Goal: Information Seeking & Learning: Learn about a topic

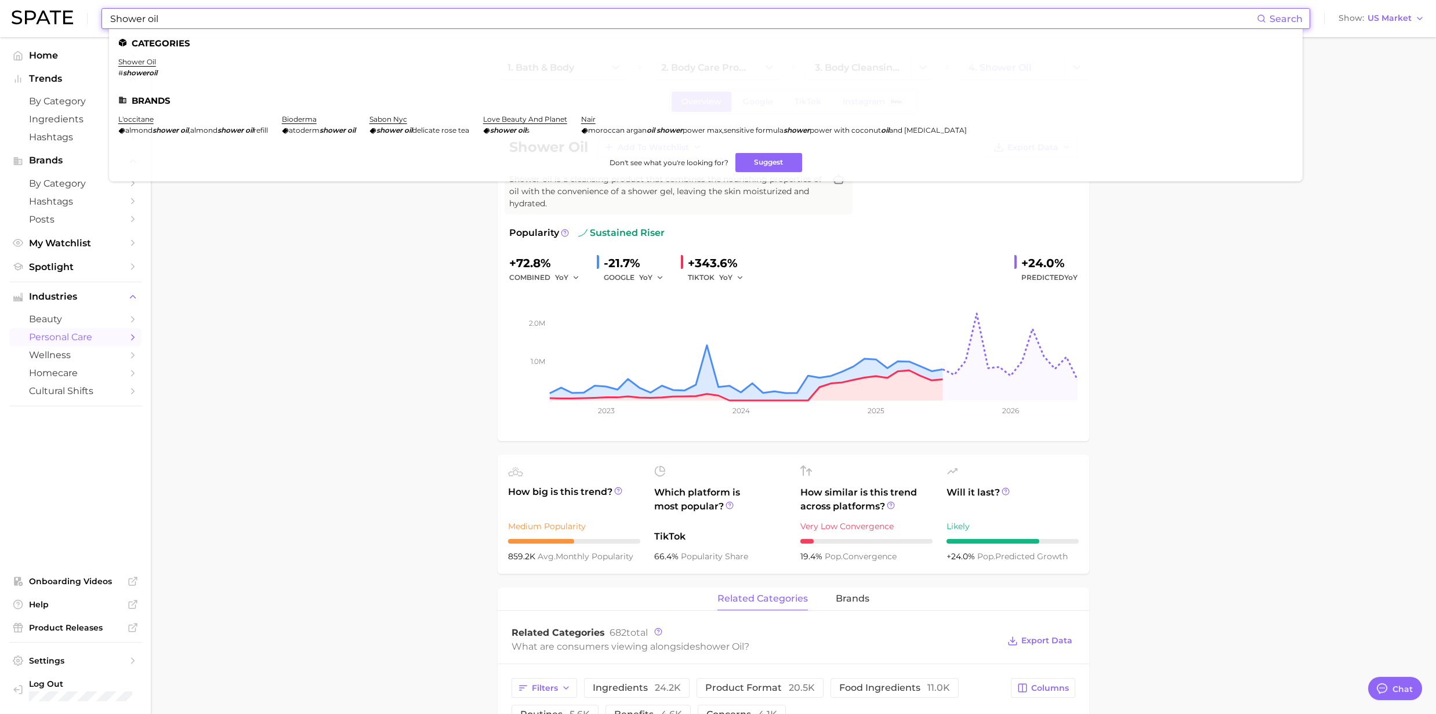
click at [202, 19] on input "Shower oil" at bounding box center [683, 19] width 1148 height 20
drag, startPoint x: 198, startPoint y: 17, endPoint x: 75, endPoint y: 17, distance: 122.4
click at [75, 17] on div "Shower oil Search Categories shower oil # showeroil Brands l'occitane almond sh…" at bounding box center [718, 18] width 1413 height 37
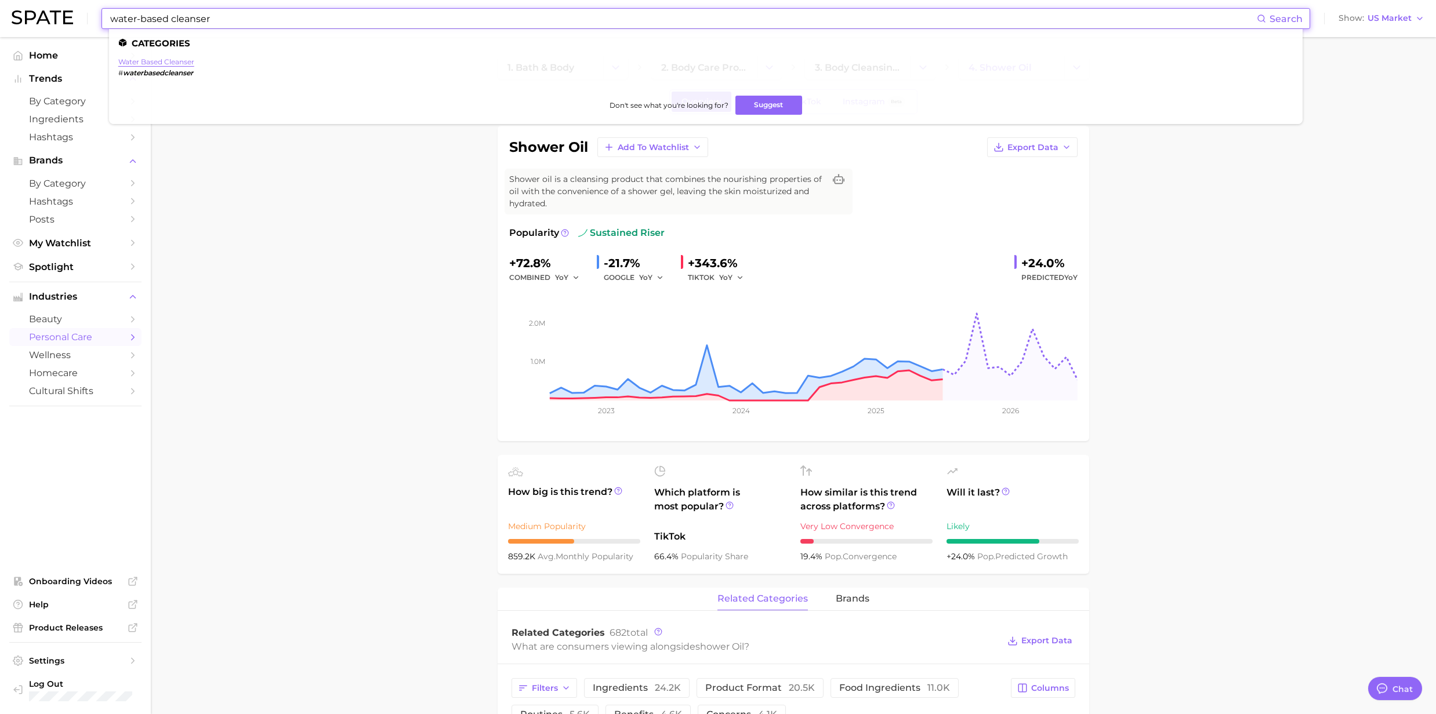
type input "water-based cleanser"
click at [147, 64] on link "water based cleanser" at bounding box center [156, 61] width 76 height 9
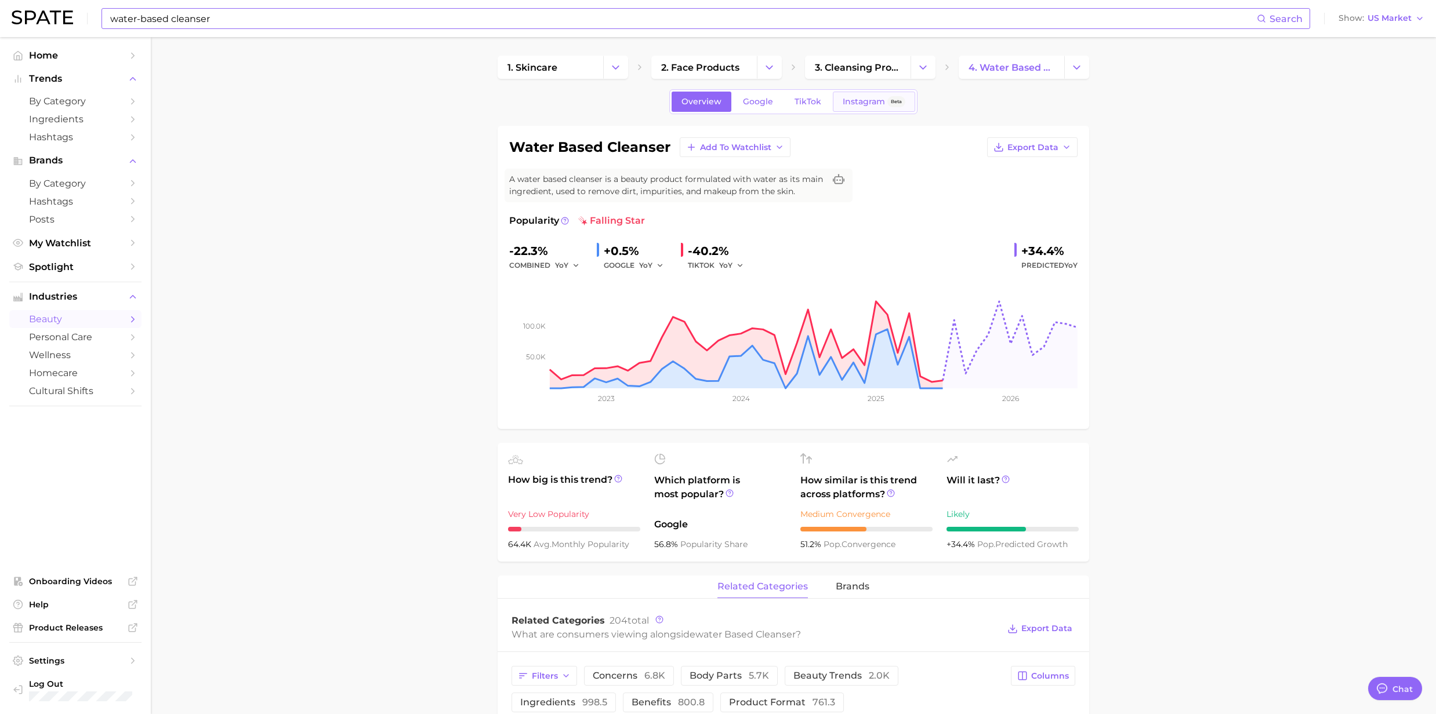
click at [870, 105] on span "Instagram" at bounding box center [864, 102] width 42 height 10
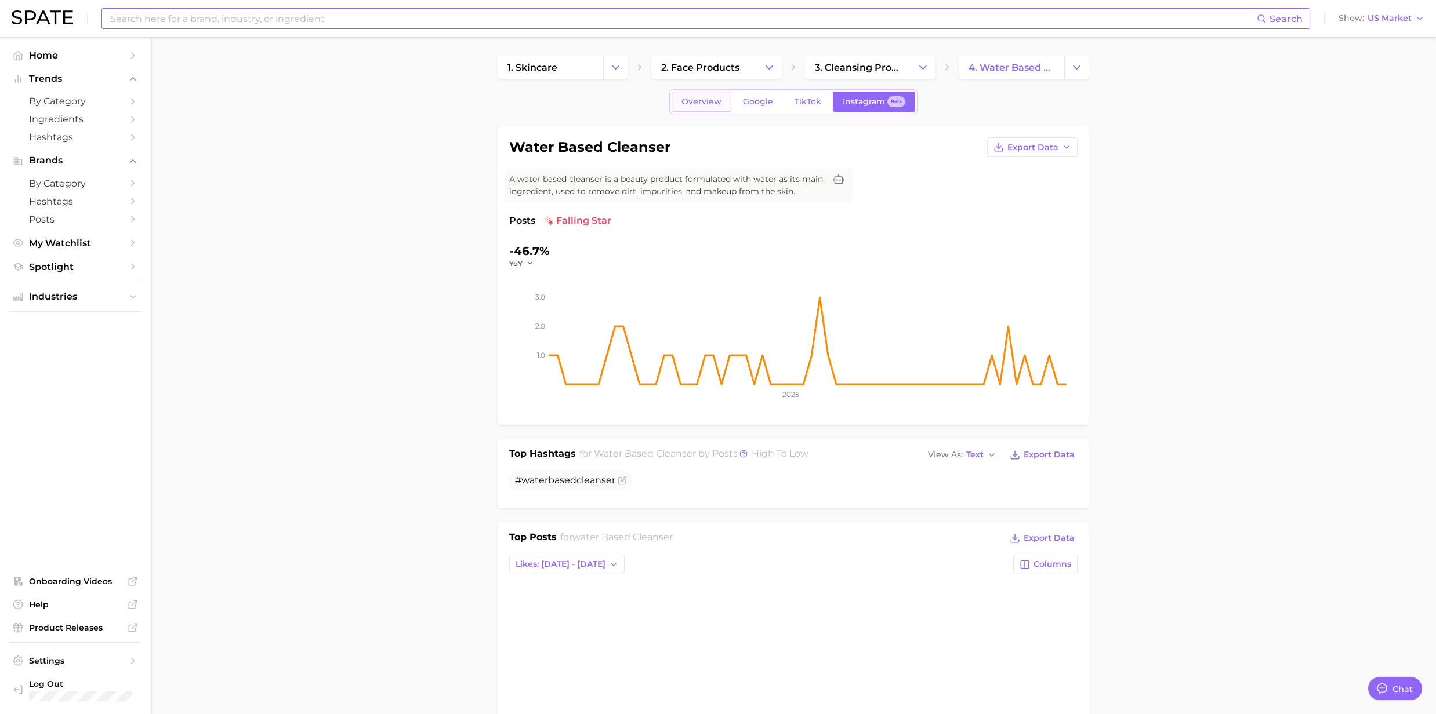
click at [683, 108] on link "Overview" at bounding box center [702, 102] width 60 height 20
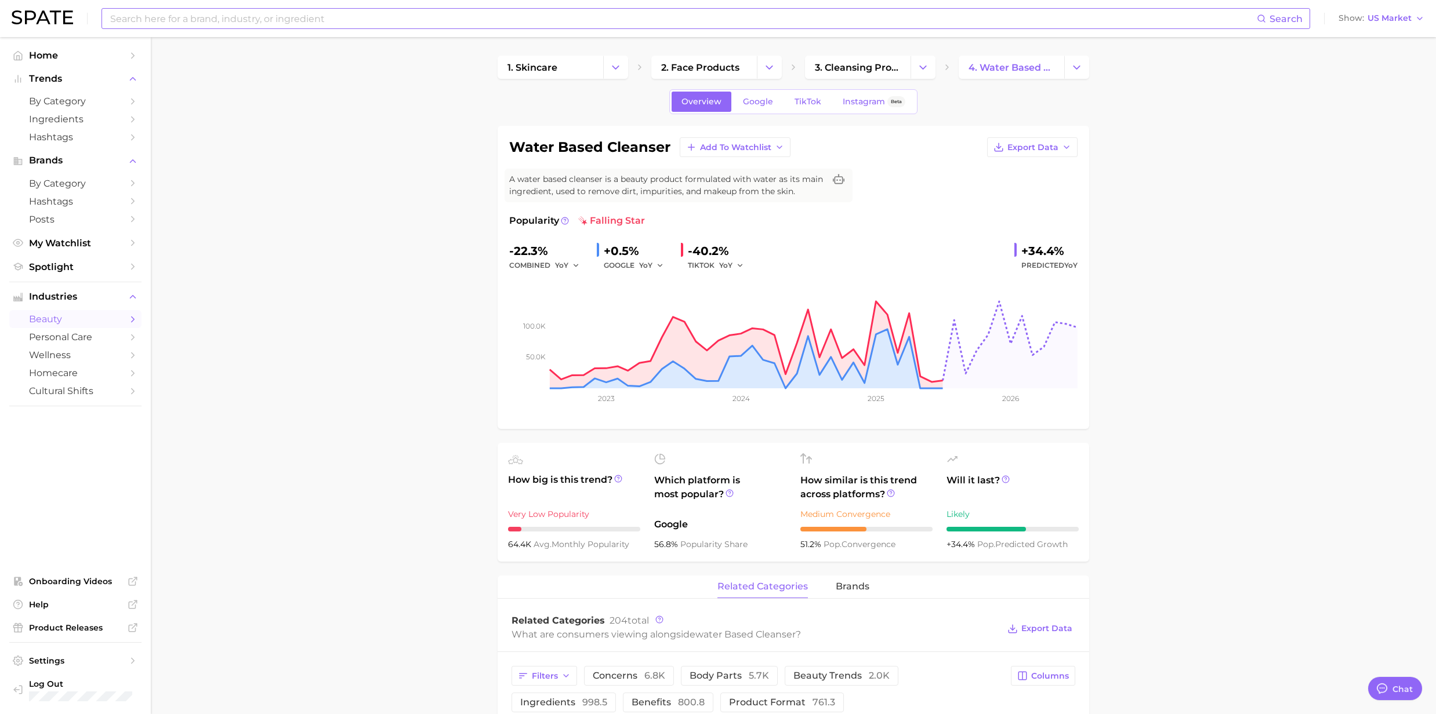
click at [259, 31] on div "Search Show US Market" at bounding box center [718, 18] width 1413 height 37
click at [248, 17] on input at bounding box center [683, 19] width 1148 height 20
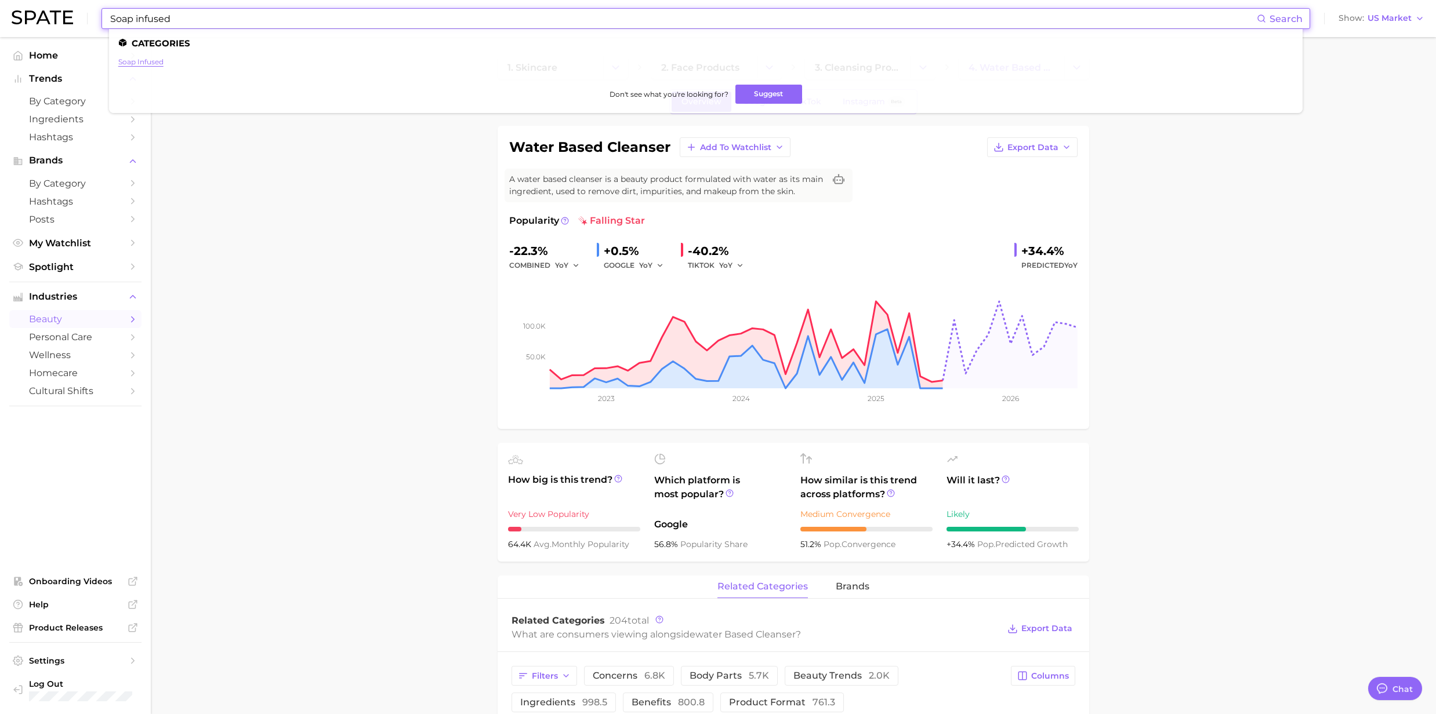
click at [144, 65] on link "soap infused" at bounding box center [140, 61] width 45 height 9
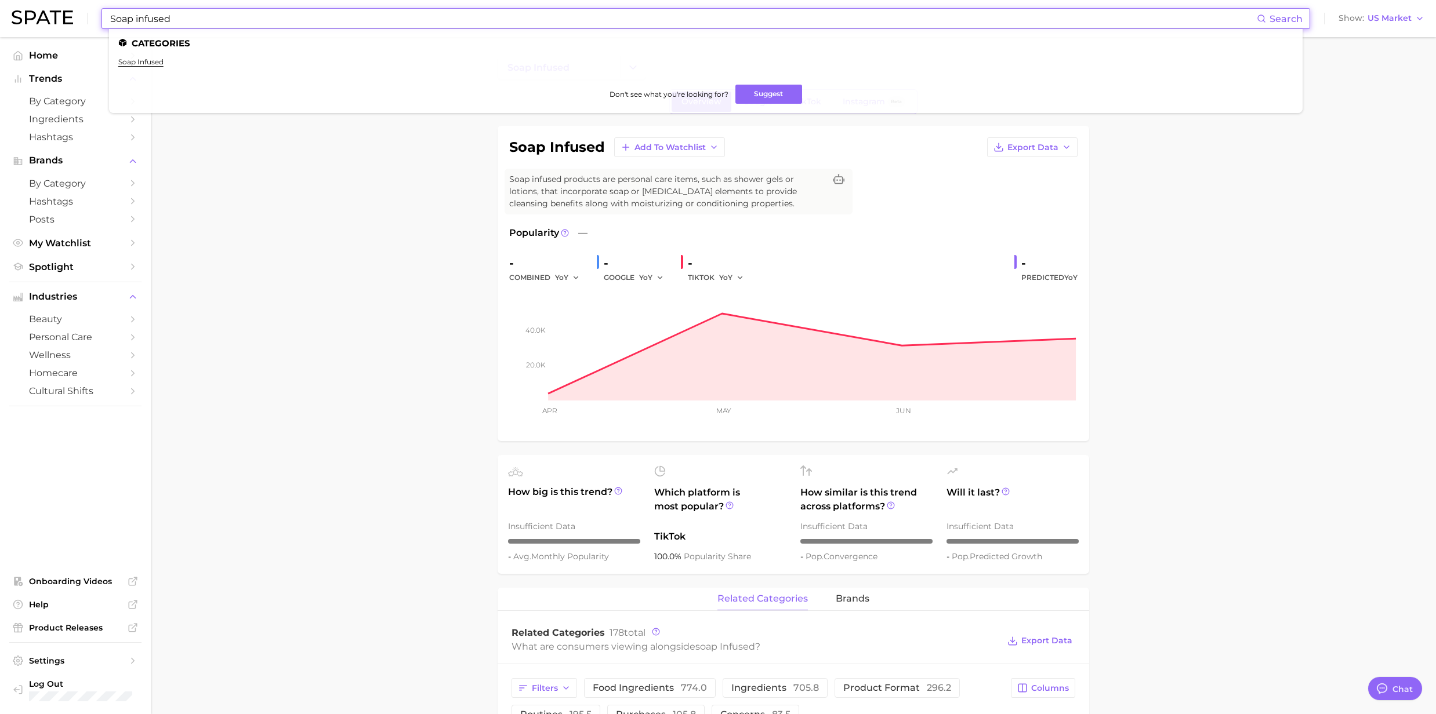
drag, startPoint x: 186, startPoint y: 12, endPoint x: 64, endPoint y: 8, distance: 121.9
click at [67, 5] on div "Soap infused Search Categories soap infused Don't see what you're looking for? …" at bounding box center [718, 18] width 1413 height 37
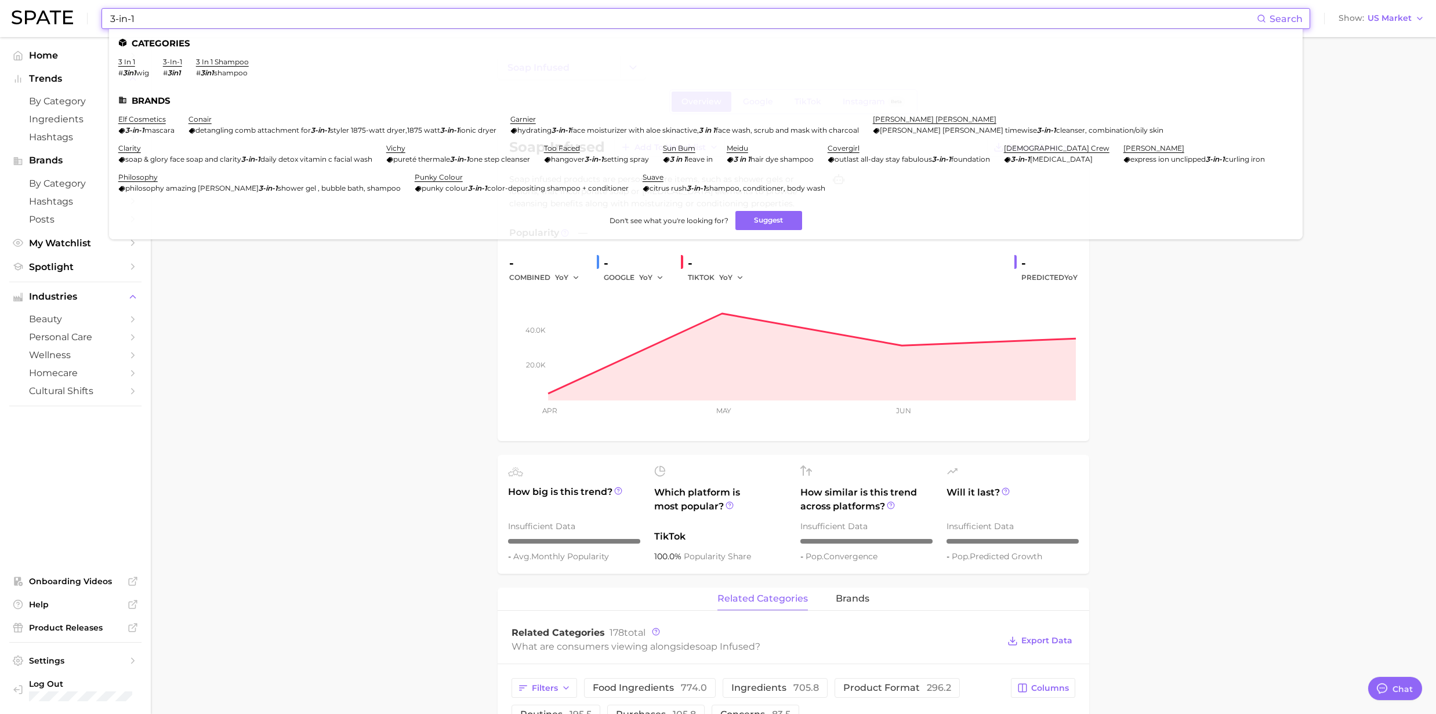
click at [168, 67] on li "3-in-1 # 3in1" at bounding box center [172, 67] width 19 height 20
click at [168, 61] on link "3-in-1" at bounding box center [172, 61] width 19 height 9
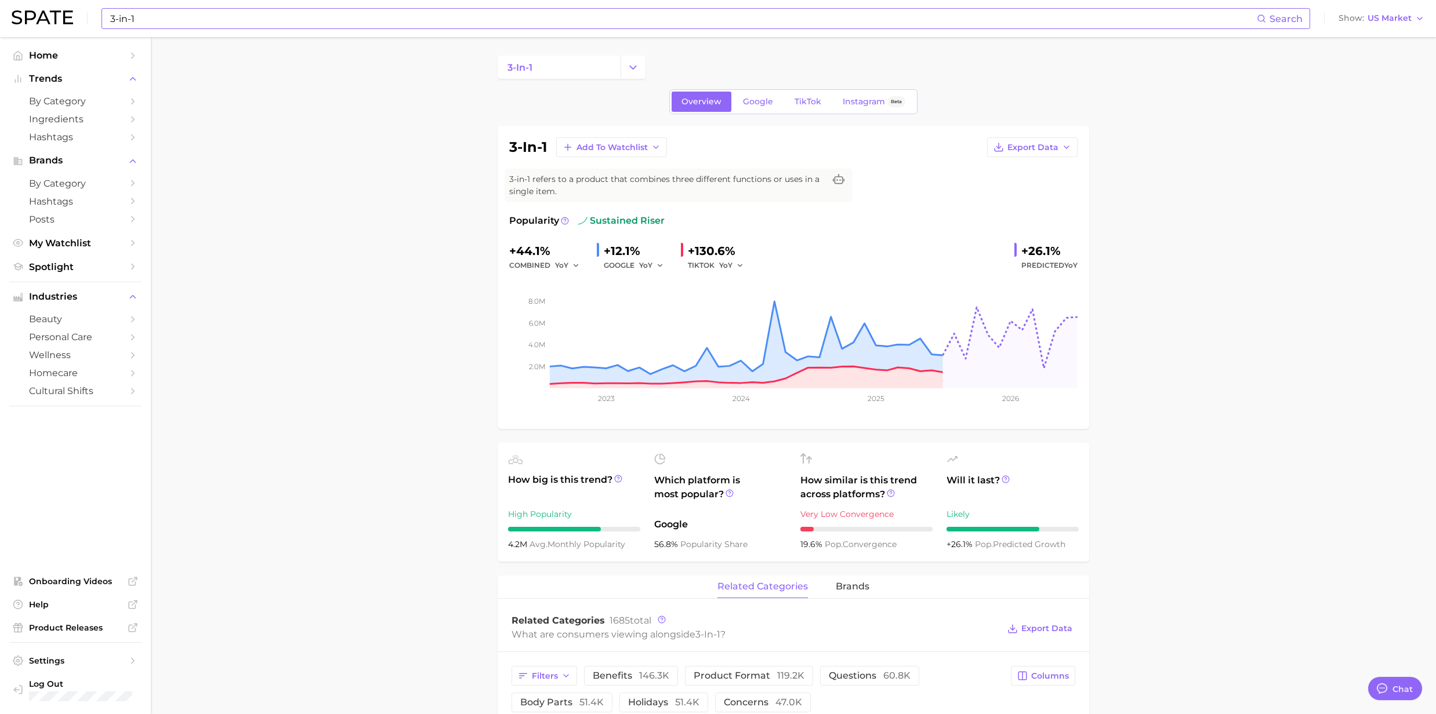
click at [209, 21] on input "3-in-1" at bounding box center [683, 19] width 1148 height 20
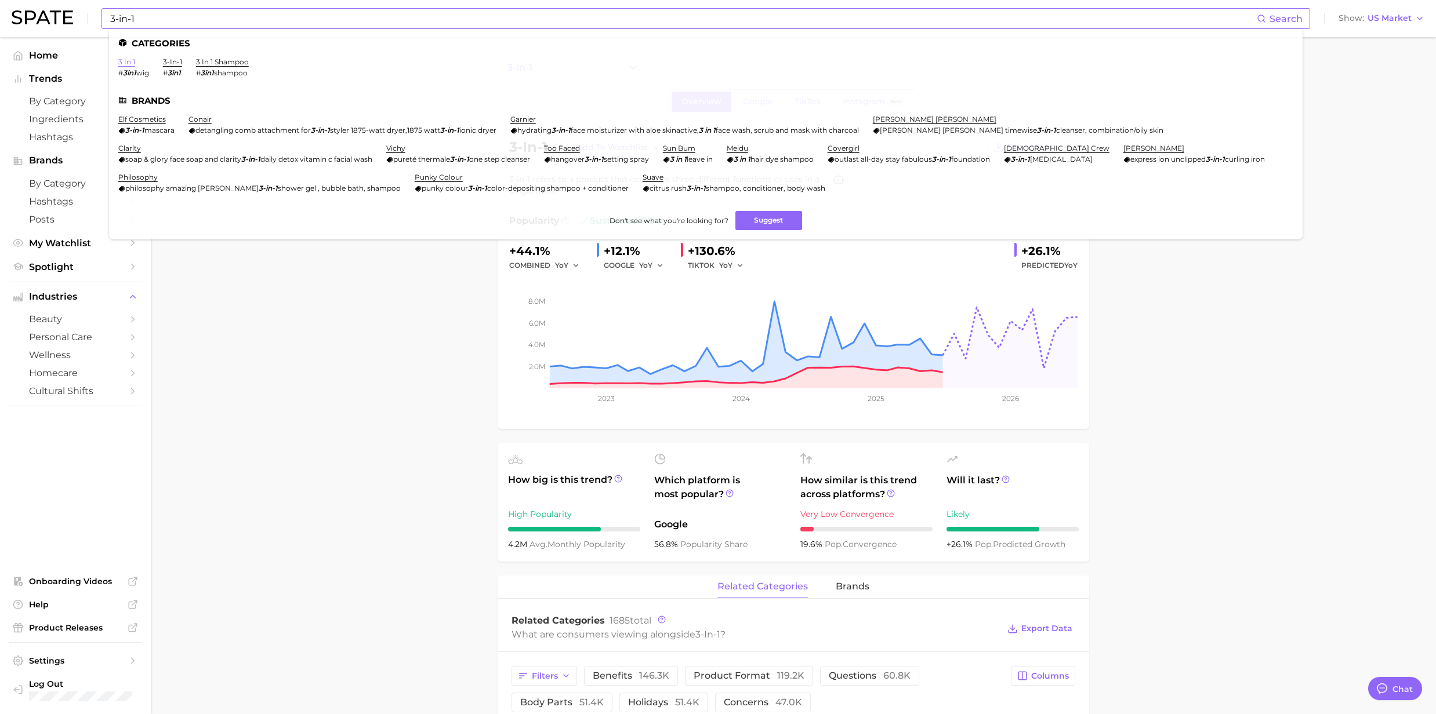
click at [130, 63] on link "3 in 1" at bounding box center [126, 61] width 17 height 9
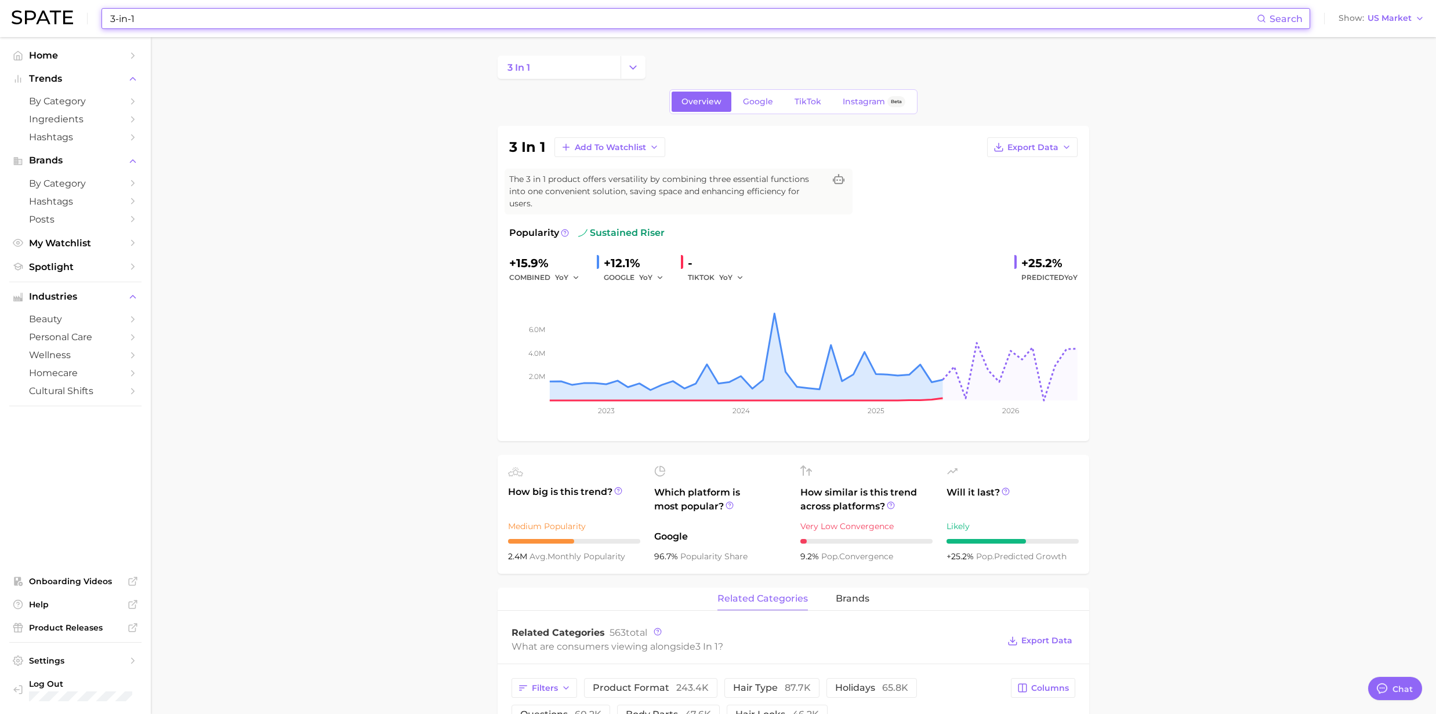
click at [189, 19] on input "3-in-1" at bounding box center [683, 19] width 1148 height 20
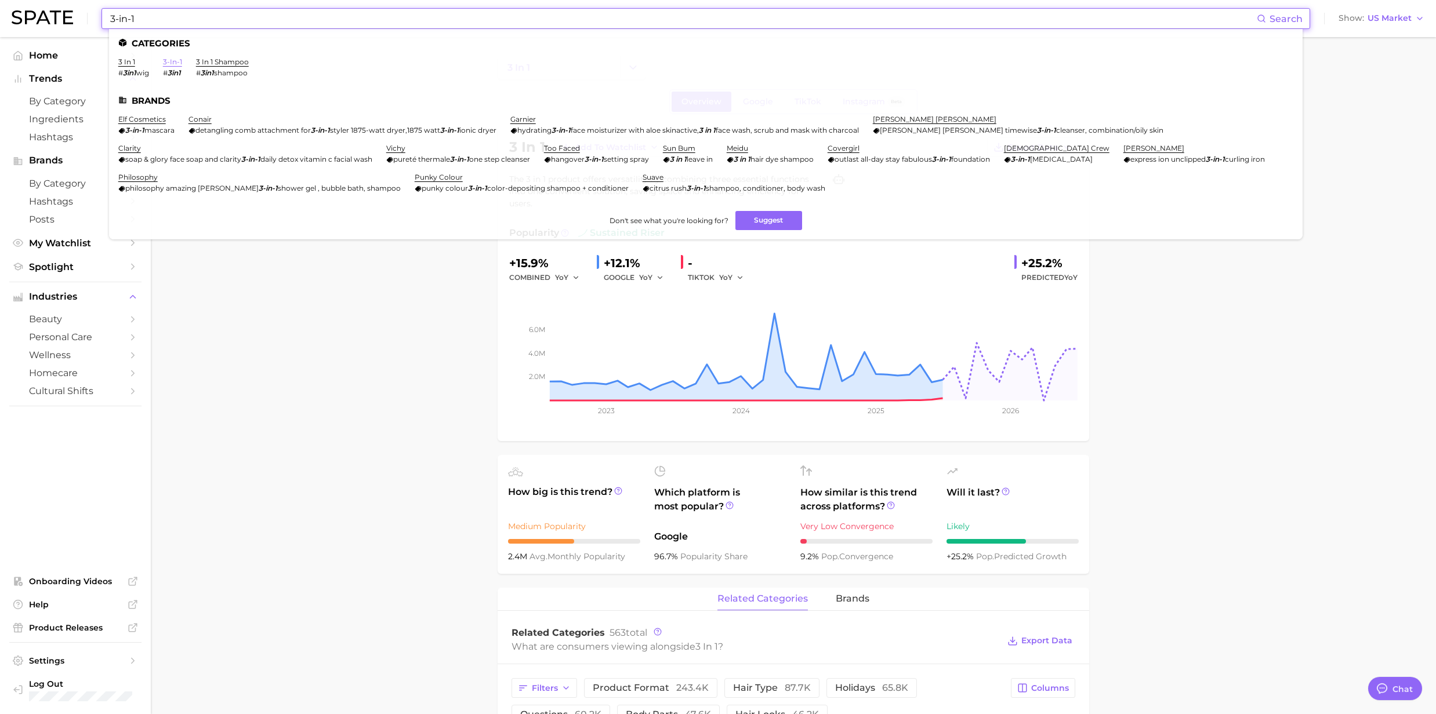
click at [175, 63] on link "3-in-1" at bounding box center [172, 61] width 19 height 9
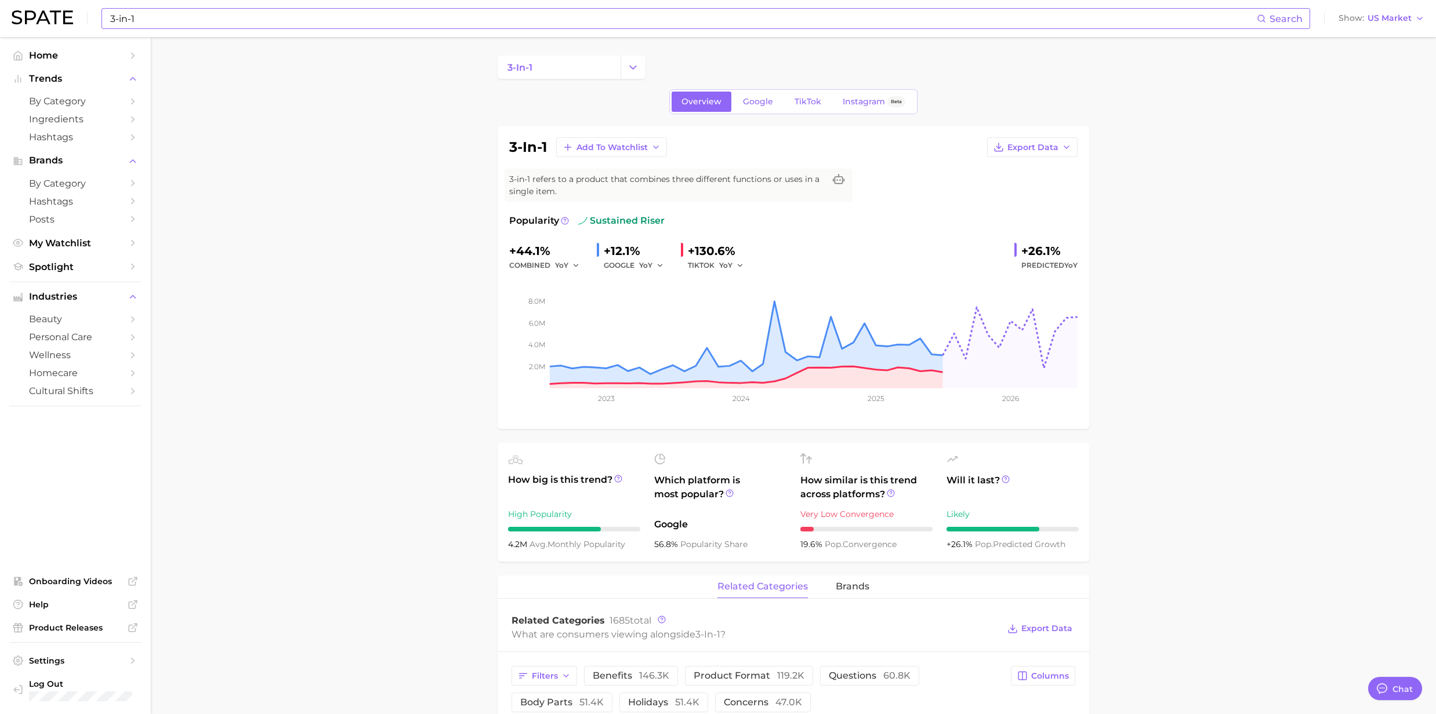
click at [165, 13] on input "3-in-1" at bounding box center [683, 19] width 1148 height 20
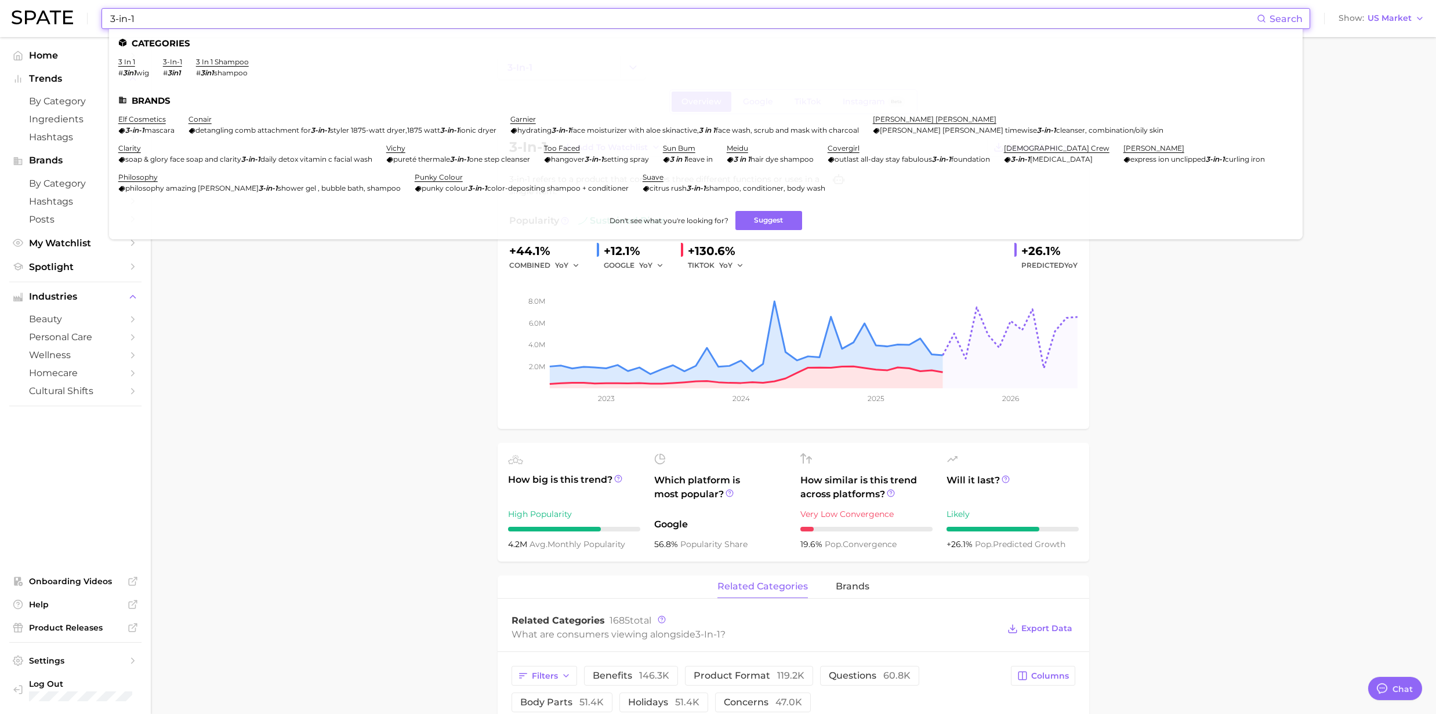
drag, startPoint x: 165, startPoint y: 13, endPoint x: 98, endPoint y: 8, distance: 67.5
click at [98, 8] on div "3-in-1 Search Categories 3 in 1 # 3in1 wig 3-in-1 # 3in1 3 in 1 shampoo # 3in1 …" at bounding box center [718, 18] width 1413 height 37
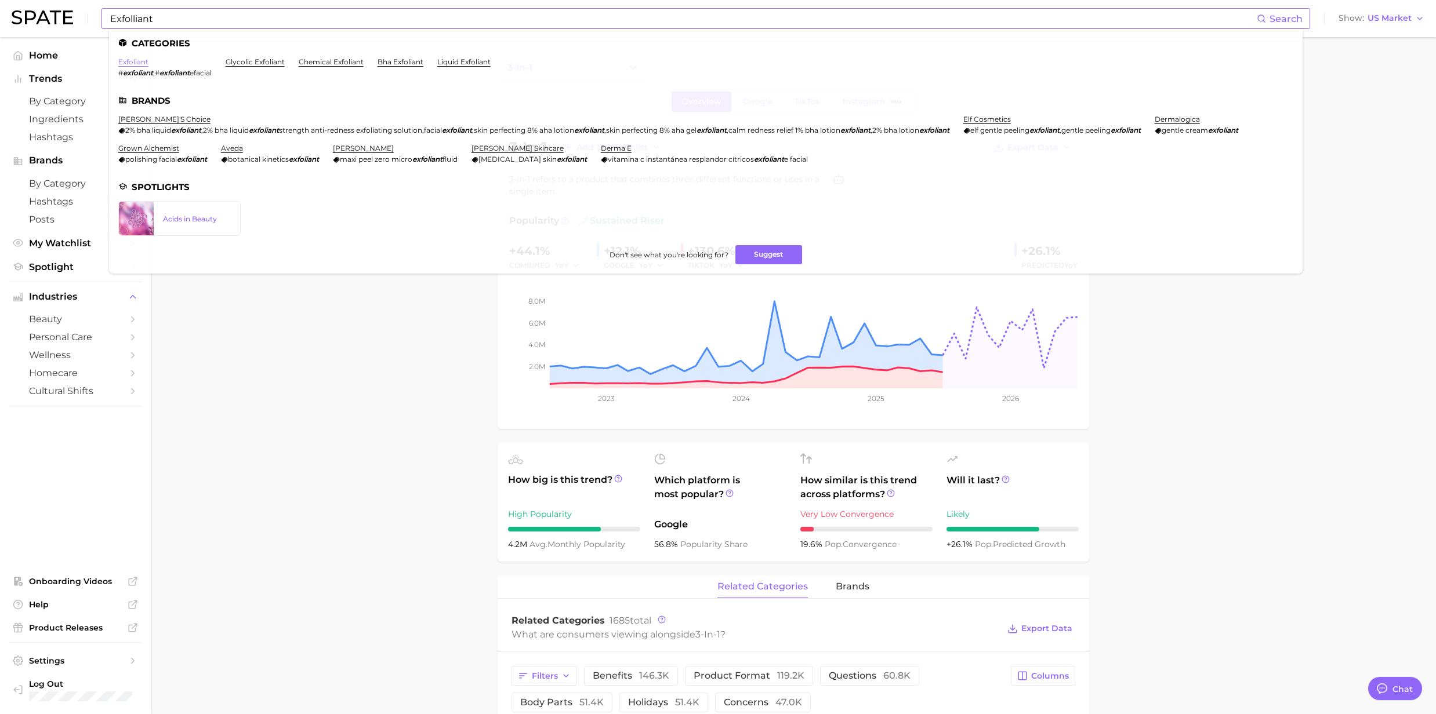
click at [132, 61] on link "exfoliant" at bounding box center [133, 61] width 30 height 9
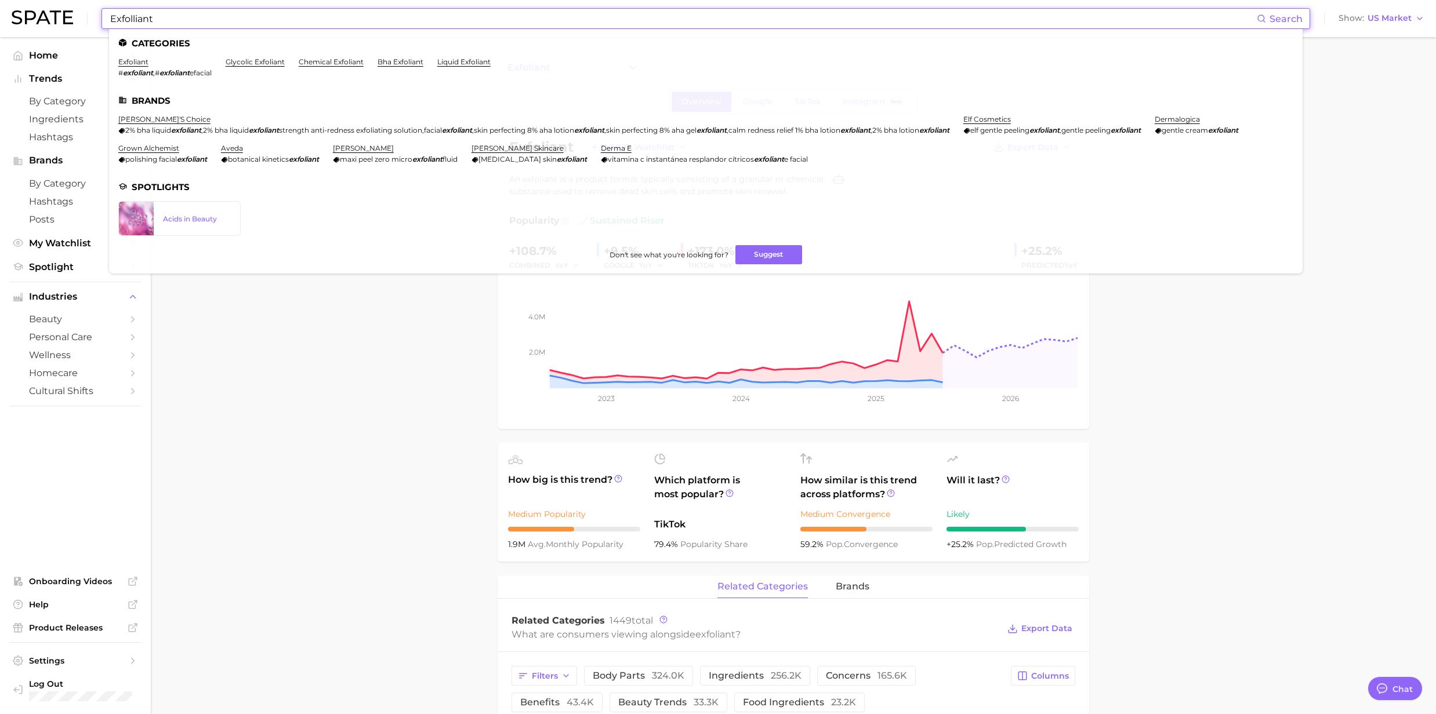
drag, startPoint x: 165, startPoint y: 23, endPoint x: 80, endPoint y: 28, distance: 85.4
click at [80, 28] on div "Exfolliant Search Categories exfoliant # exfoliant , # exfoliant efacial glycol…" at bounding box center [718, 18] width 1413 height 37
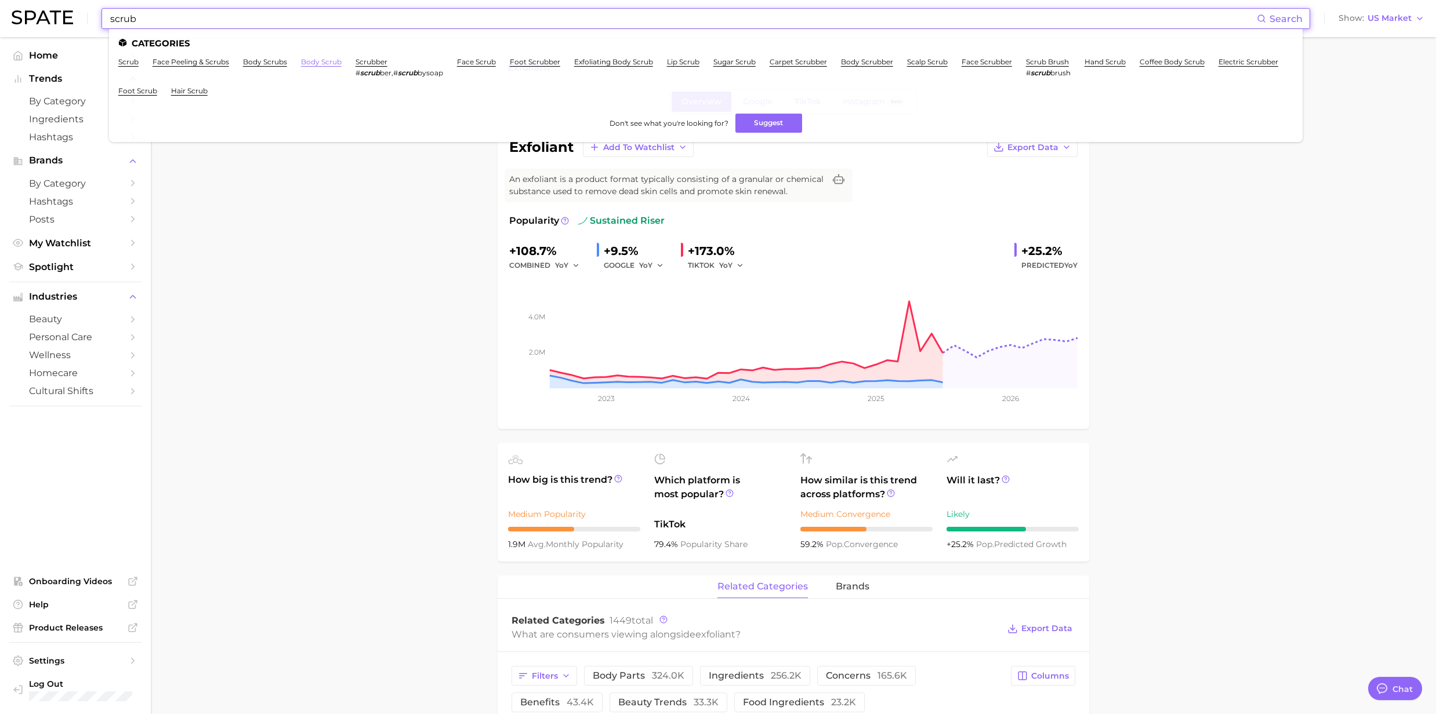
type input "scrub"
click at [323, 58] on link "body scrub" at bounding box center [321, 61] width 41 height 9
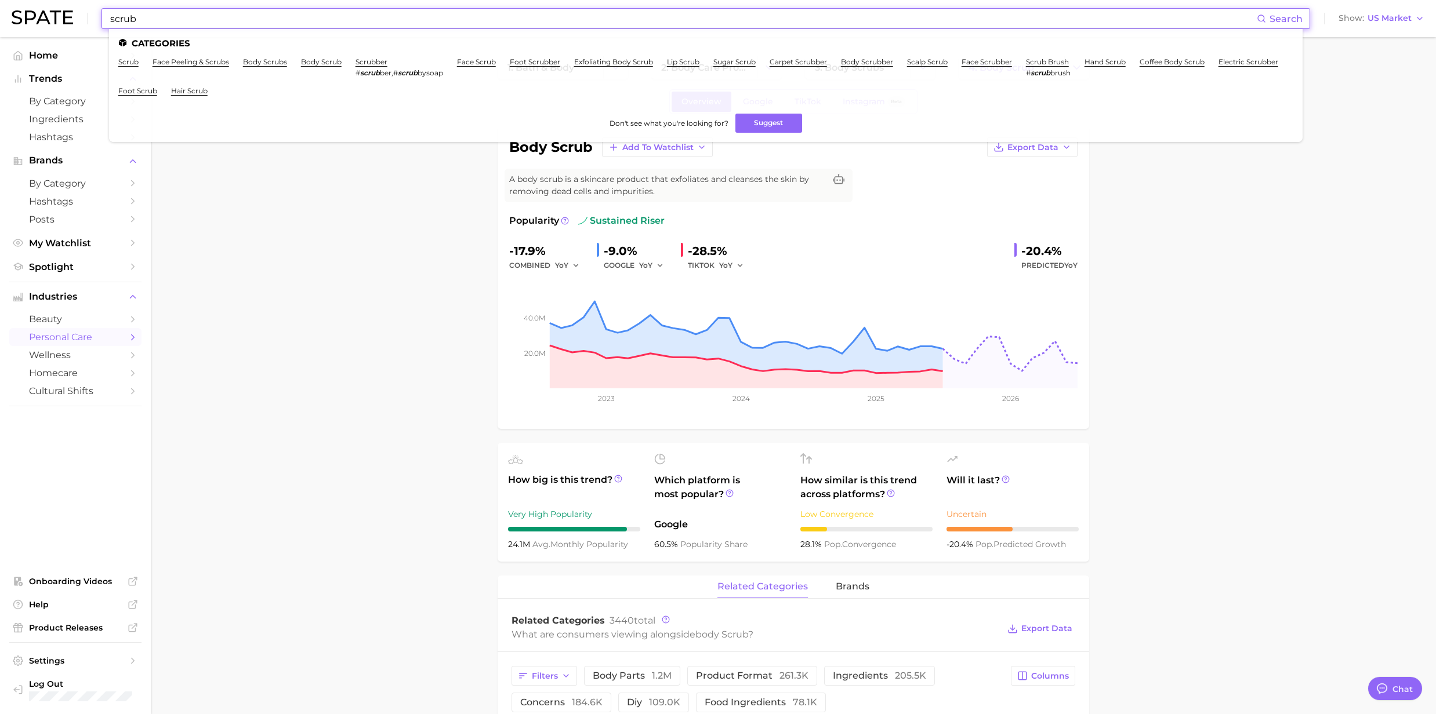
click at [184, 20] on input "scrub" at bounding box center [683, 19] width 1148 height 20
click at [309, 61] on link "body scrub" at bounding box center [321, 61] width 41 height 9
click at [251, 24] on input "scrub" at bounding box center [683, 19] width 1148 height 20
click at [314, 66] on li "body scrub" at bounding box center [321, 67] width 41 height 20
click at [314, 58] on link "body scrub" at bounding box center [321, 61] width 41 height 9
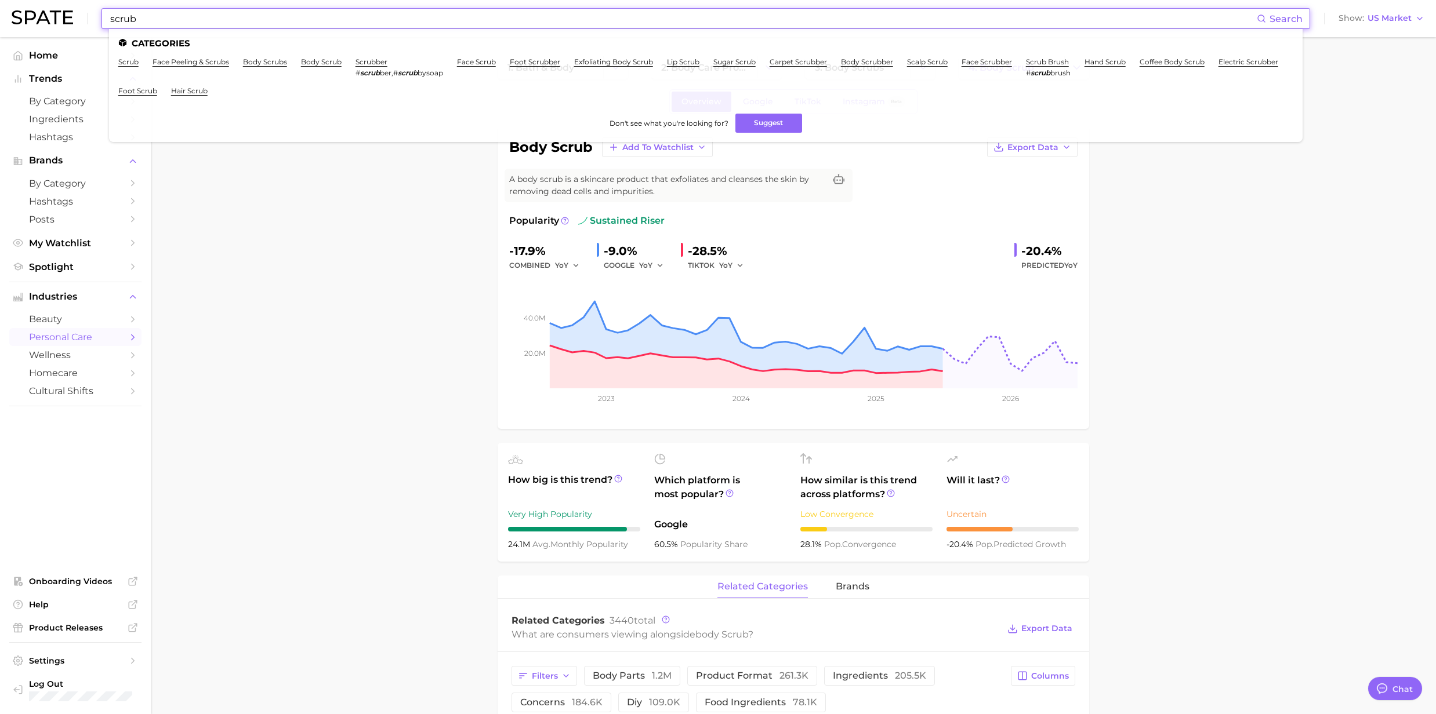
click at [248, 26] on input "scrub" at bounding box center [683, 19] width 1148 height 20
click at [253, 63] on link "body scrubs" at bounding box center [265, 61] width 44 height 9
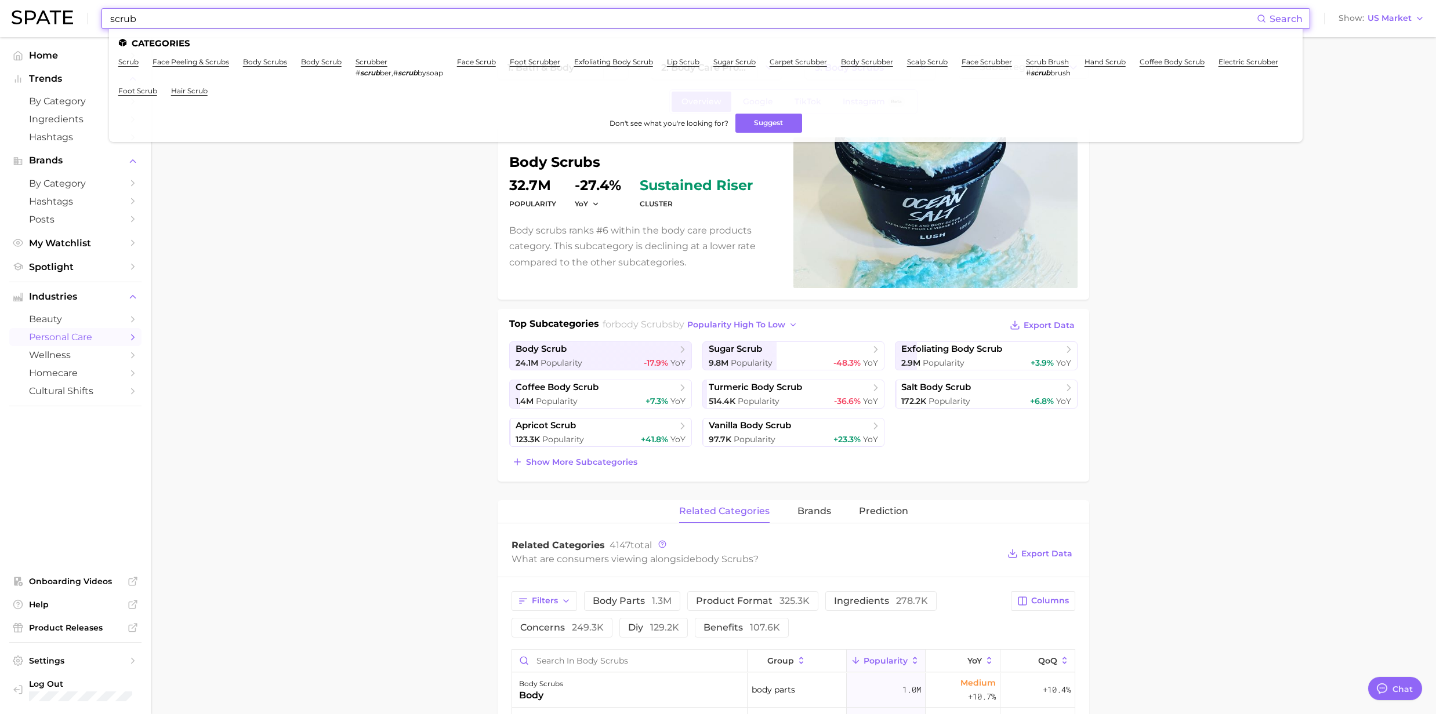
click at [242, 23] on input "scrub" at bounding box center [683, 19] width 1148 height 20
click at [587, 61] on link "exfoliating body scrub" at bounding box center [613, 61] width 79 height 9
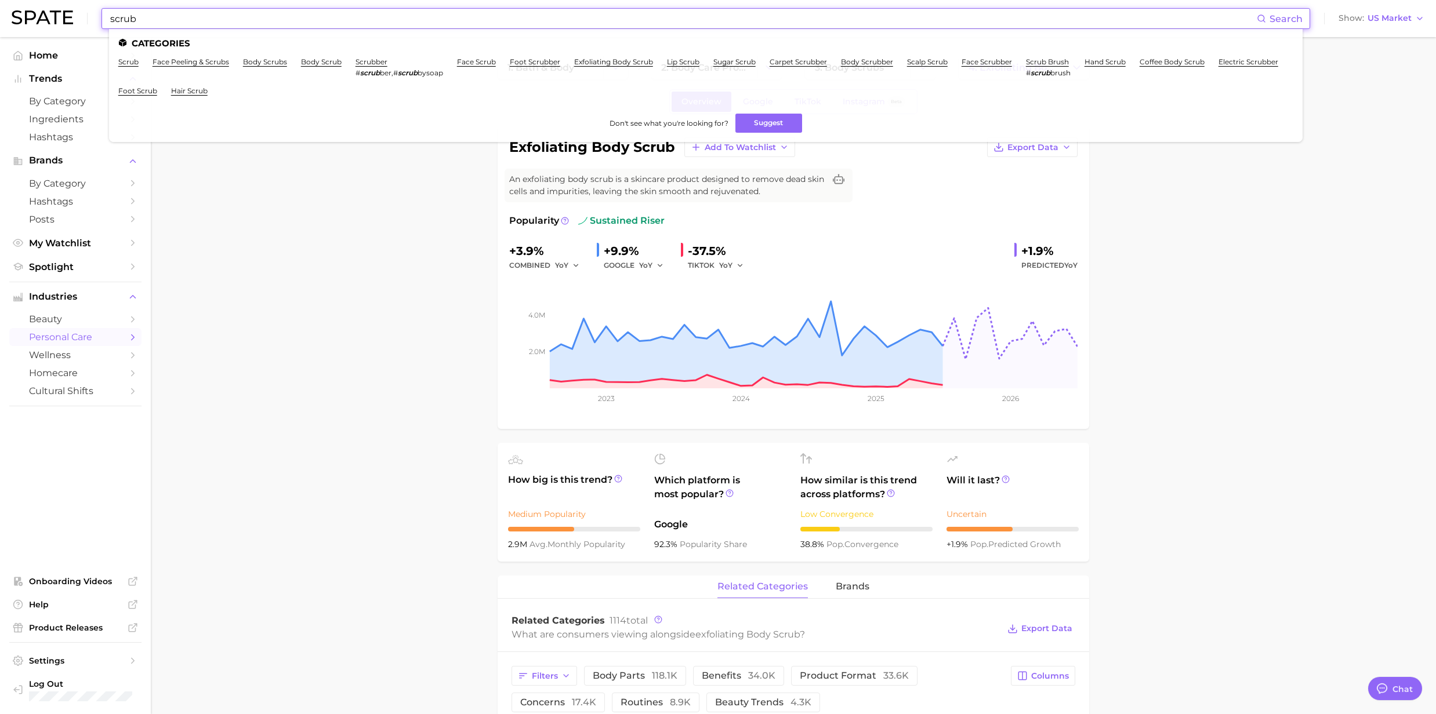
click at [196, 26] on input "scrub" at bounding box center [683, 19] width 1148 height 20
click at [135, 61] on link "scrub" at bounding box center [128, 61] width 20 height 9
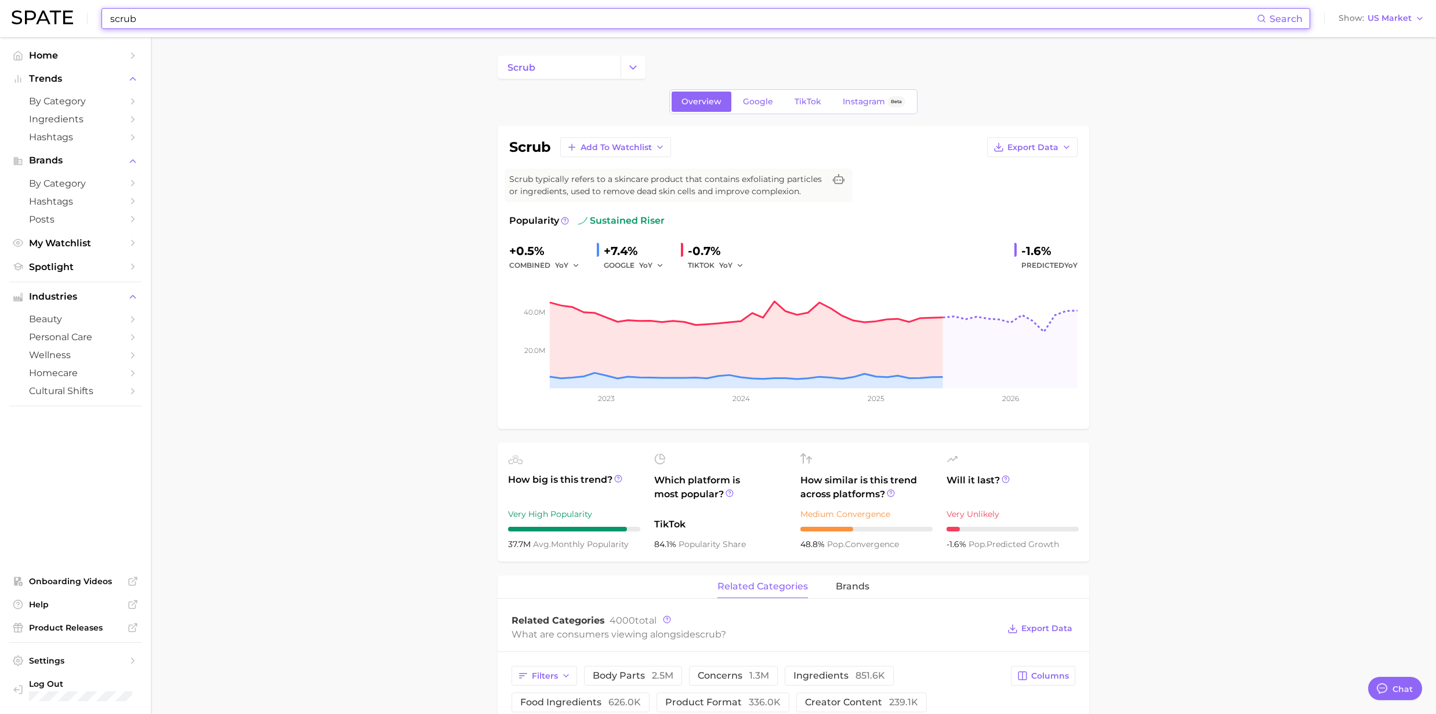
click at [188, 24] on input "scrub" at bounding box center [683, 19] width 1148 height 20
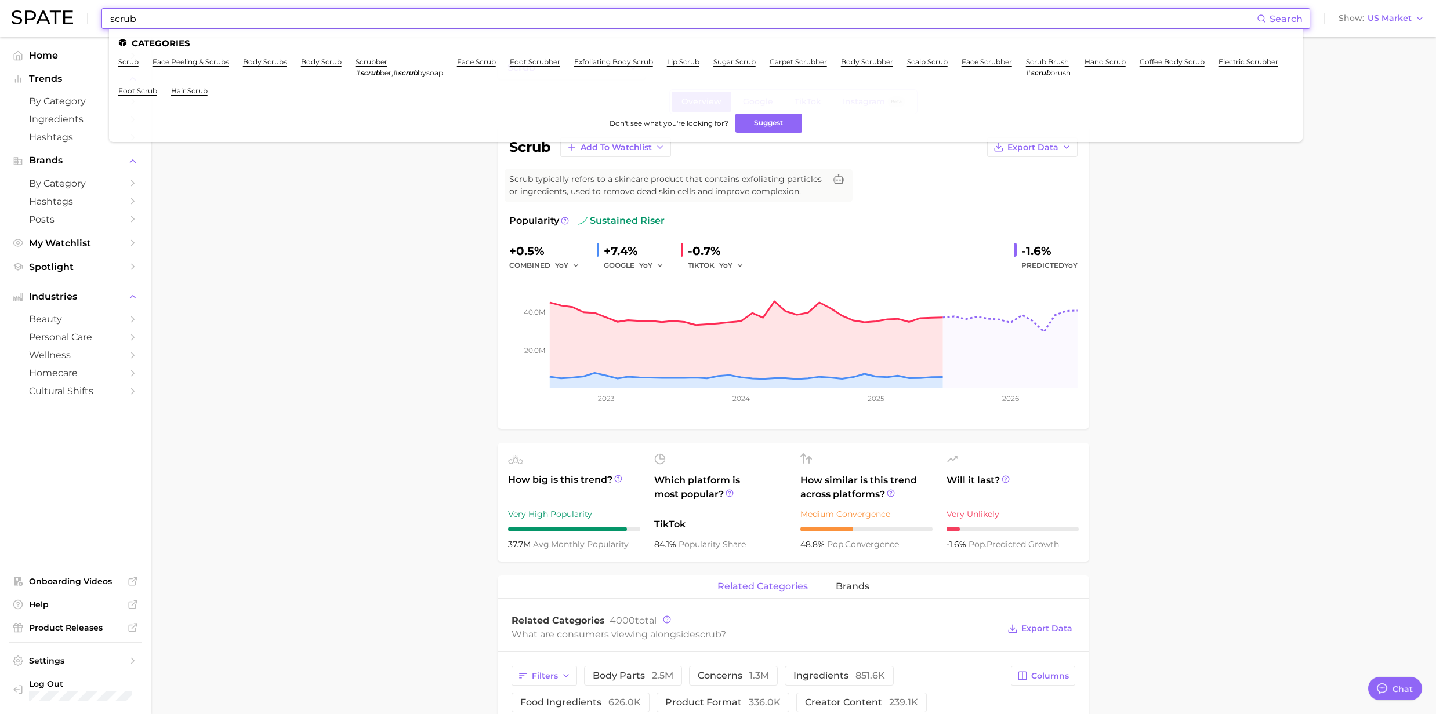
drag, startPoint x: 188, startPoint y: 24, endPoint x: 109, endPoint y: 12, distance: 80.4
click at [109, 12] on input "scrub" at bounding box center [683, 19] width 1148 height 20
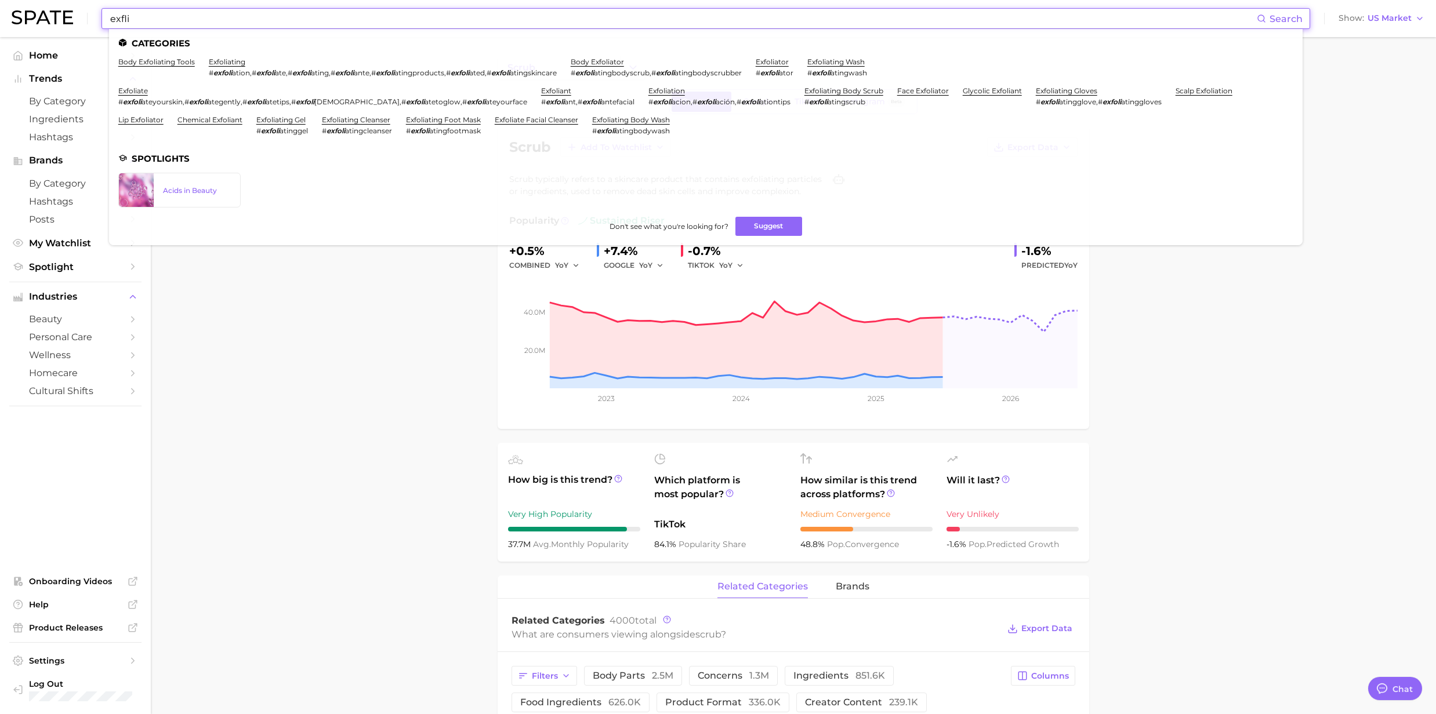
click at [170, 14] on input "exfli" at bounding box center [683, 19] width 1148 height 20
drag, startPoint x: 135, startPoint y: 15, endPoint x: 82, endPoint y: 15, distance: 52.8
click at [82, 15] on div "exfli Search Categories body exfoliating tools exfoliating # exfoli ation , # e…" at bounding box center [718, 18] width 1413 height 37
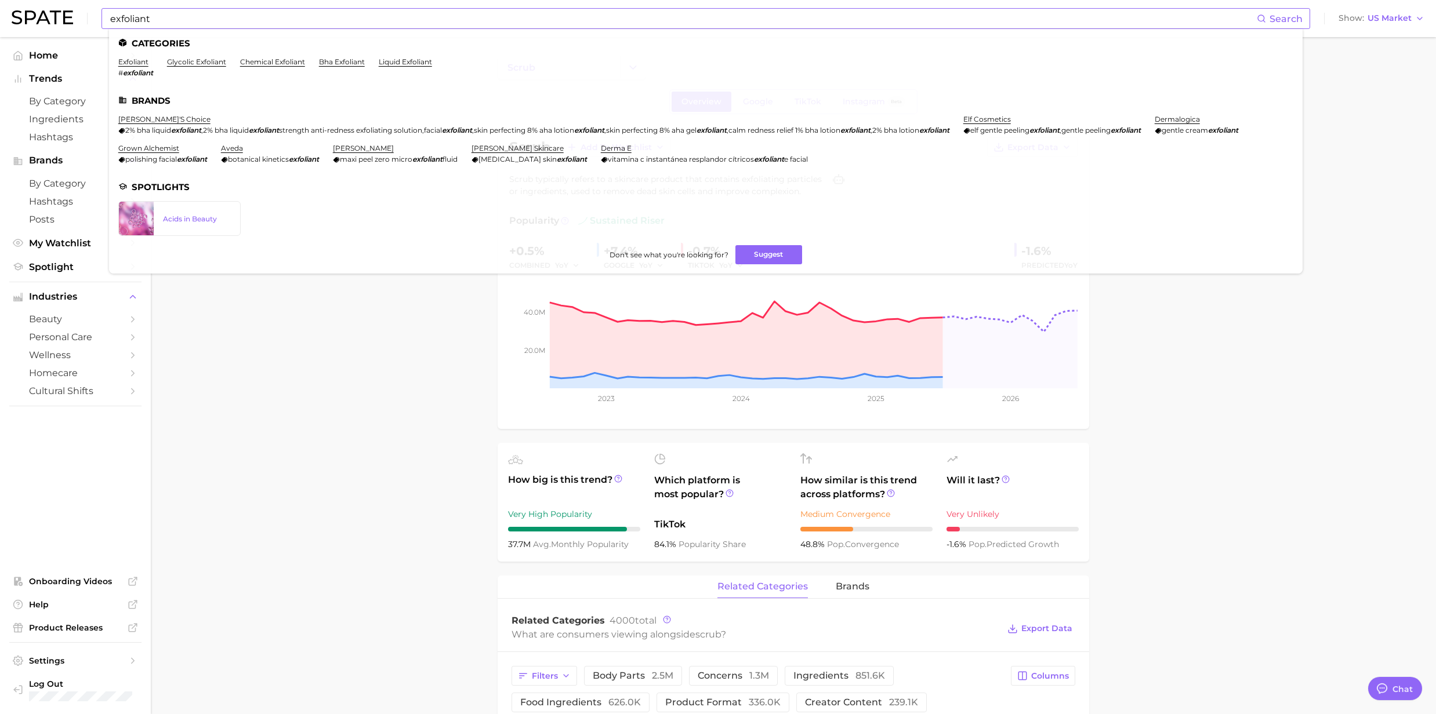
click at [132, 53] on ul "Categories exfoliant # exfoliant glycolic exfoliant chemical exfoliant bha exfo…" at bounding box center [705, 151] width 1193 height 245
click at [129, 63] on link "exfoliant" at bounding box center [133, 61] width 30 height 9
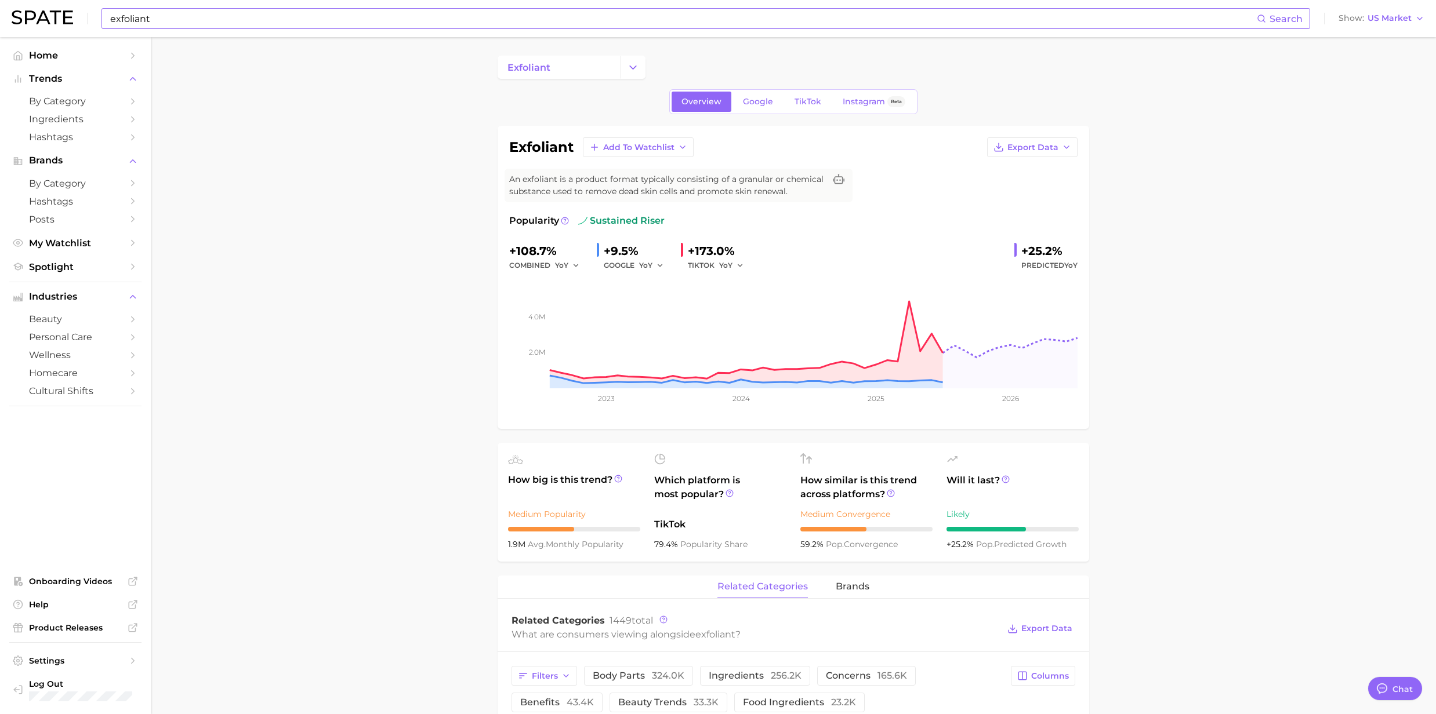
click at [164, 30] on div "exfoliant Search Show US Market" at bounding box center [718, 18] width 1413 height 37
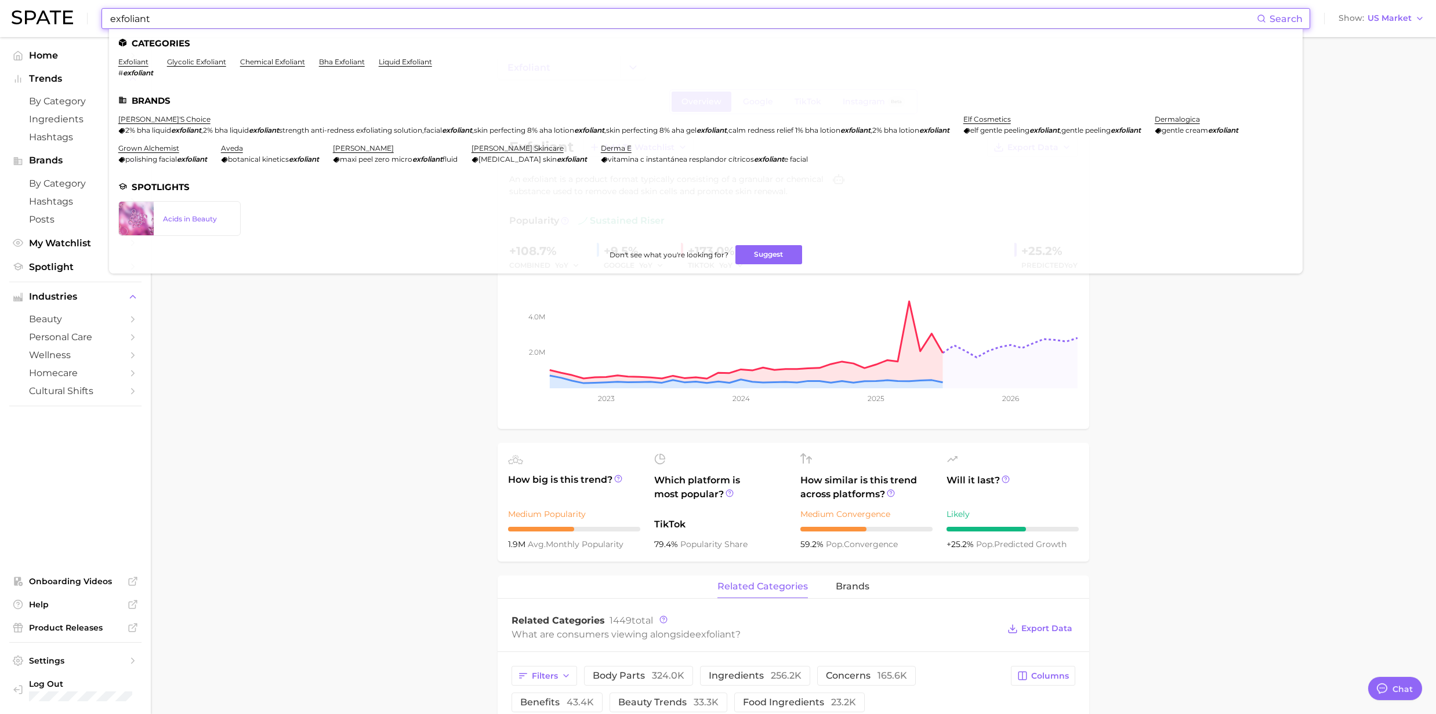
drag, startPoint x: 159, startPoint y: 24, endPoint x: 60, endPoint y: 17, distance: 98.8
click at [60, 17] on div "exfoliant Search Categories exfoliant # exfoliant glycolic exfoliant chemical e…" at bounding box center [718, 18] width 1413 height 37
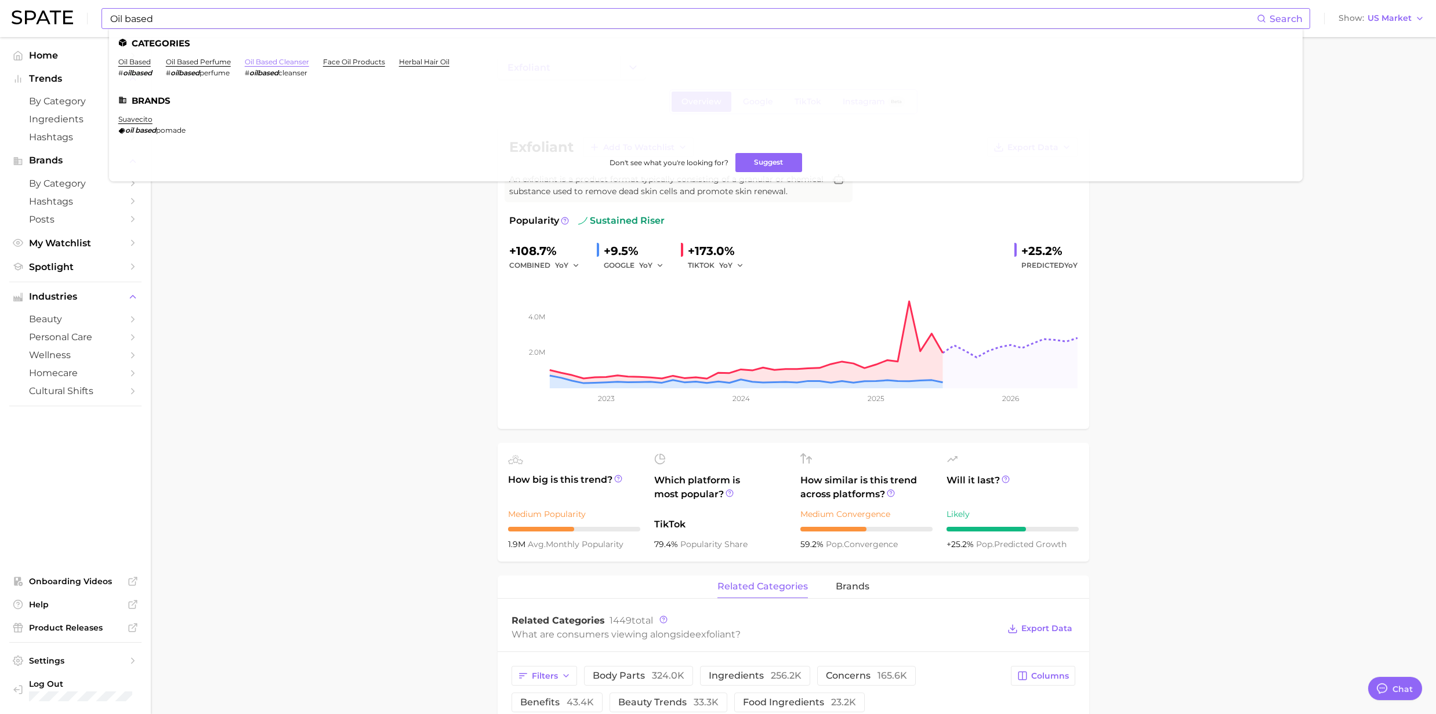
click at [275, 61] on link "oil based cleanser" at bounding box center [277, 61] width 64 height 9
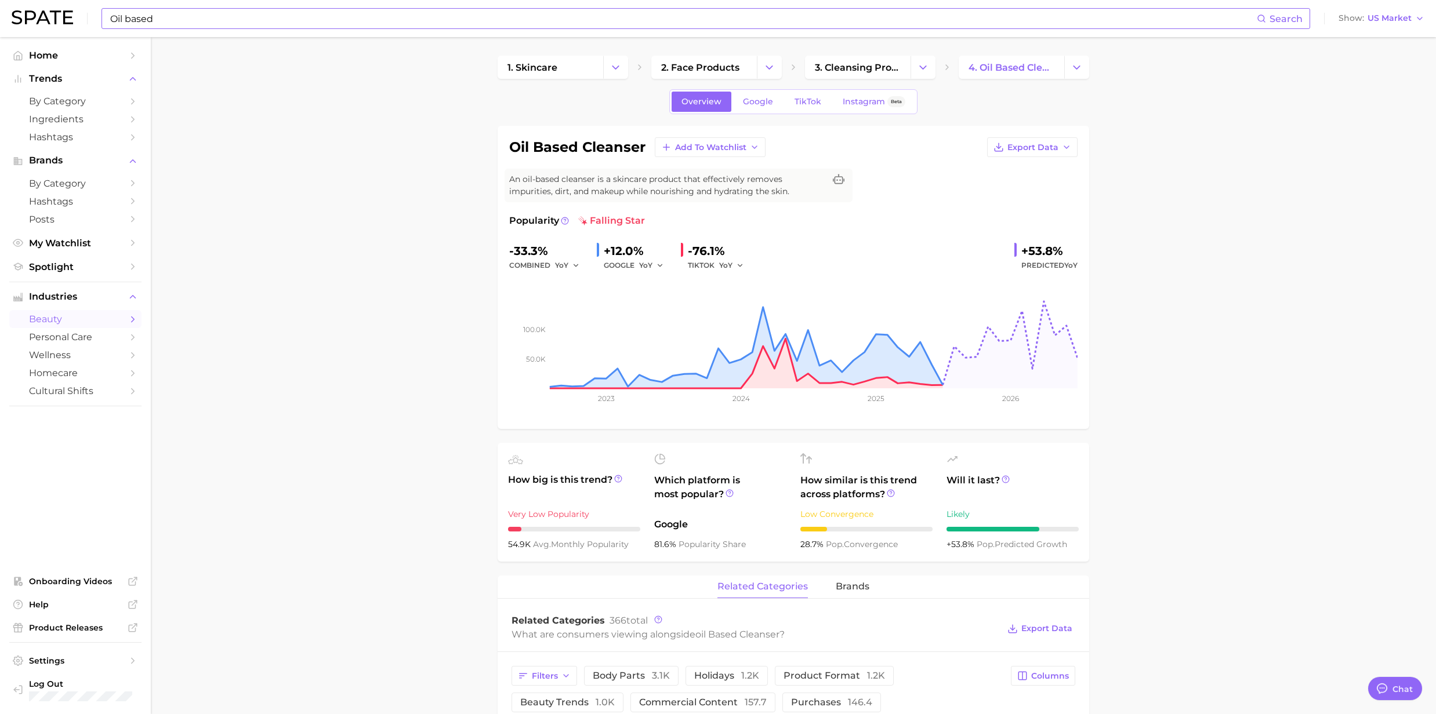
click at [237, 32] on div "Oil based Search Show US Market" at bounding box center [718, 18] width 1413 height 37
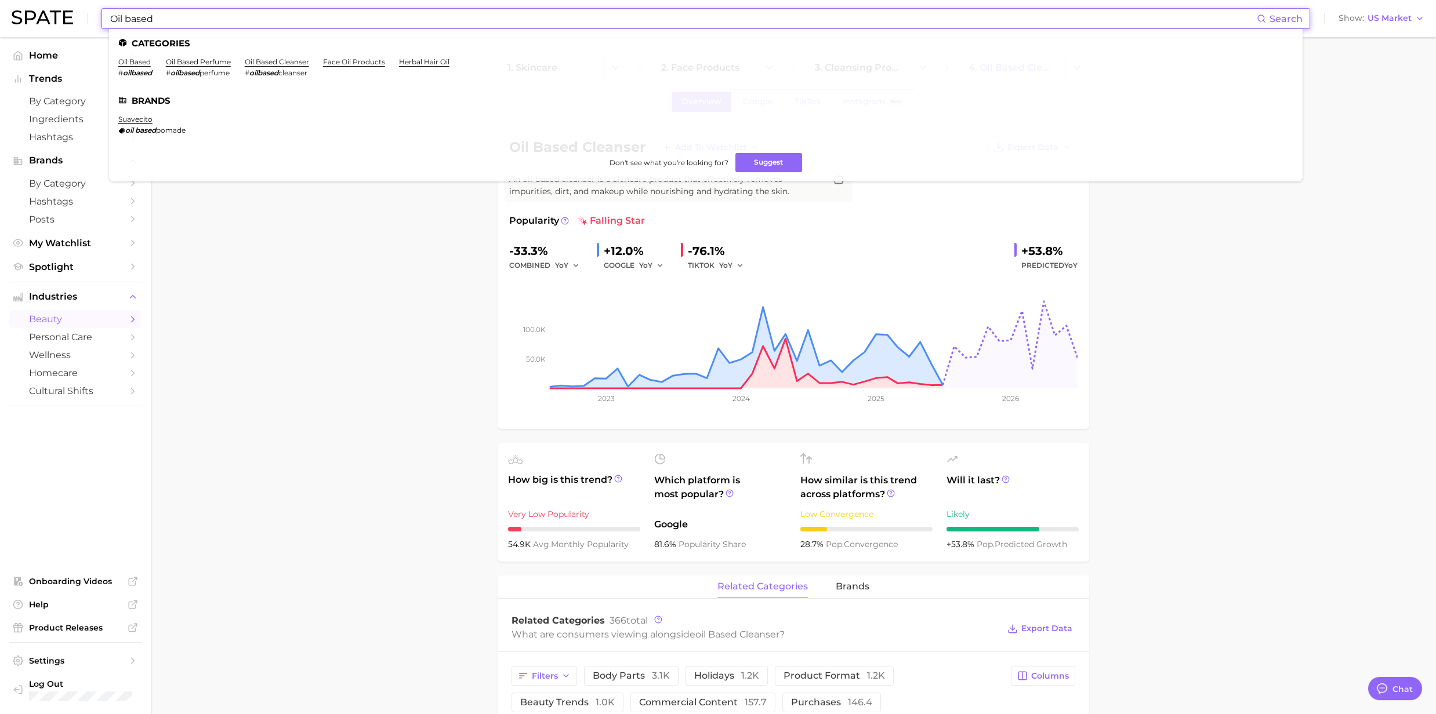
drag, startPoint x: 200, startPoint y: 14, endPoint x: 103, endPoint y: 12, distance: 96.9
click at [103, 12] on div "Oil based Search Categories oil based # oilbased oil based perfume # oilbased p…" at bounding box center [705, 18] width 1209 height 21
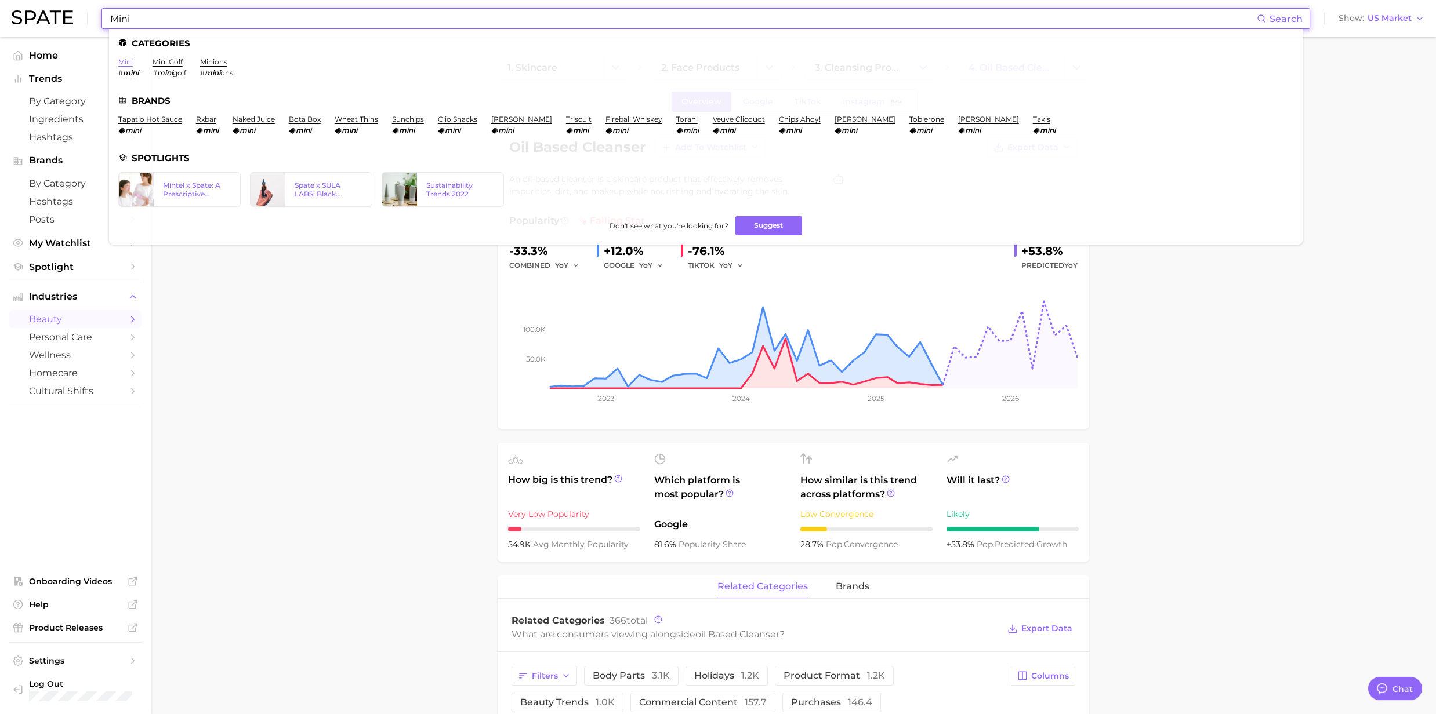
click at [126, 61] on link "mini" at bounding box center [125, 61] width 14 height 9
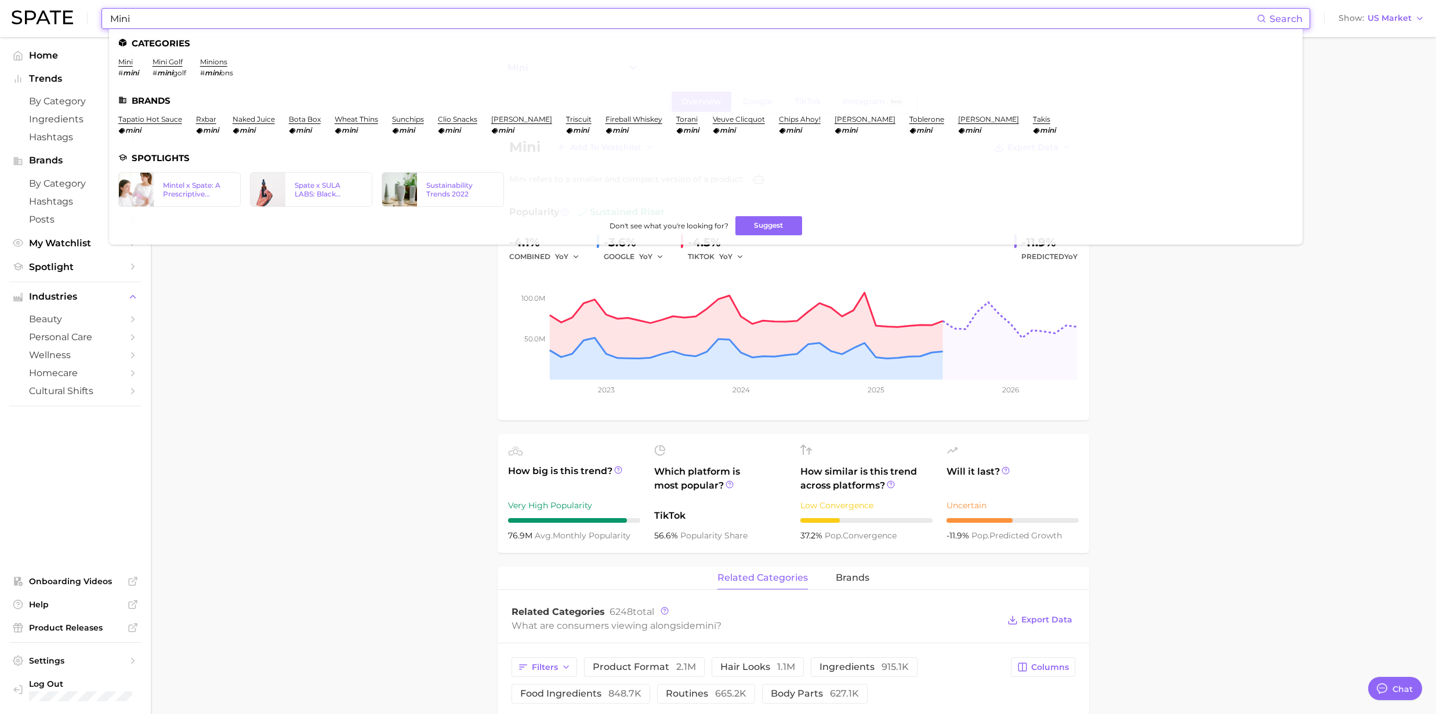
drag, startPoint x: 212, startPoint y: 21, endPoint x: 105, endPoint y: 20, distance: 107.3
click at [105, 20] on div "Mini Search Categories mini # mini mini golf # mini golf minions # mini ons Bra…" at bounding box center [705, 18] width 1209 height 21
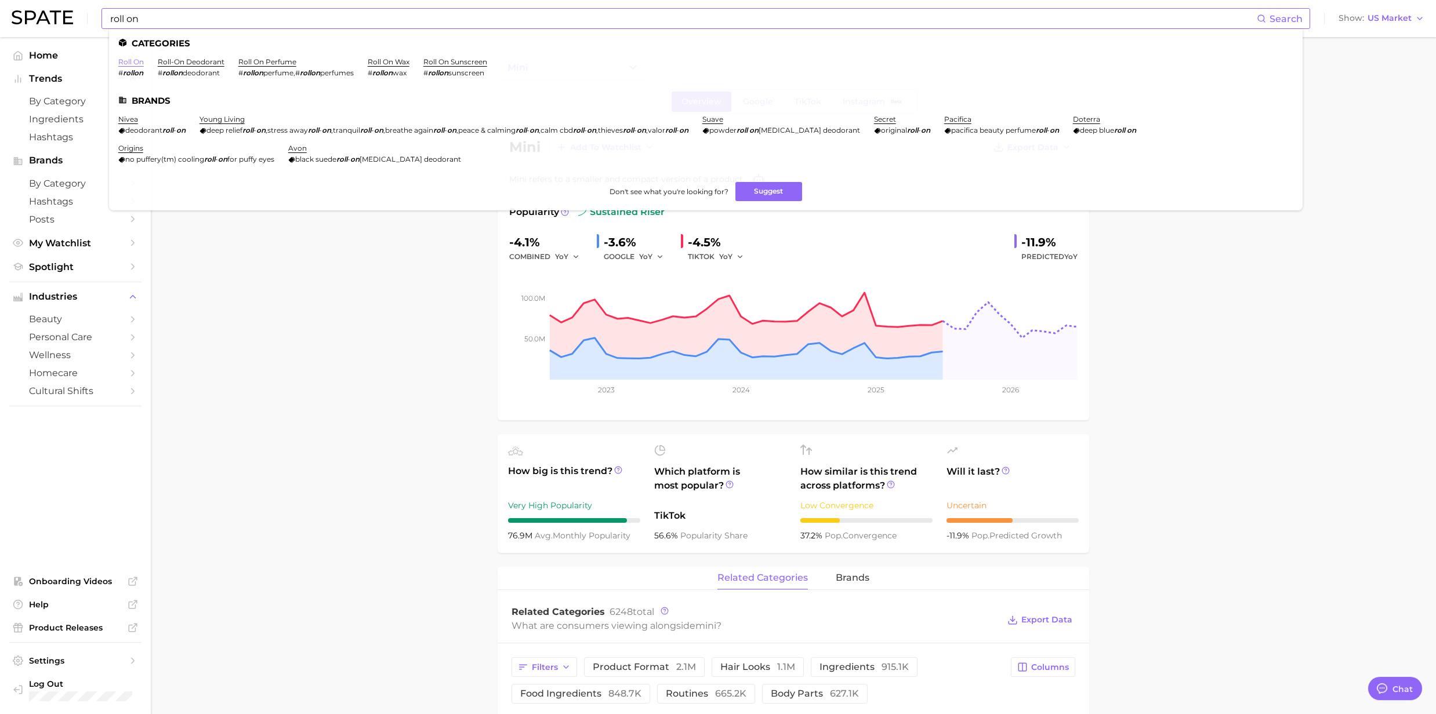
click at [130, 59] on link "roll on" at bounding box center [131, 61] width 26 height 9
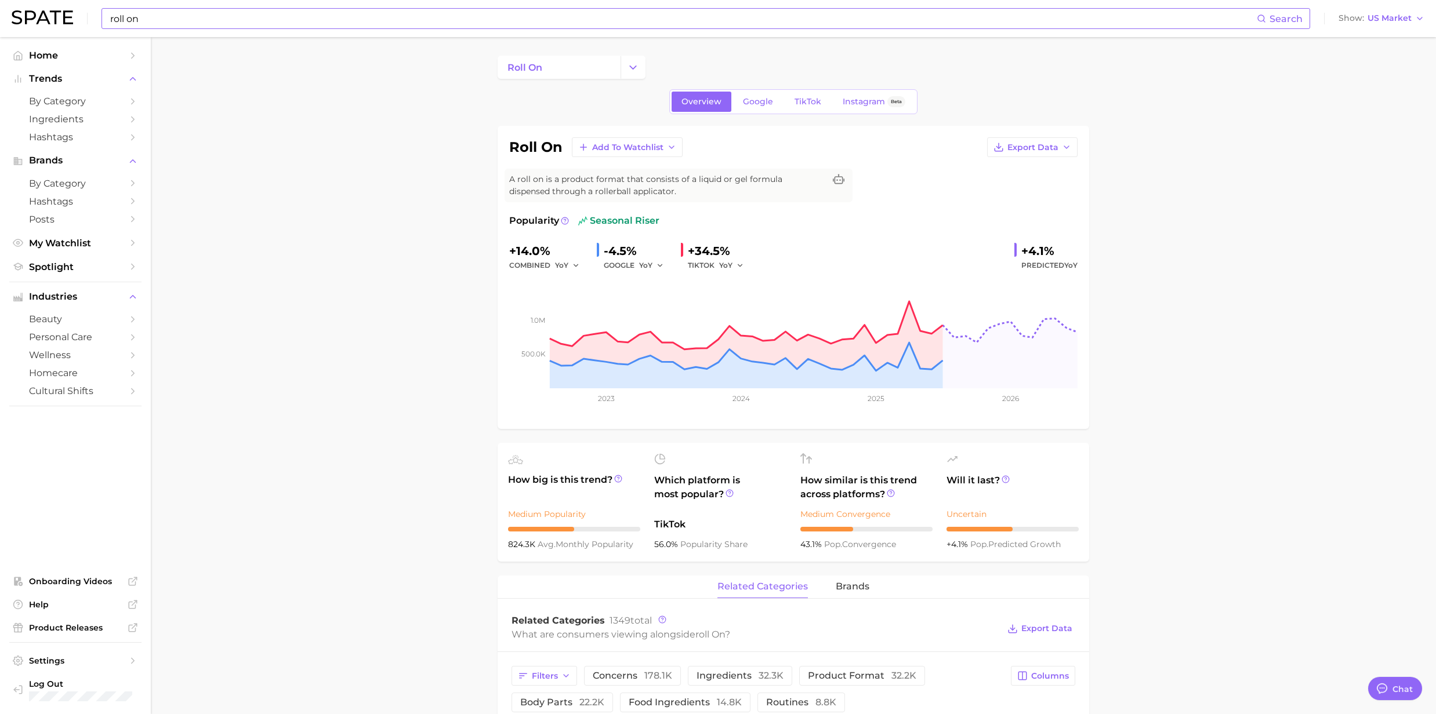
click at [165, 21] on input "roll on" at bounding box center [683, 19] width 1148 height 20
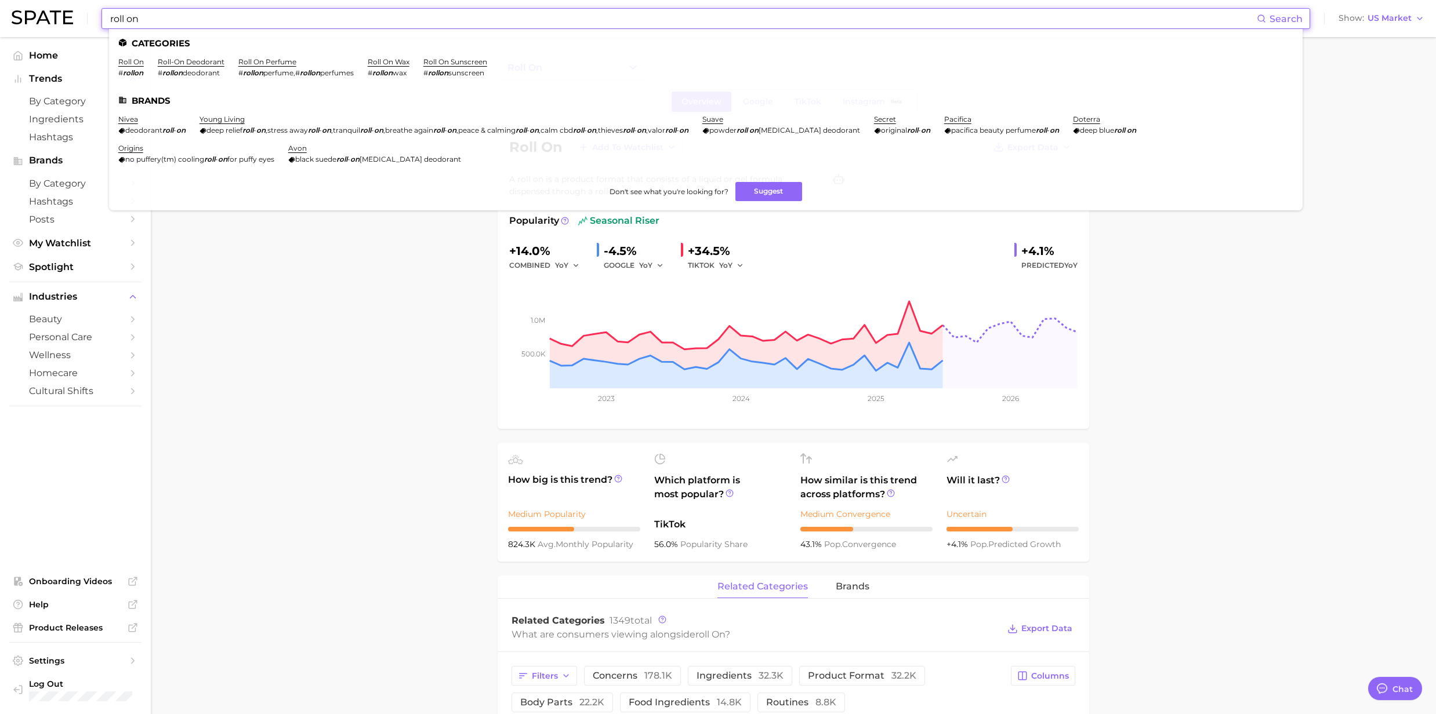
drag, startPoint x: 157, startPoint y: 19, endPoint x: 67, endPoint y: 20, distance: 89.3
click at [67, 20] on div "roll on Search Categories roll on # rollon roll-on deodorant # rollon deodorant…" at bounding box center [718, 18] width 1413 height 37
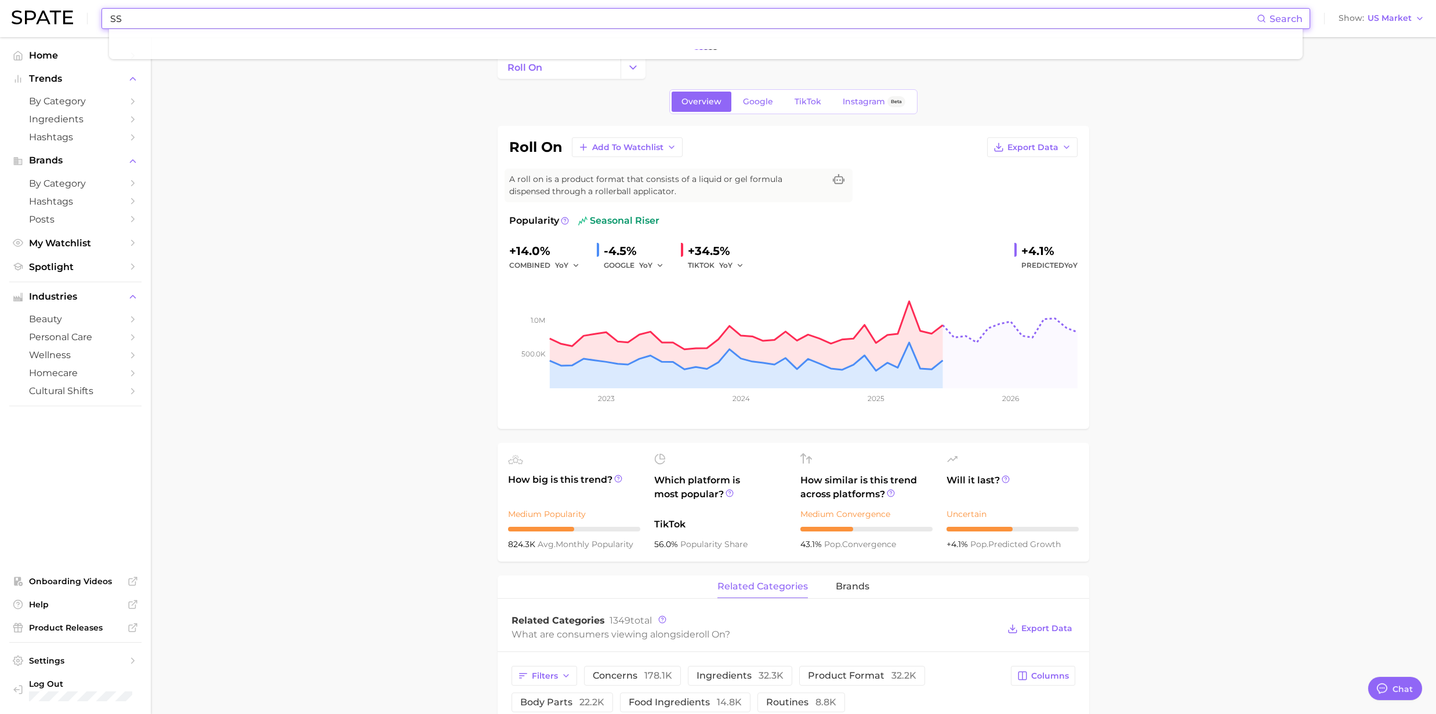
type input "S"
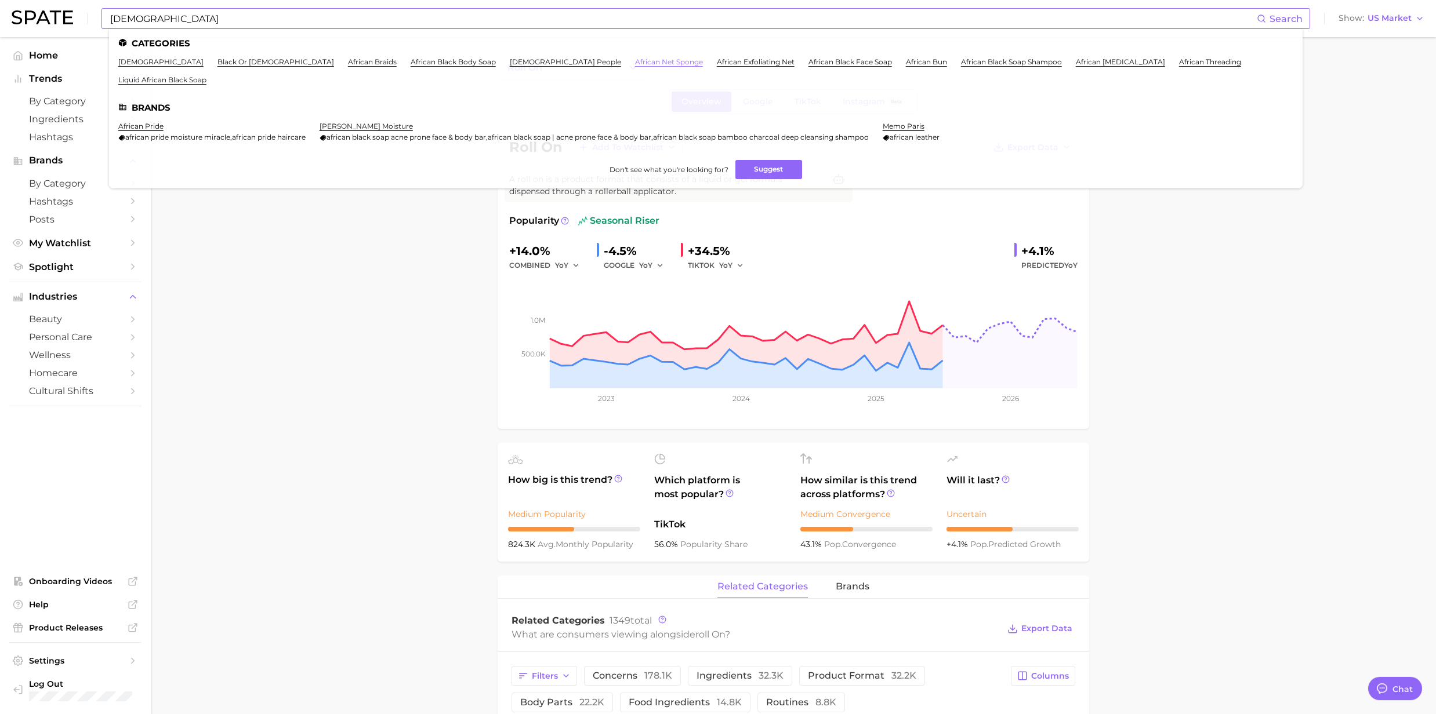
click at [635, 63] on link "african net sponge" at bounding box center [669, 61] width 68 height 9
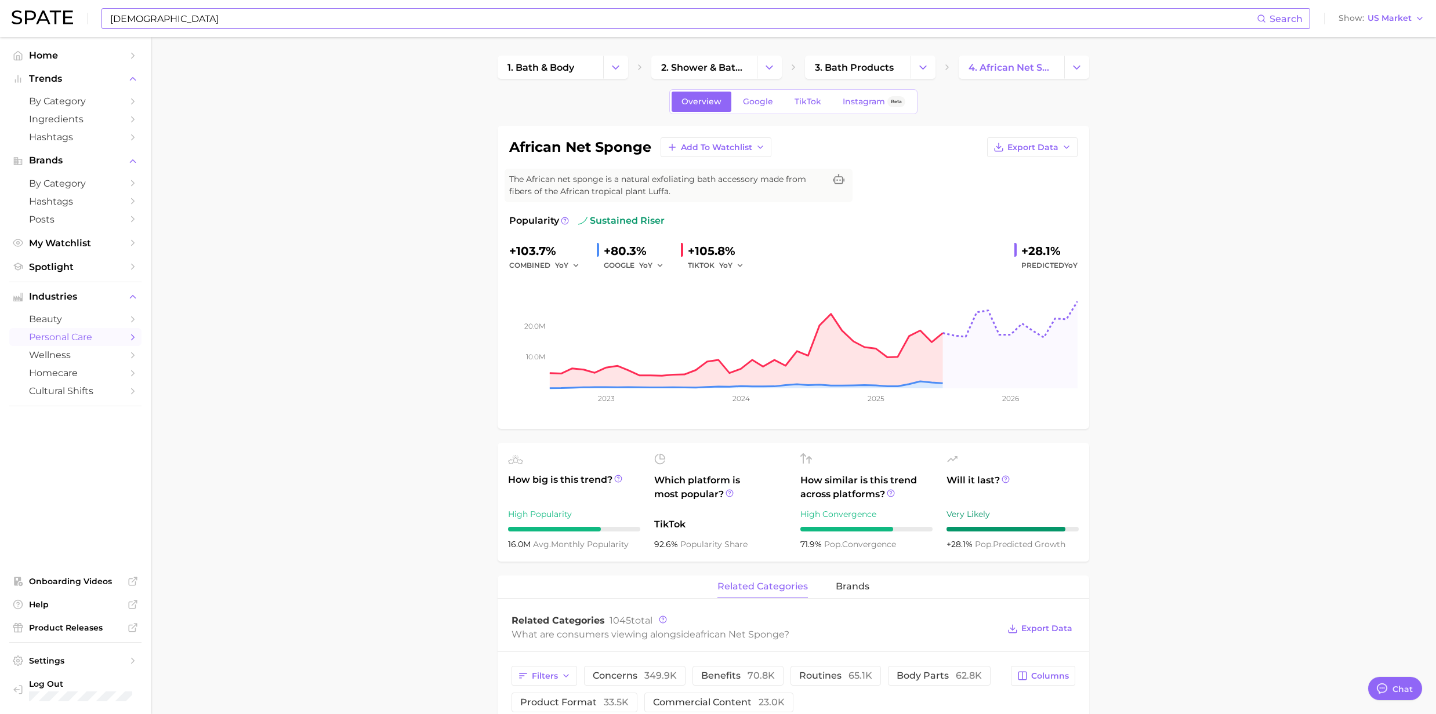
click at [165, 9] on input "[DEMOGRAPHIC_DATA]" at bounding box center [683, 19] width 1148 height 20
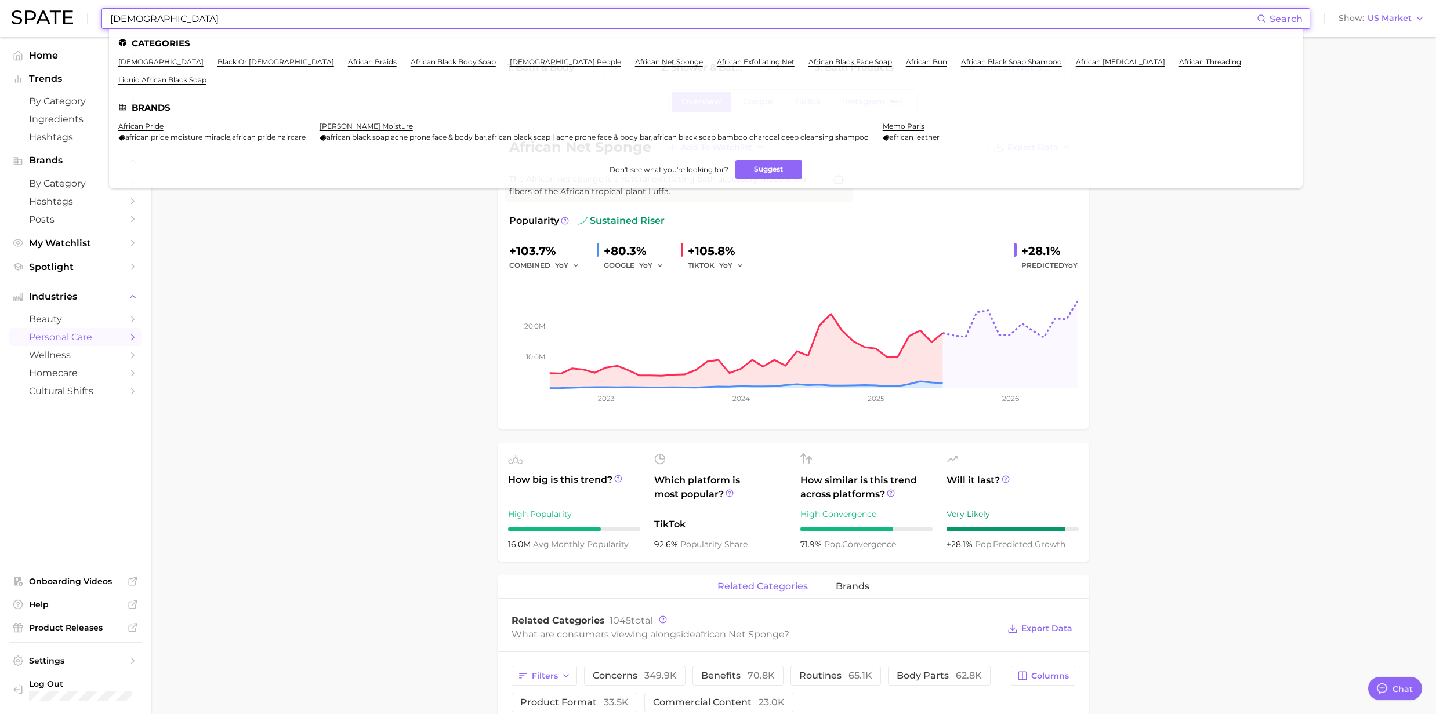
drag, startPoint x: 154, startPoint y: 19, endPoint x: 70, endPoint y: 15, distance: 84.2
click at [70, 15] on div "African Search Categories african black or [DEMOGRAPHIC_DATA] african braids af…" at bounding box center [718, 18] width 1413 height 37
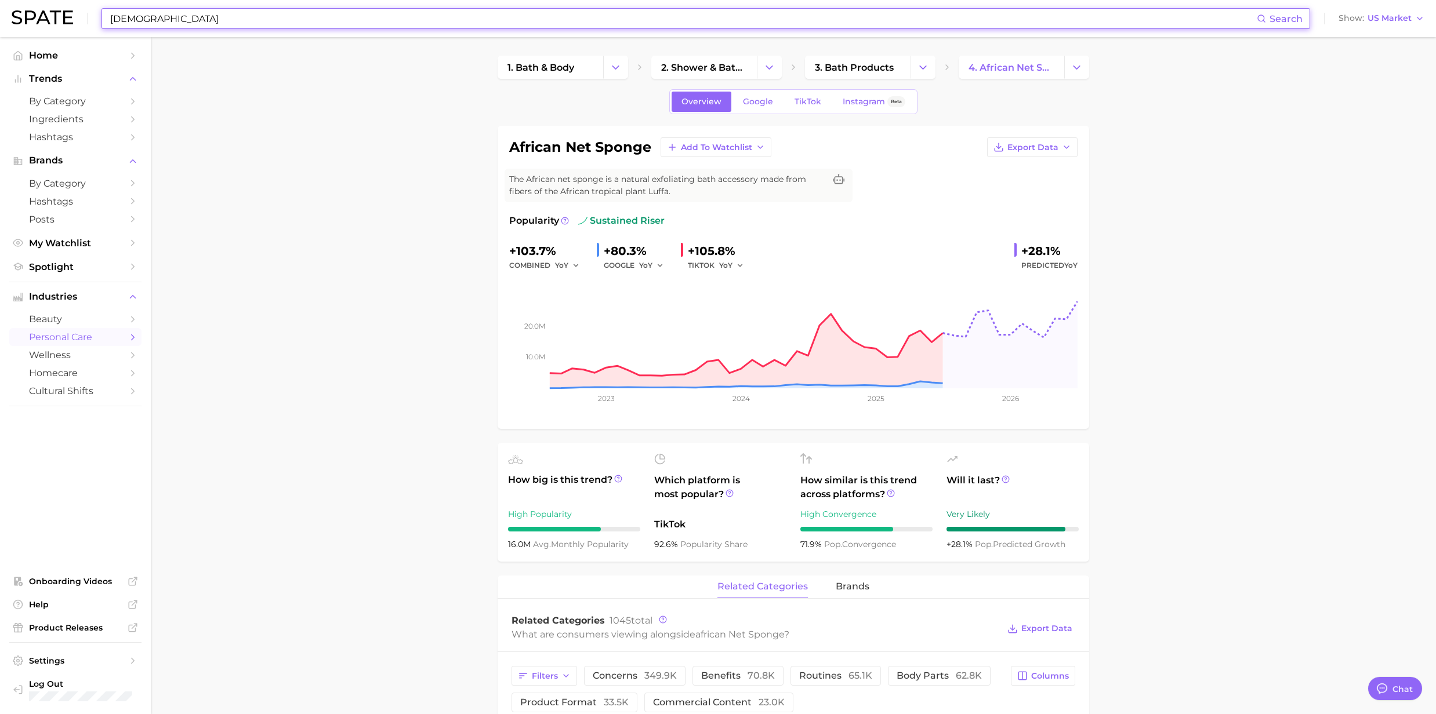
paste input "Magnesium oil"
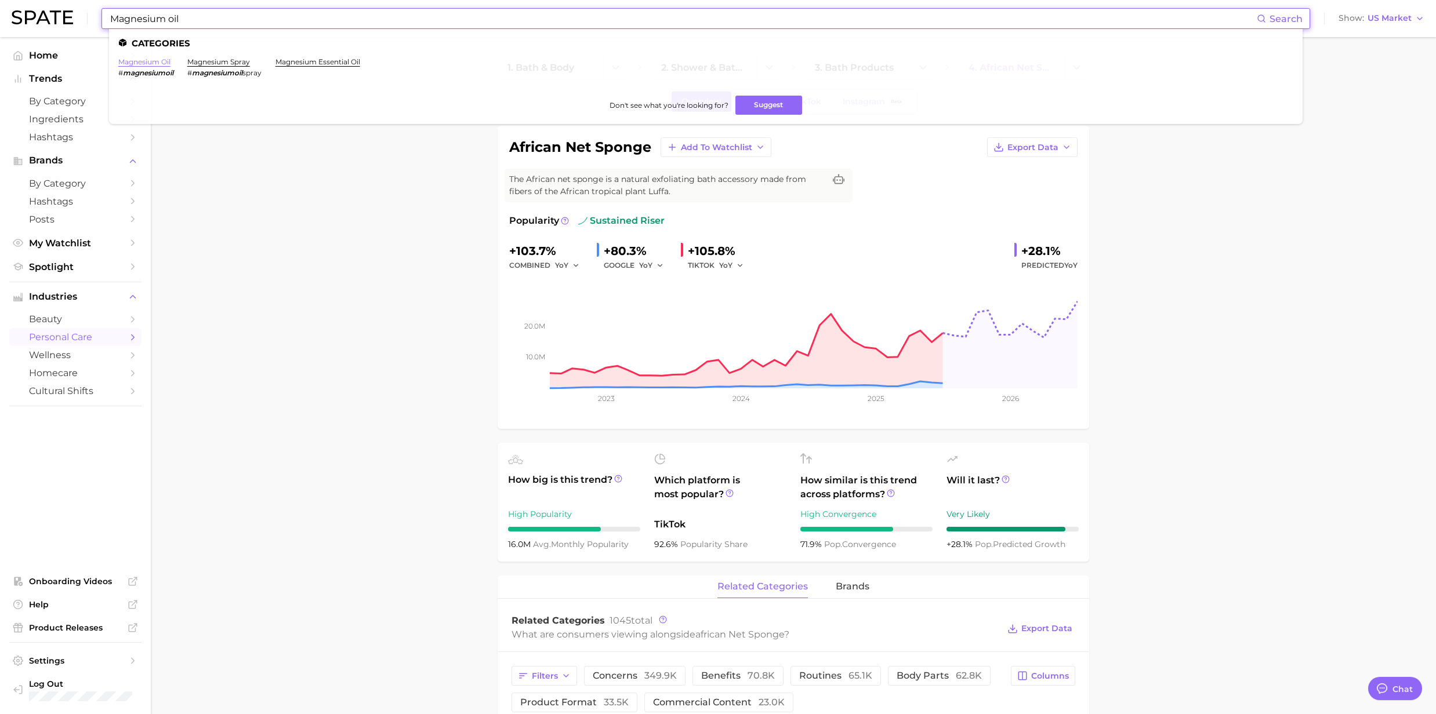
click at [128, 63] on link "magnesium oil" at bounding box center [144, 61] width 52 height 9
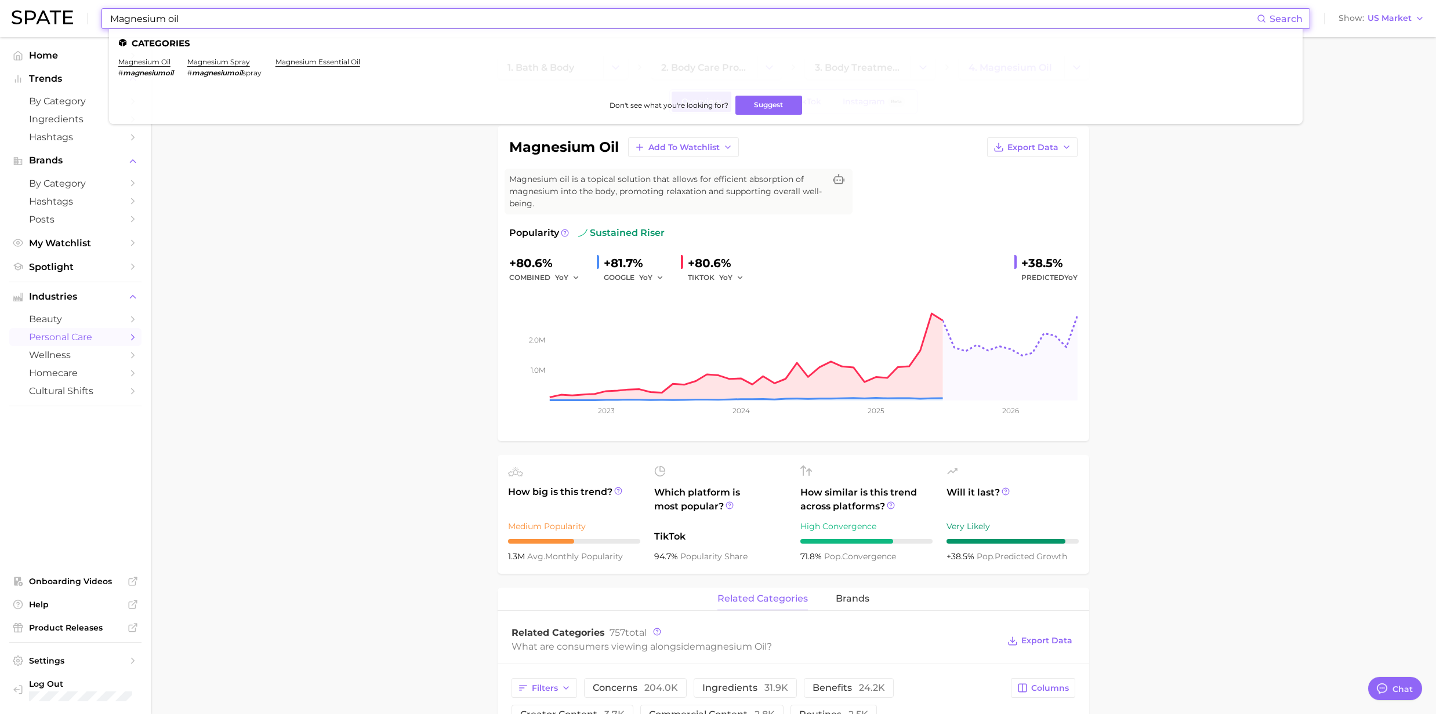
drag, startPoint x: 195, startPoint y: 16, endPoint x: 105, endPoint y: 12, distance: 90.0
click at [105, 12] on div "Magnesium oil Search Categories magnesium oil # magnesiumoil magnesium spray # …" at bounding box center [705, 18] width 1209 height 21
paste input "Glycolic body lotion"
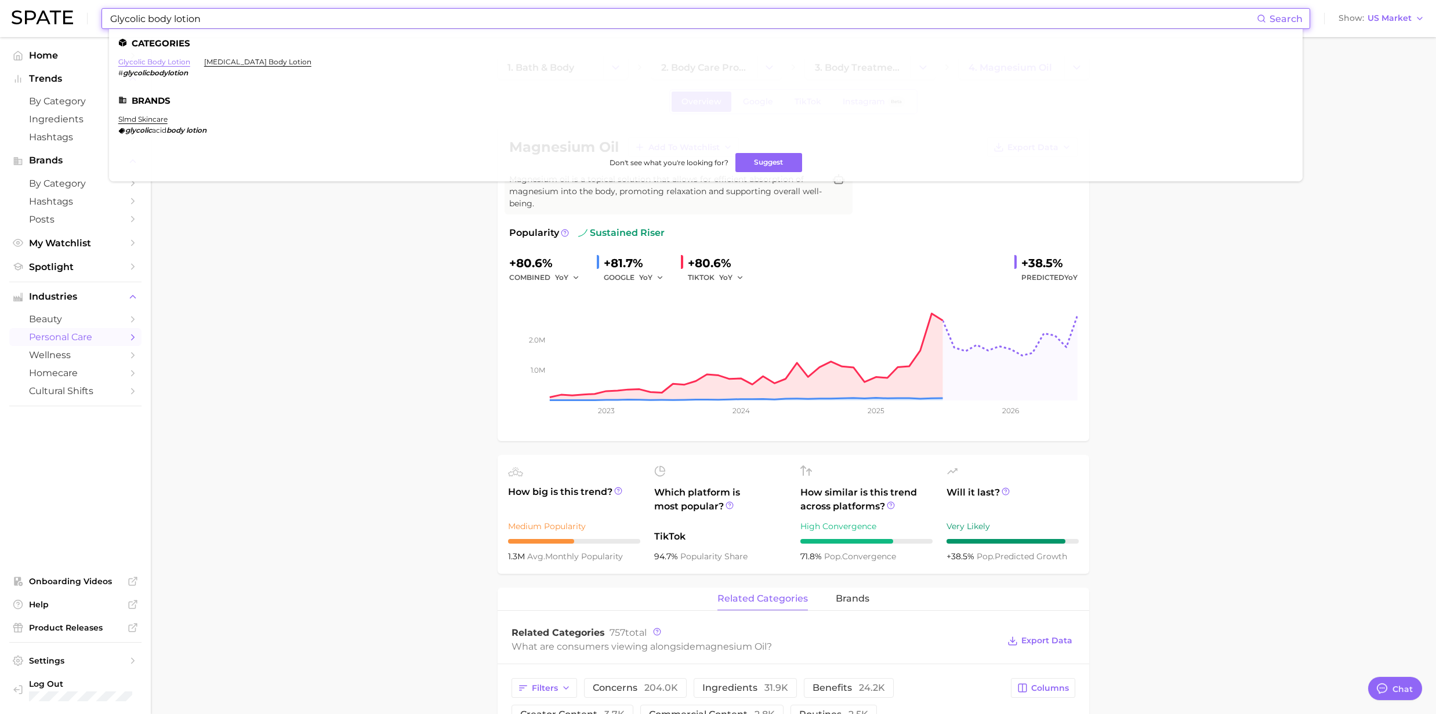
click at [165, 59] on link "glycolic body lotion" at bounding box center [154, 61] width 72 height 9
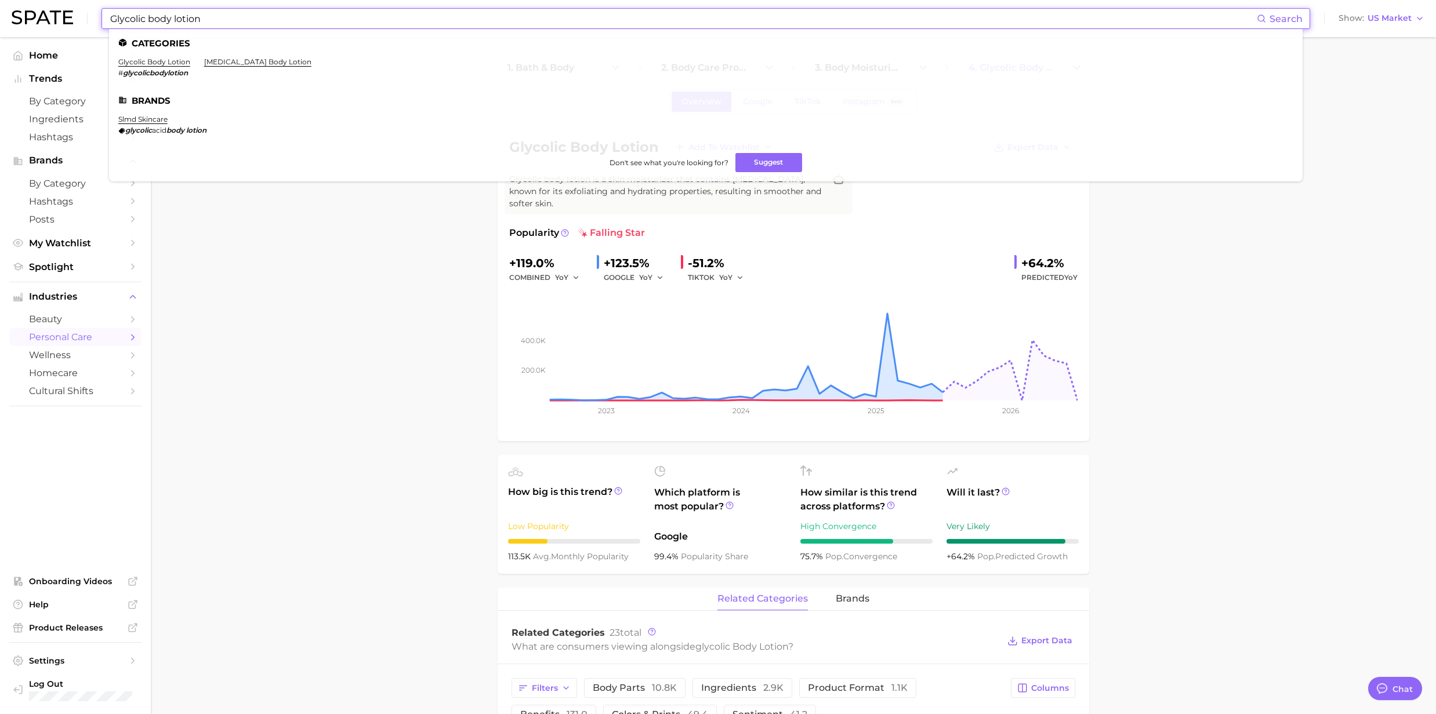
click at [235, 17] on input "Glycolic body lotion" at bounding box center [683, 19] width 1148 height 20
drag, startPoint x: 235, startPoint y: 17, endPoint x: 47, endPoint y: 16, distance: 188.5
click at [47, 16] on div "Glycolic body lotion Search Categories glycolic body lotion # glycolicbodylotio…" at bounding box center [718, 18] width 1413 height 37
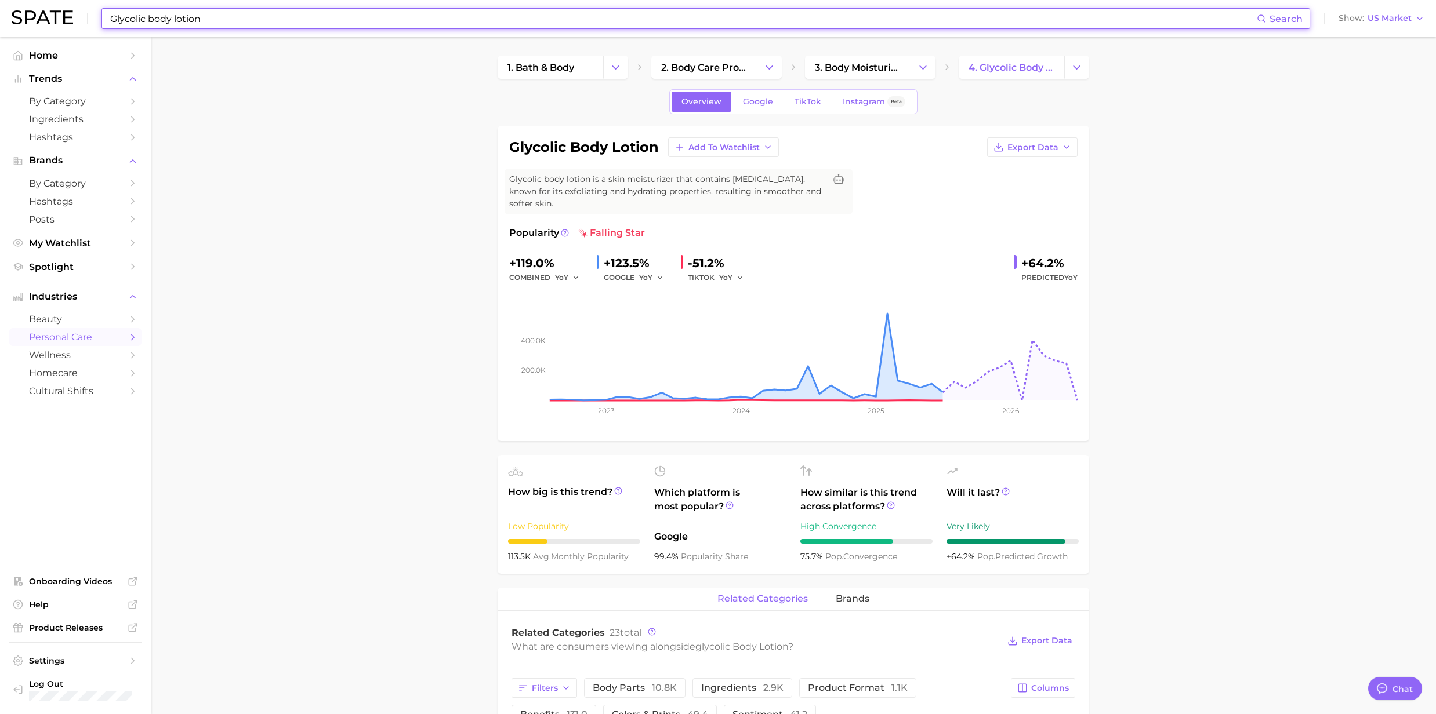
paste input "Everything Shower"
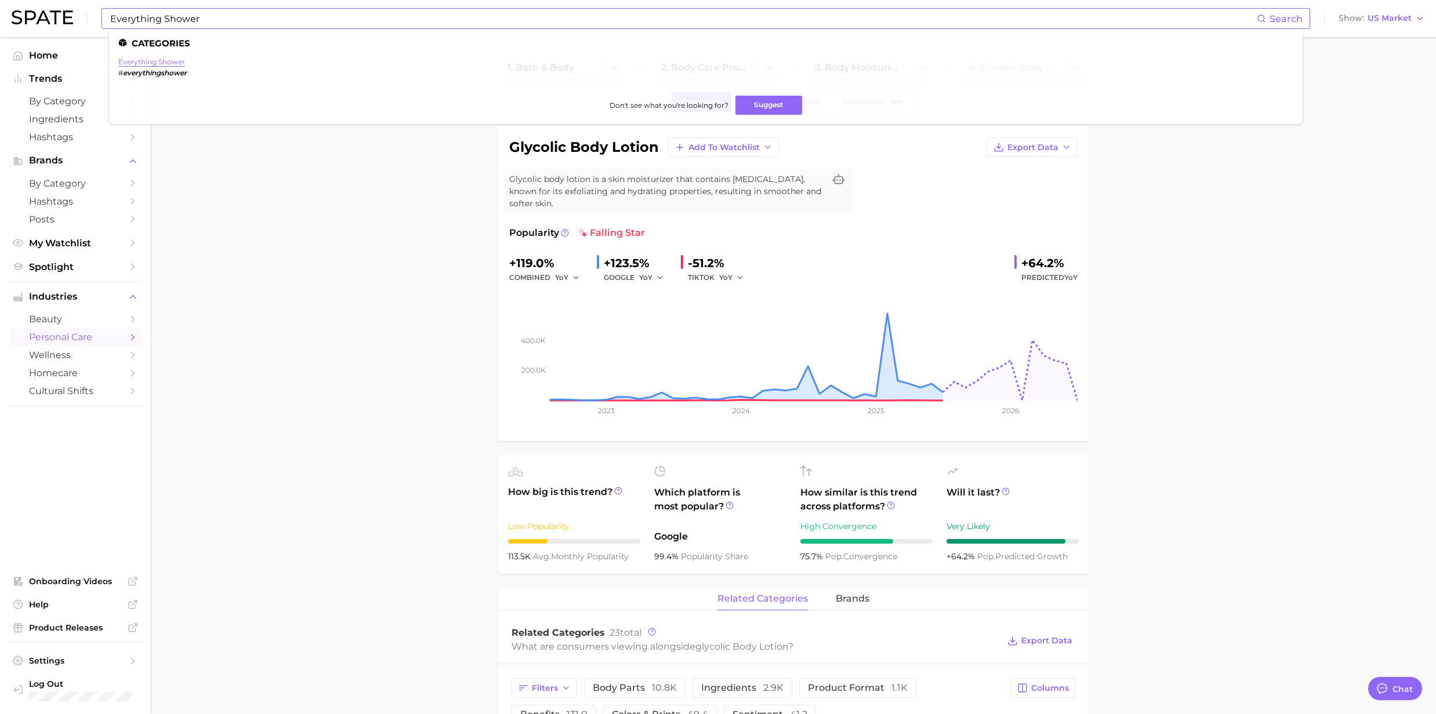
click at [128, 60] on link "everything shower" at bounding box center [151, 61] width 67 height 9
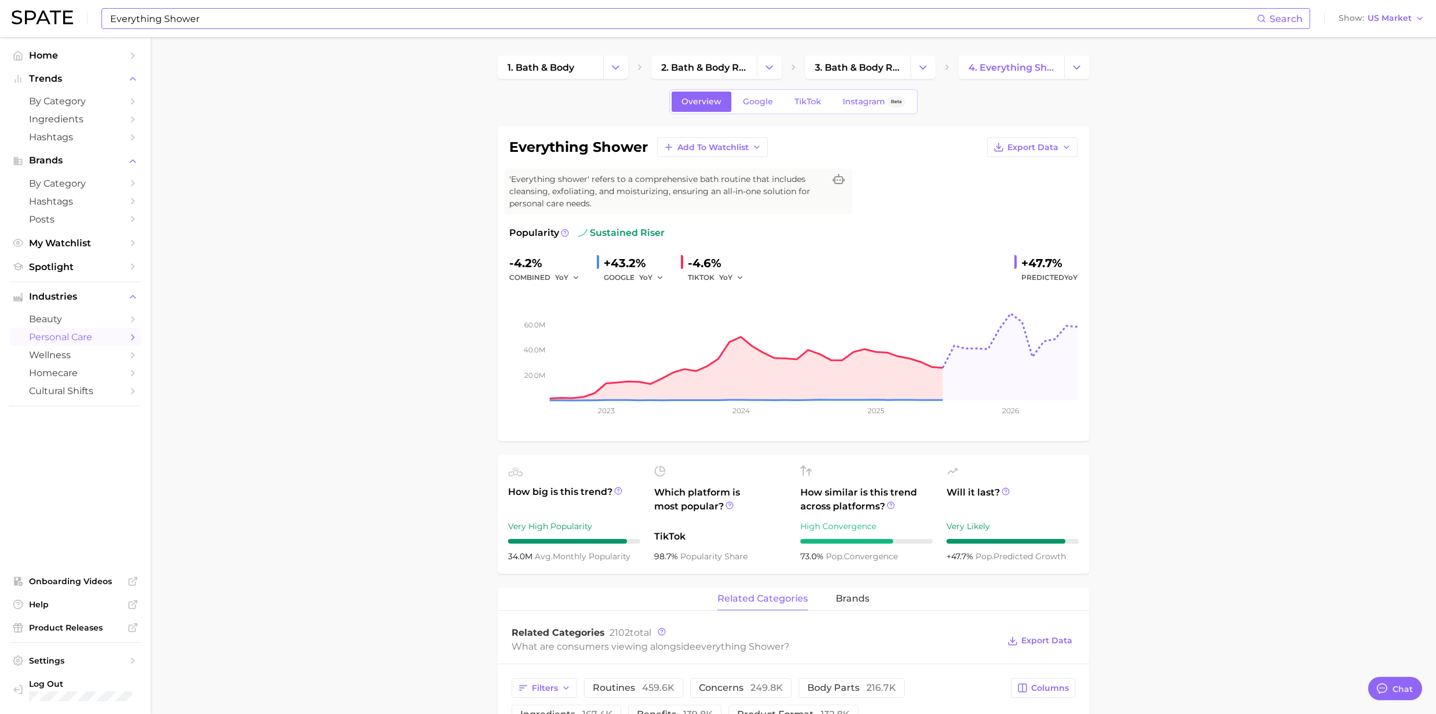
drag, startPoint x: 190, startPoint y: 6, endPoint x: 197, endPoint y: 13, distance: 9.8
click at [190, 6] on div "Everything Shower Search Show US Market" at bounding box center [718, 18] width 1413 height 37
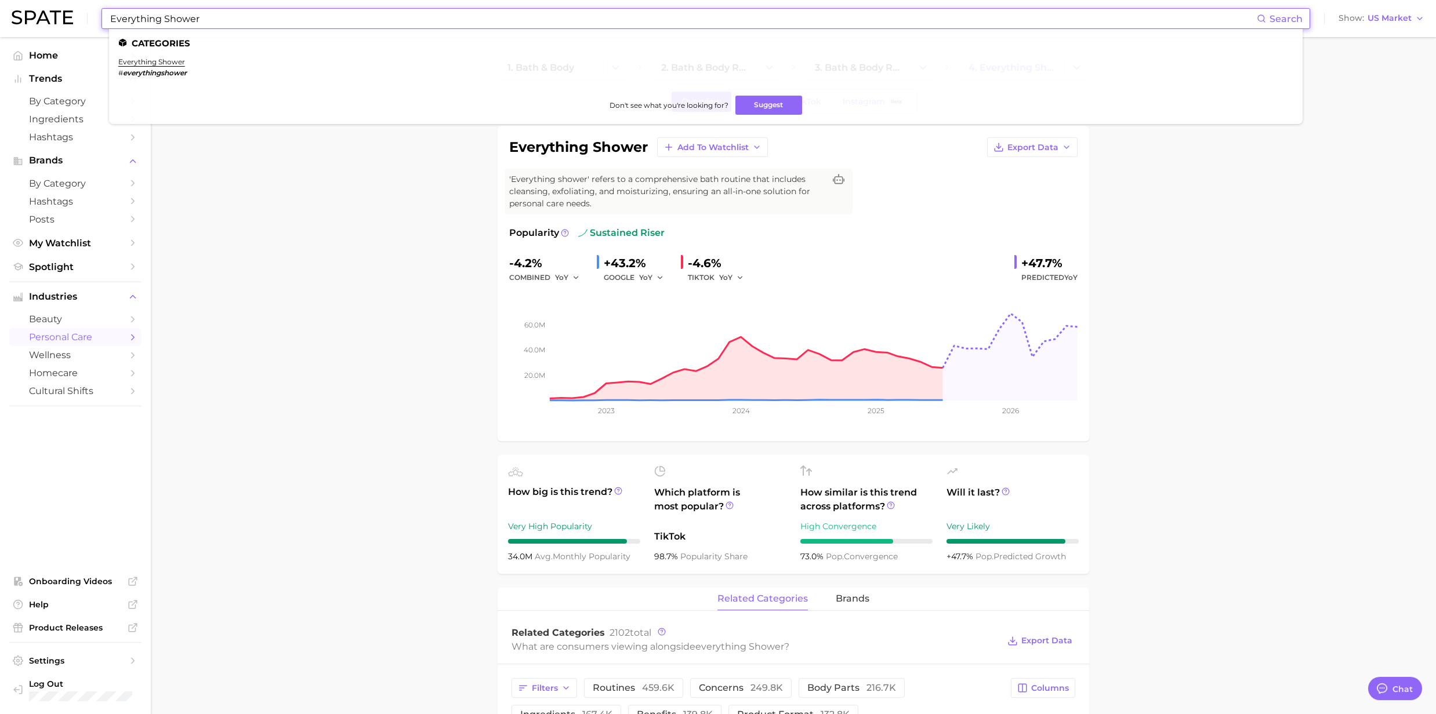
drag, startPoint x: 205, startPoint y: 19, endPoint x: 75, endPoint y: 7, distance: 130.4
click at [75, 7] on div "Everything Shower Search Categories everything shower # everythingshower Don't …" at bounding box center [718, 18] width 1413 height 37
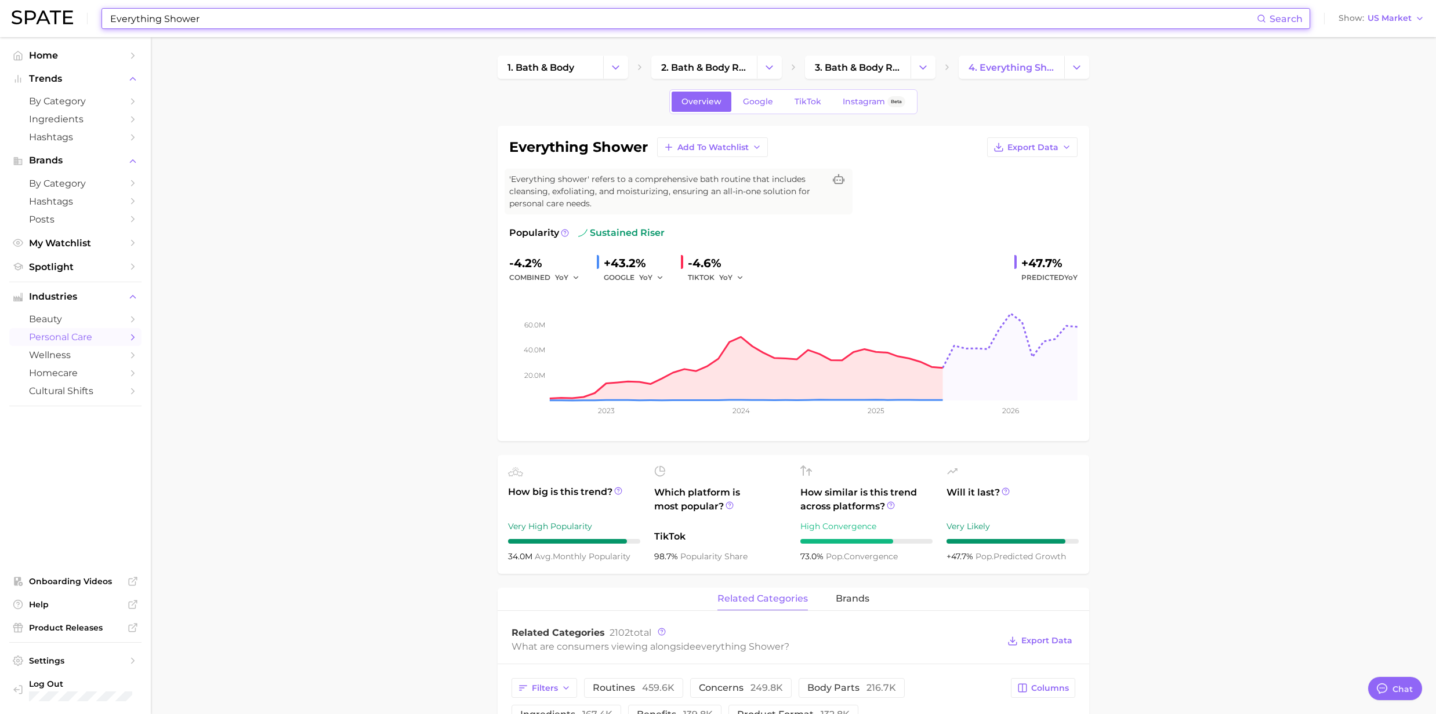
paste input "Turmeric Soap"
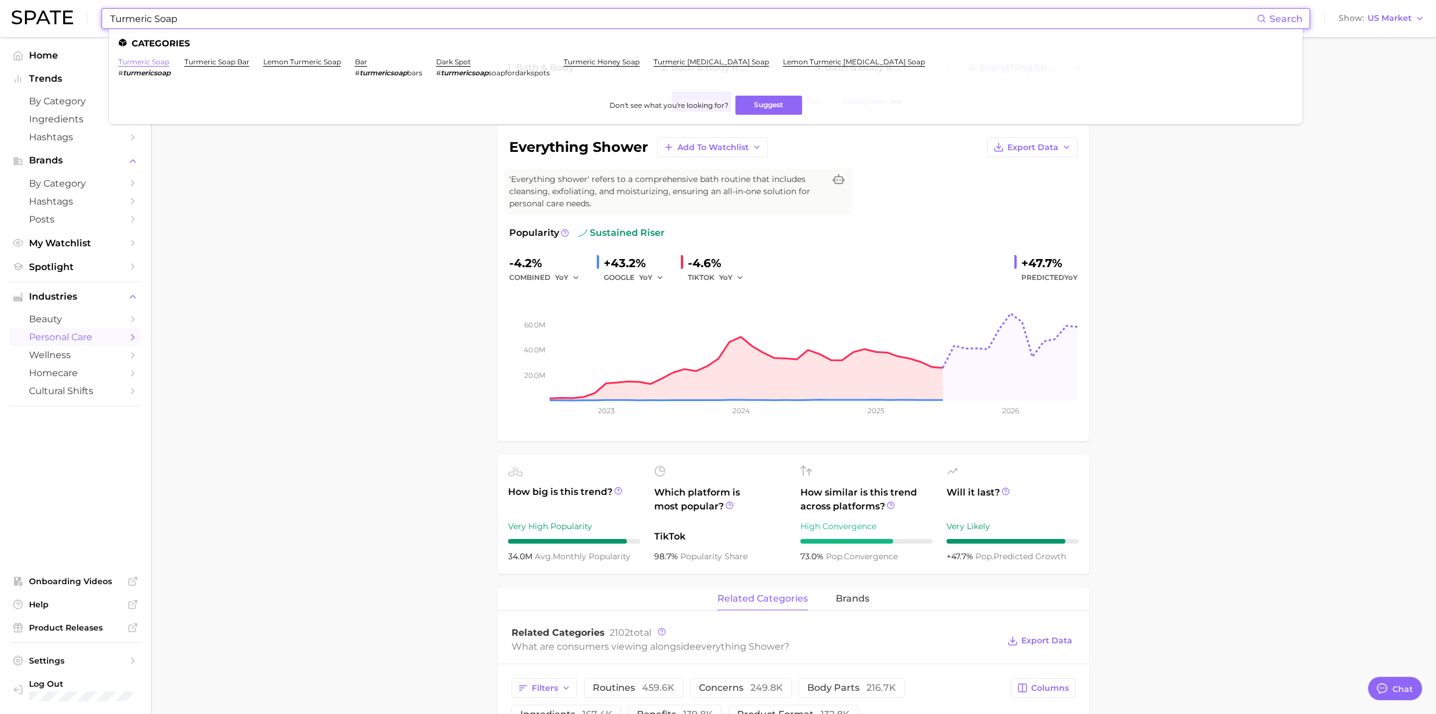
click at [158, 63] on link "turmeric soap" at bounding box center [143, 61] width 51 height 9
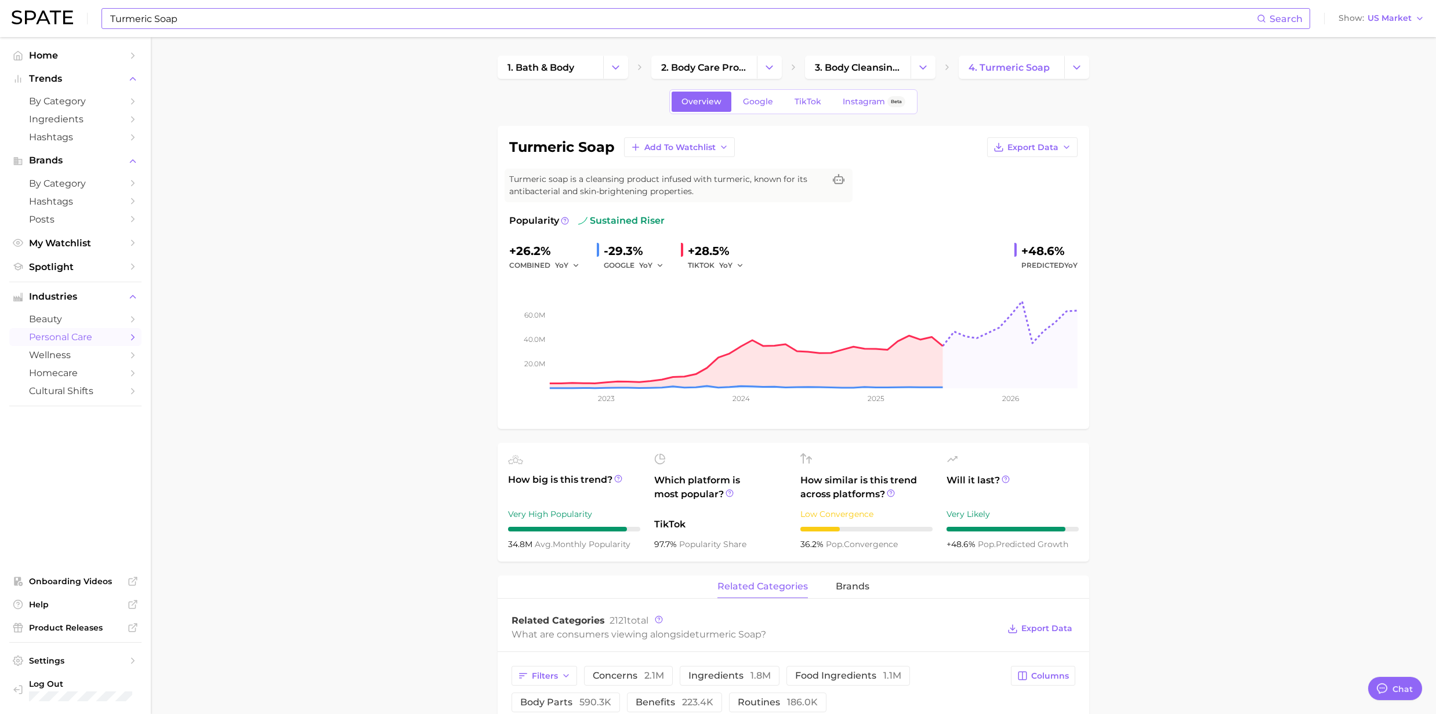
click at [216, 24] on input "Turmeric Soap" at bounding box center [683, 19] width 1148 height 20
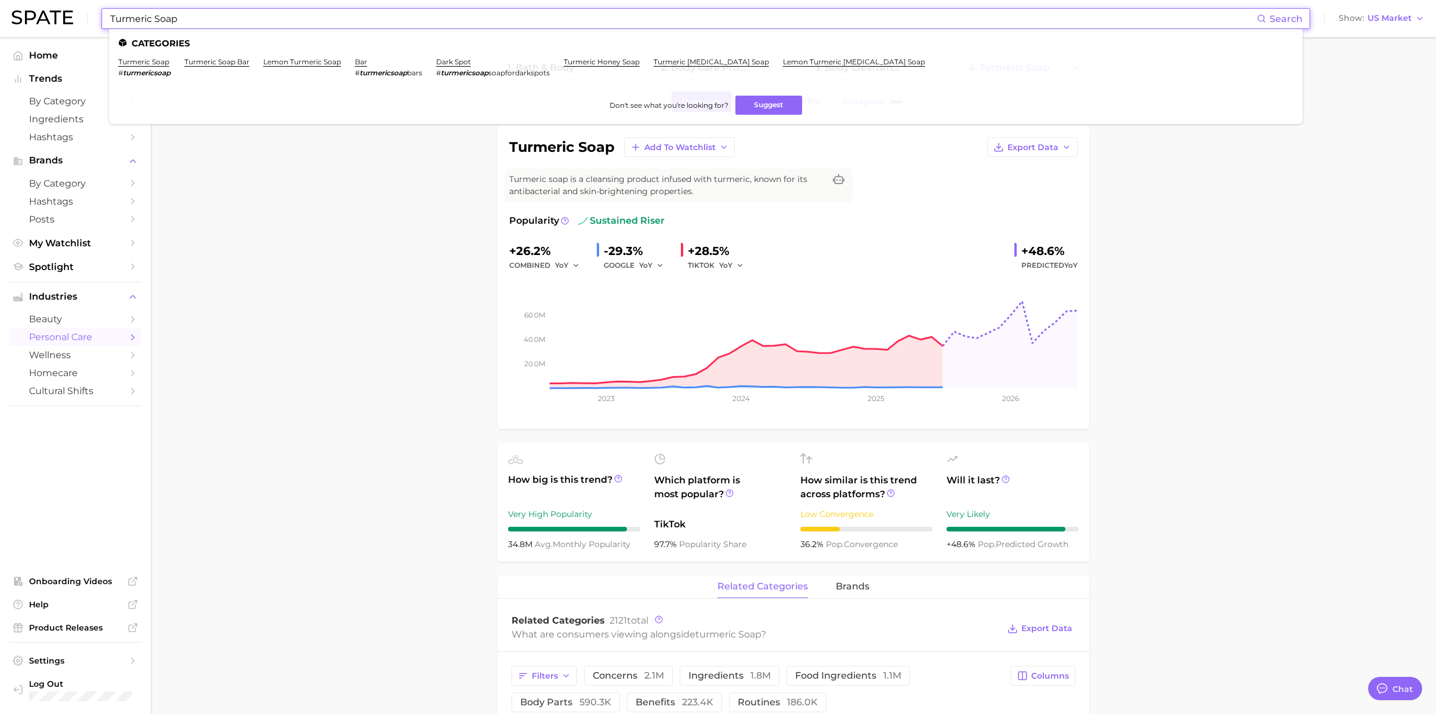
drag, startPoint x: 212, startPoint y: 21, endPoint x: 80, endPoint y: 10, distance: 132.6
click at [80, 10] on div "Turmeric Soap Search Categories turmeric soap # turmericsoap turmeric soap bar …" at bounding box center [718, 18] width 1413 height 37
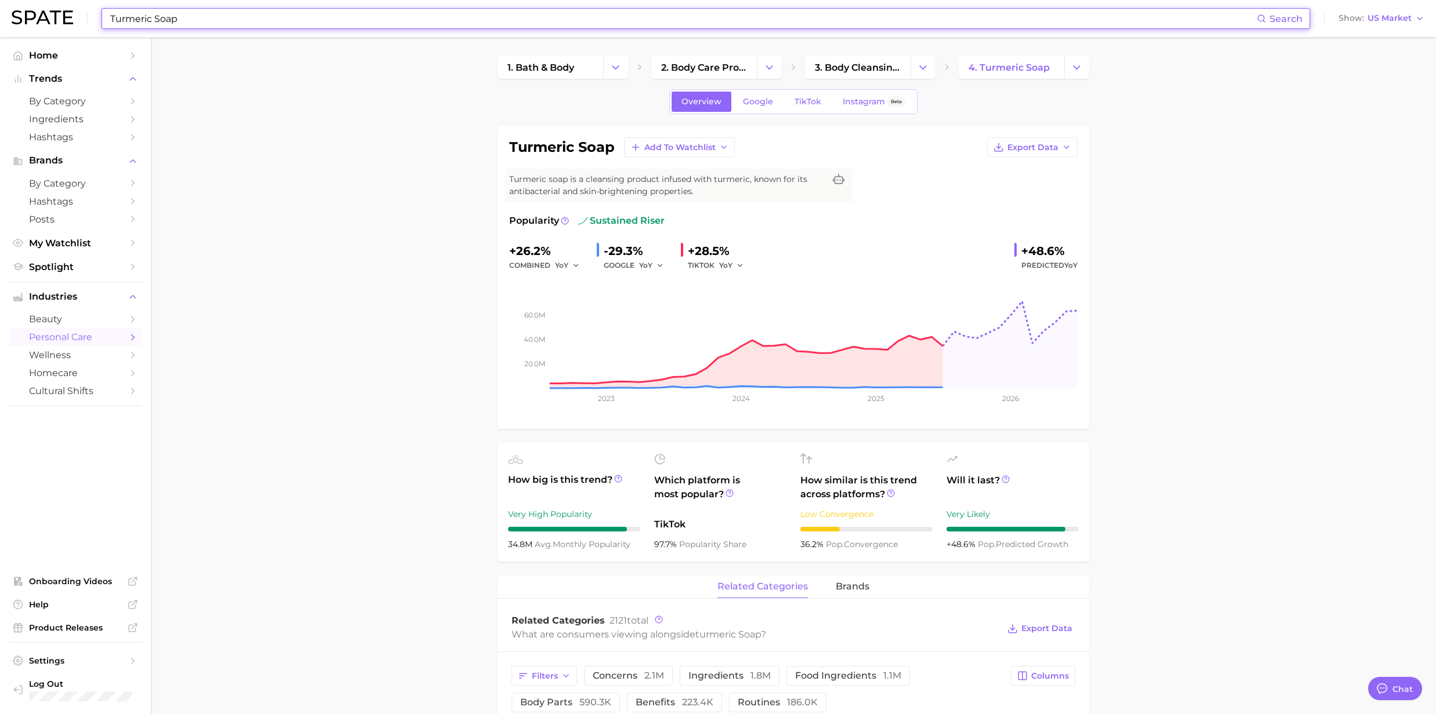
paste input "Vanila body wash"
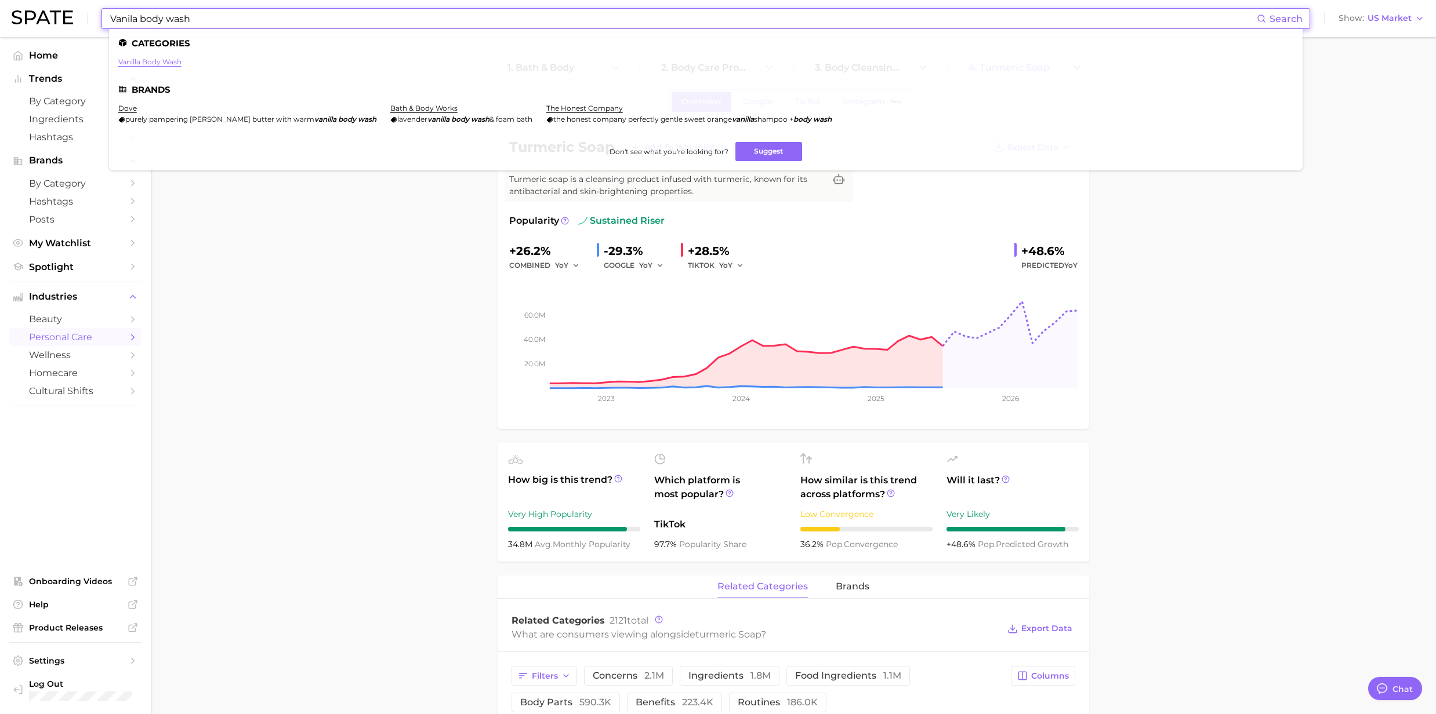
click at [130, 61] on link "vanilla body wash" at bounding box center [149, 61] width 63 height 9
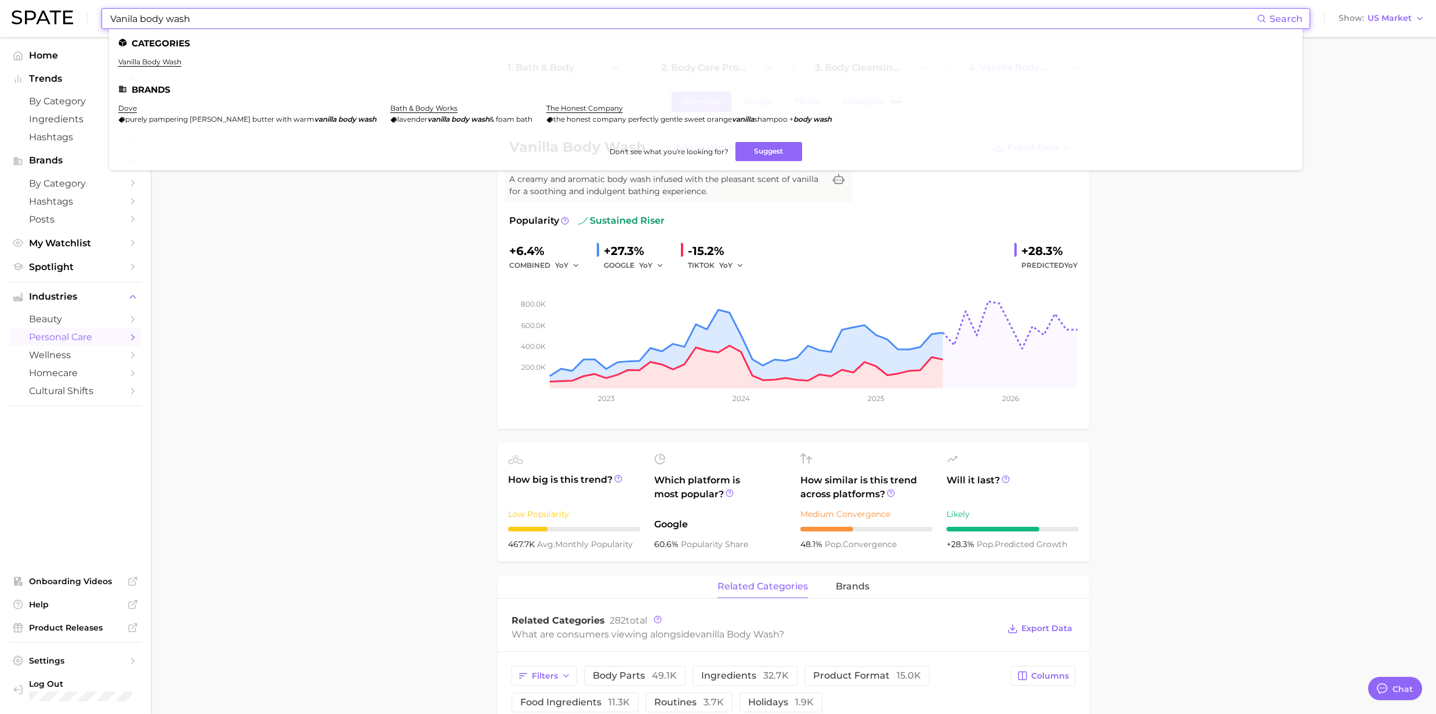
click at [237, 21] on input "Vanila body wash" at bounding box center [683, 19] width 1148 height 20
drag, startPoint x: 237, startPoint y: 21, endPoint x: 63, endPoint y: 21, distance: 174.6
click at [63, 21] on div "Vanila body wash Search Categories vanilla body wash Brands dove purely pamperi…" at bounding box center [718, 18] width 1413 height 37
paste input "lotion"
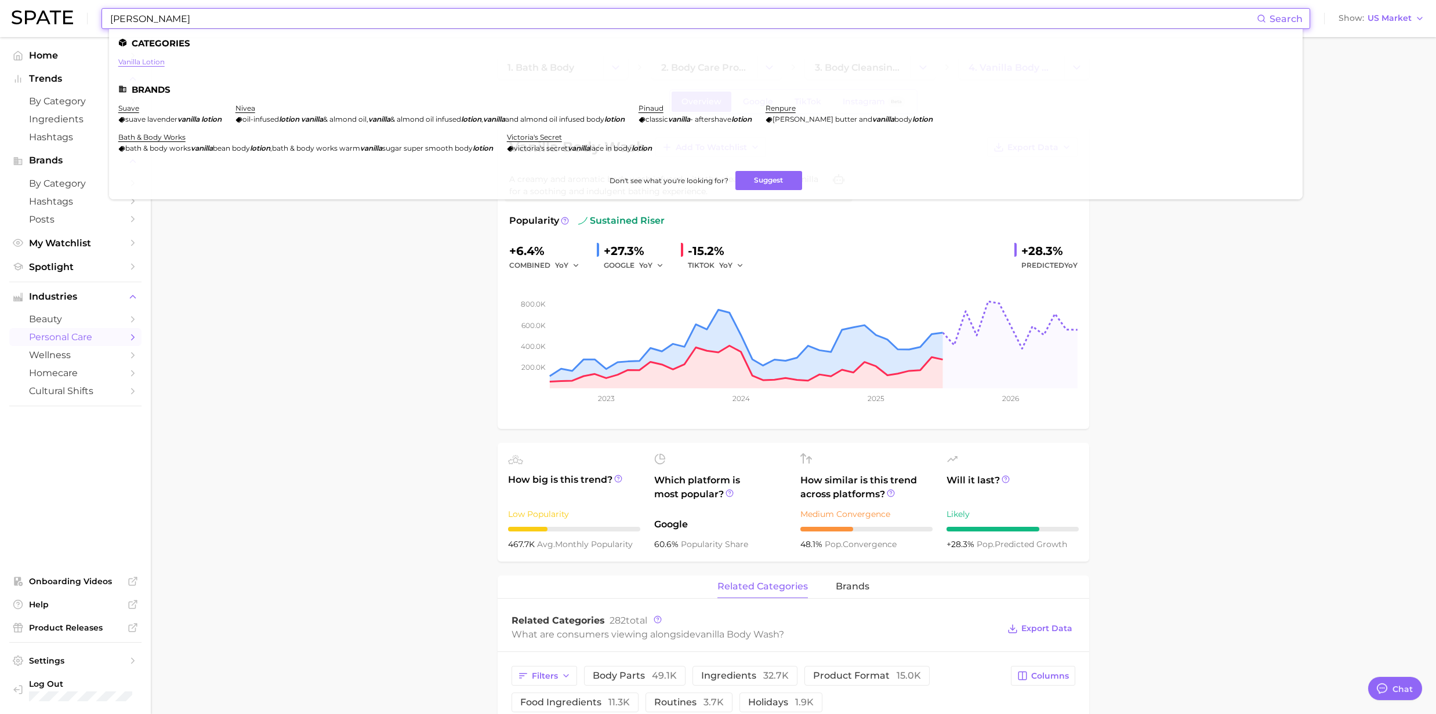
click at [131, 61] on link "vanilla lotion" at bounding box center [141, 61] width 46 height 9
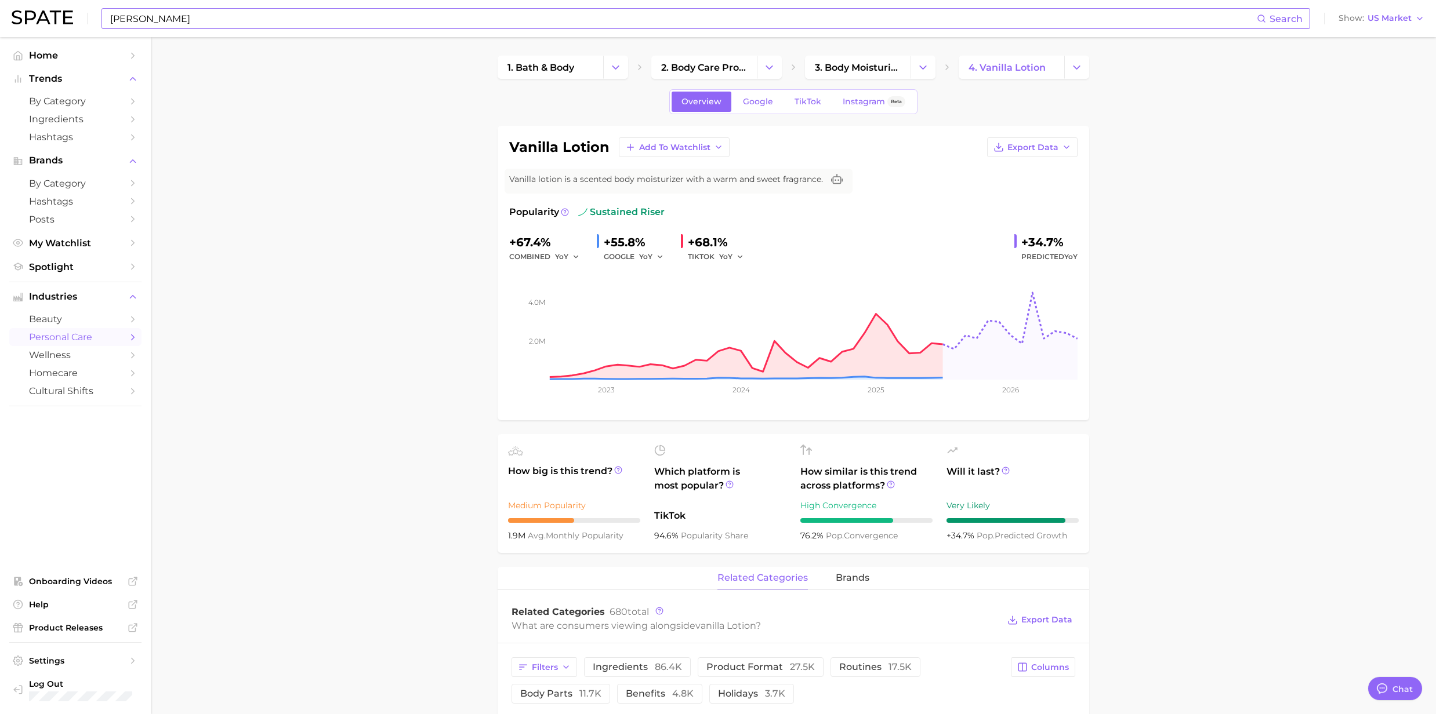
click at [276, 14] on input "[PERSON_NAME]" at bounding box center [683, 19] width 1148 height 20
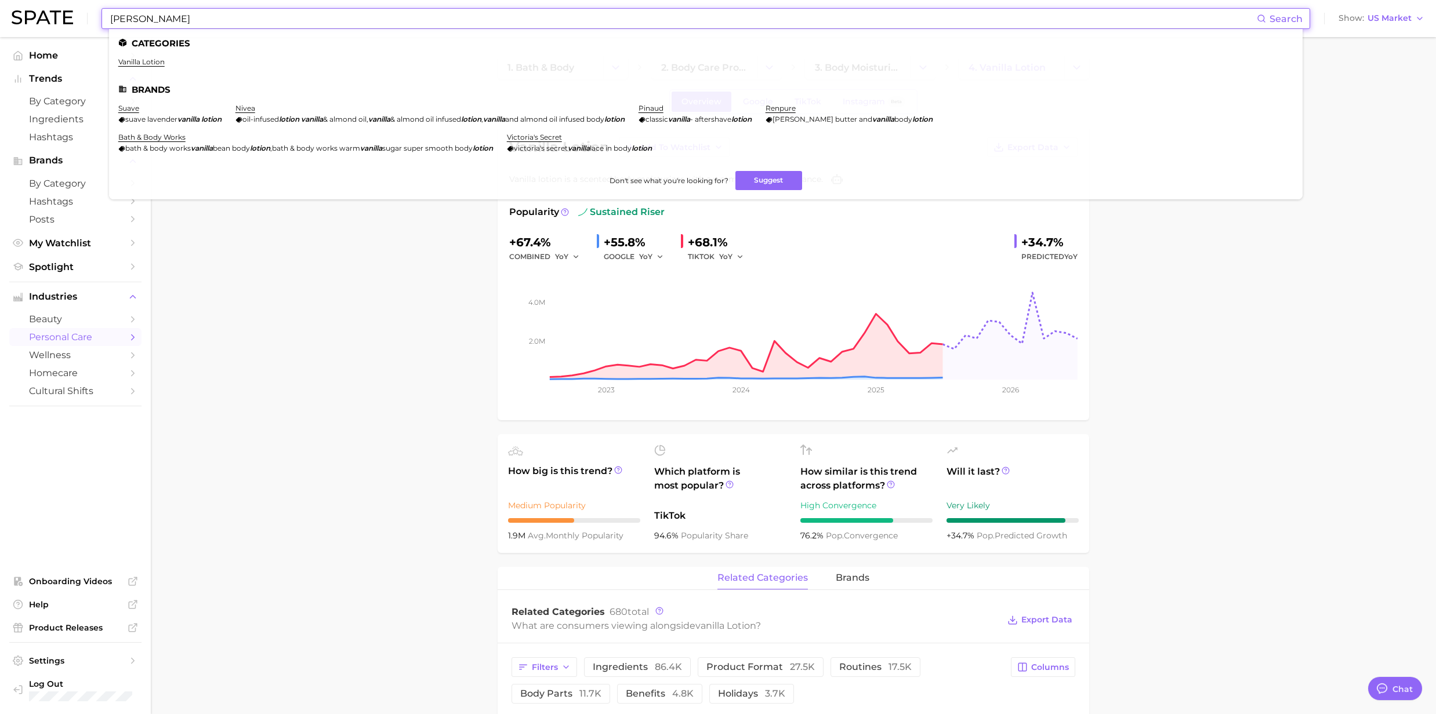
drag, startPoint x: 253, startPoint y: 14, endPoint x: 102, endPoint y: 14, distance: 150.8
click at [102, 14] on div "Vanila lotion Search Categories vanilla lotion Brands suave suave lavender vani…" at bounding box center [705, 18] width 1209 height 21
paste input "itamin C Body L"
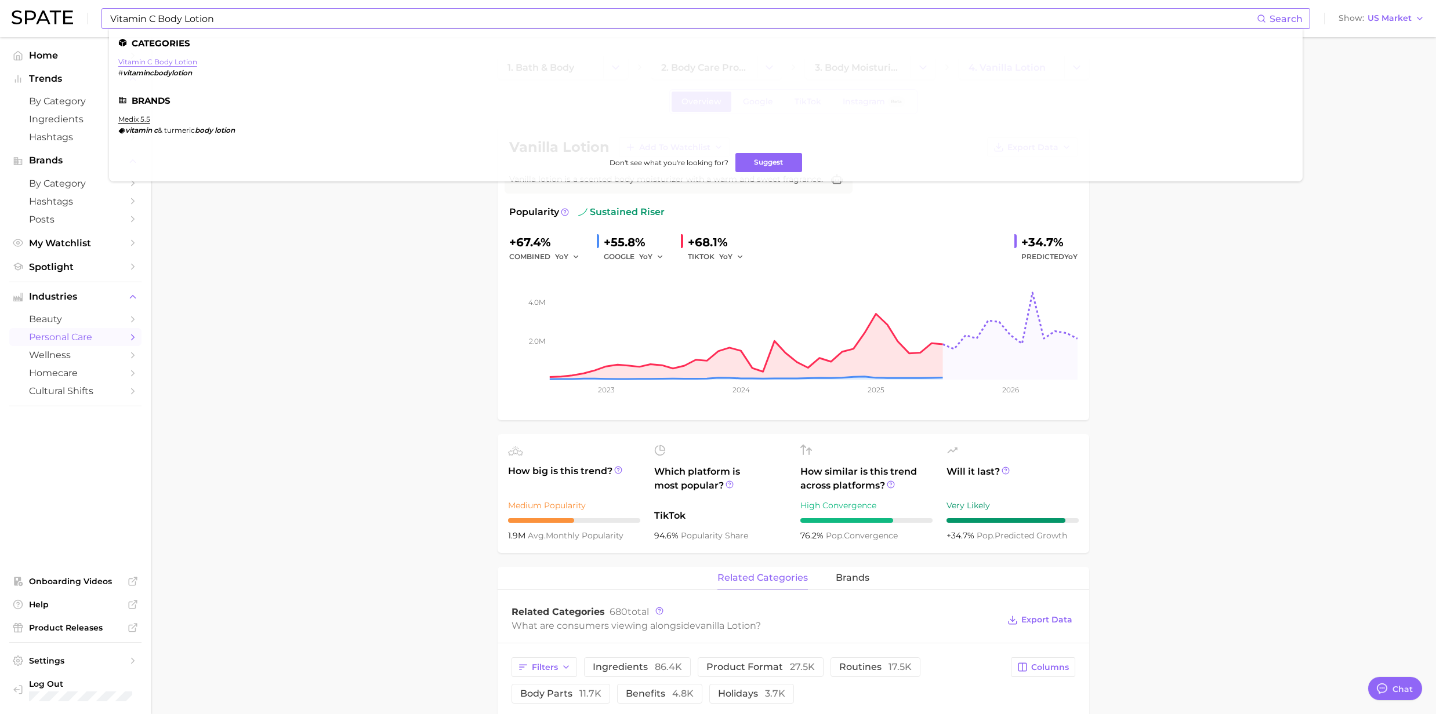
click at [157, 60] on link "vitamin c body lotion" at bounding box center [157, 61] width 79 height 9
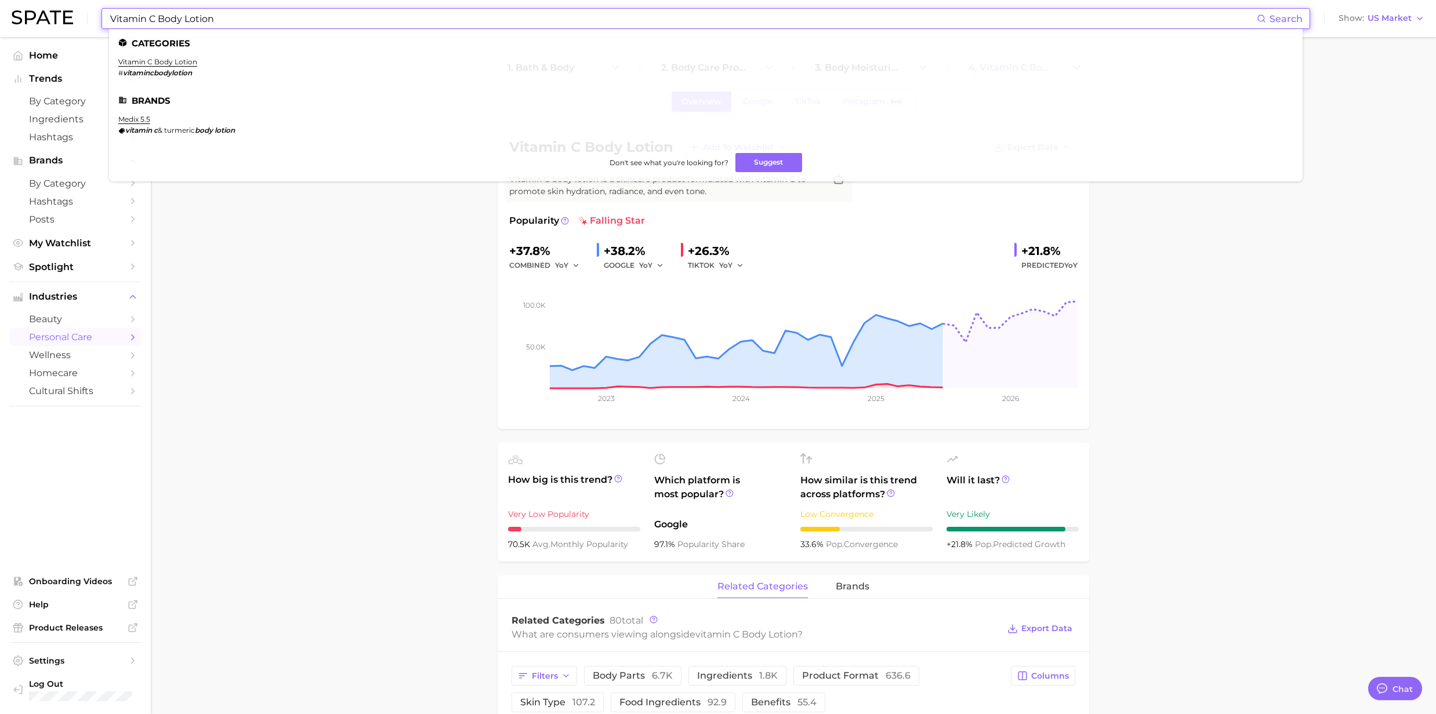
drag, startPoint x: 221, startPoint y: 21, endPoint x: 58, endPoint y: 22, distance: 163.0
click at [58, 22] on div "Vitamin C Body Lotion Search Categories vitamin c body lotion # vitamincbodylot…" at bounding box center [718, 18] width 1413 height 37
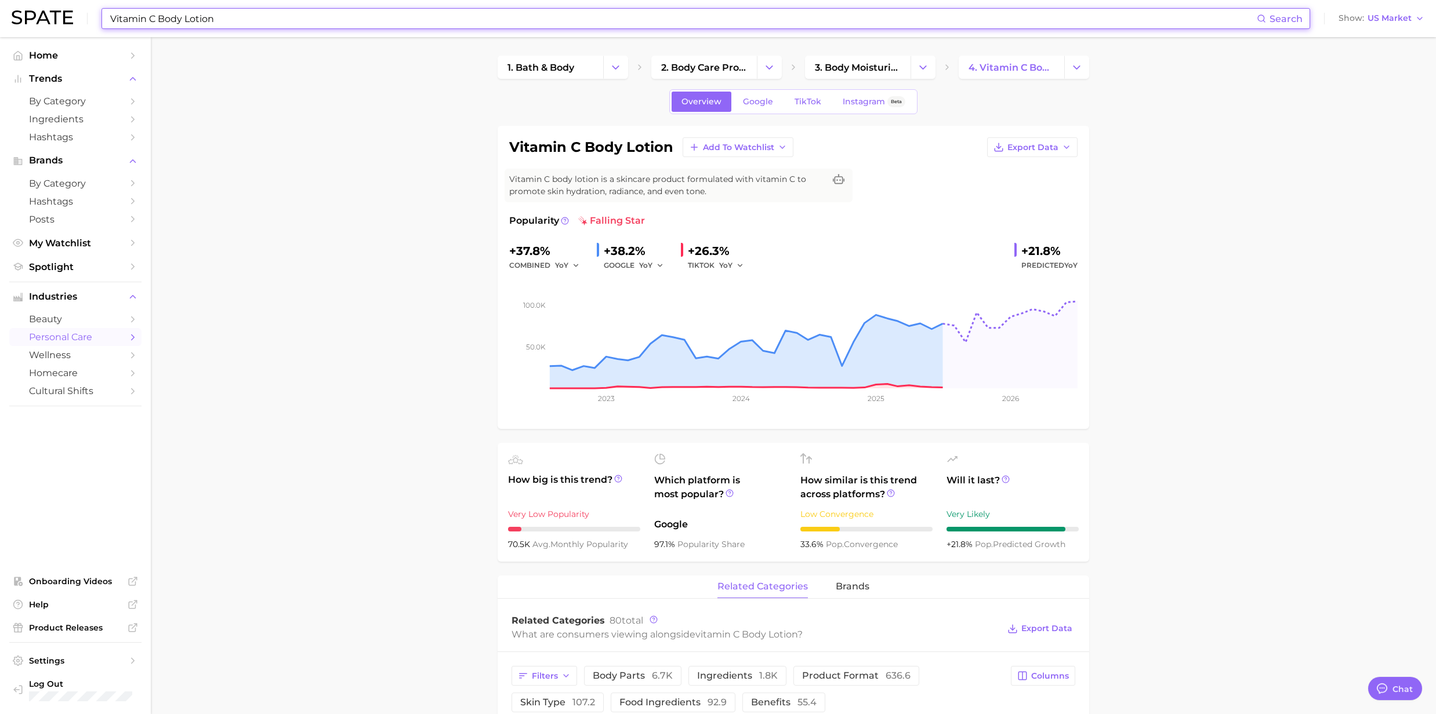
paste input "Unscented Soap"
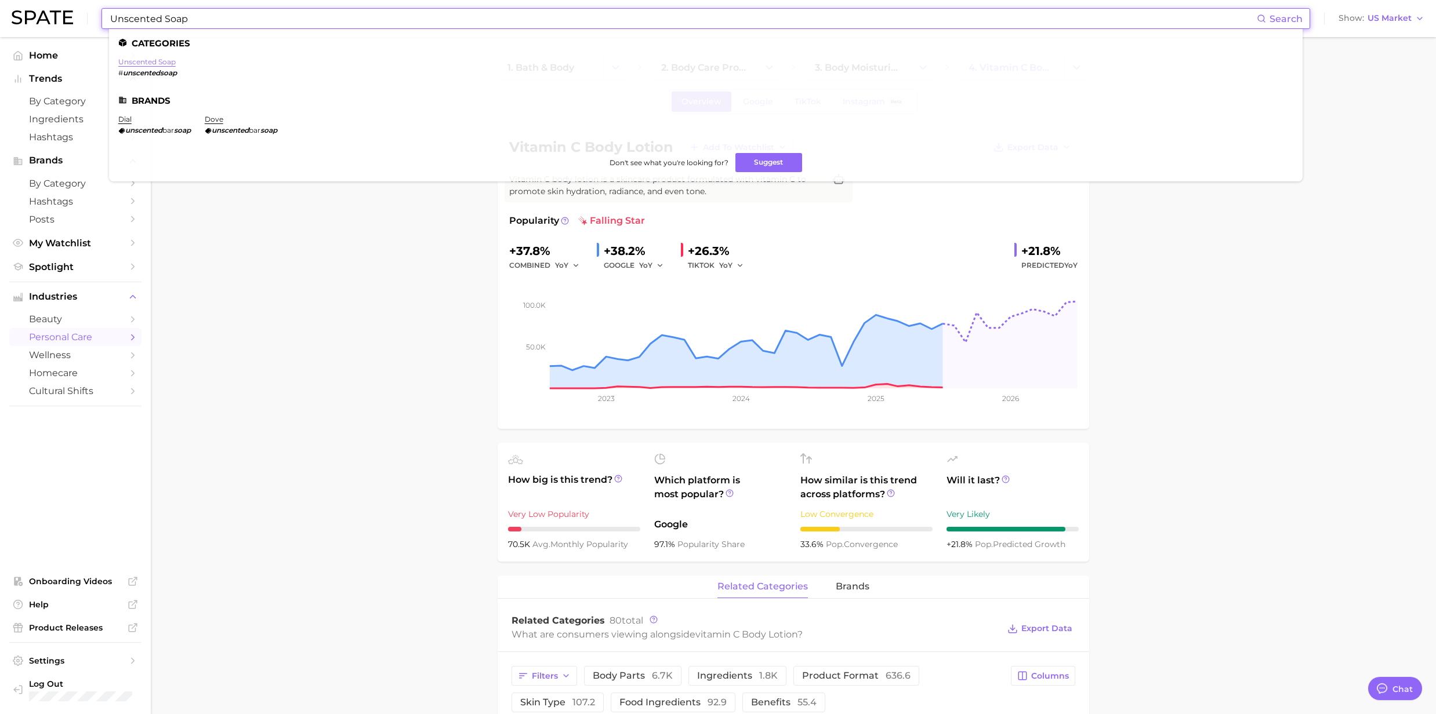
click at [139, 61] on link "unscented soap" at bounding box center [146, 61] width 57 height 9
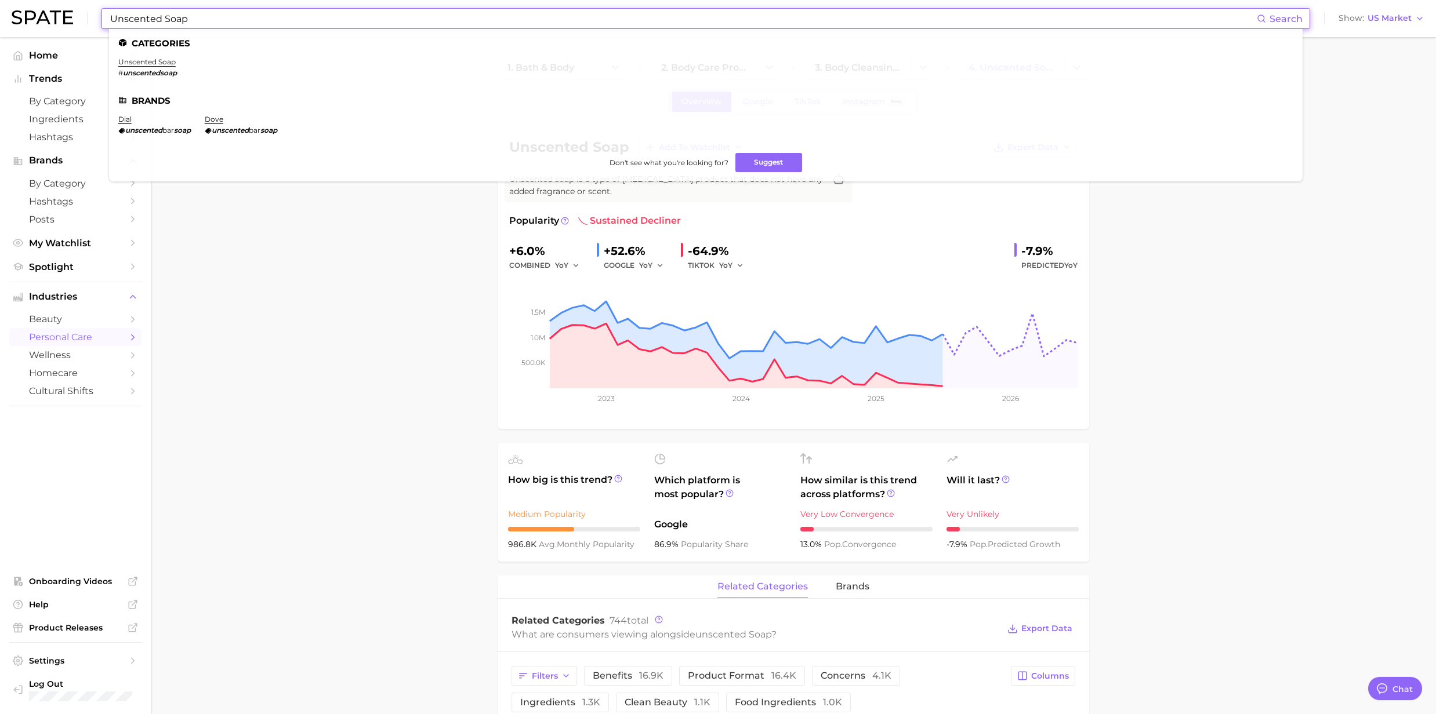
click at [256, 21] on input "Unscented Soap" at bounding box center [683, 19] width 1148 height 20
drag, startPoint x: 256, startPoint y: 21, endPoint x: 47, endPoint y: 17, distance: 208.8
click at [47, 17] on div "Unscented Soap Search Categories unscented soap # unscentedsoap Brands dial uns…" at bounding box center [718, 18] width 1413 height 37
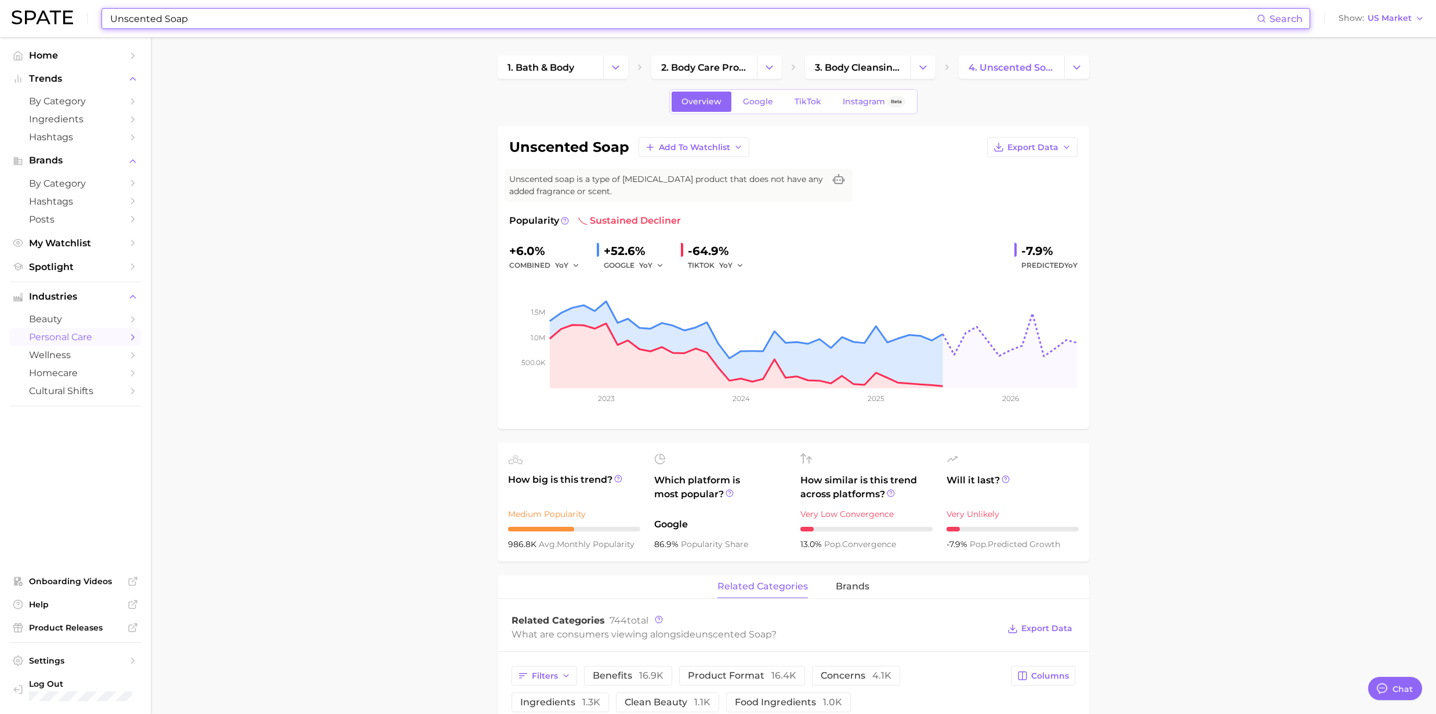
paste input "Vanilla deodorant"
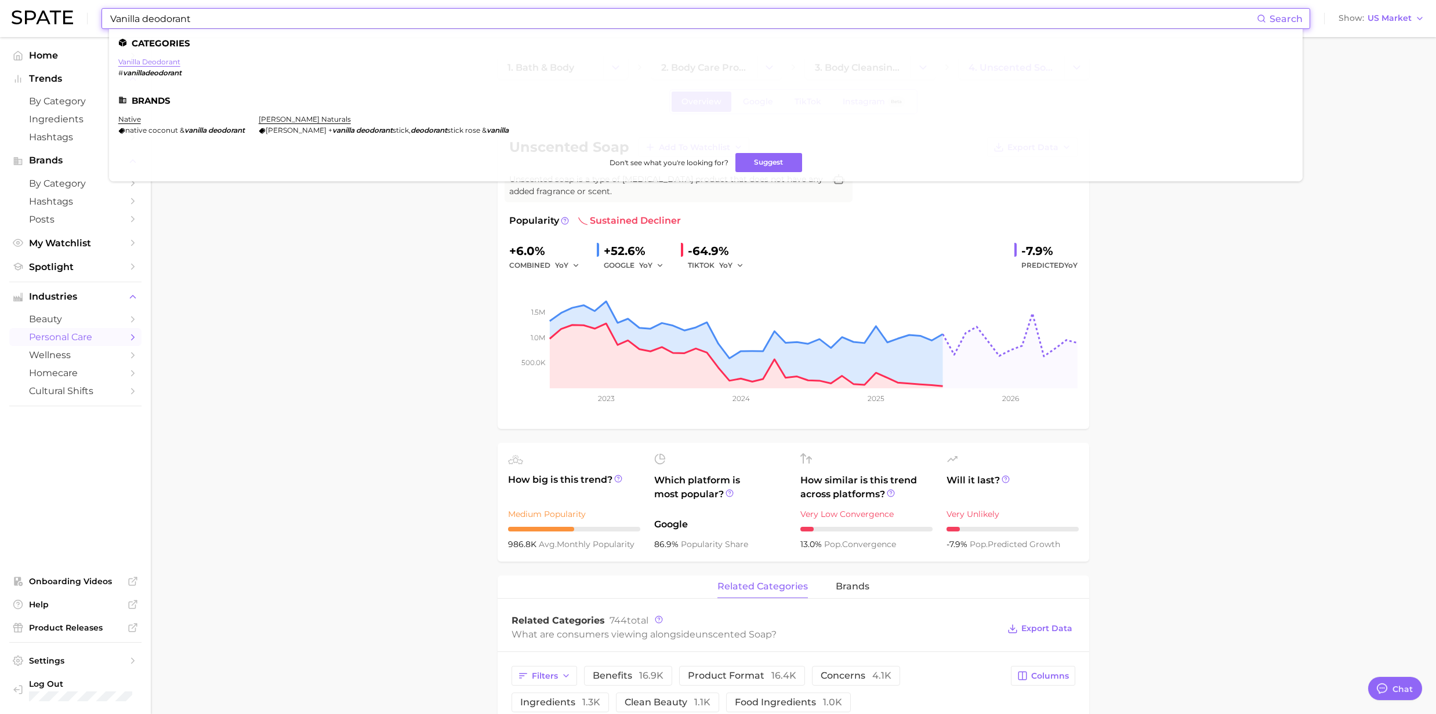
click at [148, 61] on link "vanilla deodorant" at bounding box center [149, 61] width 62 height 9
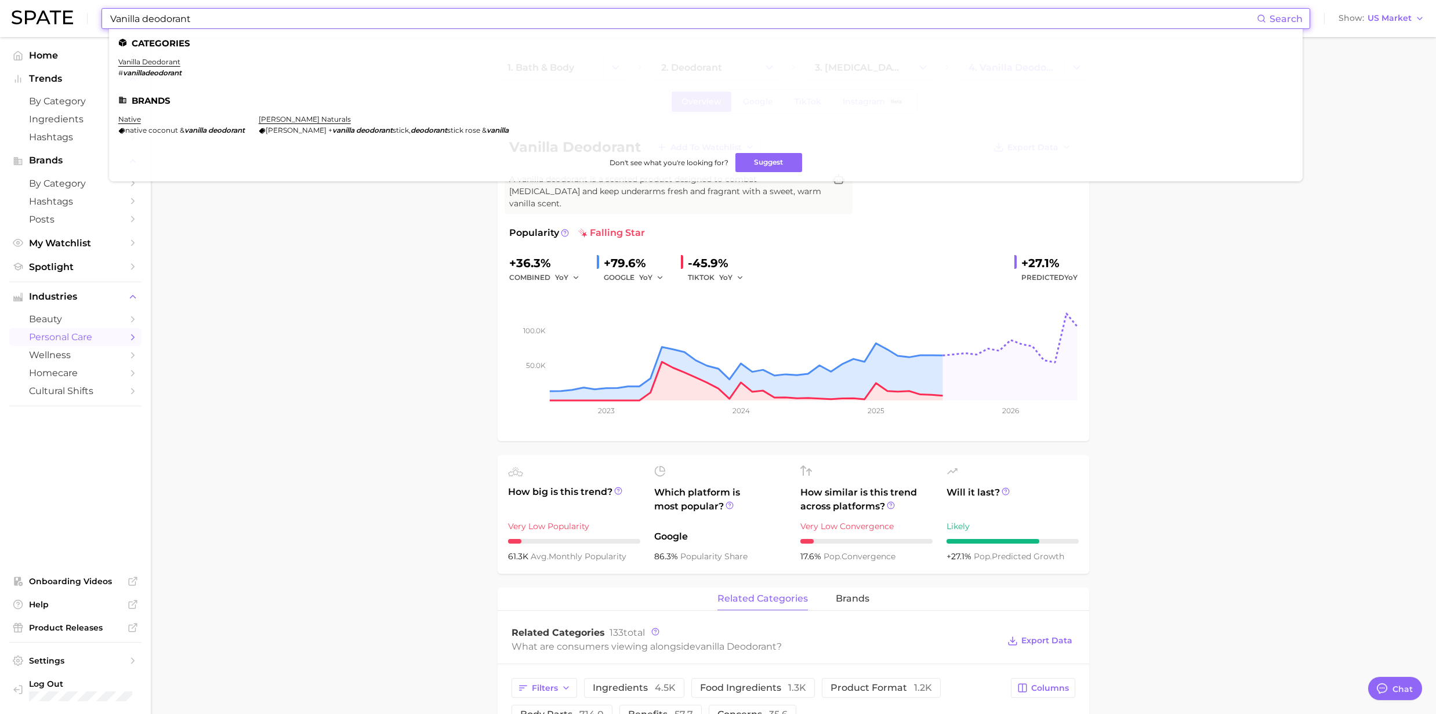
drag, startPoint x: 144, startPoint y: 20, endPoint x: 30, endPoint y: 23, distance: 113.7
click at [30, 23] on div "Vanilla deodorant Search Categories vanilla deodorant # vanilladeodorant Brands…" at bounding box center [718, 18] width 1413 height 37
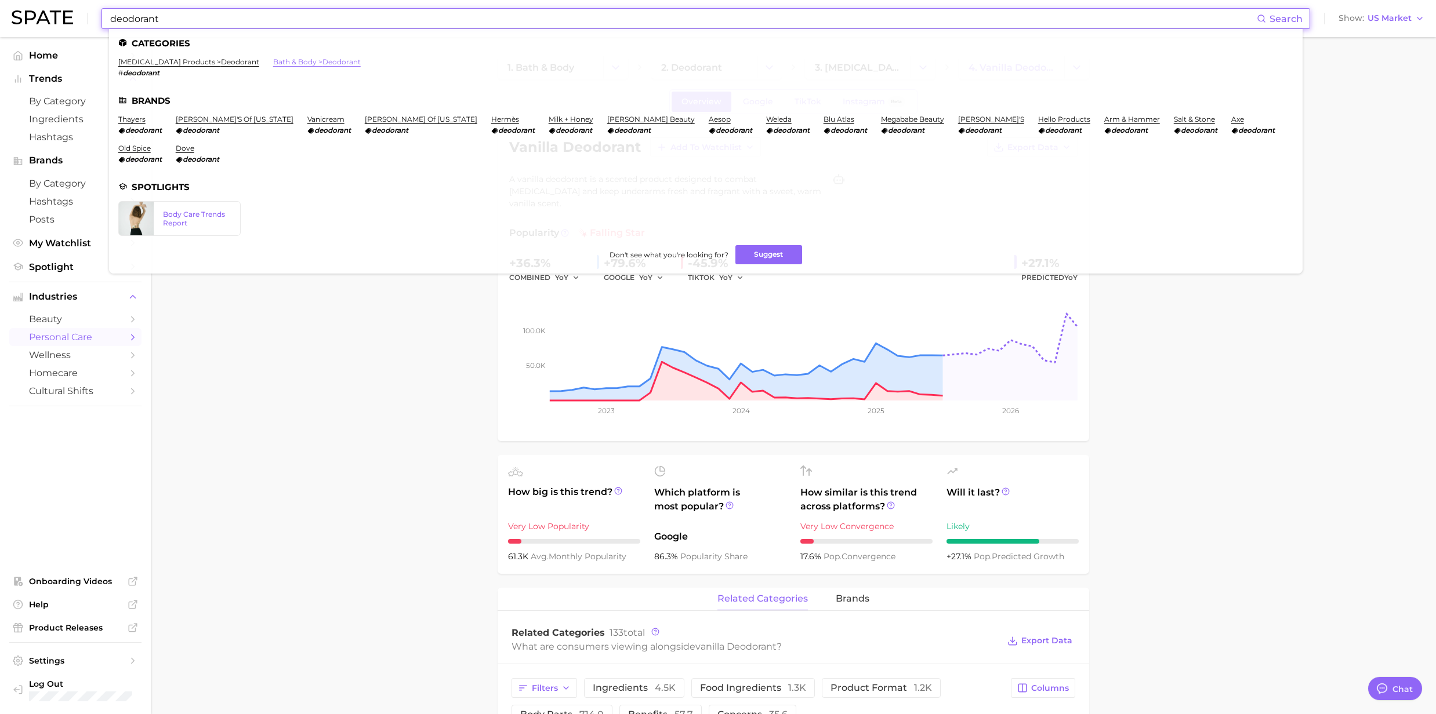
type input "deodorant"
click at [289, 60] on link "bath & body > deodorant" at bounding box center [317, 61] width 88 height 9
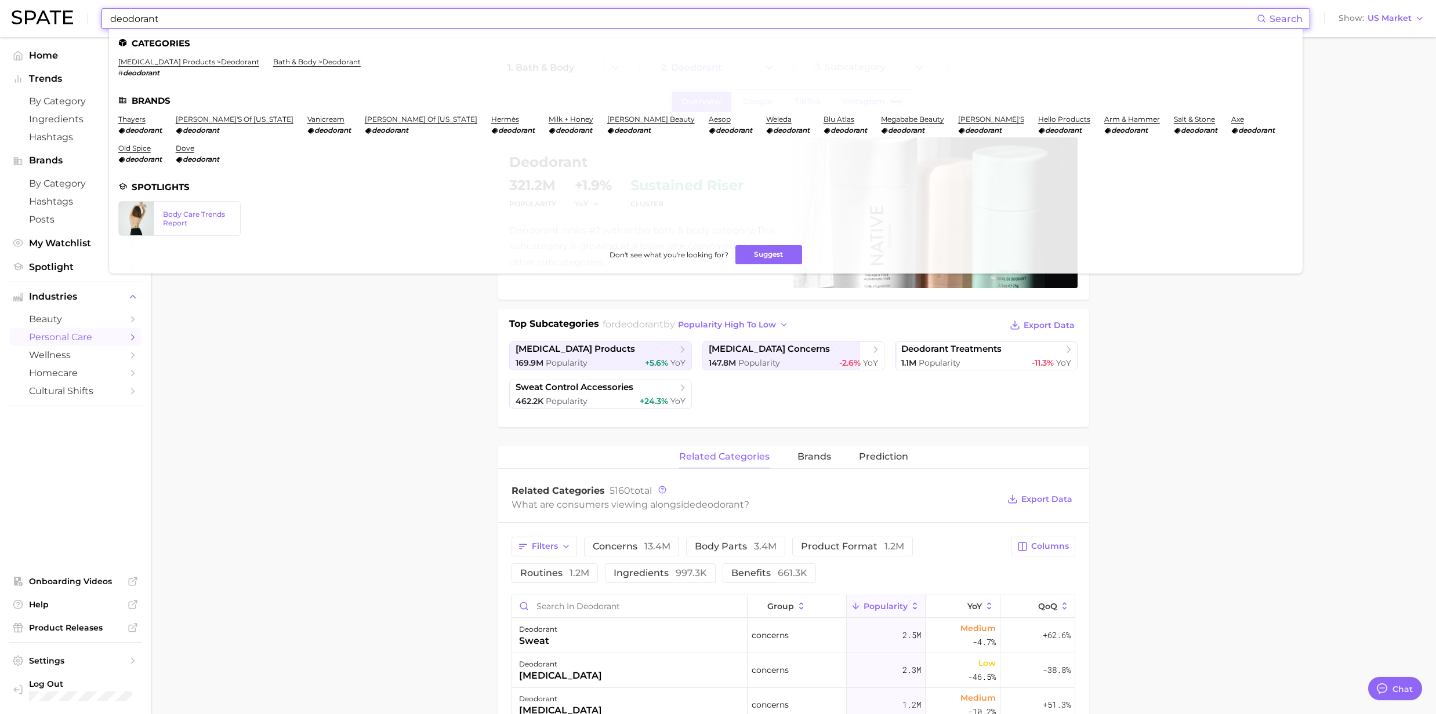
click at [252, 26] on input "deodorant" at bounding box center [683, 19] width 1148 height 20
click at [244, 61] on link "[MEDICAL_DATA] products > deodorant" at bounding box center [188, 61] width 141 height 9
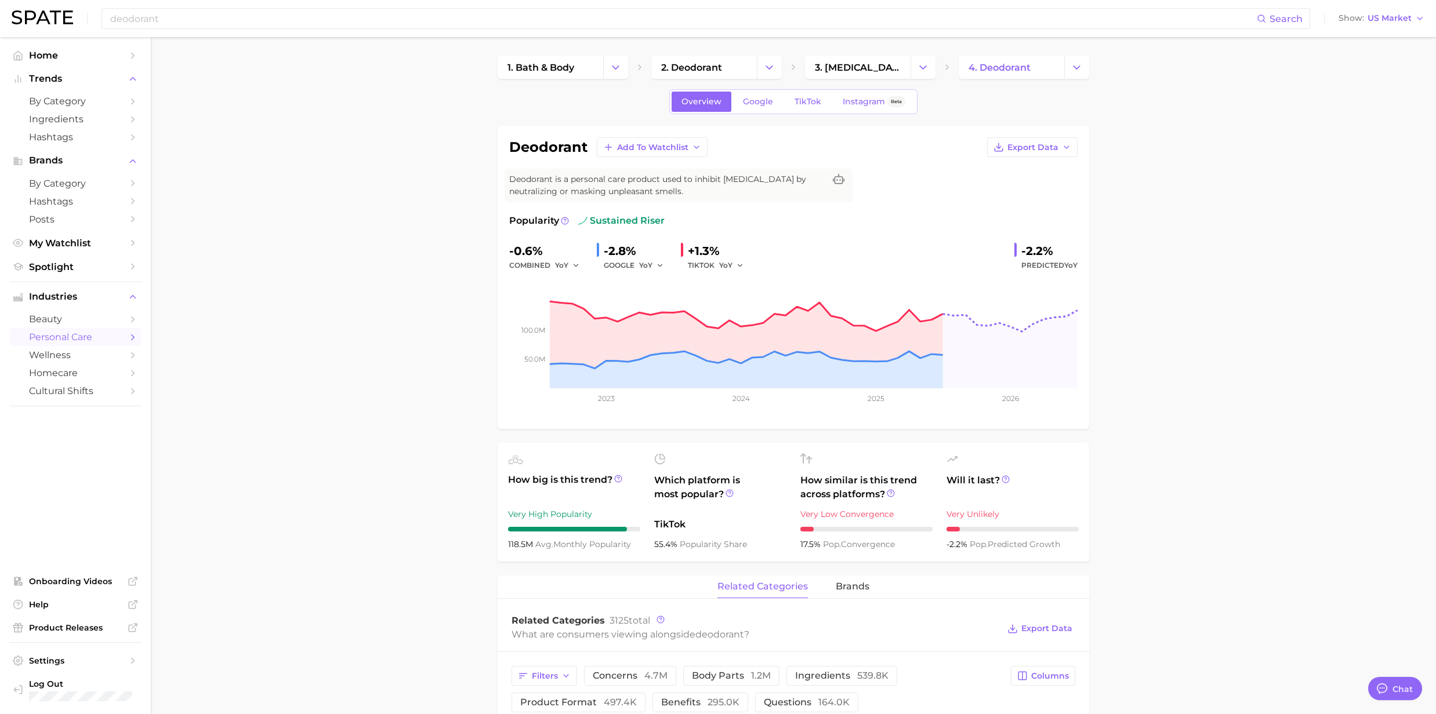
click at [223, 30] on div "deodorant Search Show US Market" at bounding box center [718, 18] width 1413 height 37
click at [216, 24] on input "deodorant" at bounding box center [683, 19] width 1148 height 20
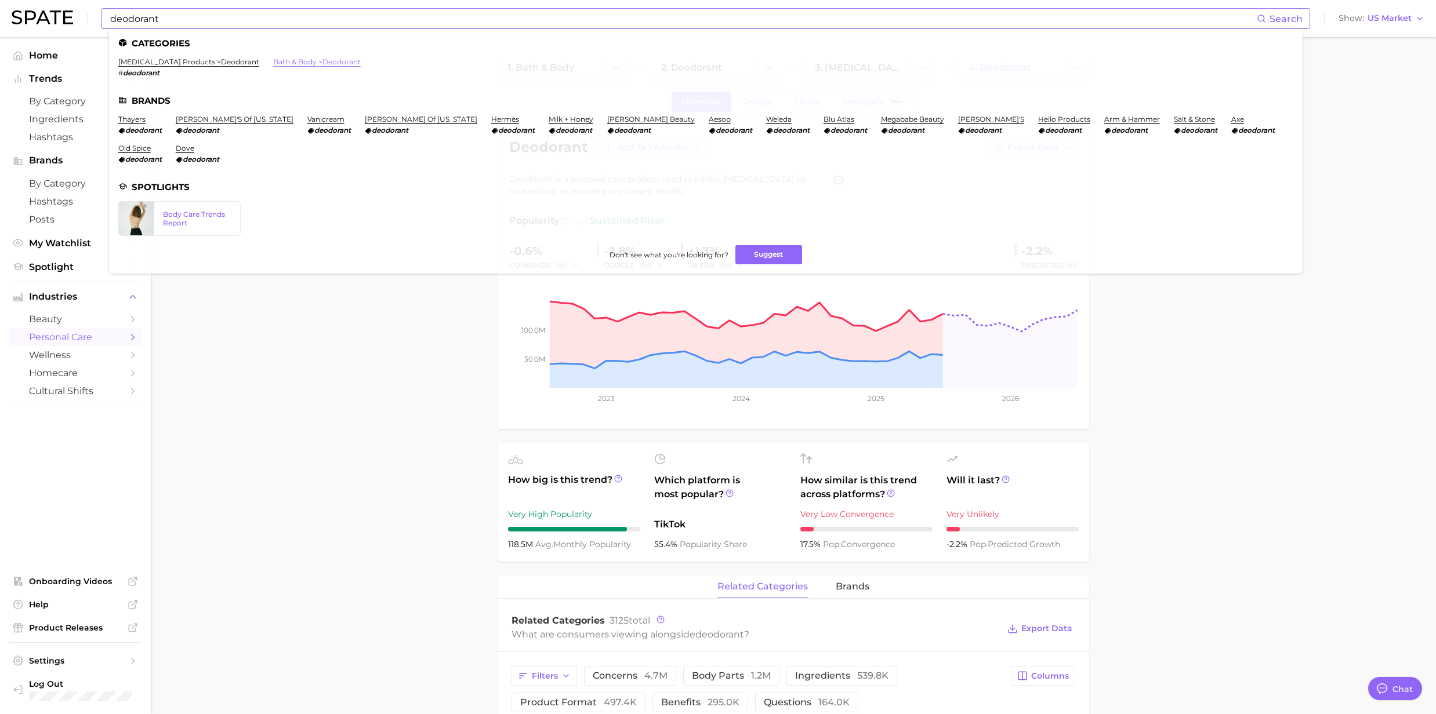
click at [275, 61] on link "bath & body > deodorant" at bounding box center [317, 61] width 88 height 9
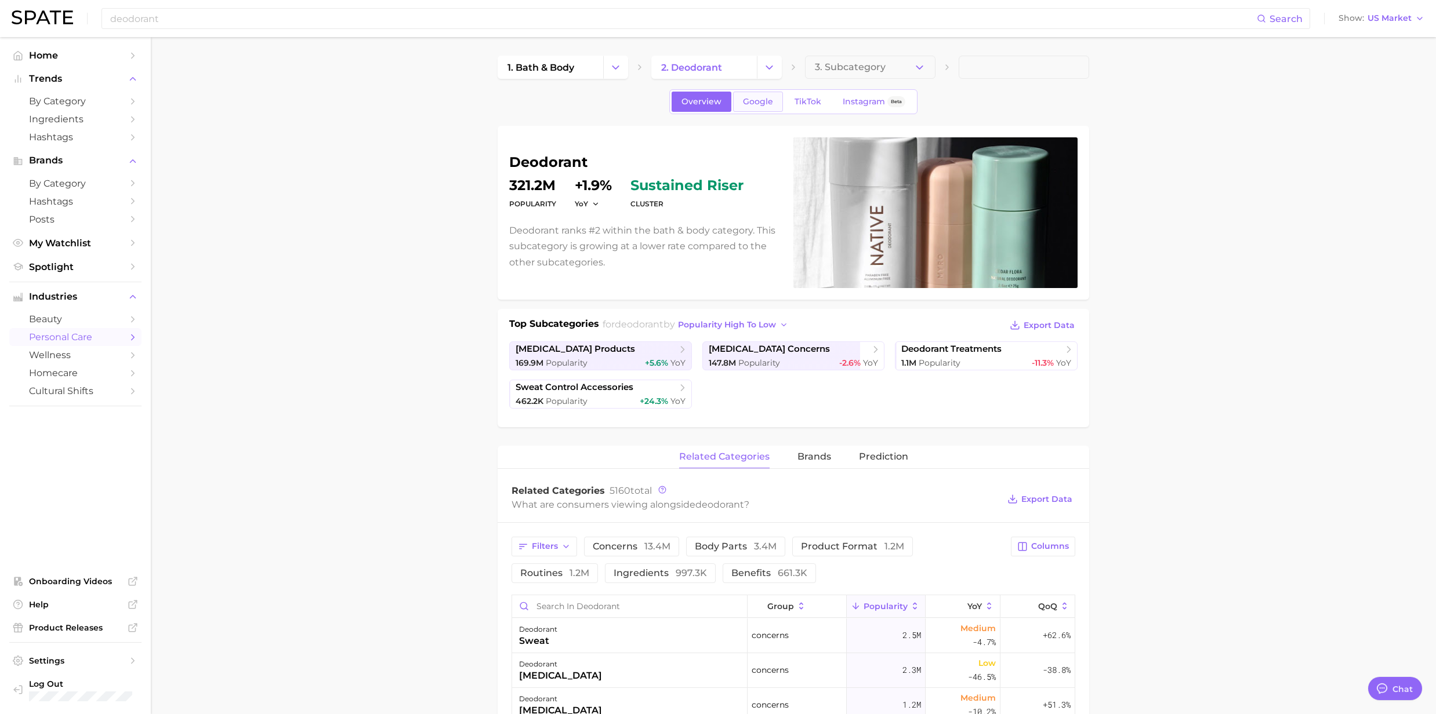
click at [752, 105] on span "Google" at bounding box center [758, 102] width 30 height 10
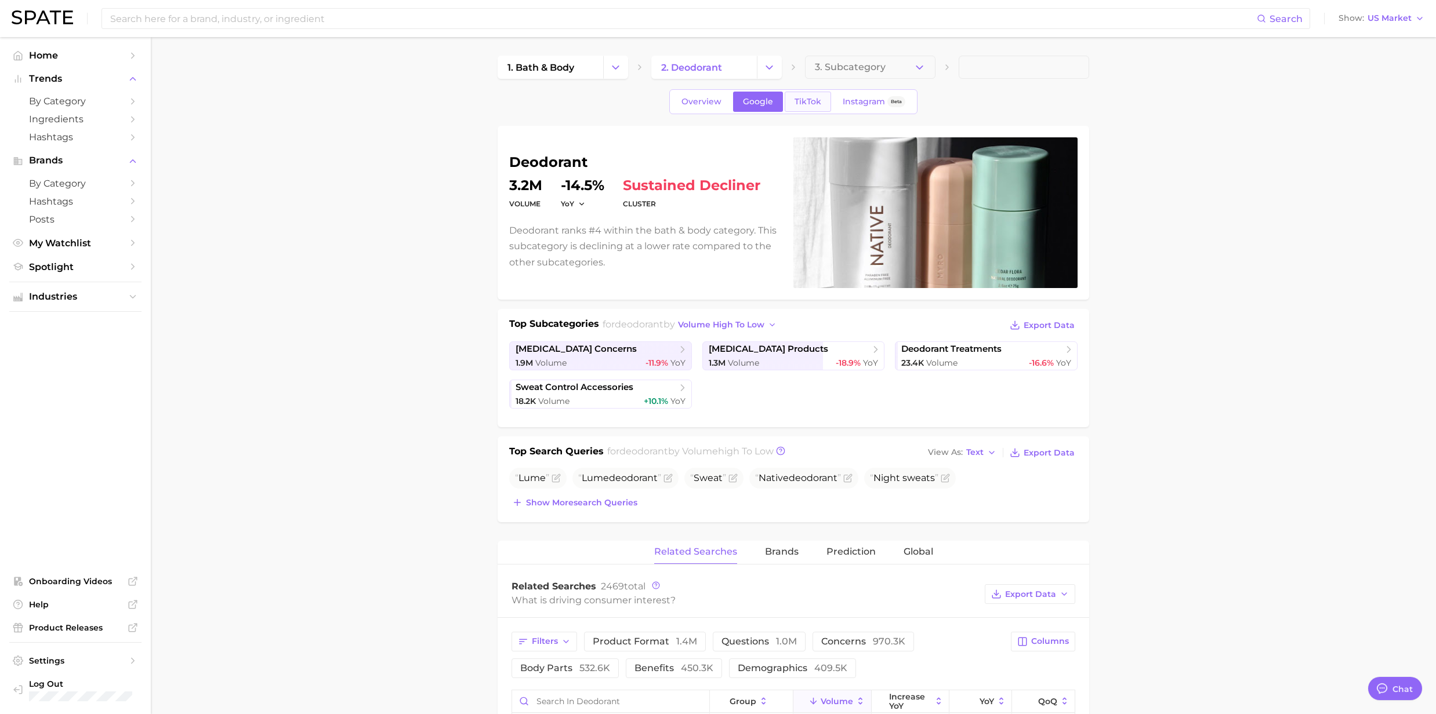
click at [819, 97] on span "TikTok" at bounding box center [807, 102] width 27 height 10
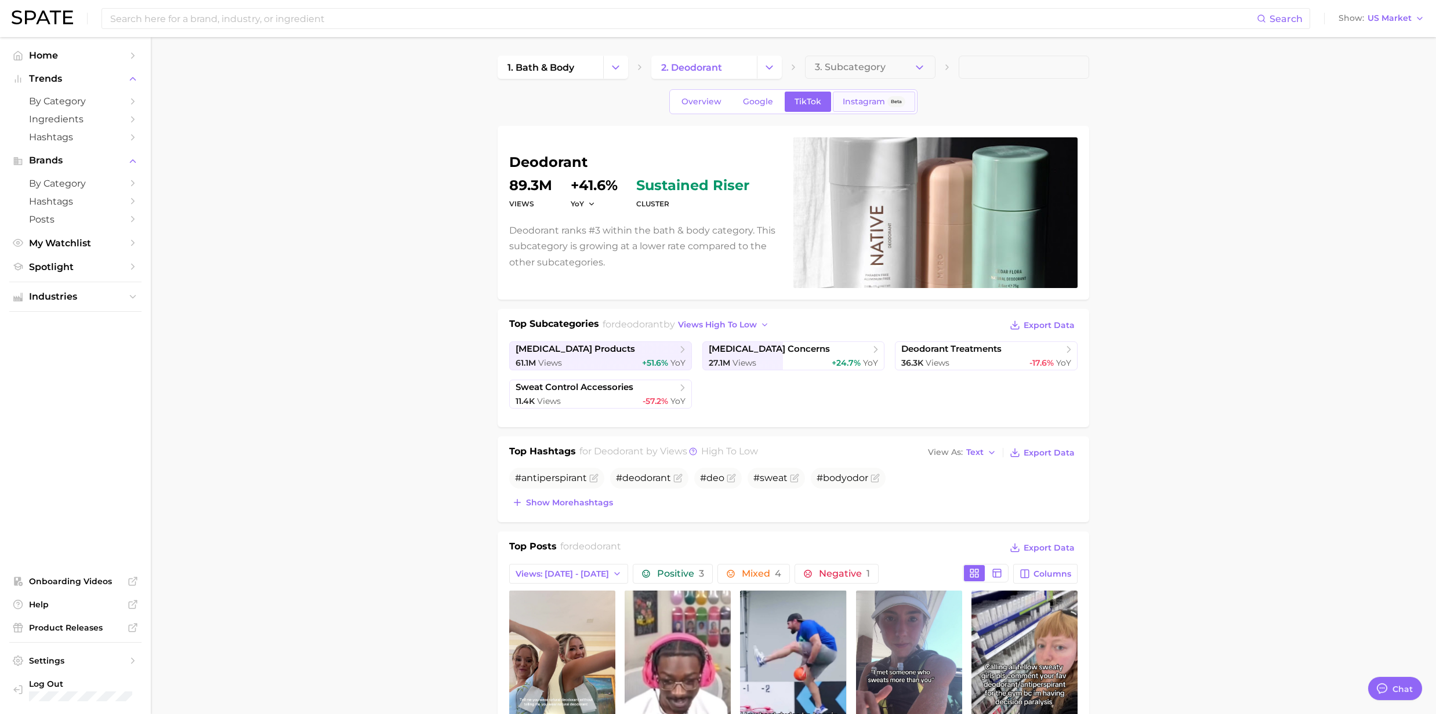
click at [854, 98] on span "Instagram" at bounding box center [864, 102] width 42 height 10
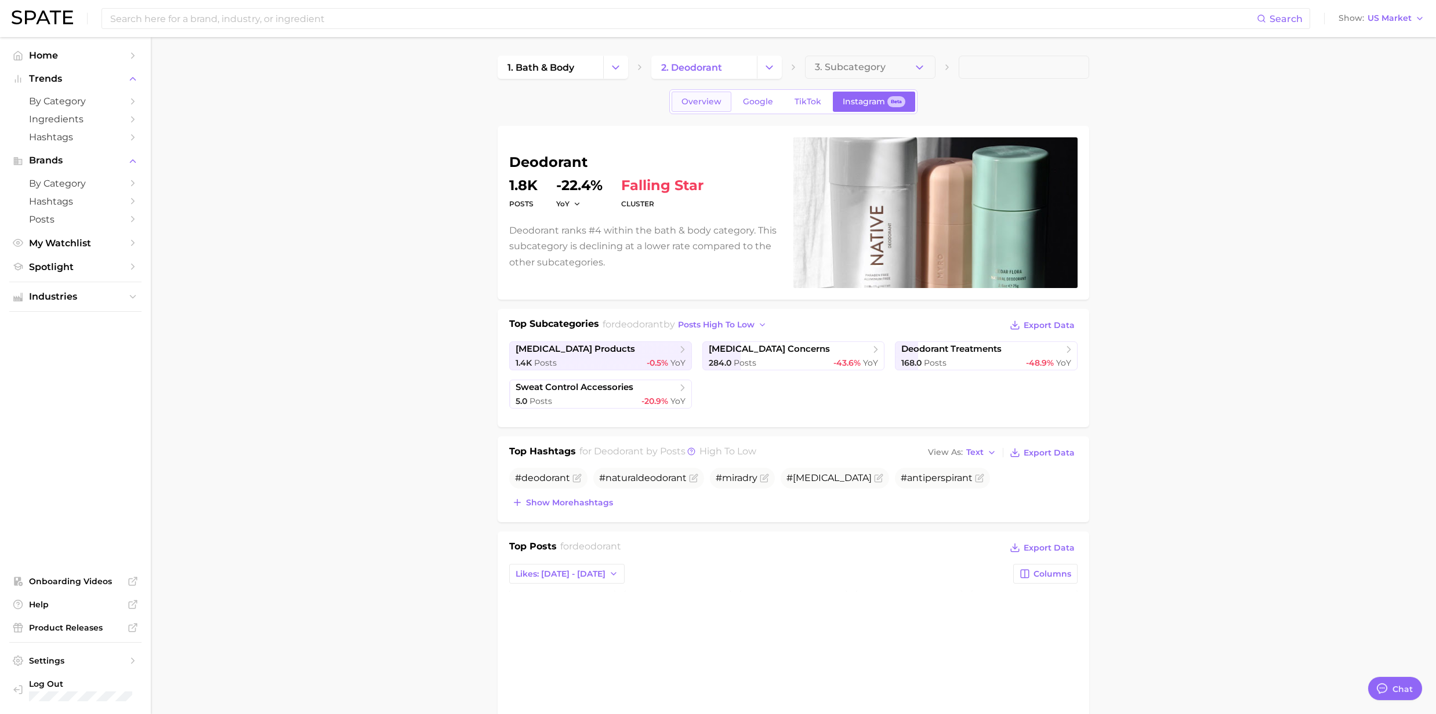
click at [703, 102] on span "Overview" at bounding box center [701, 102] width 40 height 10
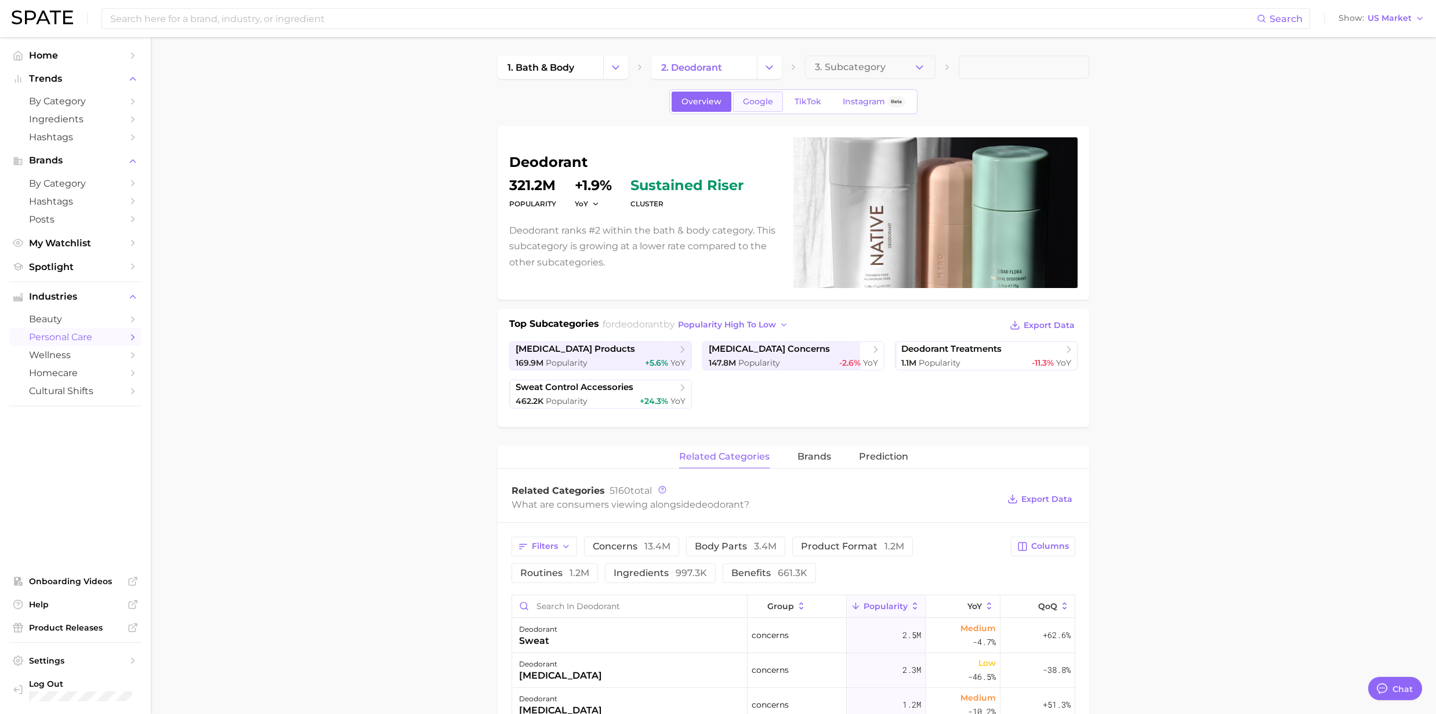
click at [764, 104] on span "Google" at bounding box center [758, 102] width 30 height 10
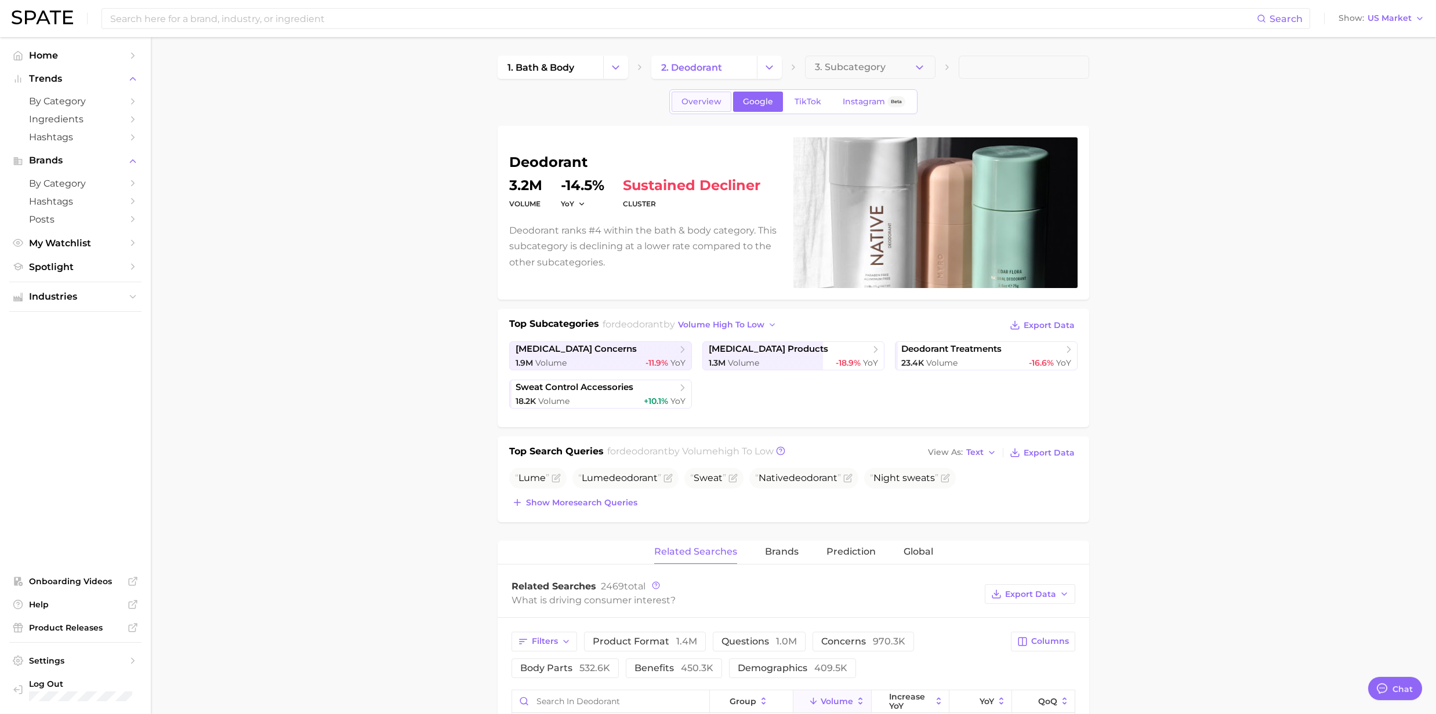
click at [715, 102] on span "Overview" at bounding box center [701, 102] width 40 height 10
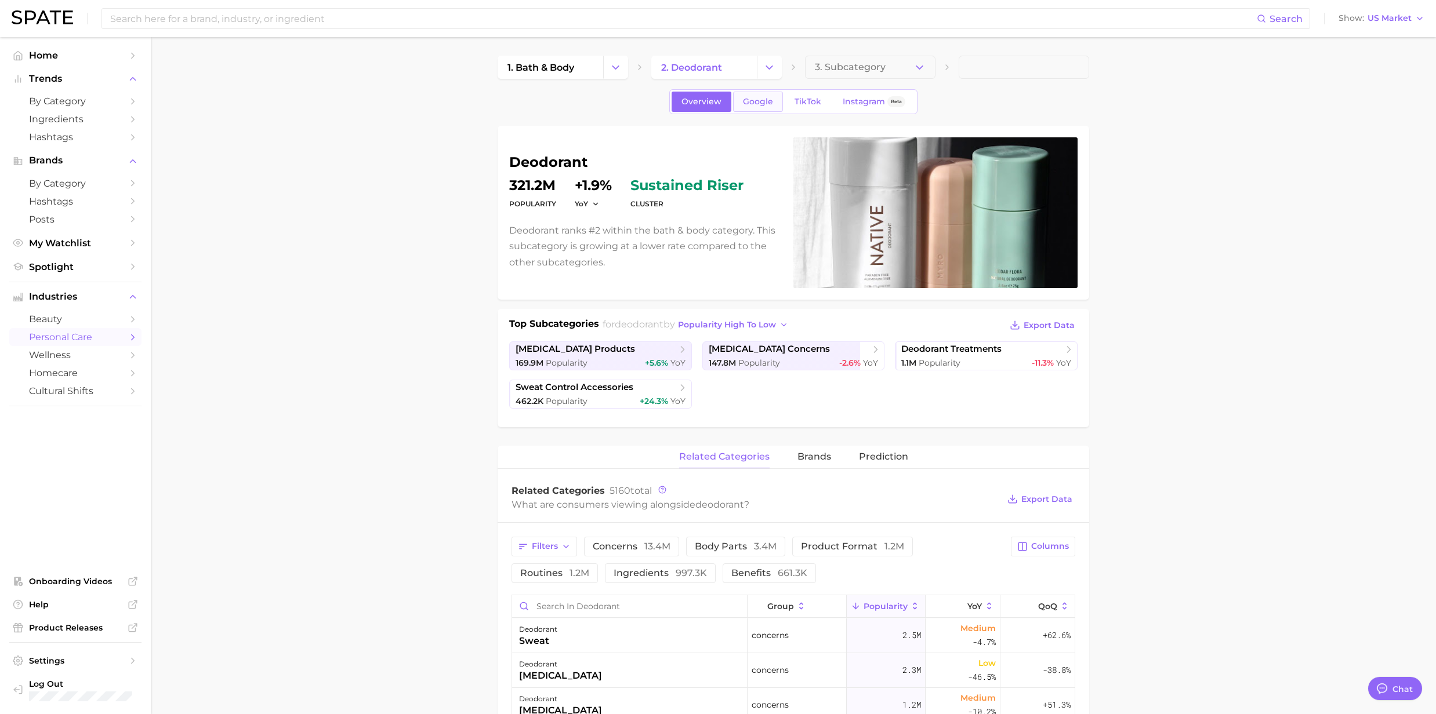
click at [743, 100] on span "Google" at bounding box center [758, 102] width 30 height 10
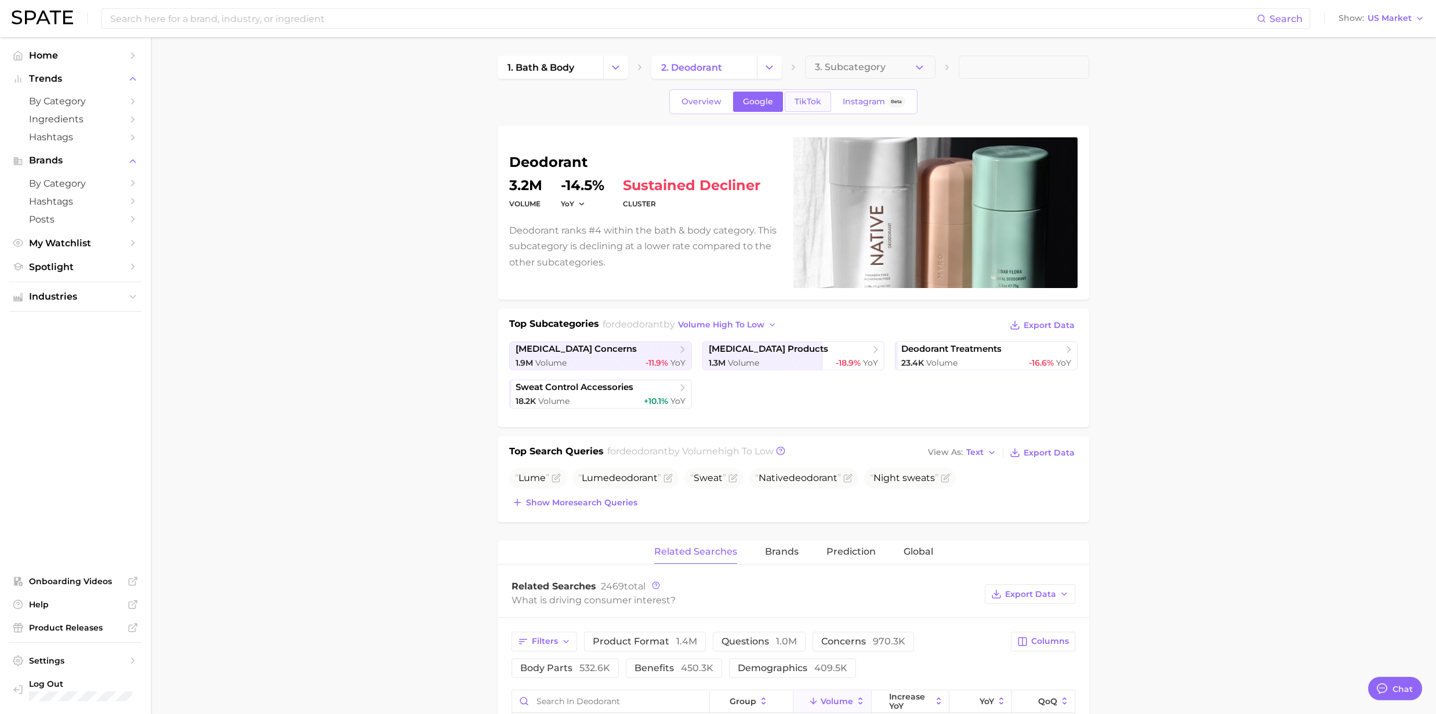
click at [798, 97] on span "TikTok" at bounding box center [807, 102] width 27 height 10
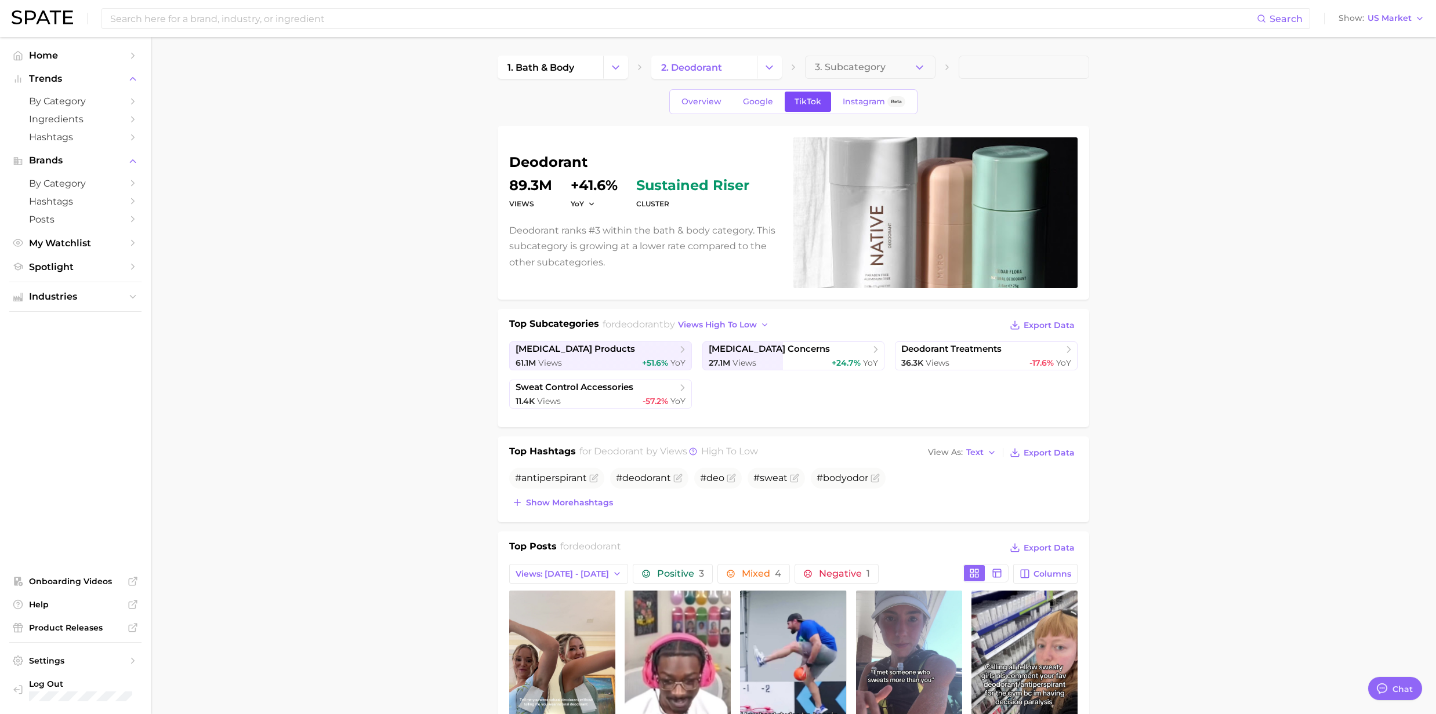
click at [808, 103] on span "TikTok" at bounding box center [807, 102] width 27 height 10
click at [752, 100] on span "Google" at bounding box center [758, 102] width 30 height 10
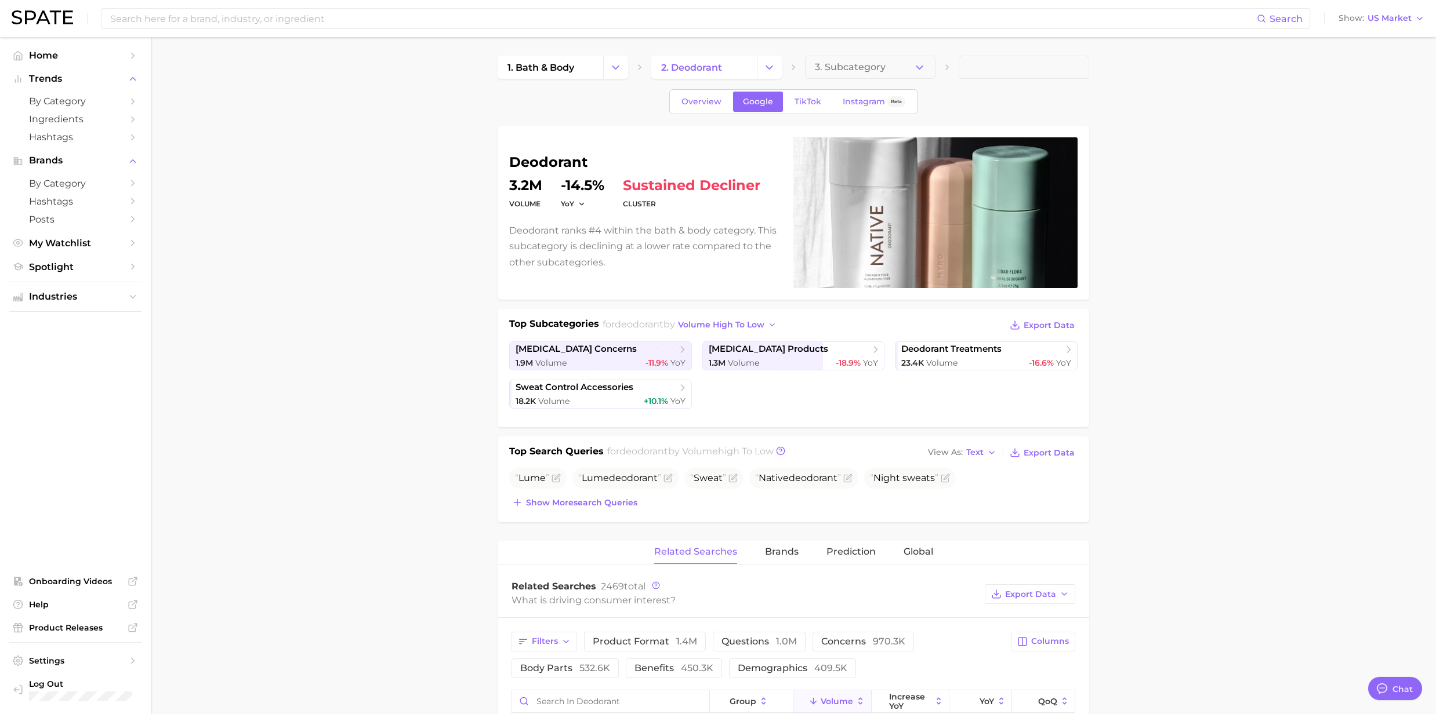
click at [752, 100] on span "Google" at bounding box center [758, 102] width 30 height 10
click at [688, 102] on span "Overview" at bounding box center [701, 102] width 40 height 10
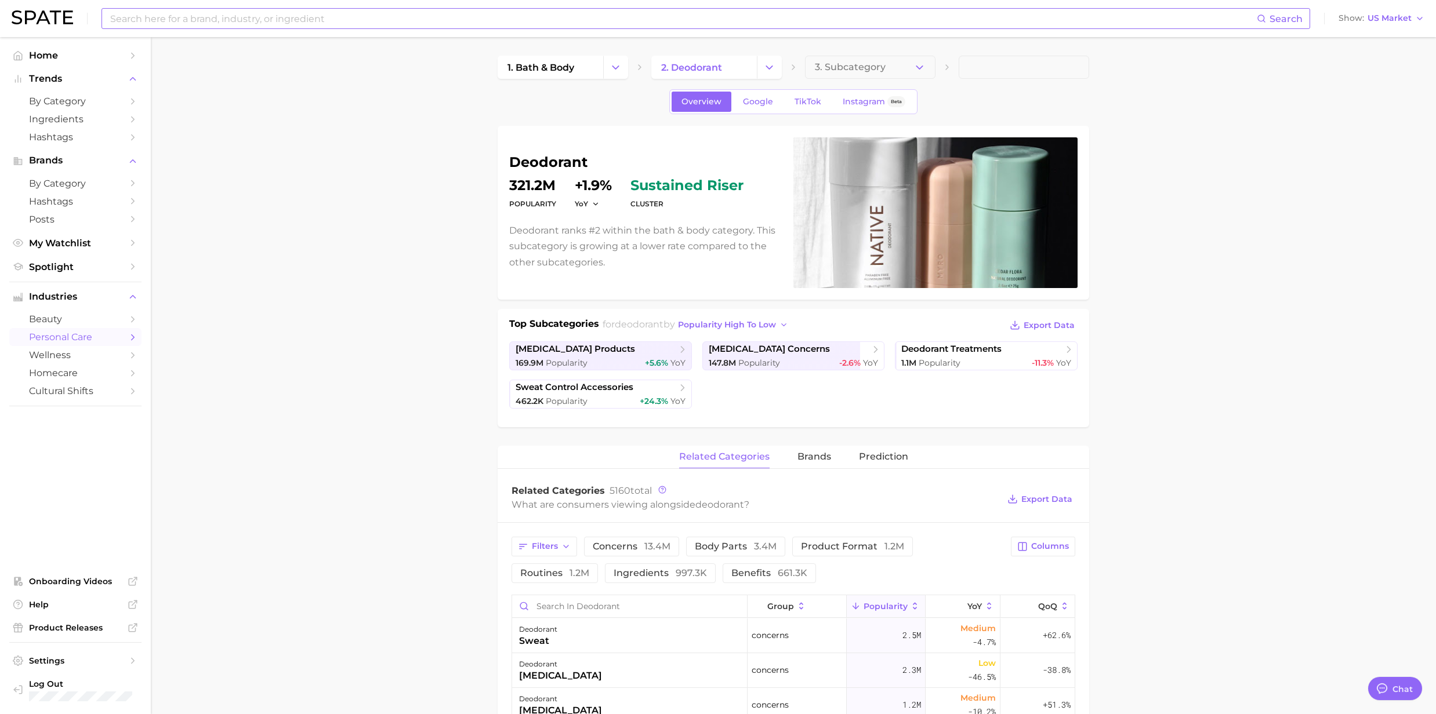
click at [235, 14] on input at bounding box center [683, 19] width 1148 height 20
paste input "Bath Oil"
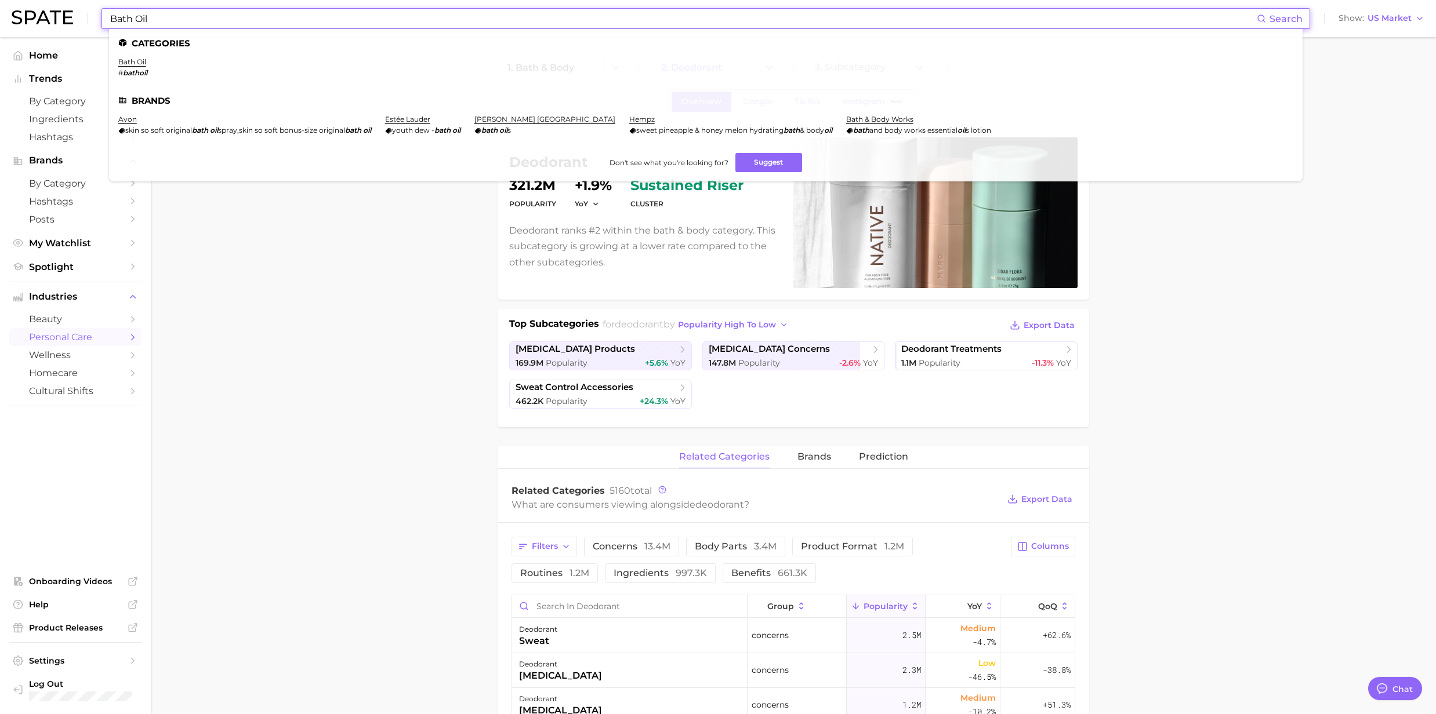
type input "Bath Oil"
click at [139, 67] on li "bath oil # bathoil" at bounding box center [132, 67] width 29 height 20
click at [121, 68] on span "#" at bounding box center [120, 72] width 5 height 9
click at [141, 65] on link "bath oil" at bounding box center [132, 61] width 28 height 9
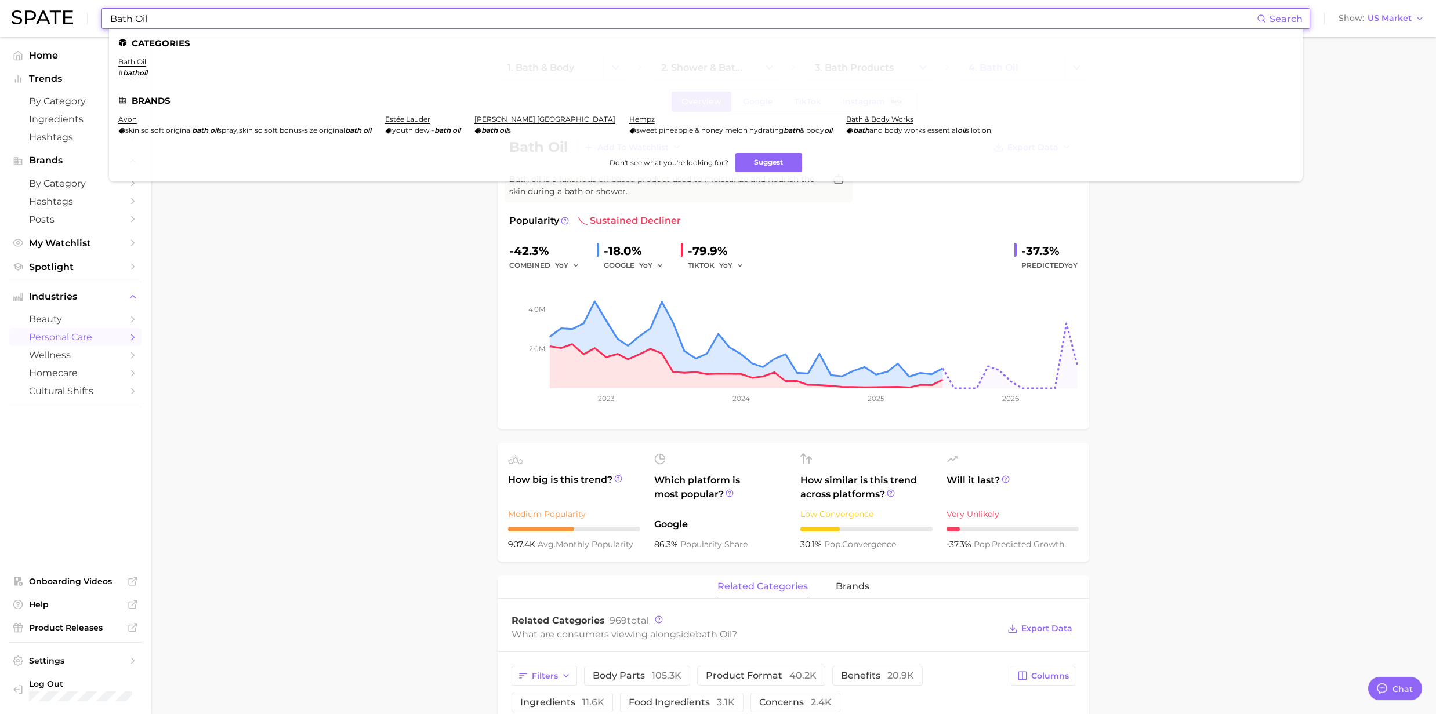
drag, startPoint x: 175, startPoint y: 9, endPoint x: 172, endPoint y: 16, distance: 7.5
click at [175, 9] on input "Bath Oil" at bounding box center [683, 19] width 1148 height 20
drag, startPoint x: 169, startPoint y: 17, endPoint x: 79, endPoint y: 21, distance: 90.5
click at [79, 21] on div "Bath Oil Search Categories bath oil # bathoil Brands avon skin so soft original…" at bounding box center [718, 18] width 1413 height 37
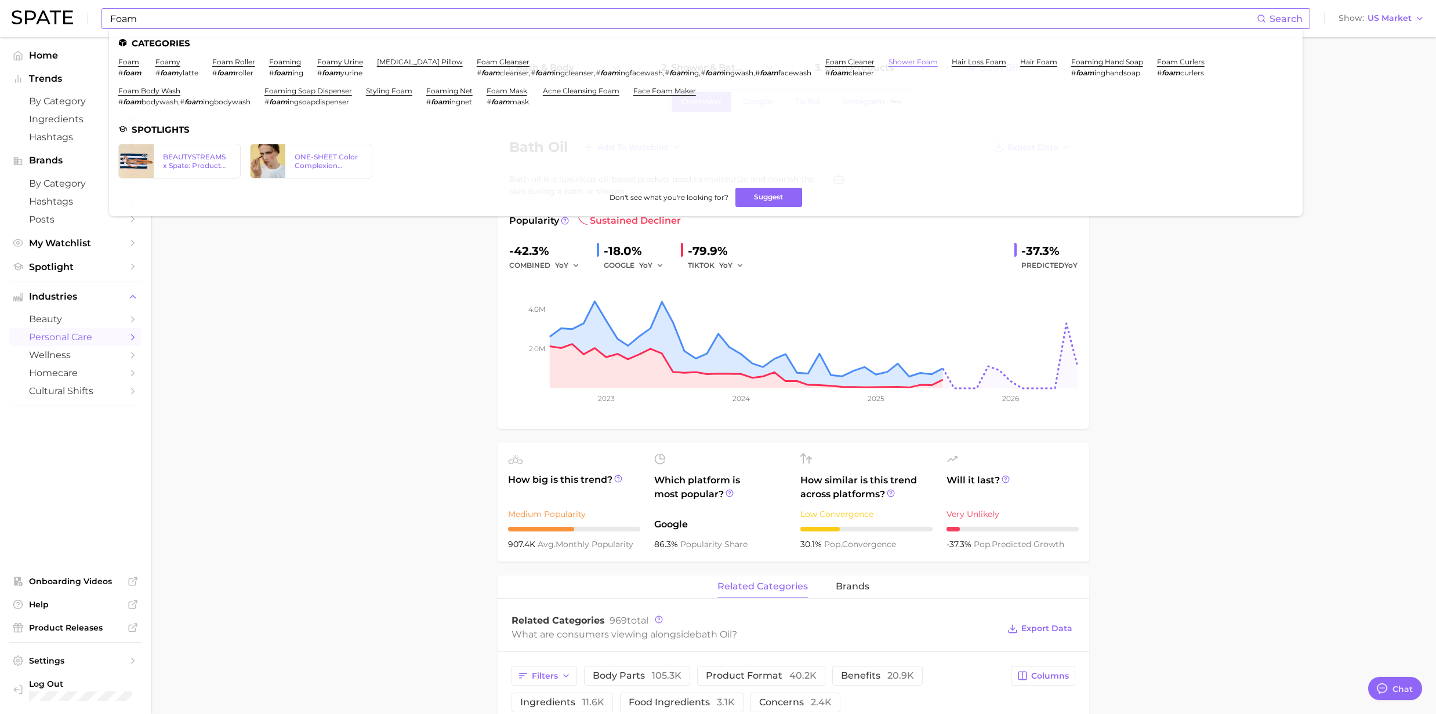
click at [888, 63] on link "shower foam" at bounding box center [912, 61] width 49 height 9
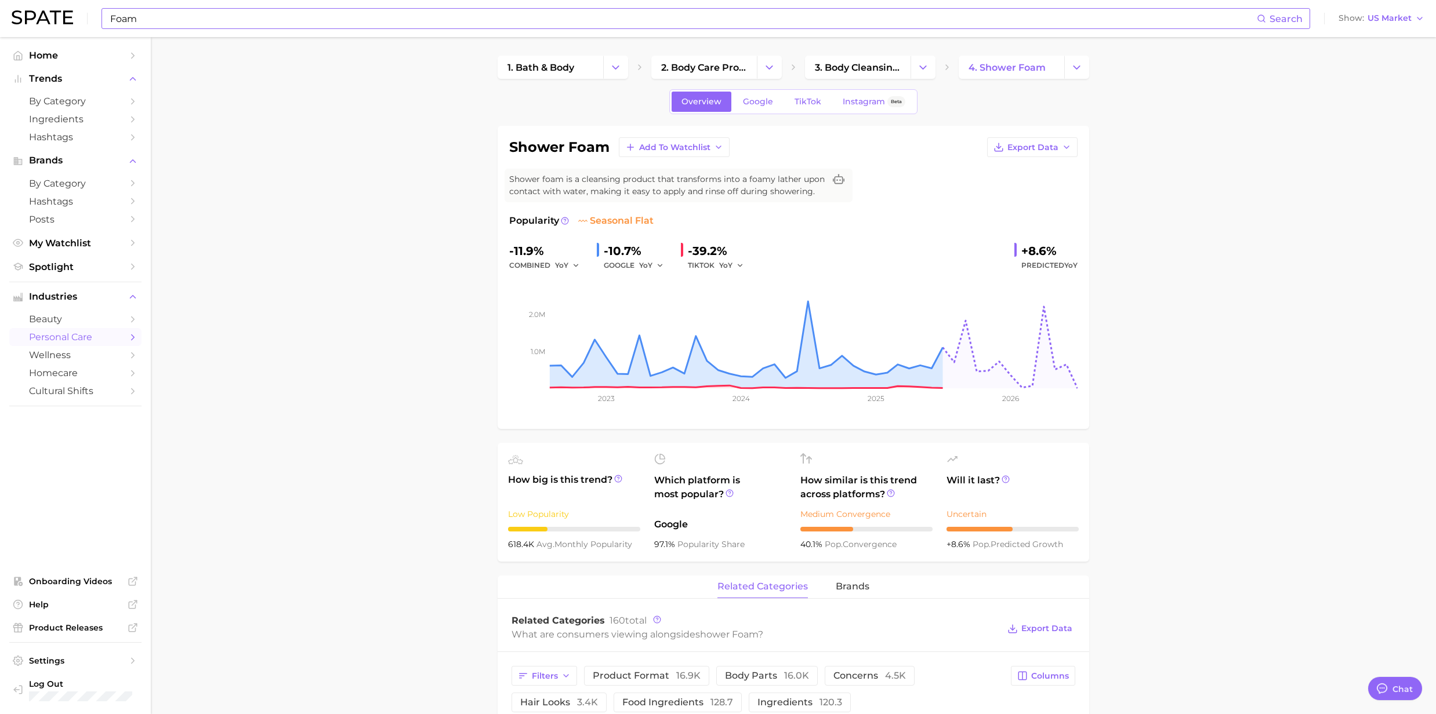
click at [288, 8] on div "Foam Search" at bounding box center [705, 18] width 1209 height 21
click at [270, 26] on input "Foam" at bounding box center [683, 19] width 1148 height 20
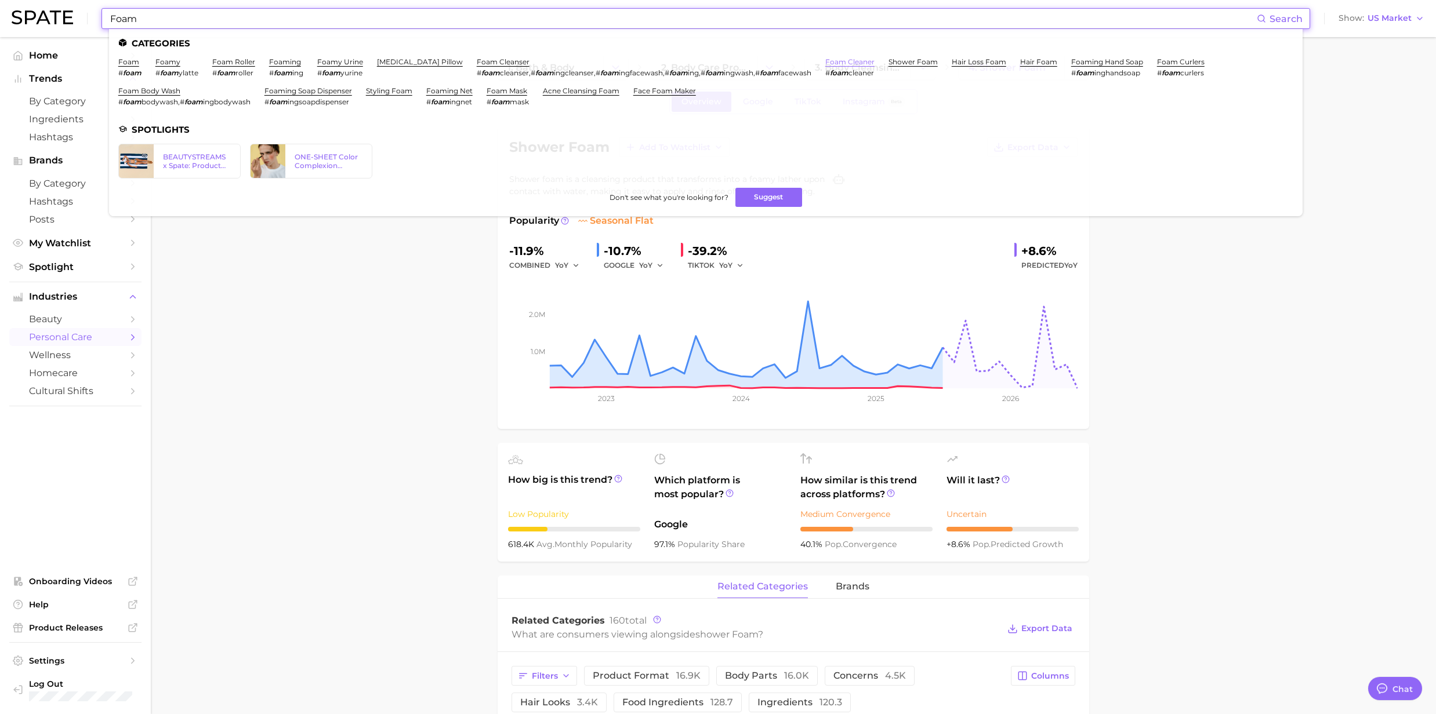
click at [857, 60] on link "foam cleaner" at bounding box center [849, 61] width 49 height 9
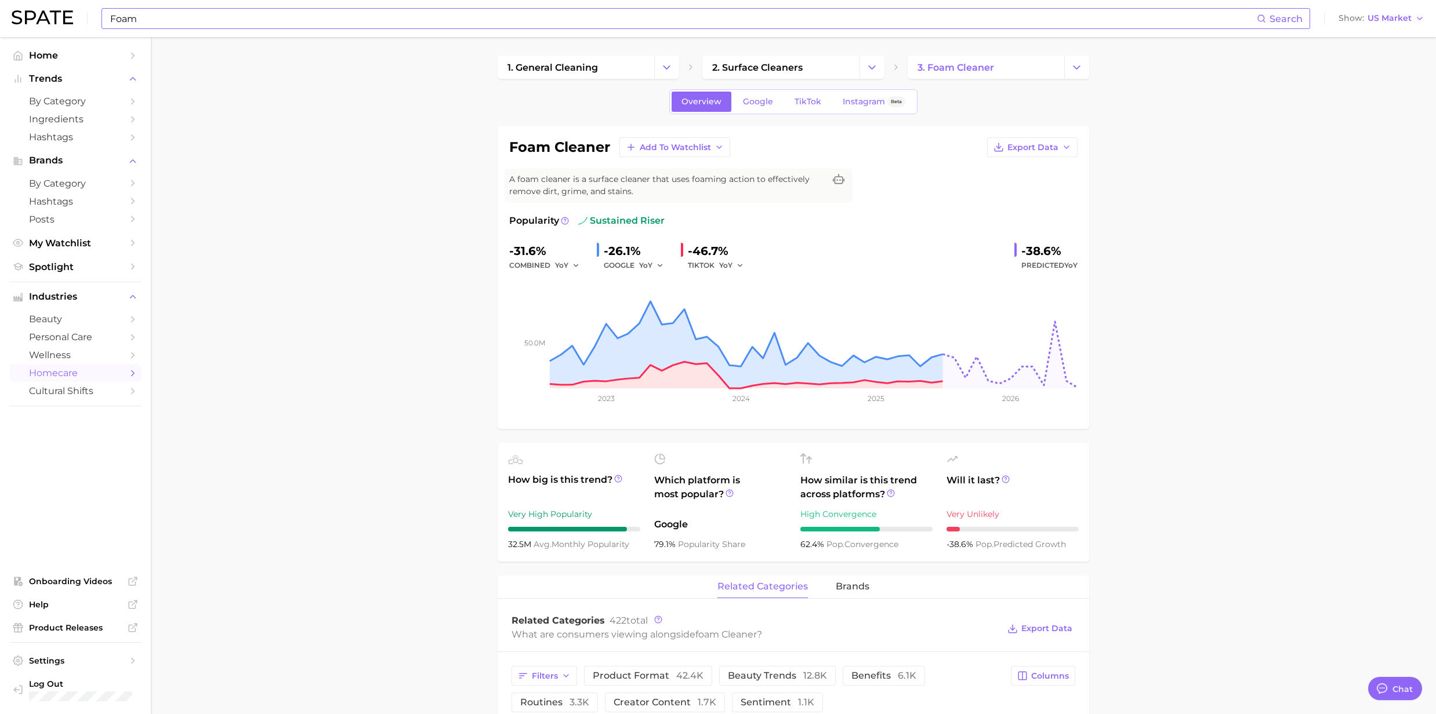
click at [302, 16] on input "Foam" at bounding box center [683, 19] width 1148 height 20
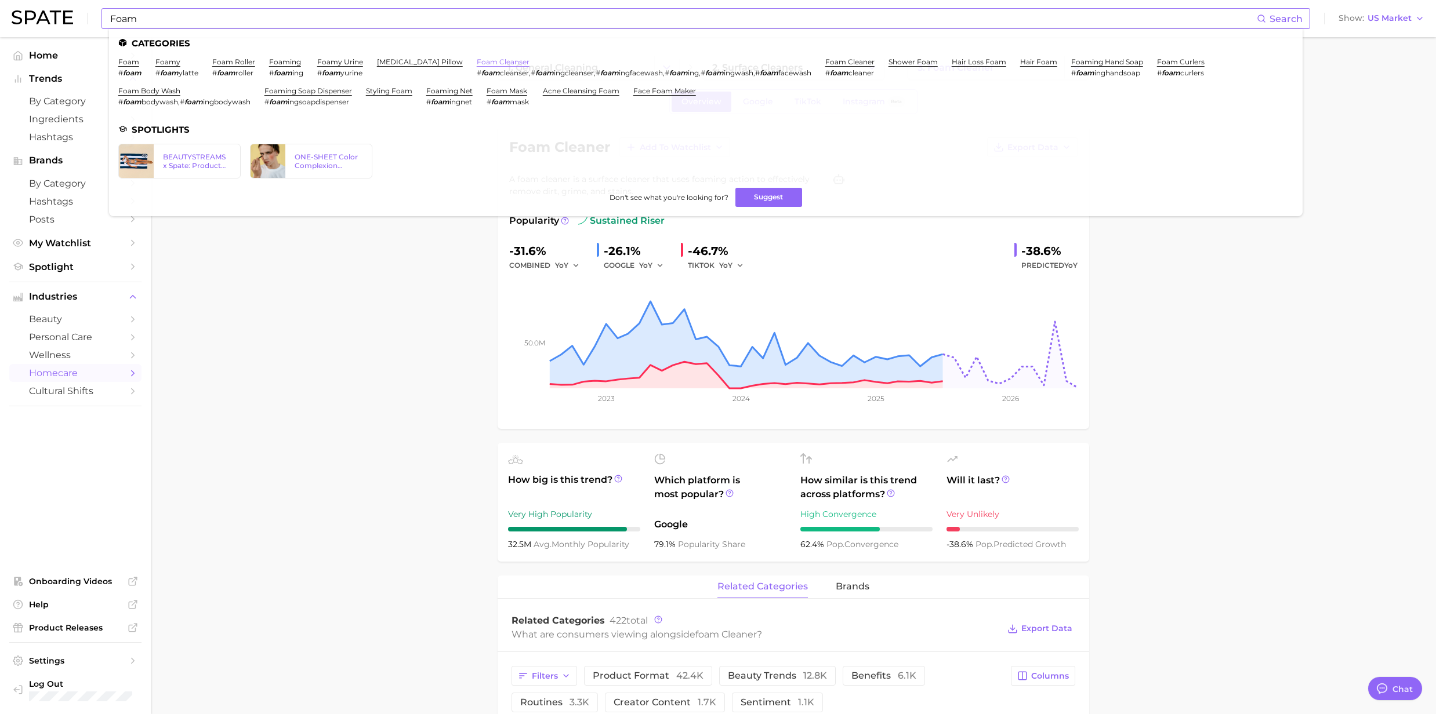
click at [503, 63] on link "foam cleanser" at bounding box center [503, 61] width 53 height 9
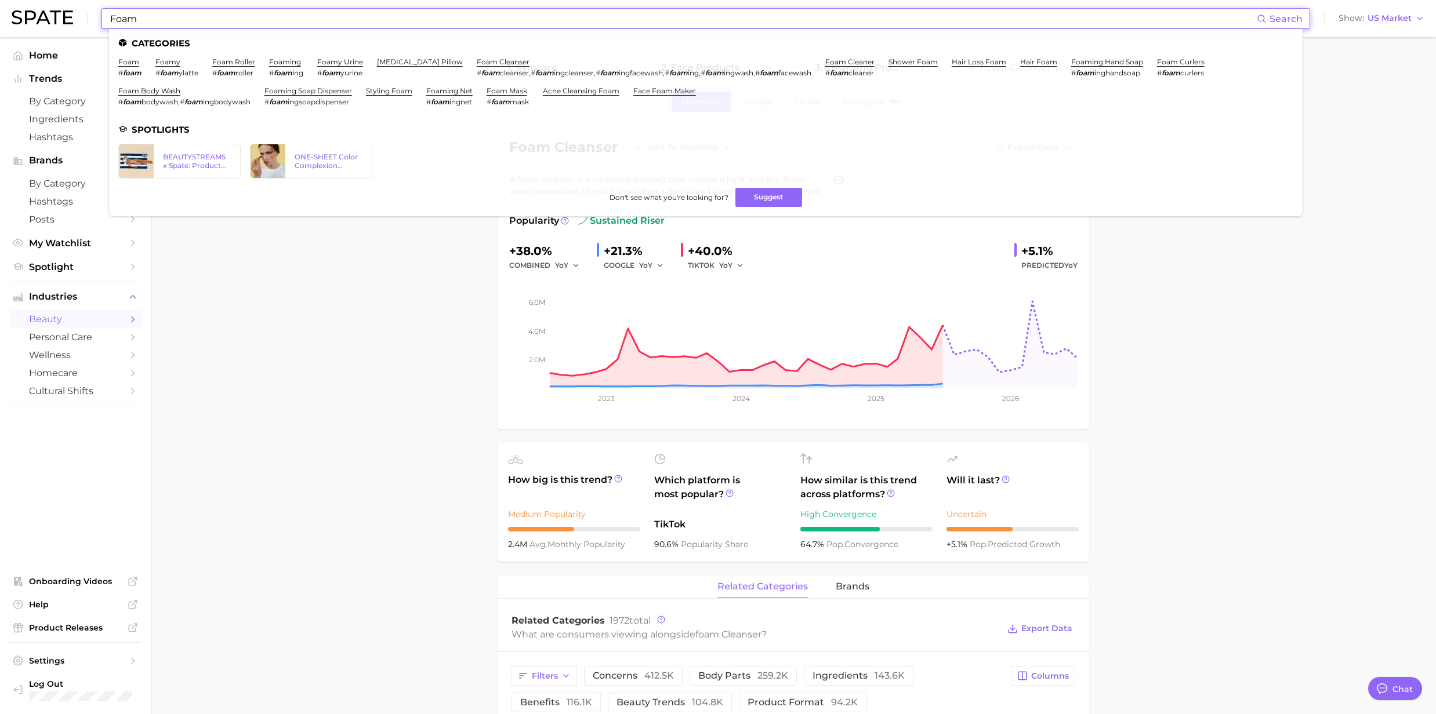
click at [210, 17] on input "Foam" at bounding box center [683, 19] width 1148 height 20
click at [165, 93] on link "foam body wash" at bounding box center [149, 90] width 62 height 9
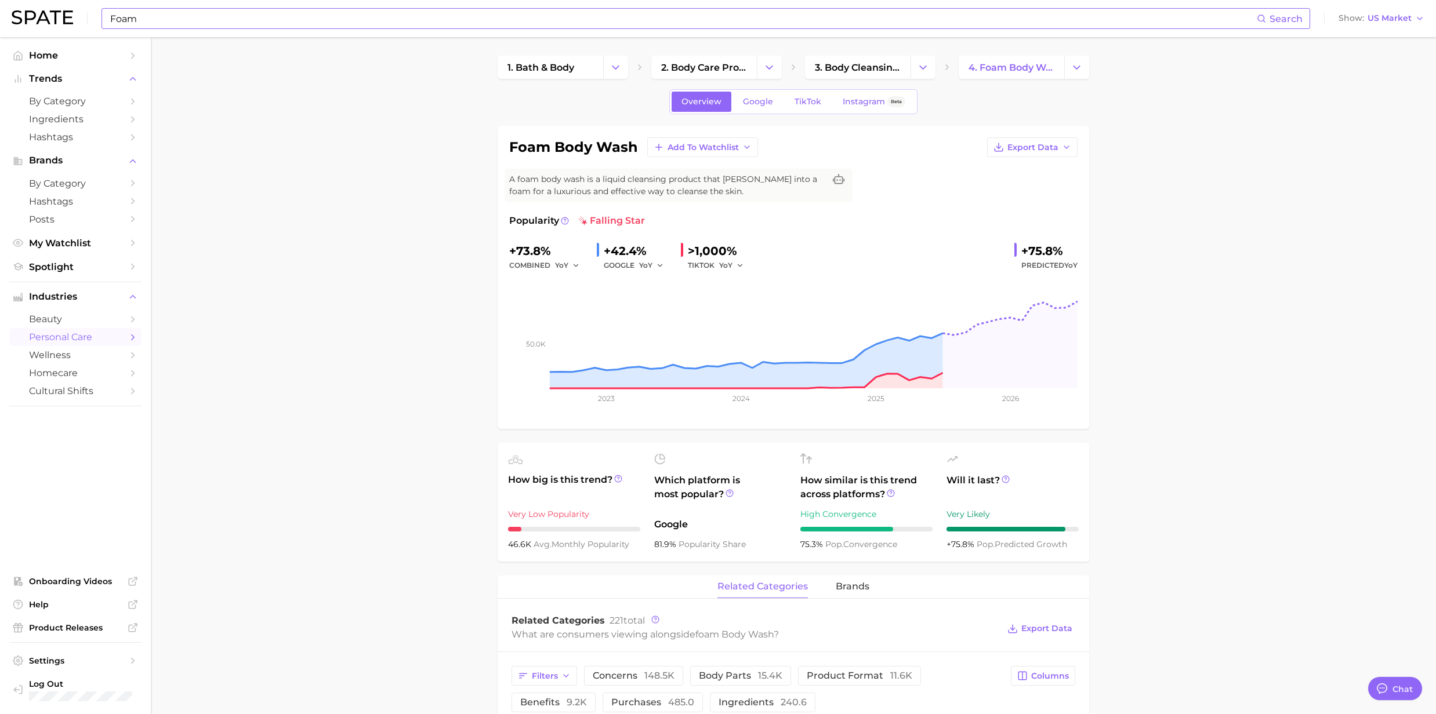
click at [177, 27] on input "Foam" at bounding box center [683, 19] width 1148 height 20
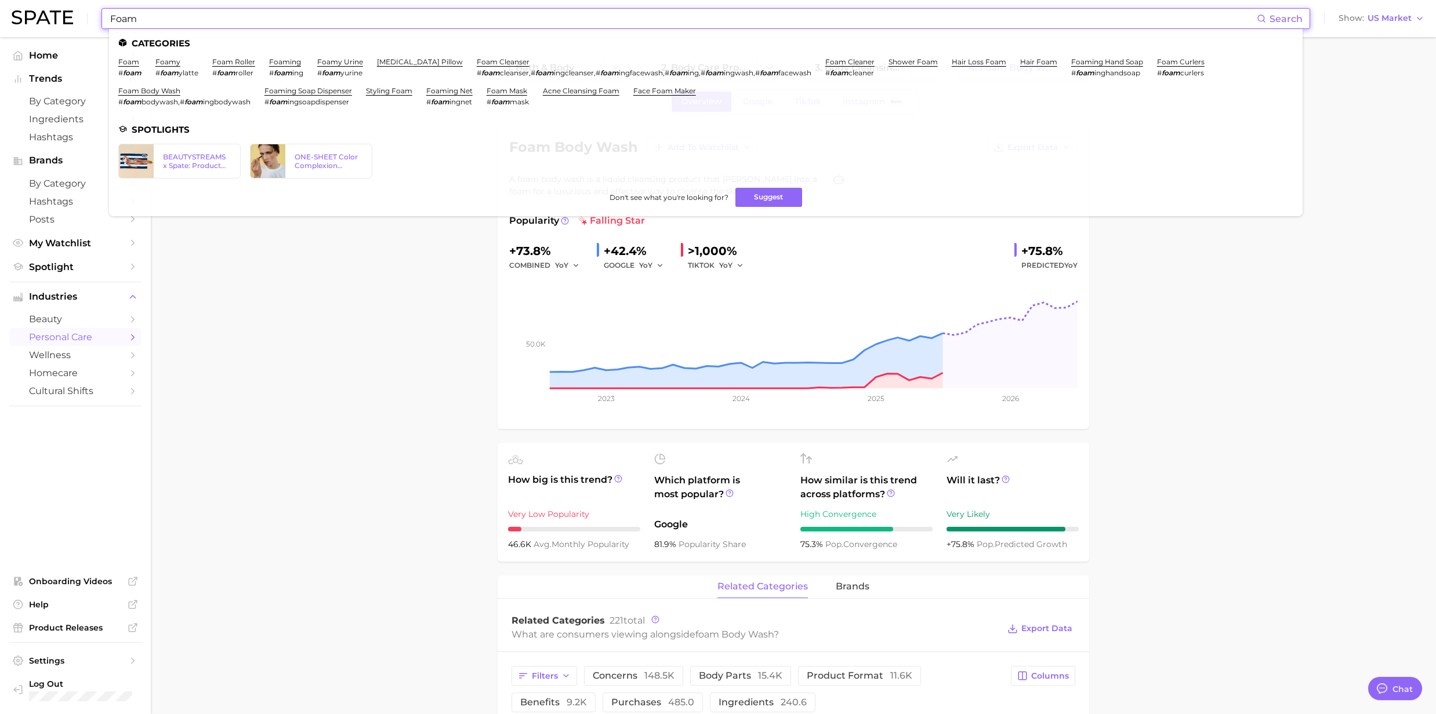
drag, startPoint x: 177, startPoint y: 27, endPoint x: 104, endPoint y: 17, distance: 73.7
click at [104, 17] on div "Foam Search Categories foam # foam foamy # foam ylatte foam roller # foam rolle…" at bounding box center [705, 18] width 1209 height 21
paste input "Balm Salve"
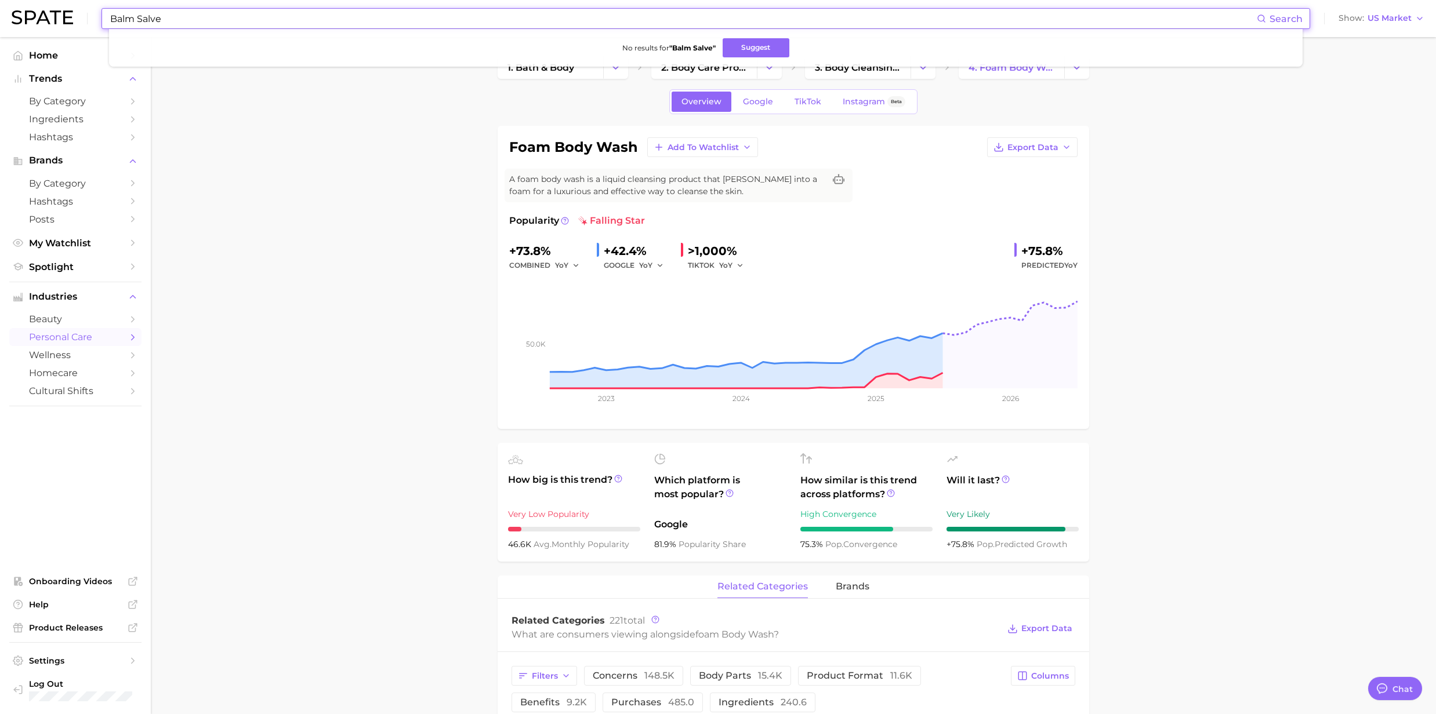
click at [170, 14] on input "Balm Salve" at bounding box center [683, 19] width 1148 height 20
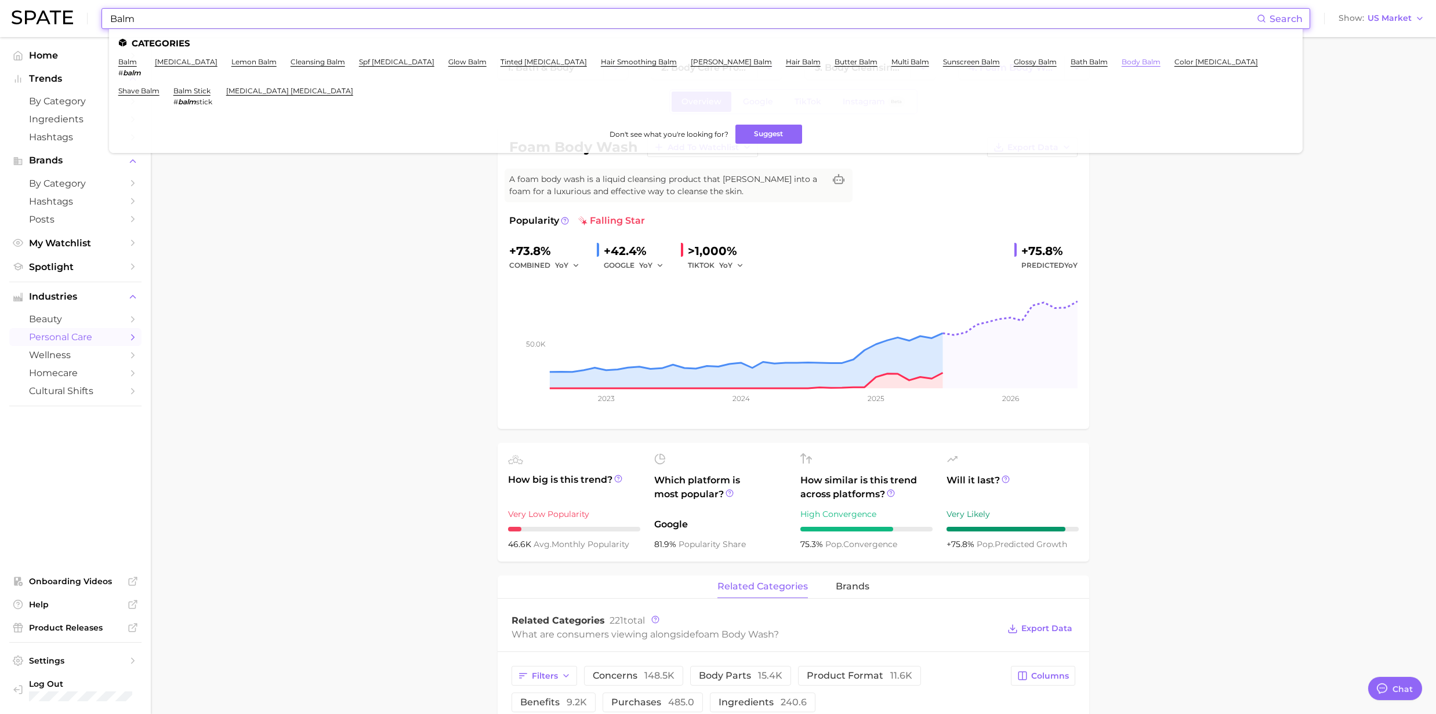
click at [1122, 59] on link "body balm" at bounding box center [1141, 61] width 39 height 9
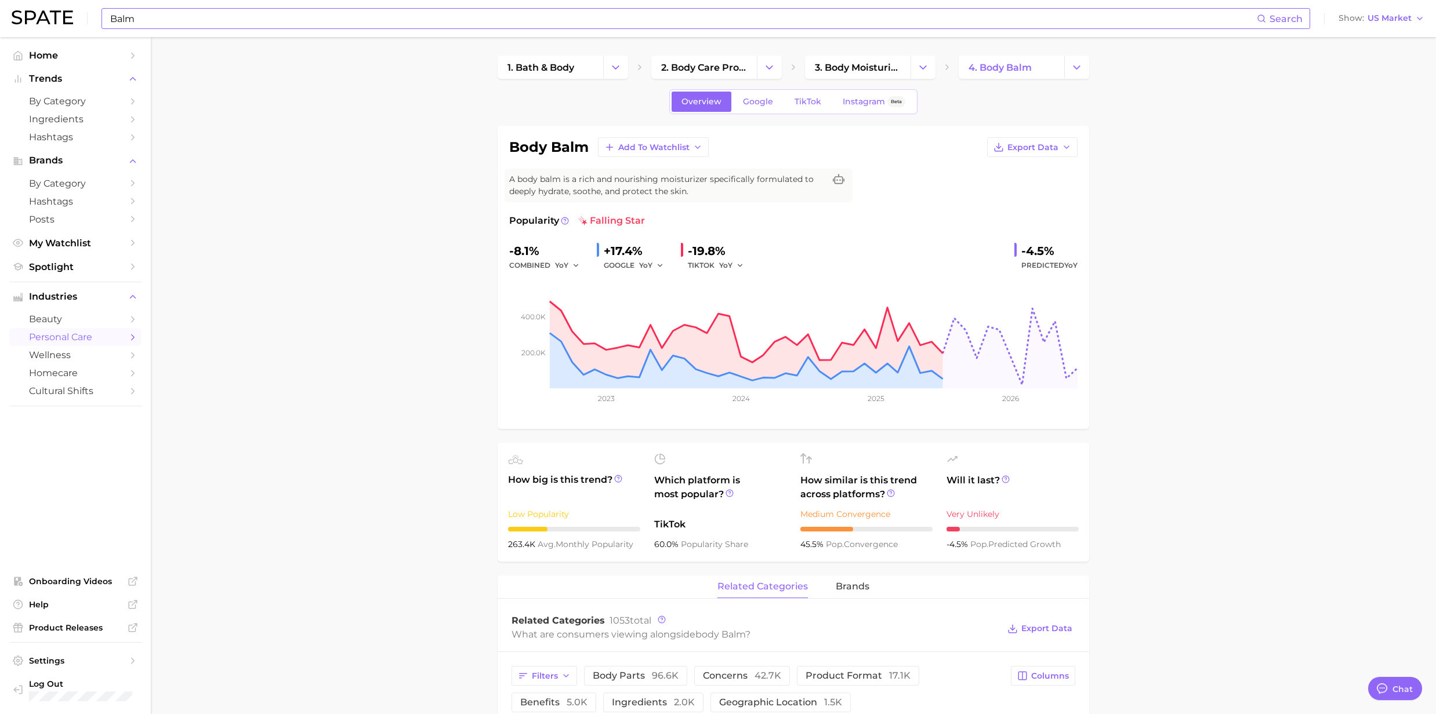
click at [268, 21] on input "Balm" at bounding box center [683, 19] width 1148 height 20
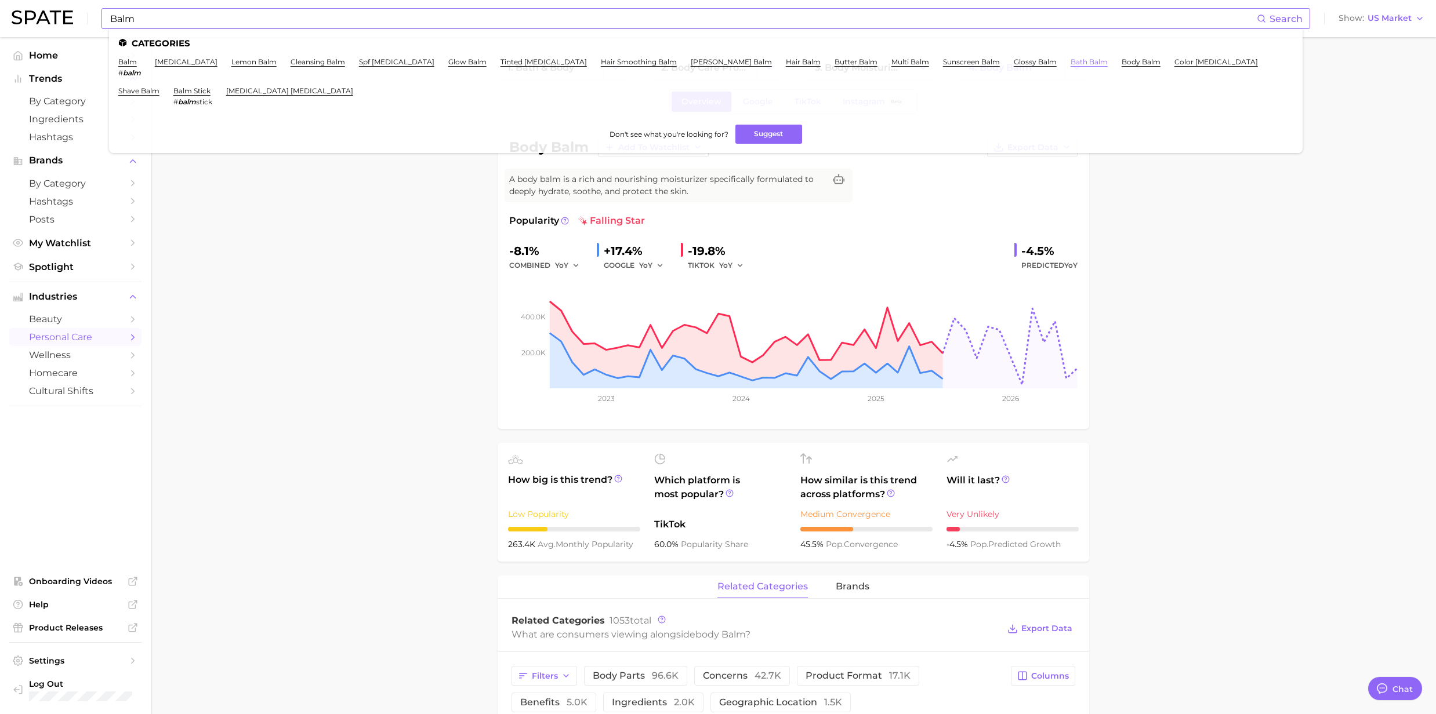
click at [1070, 61] on link "bath balm" at bounding box center [1088, 61] width 37 height 9
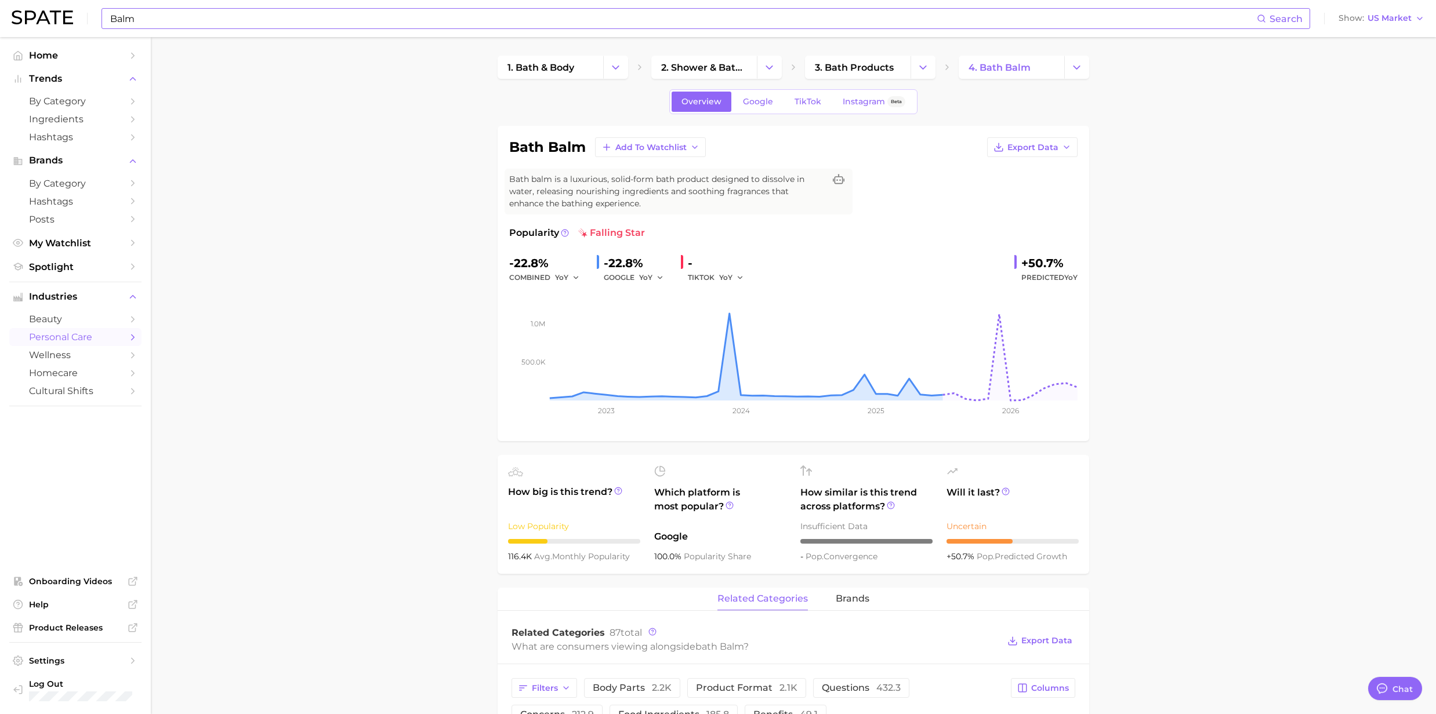
click at [274, 22] on input "Balm" at bounding box center [683, 19] width 1148 height 20
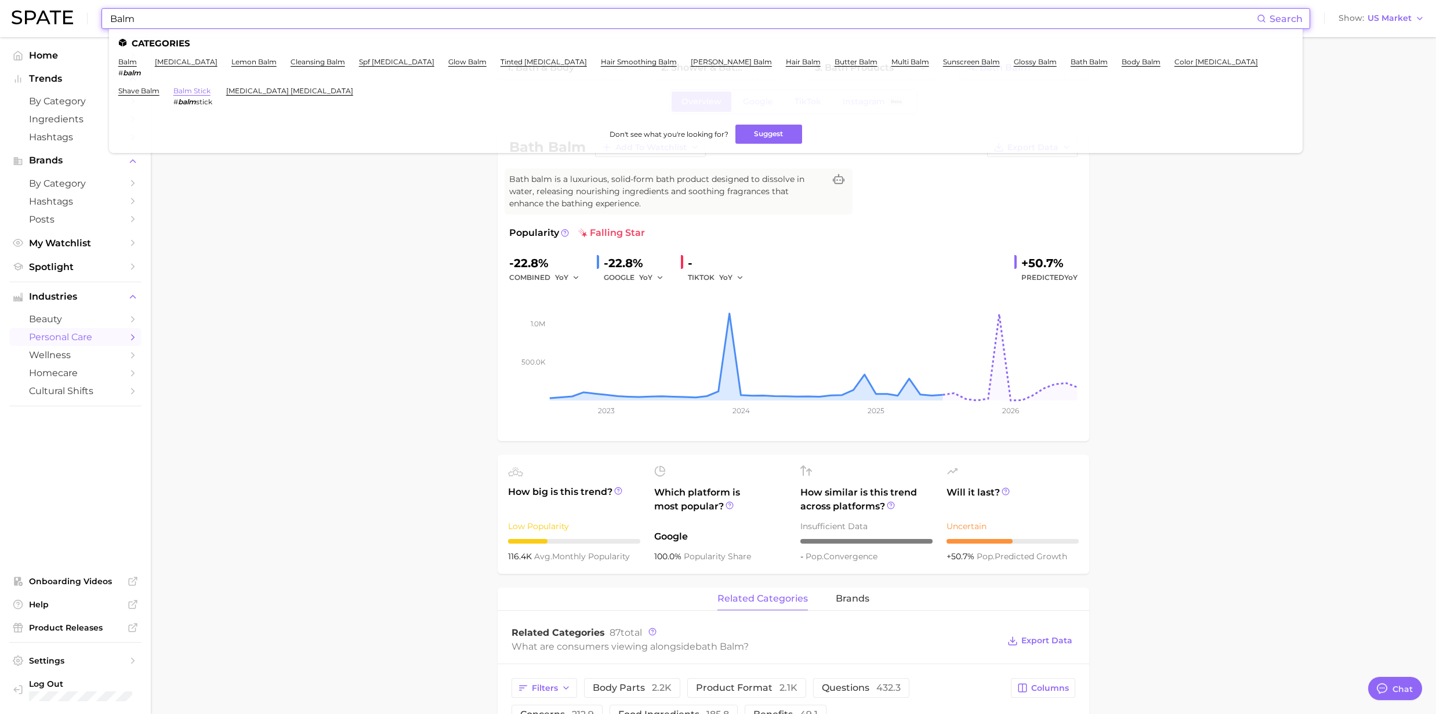
click at [211, 86] on link "balm stick" at bounding box center [191, 90] width 37 height 9
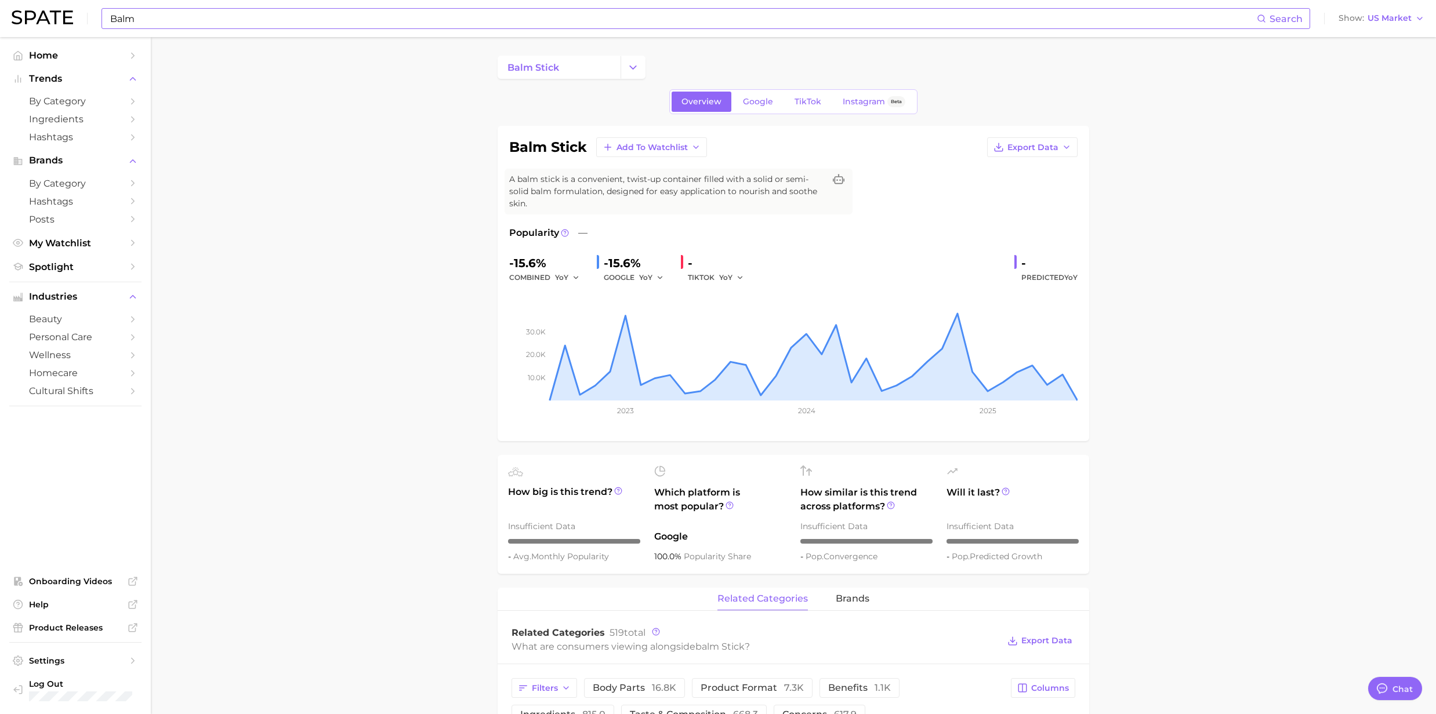
click at [739, 26] on input "Balm" at bounding box center [683, 19] width 1148 height 20
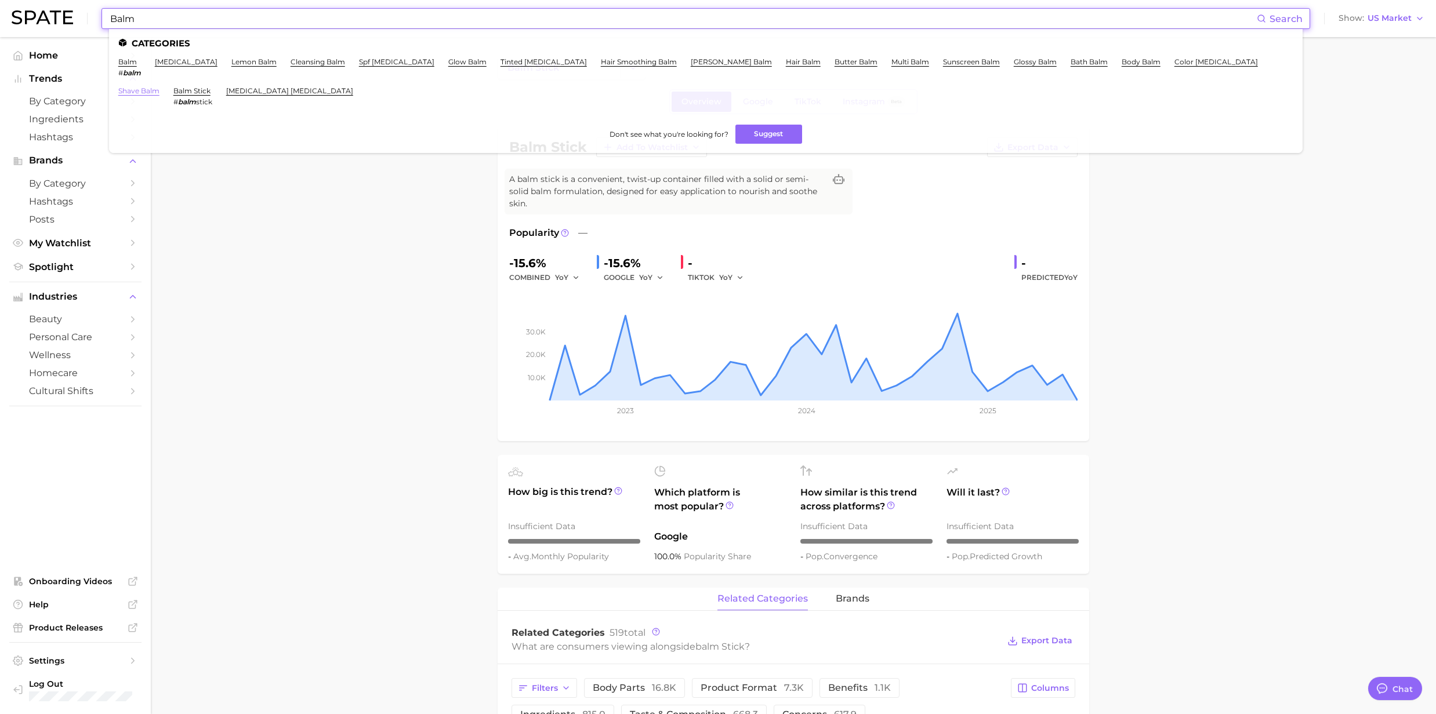
click at [159, 86] on link "shave balm" at bounding box center [138, 90] width 41 height 9
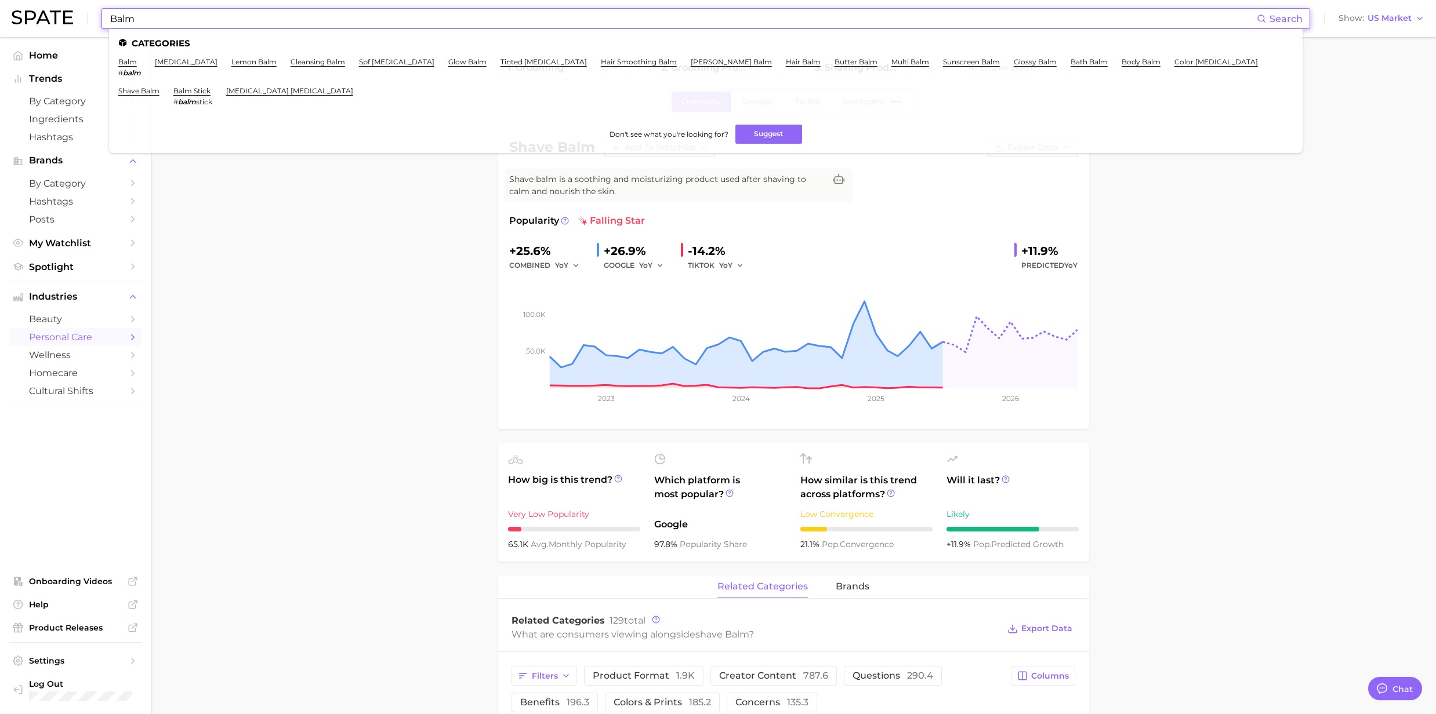
click at [1097, 21] on input "Balm" at bounding box center [683, 19] width 1148 height 20
click at [834, 59] on link "butter balm" at bounding box center [855, 61] width 43 height 9
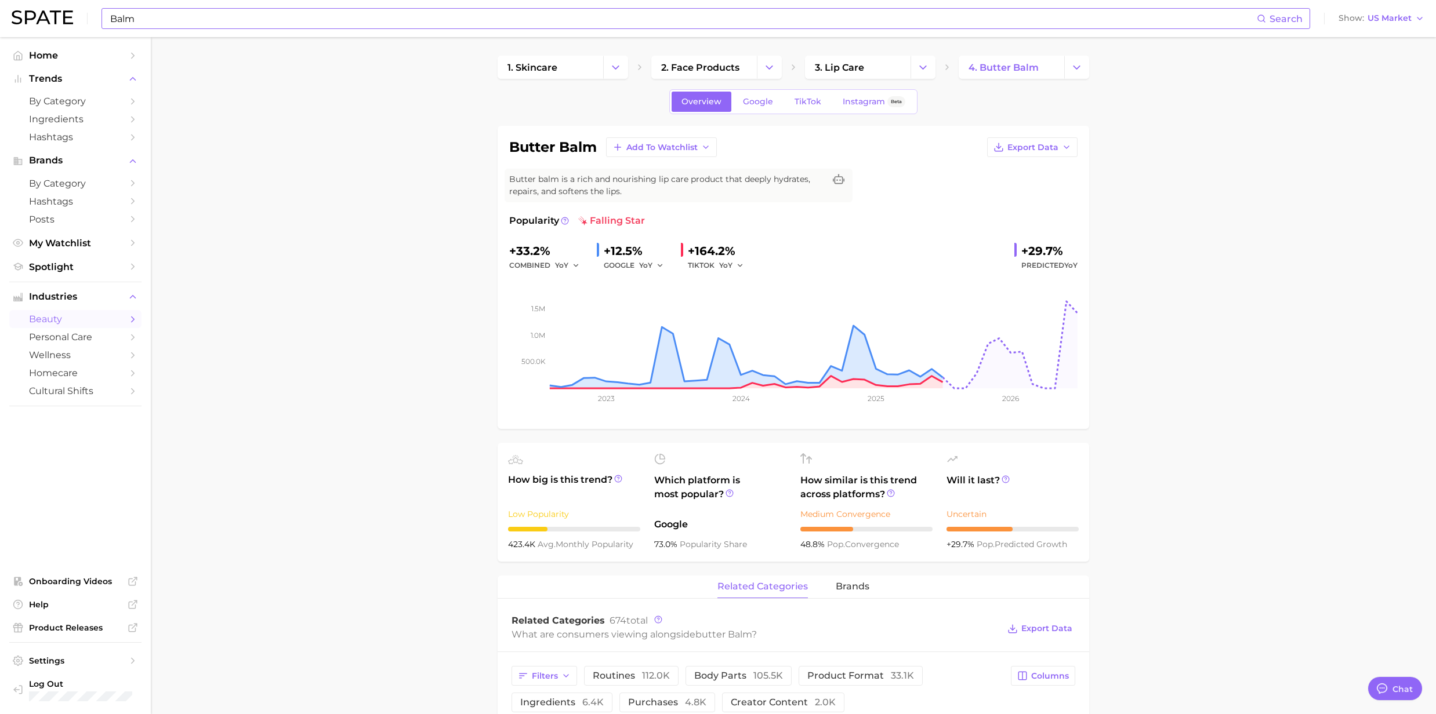
click at [274, 21] on input "Balm" at bounding box center [683, 19] width 1148 height 20
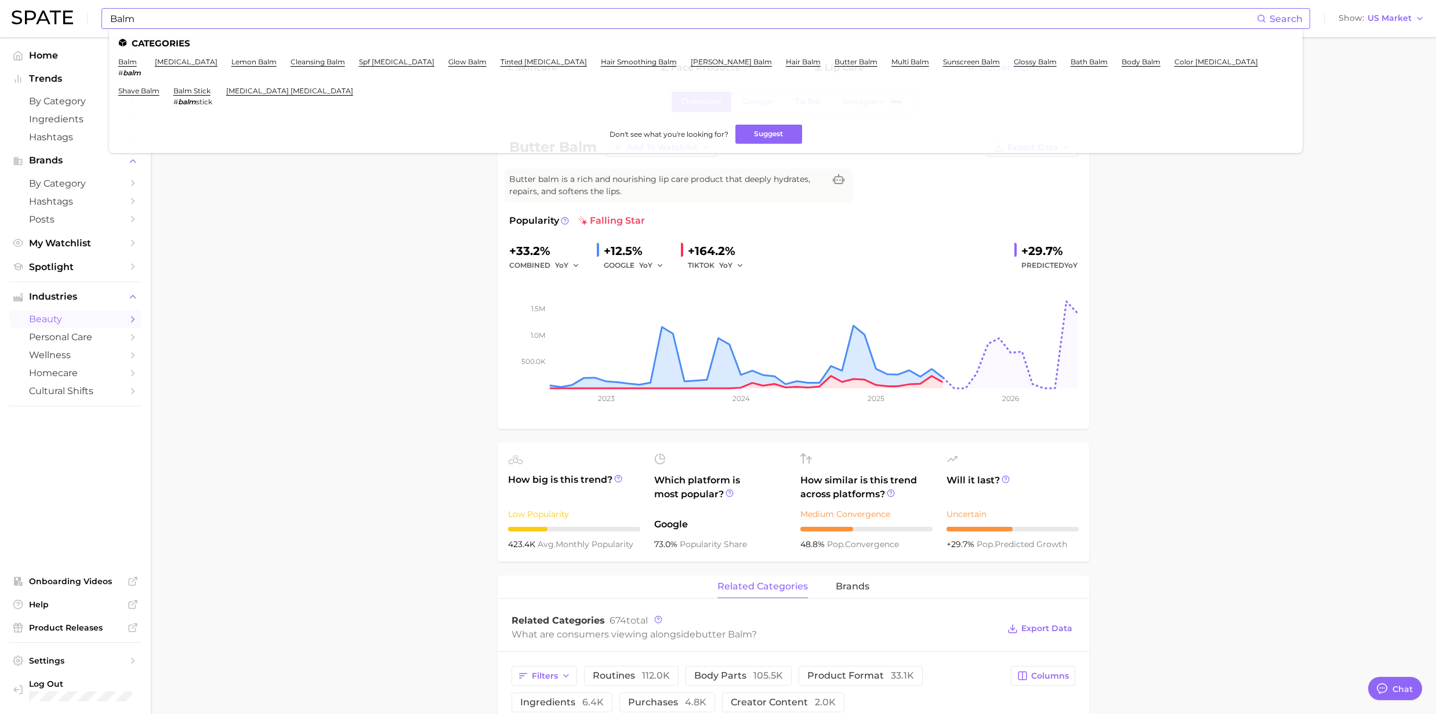
click at [756, 64] on ul "balm # balm [MEDICAL_DATA] lemon balm cleansing balm spf [MEDICAL_DATA] glow ba…" at bounding box center [705, 86] width 1175 height 58
click at [891, 61] on link "multi balm" at bounding box center [910, 61] width 38 height 9
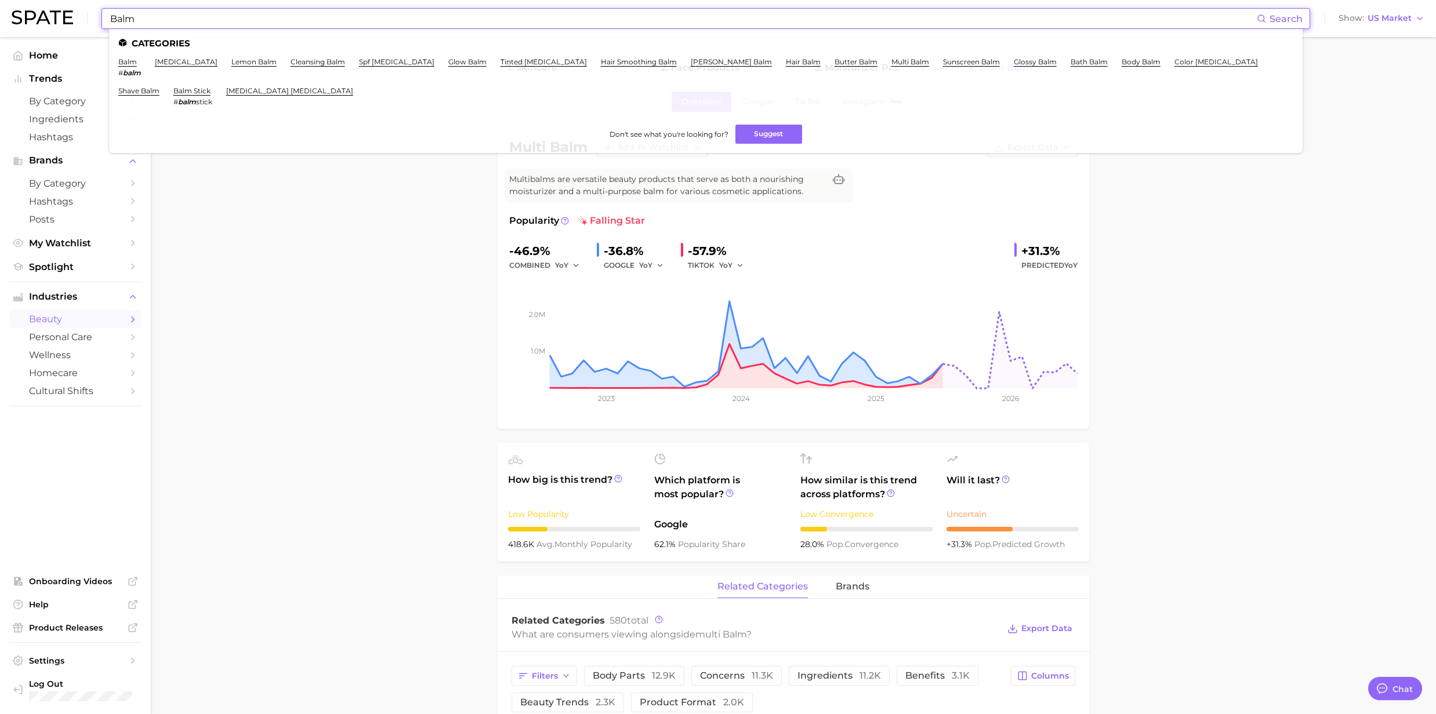
click at [197, 27] on input "Balm" at bounding box center [683, 19] width 1148 height 20
click at [448, 61] on link "glow balm" at bounding box center [467, 61] width 38 height 9
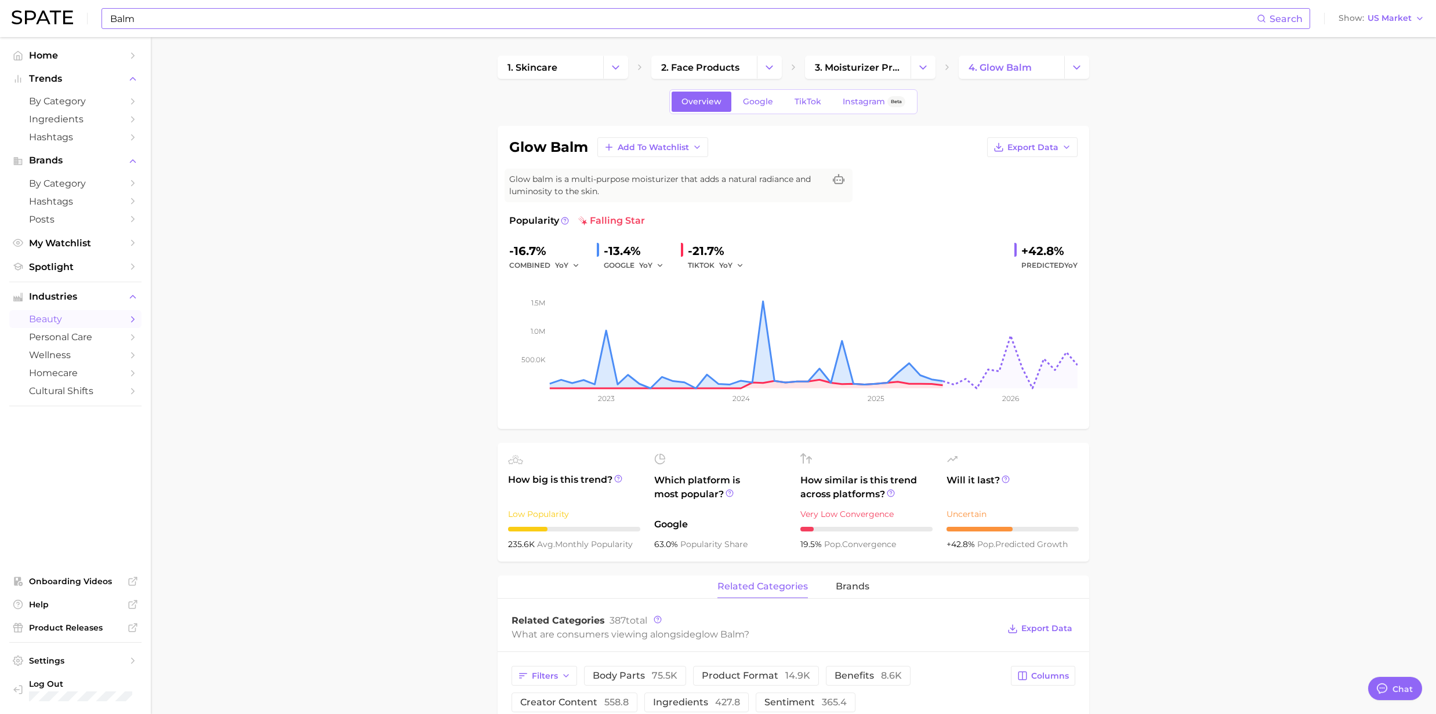
click at [182, 23] on input "Balm" at bounding box center [683, 19] width 1148 height 20
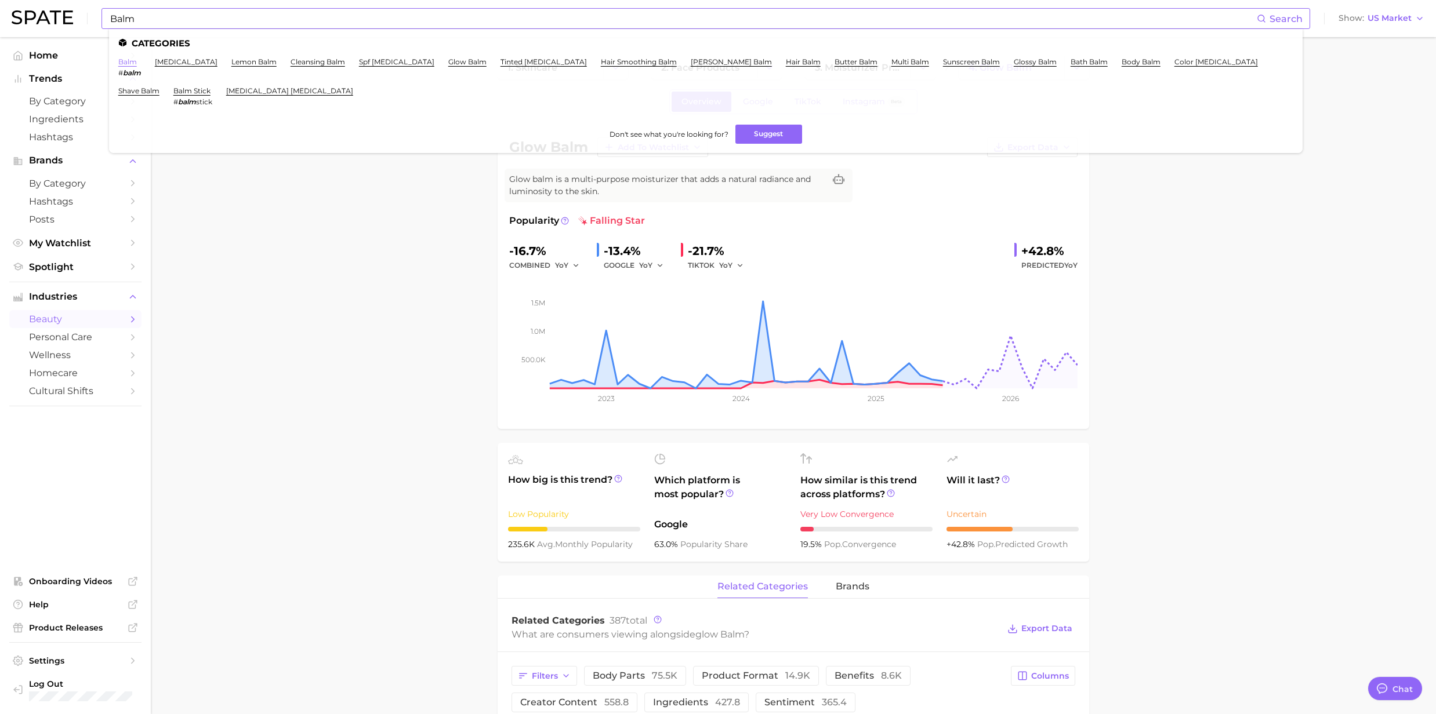
click at [129, 63] on link "balm" at bounding box center [127, 61] width 19 height 9
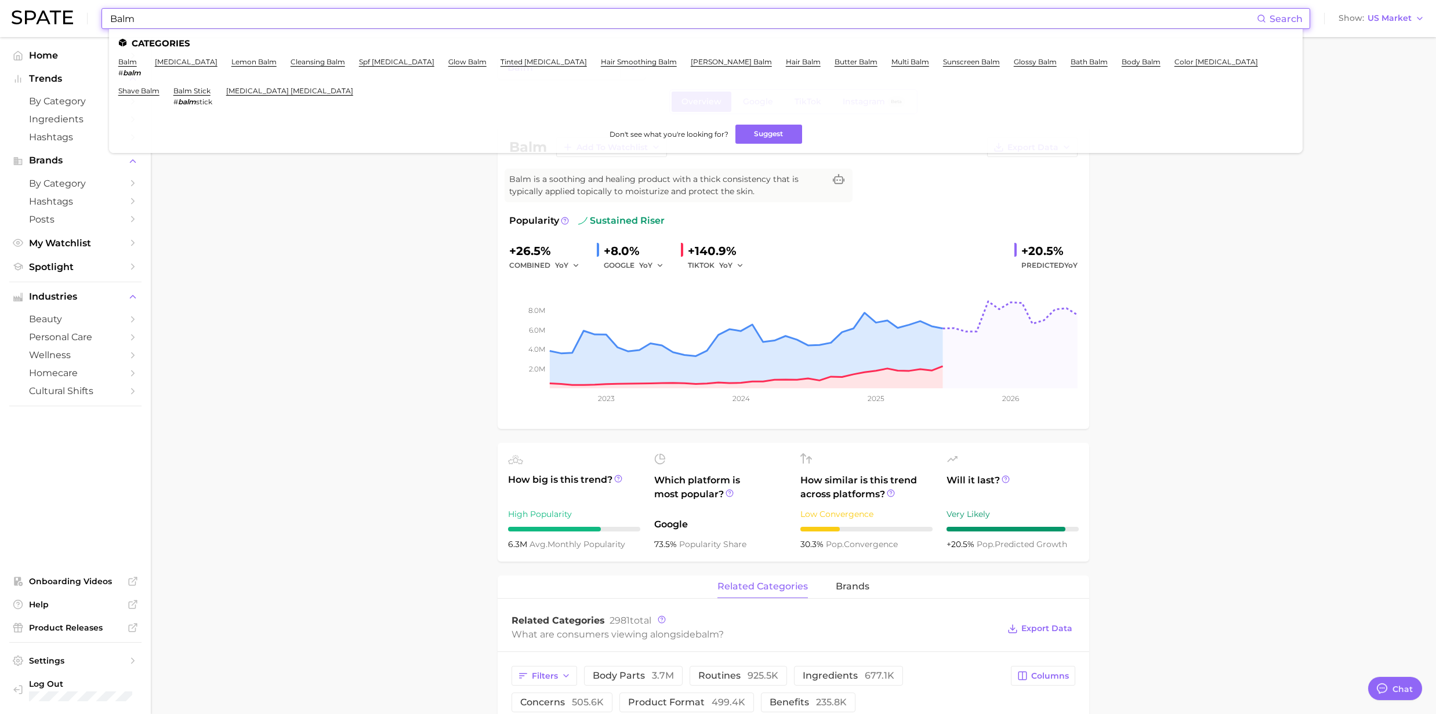
drag, startPoint x: 196, startPoint y: 17, endPoint x: 80, endPoint y: 17, distance: 116.0
click at [80, 17] on div "Balm Search Categories balm # balm [MEDICAL_DATA] lemon balm cleansing balm spf…" at bounding box center [718, 18] width 1413 height 37
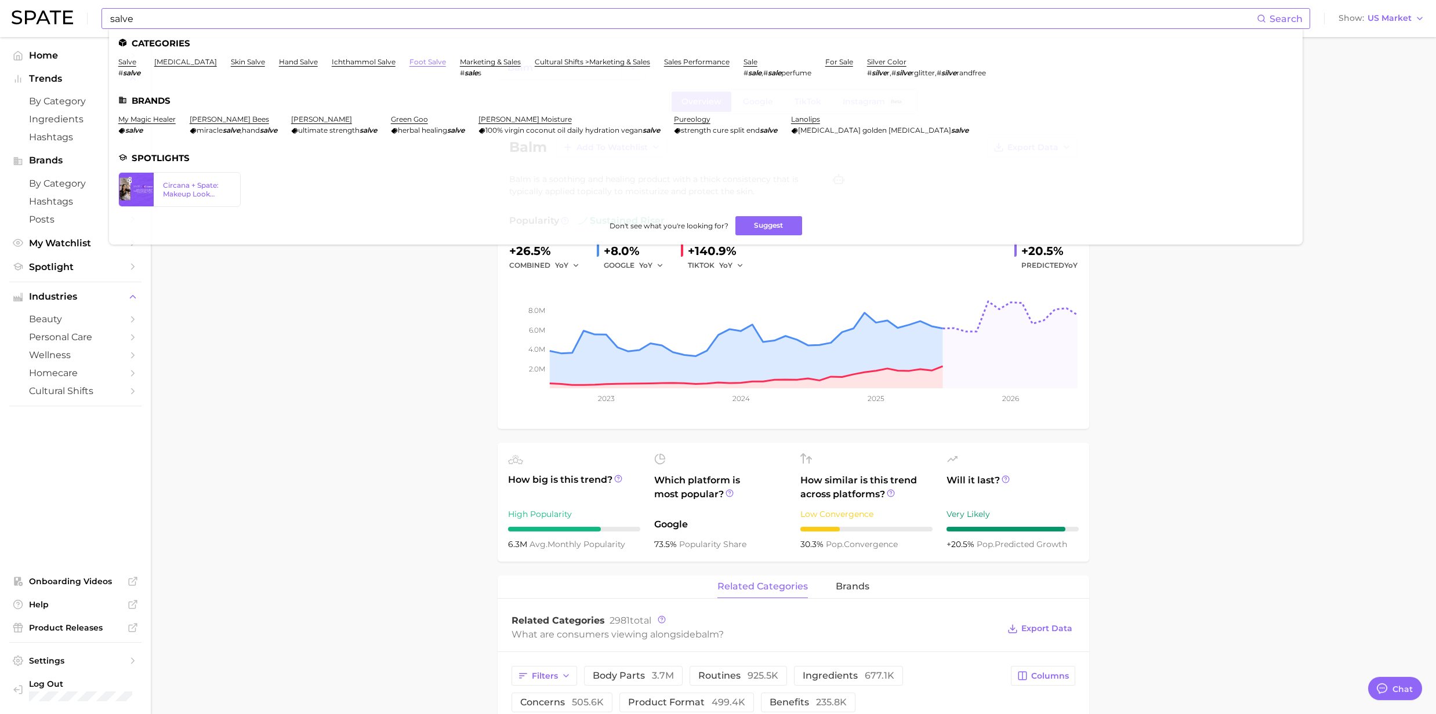
click at [409, 63] on link "foot salve" at bounding box center [427, 61] width 37 height 9
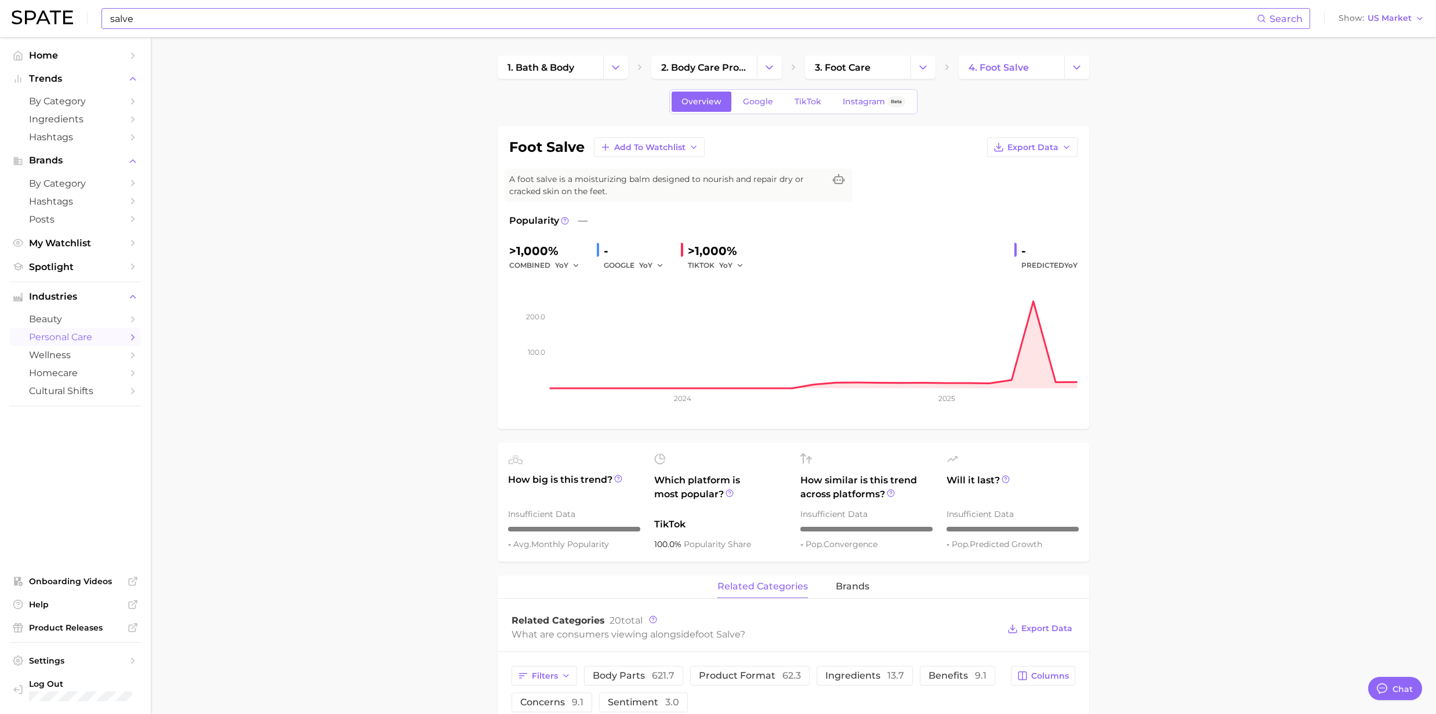
click at [242, 24] on input "salve" at bounding box center [683, 19] width 1148 height 20
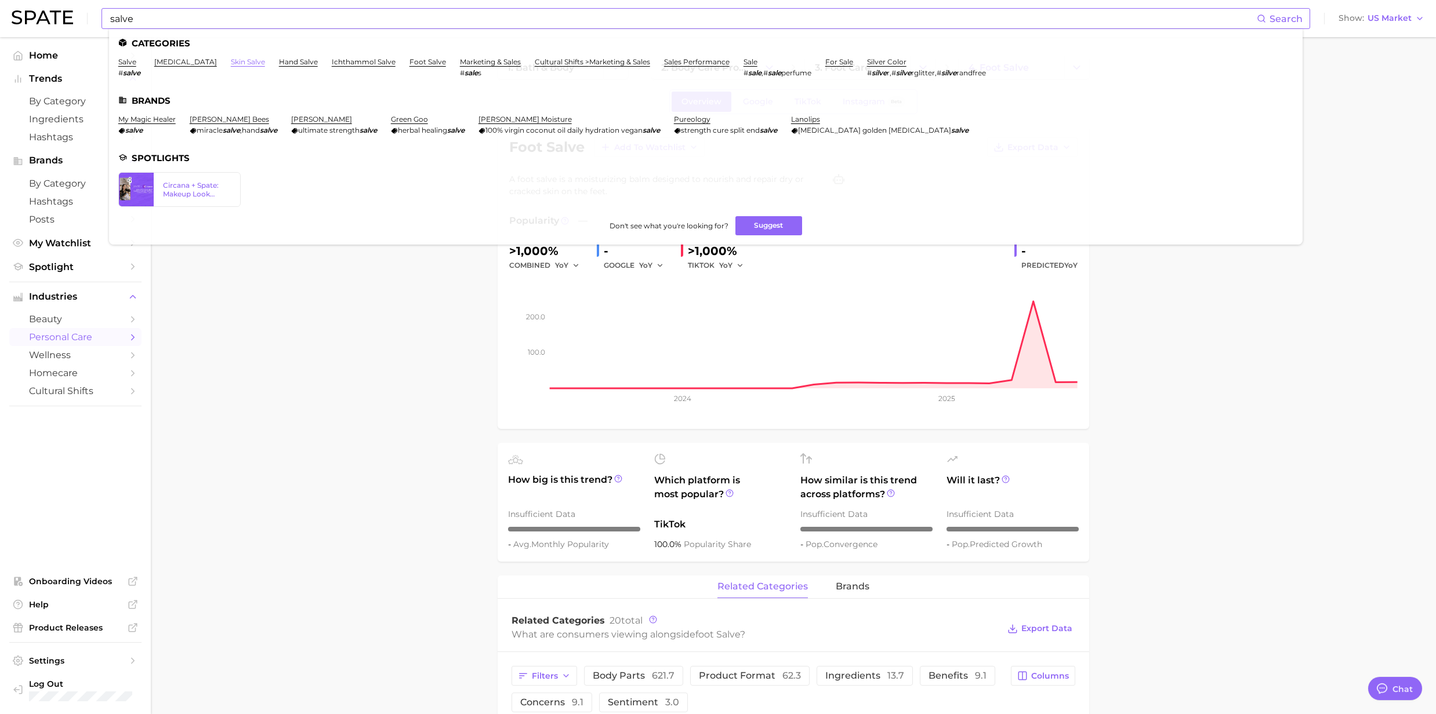
click at [231, 66] on link "skin salve" at bounding box center [248, 61] width 34 height 9
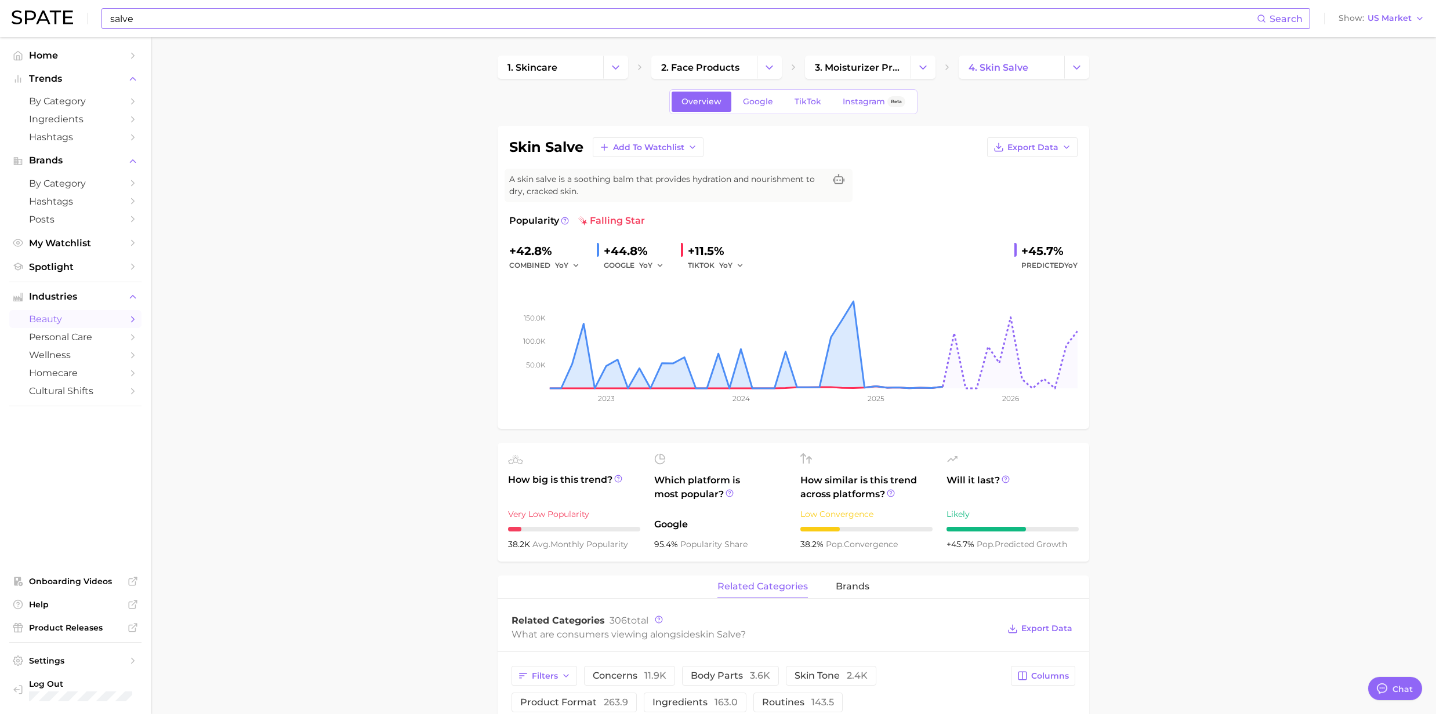
click at [188, 27] on input "salve" at bounding box center [683, 19] width 1148 height 20
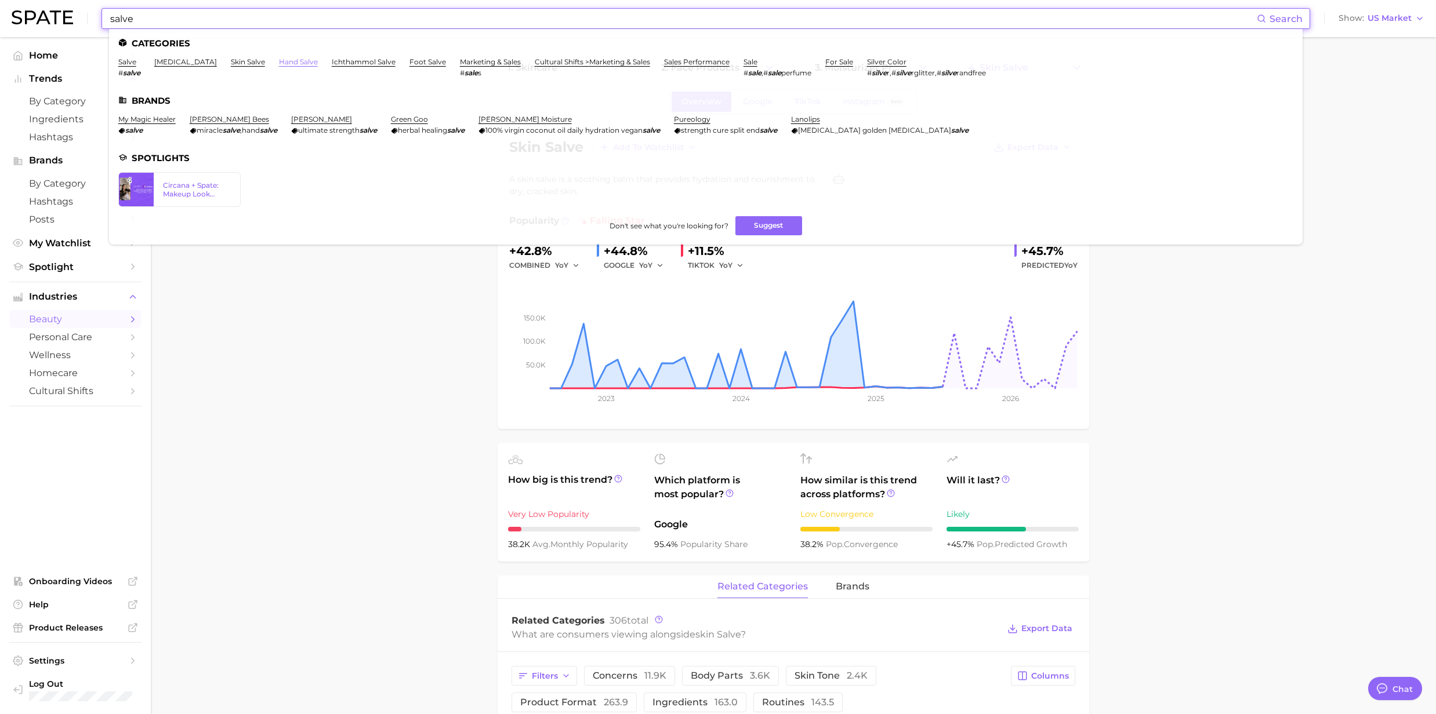
click at [279, 59] on link "hand salve" at bounding box center [298, 61] width 39 height 9
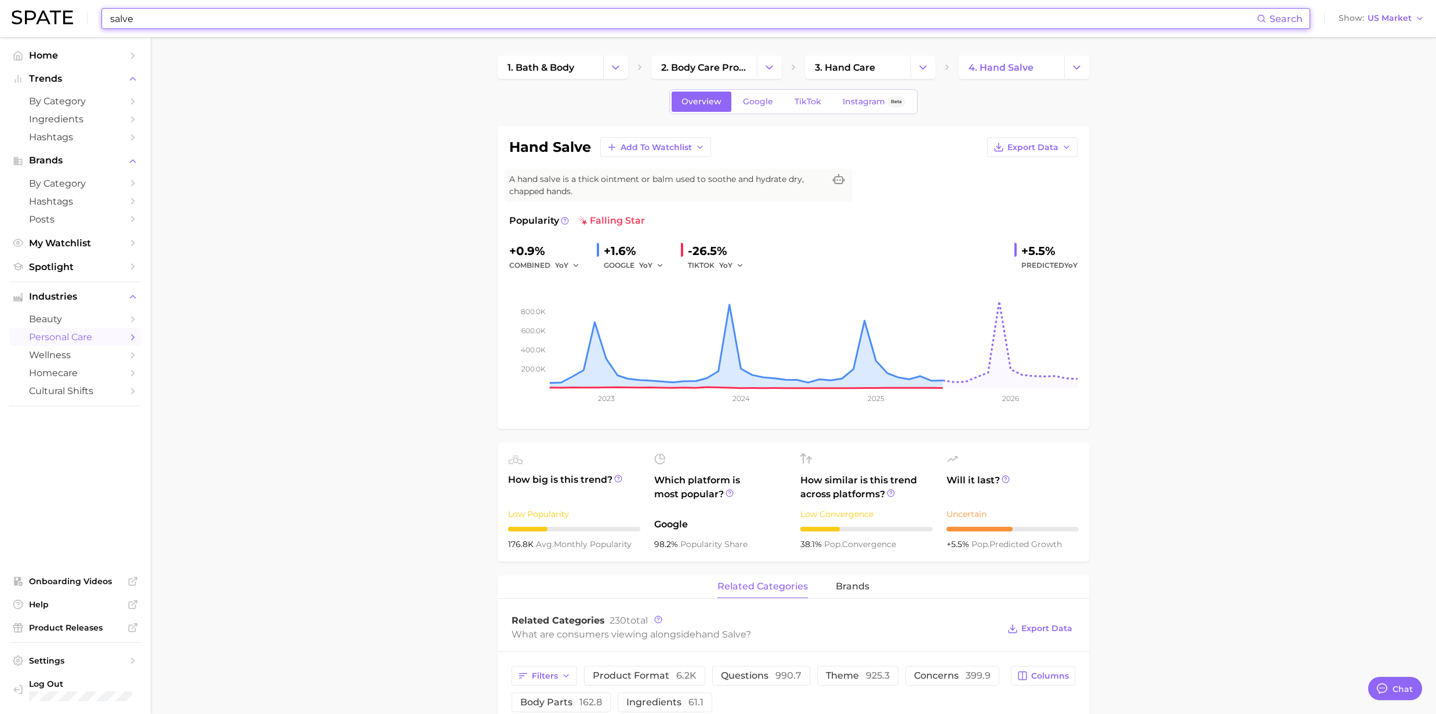
click at [217, 9] on input "salve" at bounding box center [683, 19] width 1148 height 20
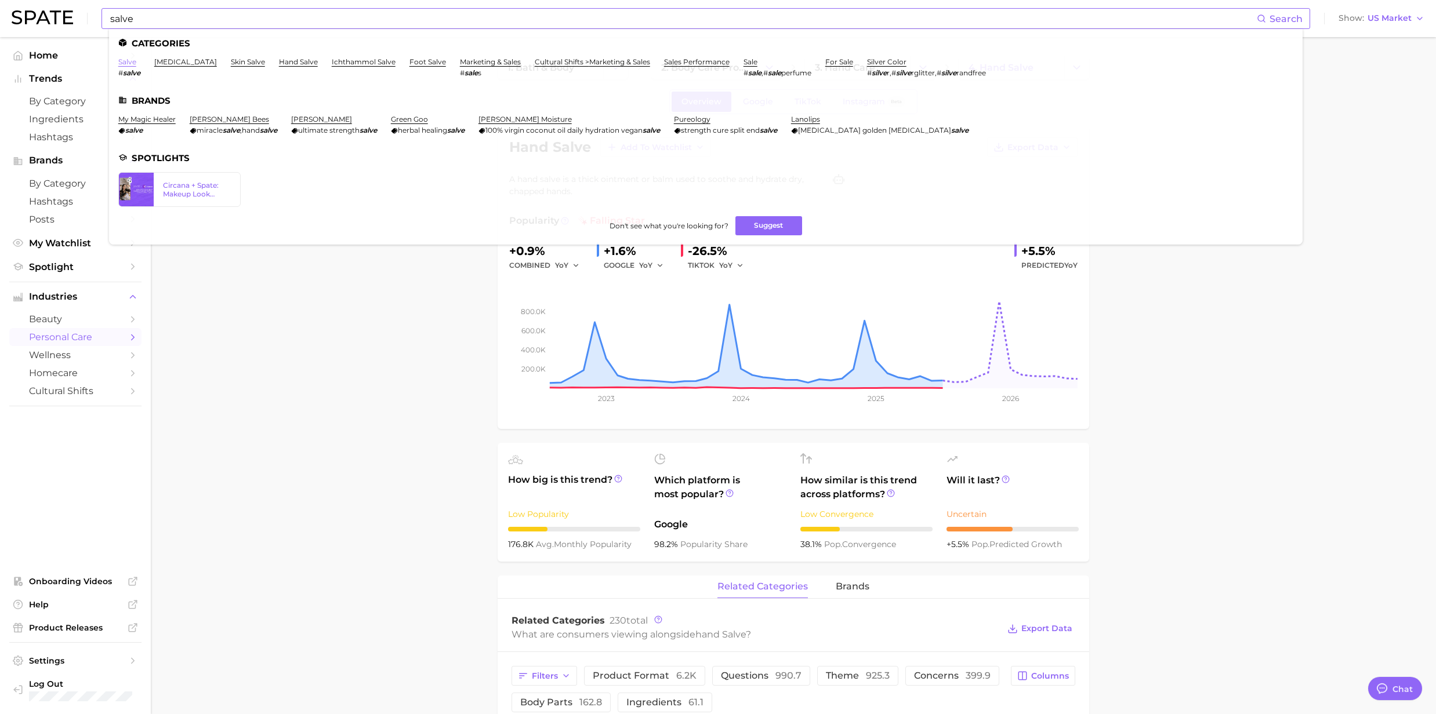
click at [126, 66] on link "salve" at bounding box center [127, 61] width 18 height 9
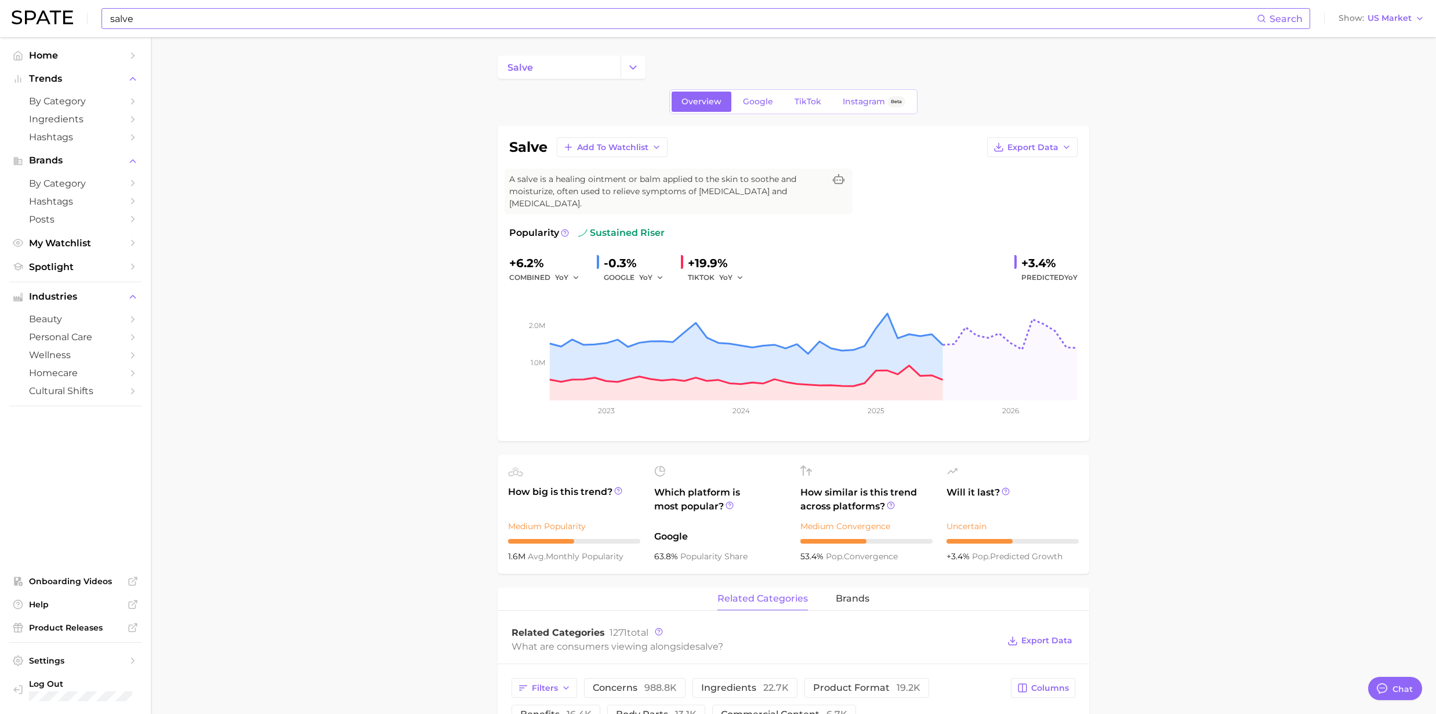
click at [179, 13] on input "salve" at bounding box center [683, 19] width 1148 height 20
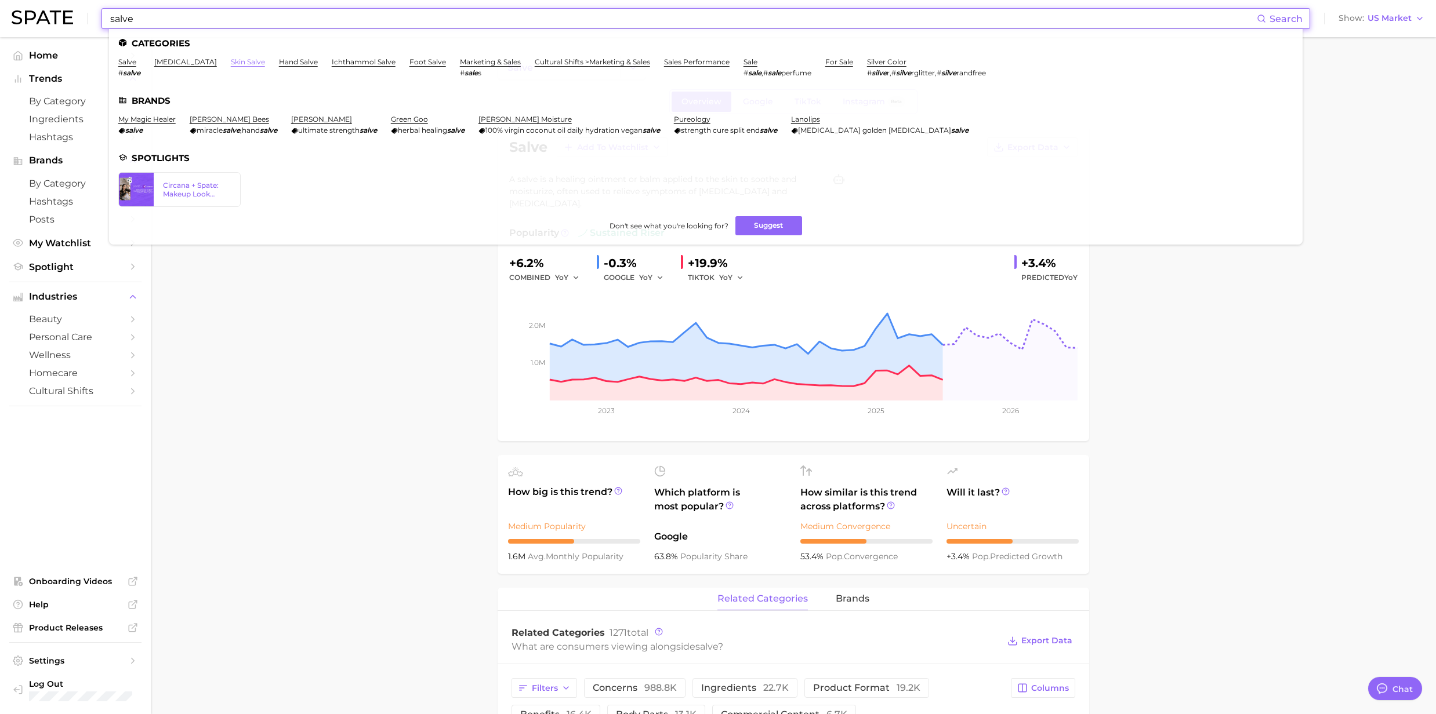
click at [231, 61] on link "skin salve" at bounding box center [248, 61] width 34 height 9
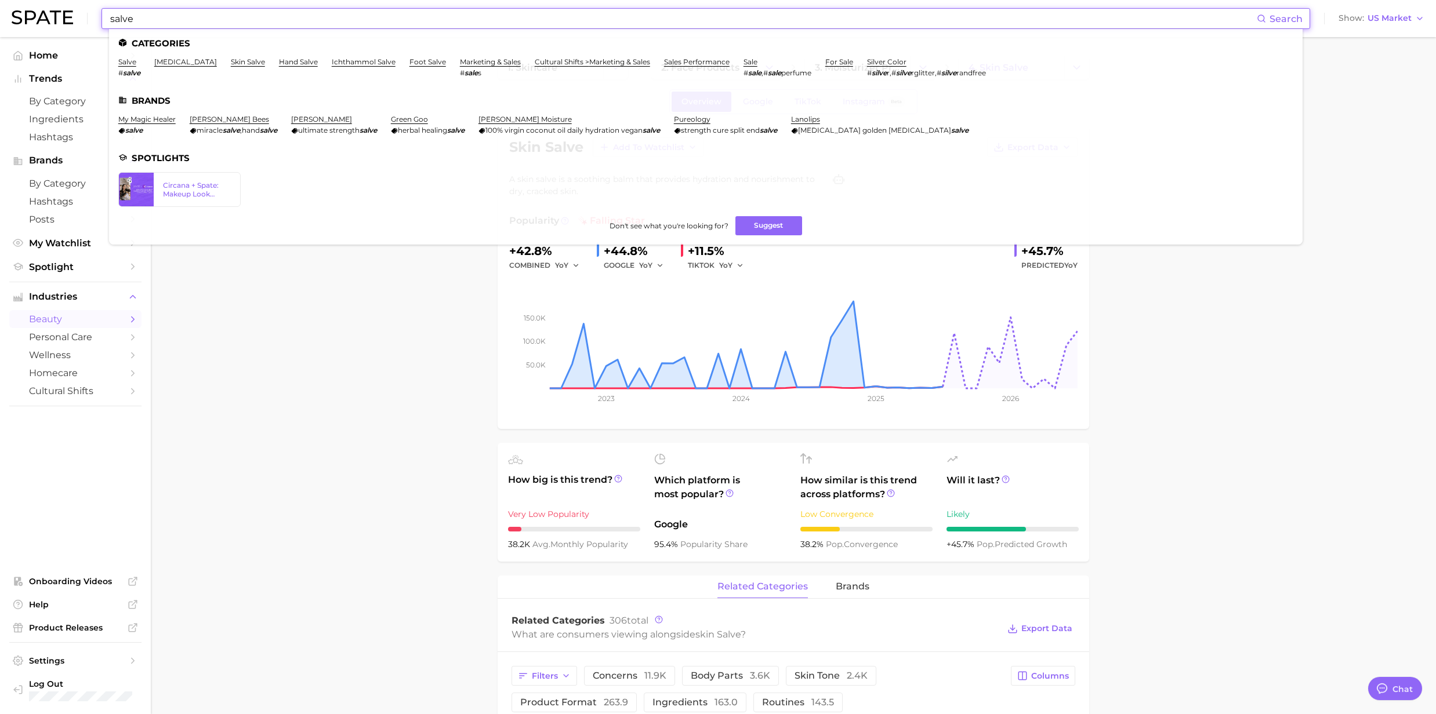
click at [268, 22] on input "salve" at bounding box center [683, 19] width 1148 height 20
drag, startPoint x: 241, startPoint y: 28, endPoint x: 84, endPoint y: 26, distance: 157.2
click at [84, 26] on div "salve Search Categories salve # salve [MEDICAL_DATA] skin salve hand salve icht…" at bounding box center [718, 18] width 1413 height 37
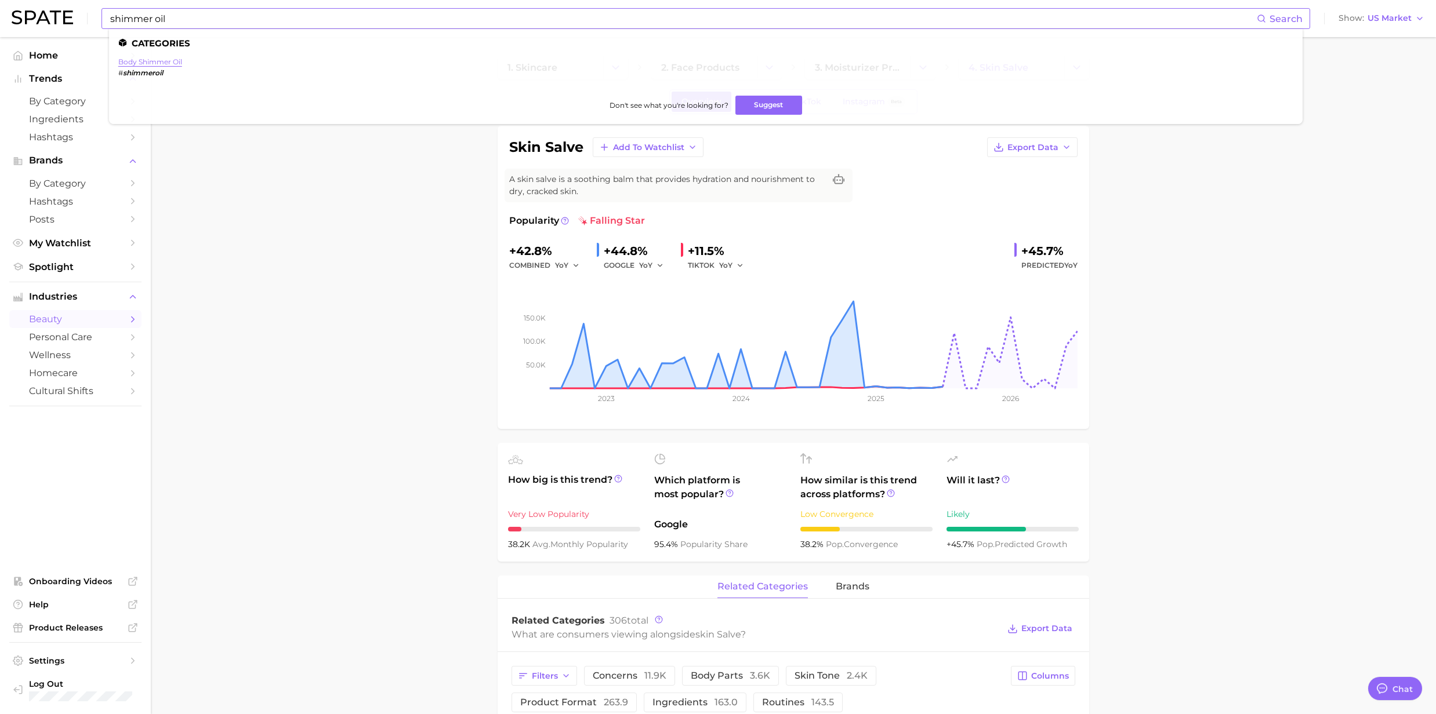
click at [152, 63] on link "body shimmer oil" at bounding box center [150, 61] width 64 height 9
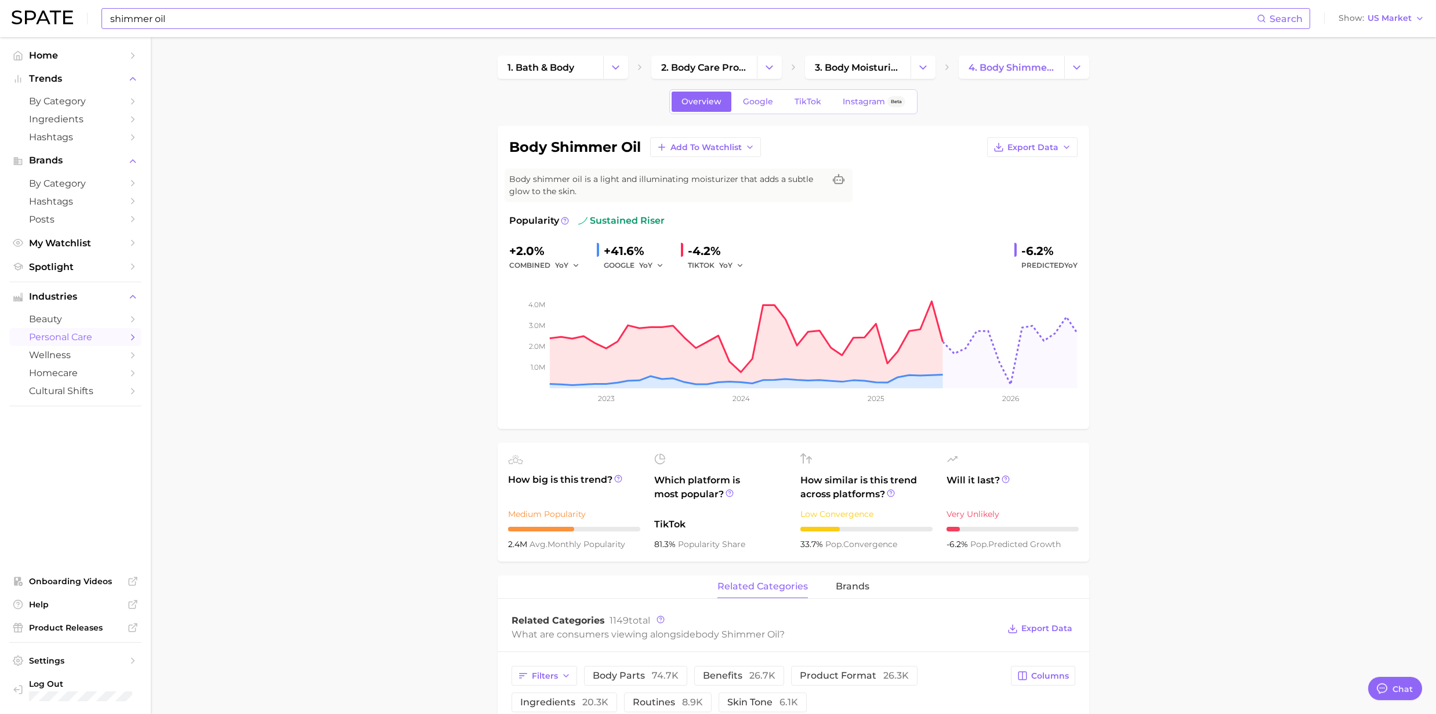
click at [190, 26] on input "shimmer oil" at bounding box center [683, 19] width 1148 height 20
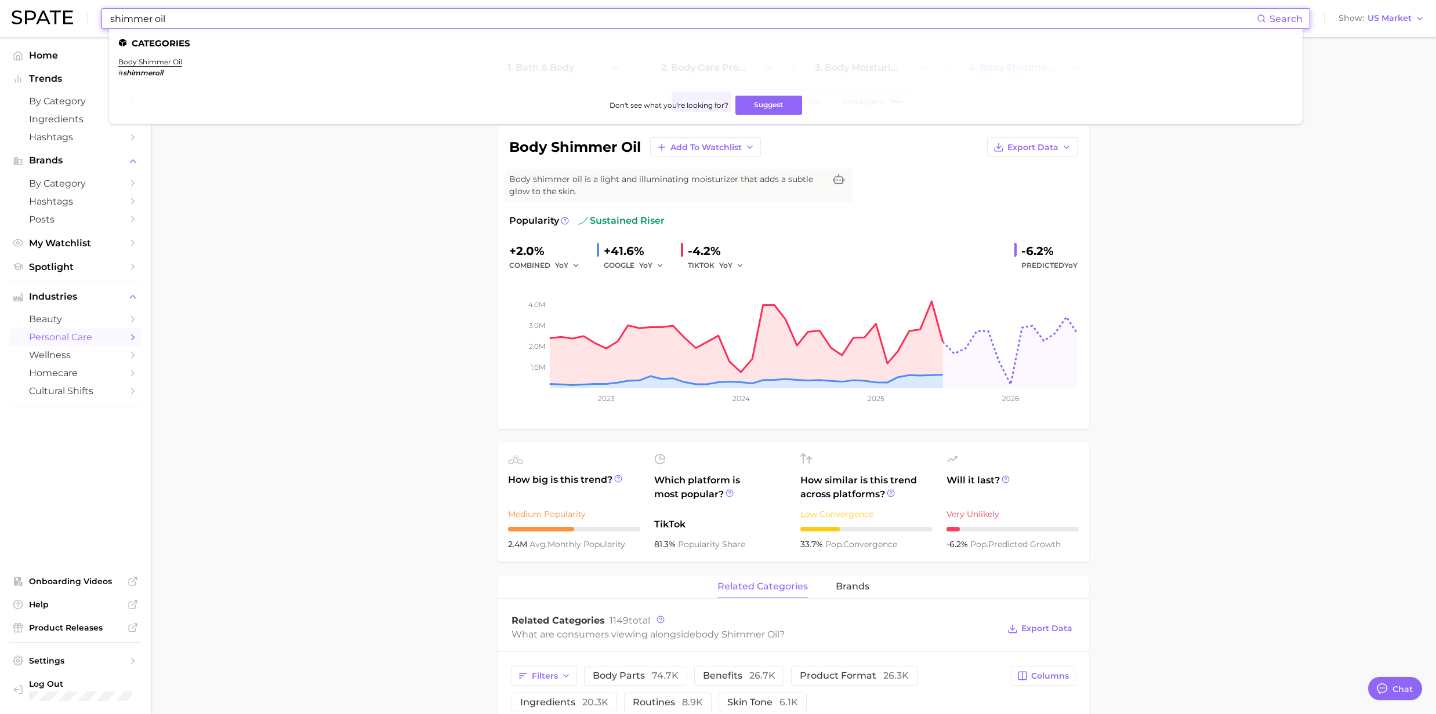
drag, startPoint x: 153, startPoint y: 20, endPoint x: 72, endPoint y: 17, distance: 81.2
click at [72, 17] on div "shimmer oil Search Categories body shimmer oil # shimmeroil Don't see what you'…" at bounding box center [718, 18] width 1413 height 37
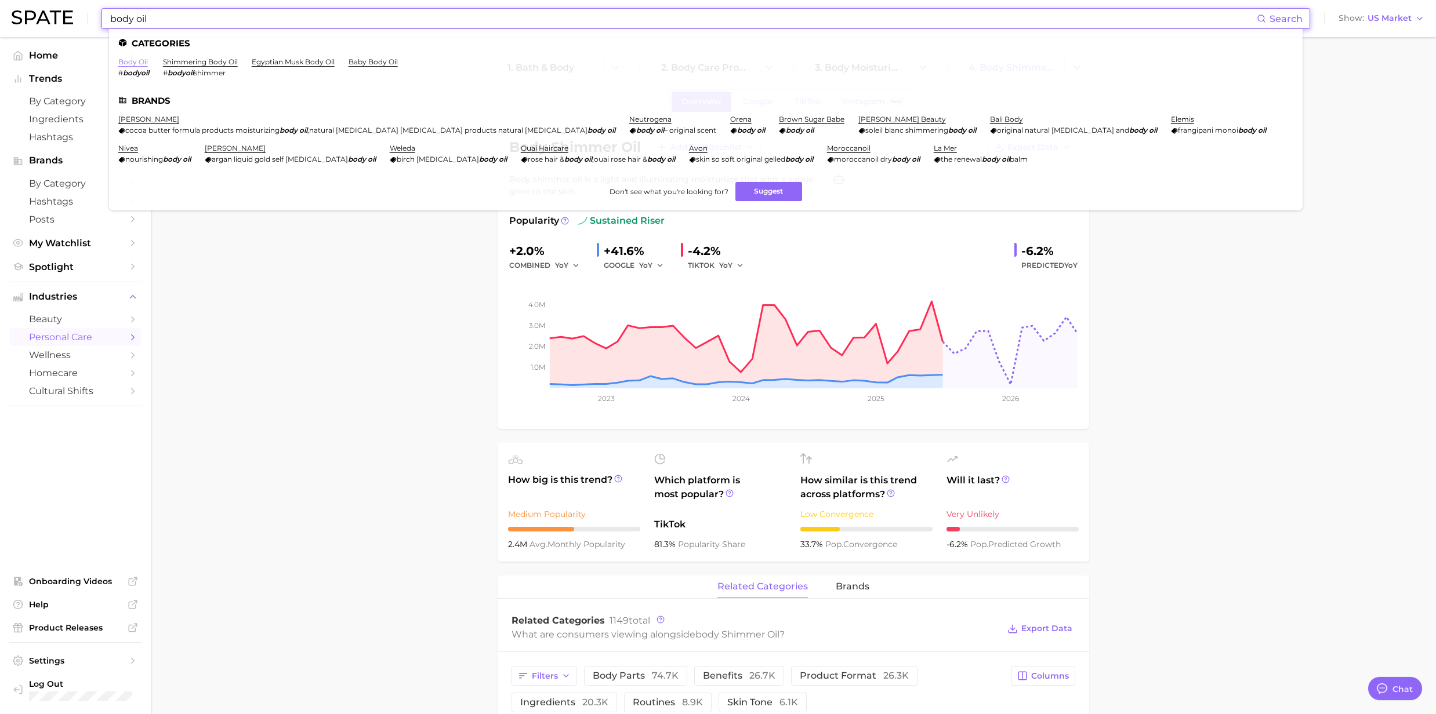
type input "body oil"
click at [147, 60] on link "body oil" at bounding box center [133, 61] width 30 height 9
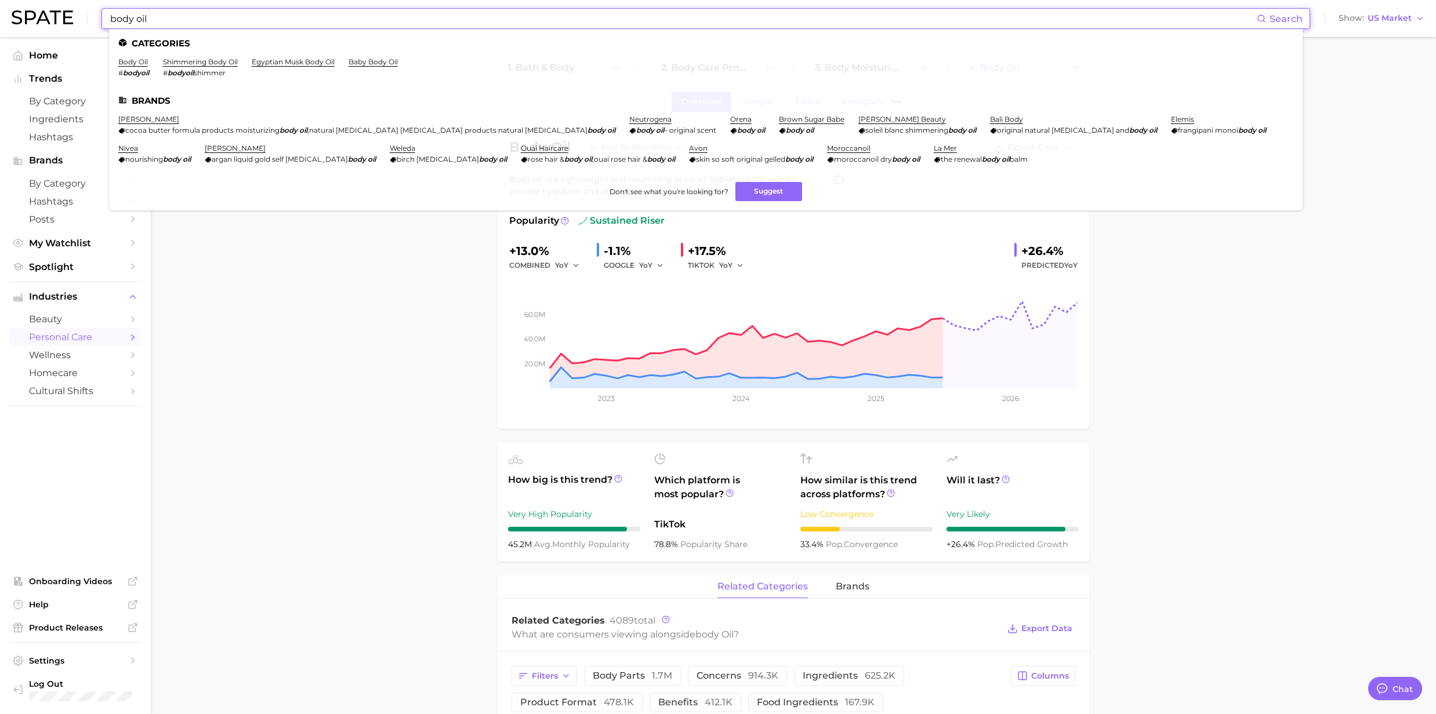
click at [141, 22] on input "body oil" at bounding box center [683, 19] width 1148 height 20
click at [184, 64] on link "shimmering body oil" at bounding box center [200, 61] width 75 height 9
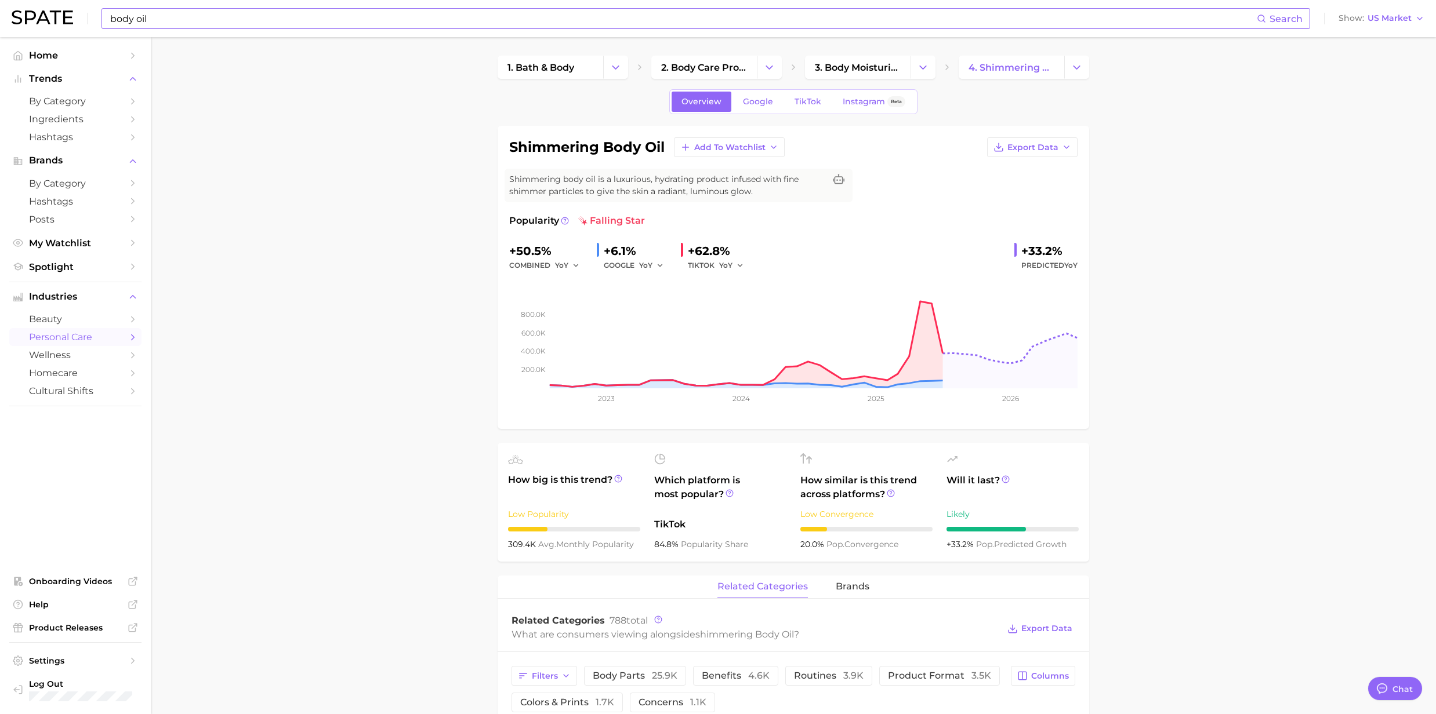
drag, startPoint x: 242, startPoint y: 44, endPoint x: 191, endPoint y: 36, distance: 51.7
click at [155, 19] on input "body oil" at bounding box center [683, 19] width 1148 height 20
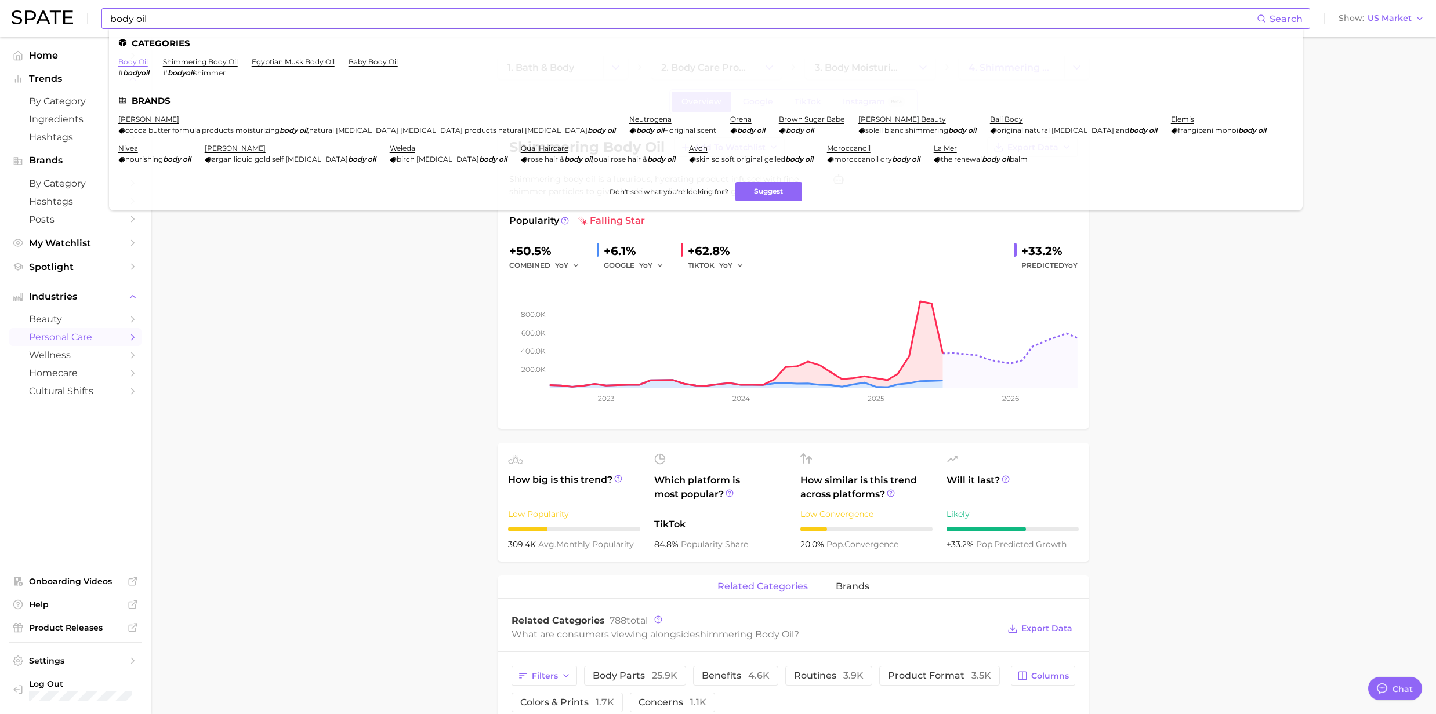
click at [138, 64] on link "body oil" at bounding box center [133, 61] width 30 height 9
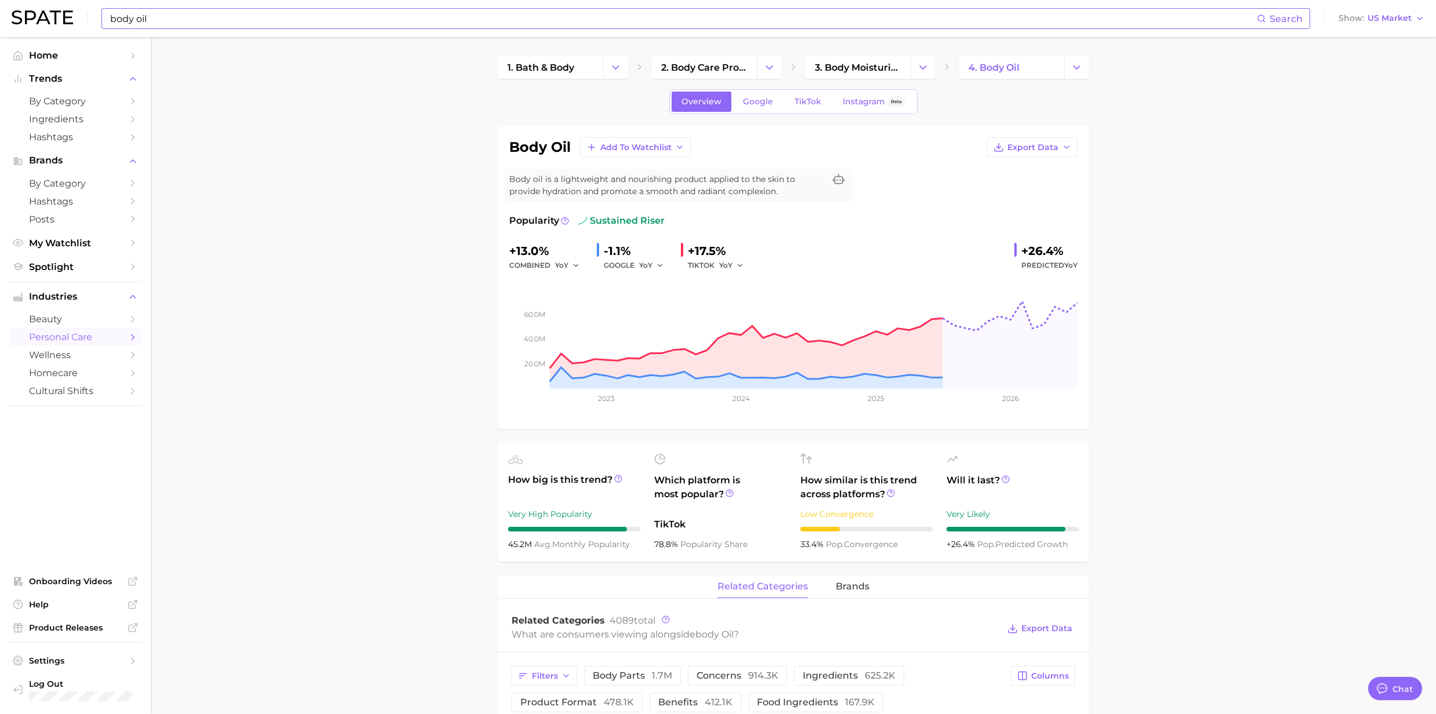
click at [165, 9] on input "body oil" at bounding box center [683, 19] width 1148 height 20
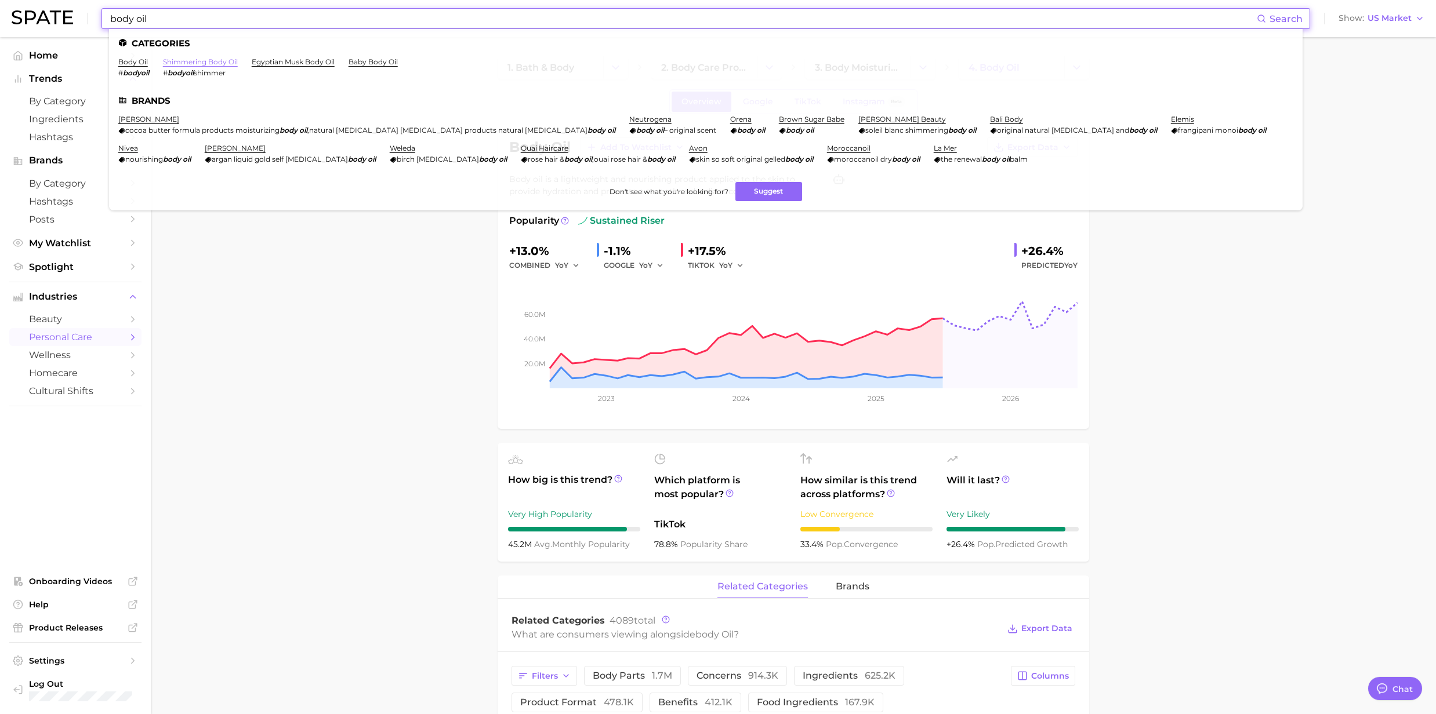
click at [182, 66] on link "shimmering body oil" at bounding box center [200, 61] width 75 height 9
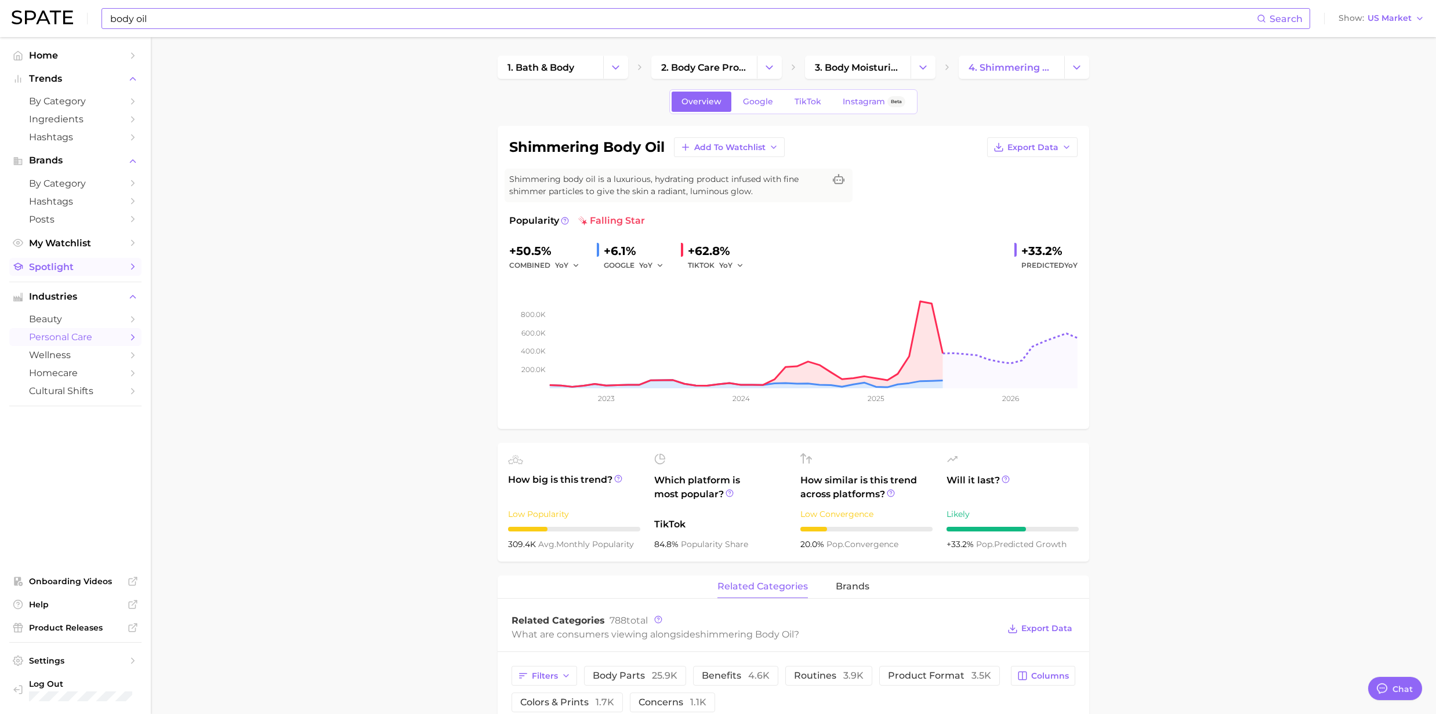
click at [57, 270] on span "Spotlight" at bounding box center [75, 267] width 93 height 11
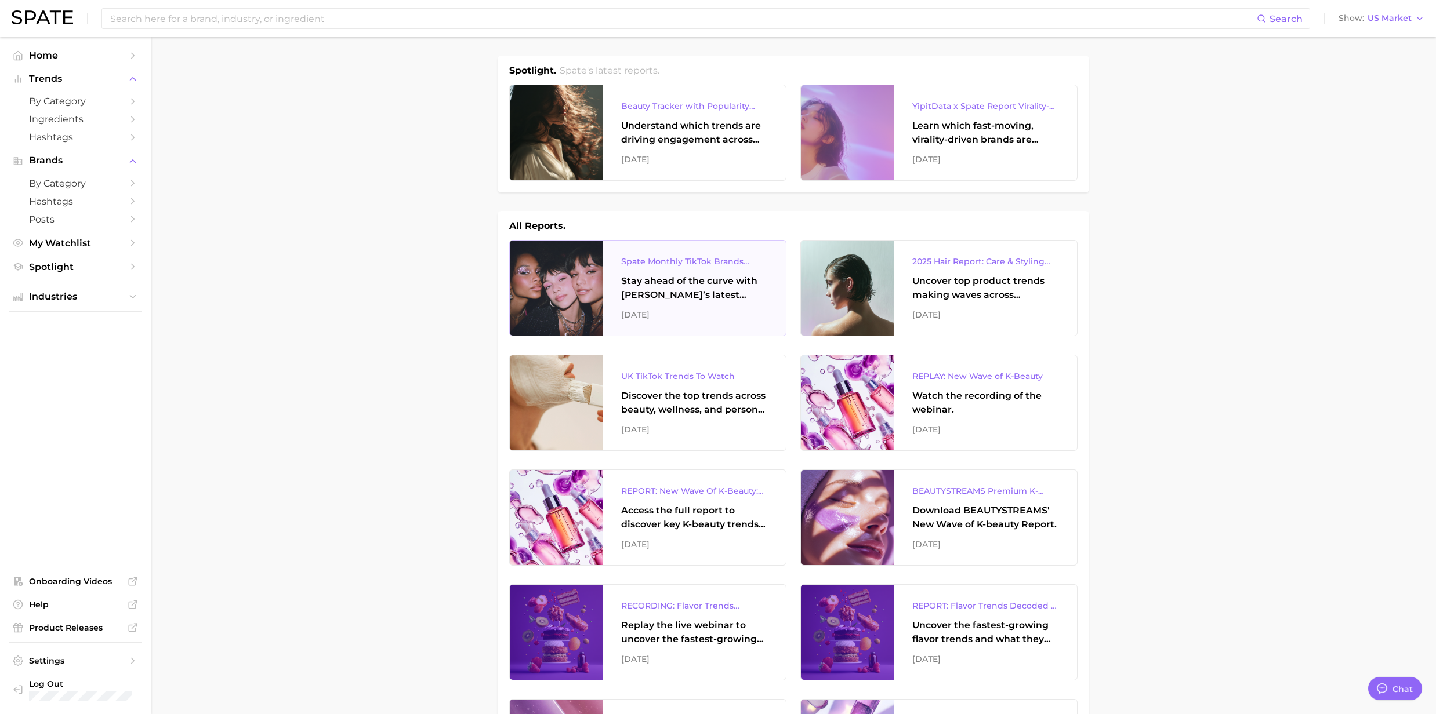
click at [714, 277] on div "Stay ahead of the curve with [PERSON_NAME]’s latest monthly tracker, spotlighti…" at bounding box center [694, 288] width 146 height 28
click at [678, 290] on div "Stay ahead of the curve with [PERSON_NAME]’s latest monthly tracker, spotlighti…" at bounding box center [694, 288] width 146 height 28
click at [987, 129] on div "Learn which fast-moving, virality-driven brands are leading the pack, the risks…" at bounding box center [985, 133] width 146 height 28
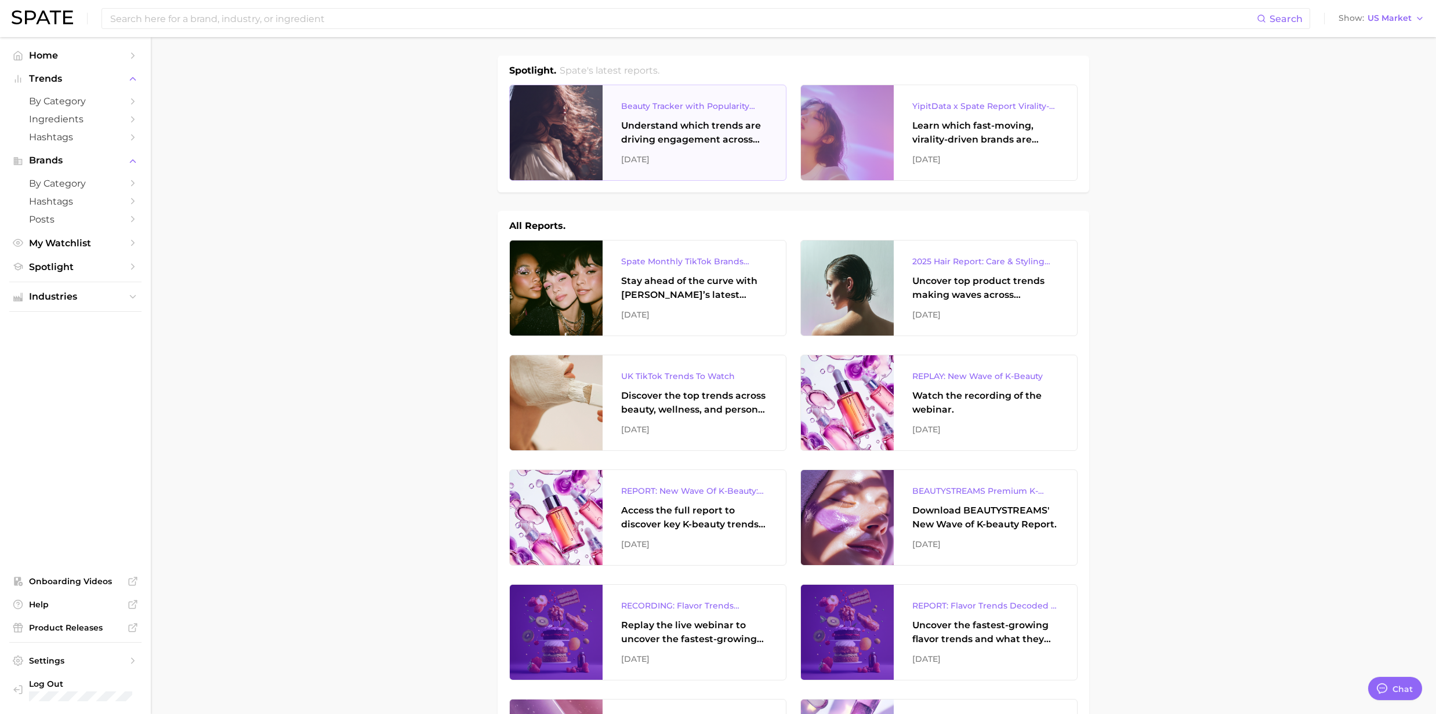
click at [645, 128] on div "Understand which trends are driving engagement across platforms in the skin, ha…" at bounding box center [694, 133] width 146 height 28
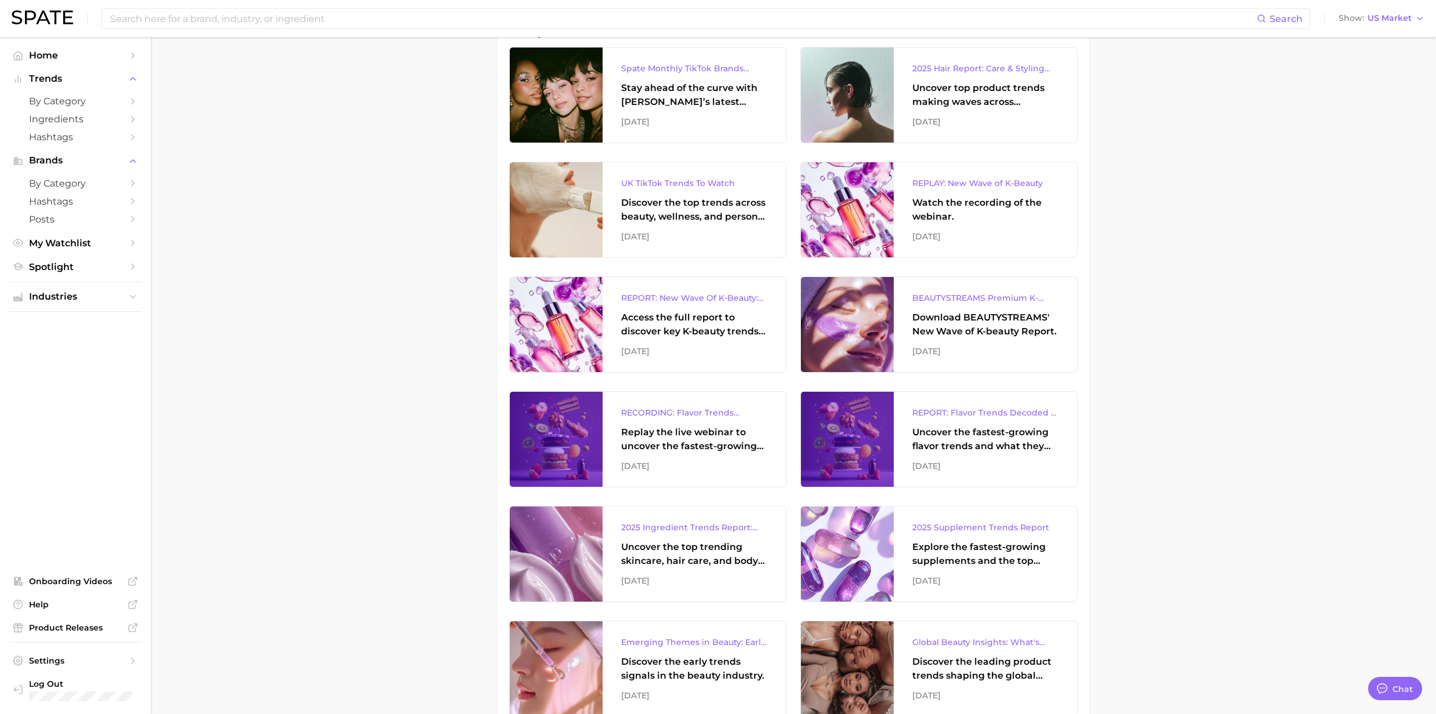
scroll to position [154, 0]
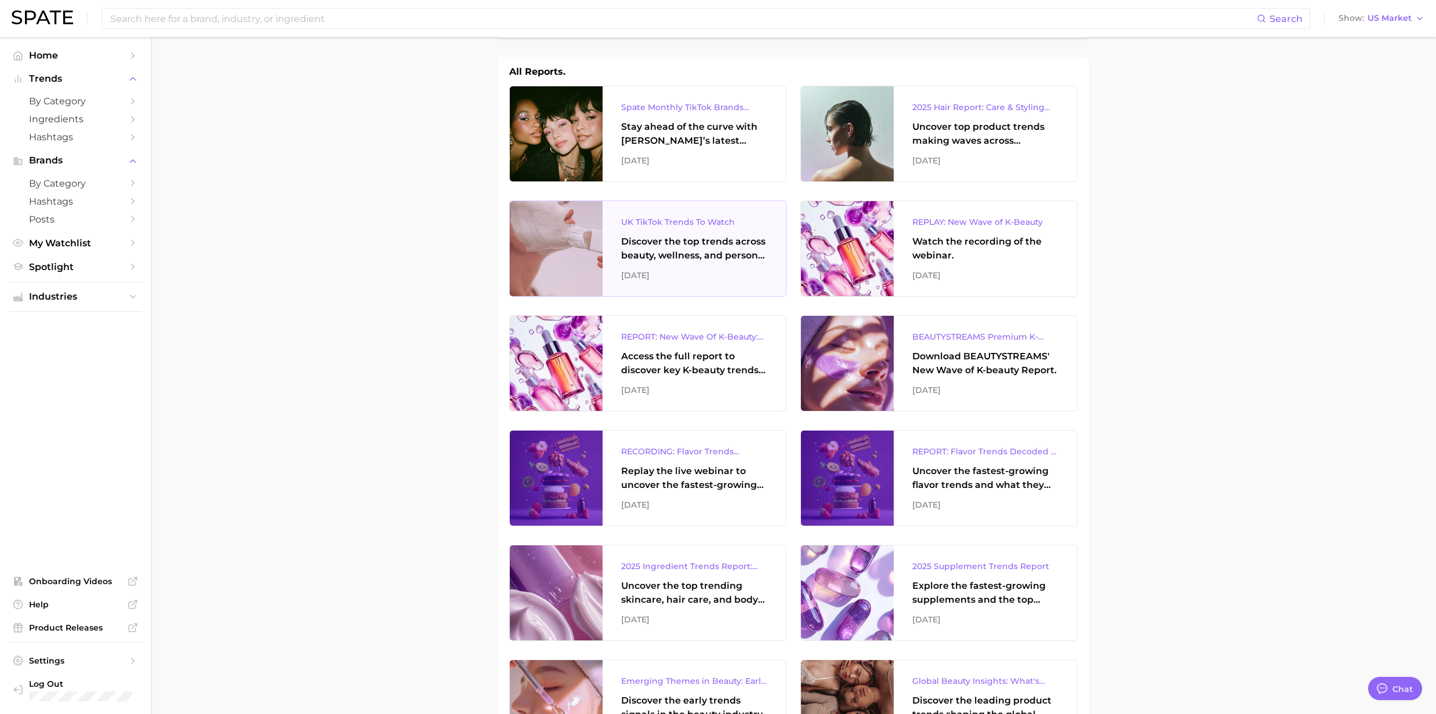
click at [710, 248] on div "Discover the top trends across beauty, wellness, and personal care on TikTok [G…" at bounding box center [694, 249] width 146 height 28
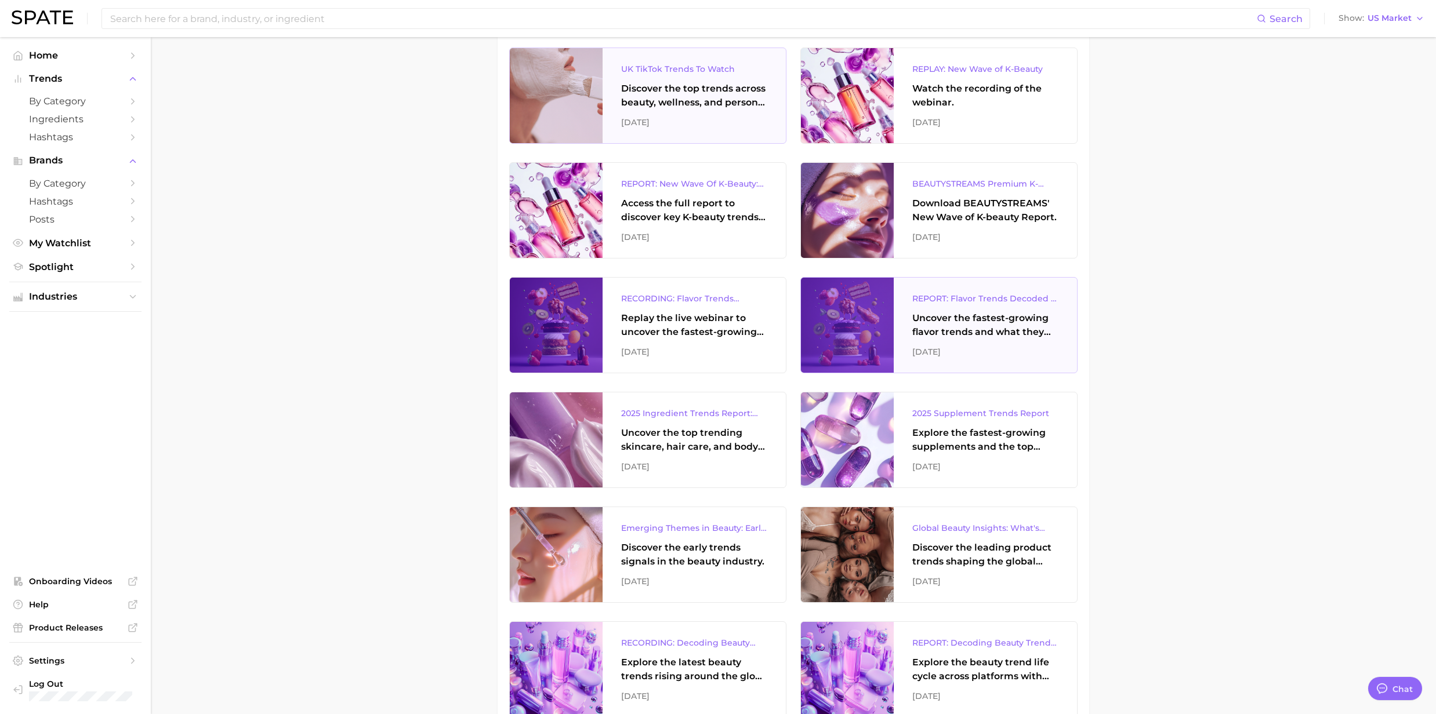
scroll to position [309, 0]
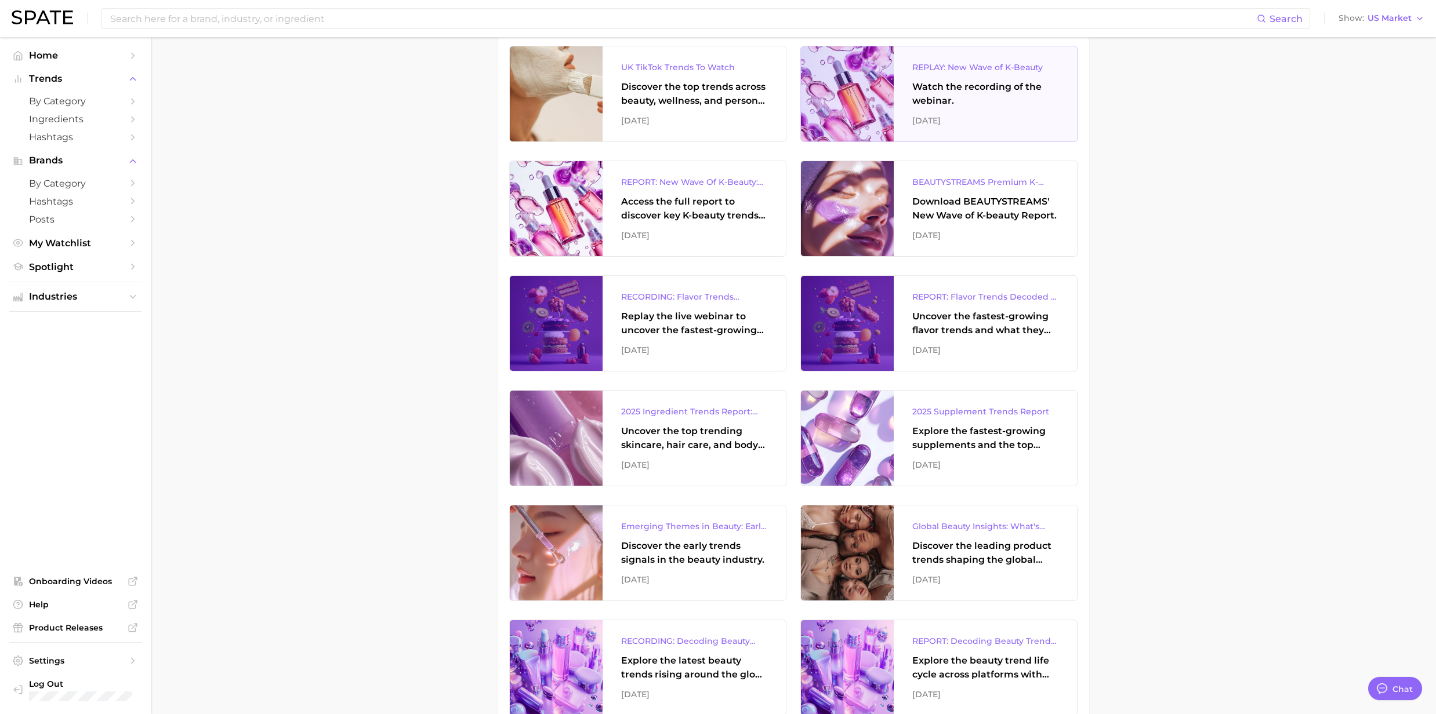
click at [979, 86] on div "Watch the recording of the webinar." at bounding box center [985, 94] width 146 height 28
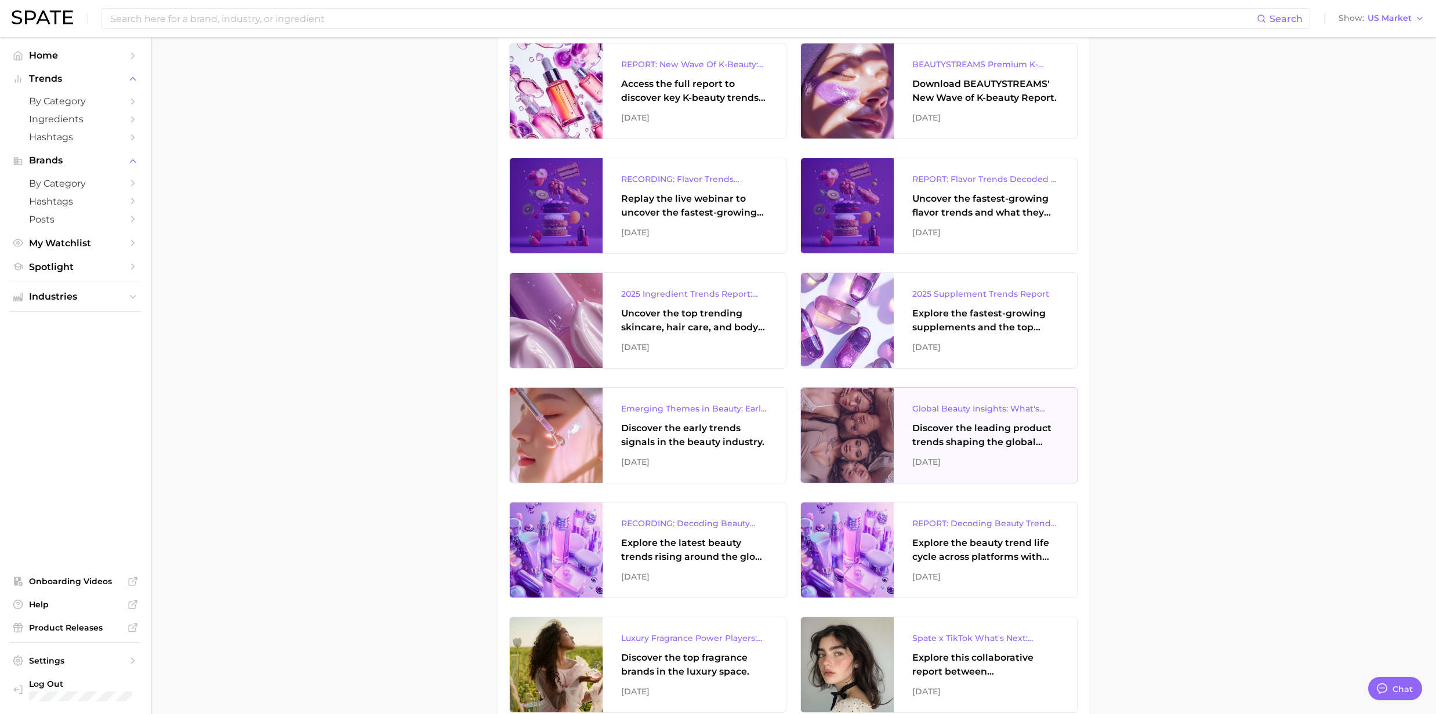
scroll to position [464, 0]
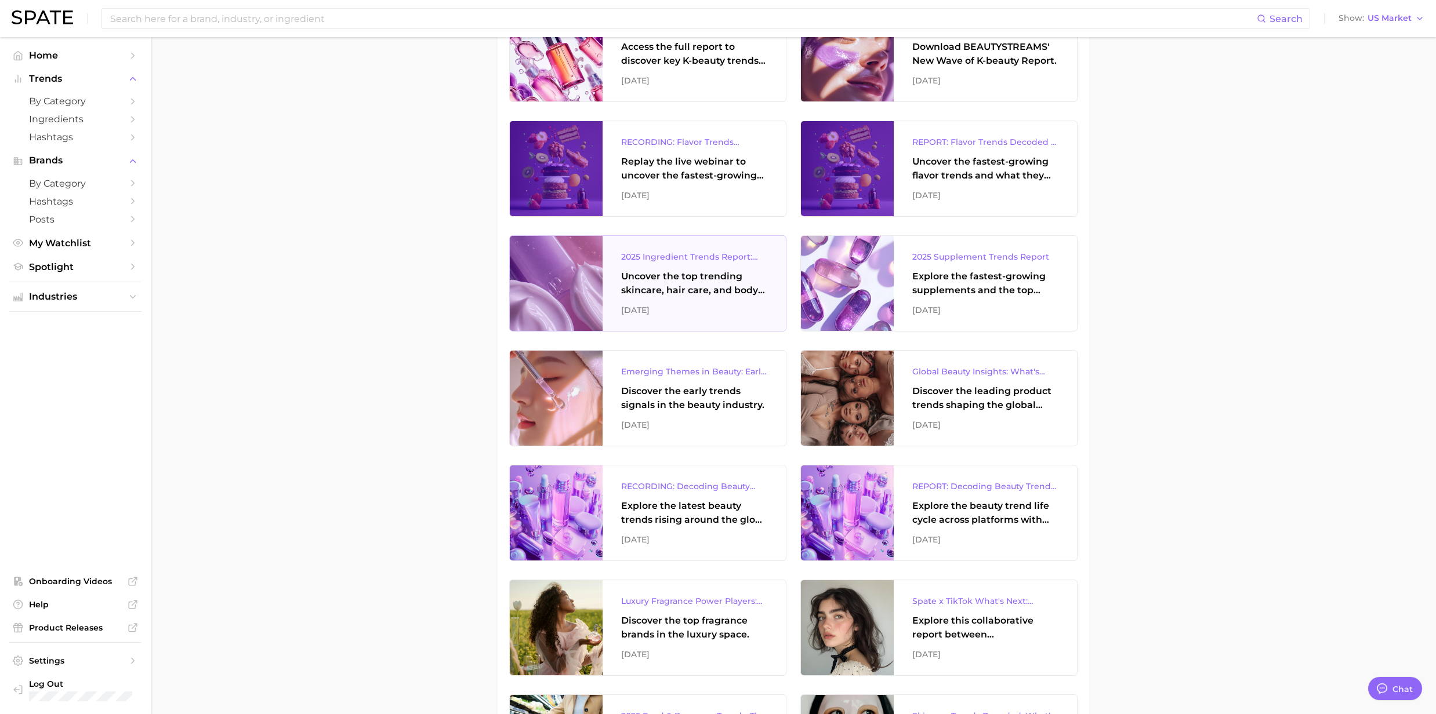
click at [692, 281] on div "Uncover the top trending skincare, hair care, and body care ingredients capturi…" at bounding box center [694, 284] width 146 height 28
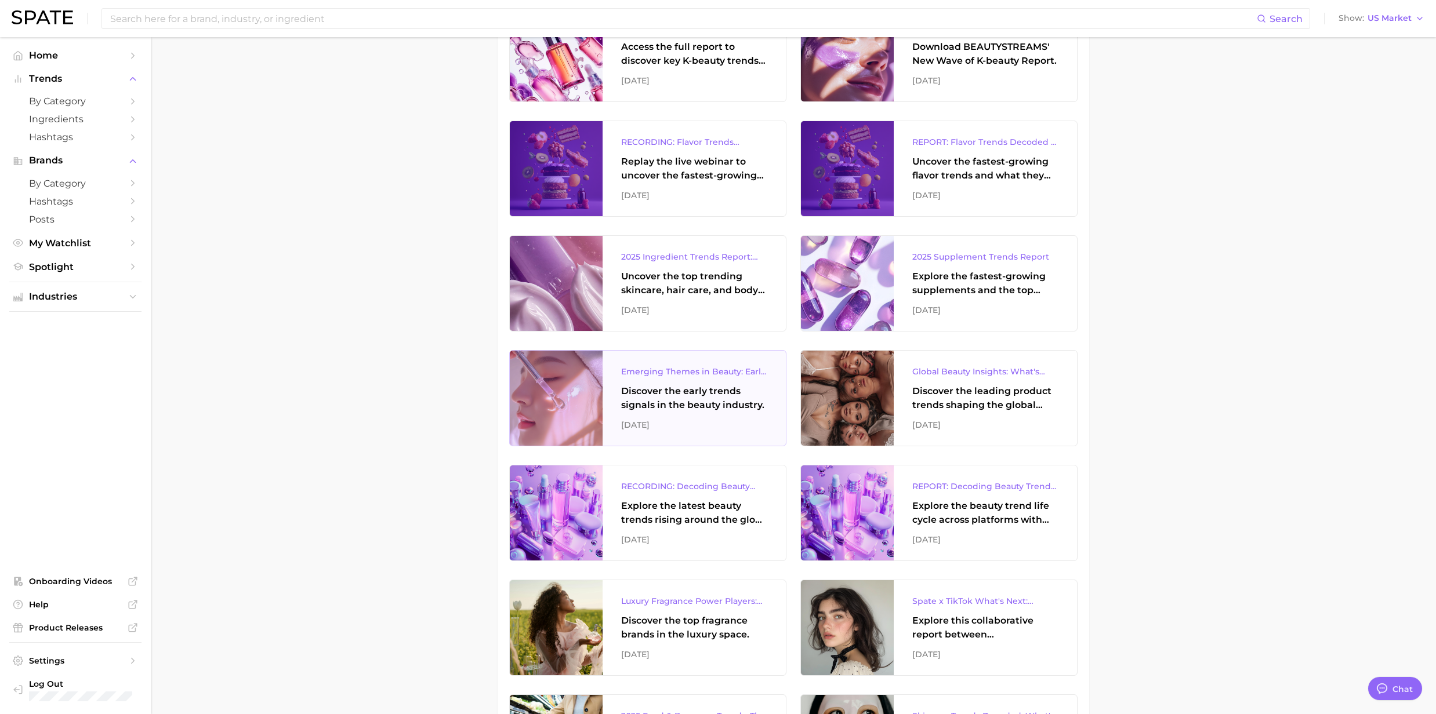
click at [682, 400] on div "Discover the early trends signals in the beauty industry." at bounding box center [694, 398] width 146 height 28
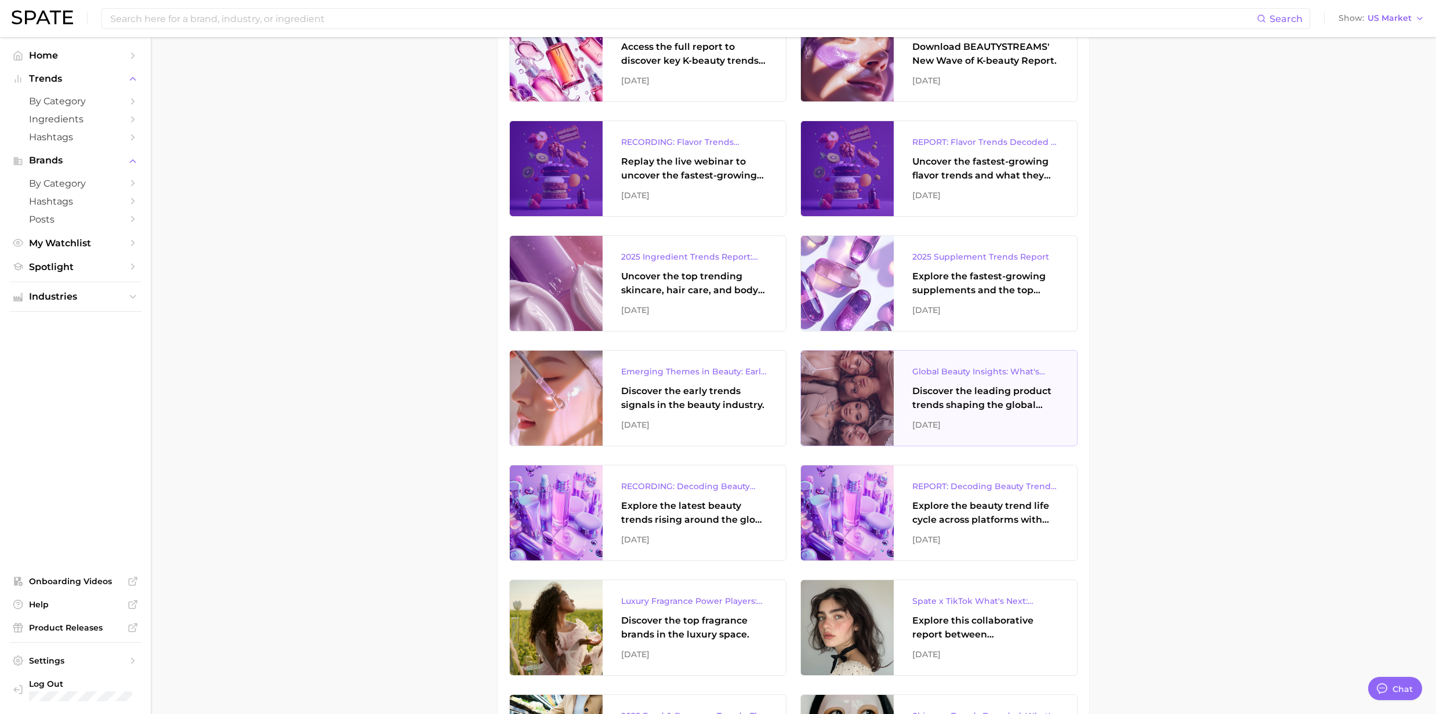
click at [1005, 402] on div "Discover the leading product trends shaping the global beauty market." at bounding box center [985, 398] width 146 height 28
click at [641, 515] on div "Explore the latest beauty trends rising around the globe and gain a clear under…" at bounding box center [694, 513] width 146 height 28
click at [966, 522] on div "Explore the beauty trend life cycle across platforms with exclusive insights fr…" at bounding box center [985, 513] width 146 height 28
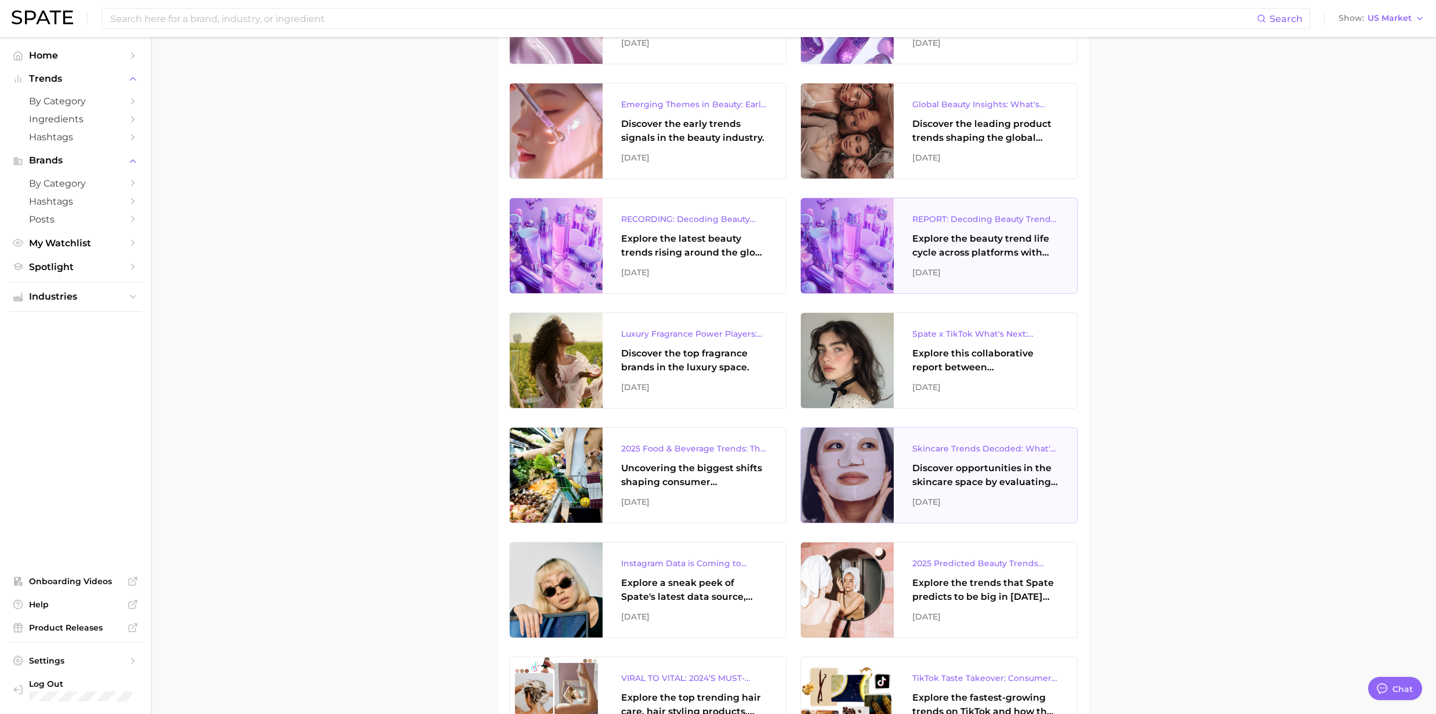
scroll to position [773, 0]
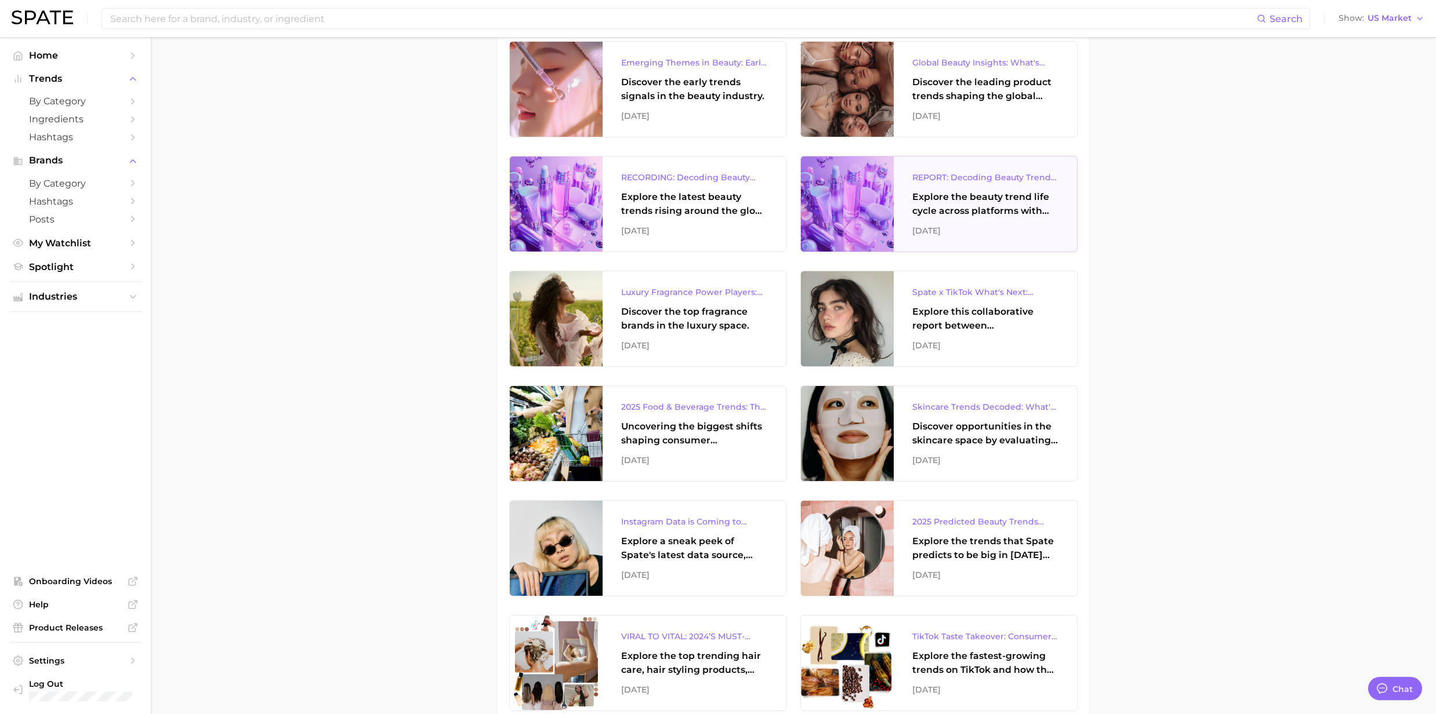
click at [998, 222] on div "REPORT: Decoding Beauty Trends & Platform Dynamics on Google, TikTok & Instagra…" at bounding box center [985, 204] width 183 height 95
click at [705, 336] on div "Luxury Fragrance Power Players: Consumers’ Brand Favorites Discover the top fra…" at bounding box center [694, 318] width 183 height 95
click at [936, 319] on div "Explore this collaborative report between [PERSON_NAME] and TikTok to explore t…" at bounding box center [985, 319] width 146 height 28
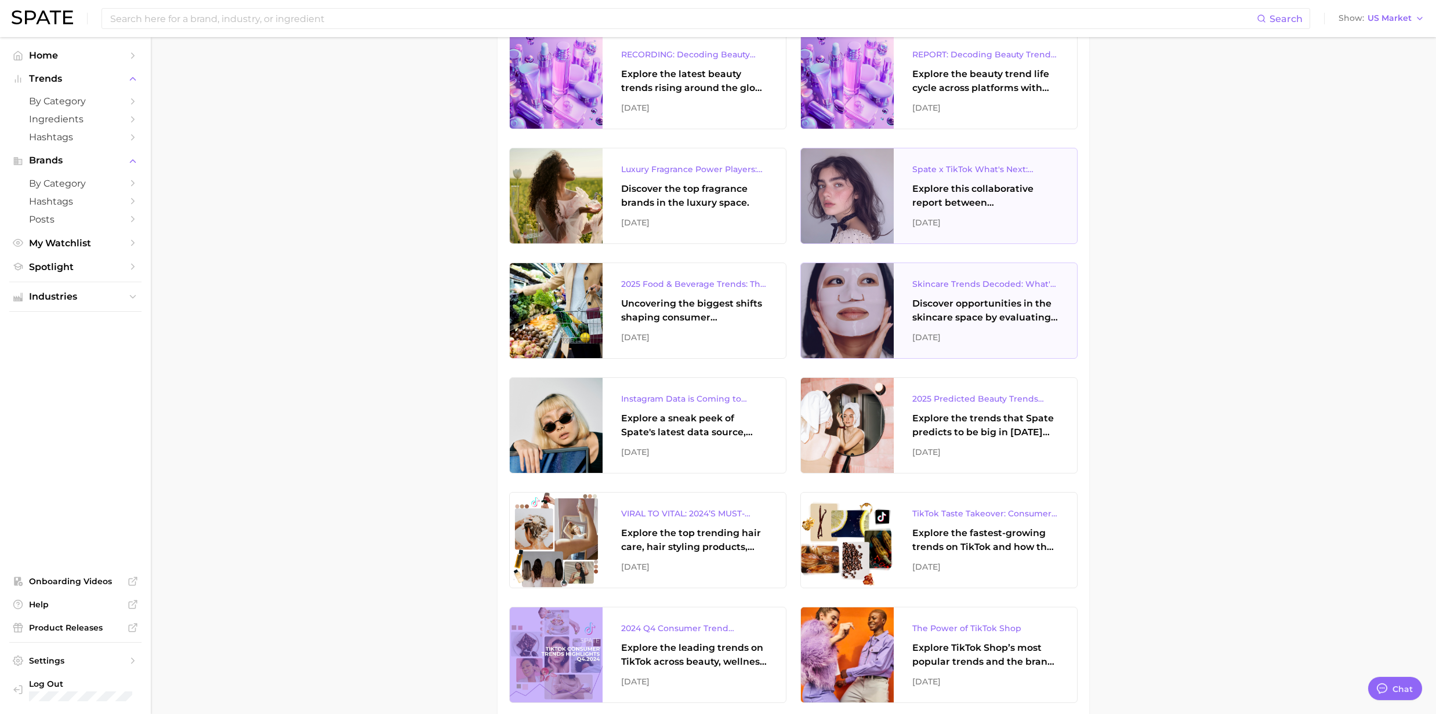
scroll to position [928, 0]
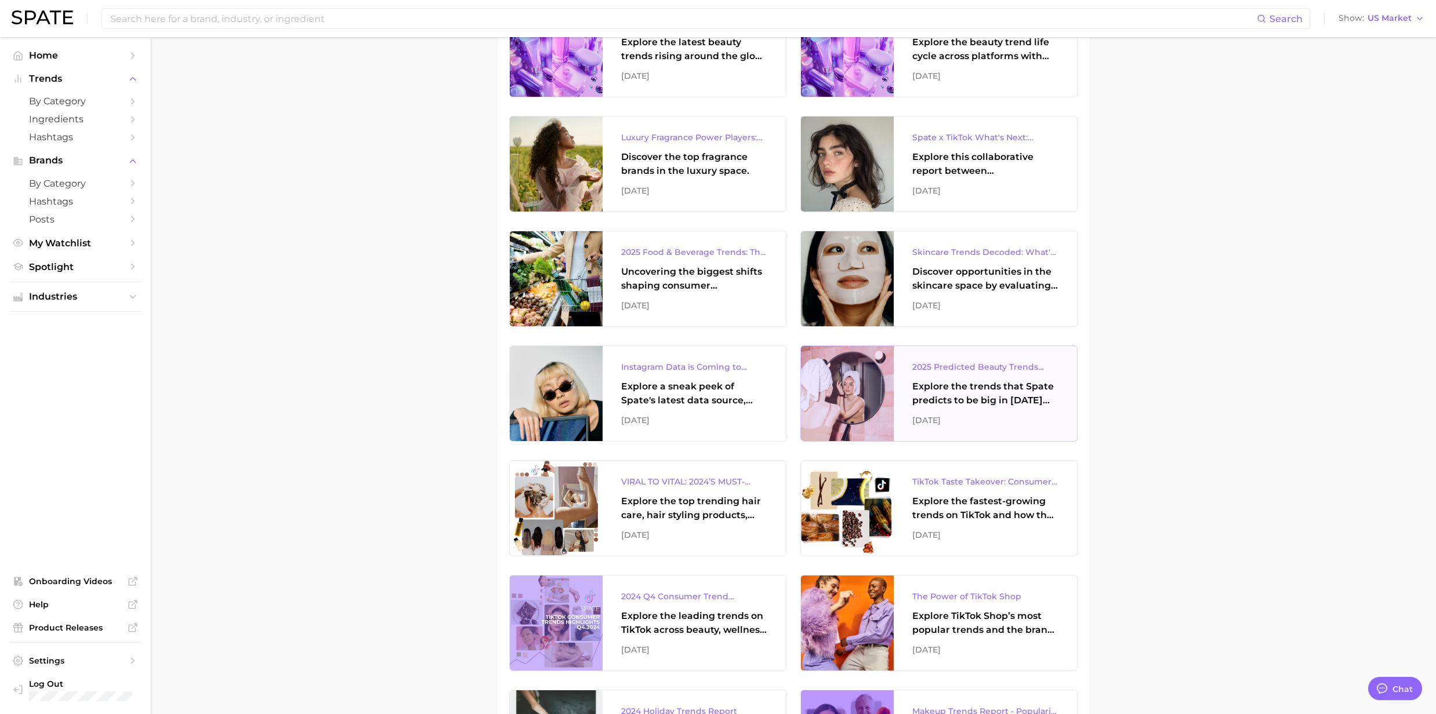
click at [944, 365] on div "2025 Predicted Beauty Trends Report" at bounding box center [985, 367] width 146 height 14
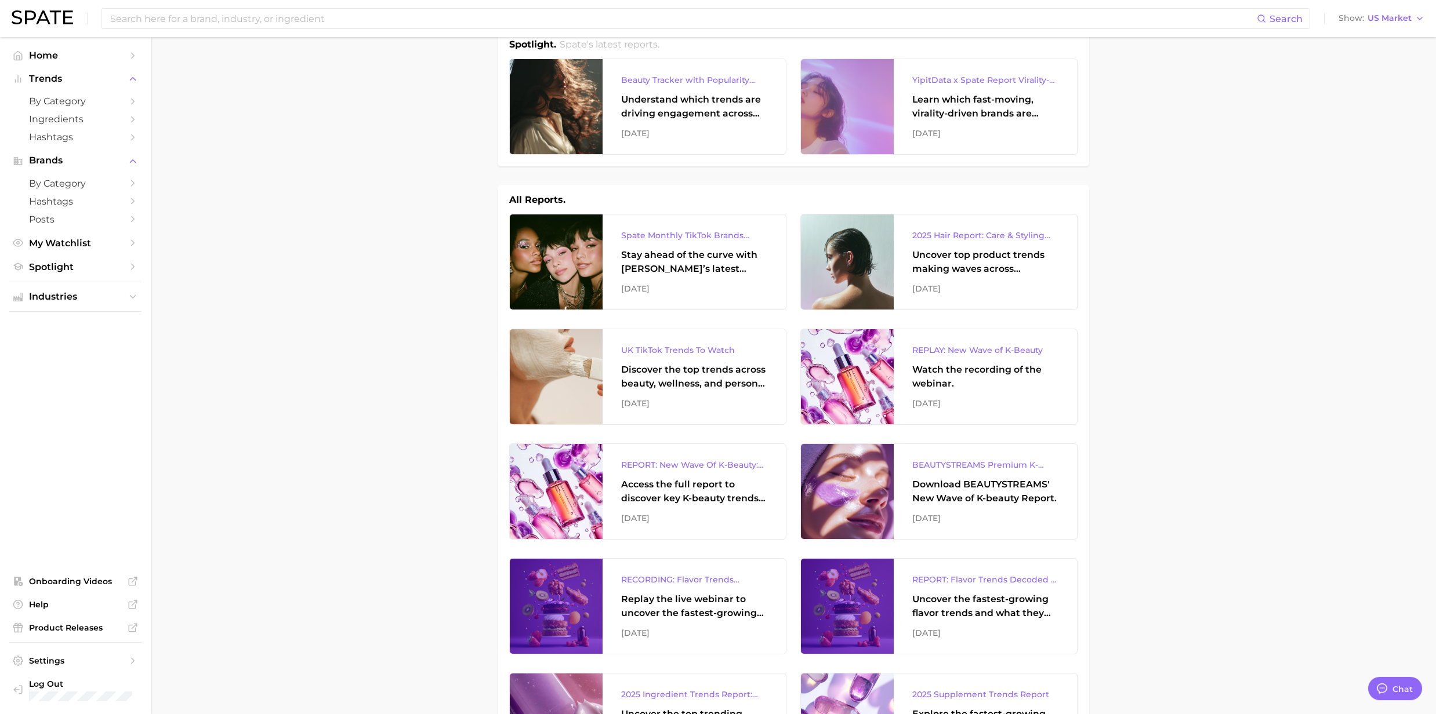
scroll to position [0, 0]
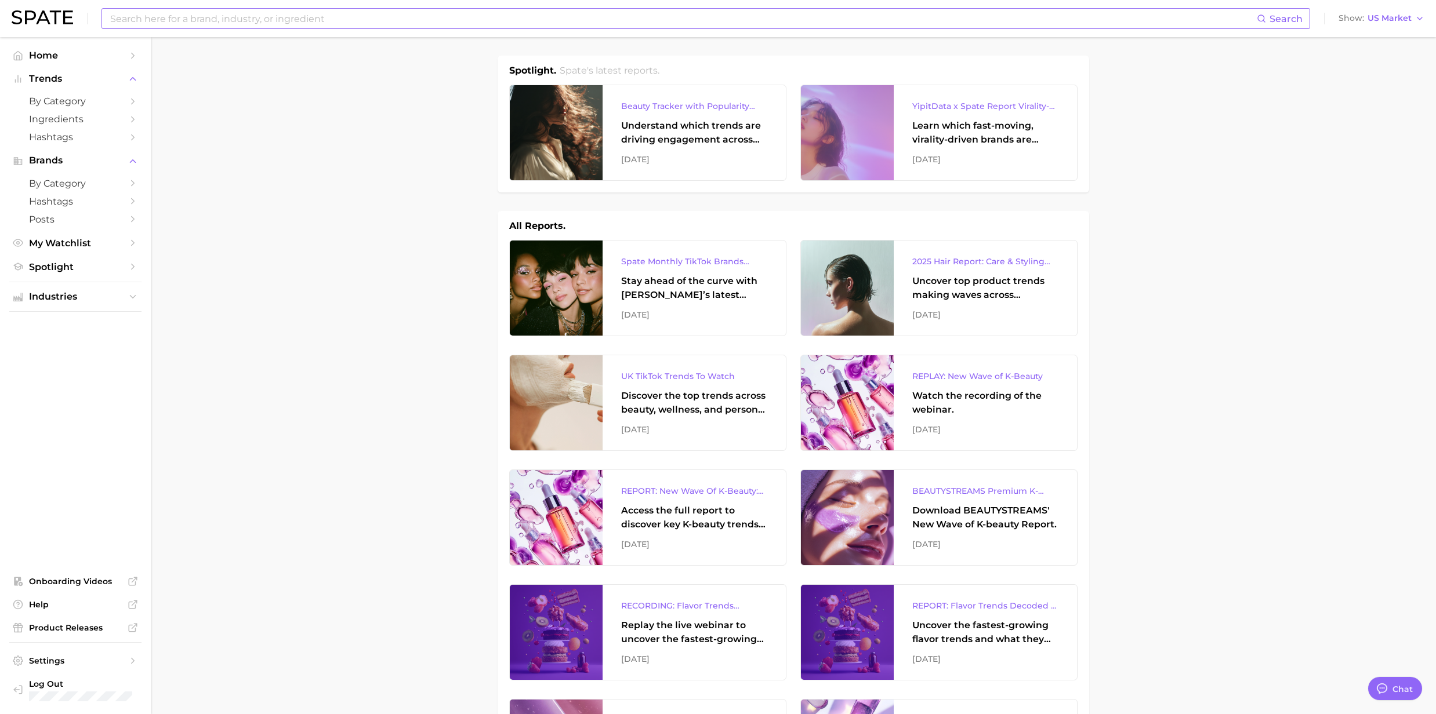
click at [154, 21] on input at bounding box center [683, 19] width 1148 height 20
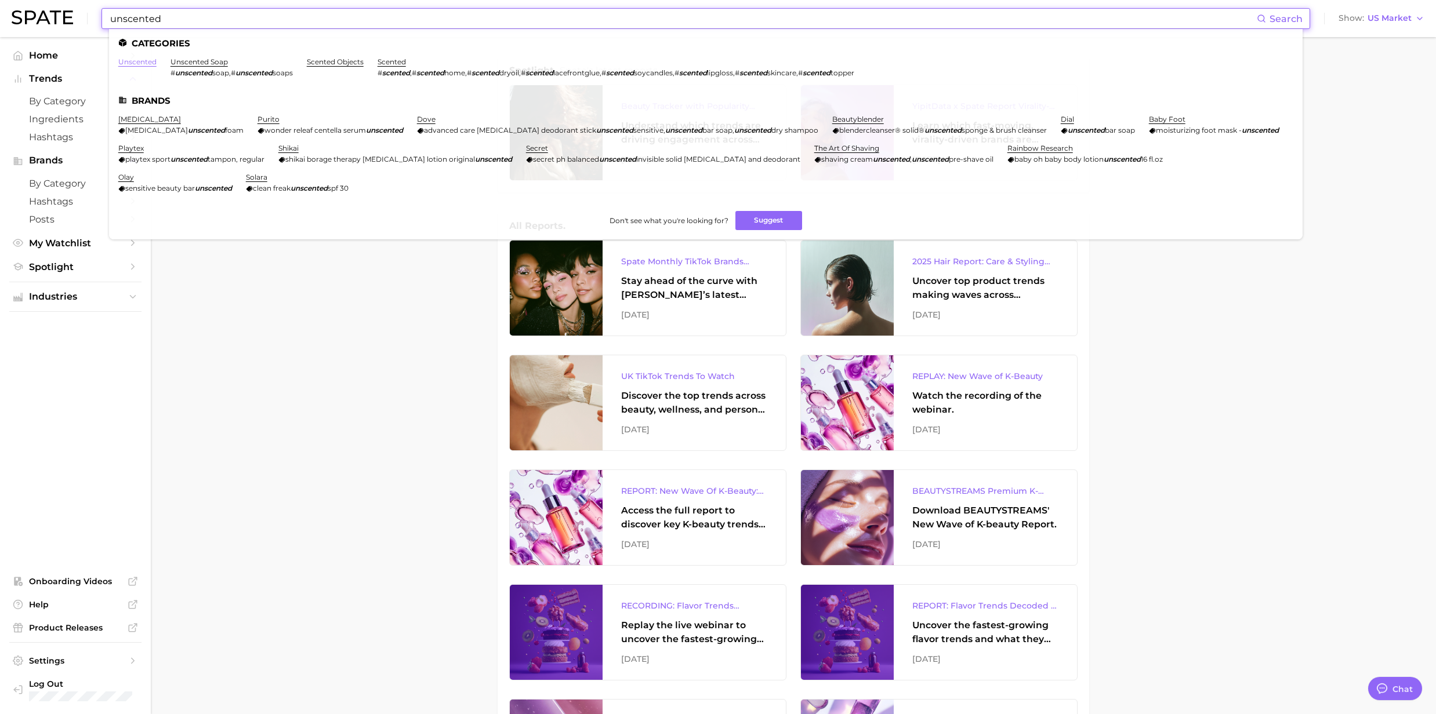
type input "unscented"
click at [143, 61] on link "unscented" at bounding box center [137, 61] width 38 height 9
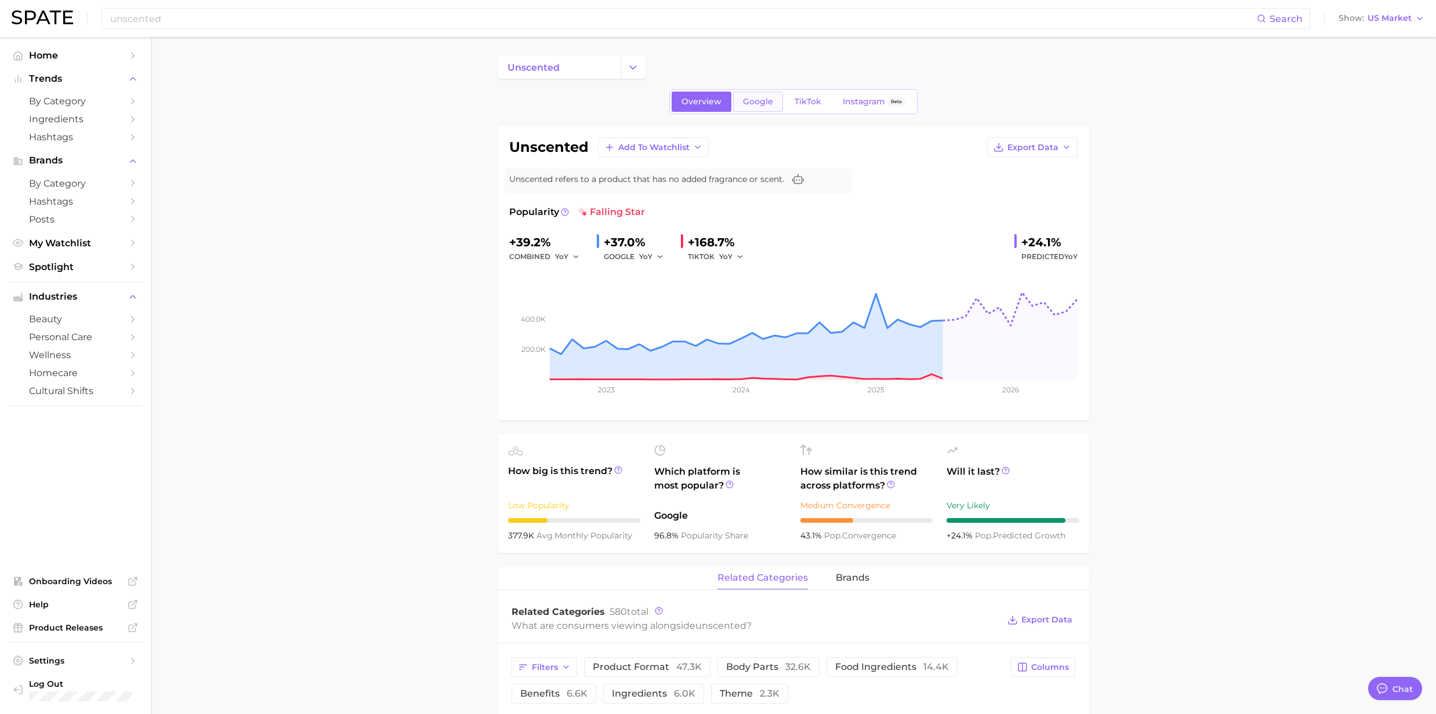
click at [743, 100] on span "Google" at bounding box center [758, 102] width 30 height 10
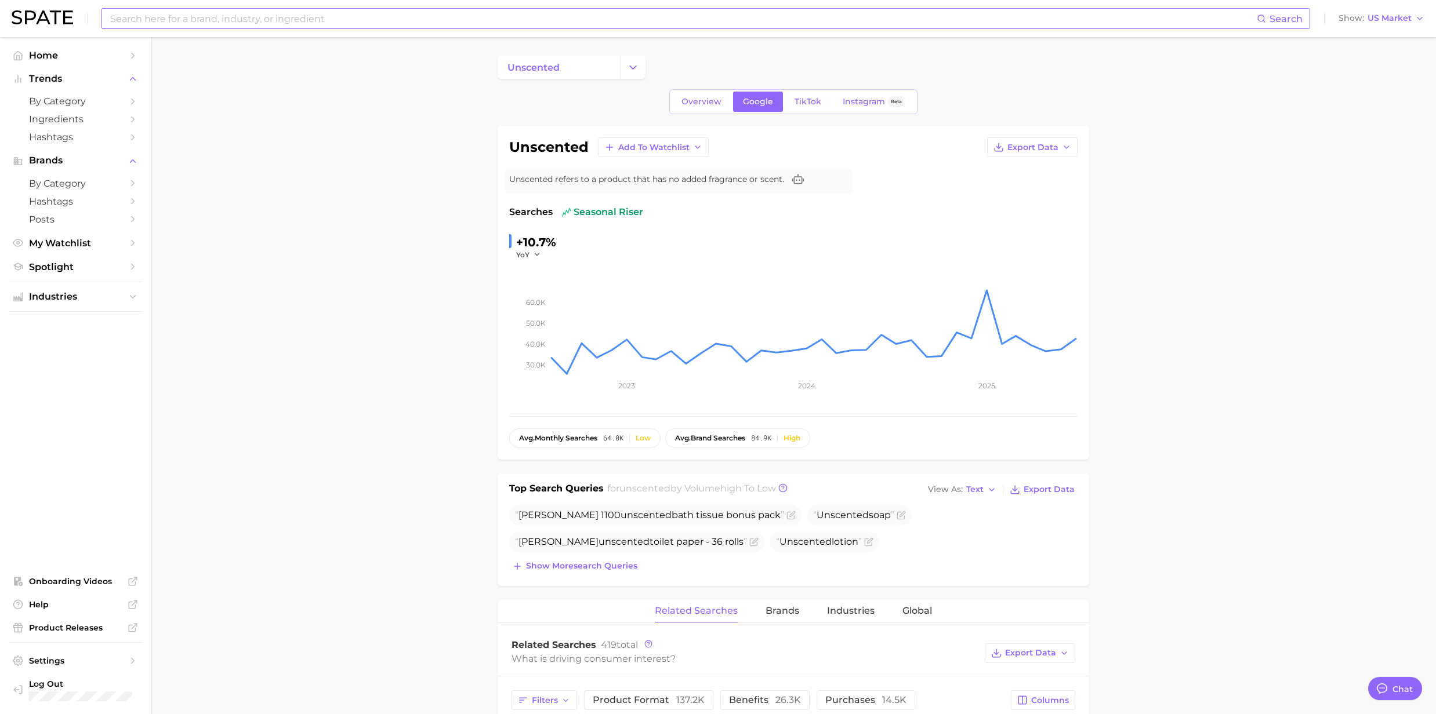
click at [156, 15] on input at bounding box center [683, 19] width 1148 height 20
drag, startPoint x: 230, startPoint y: 24, endPoint x: 198, endPoint y: 21, distance: 32.0
click at [198, 21] on input "anti-inflammatory cream" at bounding box center [683, 19] width 1148 height 20
type input "anti-inflammatory"
click at [155, 61] on link "anti inflammatory" at bounding box center [150, 61] width 65 height 9
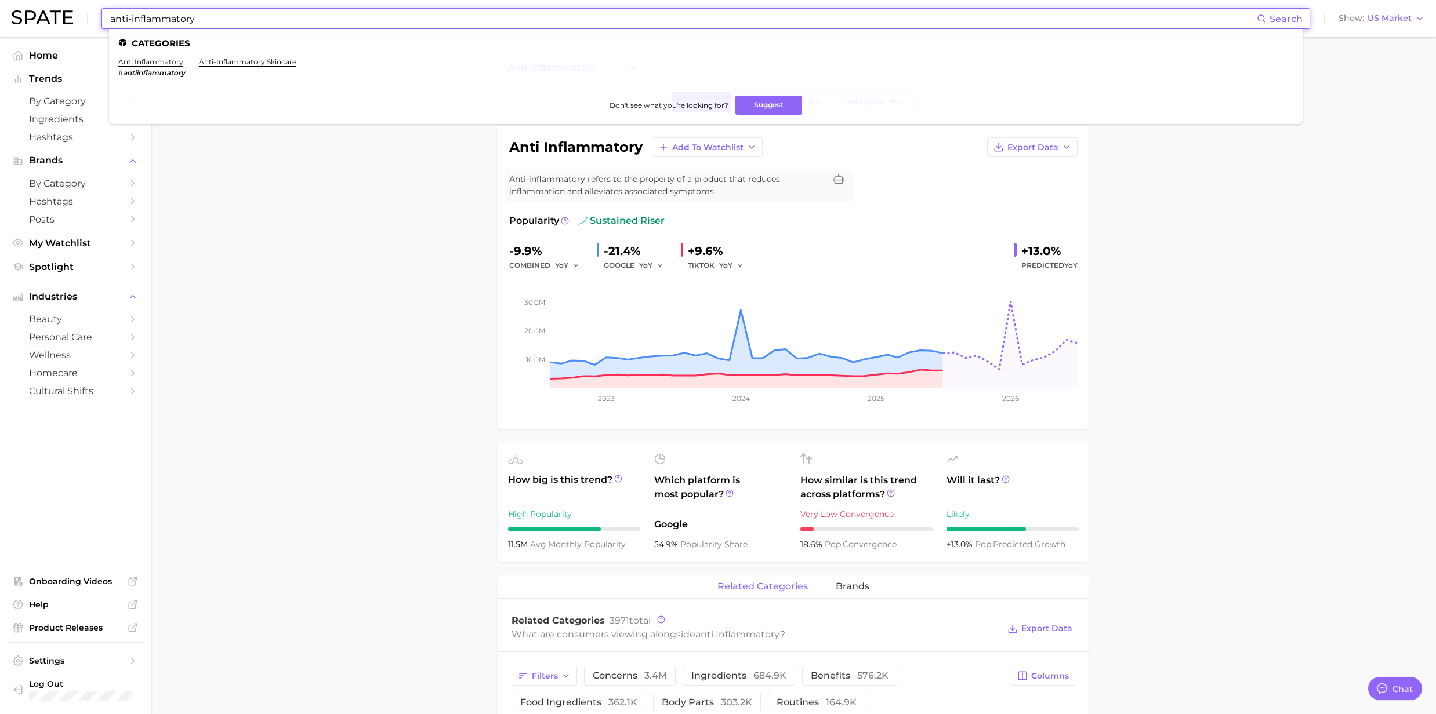
click at [202, 17] on input "anti-inflammatory" at bounding box center [683, 19] width 1148 height 20
click at [227, 61] on link "anti-inflammatory skincare" at bounding box center [247, 61] width 97 height 9
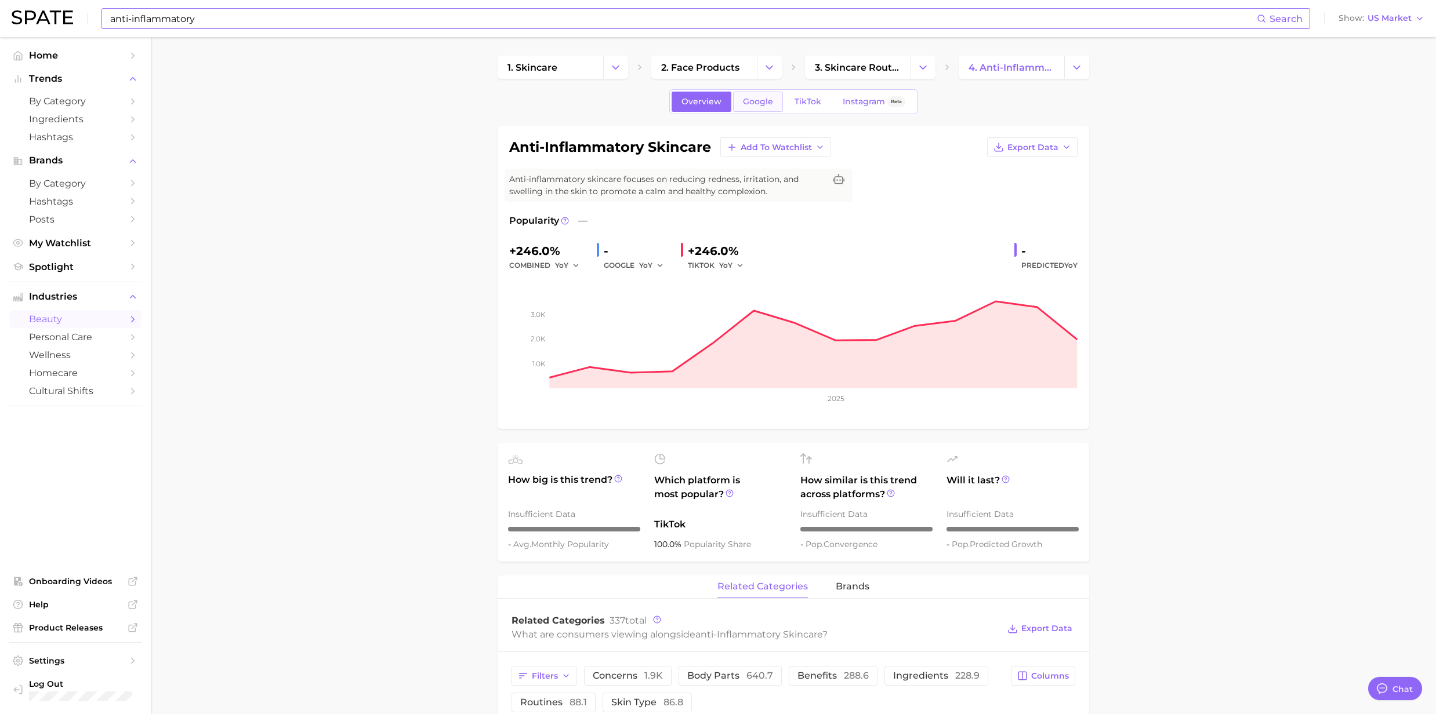
click at [749, 103] on span "Google" at bounding box center [758, 102] width 30 height 10
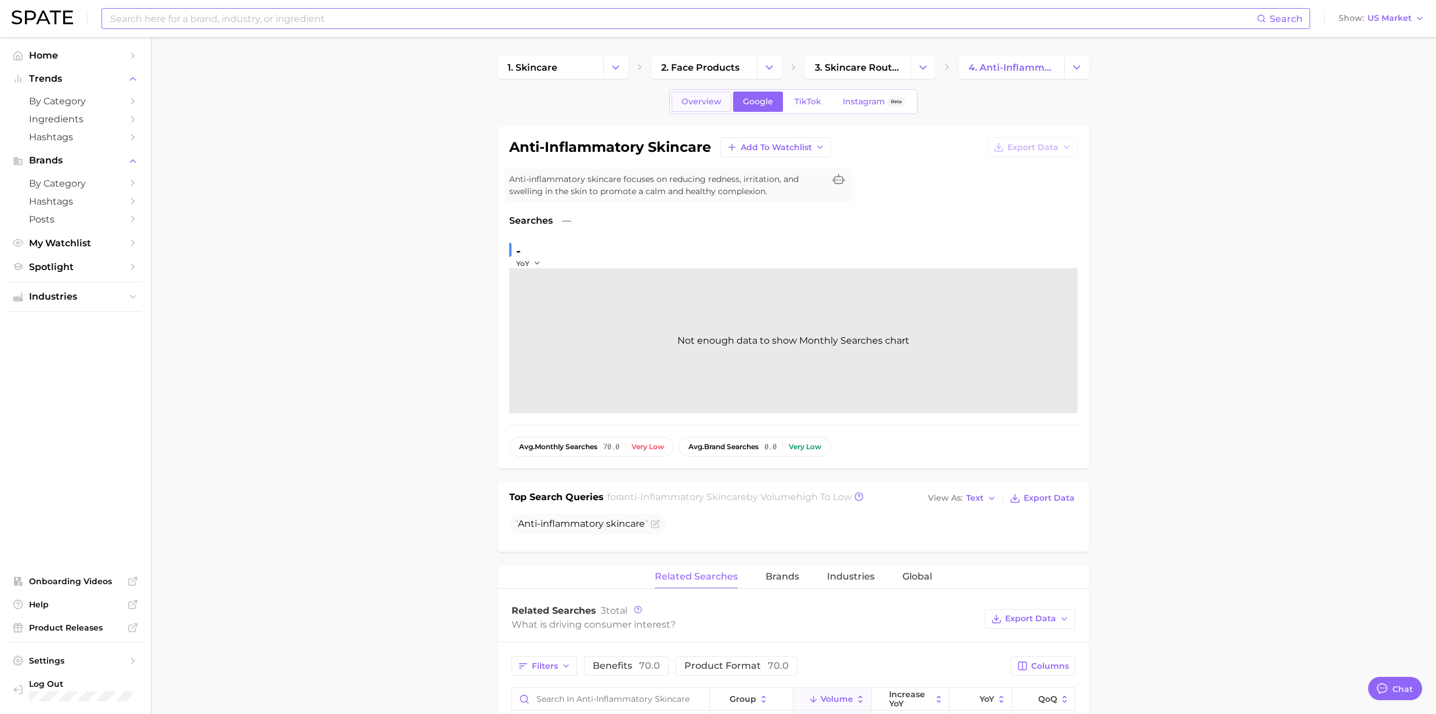
click at [694, 102] on span "Overview" at bounding box center [701, 102] width 40 height 10
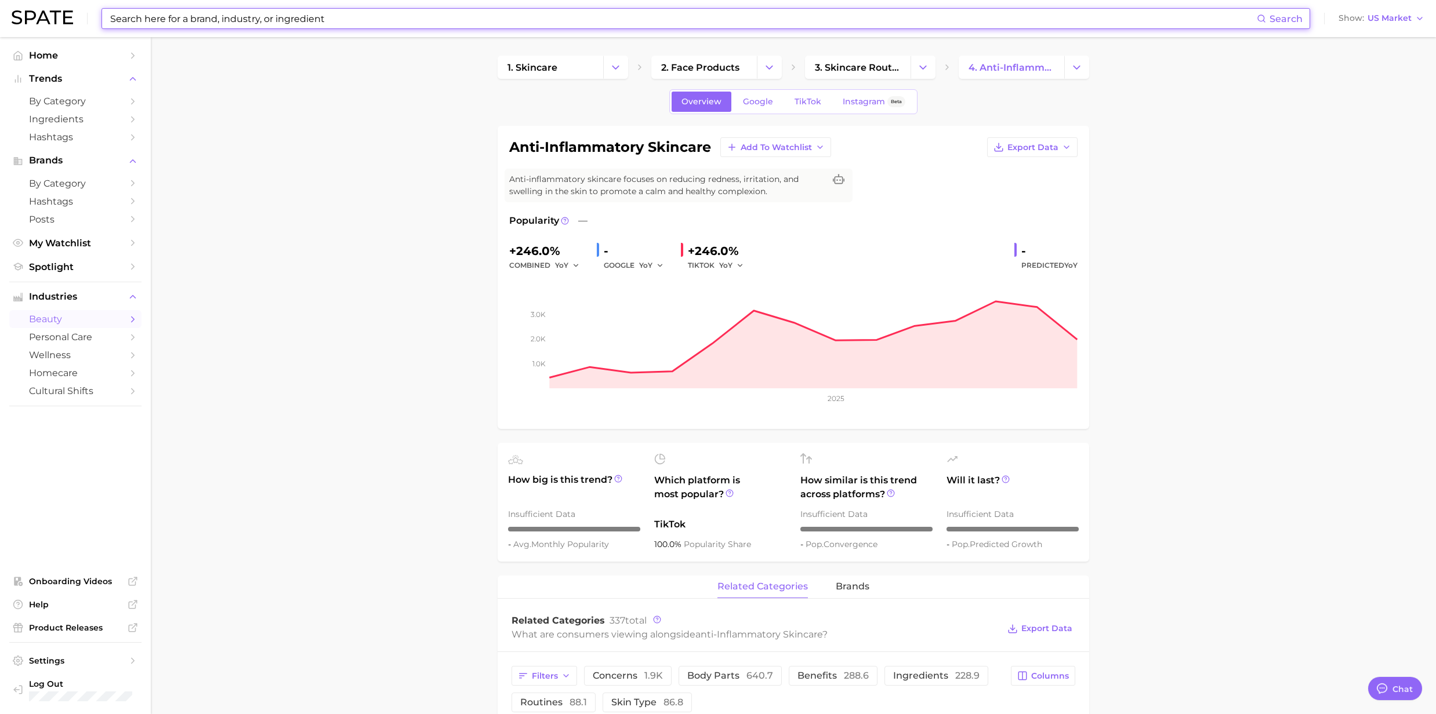
drag, startPoint x: 346, startPoint y: 6, endPoint x: 354, endPoint y: 13, distance: 10.7
click at [346, 7] on div "Search Show US Market" at bounding box center [718, 18] width 1413 height 37
drag, startPoint x: 362, startPoint y: 21, endPoint x: 124, endPoint y: 20, distance: 238.9
click at [124, 20] on input at bounding box center [683, 19] width 1148 height 20
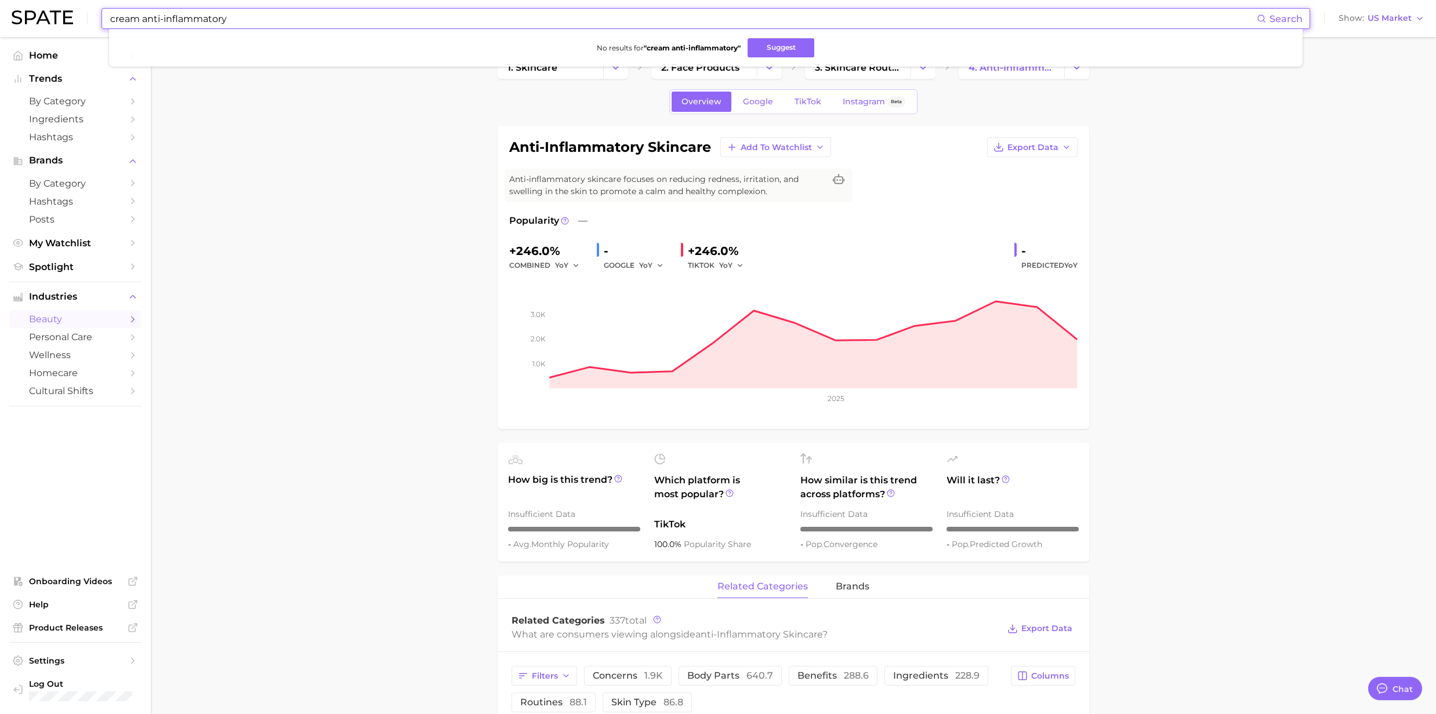
drag, startPoint x: 147, startPoint y: 17, endPoint x: 100, endPoint y: 13, distance: 47.8
click at [100, 13] on div "cream anti-inflammatory Search No results for " cream anti-inflammatory " Sugge…" at bounding box center [718, 18] width 1413 height 37
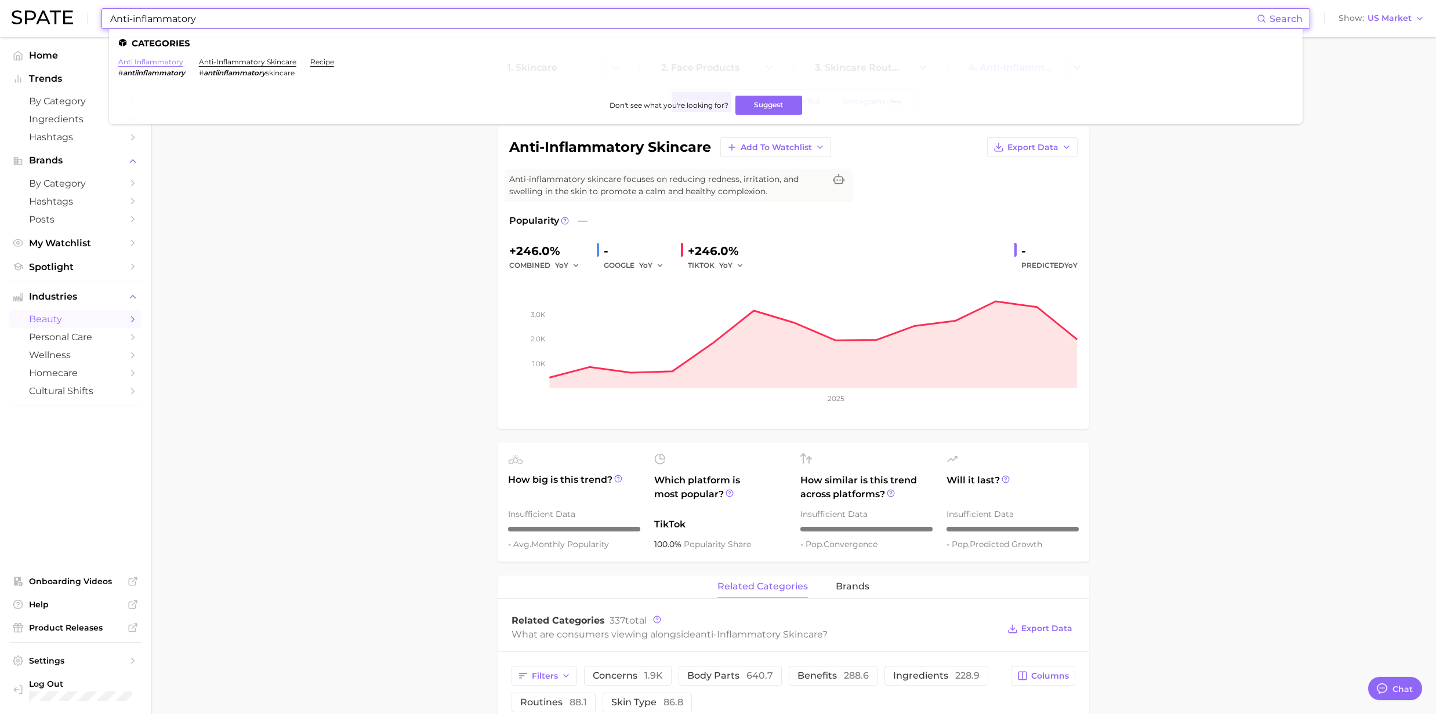
type input "Anti-inflammatory"
click at [168, 66] on link "anti inflammatory" at bounding box center [150, 61] width 65 height 9
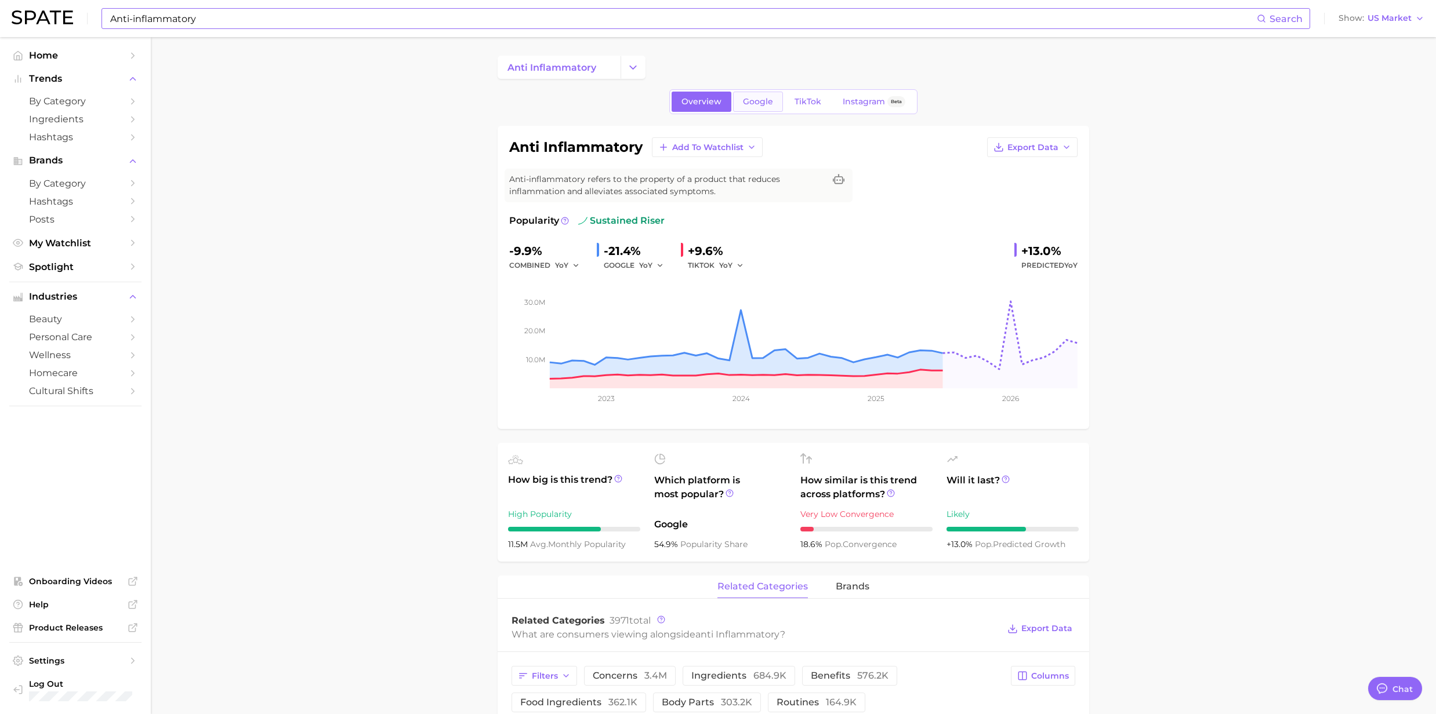
click at [755, 101] on span "Google" at bounding box center [758, 102] width 30 height 10
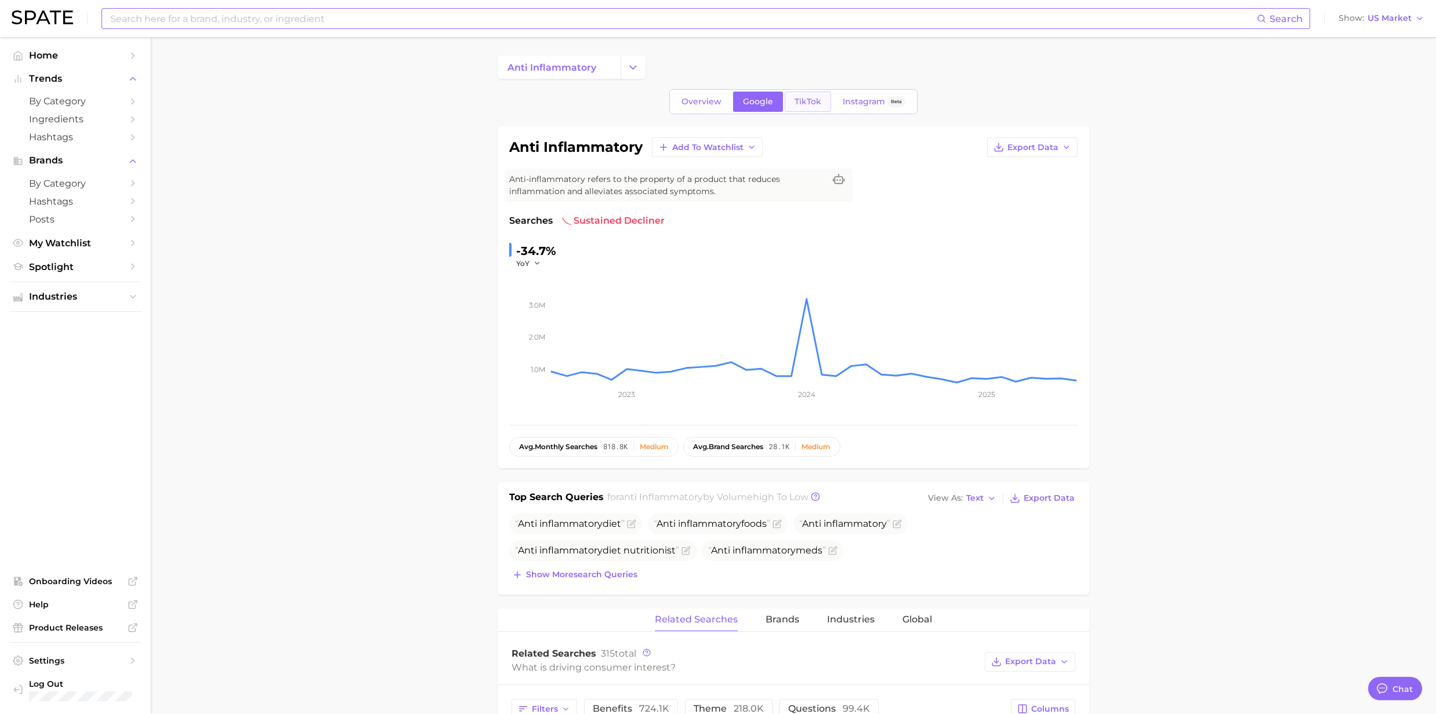
click at [794, 101] on span "TikTok" at bounding box center [807, 102] width 27 height 10
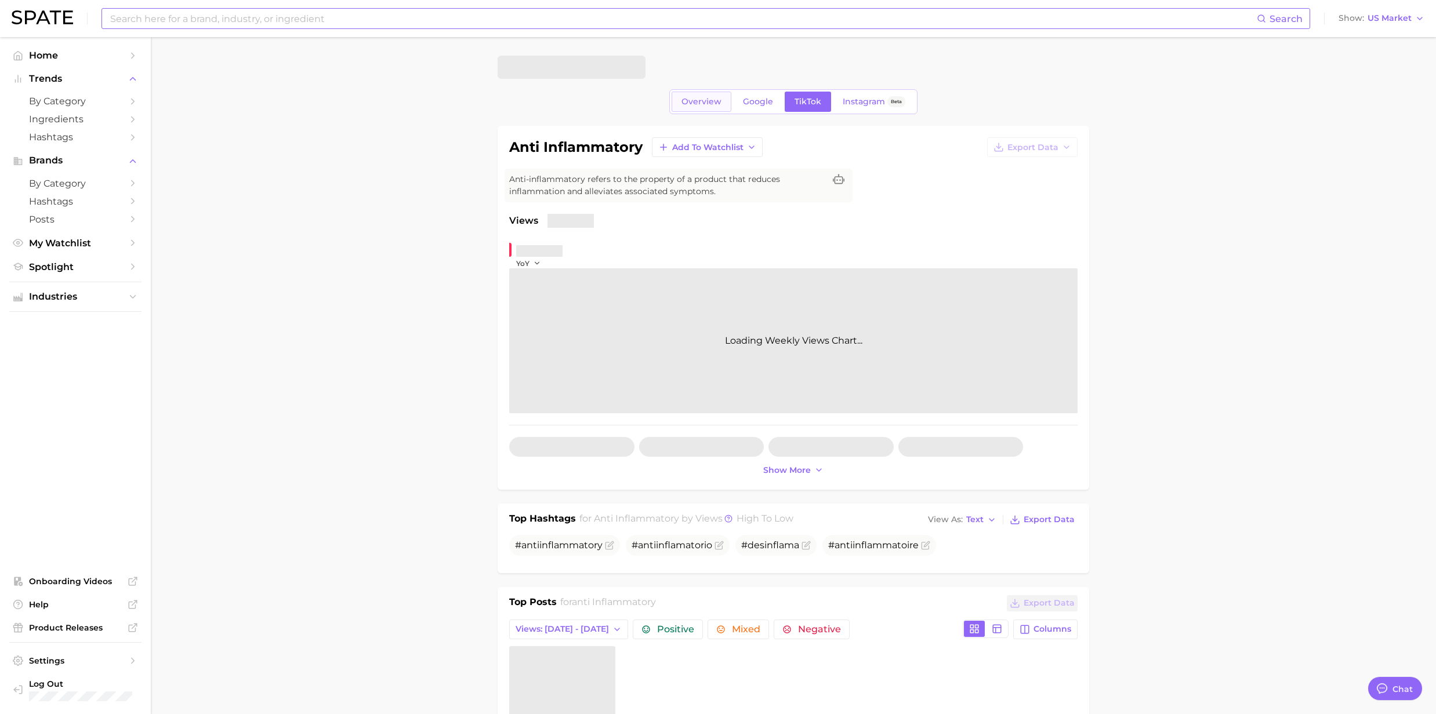
click at [709, 105] on span "Overview" at bounding box center [701, 102] width 40 height 10
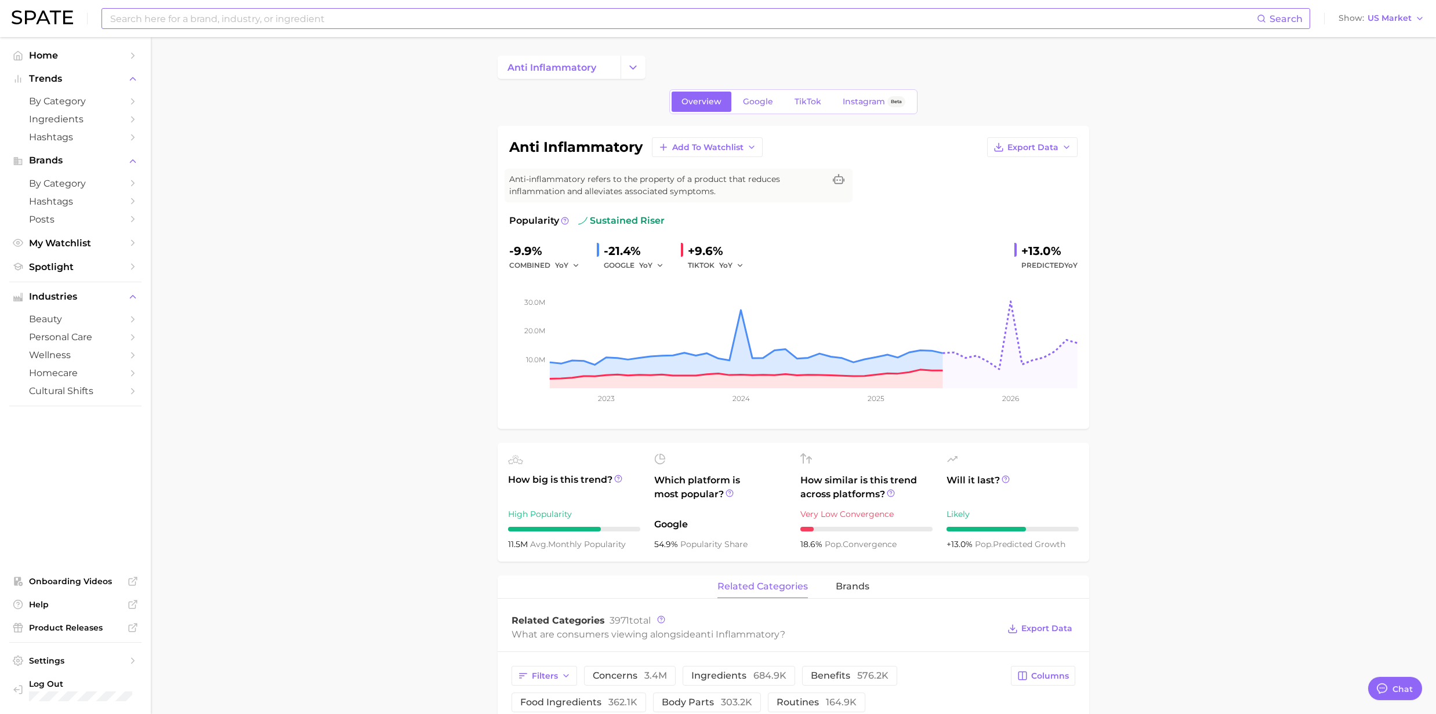
click at [136, 12] on input at bounding box center [683, 19] width 1148 height 20
click at [291, 30] on div "Search Show US Market" at bounding box center [718, 18] width 1413 height 37
drag, startPoint x: 332, startPoint y: 22, endPoint x: 79, endPoint y: 19, distance: 252.9
click at [79, 19] on div "Search Show US Market" at bounding box center [718, 18] width 1413 height 37
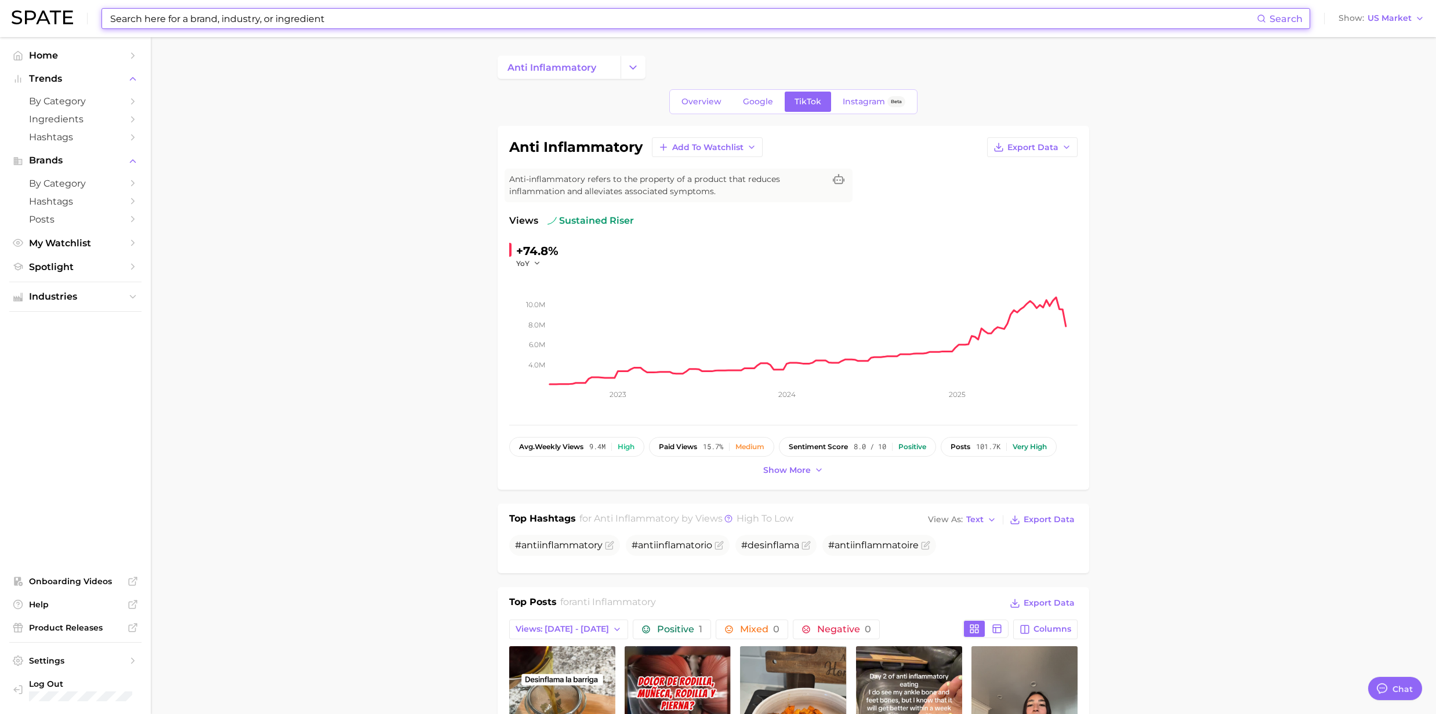
click at [144, 28] on div "Search" at bounding box center [705, 18] width 1209 height 21
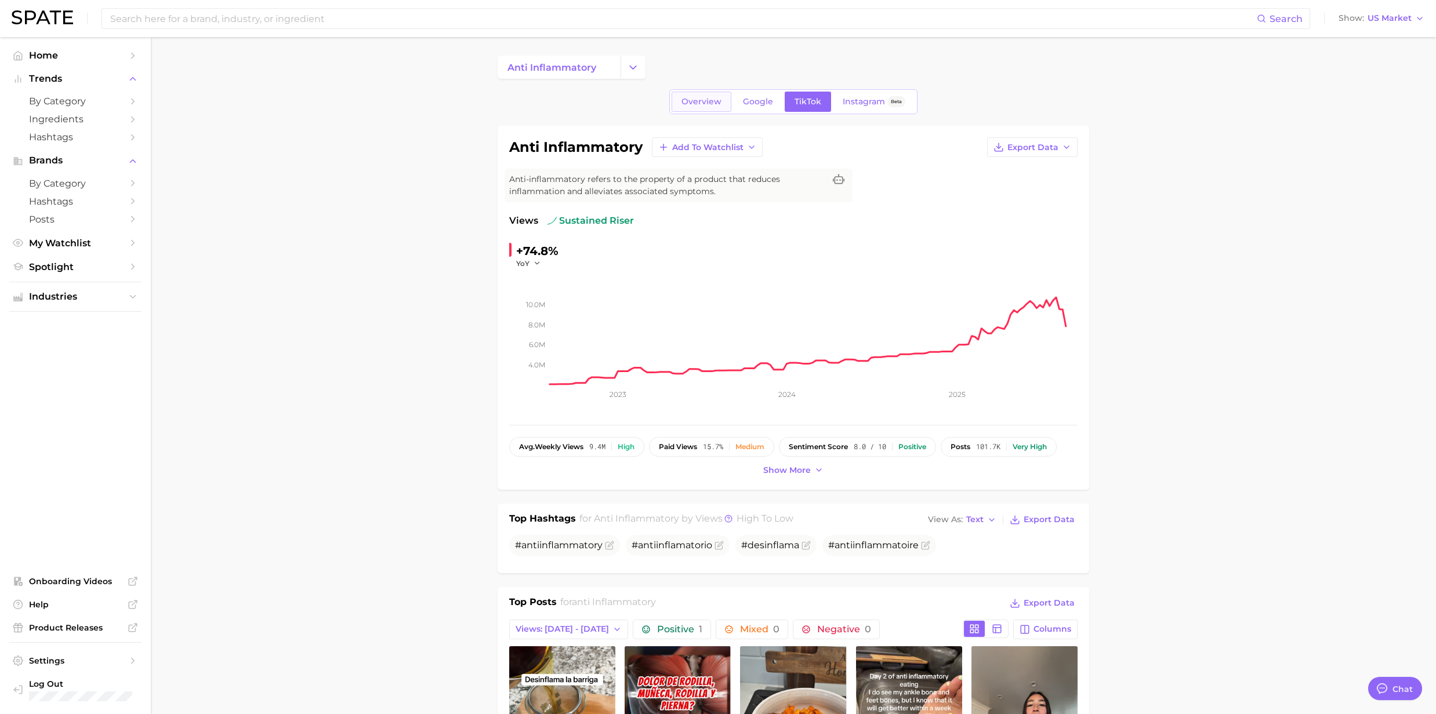
click at [722, 104] on link "Overview" at bounding box center [702, 102] width 60 height 20
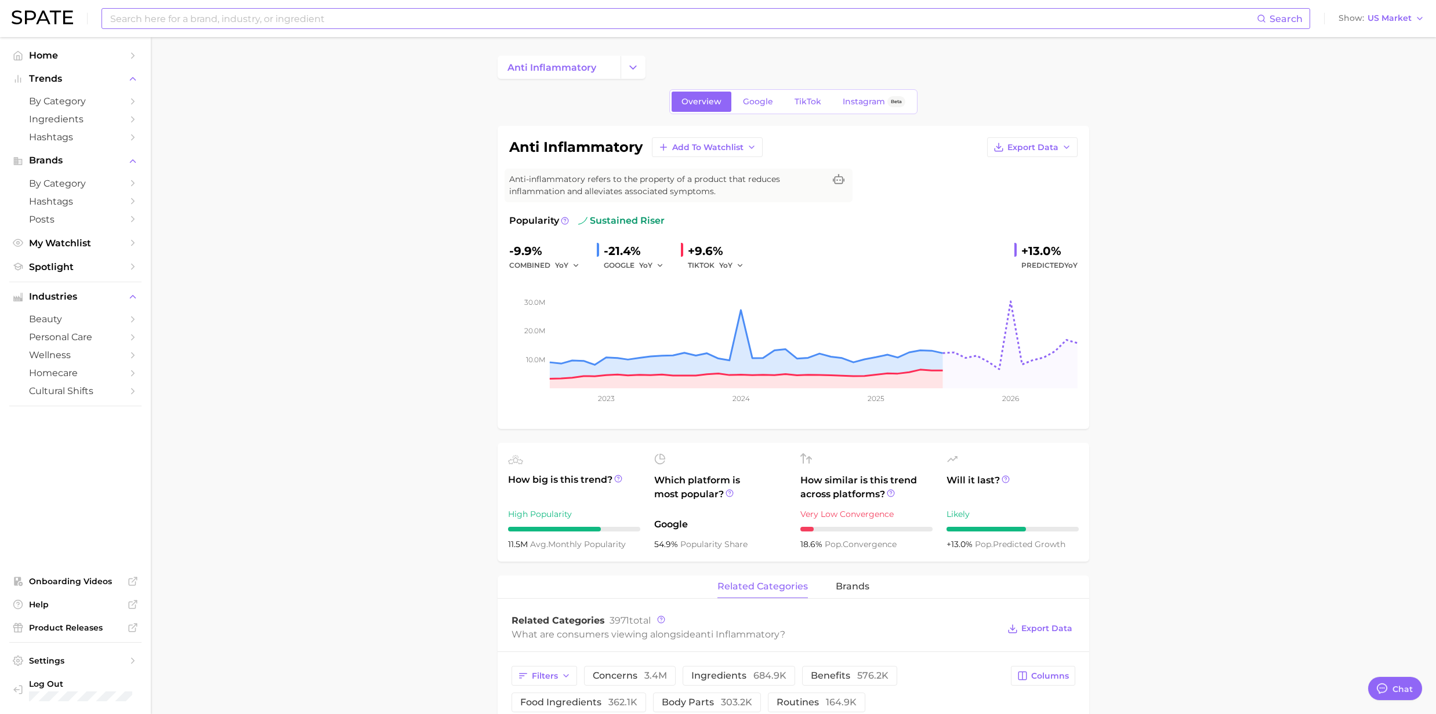
click at [158, 17] on input at bounding box center [683, 19] width 1148 height 20
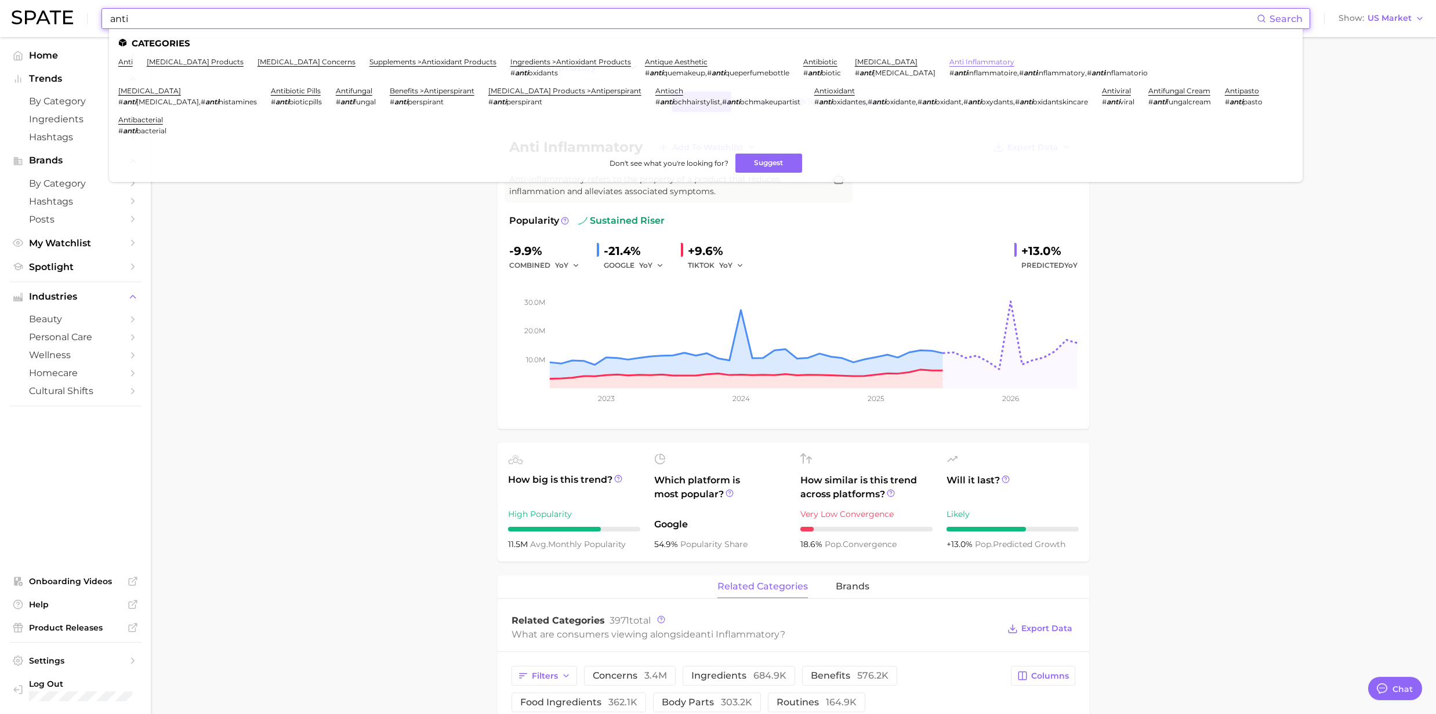
click at [949, 63] on link "anti inflammatory" at bounding box center [981, 61] width 65 height 9
click at [288, 22] on input "anti" at bounding box center [683, 19] width 1148 height 20
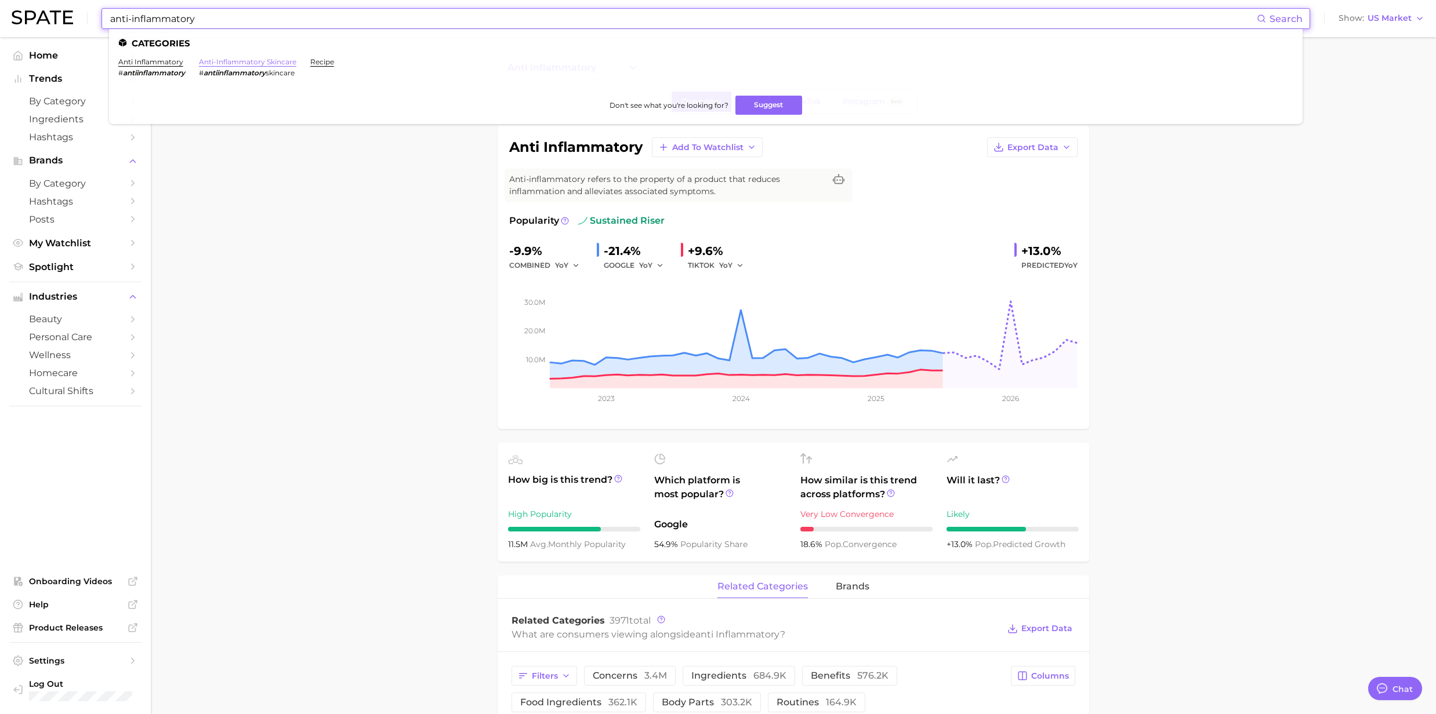
type input "anti-inflammatory"
click at [226, 63] on link "anti-inflammatory skincare" at bounding box center [247, 61] width 97 height 9
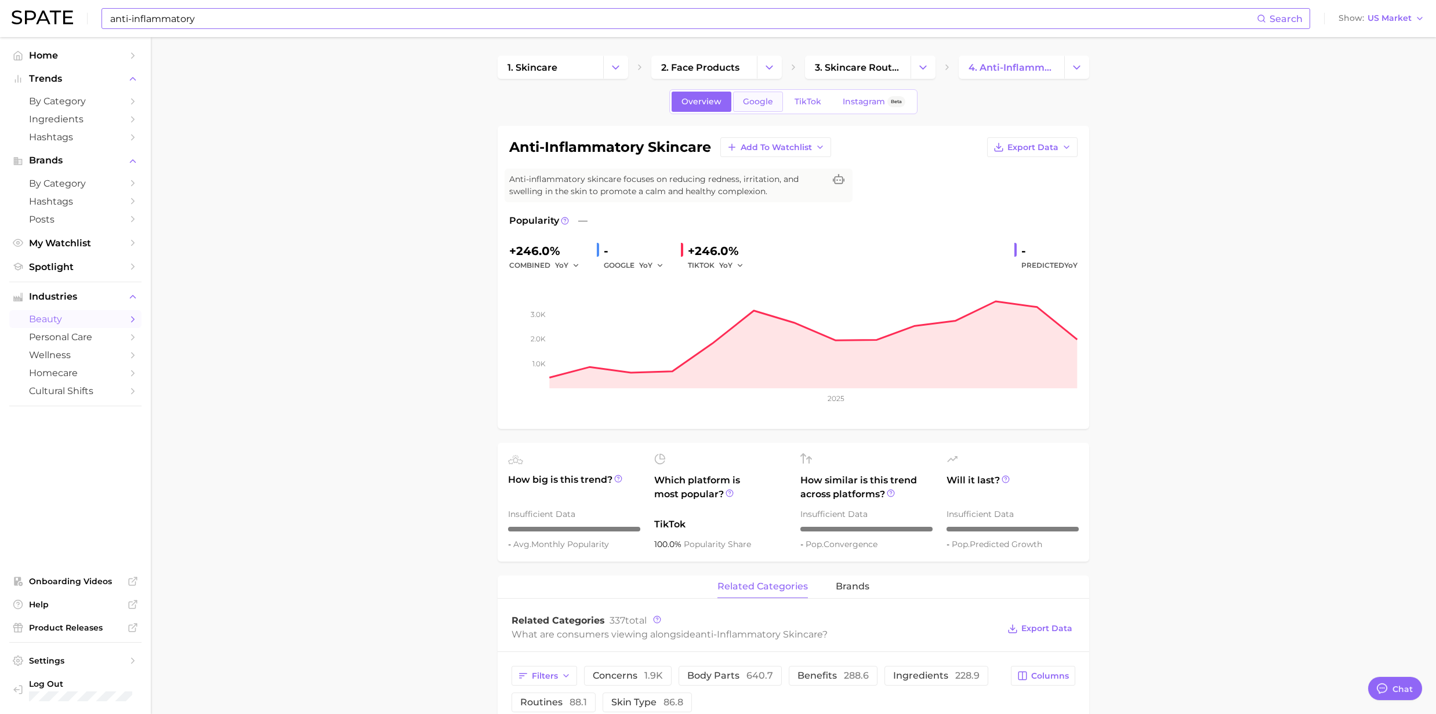
click at [760, 101] on span "Google" at bounding box center [758, 102] width 30 height 10
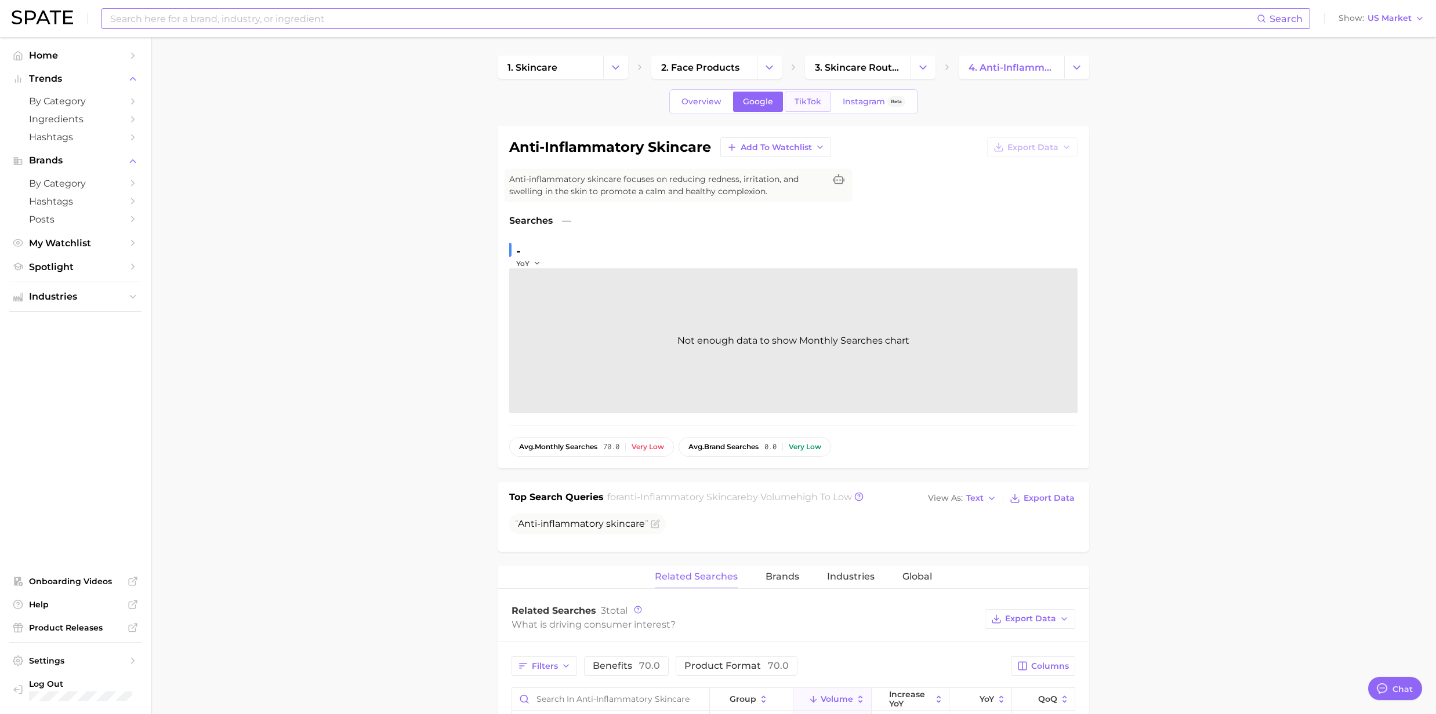
click at [803, 102] on span "TikTok" at bounding box center [807, 102] width 27 height 10
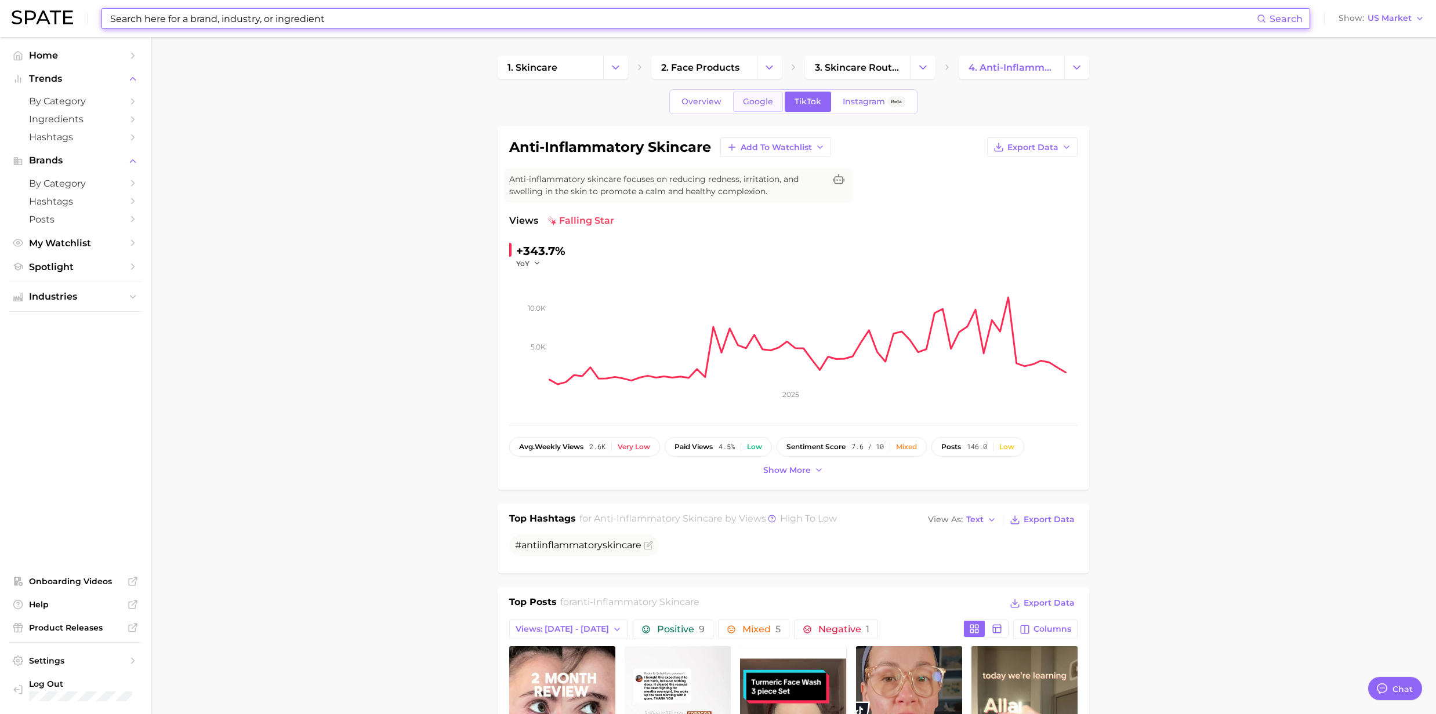
click at [749, 110] on link "Google" at bounding box center [758, 102] width 50 height 20
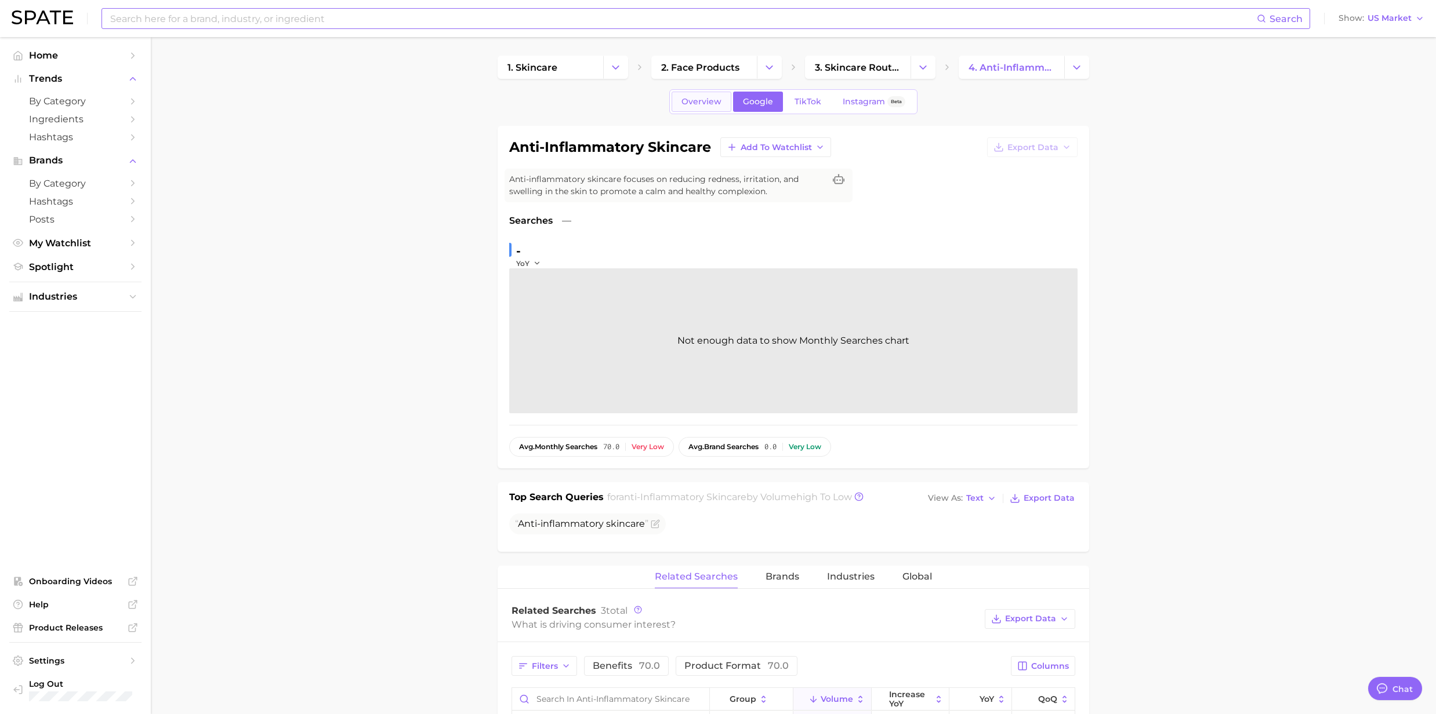
click at [685, 101] on span "Overview" at bounding box center [701, 102] width 40 height 10
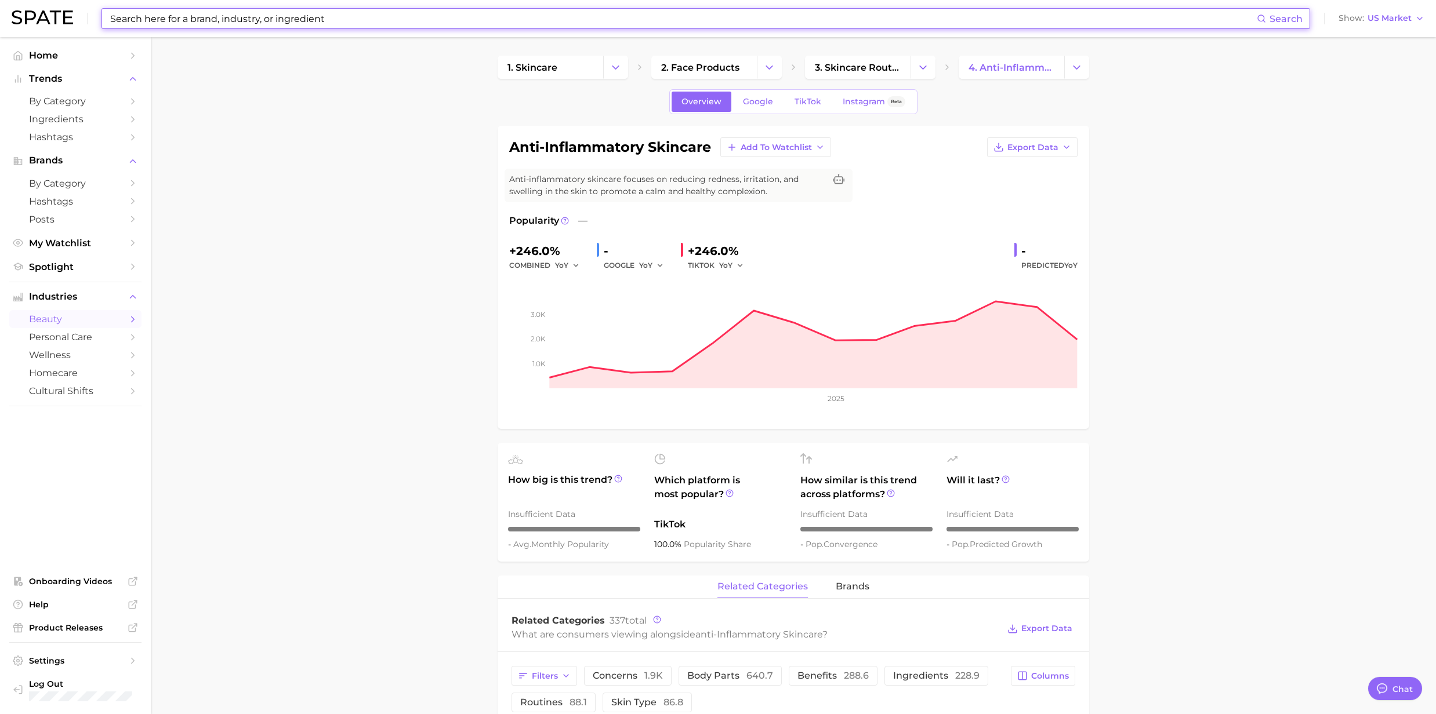
click at [332, 12] on input at bounding box center [683, 19] width 1148 height 20
drag, startPoint x: 329, startPoint y: 14, endPoint x: 164, endPoint y: 2, distance: 166.3
click at [164, 1] on div "Search Show US Market" at bounding box center [718, 18] width 1413 height 37
click at [327, 20] on input at bounding box center [683, 19] width 1148 height 20
click at [339, 22] on input at bounding box center [683, 19] width 1148 height 20
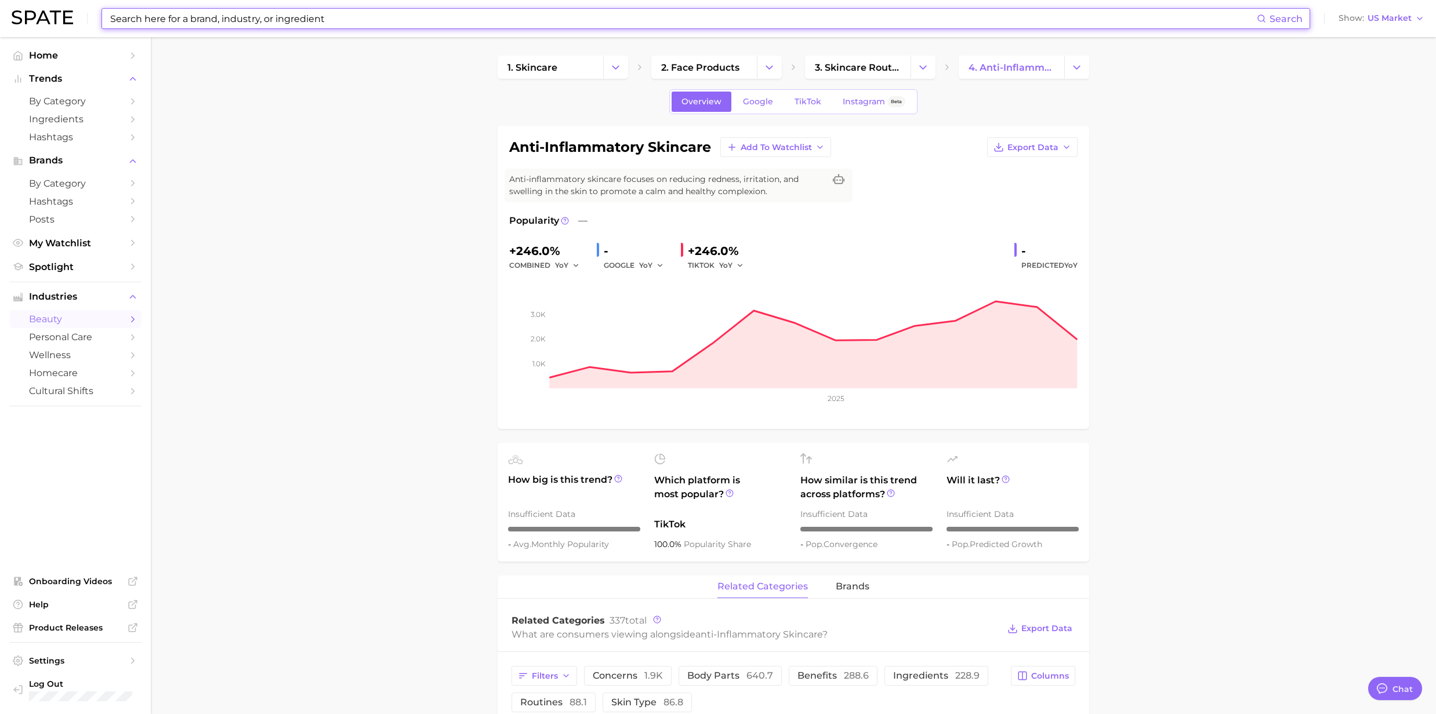
drag, startPoint x: 335, startPoint y: 19, endPoint x: 119, endPoint y: 9, distance: 216.5
click at [119, 9] on input at bounding box center [683, 19] width 1148 height 20
click at [172, 22] on input at bounding box center [683, 19] width 1148 height 20
paste input "Brown Spots"
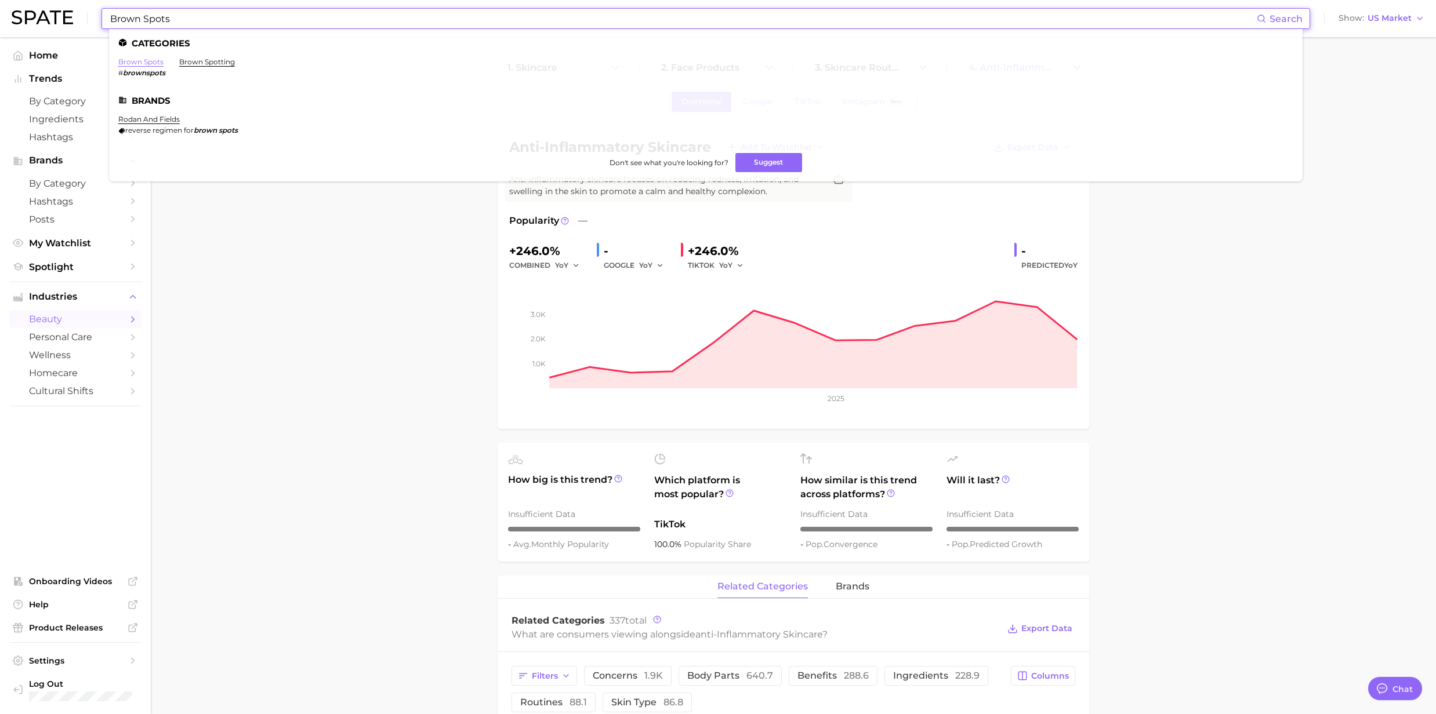
type input "Brown Spots"
click at [144, 64] on link "brown spots" at bounding box center [140, 61] width 45 height 9
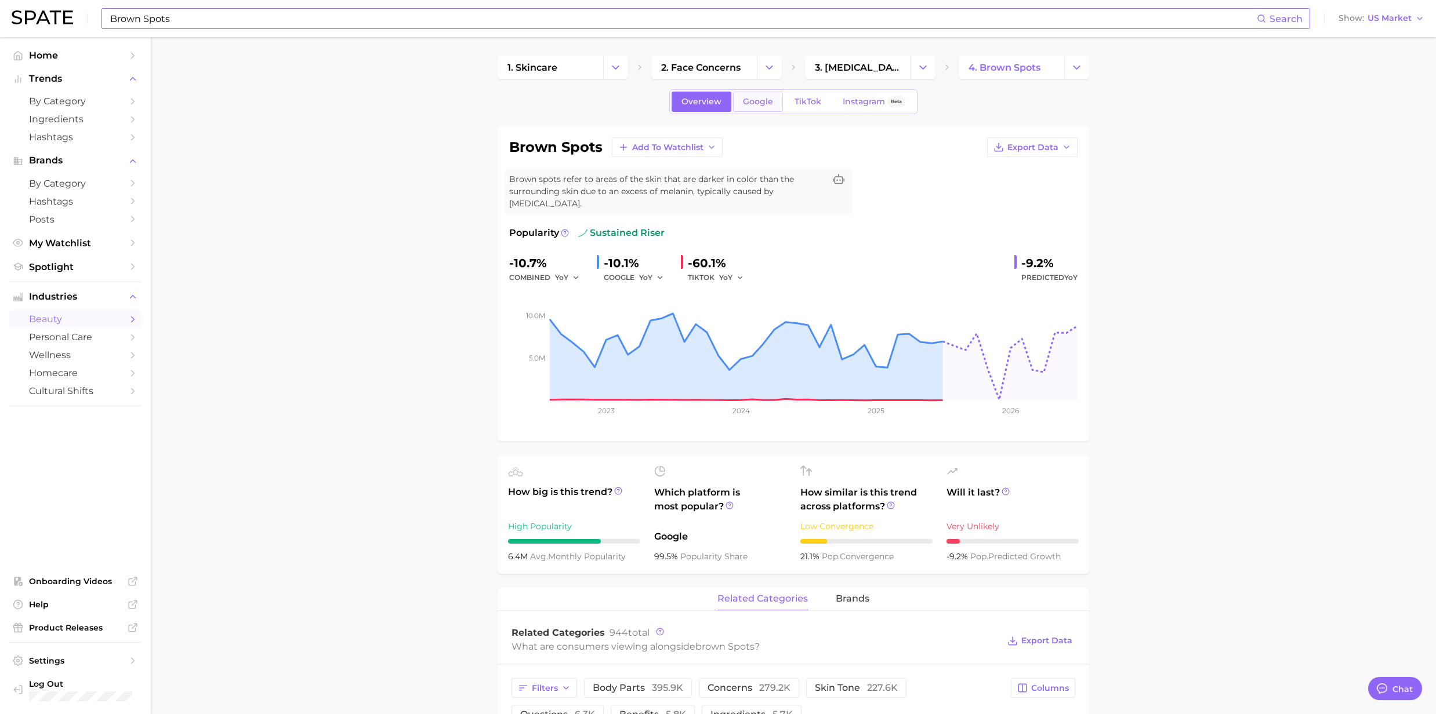
click at [759, 106] on span "Google" at bounding box center [758, 102] width 30 height 10
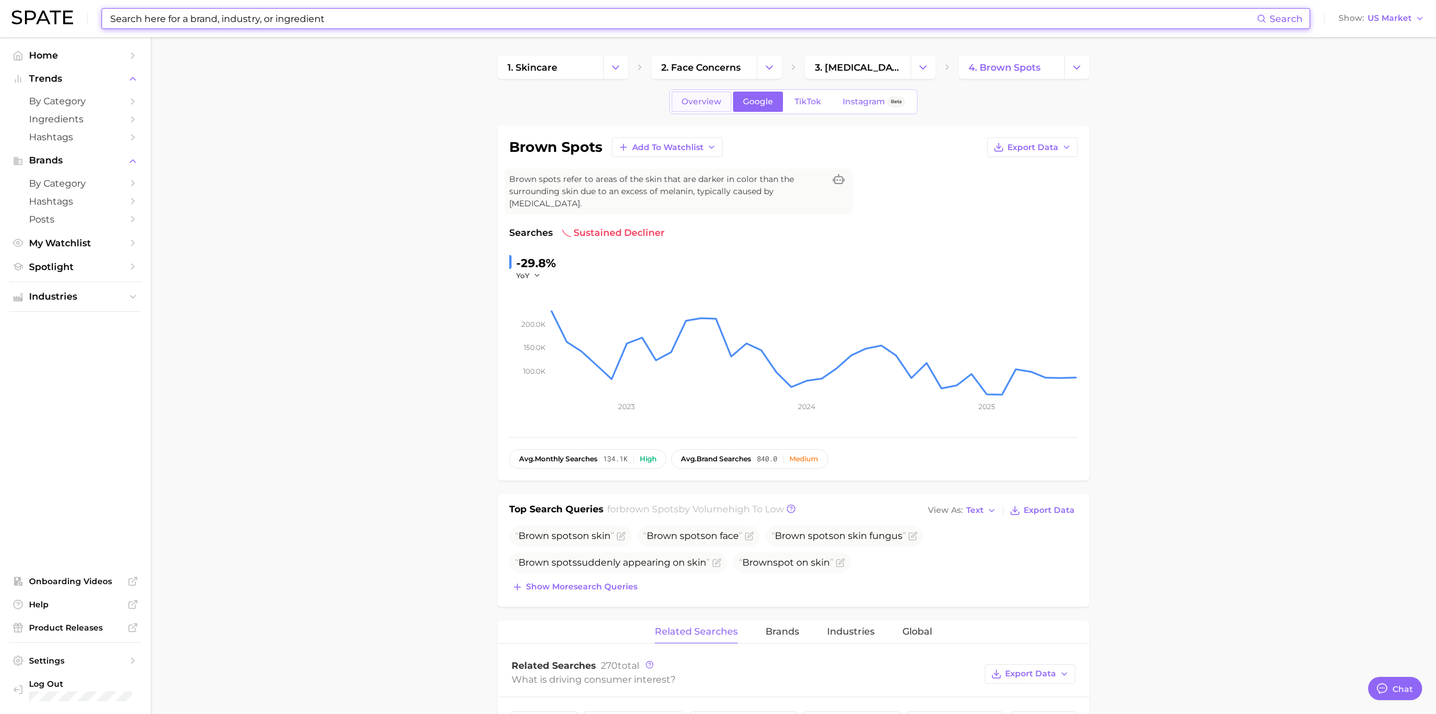
click at [699, 101] on span "Overview" at bounding box center [701, 102] width 40 height 10
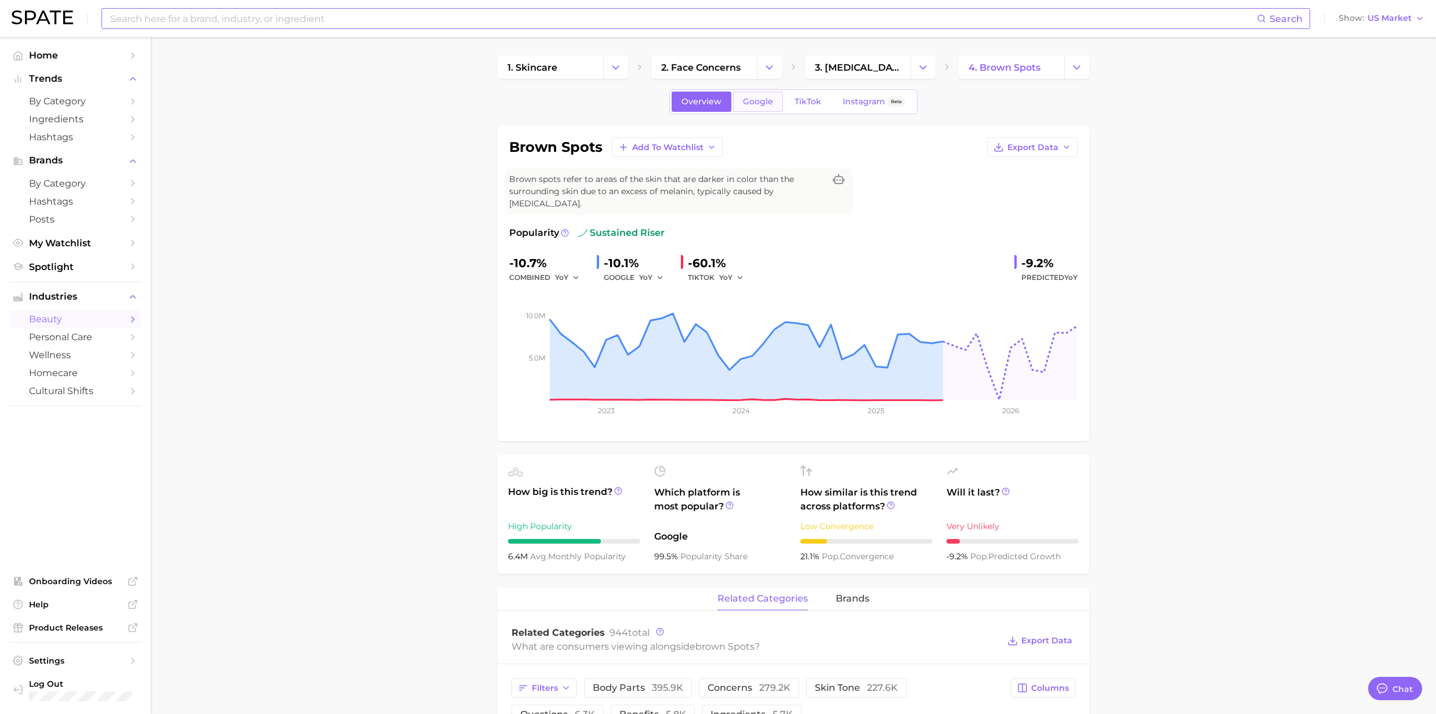
click at [761, 104] on span "Google" at bounding box center [758, 102] width 30 height 10
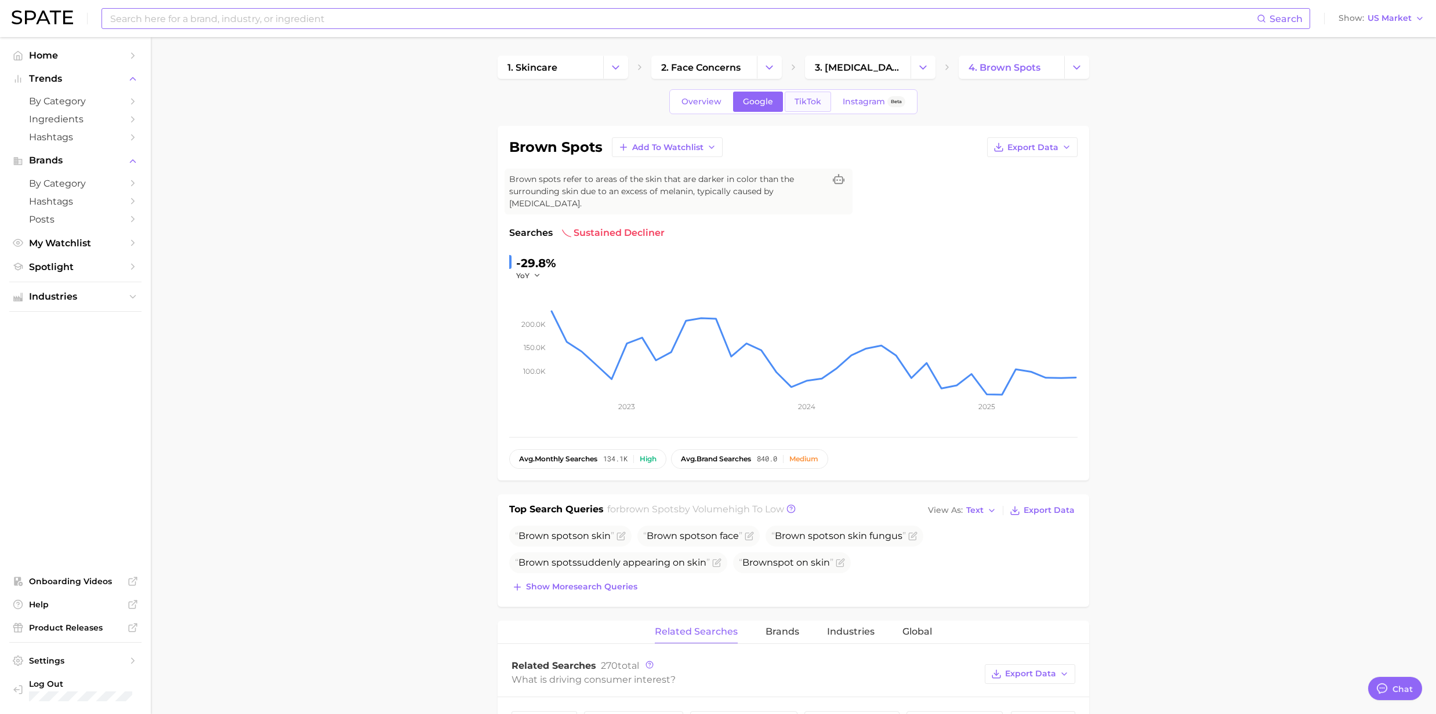
click at [806, 107] on span "TikTok" at bounding box center [807, 102] width 27 height 10
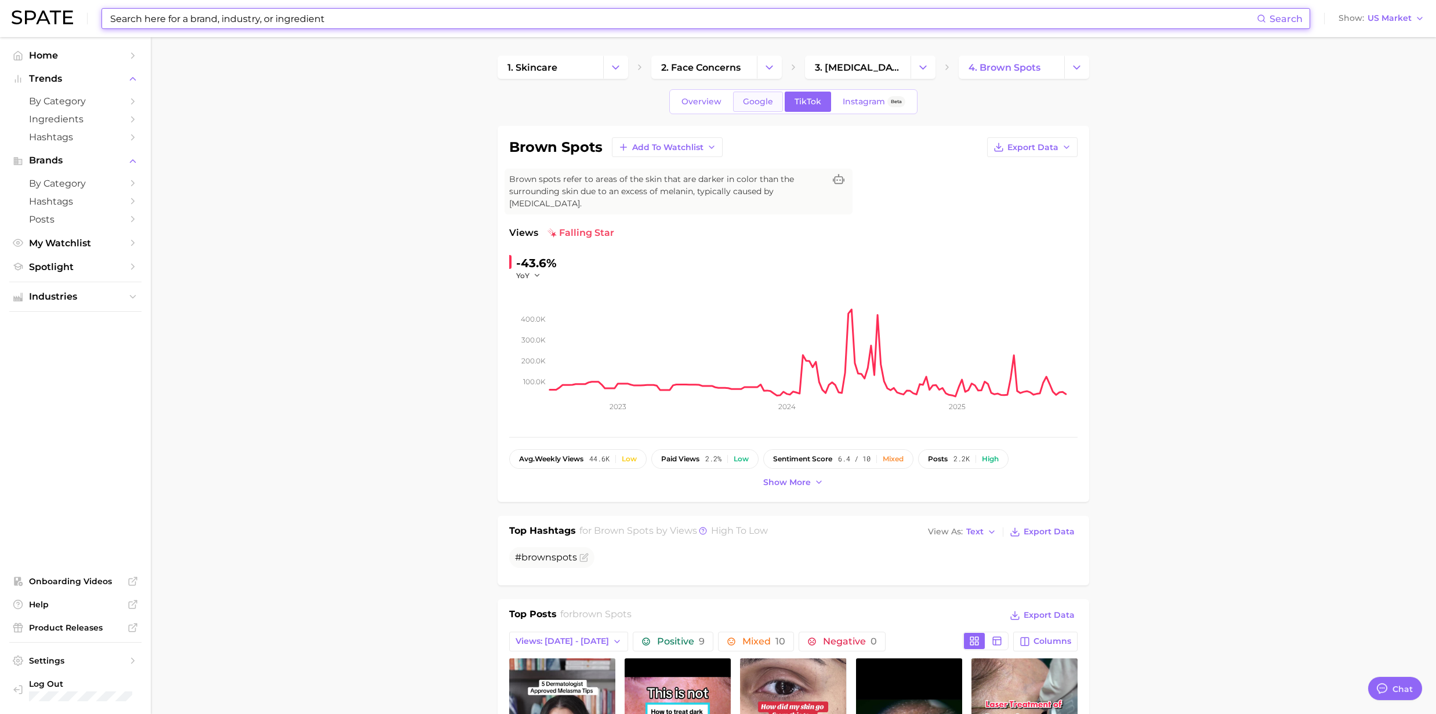
click at [754, 110] on link "Google" at bounding box center [758, 102] width 50 height 20
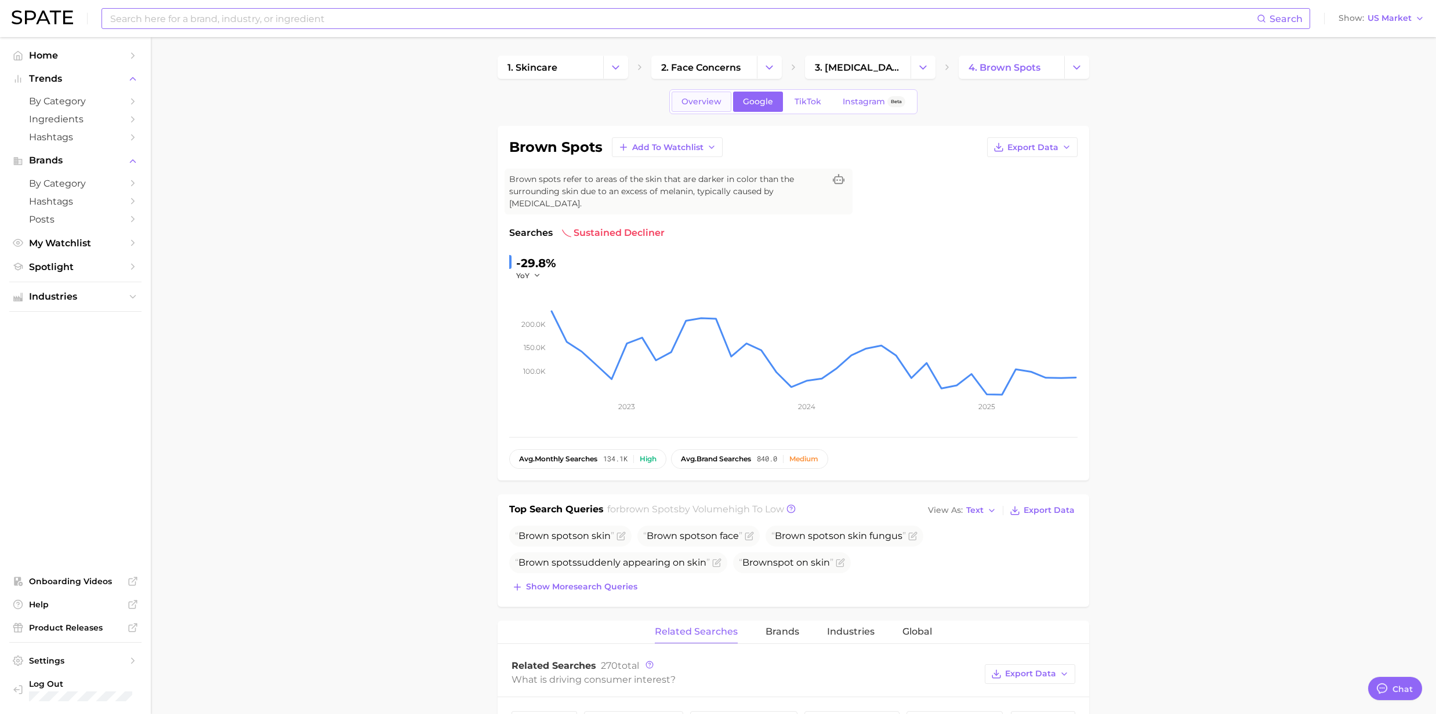
click at [694, 111] on link "Overview" at bounding box center [702, 102] width 60 height 20
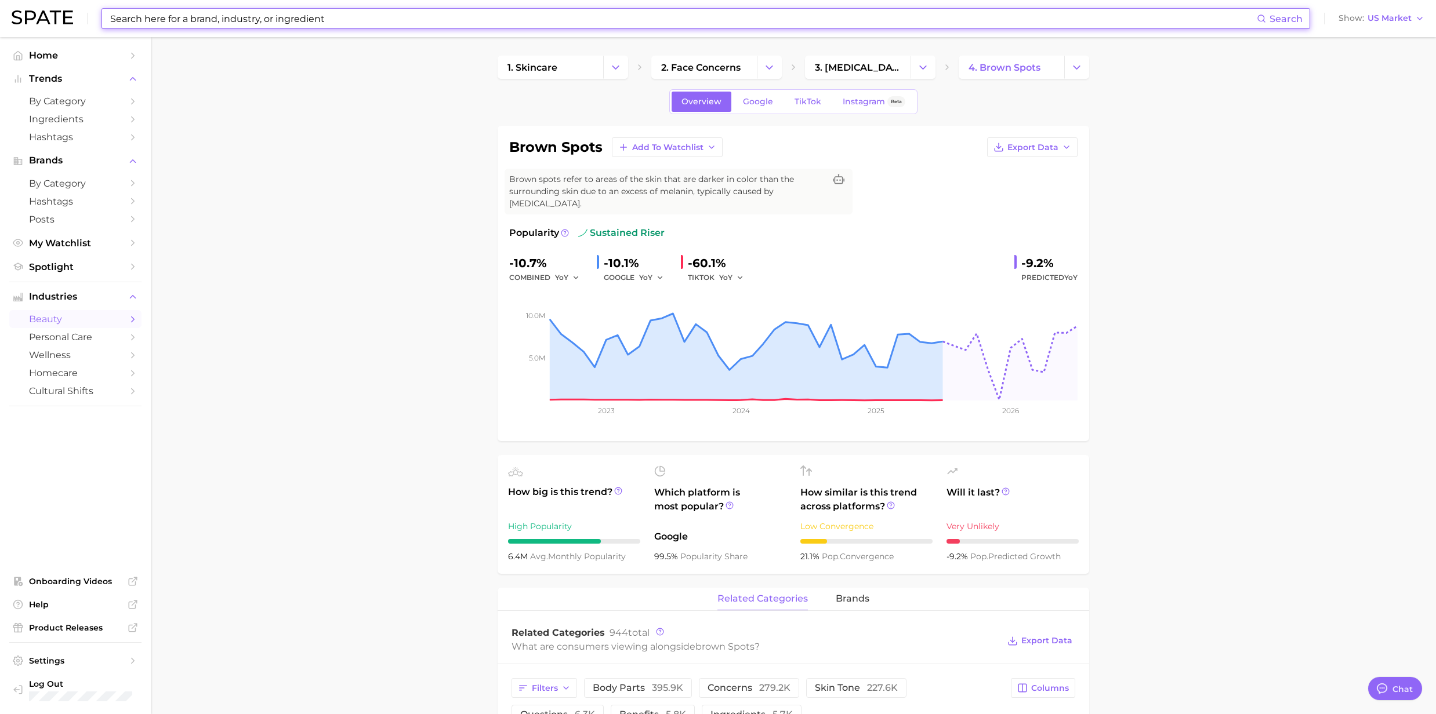
click at [339, 13] on input at bounding box center [683, 19] width 1148 height 20
click at [325, 21] on input at bounding box center [683, 19] width 1148 height 20
drag, startPoint x: 325, startPoint y: 21, endPoint x: 80, endPoint y: 14, distance: 245.4
click at [80, 14] on div "Search Show US Market" at bounding box center [718, 18] width 1413 height 37
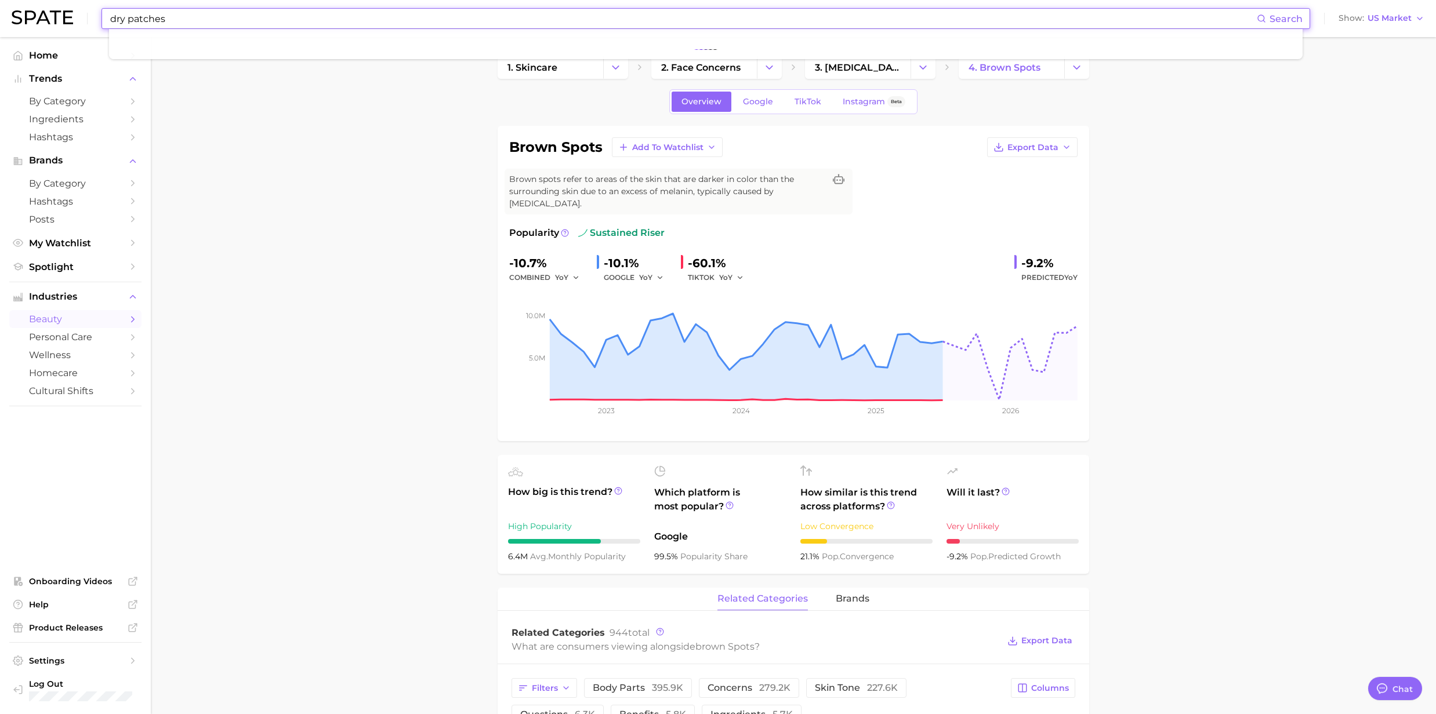
type input "dry patches"
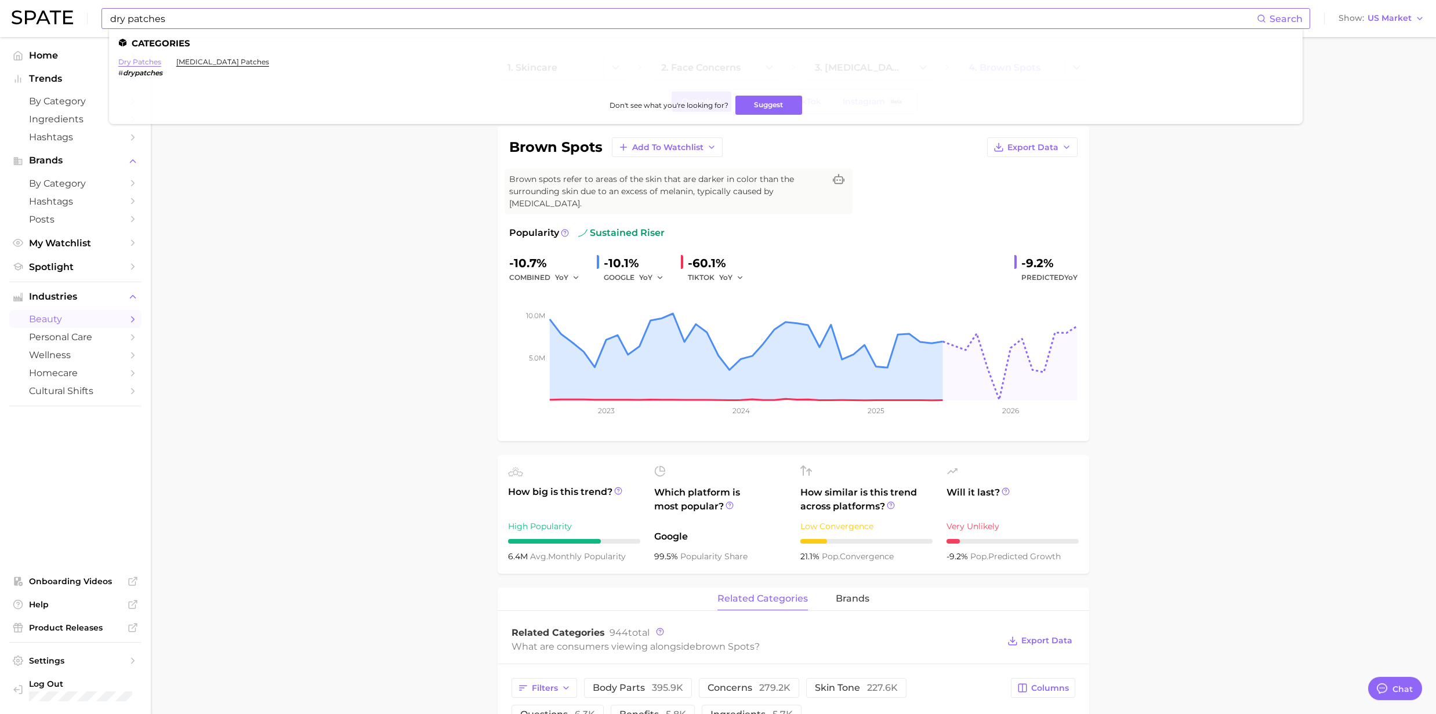
click at [155, 59] on link "dry patches" at bounding box center [139, 61] width 43 height 9
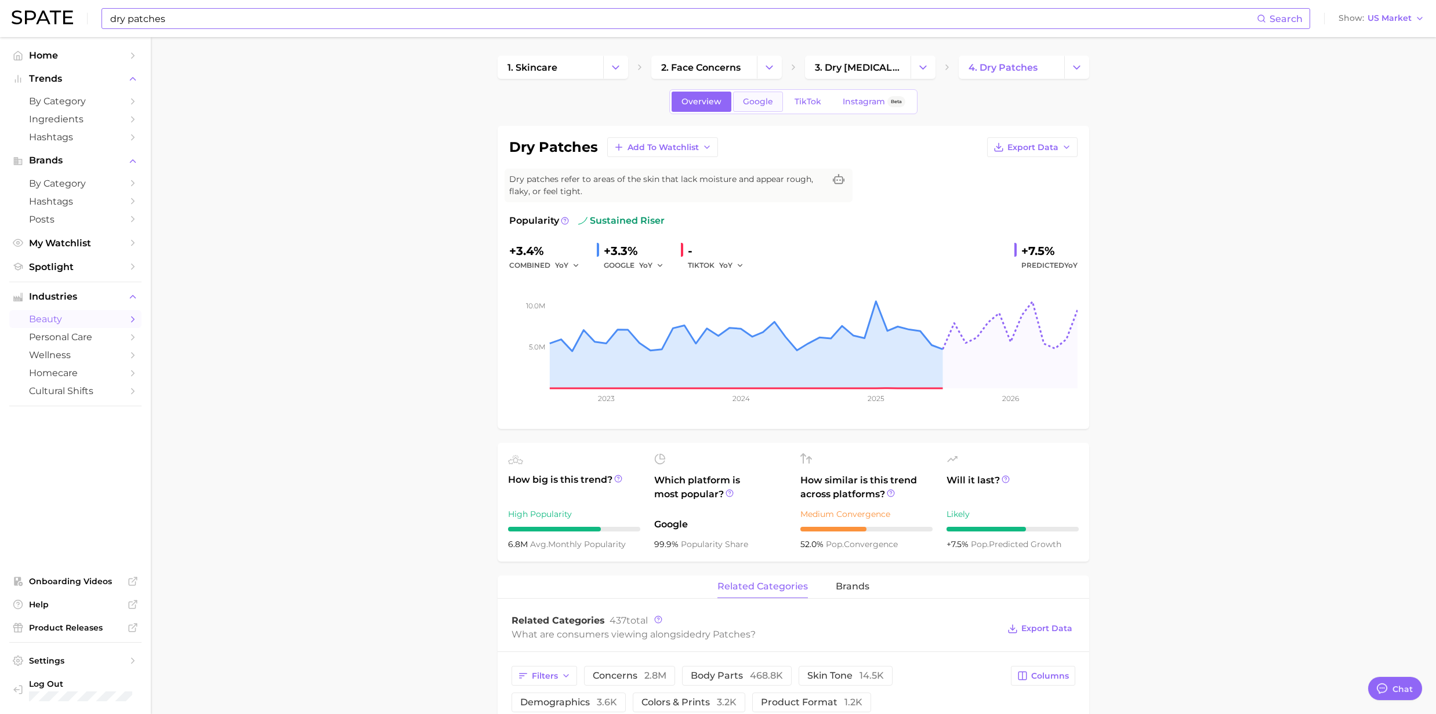
click at [772, 106] on link "Google" at bounding box center [758, 102] width 50 height 20
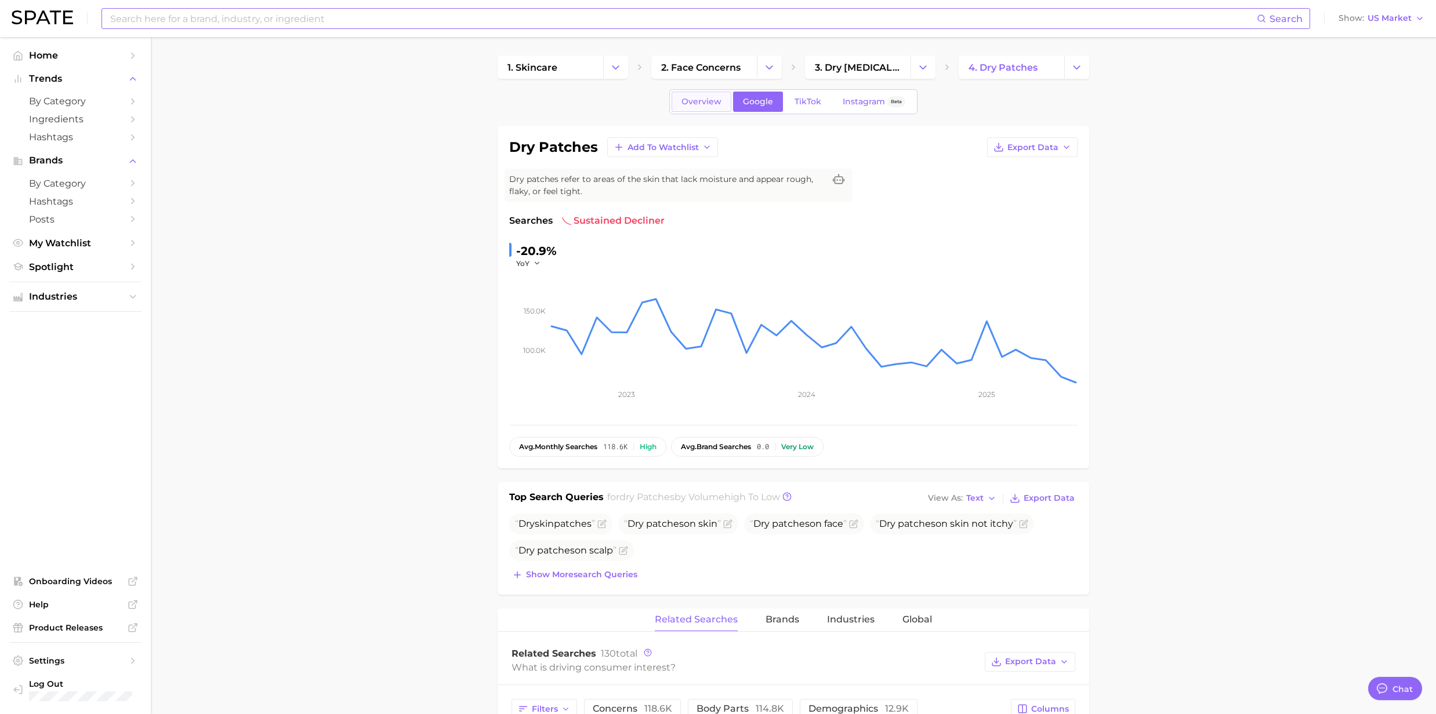
click at [724, 97] on link "Overview" at bounding box center [702, 102] width 60 height 20
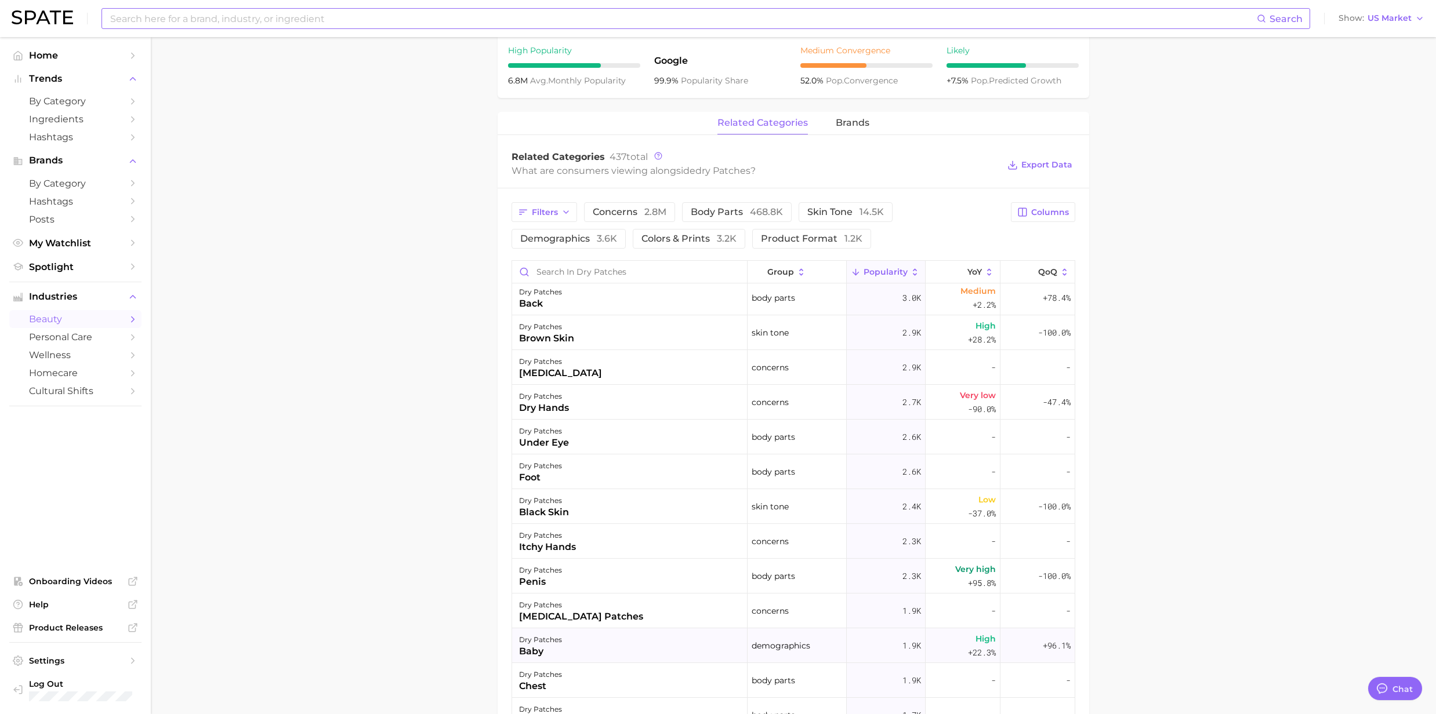
scroll to position [1160, 0]
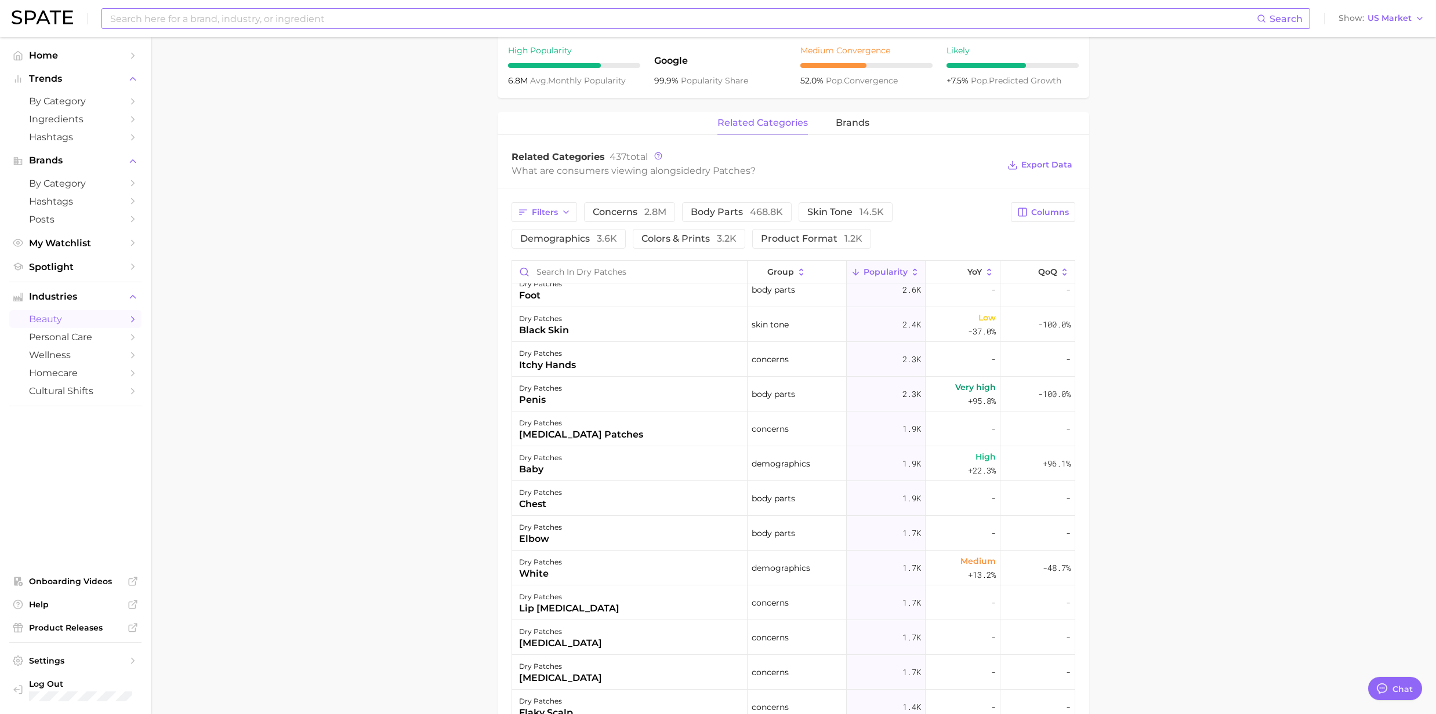
click at [195, 26] on input at bounding box center [683, 19] width 1148 height 20
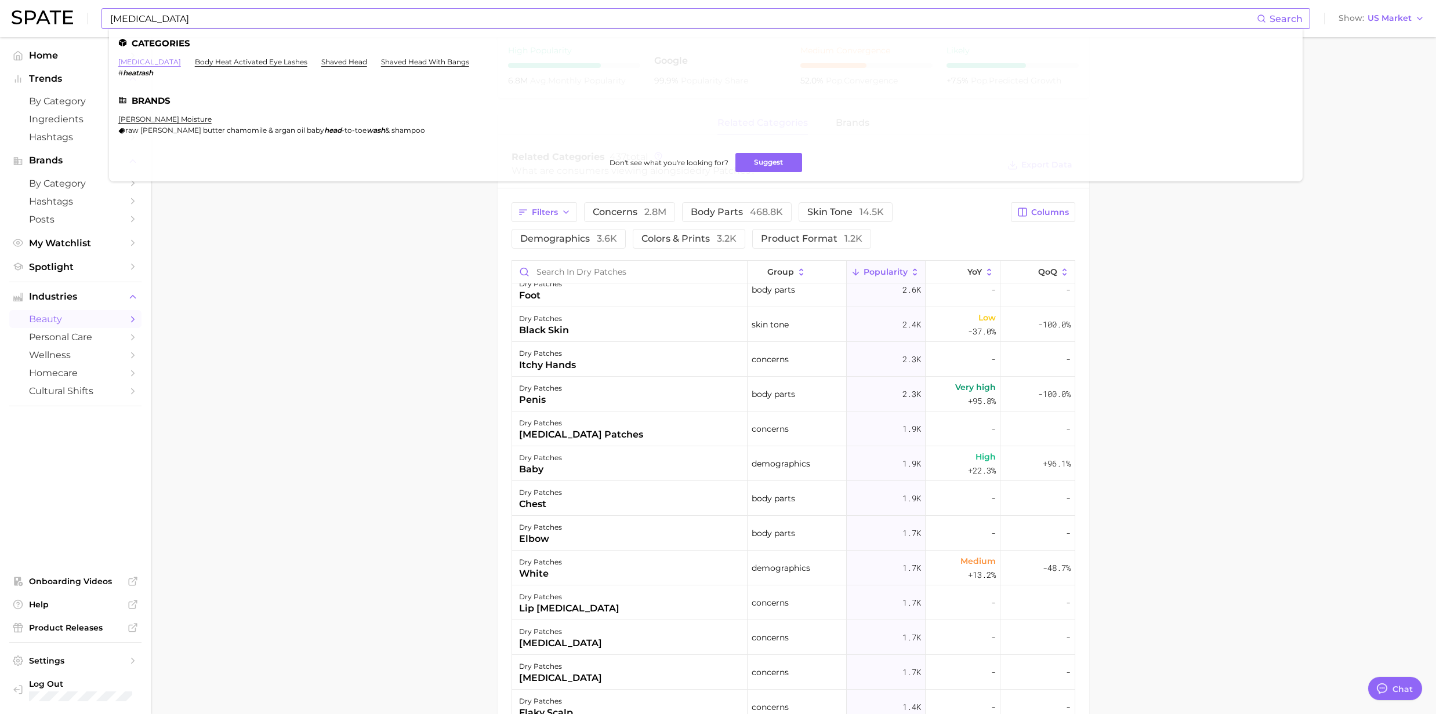
click at [128, 63] on link "[MEDICAL_DATA]" at bounding box center [149, 61] width 63 height 9
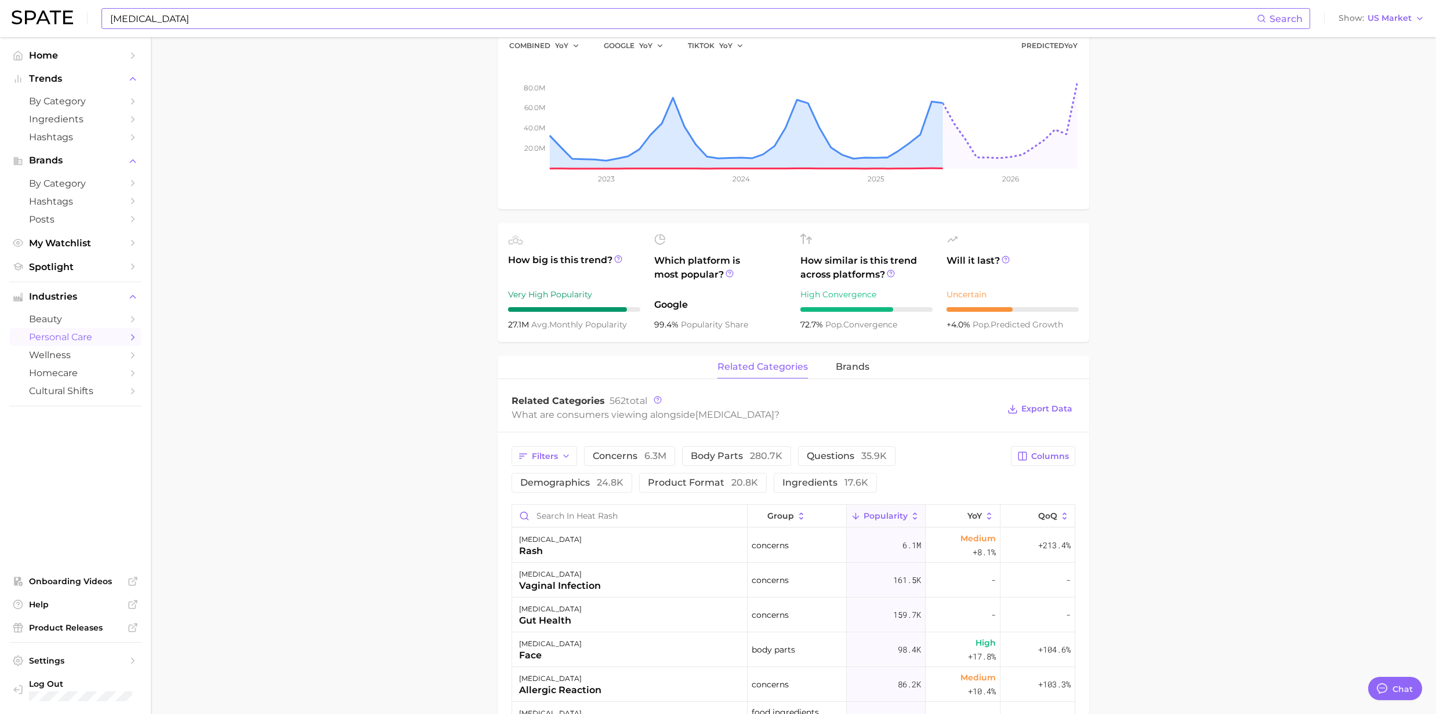
click at [360, 21] on input "[MEDICAL_DATA]" at bounding box center [683, 19] width 1148 height 20
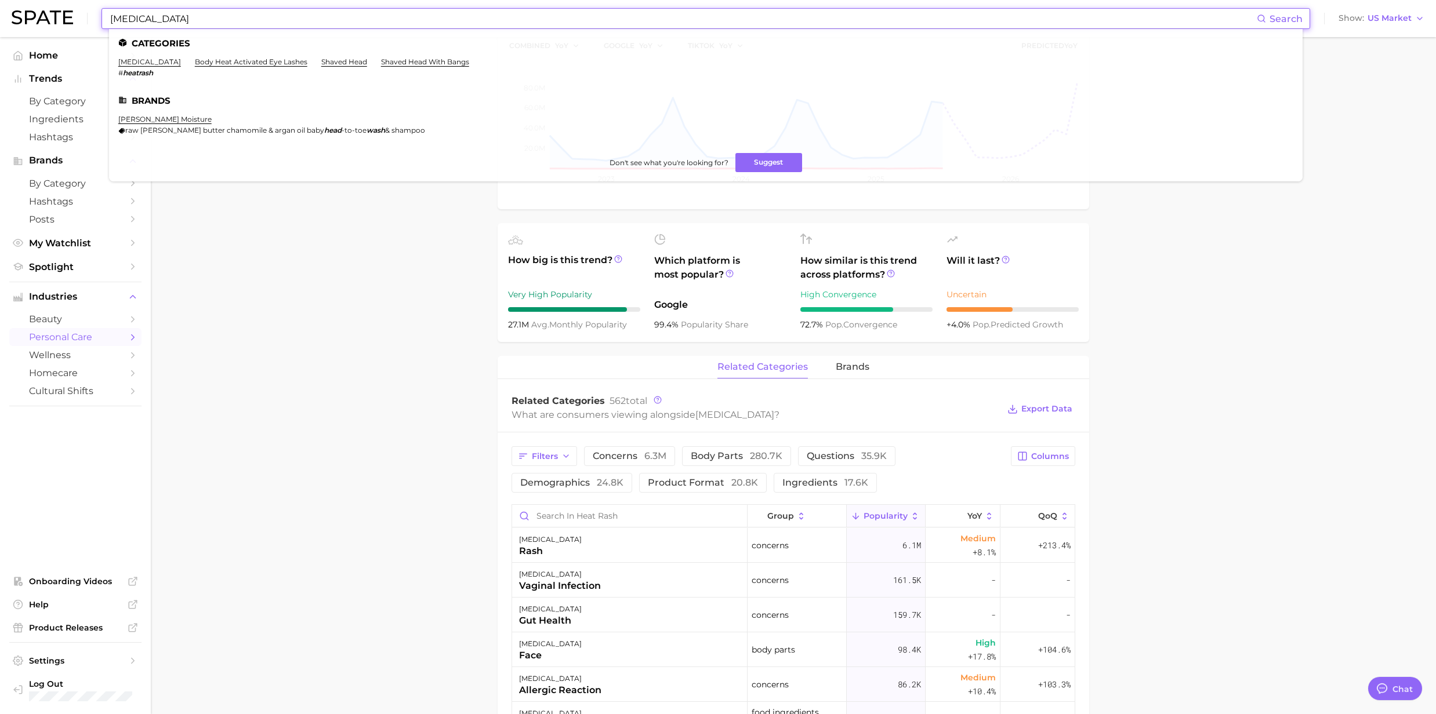
drag, startPoint x: 248, startPoint y: 19, endPoint x: 97, endPoint y: 22, distance: 150.8
click at [97, 22] on div "[MEDICAL_DATA] Search Categories [MEDICAL_DATA] # heatrash body heat activated …" at bounding box center [718, 18] width 1413 height 37
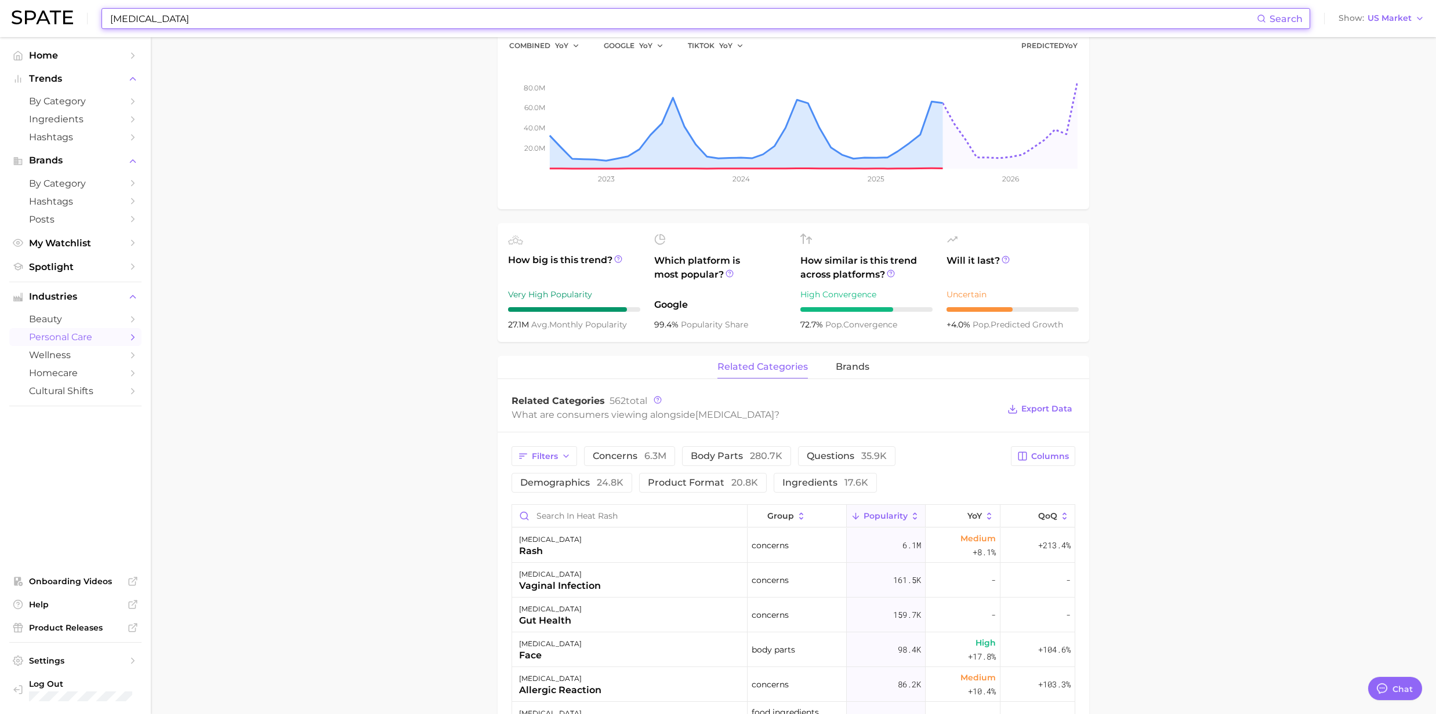
paste input "Anti fungal"
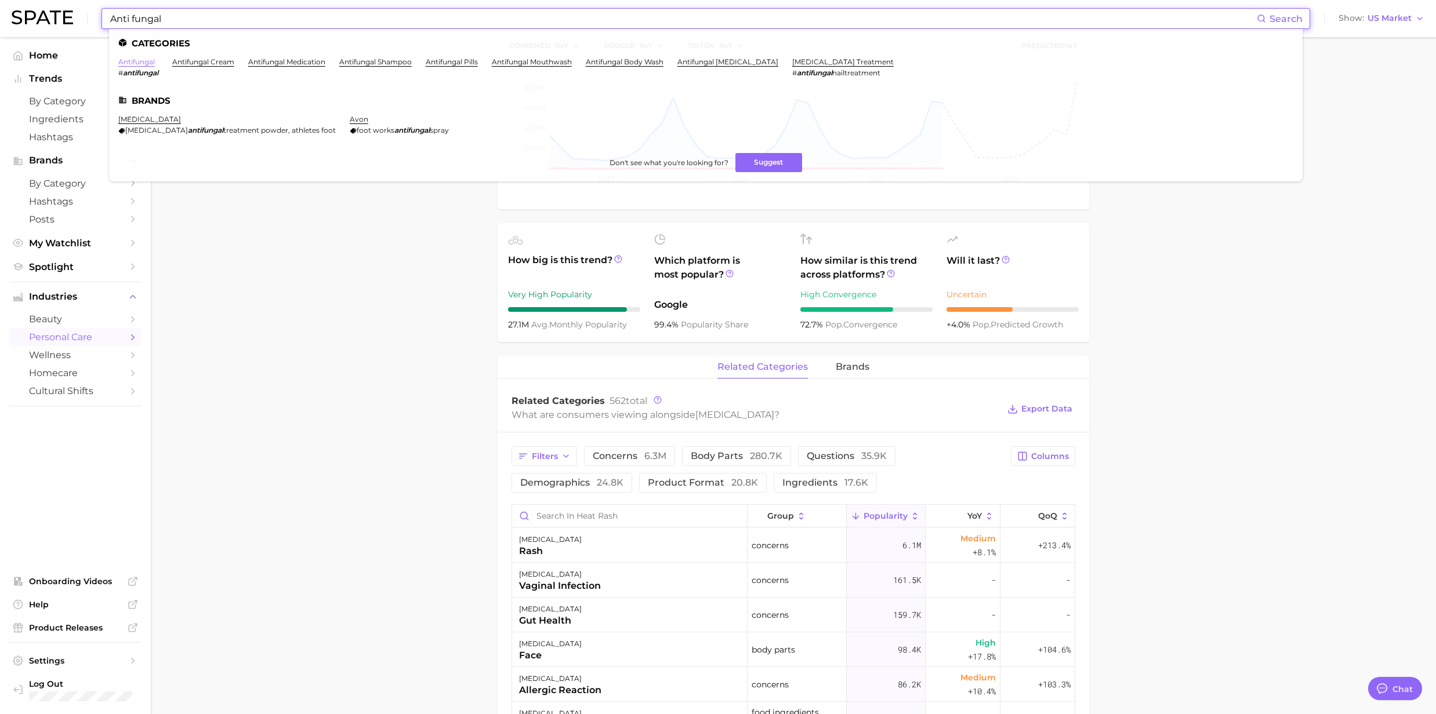
click at [138, 65] on link "antifungal" at bounding box center [136, 61] width 37 height 9
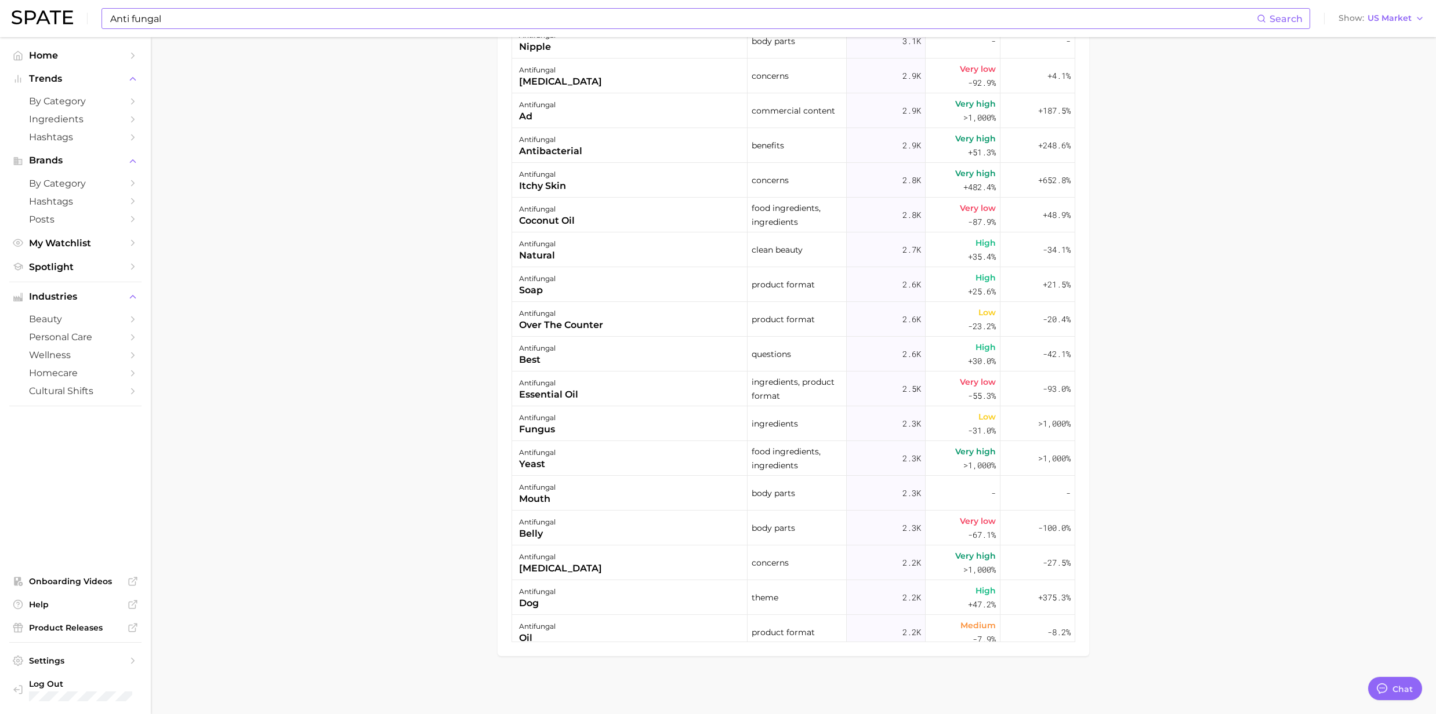
scroll to position [1392, 0]
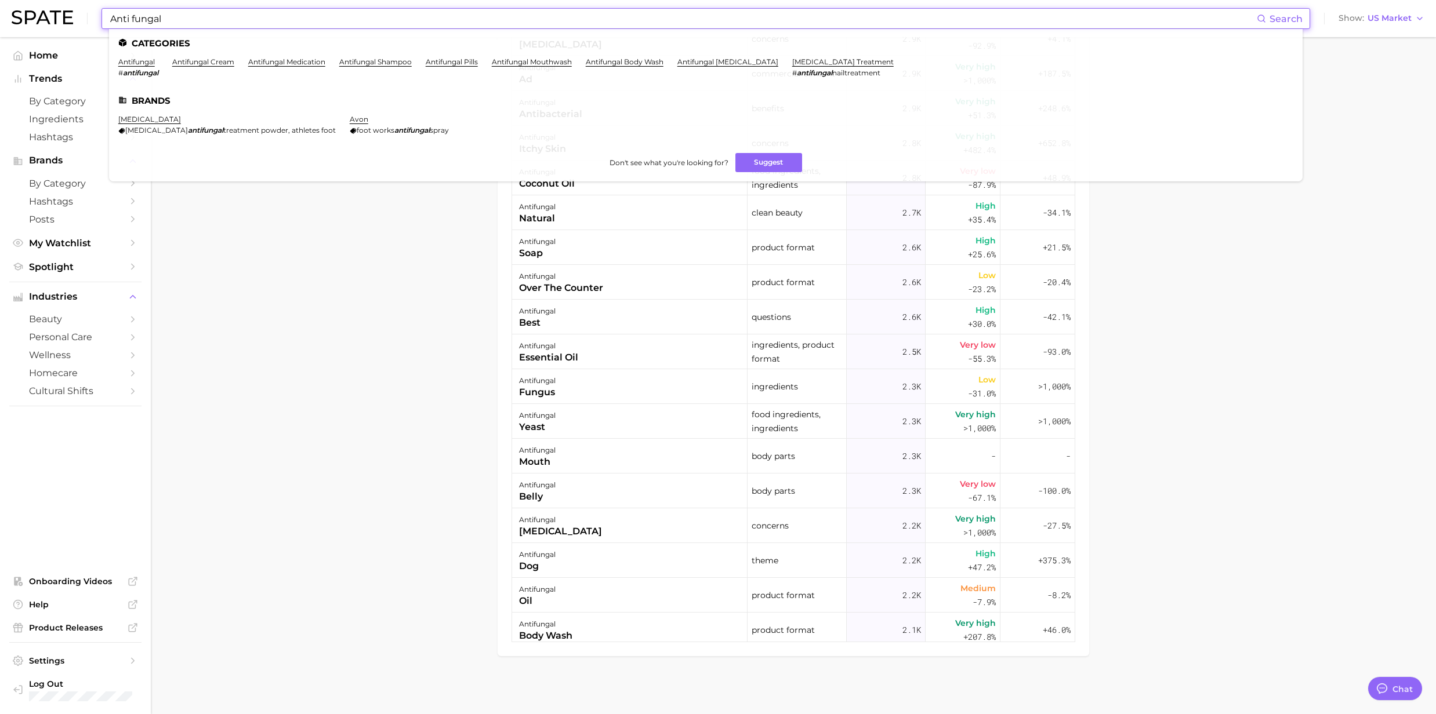
drag, startPoint x: 184, startPoint y: 16, endPoint x: 60, endPoint y: 15, distance: 123.5
click at [60, 15] on div "Anti fungal Search Categories antifungal # antifungal antifungal cream antifung…" at bounding box center [718, 18] width 1413 height 37
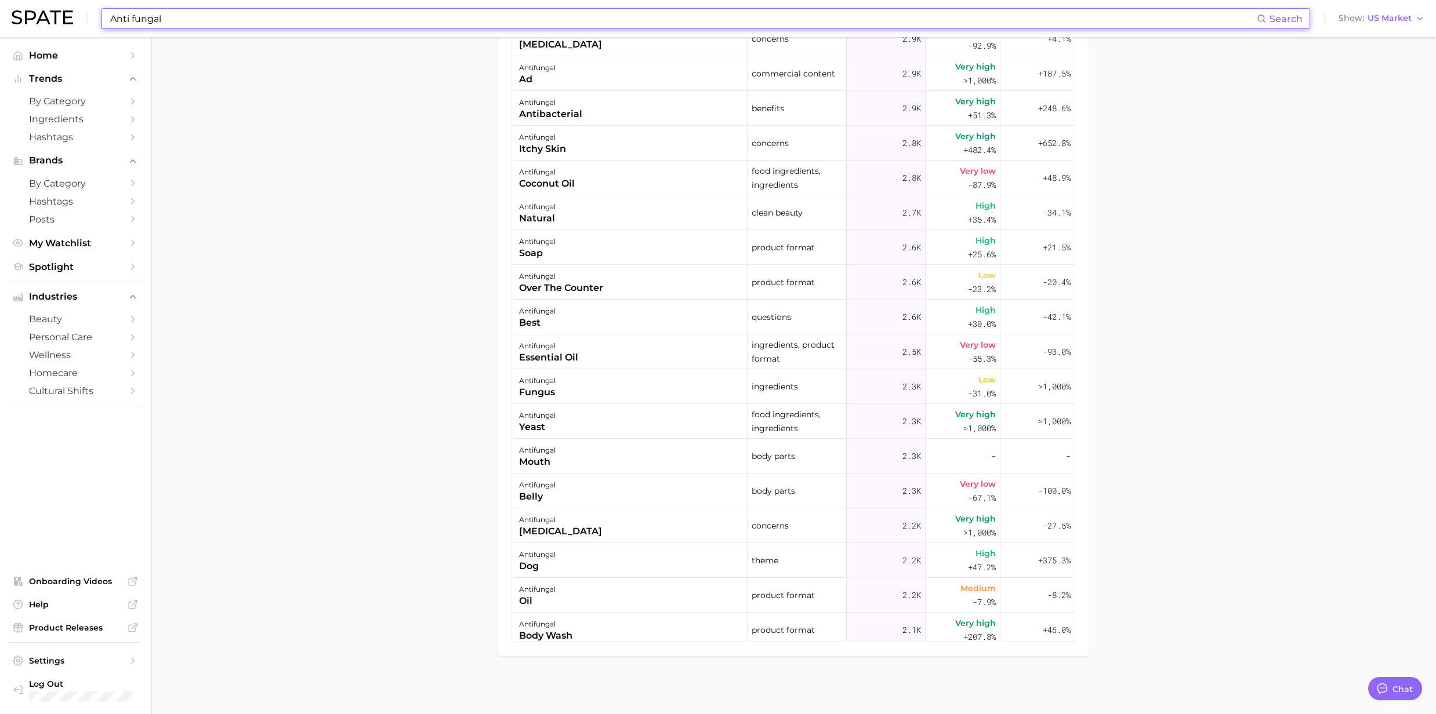
paste input "[MEDICAL_DATA] [MEDICAL_DATA]"
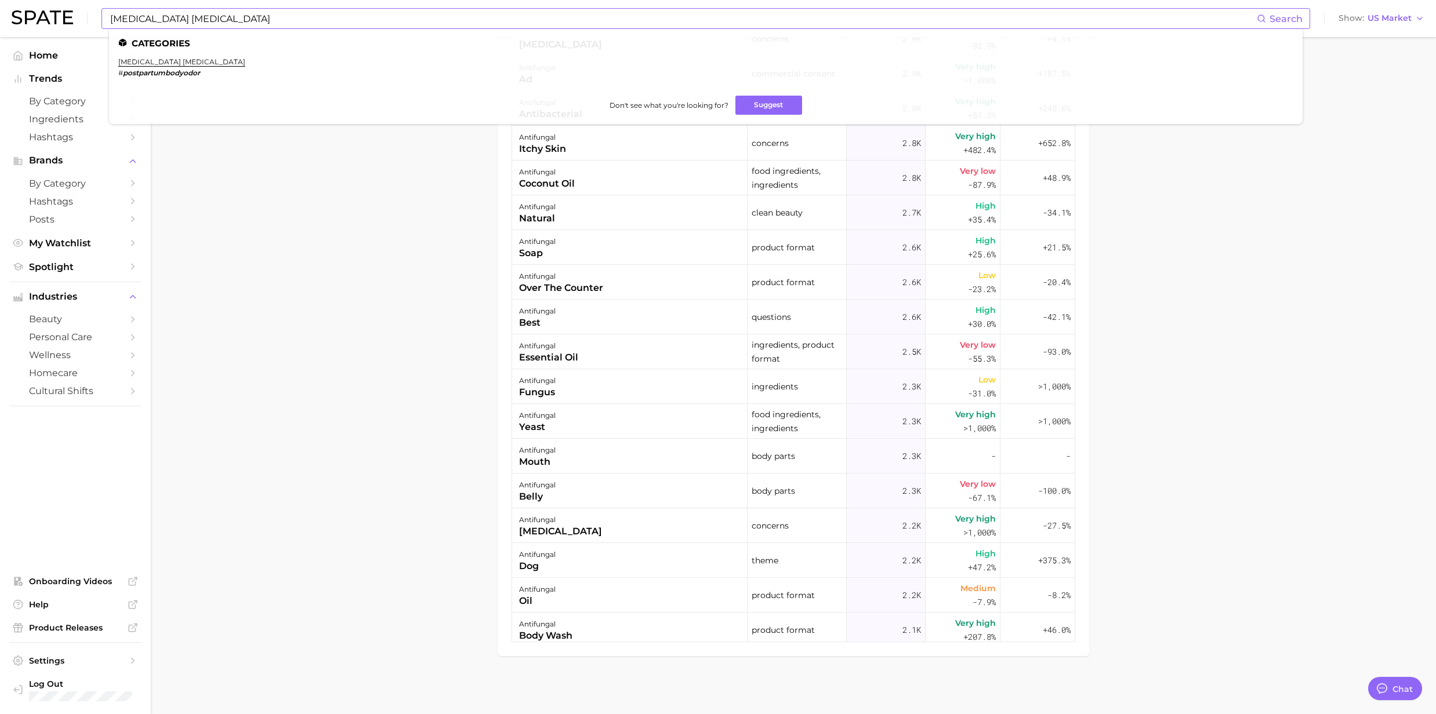
click at [166, 66] on li "[MEDICAL_DATA] [MEDICAL_DATA] # postpartumbodyodor" at bounding box center [181, 67] width 127 height 20
click at [184, 59] on link "[MEDICAL_DATA] [MEDICAL_DATA]" at bounding box center [181, 61] width 127 height 9
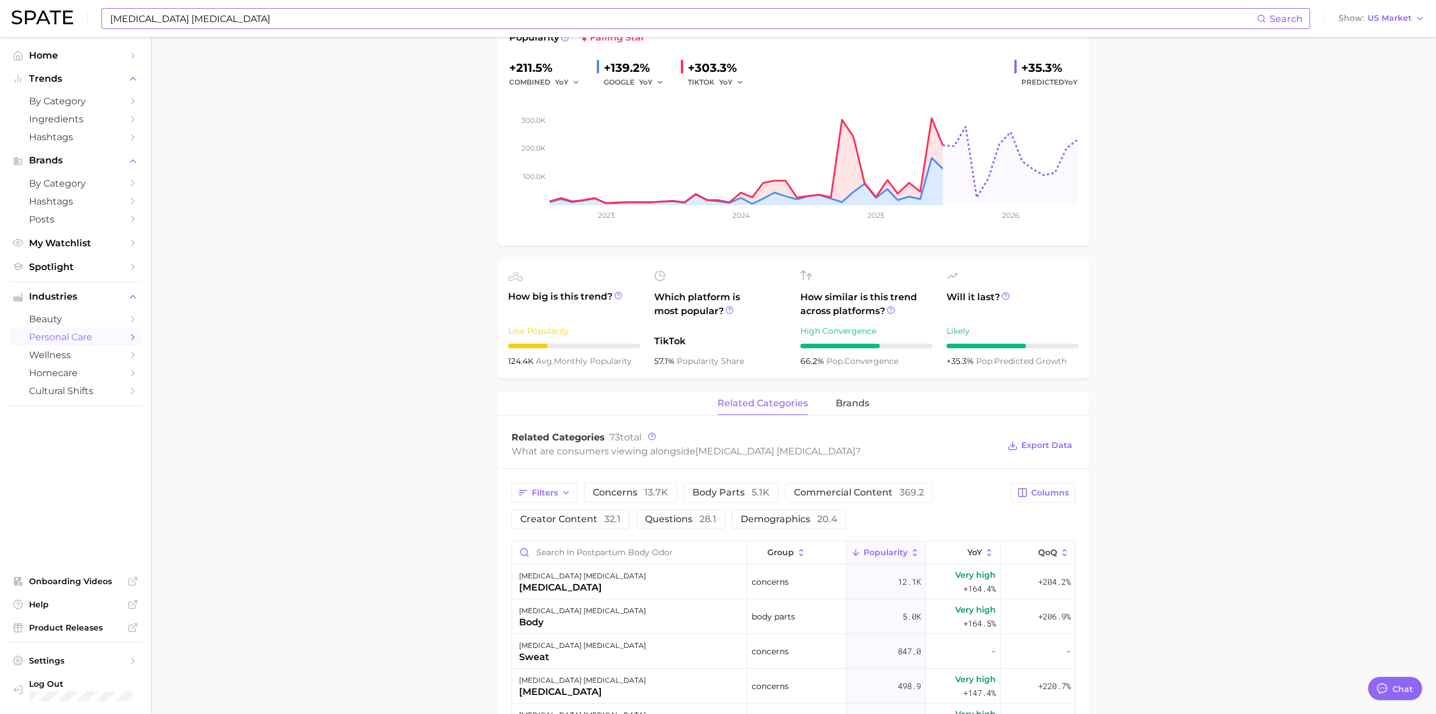
scroll to position [232, 0]
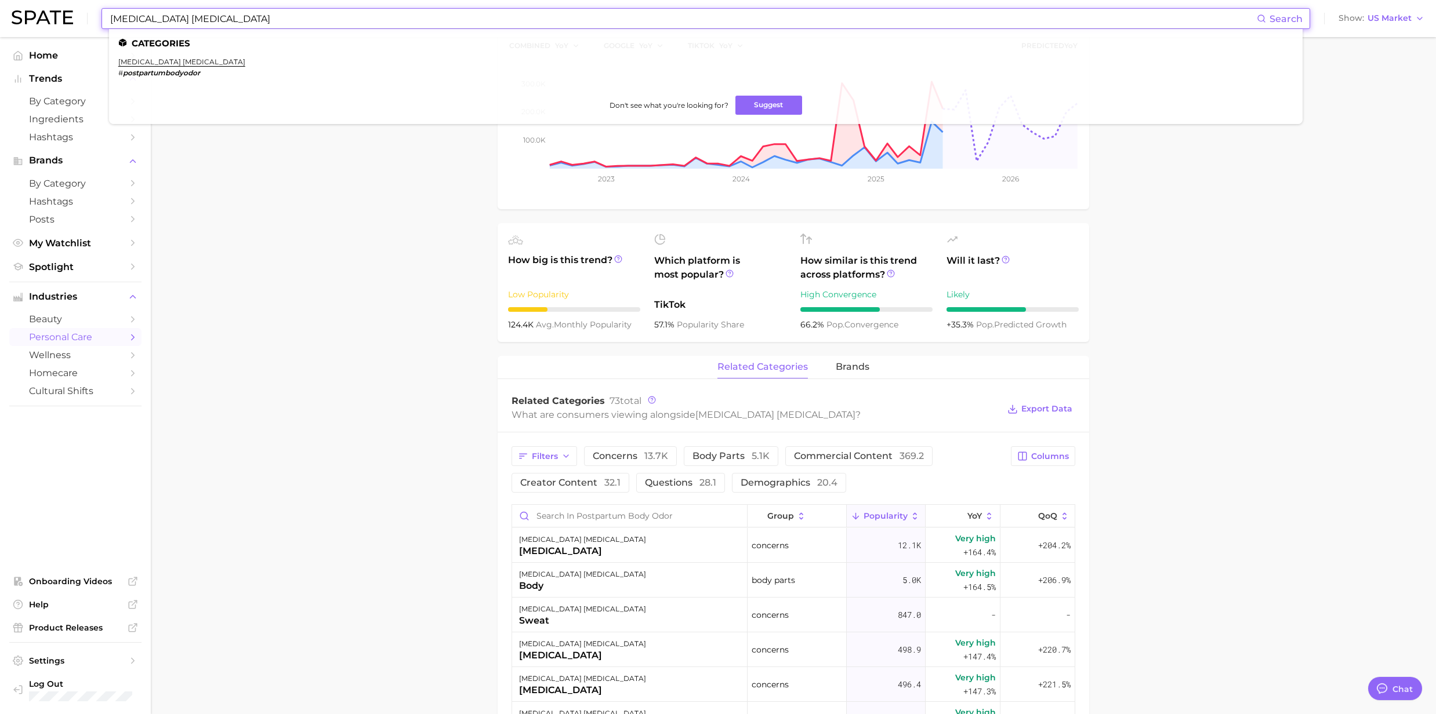
drag, startPoint x: 235, startPoint y: 21, endPoint x: 114, endPoint y: 24, distance: 121.2
click at [114, 24] on input "[MEDICAL_DATA] [MEDICAL_DATA]" at bounding box center [683, 19] width 1148 height 20
click at [227, 21] on input "[MEDICAL_DATA] [MEDICAL_DATA]" at bounding box center [683, 19] width 1148 height 20
drag, startPoint x: 230, startPoint y: 19, endPoint x: 93, endPoint y: 17, distance: 136.9
click at [93, 17] on div "[MEDICAL_DATA] [MEDICAL_DATA] Search Categories [MEDICAL_DATA] [MEDICAL_DATA] #…" at bounding box center [718, 18] width 1413 height 37
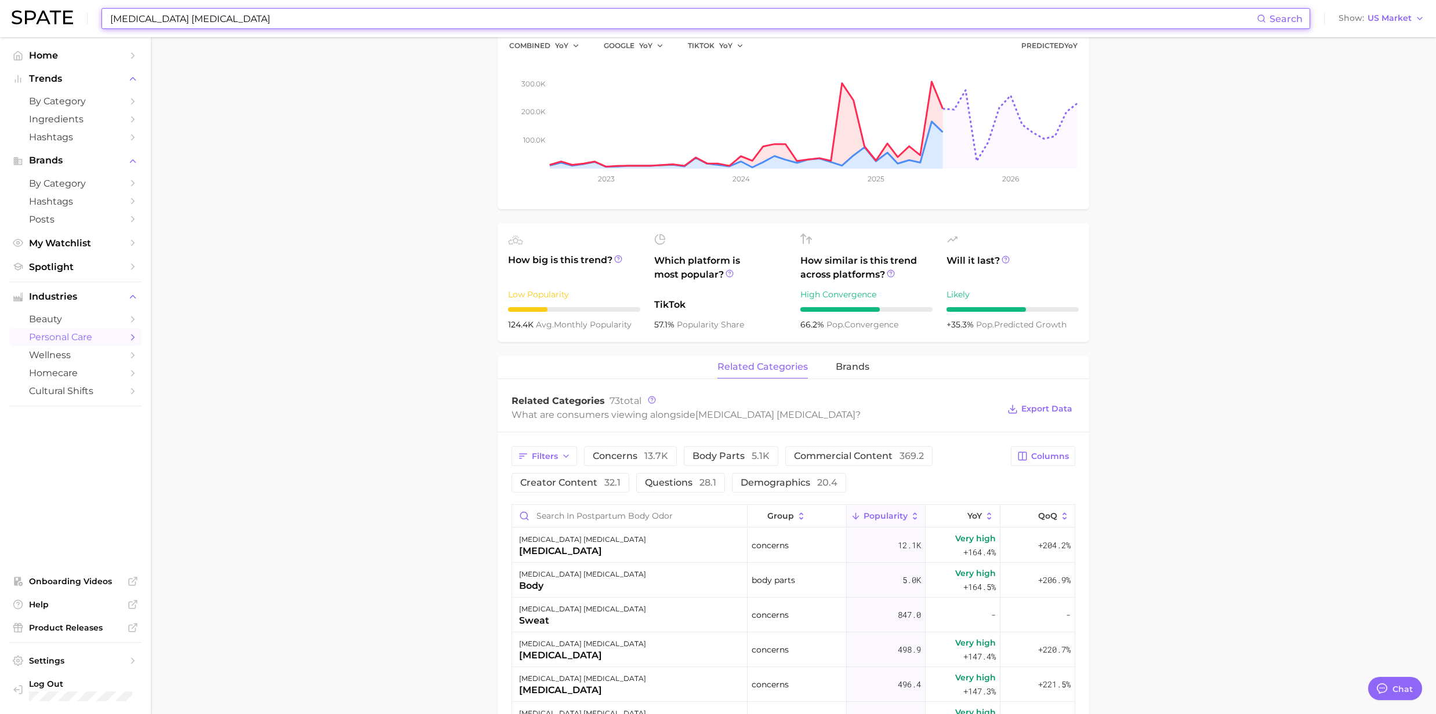
paste input "Sweat Bumps"
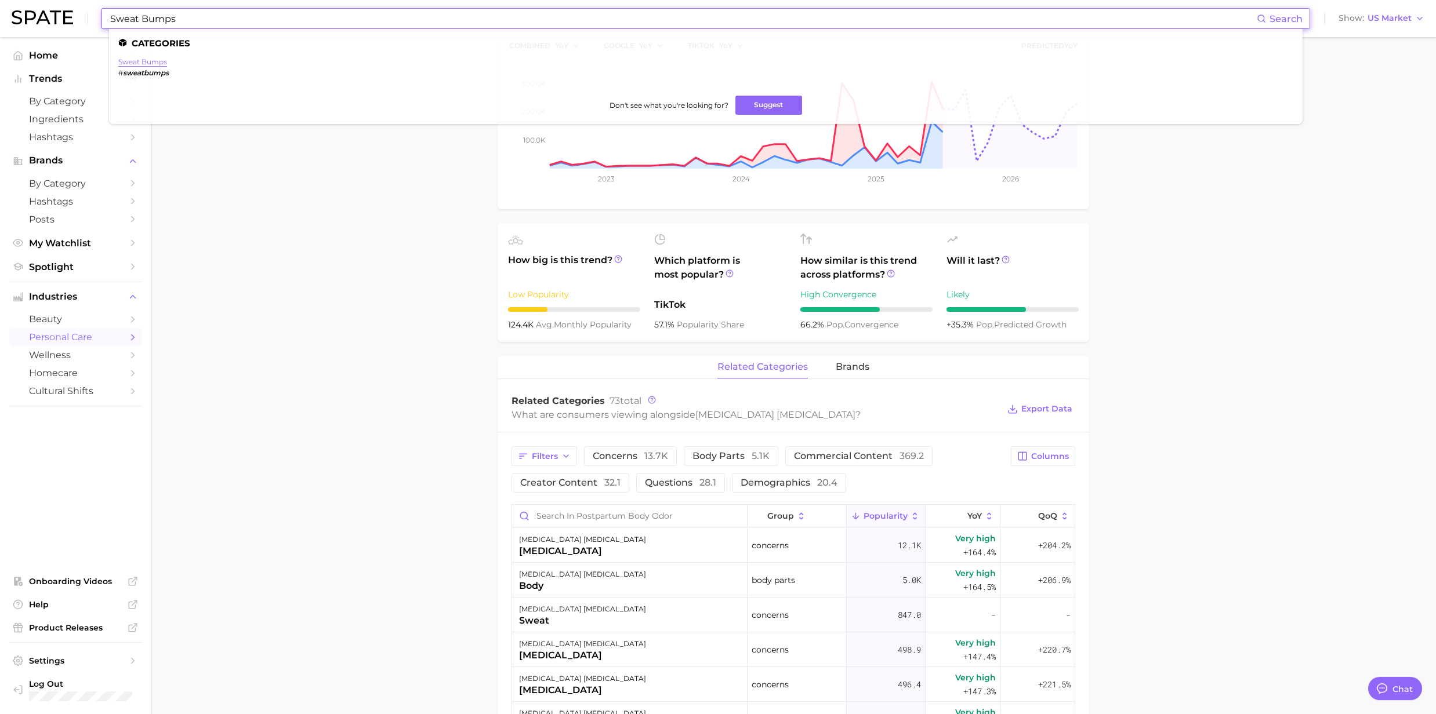
click at [161, 63] on link "sweat bumps" at bounding box center [142, 61] width 49 height 9
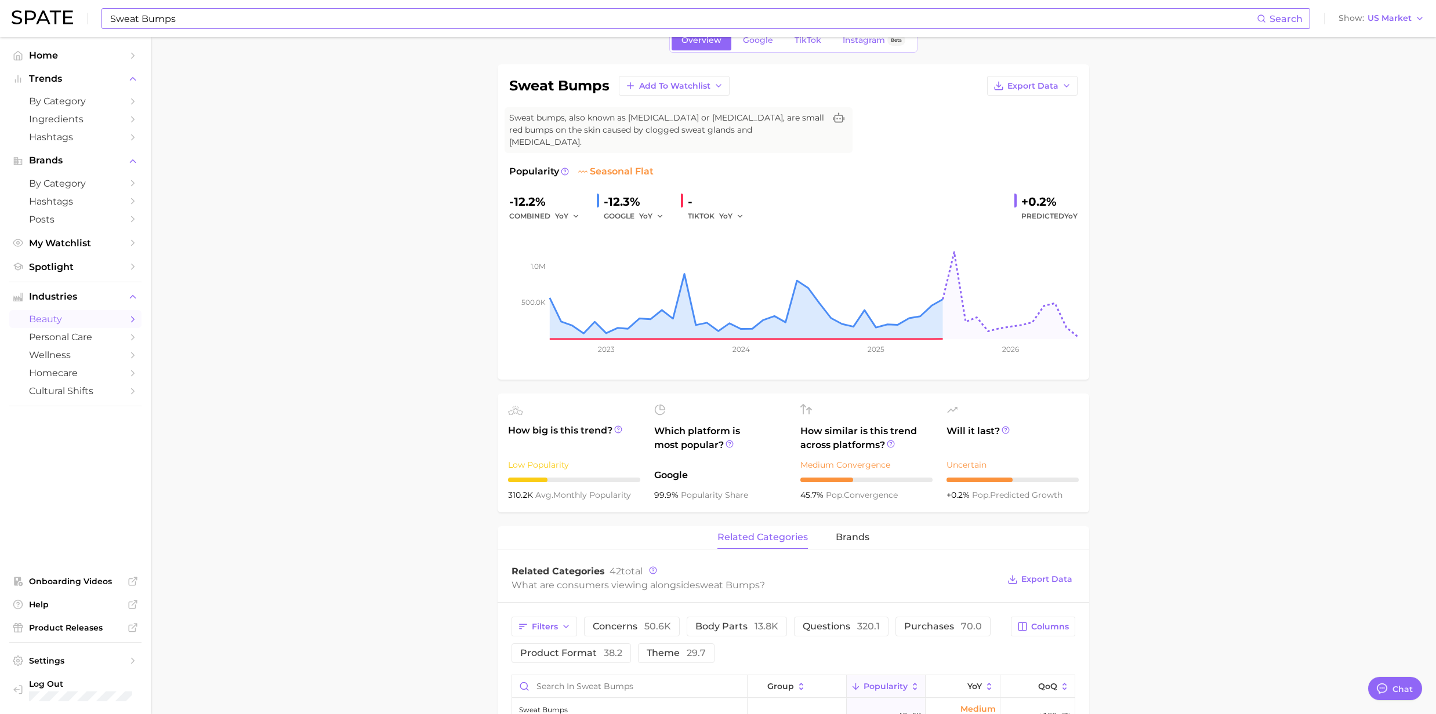
scroll to position [232, 0]
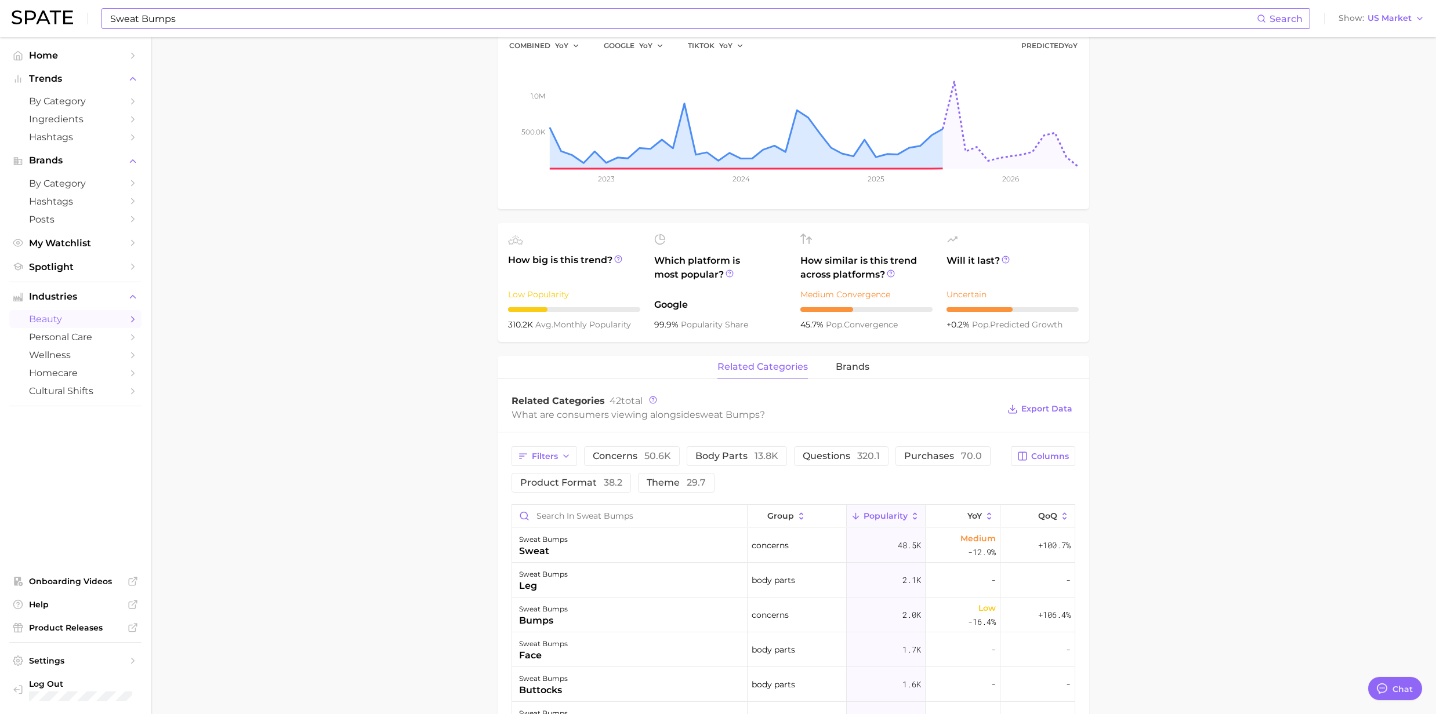
click at [201, 22] on input "Sweat Bumps" at bounding box center [683, 19] width 1148 height 20
drag, startPoint x: 200, startPoint y: 21, endPoint x: 58, endPoint y: 23, distance: 142.1
click at [58, 23] on div "Sweat Bumps Search Categories sweat bumps # sweatbumps Don't see what you're lo…" at bounding box center [718, 18] width 1413 height 37
paste input "Perioral dermatiti"
click at [161, 64] on link "[MEDICAL_DATA]" at bounding box center [149, 61] width 63 height 9
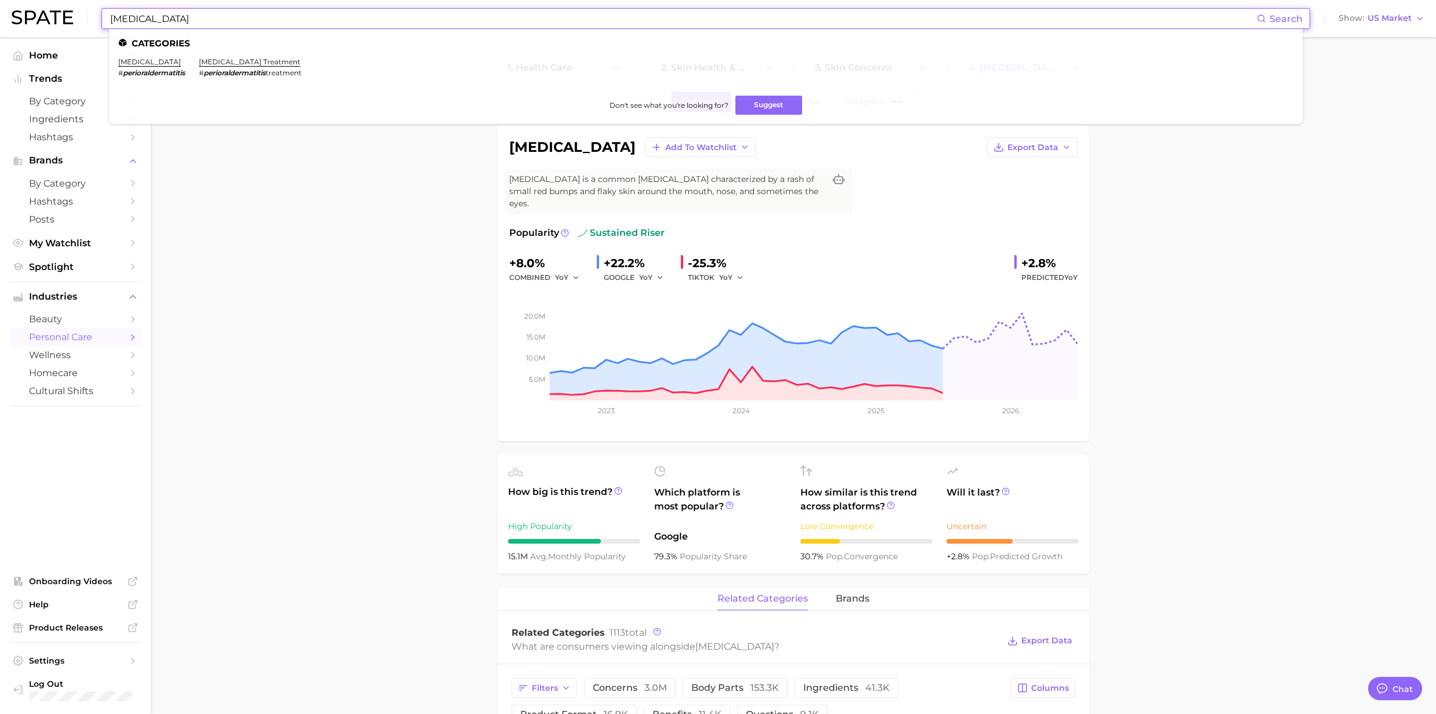
click at [217, 27] on input "[MEDICAL_DATA]" at bounding box center [683, 19] width 1148 height 20
drag, startPoint x: 212, startPoint y: 24, endPoint x: 89, endPoint y: 34, distance: 123.3
click at [89, 34] on div "[MEDICAL_DATA] Search Categories [MEDICAL_DATA] # perioraldermatitis [MEDICAL_D…" at bounding box center [718, 18] width 1413 height 37
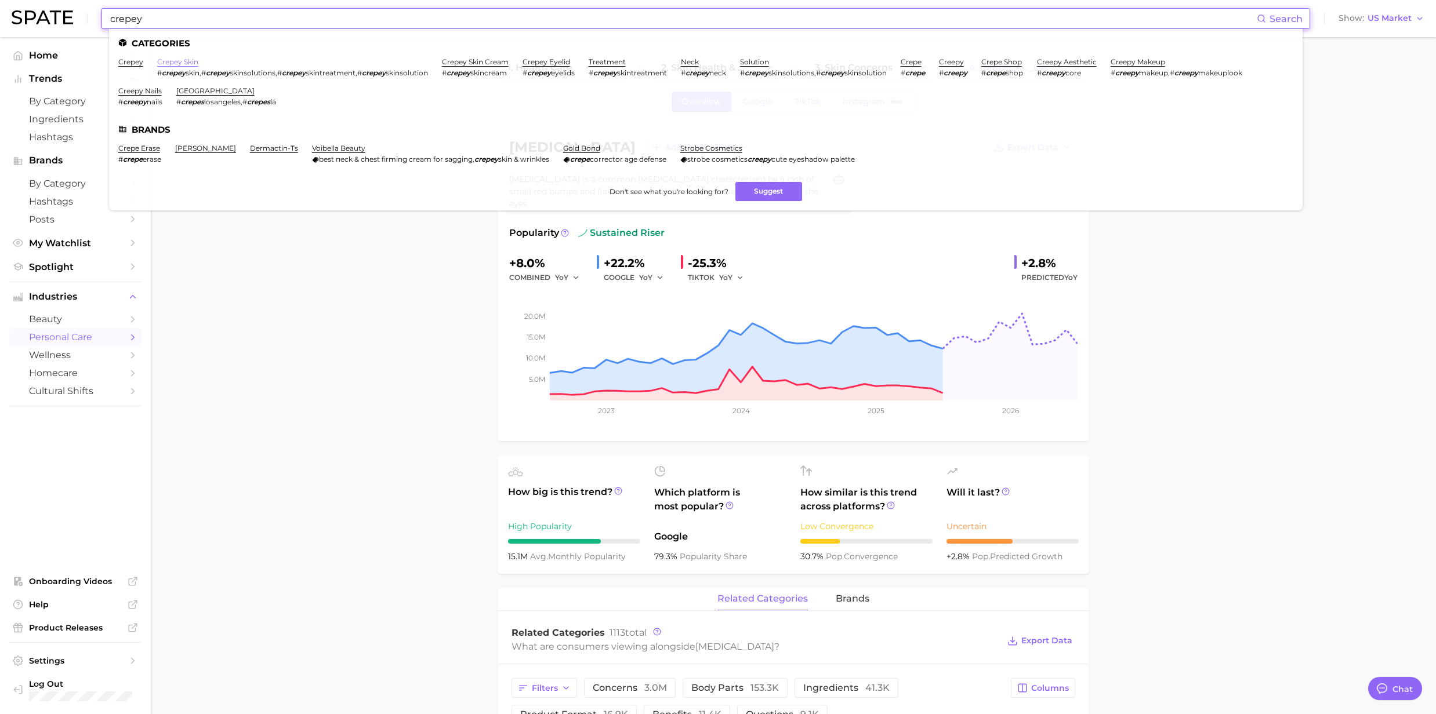
type input "crepey"
click at [167, 61] on link "crepey skin" at bounding box center [177, 61] width 41 height 9
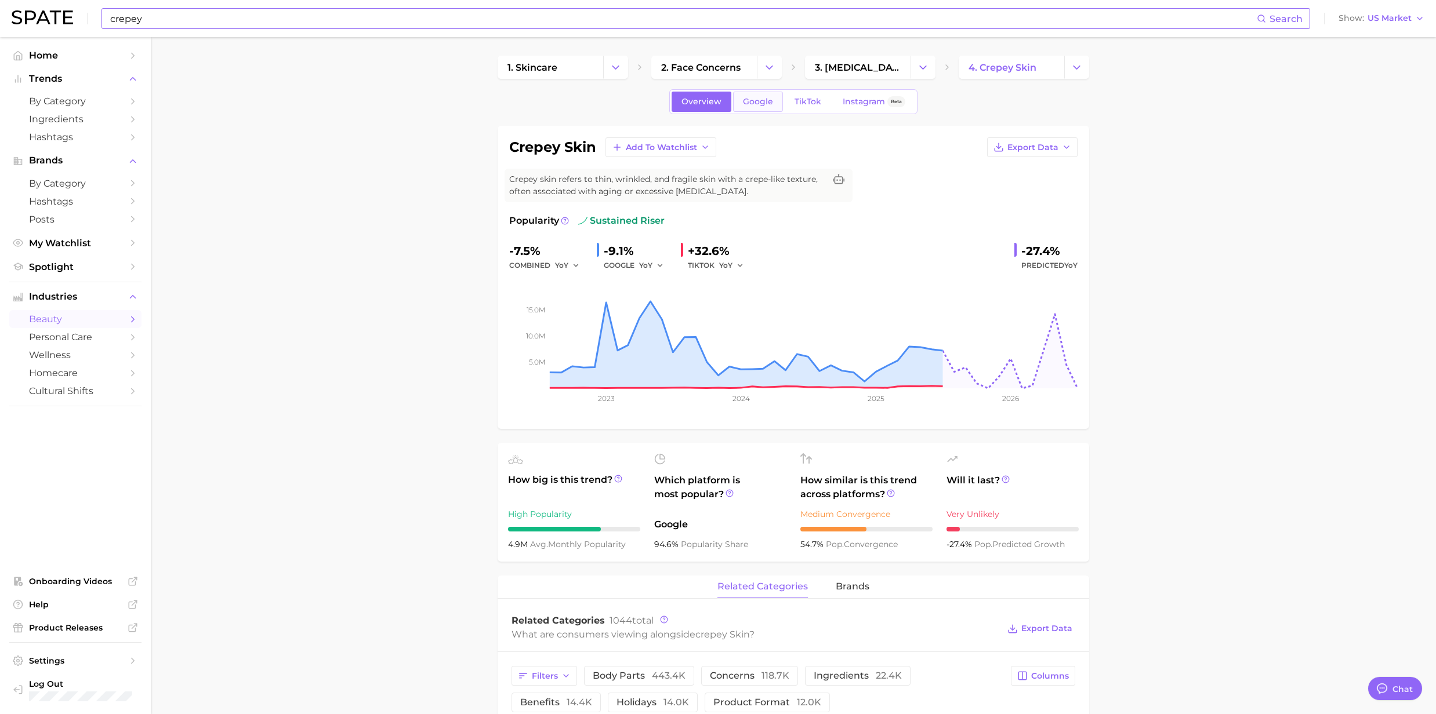
click at [759, 110] on link "Google" at bounding box center [758, 102] width 50 height 20
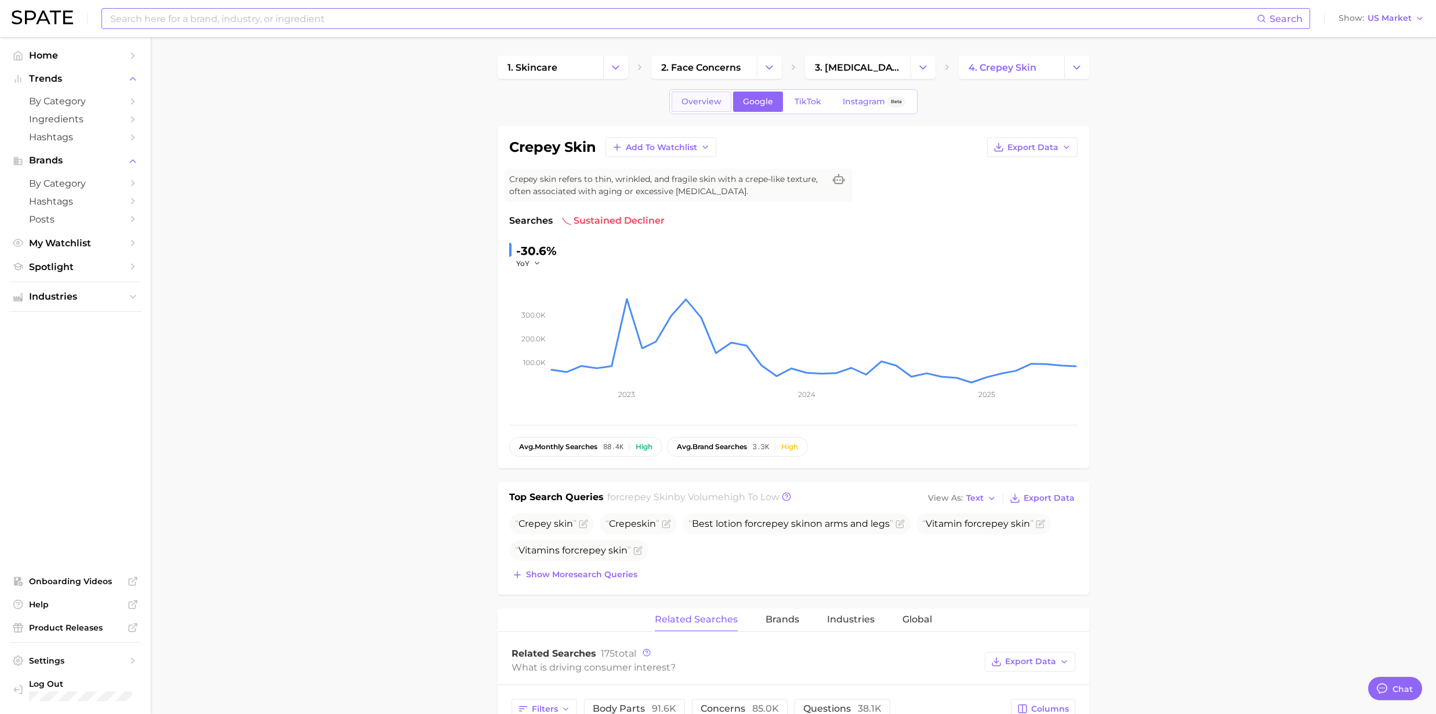
click at [687, 100] on span "Overview" at bounding box center [701, 102] width 40 height 10
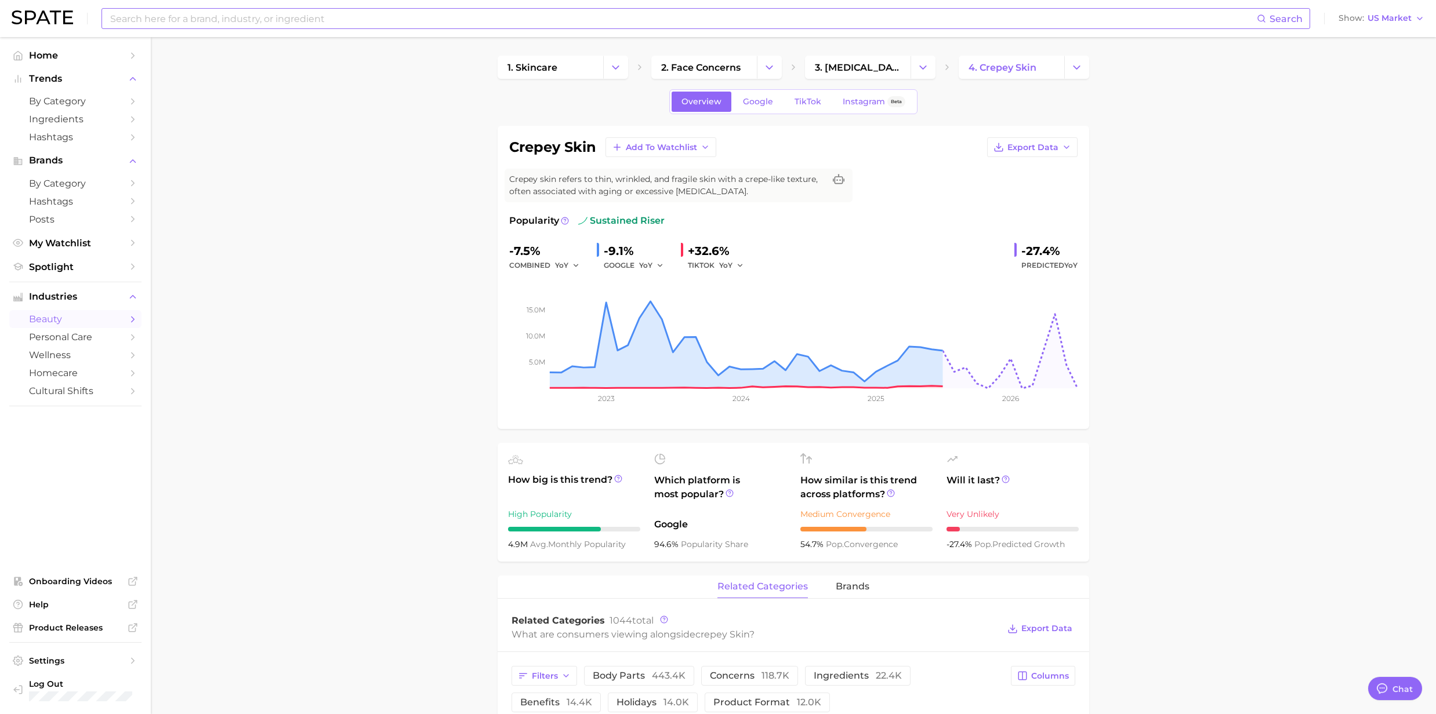
click at [245, 19] on input at bounding box center [683, 19] width 1148 height 20
click at [72, 325] on span "beauty" at bounding box center [75, 319] width 93 height 11
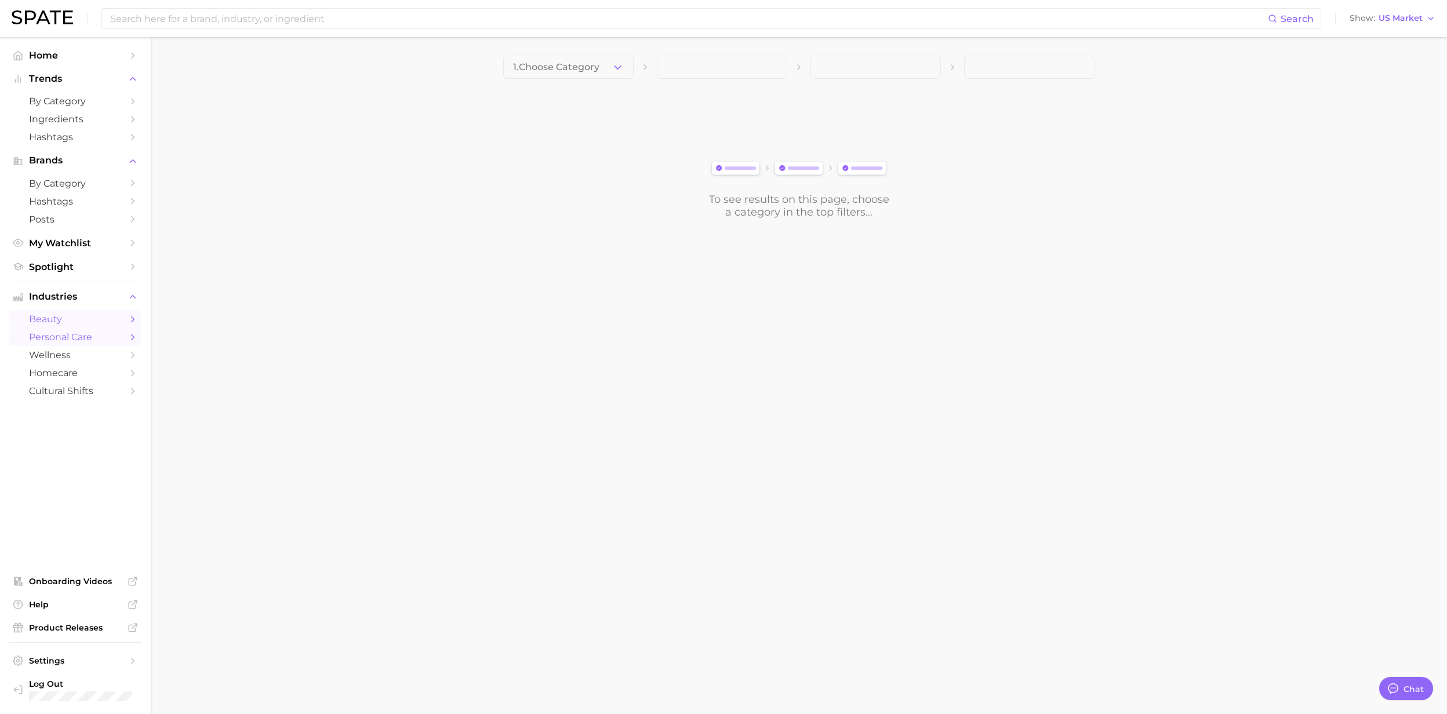
click at [66, 346] on link "personal care" at bounding box center [75, 337] width 132 height 18
click at [617, 70] on icon "button" at bounding box center [618, 67] width 12 height 12
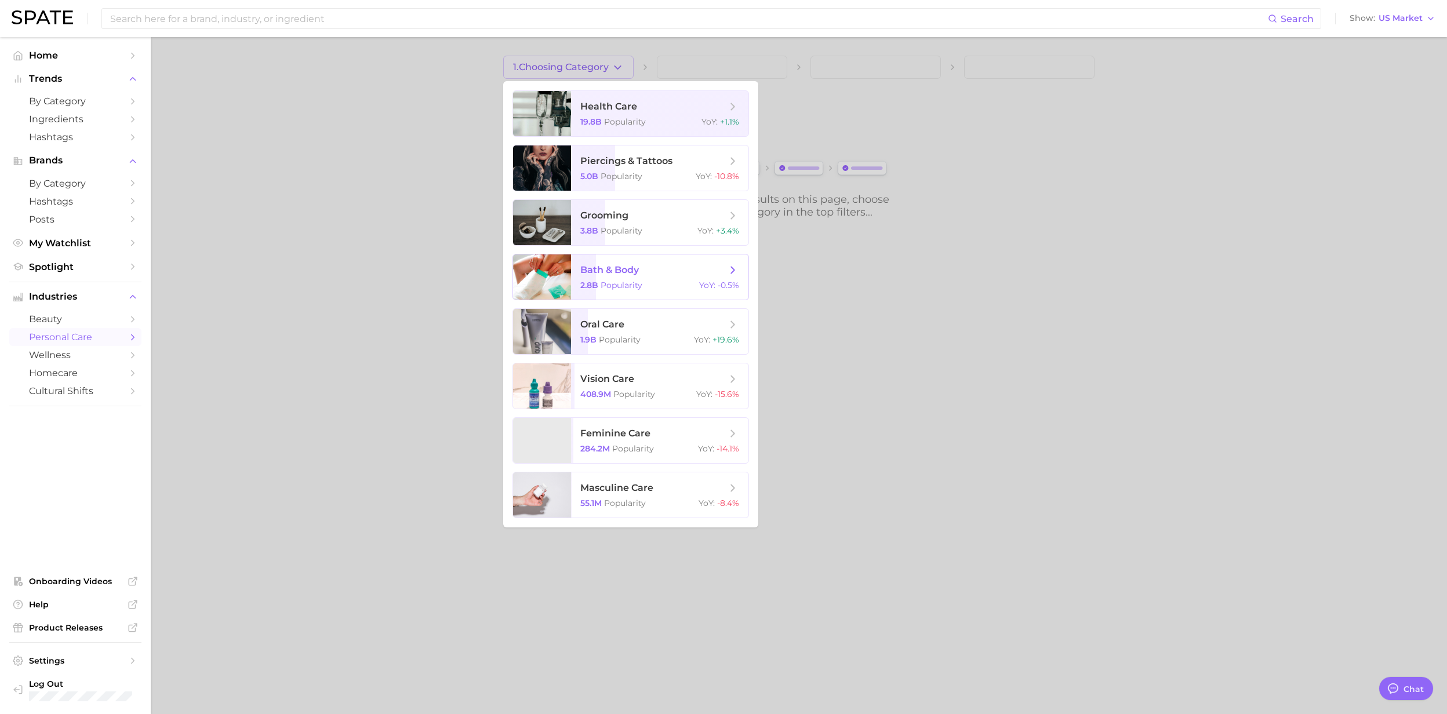
click at [615, 266] on span "bath & body" at bounding box center [609, 269] width 59 height 11
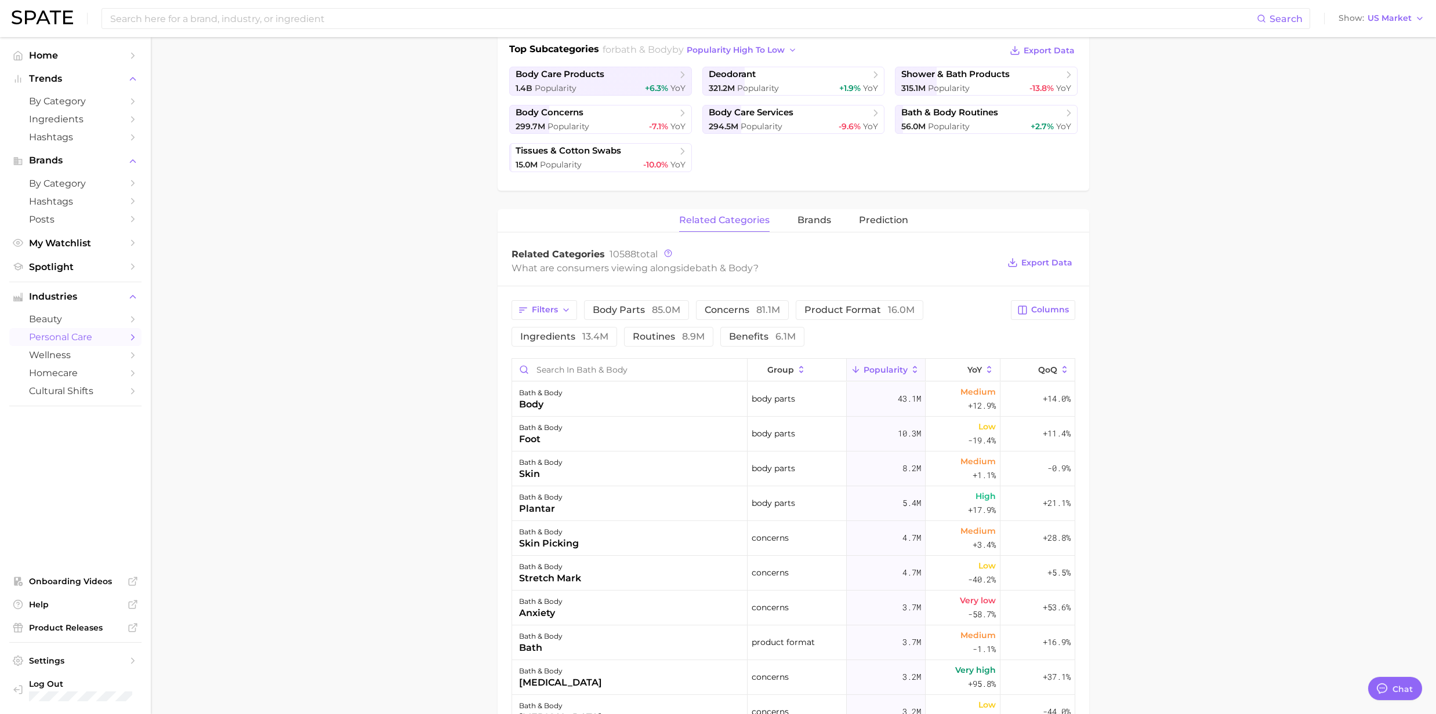
scroll to position [309, 0]
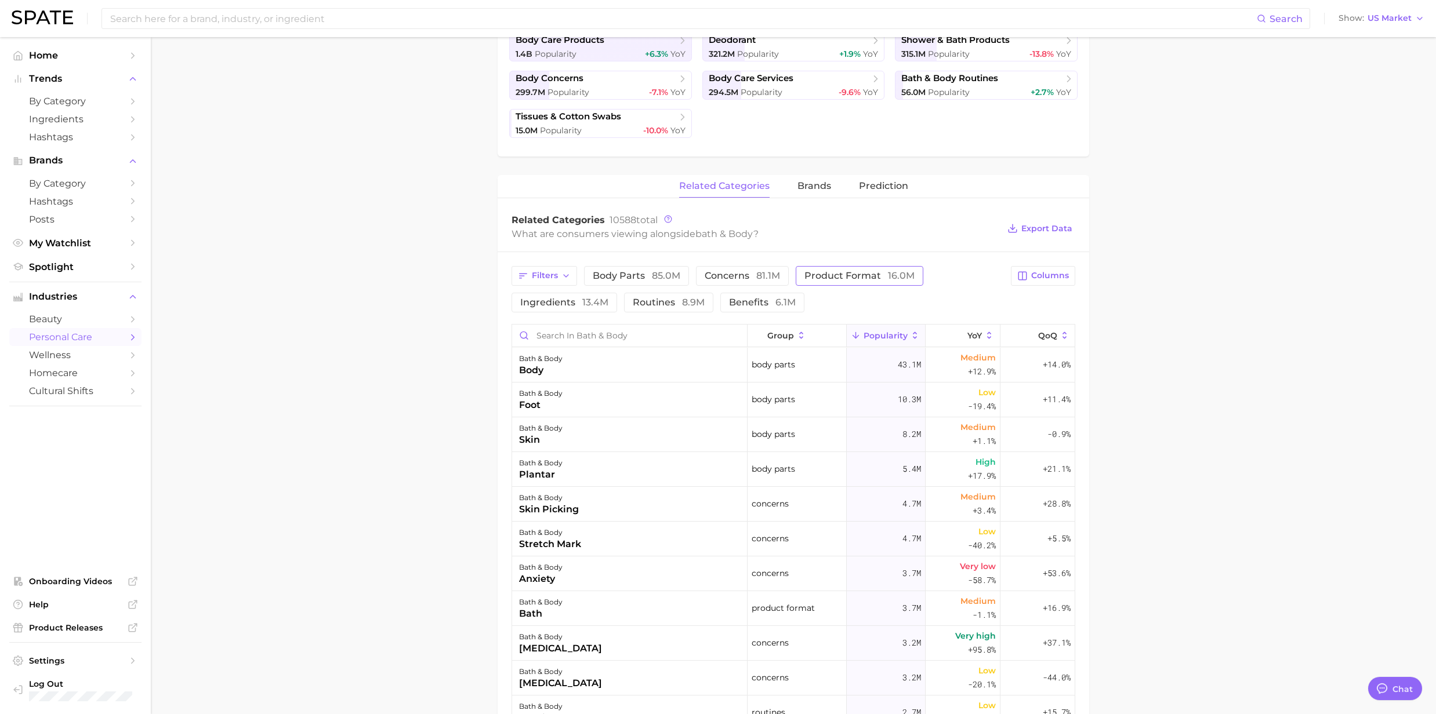
click at [831, 276] on span "product format 16.0m" at bounding box center [859, 275] width 110 height 9
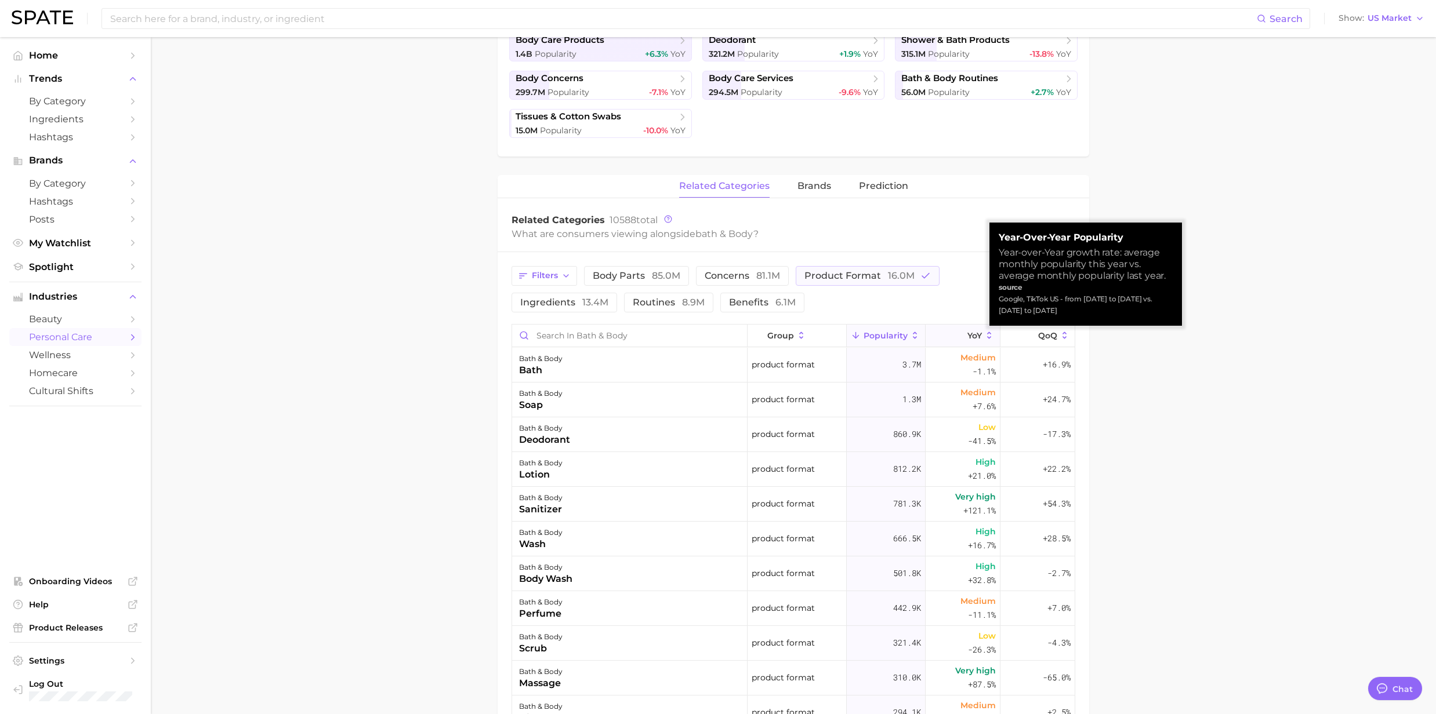
click at [984, 333] on icon at bounding box center [989, 336] width 10 height 10
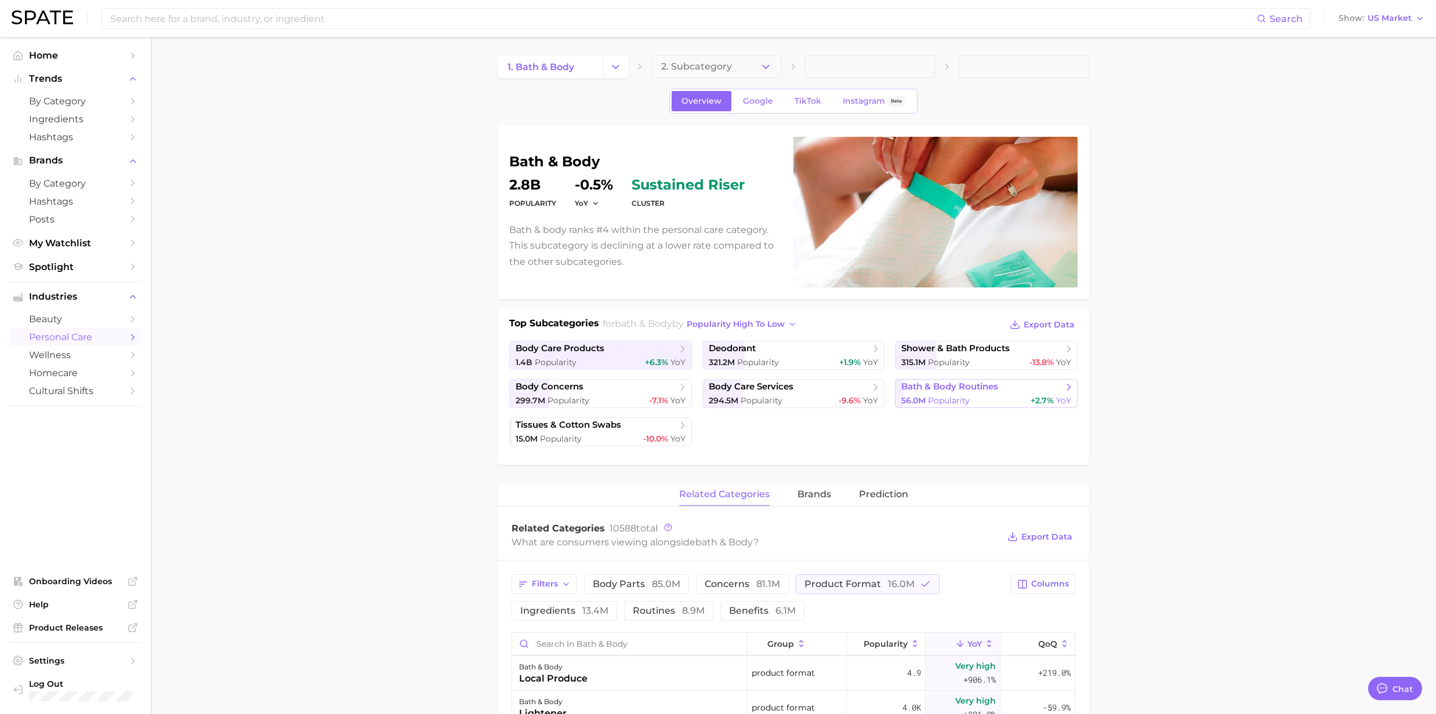
scroll to position [0, 0]
drag, startPoint x: 757, startPoint y: 103, endPoint x: 1386, endPoint y: 462, distance: 724.2
click at [757, 103] on span "Google" at bounding box center [758, 102] width 30 height 10
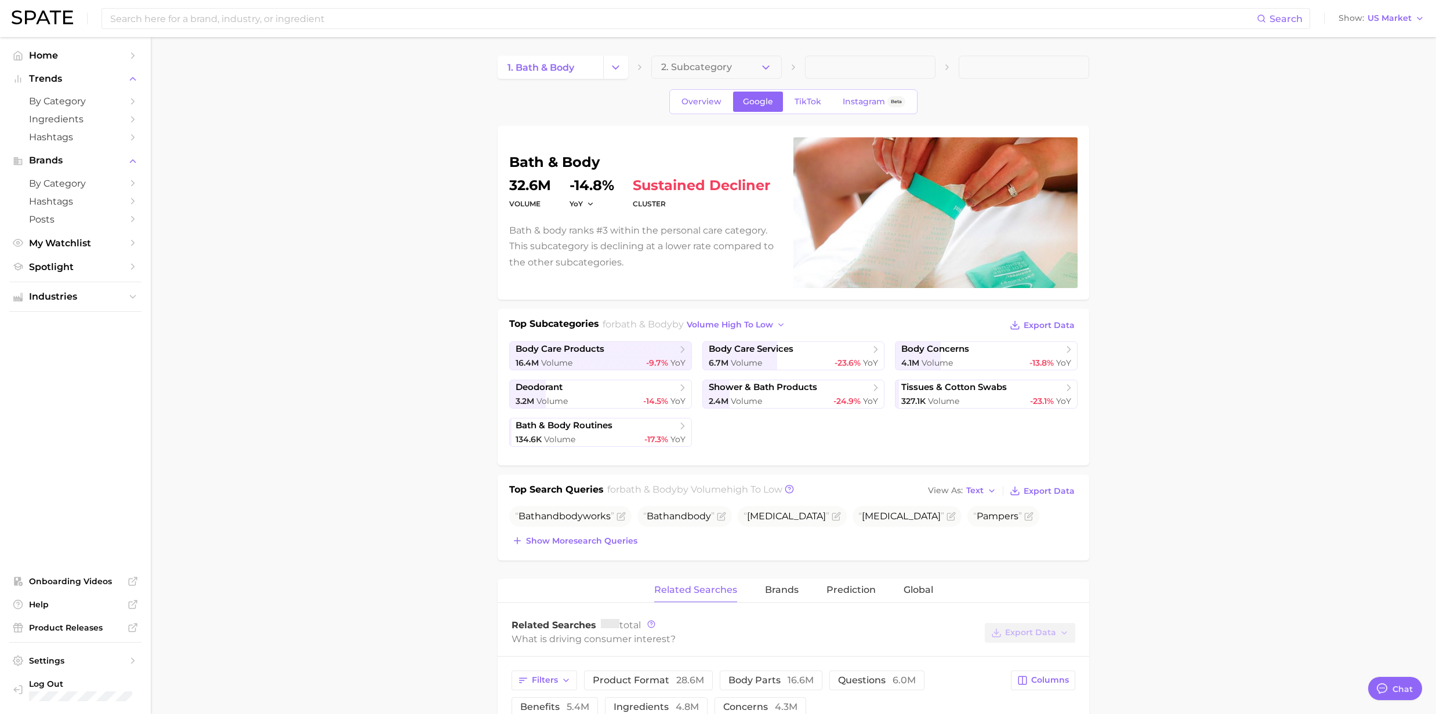
scroll to position [232, 0]
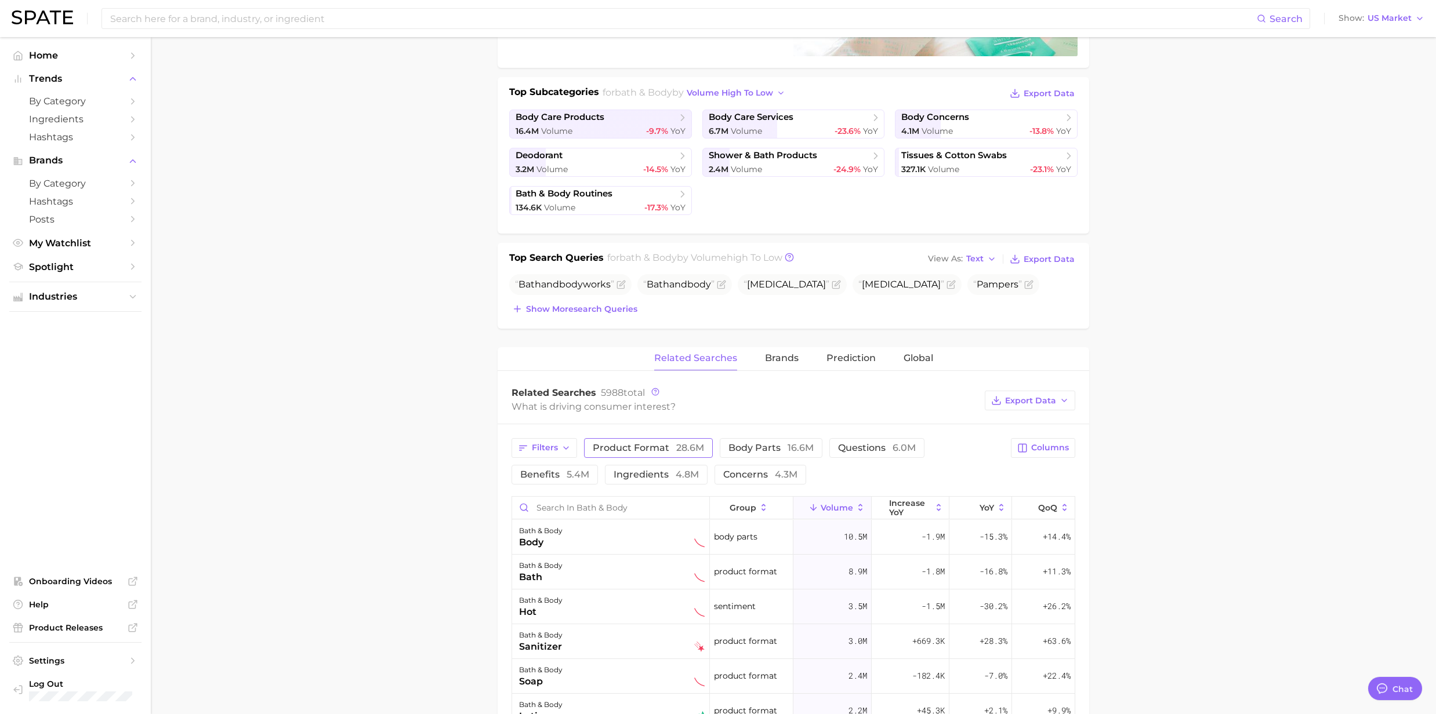
click at [662, 450] on span "product format 28.6m" at bounding box center [648, 447] width 111 height 11
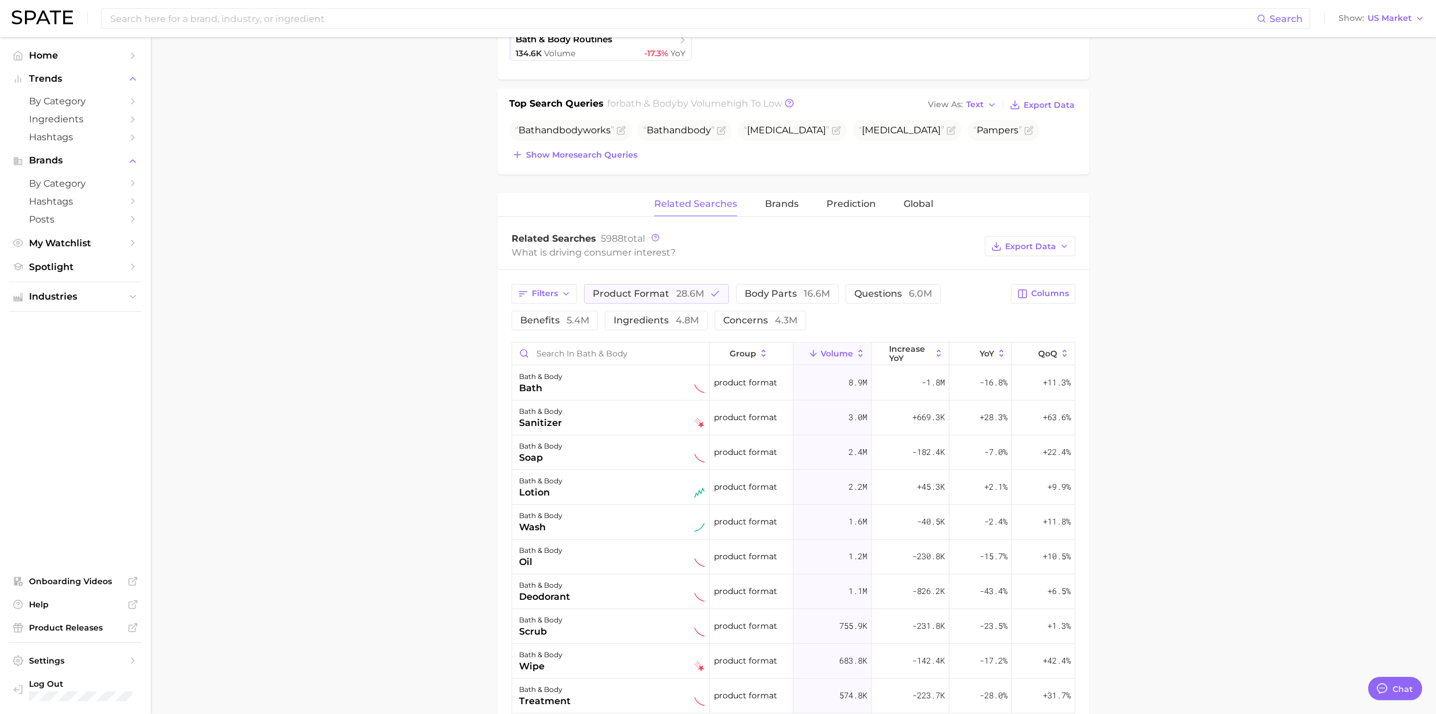
scroll to position [464, 0]
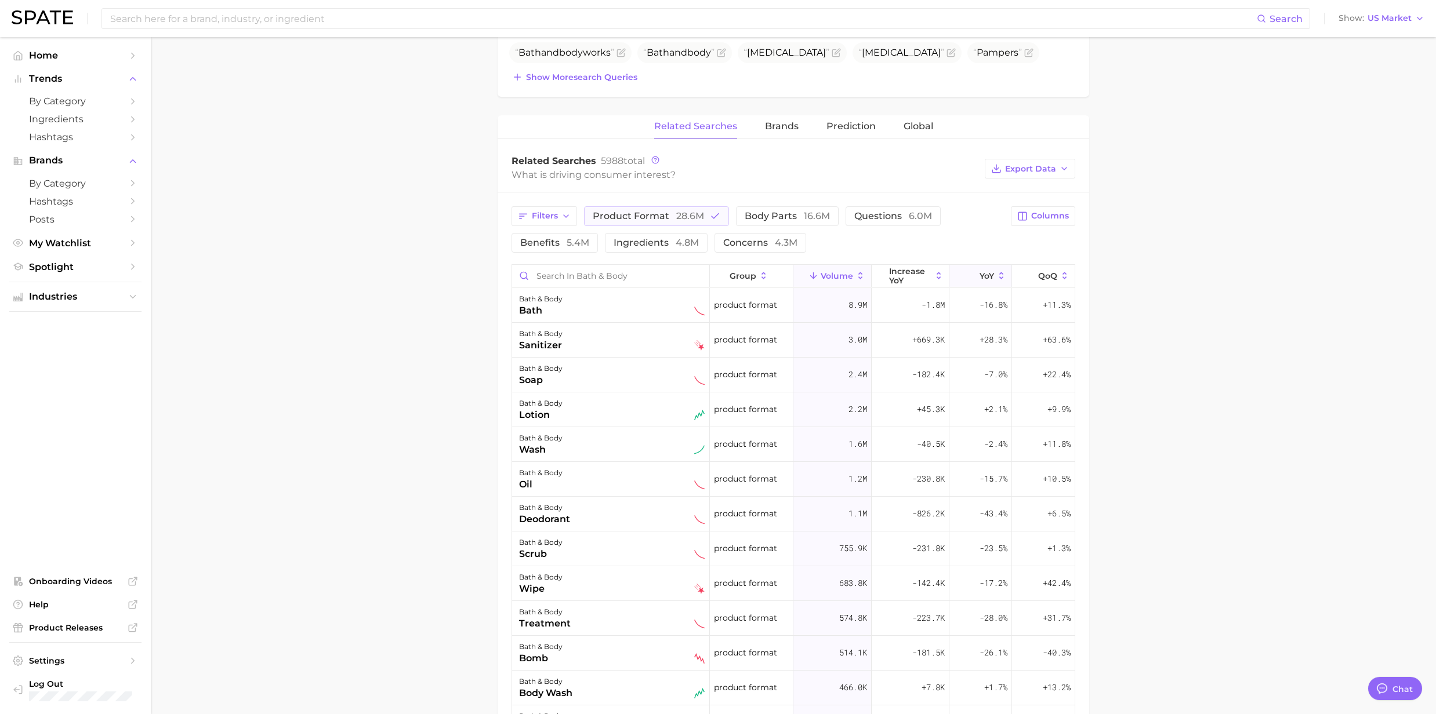
click at [996, 277] on icon at bounding box center [1001, 276] width 10 height 10
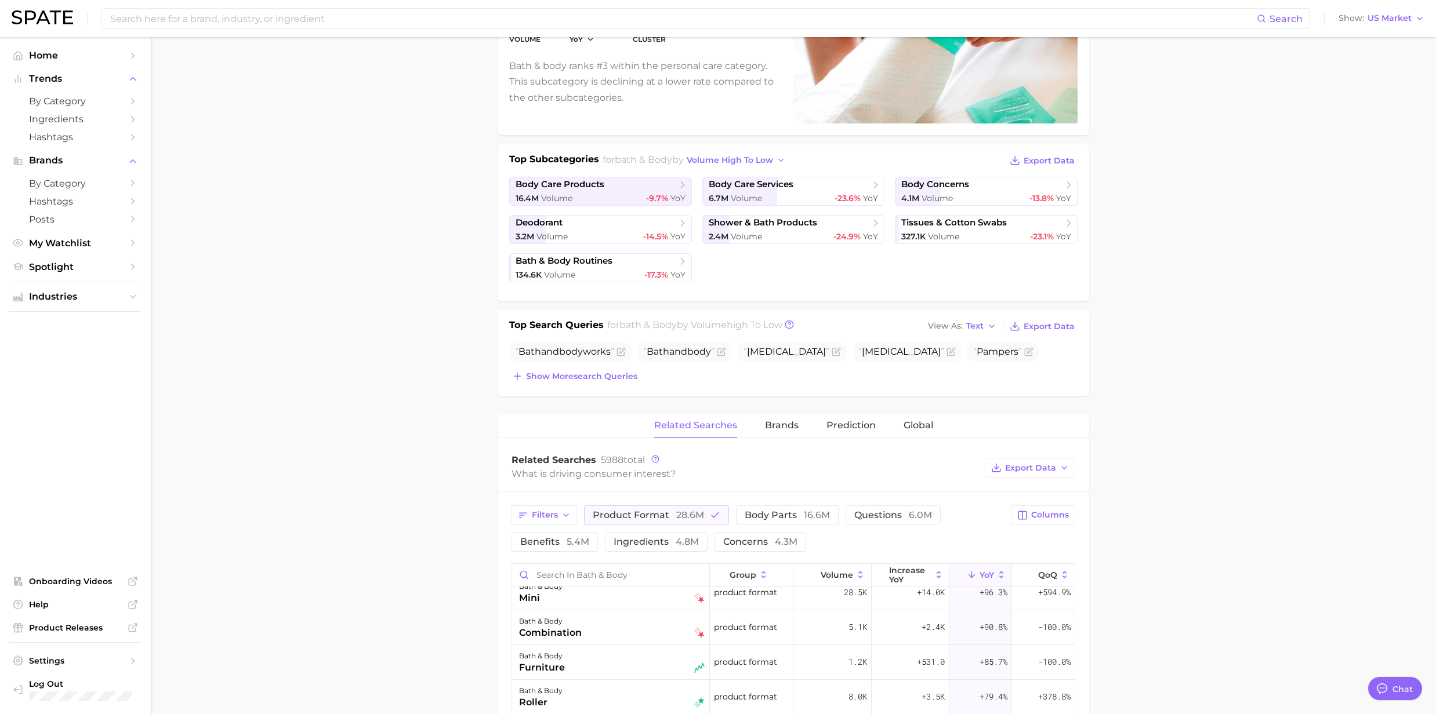
scroll to position [0, 0]
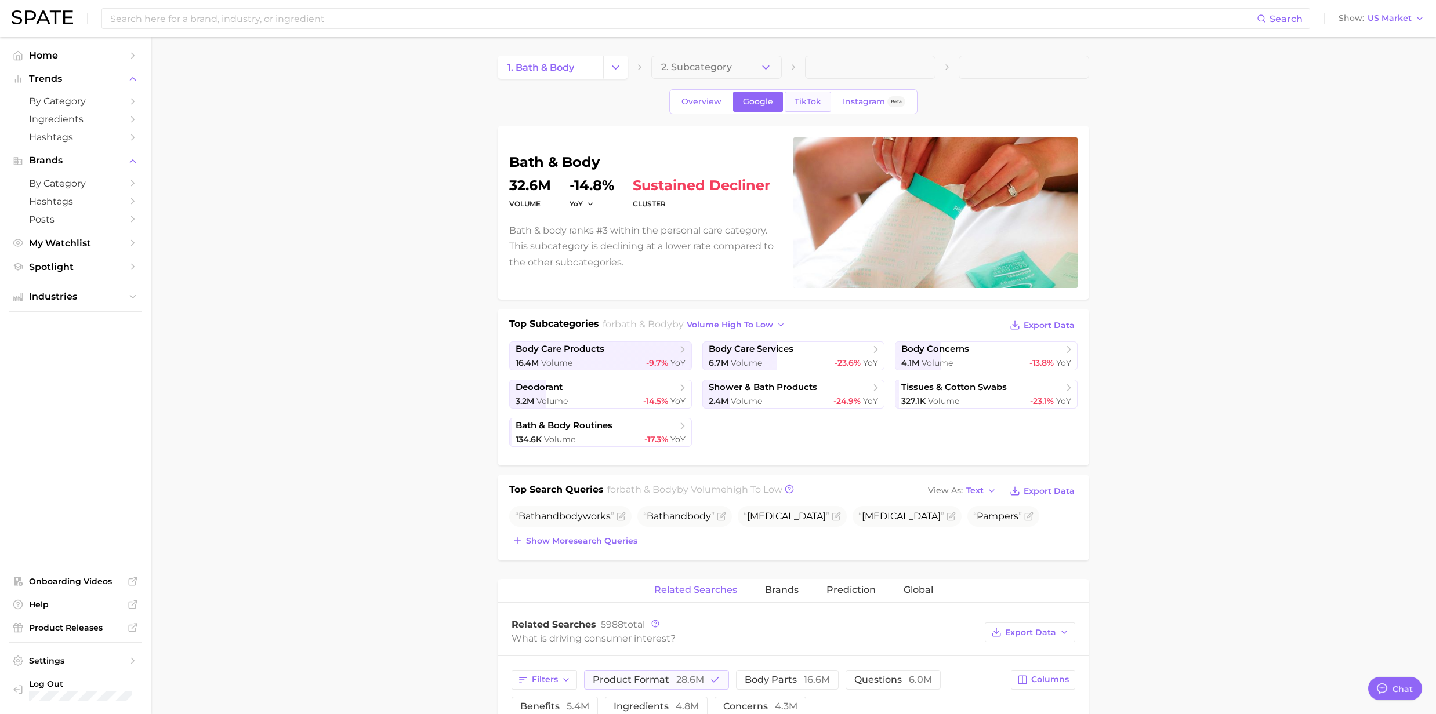
click at [797, 104] on span "TikTok" at bounding box center [807, 102] width 27 height 10
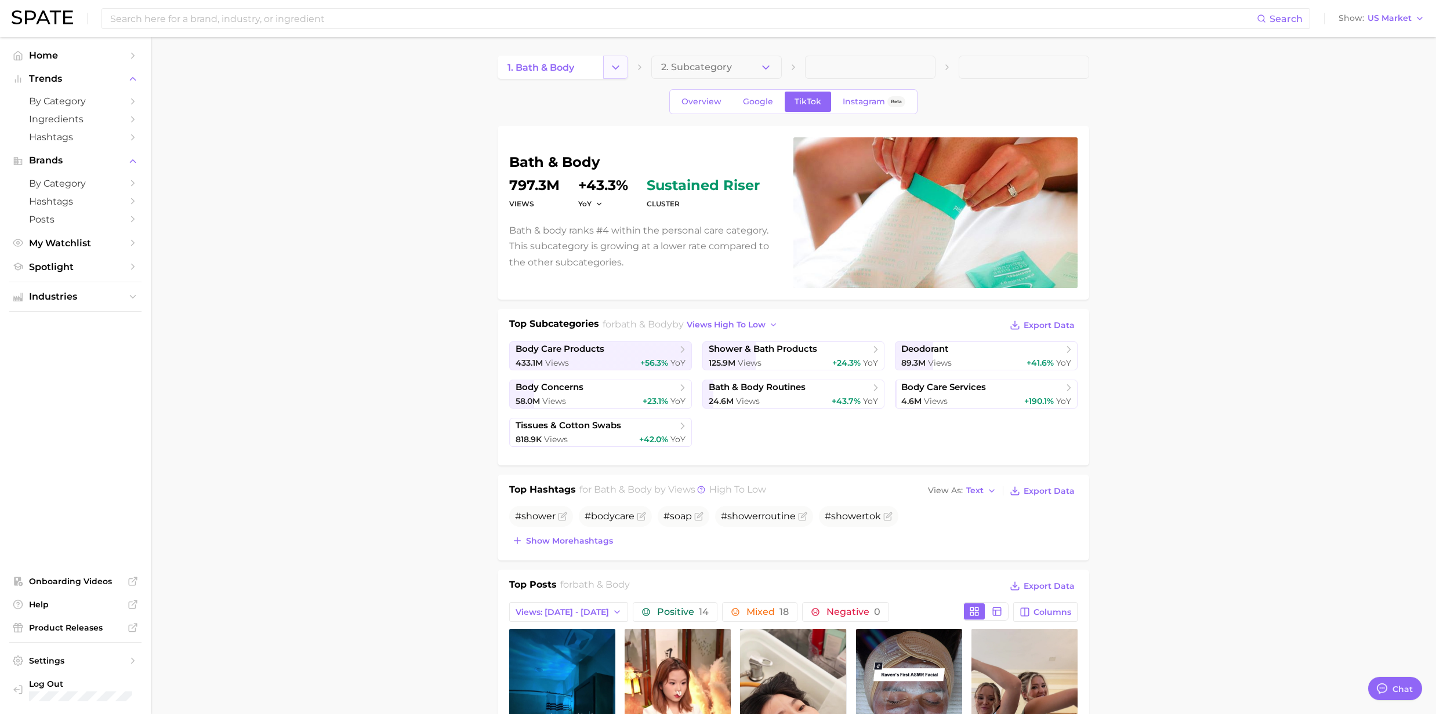
click at [607, 72] on button "Change Category" at bounding box center [615, 67] width 25 height 23
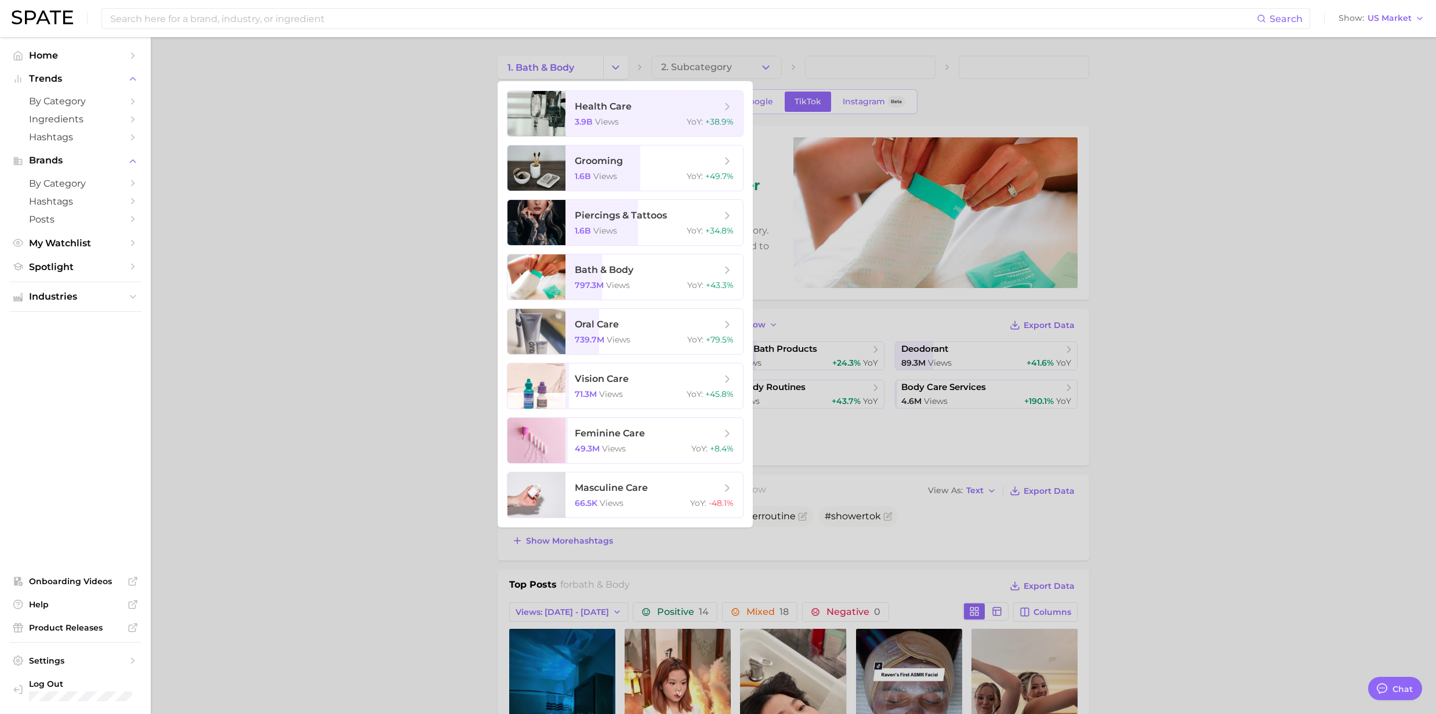
click at [291, 204] on div at bounding box center [718, 357] width 1436 height 714
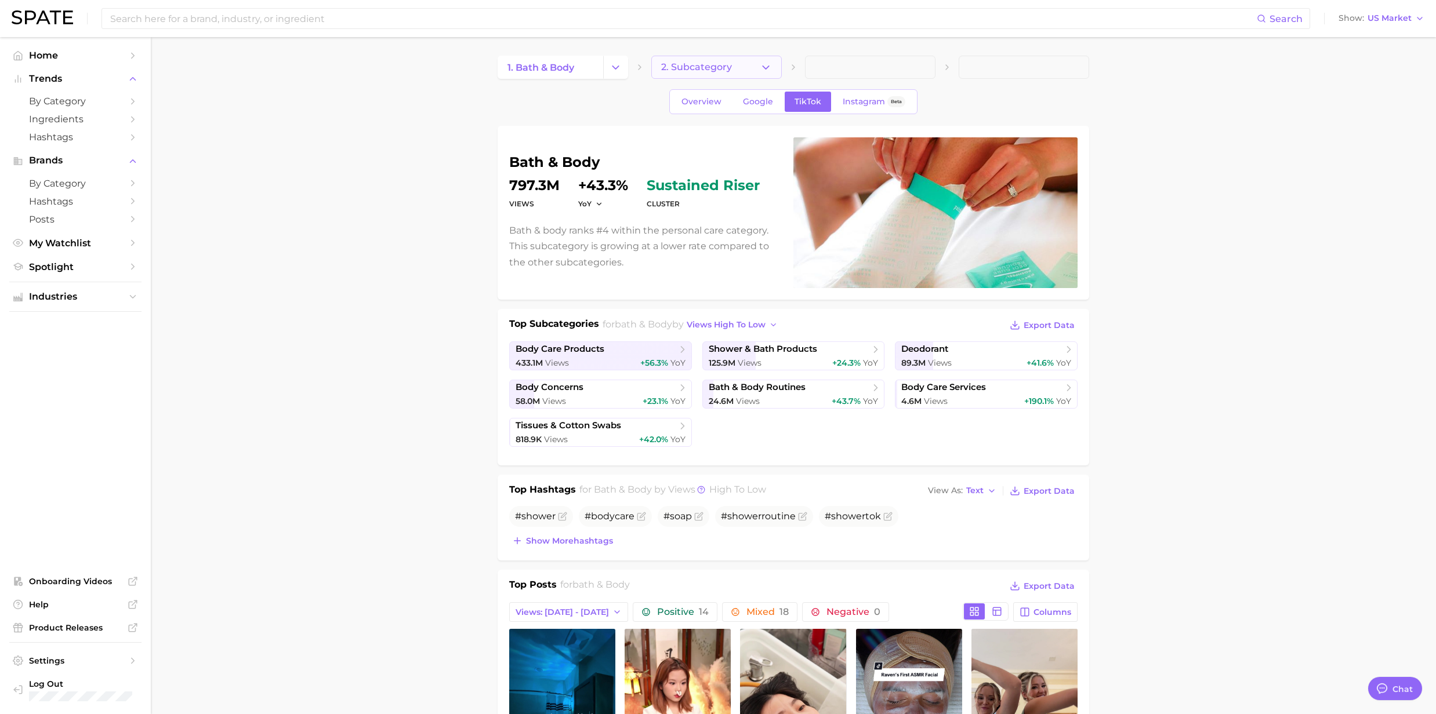
click at [761, 70] on icon "button" at bounding box center [766, 67] width 12 height 12
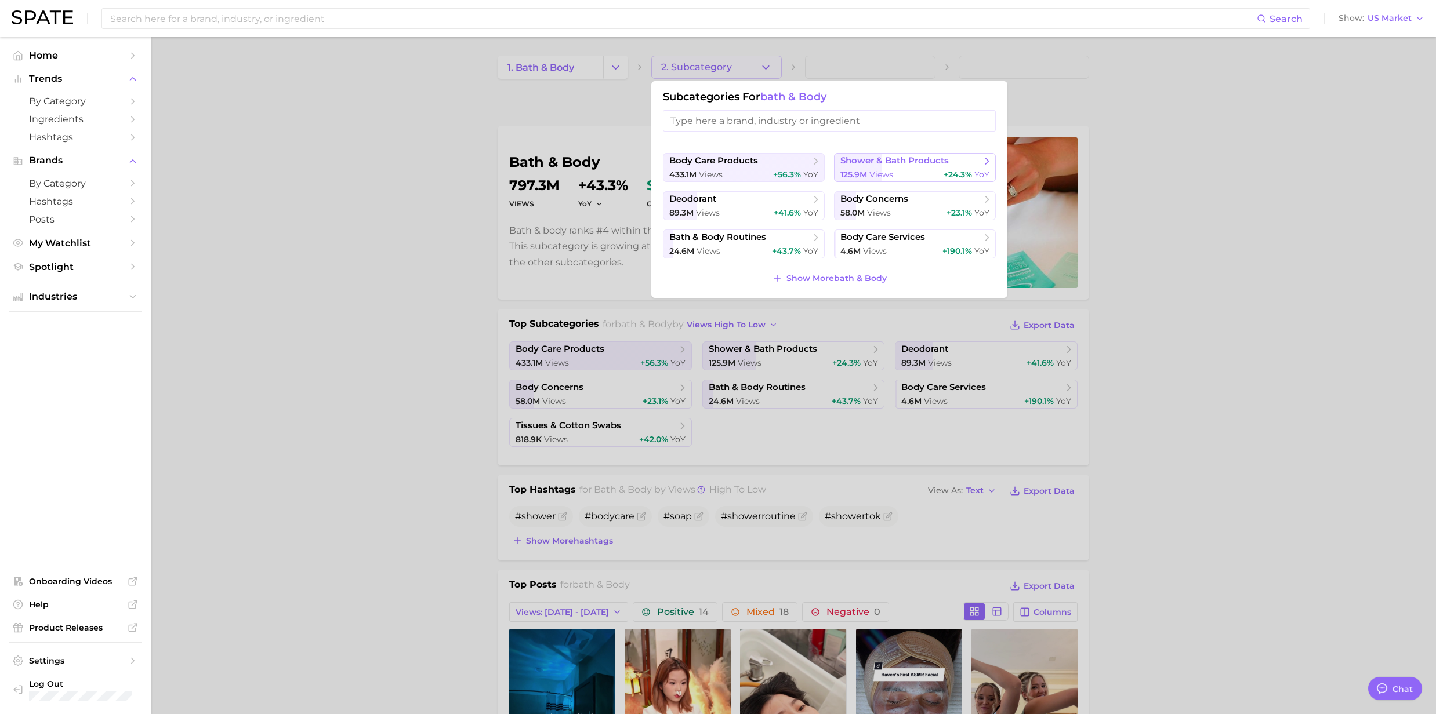
click at [890, 172] on span "views" at bounding box center [881, 174] width 24 height 10
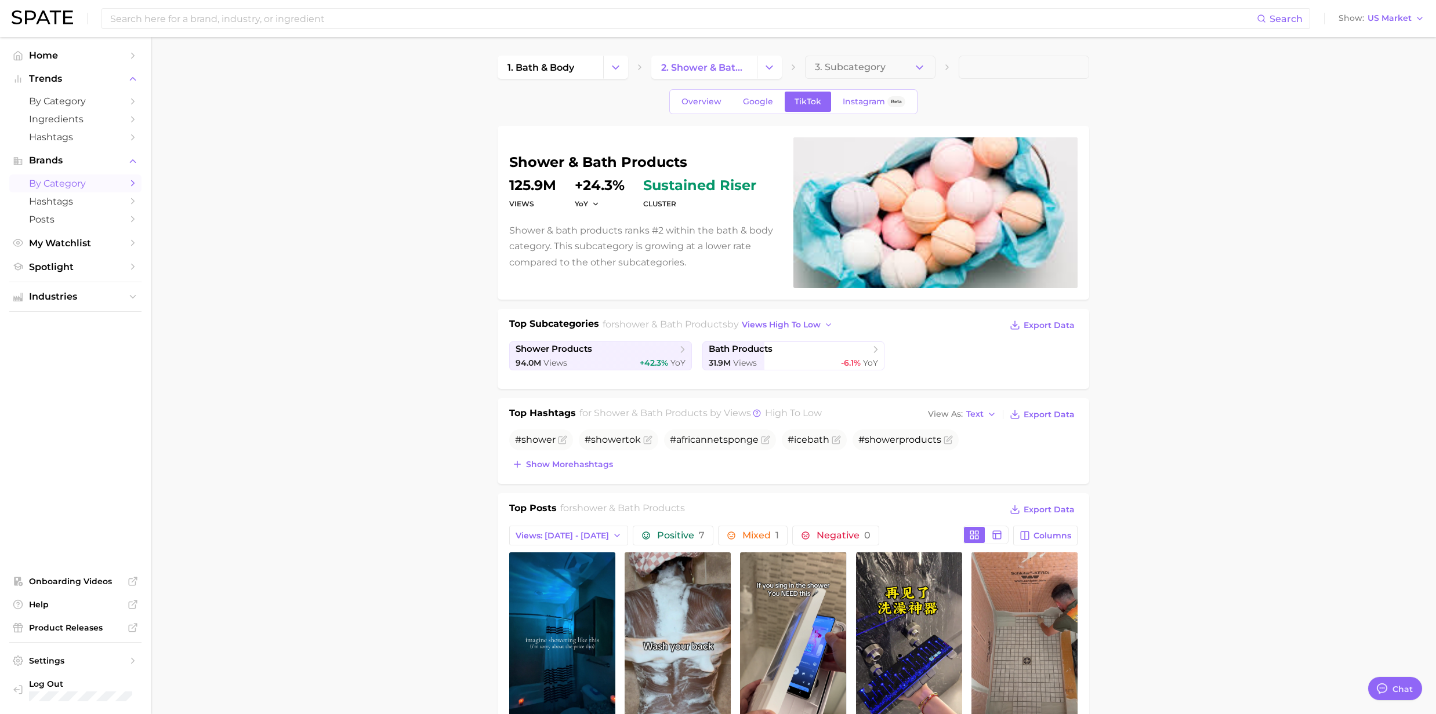
click at [92, 187] on span "by Category" at bounding box center [75, 183] width 93 height 11
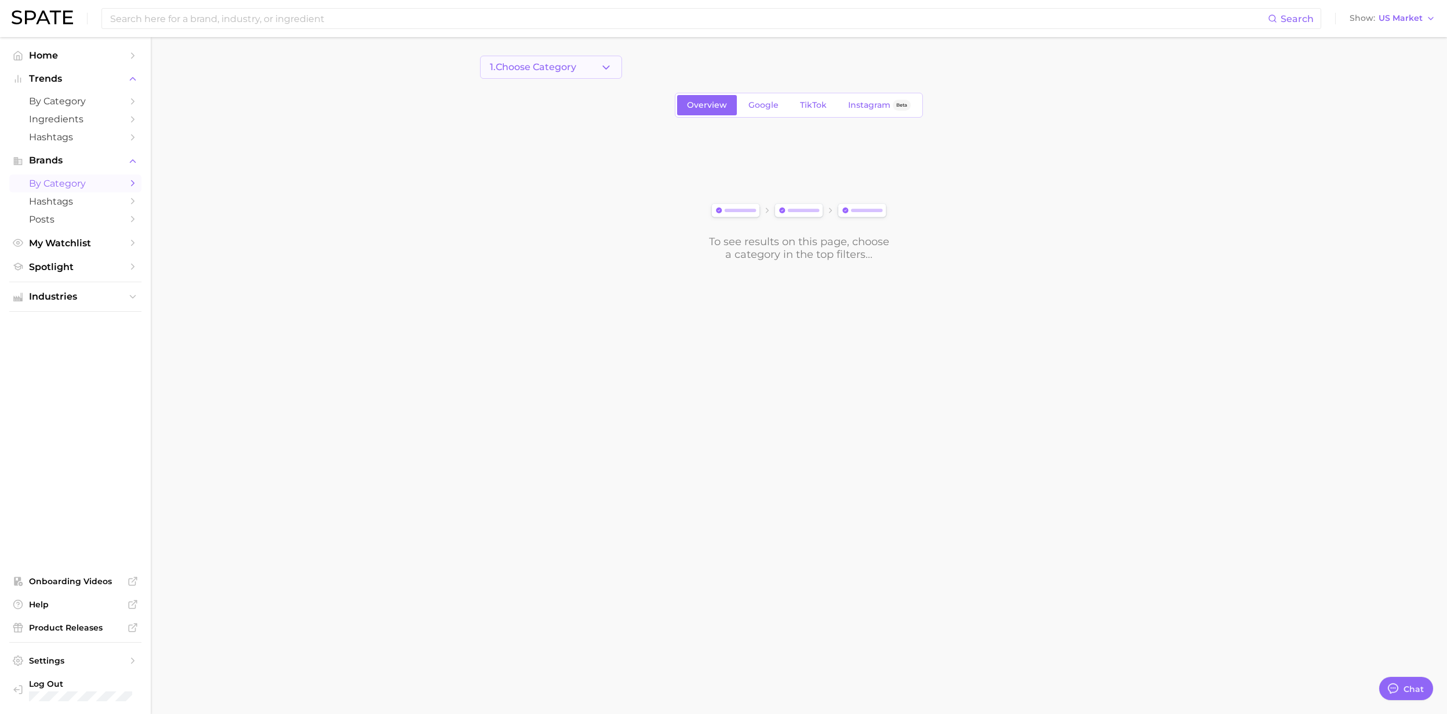
click at [611, 65] on icon "button" at bounding box center [606, 67] width 12 height 12
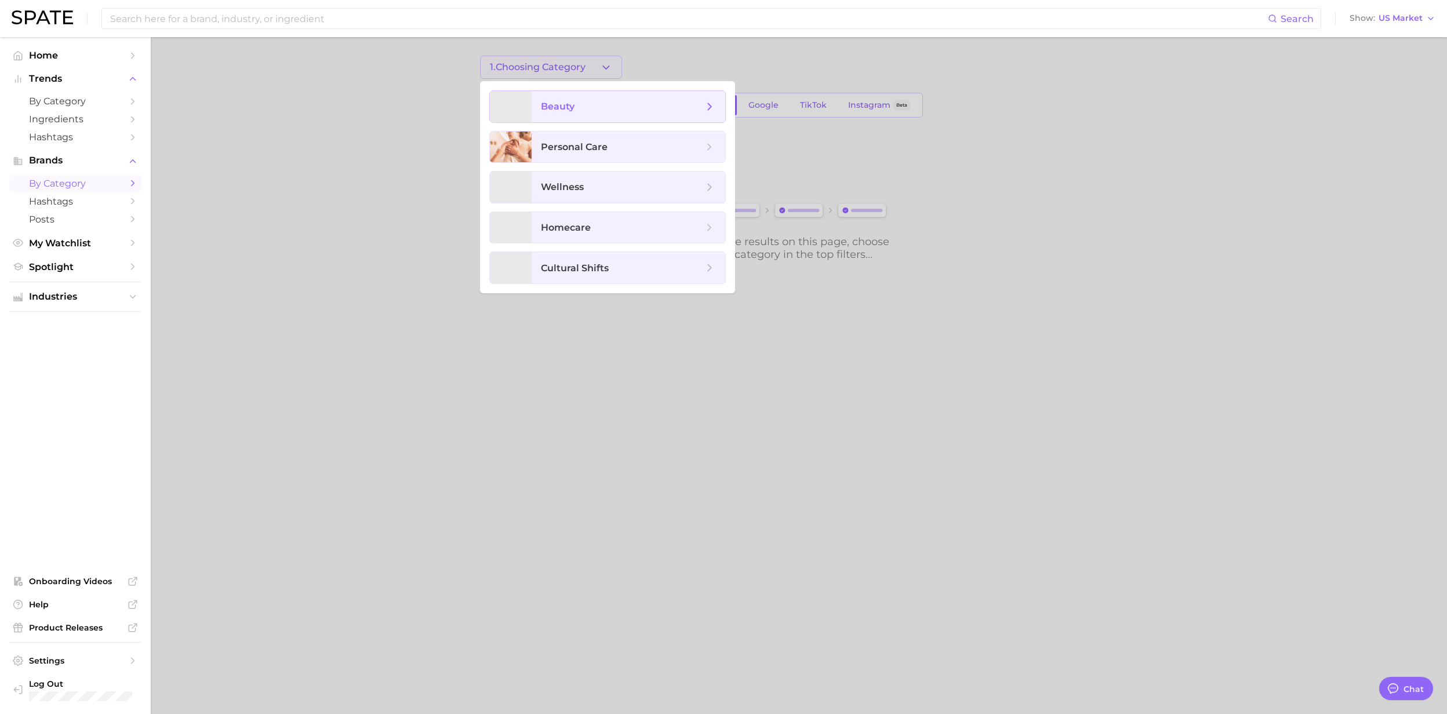
click at [586, 112] on span "beauty" at bounding box center [622, 106] width 162 height 13
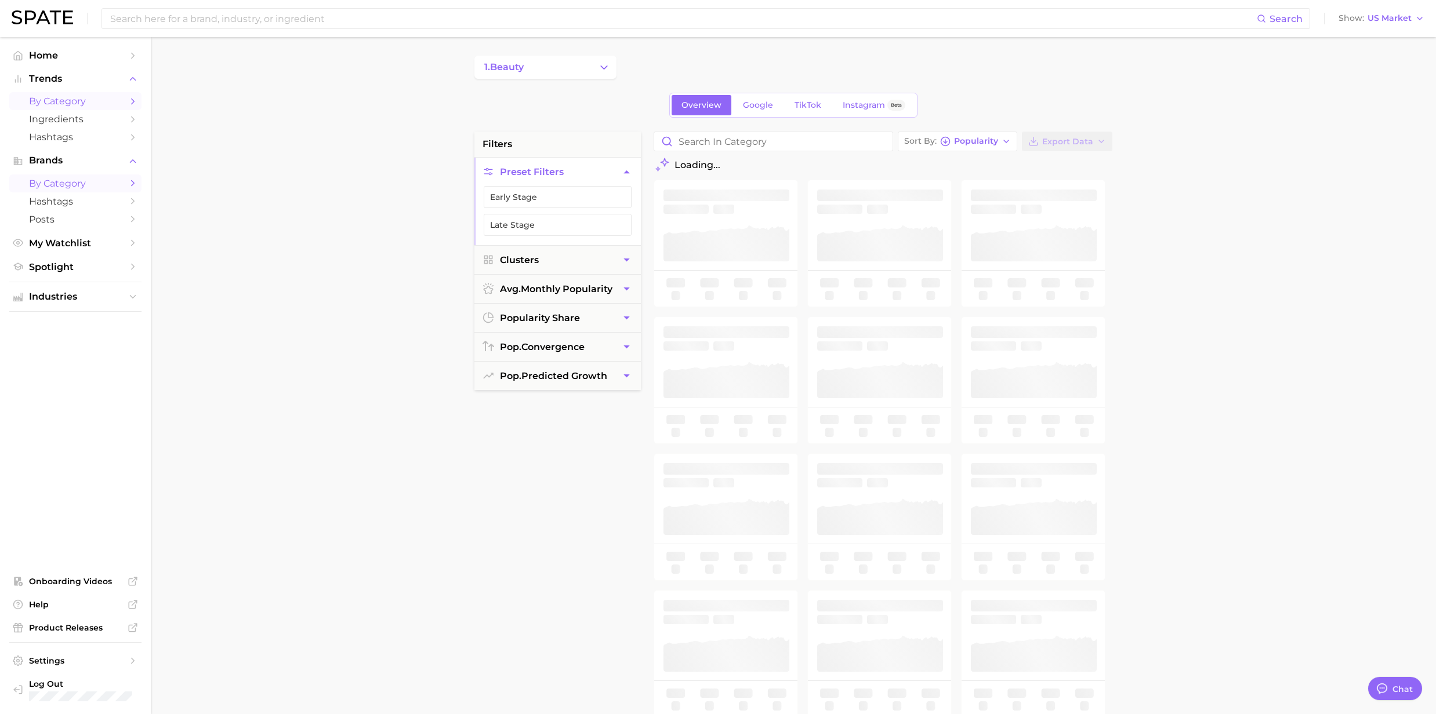
click at [75, 98] on span "by Category" at bounding box center [75, 101] width 93 height 11
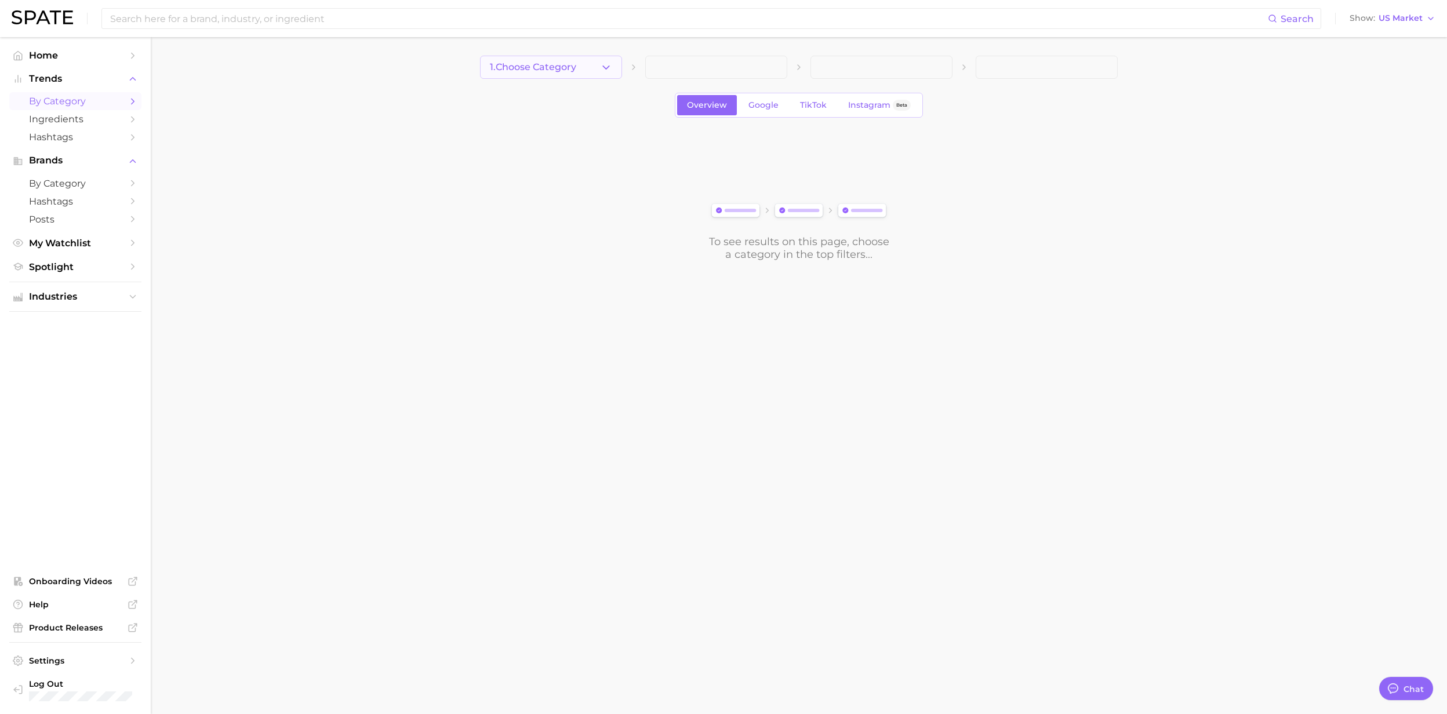
click at [605, 66] on icon "button" at bounding box center [606, 67] width 12 height 12
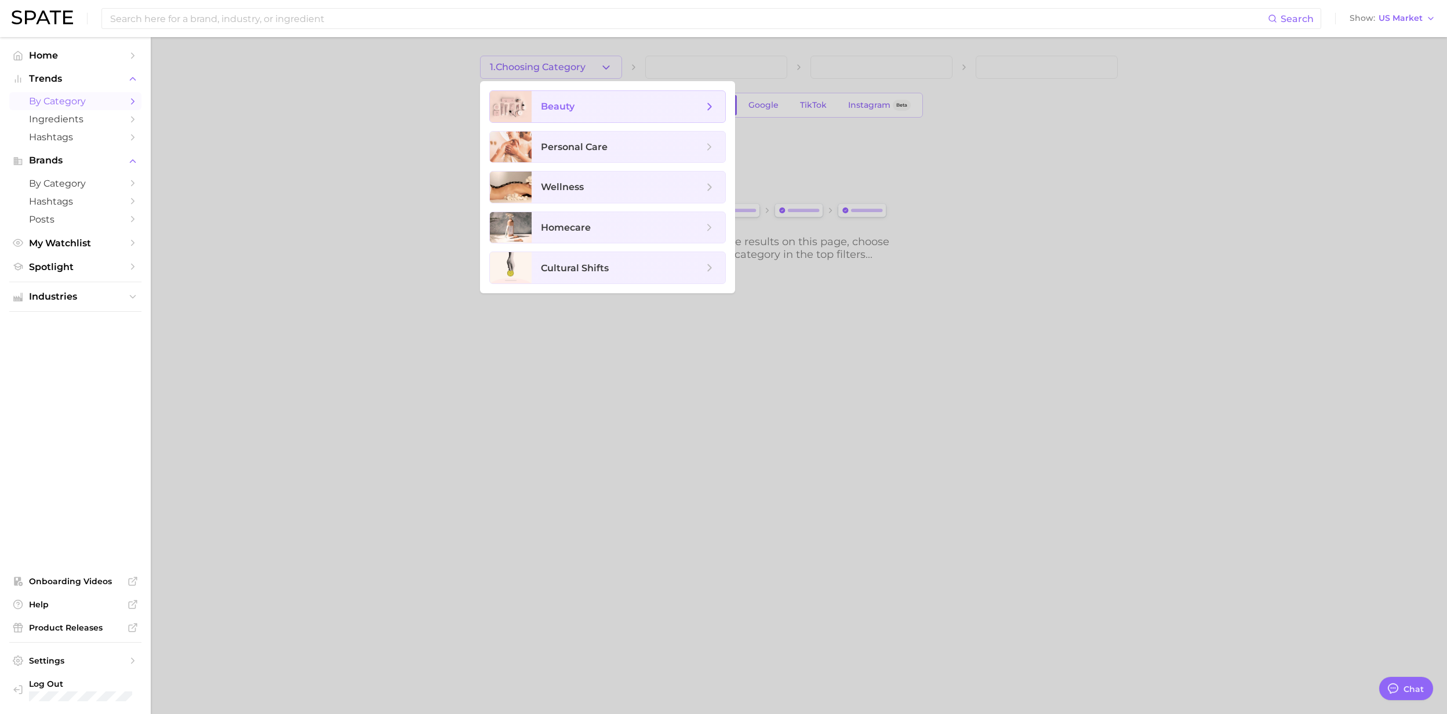
click at [587, 104] on span "beauty" at bounding box center [622, 106] width 162 height 13
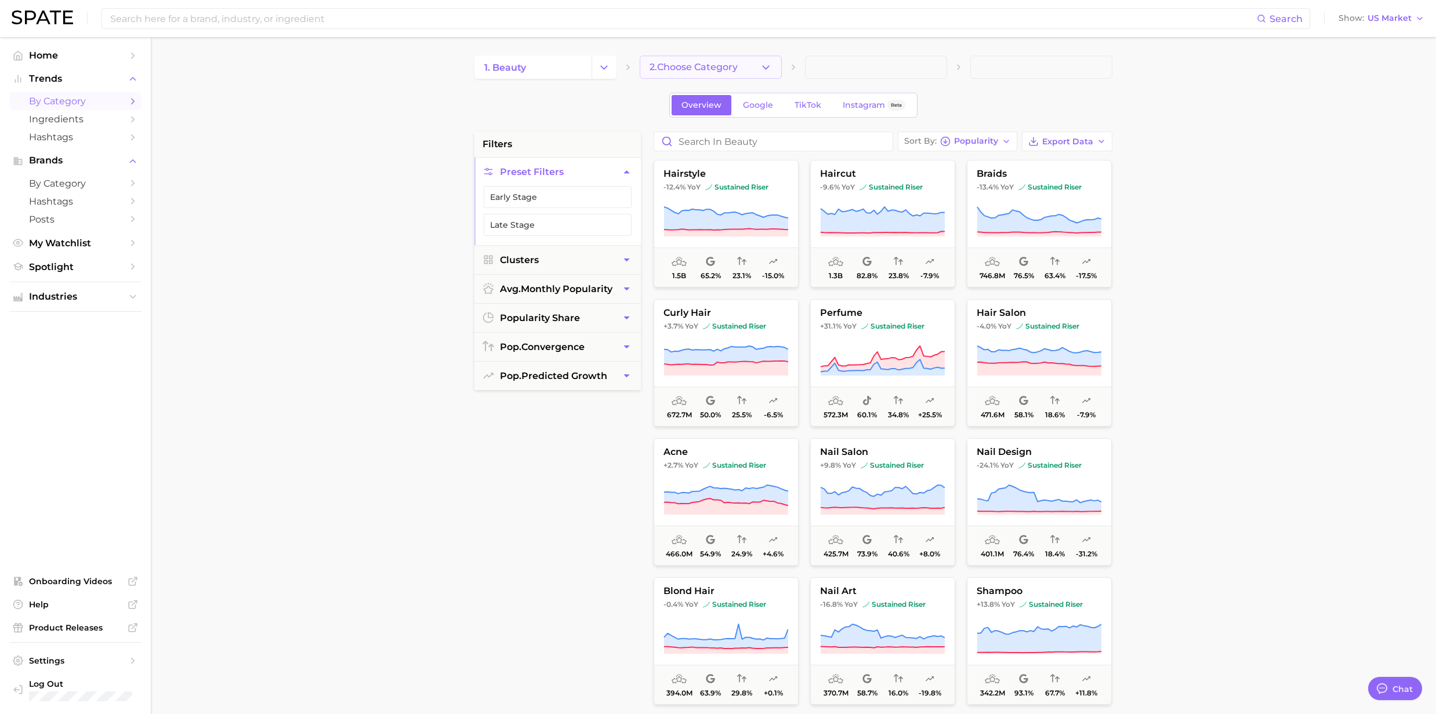
click at [771, 68] on button "2. Choose Category" at bounding box center [711, 67] width 142 height 23
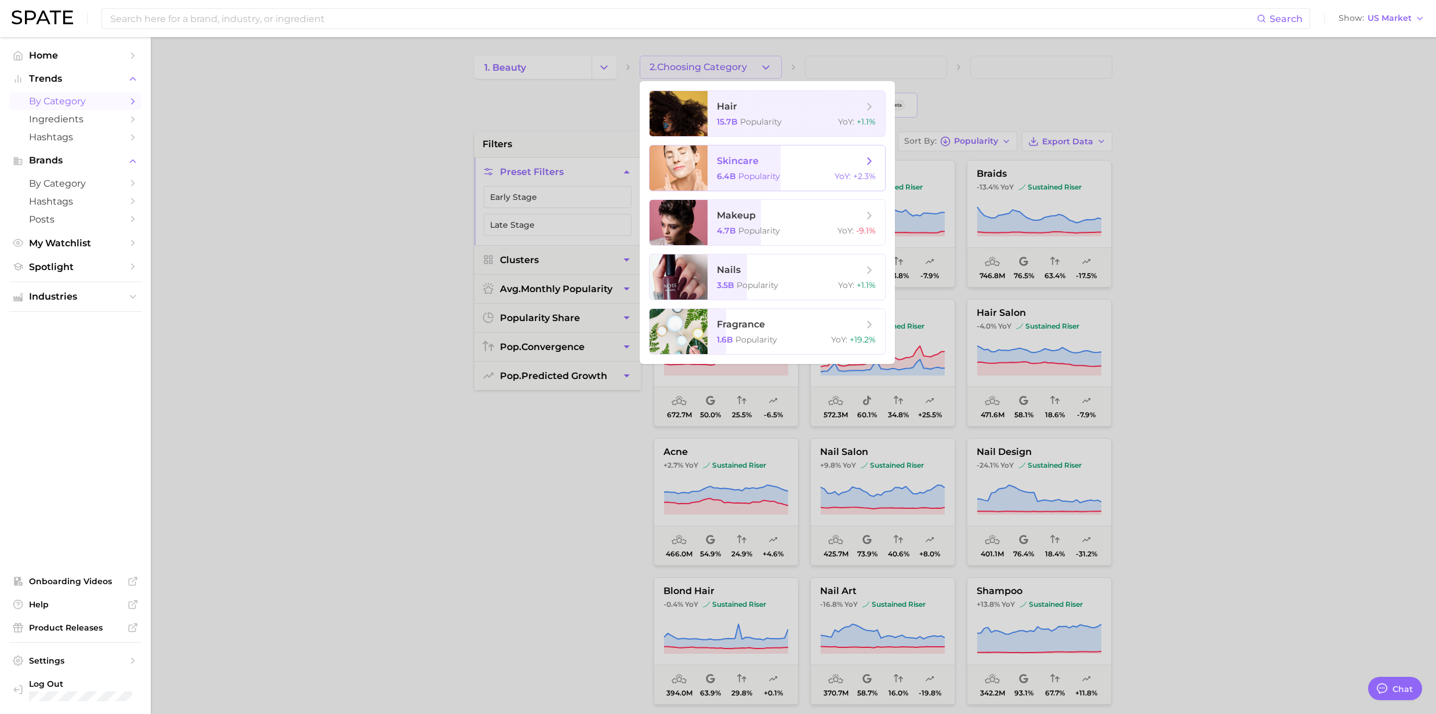
click at [752, 161] on span "skincare" at bounding box center [738, 160] width 42 height 11
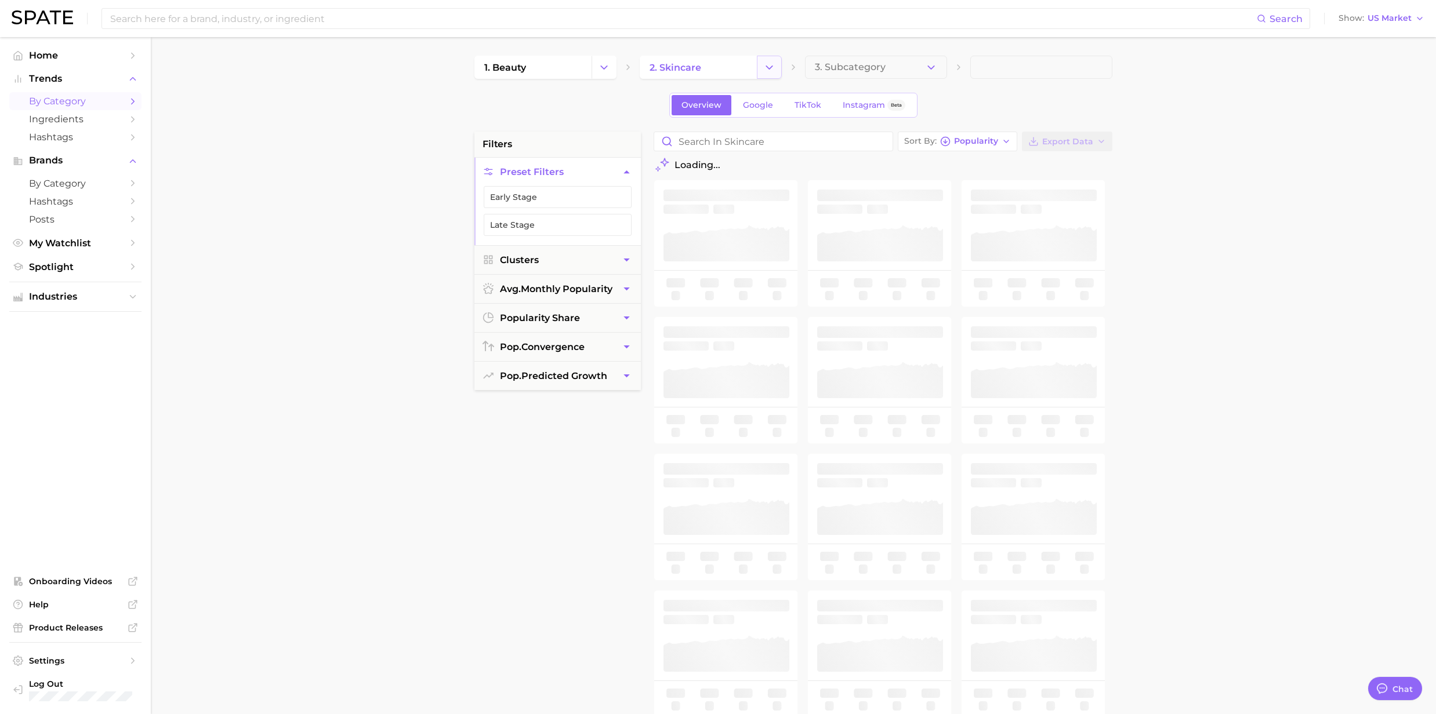
click at [778, 67] on button "Change Category" at bounding box center [769, 67] width 25 height 23
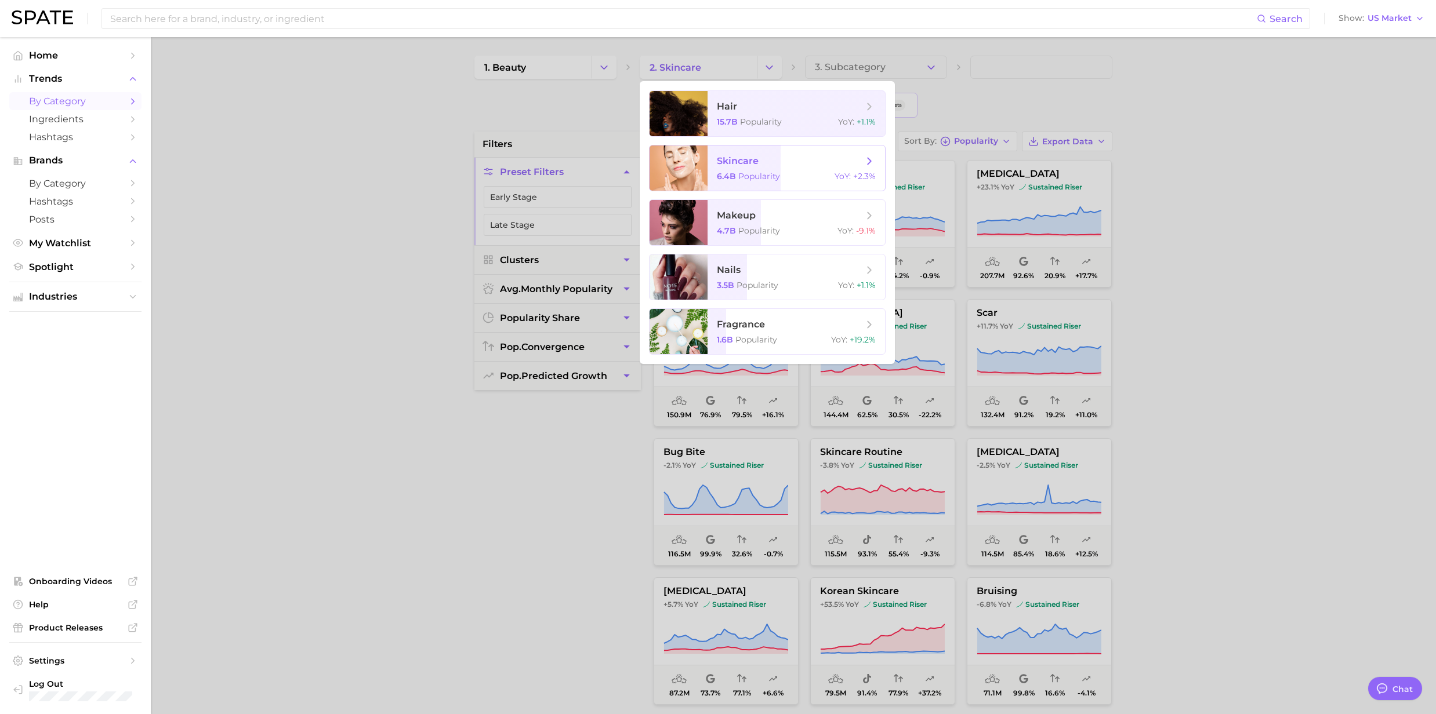
click at [715, 176] on span "skincare 6.4b Popularity YoY : +2.3%" at bounding box center [795, 168] width 177 height 45
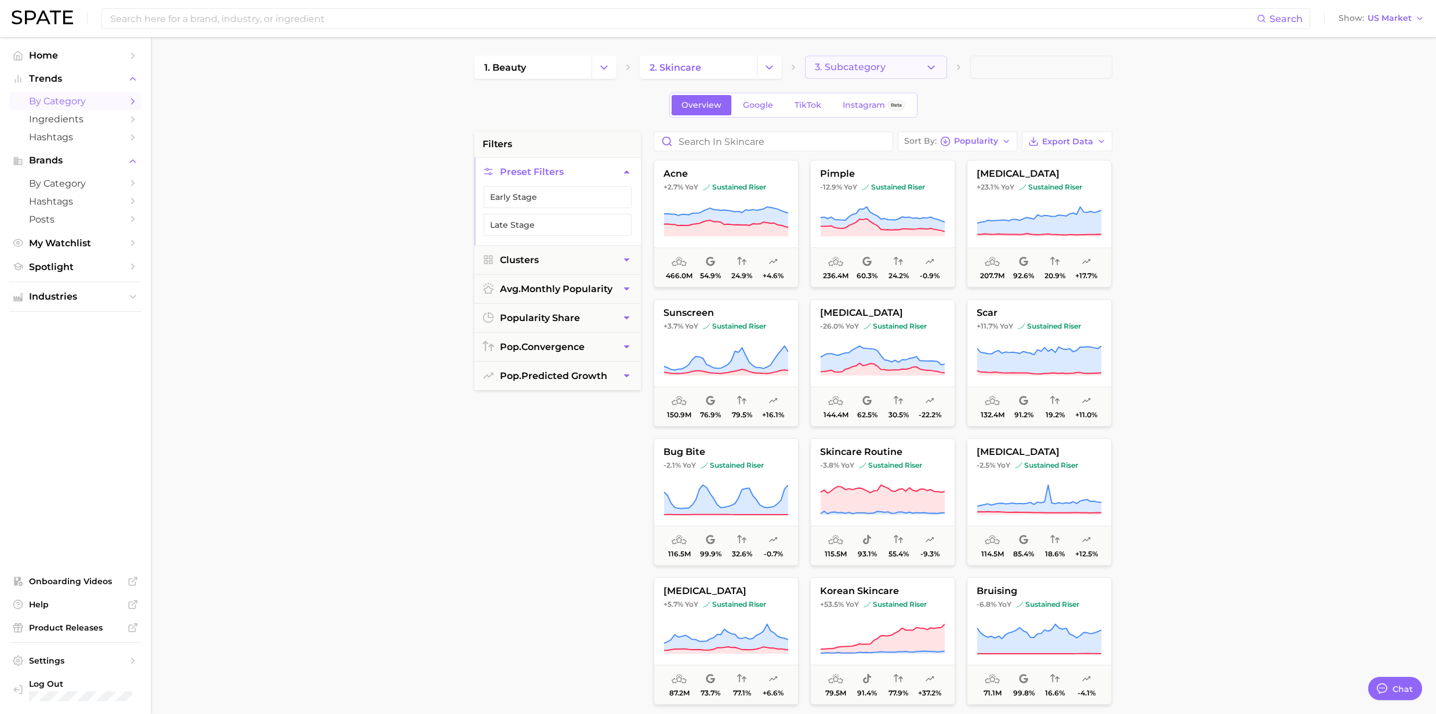
click at [938, 70] on button "3. Subcategory" at bounding box center [876, 67] width 142 height 23
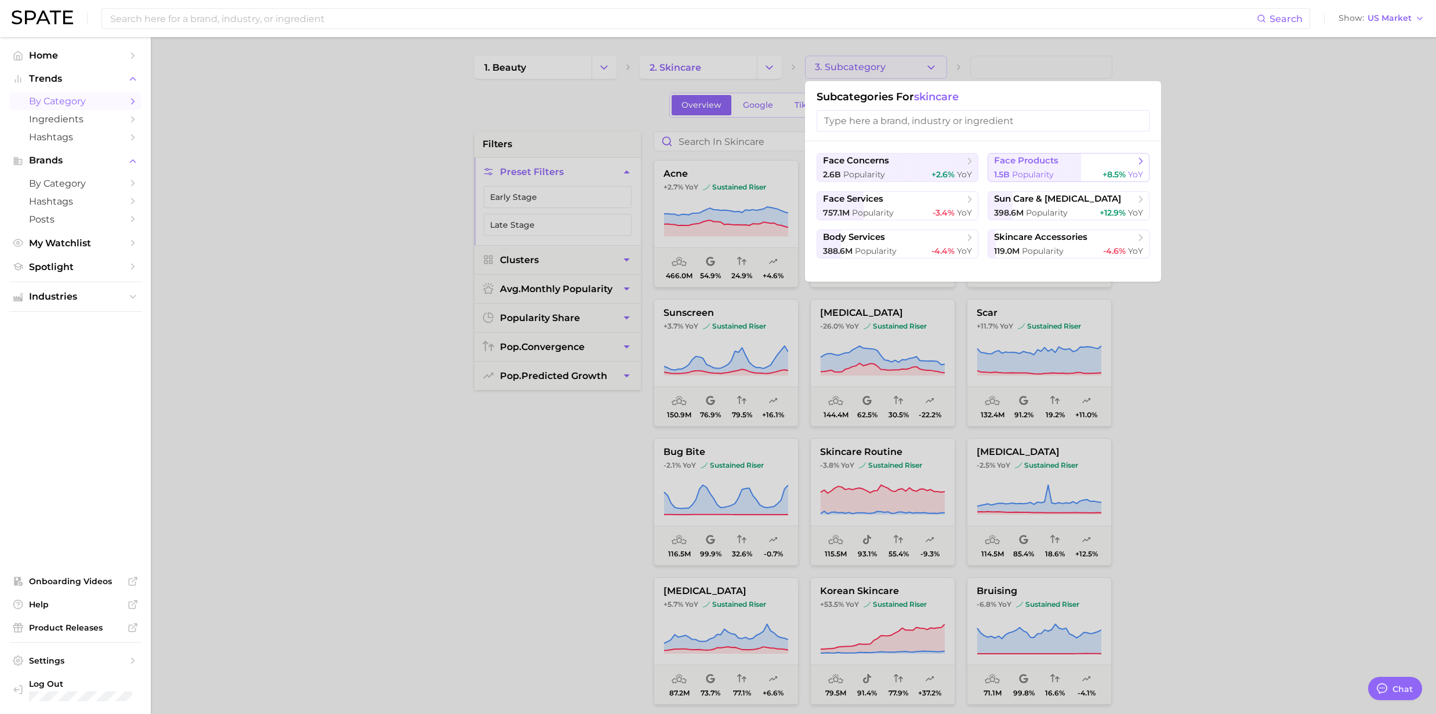
click at [1023, 168] on button "face products 1.5b Popularity +8.5% YoY" at bounding box center [1069, 167] width 162 height 29
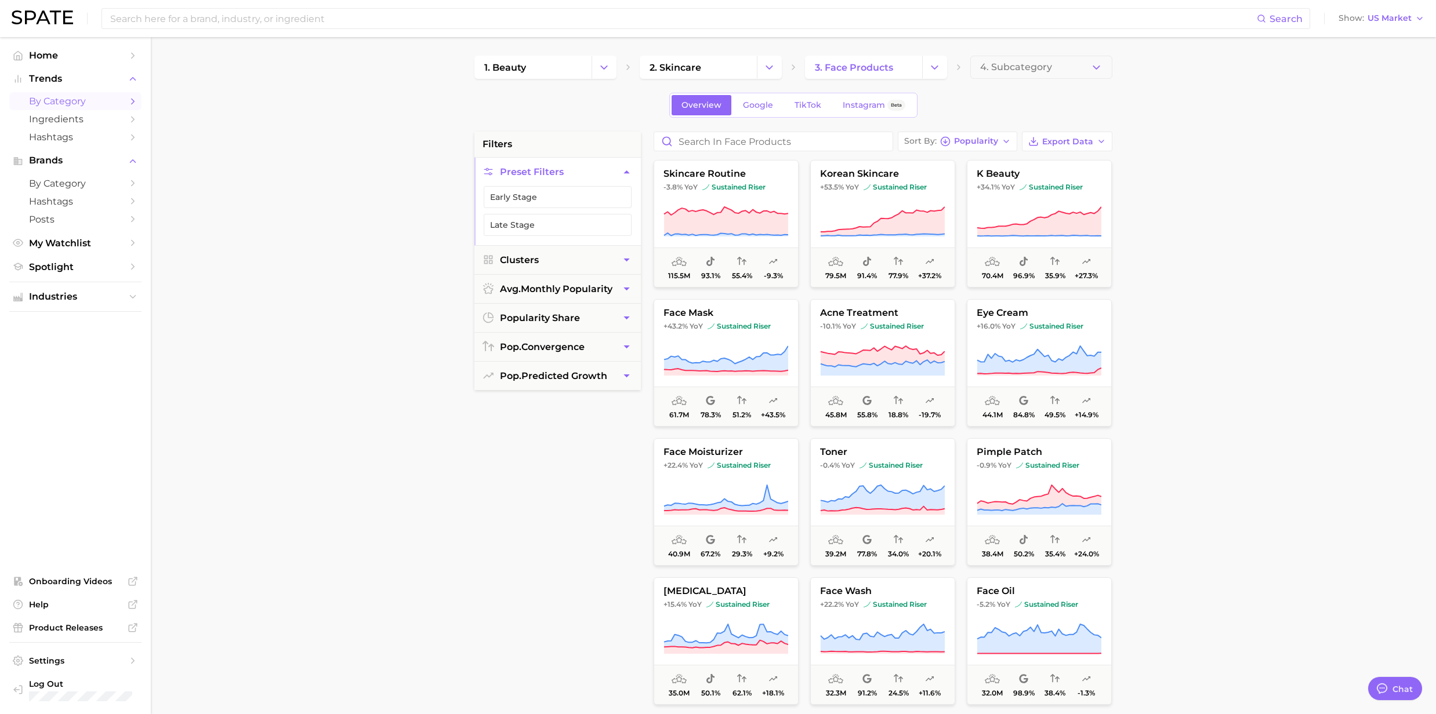
click at [507, 147] on span "filters" at bounding box center [497, 144] width 30 height 14
click at [70, 183] on span "by Category" at bounding box center [75, 183] width 93 height 11
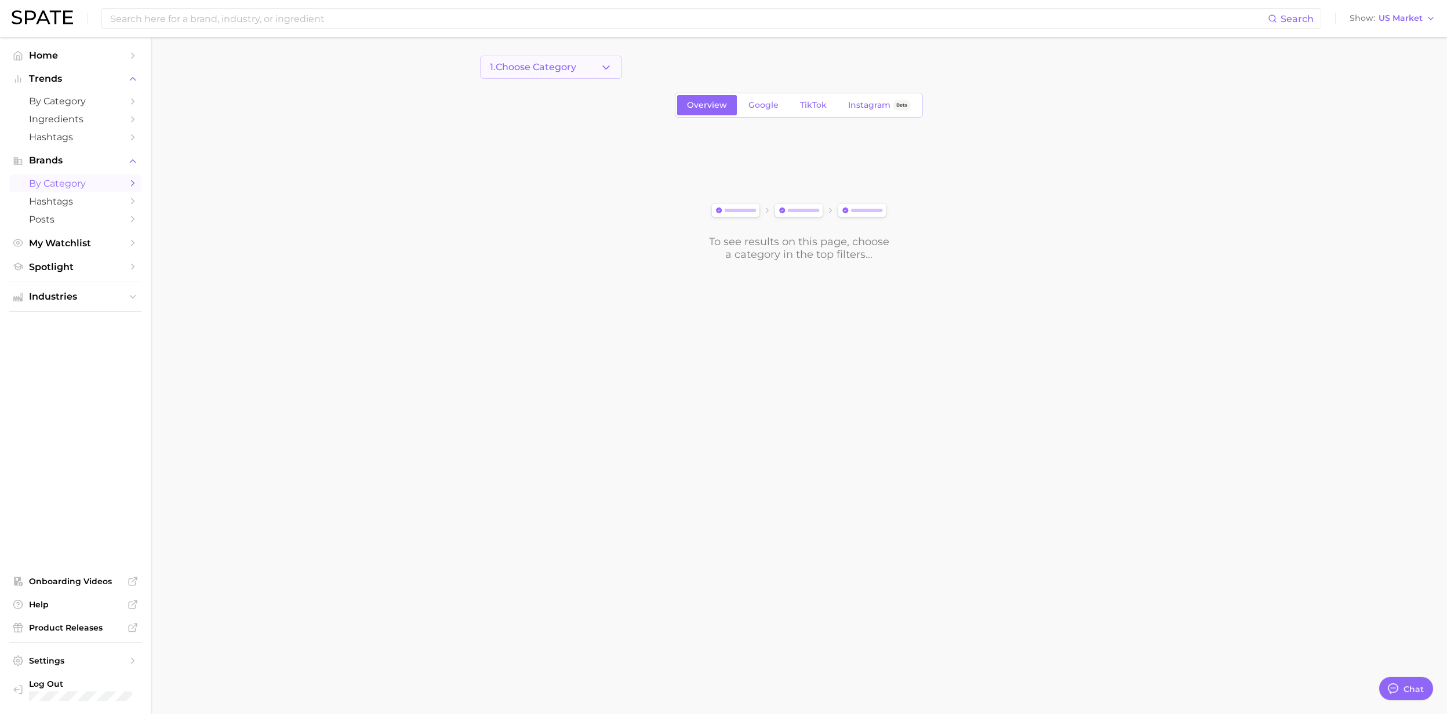
click at [604, 66] on icon "button" at bounding box center [606, 67] width 12 height 12
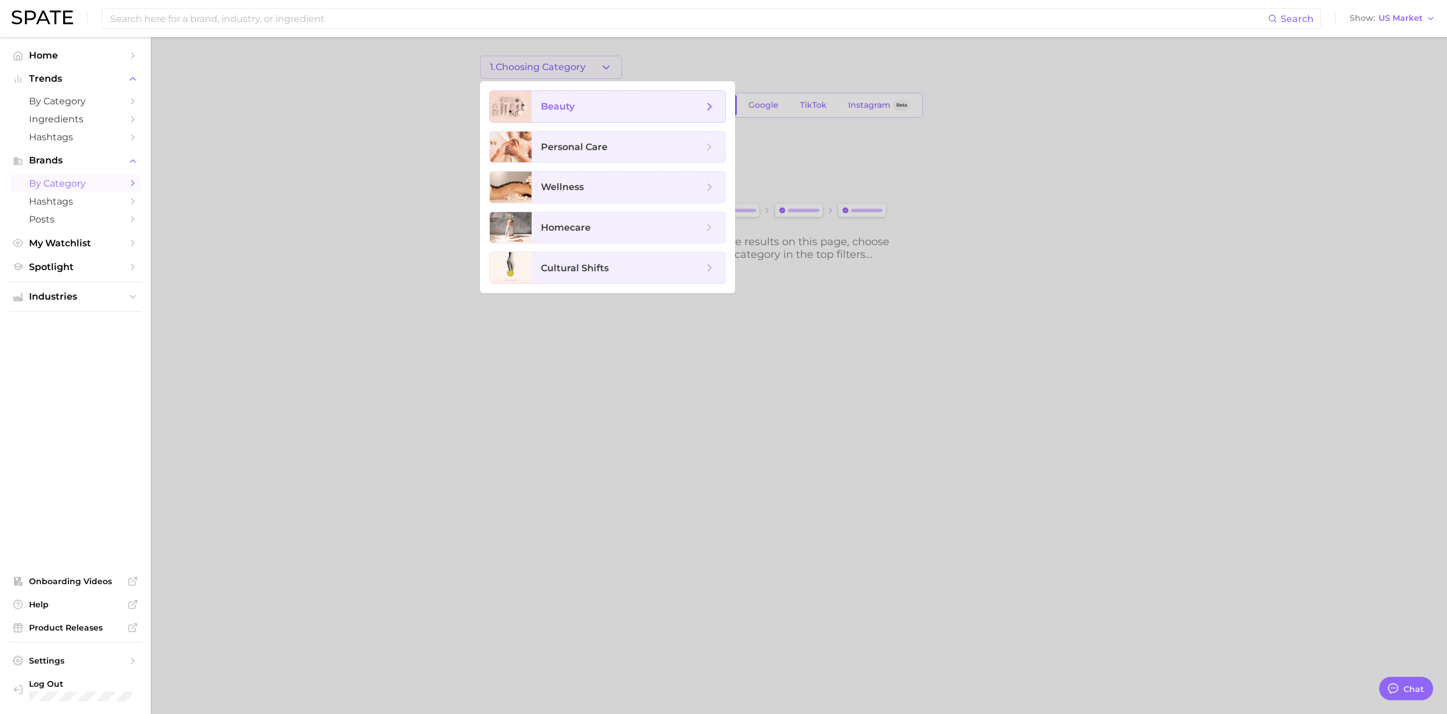
click at [573, 114] on span "beauty" at bounding box center [629, 106] width 194 height 31
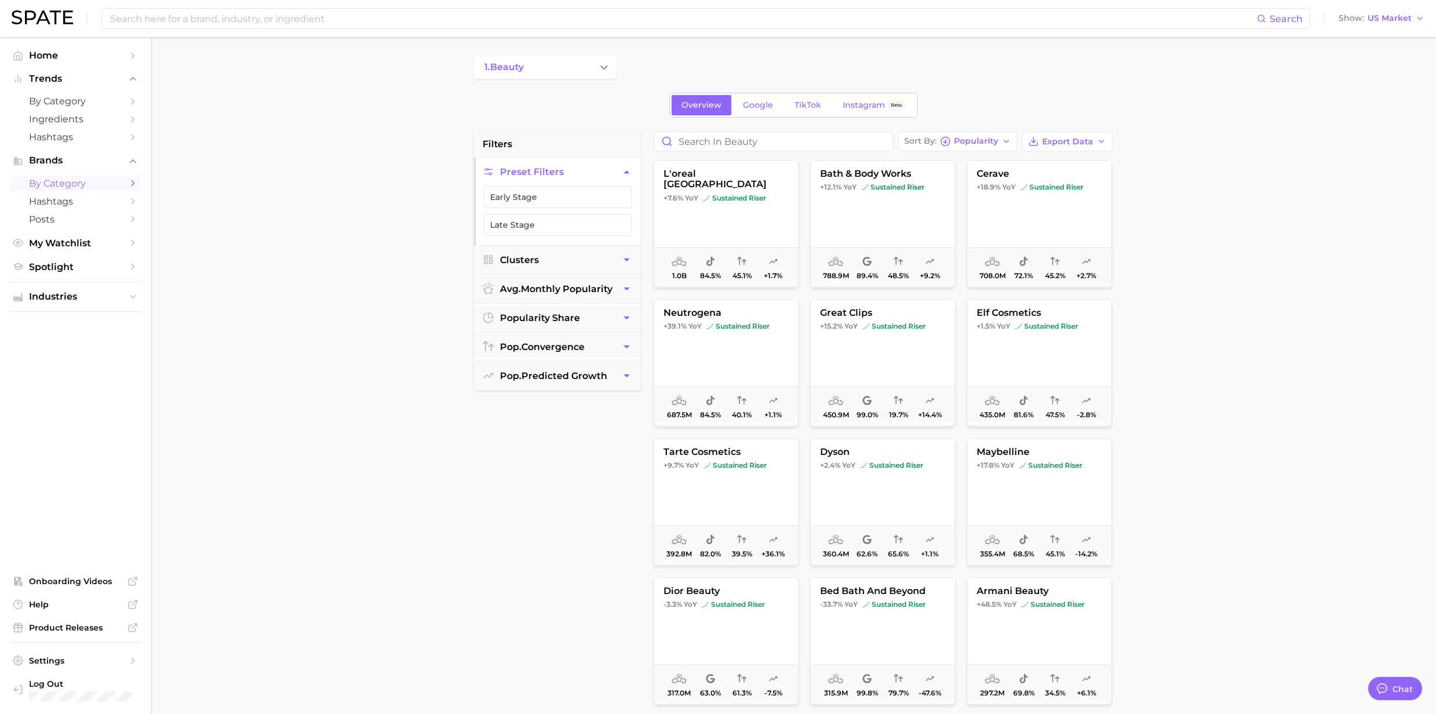
click at [348, 416] on main "1. beauty Overview Google TikTok Instagram Beta filters Preset Filters Early St…" at bounding box center [793, 477] width 1285 height 880
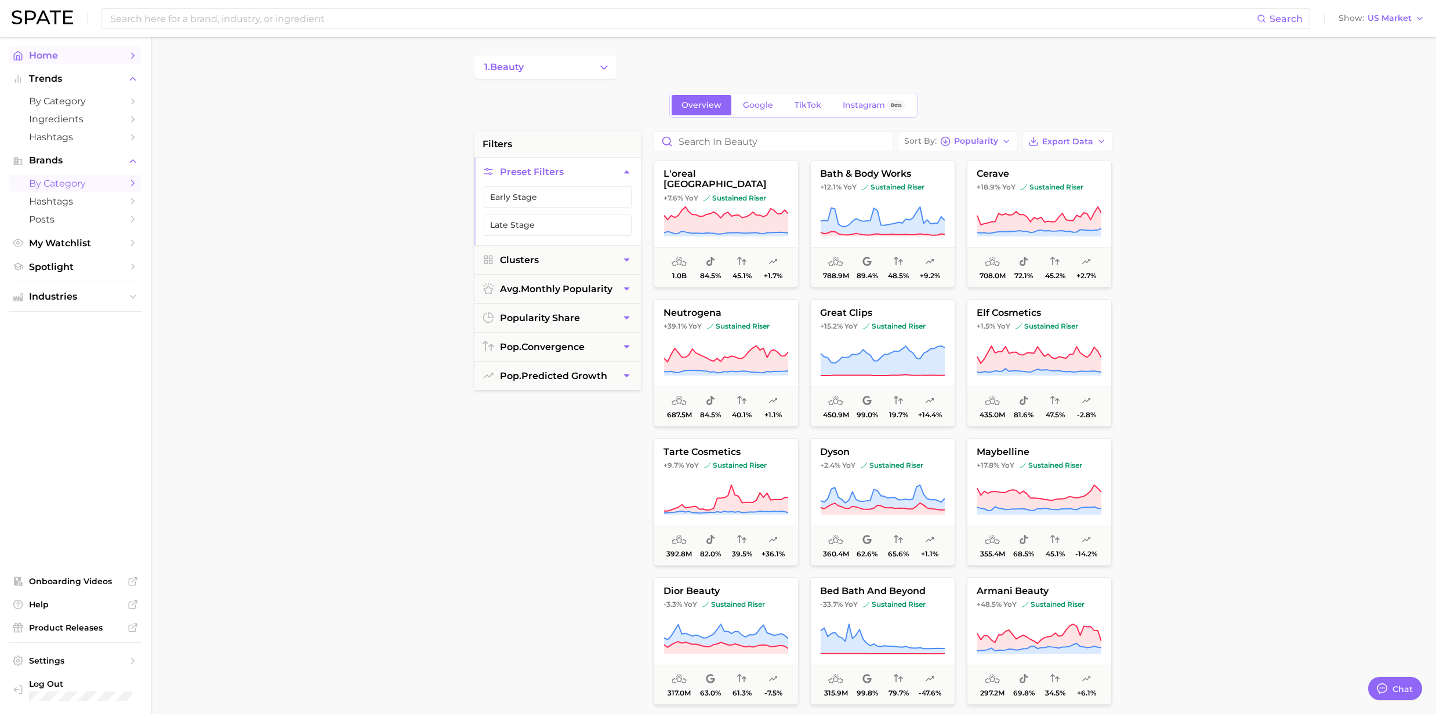
click at [130, 59] on icon "Sidebar" at bounding box center [133, 55] width 10 height 10
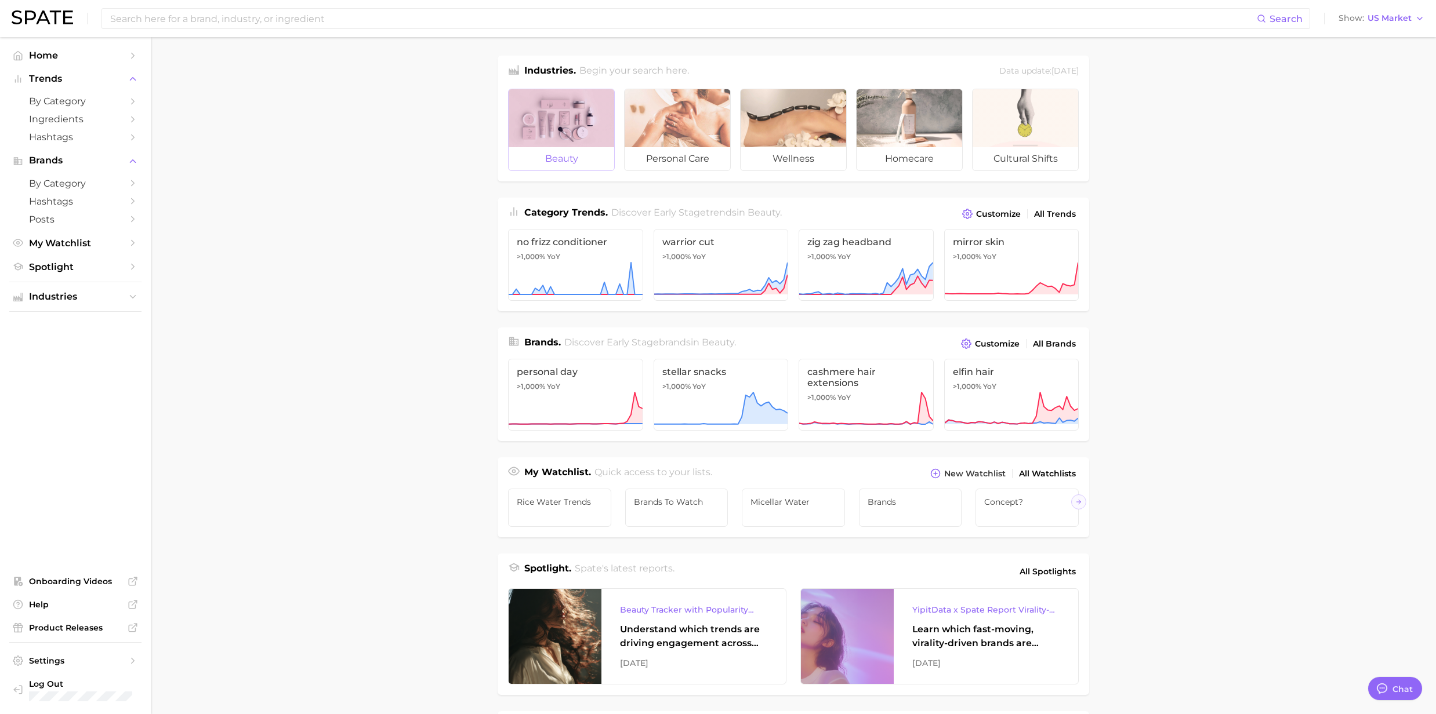
click at [562, 135] on div at bounding box center [562, 118] width 106 height 58
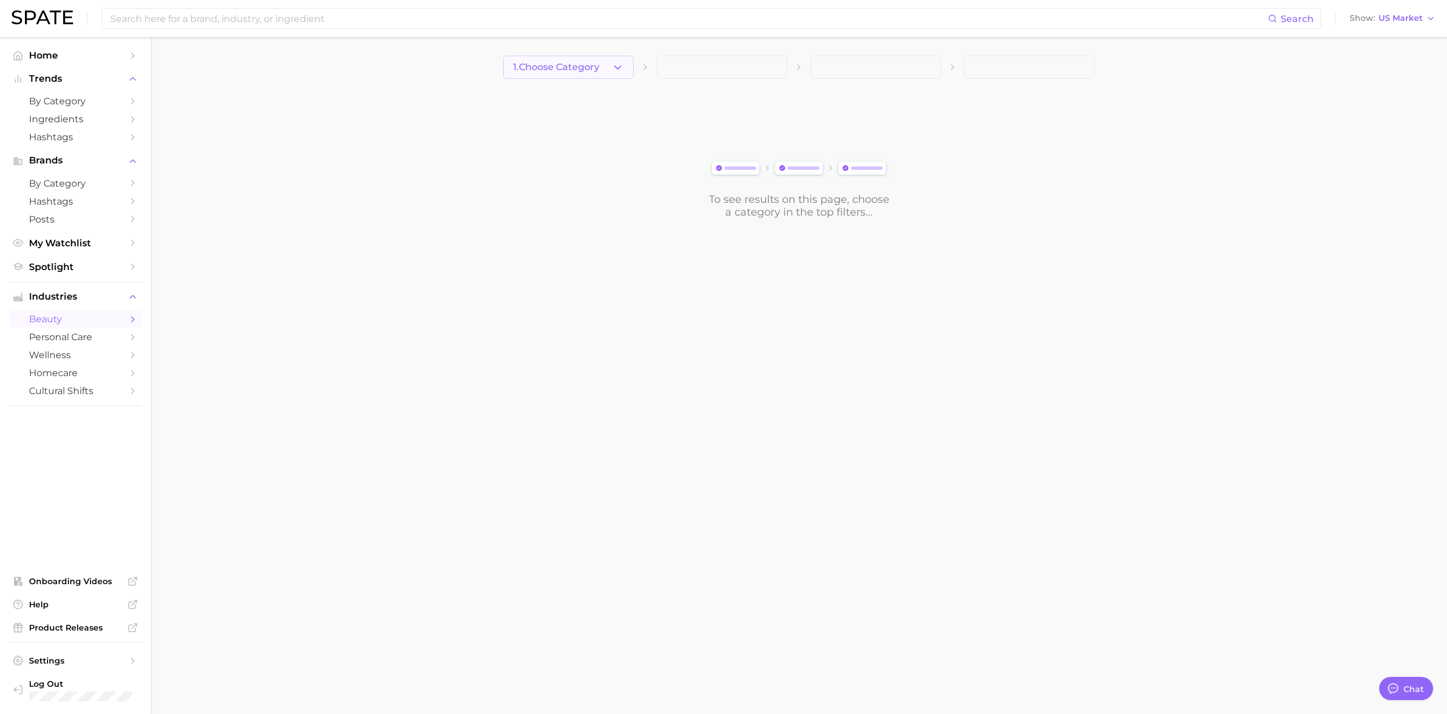
click at [625, 68] on button "1. Choose Category" at bounding box center [568, 67] width 130 height 23
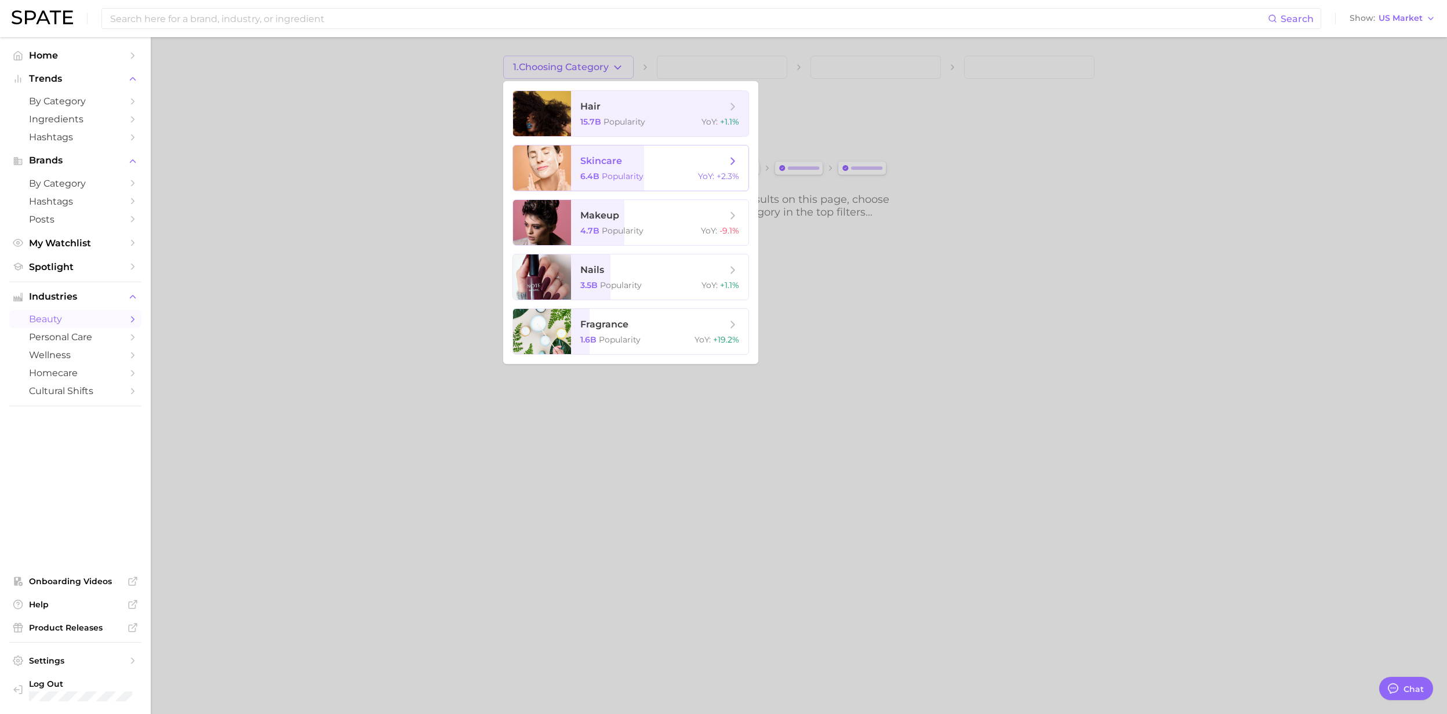
click at [613, 161] on span "skincare" at bounding box center [601, 160] width 42 height 11
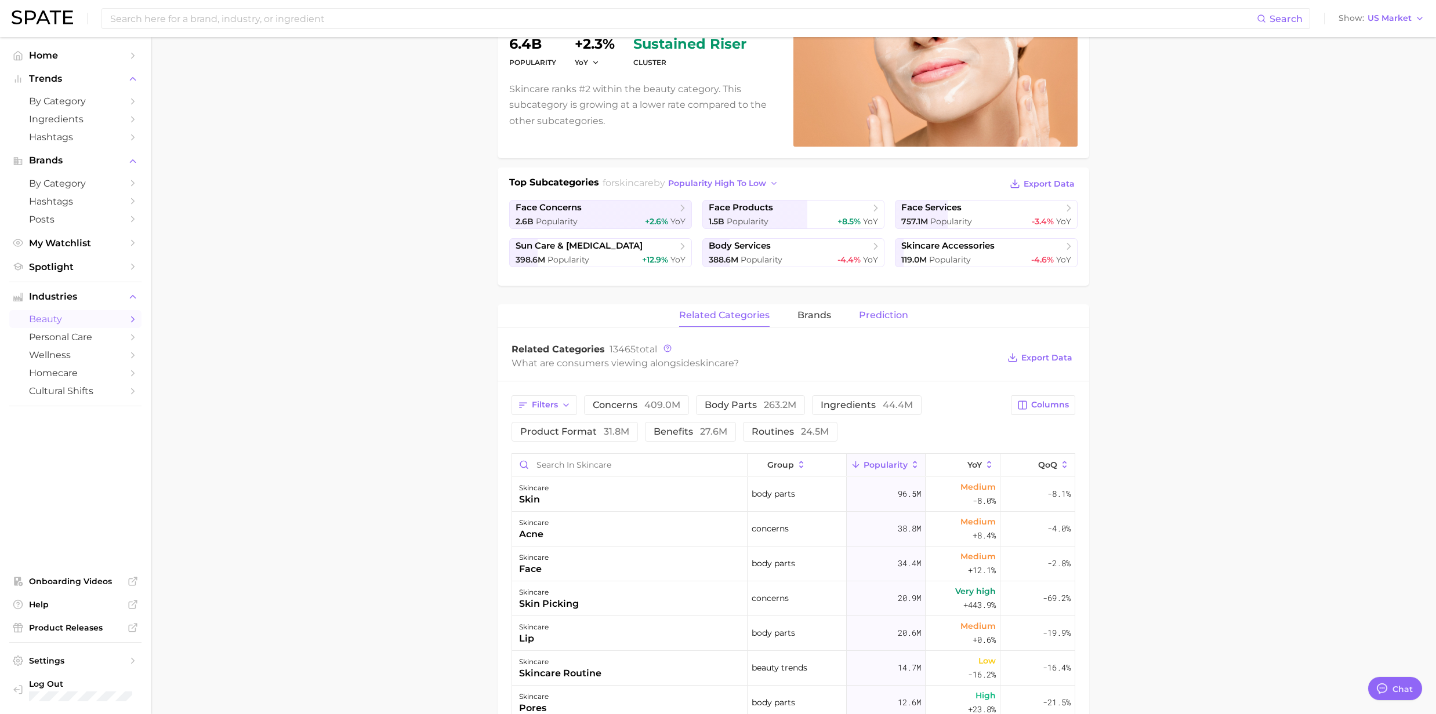
scroll to position [232, 0]
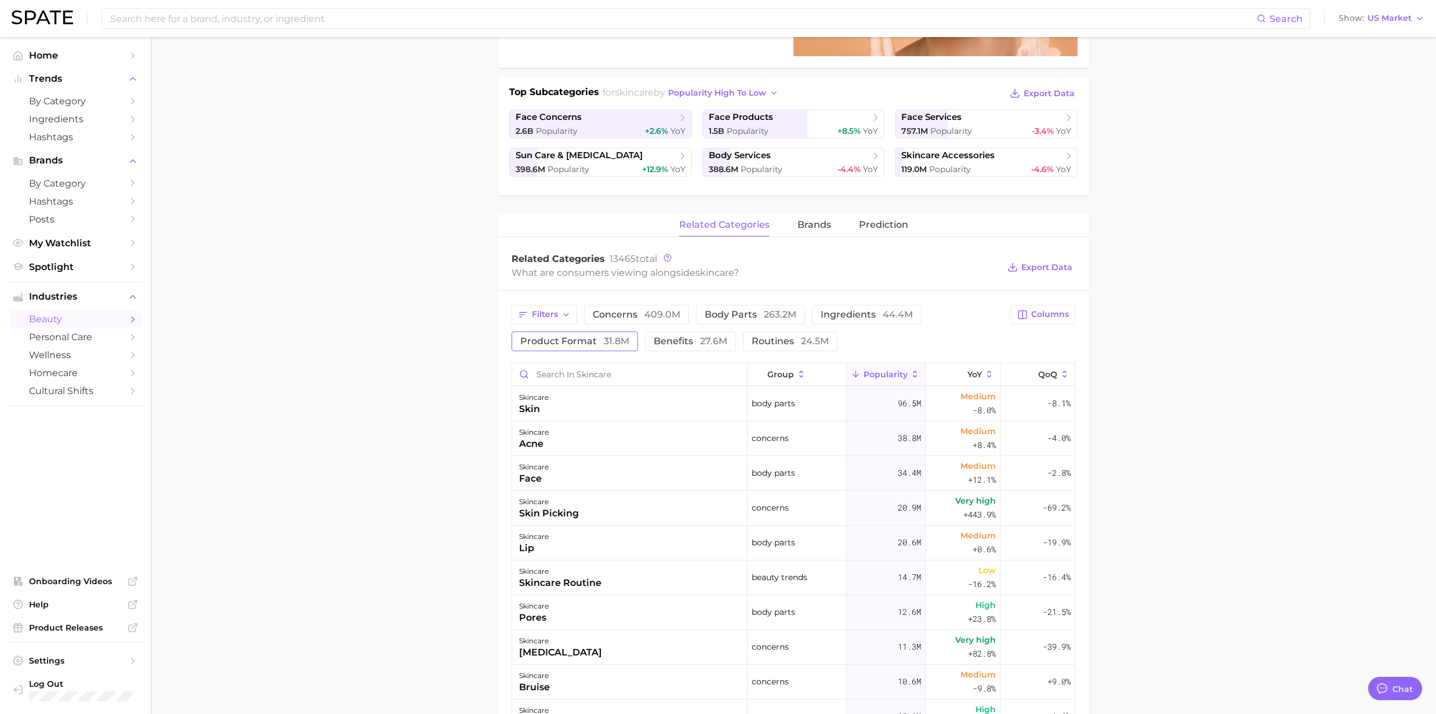
click at [567, 344] on span "product format 31.8m" at bounding box center [574, 341] width 109 height 9
click at [988, 374] on icon at bounding box center [990, 374] width 4 height 7
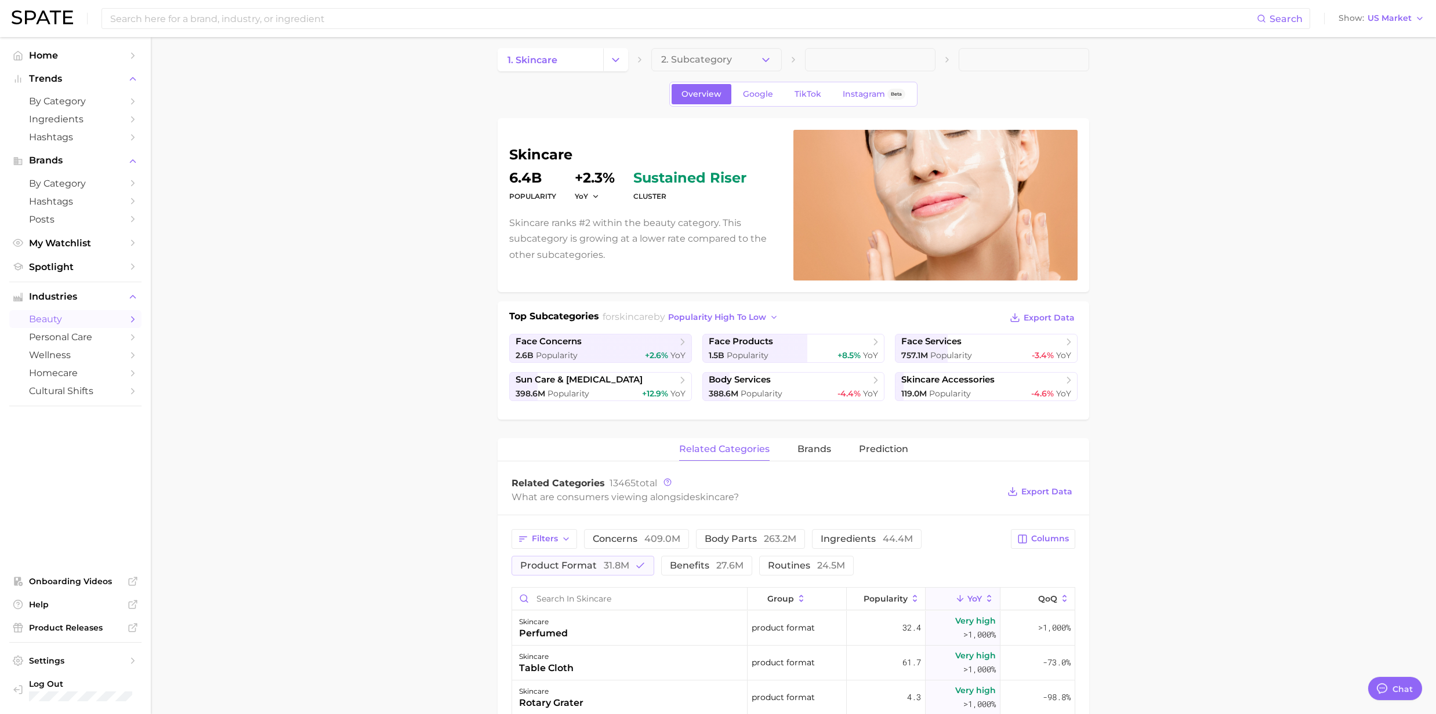
scroll to position [0, 0]
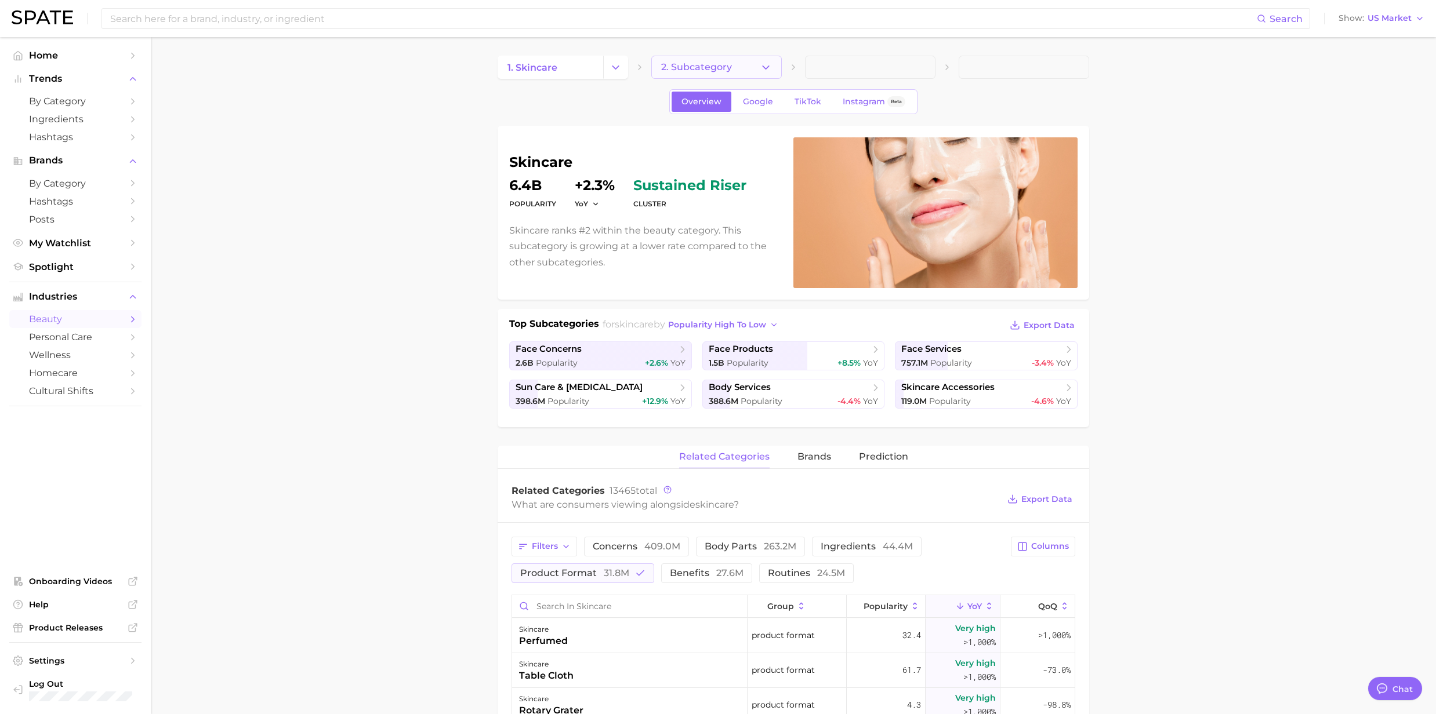
click at [762, 67] on icon "button" at bounding box center [766, 67] width 12 height 12
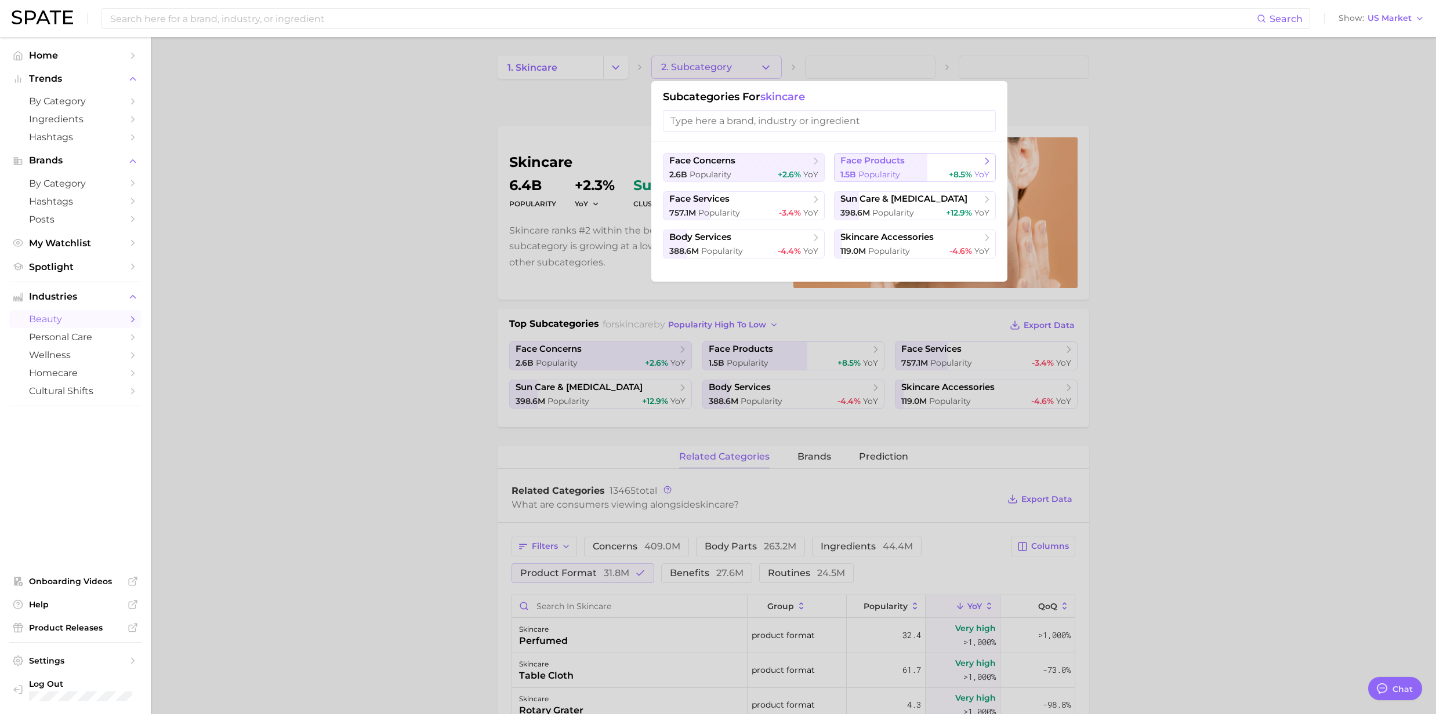
click at [855, 165] on span "face products" at bounding box center [872, 160] width 64 height 11
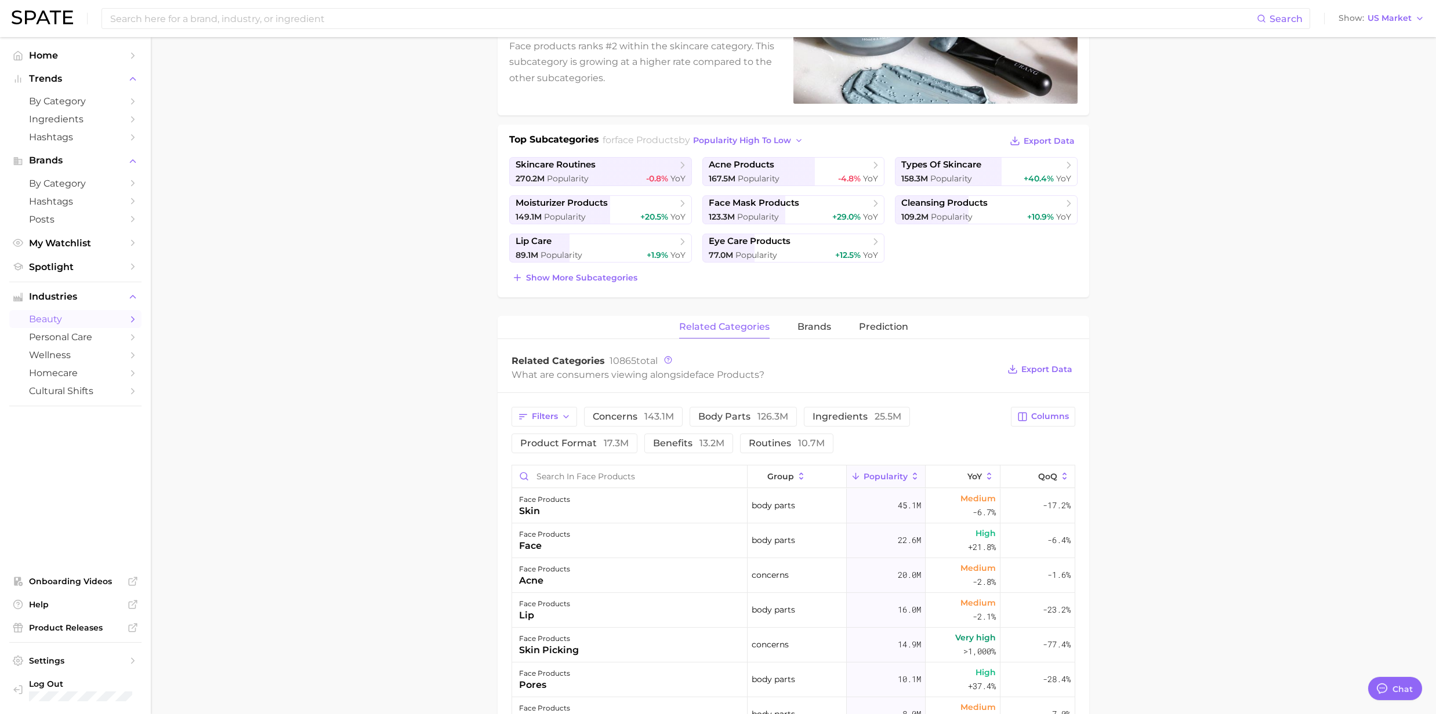
scroll to position [232, 0]
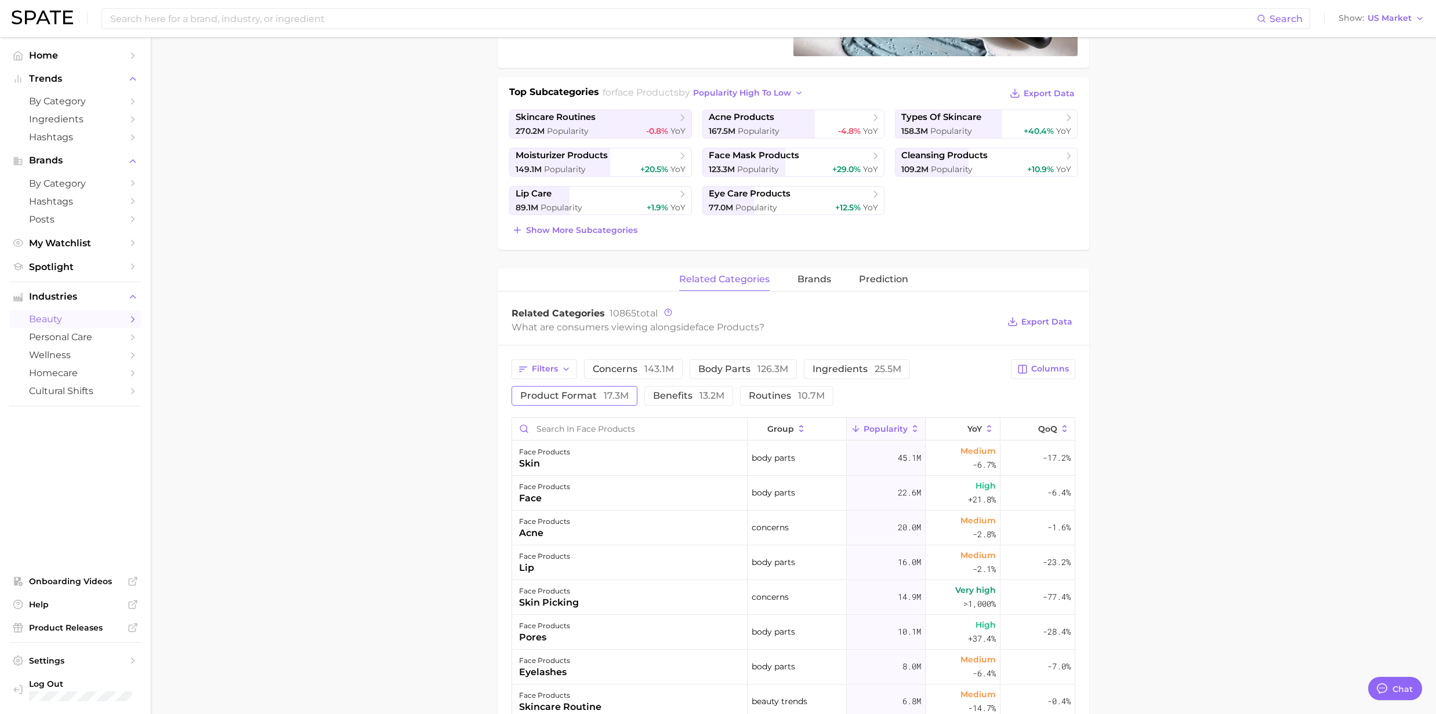
click at [571, 395] on span "product format 17.3m" at bounding box center [574, 395] width 108 height 9
click at [984, 430] on icon at bounding box center [989, 429] width 10 height 10
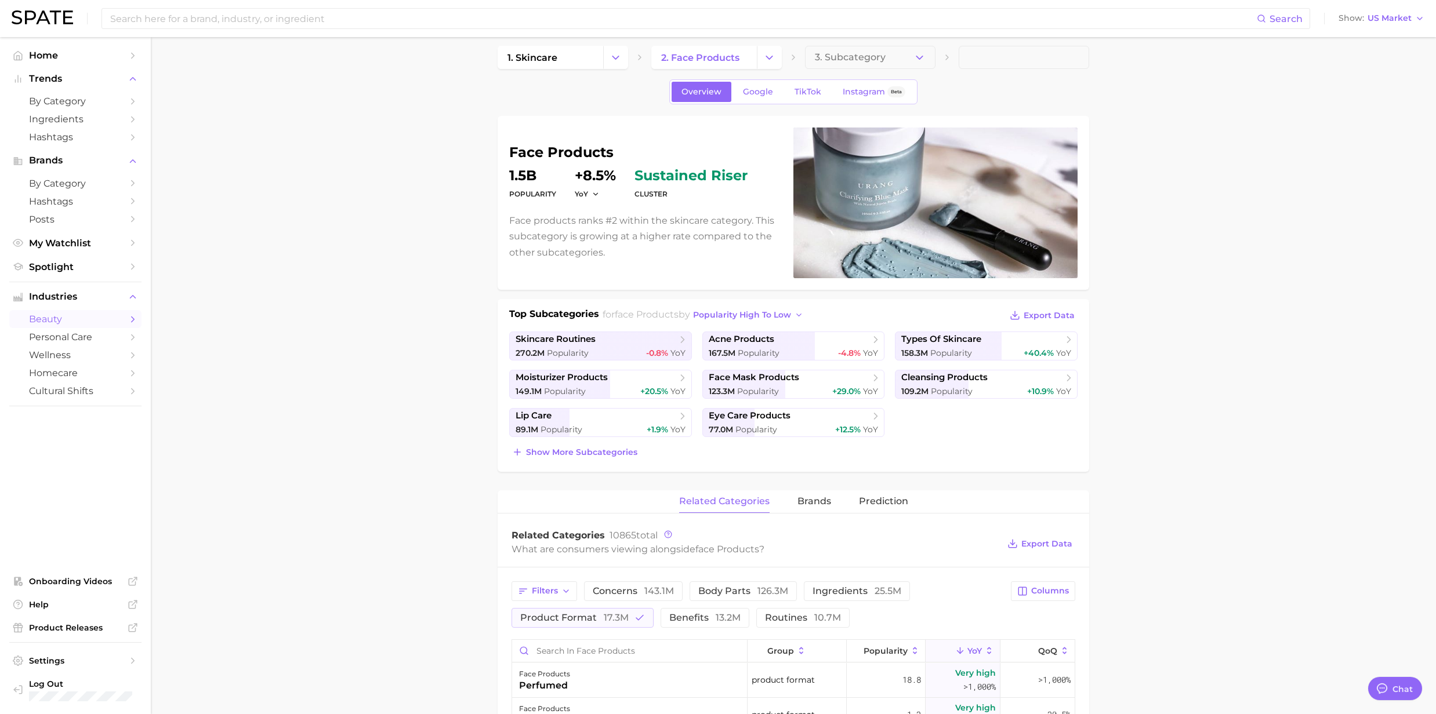
scroll to position [0, 0]
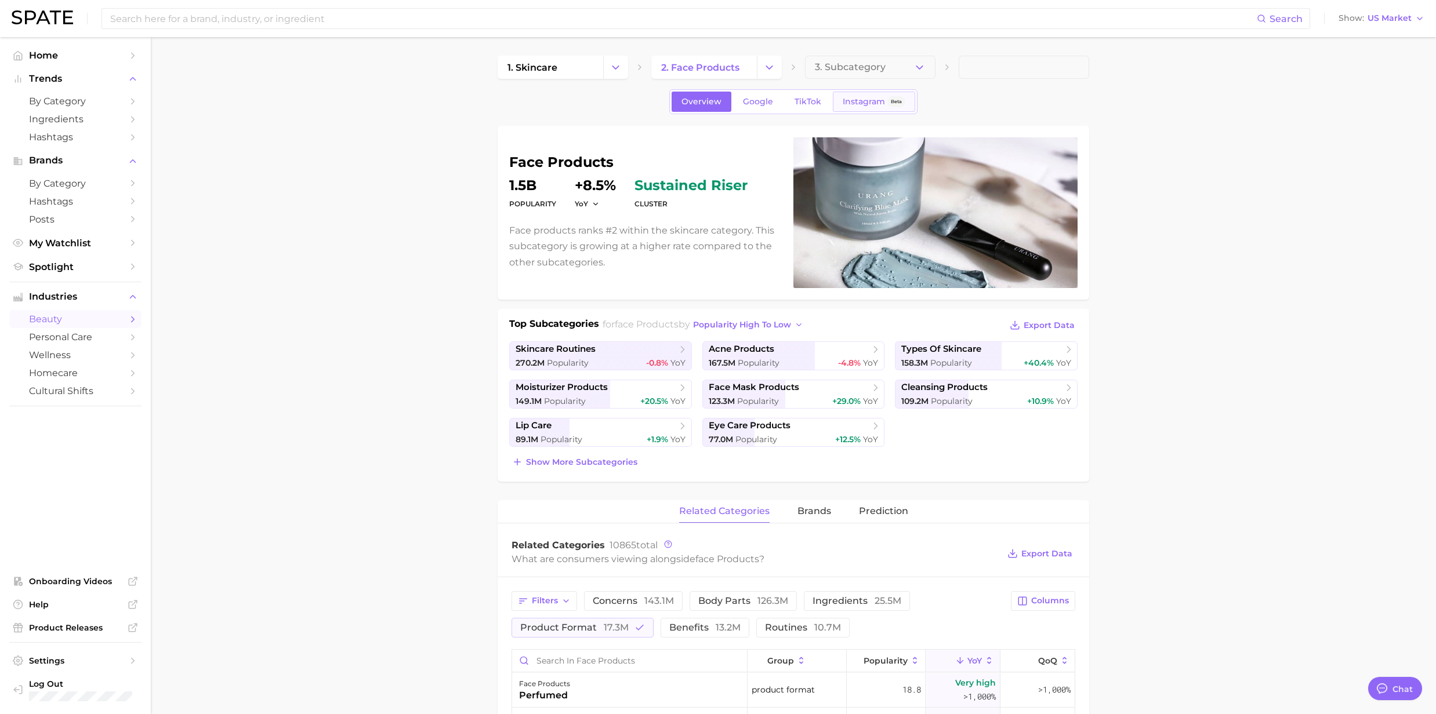
click at [872, 102] on span "Instagram" at bounding box center [864, 102] width 42 height 10
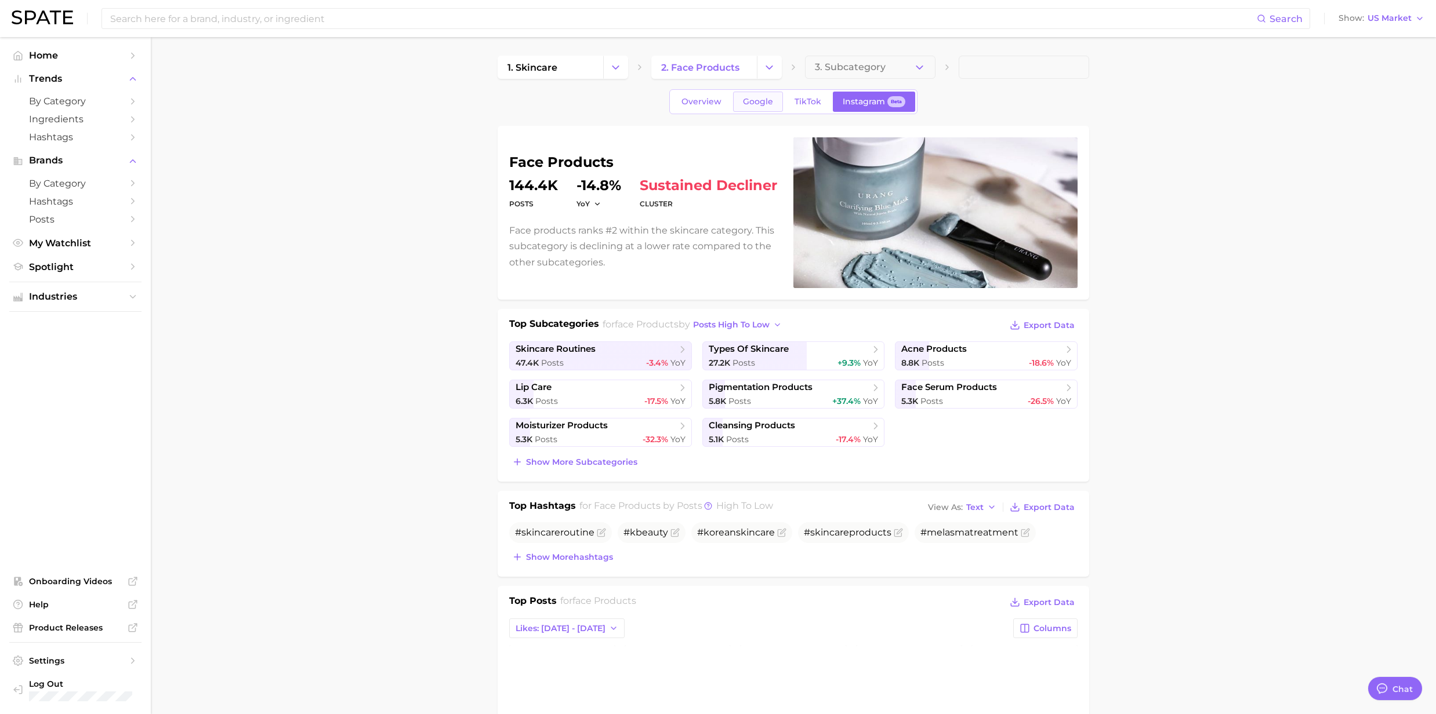
click at [754, 106] on span "Google" at bounding box center [758, 102] width 30 height 10
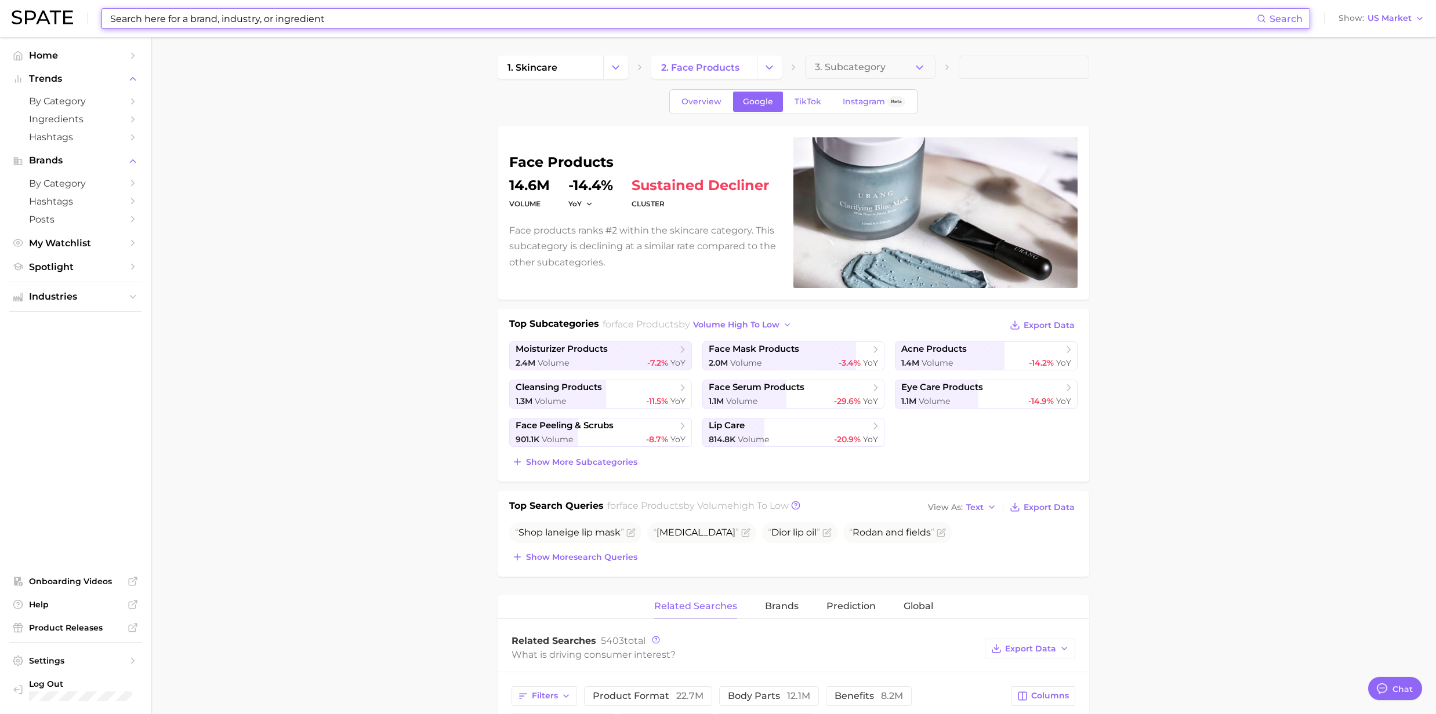
click at [173, 22] on input at bounding box center [683, 19] width 1148 height 20
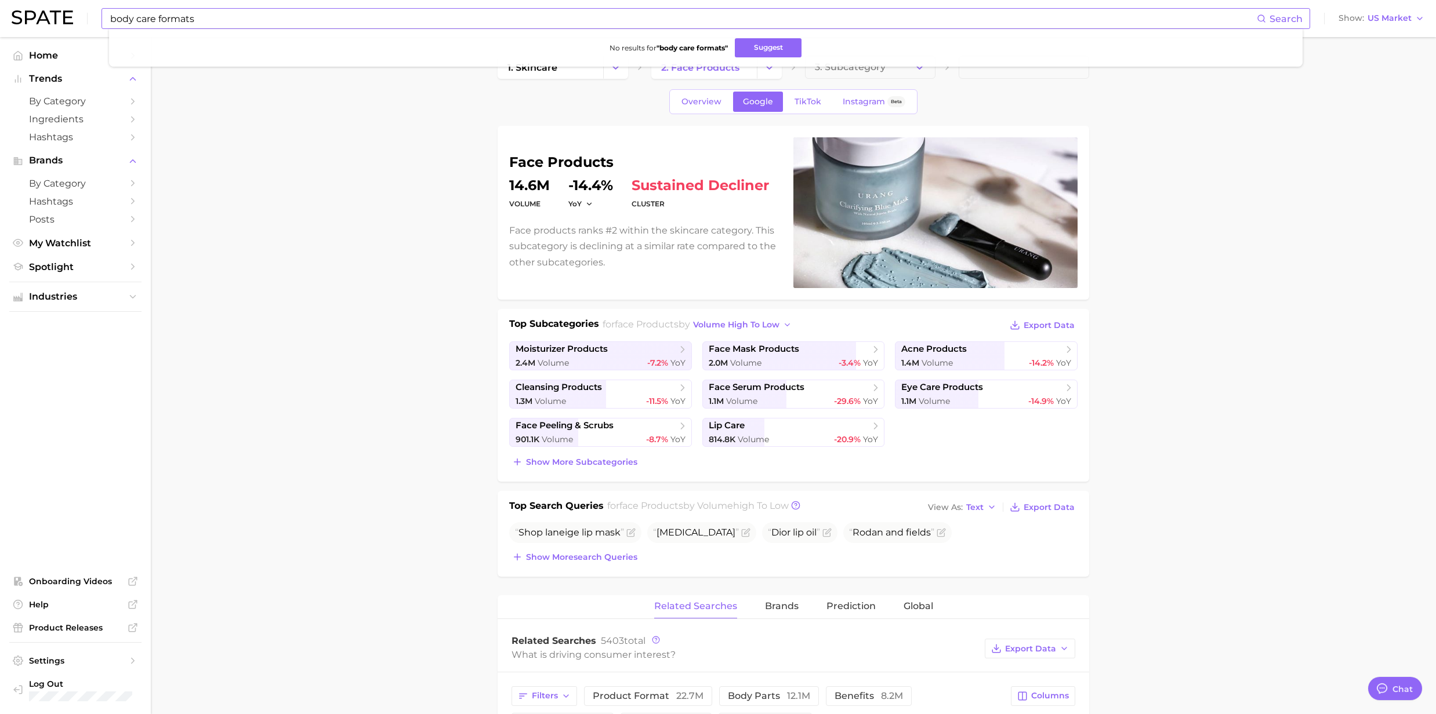
click at [212, 29] on ul "No results for " body care formats " Suggest" at bounding box center [705, 48] width 1193 height 38
drag, startPoint x: 209, startPoint y: 19, endPoint x: 100, endPoint y: 20, distance: 109.0
click at [100, 20] on div "body care formats Search No results for " body care formats " Suggest Show US M…" at bounding box center [718, 18] width 1413 height 37
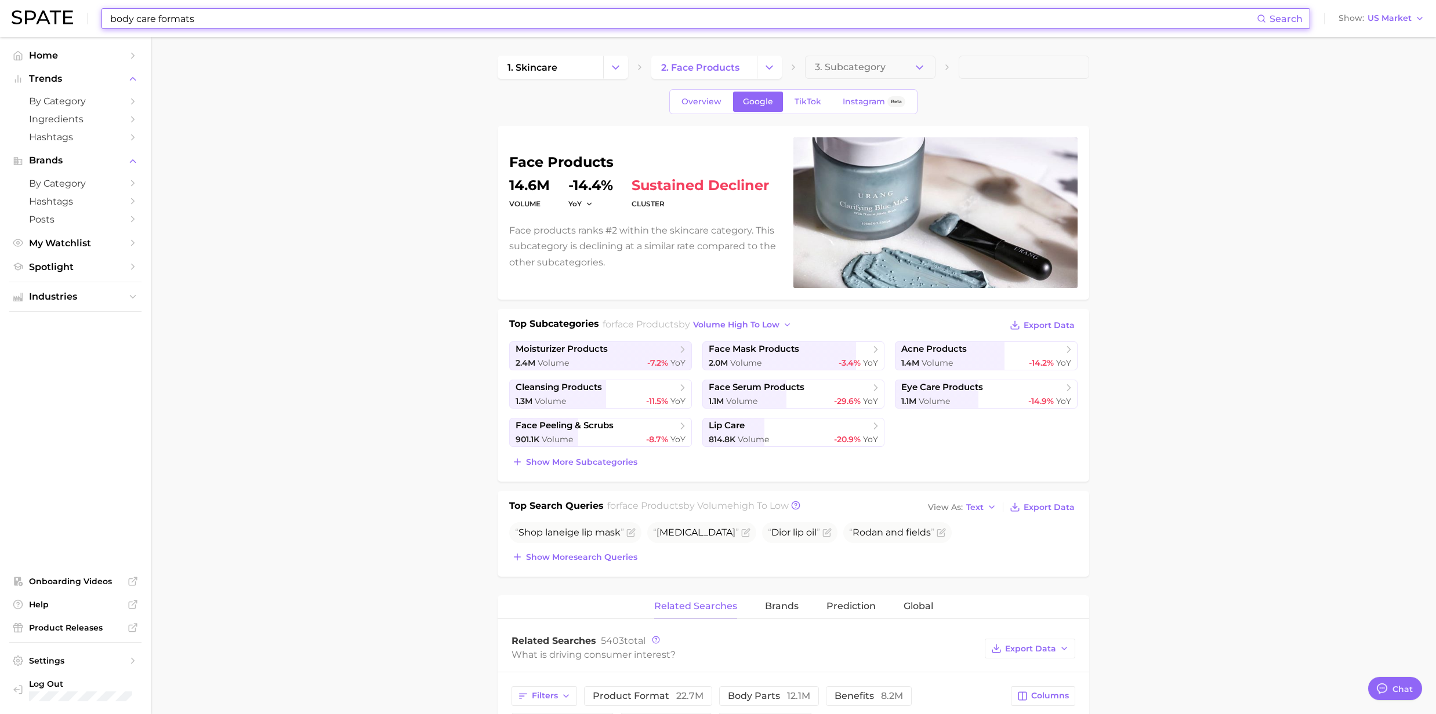
click at [234, 28] on div "body care formats Search" at bounding box center [705, 18] width 1209 height 21
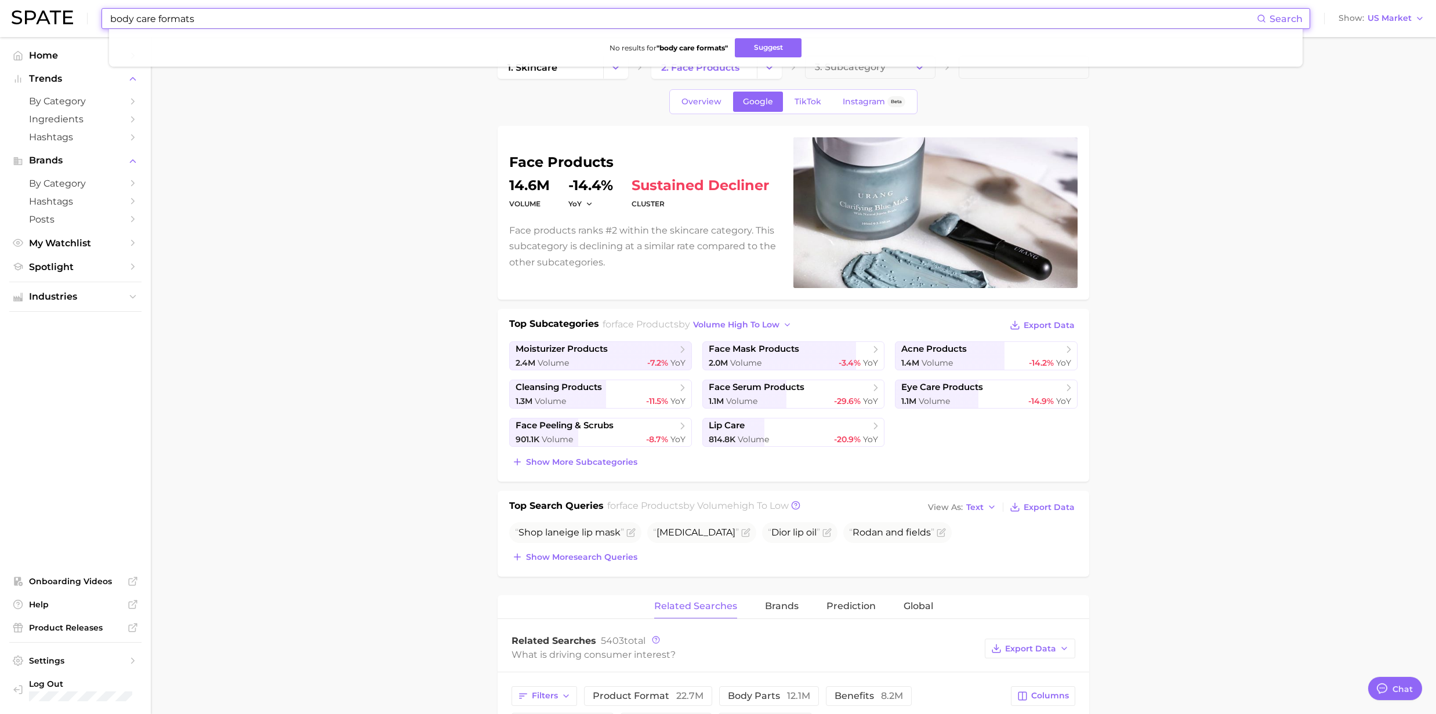
drag, startPoint x: 224, startPoint y: 26, endPoint x: 158, endPoint y: 24, distance: 65.6
click at [158, 24] on input "body care formats" at bounding box center [683, 19] width 1148 height 20
type input "body care"
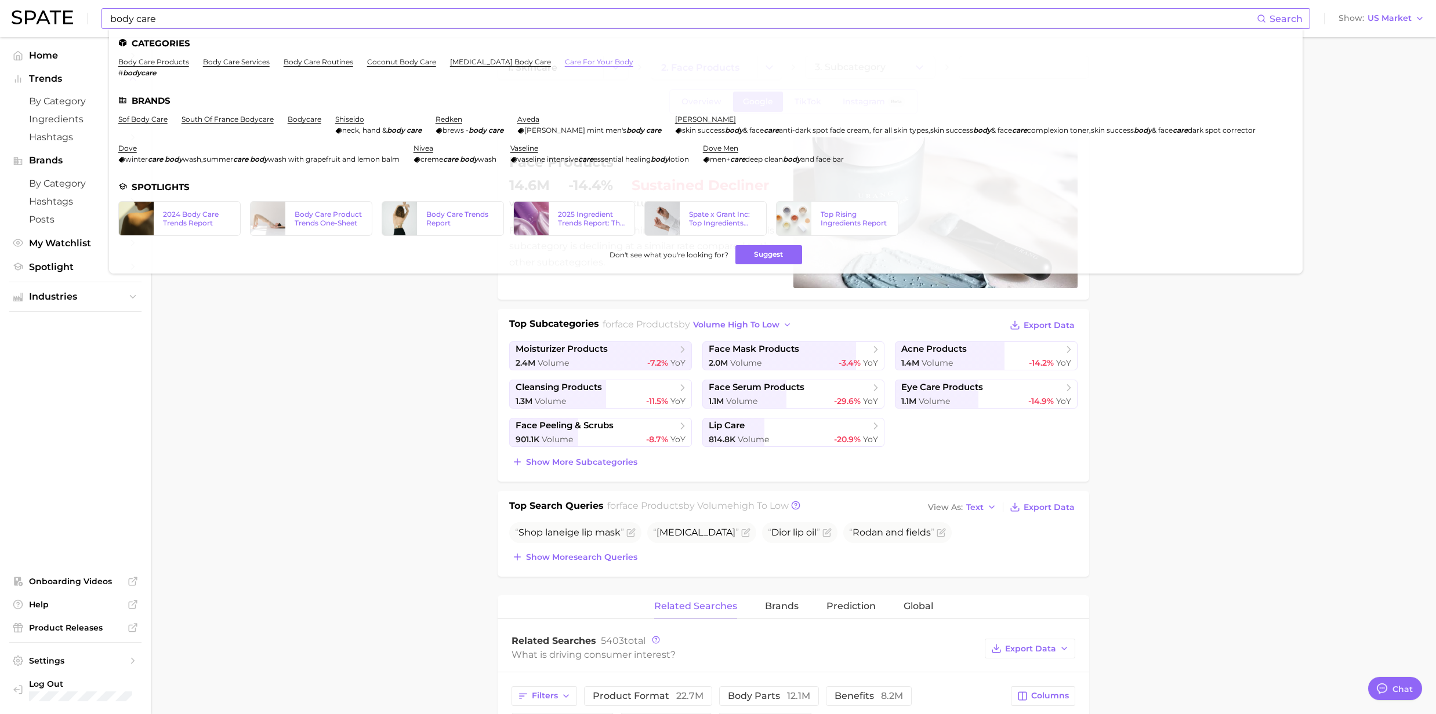
click at [566, 59] on link "care for your body" at bounding box center [599, 61] width 68 height 9
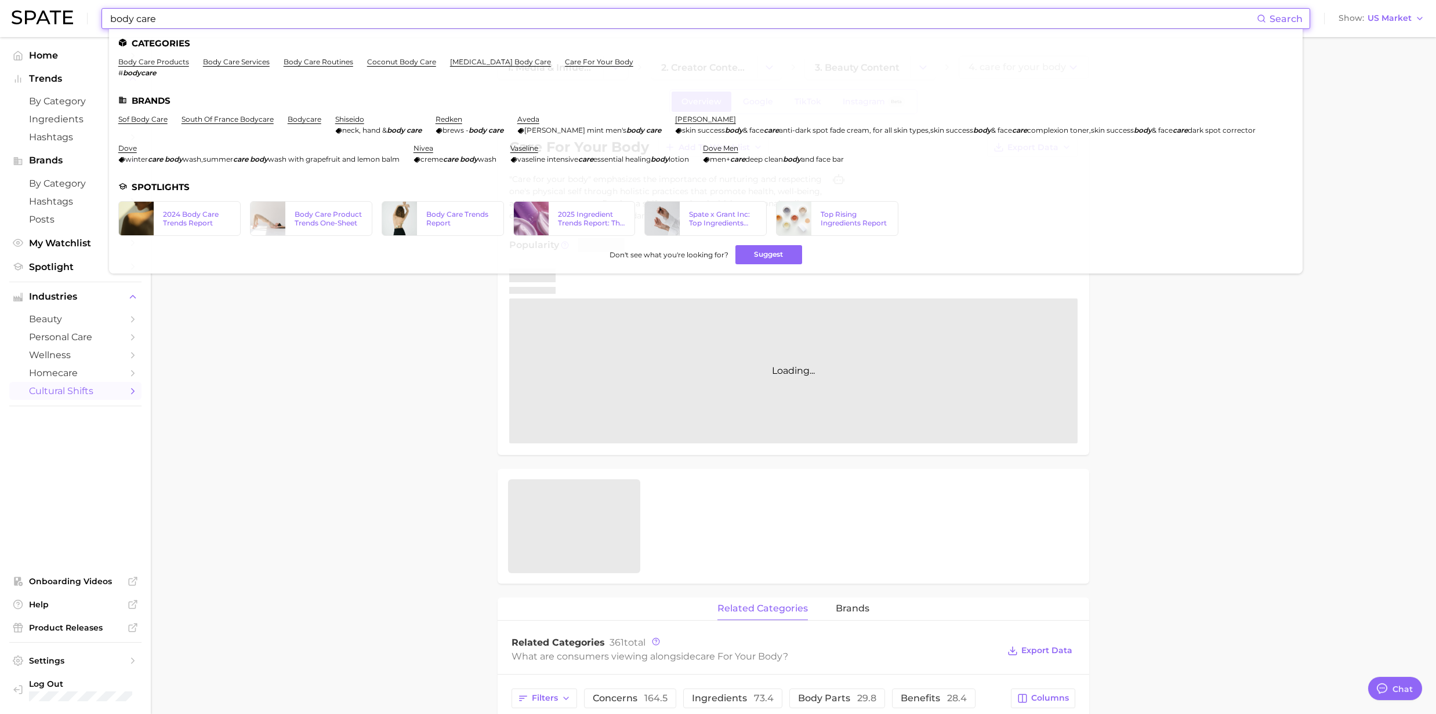
click at [186, 21] on input "body care" at bounding box center [683, 19] width 1148 height 20
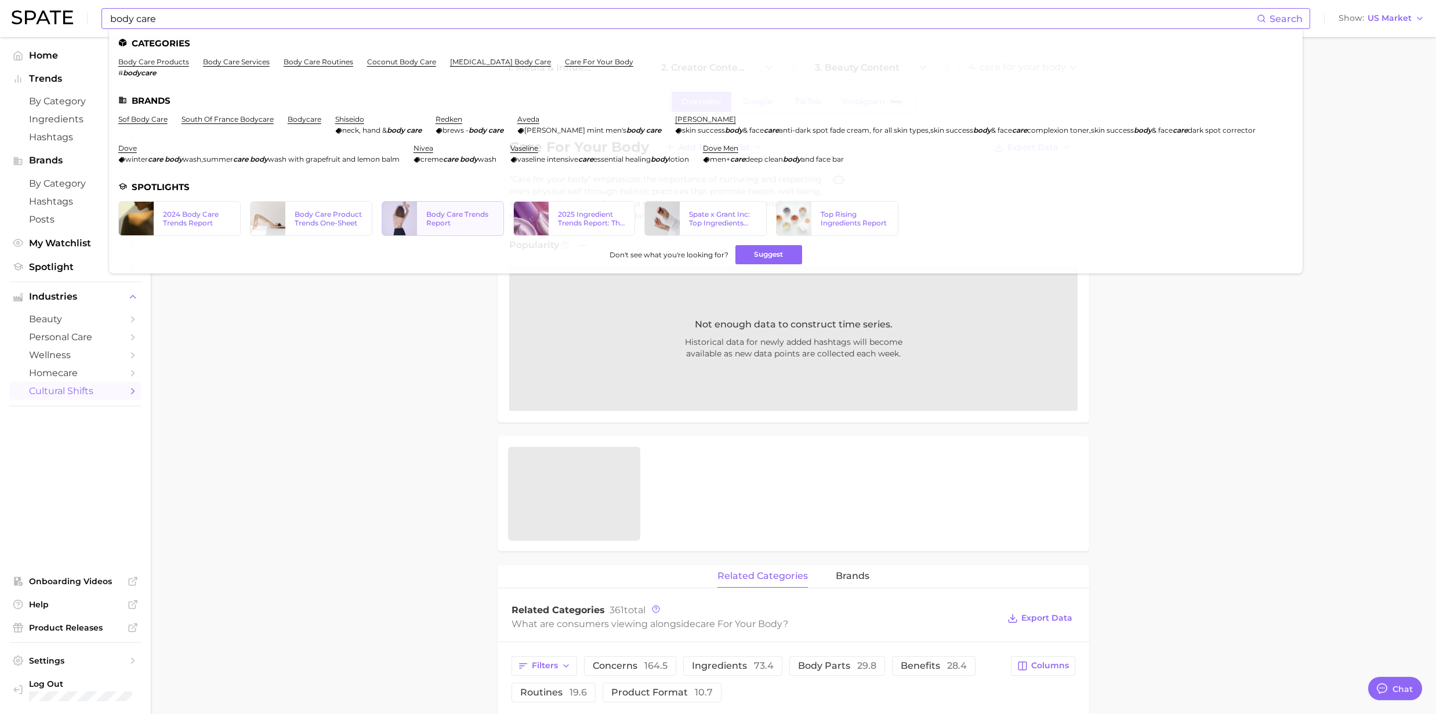
click at [442, 223] on div "Body Care Trends Report" at bounding box center [460, 218] width 68 height 17
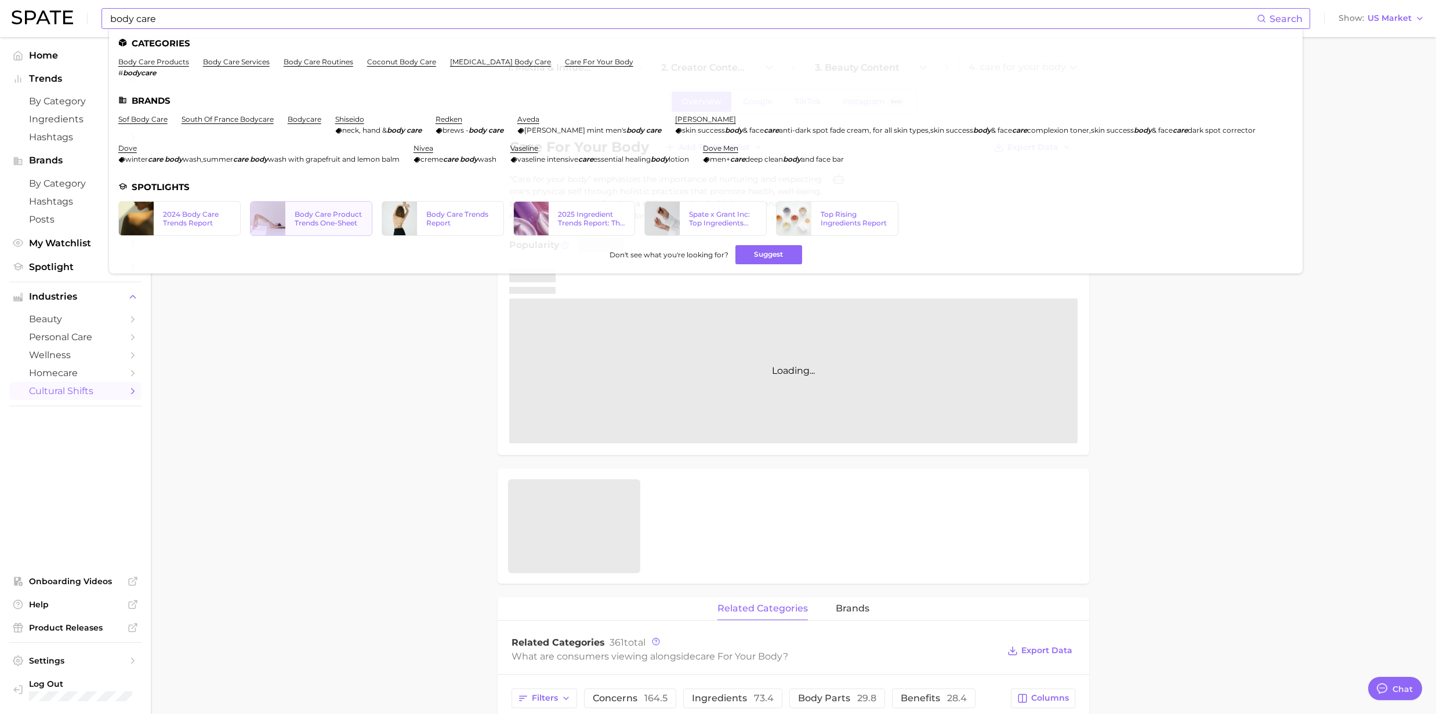
click at [305, 225] on div "Body Care Product Trends One-Sheet" at bounding box center [329, 218] width 68 height 17
click at [196, 219] on div "2024 Body Care Trends Report" at bounding box center [197, 218] width 68 height 17
click at [689, 221] on div "Spate x Grant Inc: Top Ingredients Report ([DATE])" at bounding box center [723, 218] width 68 height 17
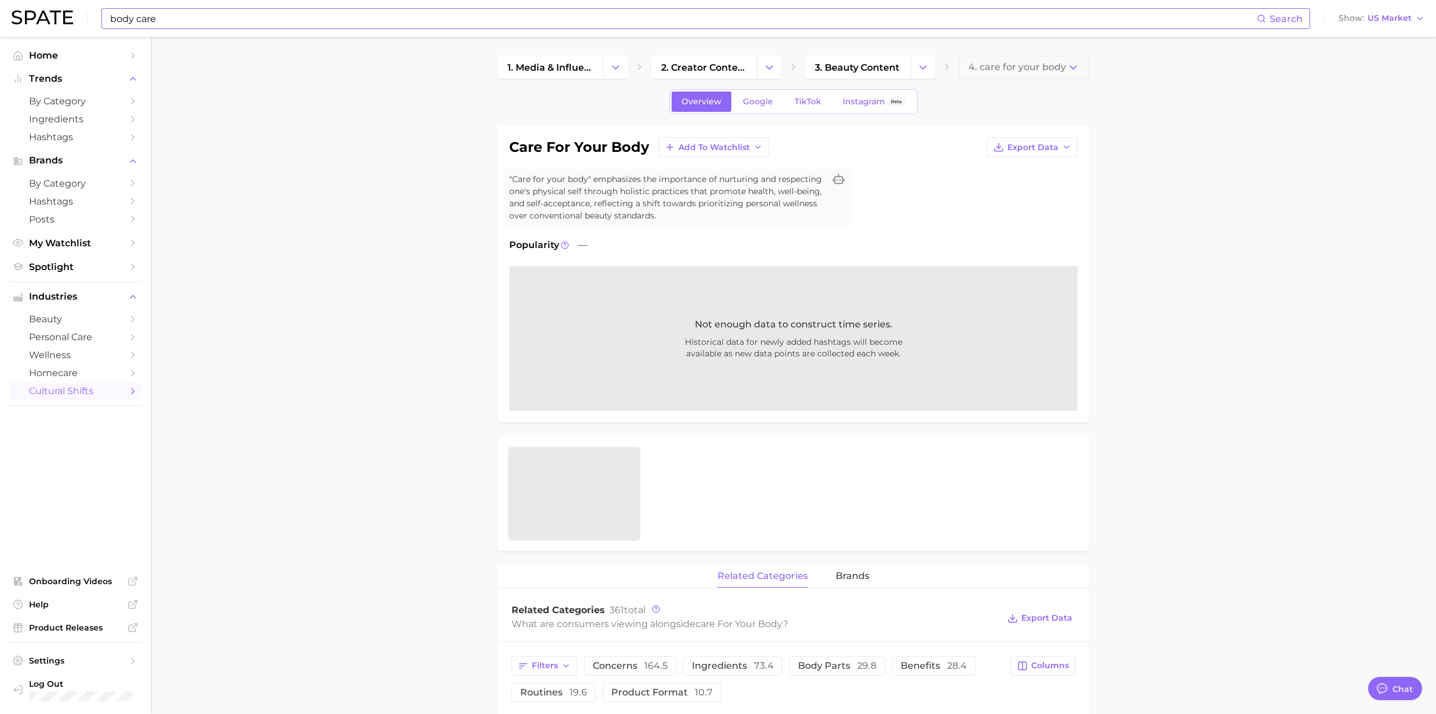
click at [193, 12] on input "body care" at bounding box center [683, 19] width 1148 height 20
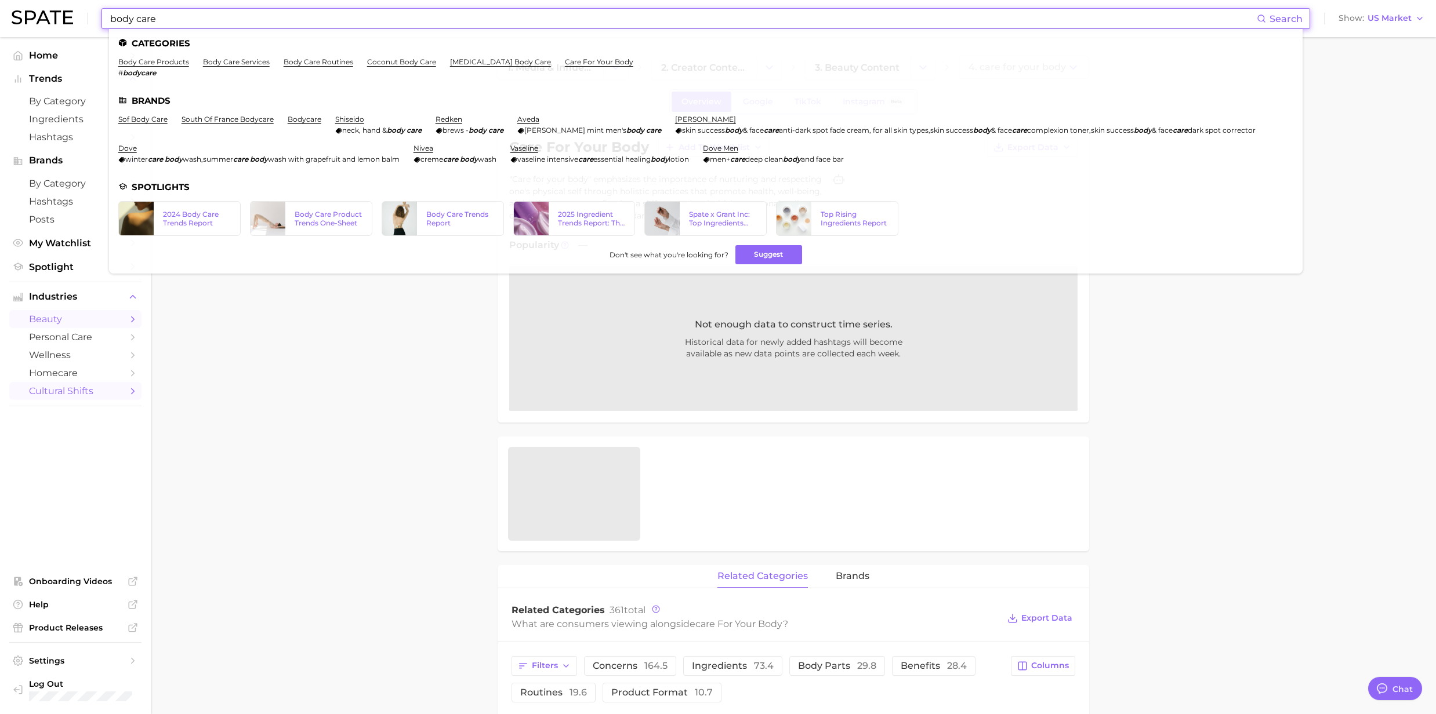
click at [53, 325] on span "beauty" at bounding box center [75, 319] width 93 height 11
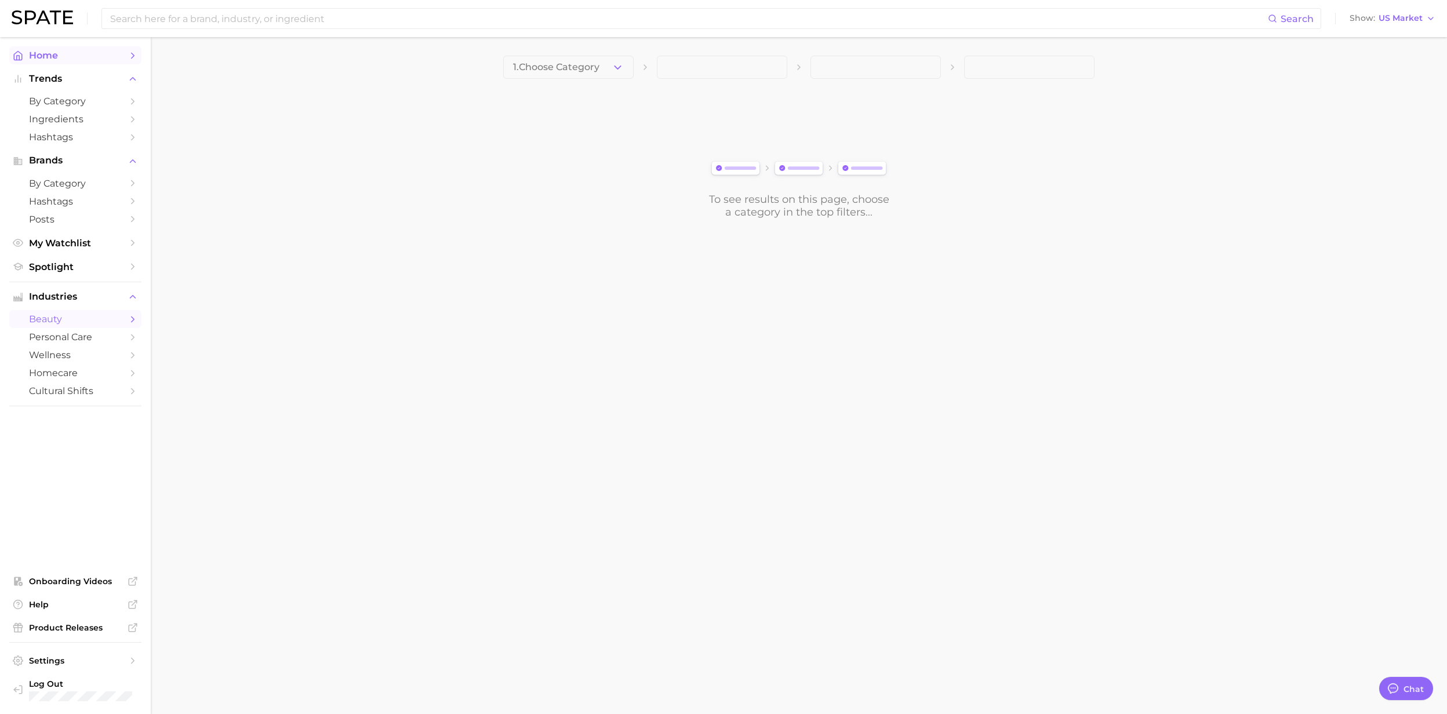
click at [52, 56] on span "Home" at bounding box center [75, 55] width 93 height 11
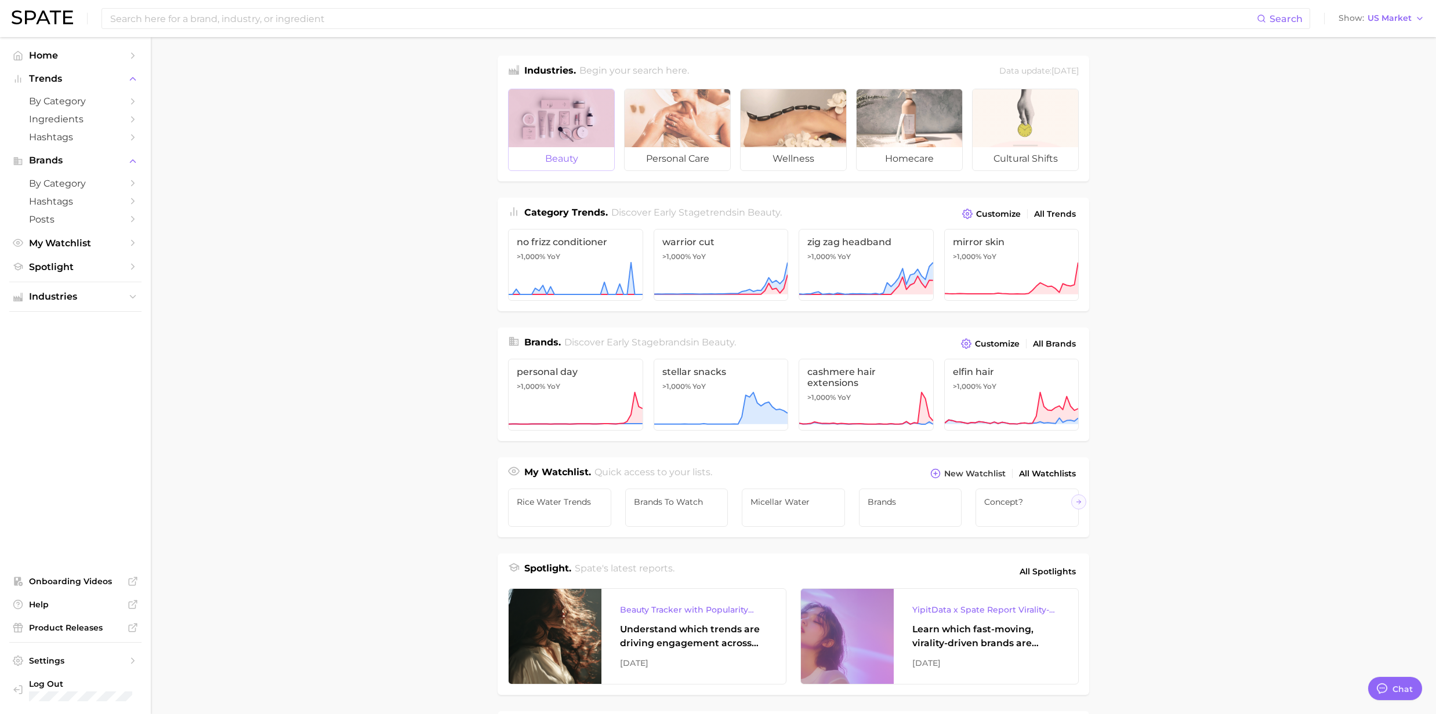
click at [541, 133] on div at bounding box center [562, 118] width 106 height 58
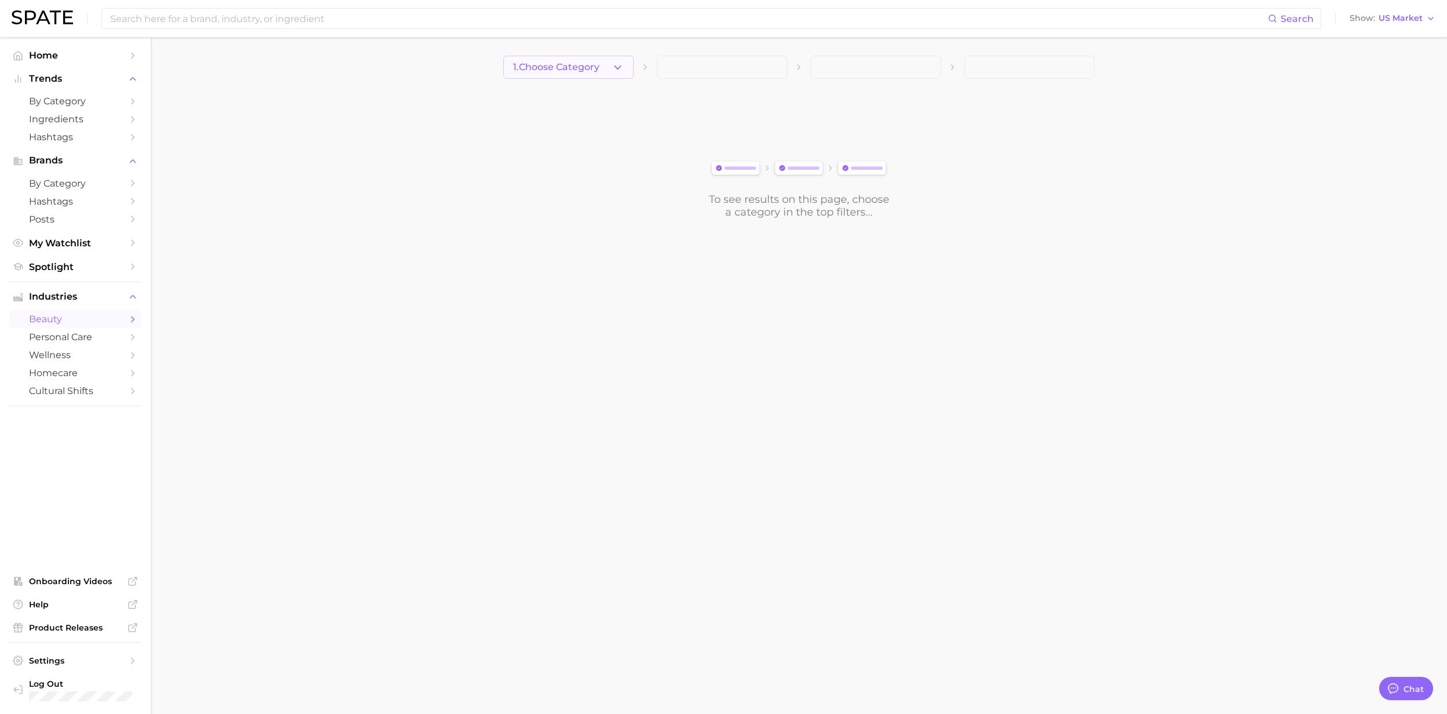
click at [620, 67] on icon "button" at bounding box center [618, 67] width 12 height 12
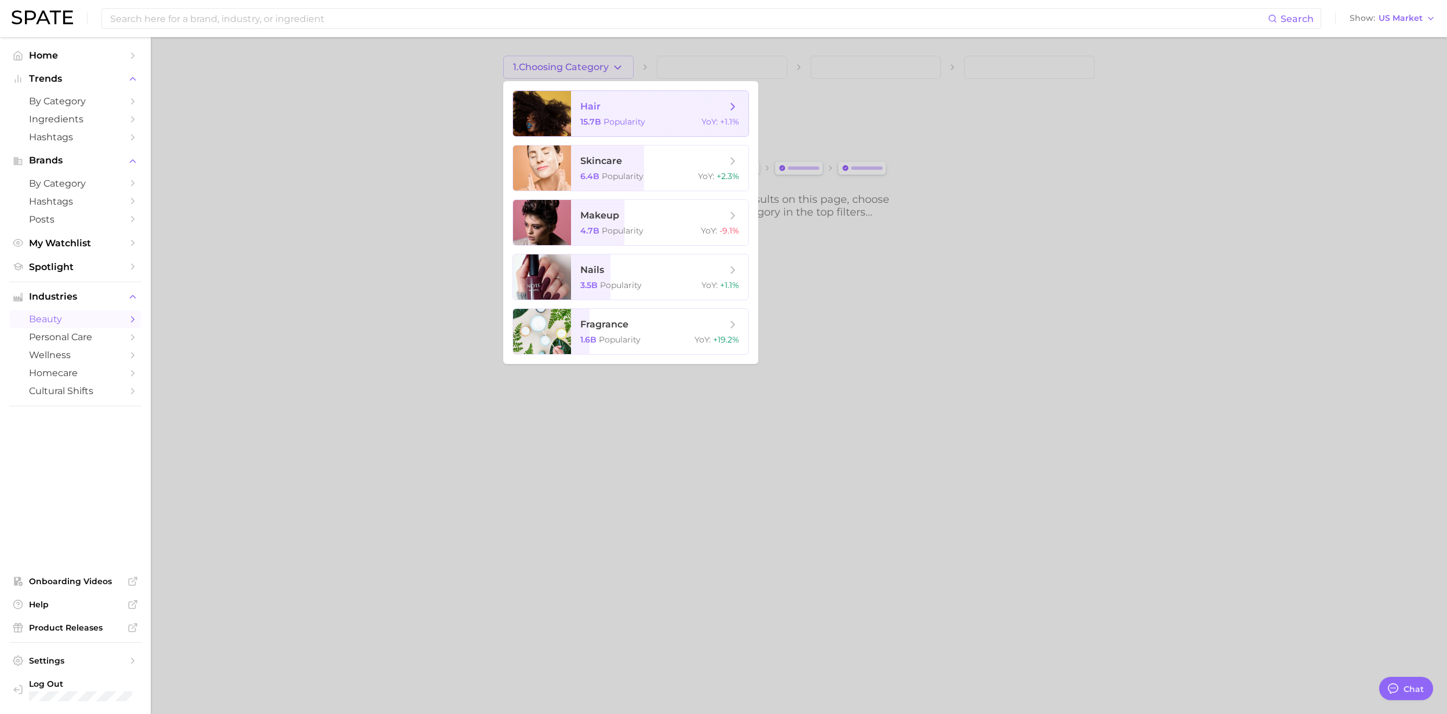
click at [619, 107] on span "hair" at bounding box center [653, 106] width 146 height 13
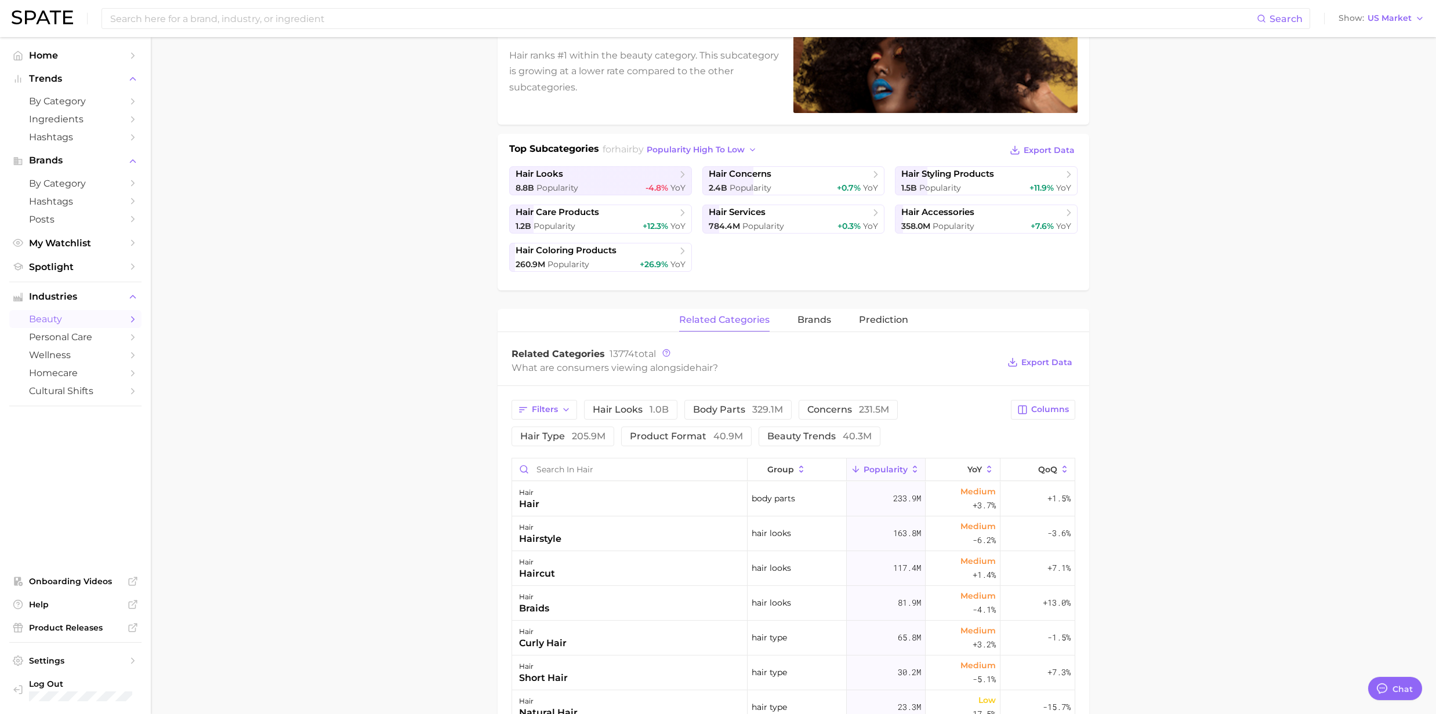
scroll to position [232, 0]
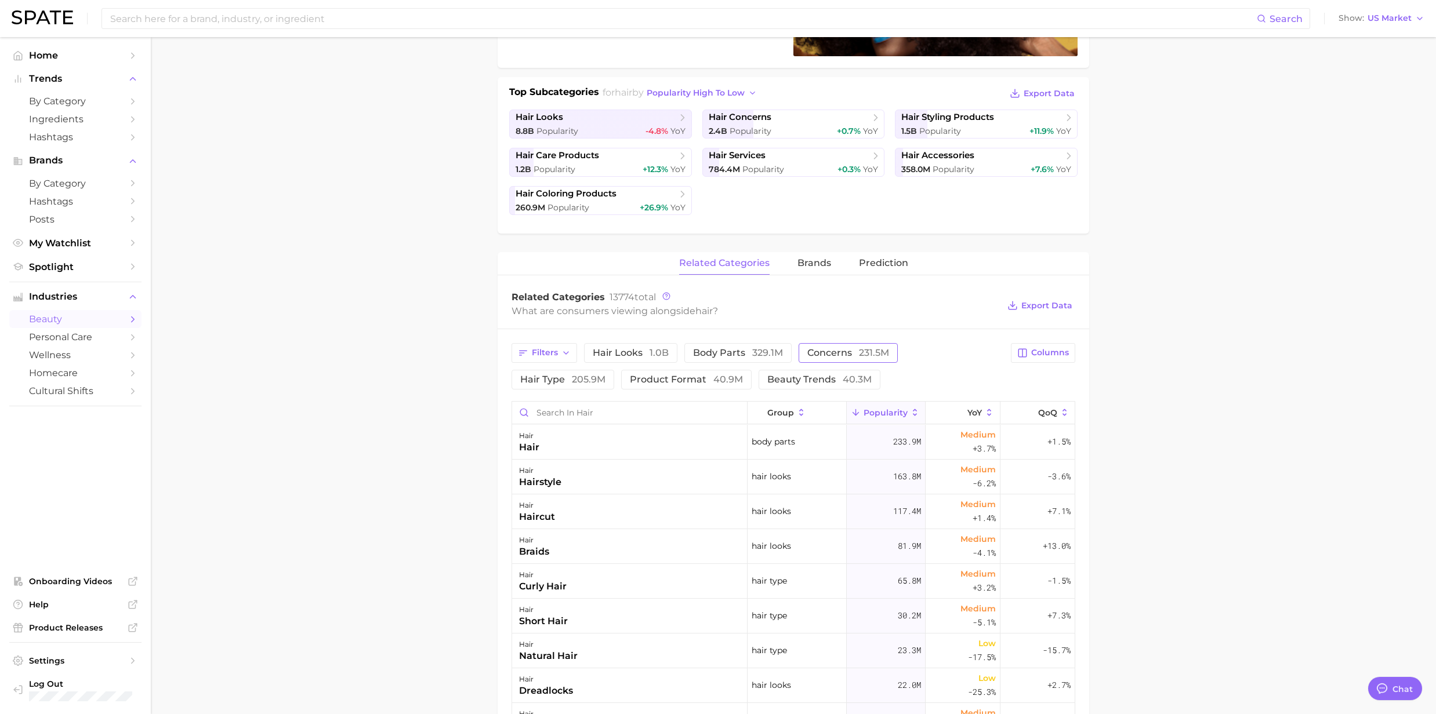
click at [845, 357] on span "concerns 231.5m" at bounding box center [848, 353] width 82 height 9
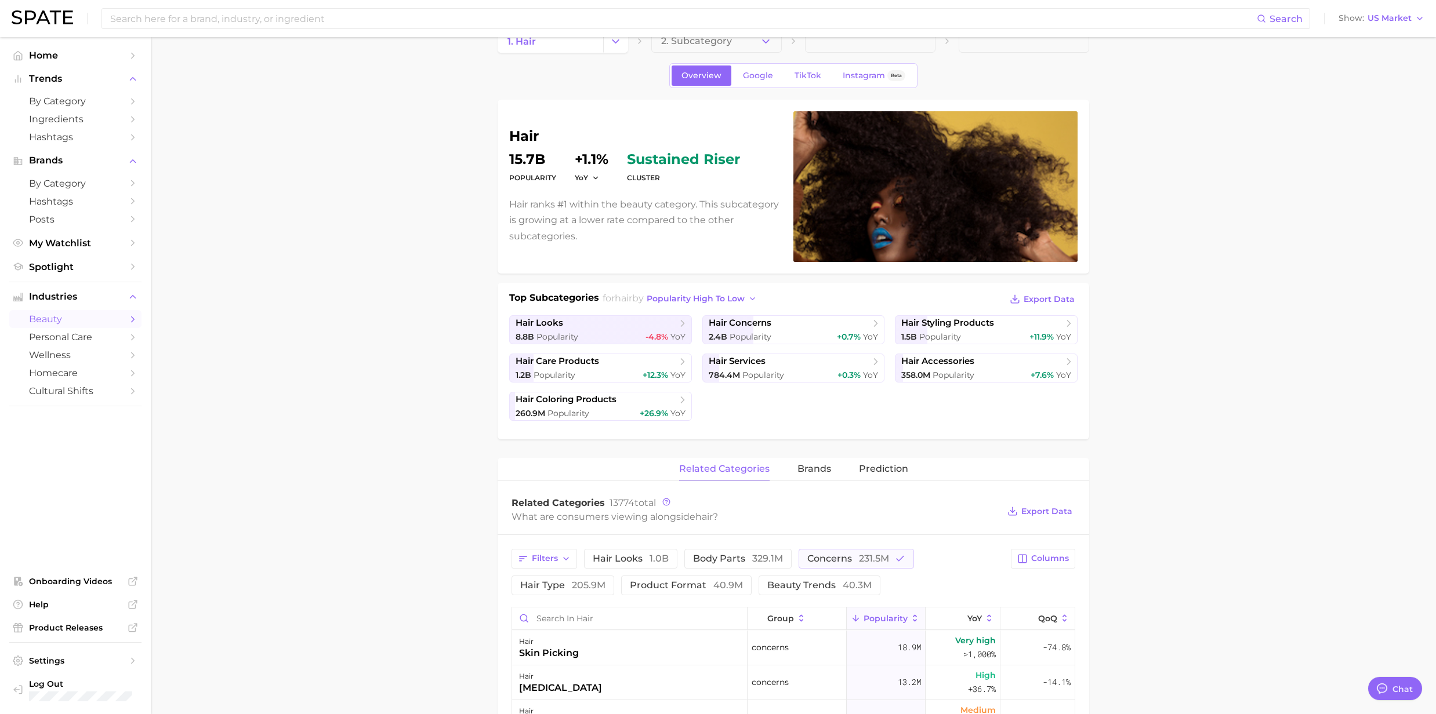
scroll to position [0, 0]
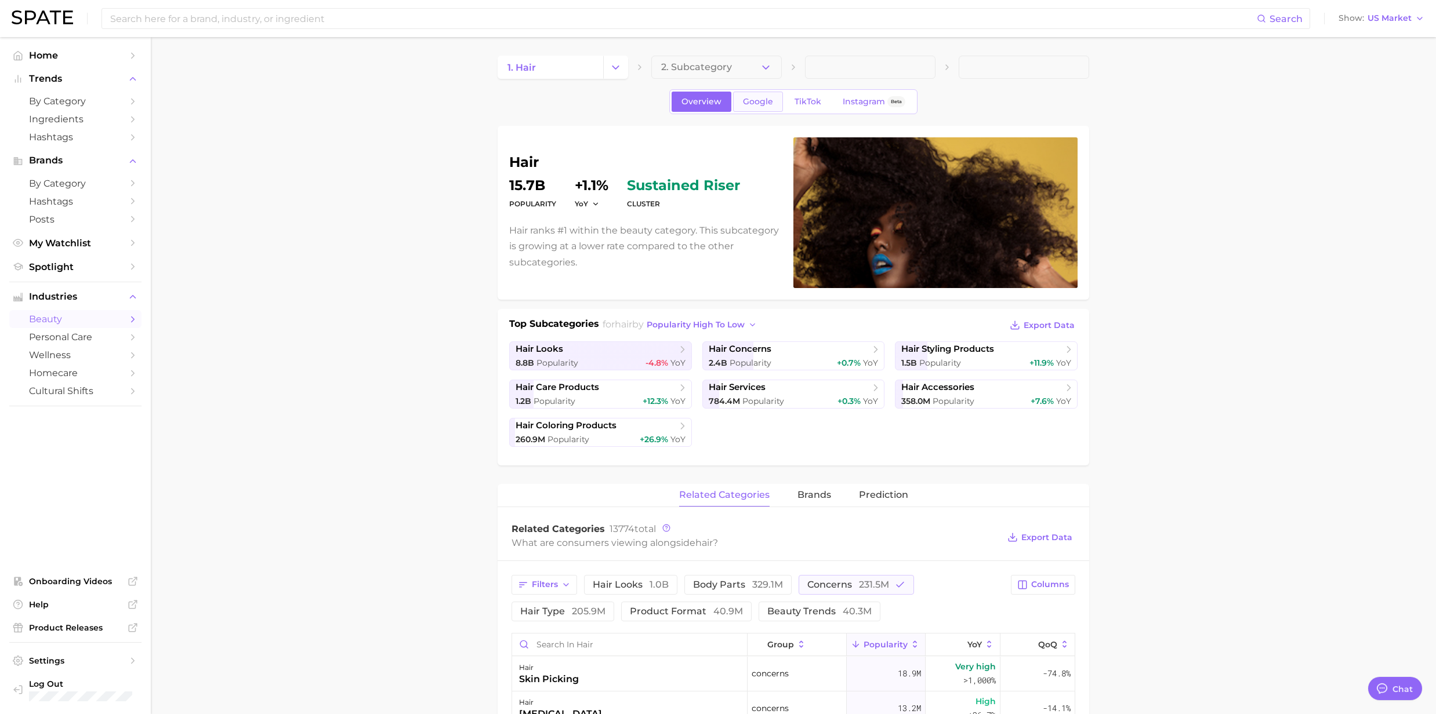
click at [761, 107] on span "Google" at bounding box center [758, 102] width 30 height 10
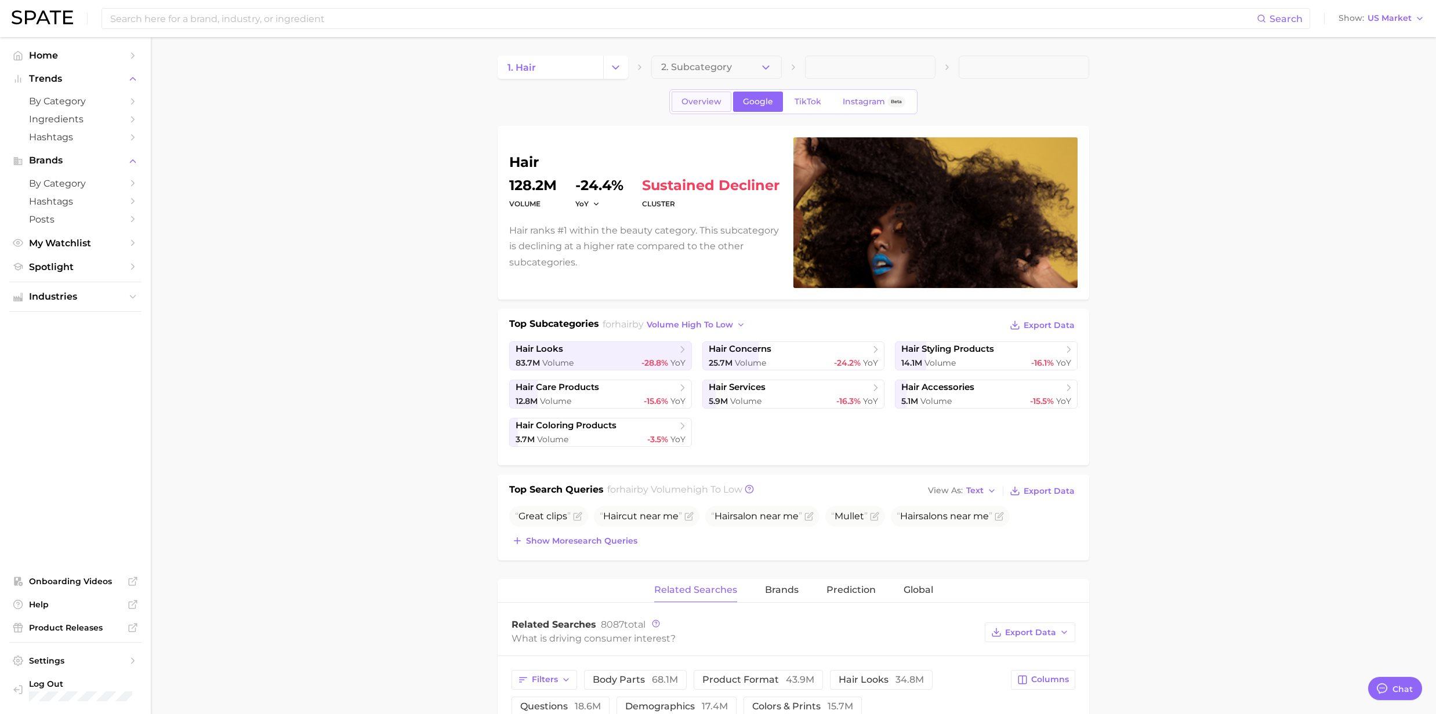
click at [692, 106] on span "Overview" at bounding box center [701, 102] width 40 height 10
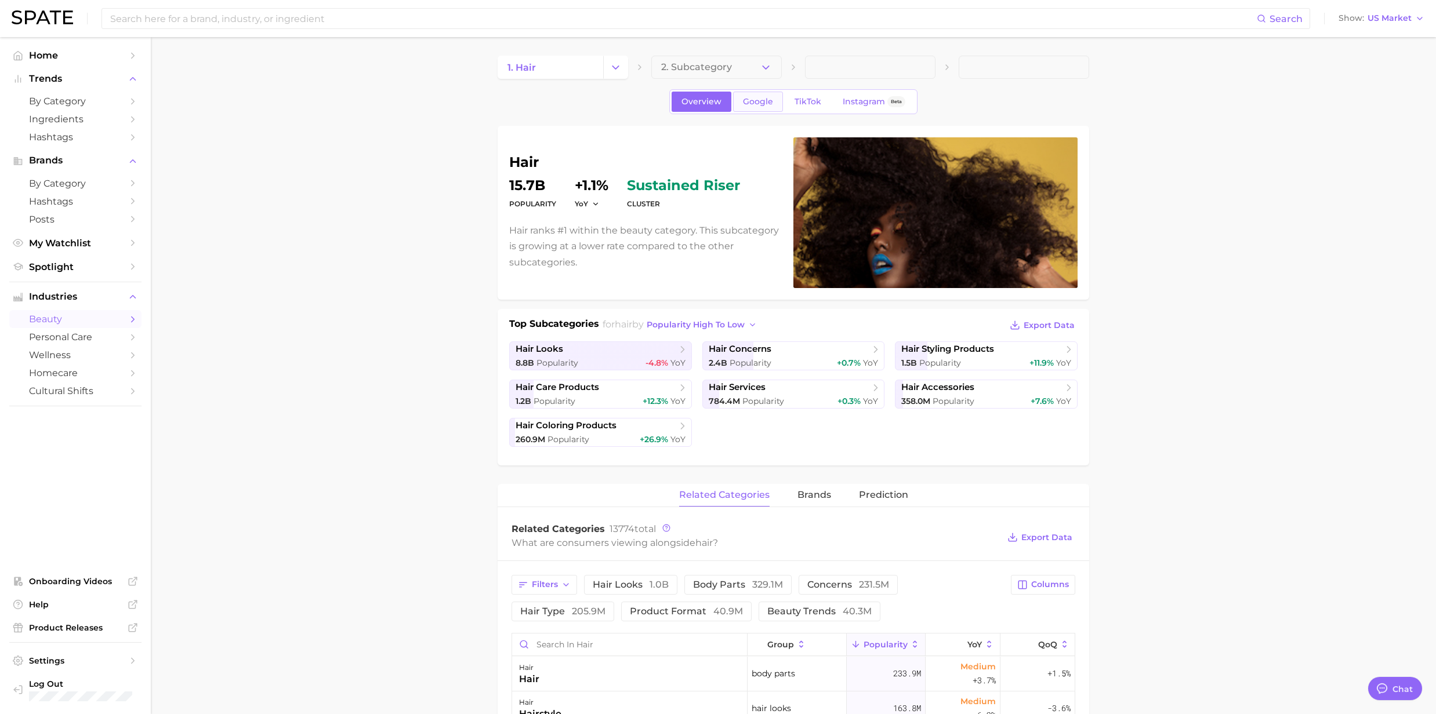
click at [757, 95] on link "Google" at bounding box center [758, 102] width 50 height 20
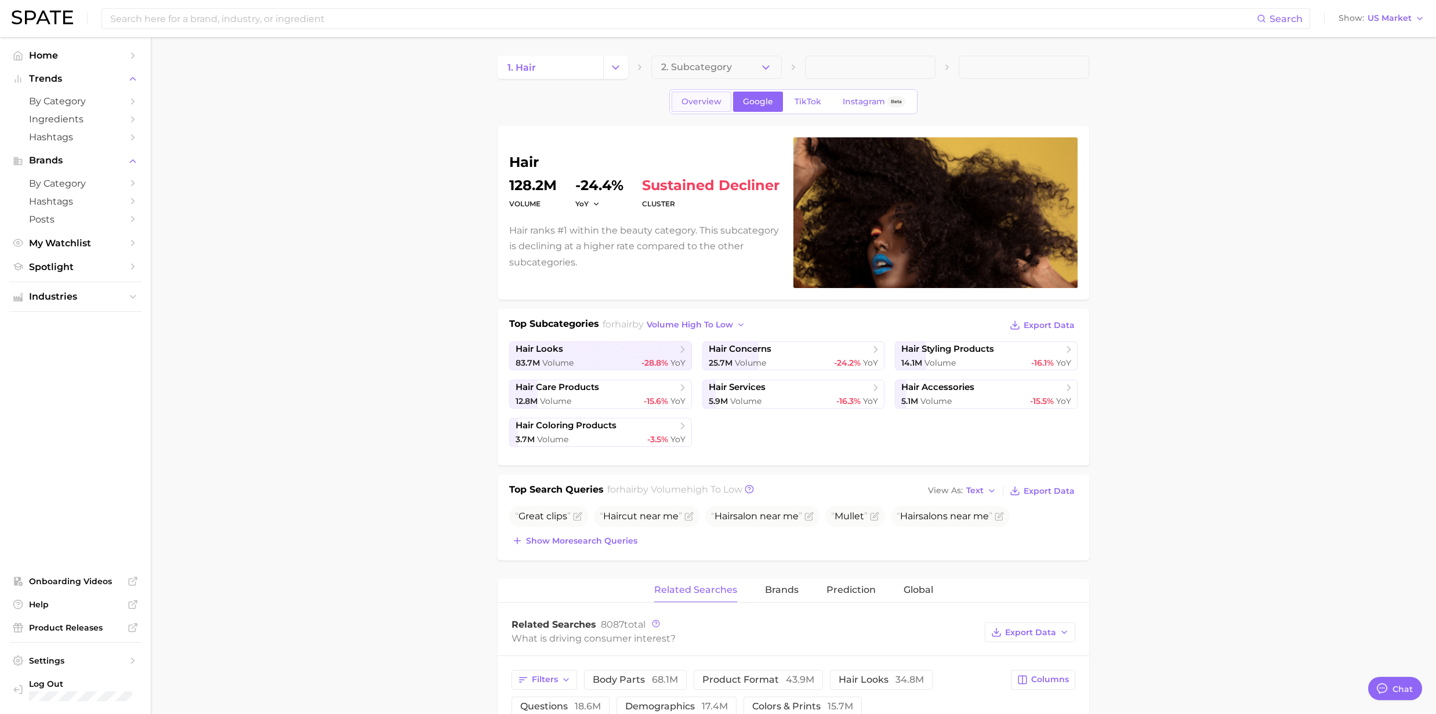
click at [706, 103] on span "Overview" at bounding box center [701, 102] width 40 height 10
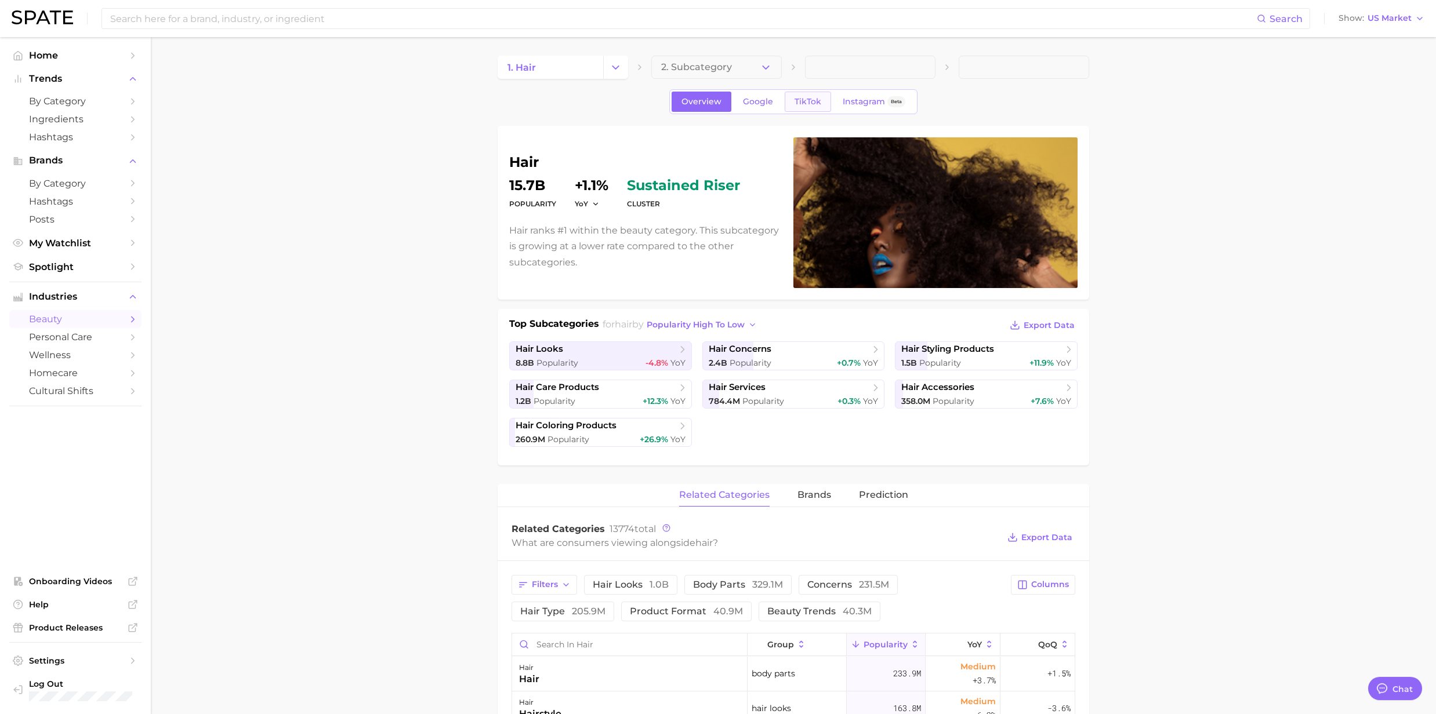
click at [808, 106] on span "TikTok" at bounding box center [807, 102] width 27 height 10
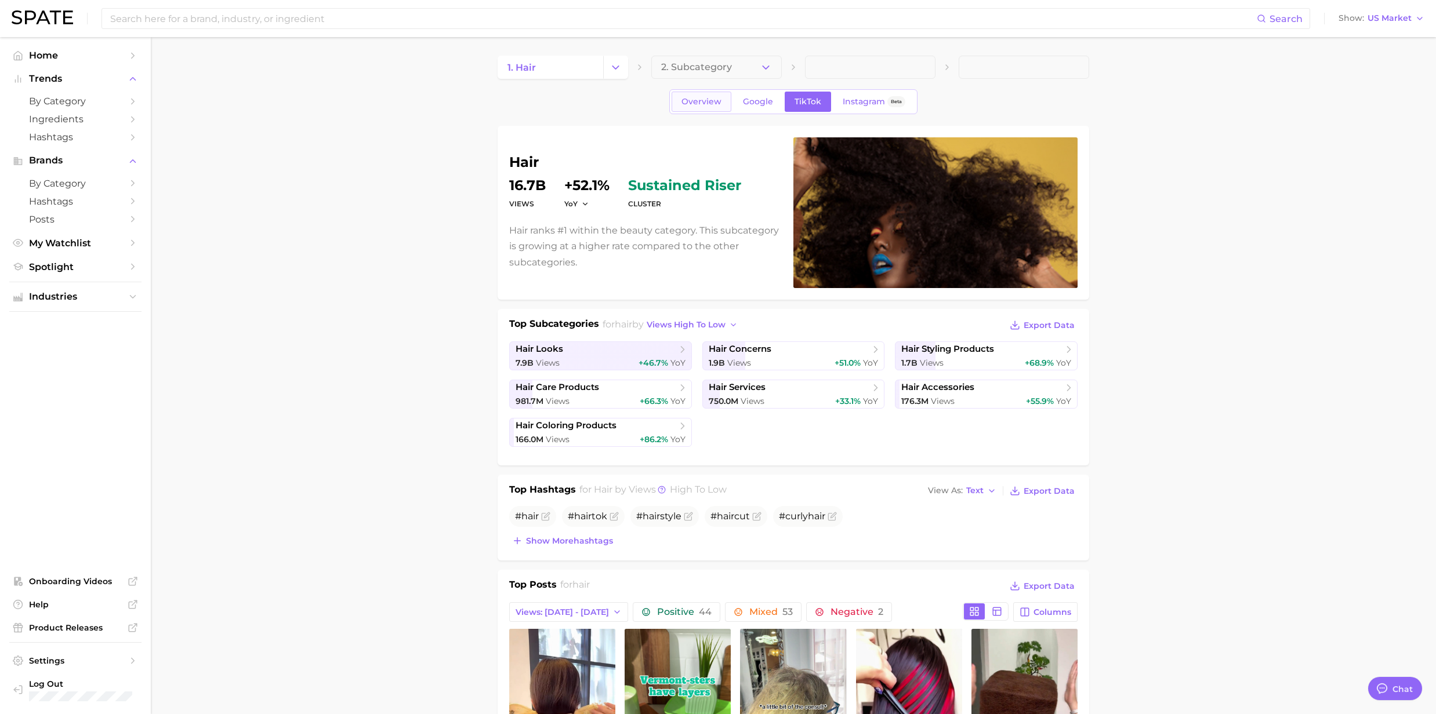
click at [702, 107] on link "Overview" at bounding box center [702, 102] width 60 height 20
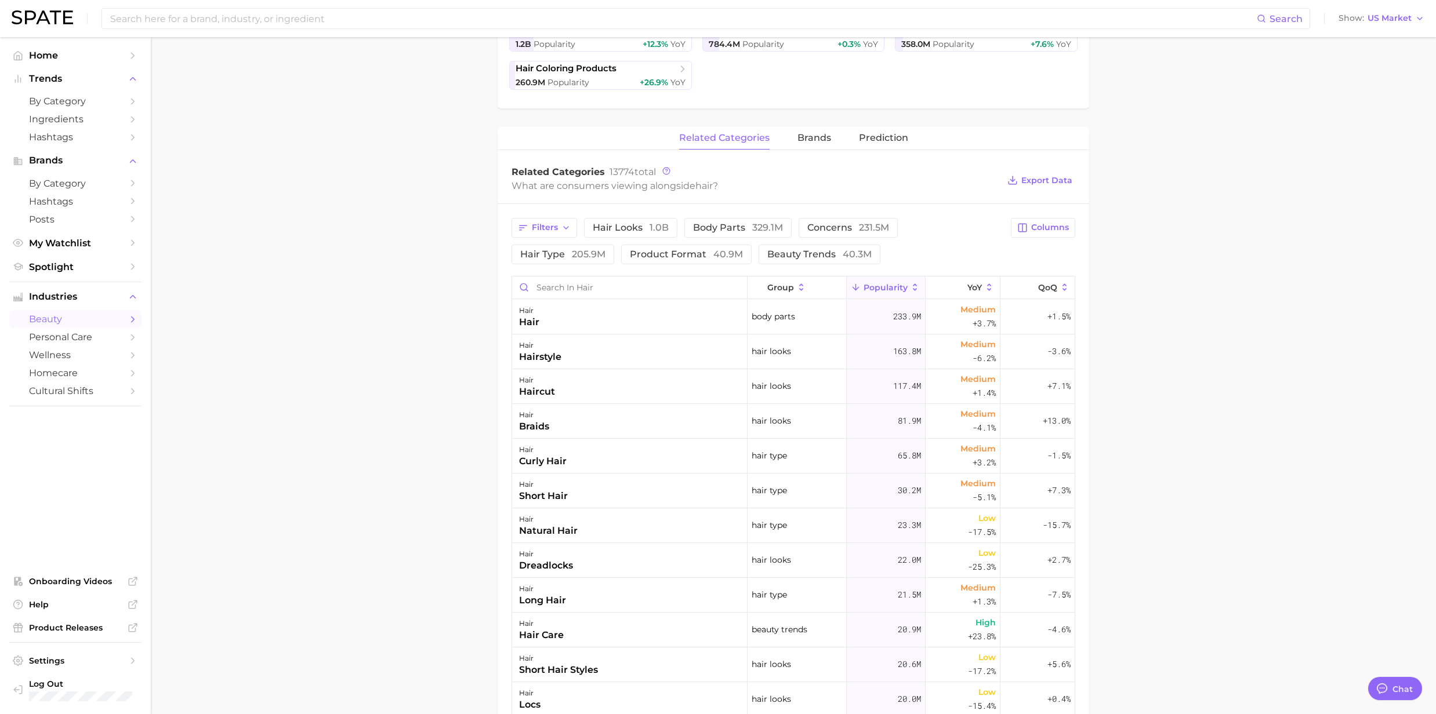
scroll to position [386, 0]
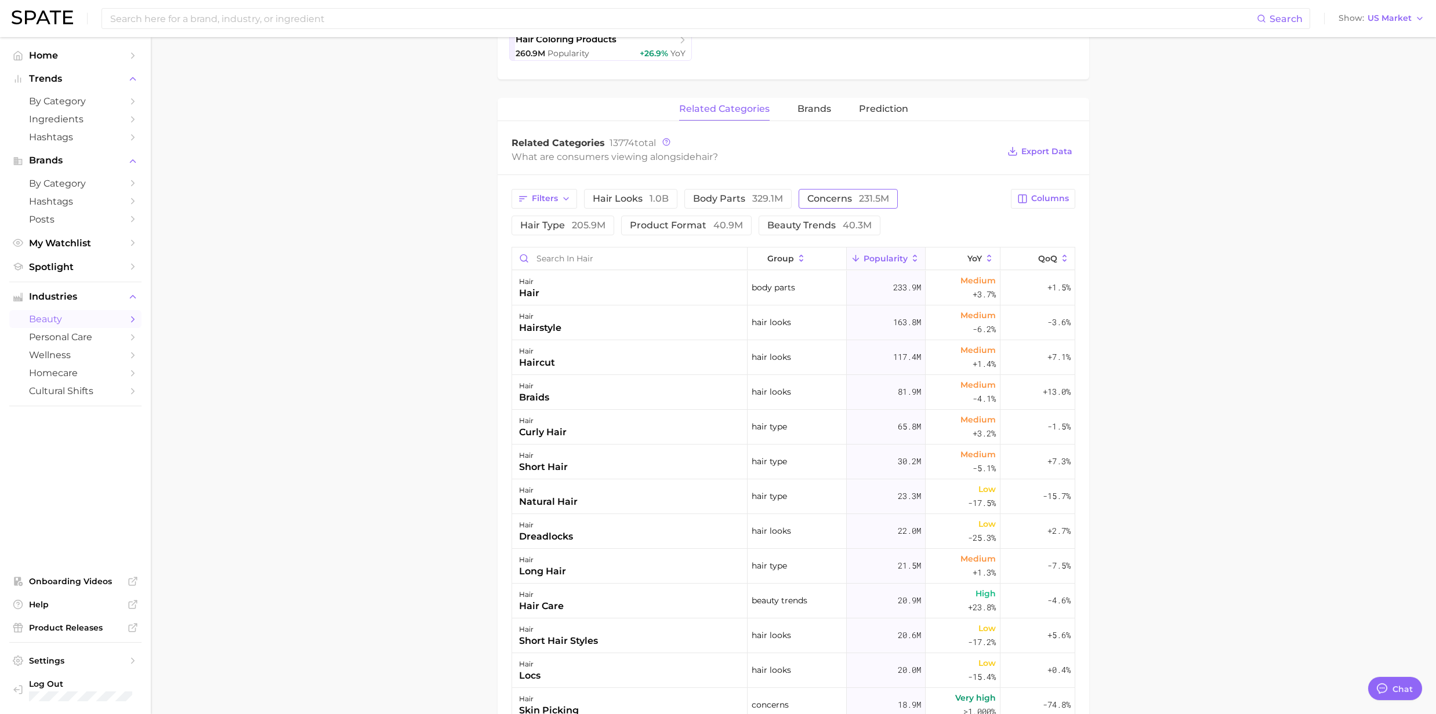
click at [836, 198] on span "concerns 231.5m" at bounding box center [848, 198] width 82 height 9
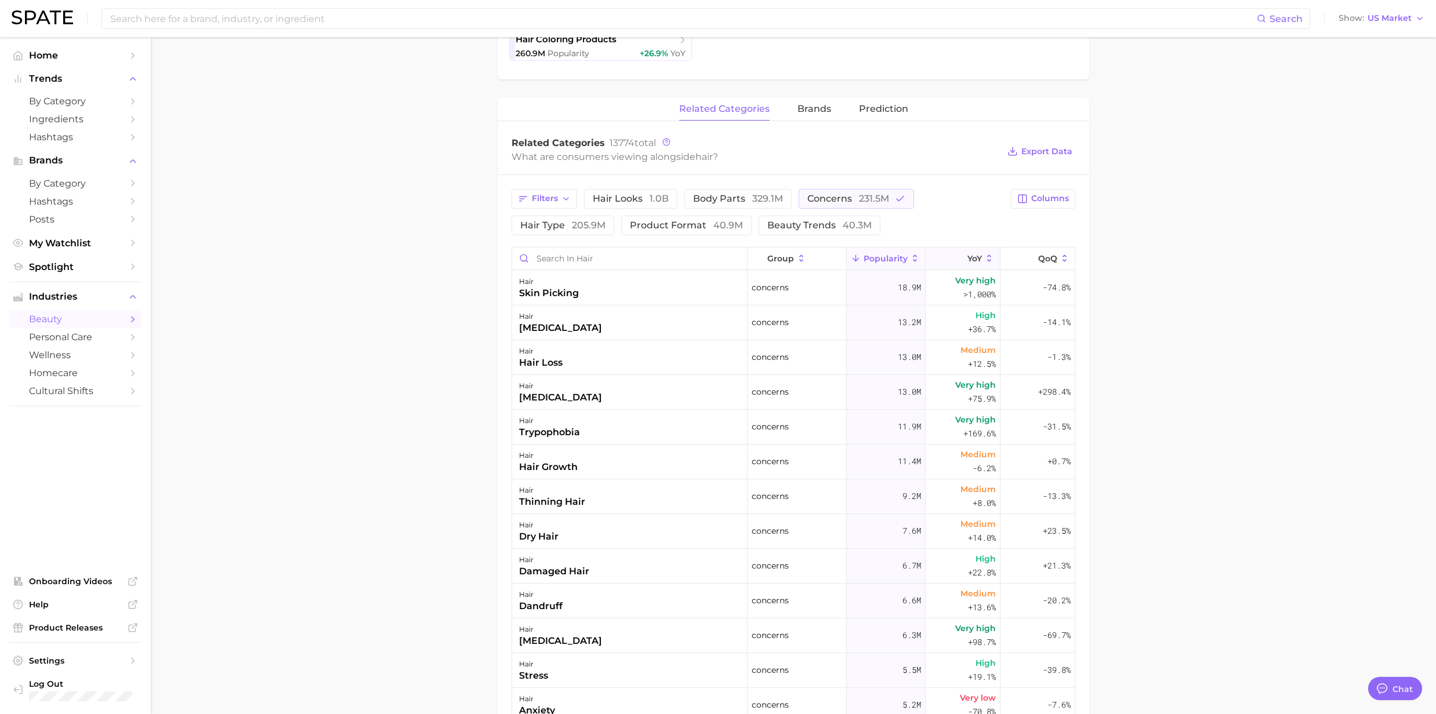
click at [977, 253] on button "YoY" at bounding box center [963, 259] width 75 height 23
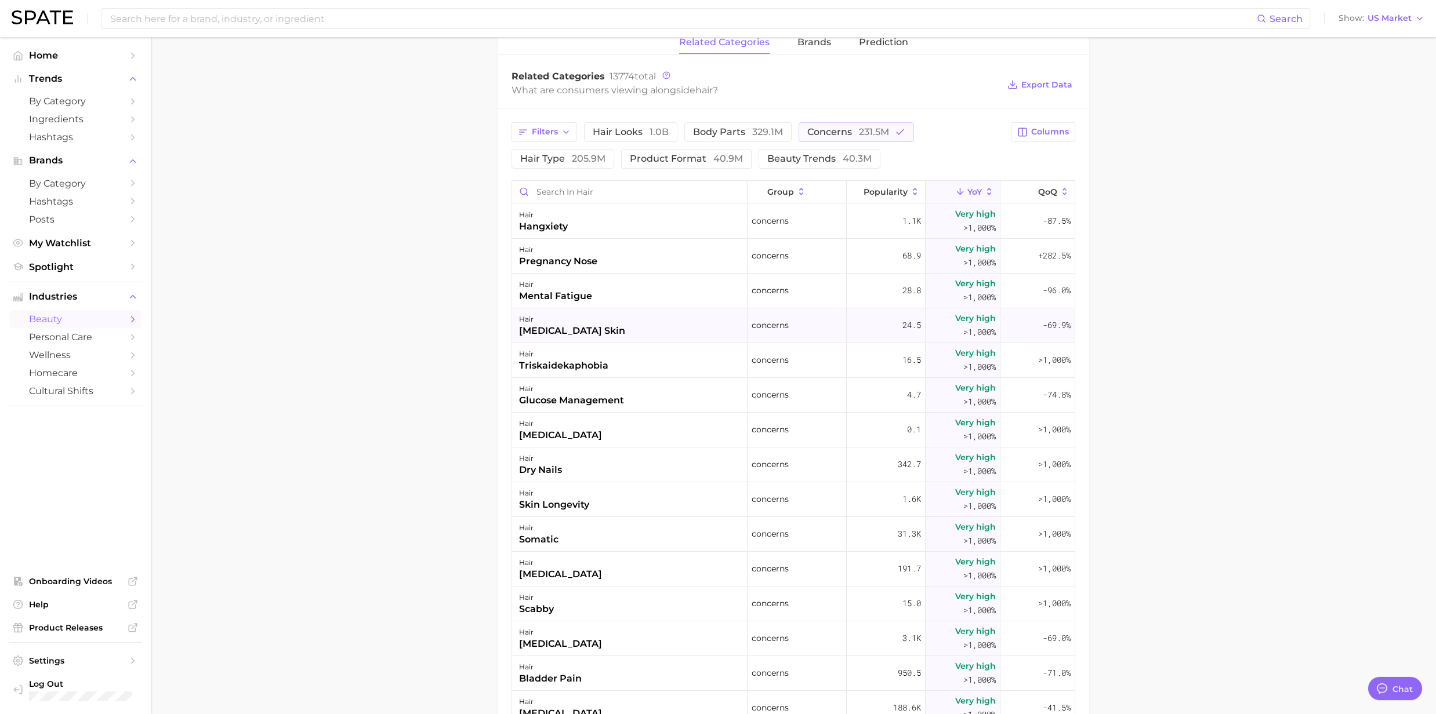
scroll to position [154, 0]
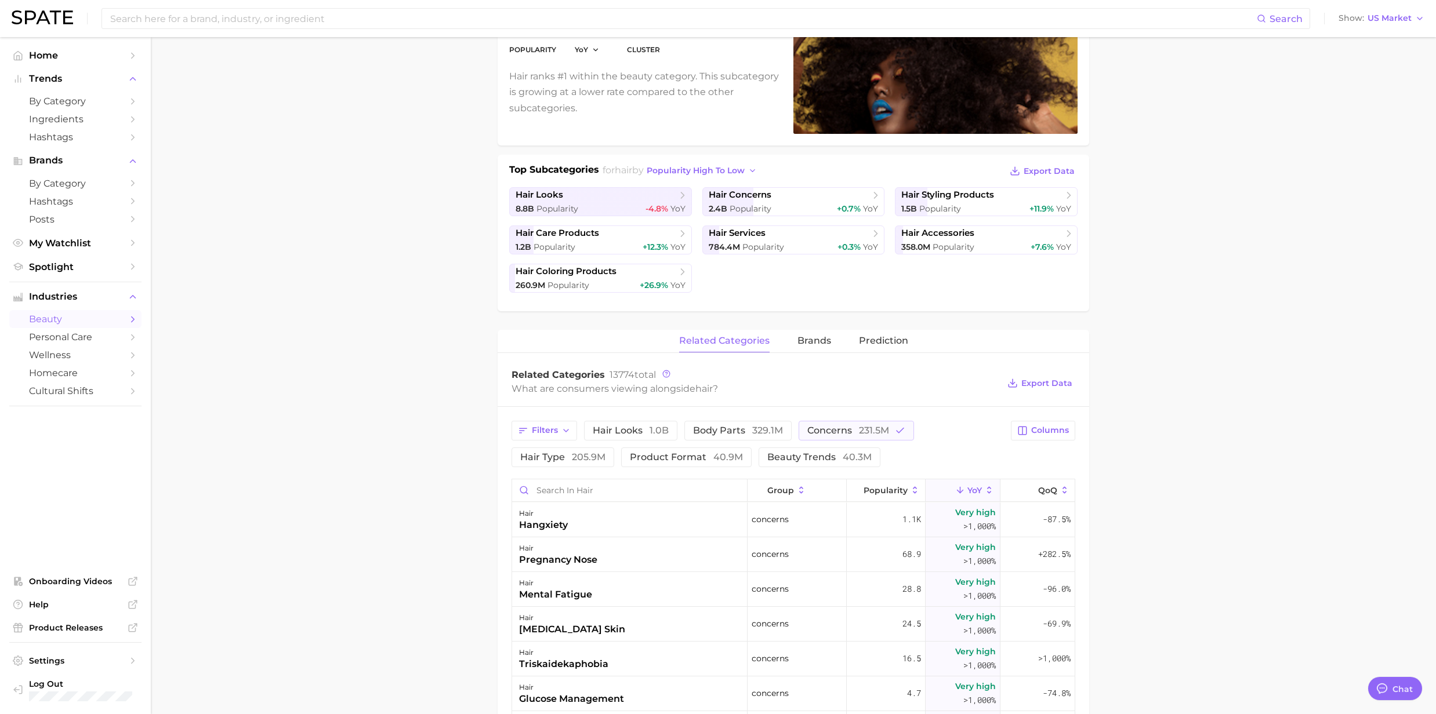
click at [977, 484] on button "YoY" at bounding box center [963, 491] width 75 height 23
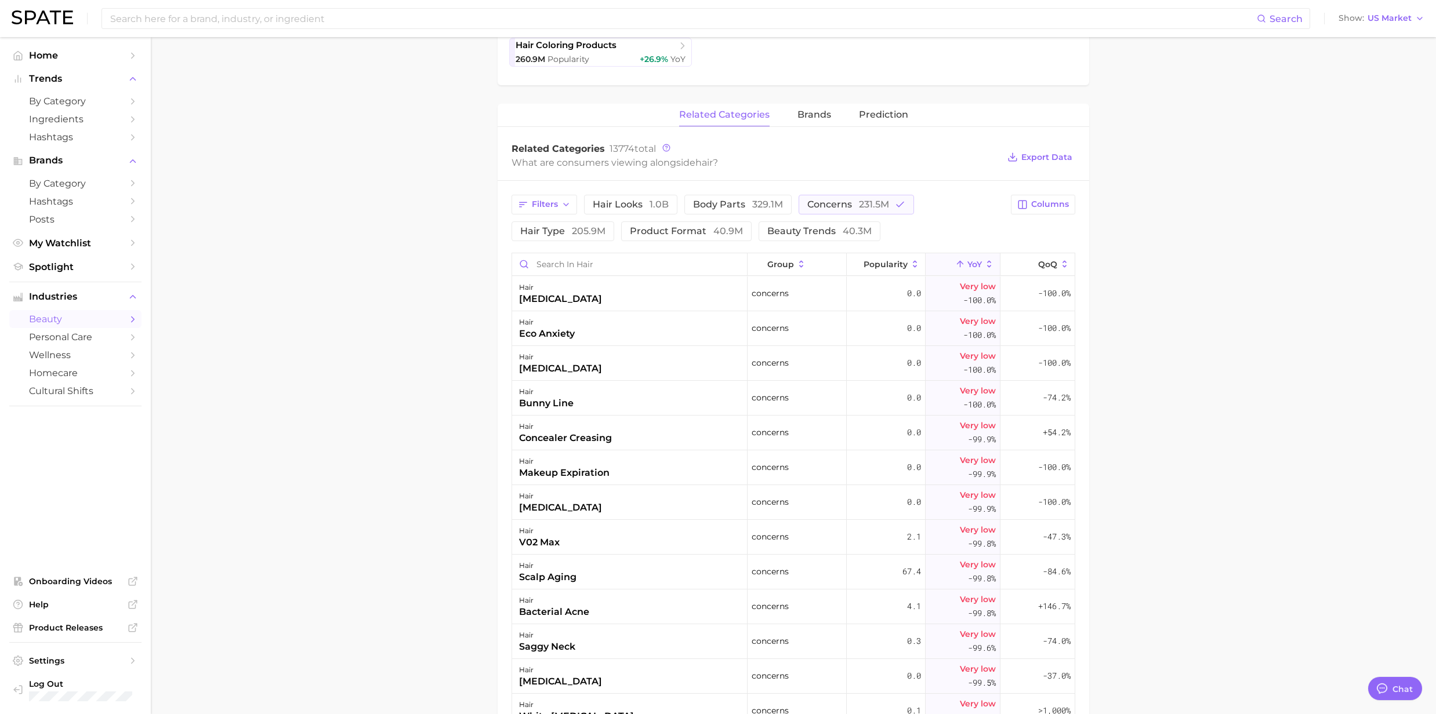
scroll to position [386, 0]
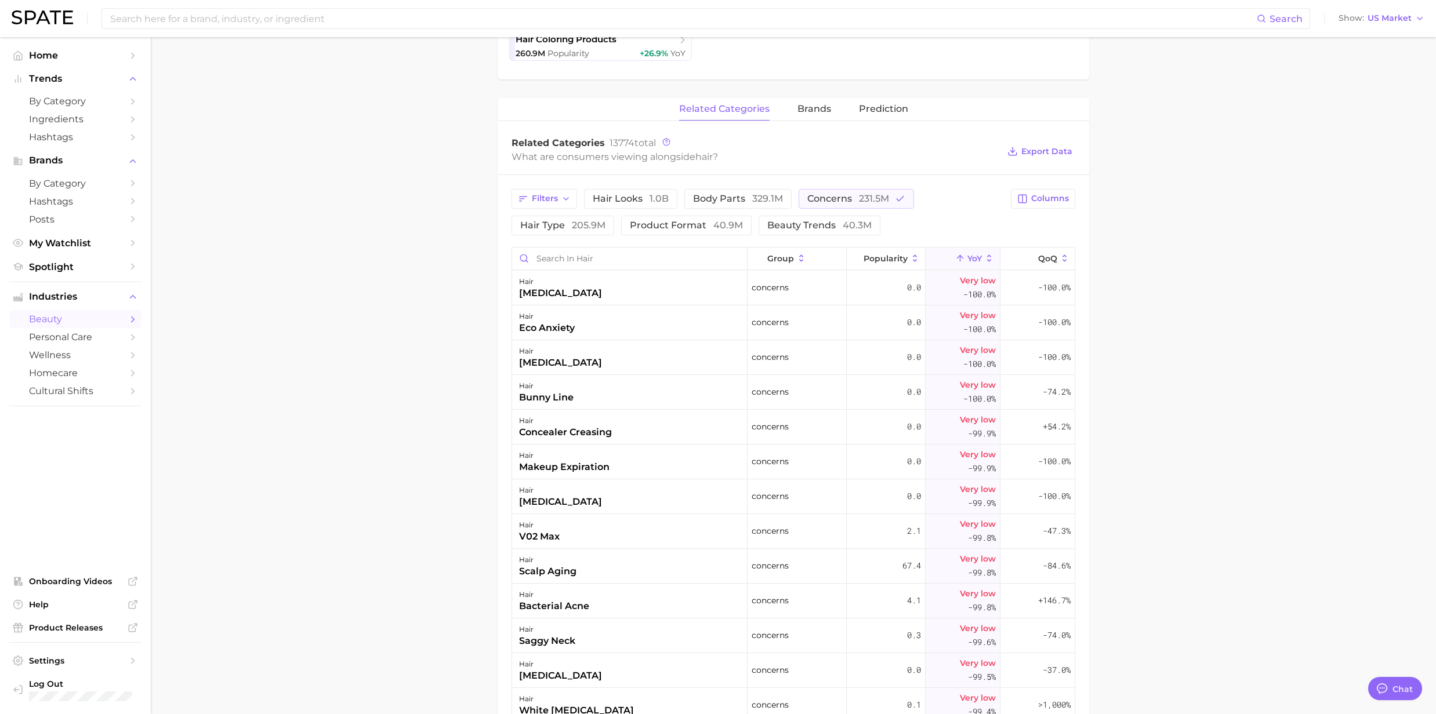
click at [984, 261] on icon at bounding box center [989, 258] width 10 height 10
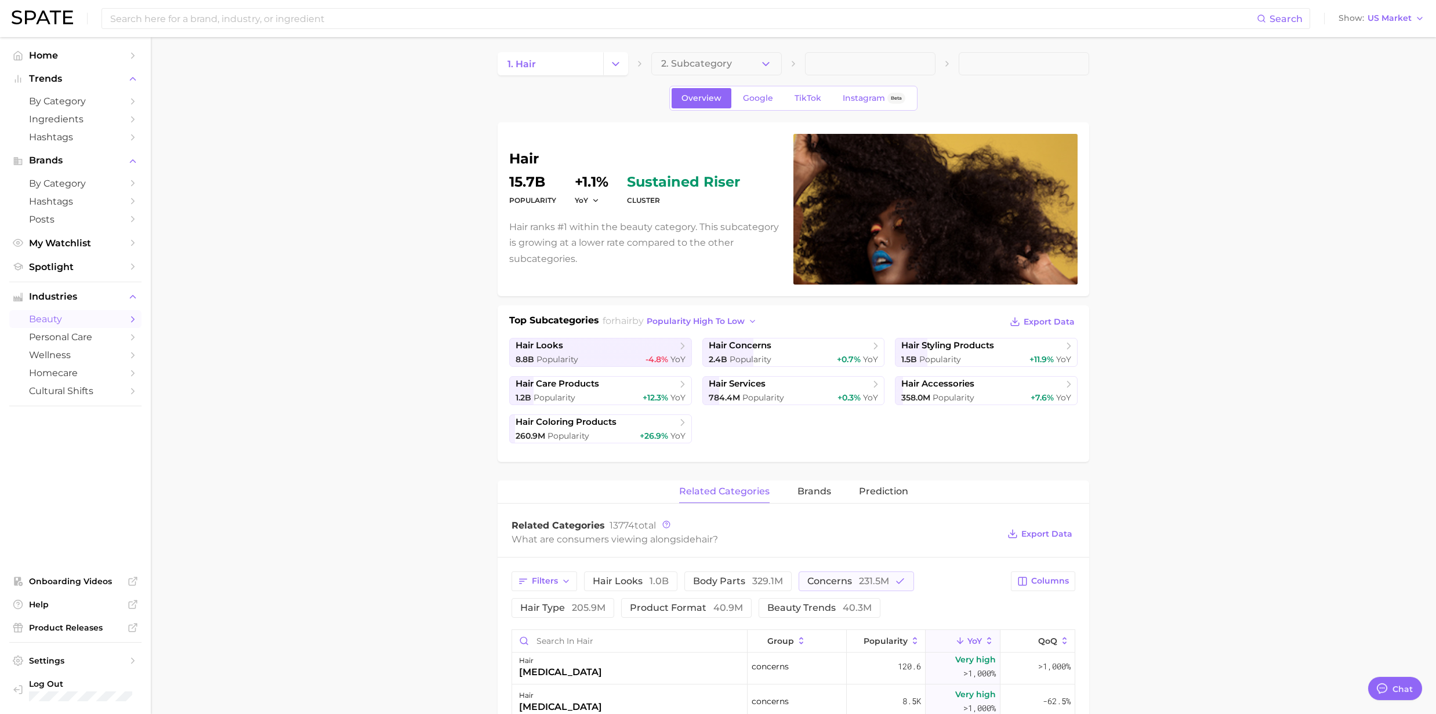
scroll to position [0, 0]
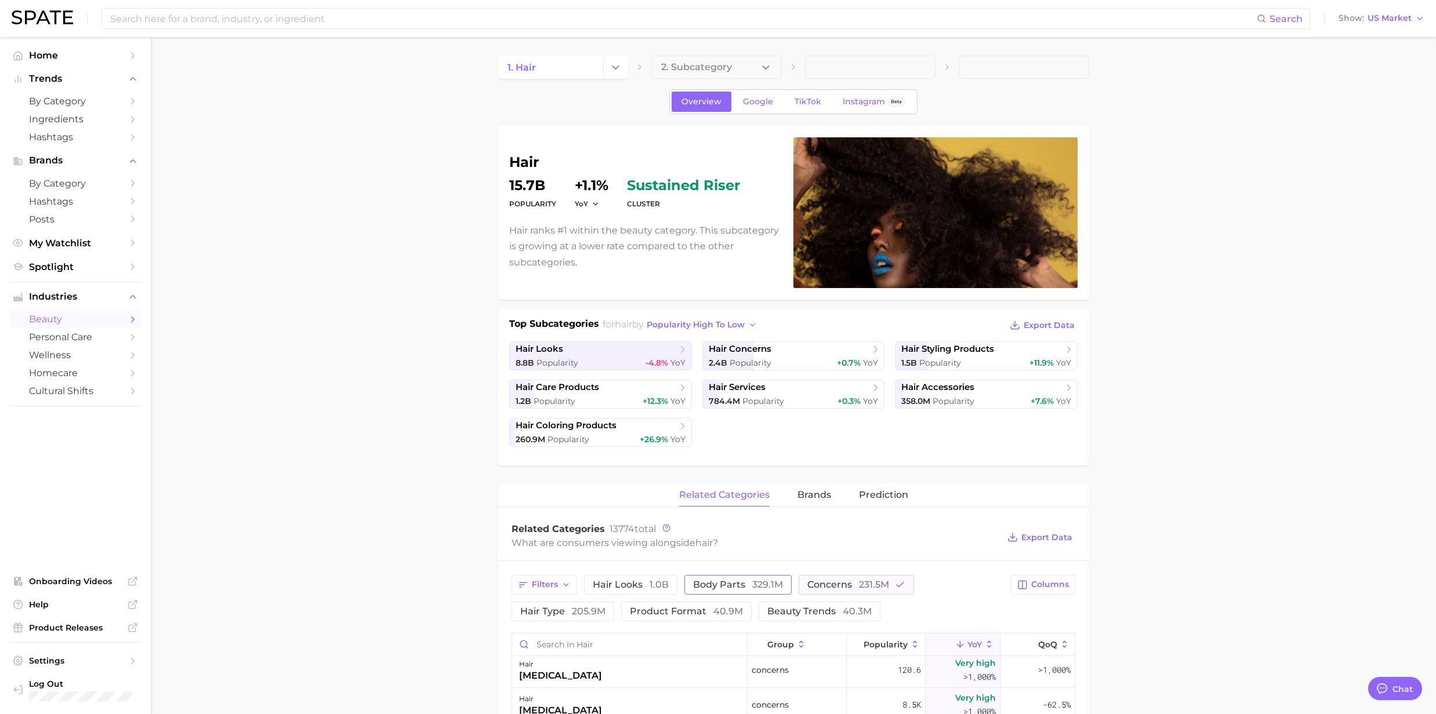
click at [754, 583] on span "329.1m" at bounding box center [767, 584] width 31 height 11
drag, startPoint x: 671, startPoint y: 613, endPoint x: 845, endPoint y: 599, distance: 175.1
click at [672, 613] on span "product format 40.9m" at bounding box center [686, 611] width 113 height 9
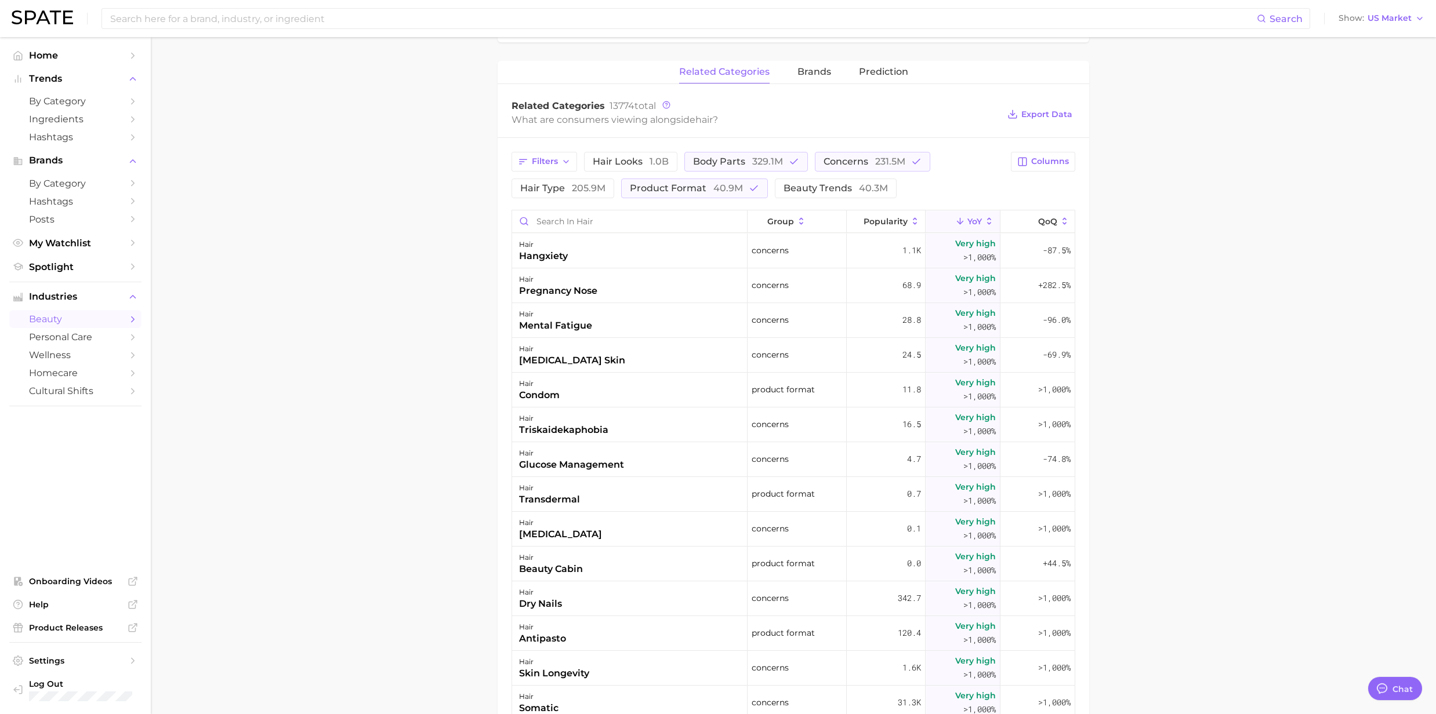
scroll to position [464, 0]
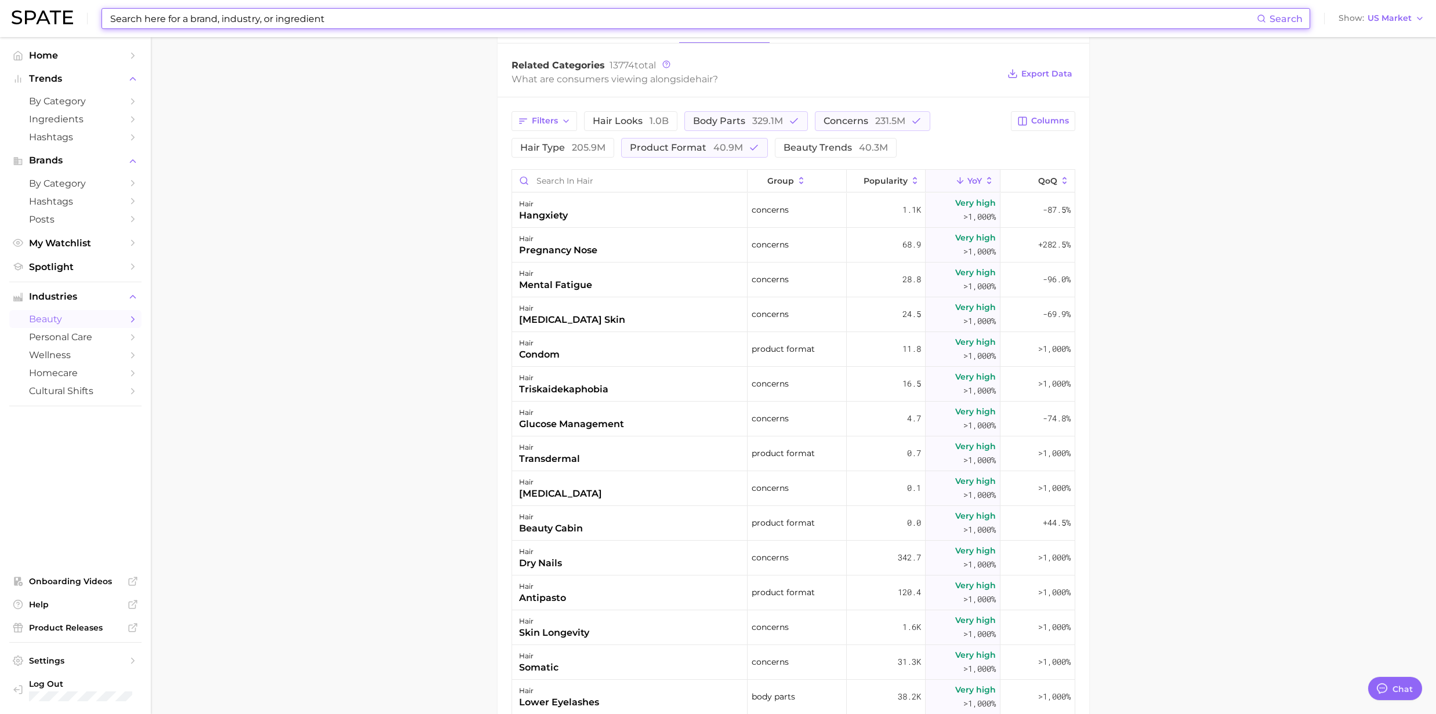
click at [224, 22] on input at bounding box center [683, 19] width 1148 height 20
type input "beef tallow"
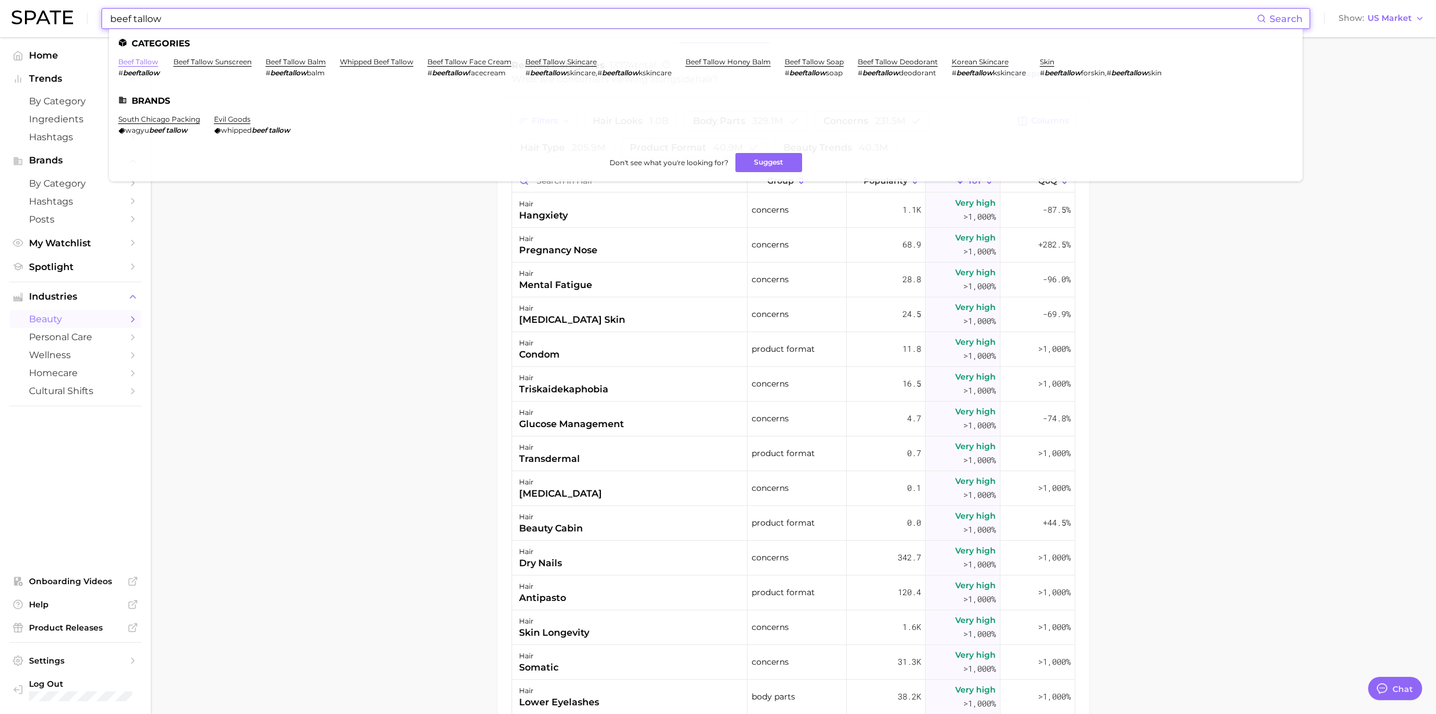
click at [151, 61] on link "beef tallow" at bounding box center [138, 61] width 40 height 9
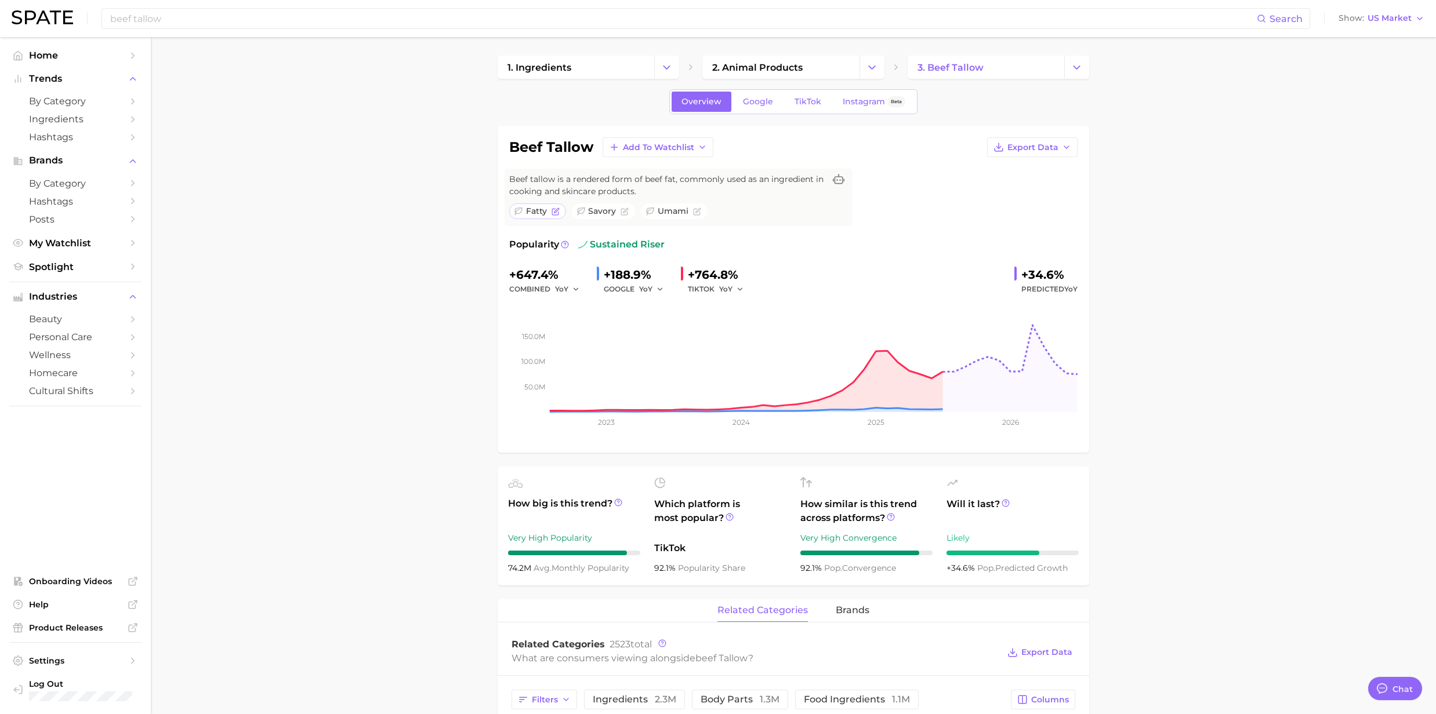
type textarea "x"
click at [180, 15] on input "beef tallow" at bounding box center [683, 19] width 1148 height 20
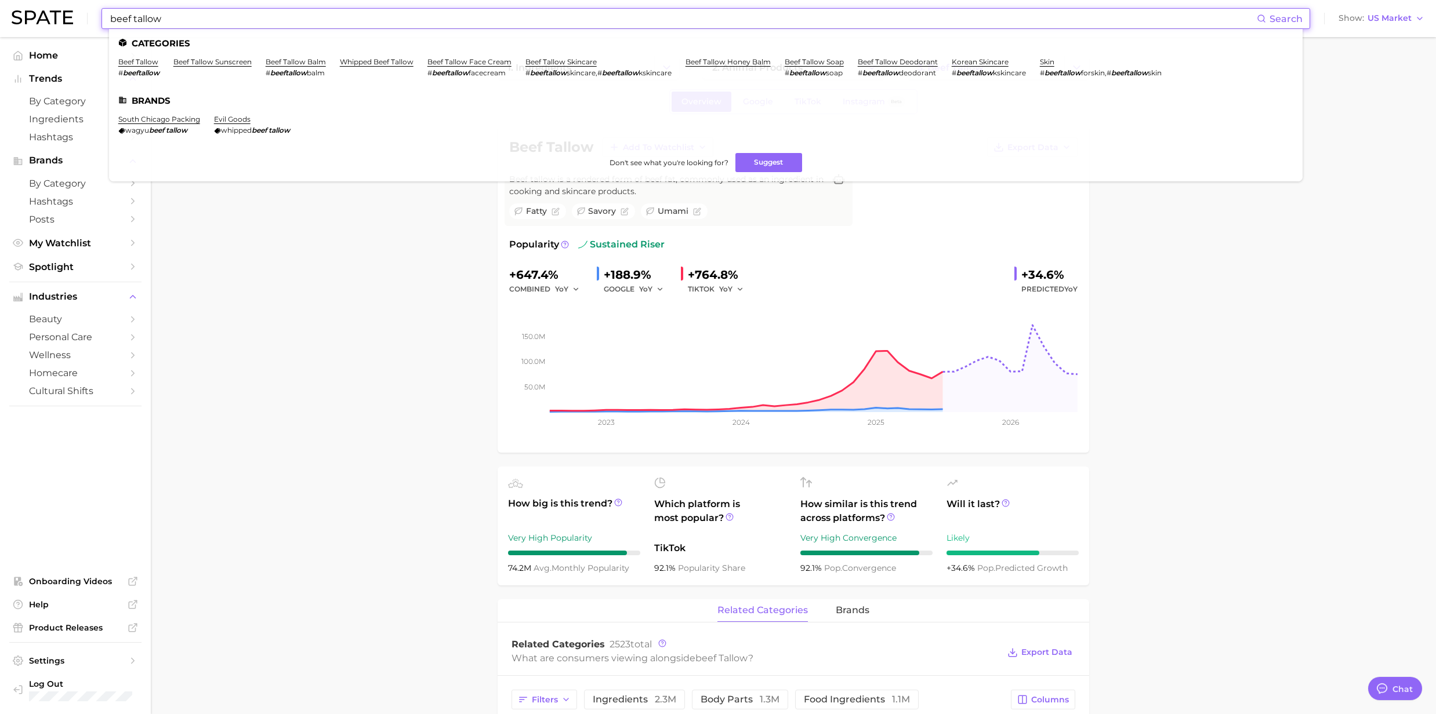
drag, startPoint x: 180, startPoint y: 24, endPoint x: 46, endPoint y: 8, distance: 134.3
click at [46, 8] on div "beef tallow Search Categories beef tallow # beeftallow beef tallow sunscreen be…" at bounding box center [718, 18] width 1413 height 37
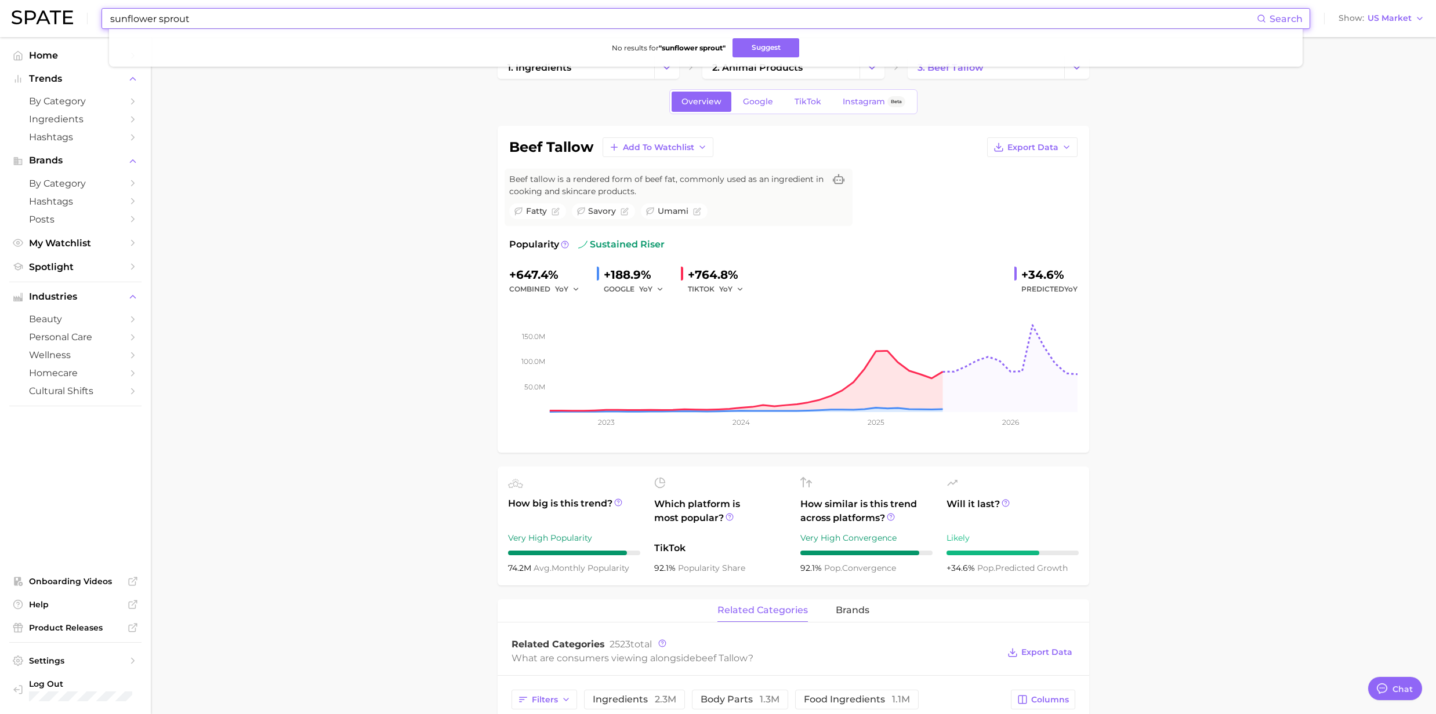
click at [240, 17] on input "sunflower sprout" at bounding box center [683, 19] width 1148 height 20
drag, startPoint x: 226, startPoint y: 9, endPoint x: 68, endPoint y: -10, distance: 158.4
click at [68, 0] on html "sunflower sprout Search No results for " sunflower sprout " Suggest Show US Mar…" at bounding box center [718, 357] width 1436 height 714
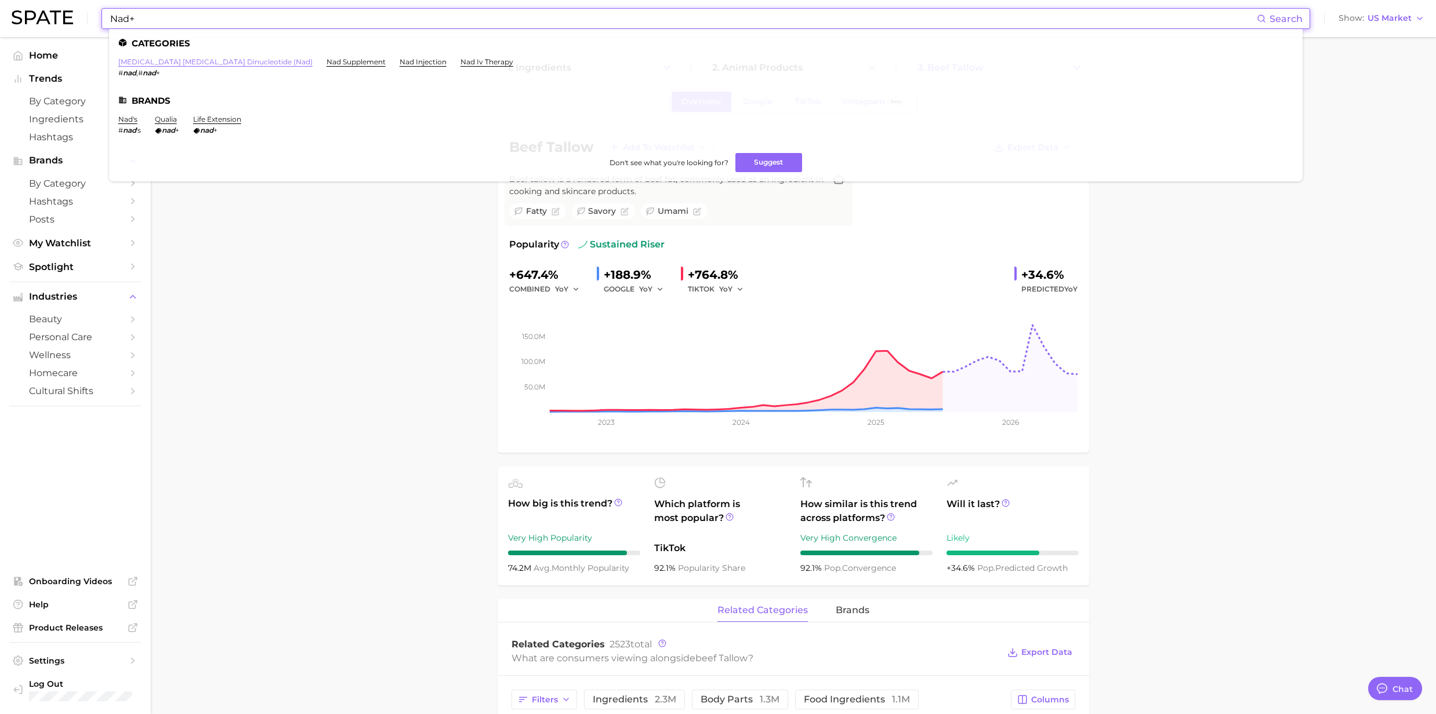
type input "Nad+"
click at [215, 65] on link "nicotinamide adenine dinucleotide (nad)" at bounding box center [215, 61] width 194 height 9
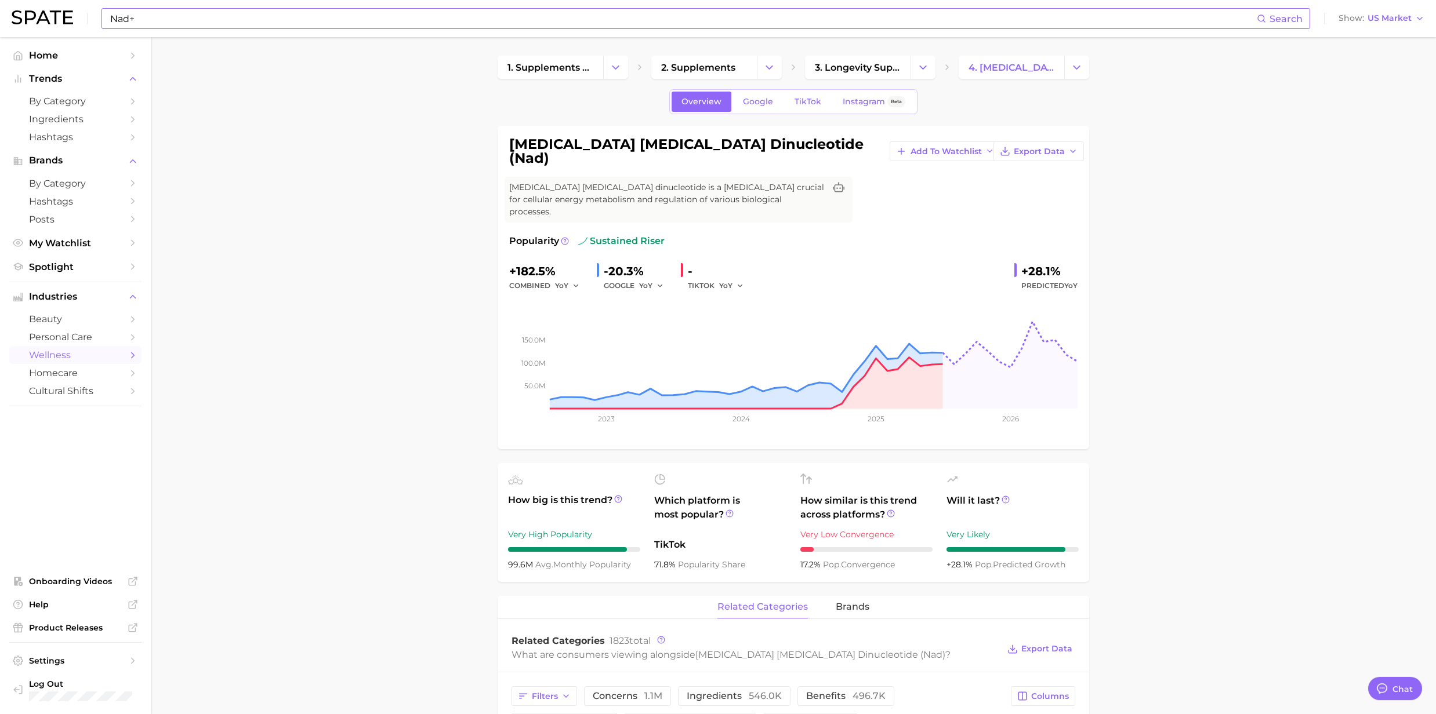
click at [761, 144] on h1 "nicotinamide adenine dinucleotide (nad)" at bounding box center [694, 151] width 371 height 28
drag, startPoint x: 812, startPoint y: 147, endPoint x: 507, endPoint y: 155, distance: 305.7
click at [507, 155] on div "nicotinamide adenine dinucleotide (nad) Add to Watchlist Export Data Nicotinami…" at bounding box center [793, 288] width 591 height 324
copy h1 "nicotinamide adenine dinucleotide (nad)"
click at [807, 102] on span "TikTok" at bounding box center [807, 102] width 27 height 10
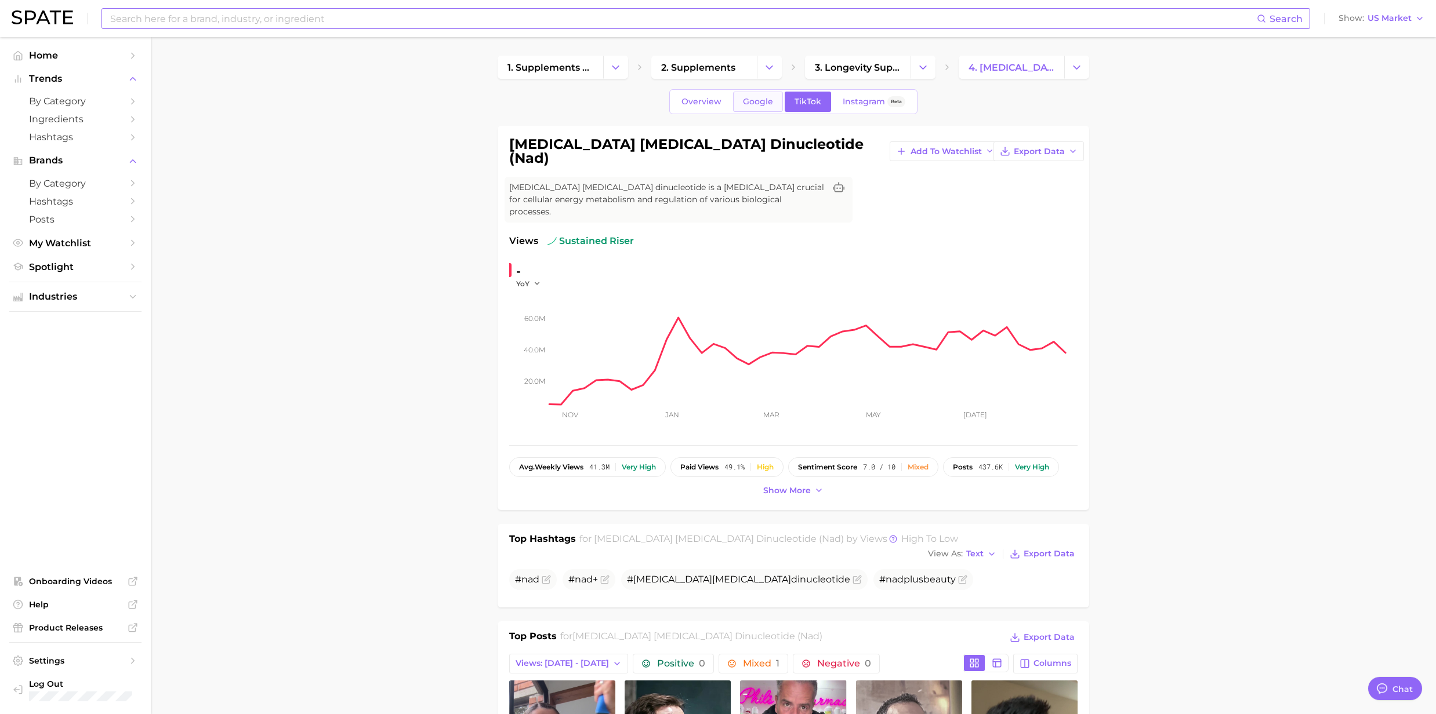
click at [763, 102] on span "Google" at bounding box center [758, 102] width 30 height 10
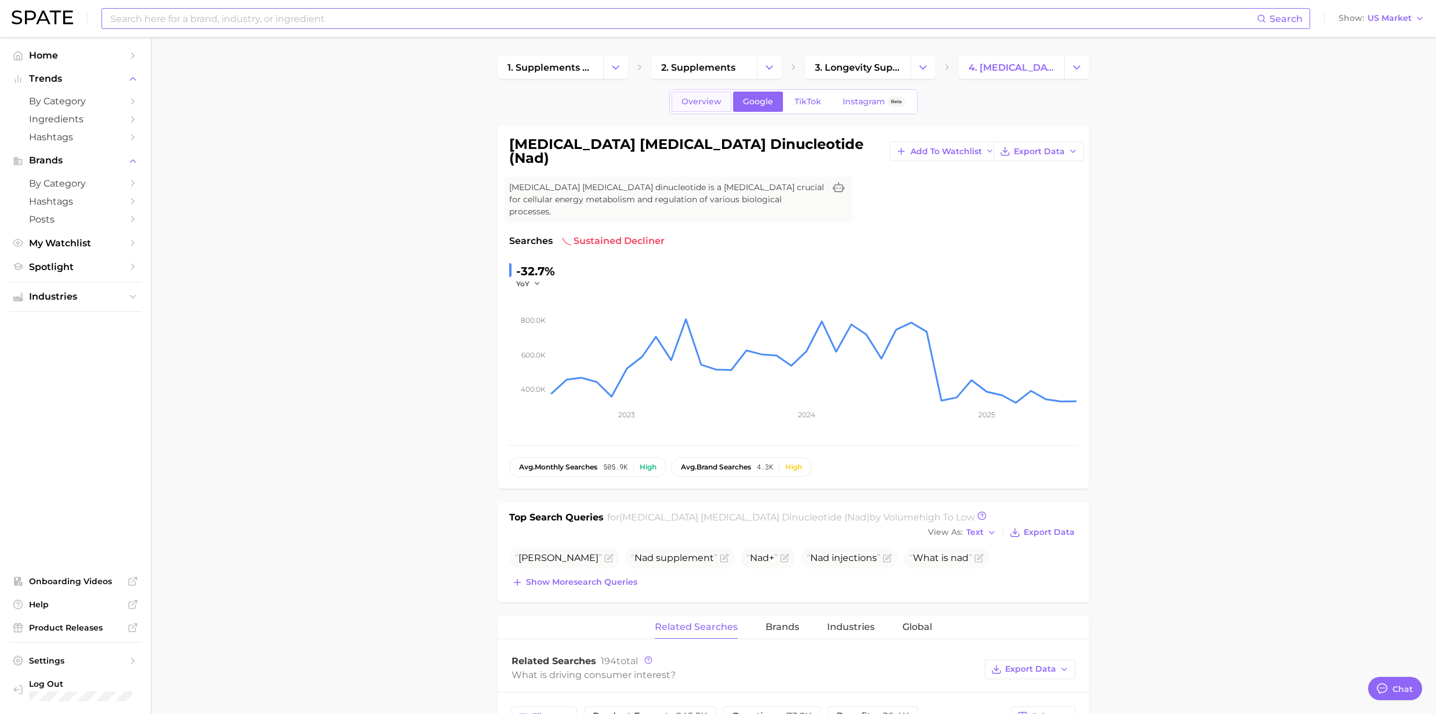
click at [683, 104] on span "Overview" at bounding box center [701, 102] width 40 height 10
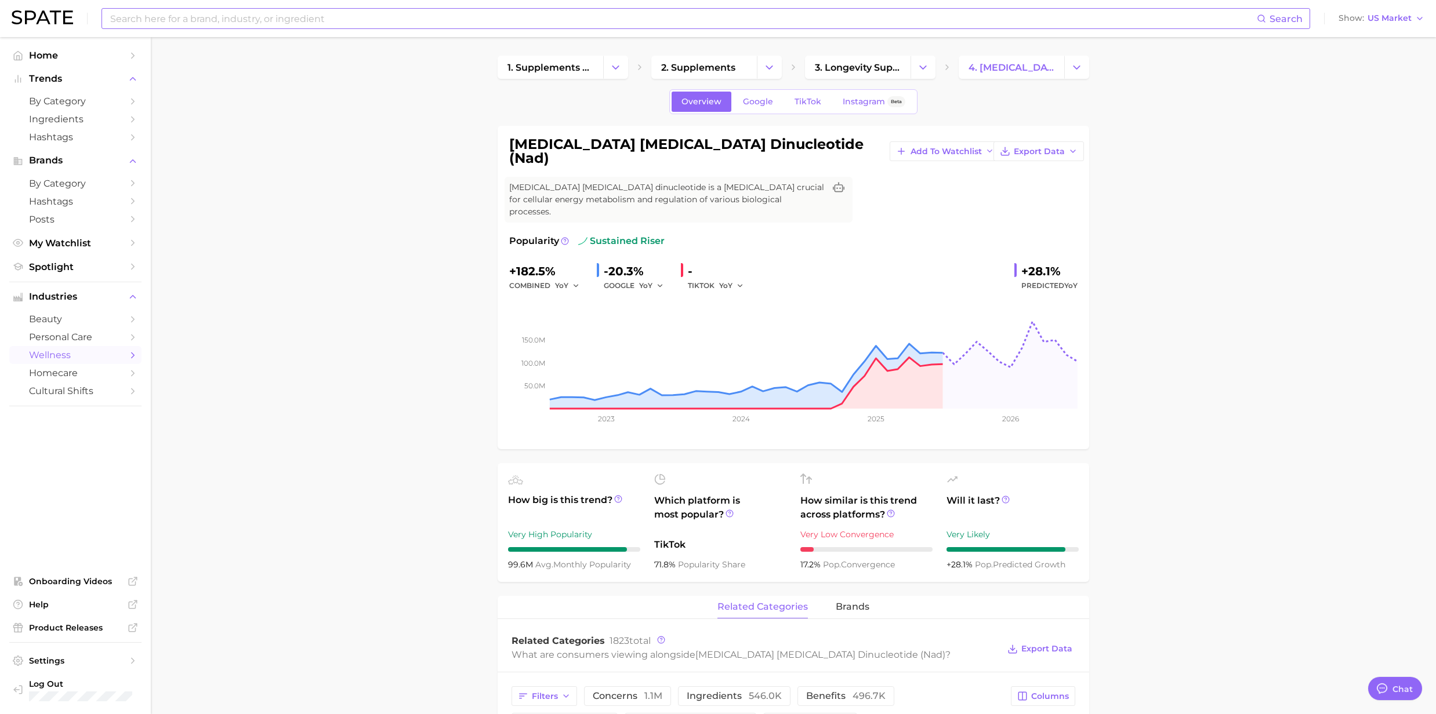
click at [247, 1] on div "Search Show US Market" at bounding box center [718, 18] width 1413 height 37
click at [203, 16] on input at bounding box center [683, 19] width 1148 height 20
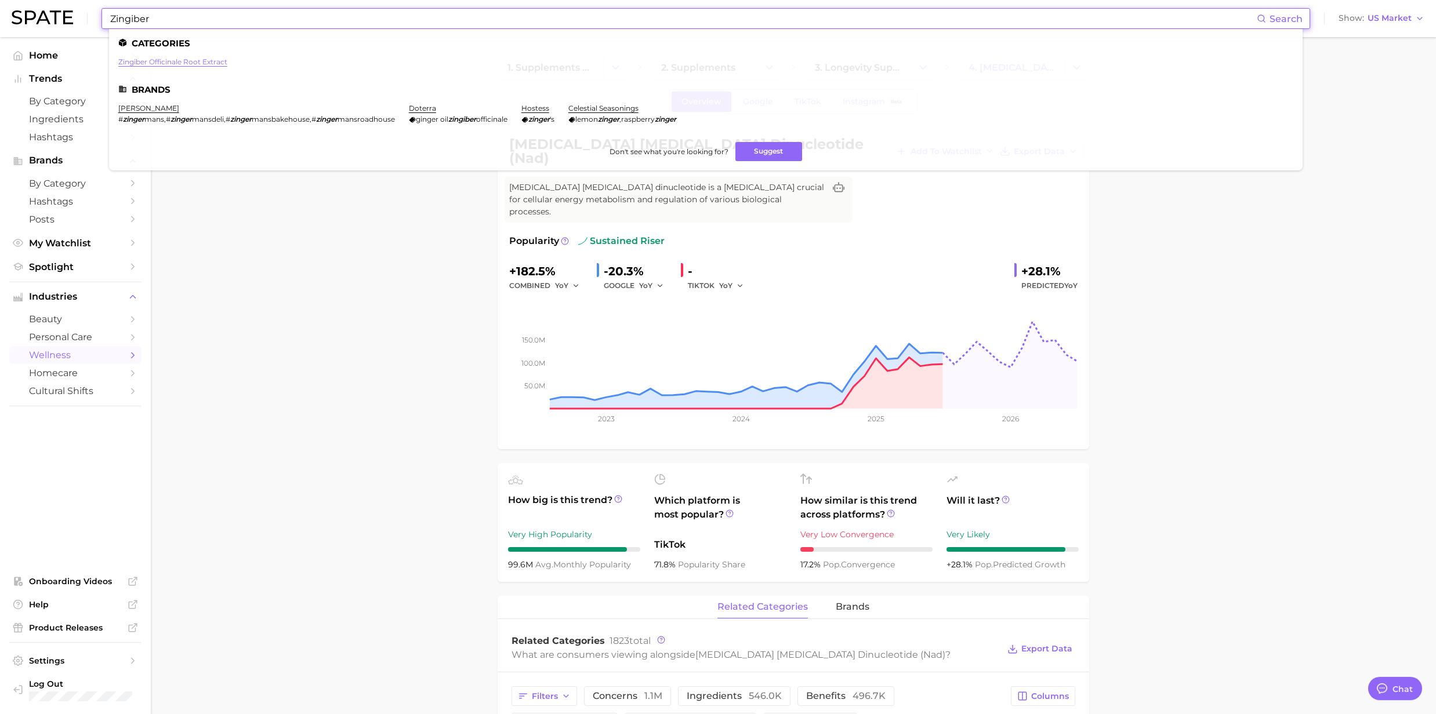
click at [212, 63] on link "zingiber officinale root extract" at bounding box center [172, 61] width 109 height 9
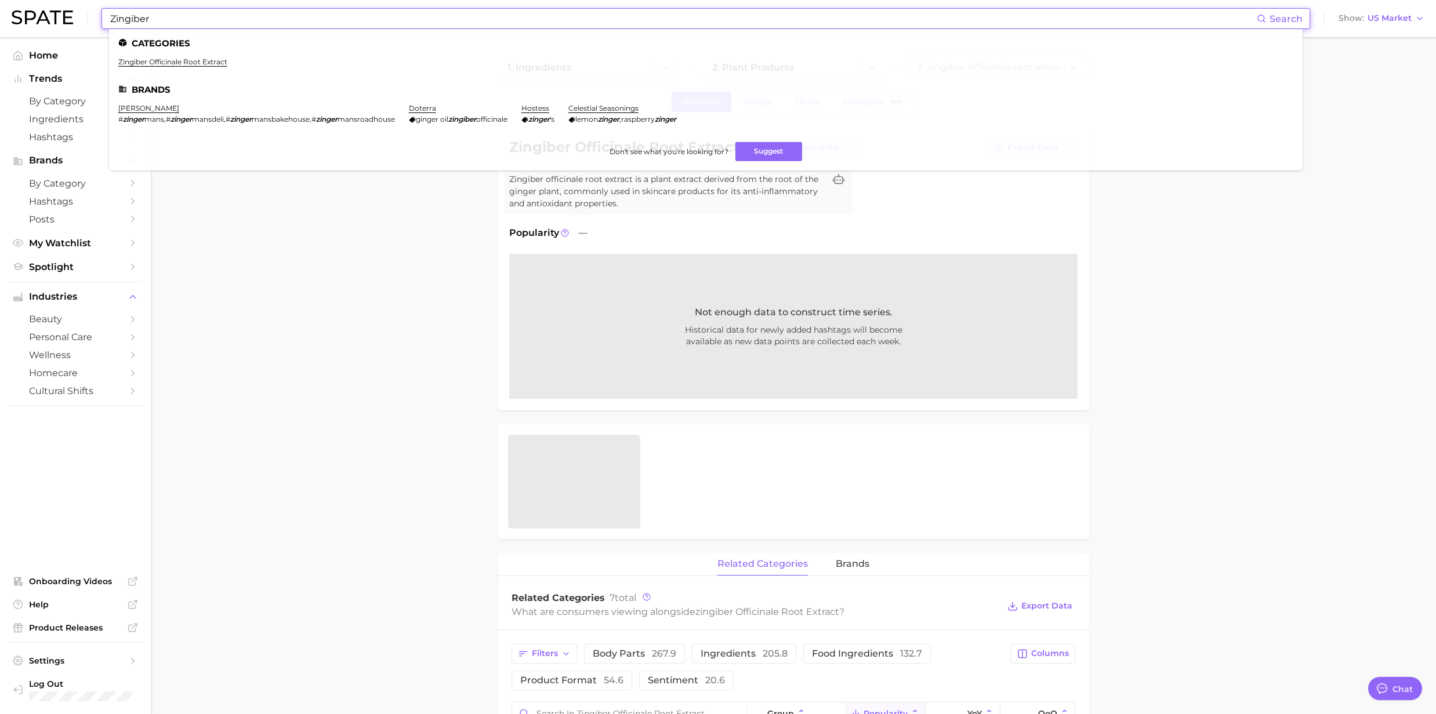
click at [195, 10] on input "Zingiber" at bounding box center [683, 19] width 1148 height 20
click at [191, 17] on input "Zingiber" at bounding box center [683, 19] width 1148 height 20
click at [154, 24] on input "Zingiber" at bounding box center [683, 19] width 1148 height 20
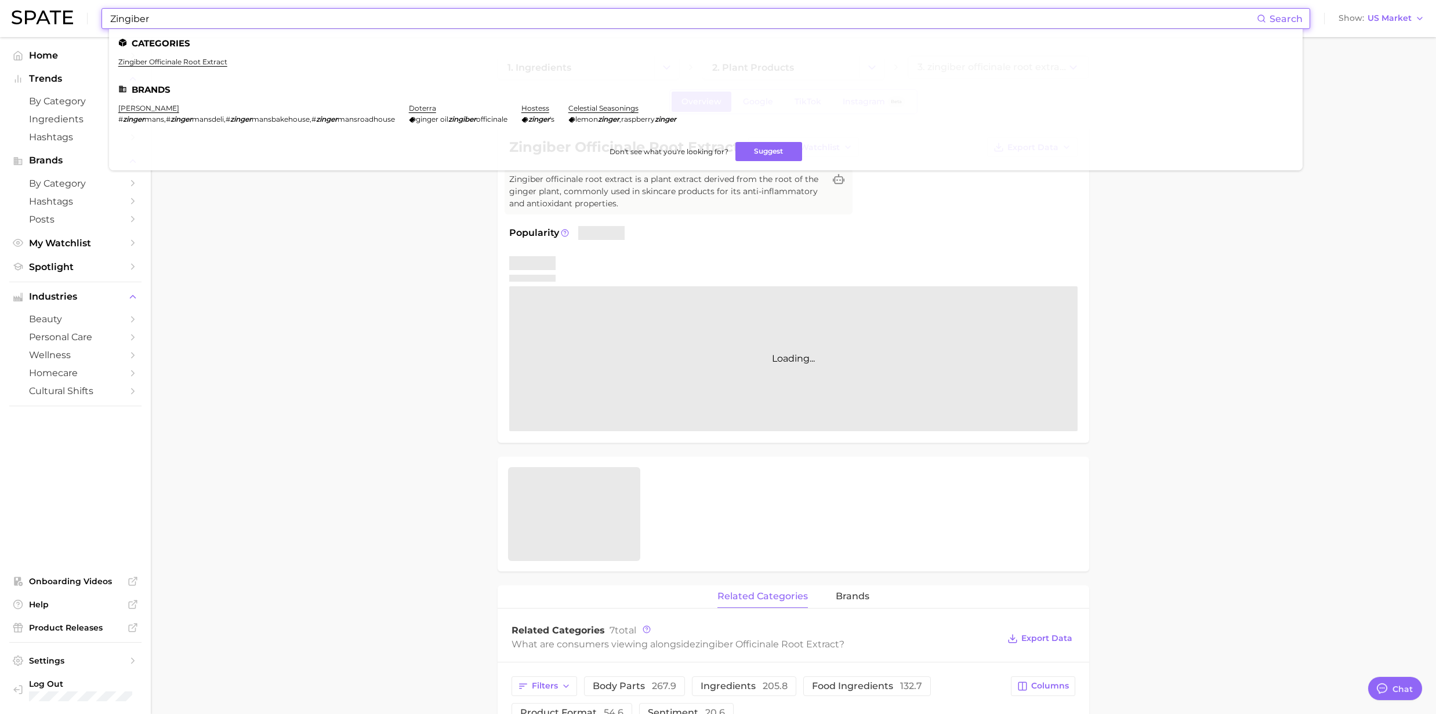
drag, startPoint x: 152, startPoint y: 20, endPoint x: 65, endPoint y: 30, distance: 87.6
click at [65, 30] on div "Zingiber Search Categories zingiber officinale root extract Brands zingerman's …" at bounding box center [718, 18] width 1413 height 37
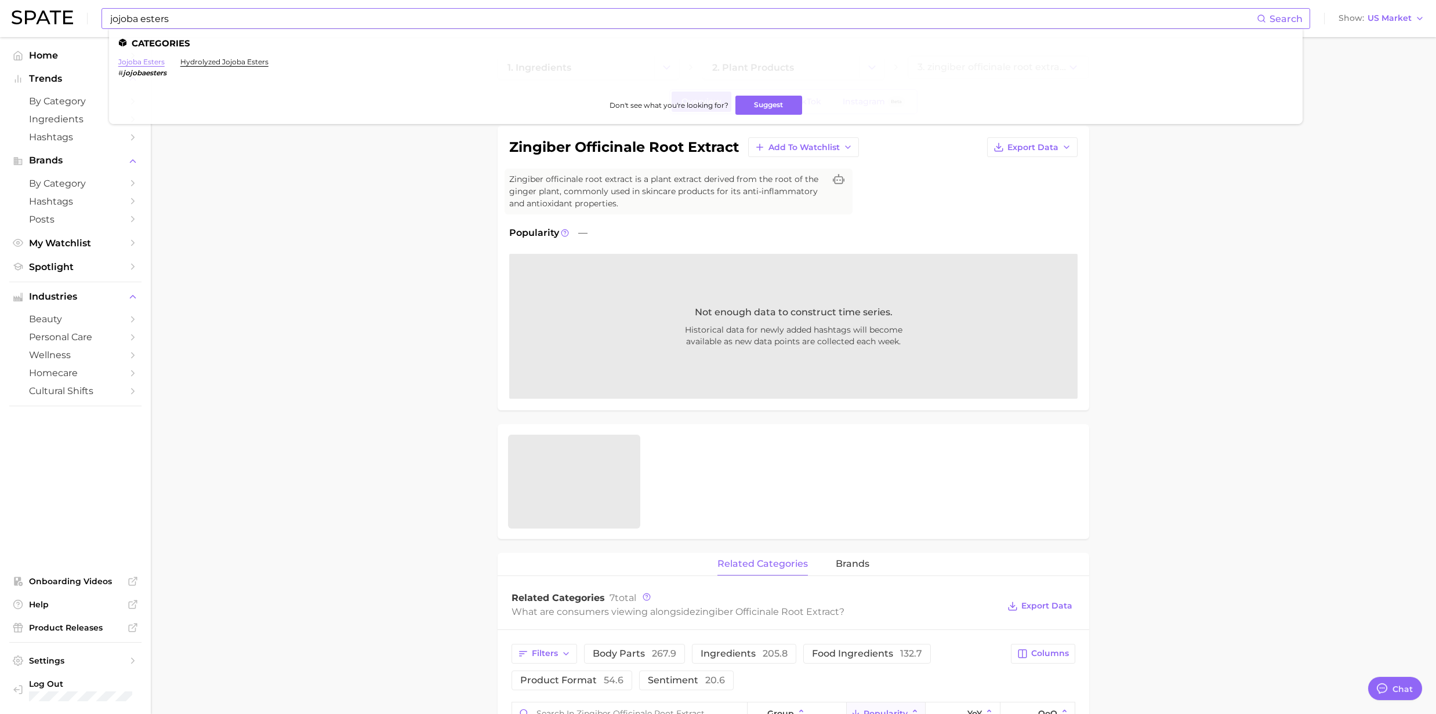
click at [123, 65] on link "jojoba esters" at bounding box center [141, 61] width 46 height 9
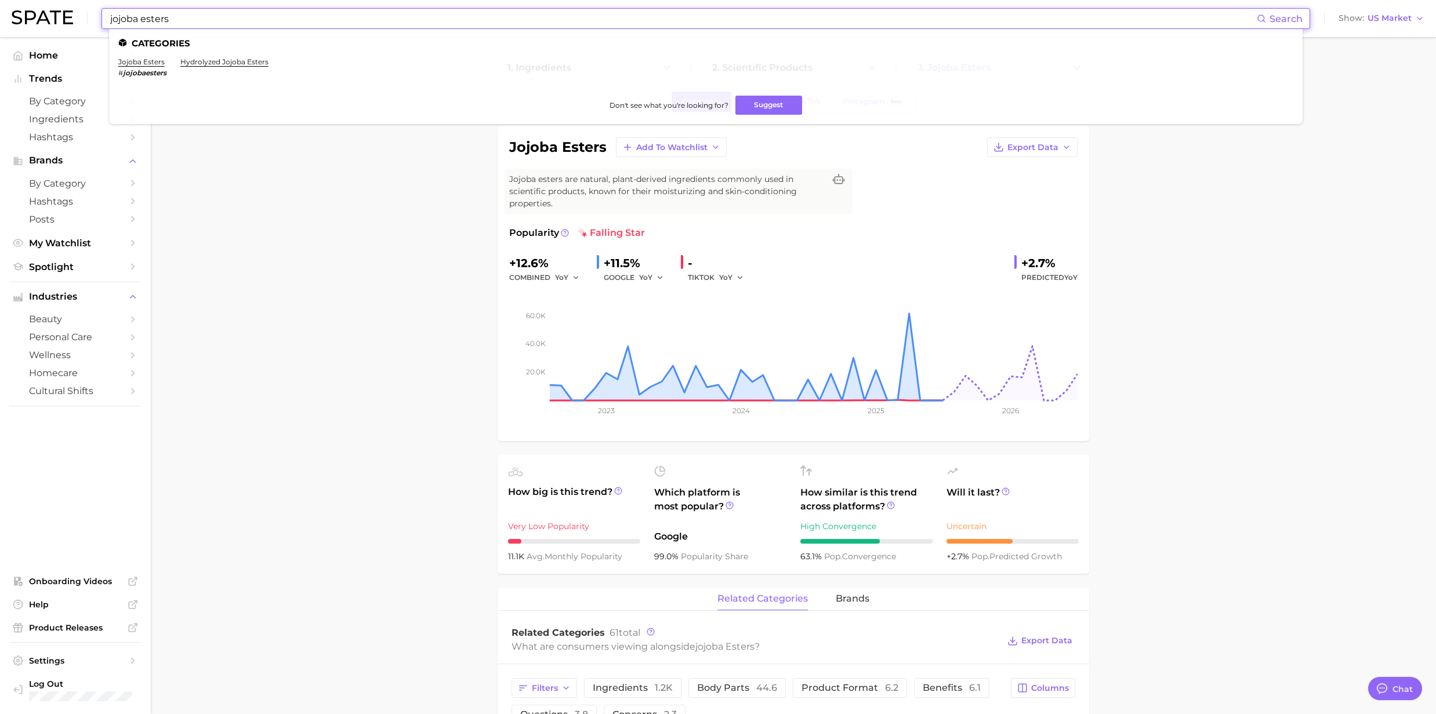
drag, startPoint x: 179, startPoint y: 22, endPoint x: 66, endPoint y: 35, distance: 113.8
click at [66, 35] on div "jojoba esters Search Categories jojoba esters # jojobaesters hydrolyzed jojoba …" at bounding box center [718, 18] width 1413 height 37
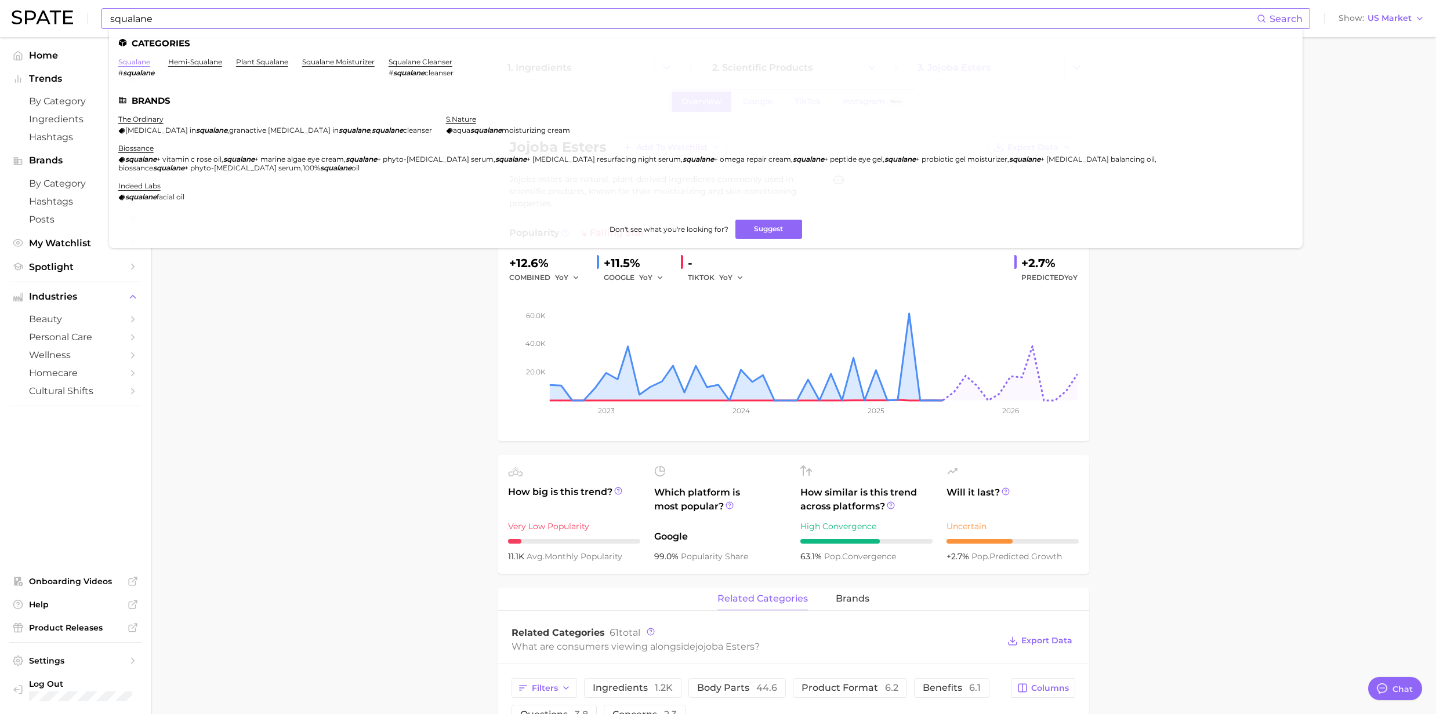
click at [133, 63] on link "squalane" at bounding box center [134, 61] width 32 height 9
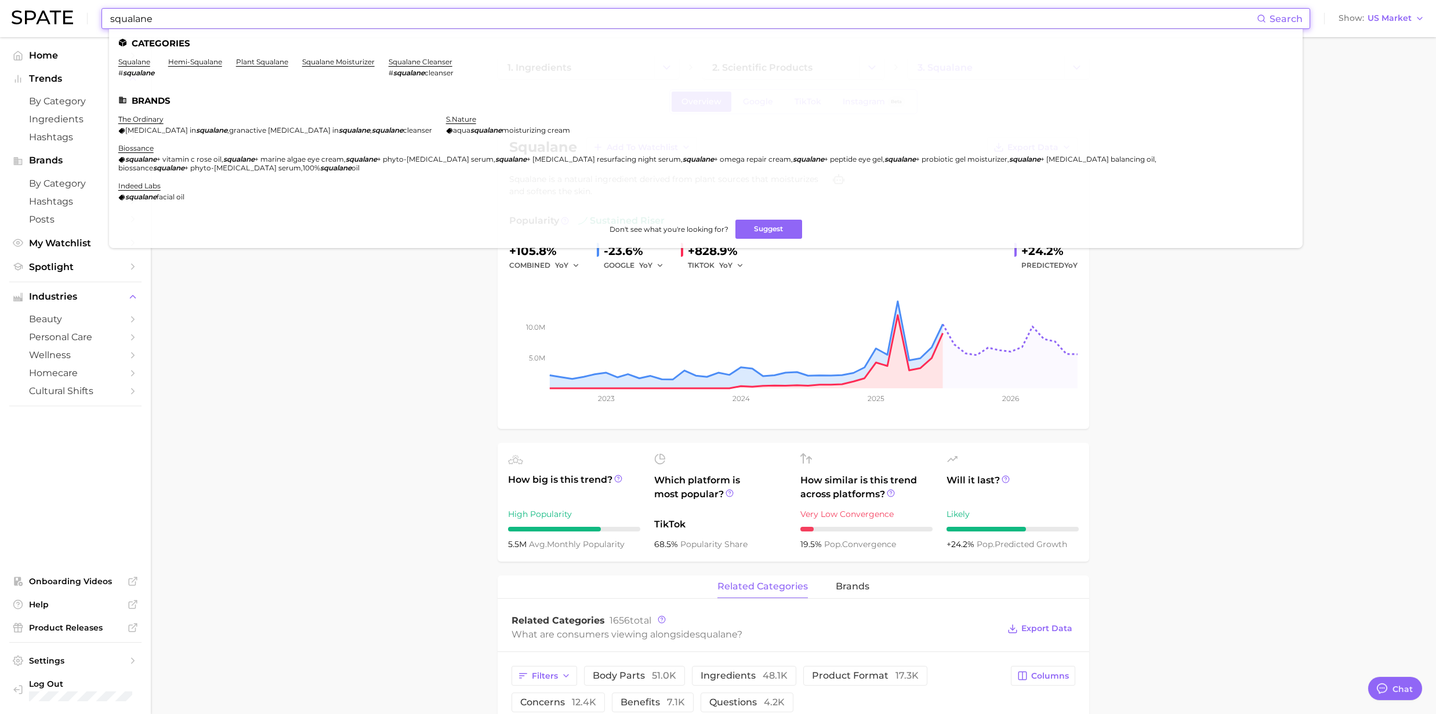
click at [147, 19] on input "squalane" at bounding box center [683, 19] width 1148 height 20
click at [222, 64] on link "hemi-squalane" at bounding box center [195, 61] width 54 height 9
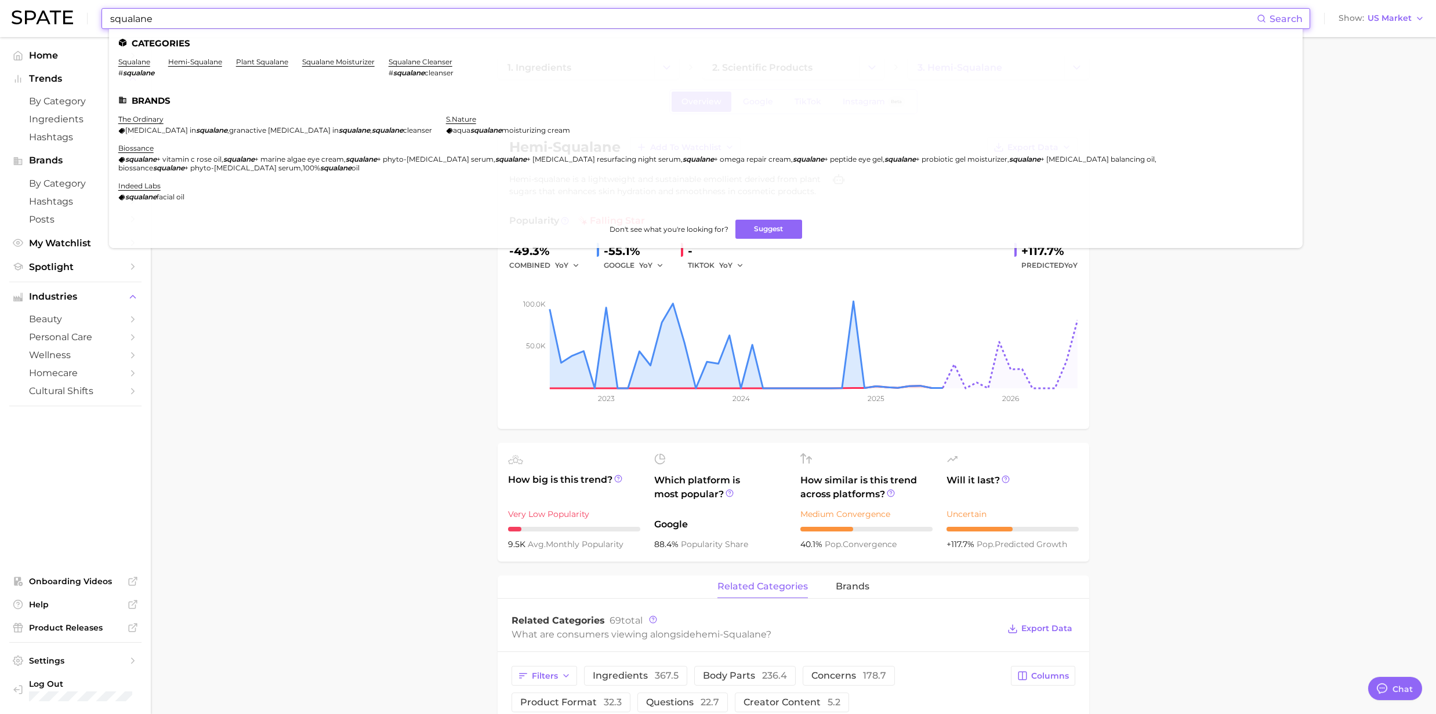
click at [212, 17] on input "squalane" at bounding box center [683, 19] width 1148 height 20
click at [281, 63] on link "plant squalane" at bounding box center [262, 61] width 52 height 9
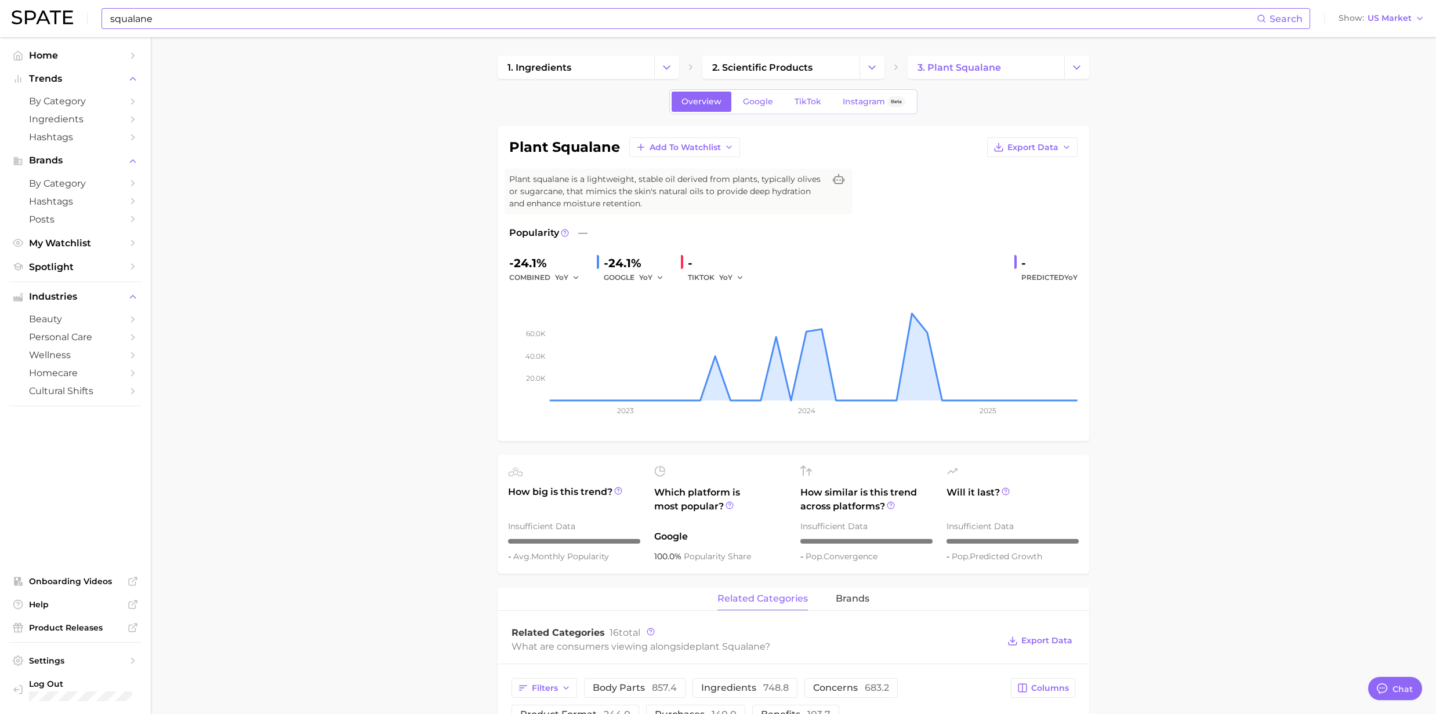
click at [151, 17] on input "squalane" at bounding box center [683, 19] width 1148 height 20
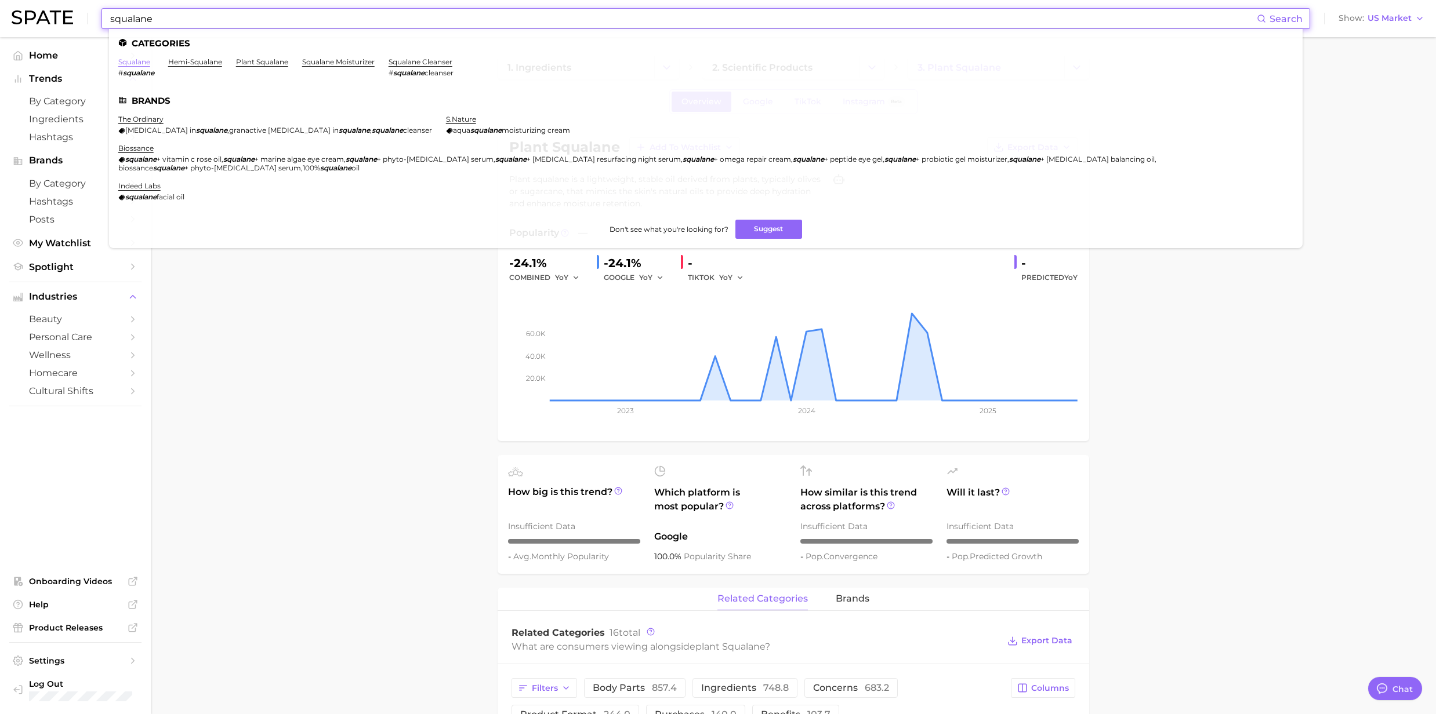
click at [128, 60] on link "squalane" at bounding box center [134, 61] width 32 height 9
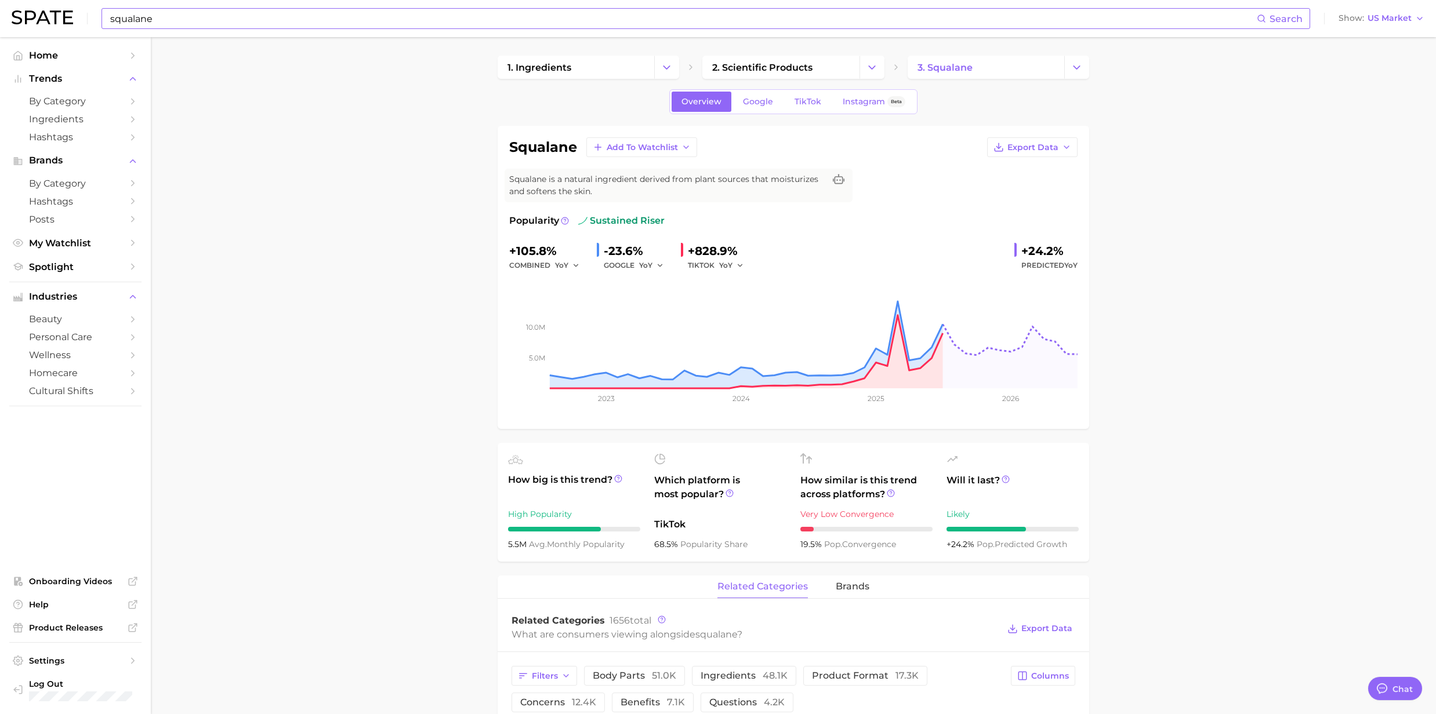
click at [239, 3] on div "squalane Search Show US Market" at bounding box center [718, 18] width 1413 height 37
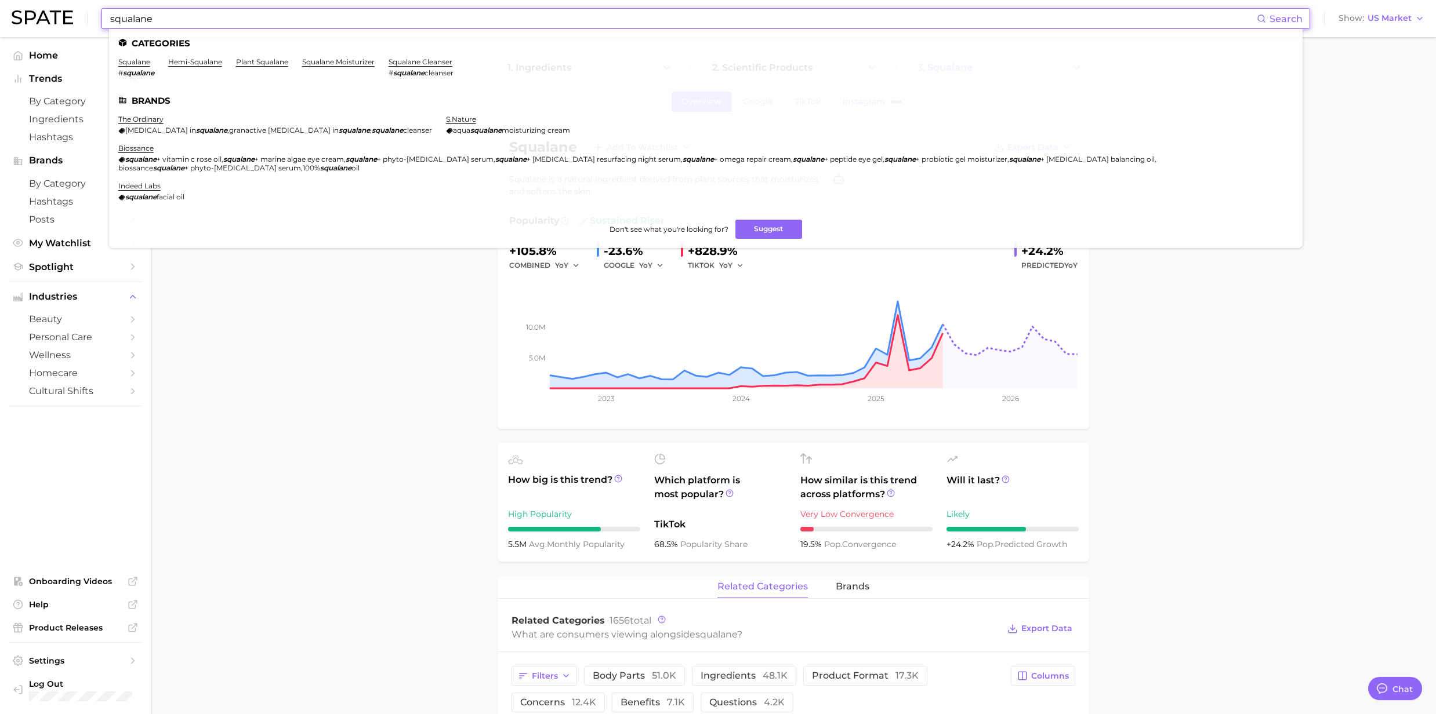
drag, startPoint x: 216, startPoint y: 20, endPoint x: 74, endPoint y: 15, distance: 142.2
click at [74, 15] on div "squalane Search Categories squalane # squalane hemi-squalane plant squalane squ…" at bounding box center [718, 18] width 1413 height 37
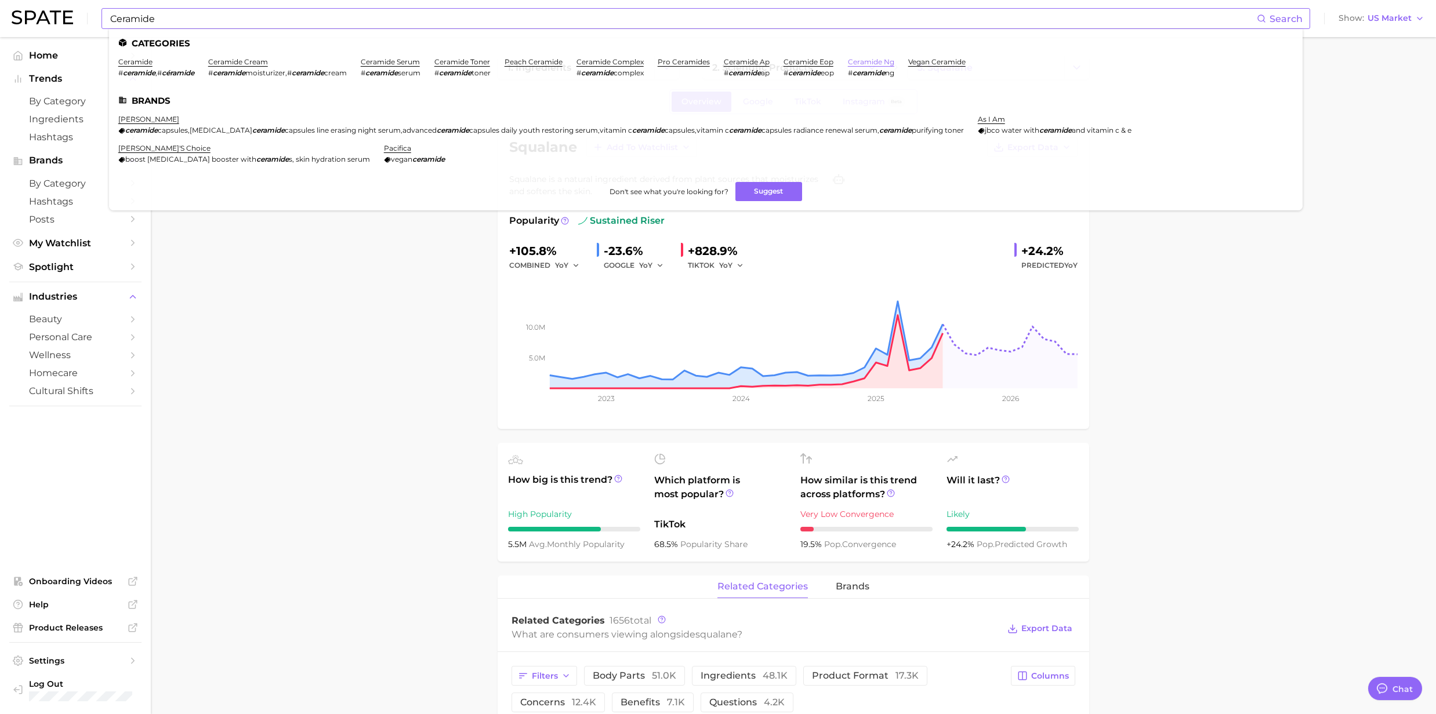
click at [894, 64] on link "ceramide ng" at bounding box center [871, 61] width 46 height 9
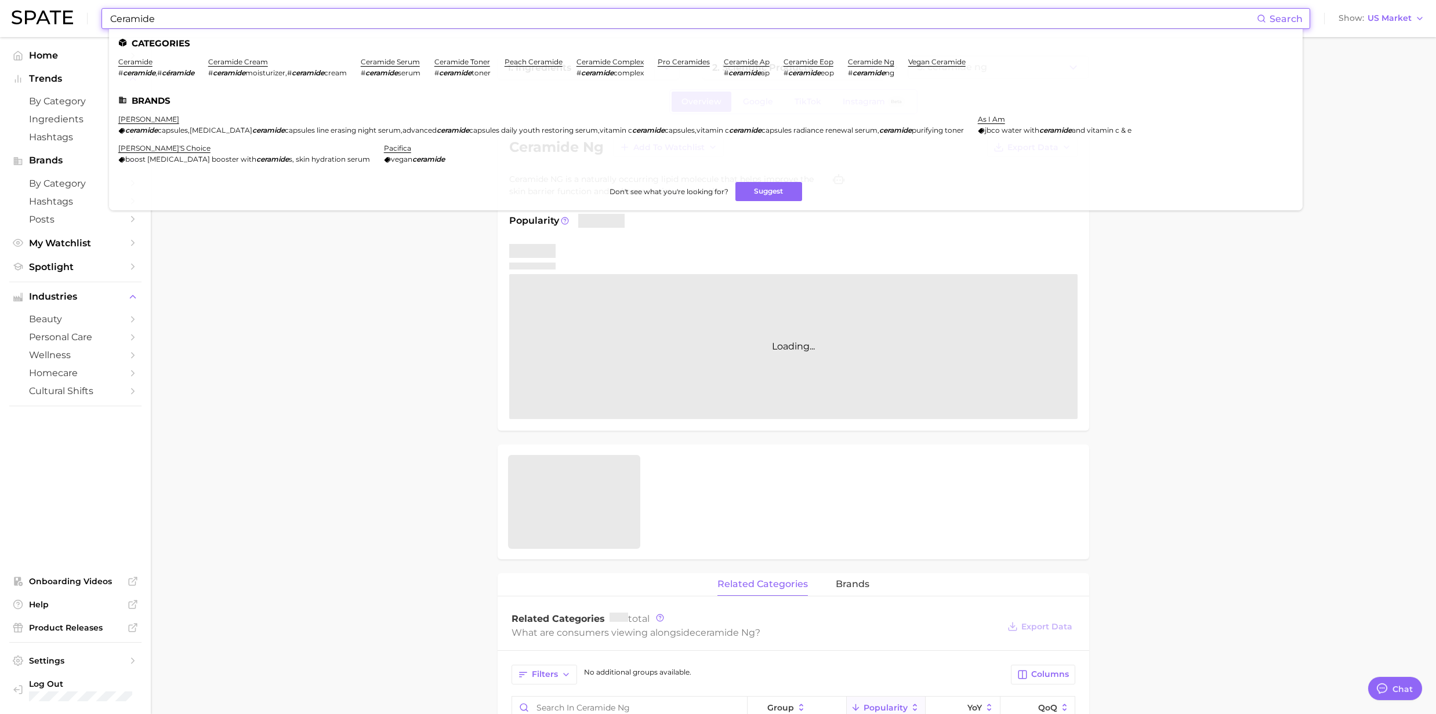
click at [158, 22] on input "Ceramide" at bounding box center [683, 19] width 1148 height 20
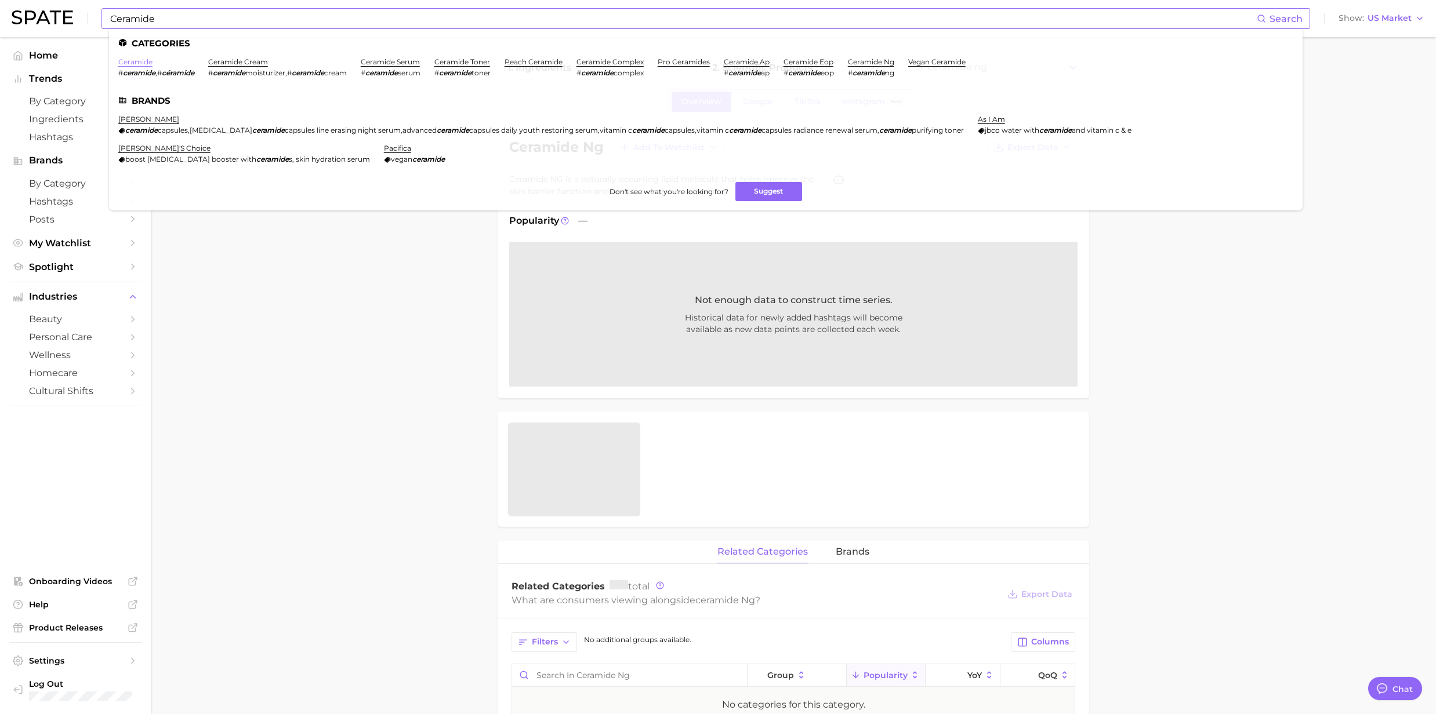
click at [124, 60] on link "ceramide" at bounding box center [135, 61] width 34 height 9
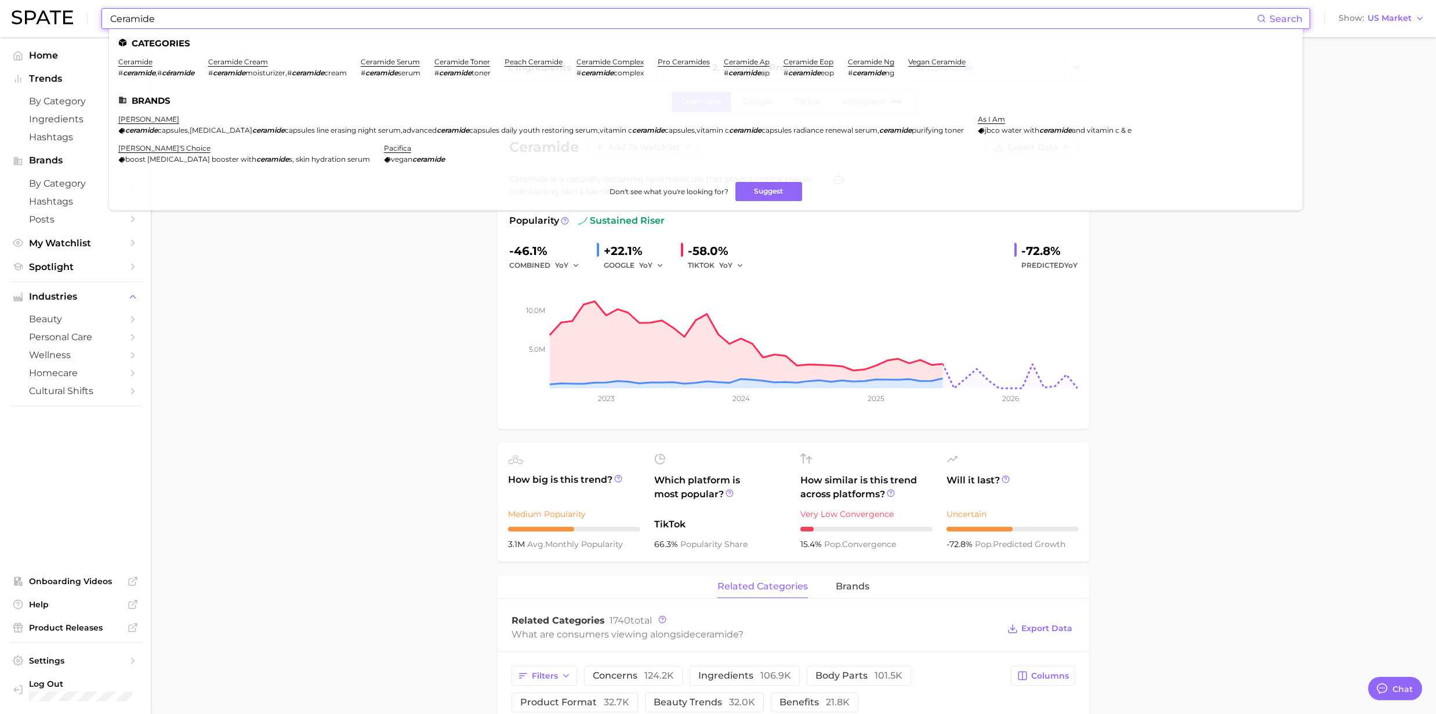
click at [186, 27] on input "Ceramide" at bounding box center [683, 19] width 1148 height 20
click at [249, 61] on link "ceramide cream" at bounding box center [238, 61] width 60 height 9
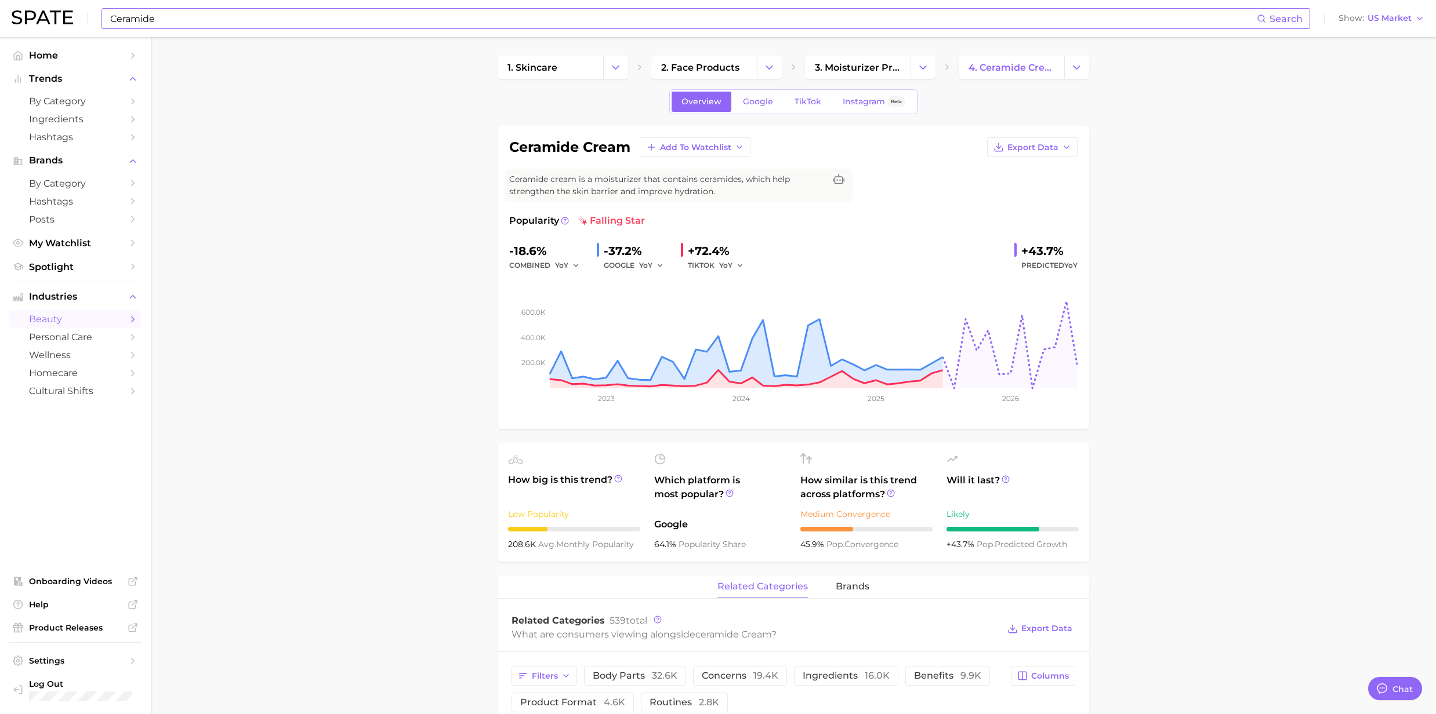
click at [190, 24] on input "Ceramide" at bounding box center [683, 19] width 1148 height 20
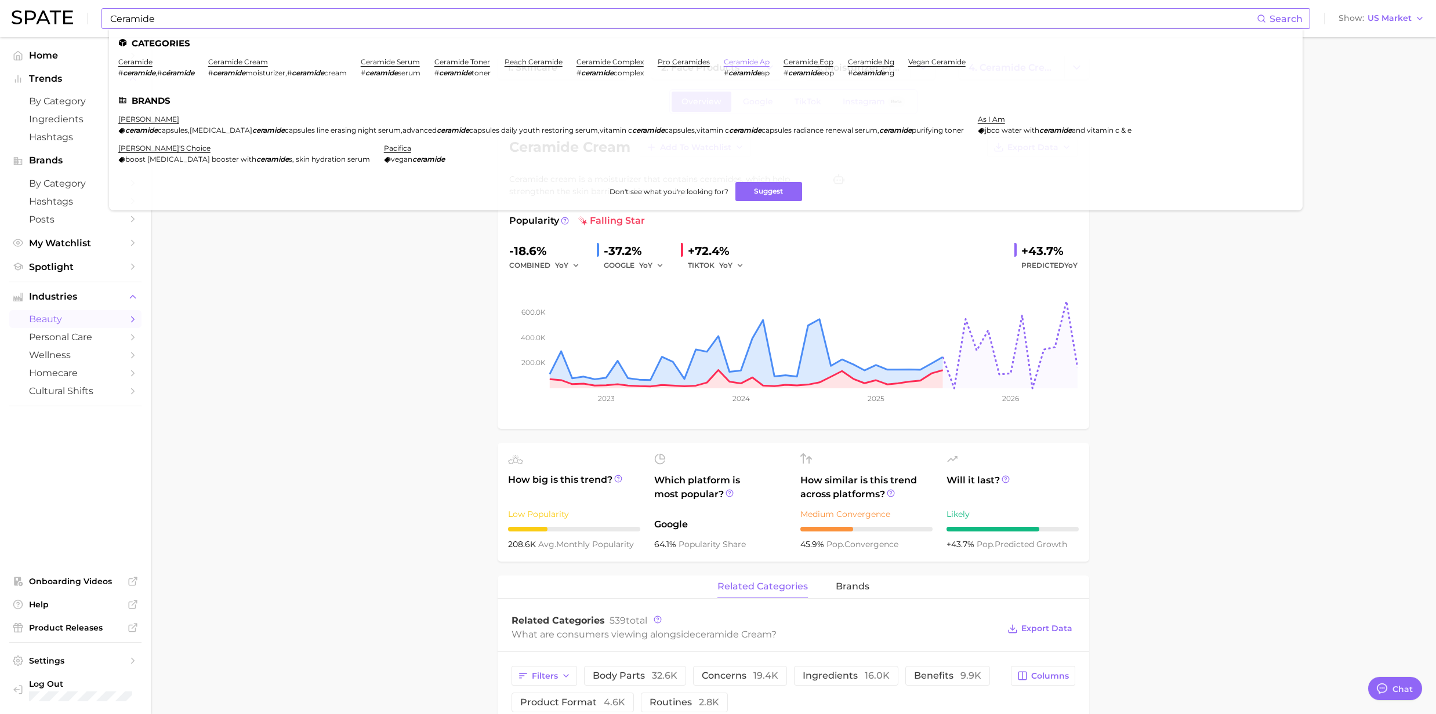
click at [746, 65] on link "ceramide ap" at bounding box center [747, 61] width 46 height 9
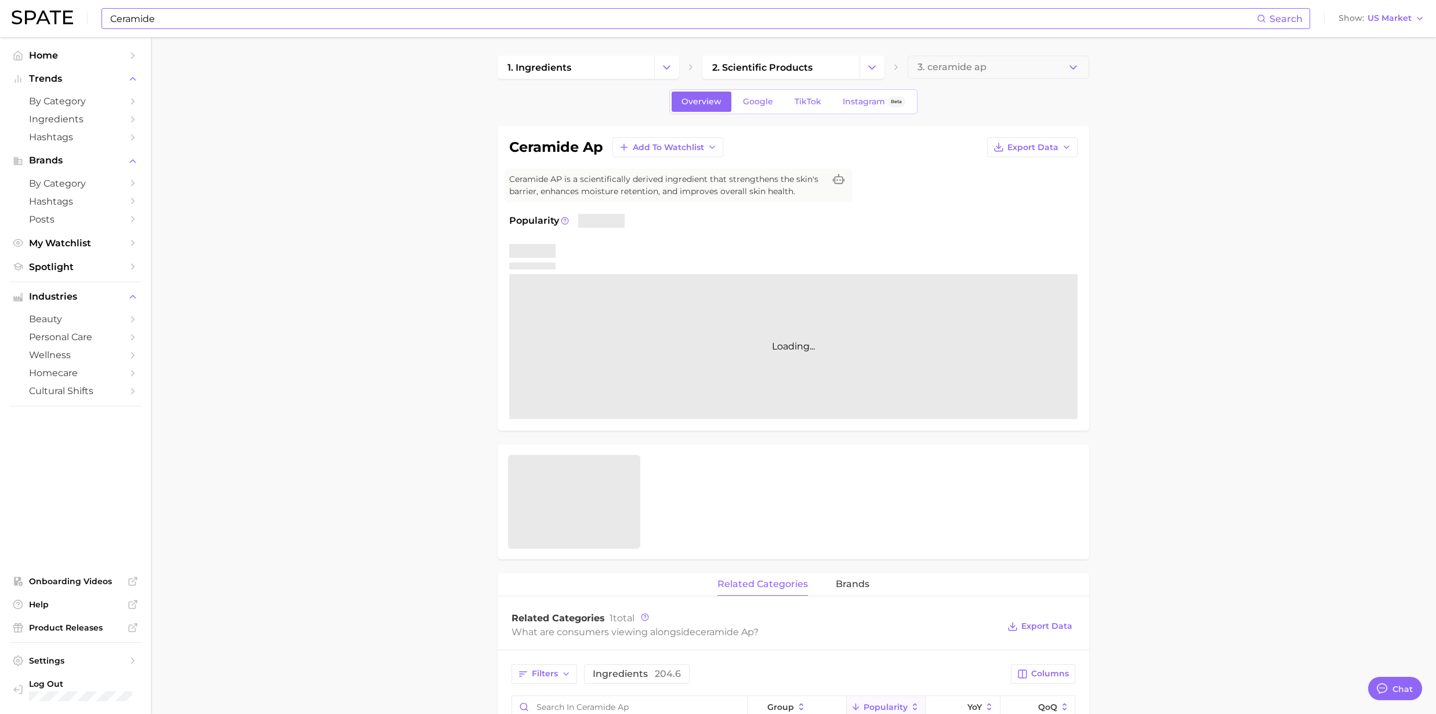
click at [247, 14] on input "Ceramide" at bounding box center [683, 19] width 1148 height 20
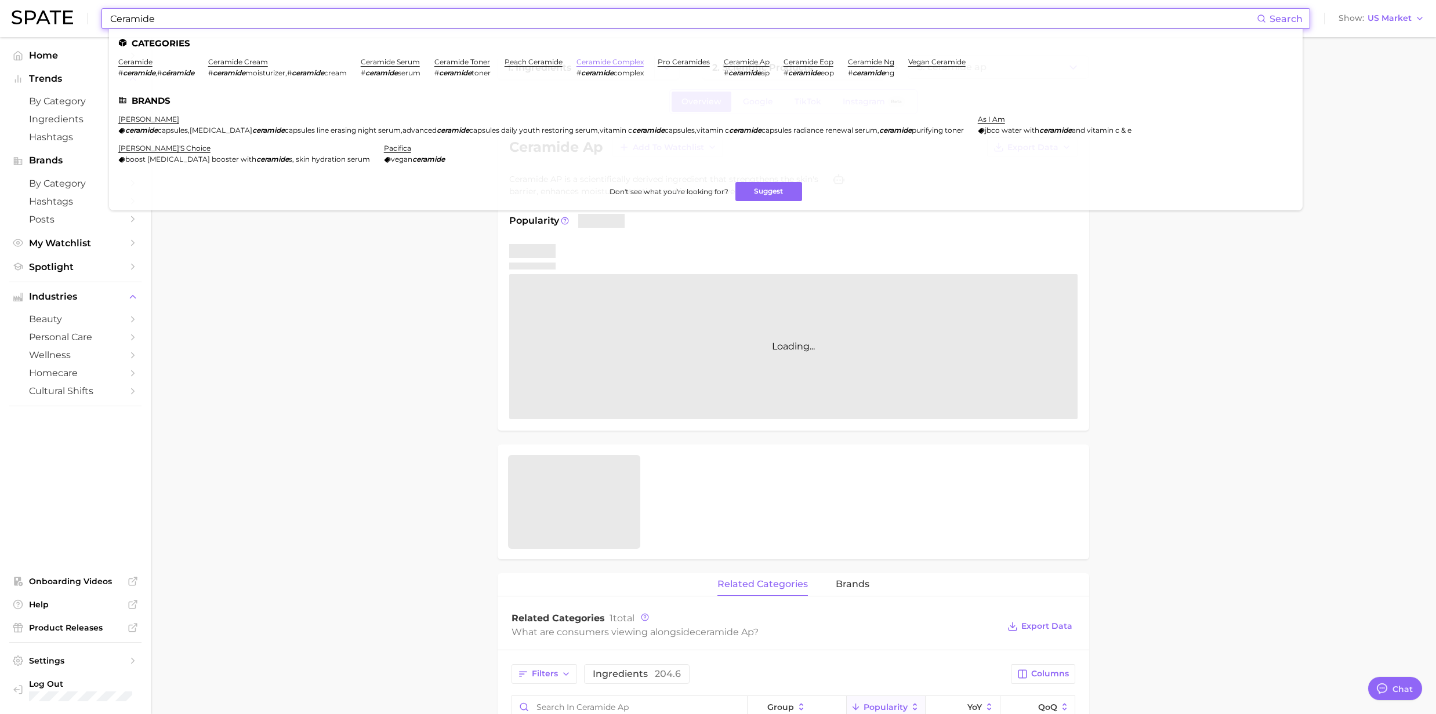
click at [609, 63] on link "ceramide complex" at bounding box center [609, 61] width 67 height 9
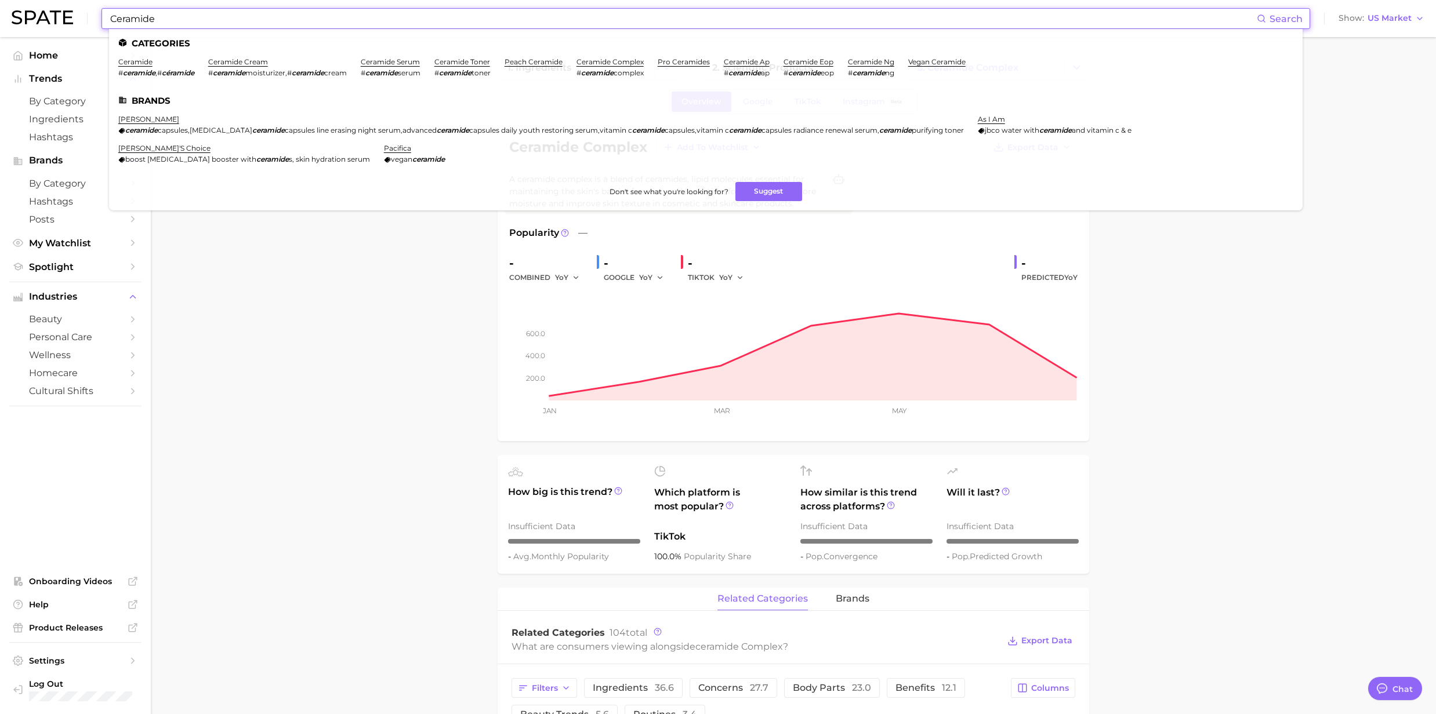
click at [347, 24] on input "Ceramide" at bounding box center [683, 19] width 1148 height 20
click at [532, 59] on link "peach ceramide" at bounding box center [534, 61] width 58 height 9
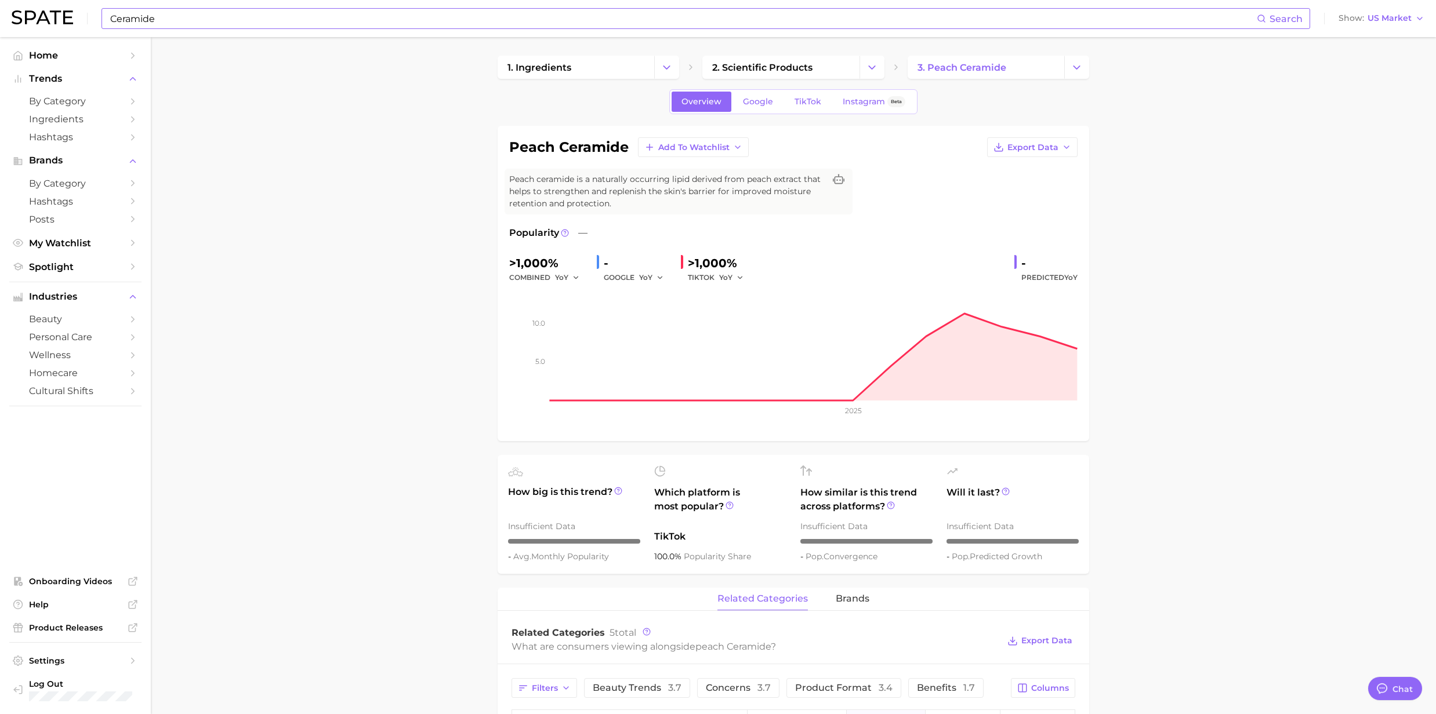
click at [311, 24] on input "Ceramide" at bounding box center [683, 19] width 1148 height 20
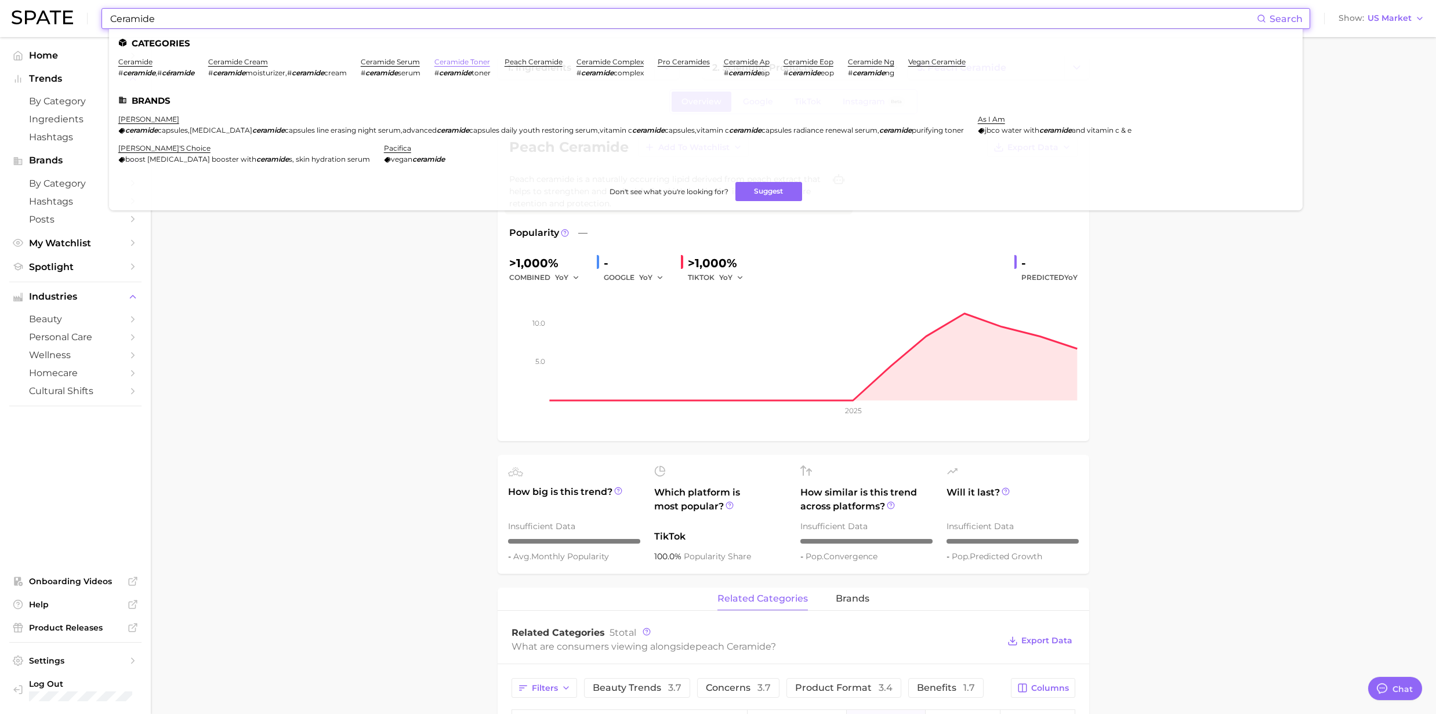
click at [490, 63] on link "ceramide toner" at bounding box center [462, 61] width 56 height 9
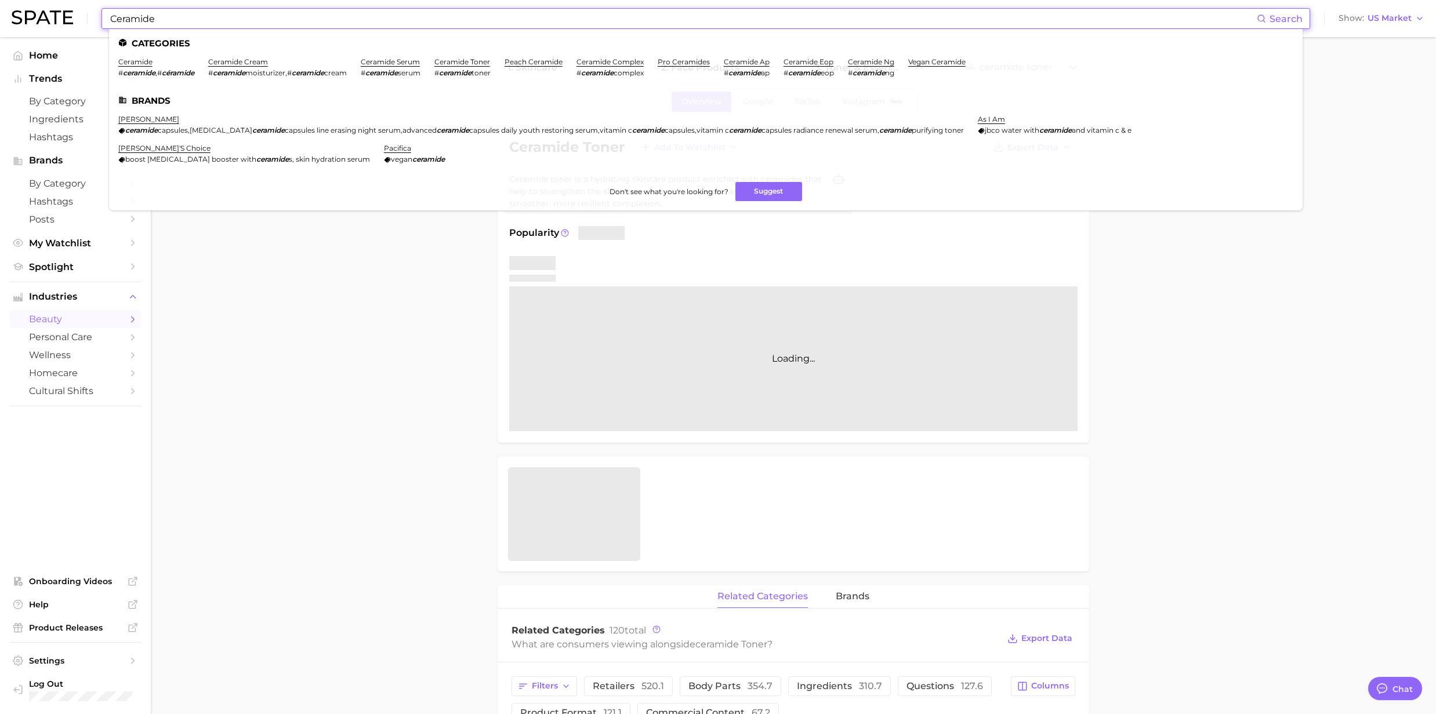
click at [227, 24] on input "Ceramide" at bounding box center [683, 19] width 1148 height 20
click at [407, 59] on link "ceramide serum" at bounding box center [390, 61] width 59 height 9
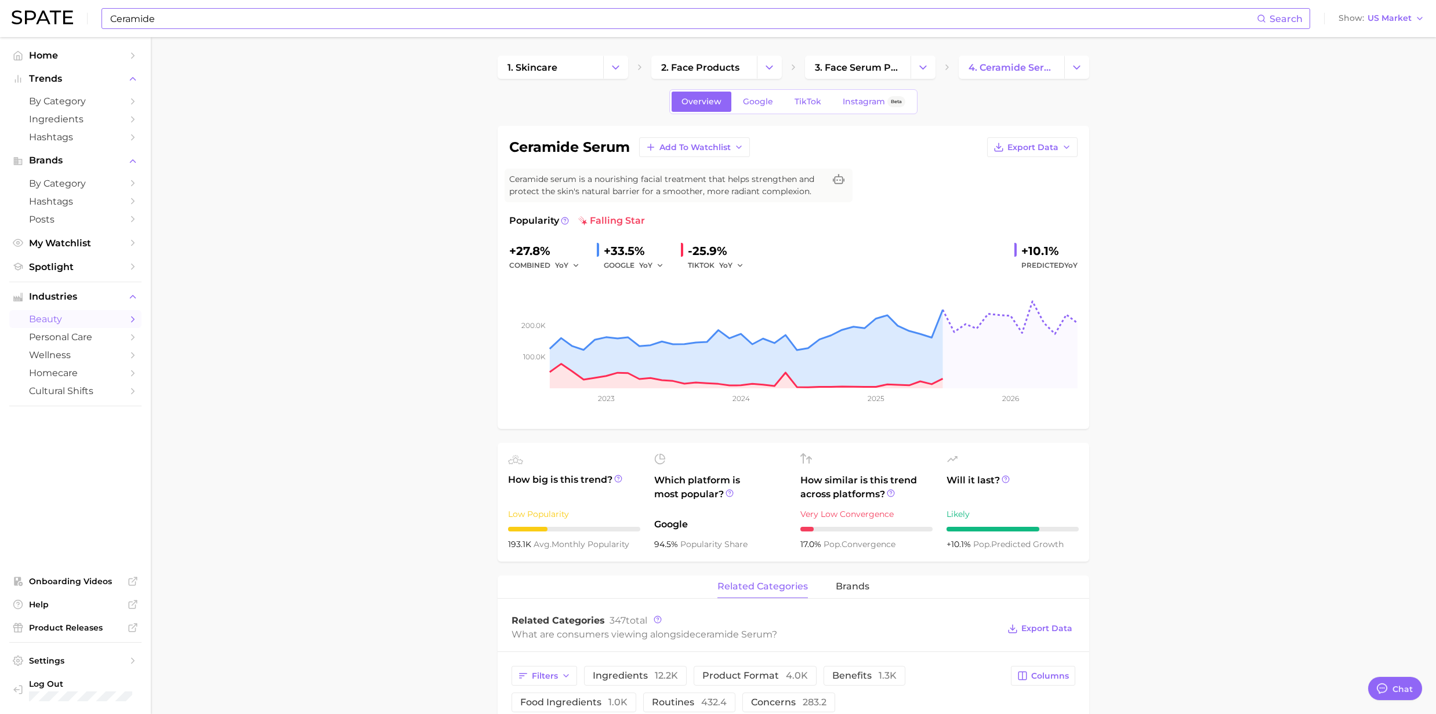
click at [158, 21] on input "Ceramide" at bounding box center [683, 19] width 1148 height 20
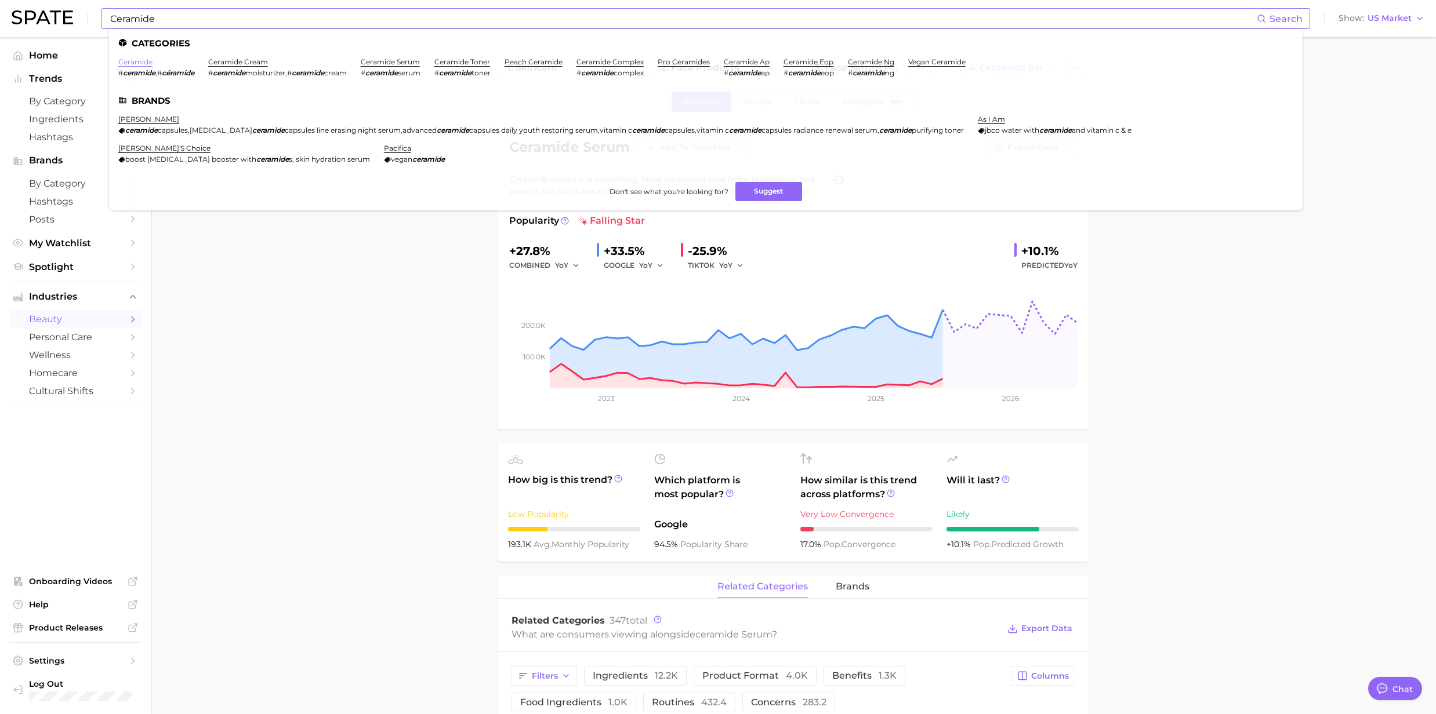
click at [137, 60] on link "ceramide" at bounding box center [135, 61] width 34 height 9
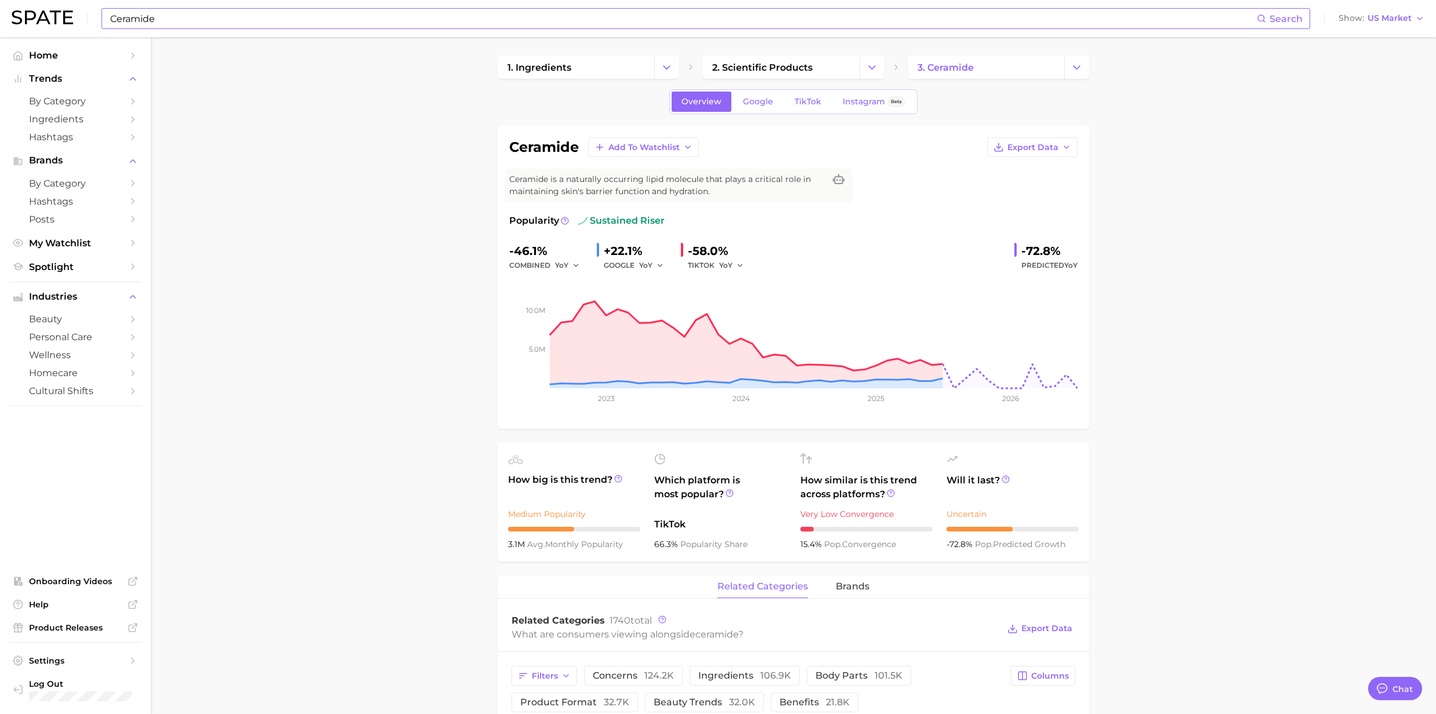
click at [216, 12] on input "Ceramide" at bounding box center [683, 19] width 1148 height 20
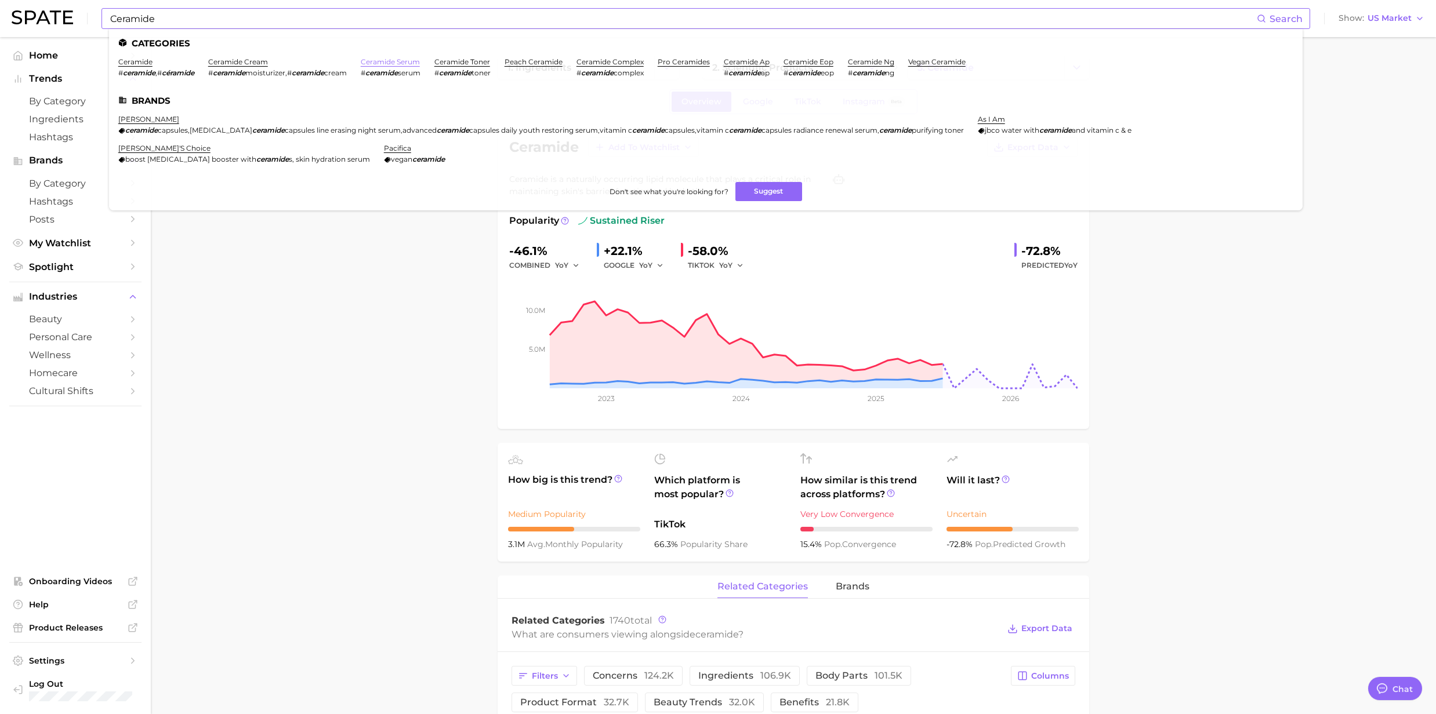
click at [390, 61] on link "ceramide serum" at bounding box center [390, 61] width 59 height 9
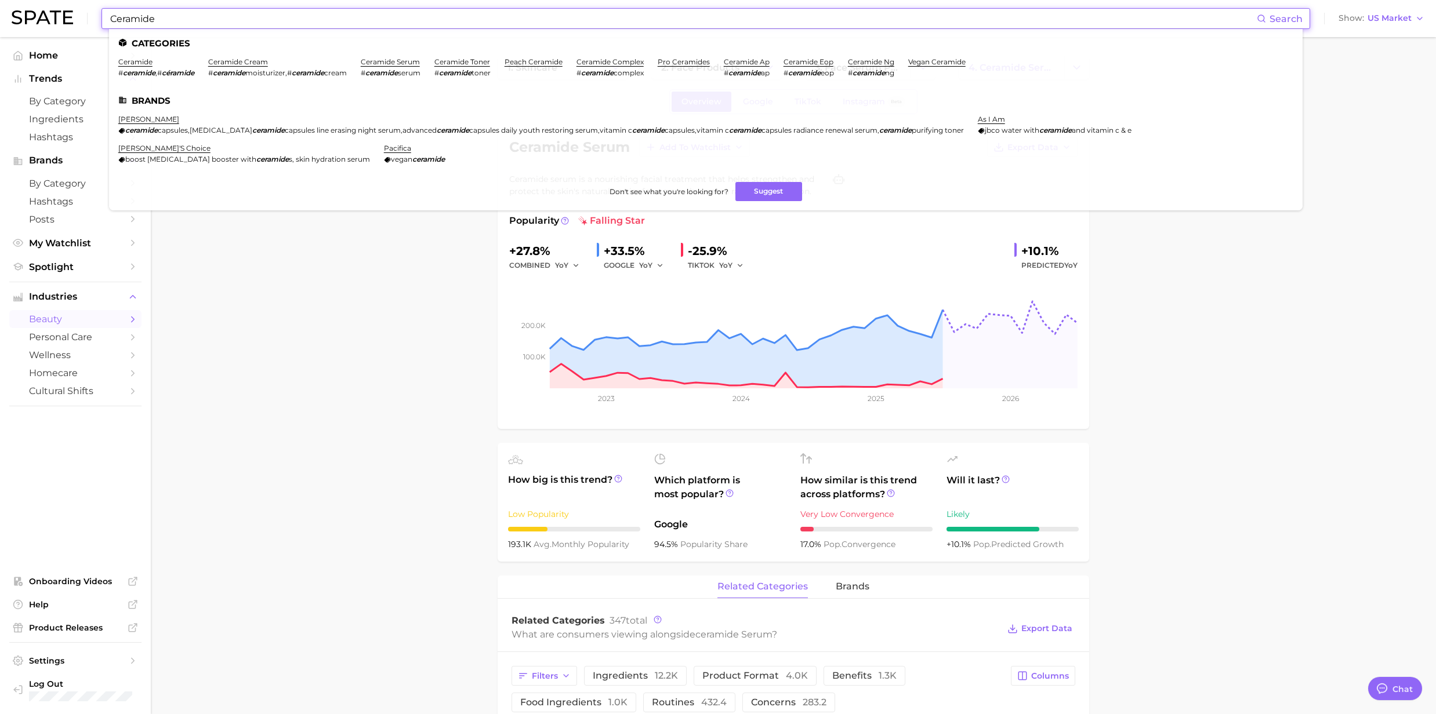
click at [230, 21] on input "Ceramide" at bounding box center [683, 19] width 1148 height 20
click at [254, 61] on link "ceramide cream" at bounding box center [238, 61] width 60 height 9
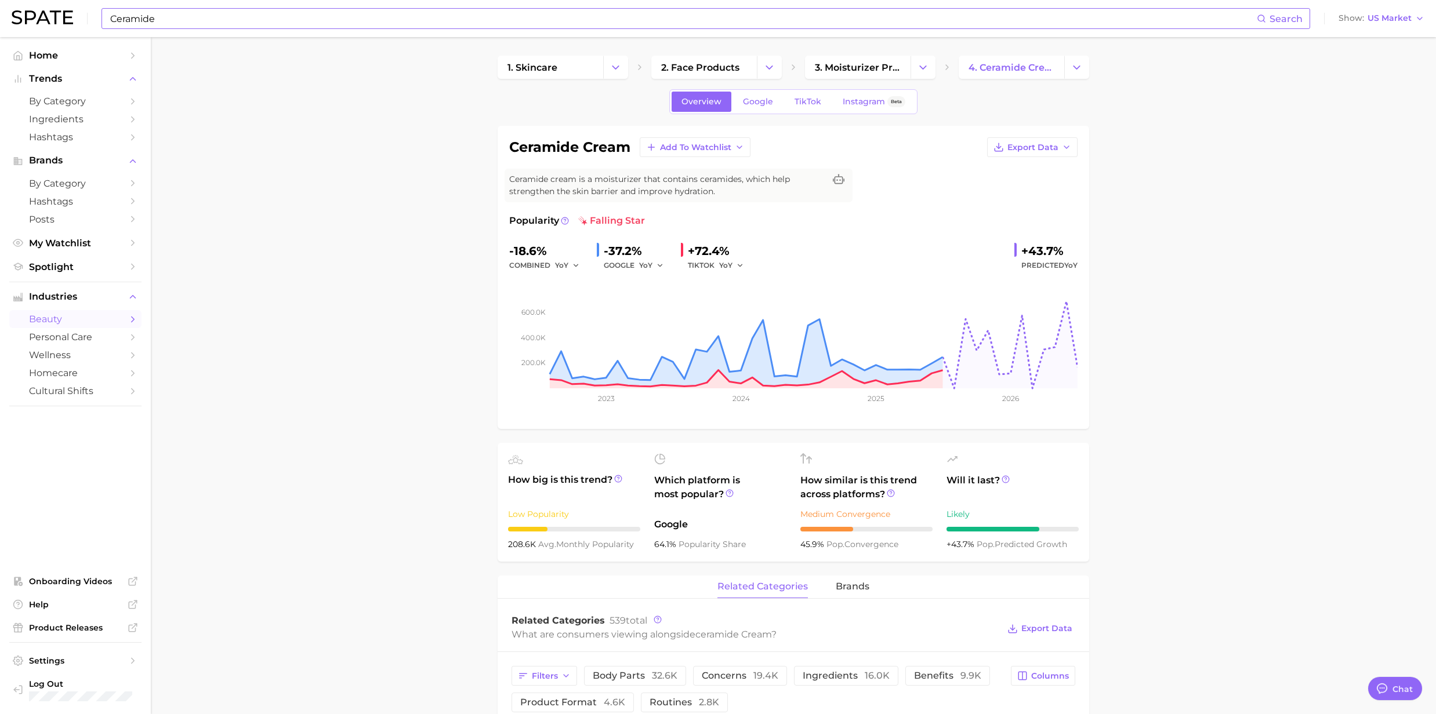
click at [217, 20] on input "Ceramide" at bounding box center [683, 19] width 1148 height 20
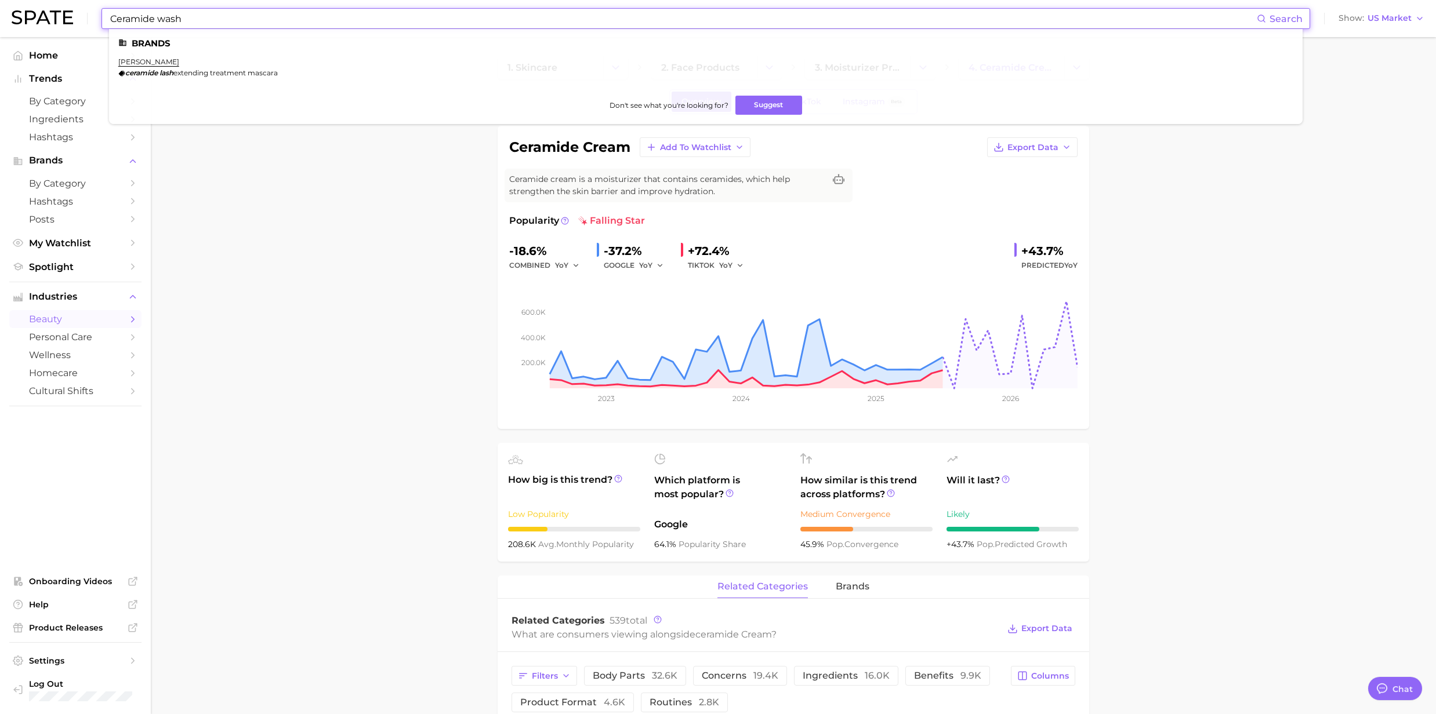
drag, startPoint x: 217, startPoint y: 20, endPoint x: 158, endPoint y: 16, distance: 59.3
click at [158, 16] on input "Ceramide wash" at bounding box center [683, 19] width 1148 height 20
type input "Ceramide cleanser"
click at [429, 63] on link "sunday riley" at bounding box center [418, 61] width 85 height 9
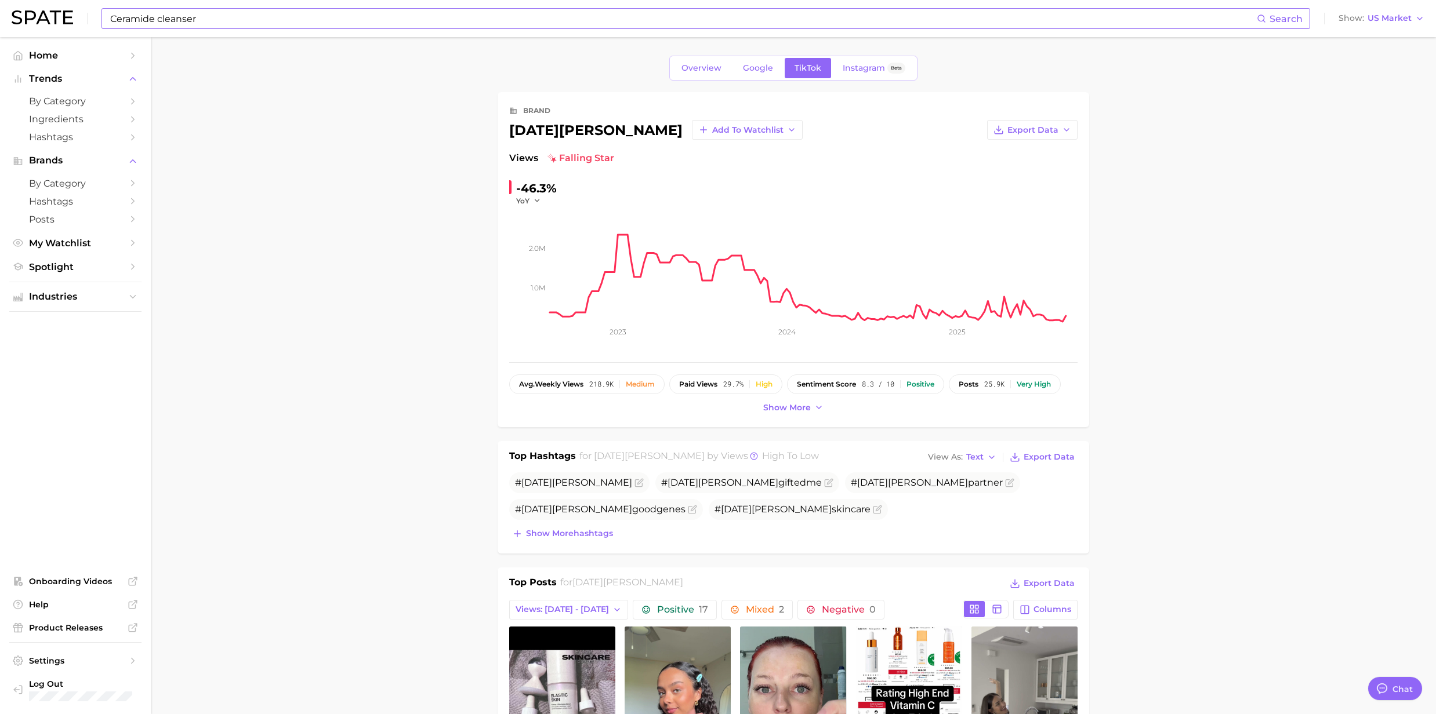
click at [202, 24] on input "Ceramide cleanser" at bounding box center [683, 19] width 1148 height 20
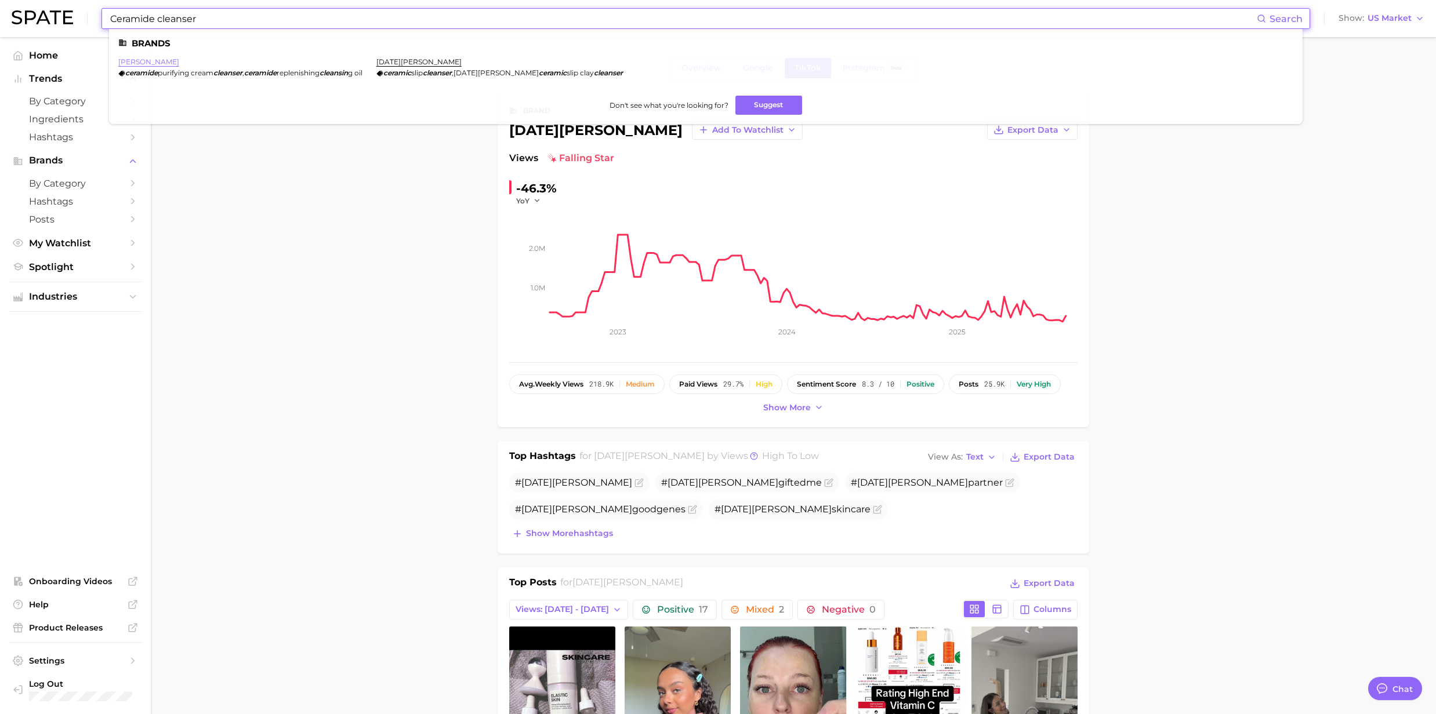
click at [158, 60] on link "elizabeth arden" at bounding box center [148, 61] width 61 height 9
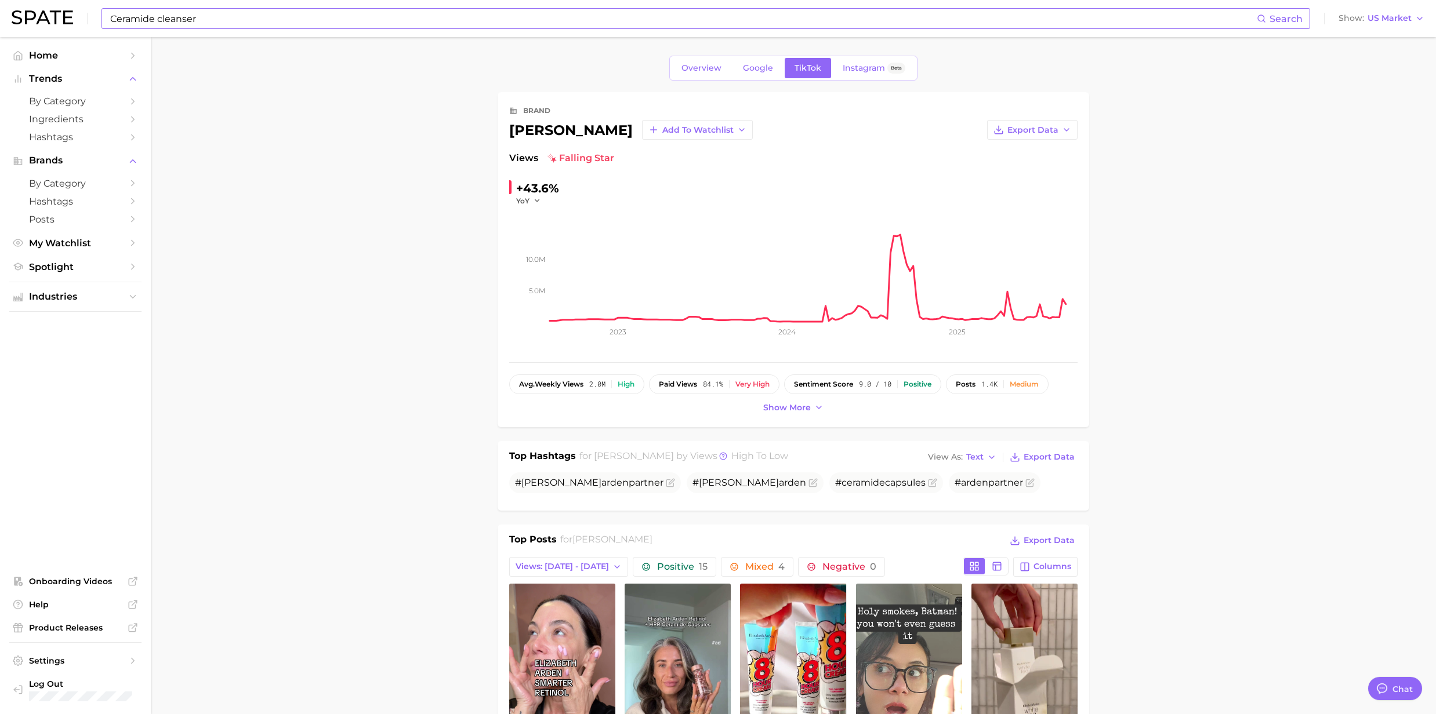
click at [163, 23] on input "Ceramide cleanser" at bounding box center [683, 19] width 1148 height 20
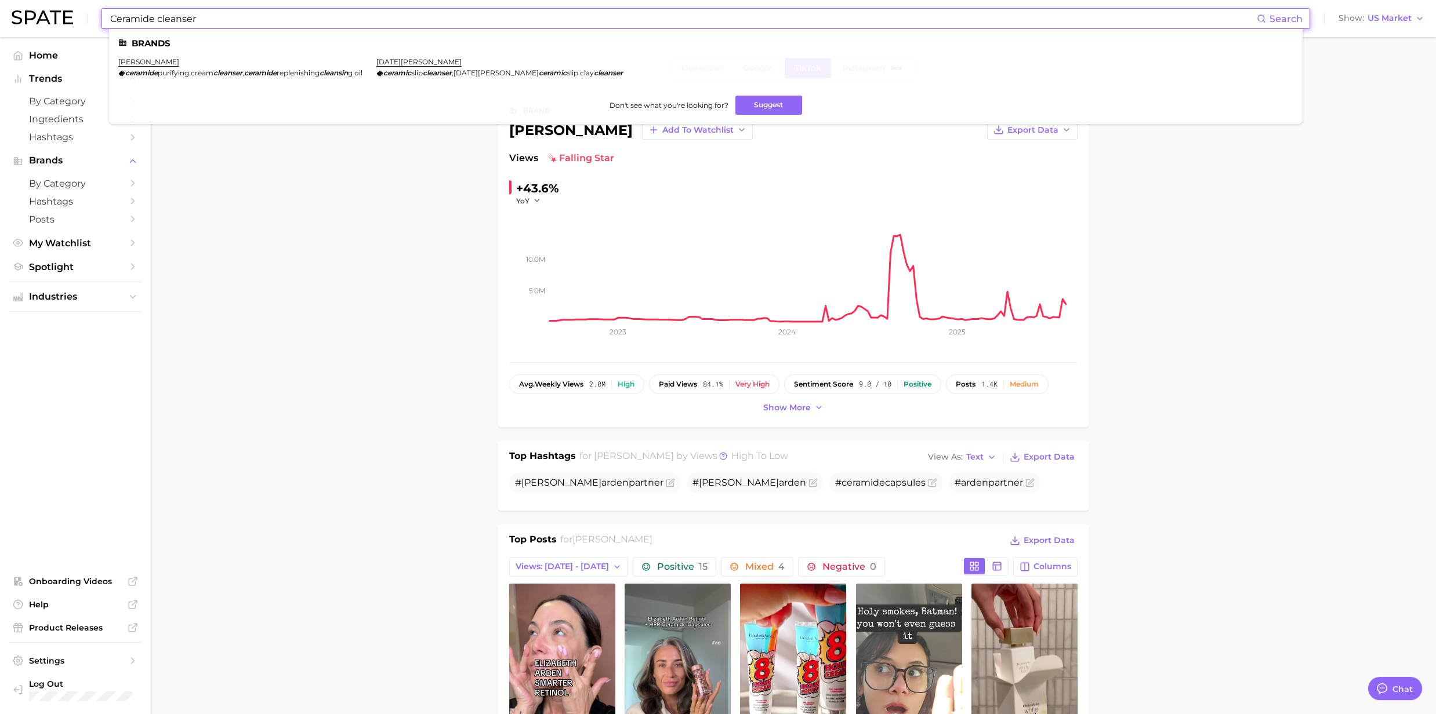
drag, startPoint x: 200, startPoint y: 22, endPoint x: 106, endPoint y: 16, distance: 94.7
click at [106, 16] on div "Ceramide cleanser Search Brands elizabeth arden ceramide purifying cream cleans…" at bounding box center [705, 18] width 1209 height 21
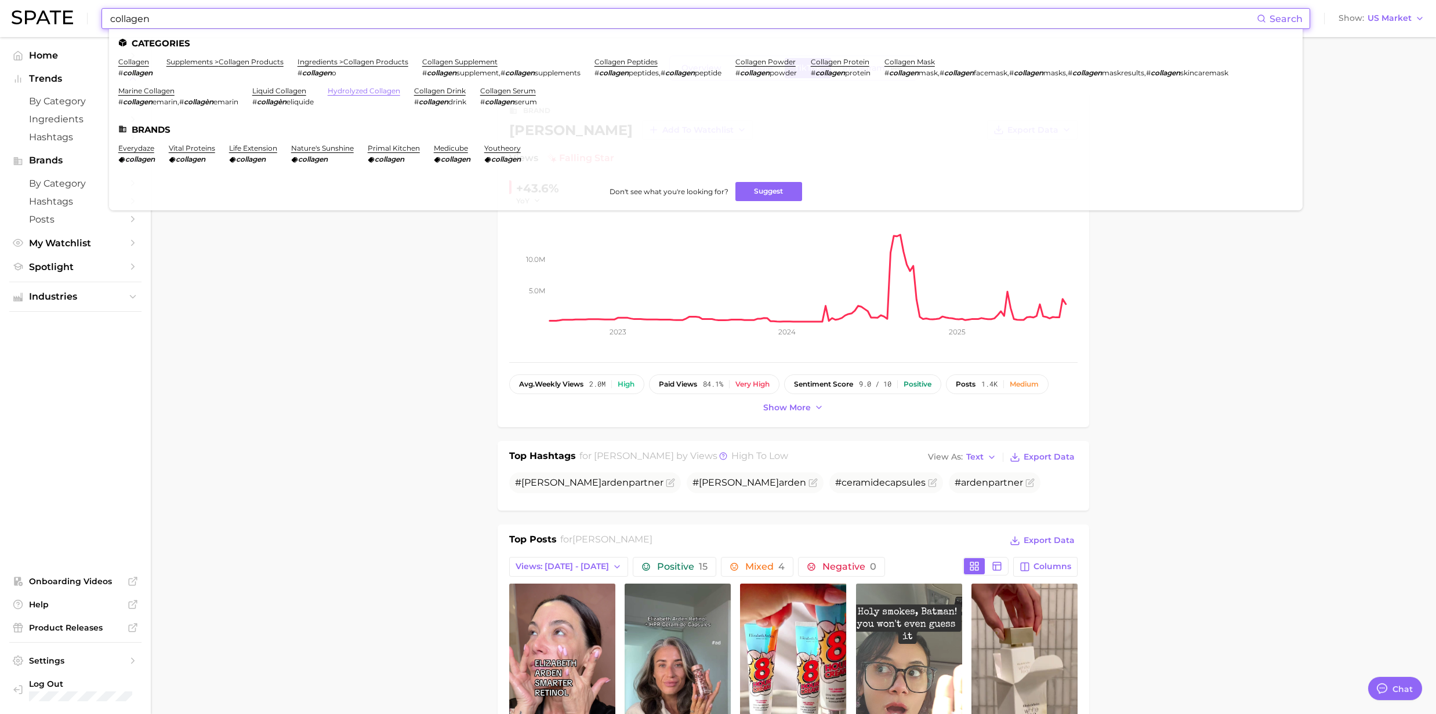
type input "collagen"
click at [366, 86] on link "hydrolyzed collagen" at bounding box center [364, 90] width 72 height 9
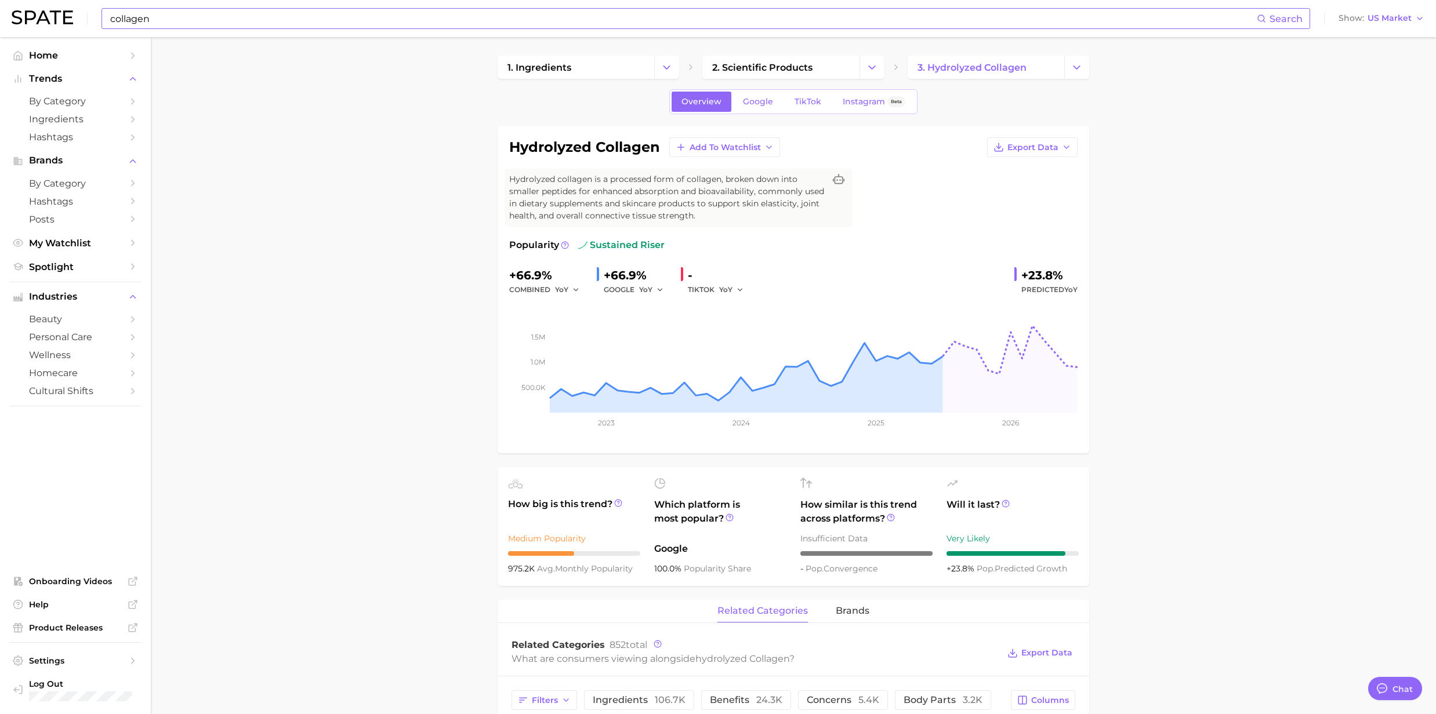
click at [182, 26] on input "collagen" at bounding box center [683, 19] width 1148 height 20
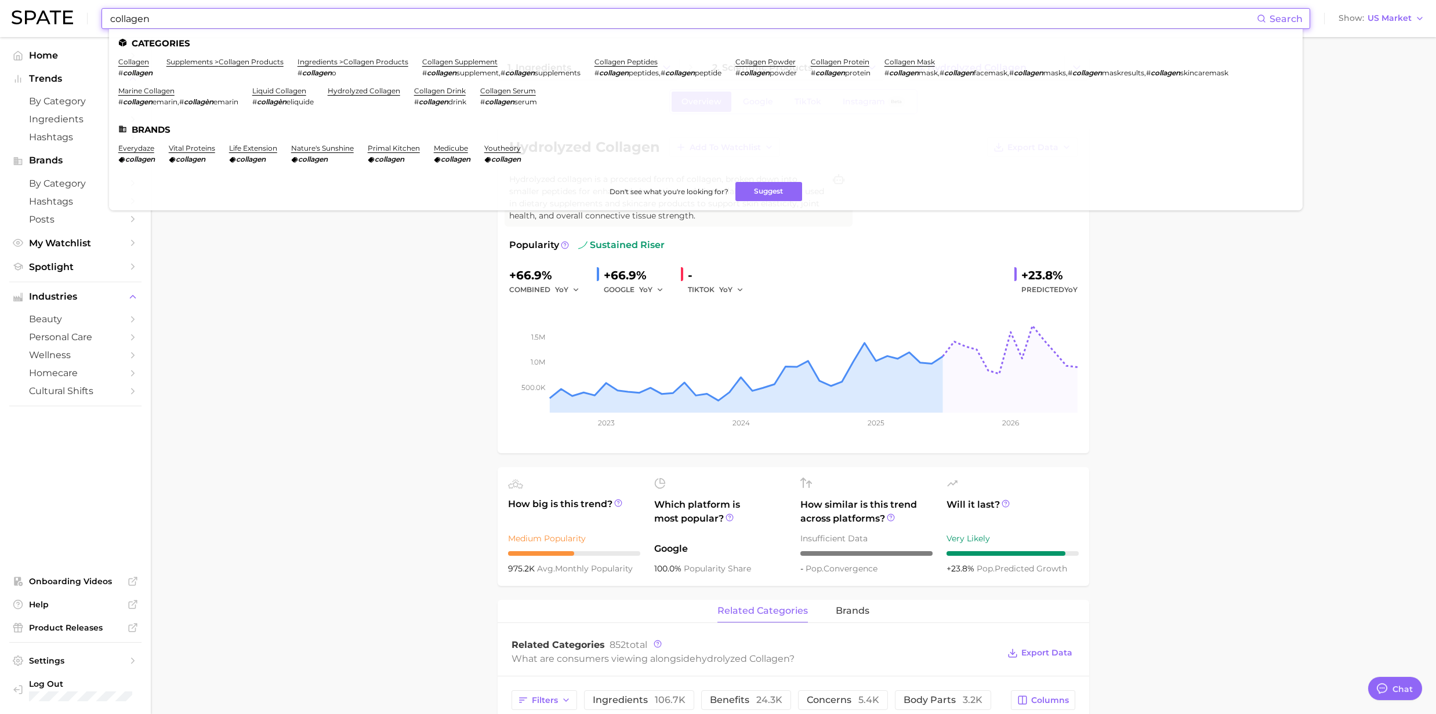
drag, startPoint x: 177, startPoint y: 21, endPoint x: 86, endPoint y: 27, distance: 91.8
click at [86, 27] on div "collagen Search Categories collagen # collagen supplements > collagen products …" at bounding box center [718, 18] width 1413 height 37
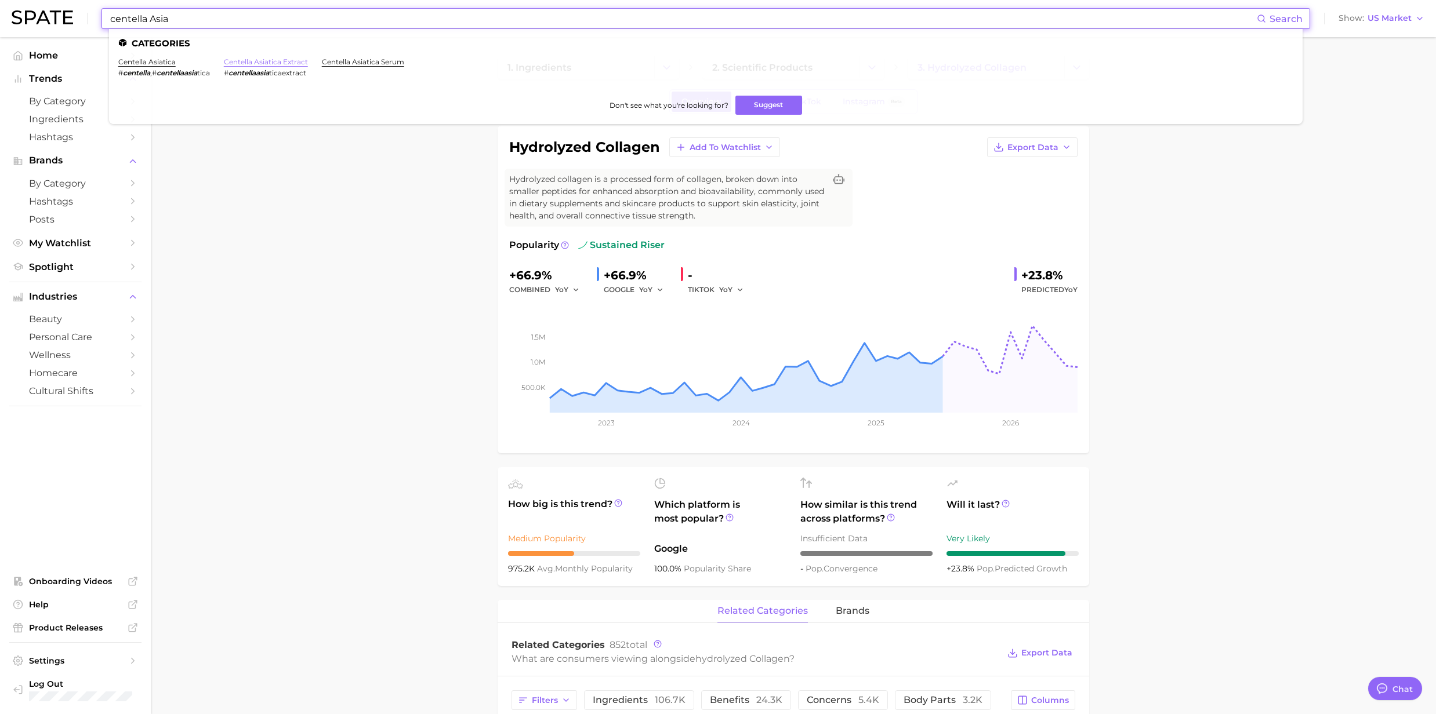
click at [265, 61] on link "centella asiatica extract" at bounding box center [266, 61] width 84 height 9
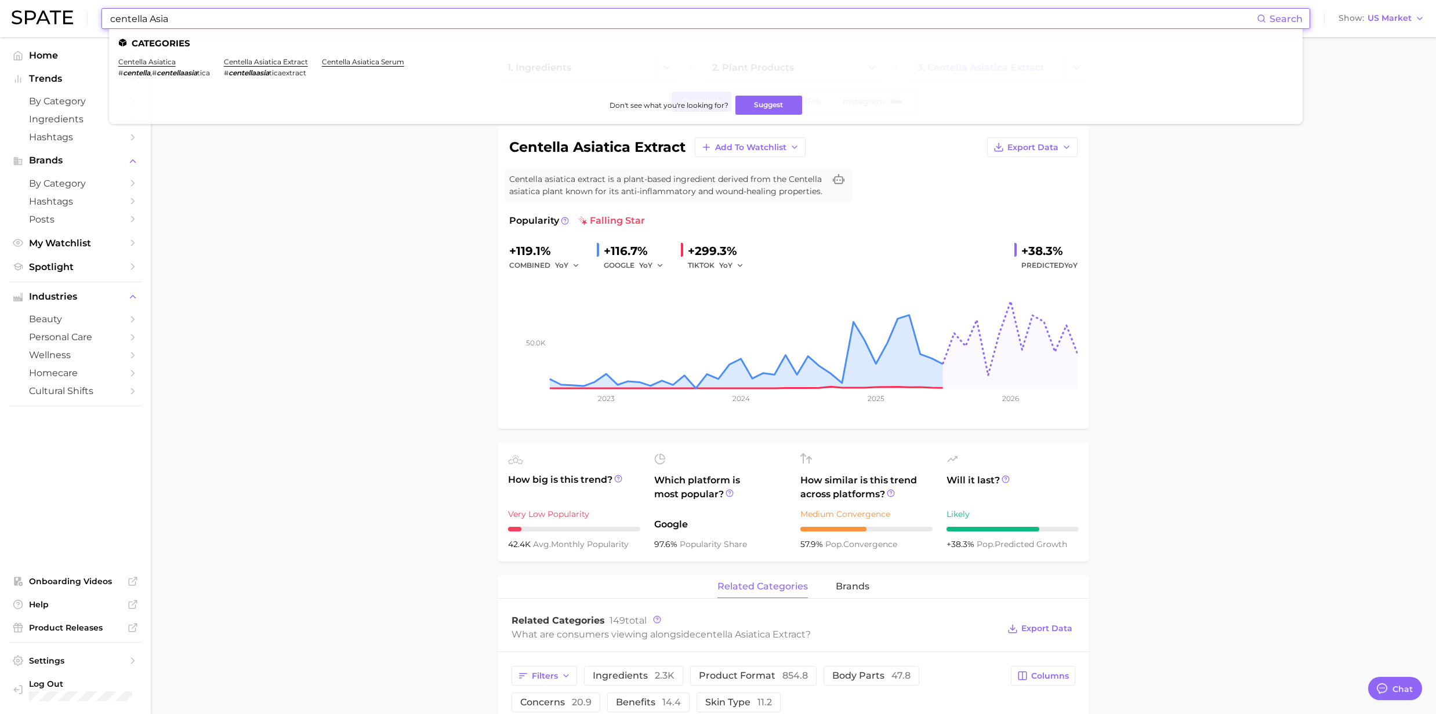
click at [223, 23] on input "centella Asia" at bounding box center [683, 19] width 1148 height 20
click at [168, 66] on li "centella asiatica # centella , # centellaasia tica" at bounding box center [164, 67] width 92 height 20
click at [168, 64] on link "centella asiatica" at bounding box center [146, 61] width 57 height 9
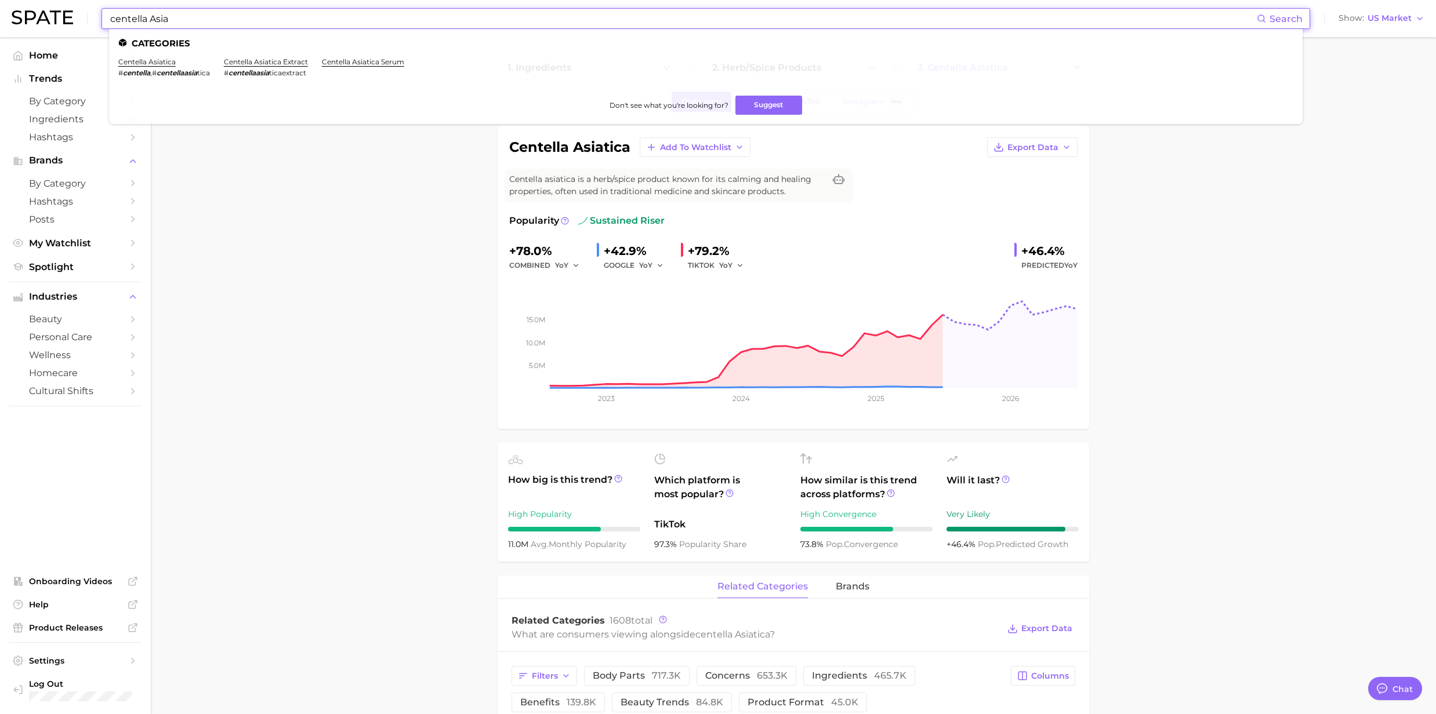
click at [188, 19] on input "centella Asia" at bounding box center [683, 19] width 1148 height 20
click at [246, 67] on li "centella asiatica extract # centellaasia ticaextract" at bounding box center [266, 67] width 84 height 20
click at [251, 63] on link "centella asiatica extract" at bounding box center [266, 61] width 84 height 9
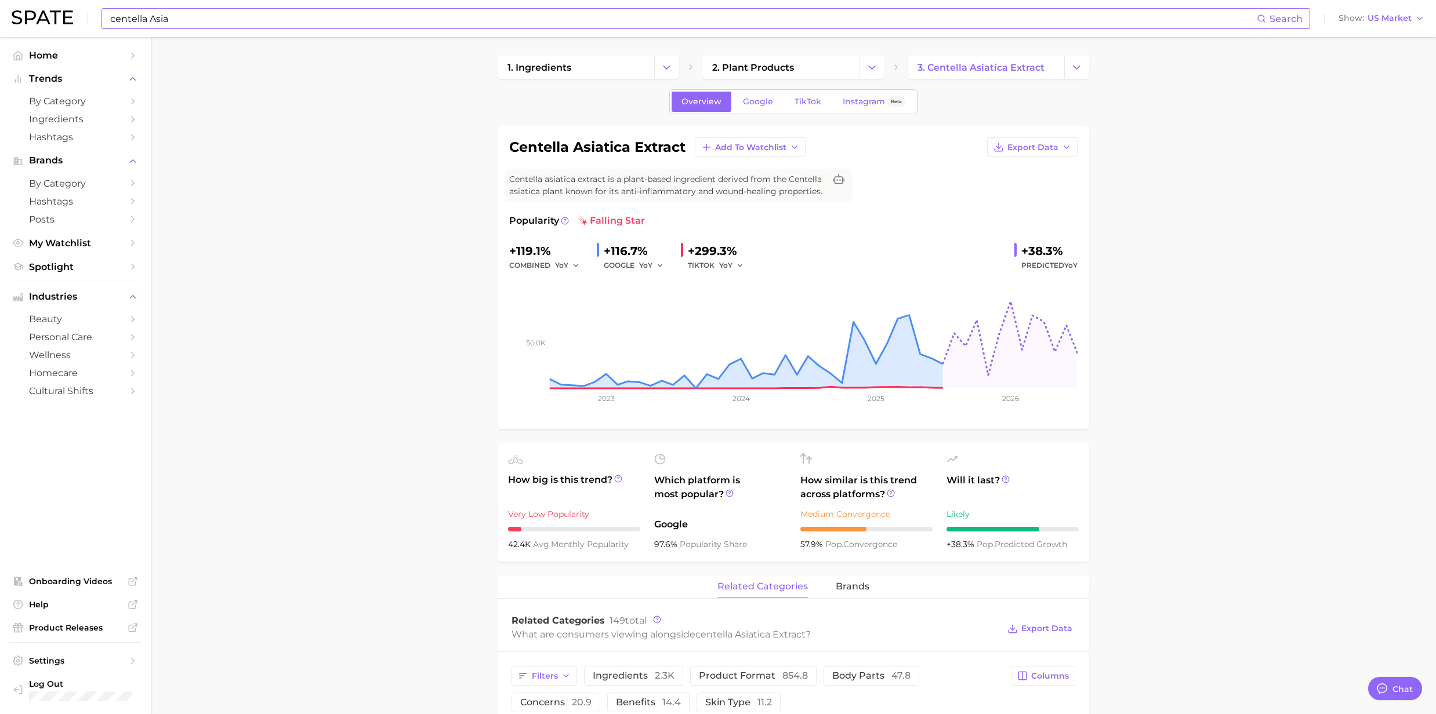
click at [169, 27] on input "centella Asia" at bounding box center [683, 19] width 1148 height 20
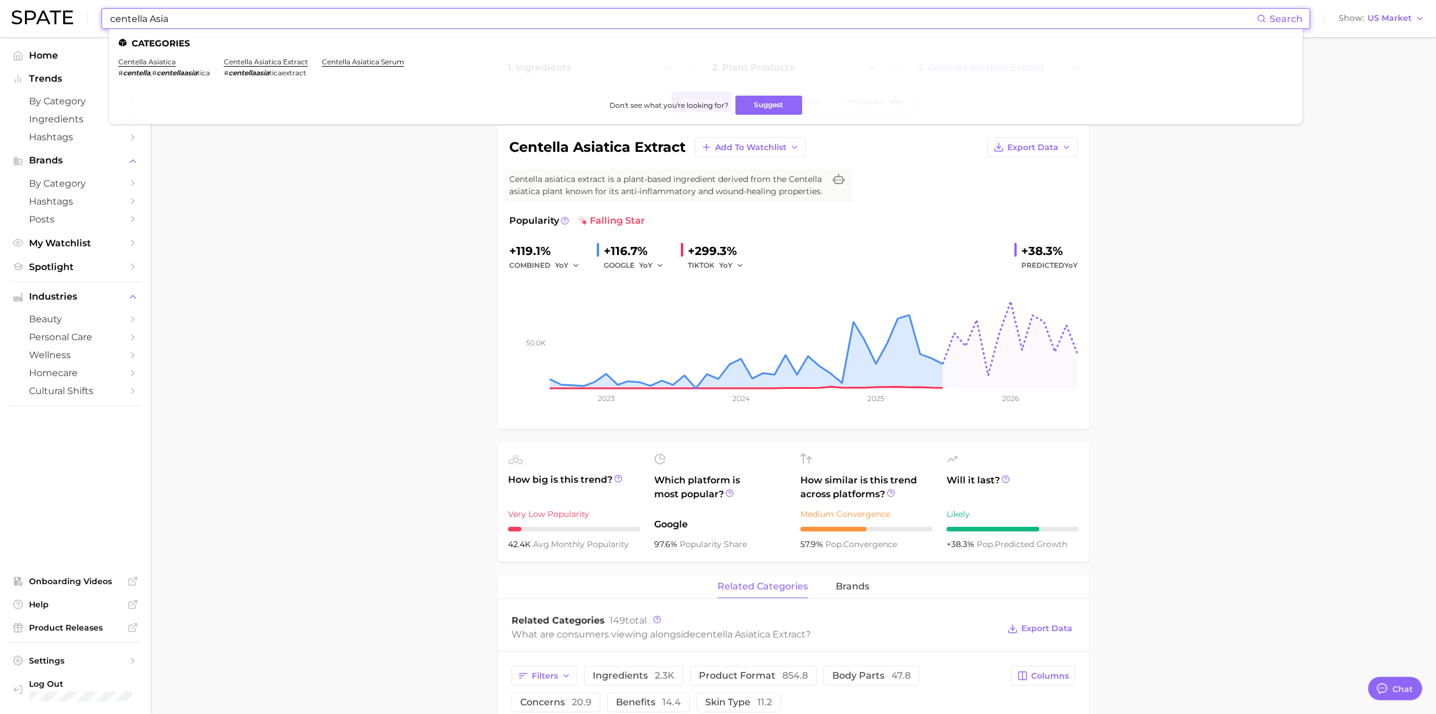
drag, startPoint x: 188, startPoint y: 16, endPoint x: 63, endPoint y: 23, distance: 126.0
click at [63, 23] on div "centella Asia Search Categories centella asiatica # centella , # centellaasia t…" at bounding box center [718, 18] width 1413 height 37
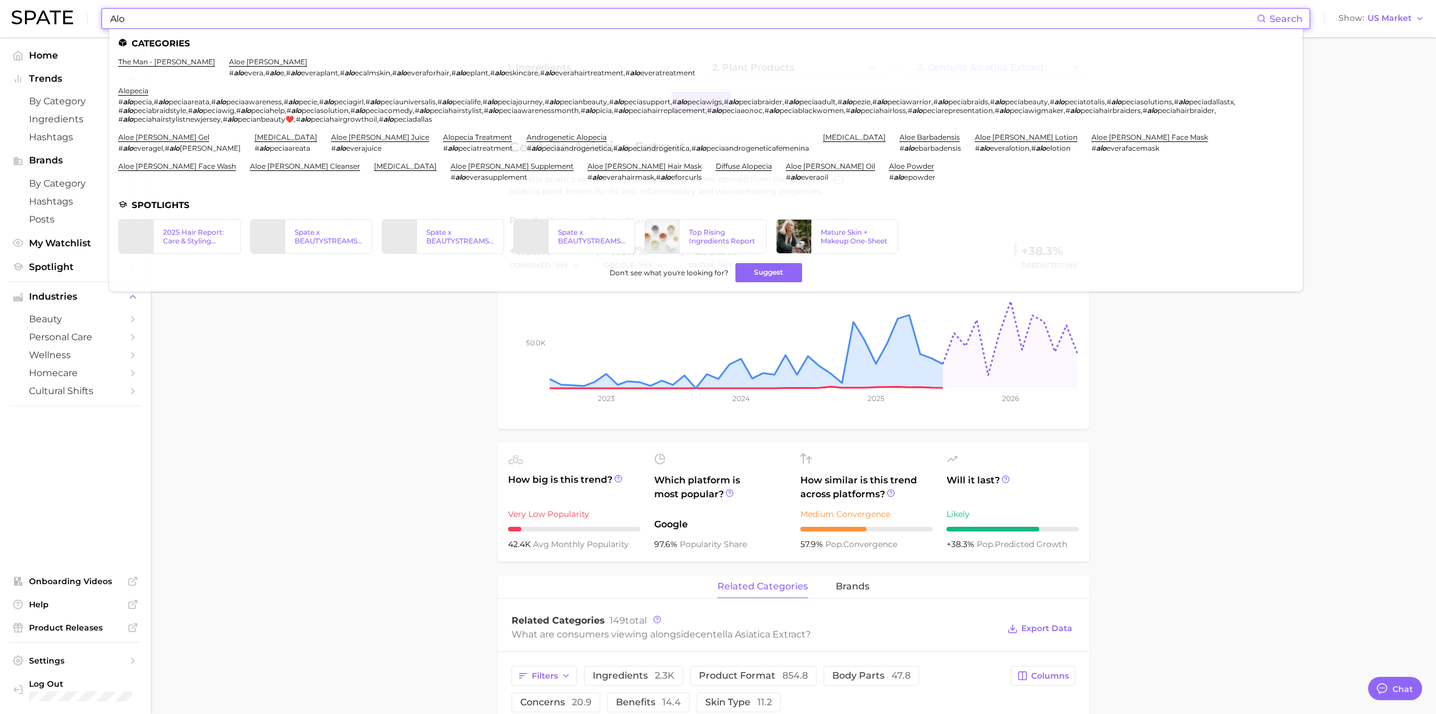
type input "Aloe"
type textarea "x"
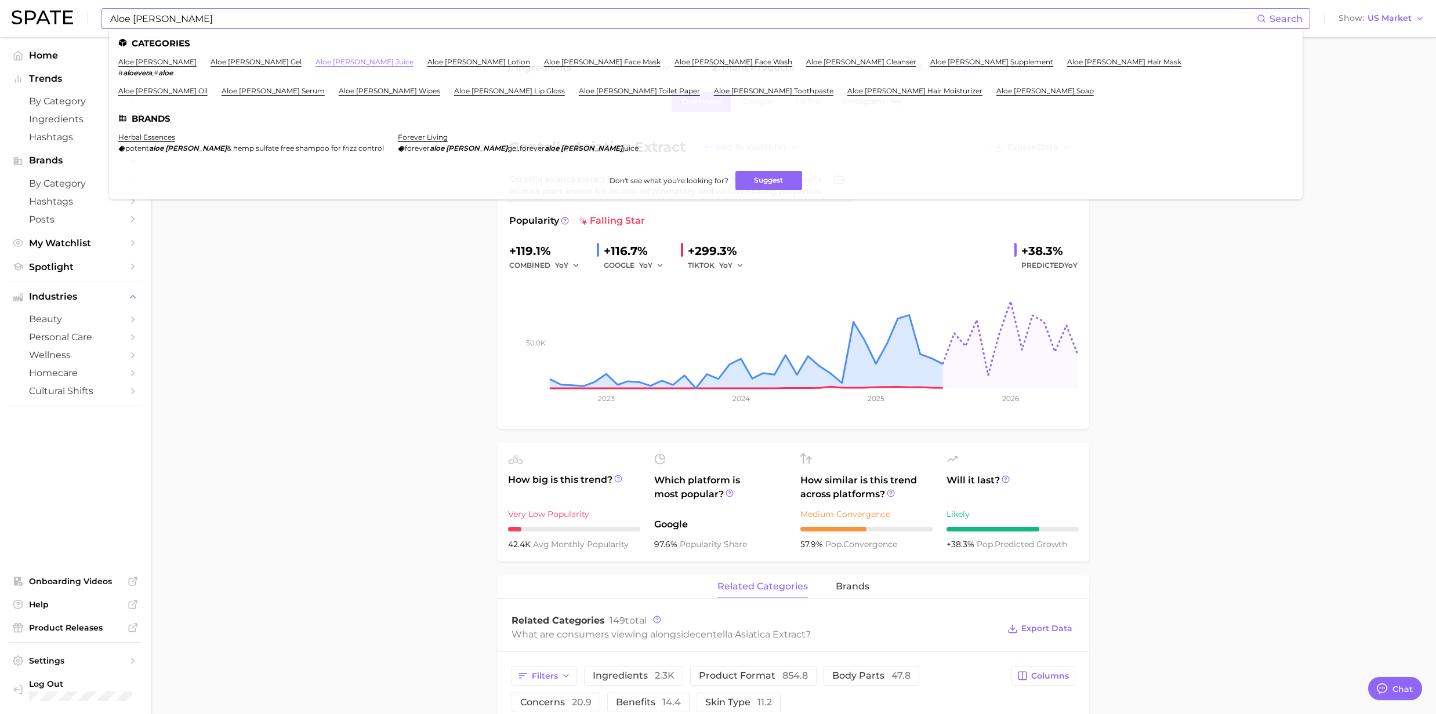
click at [315, 61] on link "aloe vera juice" at bounding box center [364, 61] width 98 height 9
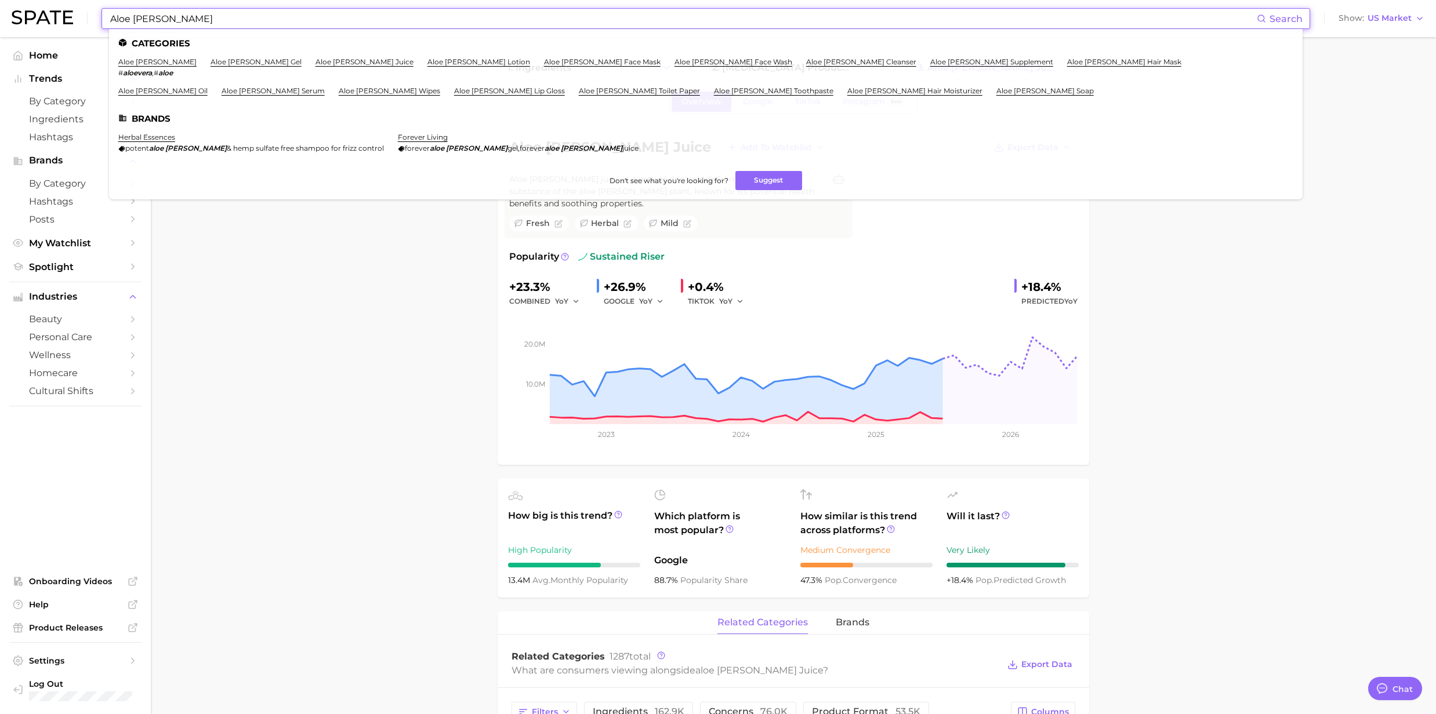
click at [194, 27] on input "Aloe Vera" at bounding box center [683, 19] width 1148 height 20
click at [143, 61] on link "aloe [PERSON_NAME]" at bounding box center [157, 61] width 78 height 9
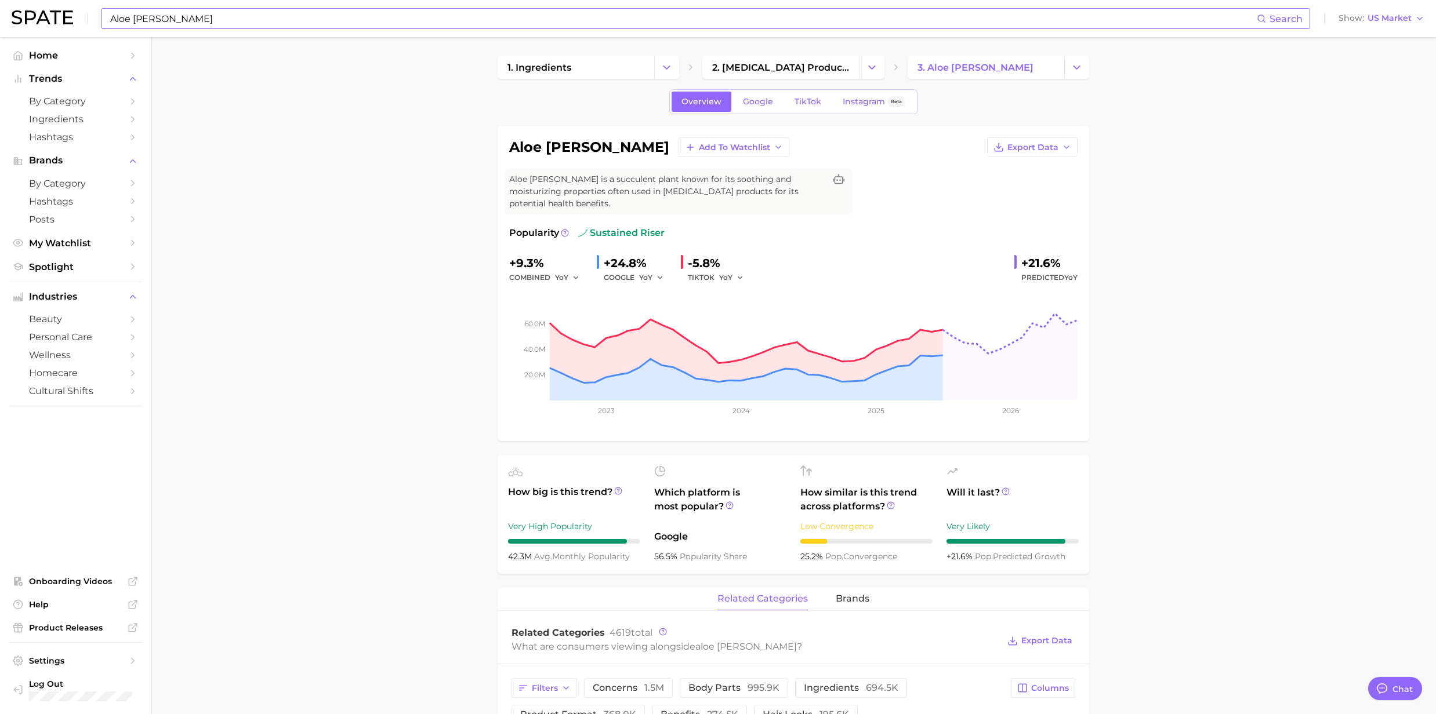
click at [179, 19] on input "Aloe Vera" at bounding box center [683, 19] width 1148 height 20
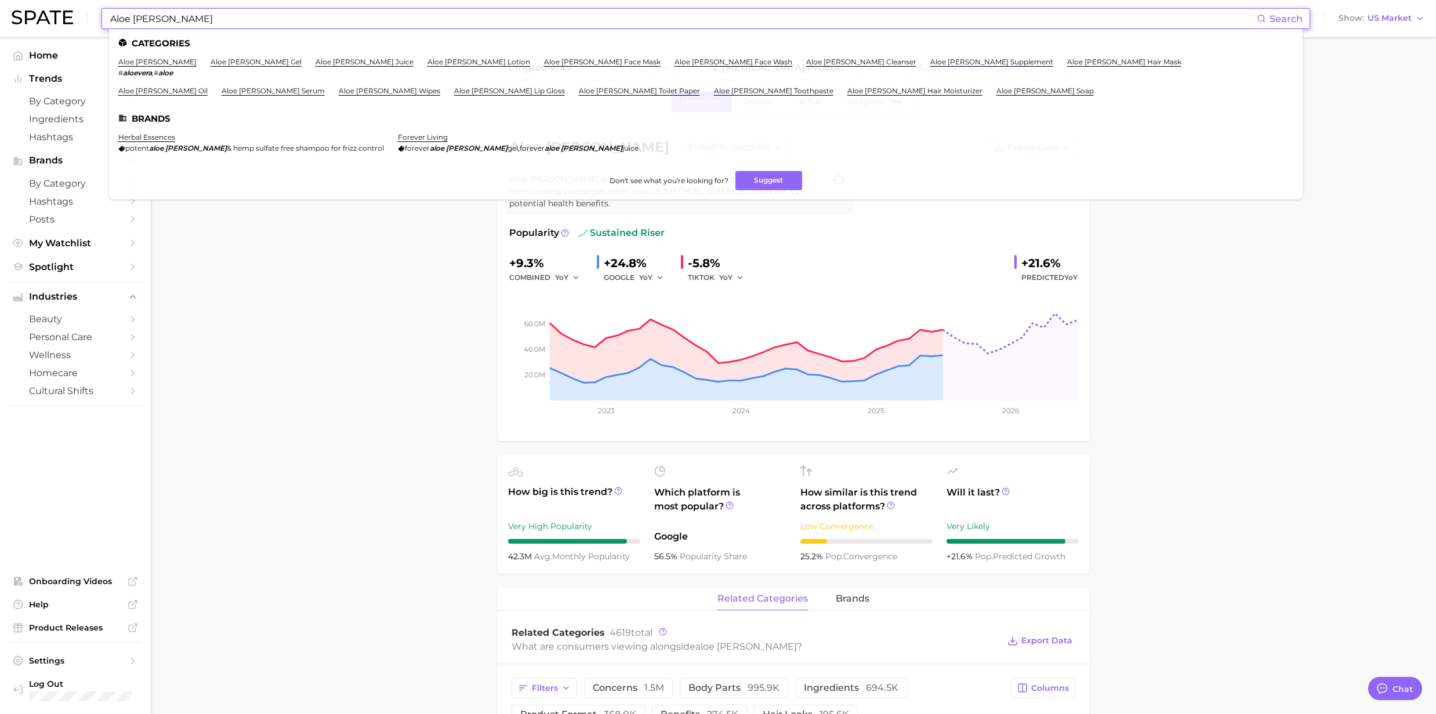
drag, startPoint x: 179, startPoint y: 19, endPoint x: 107, endPoint y: 12, distance: 72.3
click at [107, 12] on div "Aloe Vera Search Categories aloe vera # aloevera , # aloe aloe vera gel aloe ve…" at bounding box center [705, 18] width 1209 height 21
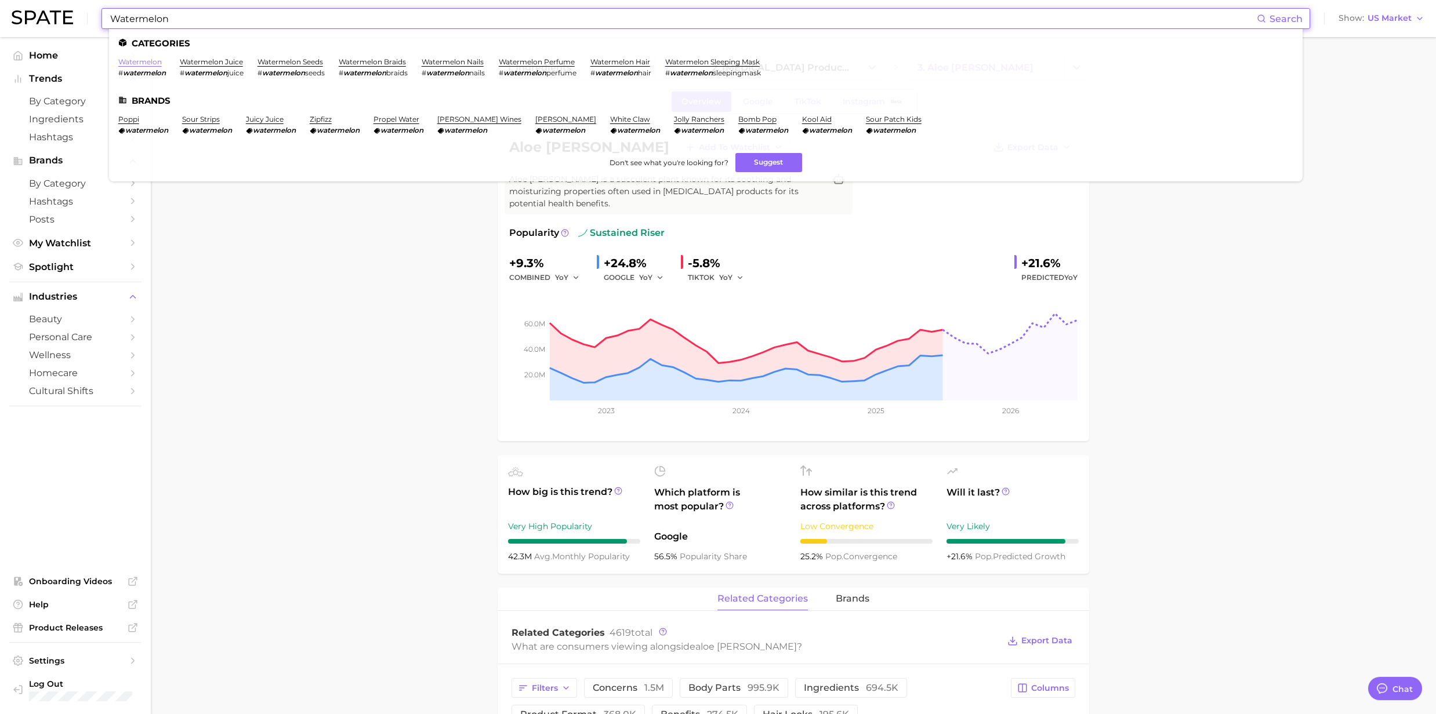
click at [128, 61] on link "watermelon" at bounding box center [139, 61] width 43 height 9
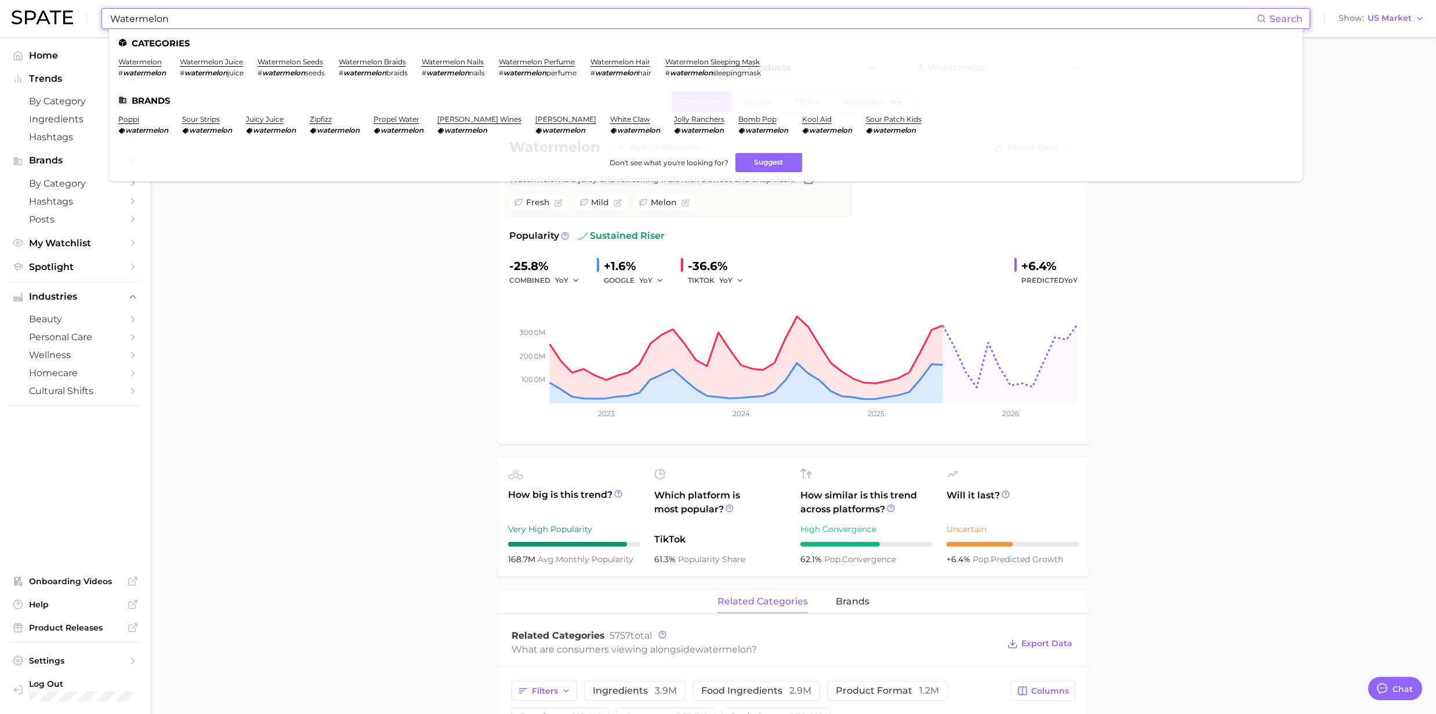
click at [202, 19] on input "Watermelon" at bounding box center [683, 19] width 1148 height 20
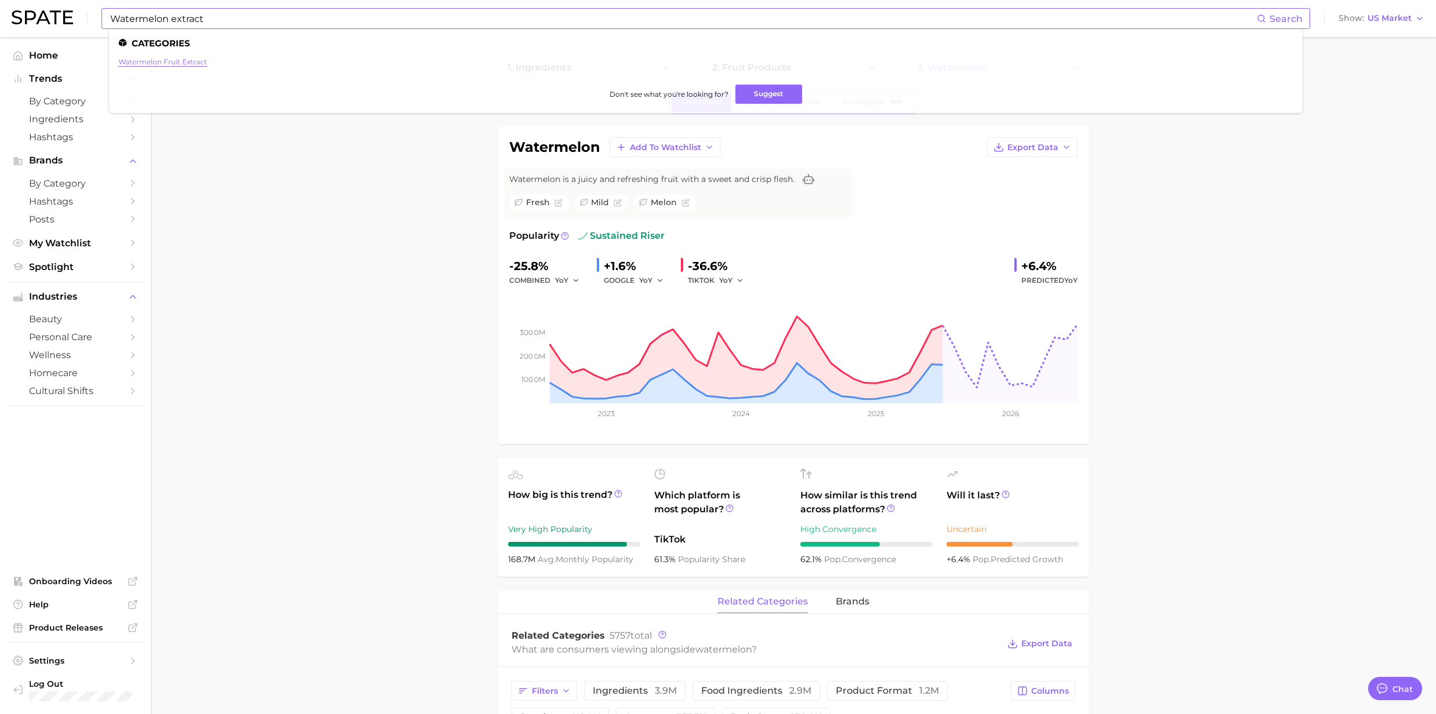
click at [158, 59] on link "watermelon fruit extract" at bounding box center [162, 61] width 89 height 9
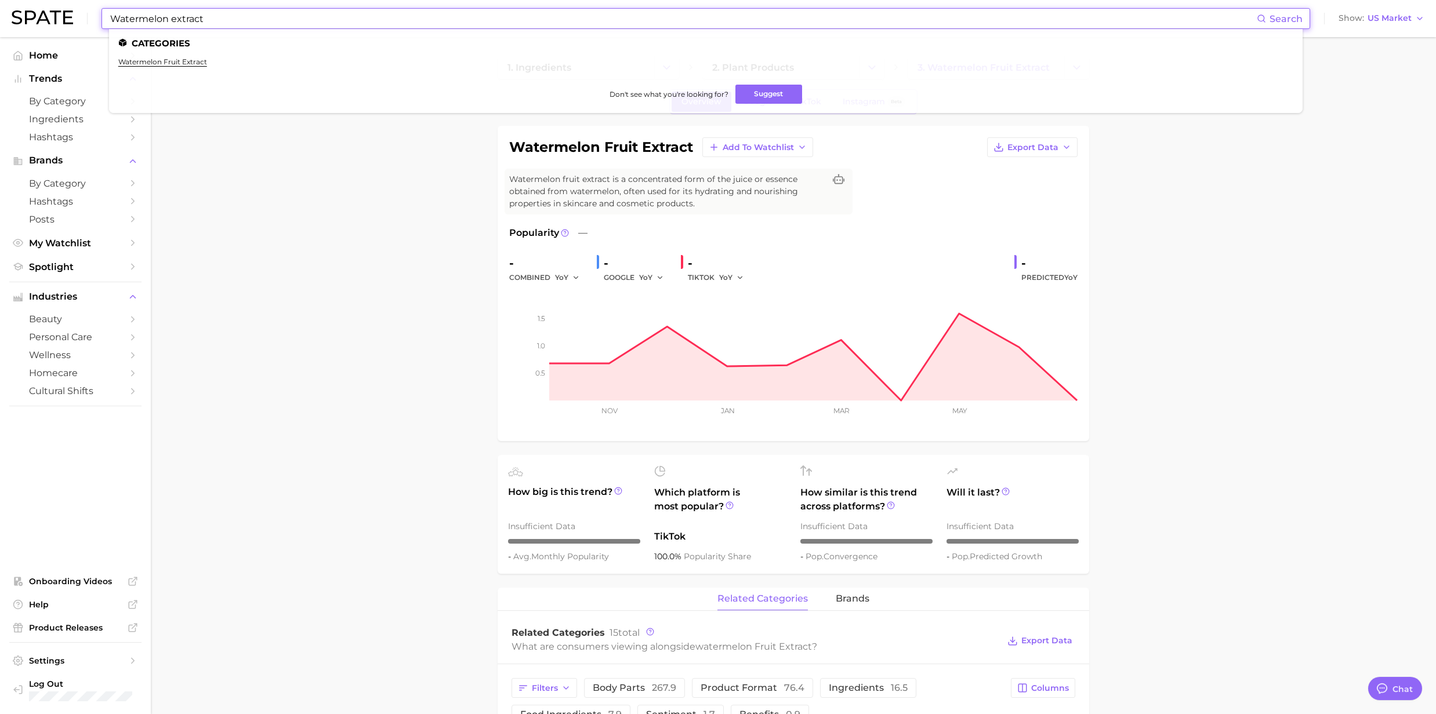
click at [238, 26] on input "Watermelon extract" at bounding box center [683, 19] width 1148 height 20
drag, startPoint x: 238, startPoint y: 26, endPoint x: 110, endPoint y: 22, distance: 128.2
click at [110, 22] on input "Watermelon extract" at bounding box center [683, 19] width 1148 height 20
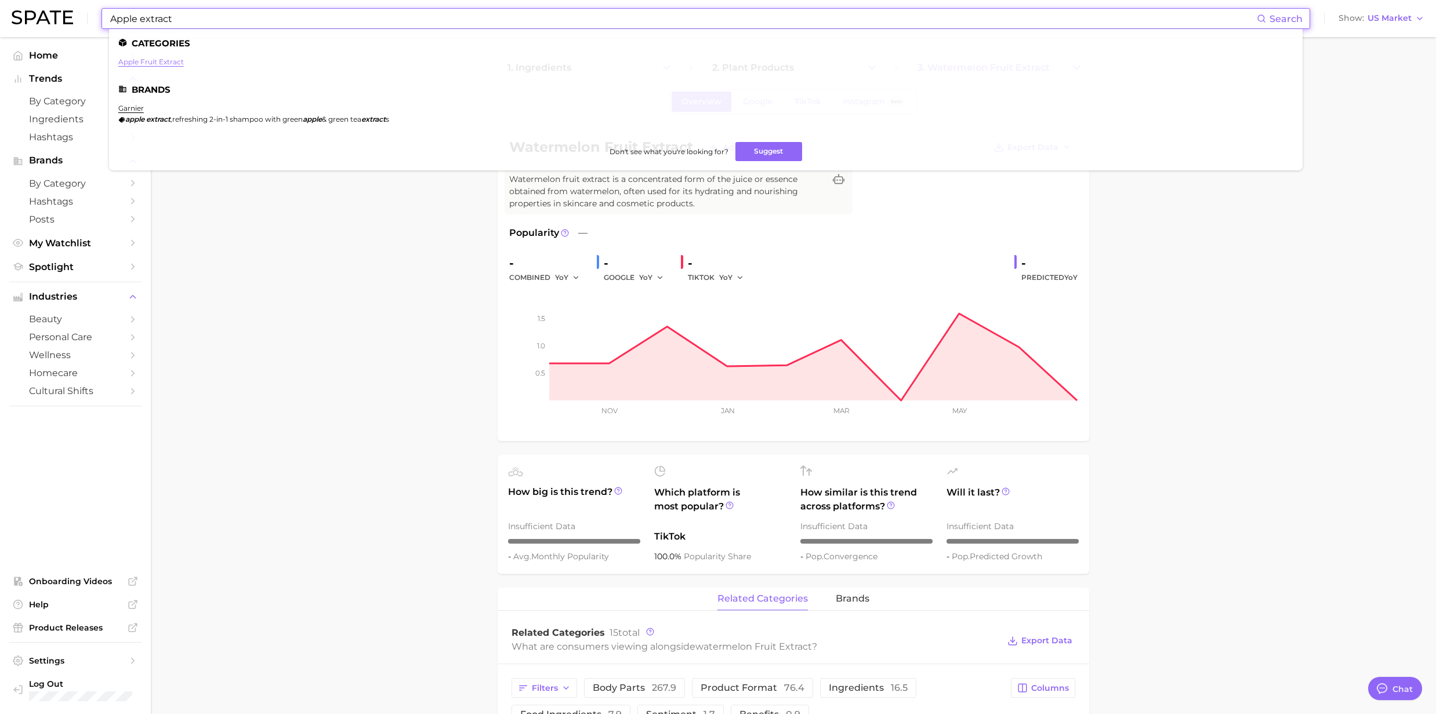
click at [136, 59] on link "apple fruit extract" at bounding box center [151, 61] width 66 height 9
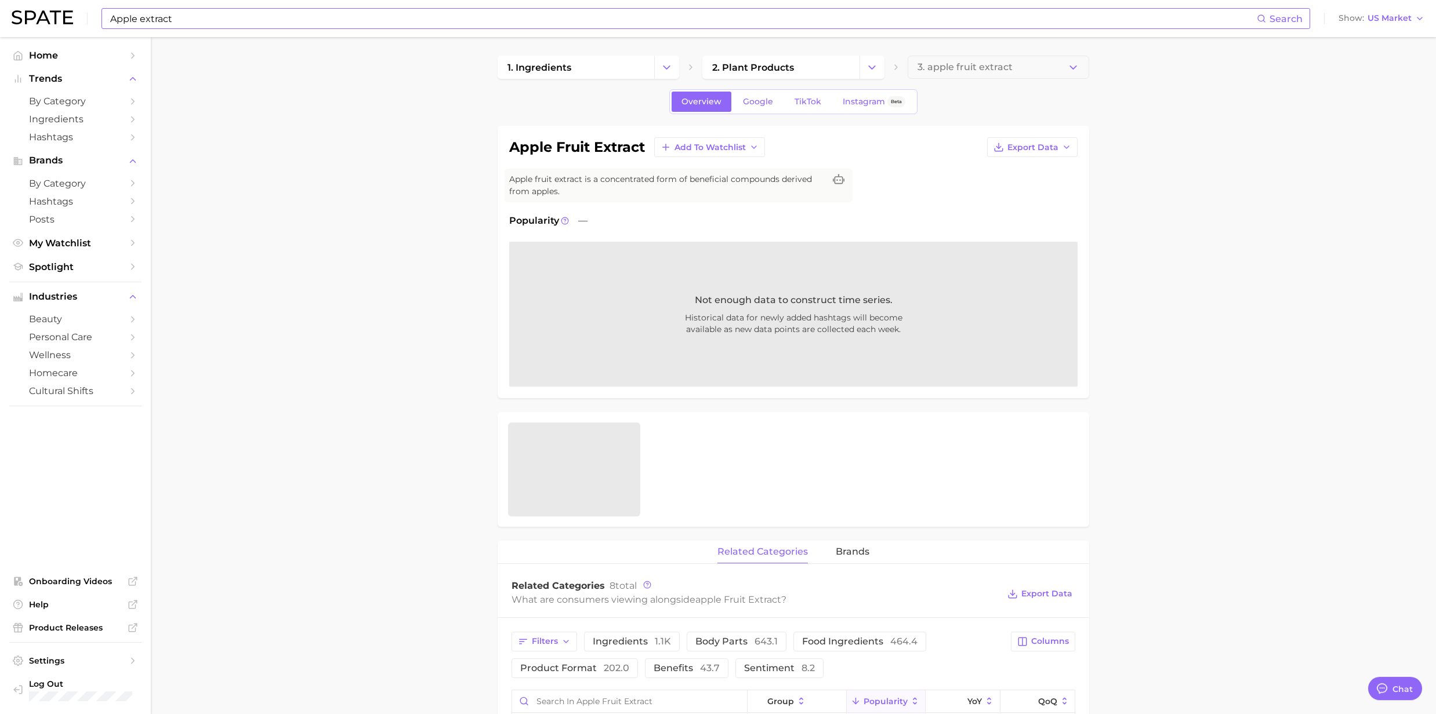
click at [202, 17] on input "Apple extract" at bounding box center [683, 19] width 1148 height 20
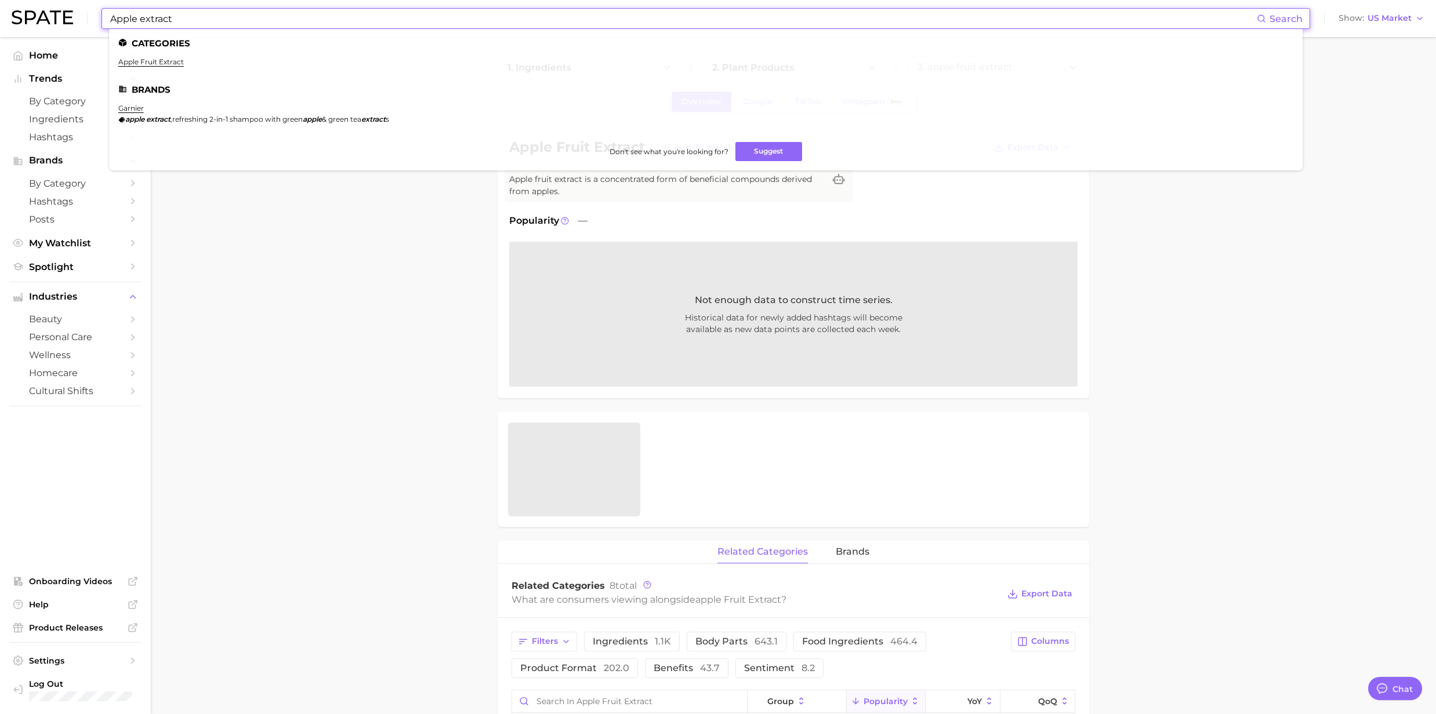
drag, startPoint x: 202, startPoint y: 17, endPoint x: 74, endPoint y: 14, distance: 128.2
click at [74, 14] on div "Apple extract Search Categories apple fruit extract Brands garnier apple extrac…" at bounding box center [718, 18] width 1413 height 37
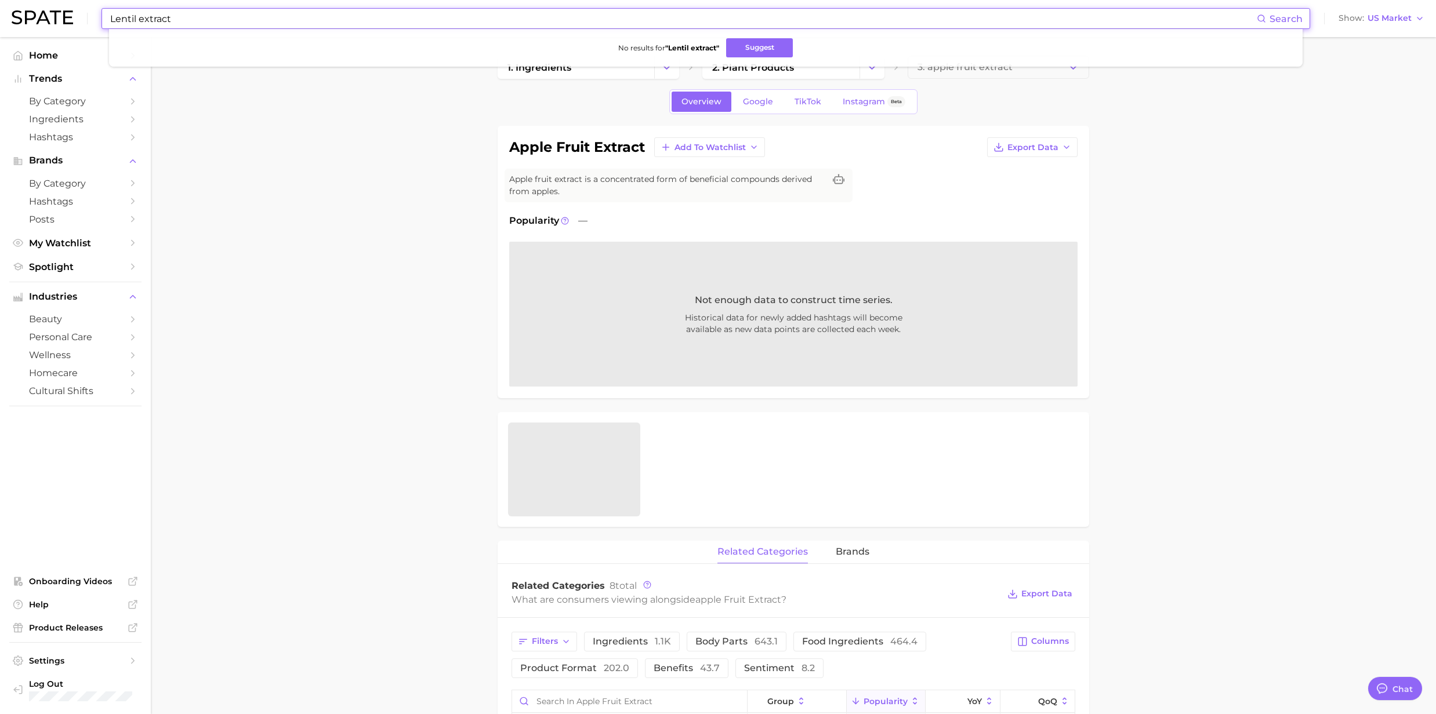
click at [140, 19] on input "Lentil extract" at bounding box center [683, 19] width 1148 height 20
click at [162, 17] on input "Lentil fruit extract" at bounding box center [683, 19] width 1148 height 20
click at [137, 19] on input "Lentil fruit extract" at bounding box center [683, 19] width 1148 height 20
drag, startPoint x: 189, startPoint y: 24, endPoint x: 143, endPoint y: 26, distance: 46.4
click at [143, 26] on input "Lentil fruit extract" at bounding box center [683, 19] width 1148 height 20
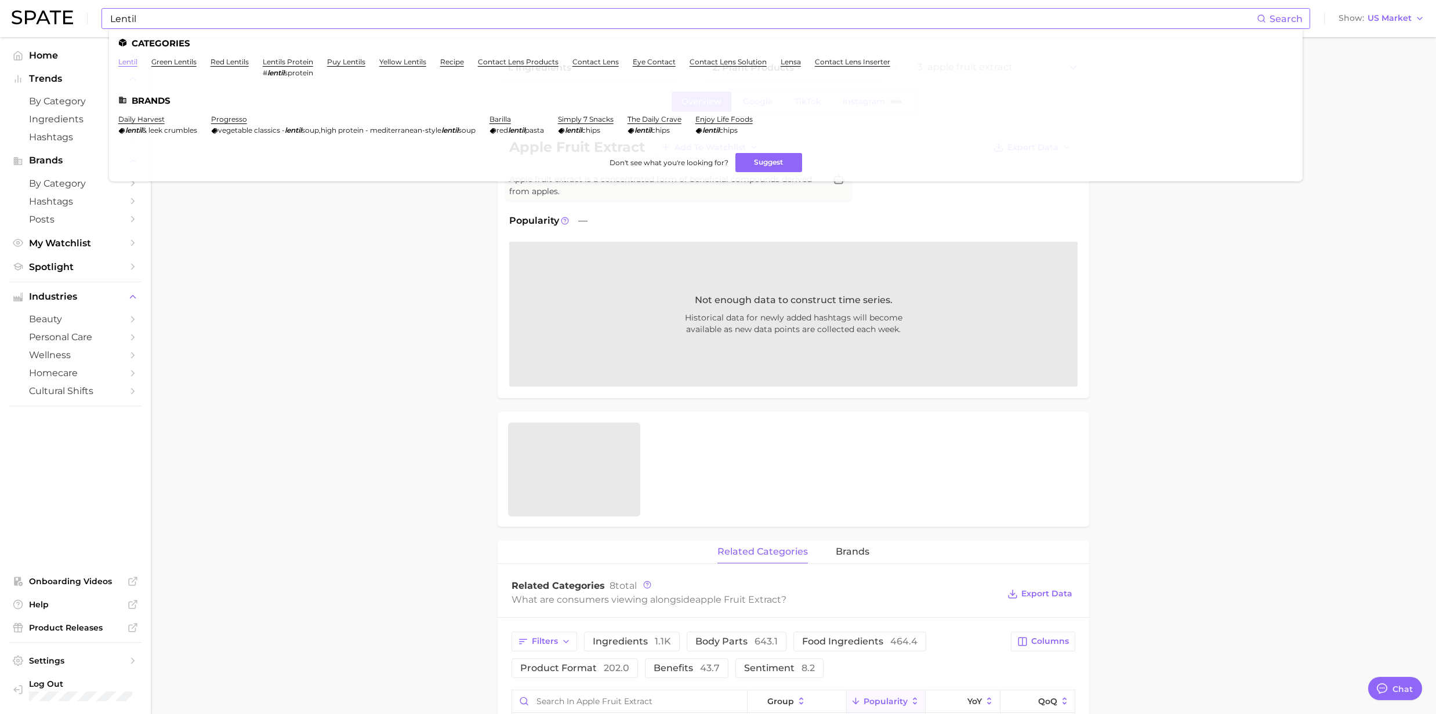
click at [124, 59] on link "lentil" at bounding box center [127, 61] width 19 height 9
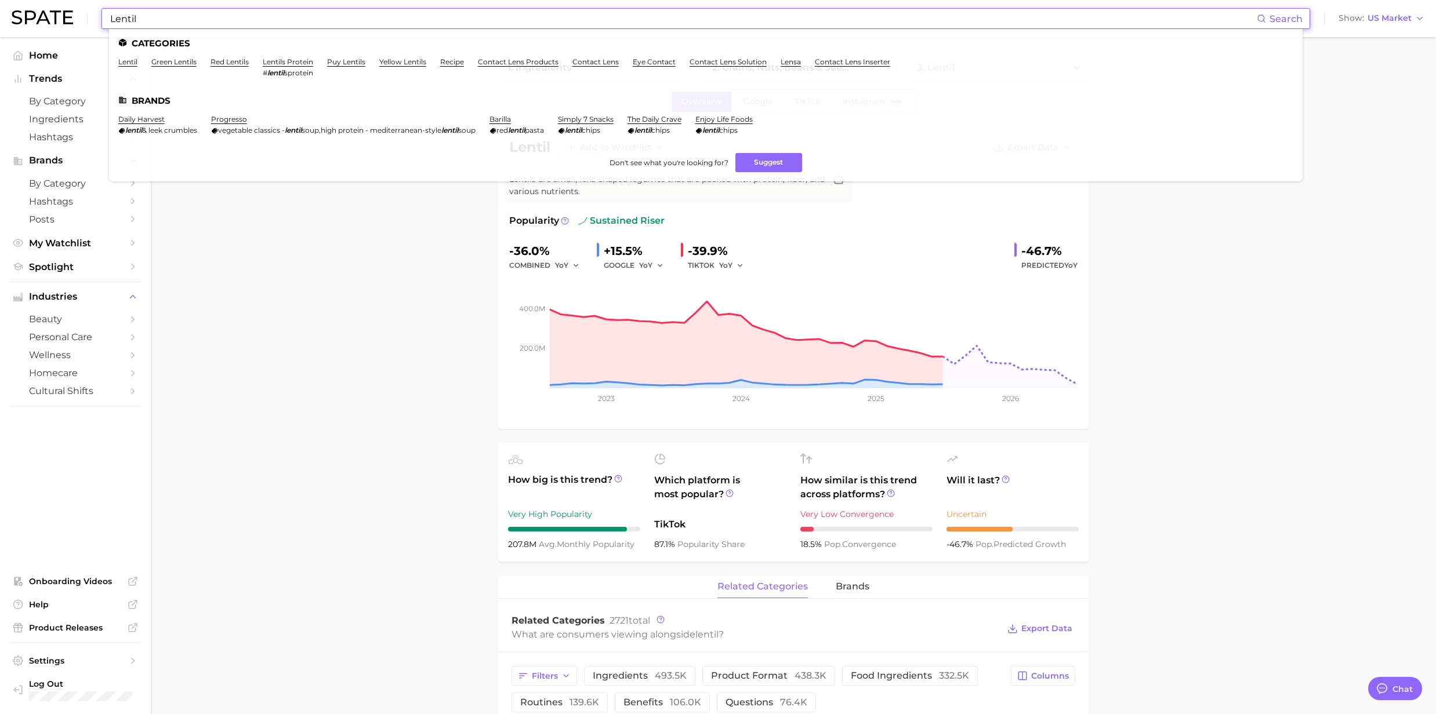
click at [153, 17] on input "Lentil" at bounding box center [683, 19] width 1148 height 20
click at [183, 60] on link "green lentils" at bounding box center [173, 61] width 45 height 9
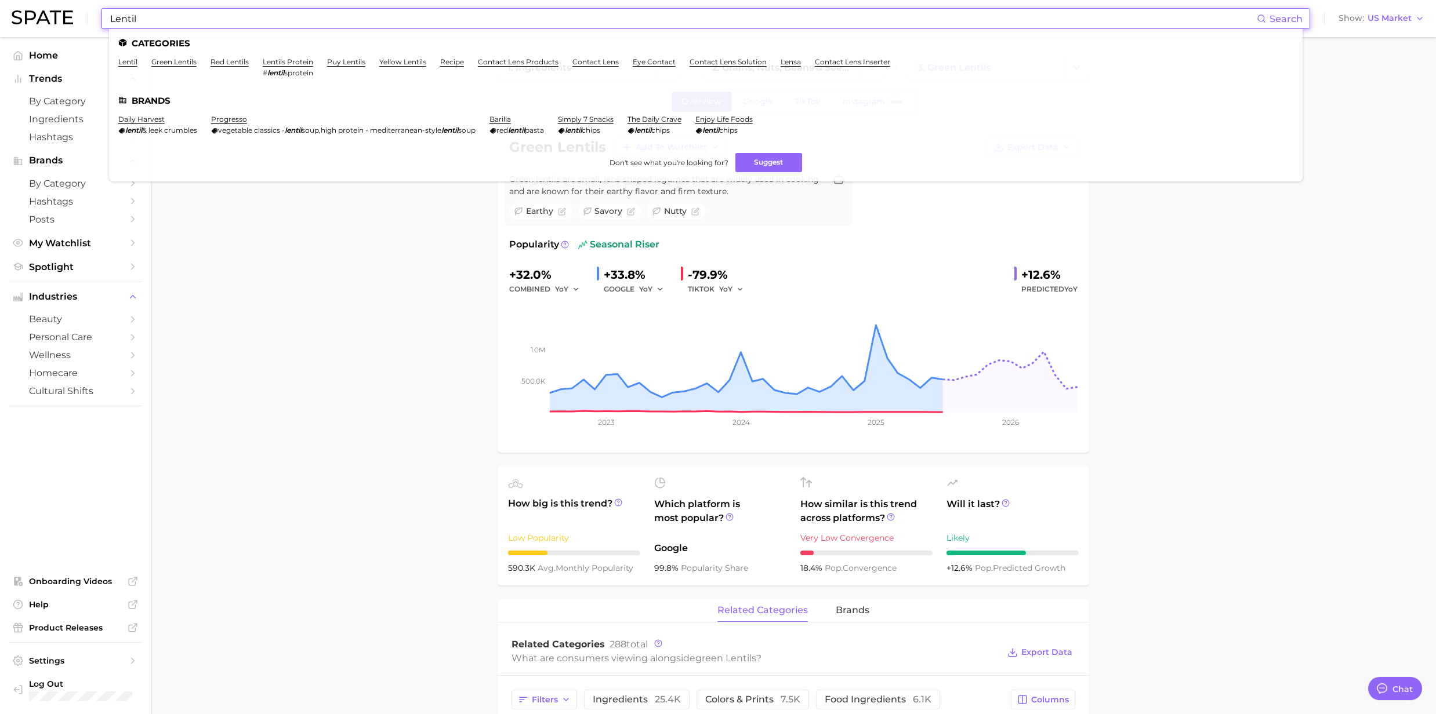
click at [197, 17] on input "Lentil" at bounding box center [683, 19] width 1148 height 20
click at [233, 60] on link "red lentils" at bounding box center [230, 61] width 38 height 9
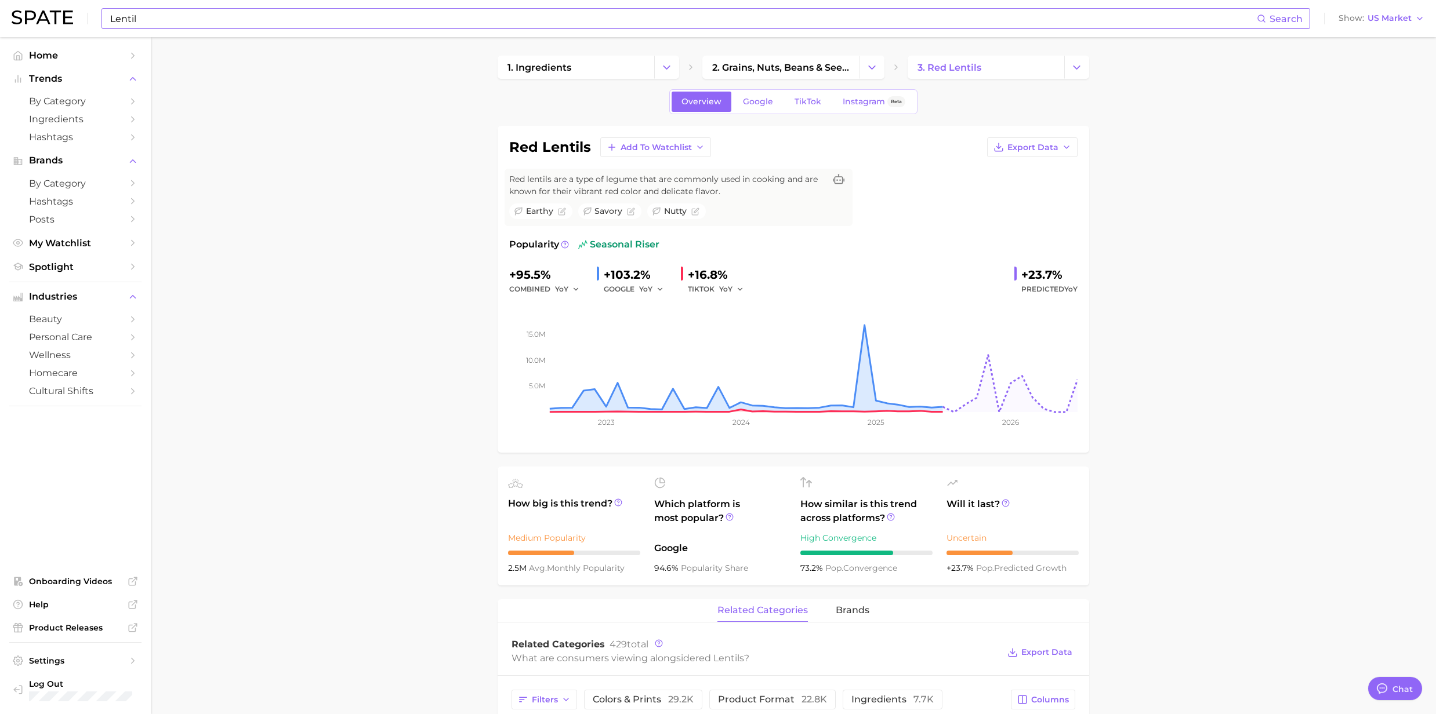
click at [216, 19] on input "Lentil" at bounding box center [683, 19] width 1148 height 20
drag, startPoint x: 186, startPoint y: 24, endPoint x: 84, endPoint y: 26, distance: 102.1
click at [84, 26] on div "Lentil extract Search No results for " Lentil extract " Suggest Show US Market" at bounding box center [718, 18] width 1413 height 37
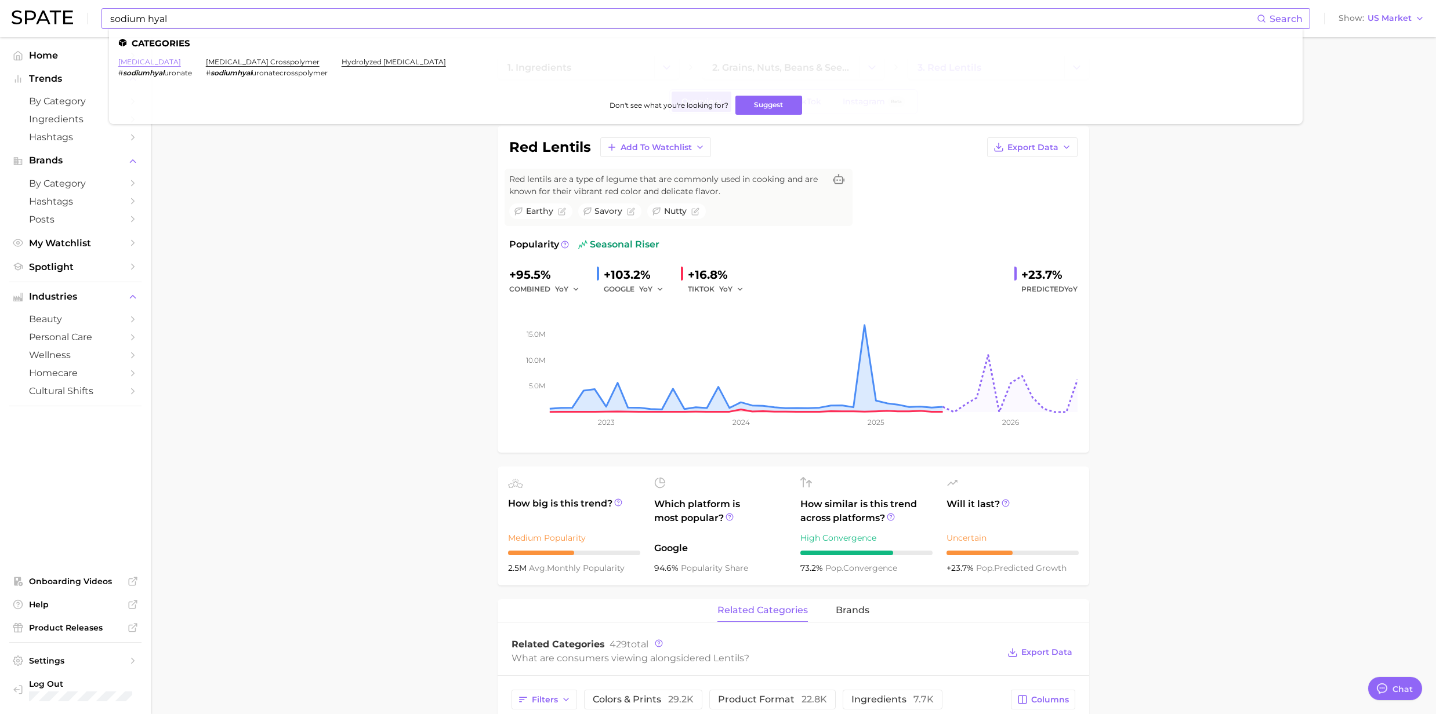
click at [157, 65] on link "sodium hyaluronate" at bounding box center [149, 61] width 63 height 9
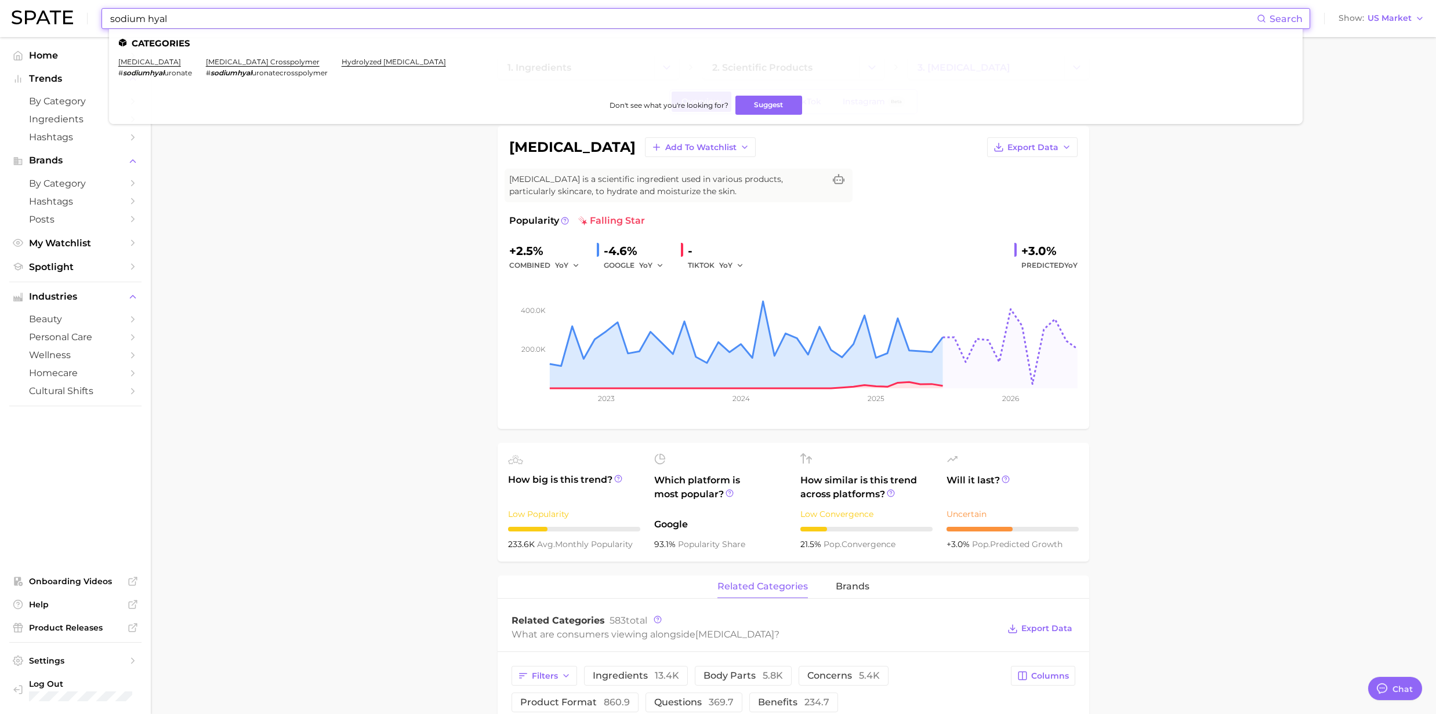
click at [188, 26] on input "sodium hyal" at bounding box center [683, 19] width 1148 height 20
click at [267, 66] on link "sodium hyaluronate crosspolymer" at bounding box center [263, 61] width 114 height 9
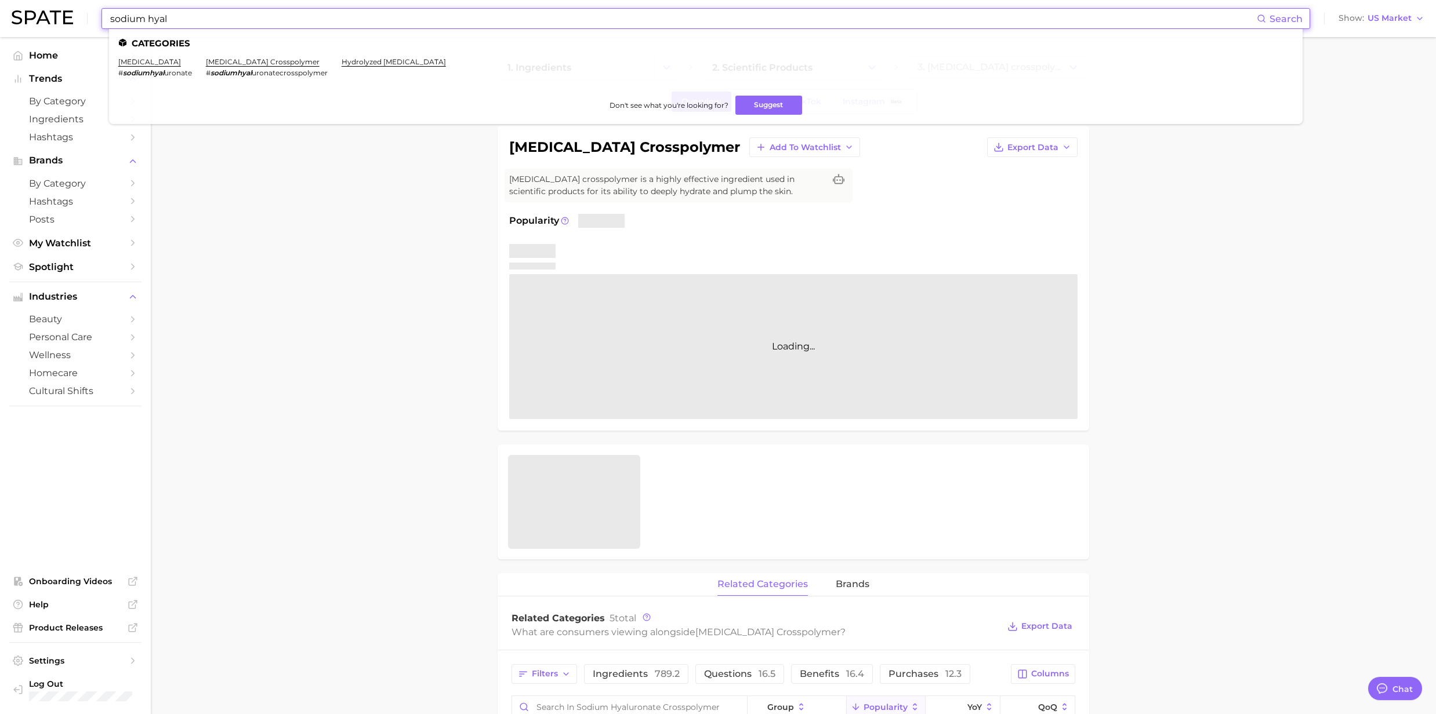
click at [205, 16] on input "sodium hyal" at bounding box center [683, 19] width 1148 height 20
click at [393, 59] on link "hydrolyzed sodium hyaluronate" at bounding box center [394, 61] width 104 height 9
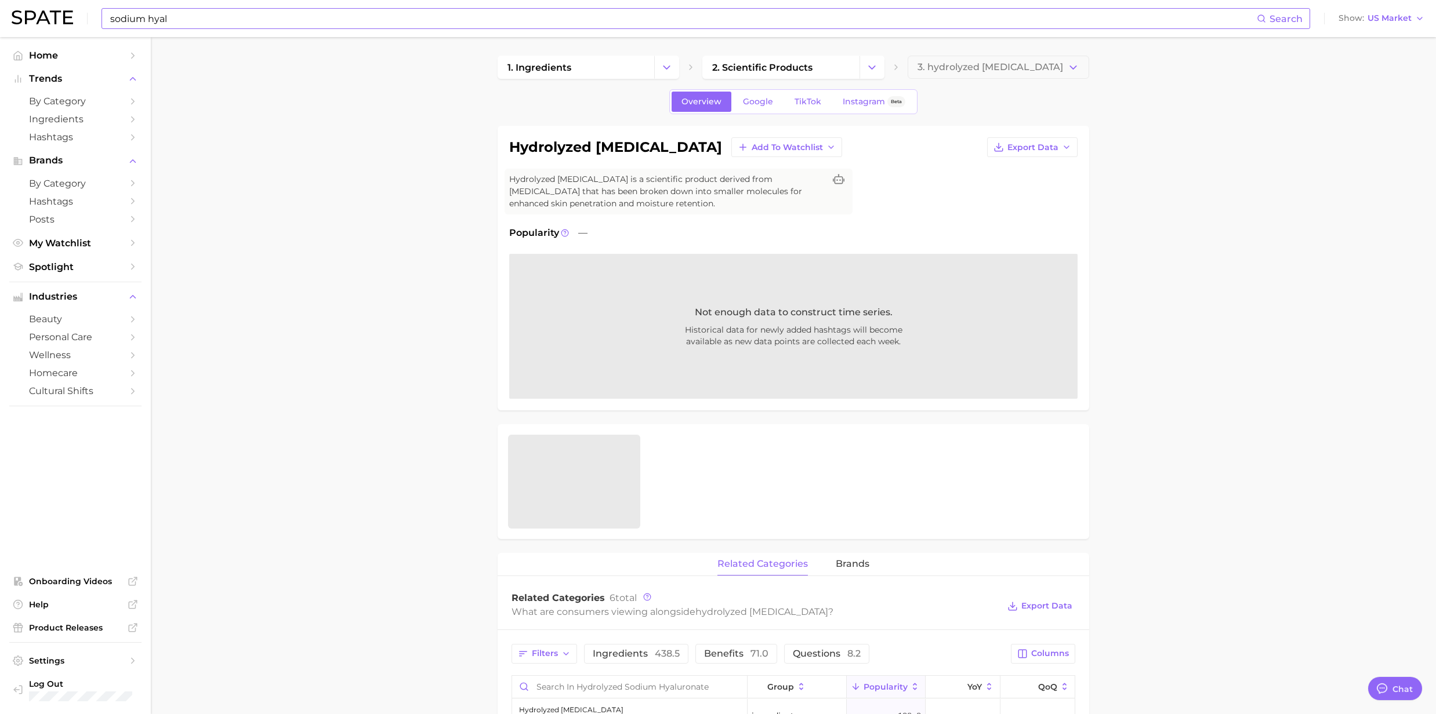
click at [210, 17] on input "sodium hyal" at bounding box center [683, 19] width 1148 height 20
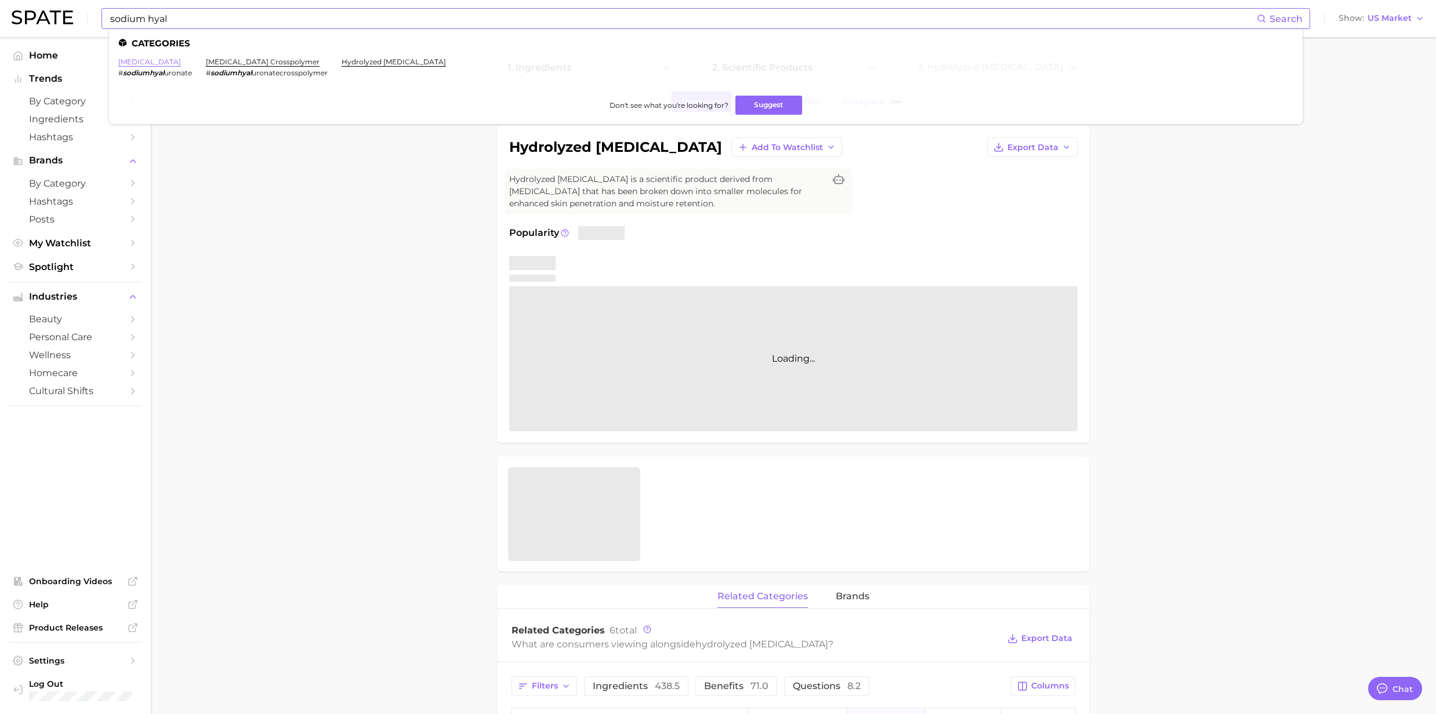
click at [167, 66] on link "sodium hyaluronate" at bounding box center [149, 61] width 63 height 9
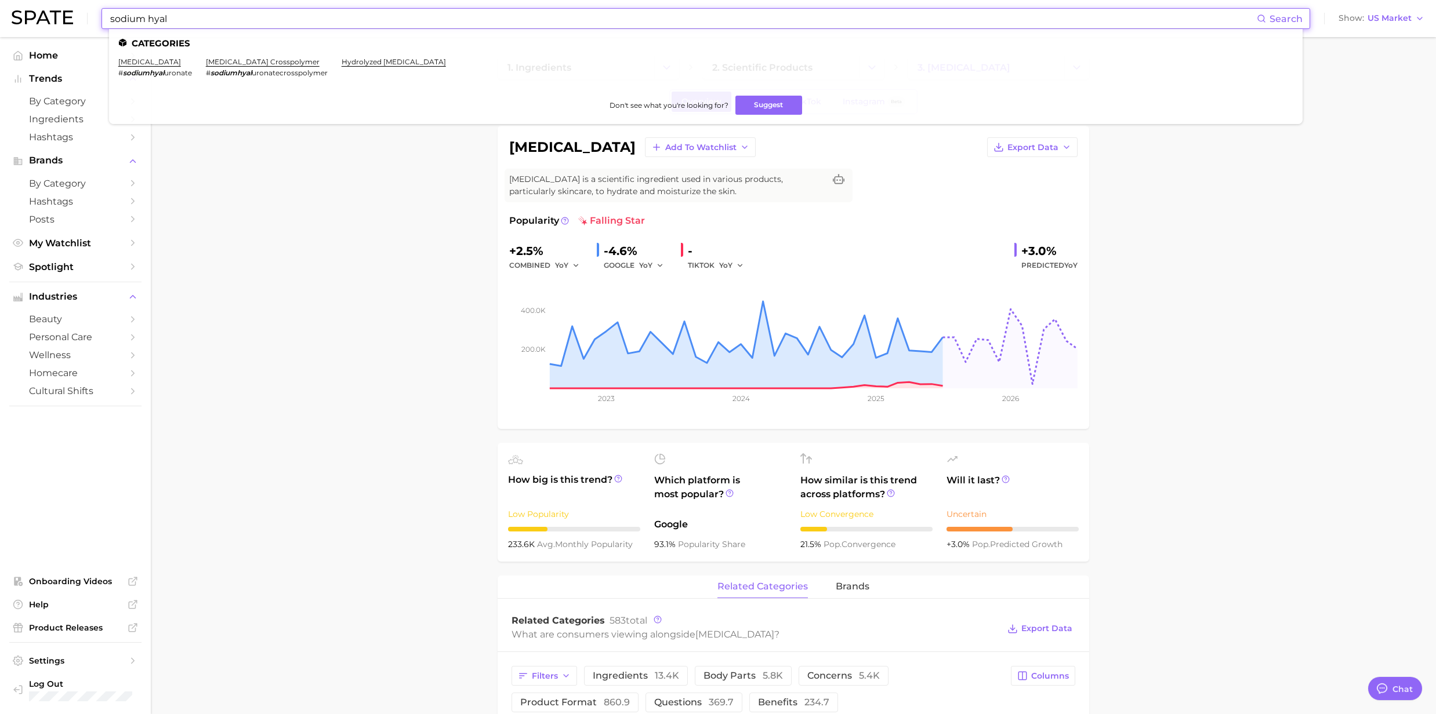
drag, startPoint x: 212, startPoint y: 15, endPoint x: 70, endPoint y: 2, distance: 142.6
click at [70, 2] on div "sodium hyal Search Categories sodium hyaluronate # sodiumhyal uronate sodium hy…" at bounding box center [718, 18] width 1413 height 37
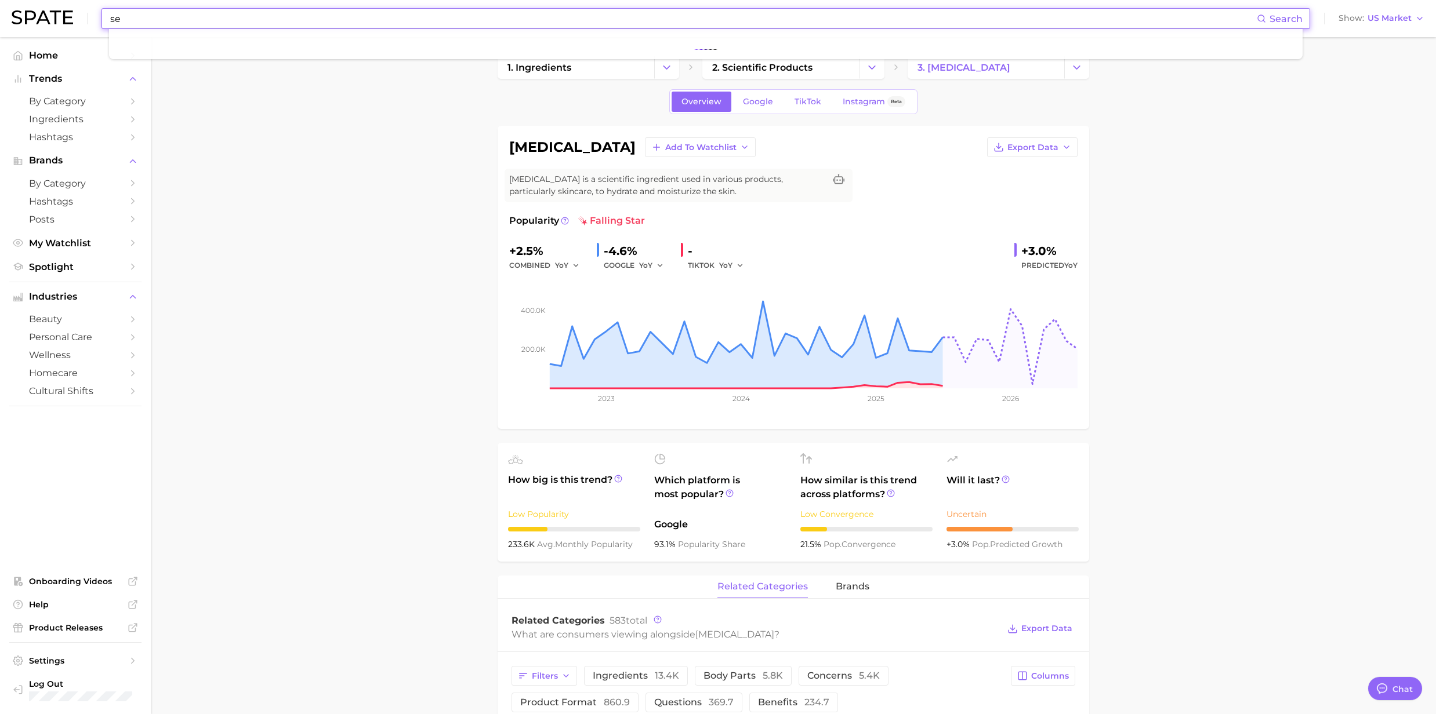
type input "s"
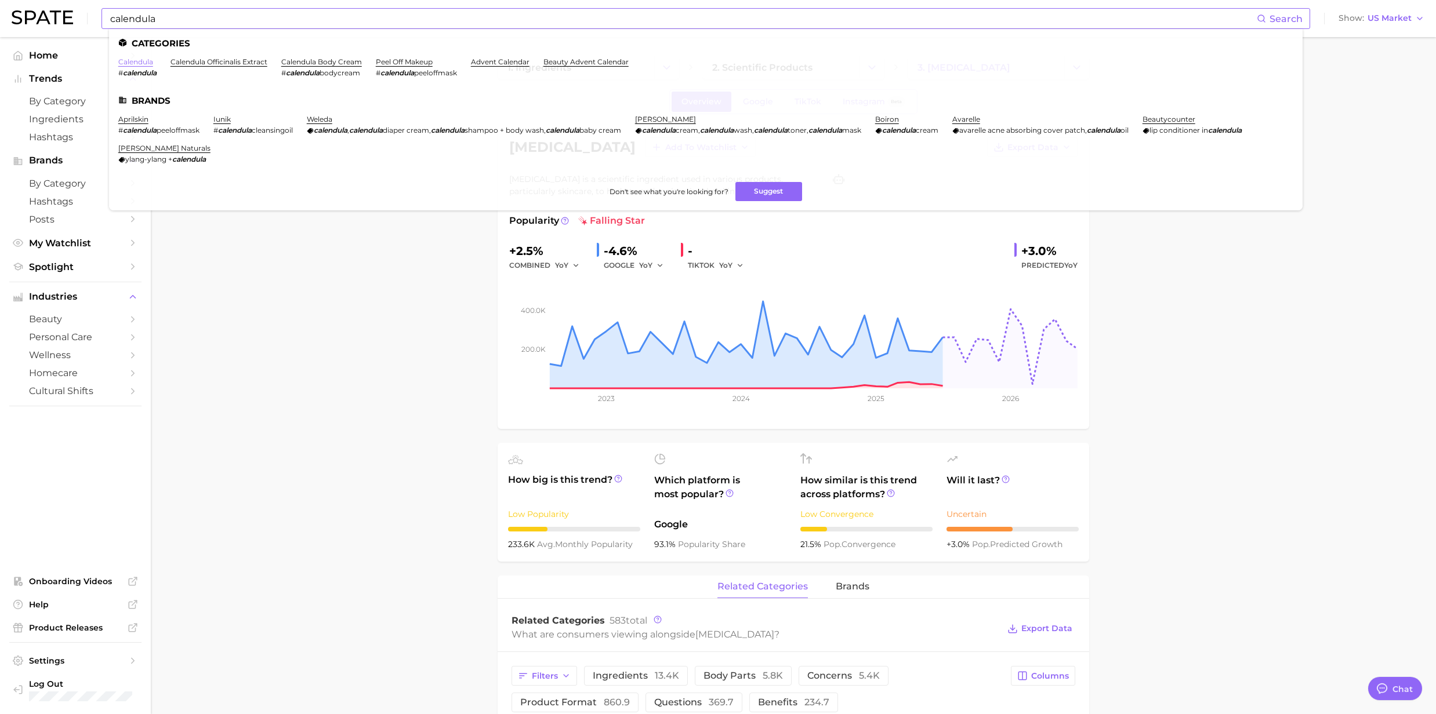
click at [139, 64] on link "calendula" at bounding box center [135, 61] width 35 height 9
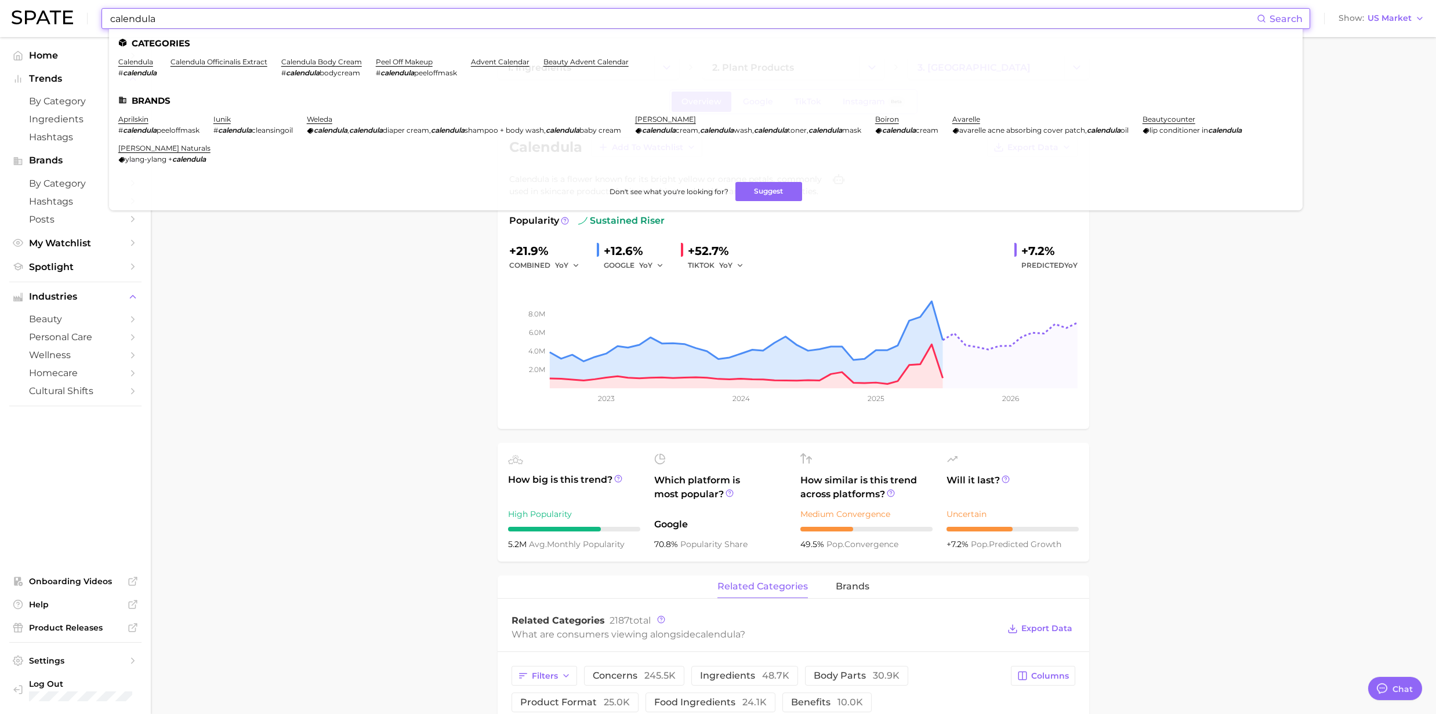
click at [179, 27] on input "calendula" at bounding box center [683, 19] width 1148 height 20
click at [209, 65] on link "calendula officinalis extract" at bounding box center [218, 61] width 97 height 9
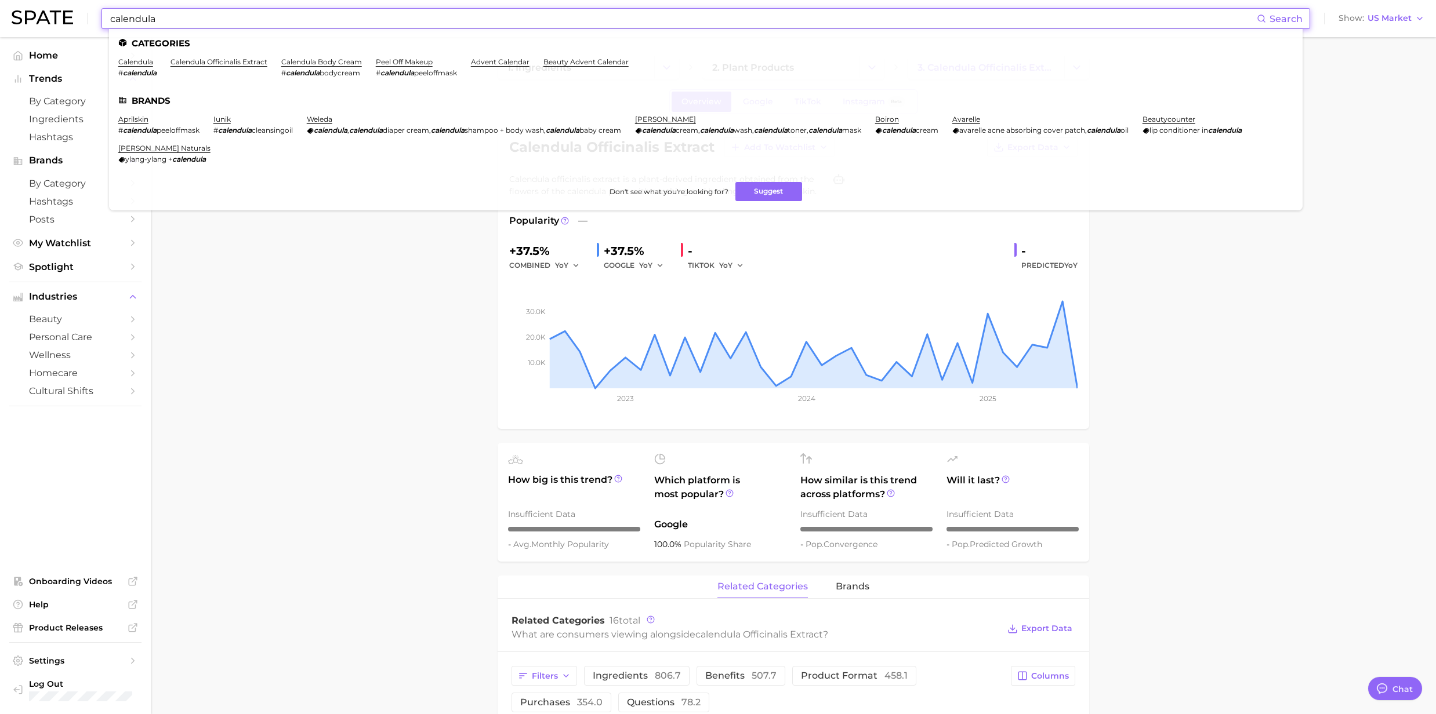
click at [226, 26] on input "calendula" at bounding box center [683, 19] width 1148 height 20
click at [184, 60] on link "calendula officinalis extract" at bounding box center [218, 61] width 97 height 9
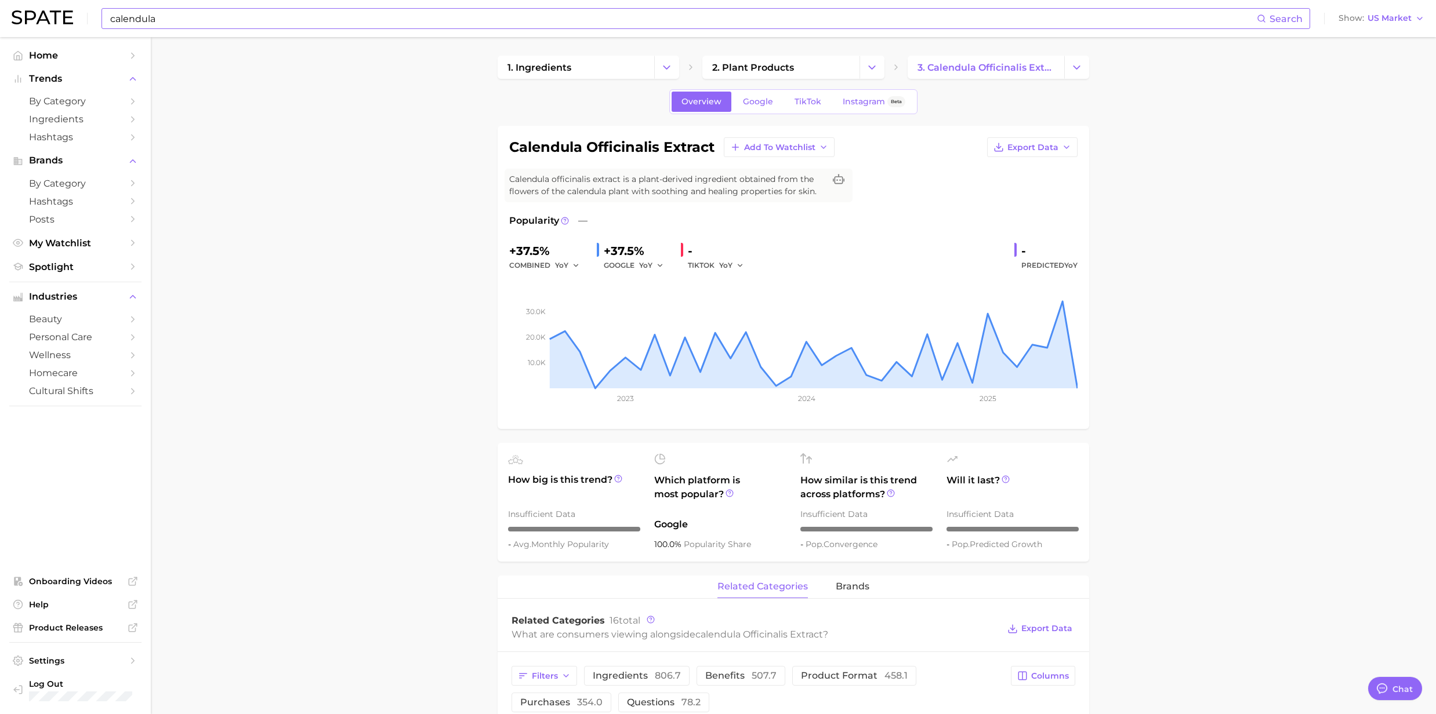
click at [147, 19] on input "calendula" at bounding box center [683, 19] width 1148 height 20
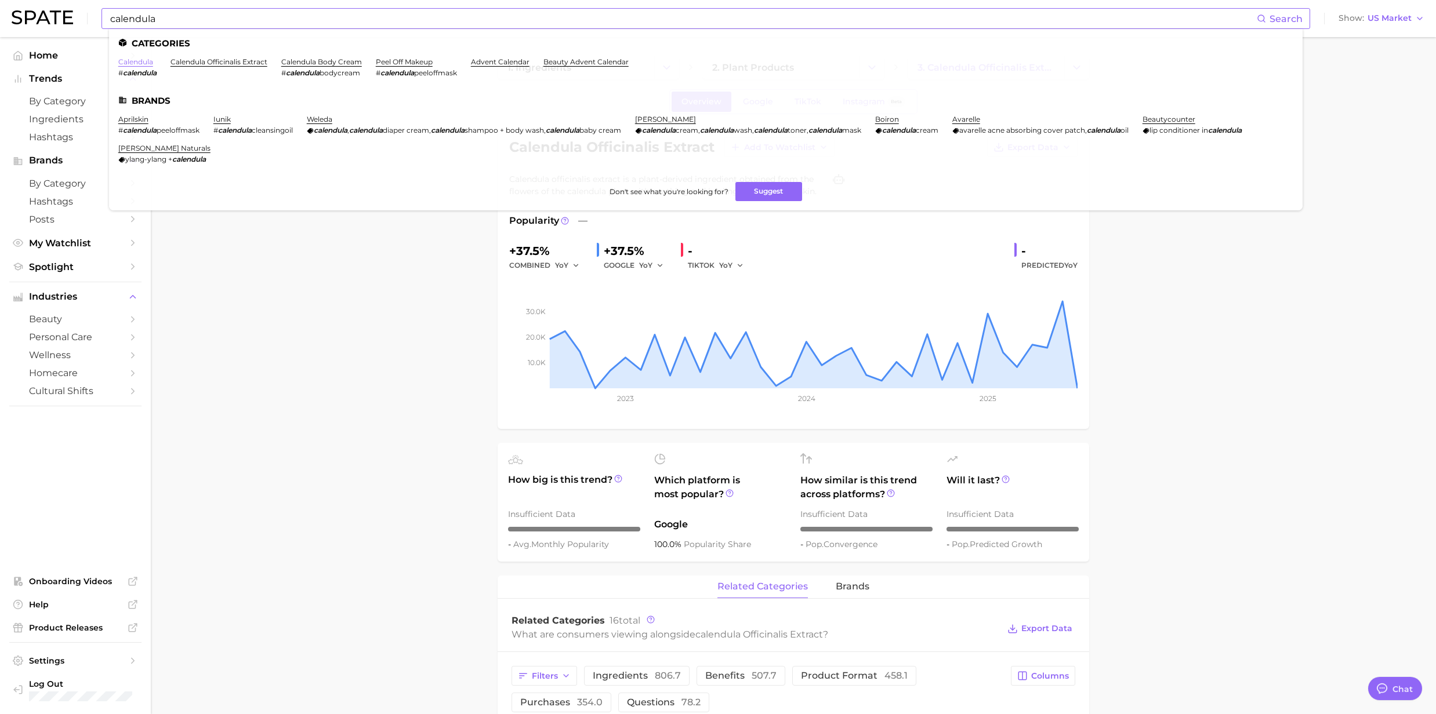
click at [149, 64] on link "calendula" at bounding box center [135, 61] width 35 height 9
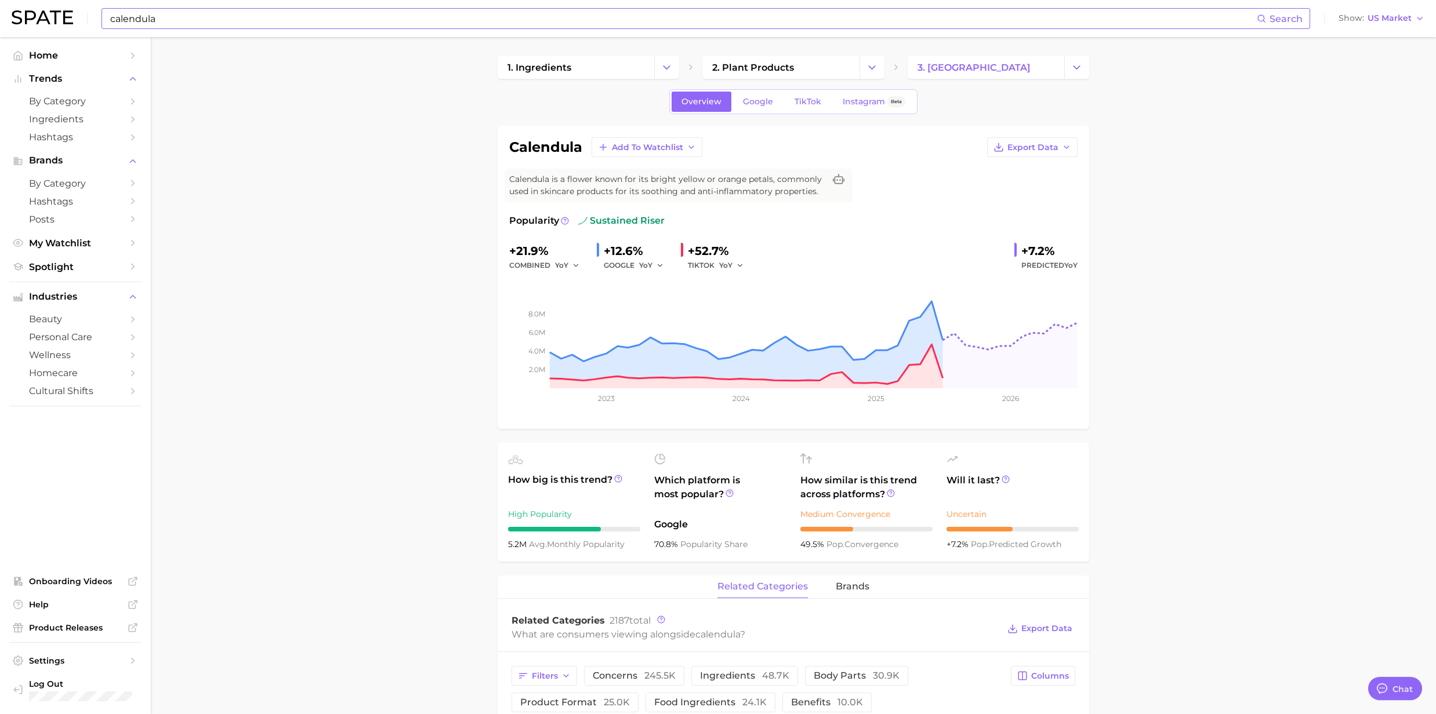
click at [172, 14] on input "calendula" at bounding box center [683, 19] width 1148 height 20
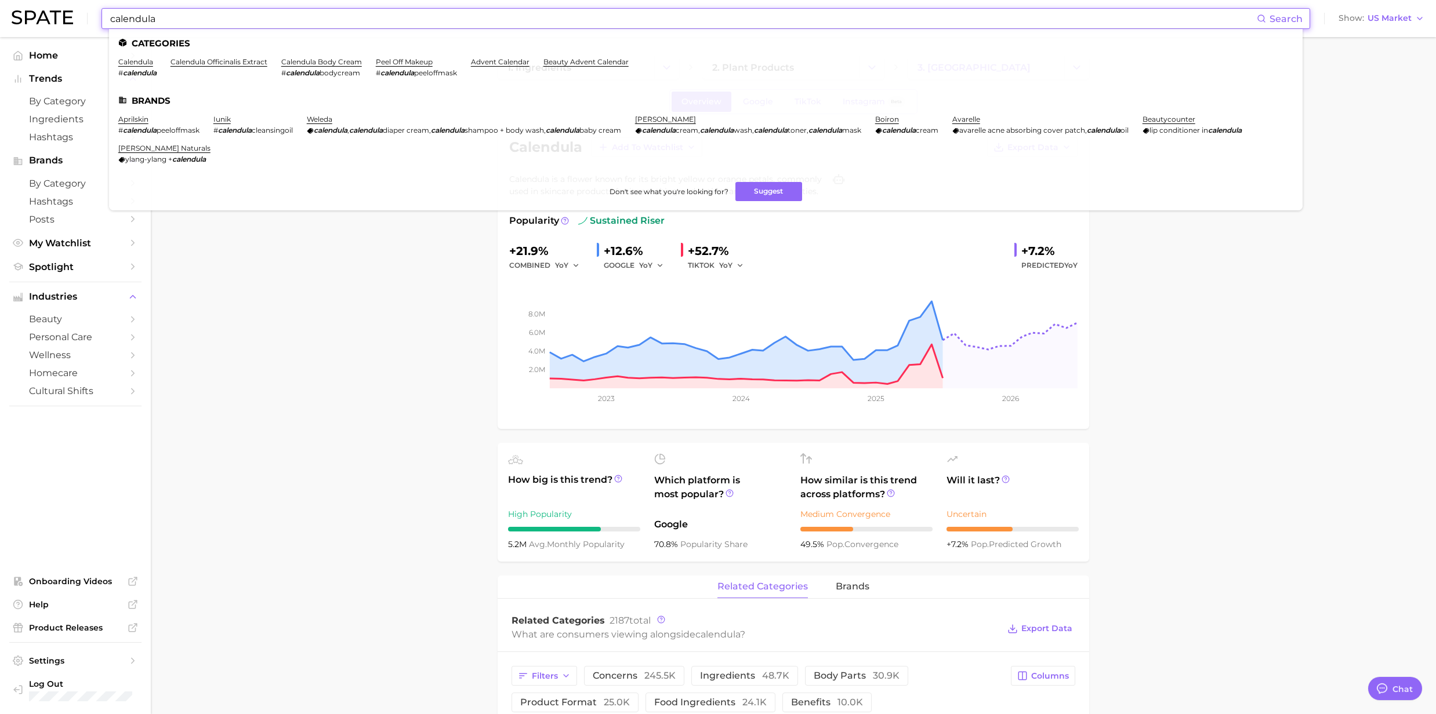
drag, startPoint x: 172, startPoint y: 17, endPoint x: 82, endPoint y: 12, distance: 89.5
click at [82, 12] on div "calendula Search Categories calendula # calendula calendula officinalis extract…" at bounding box center [718, 18] width 1413 height 37
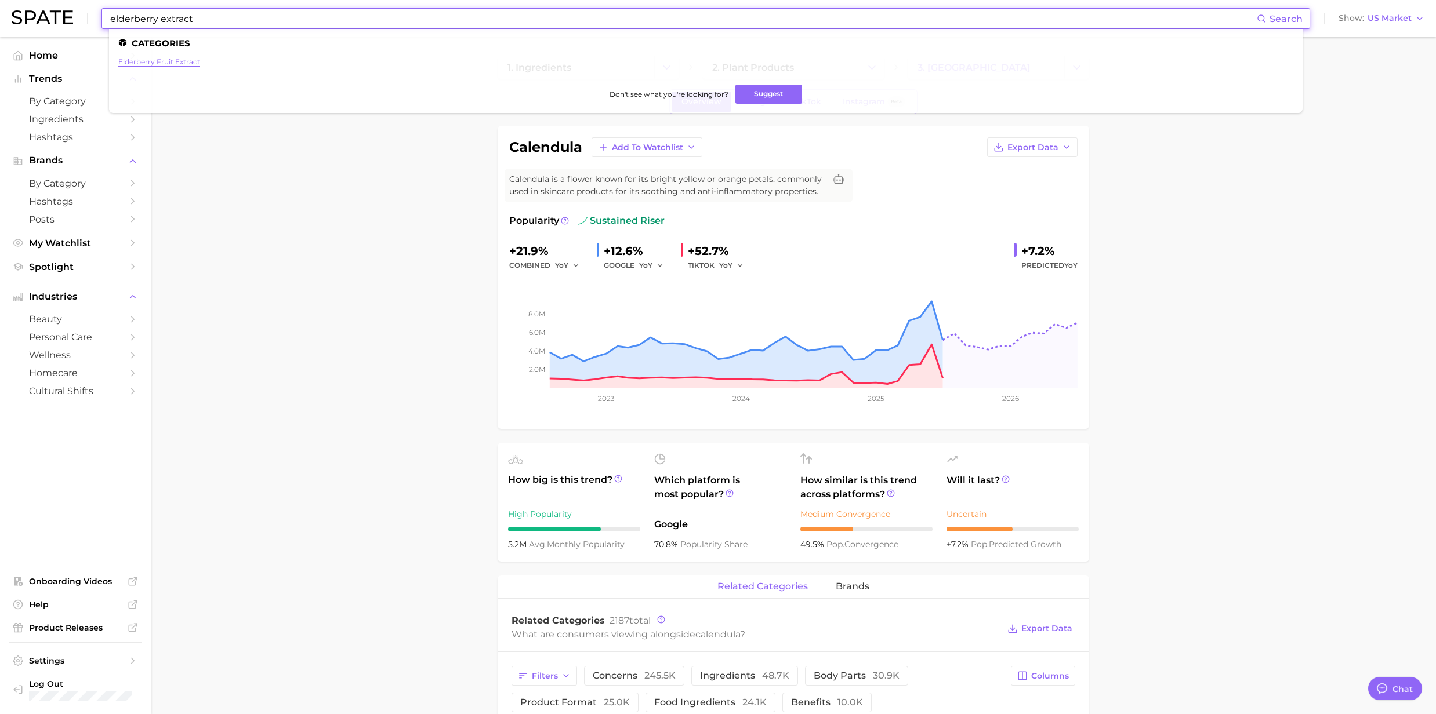
click at [167, 57] on link "elderberry fruit extract" at bounding box center [159, 61] width 82 height 9
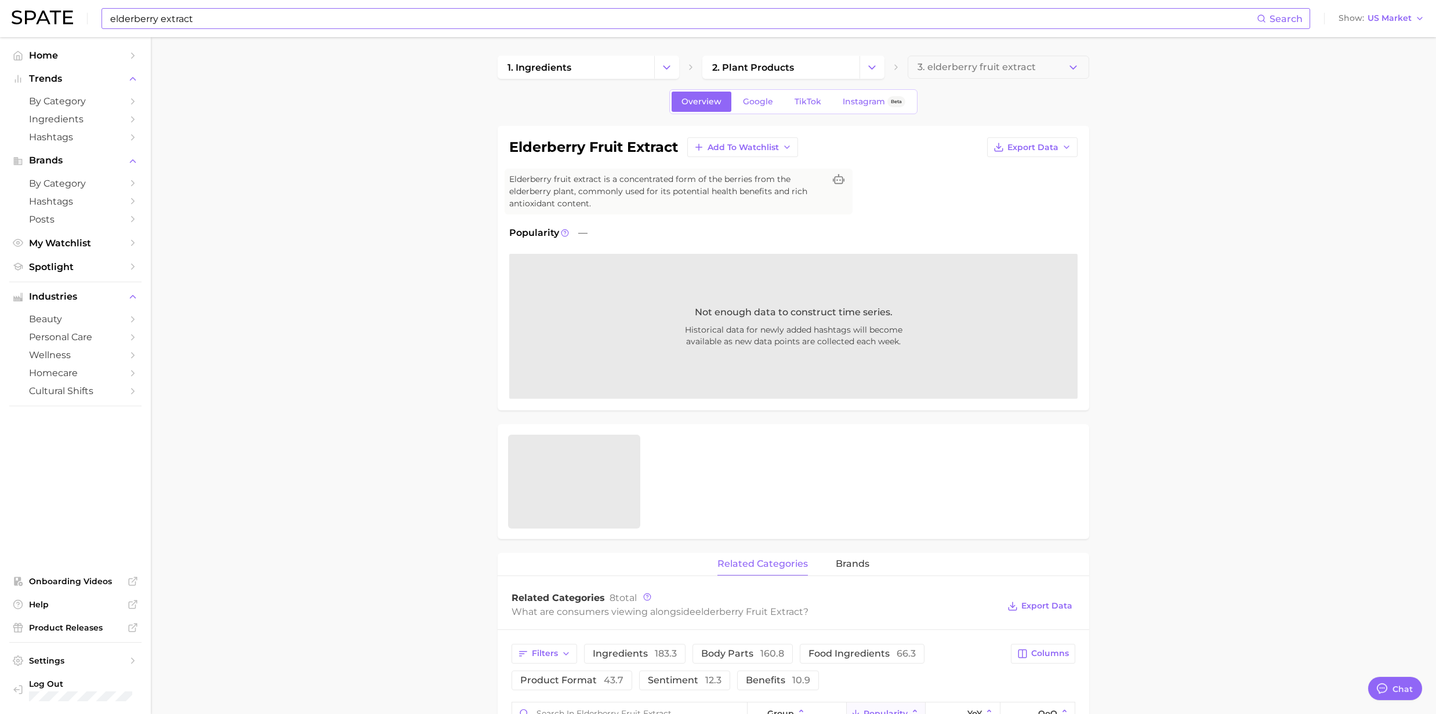
drag, startPoint x: 179, startPoint y: 87, endPoint x: 1275, endPoint y: 153, distance: 1098.0
click at [1281, 157] on main "1. ingredients 2. plant products 3. elderberry fruit extract Overview Google Ti…" at bounding box center [793, 644] width 1285 height 1214
click at [254, 24] on input "elderberry extract" at bounding box center [683, 19] width 1148 height 20
type input "elderberry"
click at [217, 397] on main "1. ingredients 2. plant products 3. elderberry fruit extract Overview Google Ti…" at bounding box center [793, 644] width 1285 height 1214
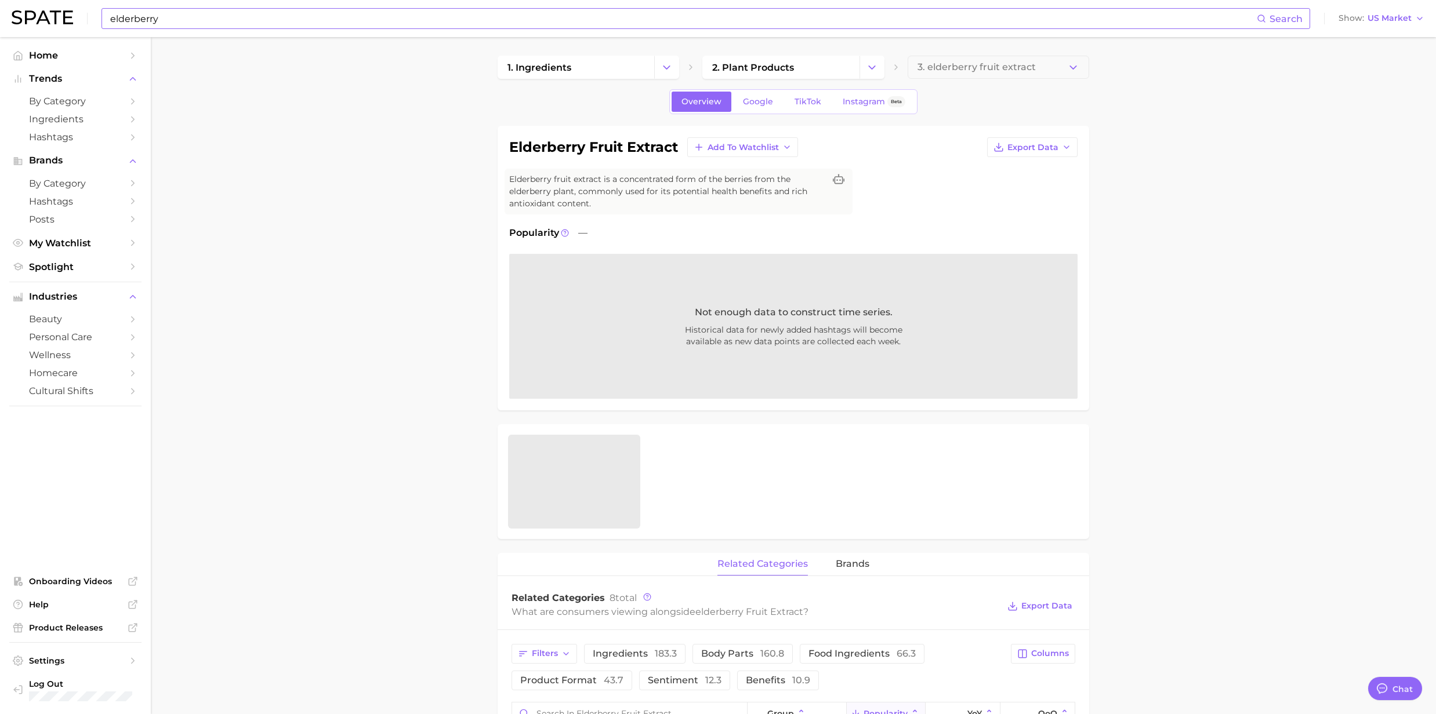
click at [170, 15] on input "elderberry" at bounding box center [683, 19] width 1148 height 20
click at [1279, 19] on span "Search" at bounding box center [1285, 18] width 33 height 11
click at [1265, 19] on icon at bounding box center [1261, 18] width 9 height 9
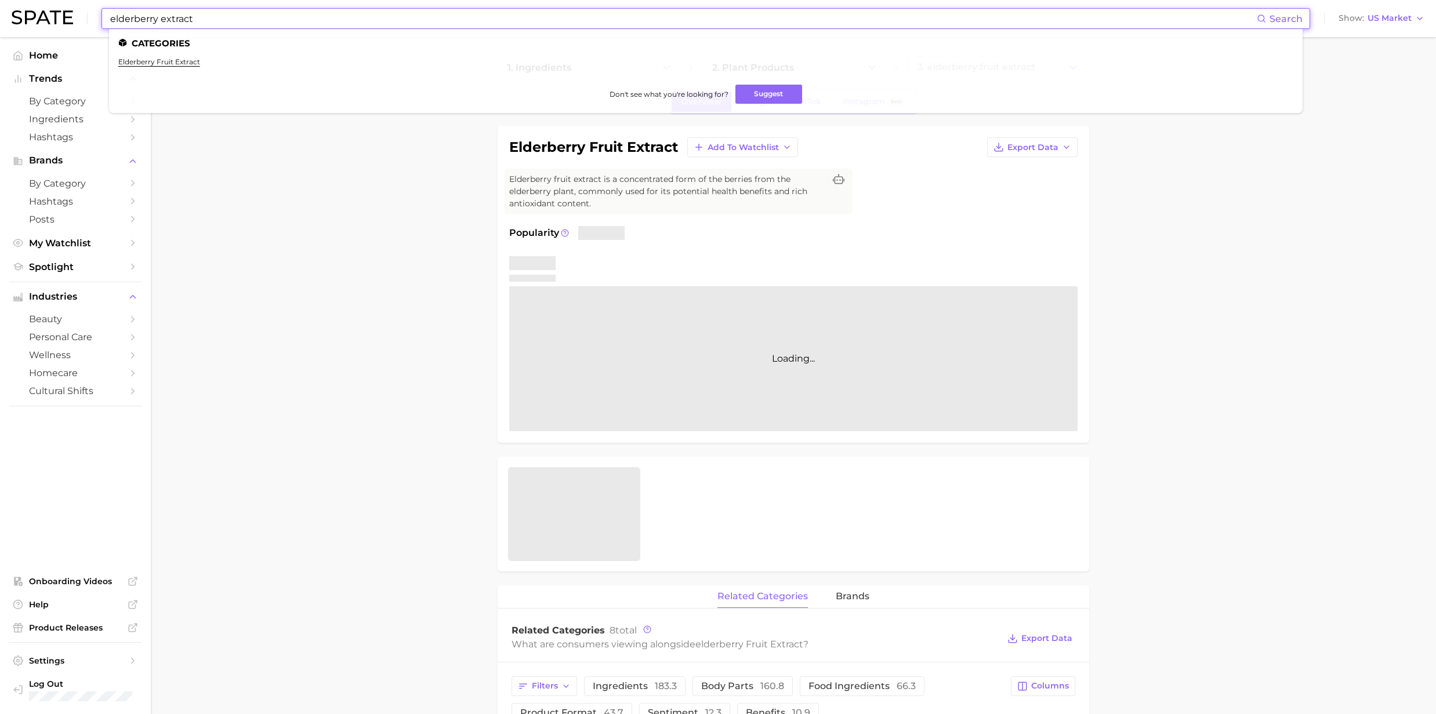
click at [188, 21] on input "elderberry extract" at bounding box center [683, 19] width 1148 height 20
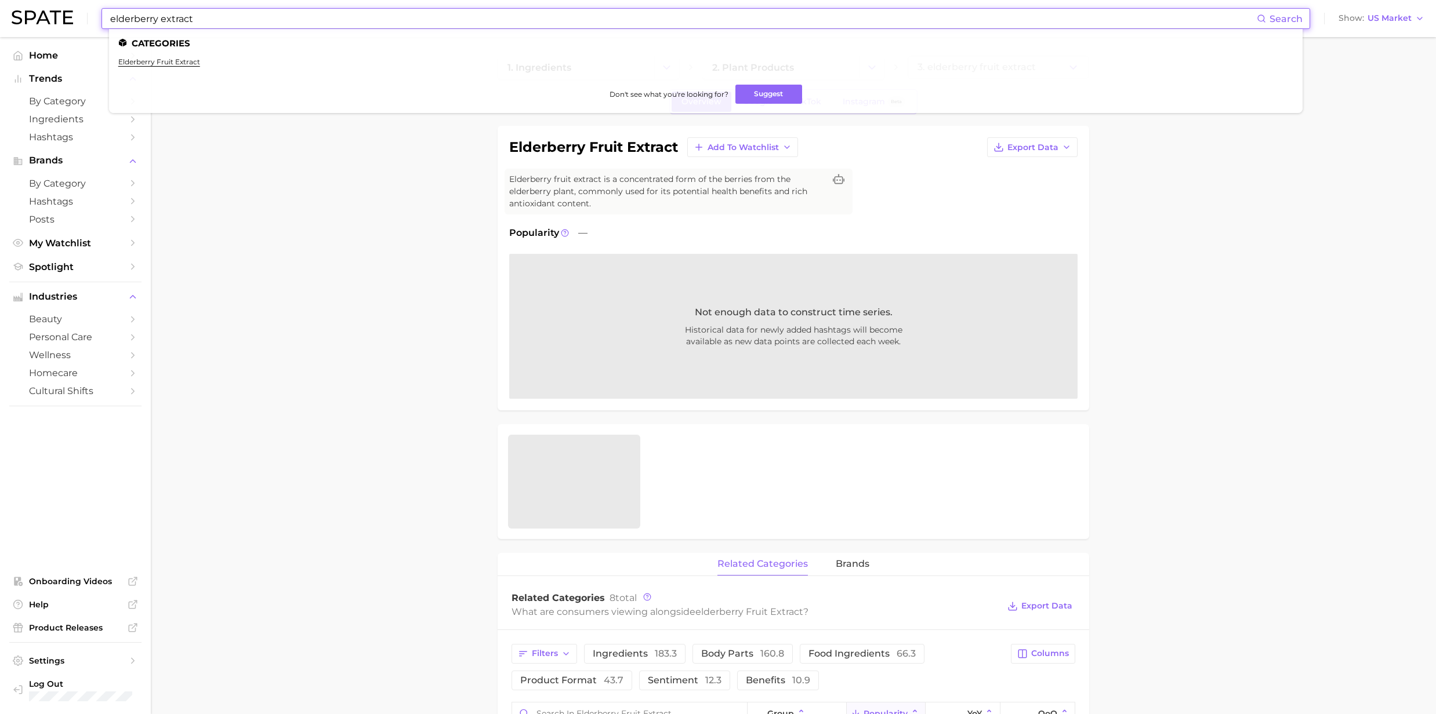
drag, startPoint x: 232, startPoint y: 267, endPoint x: 238, endPoint y: 244, distance: 23.3
click at [233, 267] on main "1. ingredients 2. plant products 3. elderberry fruit extract Overview Google Ti…" at bounding box center [793, 644] width 1285 height 1214
drag, startPoint x: 209, startPoint y: 20, endPoint x: 156, endPoint y: 20, distance: 52.8
click at [156, 20] on input "elderberry extract" at bounding box center [683, 19] width 1148 height 20
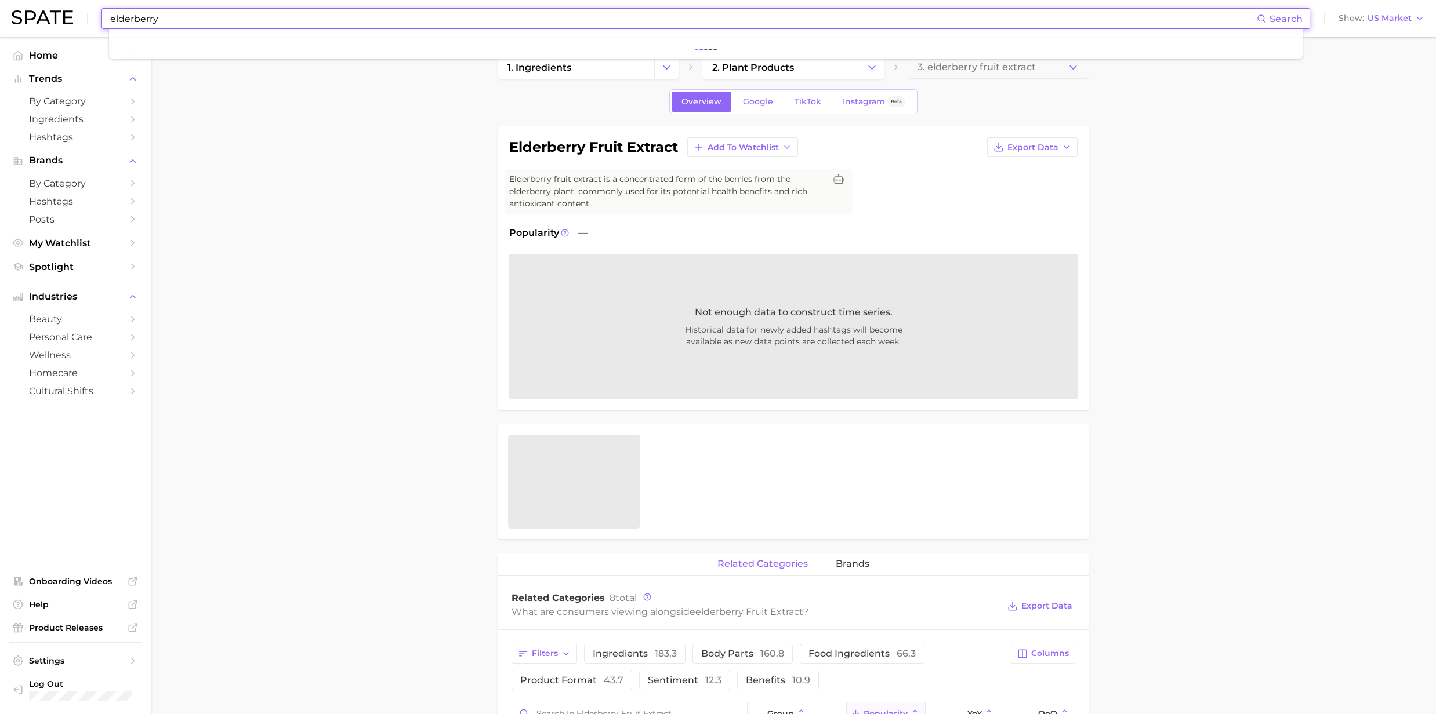
type input "elderberry"
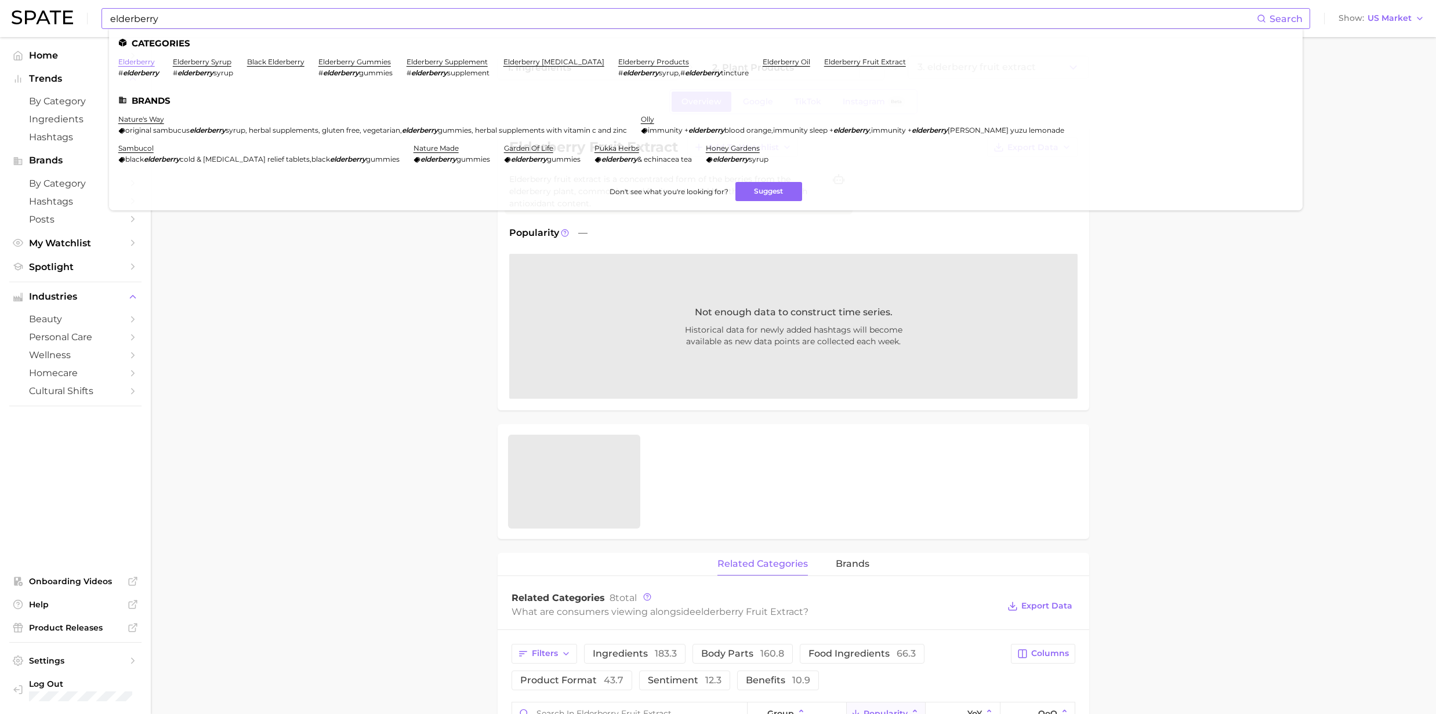
click at [139, 63] on link "elderberry" at bounding box center [136, 61] width 37 height 9
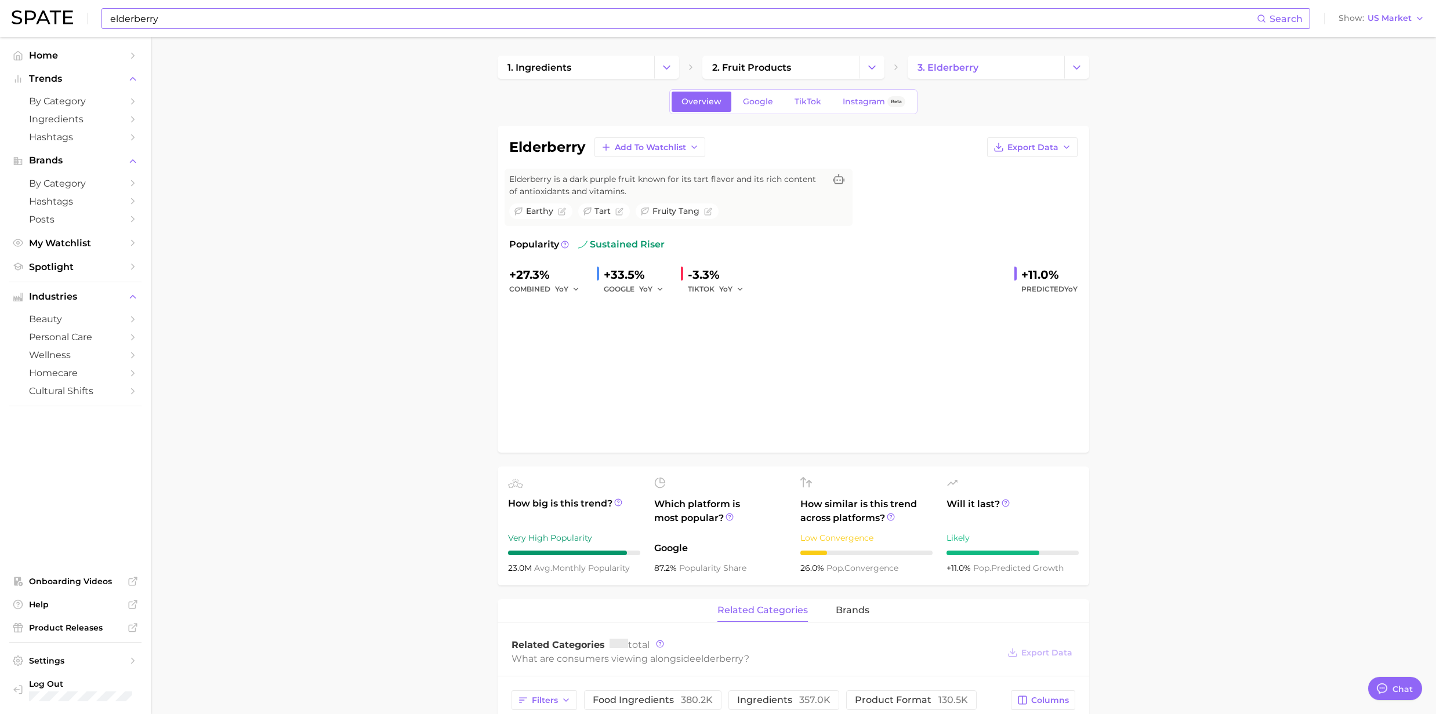
type textarea "x"
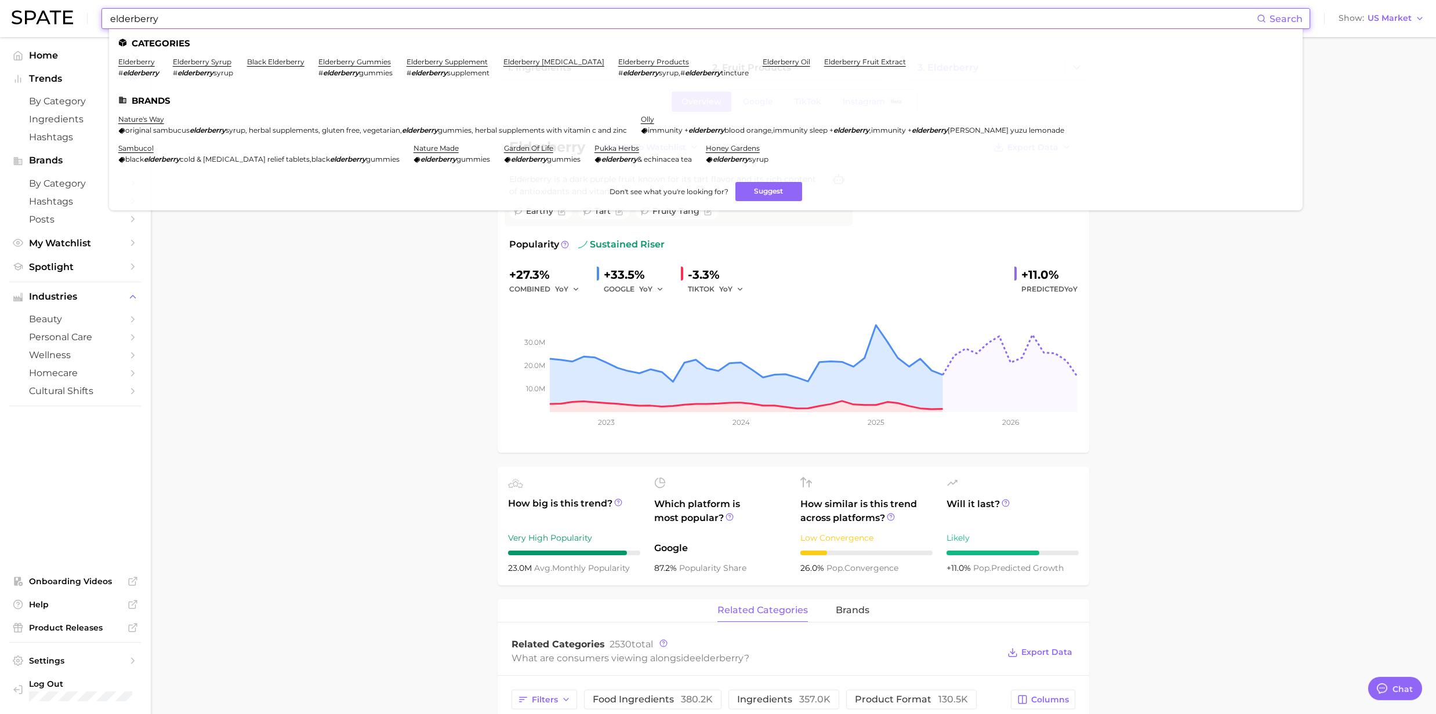
drag, startPoint x: 180, startPoint y: 19, endPoint x: 16, endPoint y: 24, distance: 163.6
click at [16, 24] on div "elderberry Search Categories elderberry # elderberry elderberry syrup # elderbe…" at bounding box center [718, 18] width 1413 height 37
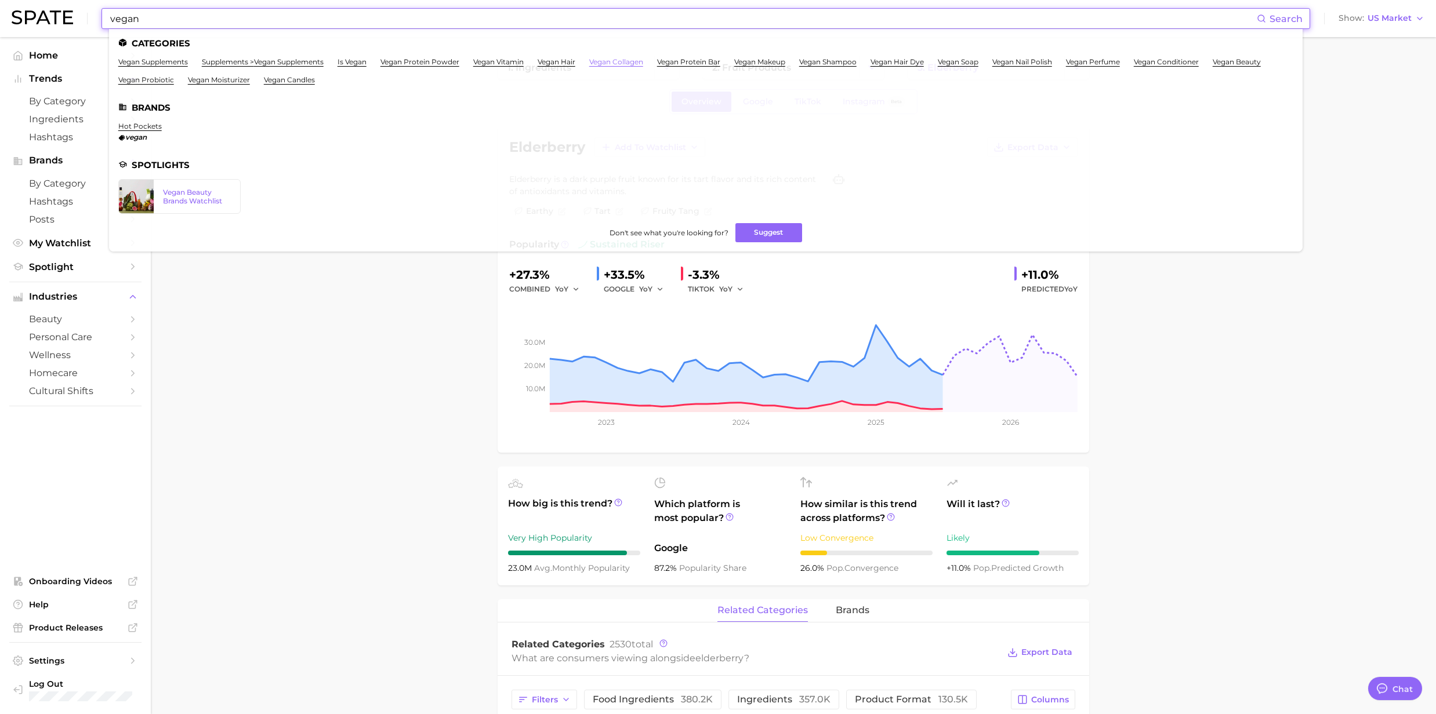
click at [641, 61] on link "vegan collagen" at bounding box center [616, 61] width 54 height 9
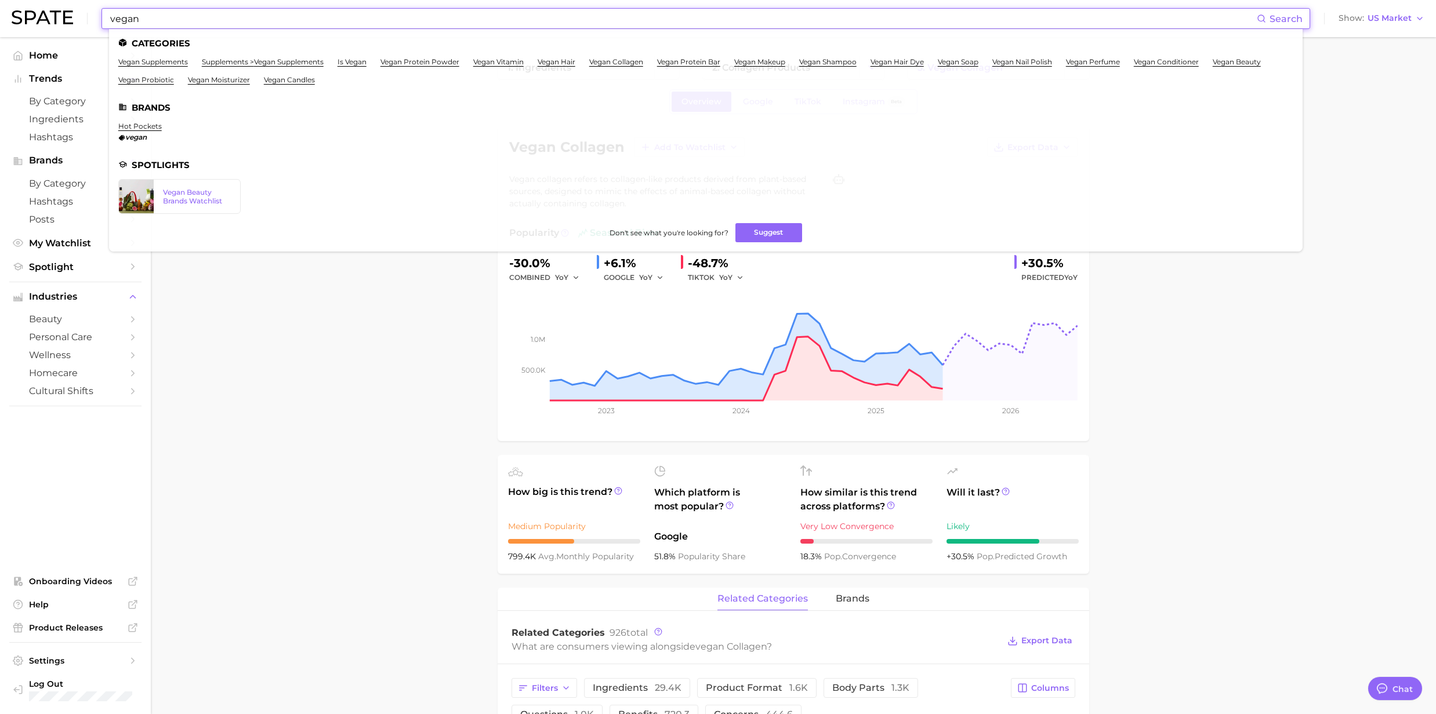
drag, startPoint x: 205, startPoint y: 22, endPoint x: 79, endPoint y: 30, distance: 126.7
click at [80, 26] on div "vegan Search Categories vegan supplements supplements > vegan supplements is ve…" at bounding box center [718, 18] width 1413 height 37
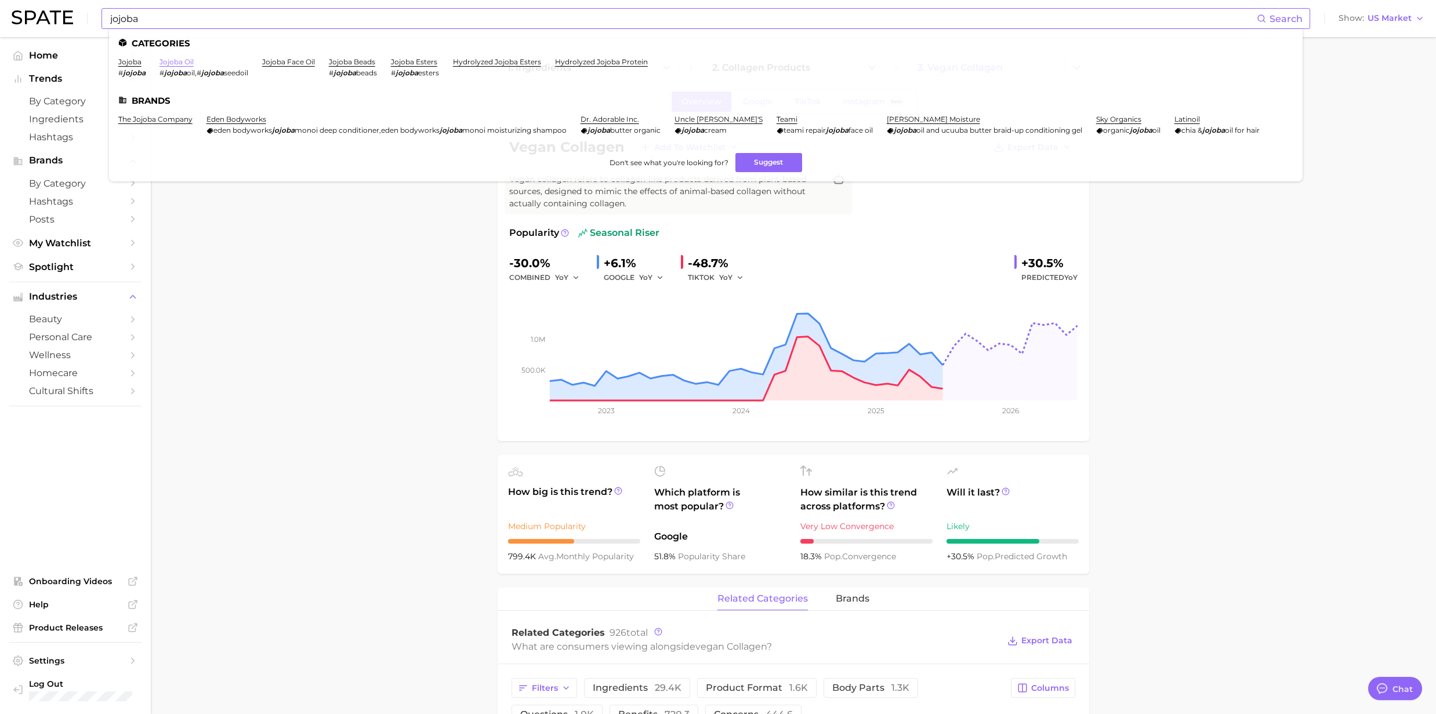
click at [175, 63] on link "jojoba oil" at bounding box center [176, 61] width 34 height 9
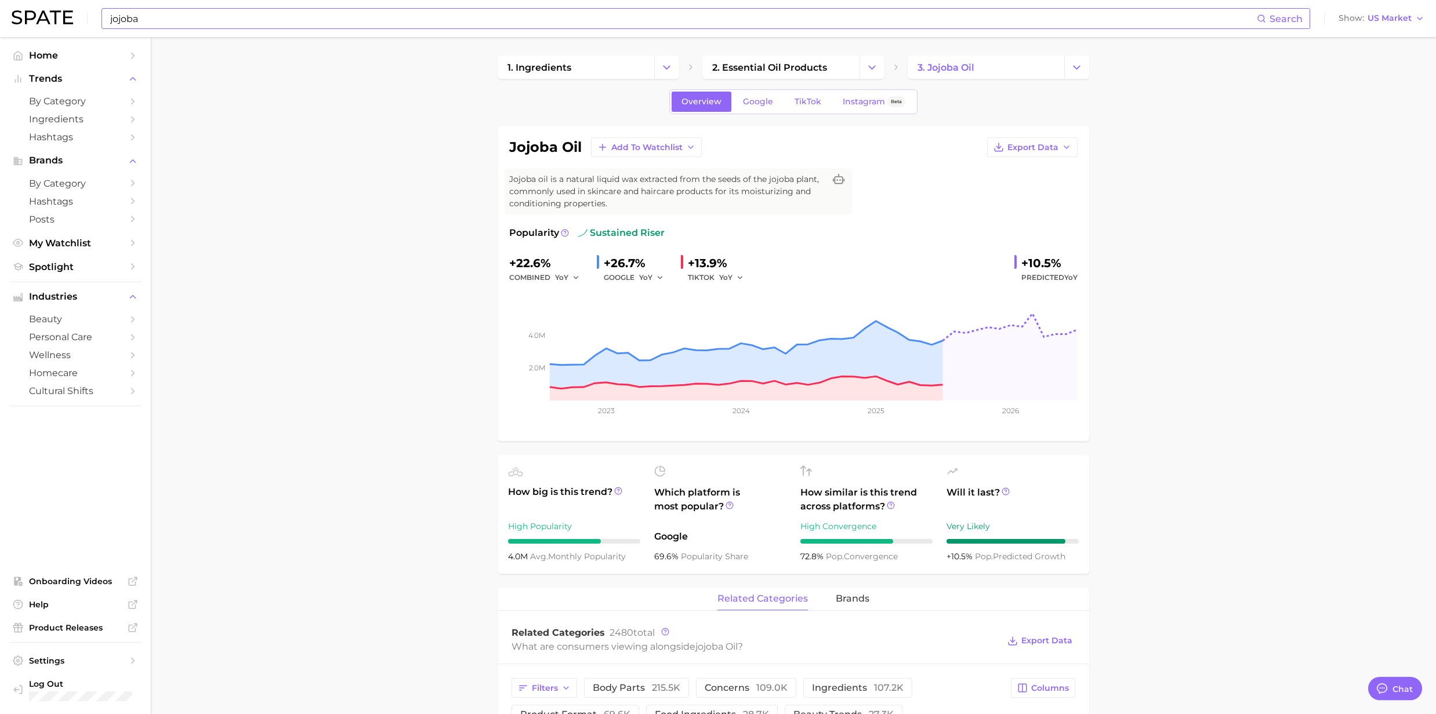
click at [257, 14] on input "jojoba" at bounding box center [683, 19] width 1148 height 20
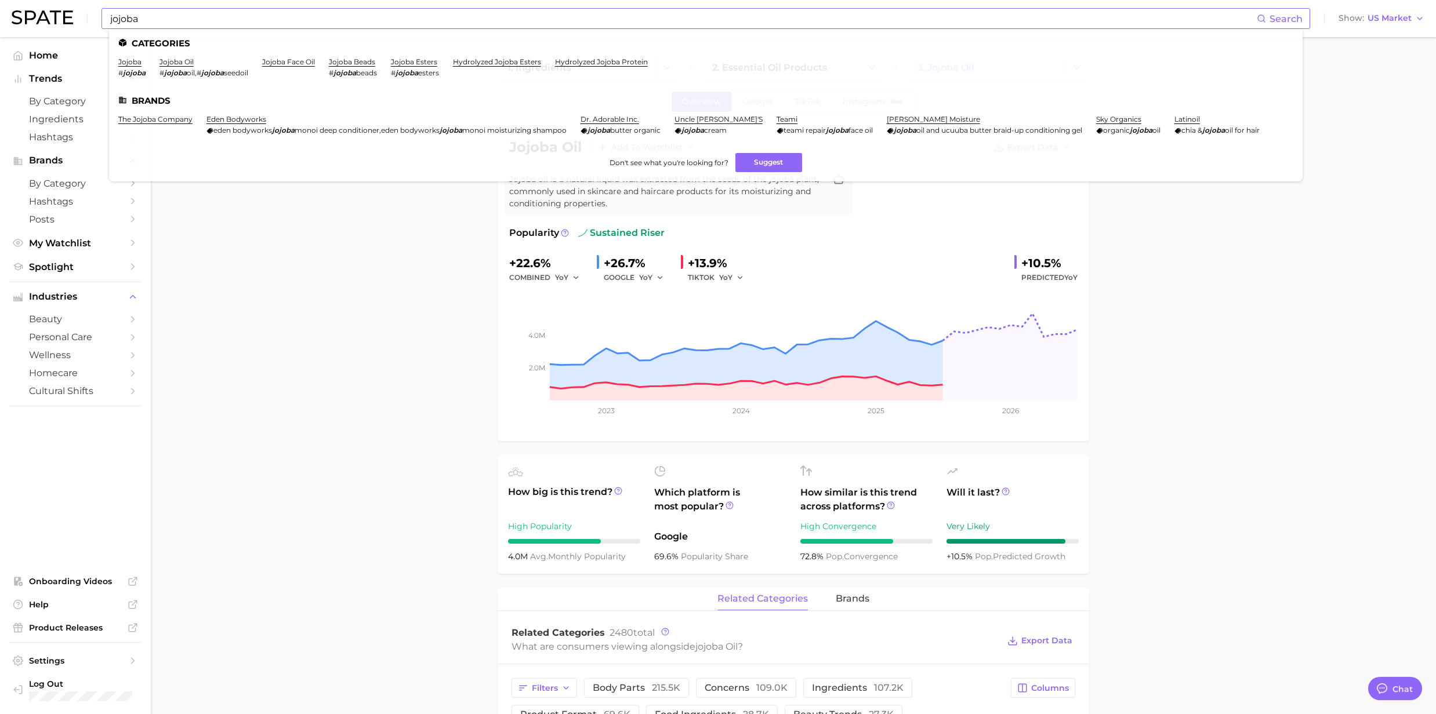
drag, startPoint x: 208, startPoint y: 17, endPoint x: 195, endPoint y: 27, distance: 16.1
click at [208, 17] on input "jojoba" at bounding box center [683, 19] width 1148 height 20
drag, startPoint x: 190, startPoint y: 28, endPoint x: 26, endPoint y: 19, distance: 165.0
click at [26, 19] on div "jojoba Search Categories jojoba # jojoba jojoba oil # jojoba oil , # jojoba see…" at bounding box center [718, 18] width 1413 height 37
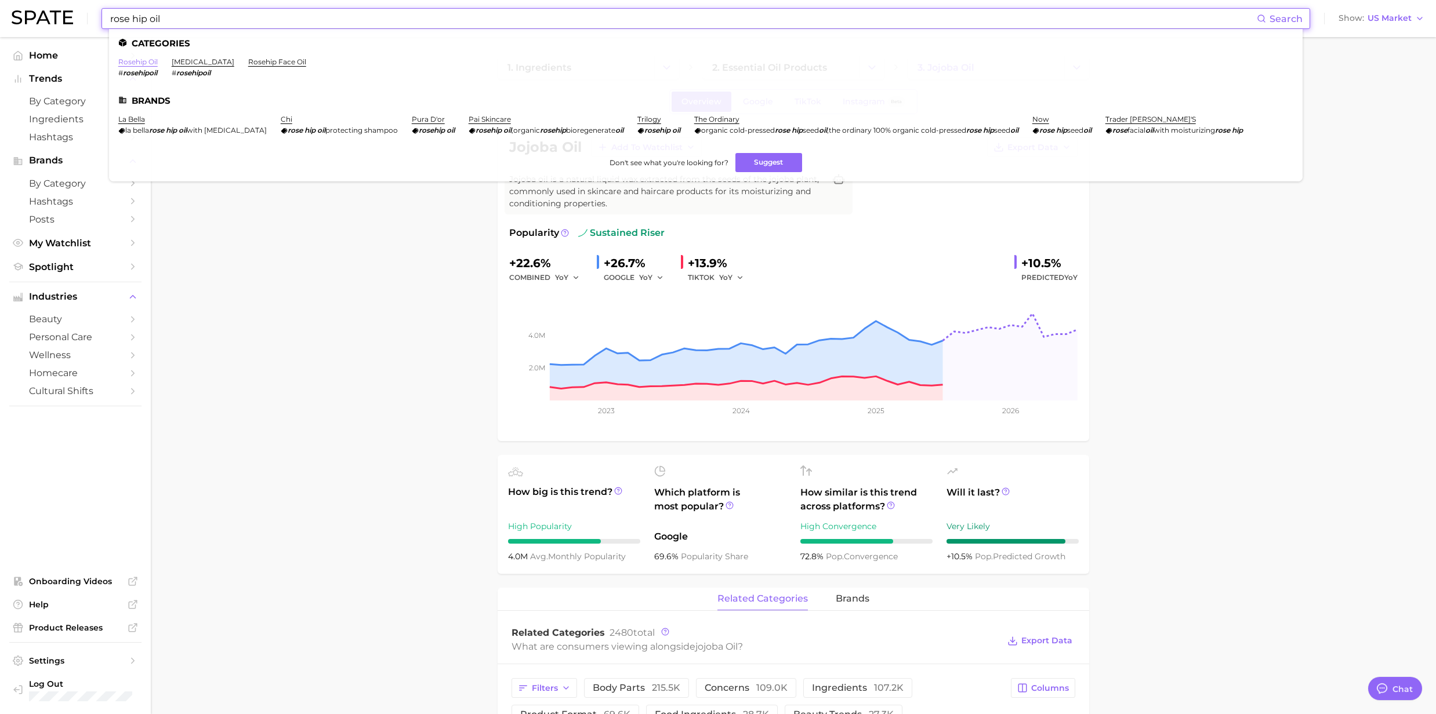
click at [151, 63] on link "rosehip oil" at bounding box center [137, 61] width 39 height 9
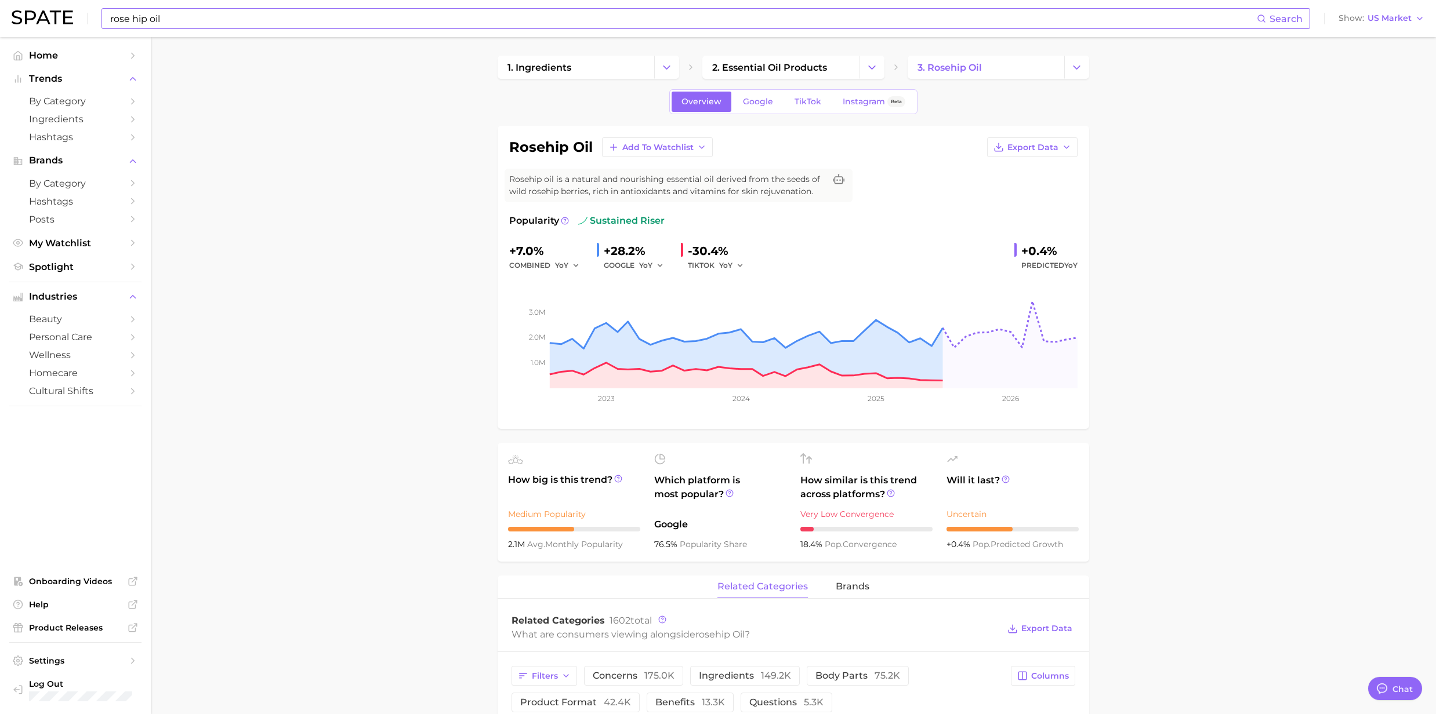
click at [172, 28] on div "rose hip oil Search" at bounding box center [705, 18] width 1209 height 21
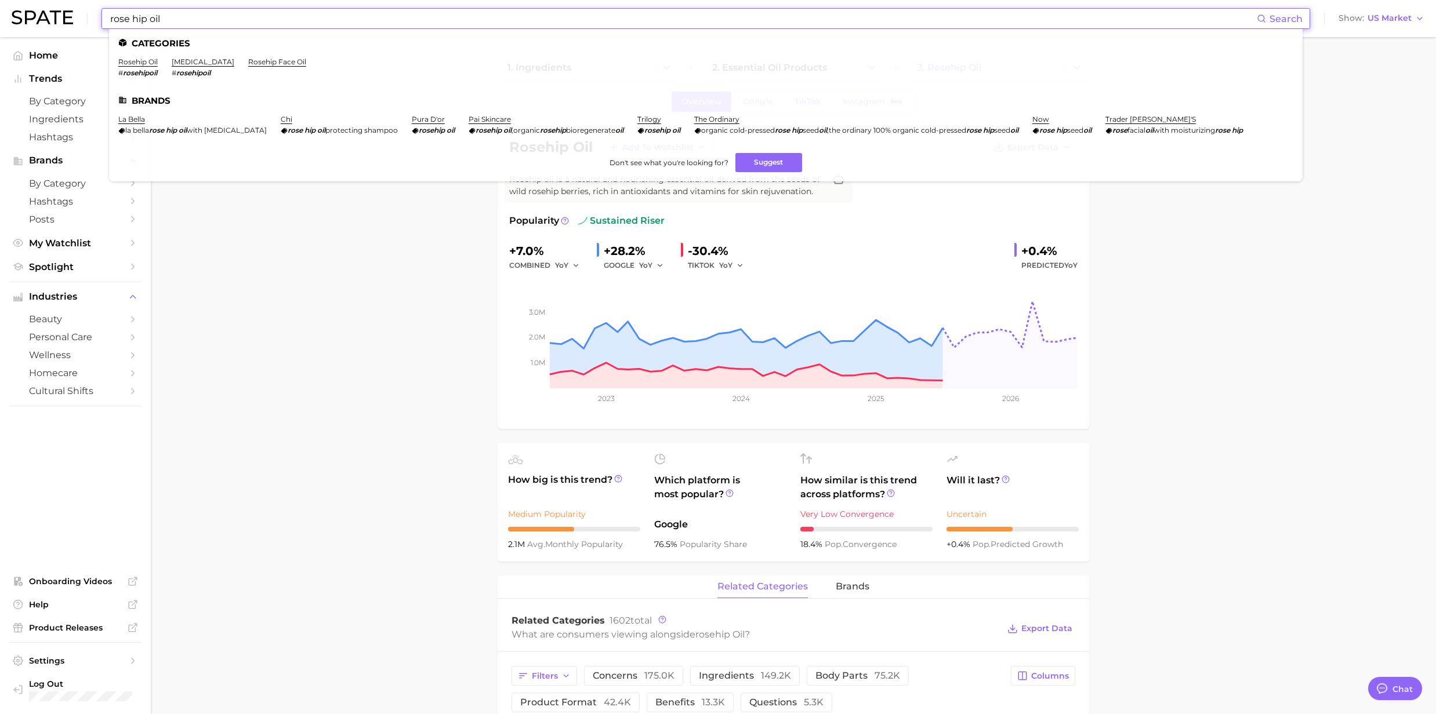
click at [172, 19] on input "rose hip oil" at bounding box center [683, 19] width 1148 height 20
click at [195, 57] on link "rose hip seed oil" at bounding box center [203, 61] width 63 height 9
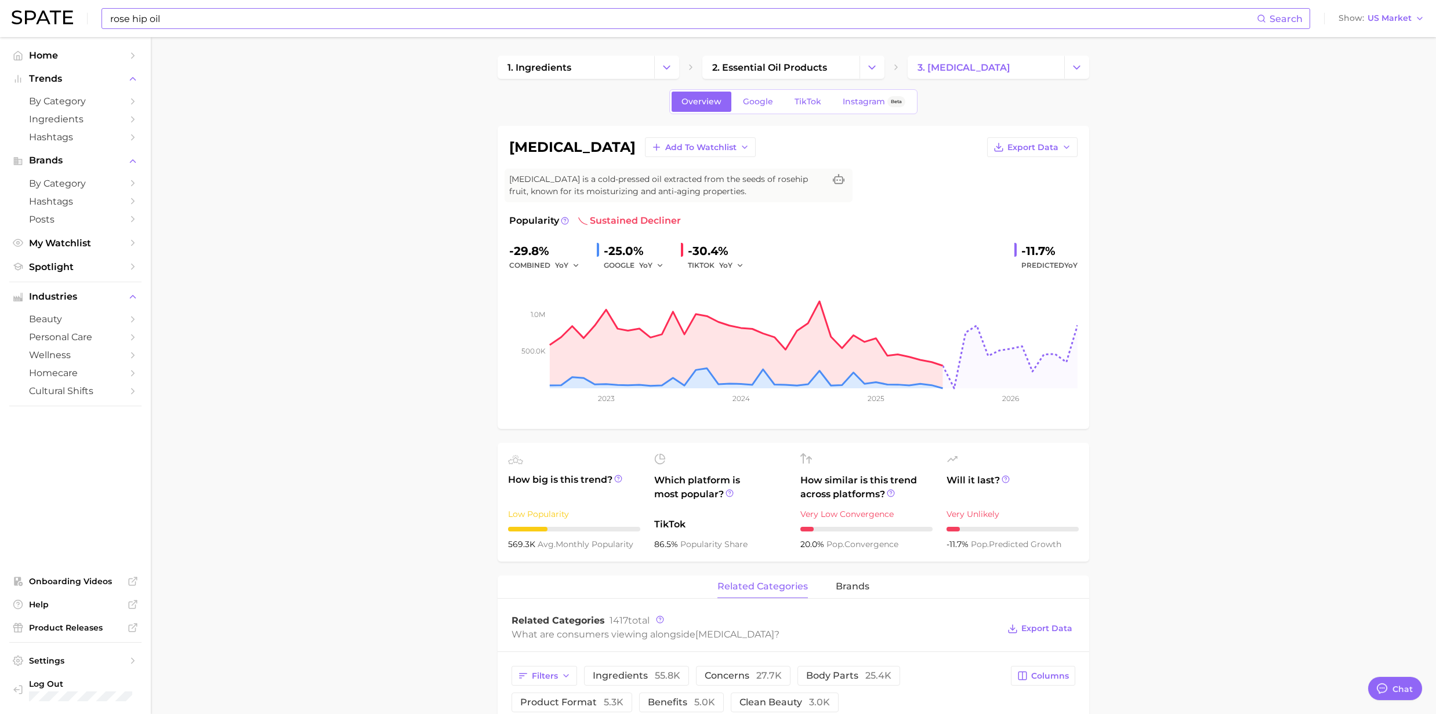
click at [199, 29] on div "rose hip oil Search Show US Market" at bounding box center [718, 18] width 1413 height 37
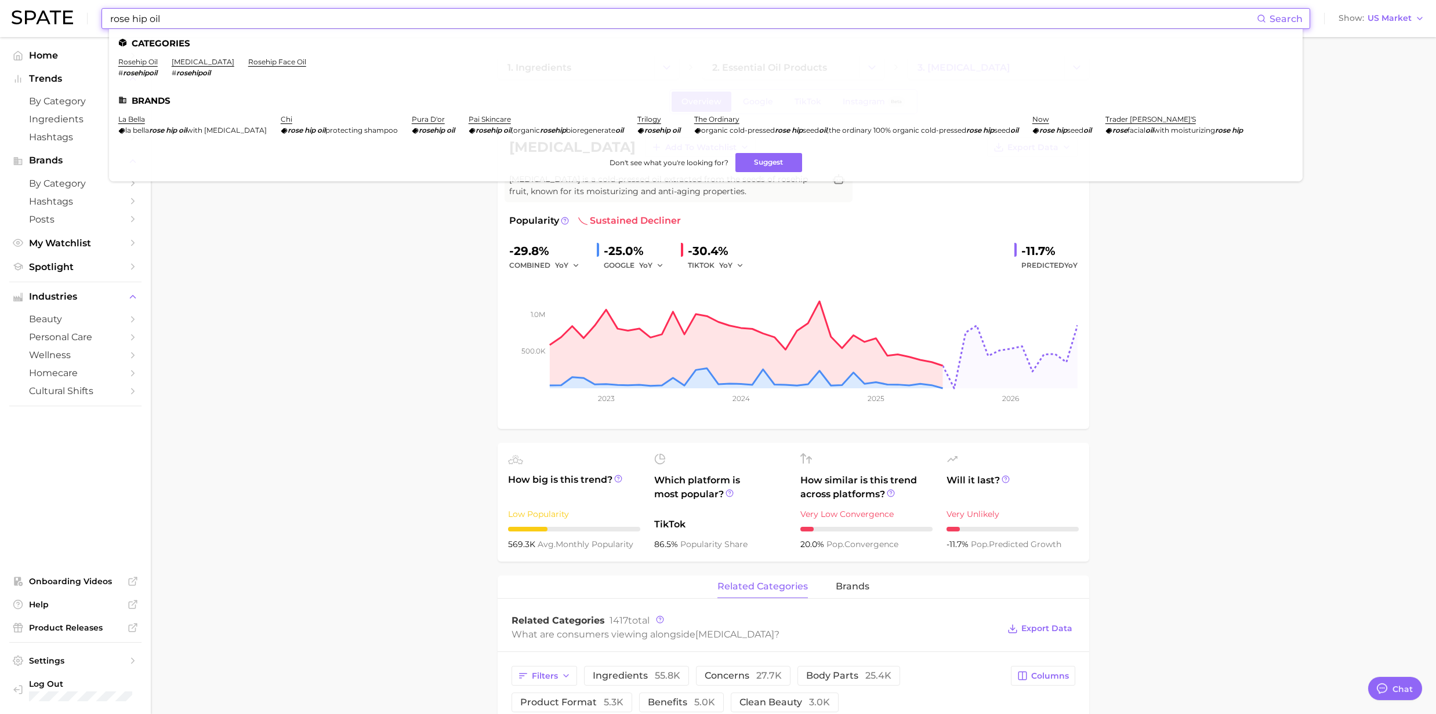
click at [200, 27] on input "rose hip oil" at bounding box center [683, 19] width 1148 height 20
drag, startPoint x: 200, startPoint y: 27, endPoint x: 70, endPoint y: 35, distance: 130.7
click at [70, 35] on div "rose hip oil Search Categories rosehip oil # rosehipoil rose hip seed oil # ros…" at bounding box center [718, 18] width 1413 height 37
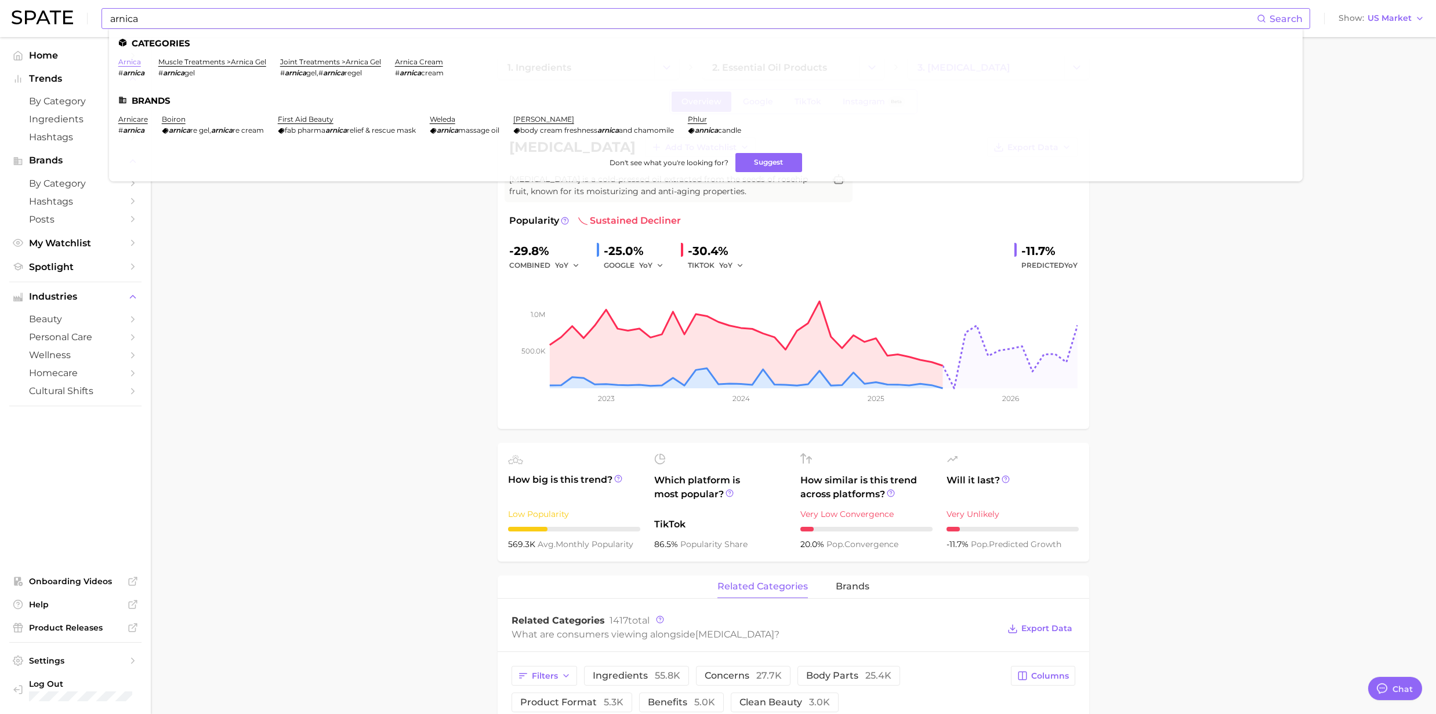
click at [118, 60] on link "arnica" at bounding box center [129, 61] width 23 height 9
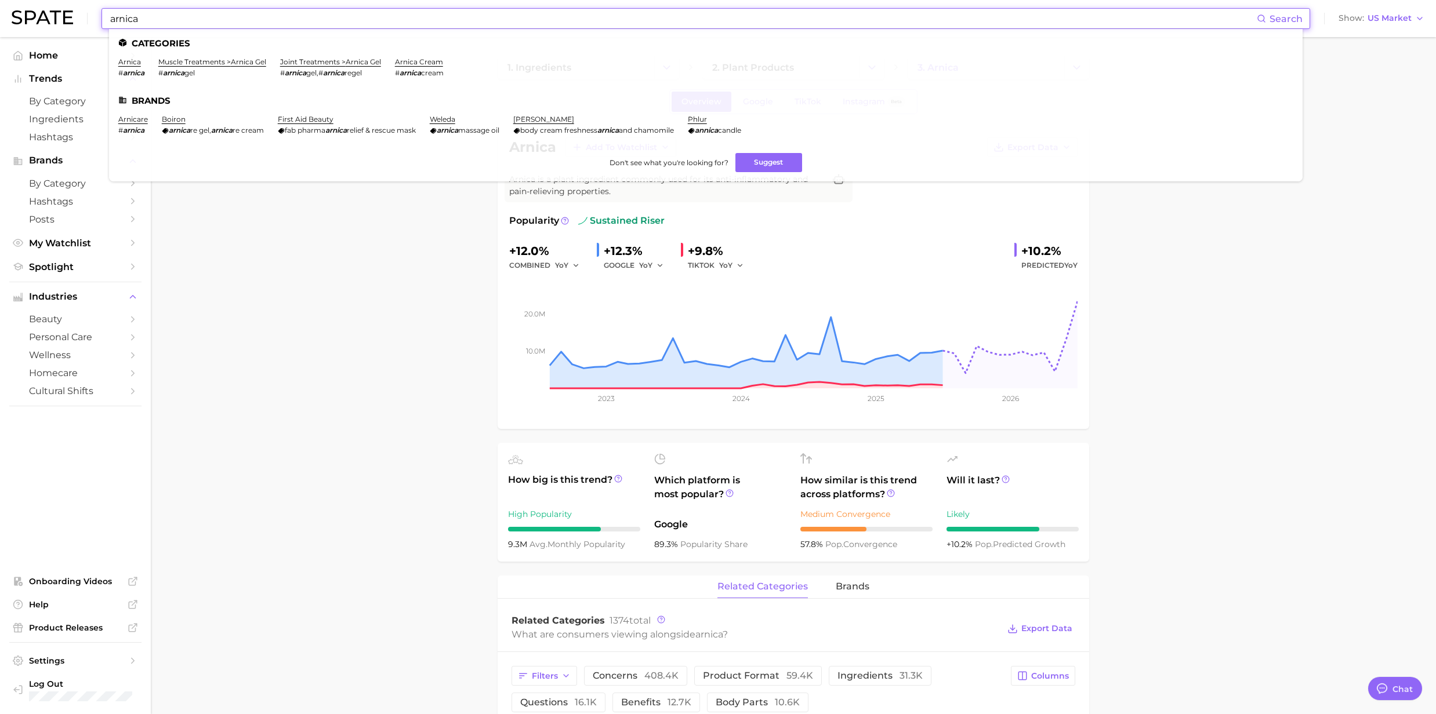
drag, startPoint x: 211, startPoint y: 10, endPoint x: 109, endPoint y: 8, distance: 102.1
click at [109, 9] on input "arnica" at bounding box center [683, 19] width 1148 height 20
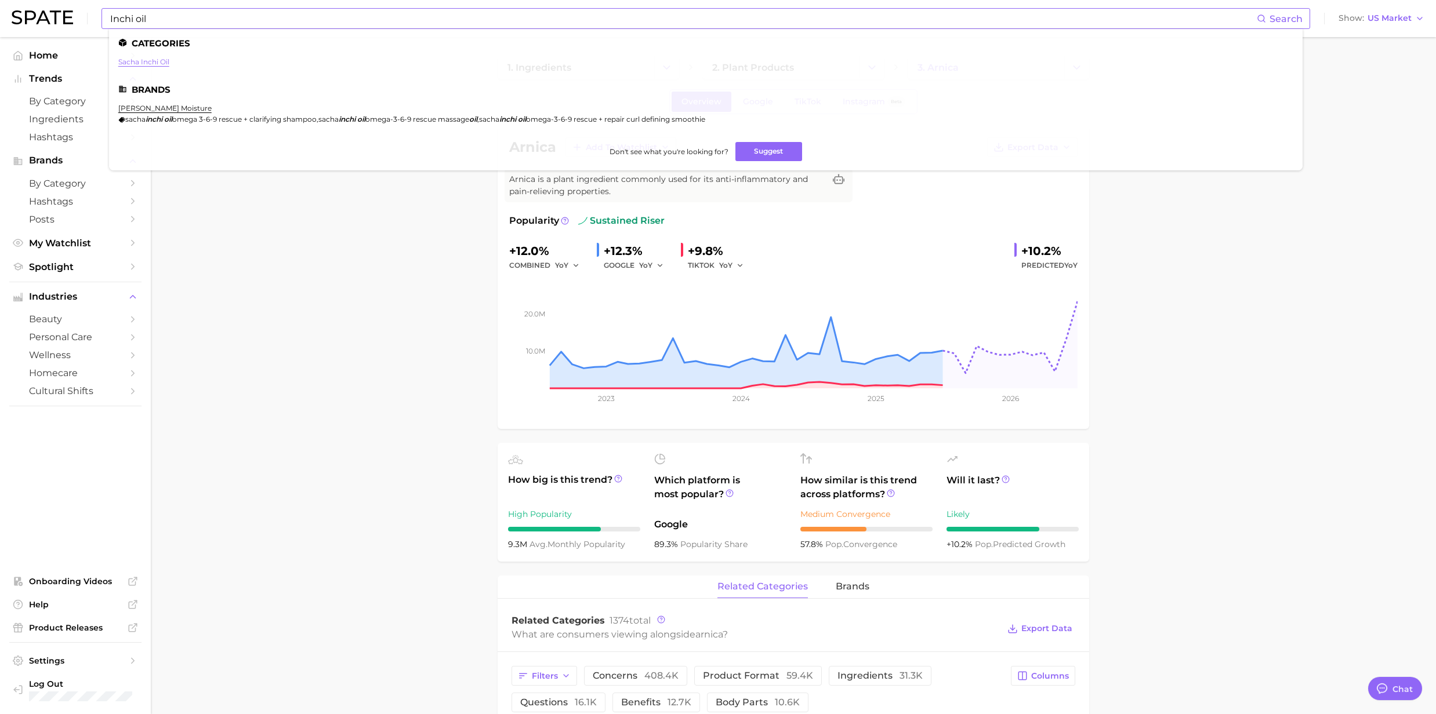
click at [140, 61] on link "sacha inchi oil" at bounding box center [143, 61] width 51 height 9
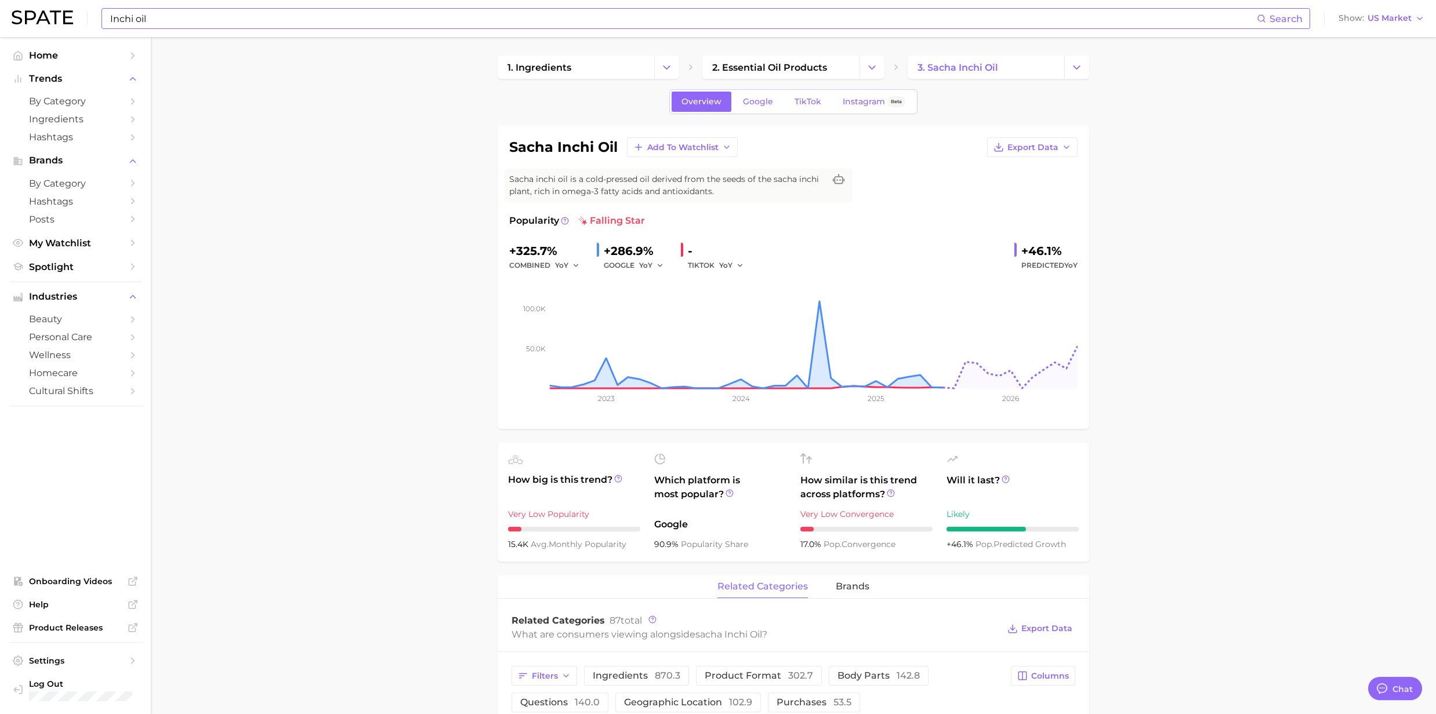
click at [163, 19] on input "Inchi oil" at bounding box center [683, 19] width 1148 height 20
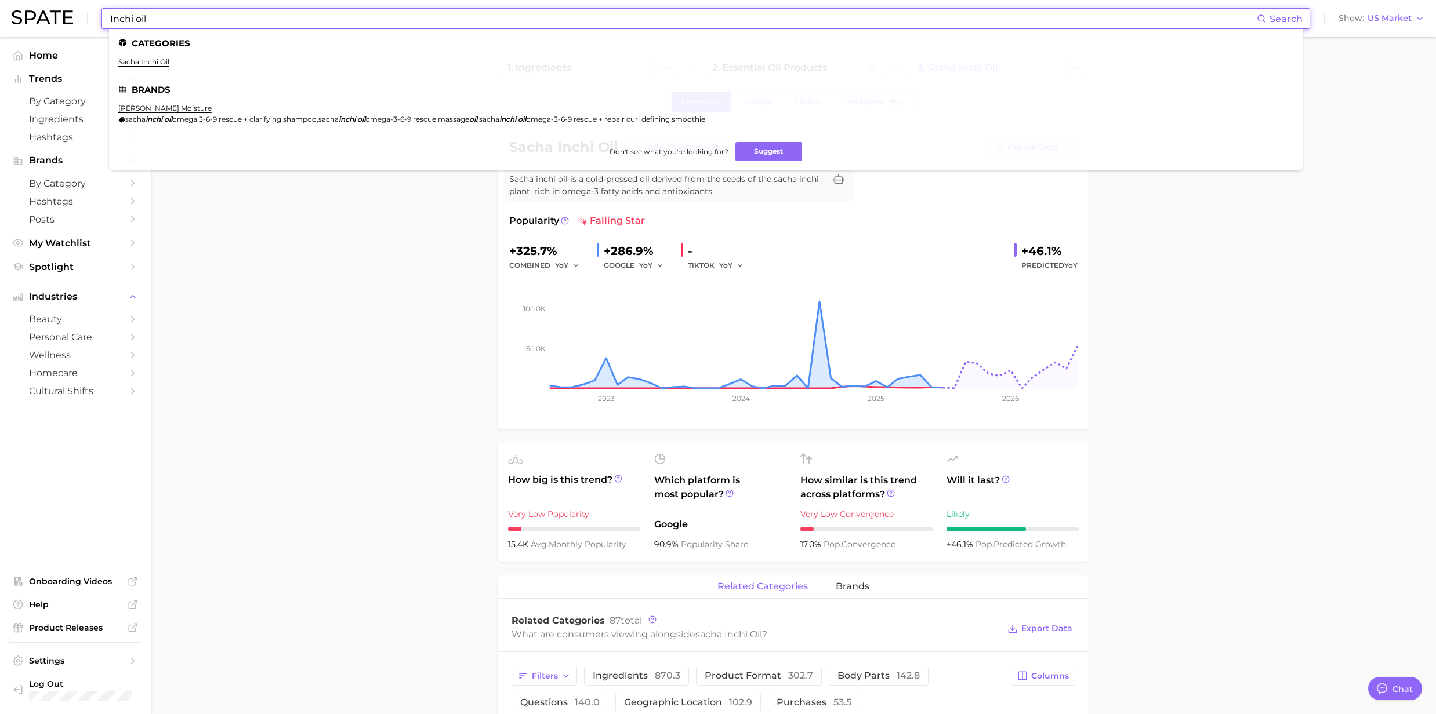
drag, startPoint x: 163, startPoint y: 19, endPoint x: 48, endPoint y: 12, distance: 115.6
click at [48, 12] on div "Inchi oil Search Categories sacha inchi oil Brands shea moisture sacha inchi oi…" at bounding box center [718, 18] width 1413 height 37
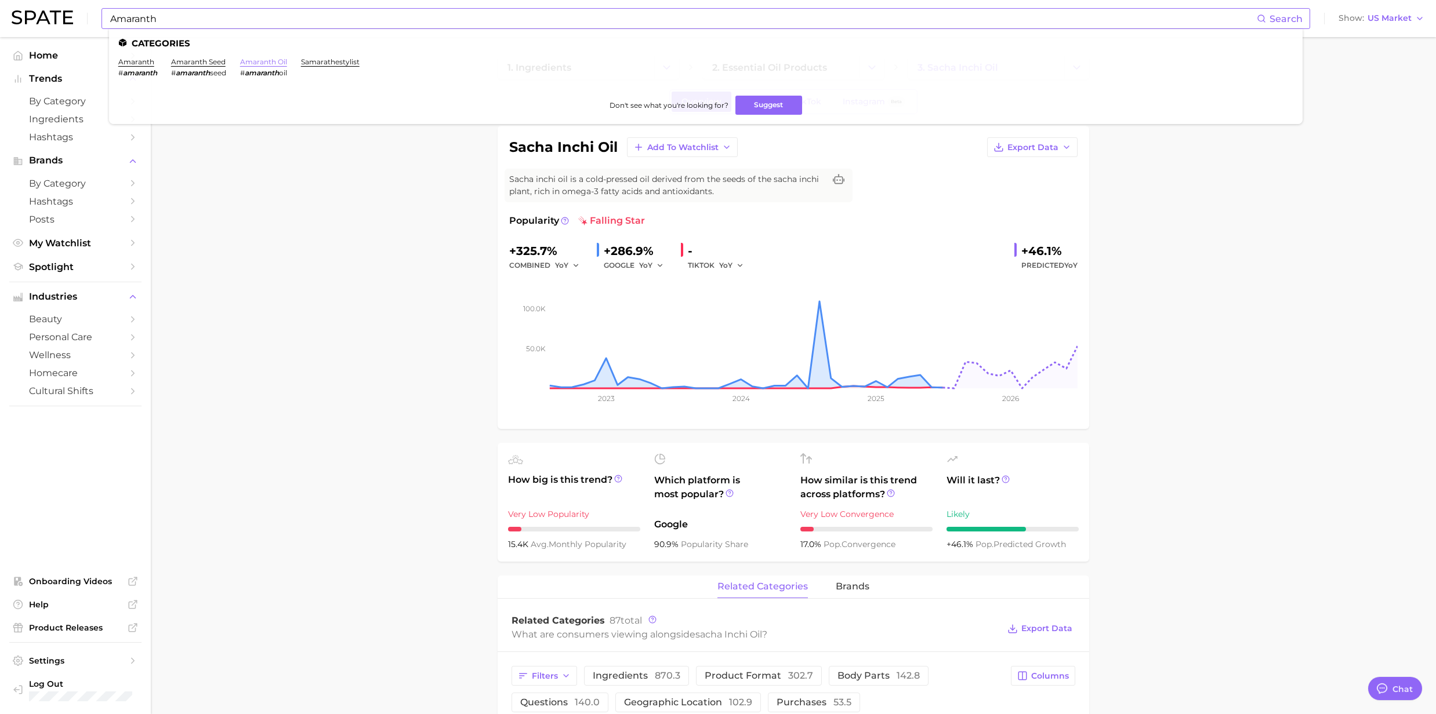
click at [256, 60] on link "amaranth oil" at bounding box center [263, 61] width 47 height 9
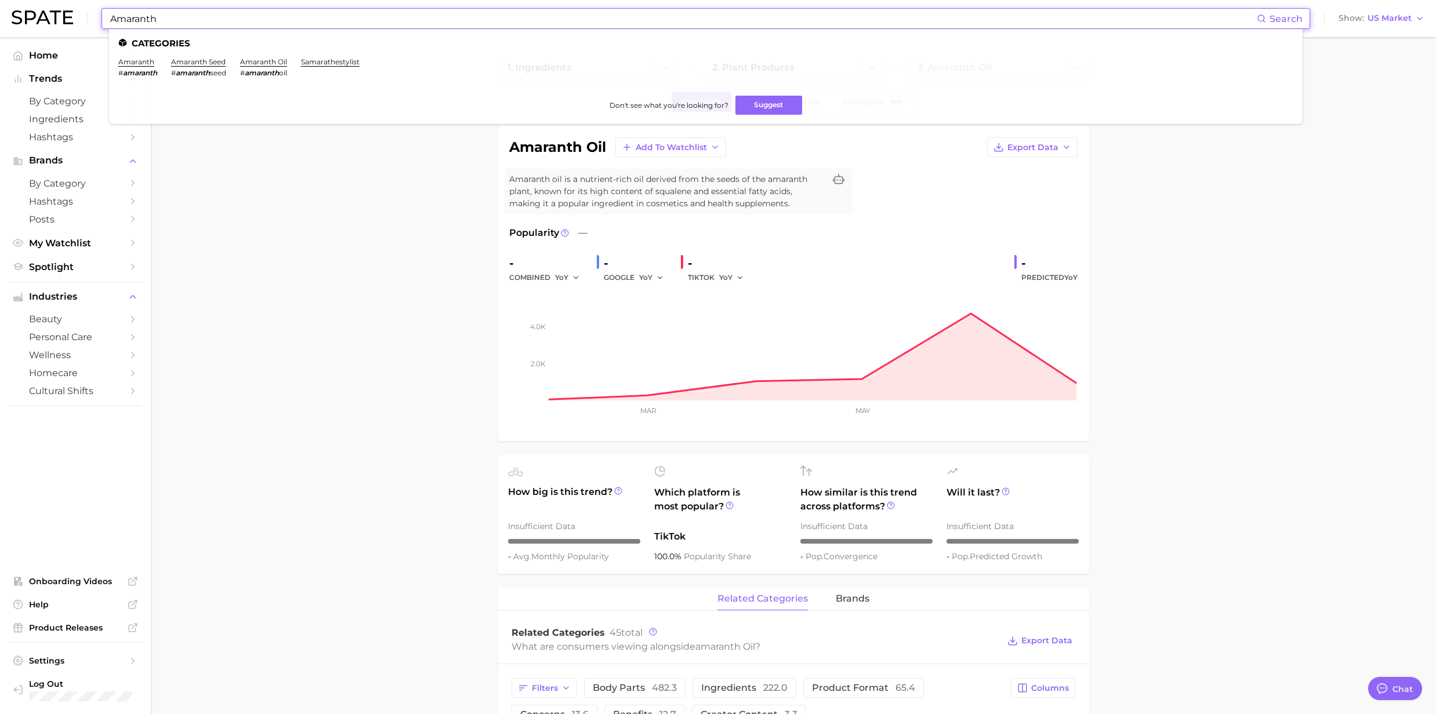
drag, startPoint x: 200, startPoint y: 16, endPoint x: 8, endPoint y: 9, distance: 192.1
click at [8, 9] on header "Amaranth Search Categories amaranth # amaranth amaranth seed # amaranth seed am…" at bounding box center [718, 18] width 1436 height 37
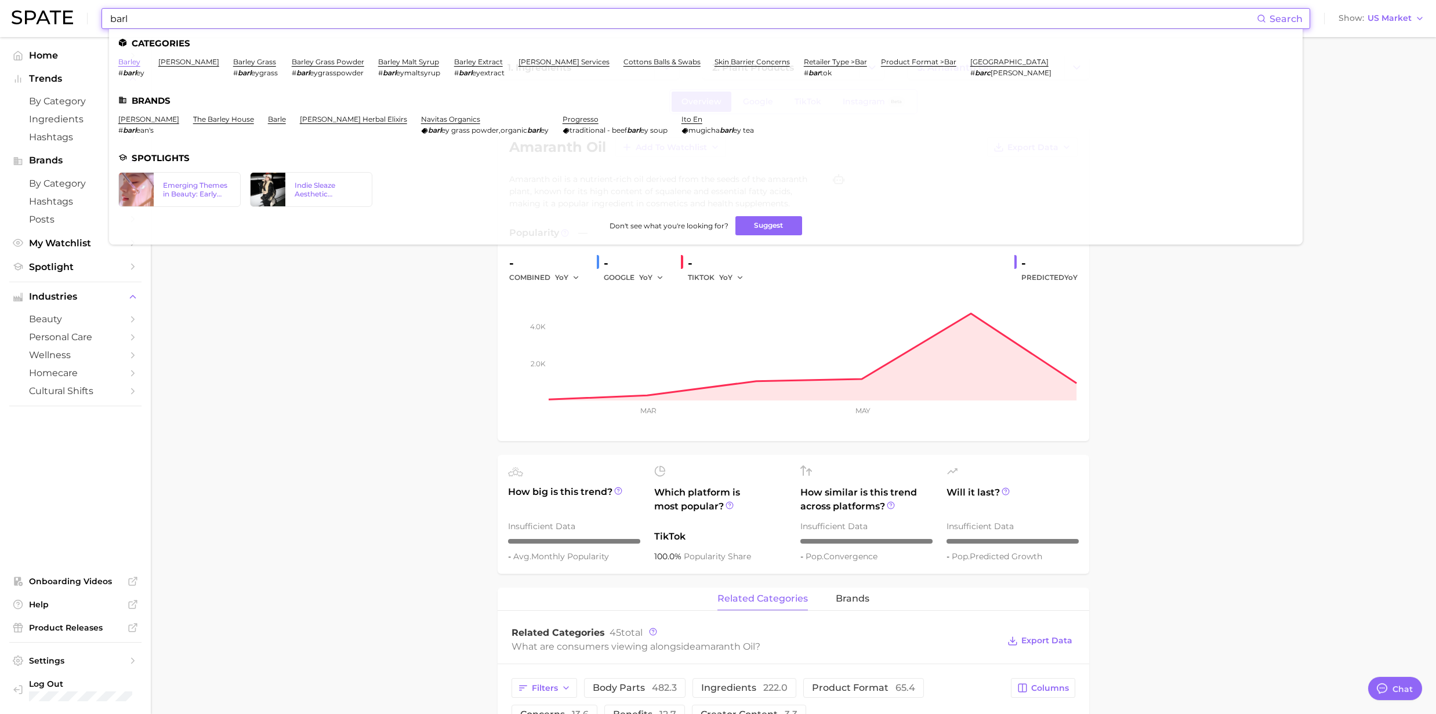
type input "barl"
click at [121, 61] on link "barley" at bounding box center [129, 61] width 22 height 9
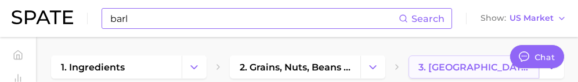
type textarea "x"
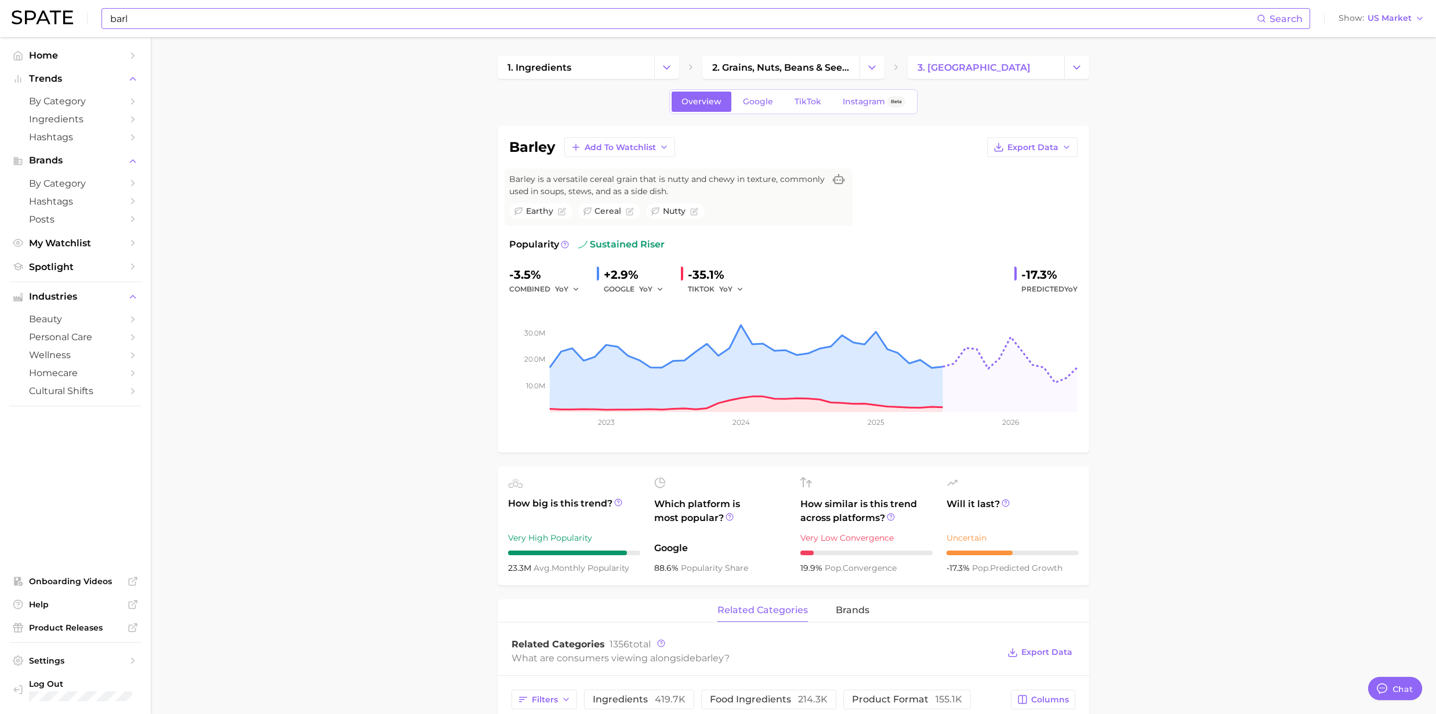
click at [259, 13] on input "barl" at bounding box center [683, 19] width 1148 height 20
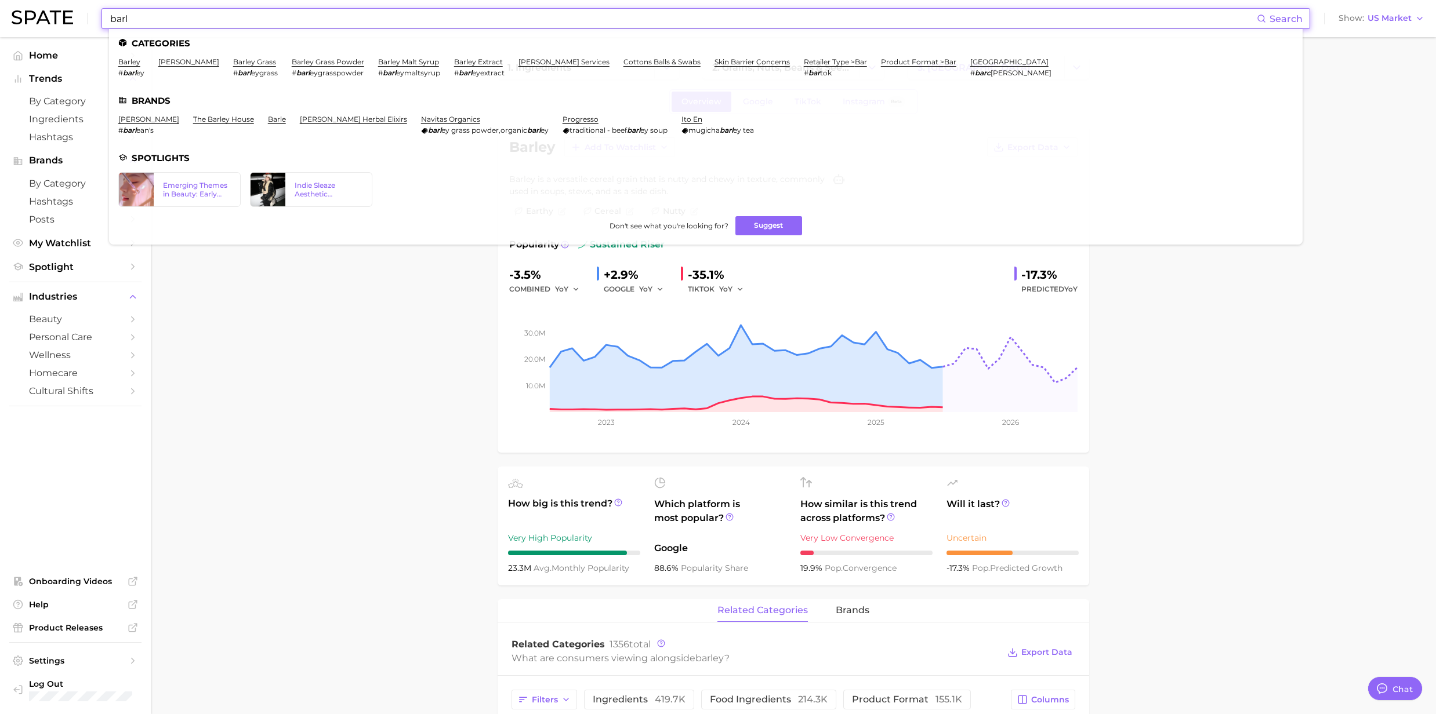
drag, startPoint x: 246, startPoint y: 23, endPoint x: 59, endPoint y: 26, distance: 187.9
click at [59, 26] on div "barl Search Categories barley # barl ey pearl barley barley grass # barl eygras…" at bounding box center [718, 18] width 1413 height 37
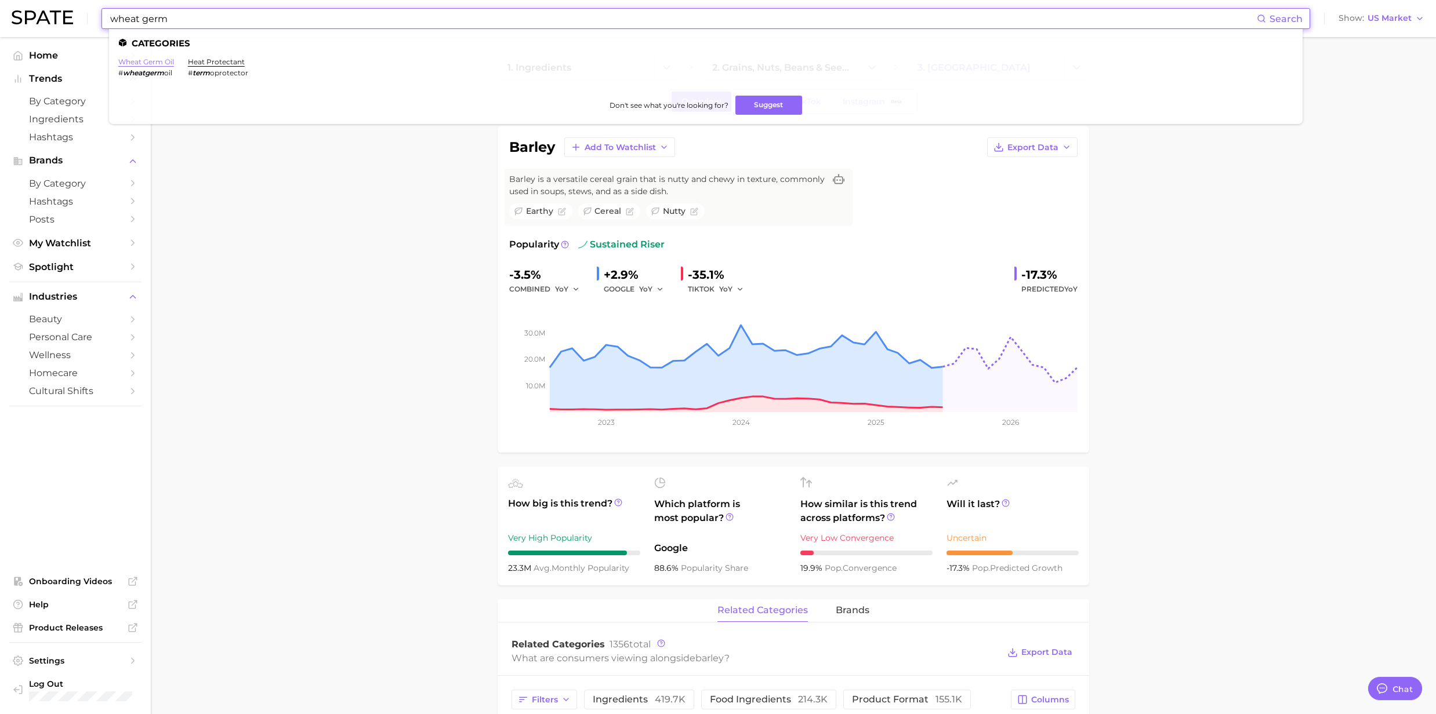
click at [131, 61] on link "wheat germ oil" at bounding box center [146, 61] width 56 height 9
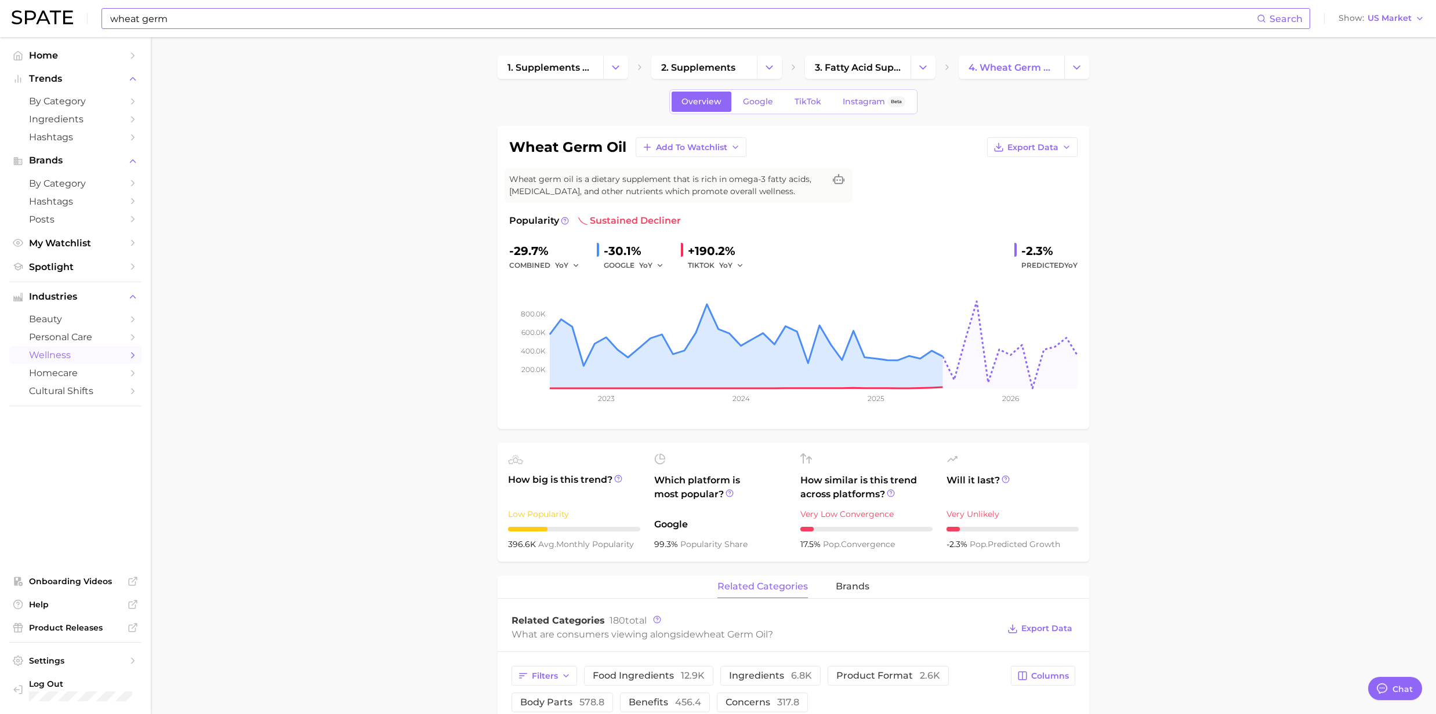
click at [216, 33] on div "wheat germ Search Show US Market" at bounding box center [718, 18] width 1413 height 37
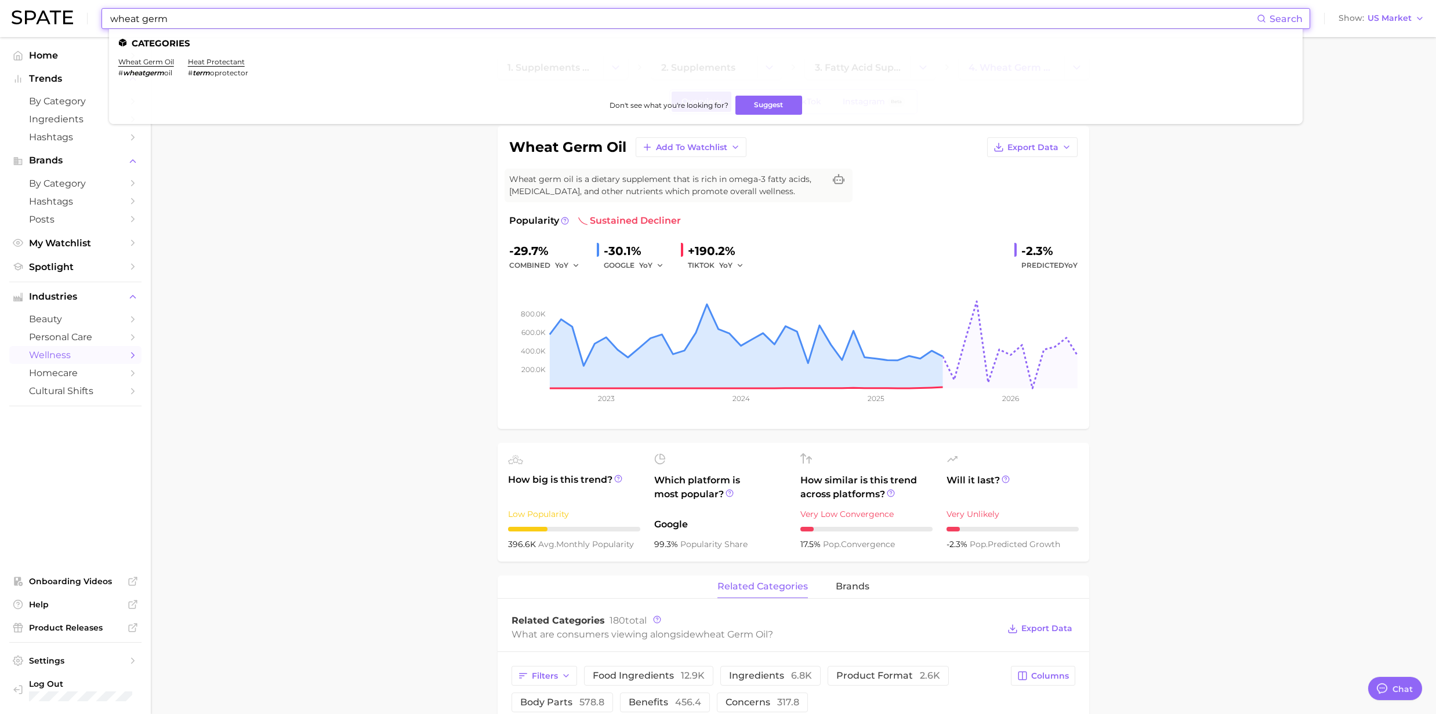
drag, startPoint x: 208, startPoint y: 24, endPoint x: 75, endPoint y: 21, distance: 132.8
click at [75, 21] on div "wheat germ Search Categories wheat germ oil # wheatgerm oil heat protectant # t…" at bounding box center [718, 18] width 1413 height 37
click at [157, 60] on link "rice bran oil" at bounding box center [140, 61] width 45 height 9
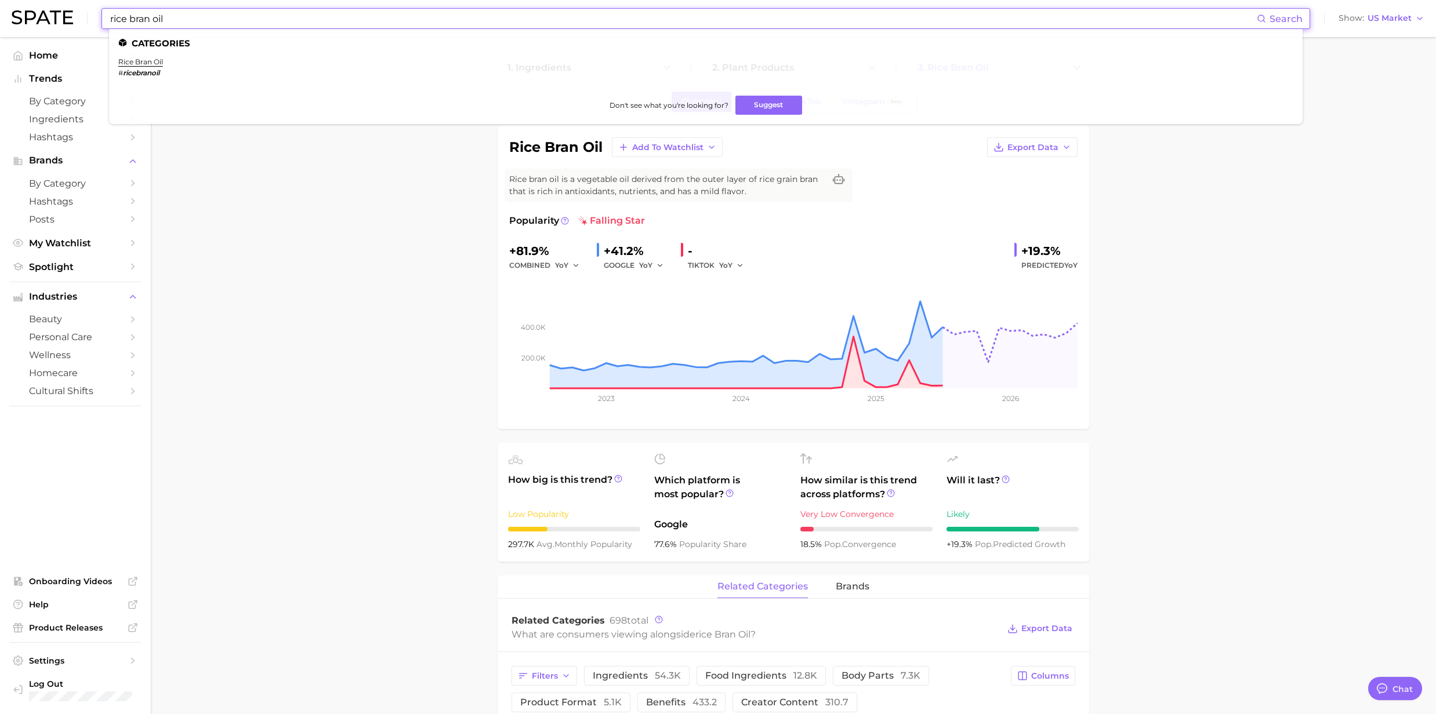
drag, startPoint x: 191, startPoint y: 26, endPoint x: 68, endPoint y: 14, distance: 123.4
click at [68, 14] on div "rice bran oil Search Categories rice bran oil # ricebranoil Don't see what you'…" at bounding box center [718, 18] width 1413 height 37
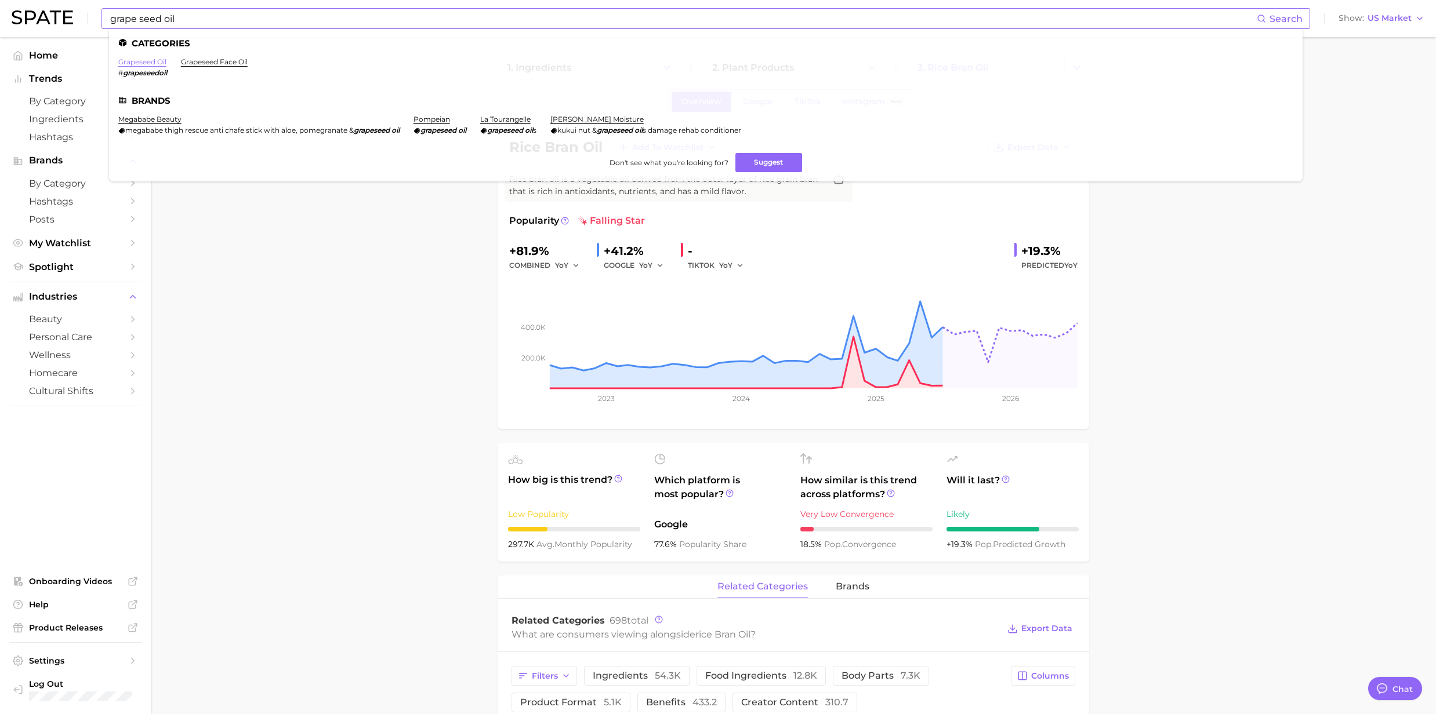
click at [135, 64] on link "grapeseed oil" at bounding box center [142, 61] width 48 height 9
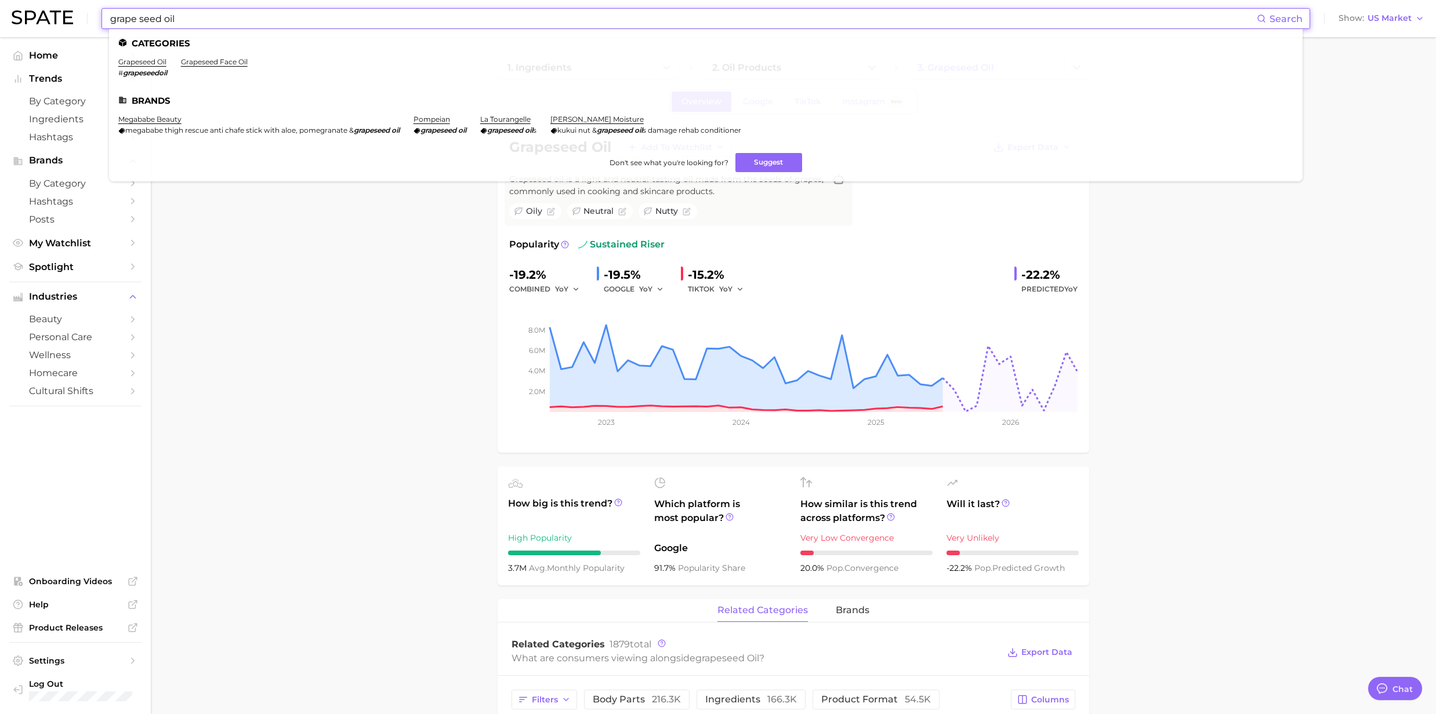
click at [189, 20] on input "grape seed oil" at bounding box center [683, 19] width 1148 height 20
drag, startPoint x: 189, startPoint y: 20, endPoint x: 107, endPoint y: 2, distance: 83.6
click at [107, 2] on div "grape seed oil Search Categories grapeseed oil # grapeseedoil grapeseed face oi…" at bounding box center [718, 18] width 1413 height 37
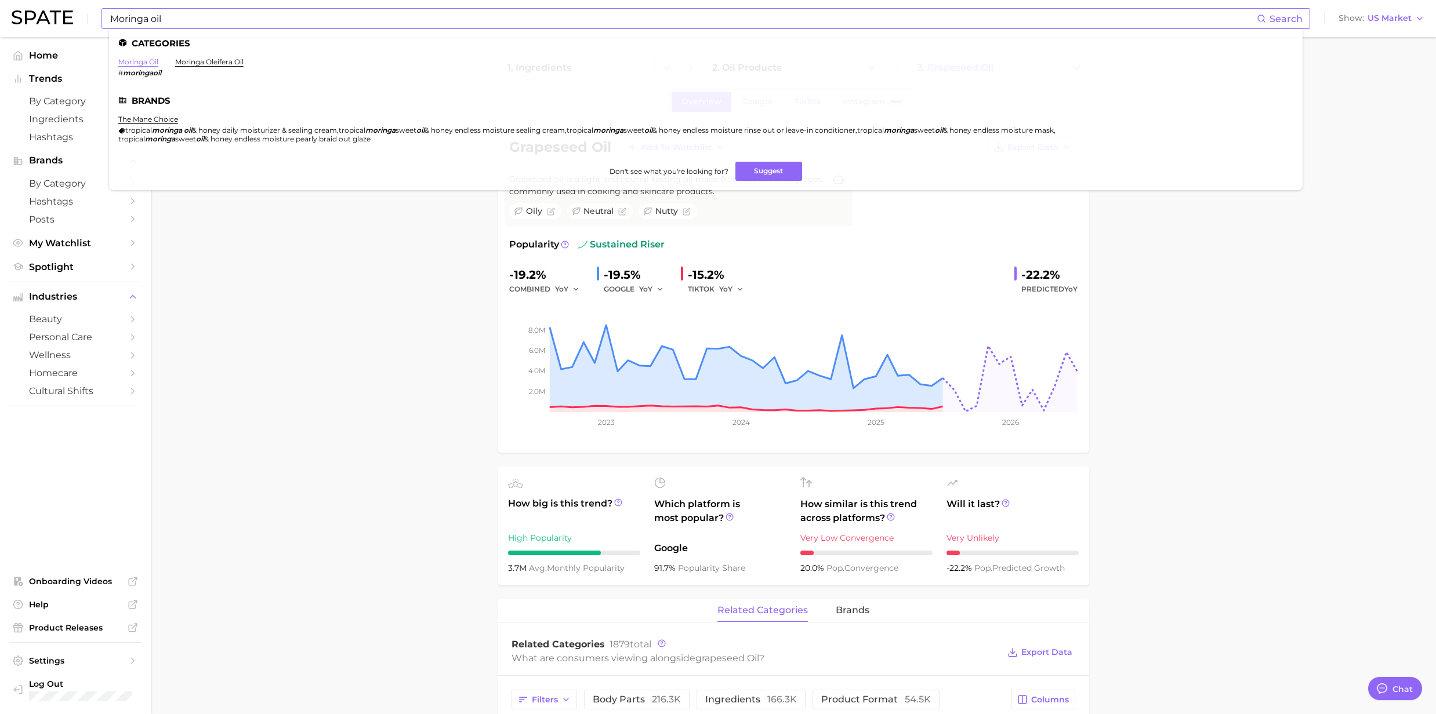
click at [153, 61] on link "moringa oil" at bounding box center [138, 61] width 40 height 9
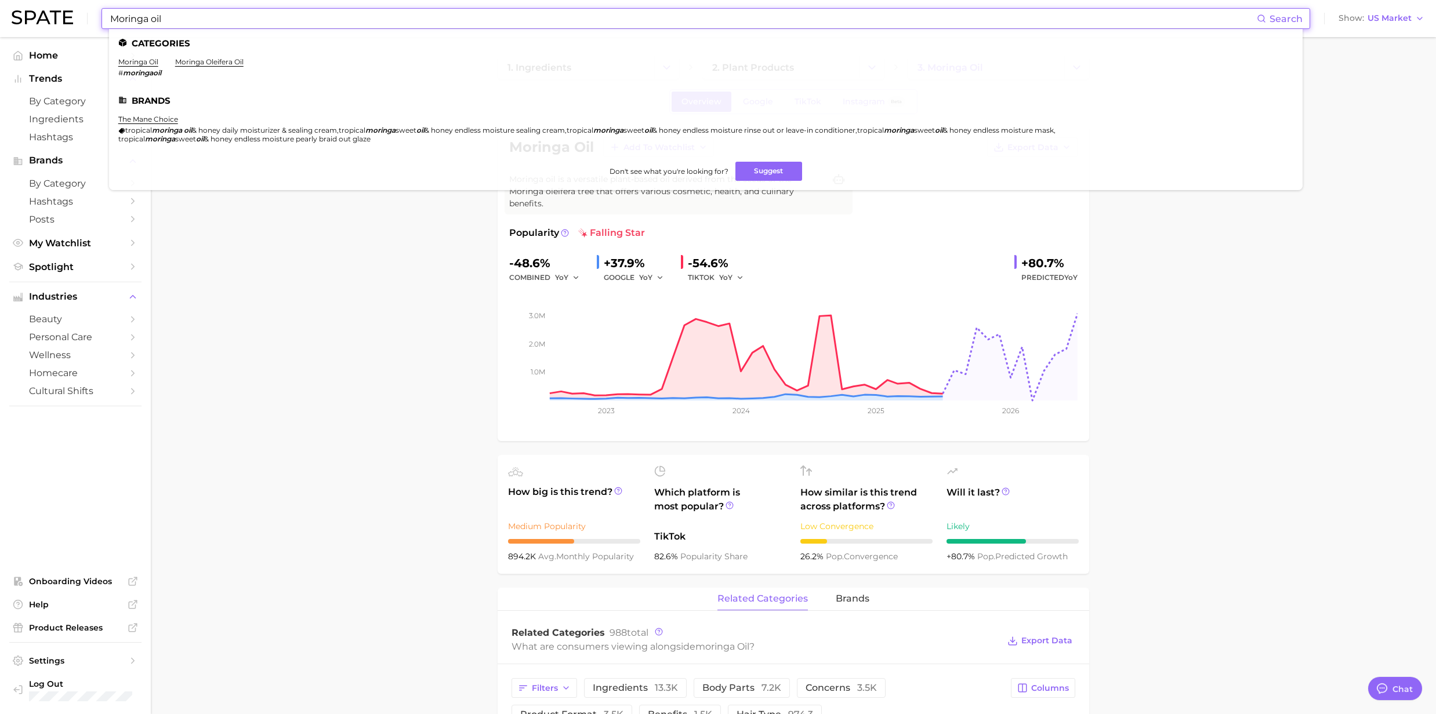
click at [197, 23] on input "Moringa oil" at bounding box center [683, 19] width 1148 height 20
click at [207, 63] on link "moringa oleifera oil" at bounding box center [209, 61] width 68 height 9
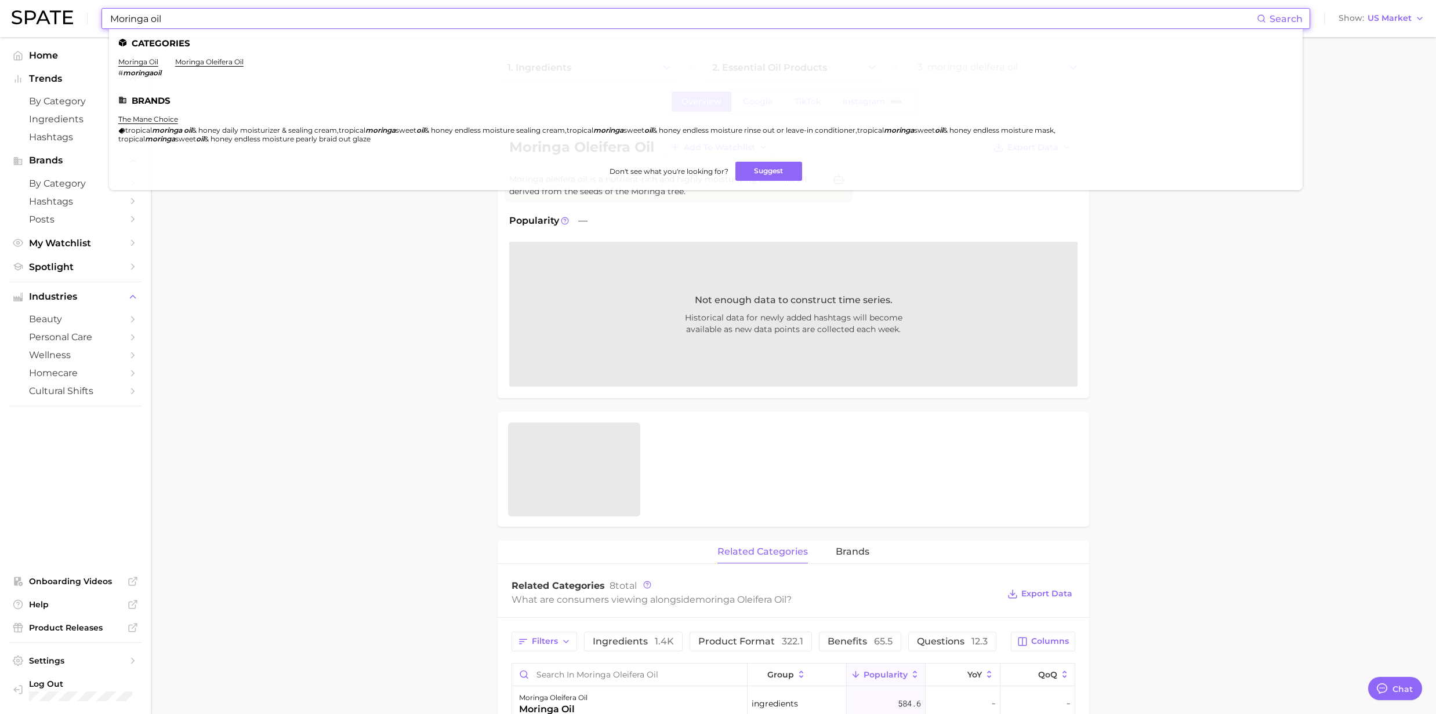
click at [194, 21] on input "Moringa oil" at bounding box center [683, 19] width 1148 height 20
drag, startPoint x: 194, startPoint y: 21, endPoint x: 105, endPoint y: 17, distance: 88.8
click at [105, 17] on div "Moringa oil Search Categories moringa oil # moringaoil moringa oleifera oil Bra…" at bounding box center [705, 18] width 1209 height 21
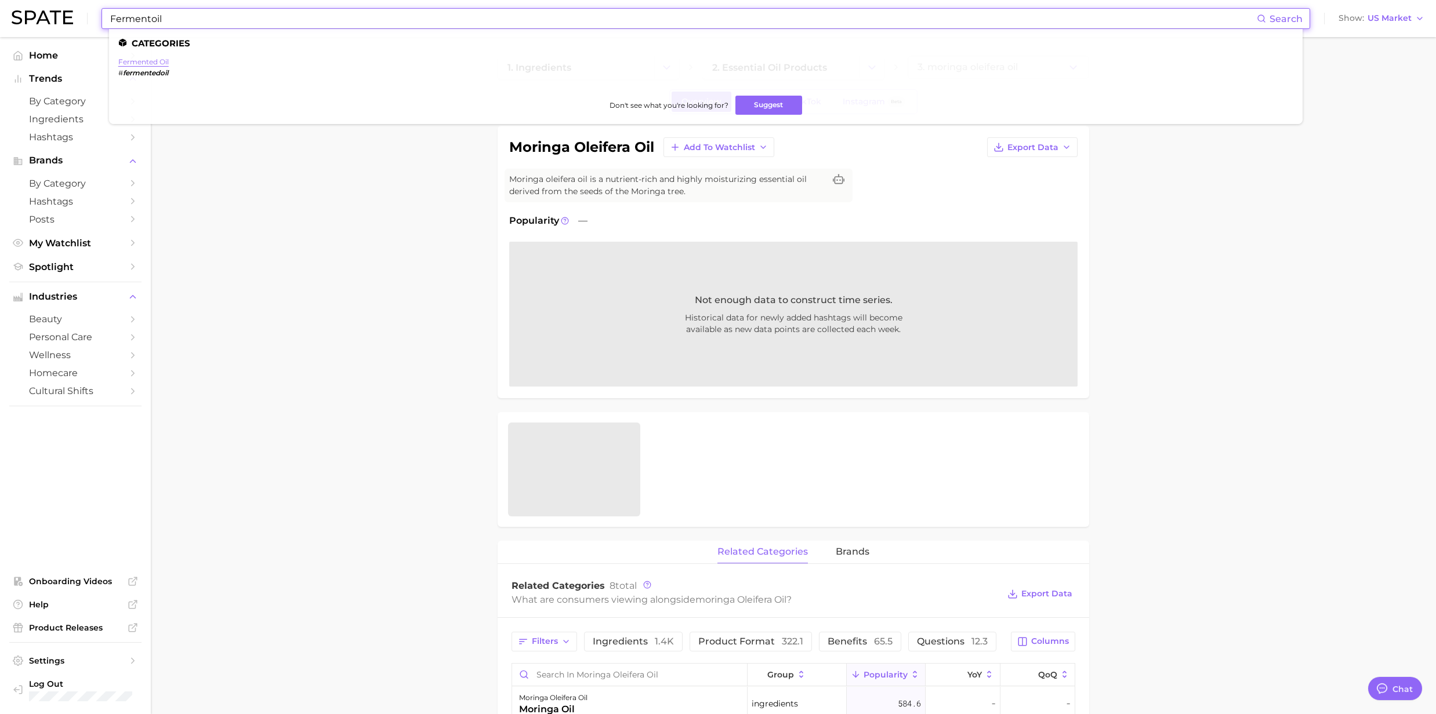
click at [139, 64] on link "fermented oil" at bounding box center [143, 61] width 50 height 9
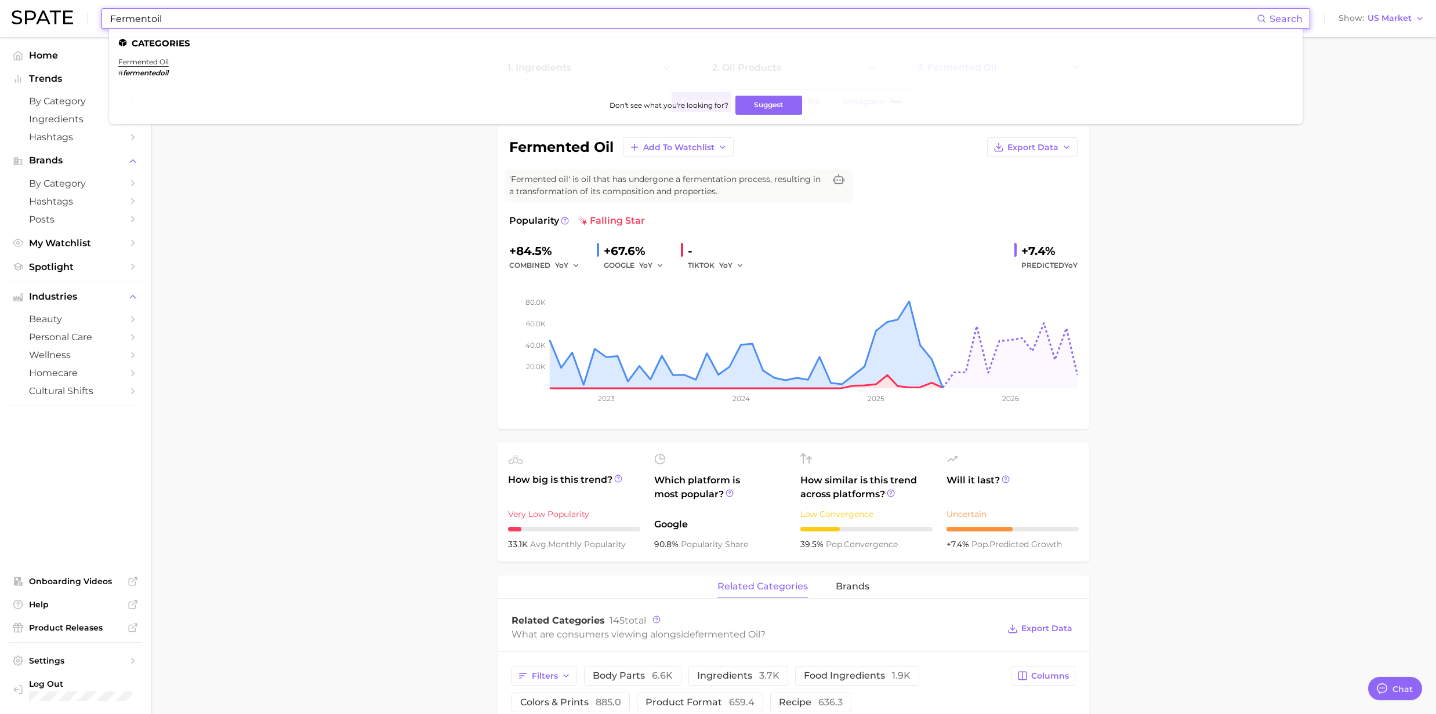
drag, startPoint x: 216, startPoint y: 12, endPoint x: 86, endPoint y: 34, distance: 131.1
click at [86, 34] on div "Fermentoil Search Categories fermented oil # fermentedoil Don't see what you're…" at bounding box center [718, 18] width 1413 height 37
click at [208, 59] on link "sea buckthorn oil" at bounding box center [217, 61] width 63 height 9
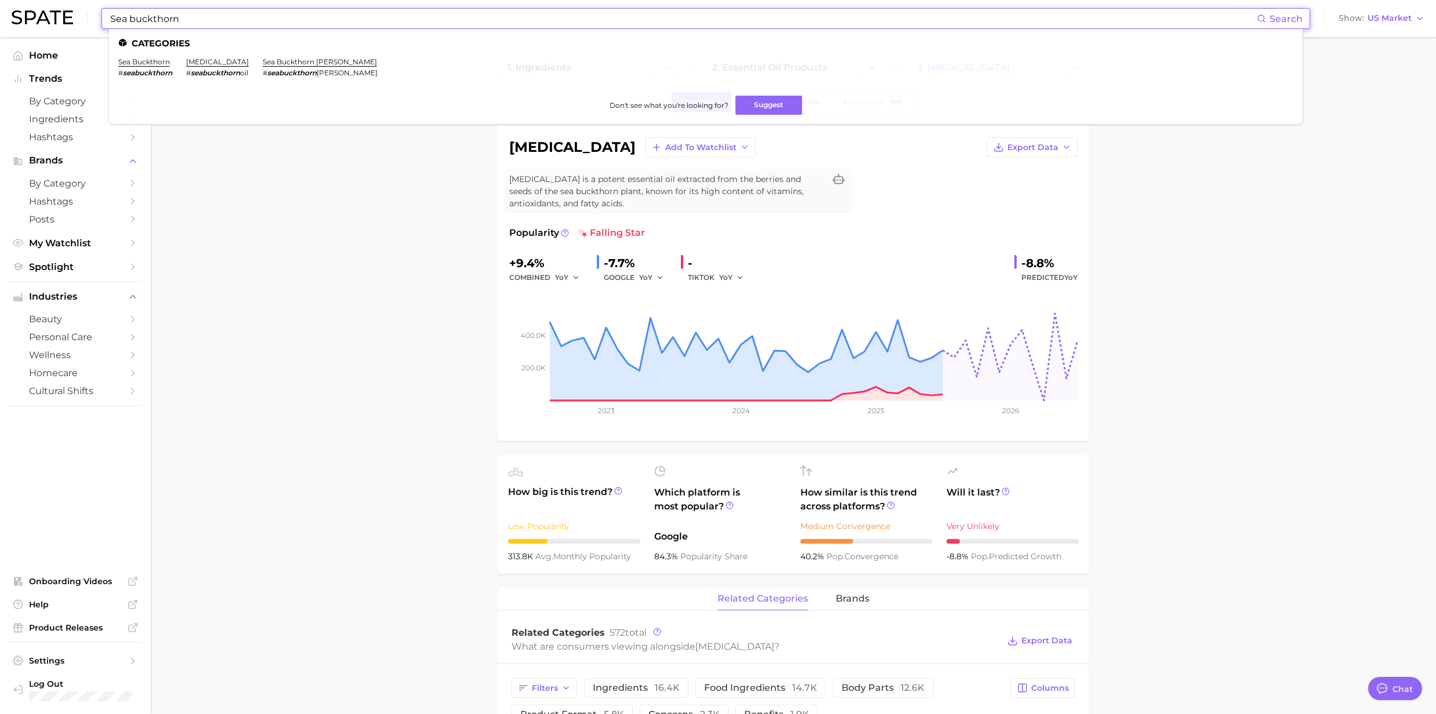
drag, startPoint x: 221, startPoint y: 8, endPoint x: 72, endPoint y: 8, distance: 148.5
click at [72, 8] on div "Sea buckthorn Search Categories sea buckthorn # seabuckthorn sea buckthorn oil …" at bounding box center [718, 18] width 1413 height 37
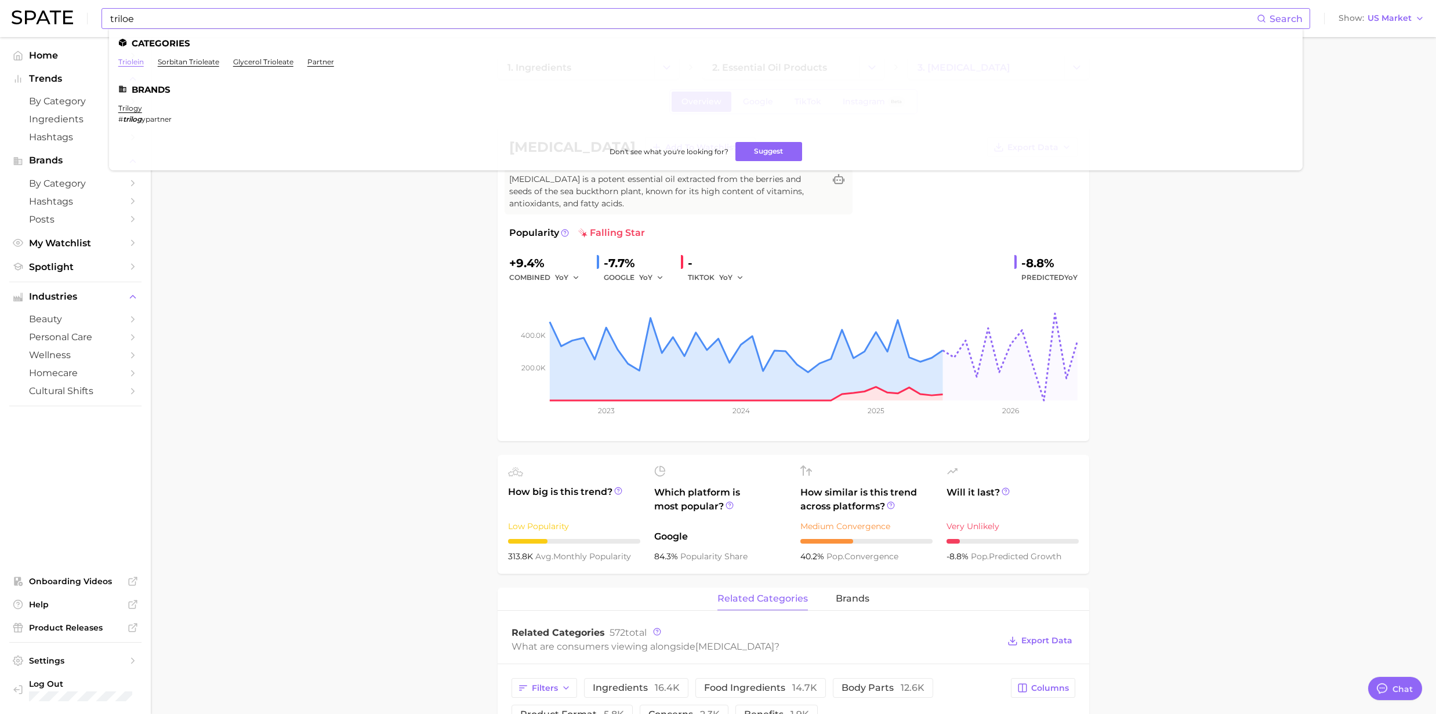
click at [136, 60] on link "triolein" at bounding box center [131, 61] width 26 height 9
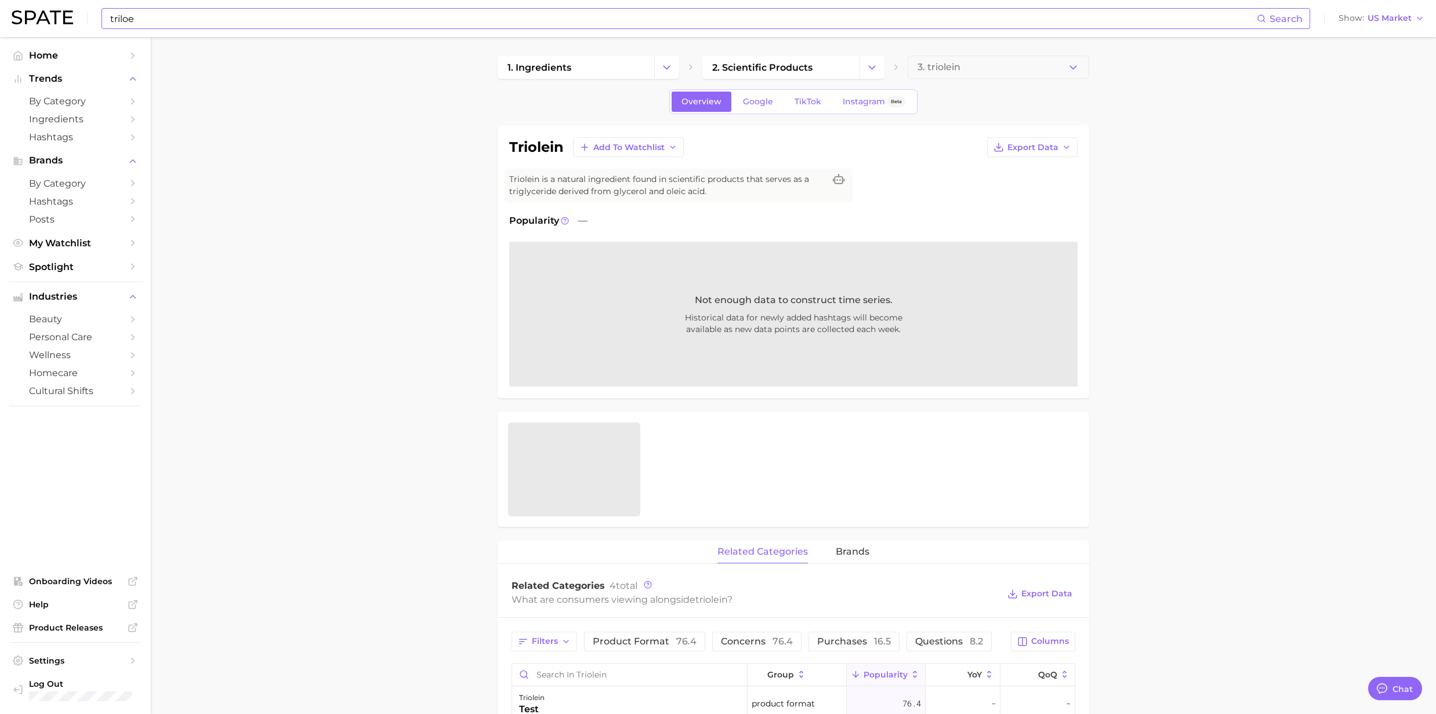
click at [182, 19] on input "triloe" at bounding box center [683, 19] width 1148 height 20
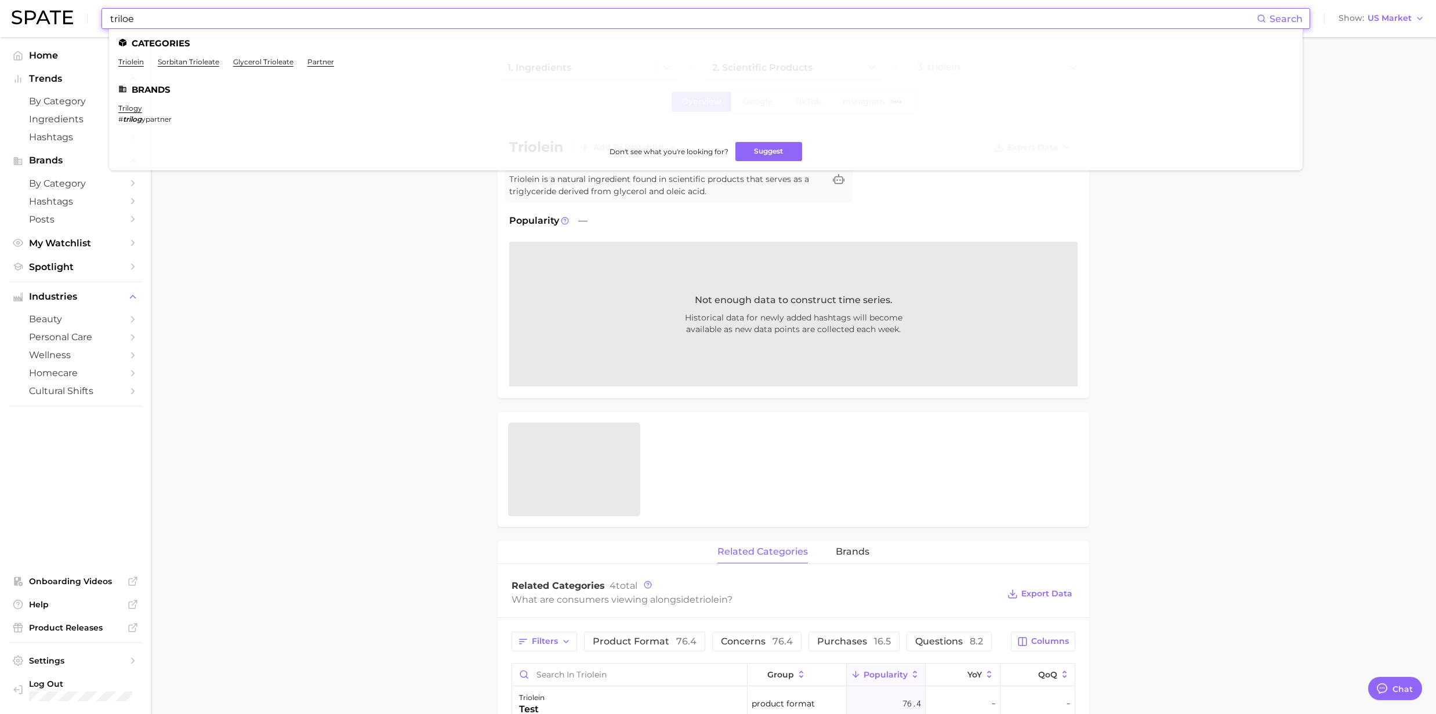
drag, startPoint x: 182, startPoint y: 19, endPoint x: 104, endPoint y: 8, distance: 78.5
click at [104, 8] on div "triloe Search Categories triolein sorbitan trioleate glycerol trioleate partner…" at bounding box center [705, 18] width 1209 height 21
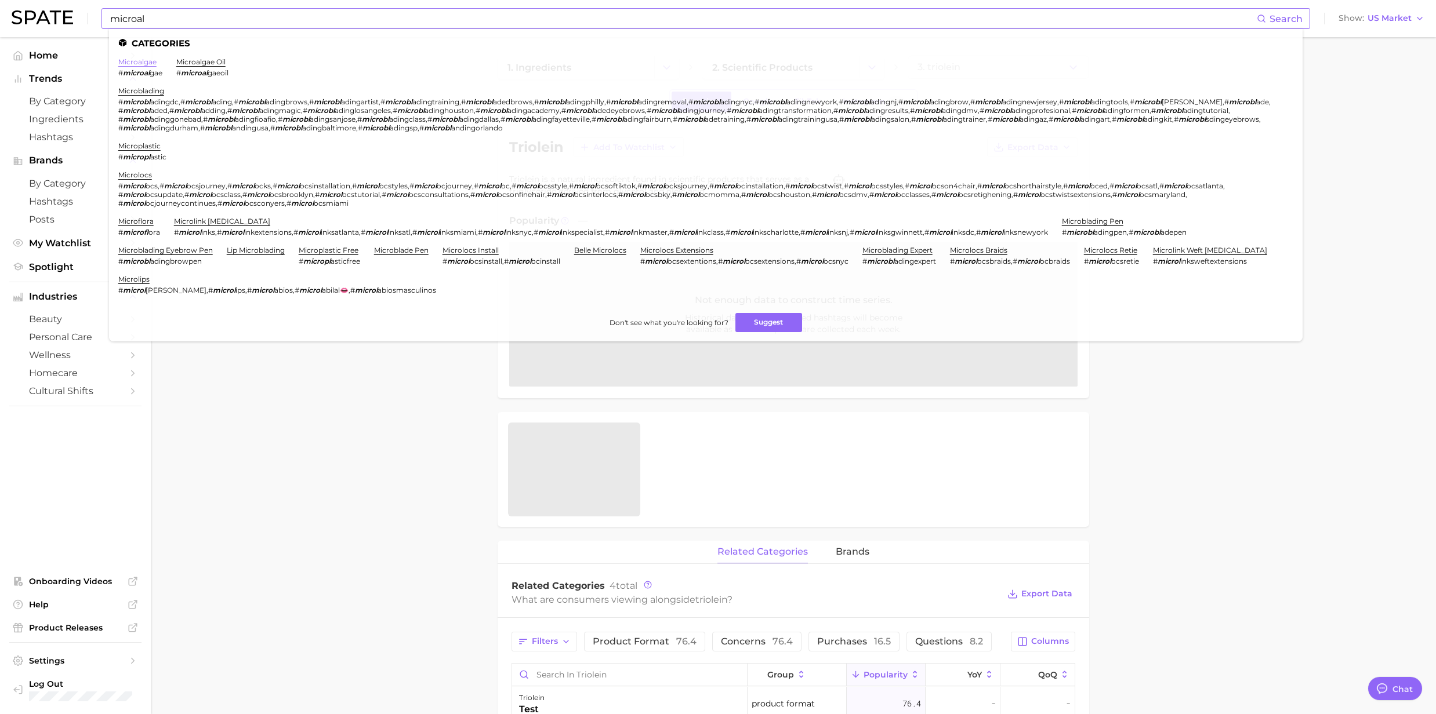
click at [132, 61] on link "microalgae" at bounding box center [137, 61] width 38 height 9
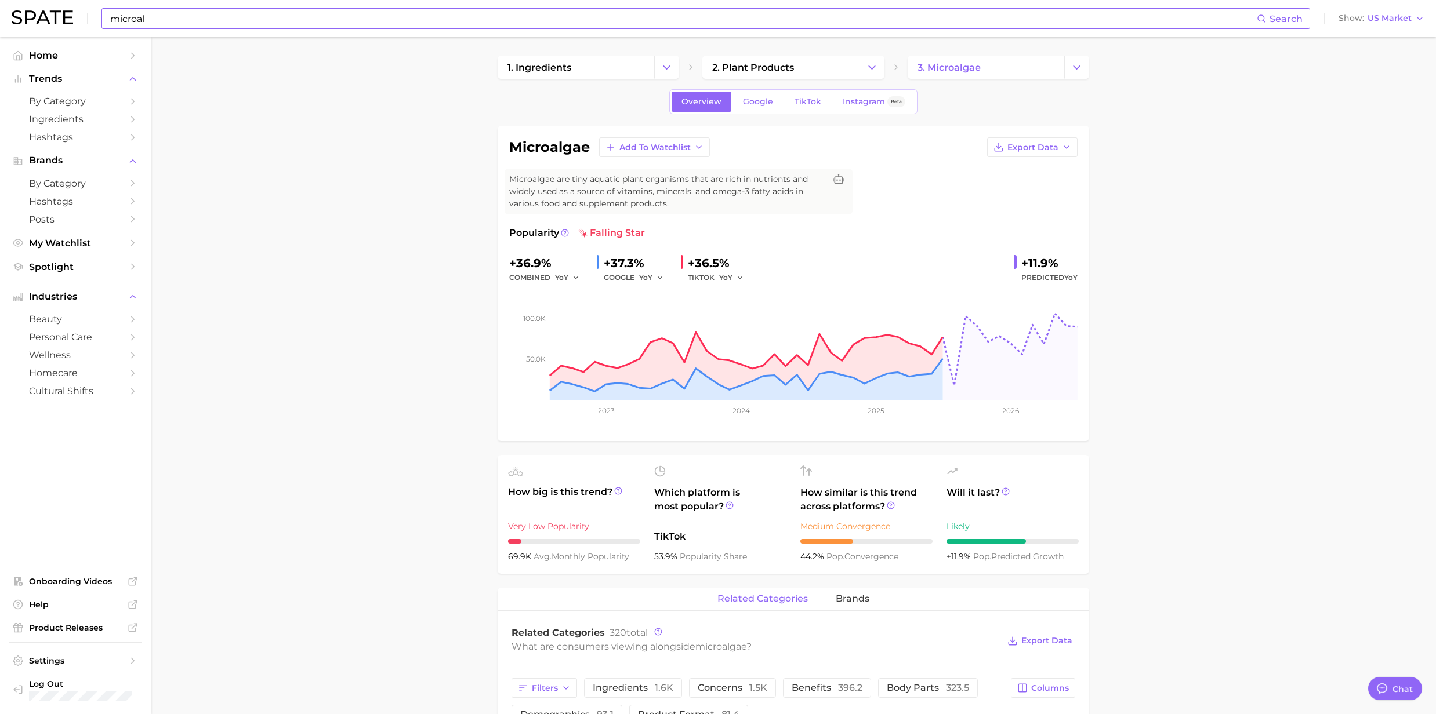
click at [139, 21] on input "microal" at bounding box center [683, 19] width 1148 height 20
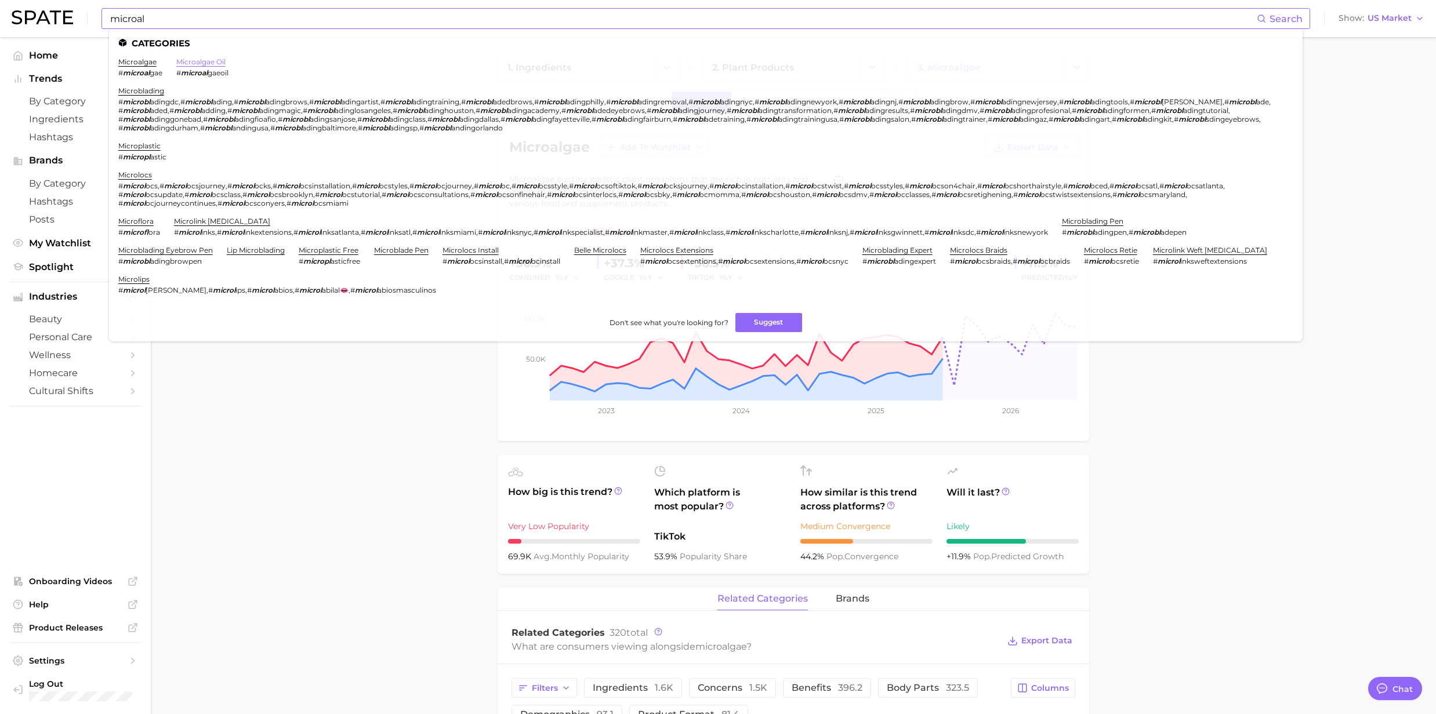
click at [190, 59] on link "microalgae oil" at bounding box center [200, 61] width 49 height 9
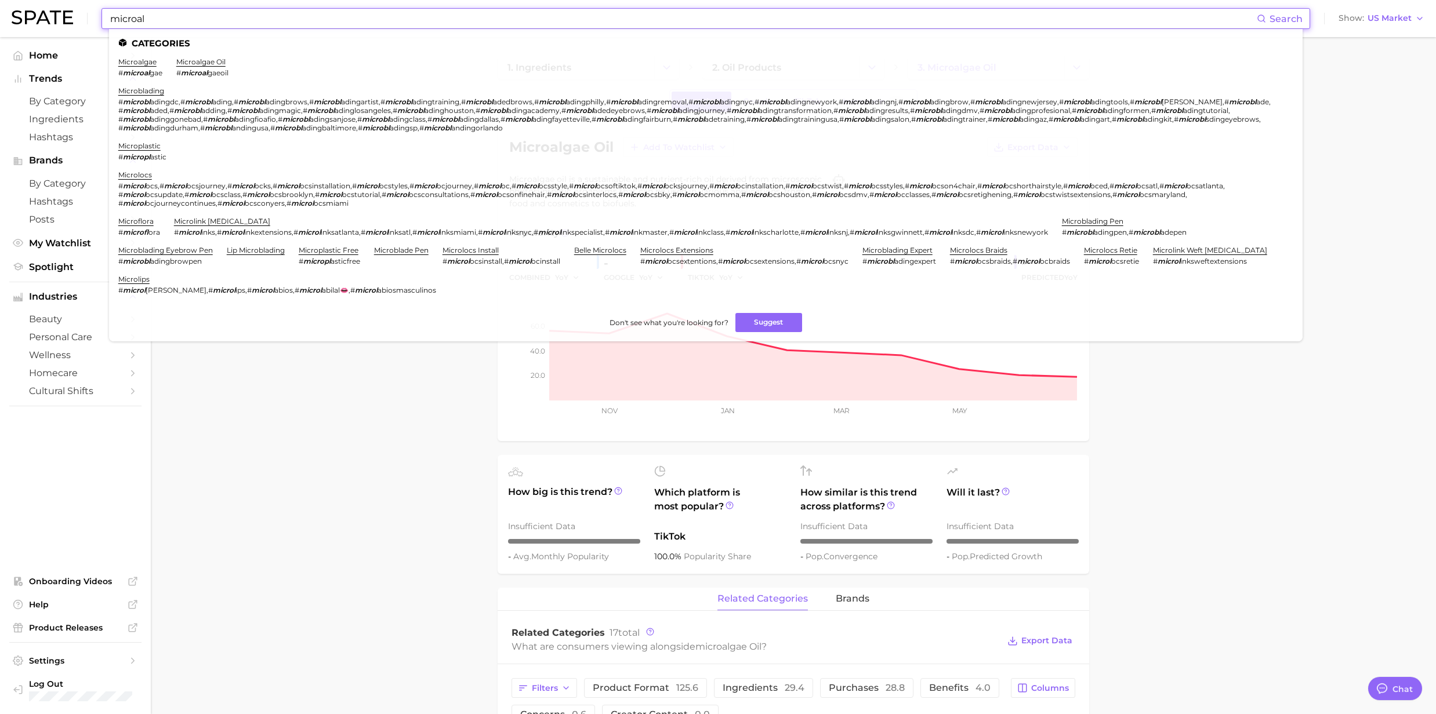
drag, startPoint x: 160, startPoint y: 14, endPoint x: 35, endPoint y: 27, distance: 125.3
click at [35, 26] on div "microal Search Categories microalgae # microal gae microalgae oil # microal gae…" at bounding box center [718, 18] width 1413 height 37
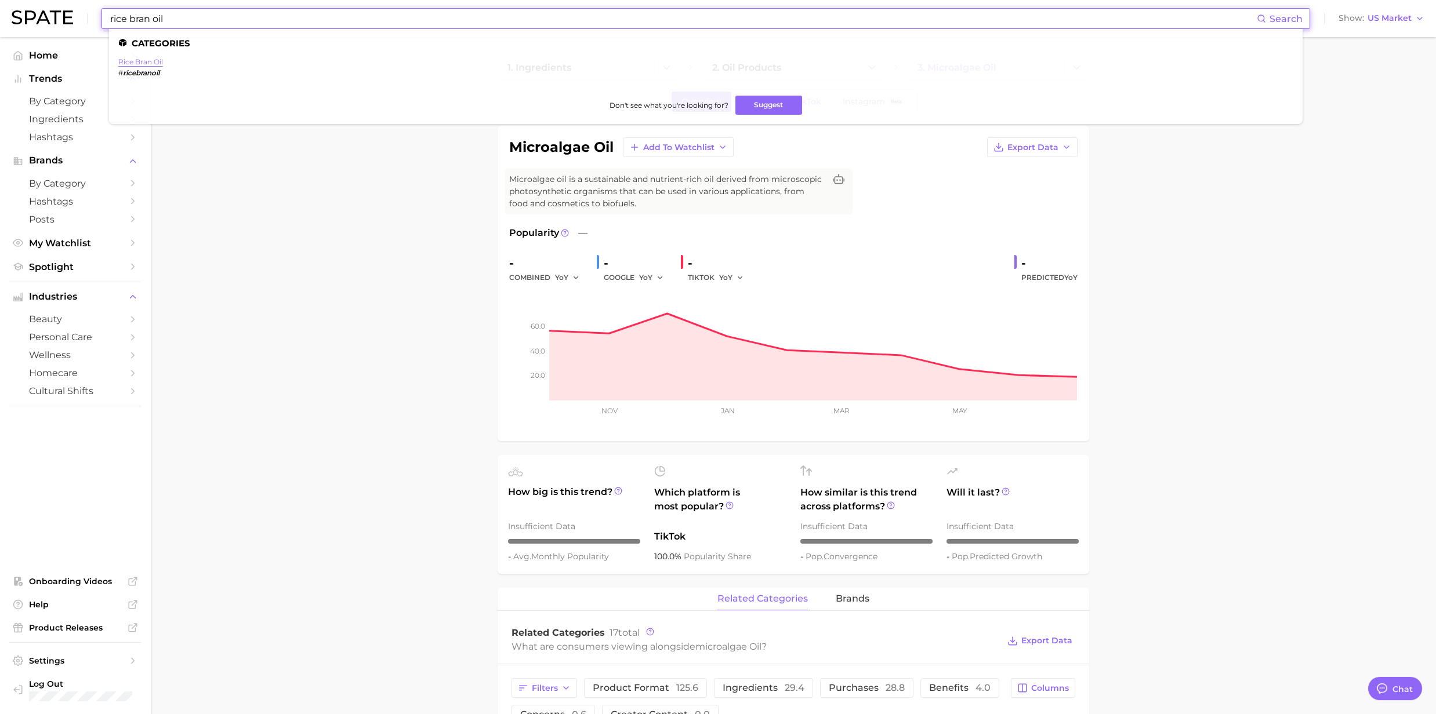
click at [131, 66] on link "rice bran oil" at bounding box center [140, 61] width 45 height 9
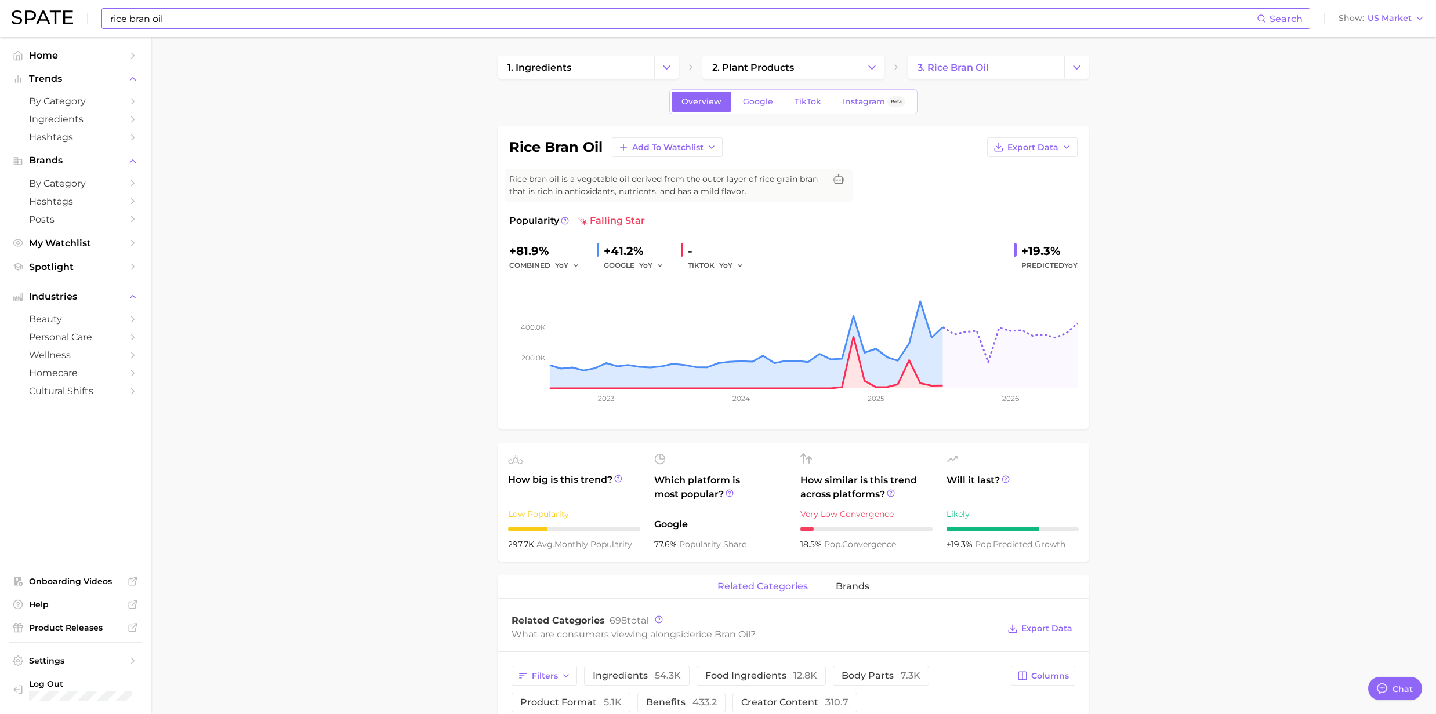
drag, startPoint x: 321, startPoint y: 26, endPoint x: 278, endPoint y: 28, distance: 43.0
click at [321, 26] on input "rice bran oil" at bounding box center [683, 19] width 1148 height 20
drag, startPoint x: 274, startPoint y: 28, endPoint x: 48, endPoint y: 26, distance: 226.2
click at [48, 26] on div "rice bran oil Search Categories rice bran oil # ricebranoil Don't see what you'…" at bounding box center [718, 18] width 1413 height 37
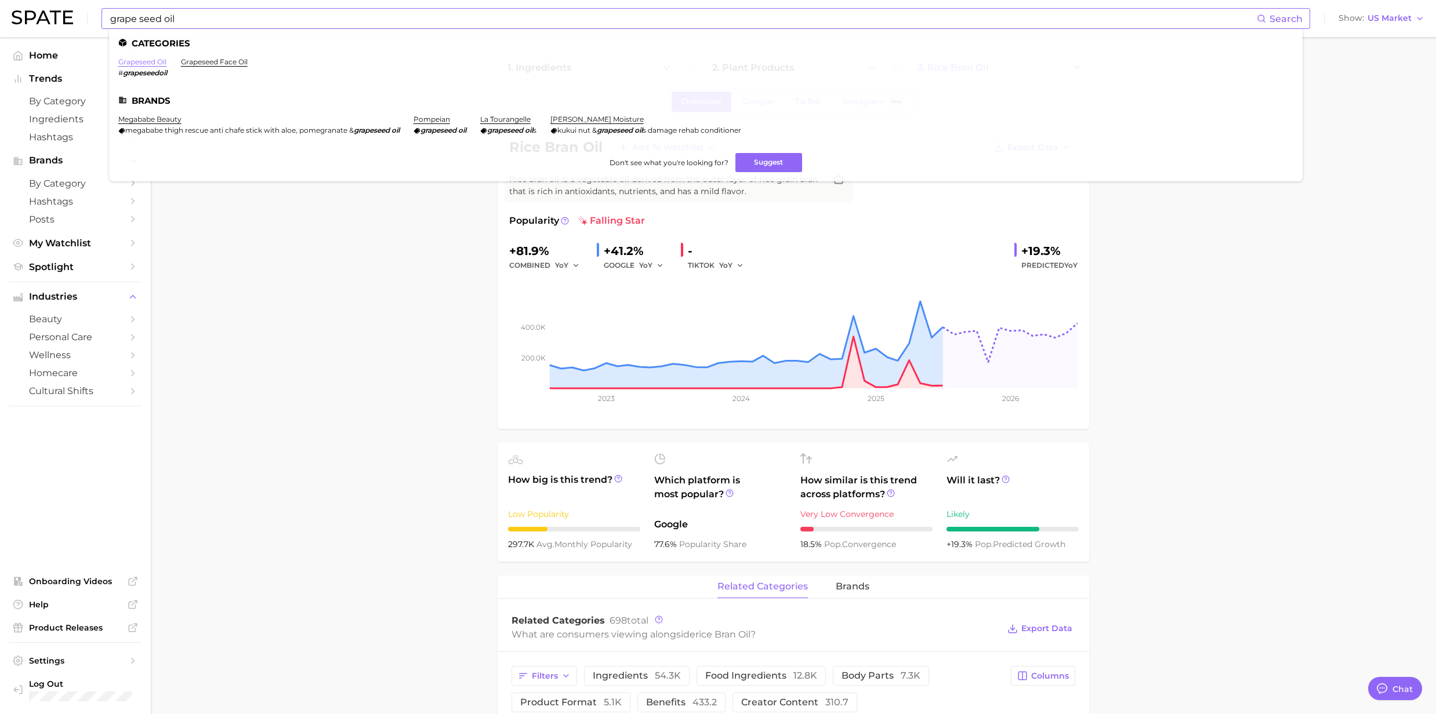
click at [128, 63] on link "grapeseed oil" at bounding box center [142, 61] width 48 height 9
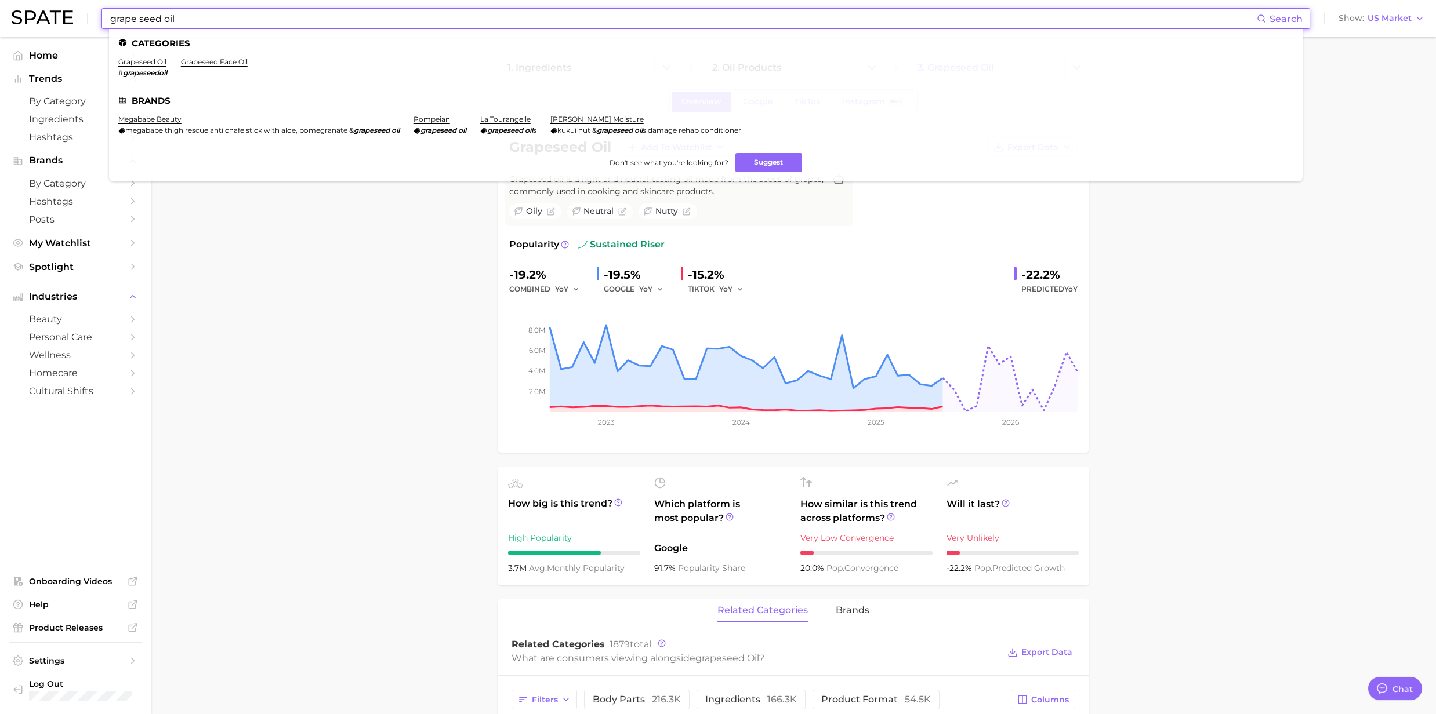
click at [230, 15] on input "grape seed oil" at bounding box center [683, 19] width 1148 height 20
drag, startPoint x: 225, startPoint y: 17, endPoint x: 45, endPoint y: 6, distance: 180.7
click at [45, 6] on div "grape seed oil Search Categories grapeseed oil # grapeseedoil grapeseed face oi…" at bounding box center [718, 18] width 1413 height 37
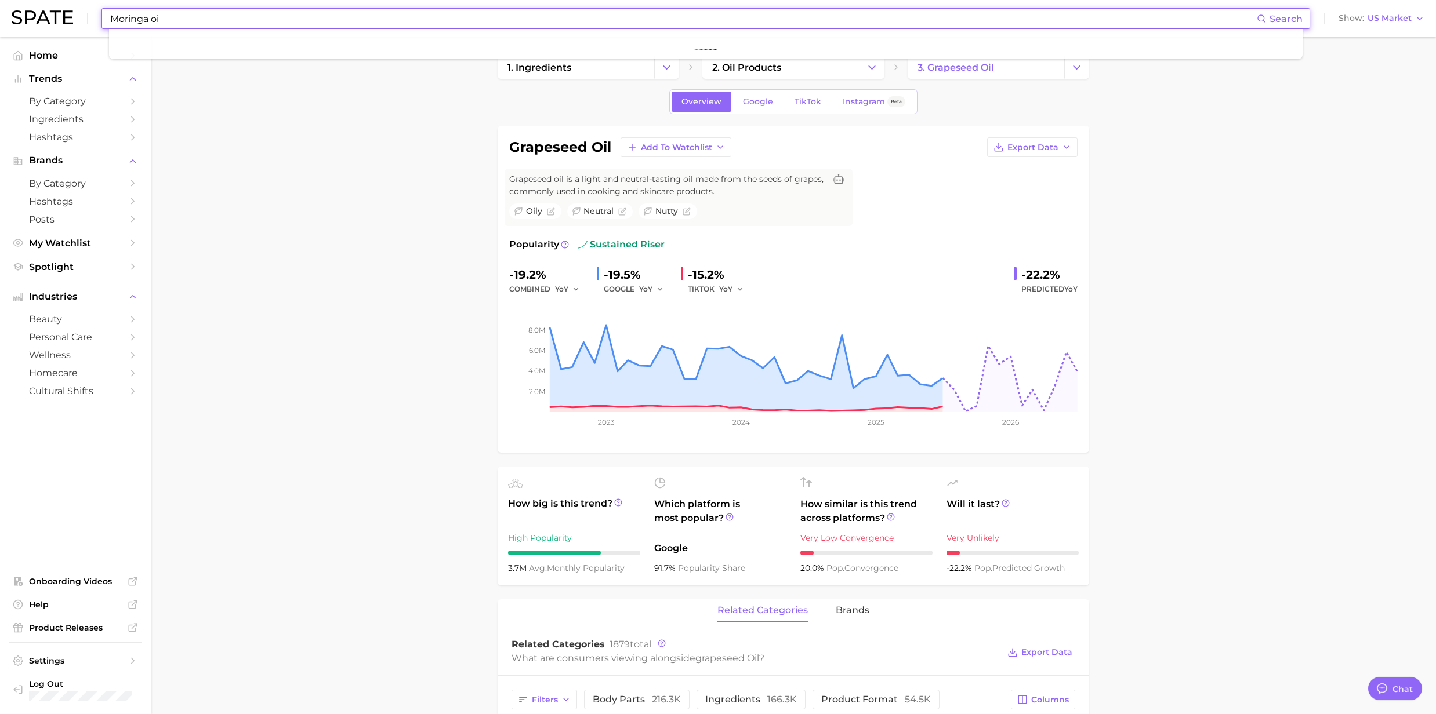
type input "Moringa oil"
click at [170, 14] on input "Moringa oil" at bounding box center [683, 19] width 1148 height 20
click at [170, 24] on input "Moringa oil" at bounding box center [683, 19] width 1148 height 20
drag, startPoint x: 174, startPoint y: 23, endPoint x: 66, endPoint y: 14, distance: 108.3
click at [66, 14] on div "Moringa oil Search Show US Market" at bounding box center [718, 18] width 1413 height 37
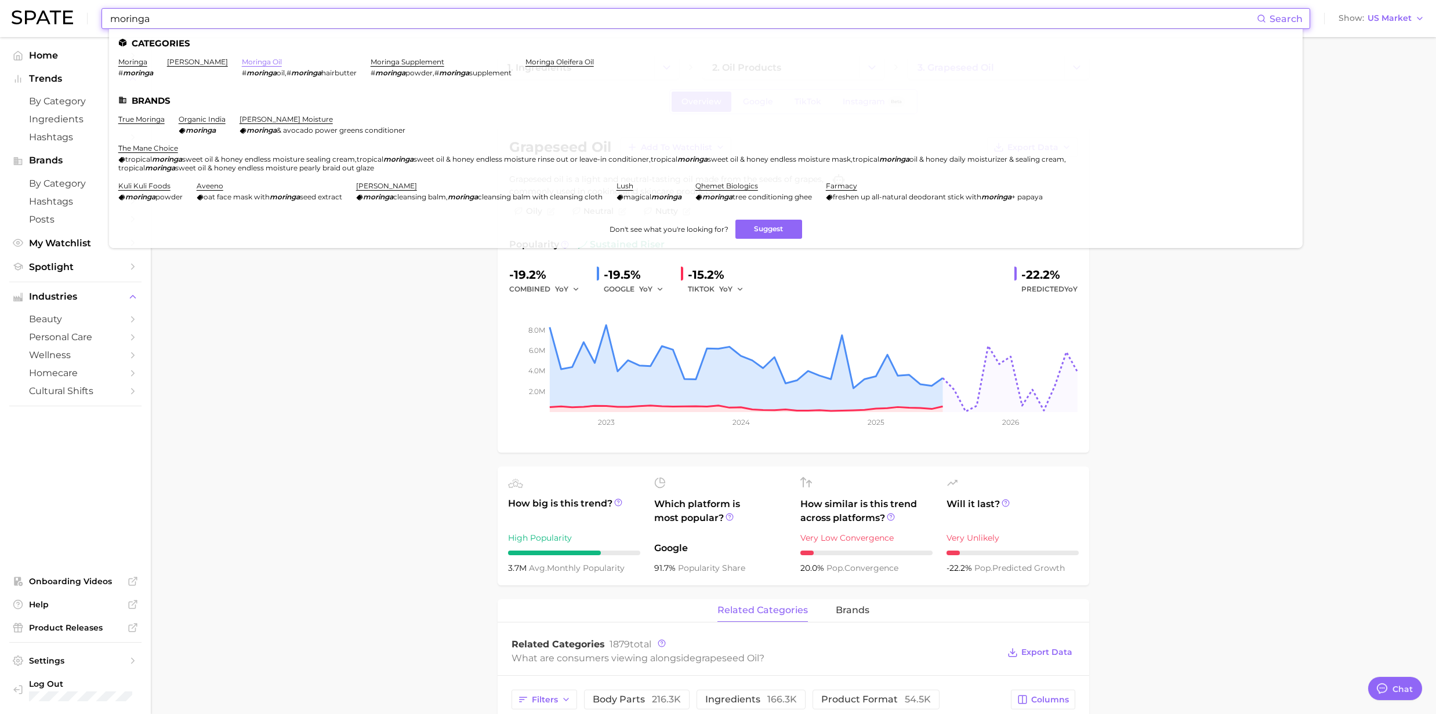
type input "moringa"
click at [281, 63] on link "moringa oil" at bounding box center [262, 61] width 40 height 9
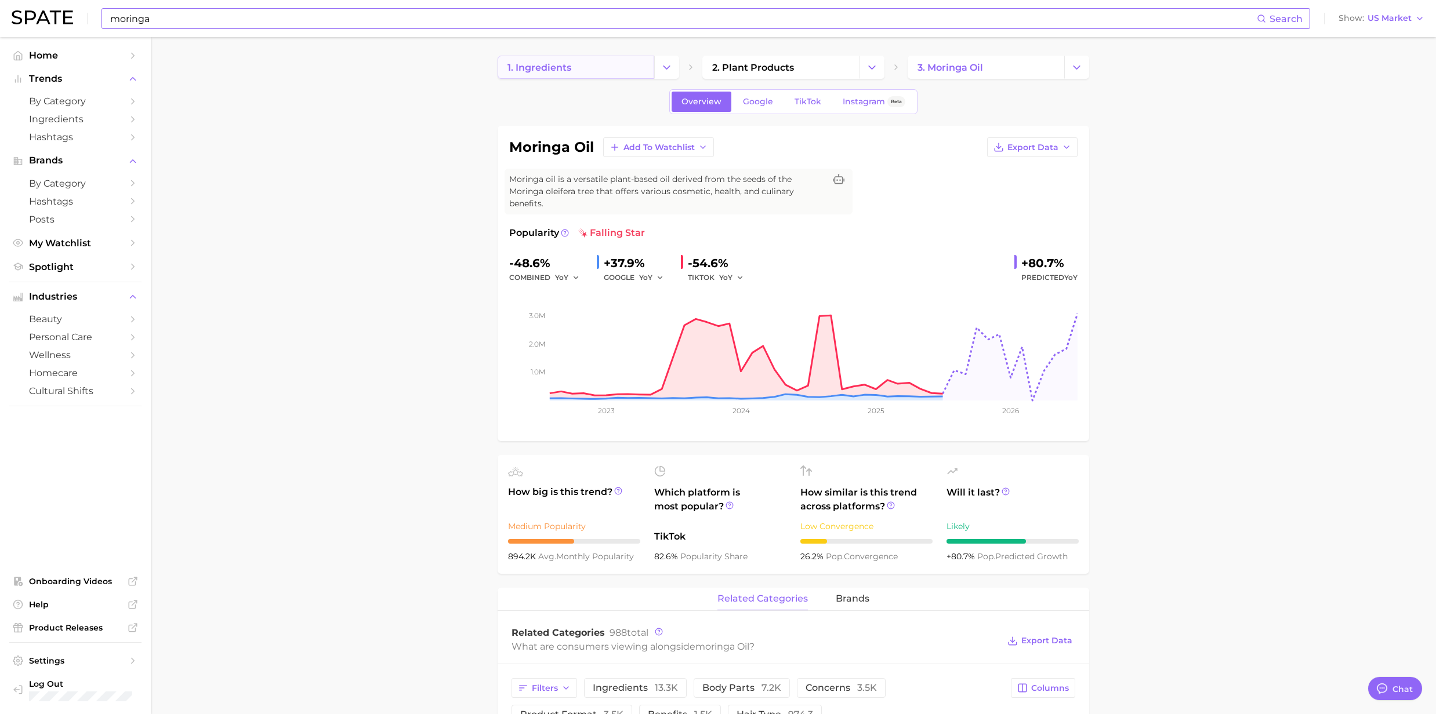
click at [511, 70] on span "1. ingredients" at bounding box center [539, 67] width 64 height 11
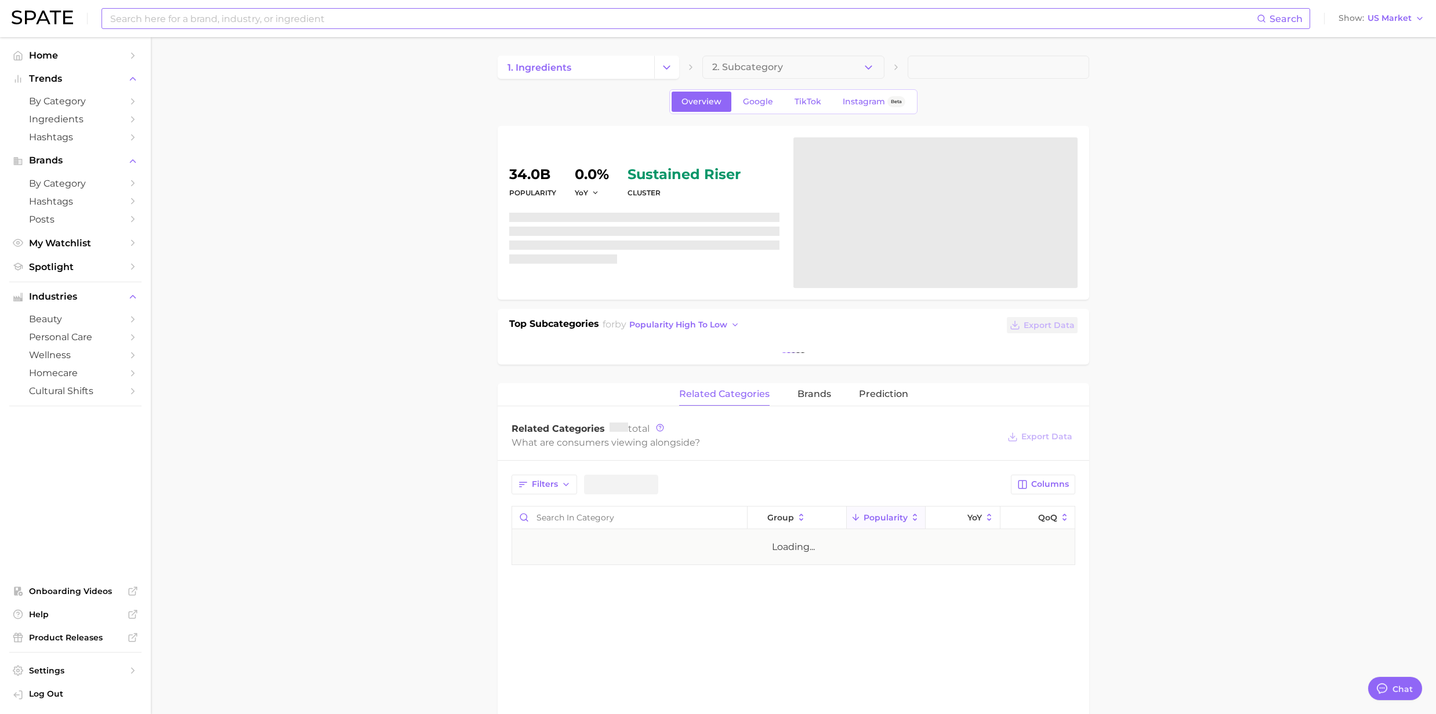
type textarea "x"
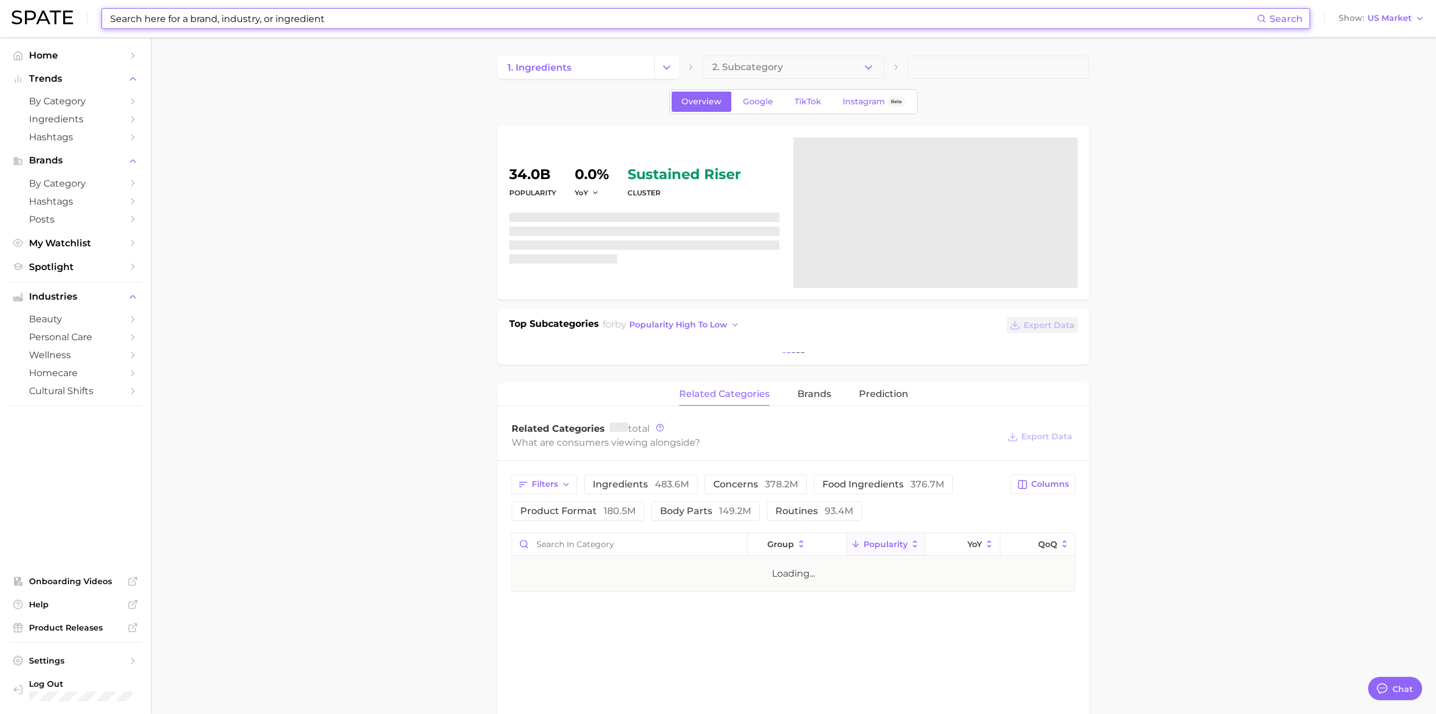
drag, startPoint x: 213, startPoint y: 13, endPoint x: 225, endPoint y: 24, distance: 16.0
click at [212, 13] on input at bounding box center [683, 19] width 1148 height 20
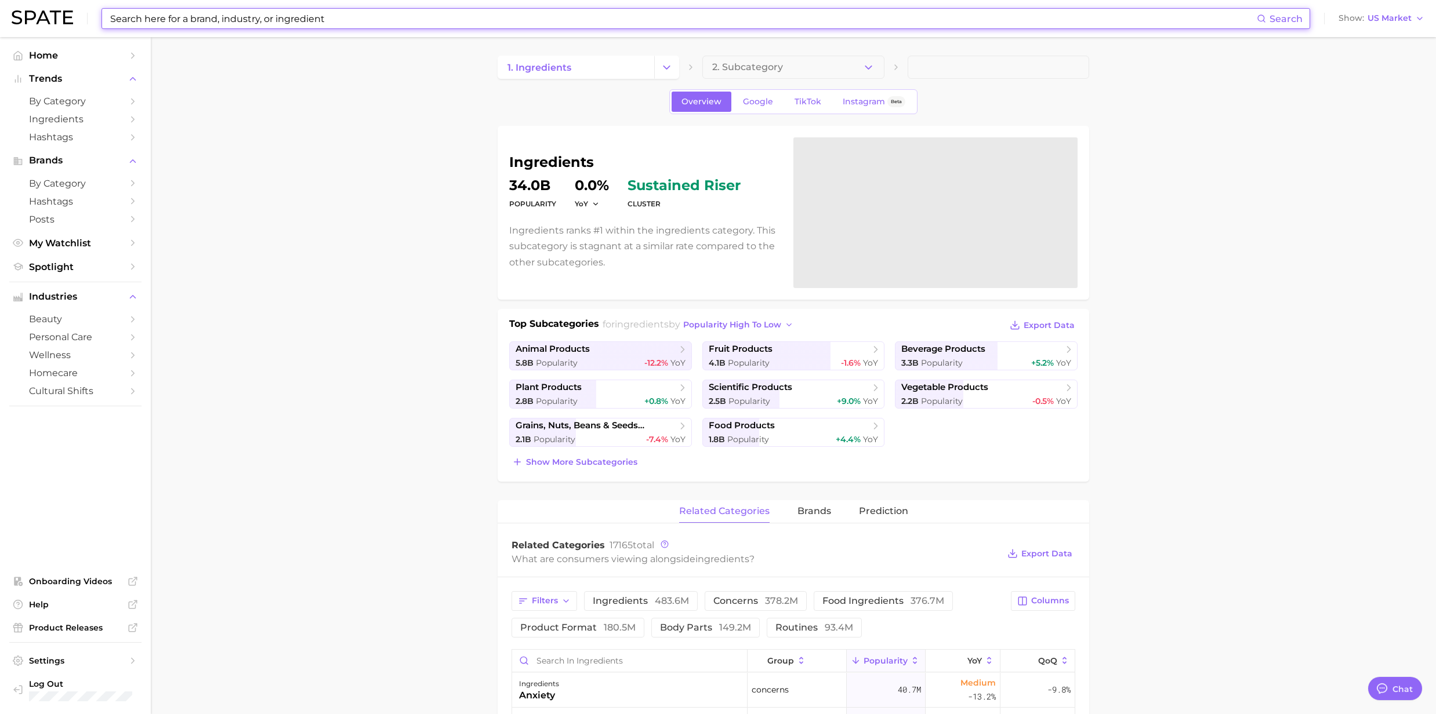
drag, startPoint x: 349, startPoint y: 16, endPoint x: 24, endPoint y: 2, distance: 325.6
click at [24, 2] on div "Search Show US Market" at bounding box center [718, 18] width 1413 height 37
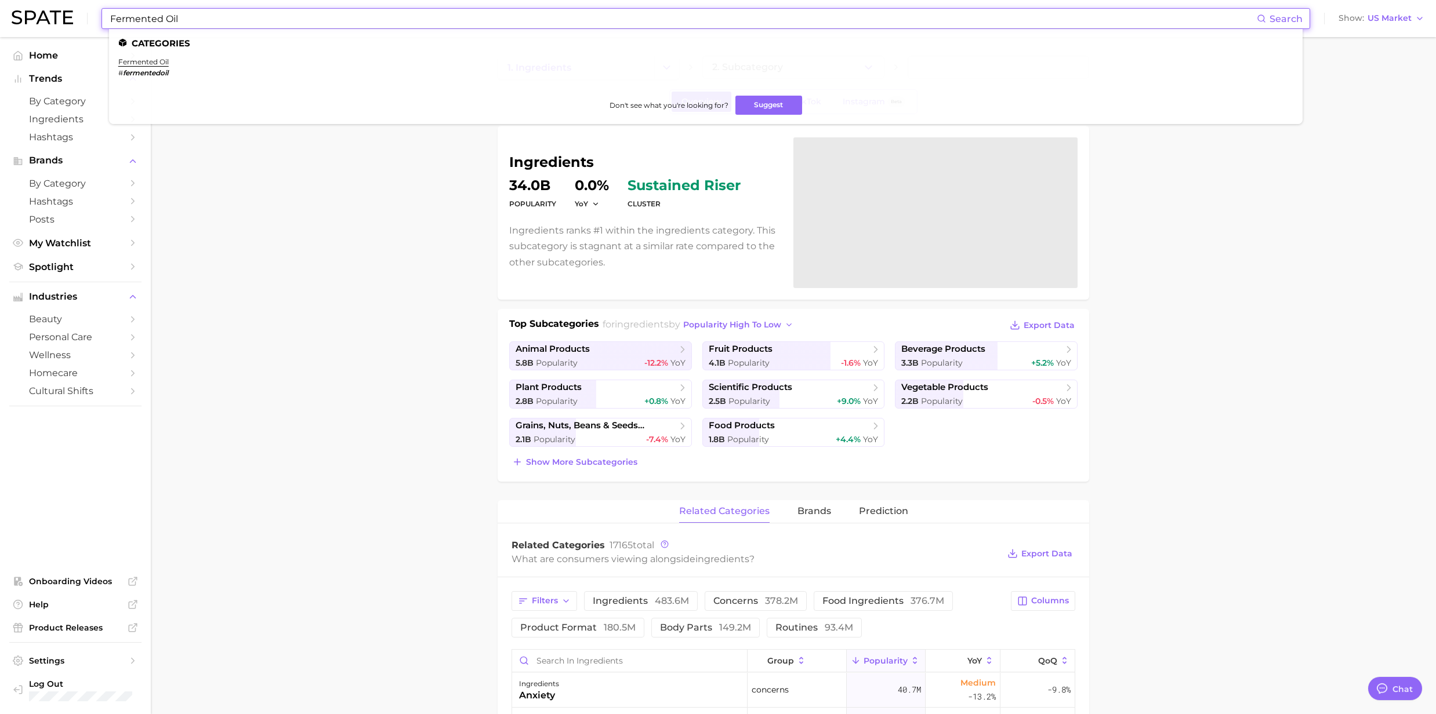
type input "Fermented Oil"
click at [147, 56] on ul "Categories fermented oil # fermentedoil Don't see what you're looking for? Sugg…" at bounding box center [705, 76] width 1193 height 95
click at [139, 64] on link "fermented oil" at bounding box center [143, 61] width 50 height 9
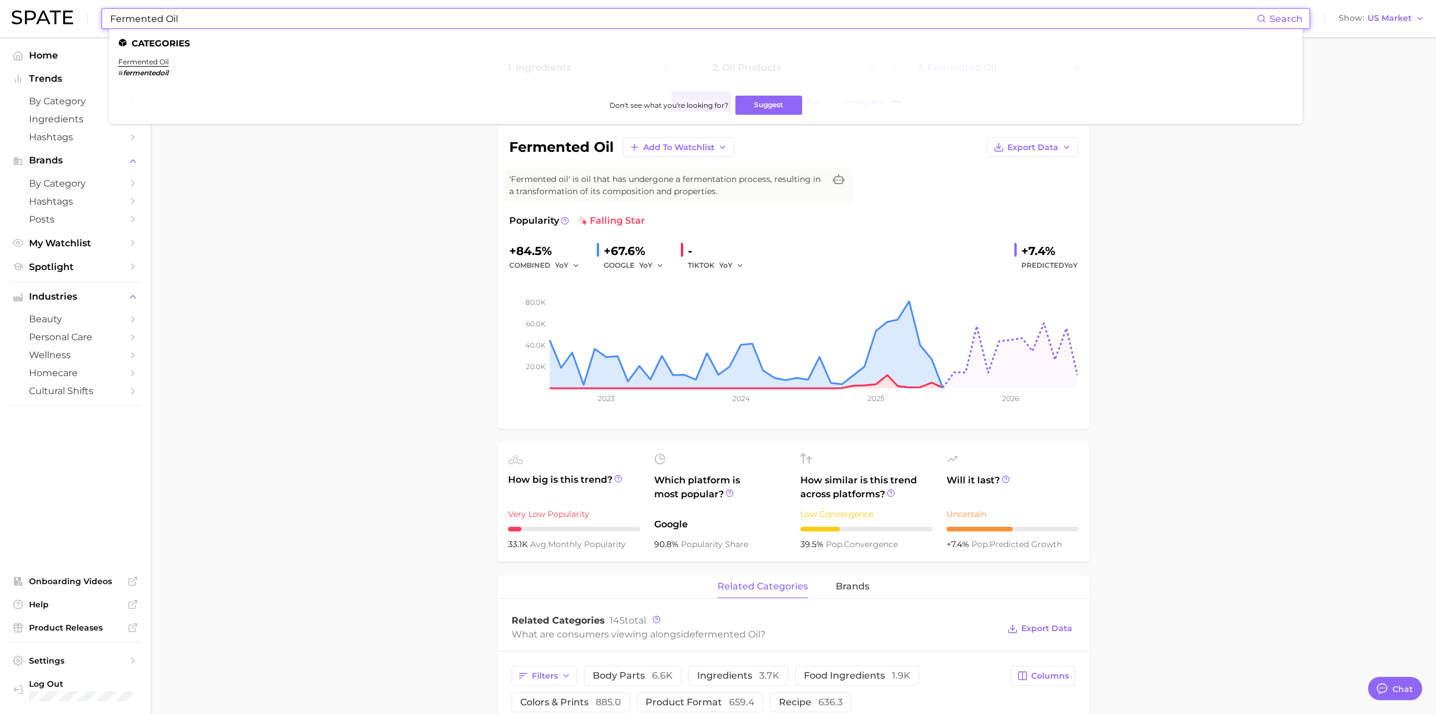
drag, startPoint x: 226, startPoint y: 17, endPoint x: 48, endPoint y: -2, distance: 179.6
click at [48, 0] on html "Fermented Oil Search Categories fermented oil # fermentedoil Don't see what you…" at bounding box center [718, 357] width 1436 height 714
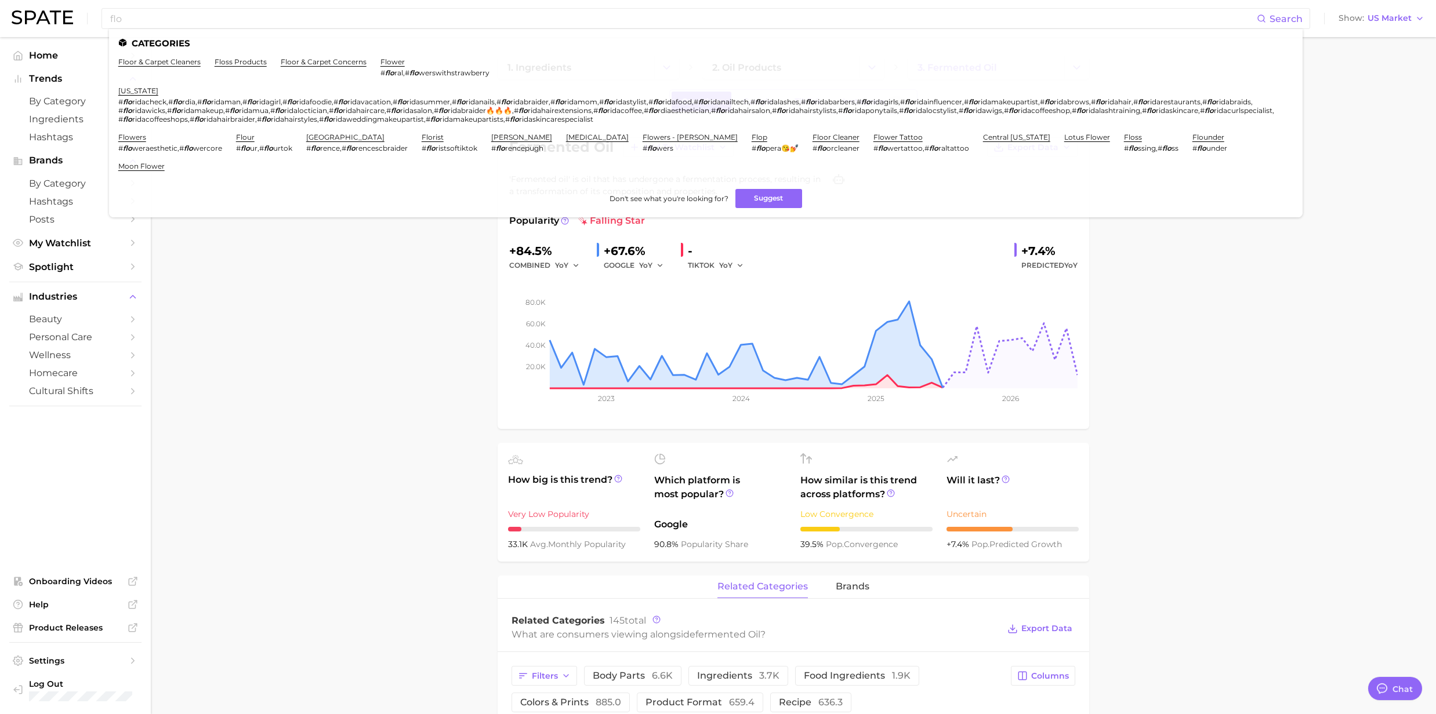
drag, startPoint x: 231, startPoint y: 353, endPoint x: 231, endPoint y: 293, distance: 59.7
click at [133, 23] on input "flo" at bounding box center [683, 19] width 1148 height 20
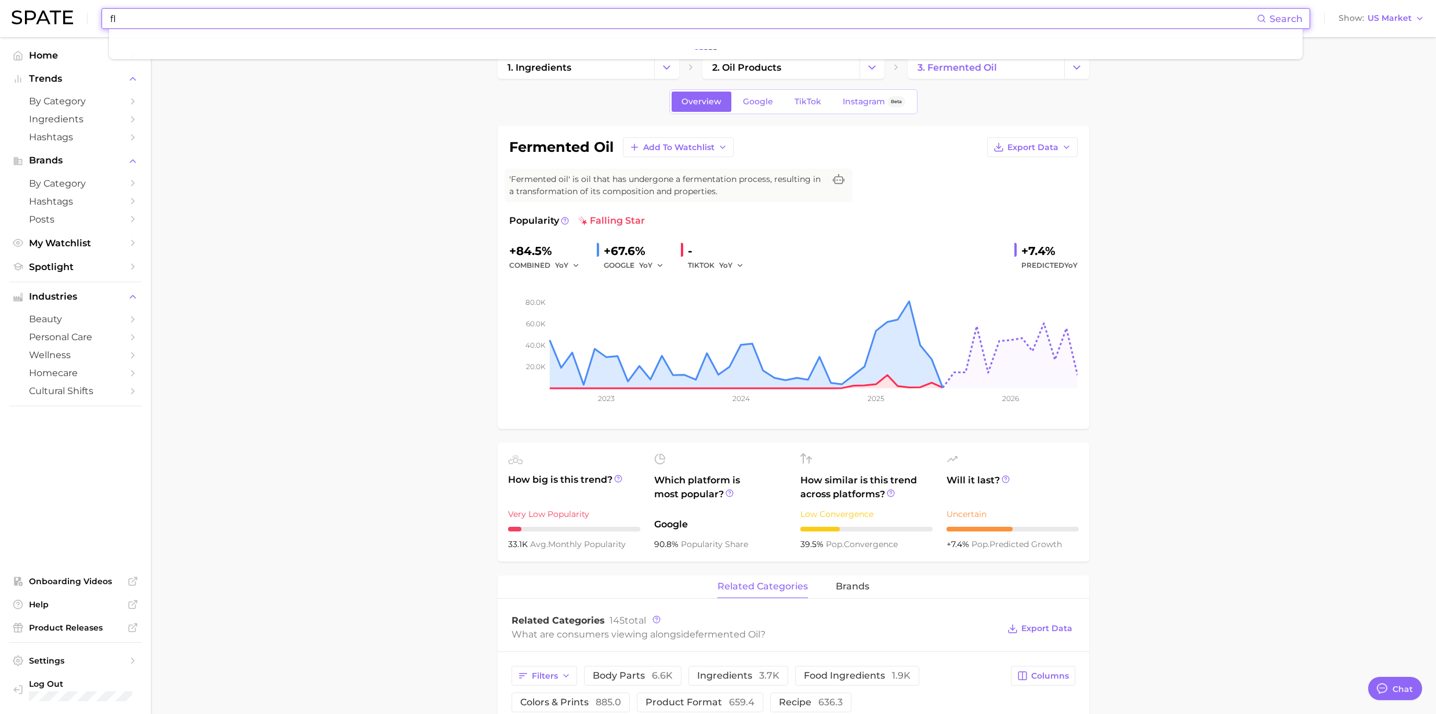
type input "f"
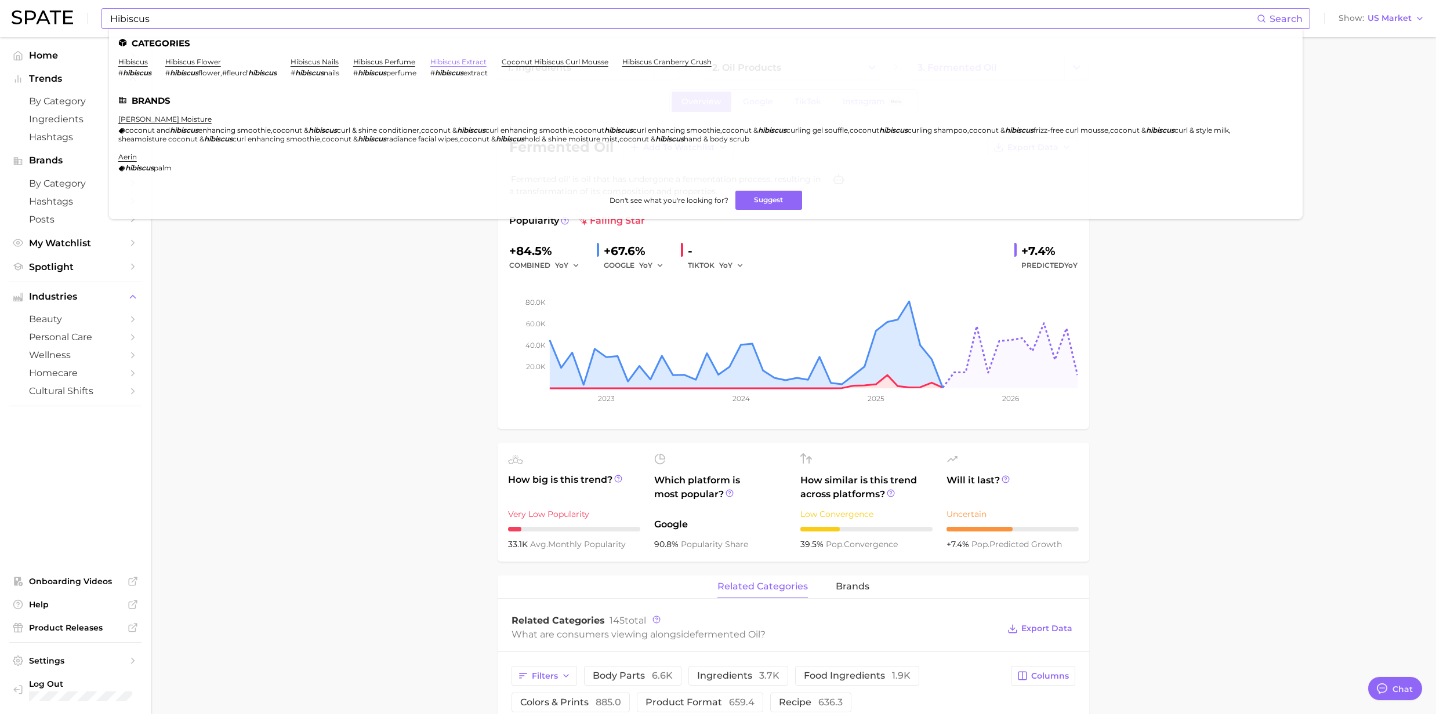
click at [471, 61] on link "hibiscus extract" at bounding box center [458, 61] width 56 height 9
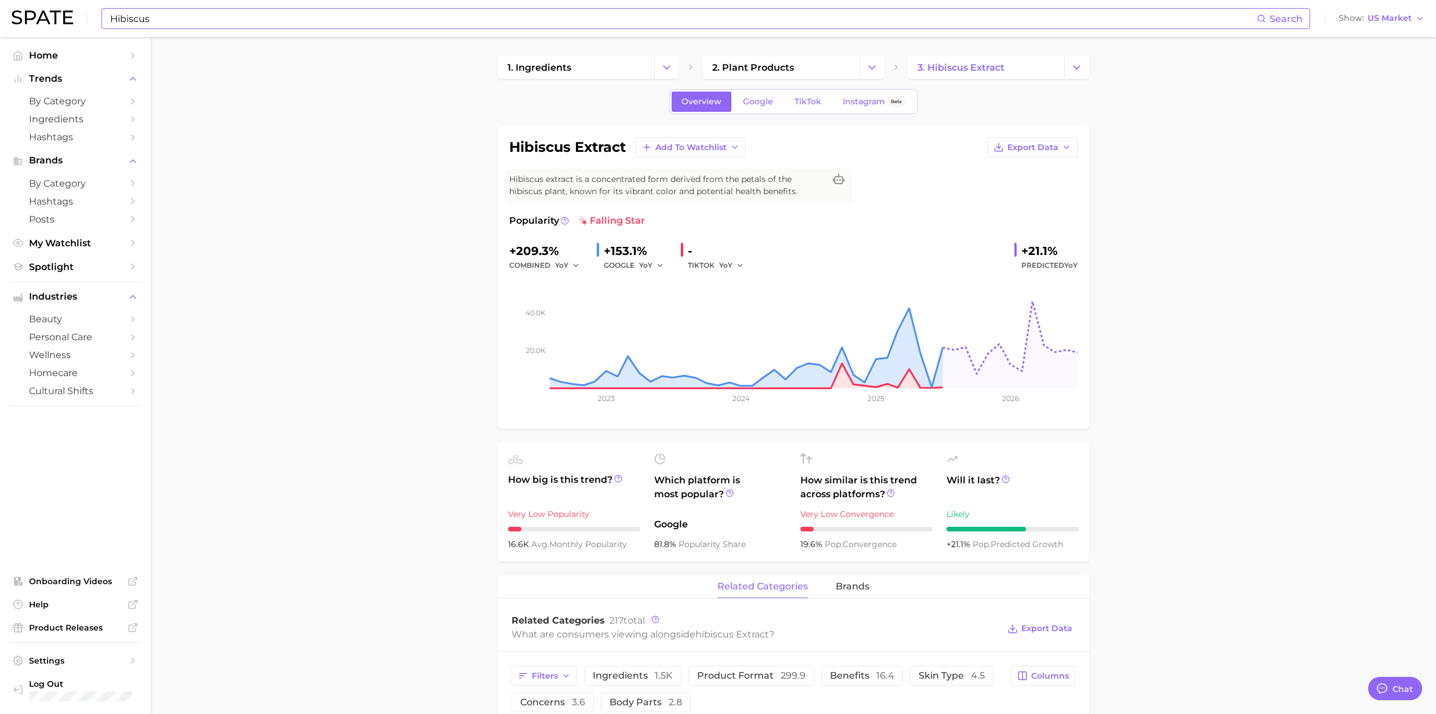
click at [284, 9] on input "Hibiscus" at bounding box center [683, 19] width 1148 height 20
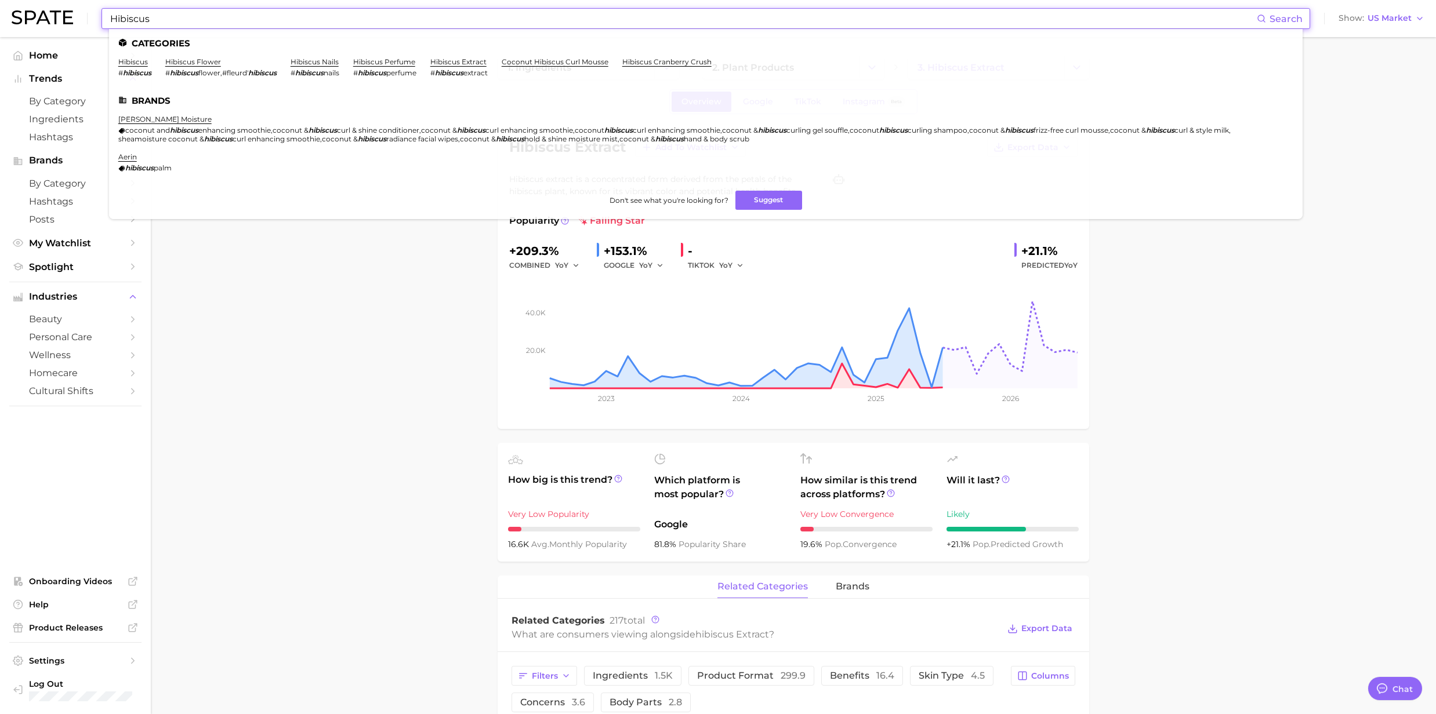
drag, startPoint x: 219, startPoint y: 19, endPoint x: 72, endPoint y: 19, distance: 147.3
click at [72, 19] on div "Hibiscus Search Categories hibiscus # hibiscus hibiscus flower # hibiscus flowe…" at bounding box center [718, 18] width 1413 height 37
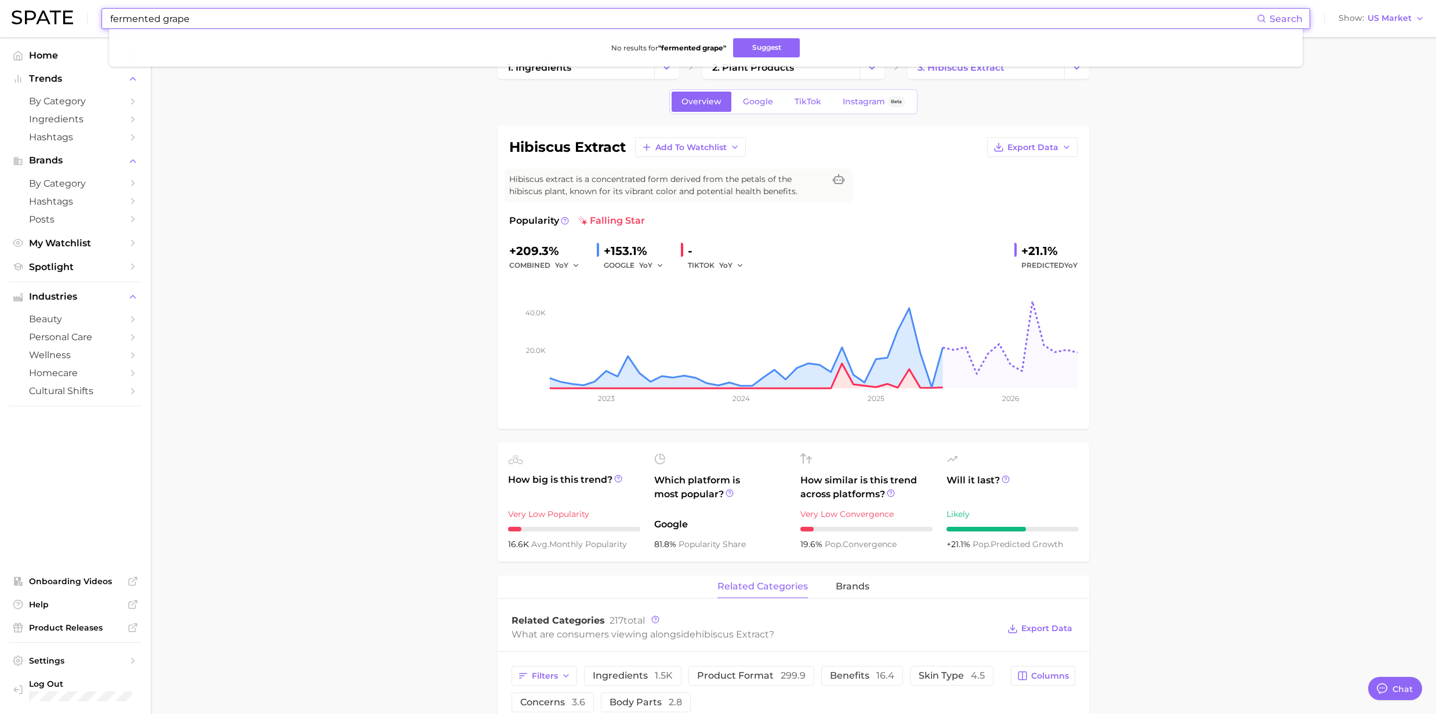
click at [209, 24] on input "fermented grape" at bounding box center [683, 19] width 1148 height 20
drag, startPoint x: 249, startPoint y: 17, endPoint x: 90, endPoint y: 14, distance: 158.3
click at [90, 14] on div "fermented grape complex Search No results for " fermented grape complex " Sugge…" at bounding box center [718, 18] width 1413 height 37
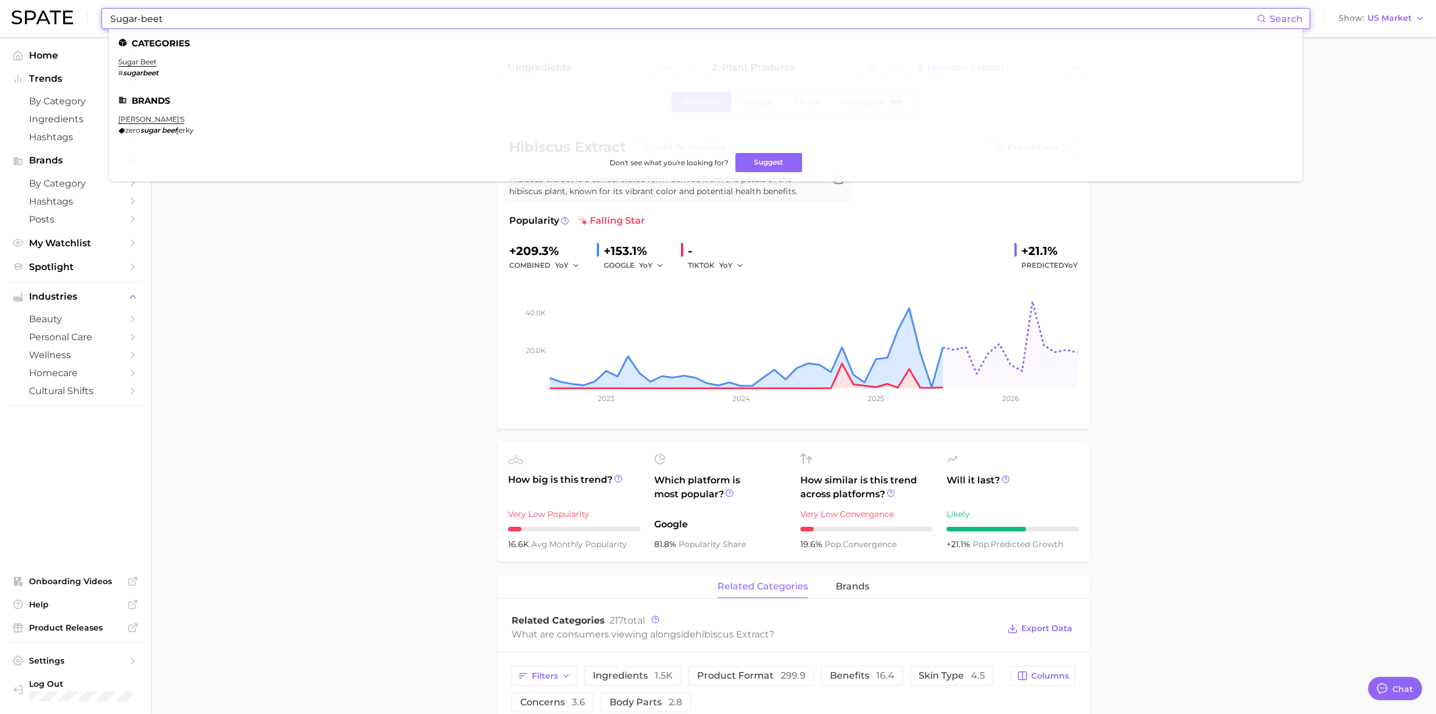
click at [141, 56] on ul "Categories sugar beet # sugarbeet Brands jack link's zero sugar beef jerky Don'…" at bounding box center [705, 105] width 1193 height 153
click at [138, 61] on link "sugar beet" at bounding box center [137, 61] width 38 height 9
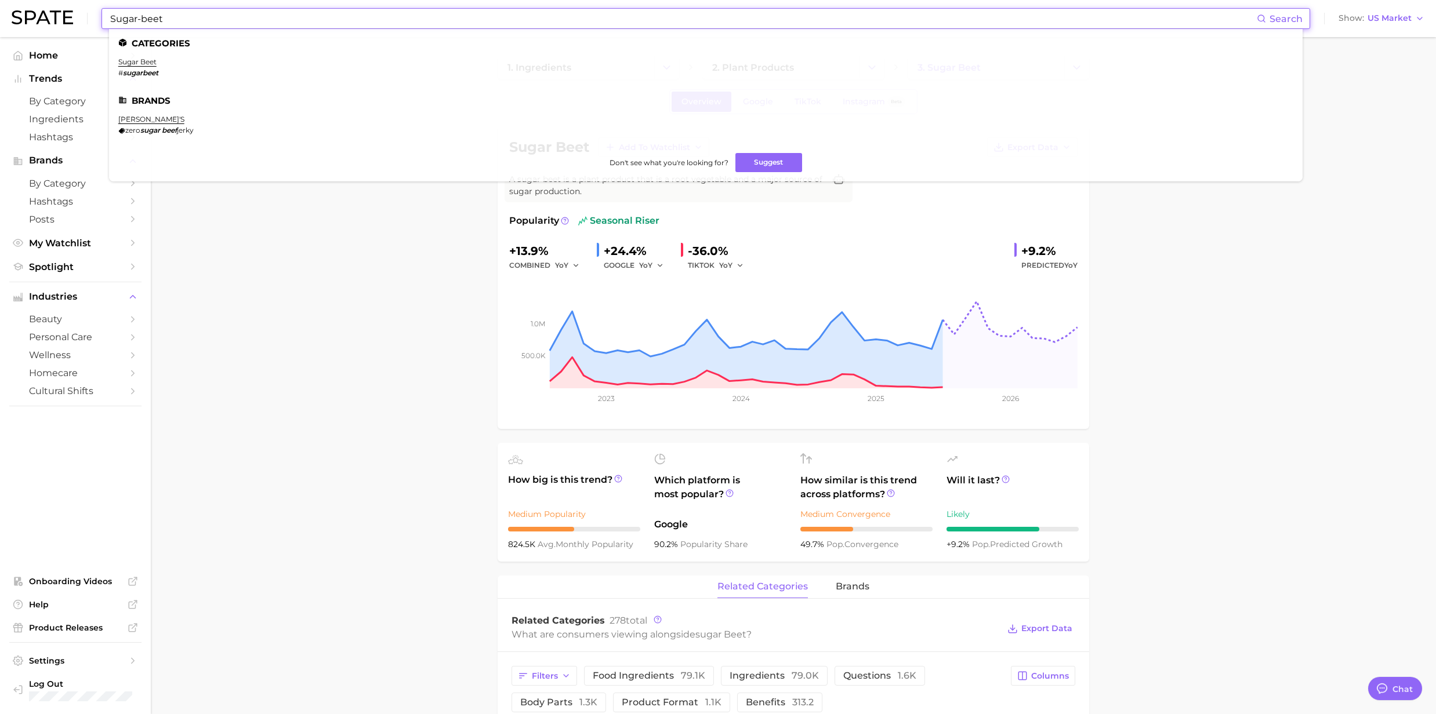
drag, startPoint x: 193, startPoint y: 16, endPoint x: 3, endPoint y: 42, distance: 191.3
click at [35, 12] on div "Sugar-beet Search Categories sugar beet # sugarbeet Brands jack link's zero sug…" at bounding box center [718, 18] width 1413 height 37
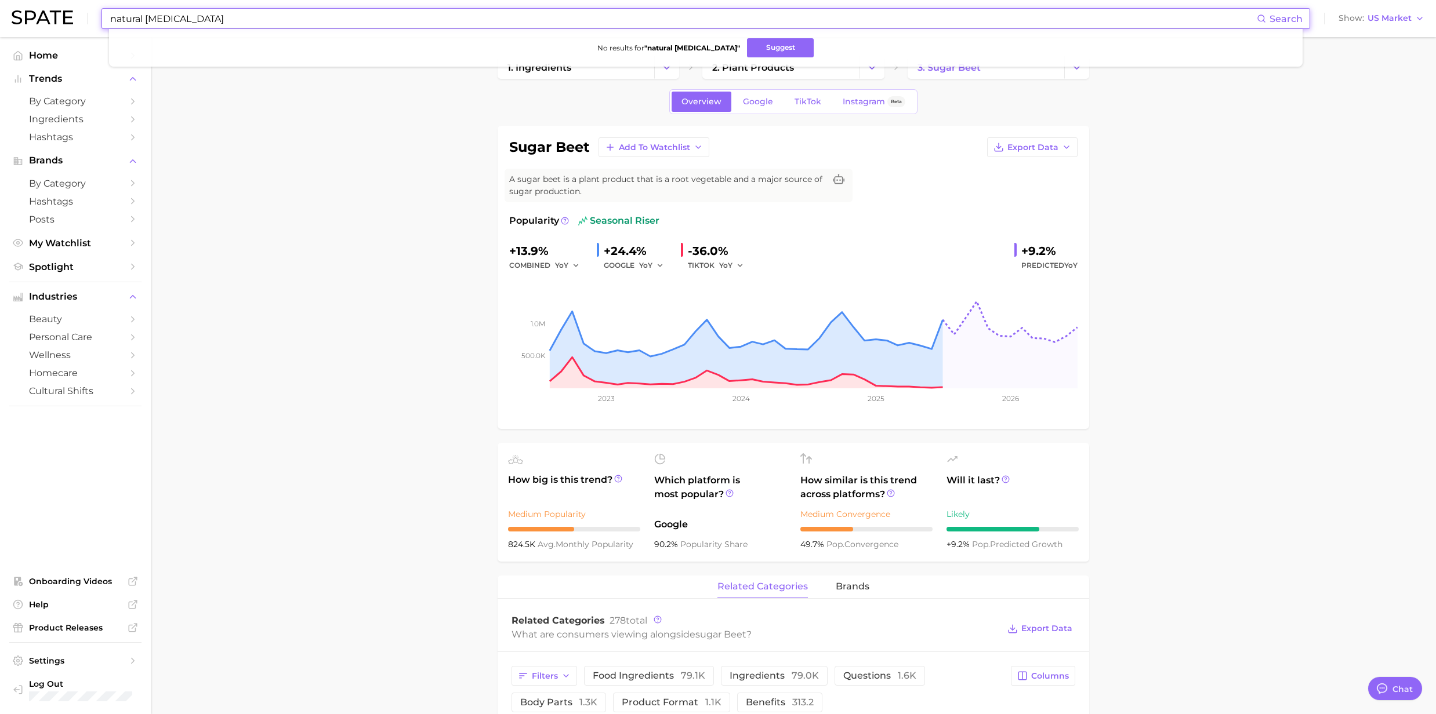
drag, startPoint x: 204, startPoint y: 23, endPoint x: 147, endPoint y: 17, distance: 57.7
click at [147, 17] on input "natural betaine" at bounding box center [683, 19] width 1148 height 20
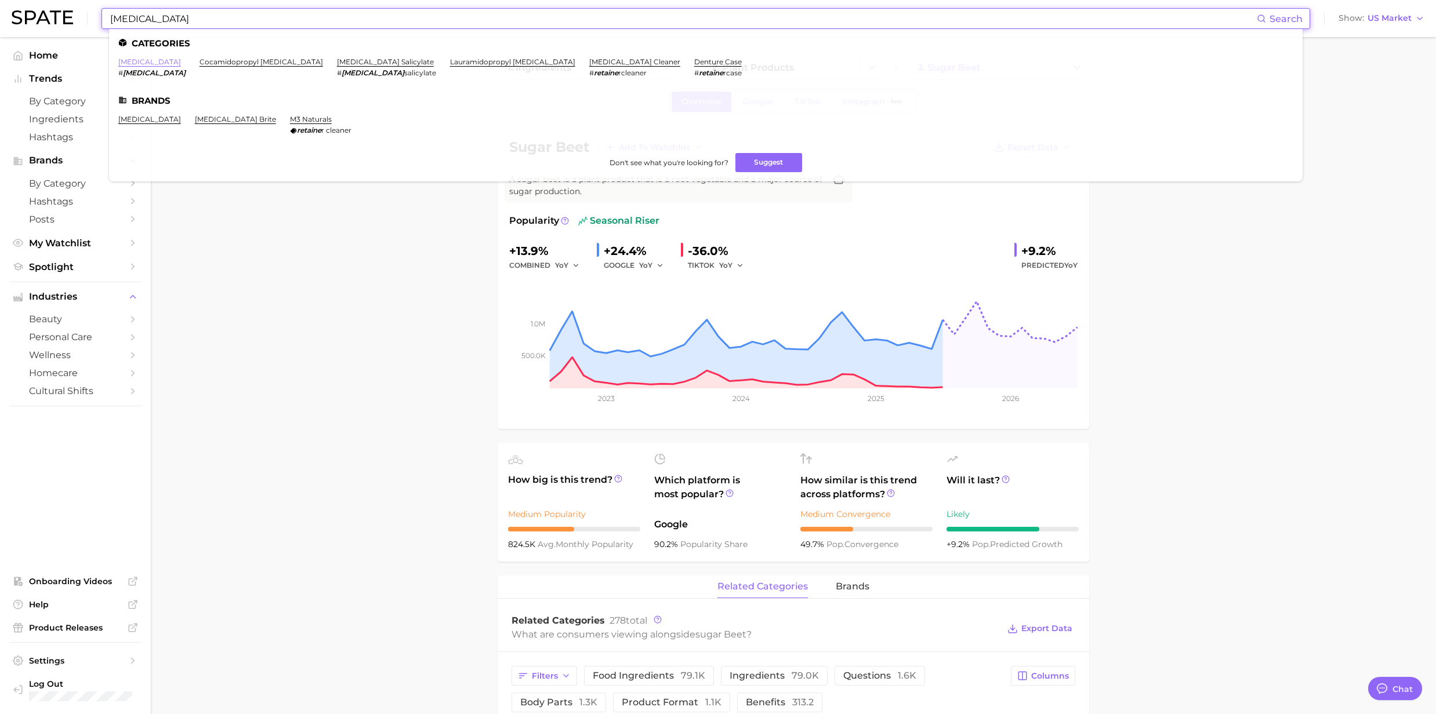
click at [130, 66] on link "betaine" at bounding box center [149, 61] width 63 height 9
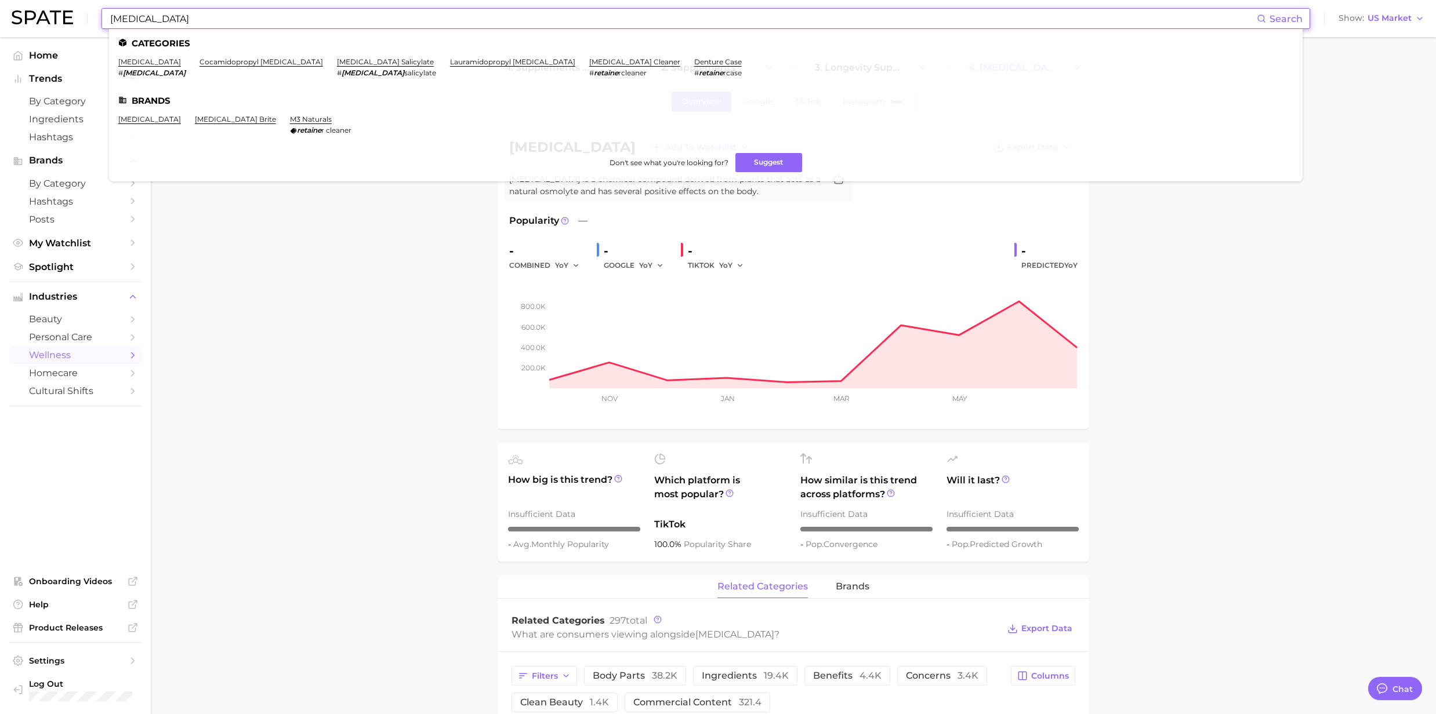
drag, startPoint x: 218, startPoint y: 23, endPoint x: -5, endPoint y: 19, distance: 222.7
click at [0, 19] on html "betaine Search Categories betaine # betaine cocamidopropyl betaine betaine sali…" at bounding box center [718, 357] width 1436 height 714
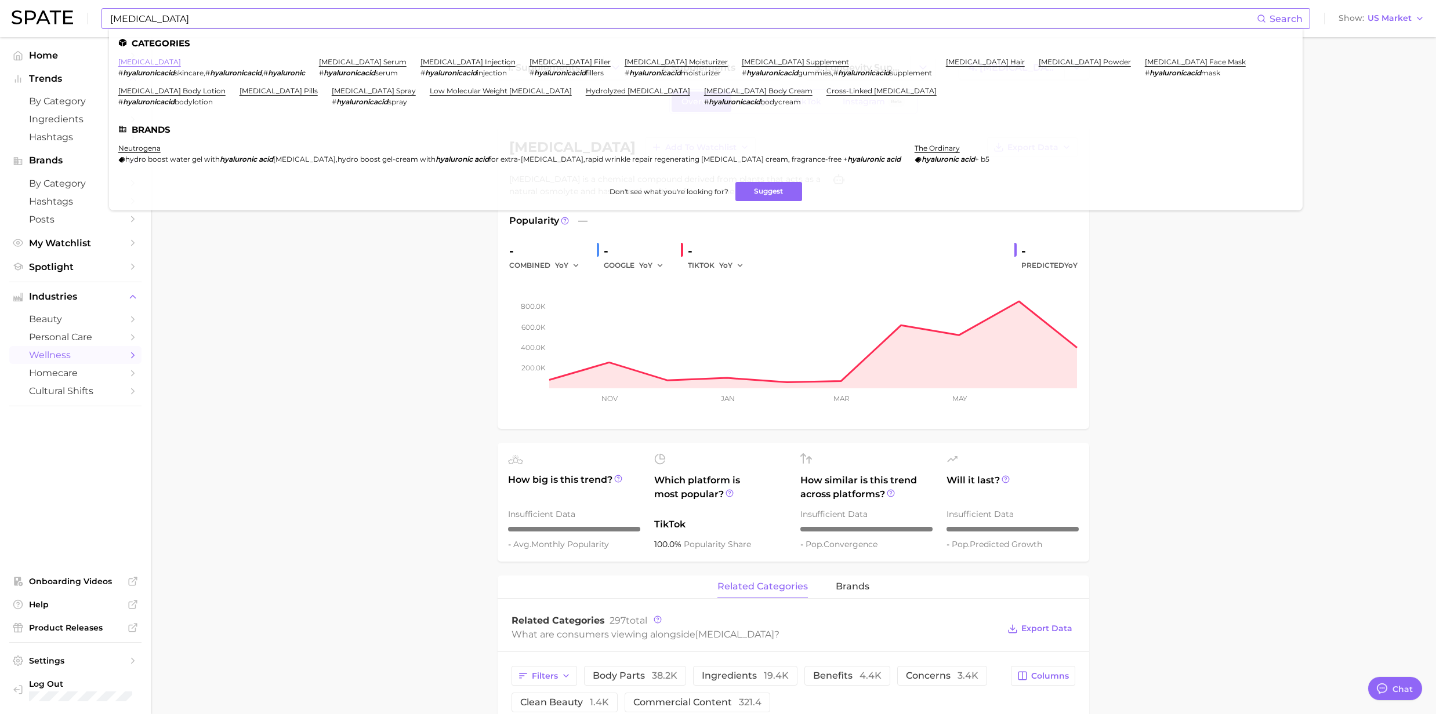
click at [126, 59] on link "[MEDICAL_DATA]" at bounding box center [149, 61] width 63 height 9
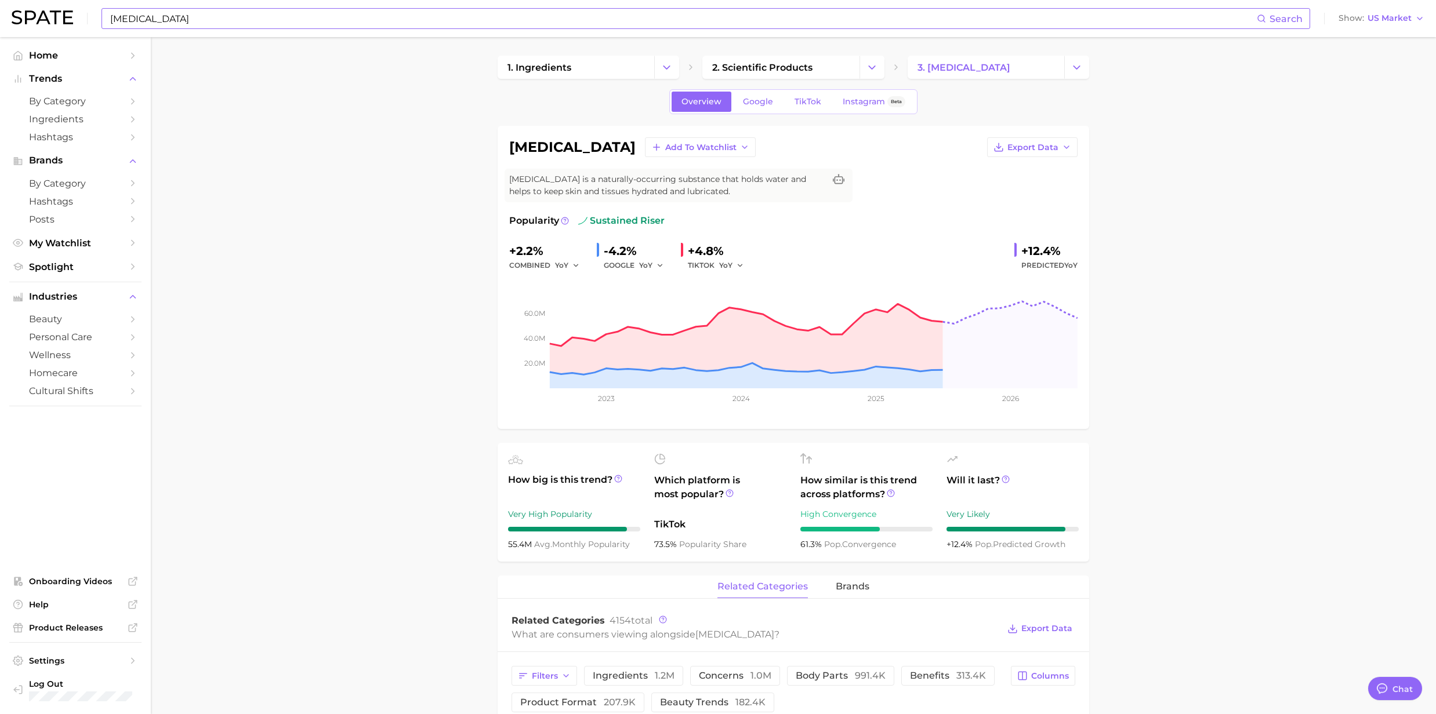
drag, startPoint x: 129, startPoint y: 22, endPoint x: 200, endPoint y: 21, distance: 71.3
click at [129, 22] on input "[MEDICAL_DATA]" at bounding box center [683, 19] width 1148 height 20
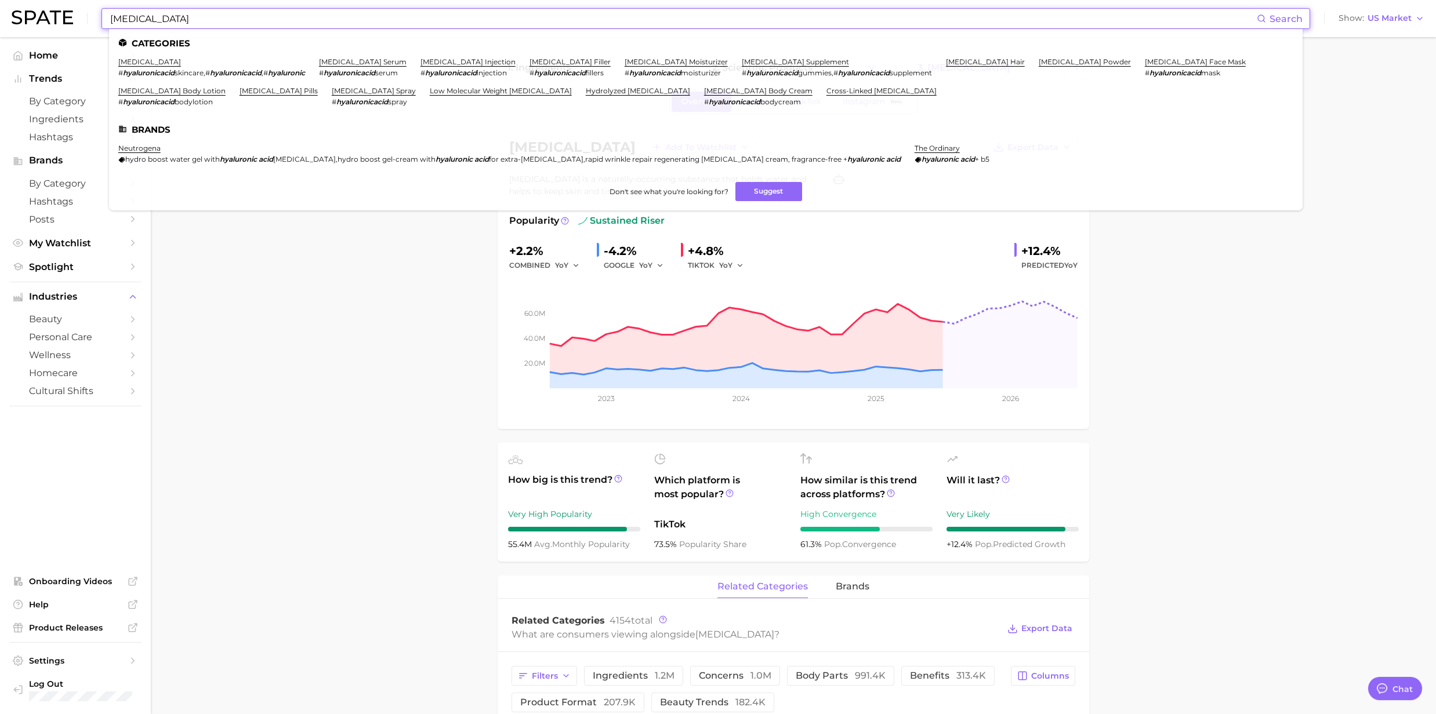
drag, startPoint x: 207, startPoint y: 17, endPoint x: 30, endPoint y: 15, distance: 176.9
click at [30, 15] on div "hyaluronic acid Search Categories hyaluronic acid # hyaluronicacid skincare , #…" at bounding box center [718, 18] width 1413 height 37
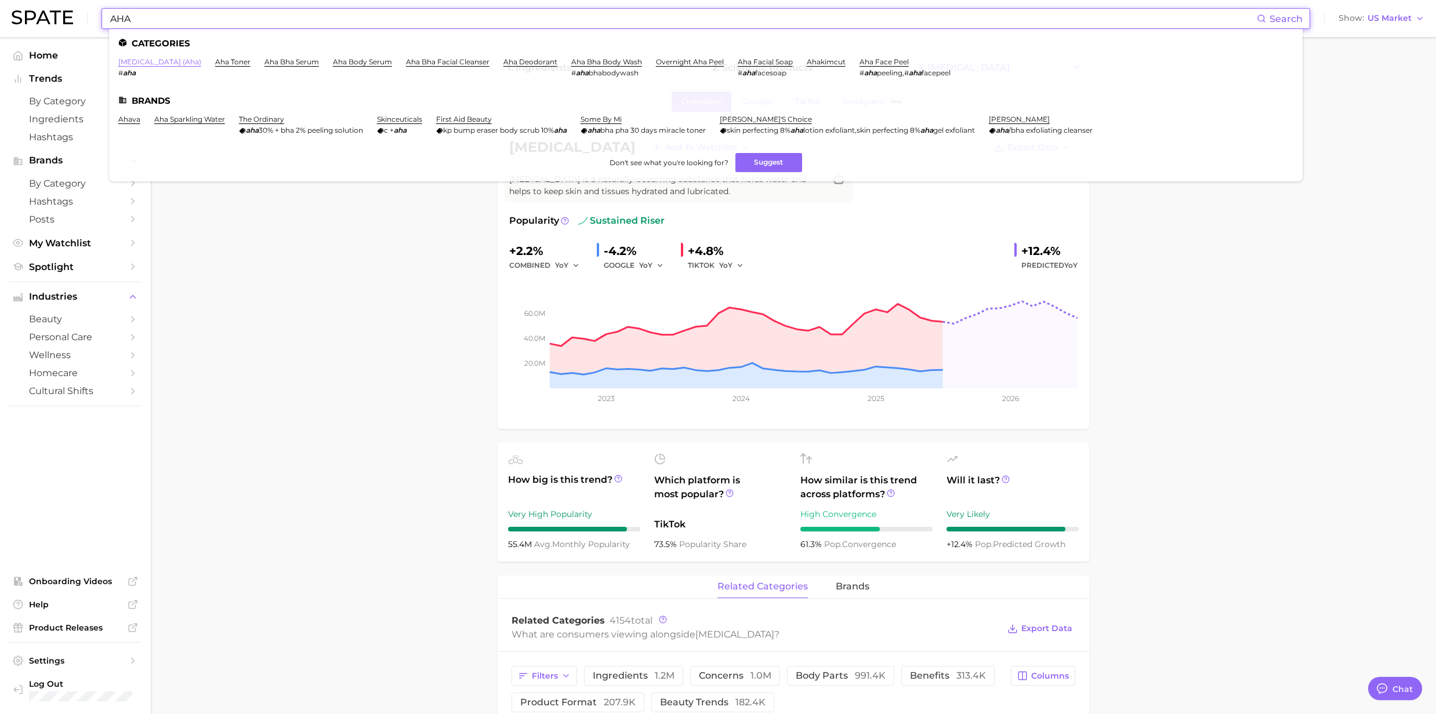
click at [144, 59] on link "[MEDICAL_DATA] (aha)" at bounding box center [159, 61] width 83 height 9
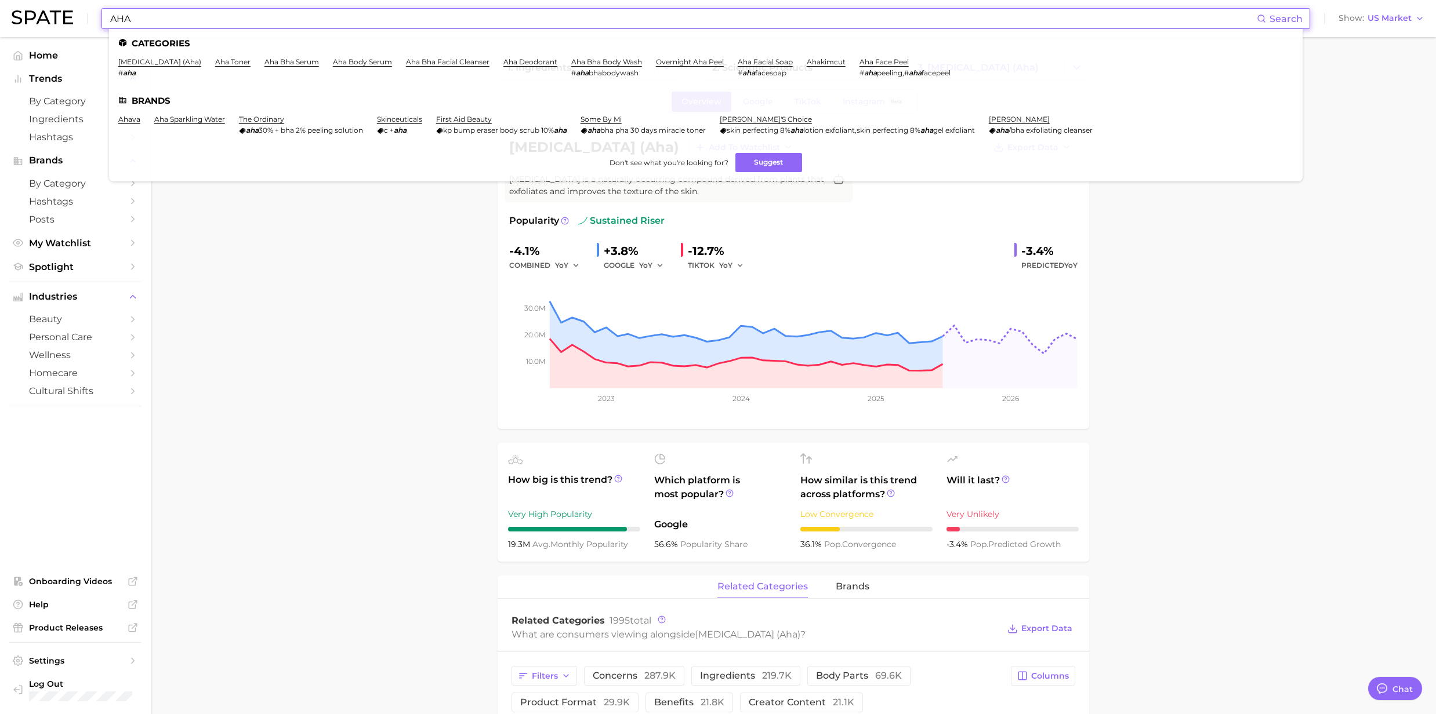
drag, startPoint x: 233, startPoint y: 24, endPoint x: 56, endPoint y: 21, distance: 176.3
click at [56, 21] on div "AHA Search Categories alpha hydroxy acid (aha) # aha aha toner aha bha serum ah…" at bounding box center [718, 18] width 1413 height 37
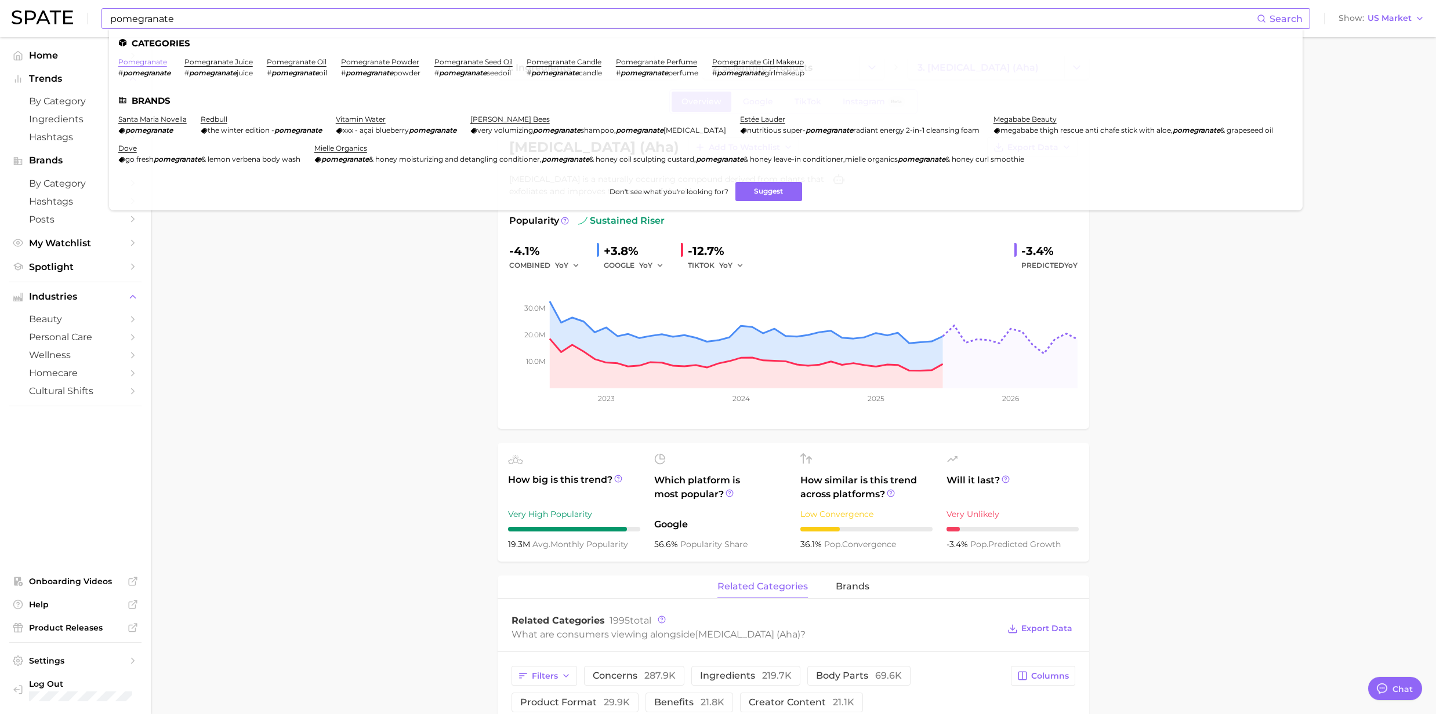
click at [146, 61] on link "pomegranate" at bounding box center [142, 61] width 49 height 9
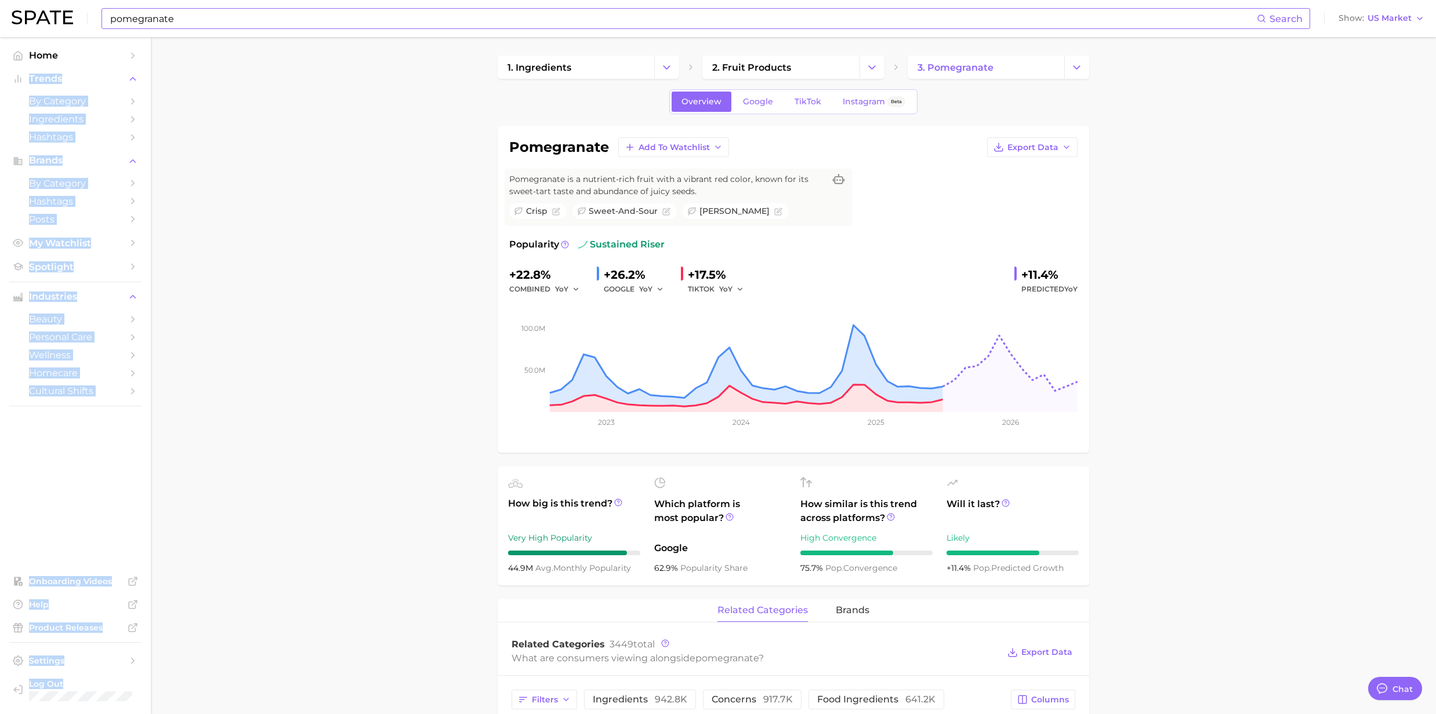
drag, startPoint x: 177, startPoint y: 45, endPoint x: 105, endPoint y: 41, distance: 72.6
drag, startPoint x: 105, startPoint y: 41, endPoint x: 247, endPoint y: 21, distance: 143.4
click at [247, 21] on input "pomegranate" at bounding box center [683, 19] width 1148 height 20
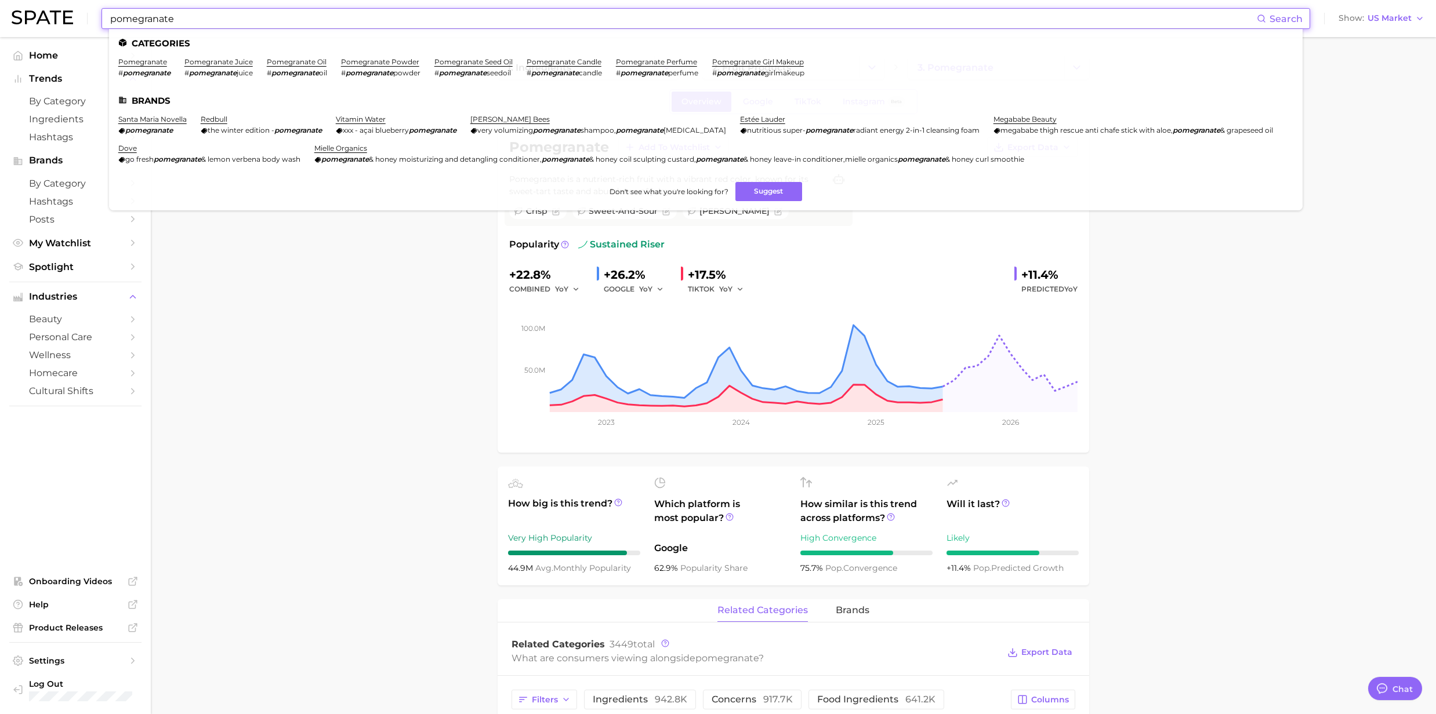
drag, startPoint x: 263, startPoint y: 14, endPoint x: 7, endPoint y: 17, distance: 255.8
click at [7, 17] on header "pomegranate Search Categories pomegranate # pomegranate pomegranate juice # pom…" at bounding box center [718, 18] width 1436 height 37
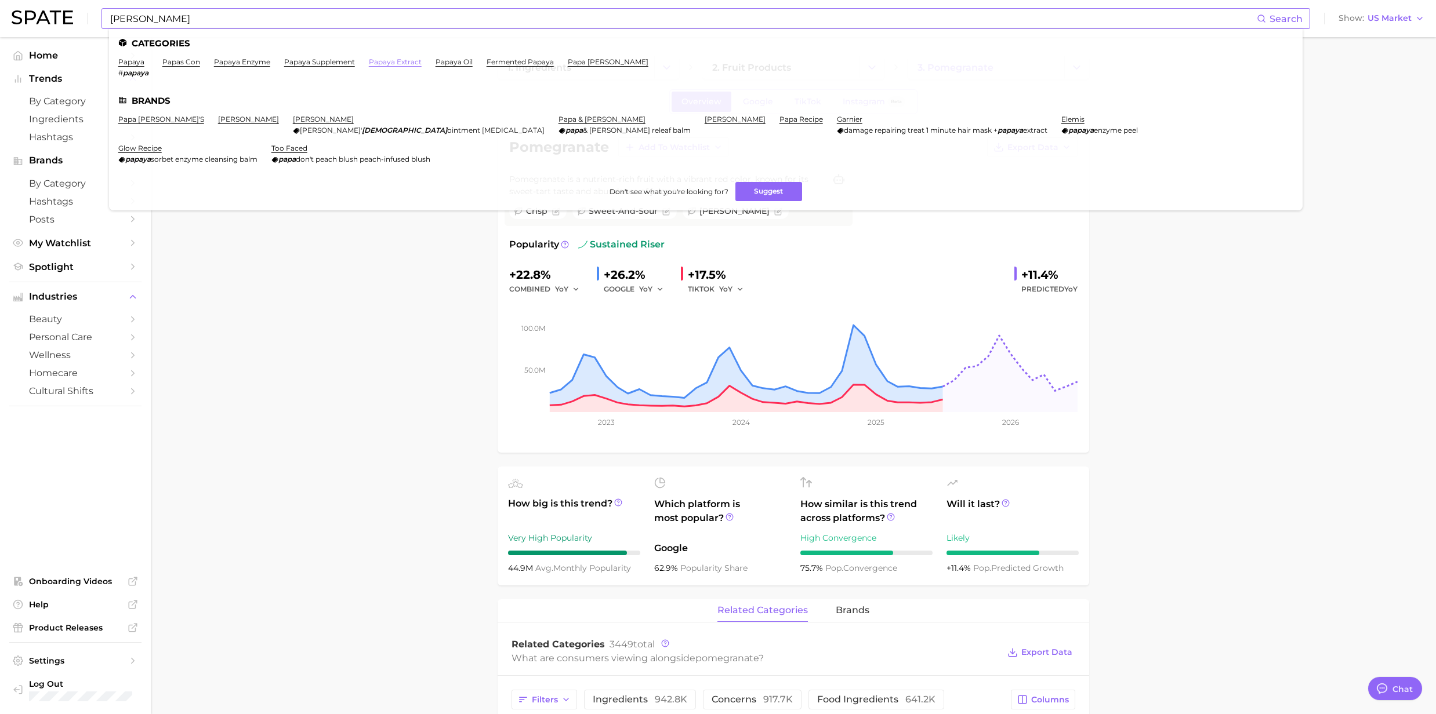
click at [386, 61] on link "papaya extract" at bounding box center [395, 61] width 53 height 9
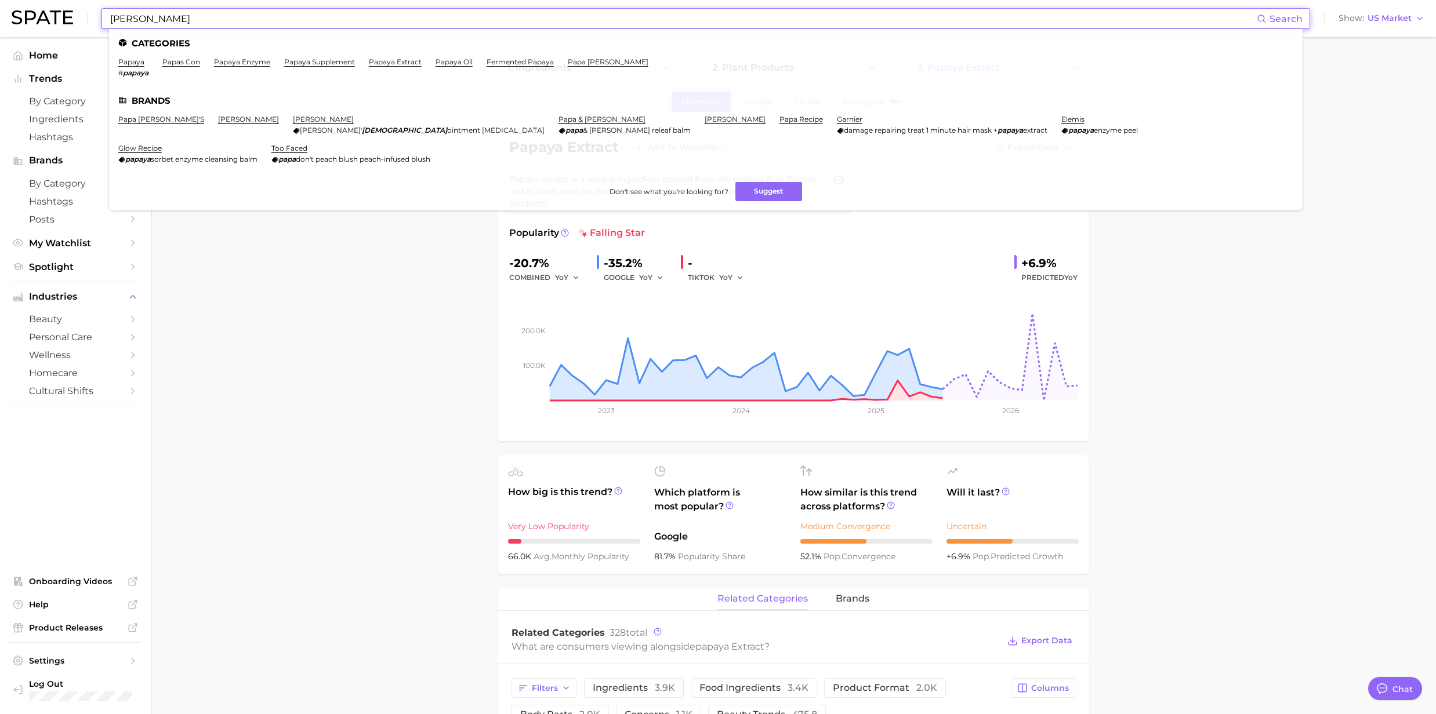
drag, startPoint x: 197, startPoint y: 24, endPoint x: 107, endPoint y: 21, distance: 90.5
click at [107, 21] on div "papay Search Categories papaya # papaya papas con papaya enzyme papaya suppleme…" at bounding box center [705, 18] width 1209 height 21
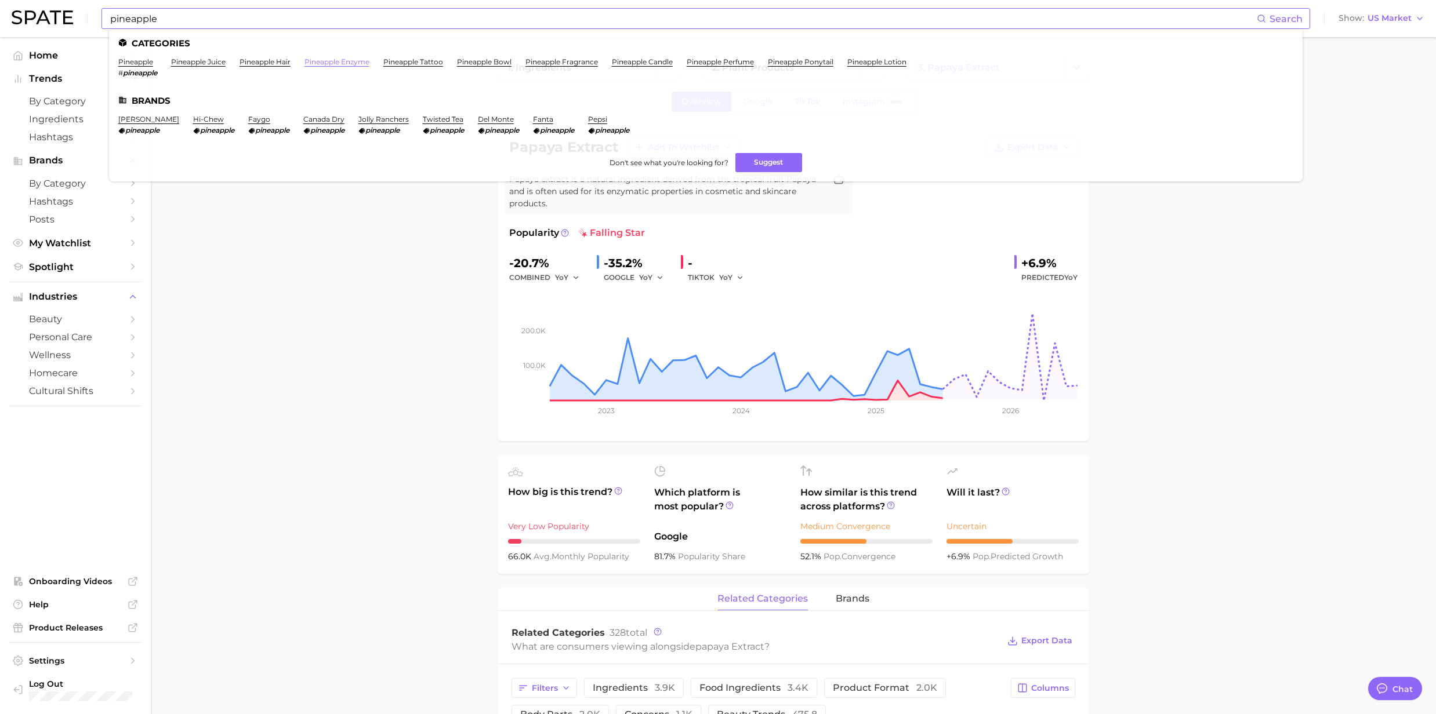
click at [325, 61] on link "pineapple enzyme" at bounding box center [336, 61] width 65 height 9
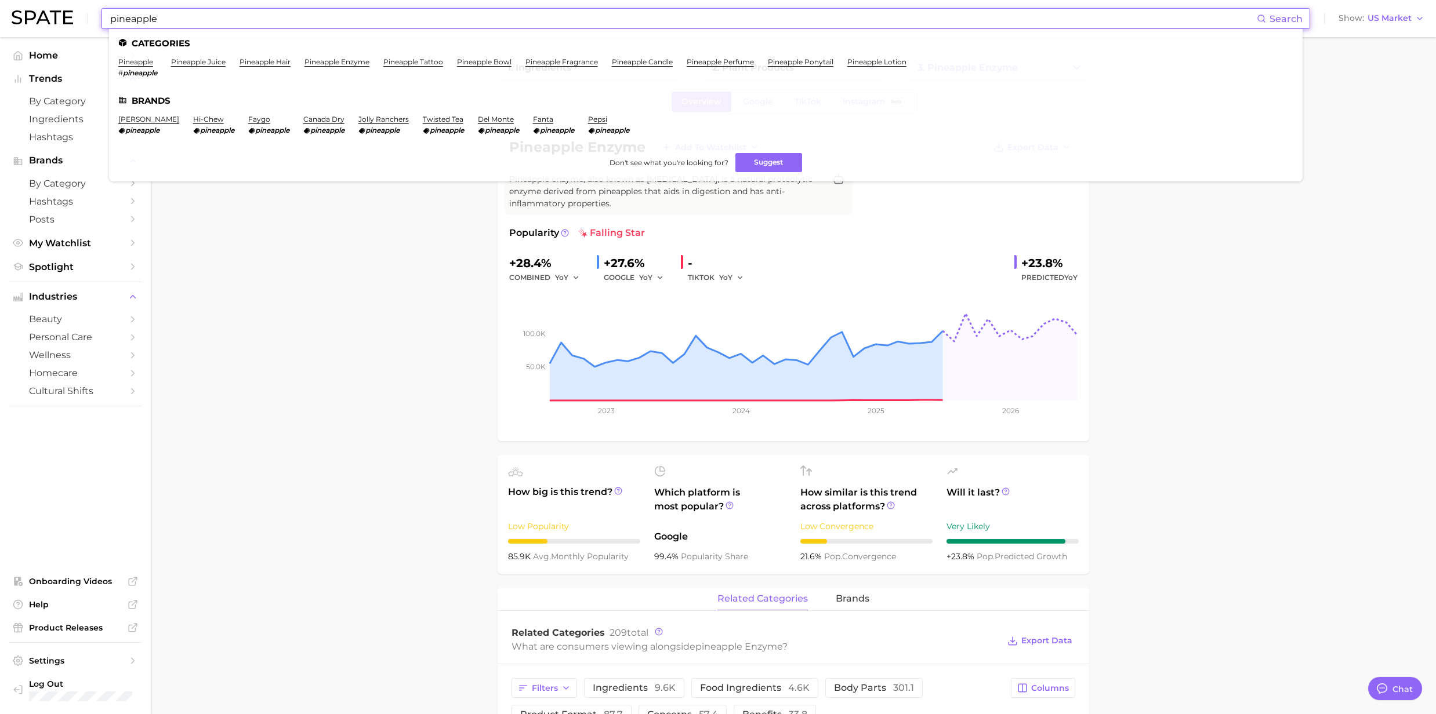
click at [212, 19] on input "pineapple" at bounding box center [683, 19] width 1148 height 20
click at [123, 61] on link "pineapple" at bounding box center [135, 61] width 35 height 9
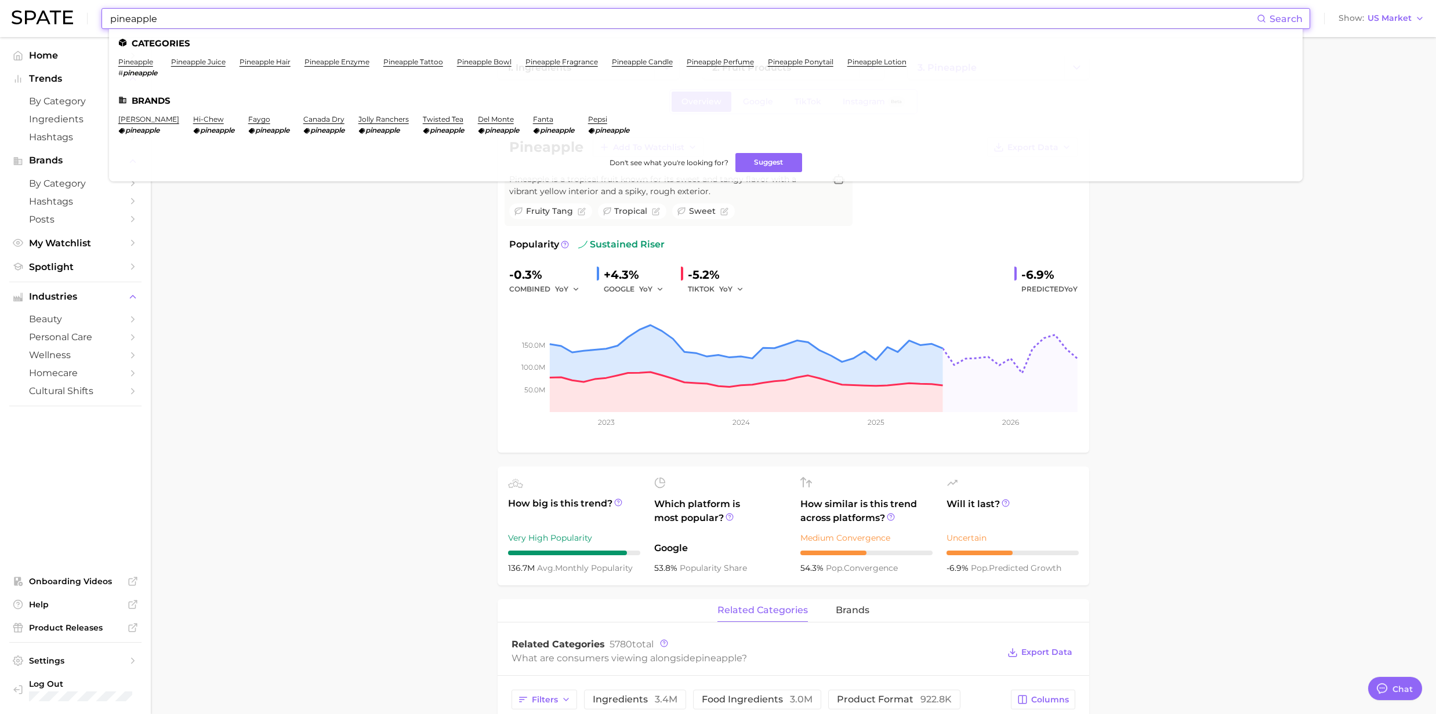
drag, startPoint x: 216, startPoint y: 26, endPoint x: 96, endPoint y: 26, distance: 120.6
click at [96, 26] on div "pineapple Search Categories pineapple # pineapple pineapple juice pineapple hai…" at bounding box center [718, 18] width 1413 height 37
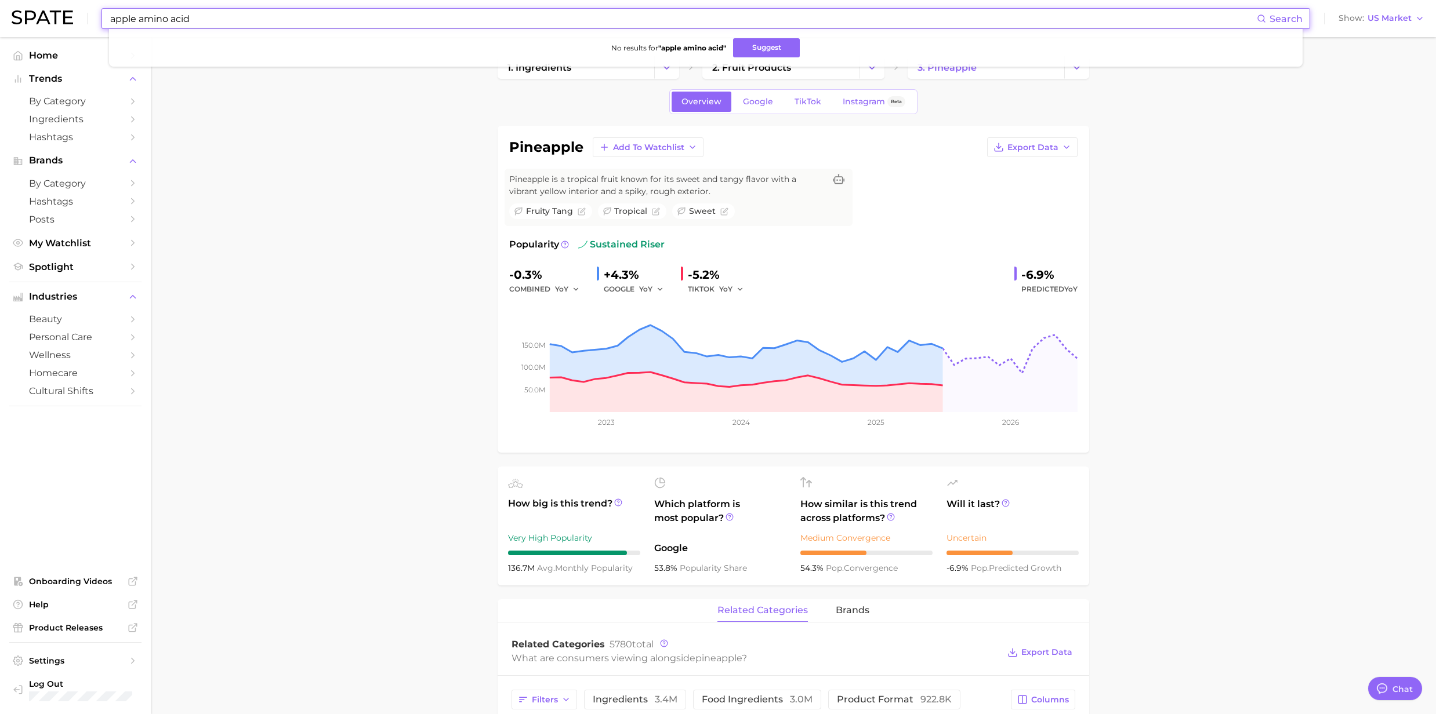
drag, startPoint x: 138, startPoint y: 21, endPoint x: 102, endPoint y: 20, distance: 36.0
click at [102, 20] on div "apple amino acid Search No results for " apple amino acid " Suggest" at bounding box center [705, 18] width 1209 height 21
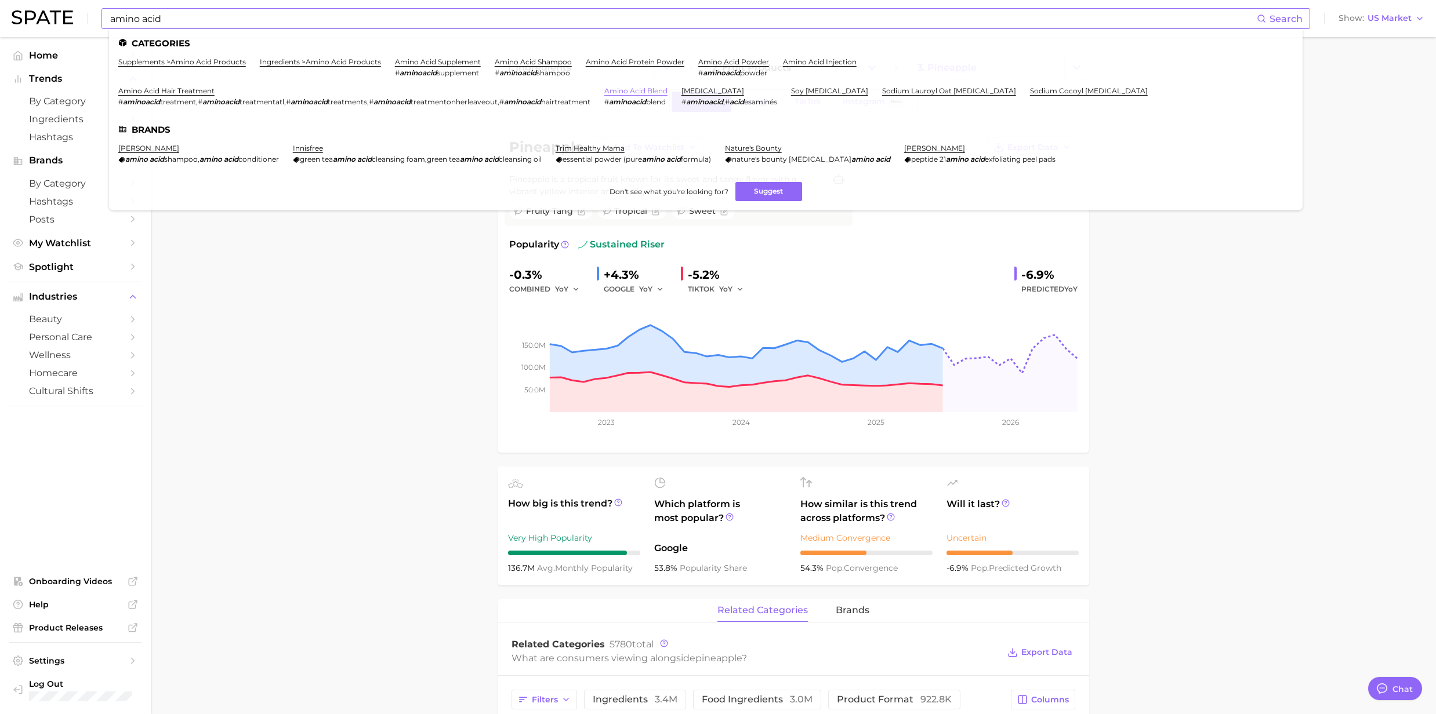
click at [636, 86] on link "amino acid blend" at bounding box center [635, 90] width 63 height 9
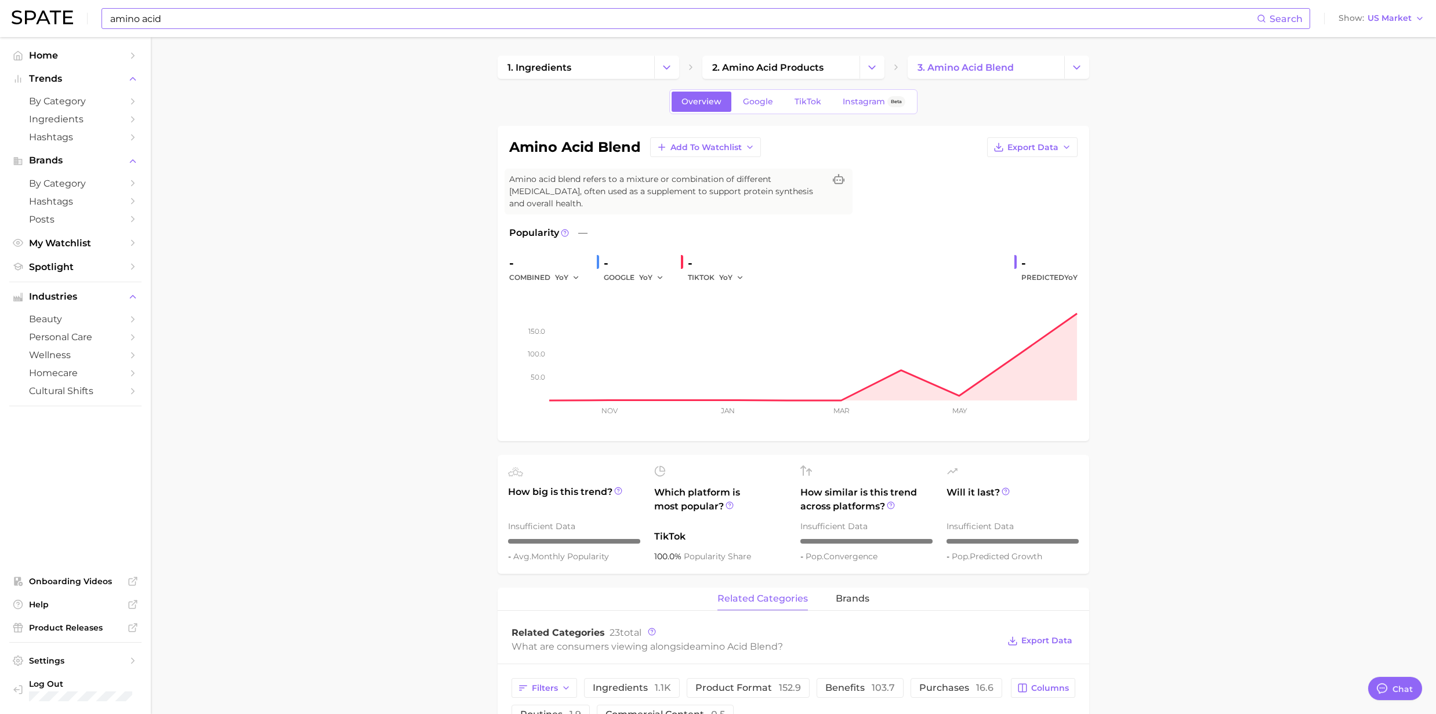
click at [197, 21] on input "amino acid" at bounding box center [683, 19] width 1148 height 20
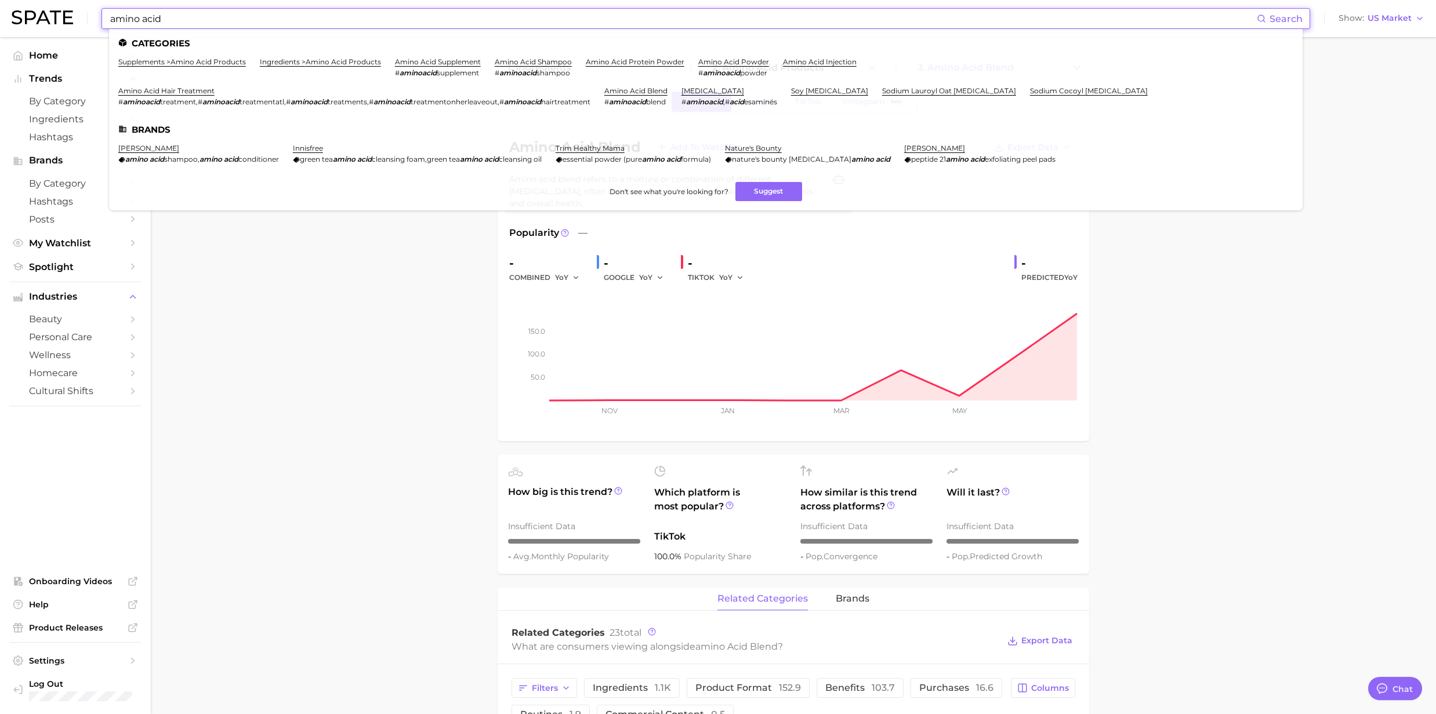
drag, startPoint x: 188, startPoint y: 8, endPoint x: 37, endPoint y: 12, distance: 151.4
click at [49, 19] on div "amino acid Search Categories supplements > amino acid products ingredients > am…" at bounding box center [718, 18] width 1413 height 37
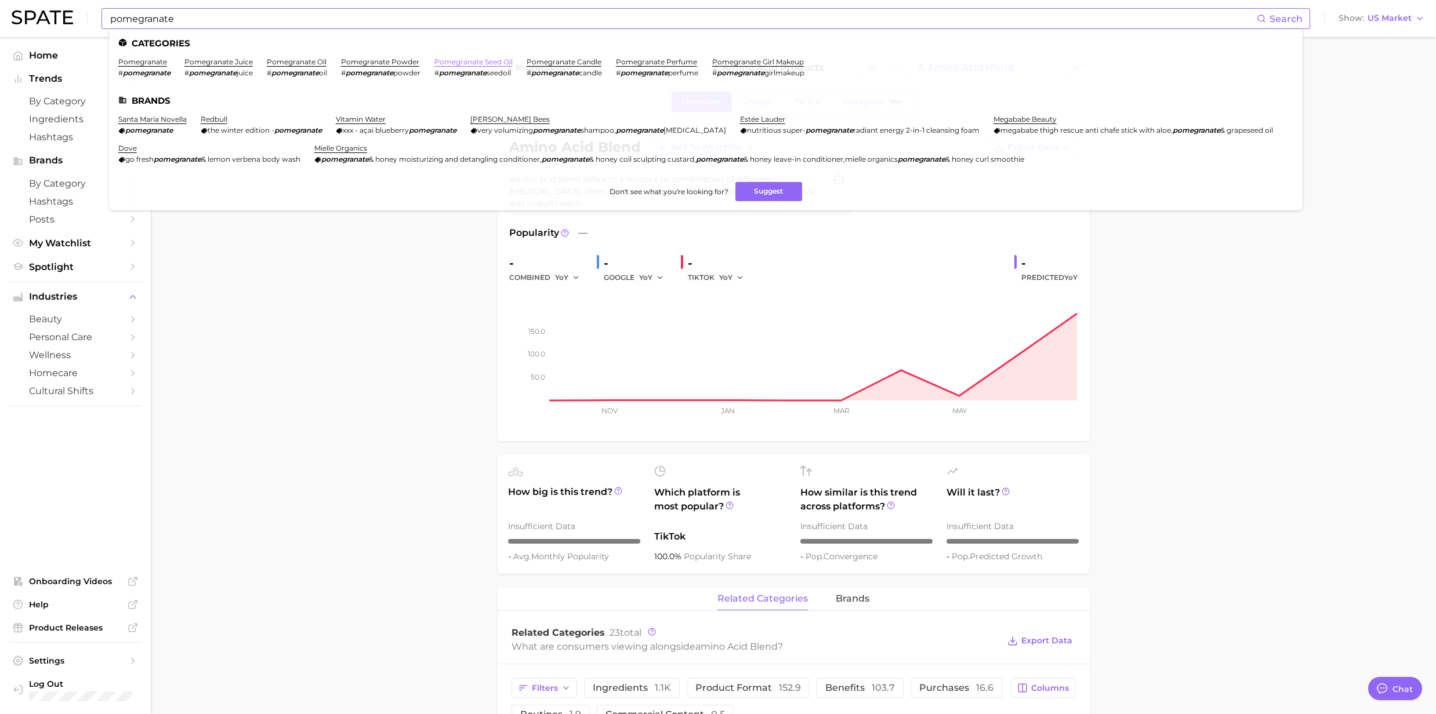
click at [466, 61] on link "pomegranate seed oil" at bounding box center [473, 61] width 78 height 9
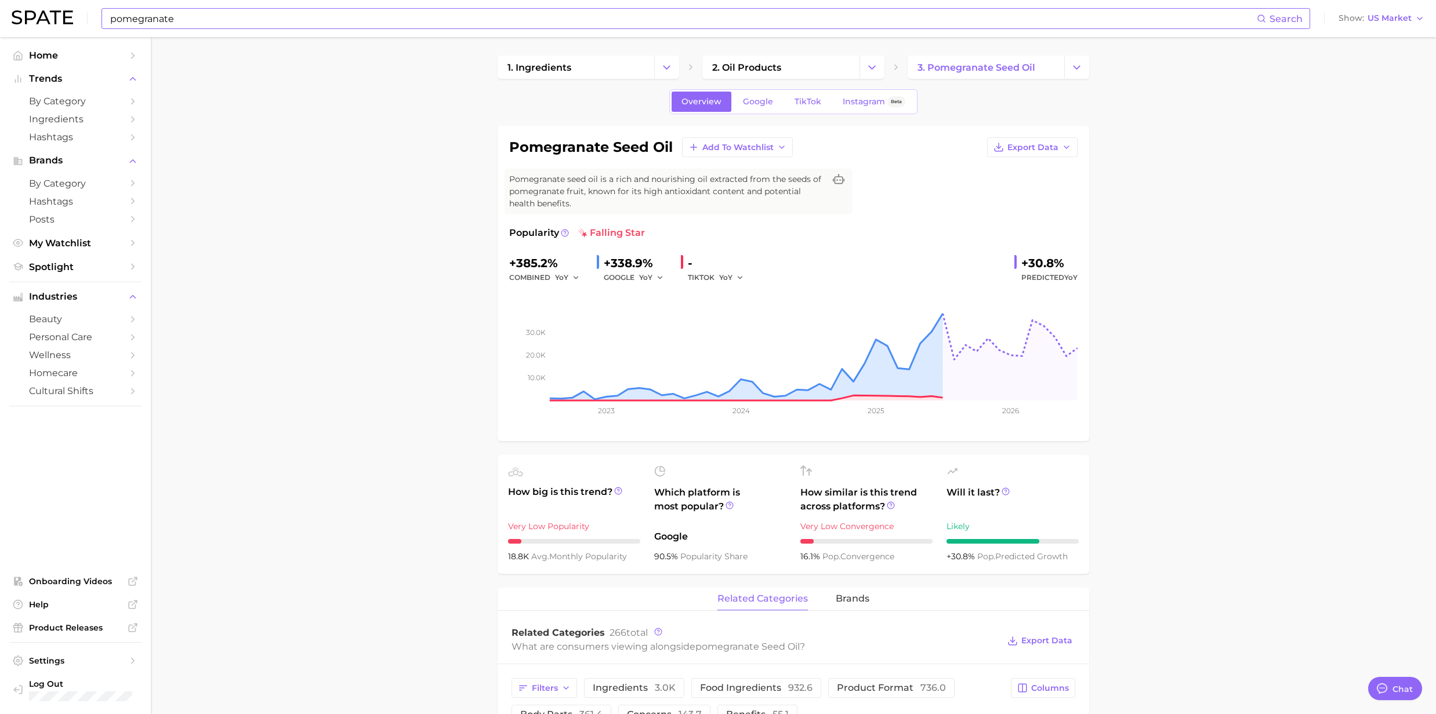
click at [179, 20] on input "pomegranate" at bounding box center [683, 19] width 1148 height 20
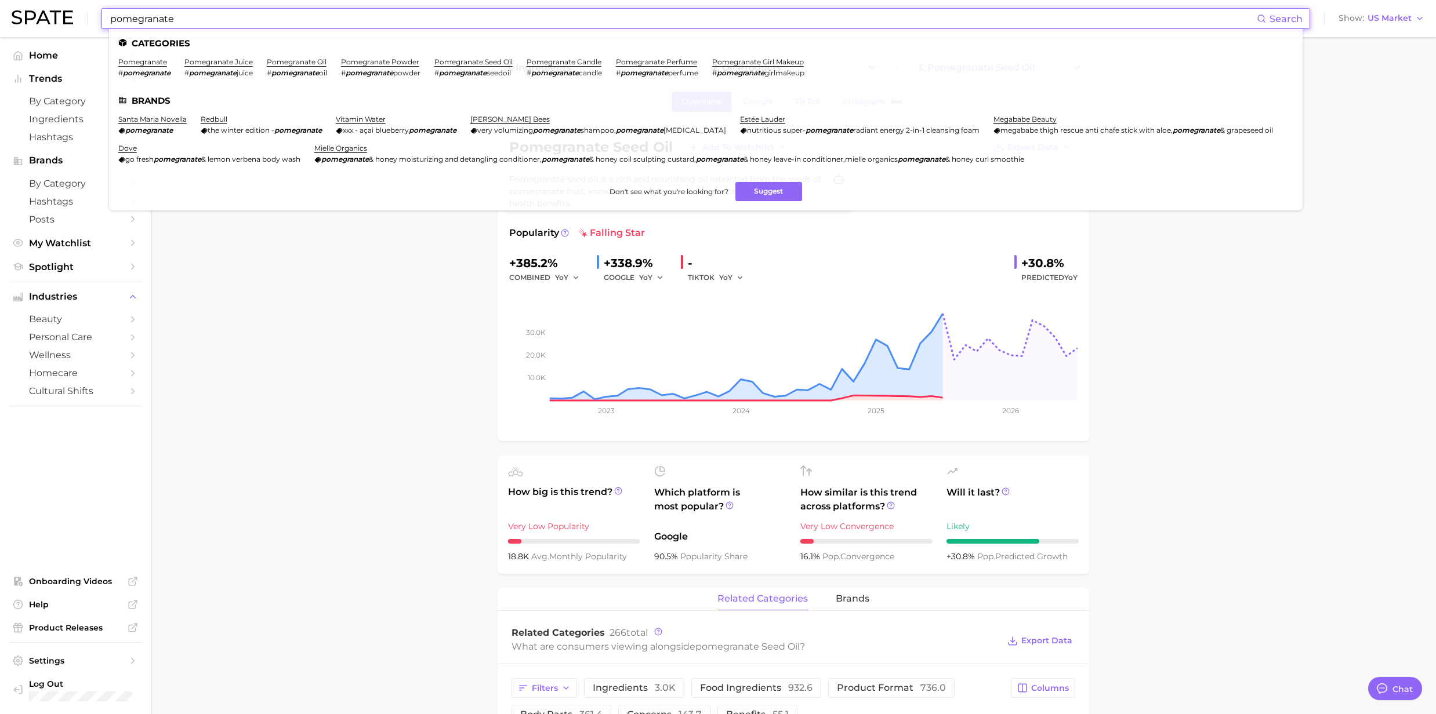
drag, startPoint x: 179, startPoint y: 20, endPoint x: 1, endPoint y: 19, distance: 178.0
click at [1, 19] on header "pomegranate Search Categories pomegranate # pomegranate pomegranate juice # pom…" at bounding box center [718, 18] width 1436 height 37
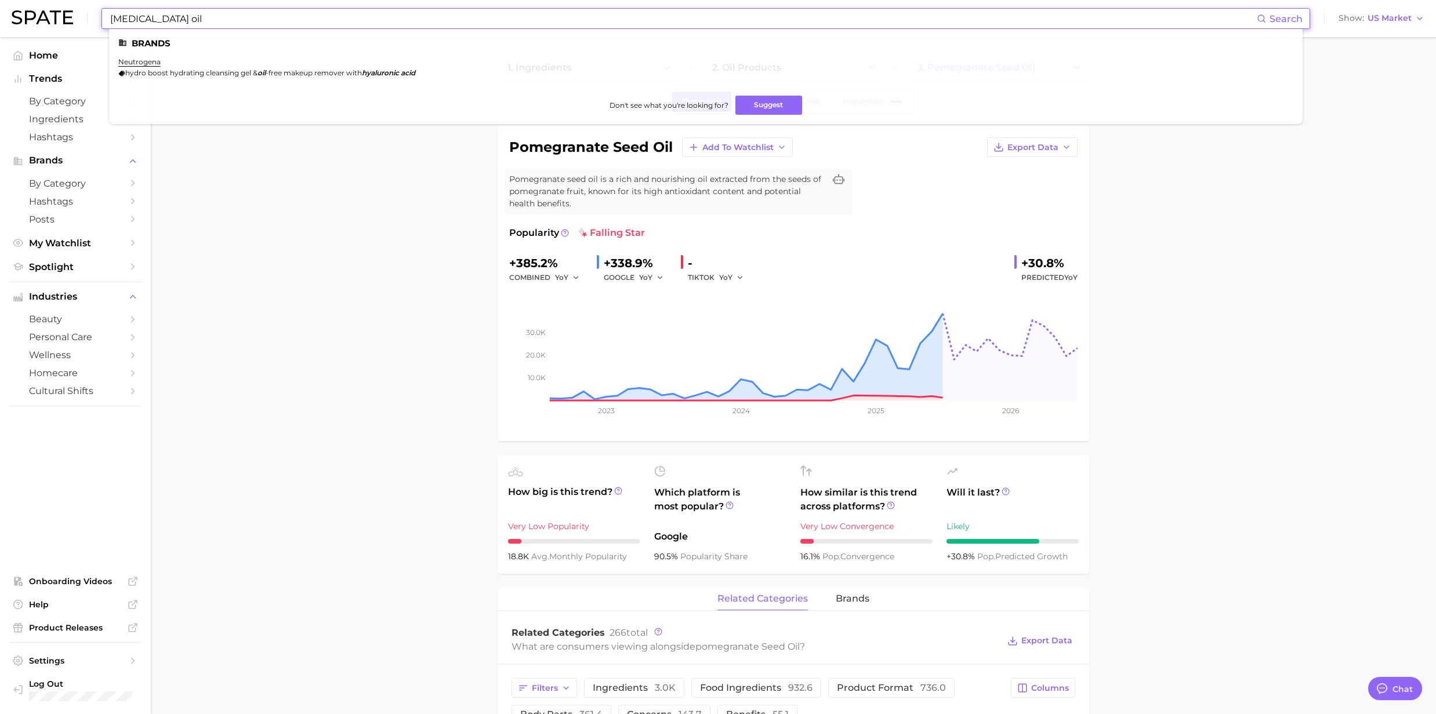
drag, startPoint x: 212, startPoint y: 14, endPoint x: 96, endPoint y: 9, distance: 116.7
click at [96, 9] on div "Hyaluronic acid oil Search Brands neutrogena hydro boost hydrating cleansing ge…" at bounding box center [718, 18] width 1413 height 37
drag, startPoint x: 158, startPoint y: 15, endPoint x: 102, endPoint y: 15, distance: 56.3
click at [105, 14] on div "buriti oil Search Brands nuance buriti oil nourishing shampoo Don't see what yo…" at bounding box center [705, 18] width 1209 height 21
click at [147, 66] on li "blueberry seed oil # blueberryseedoil" at bounding box center [150, 67] width 64 height 20
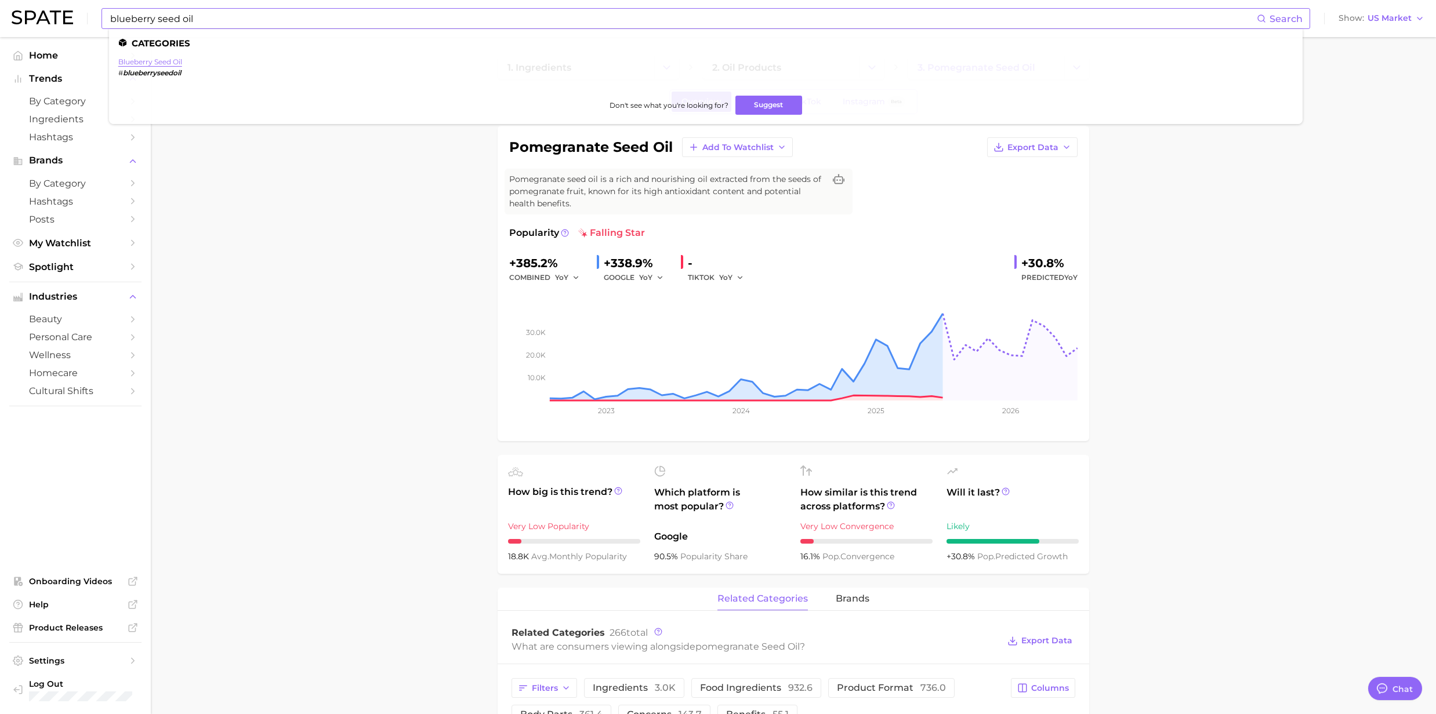
click at [148, 61] on link "blueberry seed oil" at bounding box center [150, 61] width 64 height 9
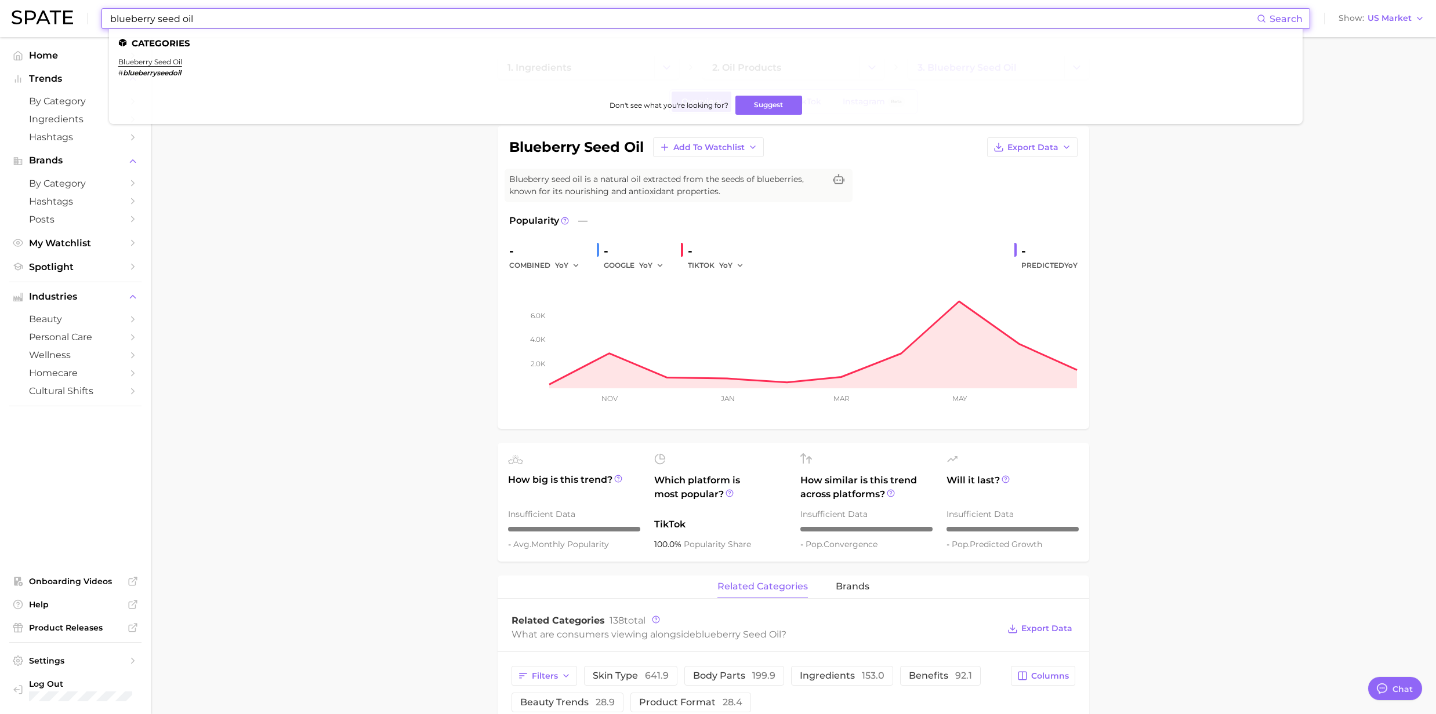
drag, startPoint x: 203, startPoint y: 19, endPoint x: 82, endPoint y: 16, distance: 121.2
click at [82, 16] on div "blueberry seed oil Search Categories blueberry seed oil # blueberryseedoil Don'…" at bounding box center [718, 18] width 1413 height 37
click at [148, 65] on link "cherry oil" at bounding box center [135, 61] width 35 height 9
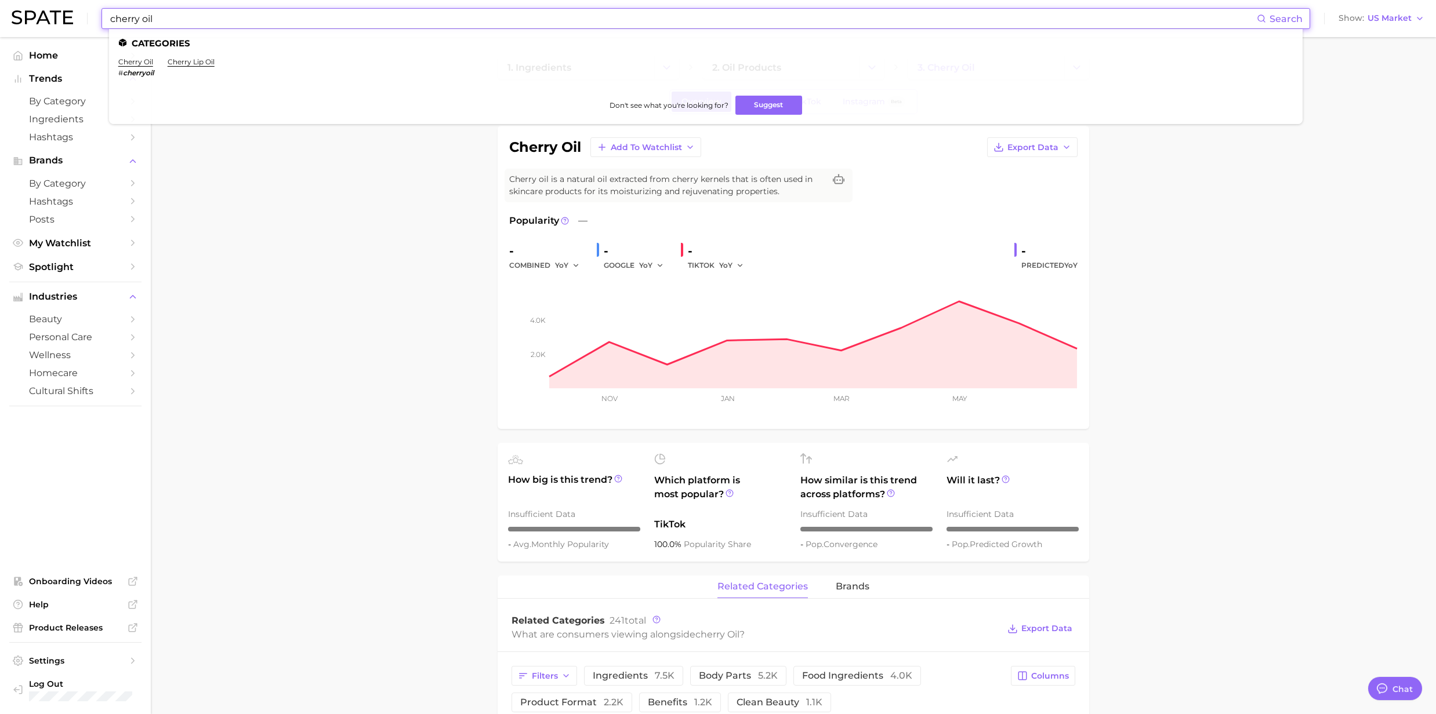
drag, startPoint x: 191, startPoint y: 24, endPoint x: 88, endPoint y: 19, distance: 102.8
click at [88, 19] on div "cherry oil Search Categories cherry oil # cherryoil cherry lip oil Don't see wh…" at bounding box center [718, 18] width 1413 height 37
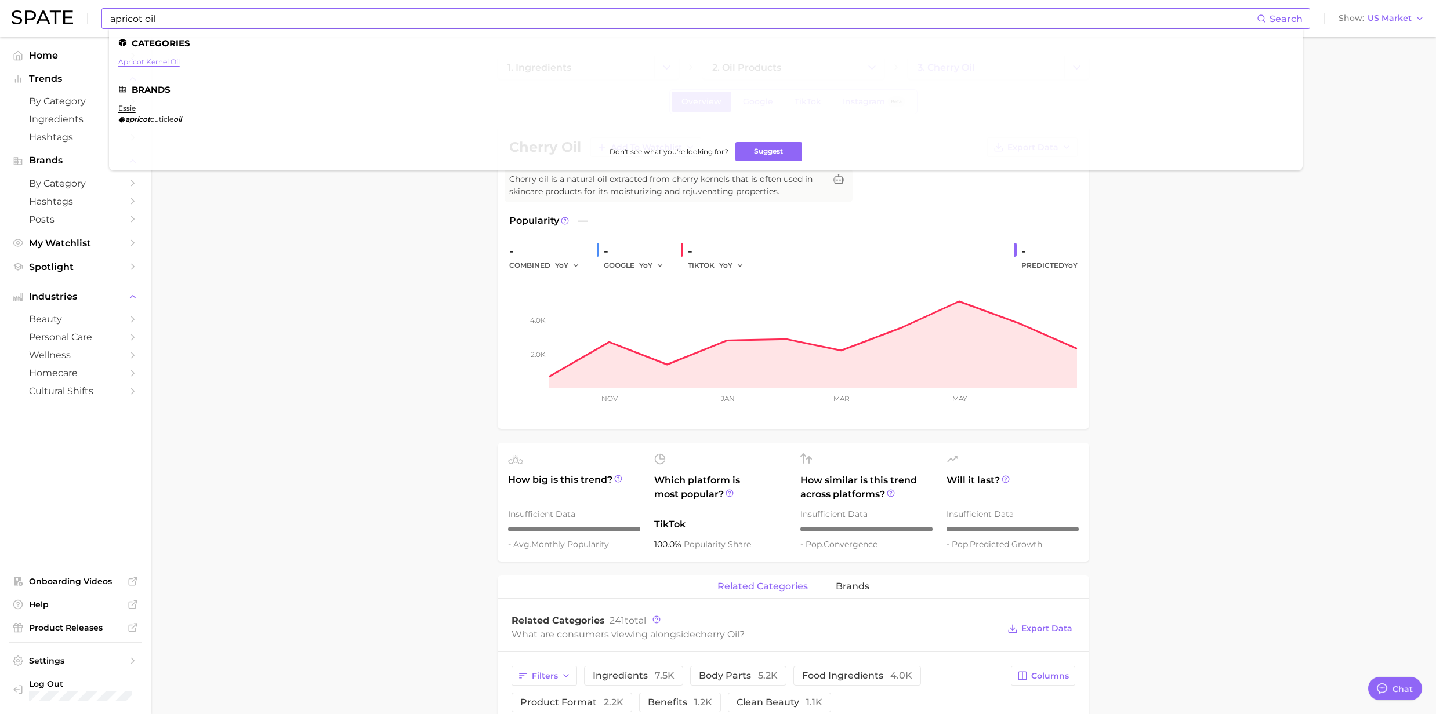
click at [140, 61] on link "apricot kernel oil" at bounding box center [148, 61] width 61 height 9
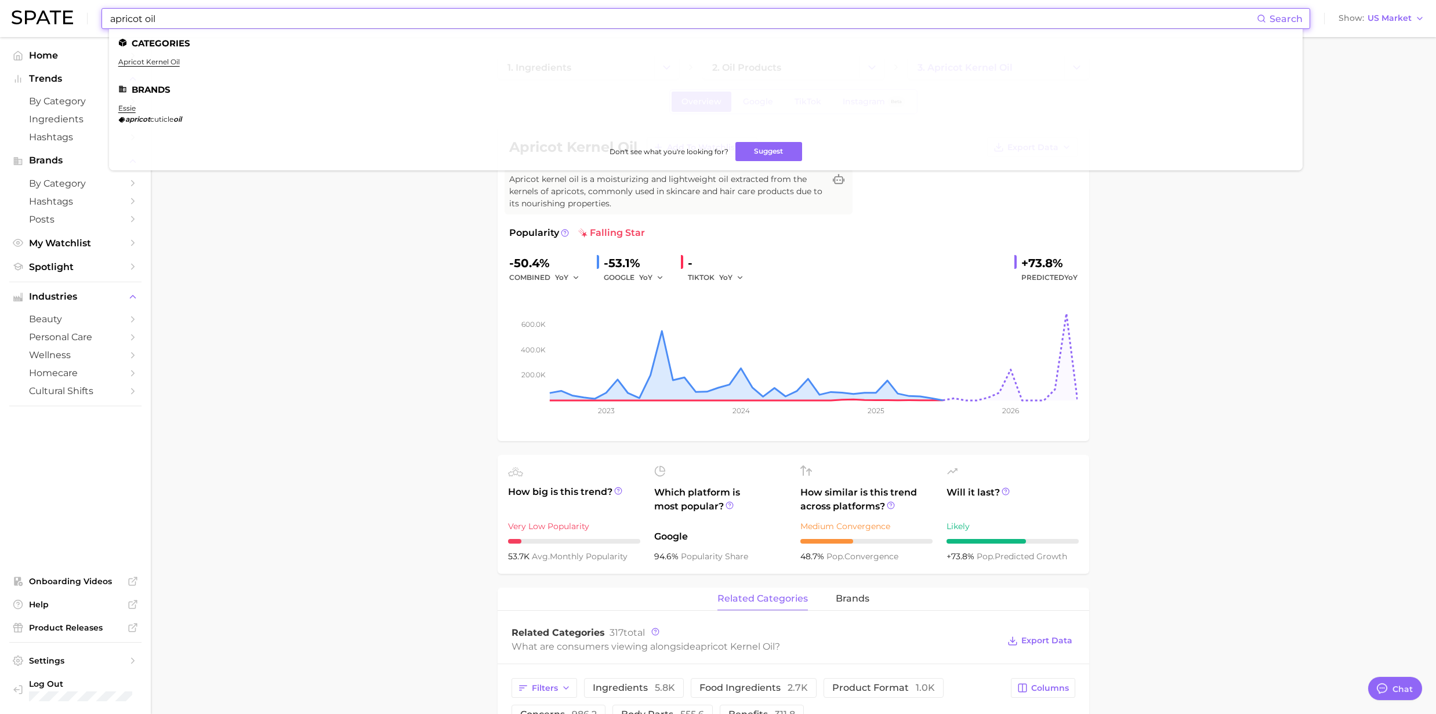
drag, startPoint x: 182, startPoint y: 17, endPoint x: 75, endPoint y: 38, distance: 109.3
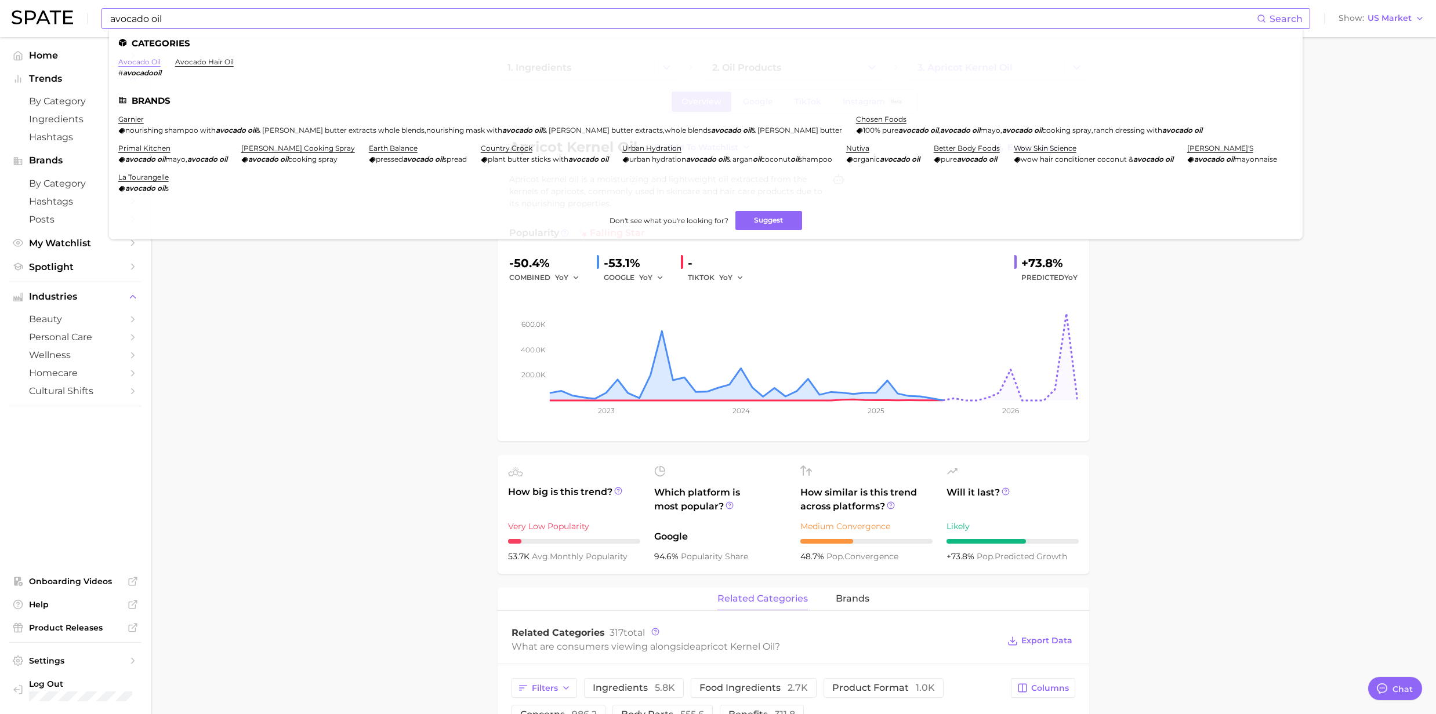
click at [151, 64] on link "avocado oil" at bounding box center [139, 61] width 42 height 9
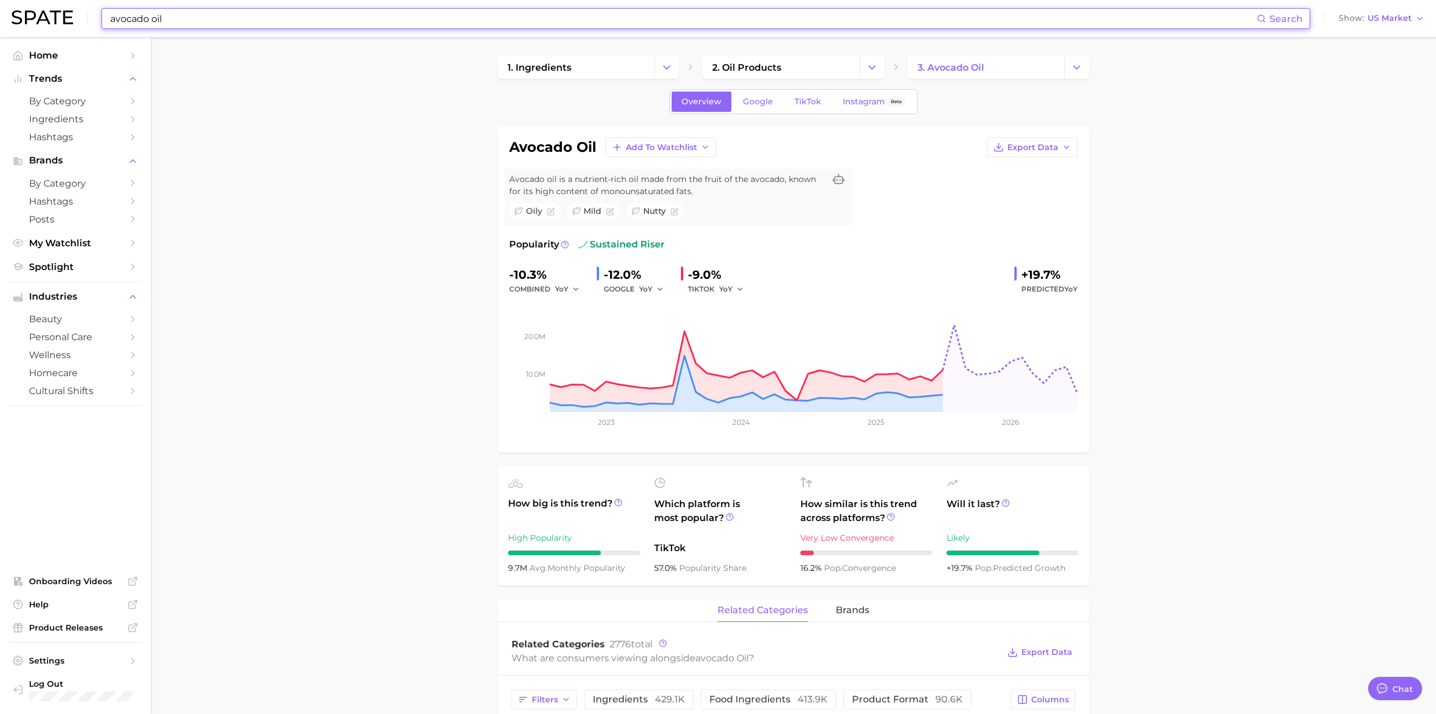
click at [179, 12] on input "avocado oil" at bounding box center [683, 19] width 1148 height 20
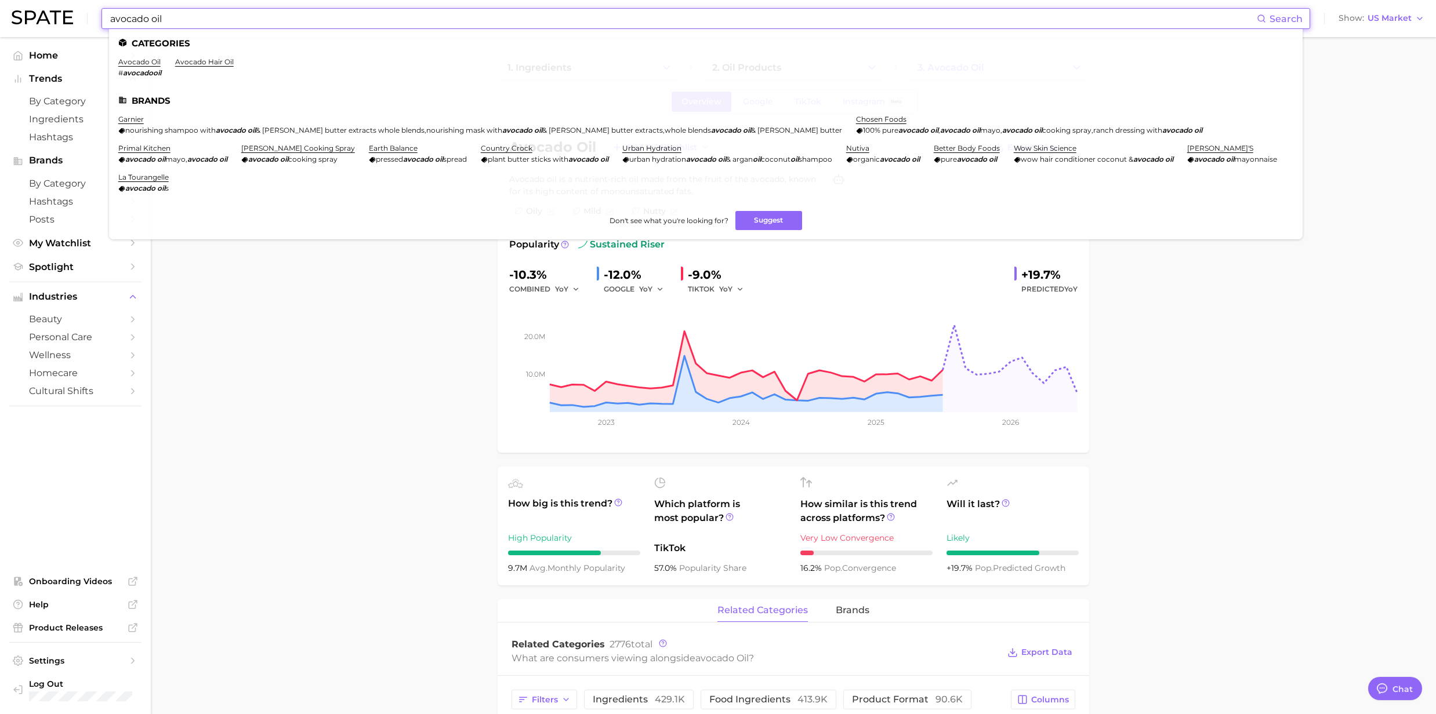
drag, startPoint x: 181, startPoint y: 16, endPoint x: 72, endPoint y: 23, distance: 108.7
click at [81, 19] on div "avocado oil Search Categories avocado oil # avocadooil avocado hair oil Brands …" at bounding box center [718, 18] width 1413 height 37
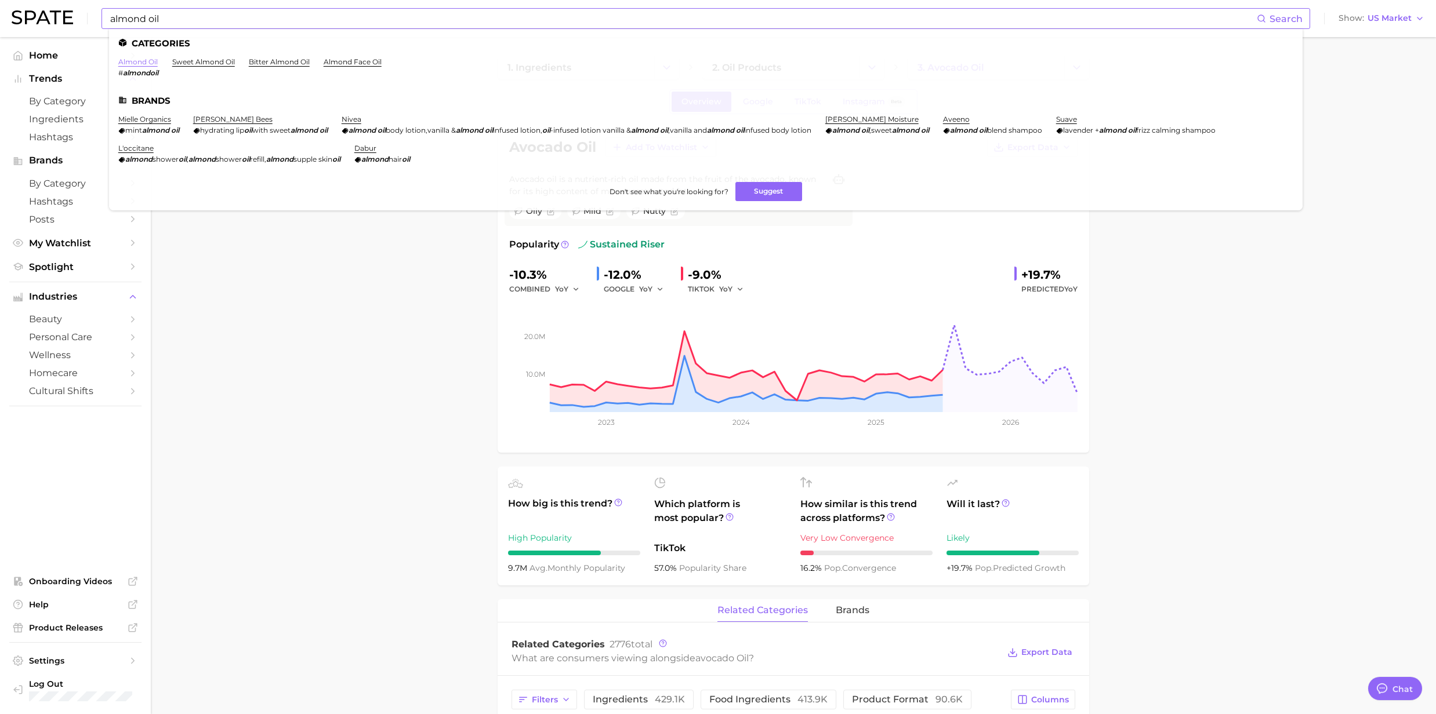
click at [142, 60] on link "almond oil" at bounding box center [137, 61] width 39 height 9
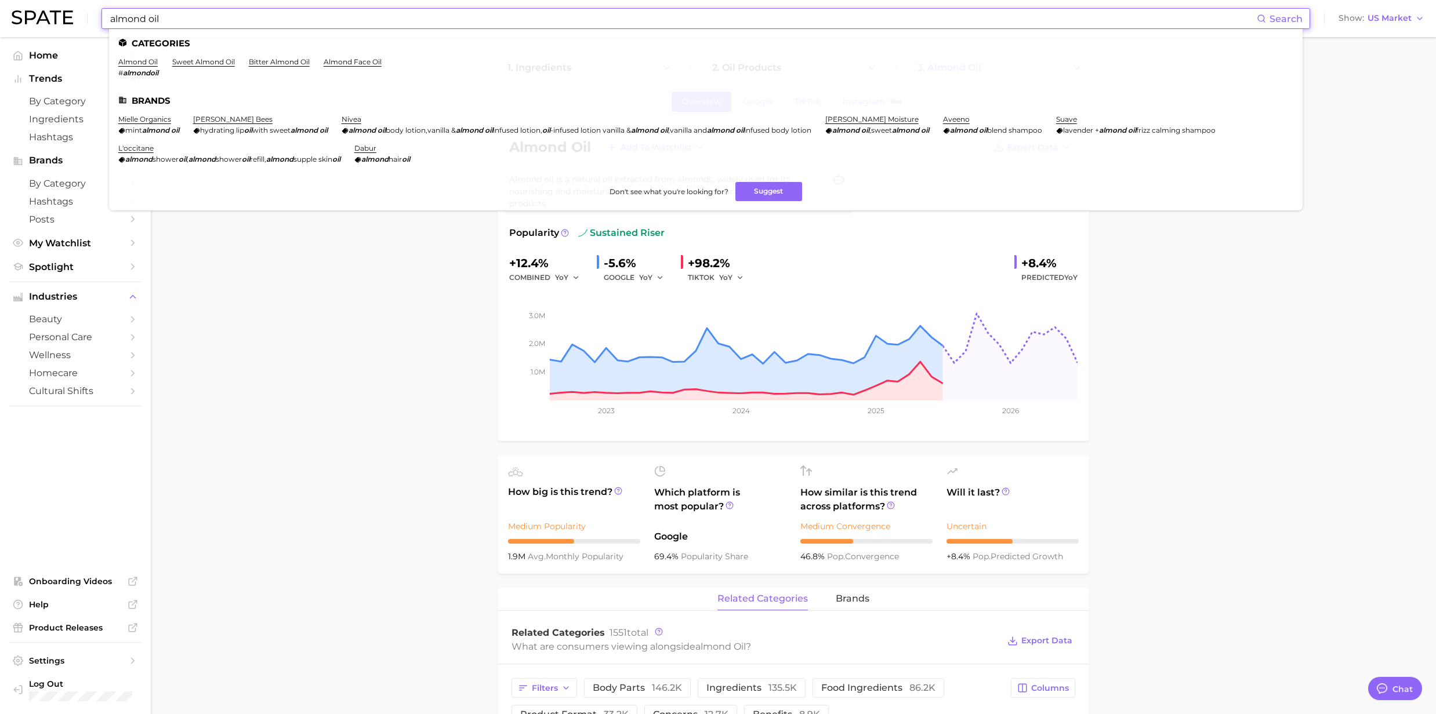
click at [186, 27] on input "almond oil" at bounding box center [683, 19] width 1148 height 20
drag, startPoint x: 176, startPoint y: 24, endPoint x: 73, endPoint y: 19, distance: 103.4
click at [73, 19] on div "almond oil Search Categories almond oil # almondoil sweet almond oil bitter alm…" at bounding box center [718, 18] width 1413 height 37
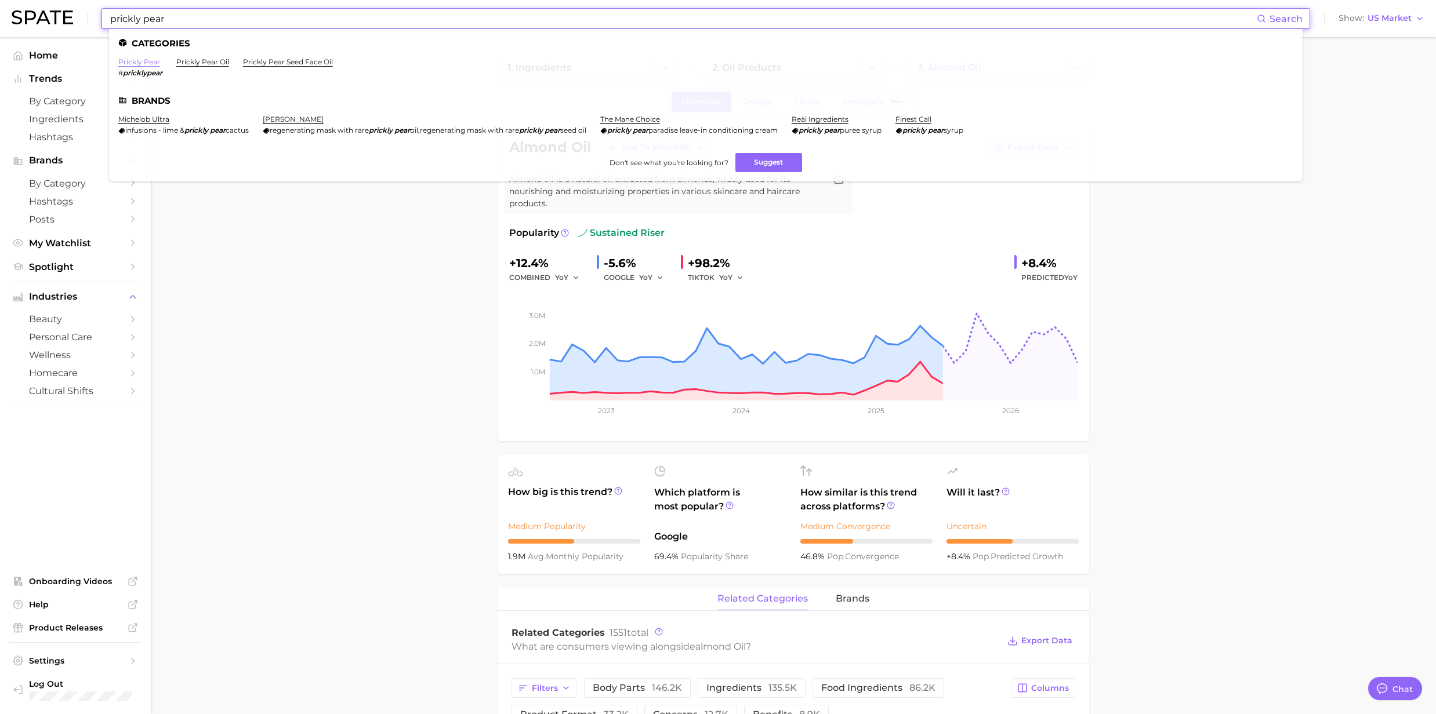
click at [147, 63] on link "prickly pear" at bounding box center [139, 61] width 42 height 9
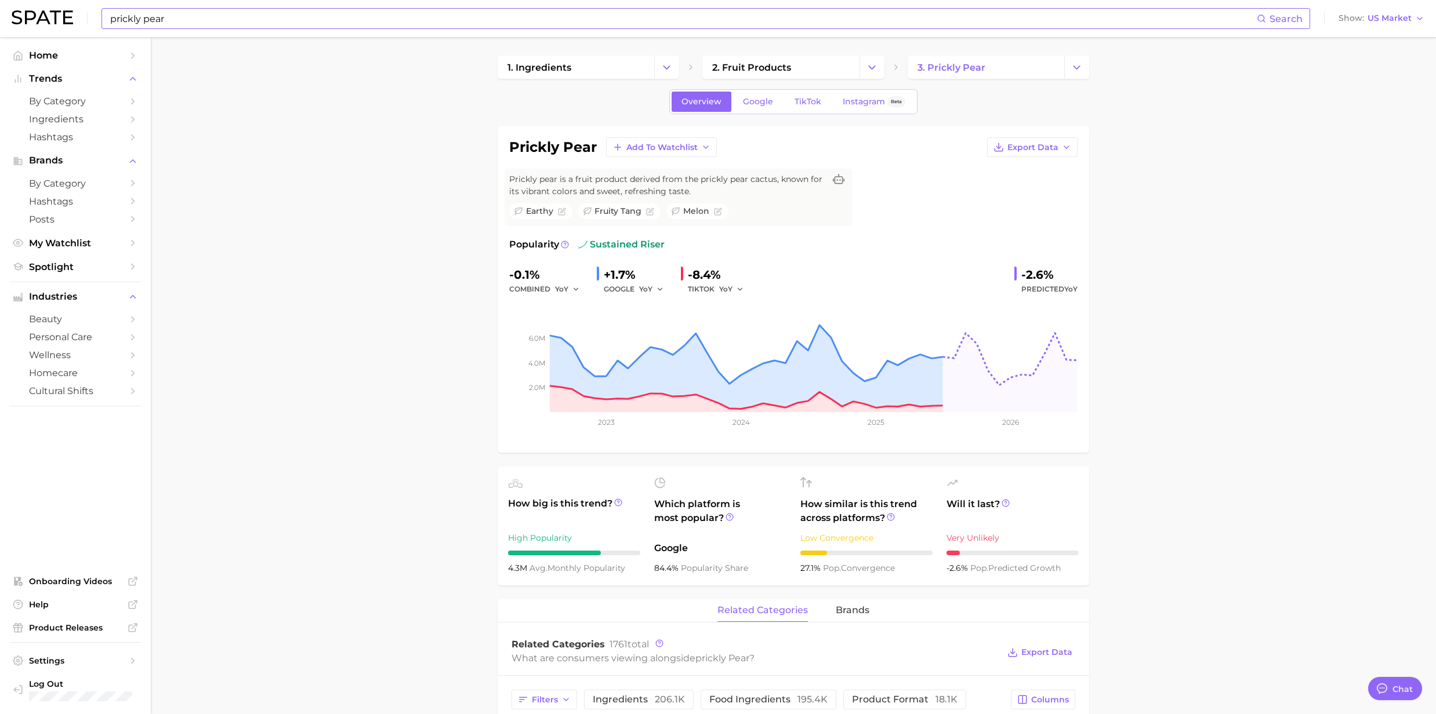
click at [165, 21] on input "prickly pear" at bounding box center [683, 19] width 1148 height 20
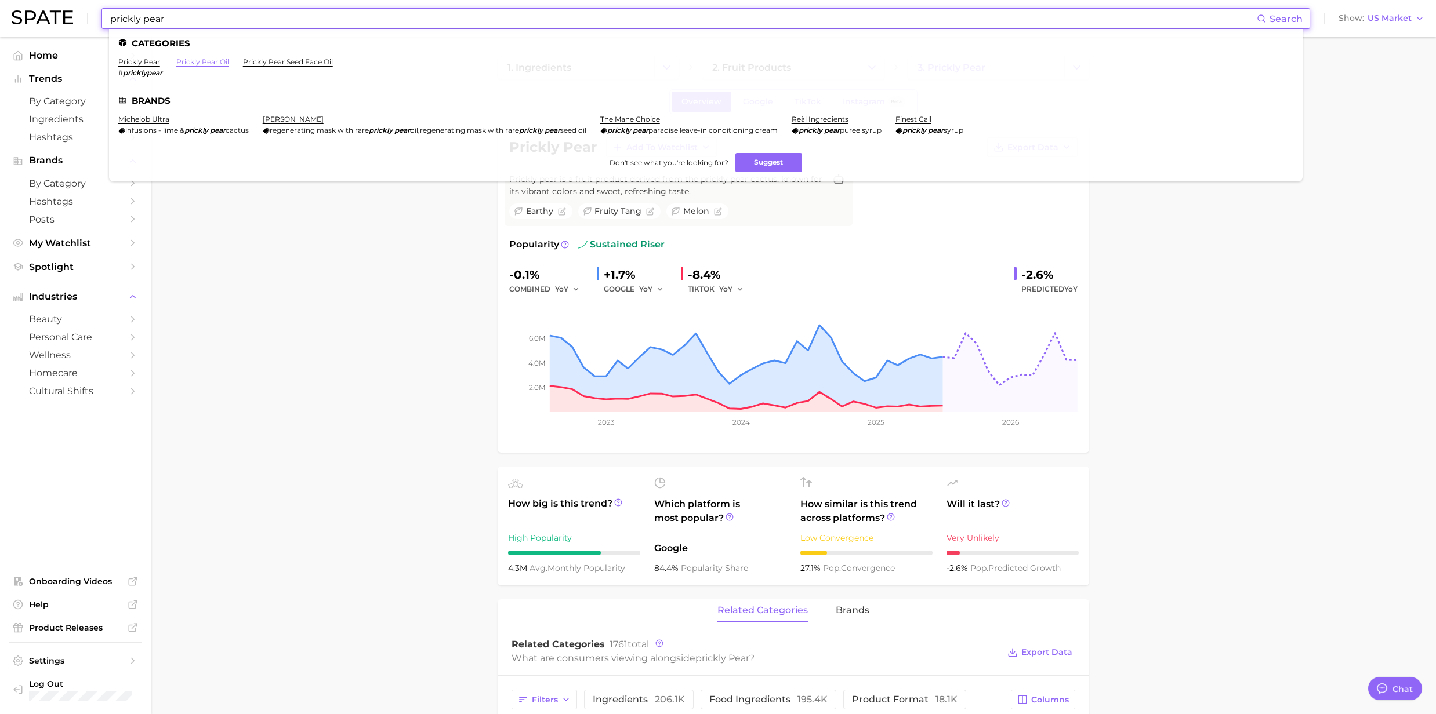
click at [206, 58] on link "prickly pear oil" at bounding box center [202, 61] width 53 height 9
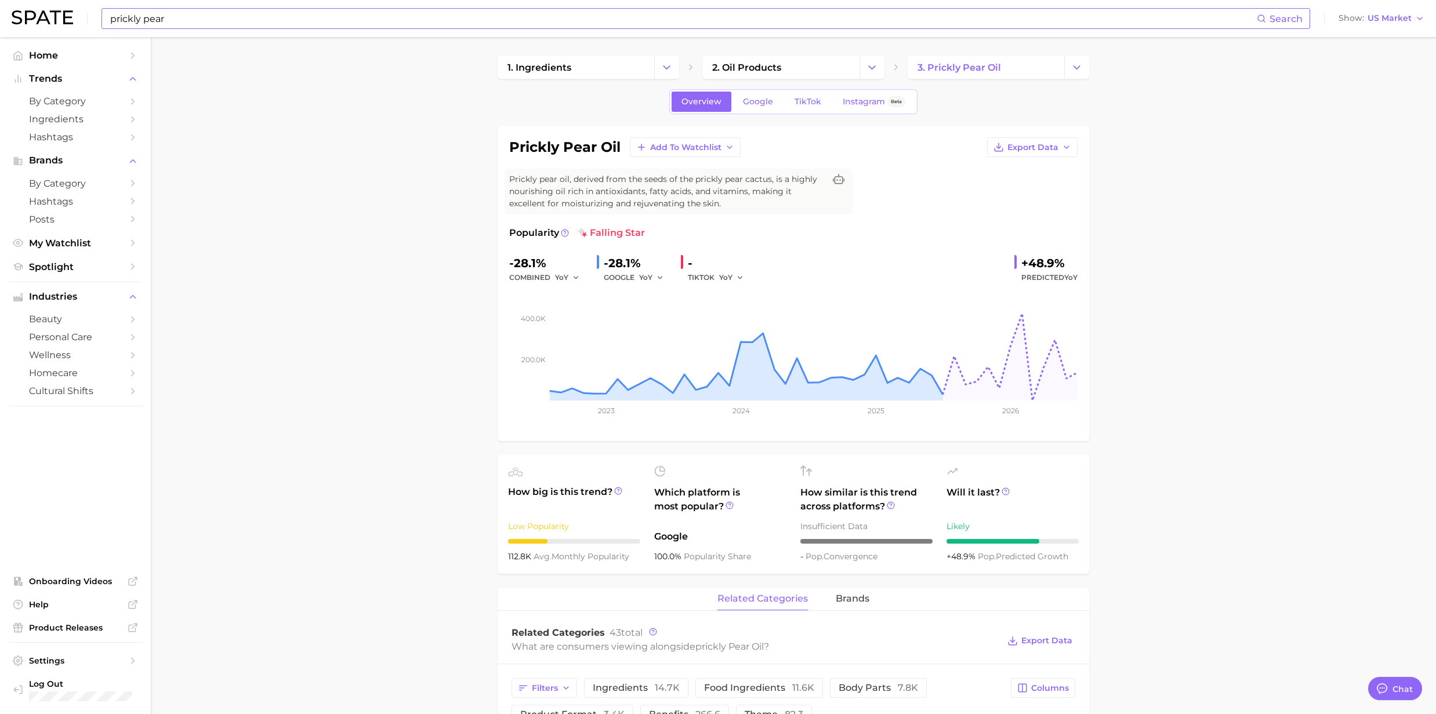
click at [222, 26] on input "prickly pear" at bounding box center [683, 19] width 1148 height 20
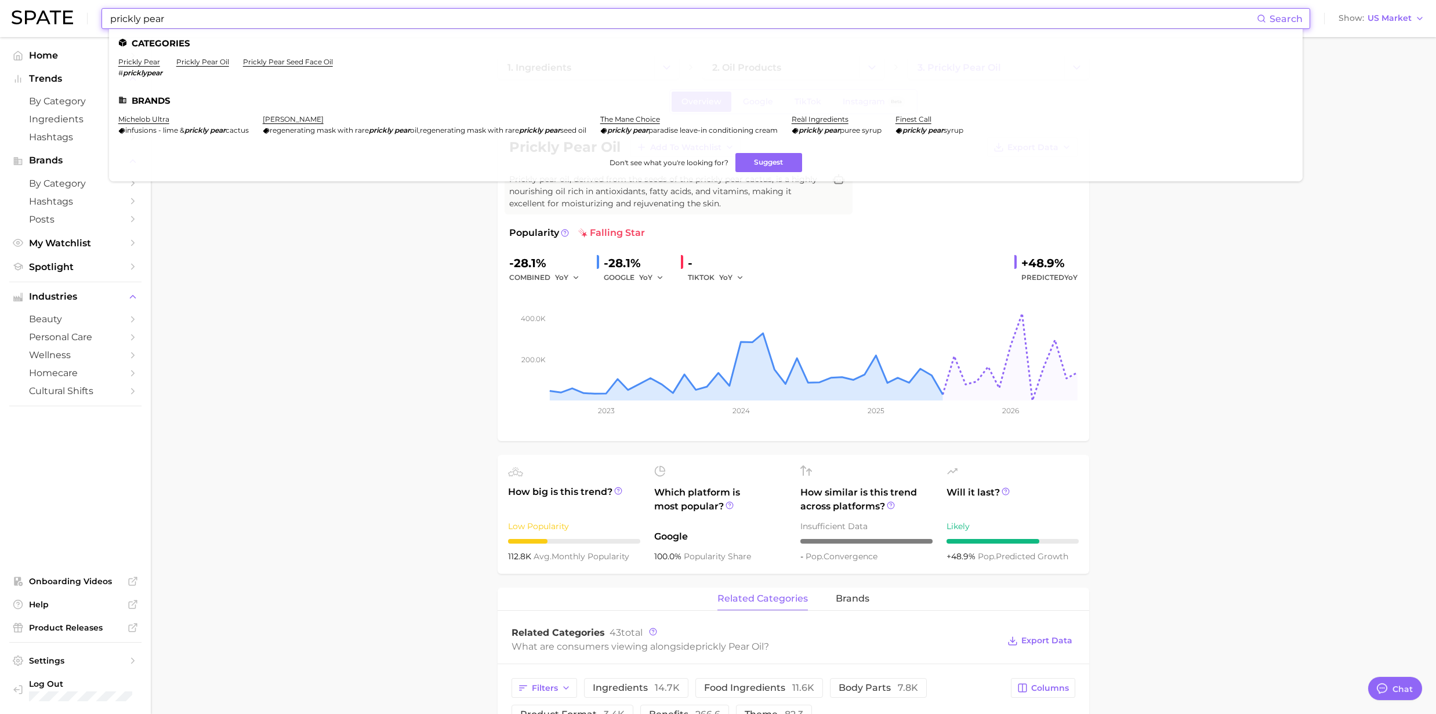
click at [179, 15] on input "prickly pear" at bounding box center [683, 19] width 1148 height 20
drag, startPoint x: 179, startPoint y: 19, endPoint x: 78, endPoint y: 14, distance: 101.0
click at [78, 14] on div "prickly pear Search Categories prickly pear # pricklypear prickly pear oil pric…" at bounding box center [718, 18] width 1413 height 37
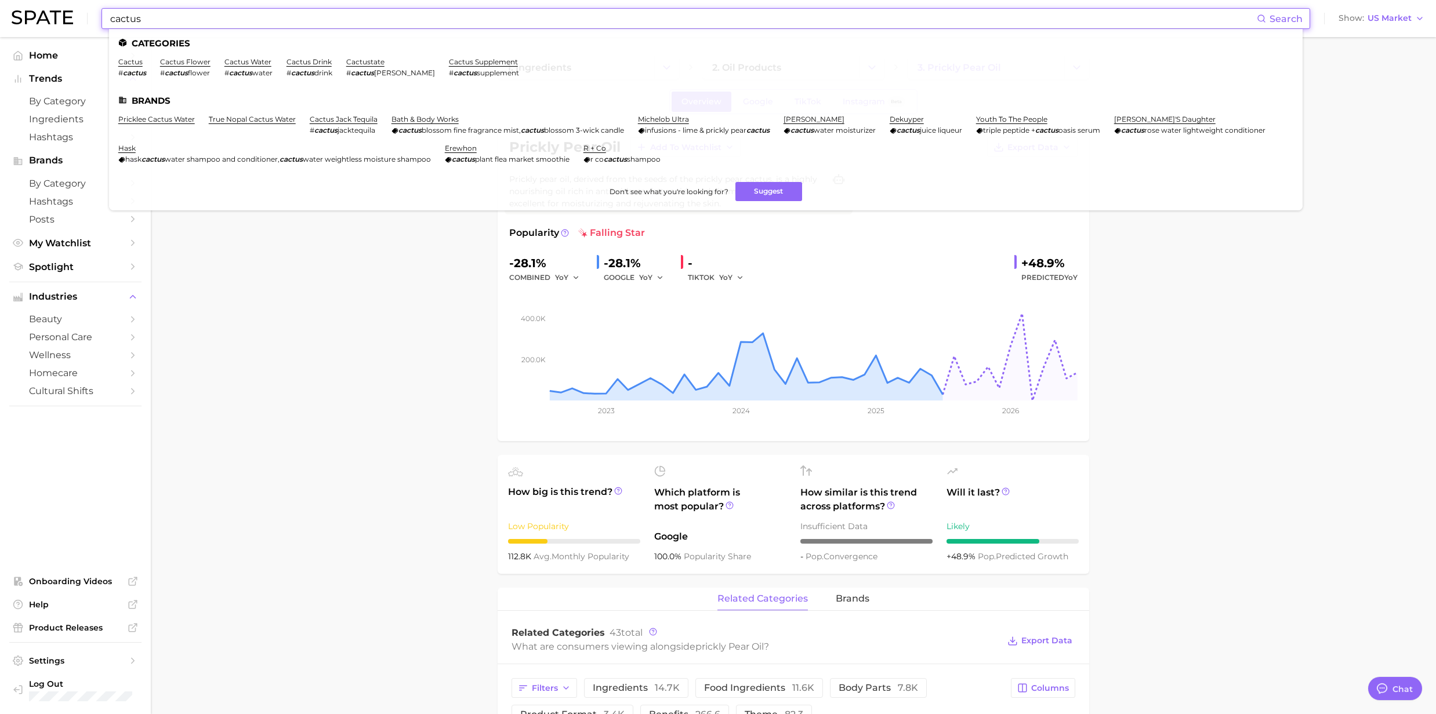
click at [154, 27] on input "cactus" at bounding box center [683, 19] width 1148 height 20
drag, startPoint x: 150, startPoint y: 20, endPoint x: 87, endPoint y: 19, distance: 62.6
click at [87, 19] on div "cactus Search Categories cactus # cactus cactus flower # cactus flower cactus w…" at bounding box center [718, 18] width 1413 height 37
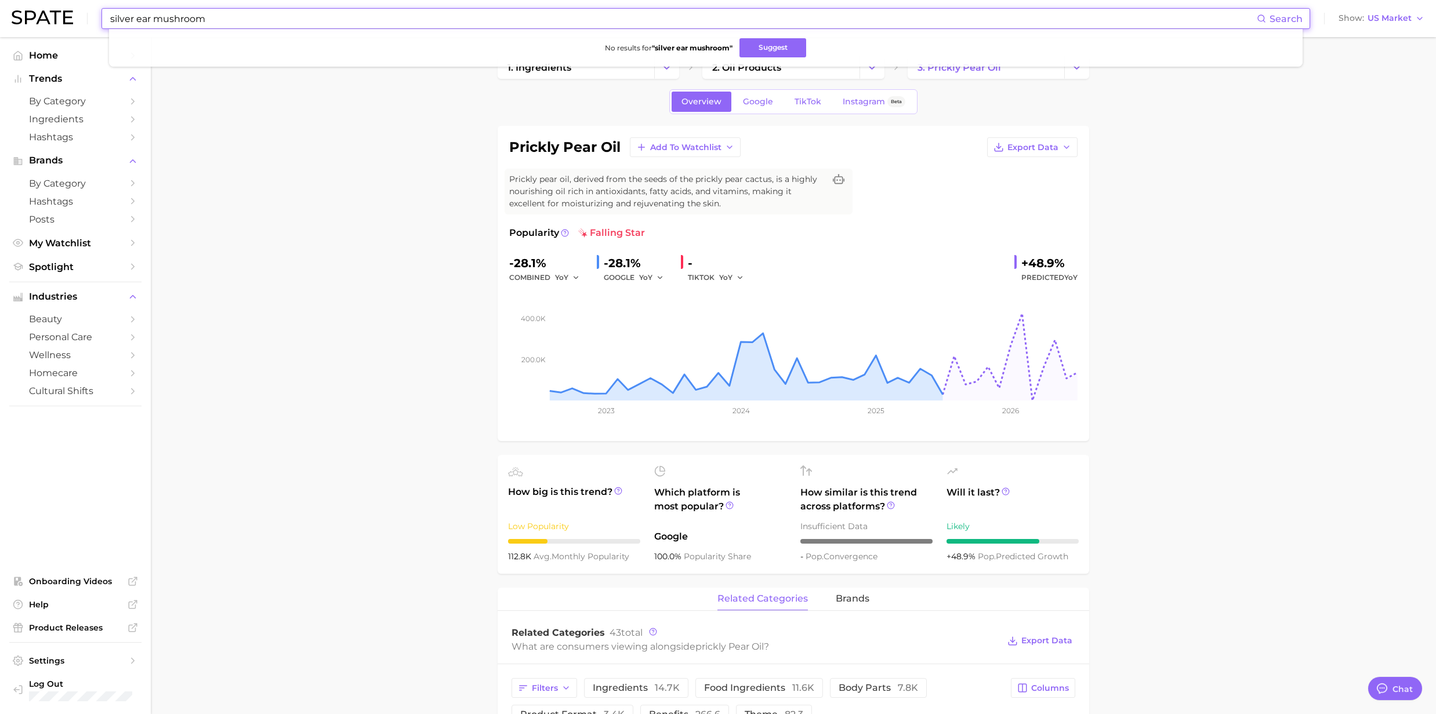
drag, startPoint x: 156, startPoint y: 21, endPoint x: -21, endPoint y: 31, distance: 177.1
click at [0, 31] on html "silver ear mushroom Search No results for " silver ear mushroom " Suggest Show …" at bounding box center [718, 357] width 1436 height 714
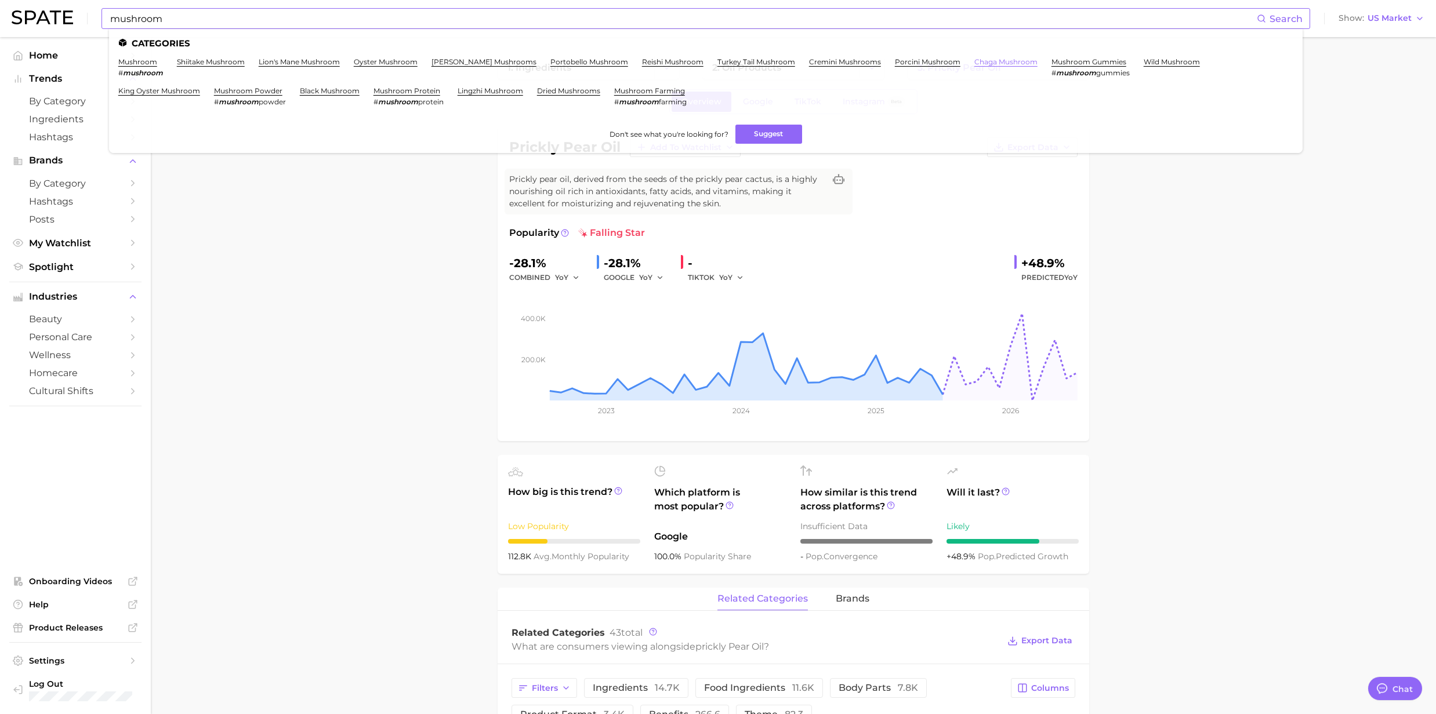
click at [974, 64] on link "chaga mushroom" at bounding box center [1005, 61] width 63 height 9
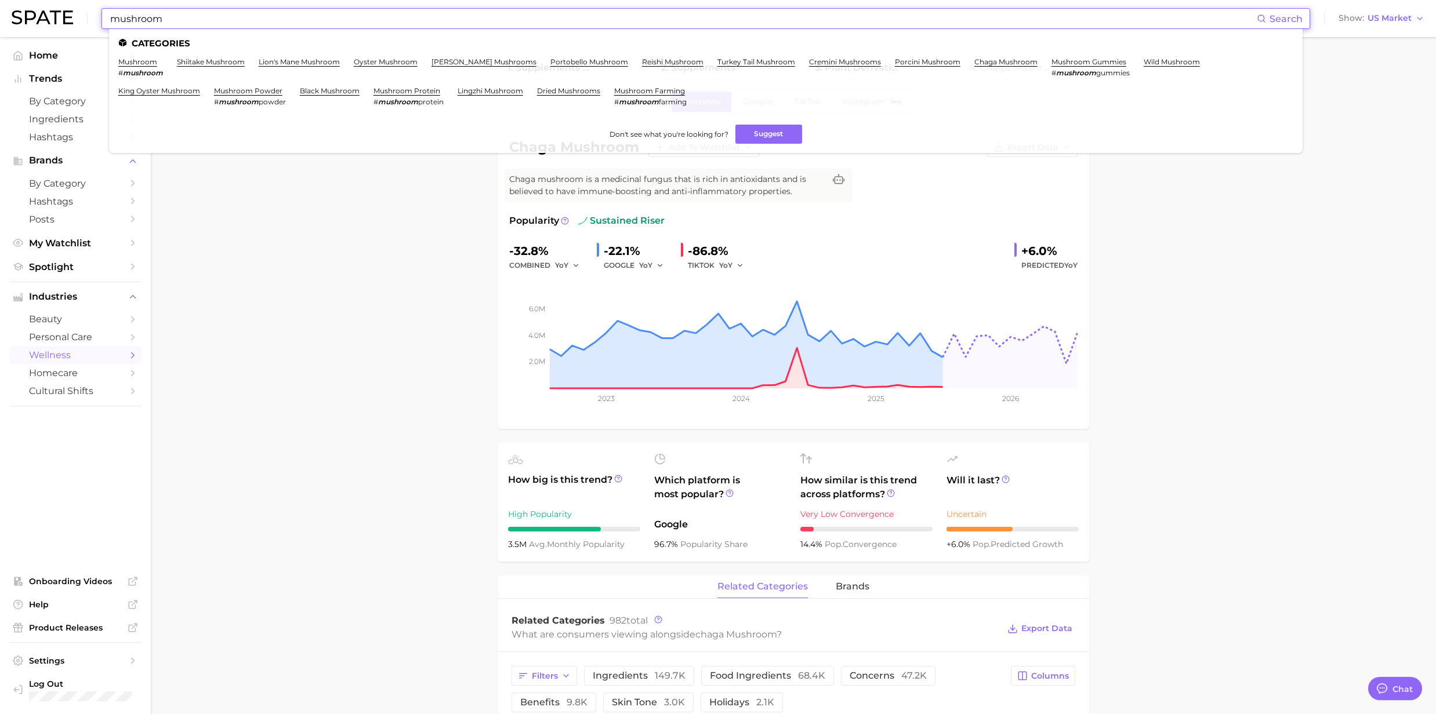
click at [140, 19] on input "mushroom" at bounding box center [683, 19] width 1148 height 20
click at [144, 63] on link "mushroom" at bounding box center [137, 61] width 39 height 9
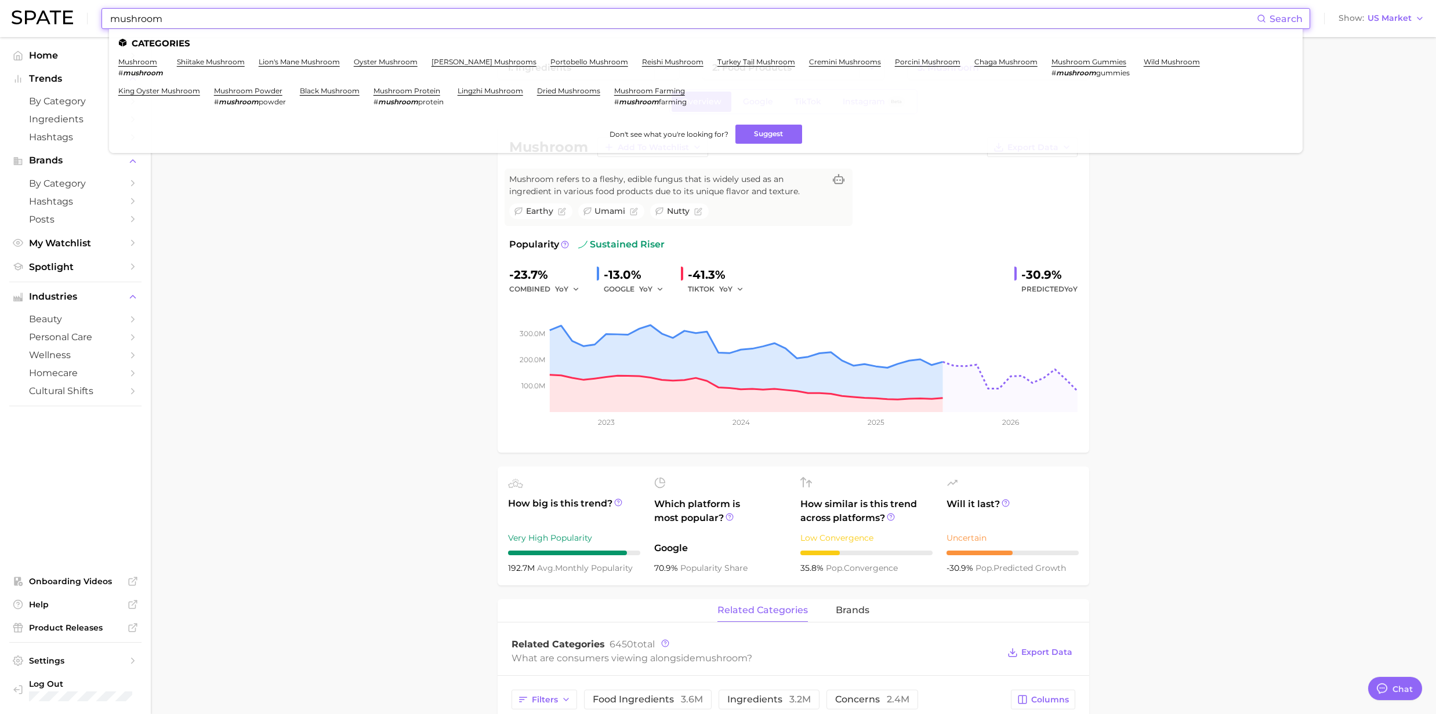
click at [209, 17] on input "mushroom" at bounding box center [683, 19] width 1148 height 20
drag, startPoint x: 177, startPoint y: 19, endPoint x: 75, endPoint y: 17, distance: 101.5
click at [75, 17] on div "mushroom Search Categories mushroom # mushroom shiitake mushroom lion's mane mu…" at bounding box center [718, 18] width 1413 height 37
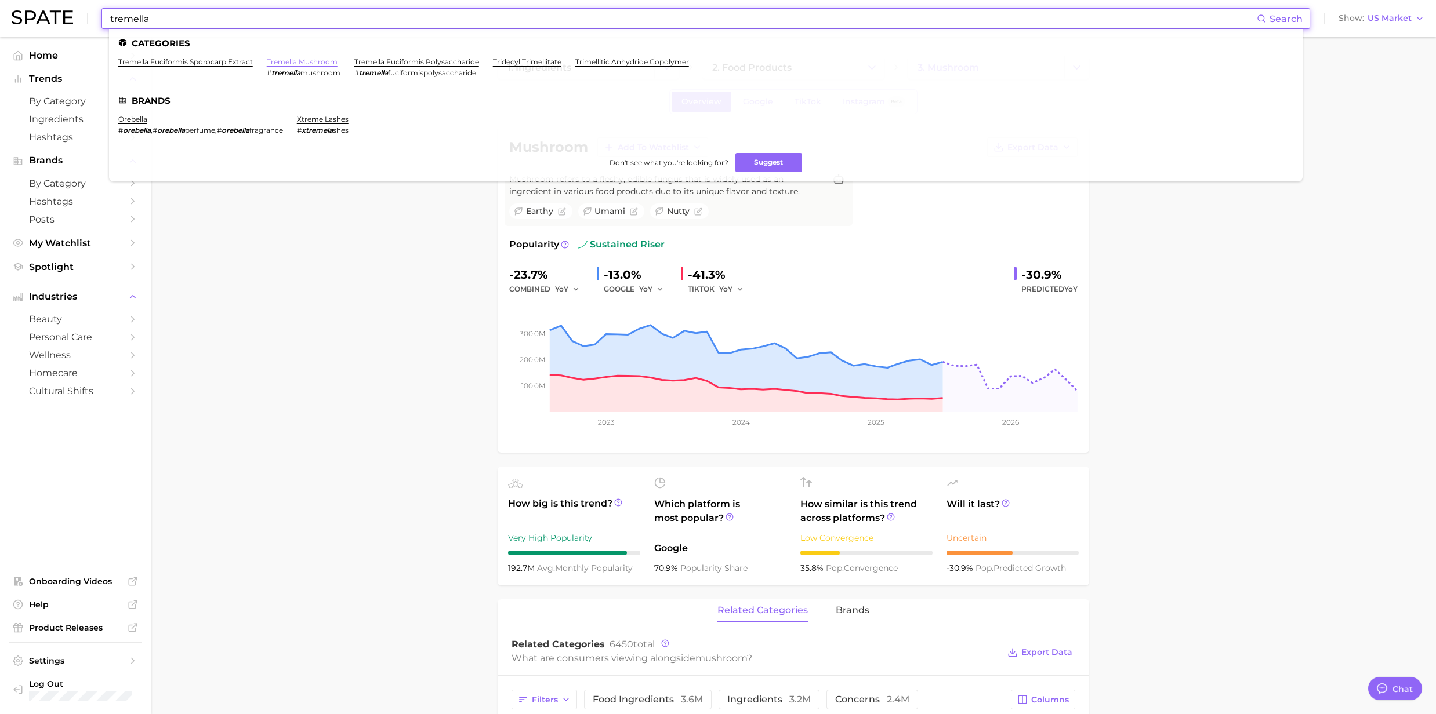
click at [323, 61] on link "tremella mushroom" at bounding box center [302, 61] width 71 height 9
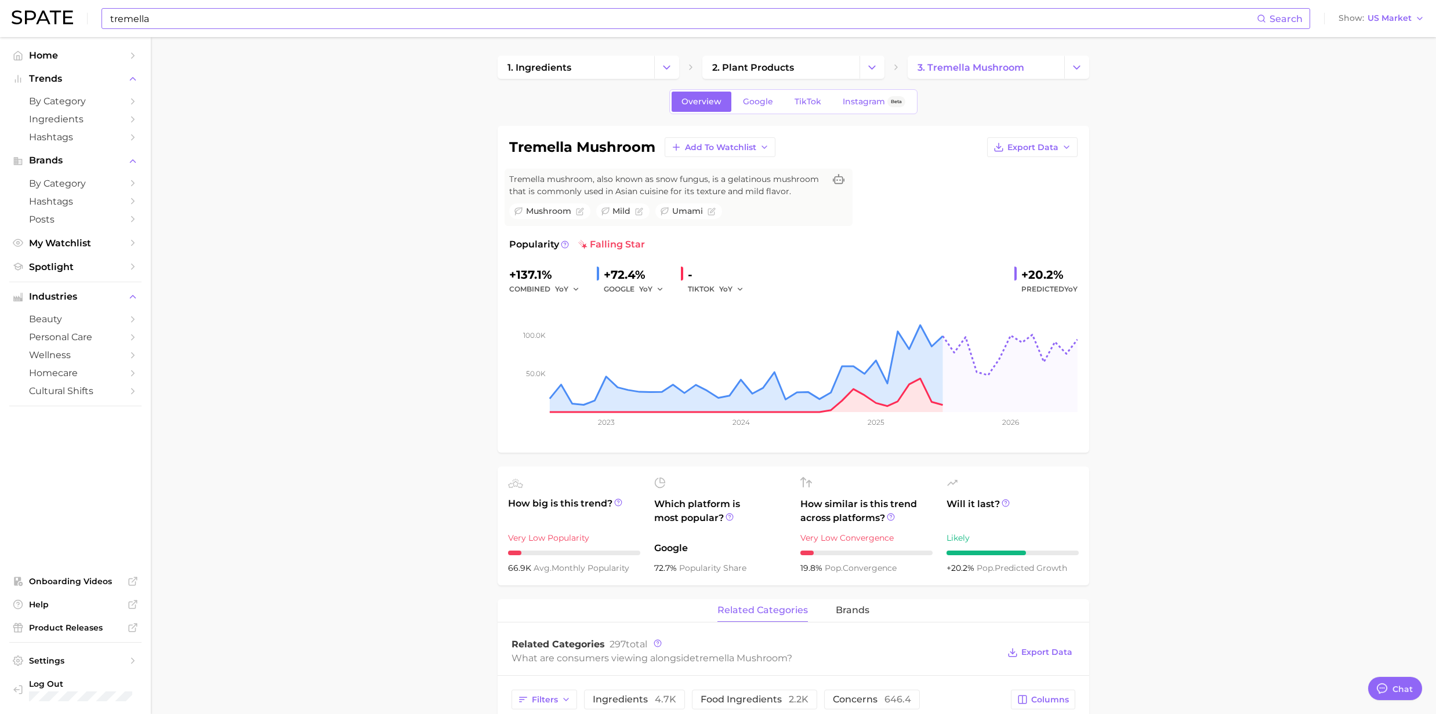
drag, startPoint x: 346, startPoint y: 140, endPoint x: 322, endPoint y: 96, distance: 49.8
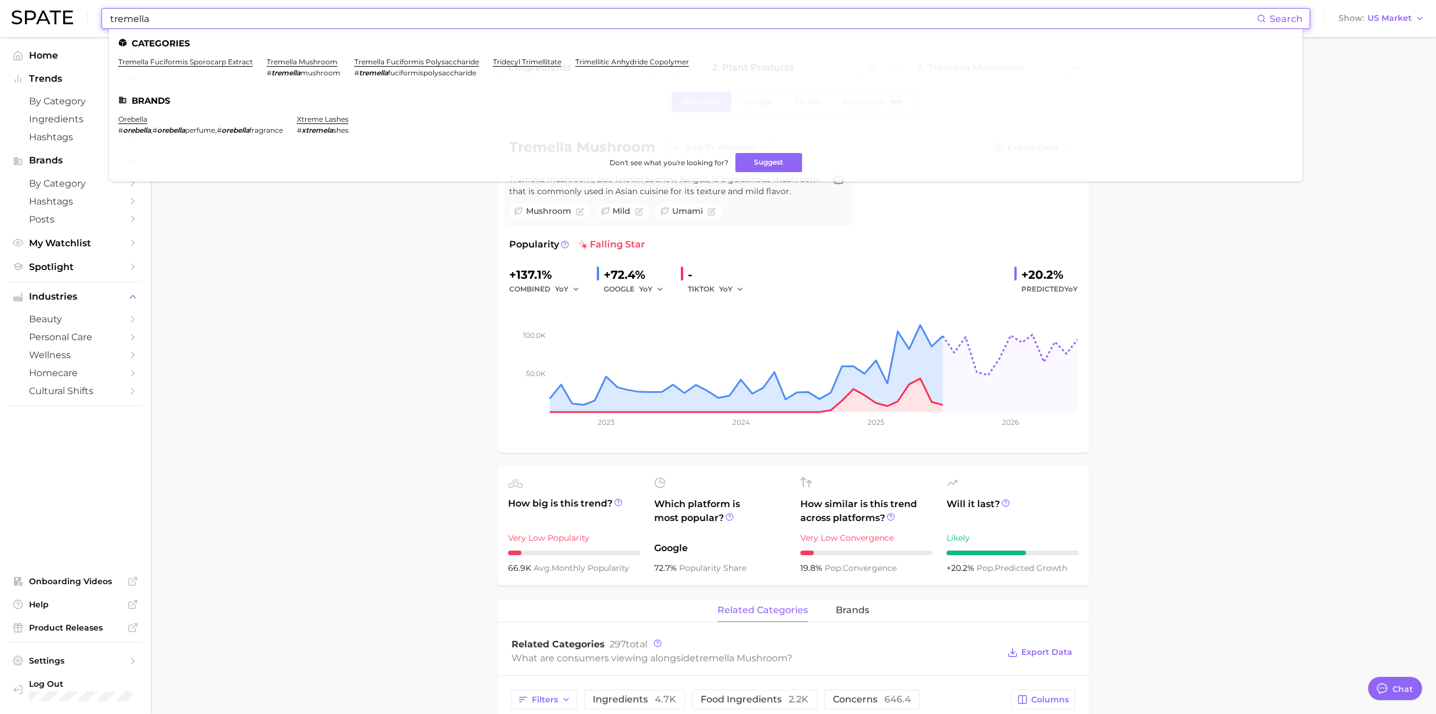
drag, startPoint x: 223, startPoint y: 19, endPoint x: 96, endPoint y: 10, distance: 127.3
click at [96, 10] on div "tremella Search Categories tremella fuciformis sporocarp extract tremella mushr…" at bounding box center [718, 18] width 1413 height 37
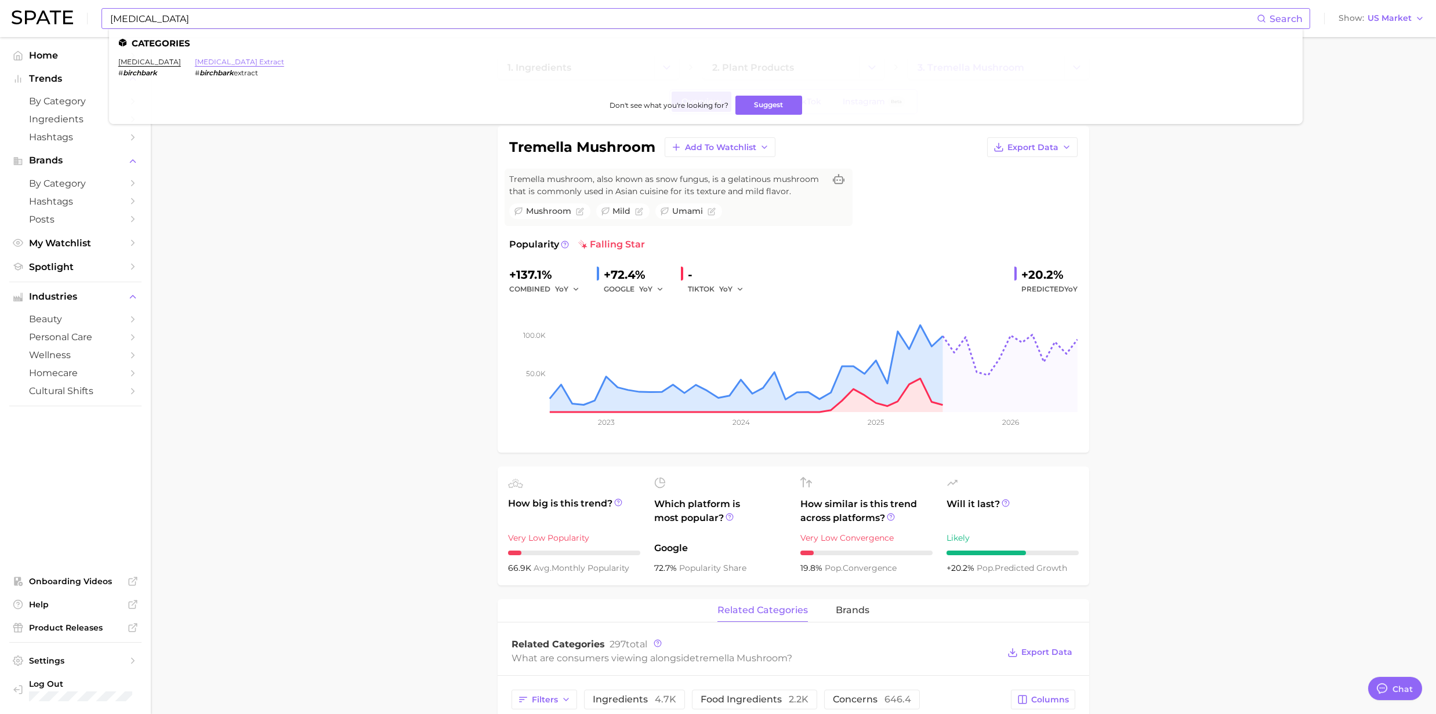
click at [219, 61] on link "birch bark extract" at bounding box center [239, 61] width 89 height 9
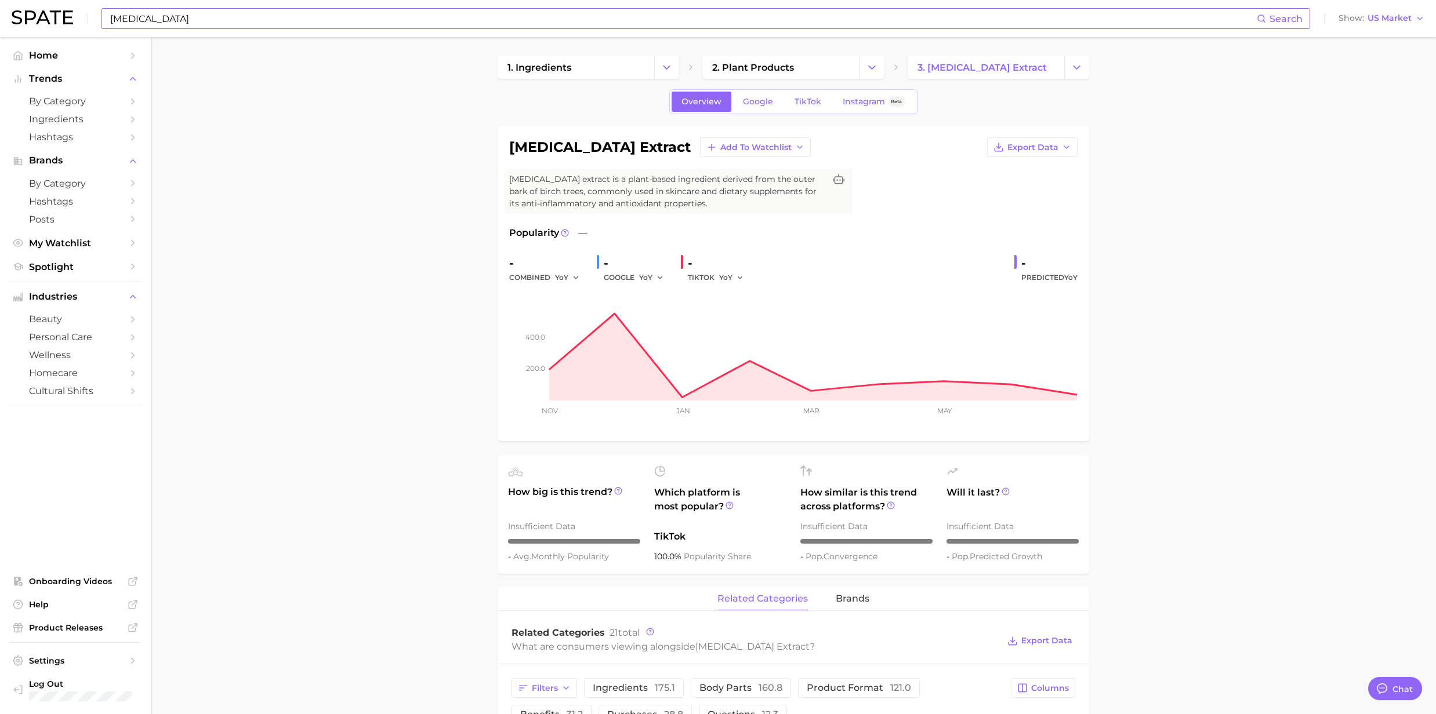
click at [202, 19] on input "birch bark" at bounding box center [683, 19] width 1148 height 20
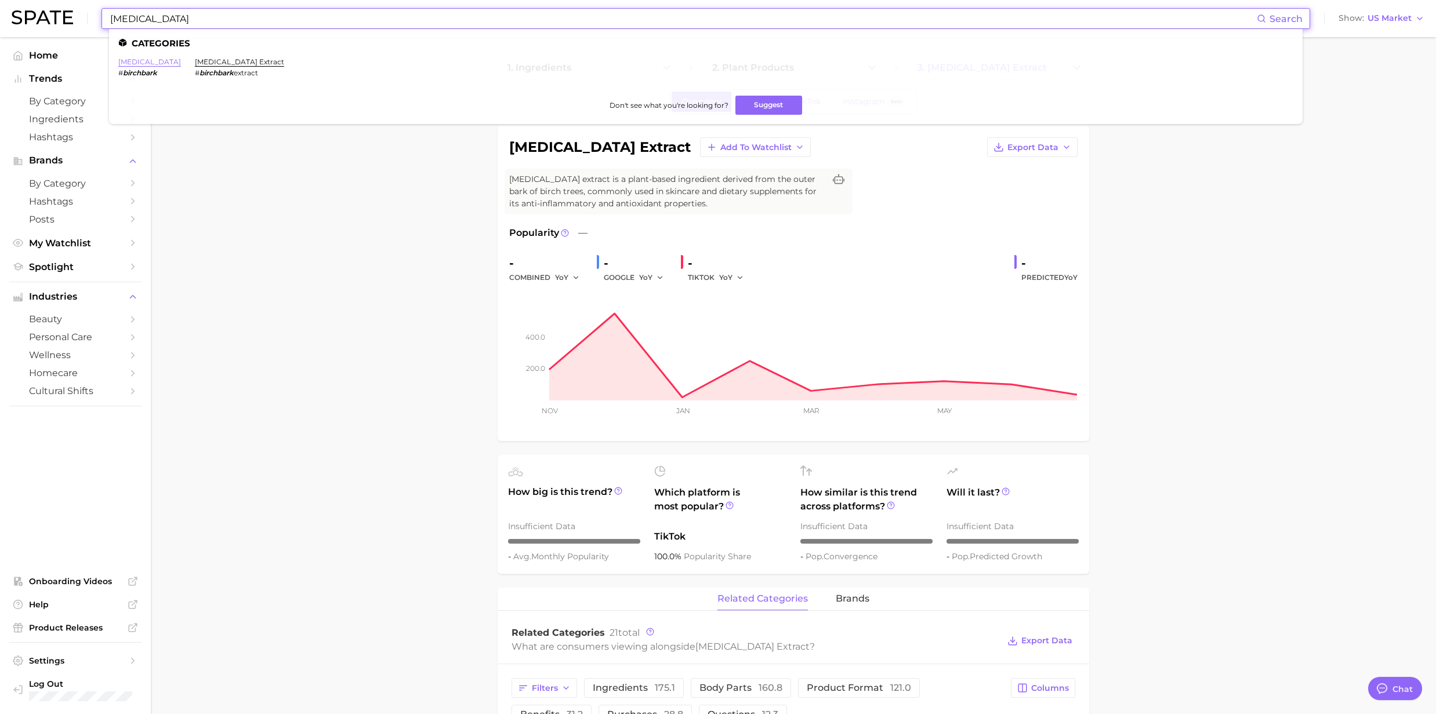
click at [128, 63] on link "birch bark" at bounding box center [149, 61] width 63 height 9
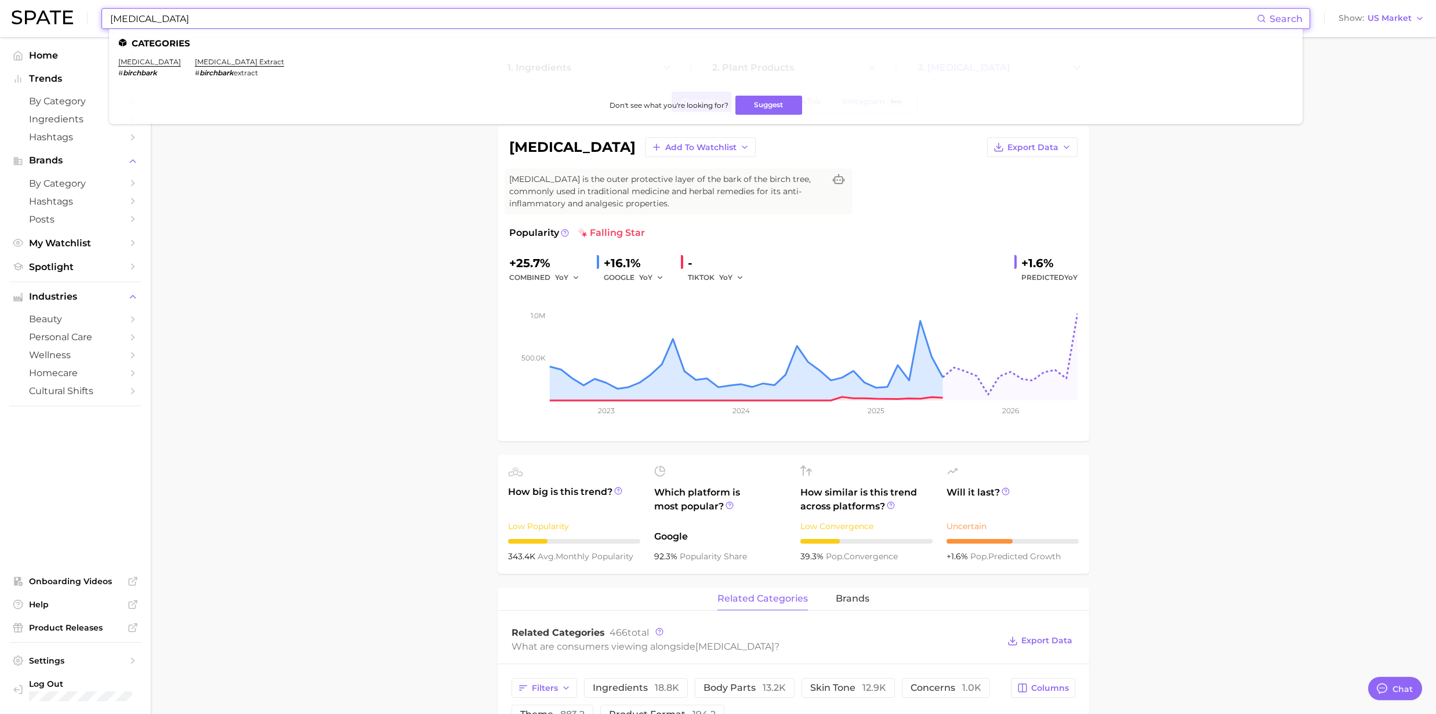
click at [181, 21] on input "birch bark" at bounding box center [683, 19] width 1148 height 20
drag, startPoint x: 181, startPoint y: 21, endPoint x: 88, endPoint y: 28, distance: 93.0
click at [88, 28] on div "birch bark Search Categories birch bark # birchbark birch bark extract # birchb…" at bounding box center [718, 18] width 1413 height 37
drag, startPoint x: 158, startPoint y: 17, endPoint x: 95, endPoint y: 17, distance: 62.6
click at [95, 17] on div "fig oil Search Brands byroe fig renewal oil Don't see what you're looking for? …" at bounding box center [718, 18] width 1413 height 37
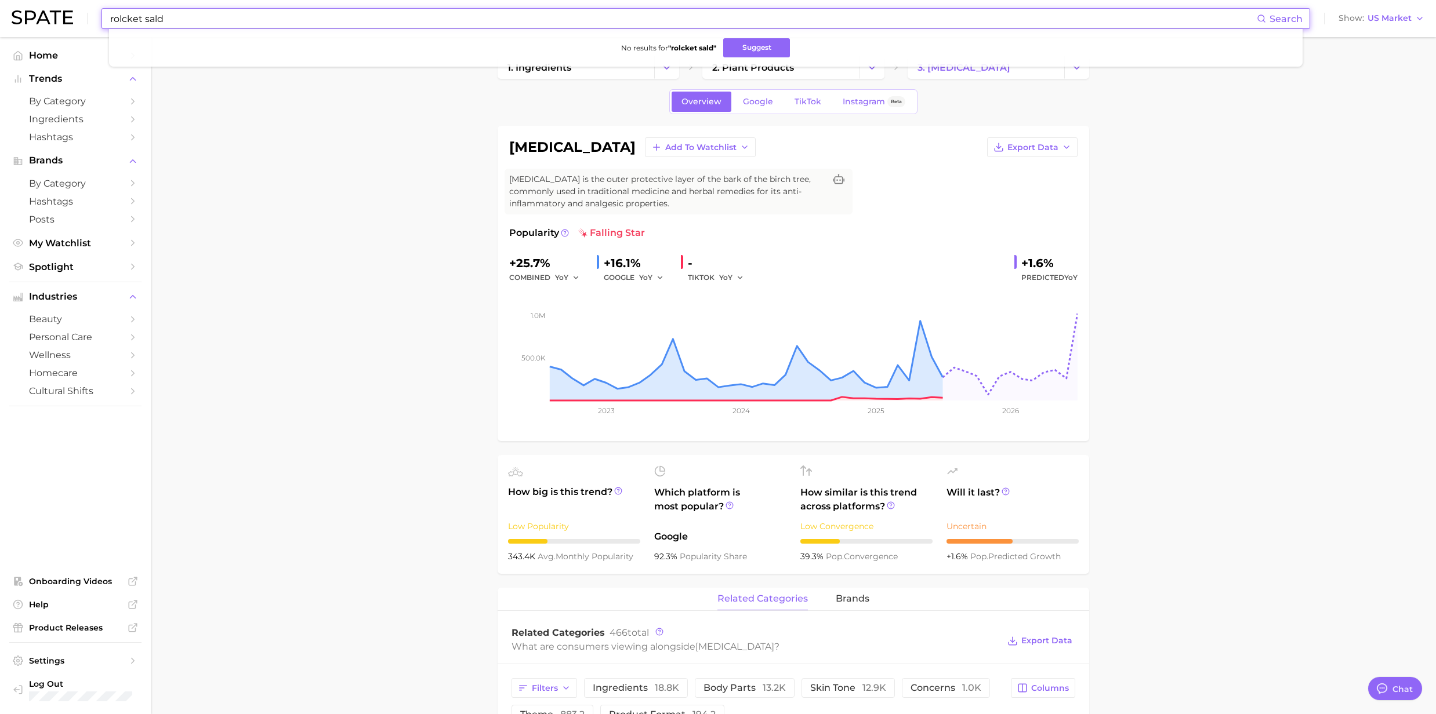
drag, startPoint x: 191, startPoint y: 17, endPoint x: 70, endPoint y: 14, distance: 120.7
click at [70, 14] on div "rolcket sald Search No results for " rolcket sald " Suggest Show US Market" at bounding box center [718, 18] width 1413 height 37
click at [155, 37] on ul "No results for " rocket salad " Suggest" at bounding box center [705, 48] width 1193 height 38
drag, startPoint x: 186, startPoint y: 16, endPoint x: 31, endPoint y: 10, distance: 155.0
click at [80, 14] on div "rocket salad Search No results for " rocket salad " Suggest Show US Market" at bounding box center [718, 18] width 1413 height 37
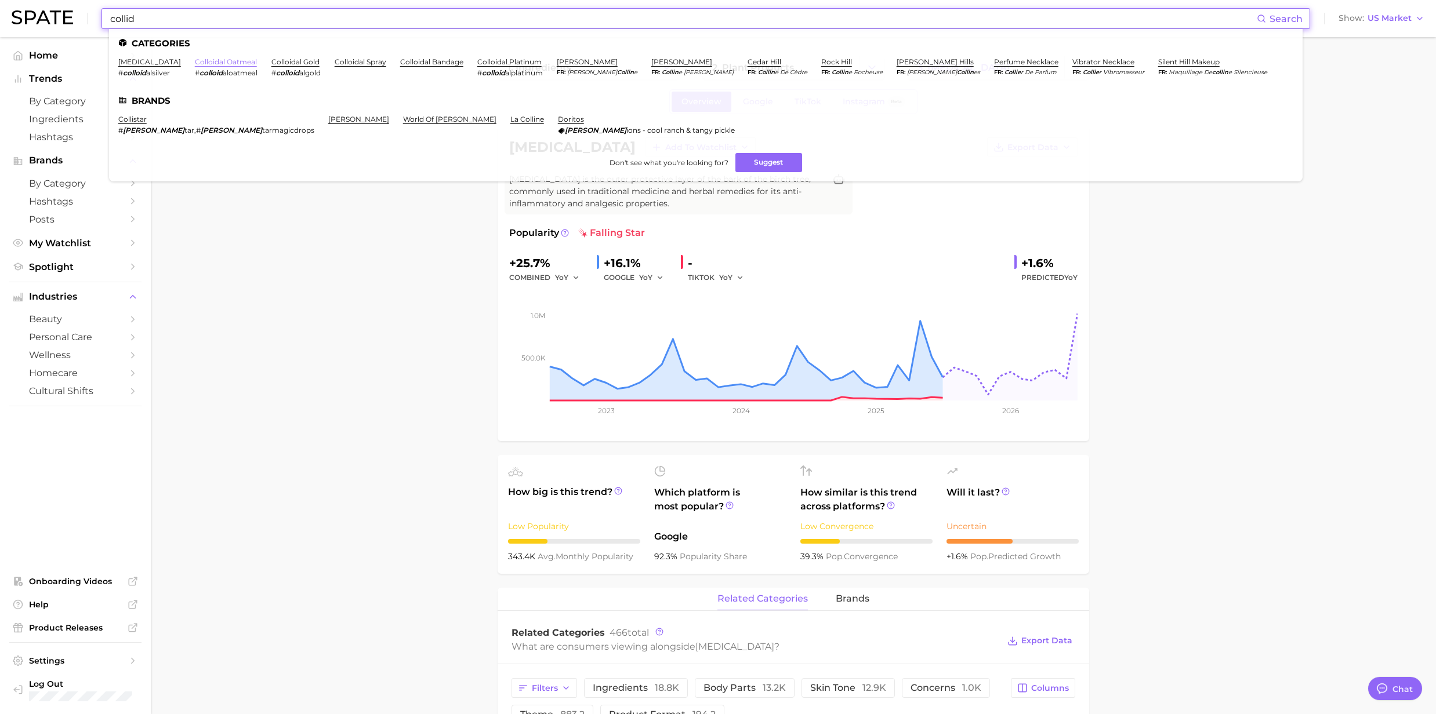
click at [204, 64] on link "colloidal oatmeal" at bounding box center [226, 61] width 62 height 9
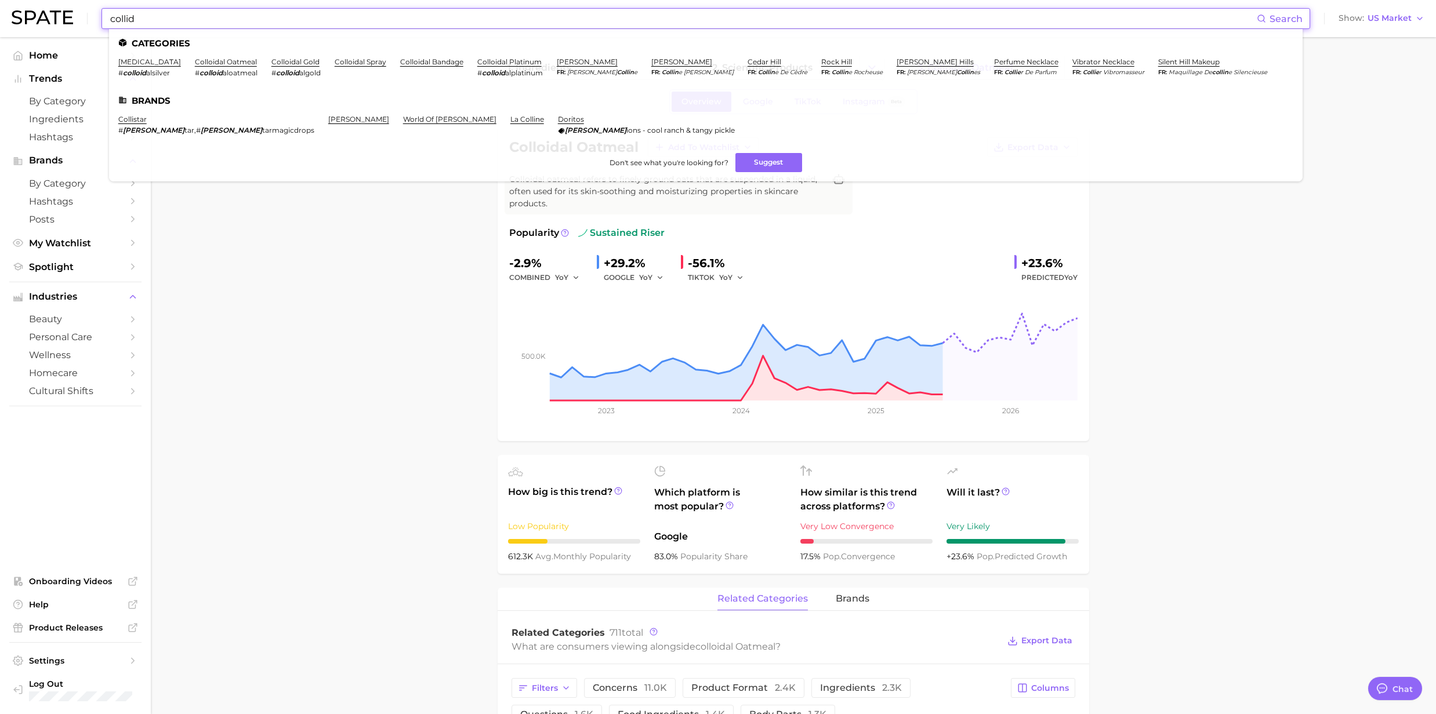
drag, startPoint x: 168, startPoint y: 26, endPoint x: 50, endPoint y: 22, distance: 117.8
click at [50, 22] on div "collid Search Categories colloidal silver # colloid alsilver colloidal oatmeal …" at bounding box center [718, 18] width 1413 height 37
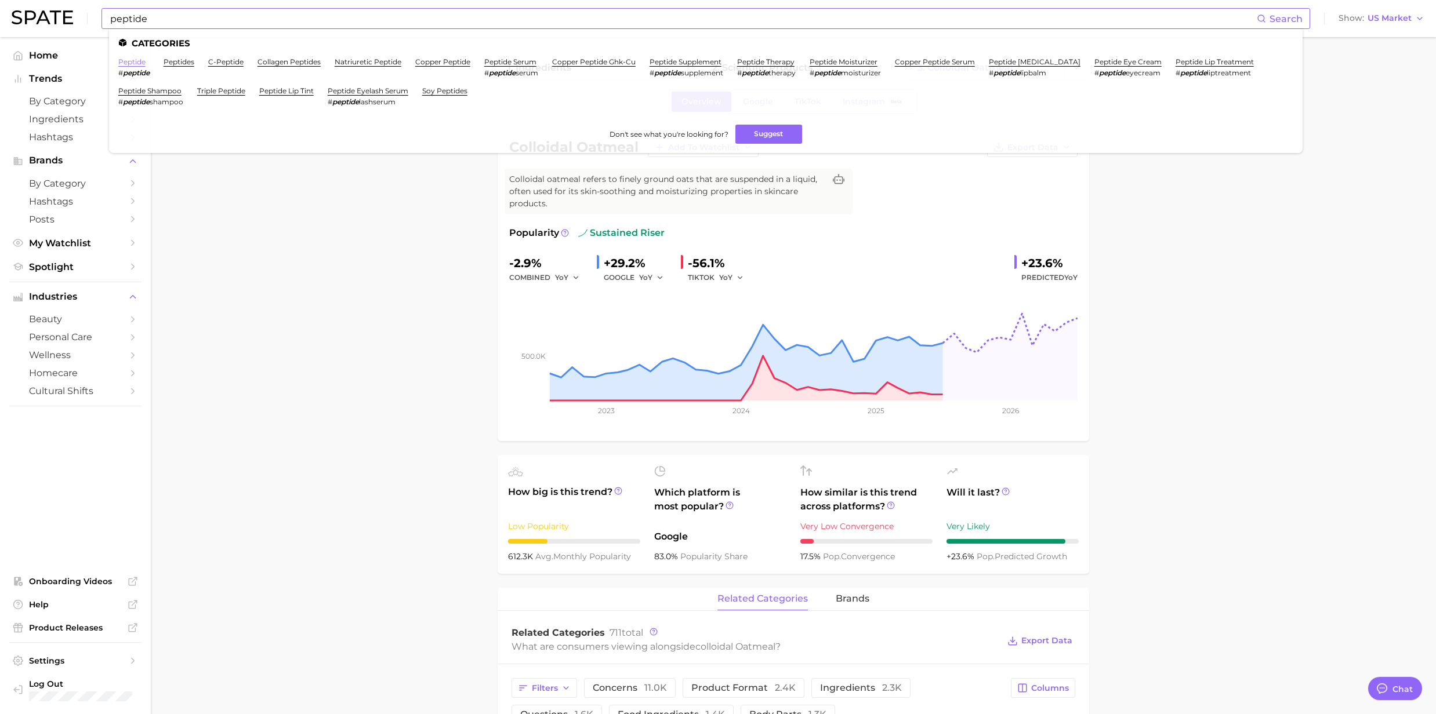
click at [143, 65] on link "peptide" at bounding box center [131, 61] width 27 height 9
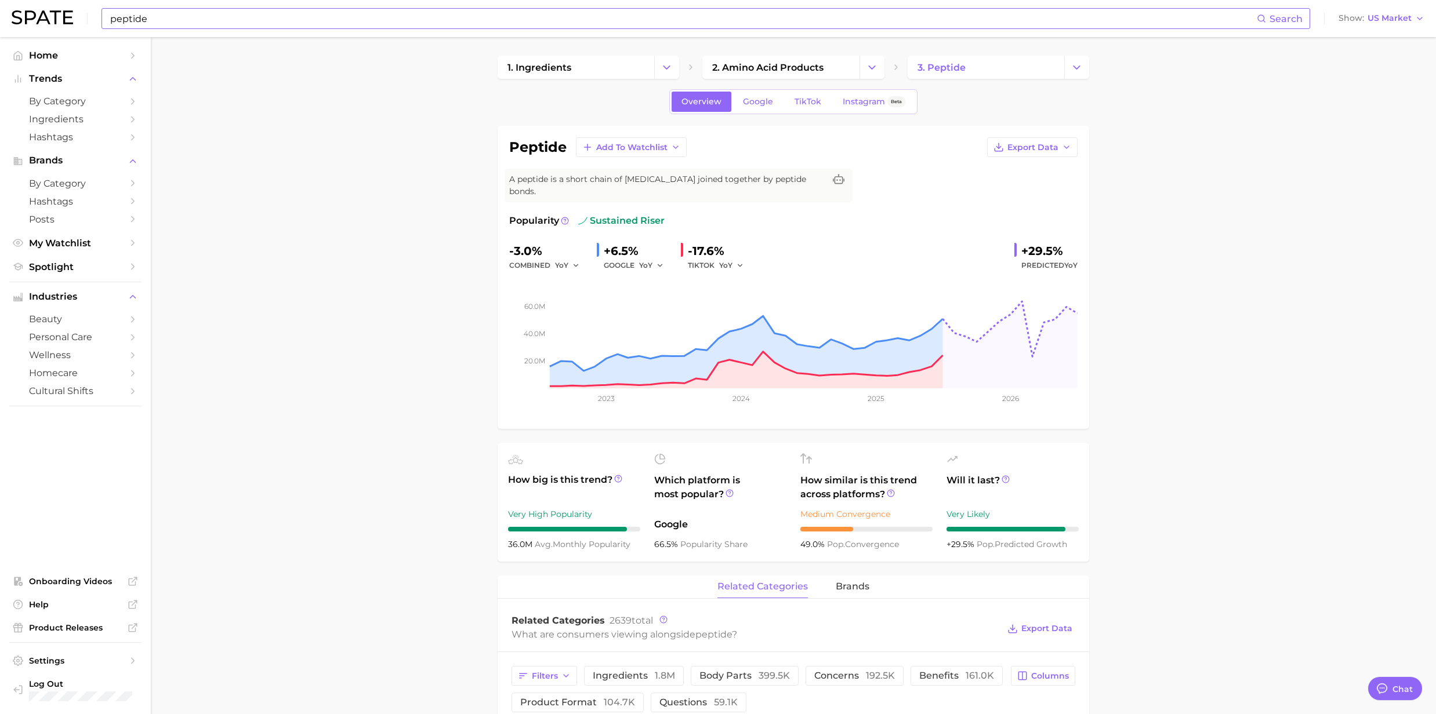
drag, startPoint x: 197, startPoint y: 29, endPoint x: 112, endPoint y: 16, distance: 86.2
click at [112, 16] on div "peptide Search Show US Market" at bounding box center [718, 18] width 1413 height 37
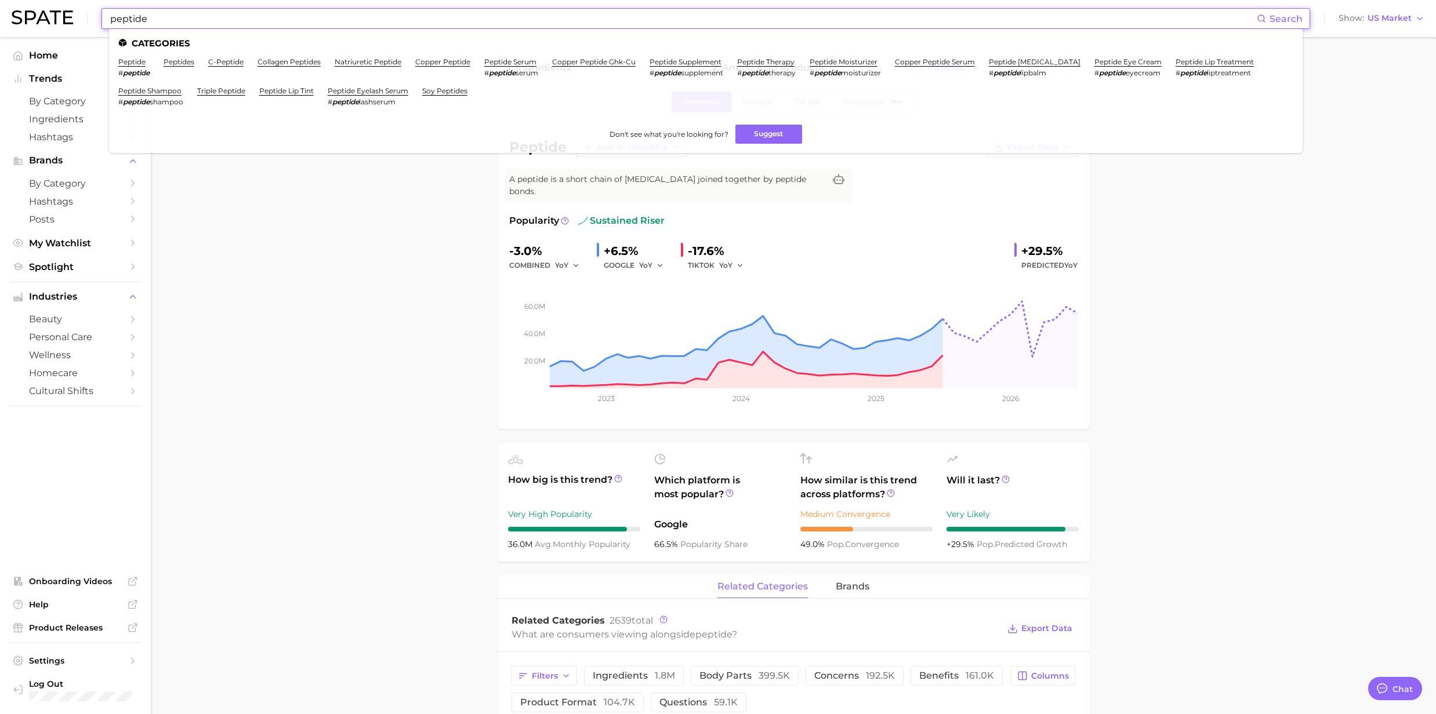
drag, startPoint x: 164, startPoint y: 21, endPoint x: 88, endPoint y: 13, distance: 75.9
click at [88, 13] on div "peptide Search Categories peptide # peptide peptides c-peptide collagen peptide…" at bounding box center [718, 18] width 1413 height 37
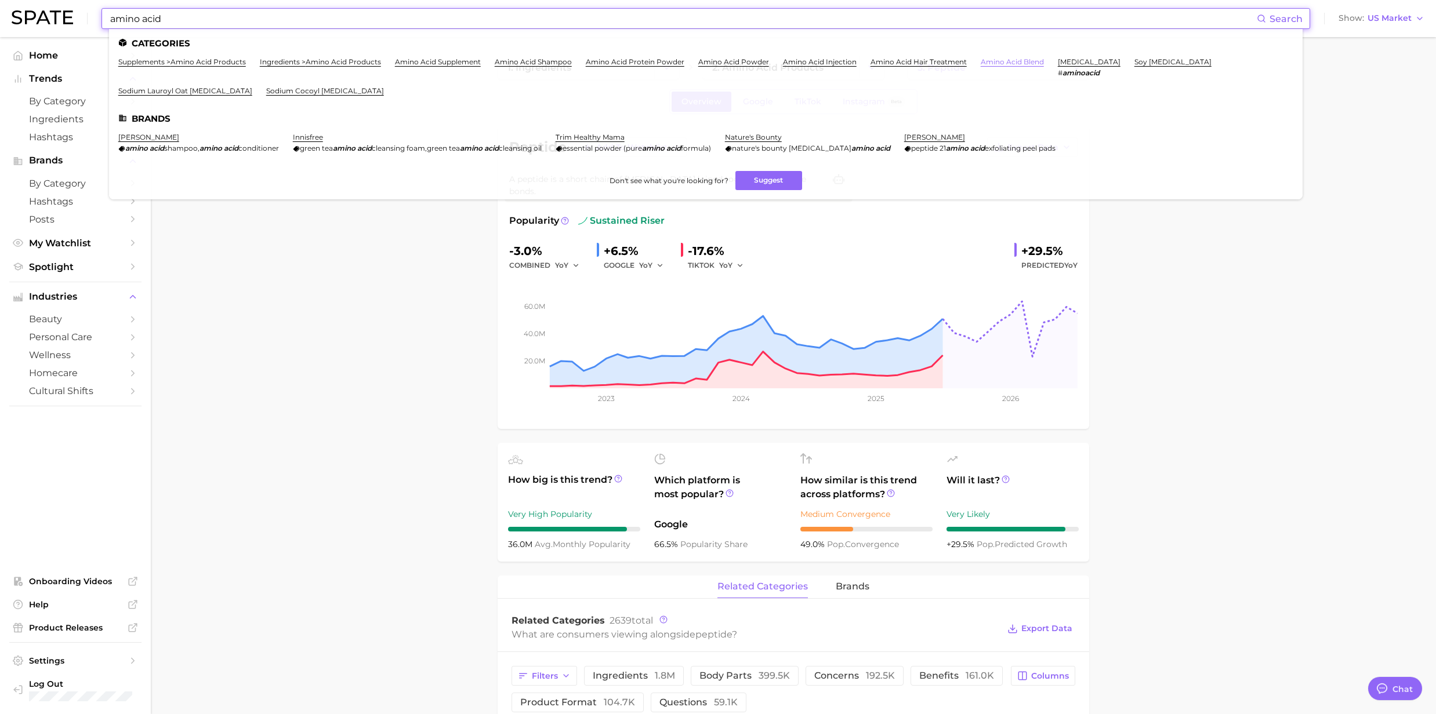
click at [988, 57] on link "amino acid blend" at bounding box center [1012, 61] width 63 height 9
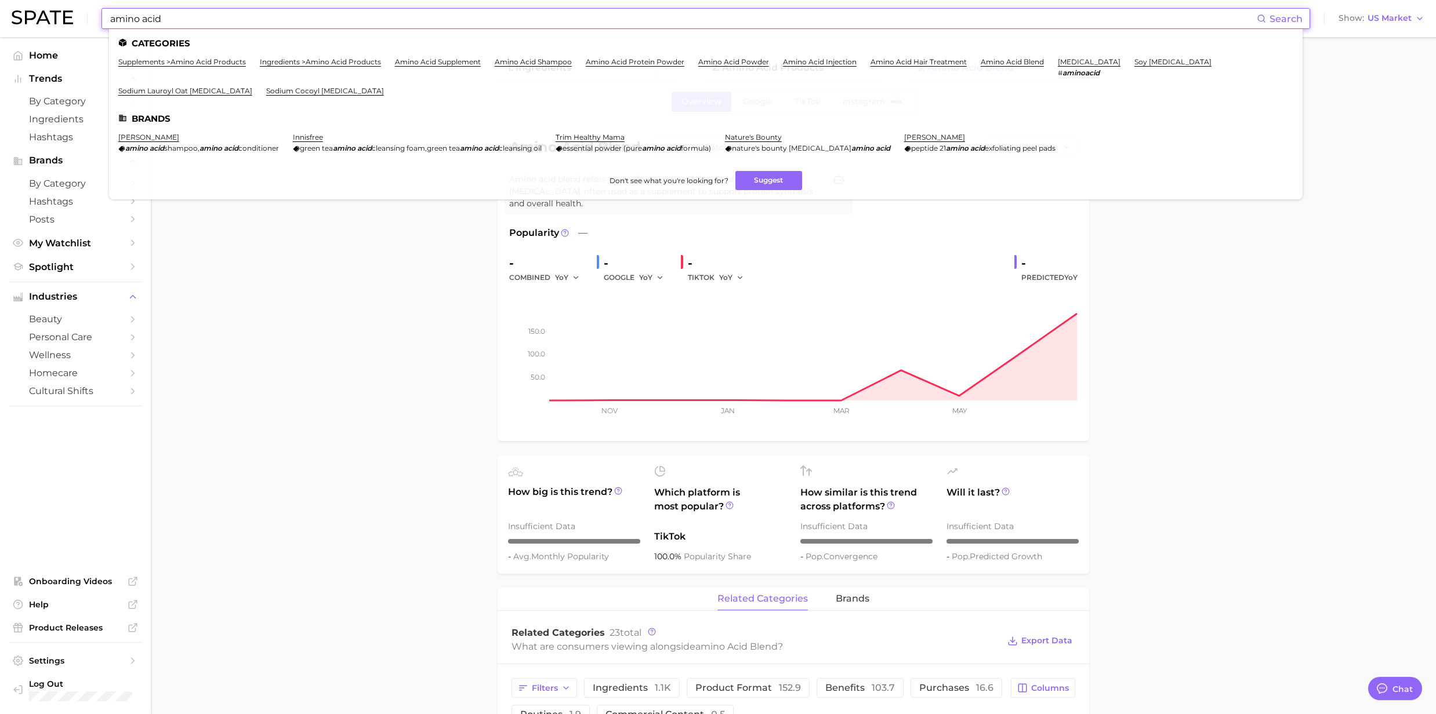
drag, startPoint x: 241, startPoint y: 13, endPoint x: 70, endPoint y: 3, distance: 171.4
click at [70, 3] on div "amino acid Search Categories supplements > amino acid products ingredients > am…" at bounding box center [718, 18] width 1413 height 37
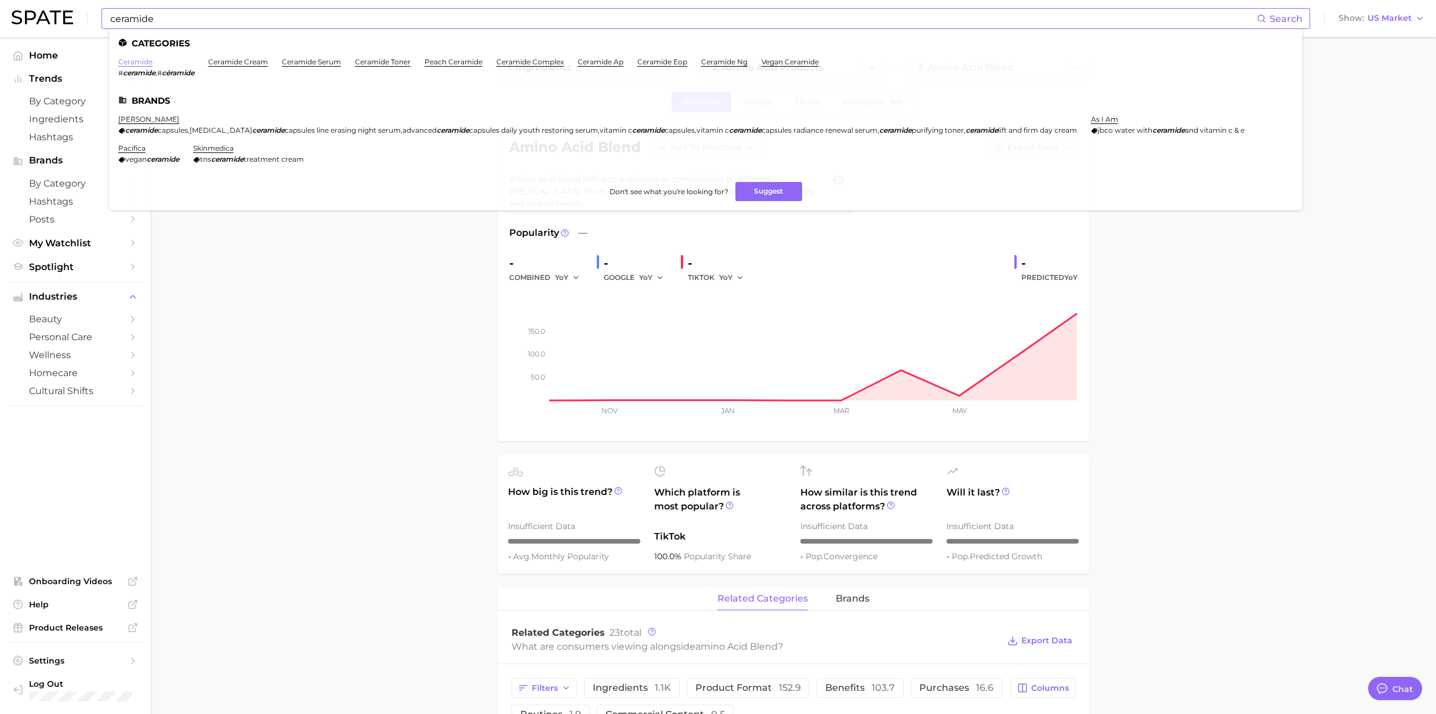
click at [124, 63] on link "ceramide" at bounding box center [135, 61] width 34 height 9
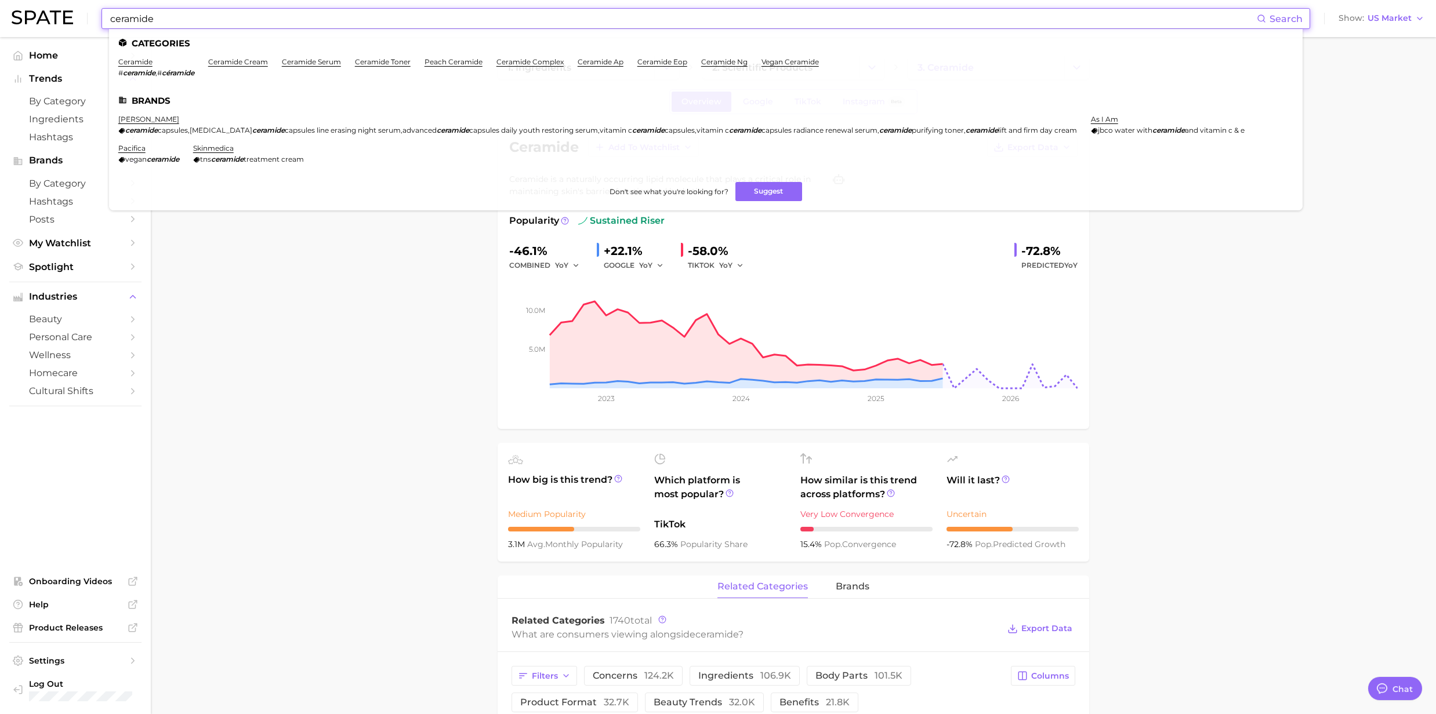
drag, startPoint x: 160, startPoint y: 22, endPoint x: 45, endPoint y: 19, distance: 114.9
click at [51, 17] on div "ceramide Search Categories ceramide # ceramide , # céramide ceramide cream cera…" at bounding box center [718, 18] width 1413 height 37
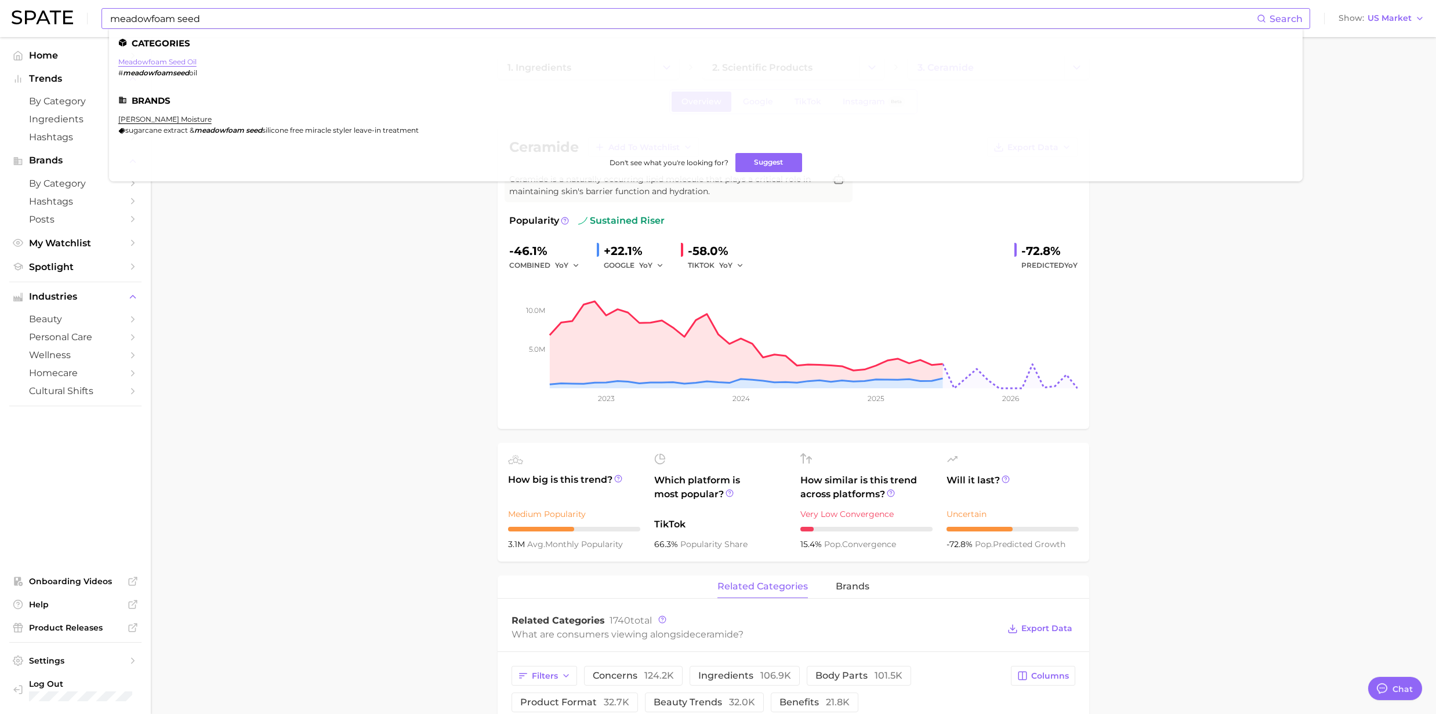
click at [151, 64] on link "meadowfoam seed oil" at bounding box center [157, 61] width 78 height 9
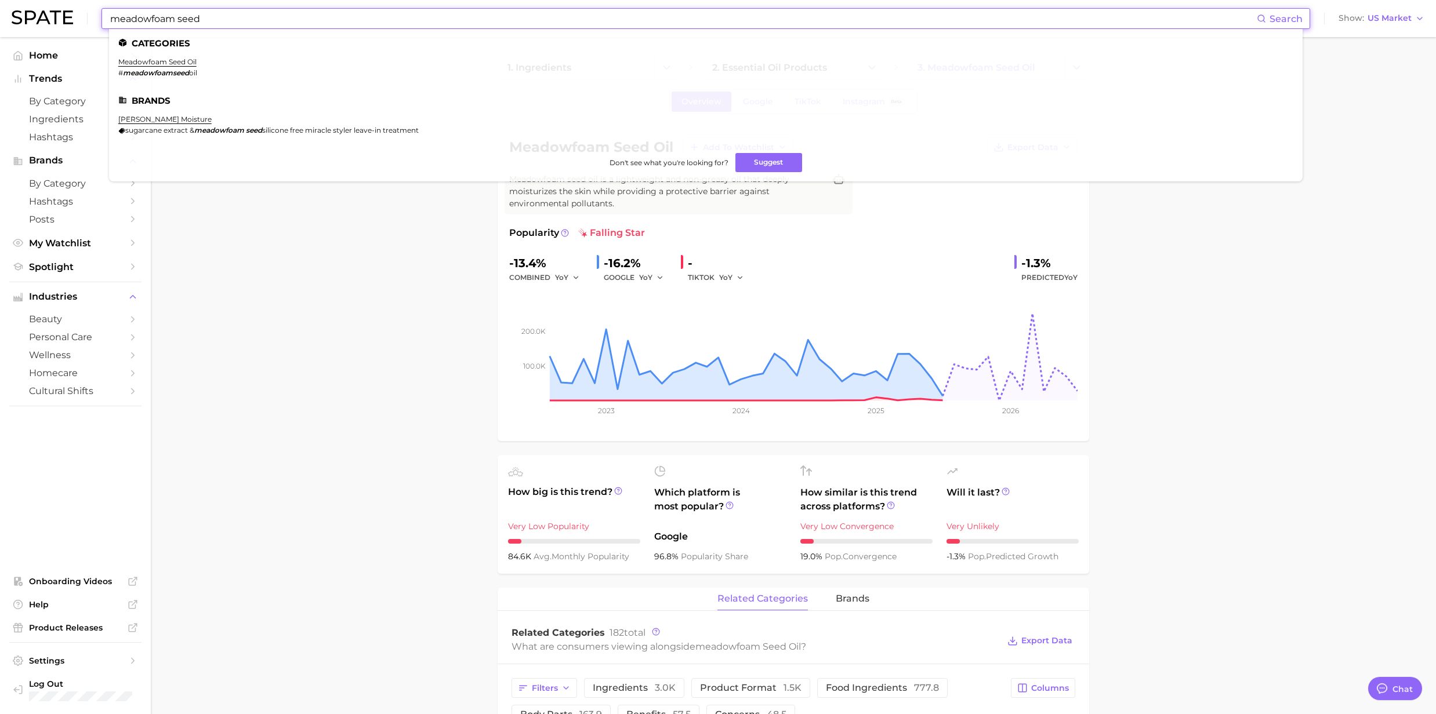
click at [246, 10] on input "meadowfoam seed" at bounding box center [683, 19] width 1148 height 20
drag, startPoint x: 176, startPoint y: 14, endPoint x: 75, endPoint y: 14, distance: 101.5
click at [75, 14] on div "meadowfoam seed Search Categories meadowfoam seed oil # meadowfoamseed oil Bran…" at bounding box center [718, 18] width 1413 height 37
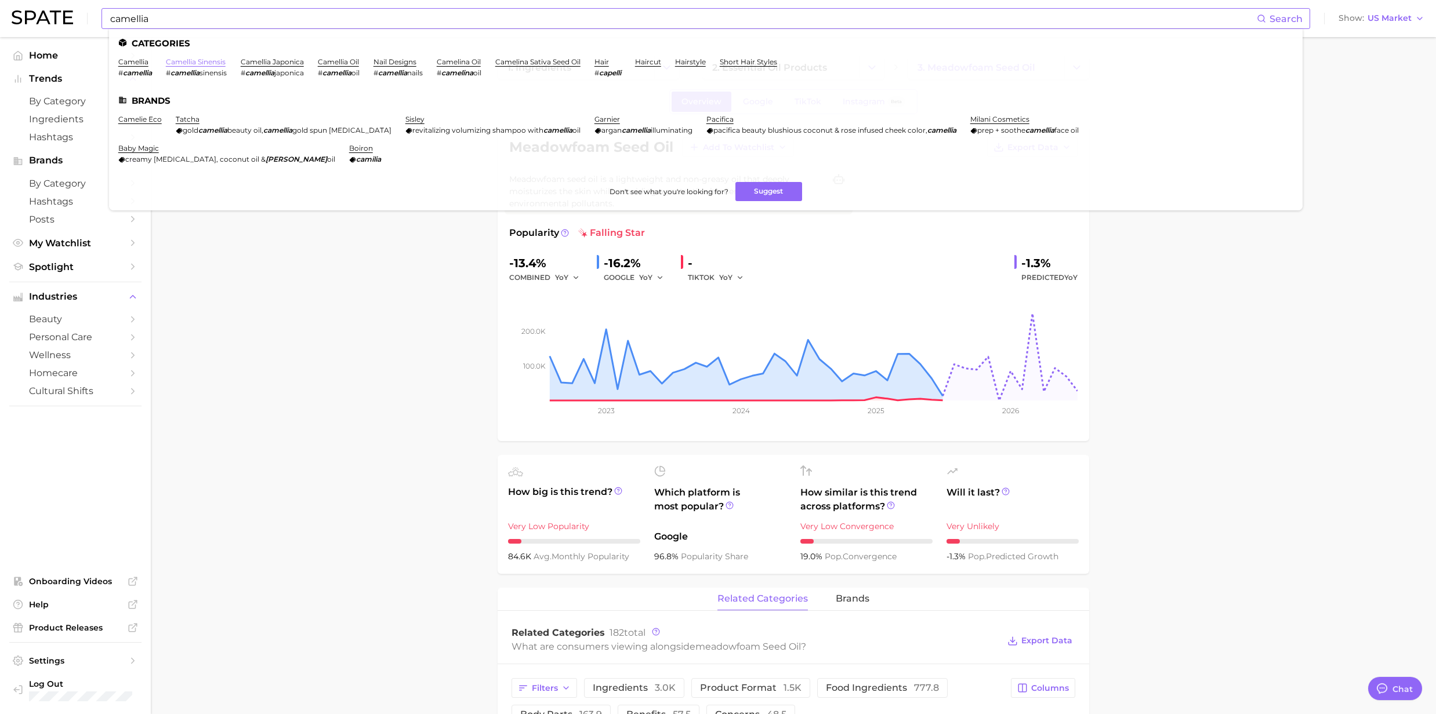
click at [217, 60] on link "camellia sinensis" at bounding box center [196, 61] width 60 height 9
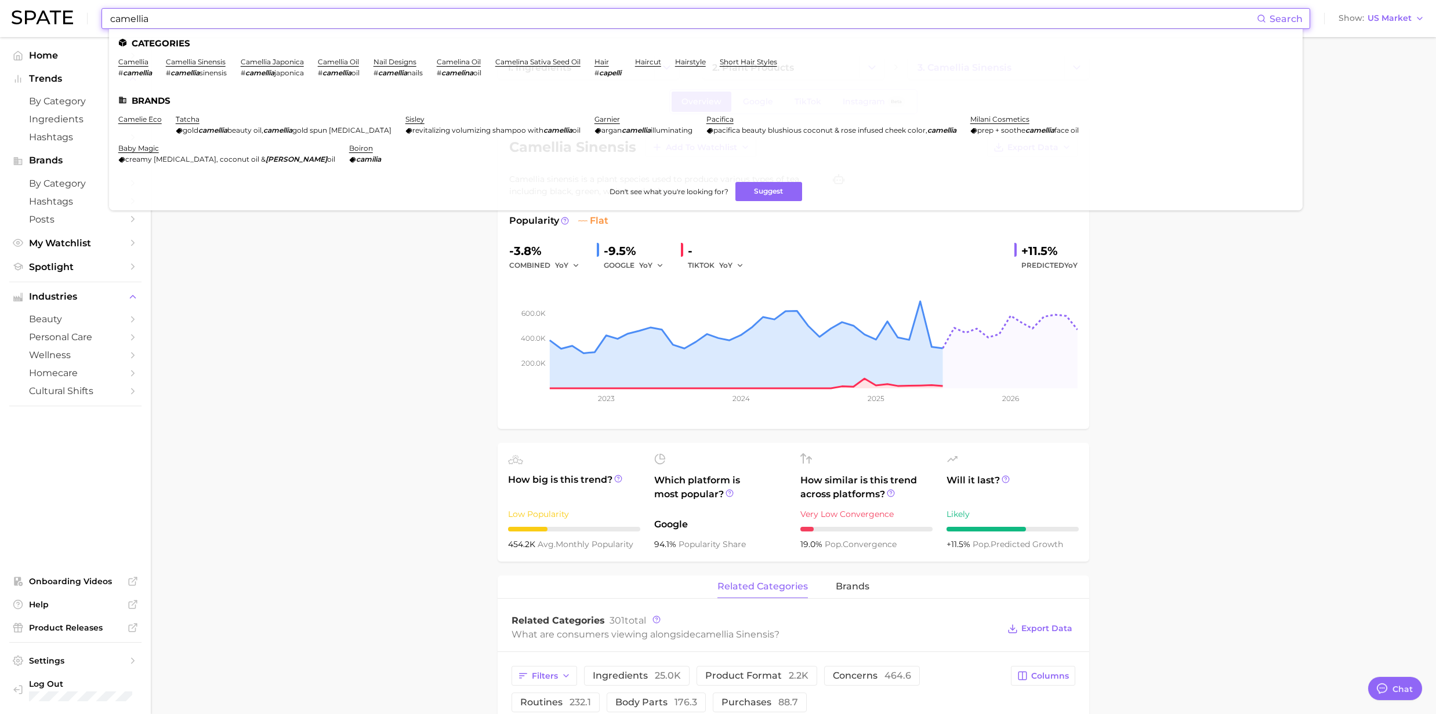
click at [154, 17] on input "camellia" at bounding box center [683, 19] width 1148 height 20
drag, startPoint x: 188, startPoint y: 24, endPoint x: 89, endPoint y: 21, distance: 99.2
click at [89, 21] on div "camellia Search Categories camellia # camellia camellia sinensis # camellia sin…" at bounding box center [718, 18] width 1413 height 37
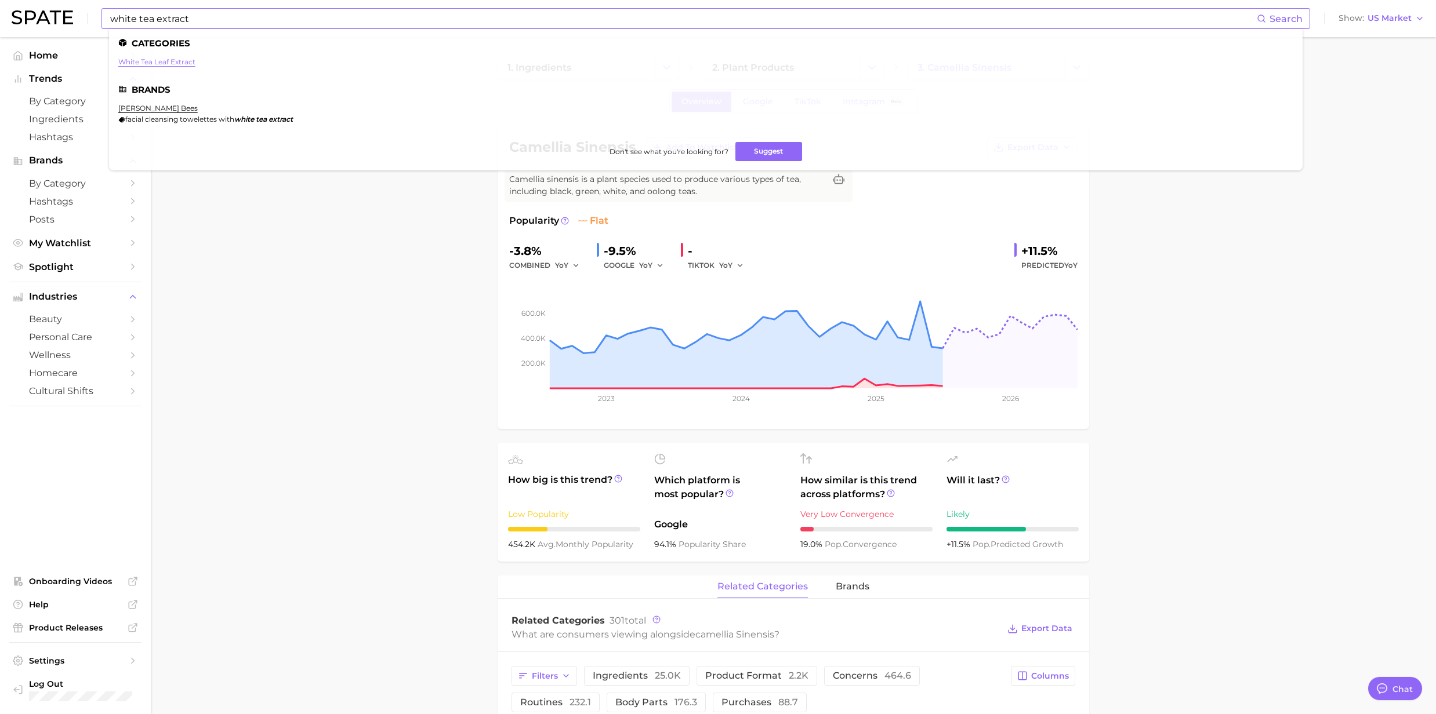
click at [174, 63] on link "white tea leaf extract" at bounding box center [156, 61] width 77 height 9
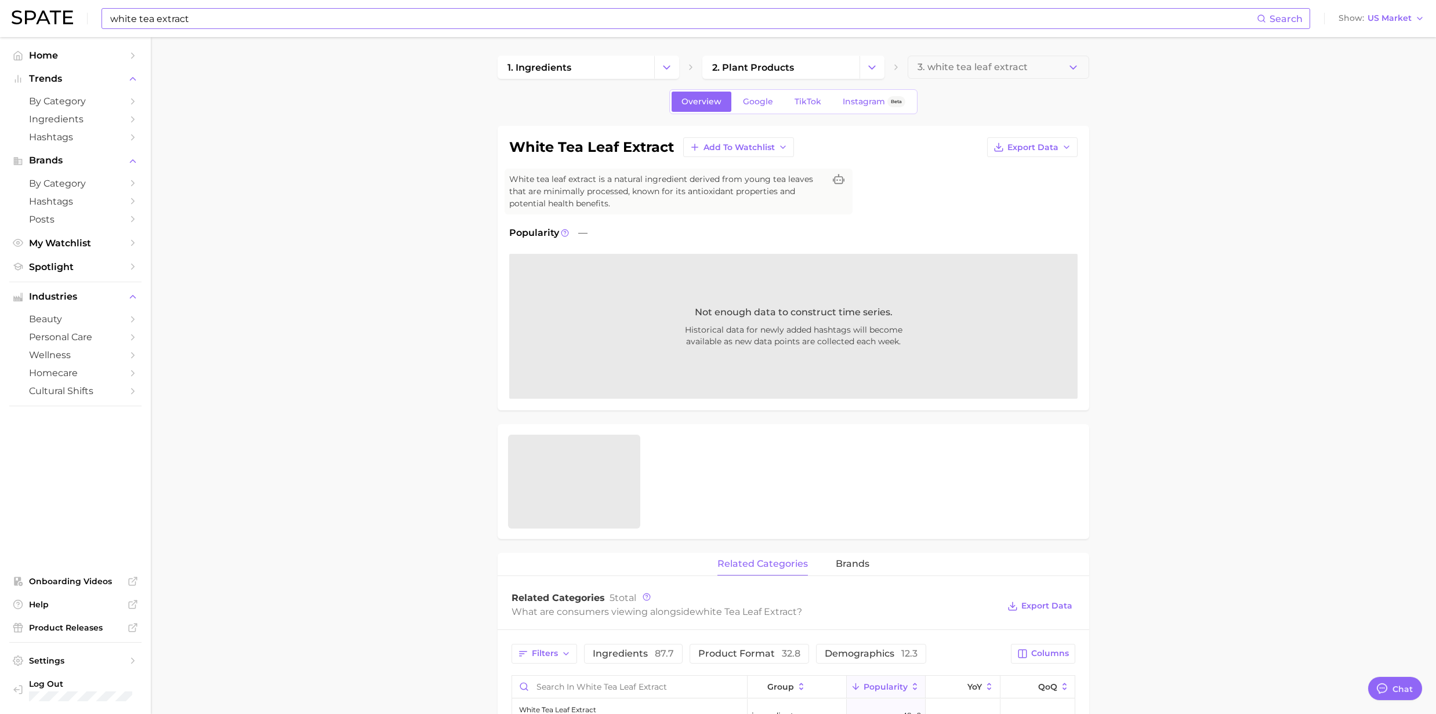
click at [289, 14] on input "white tea extract" at bounding box center [683, 19] width 1148 height 20
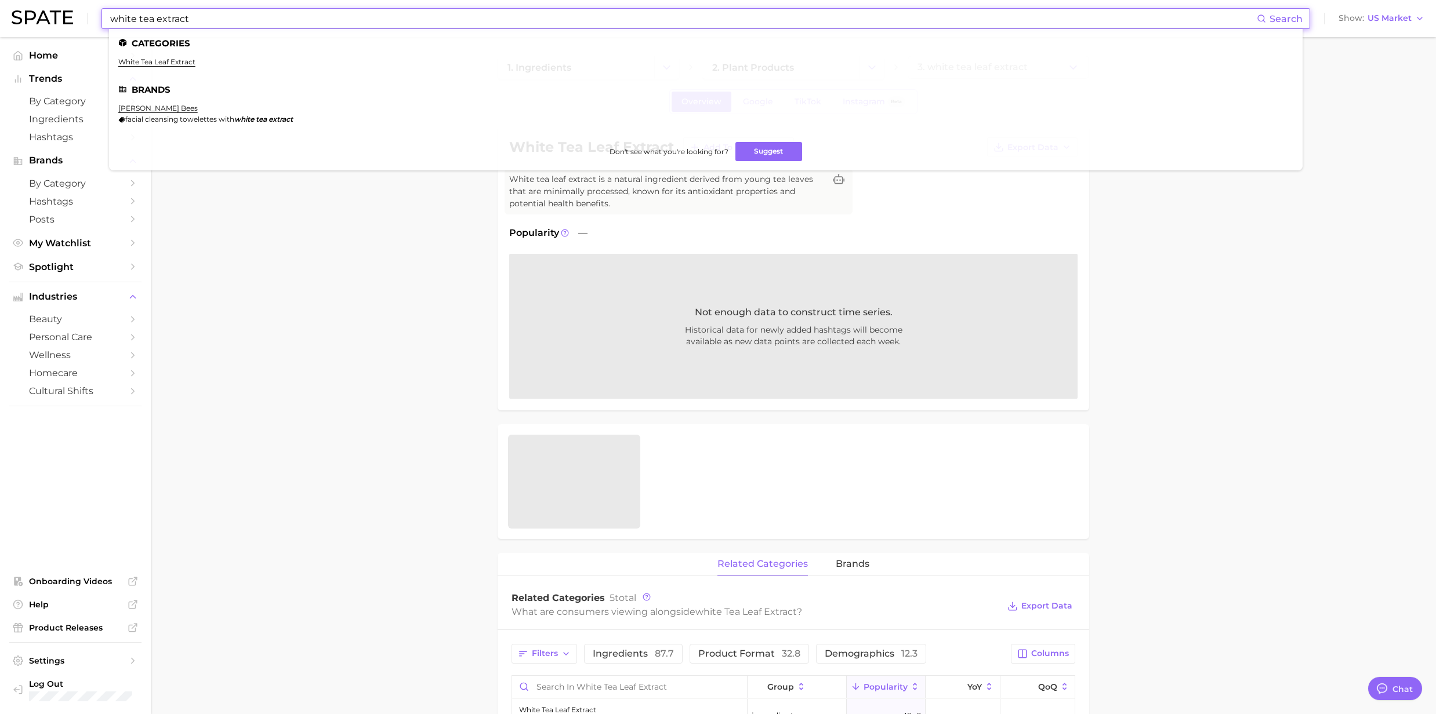
drag, startPoint x: 286, startPoint y: 17, endPoint x: 93, endPoint y: 24, distance: 193.2
click at [93, 24] on div "white tea extract Search Categories white tea leaf extract Brands burt's bees f…" at bounding box center [718, 18] width 1413 height 37
click at [137, 70] on em "phytomucin" at bounding box center [144, 72] width 43 height 9
click at [142, 61] on link "phytomucin" at bounding box center [140, 61] width 44 height 9
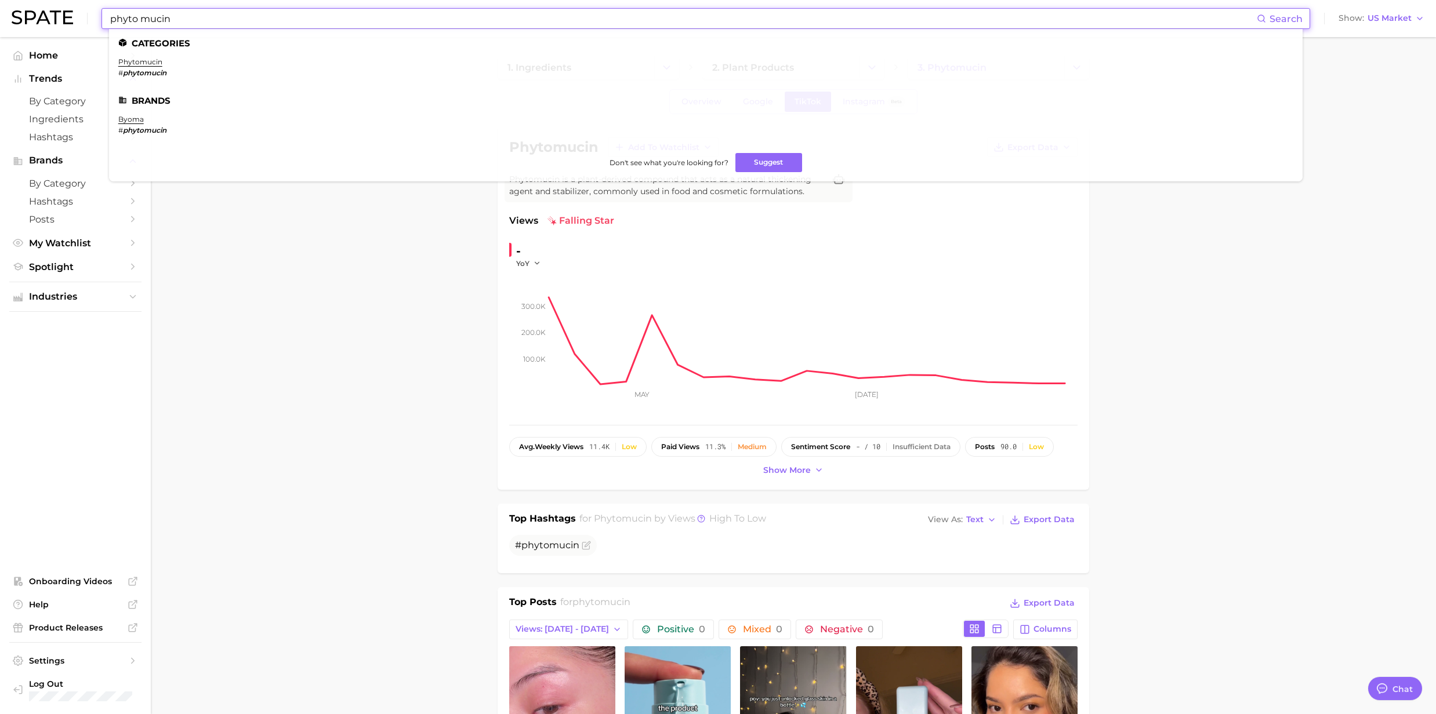
click at [306, 21] on input "phyto mucin" at bounding box center [683, 19] width 1148 height 20
click at [183, 15] on input "phyto mucin" at bounding box center [683, 19] width 1148 height 20
click at [136, 61] on link "phytomucin" at bounding box center [140, 61] width 44 height 9
drag, startPoint x: 182, startPoint y: 19, endPoint x: 84, endPoint y: 13, distance: 97.6
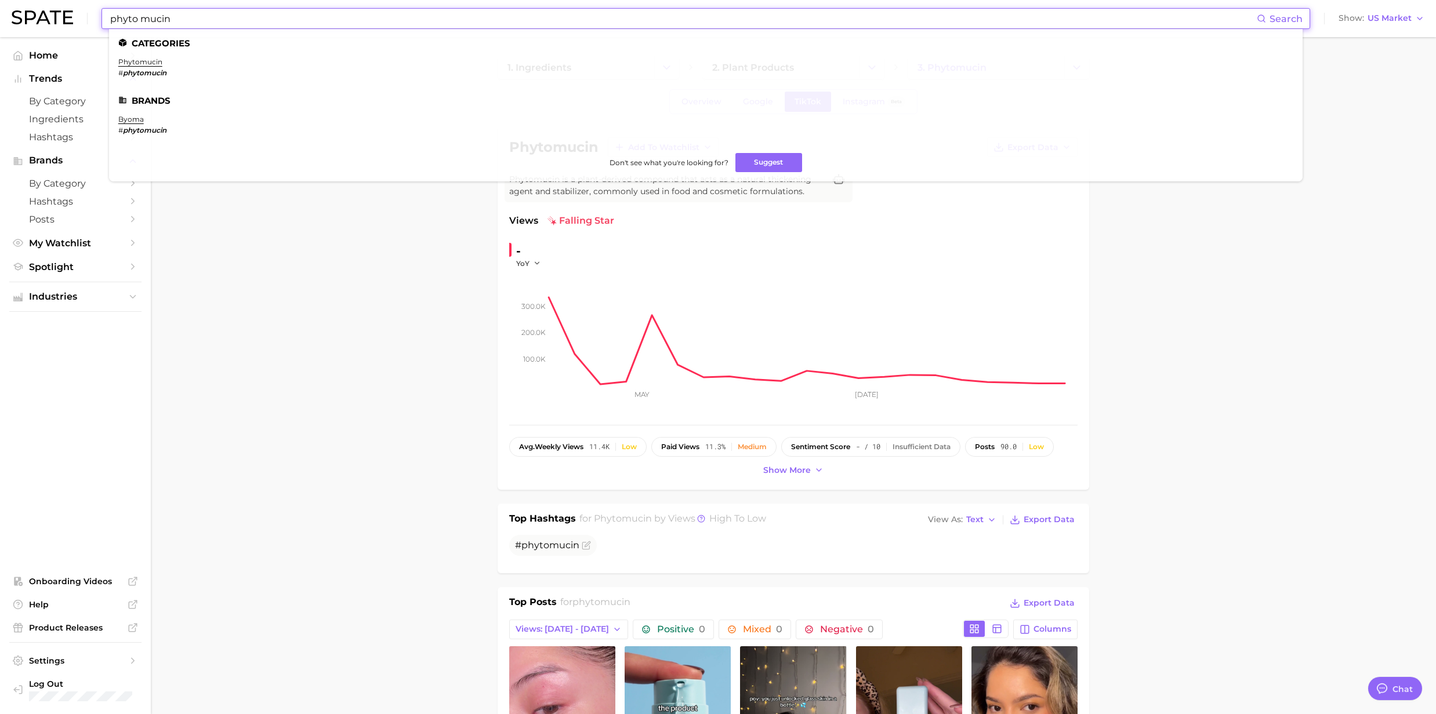
click at [84, 13] on div "phyto mucin Search Categories phytomucin # phytomucin Brands byoma # phytomucin…" at bounding box center [718, 18] width 1413 height 37
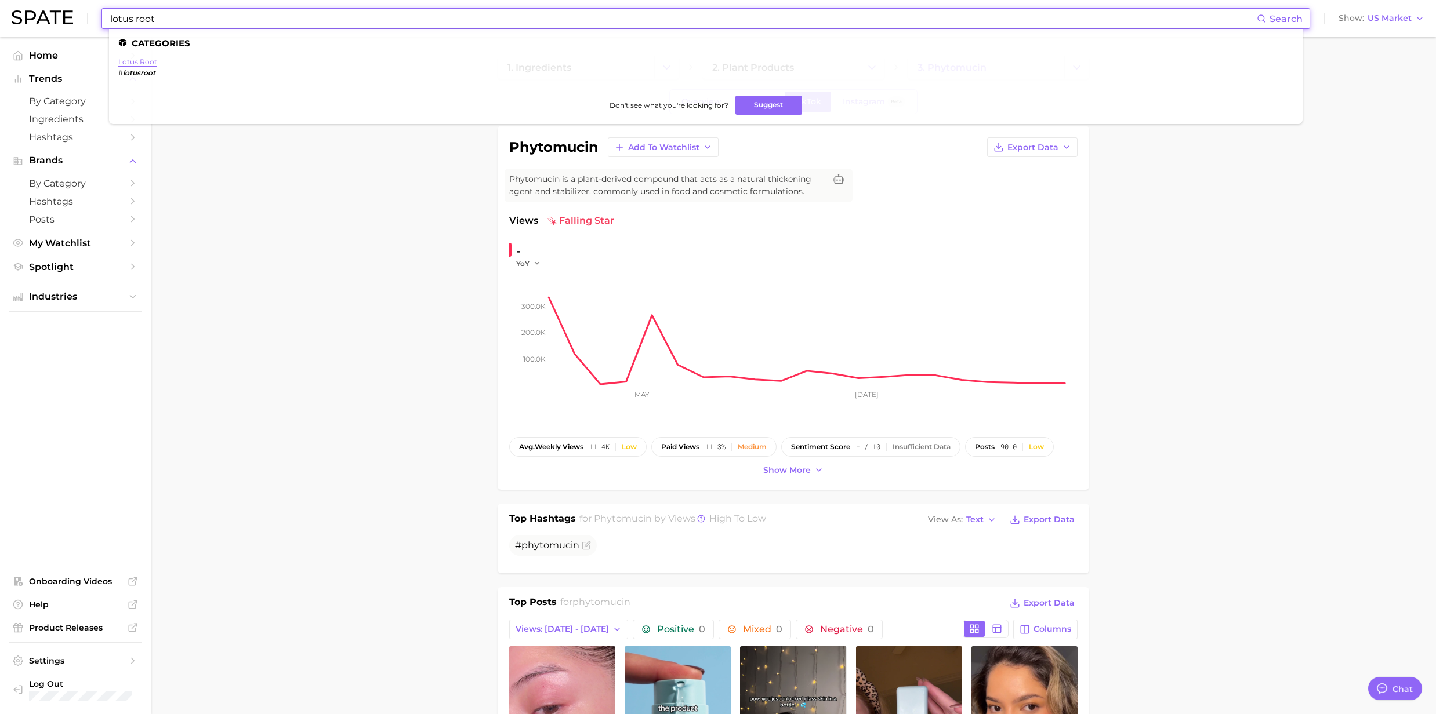
click at [128, 61] on link "lotus root" at bounding box center [137, 61] width 39 height 9
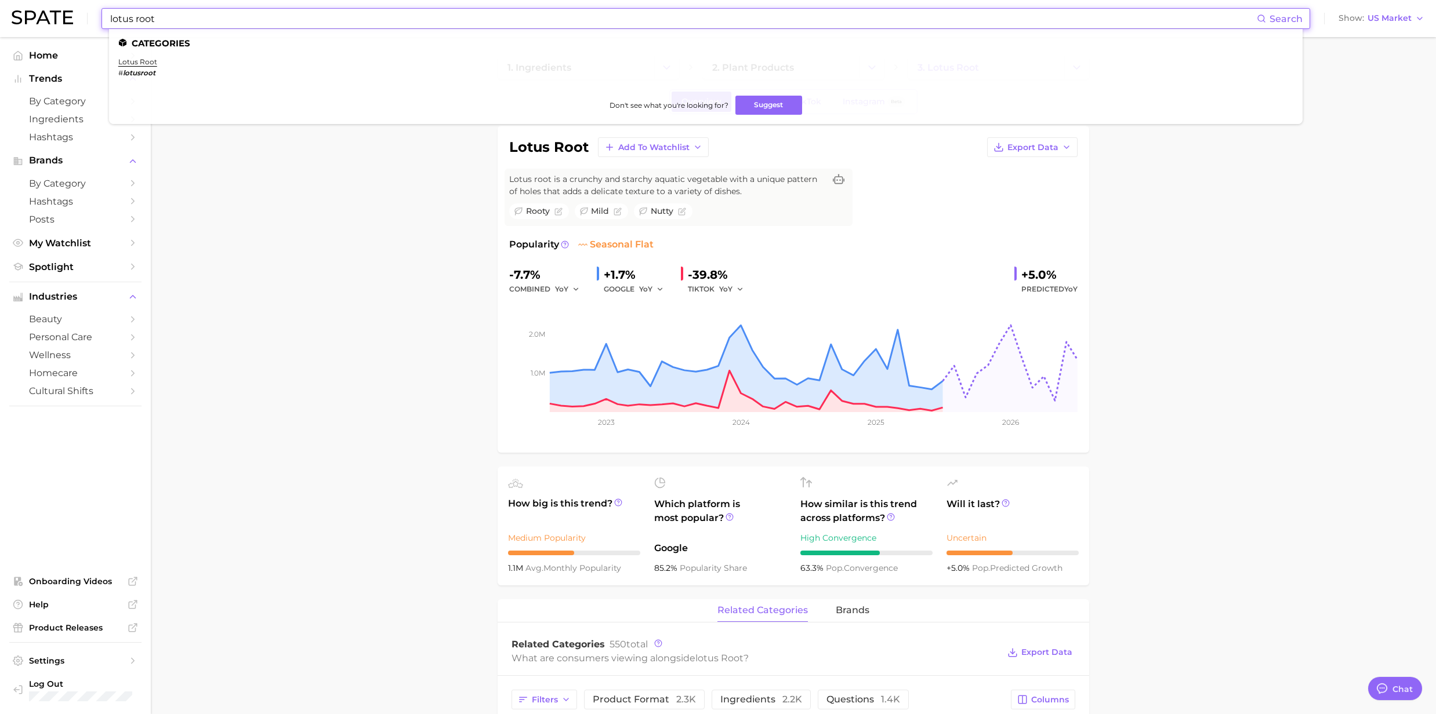
drag, startPoint x: 216, startPoint y: 17, endPoint x: 1, endPoint y: 20, distance: 215.7
click at [1, 20] on header "lotus root Search Categories lotus root # lotusroot Don't see what you're looki…" at bounding box center [718, 18] width 1436 height 37
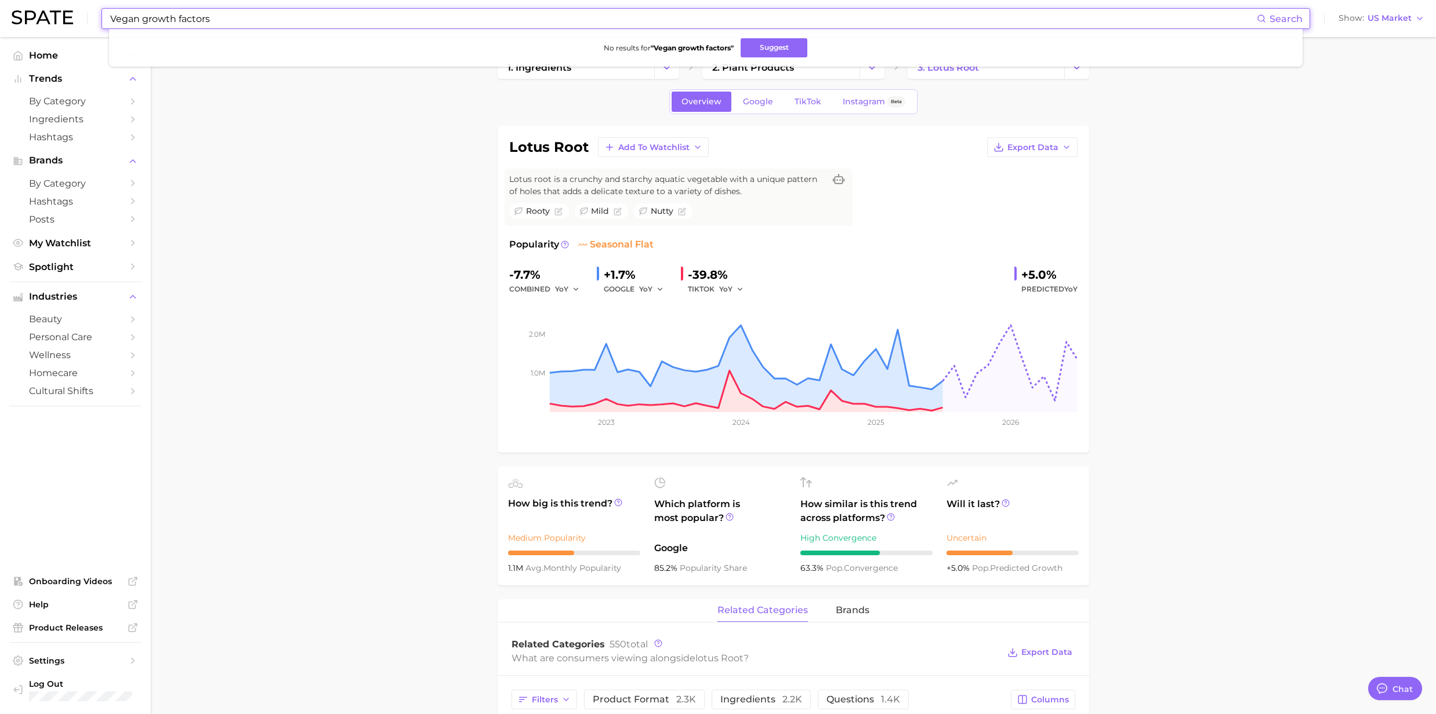
click at [144, 17] on input "Vegan growth factors" at bounding box center [683, 19] width 1148 height 20
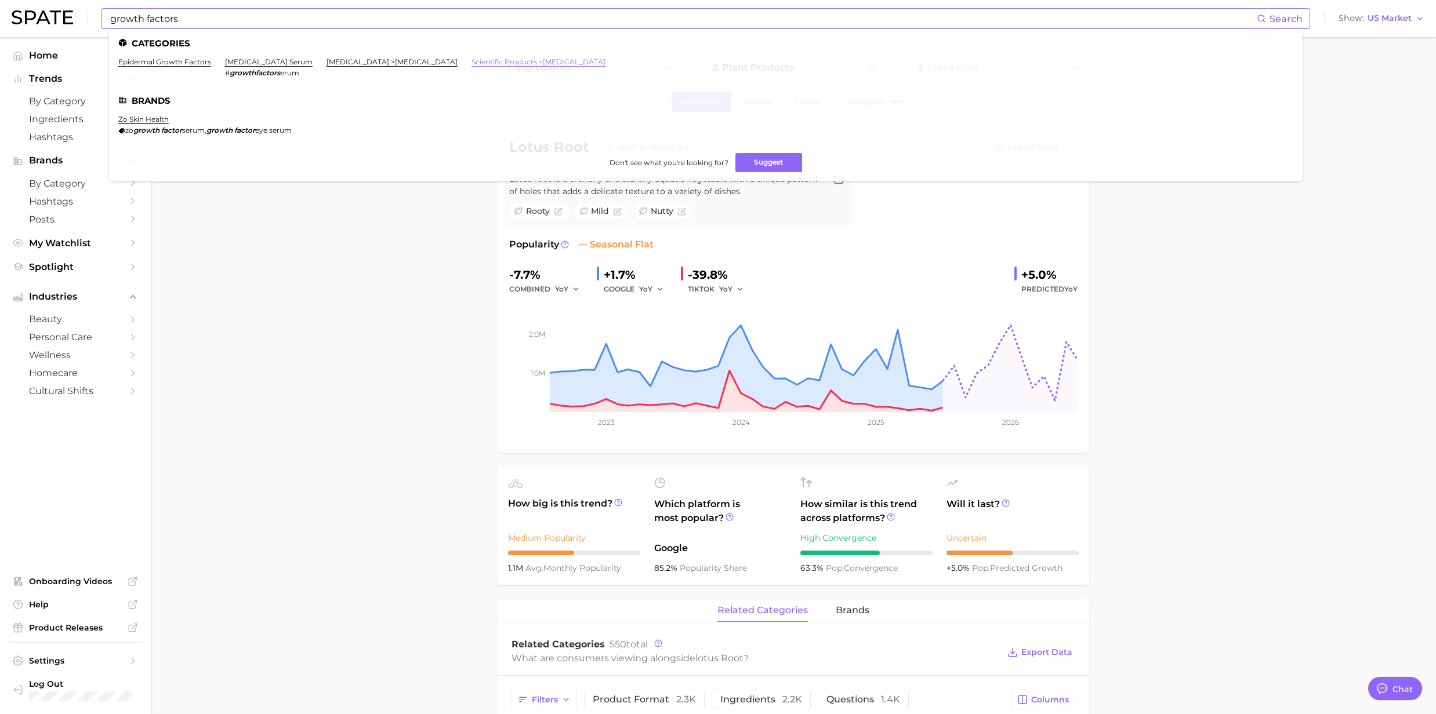
click at [522, 65] on link "scientific products > growth factor" at bounding box center [538, 61] width 134 height 9
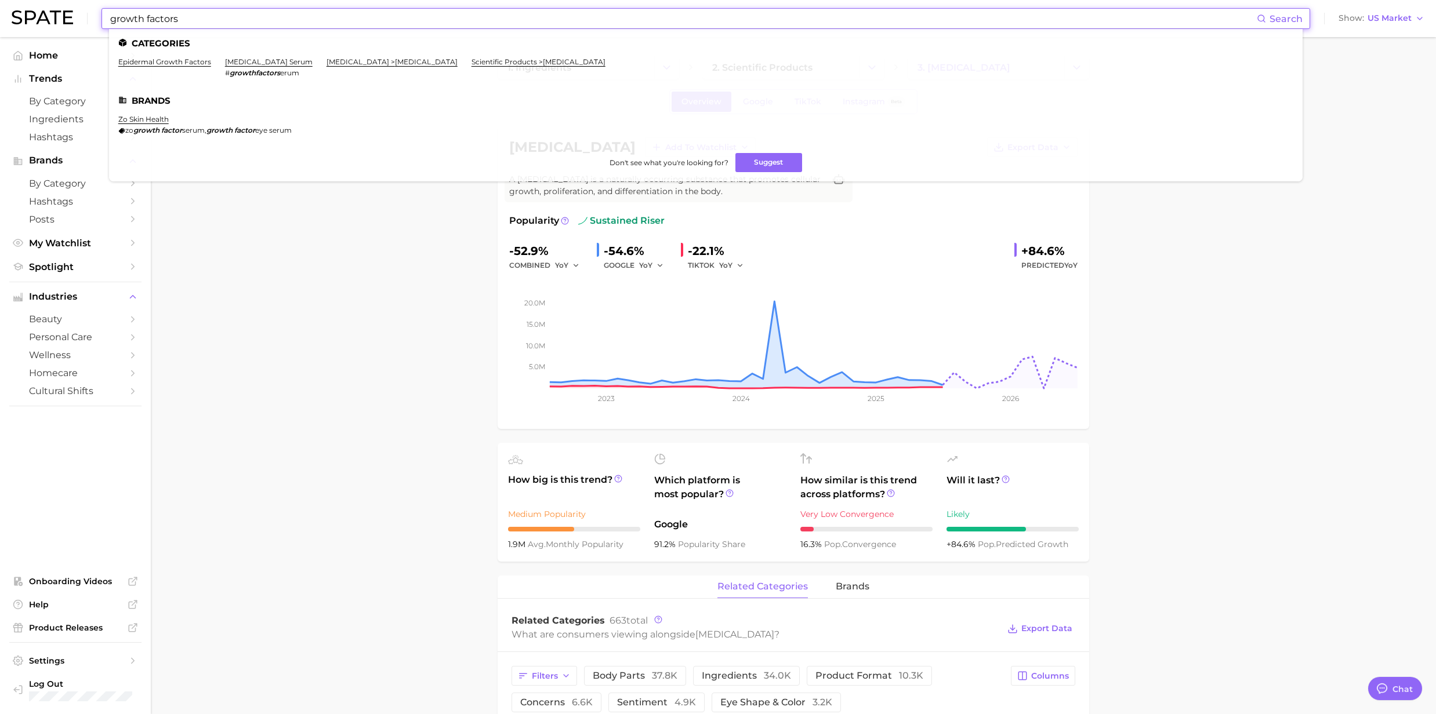
click at [168, 19] on input "growth factors" at bounding box center [683, 19] width 1148 height 20
click at [154, 64] on link "epidermal growth factors" at bounding box center [164, 61] width 93 height 9
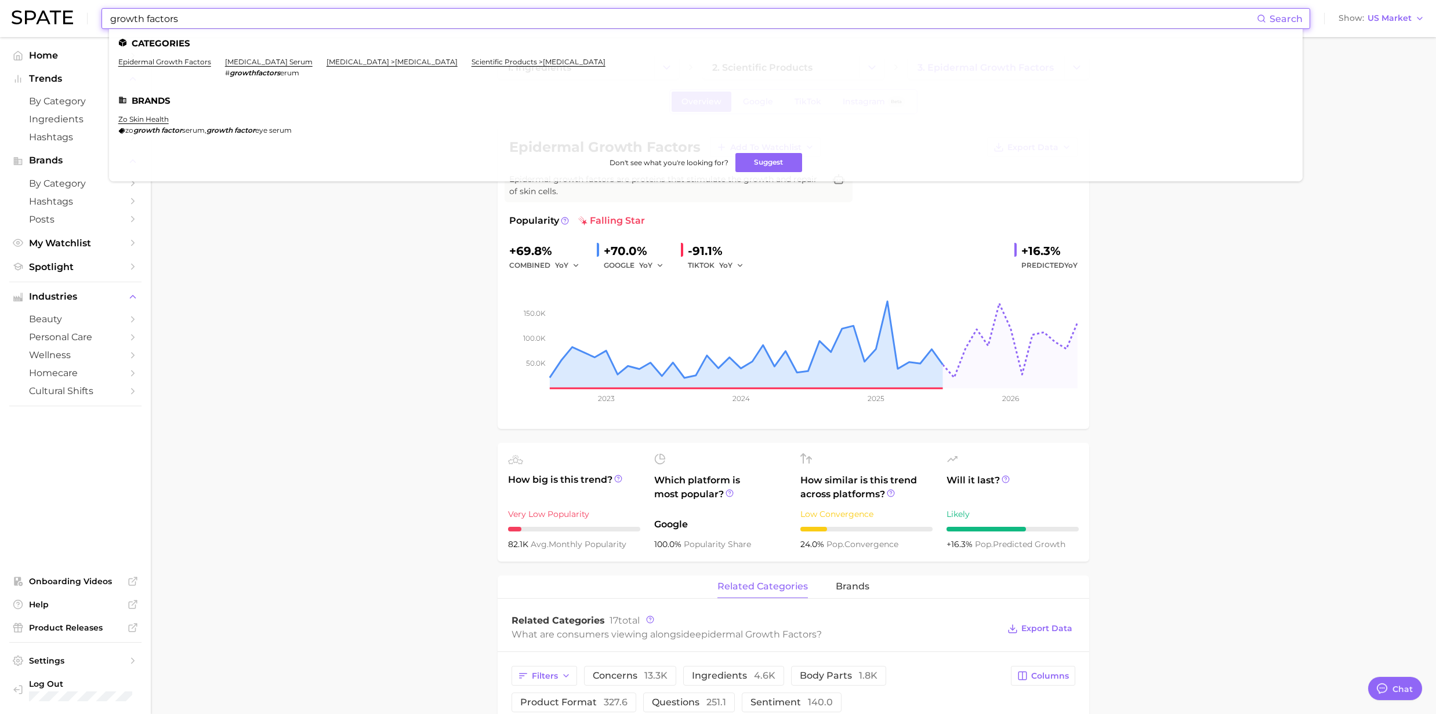
drag, startPoint x: 202, startPoint y: 16, endPoint x: 42, endPoint y: 20, distance: 160.1
click at [42, 20] on div "growth factors Search Categories epidermal growth factors growth factor serum #…" at bounding box center [718, 18] width 1413 height 37
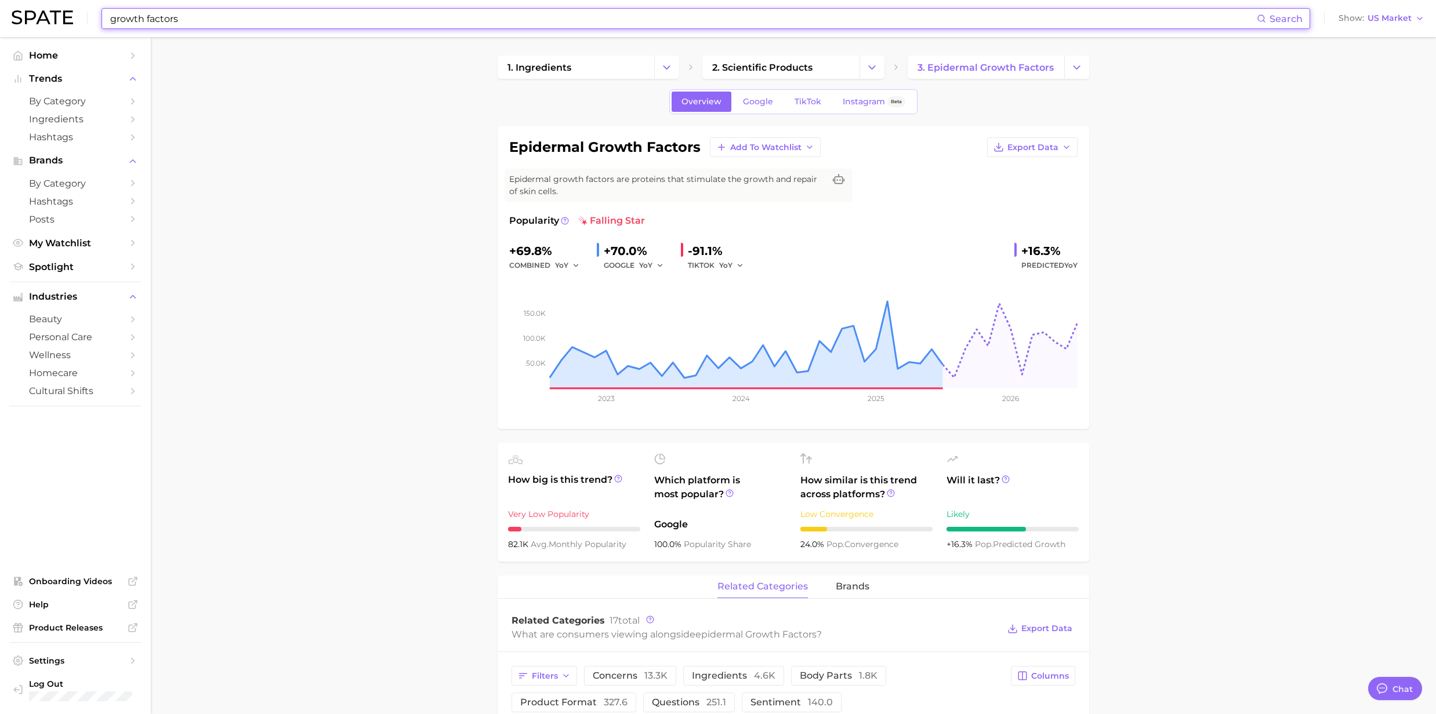
paste input "Oligopeptide"
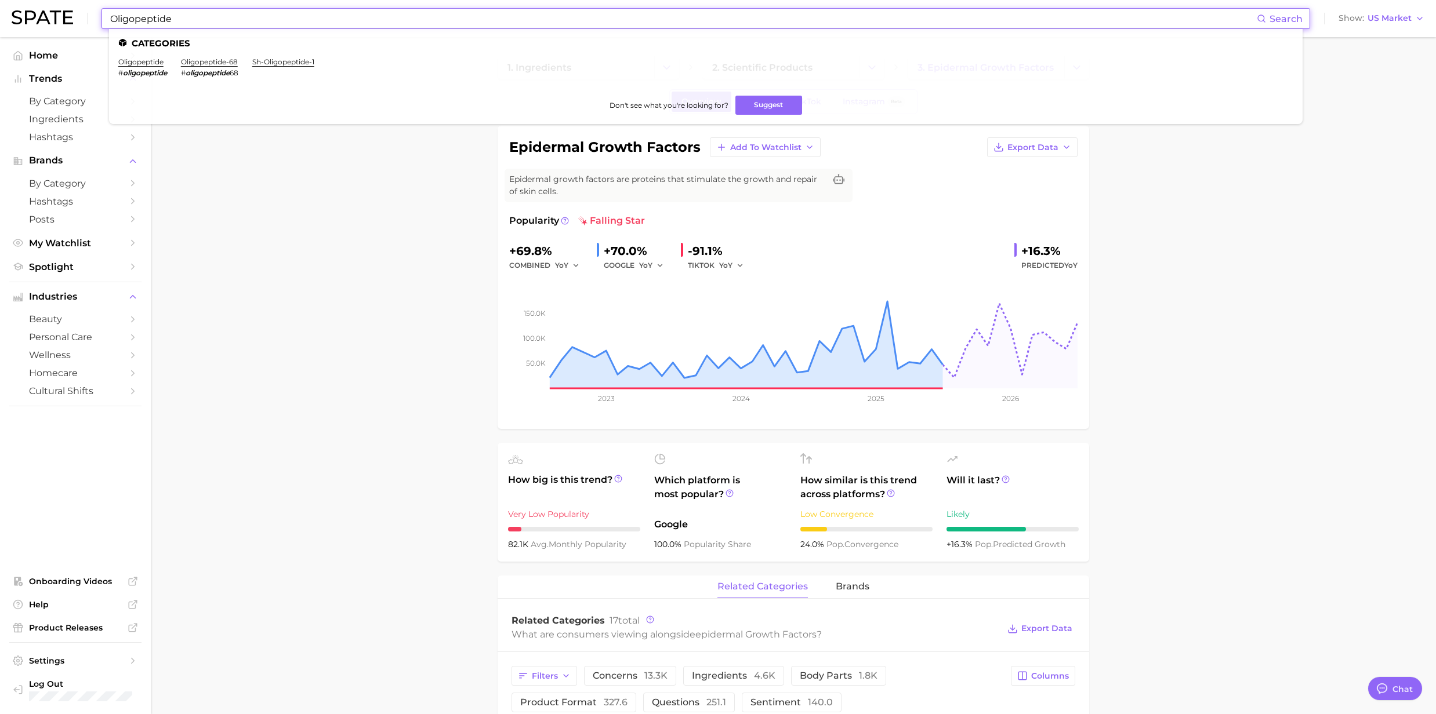
click at [205, 24] on input "Oligopeptide" at bounding box center [683, 19] width 1148 height 20
click at [176, 61] on link "sh-oligopeptide-1" at bounding box center [149, 61] width 62 height 9
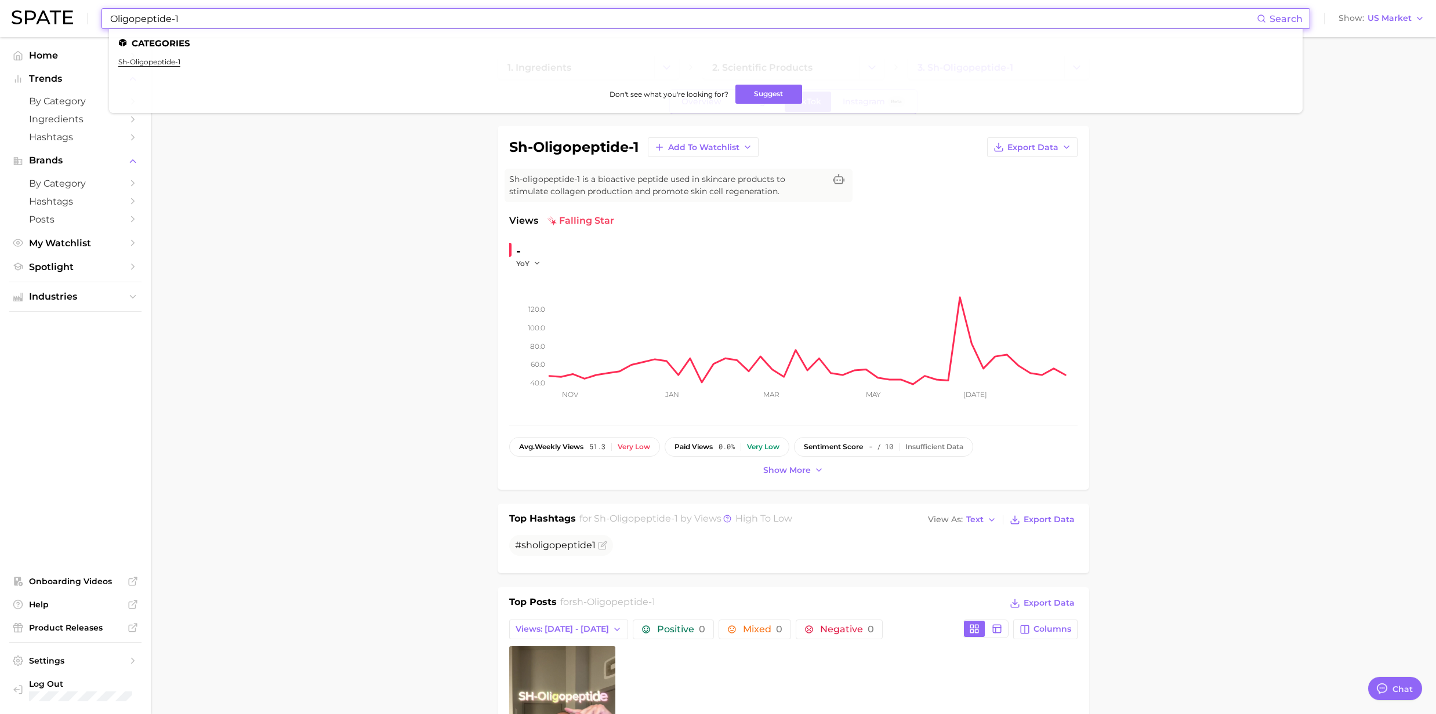
click at [188, 20] on input "Oligopeptide-1" at bounding box center [683, 19] width 1148 height 20
click at [182, 21] on input "Oligopeptide-1" at bounding box center [683, 19] width 1148 height 20
click at [149, 57] on link "oligopeptide" at bounding box center [140, 61] width 45 height 9
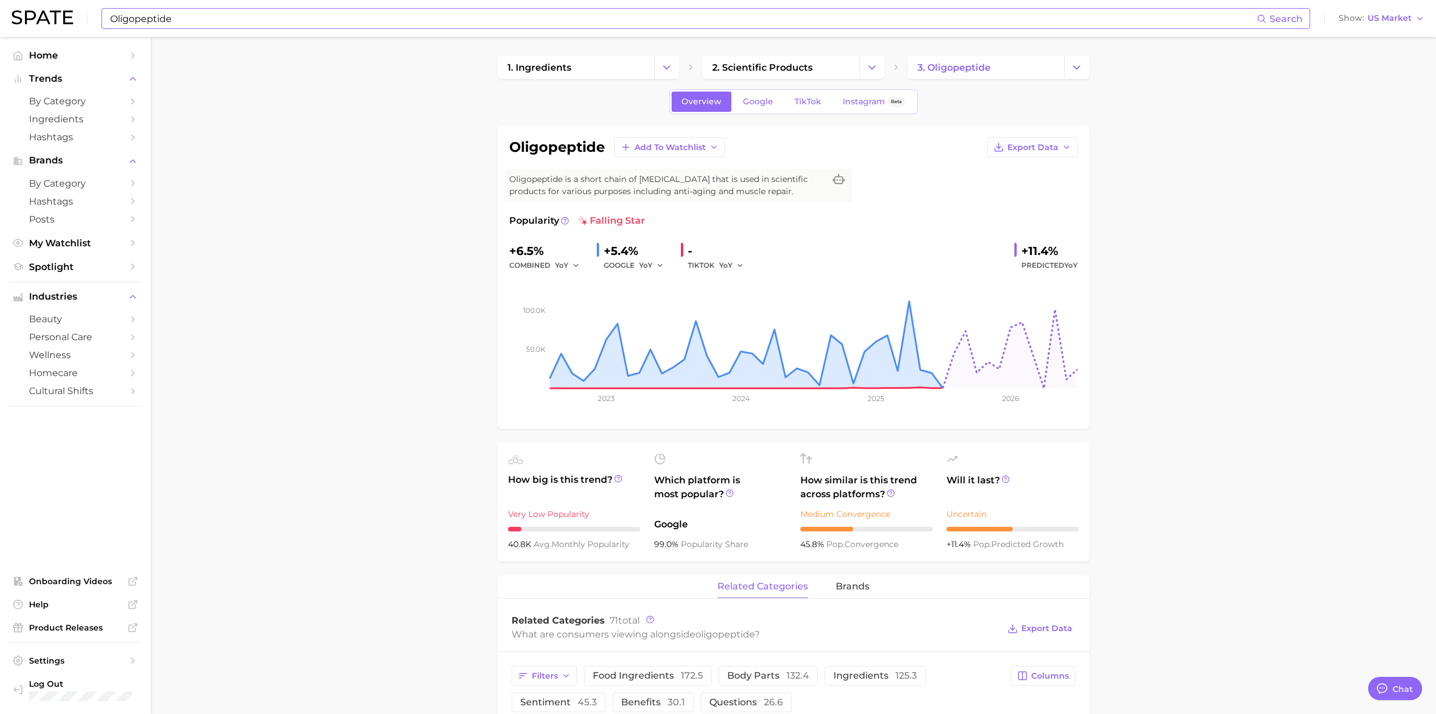
click at [157, 29] on div "Oligopeptide Search Show US Market" at bounding box center [718, 18] width 1413 height 37
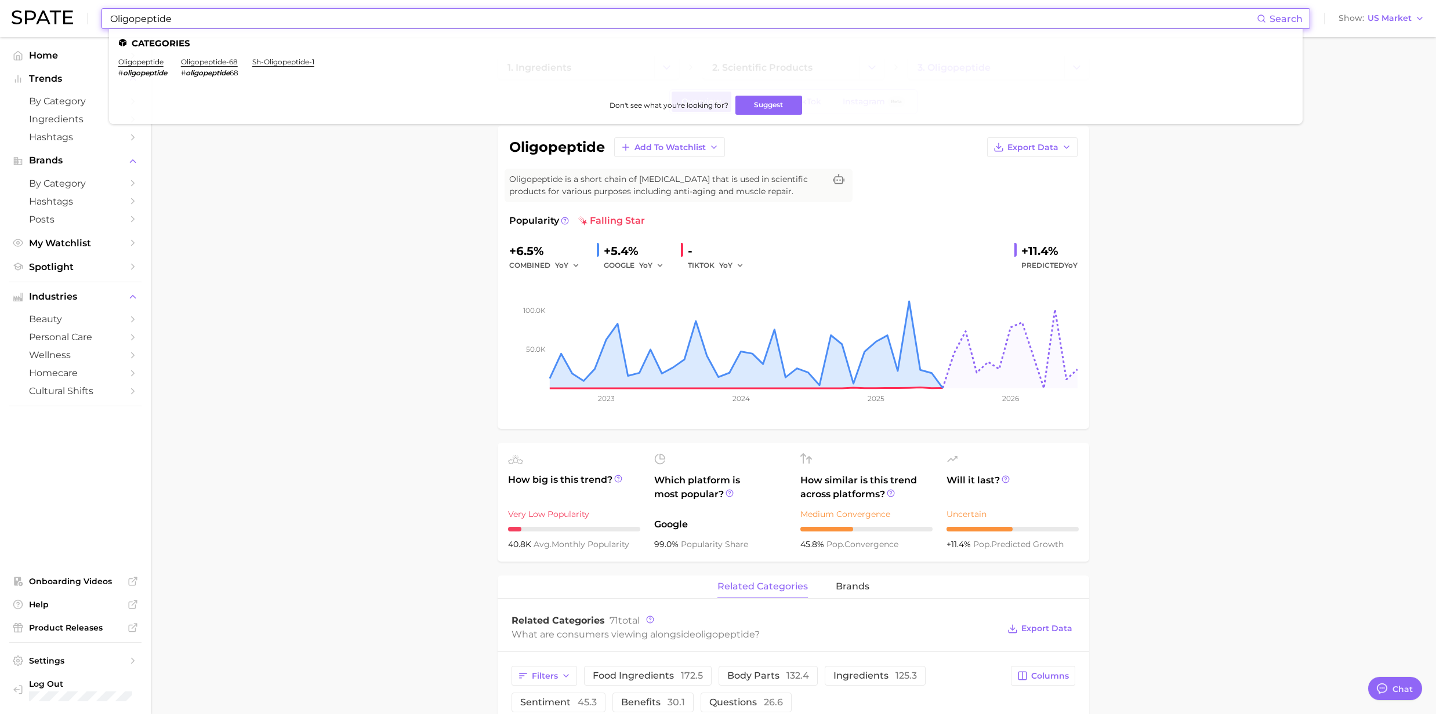
drag, startPoint x: 172, startPoint y: 19, endPoint x: 39, endPoint y: 5, distance: 133.5
click at [39, 5] on div "Oligopeptide Search Categories oligopeptide # oligopeptide oligopeptide-68 # ol…" at bounding box center [718, 18] width 1413 height 37
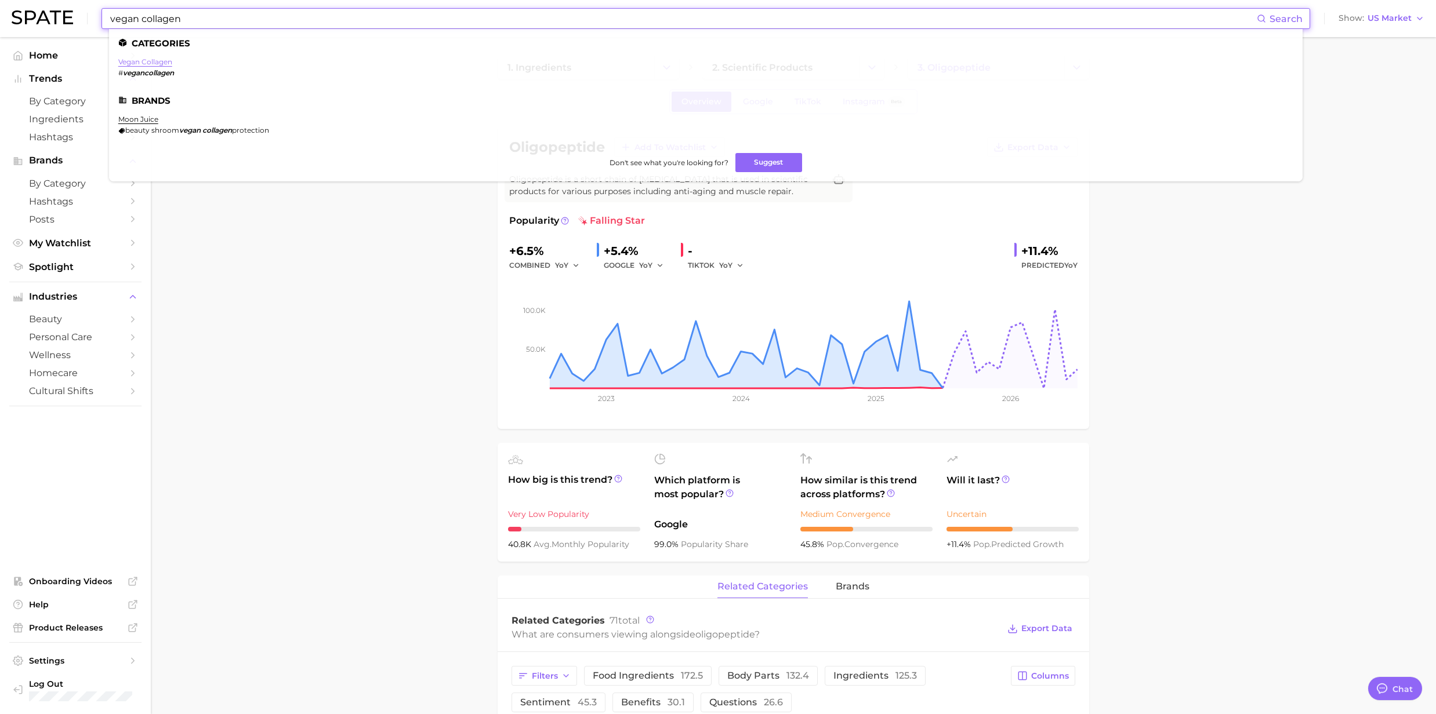
click at [135, 59] on link "vegan collagen" at bounding box center [145, 61] width 54 height 9
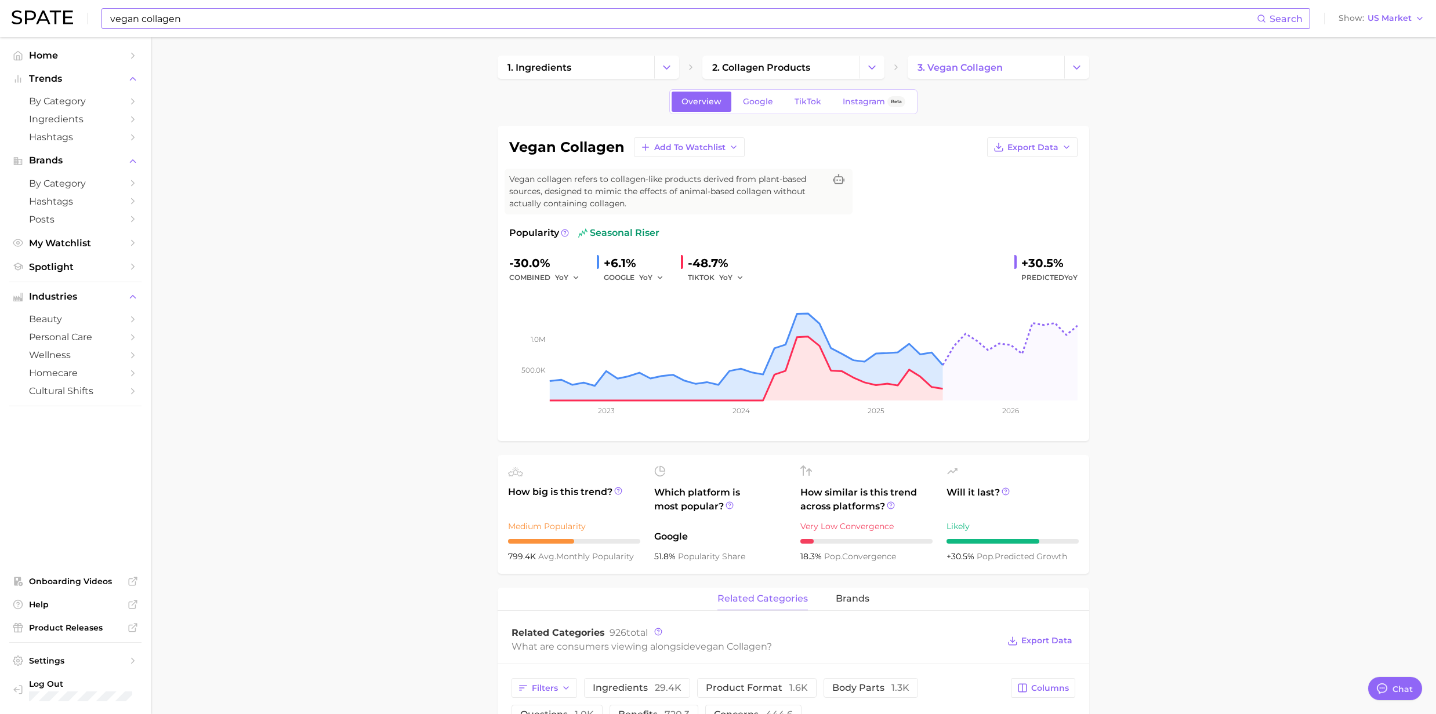
click at [237, 27] on input "vegan collagen" at bounding box center [683, 19] width 1148 height 20
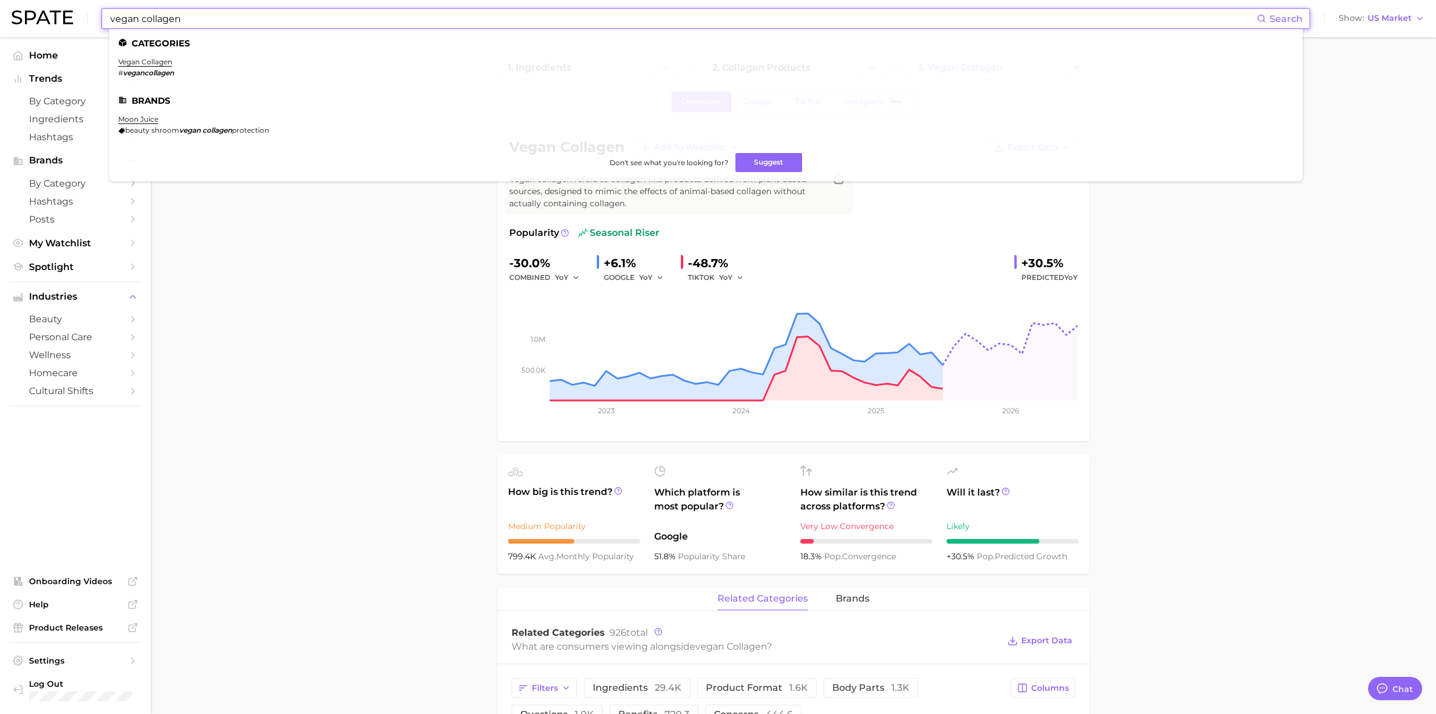
drag, startPoint x: 200, startPoint y: 24, endPoint x: 50, endPoint y: 22, distance: 150.2
click at [50, 22] on div "vegan collagen Search Categories vegan collagen # vegancollagen Brands moon jui…" at bounding box center [718, 18] width 1413 height 37
paste input "Hexapeptide-40 Polypeptide"
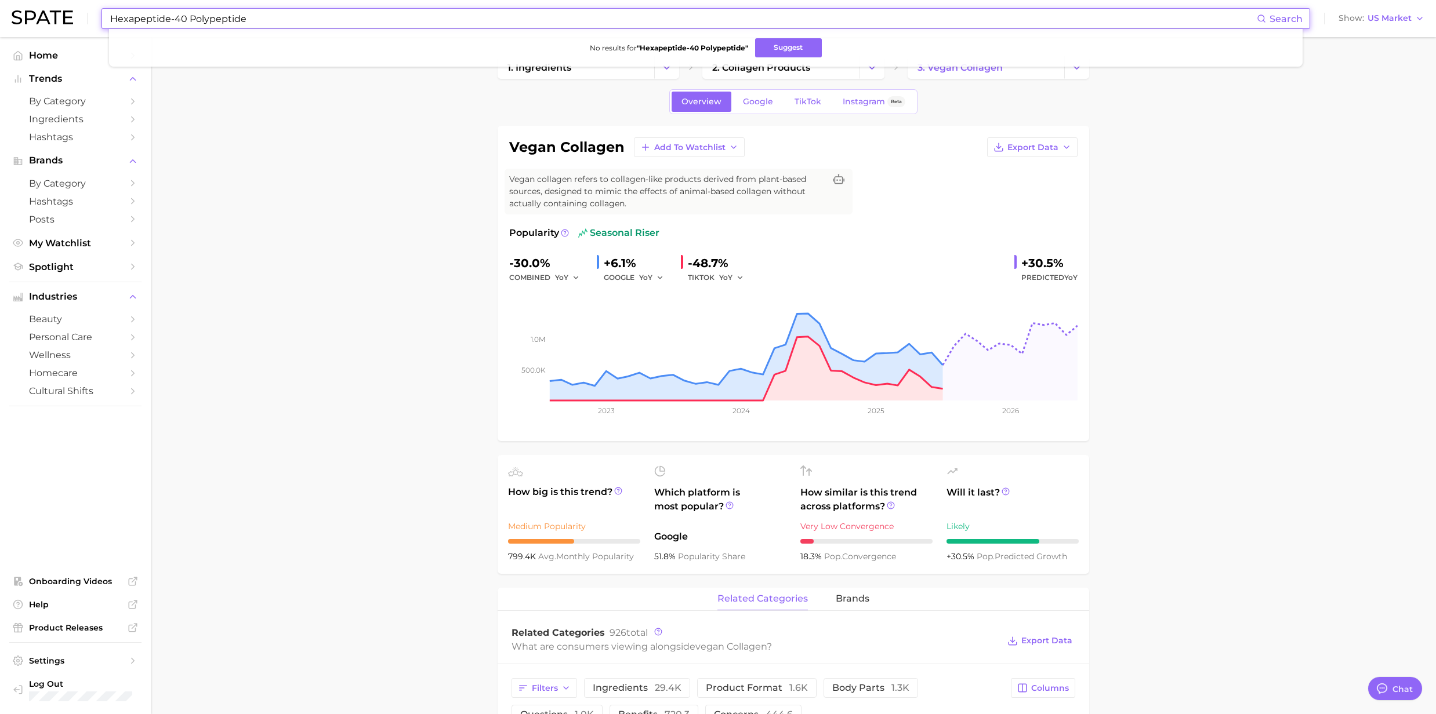
drag, startPoint x: 242, startPoint y: 22, endPoint x: 190, endPoint y: 21, distance: 51.6
click at [190, 21] on input "Hexapeptide-40 Polypeptide" at bounding box center [683, 19] width 1148 height 20
drag, startPoint x: 191, startPoint y: 21, endPoint x: 170, endPoint y: 19, distance: 21.0
click at [170, 19] on input "Hexapeptide-40" at bounding box center [683, 19] width 1148 height 20
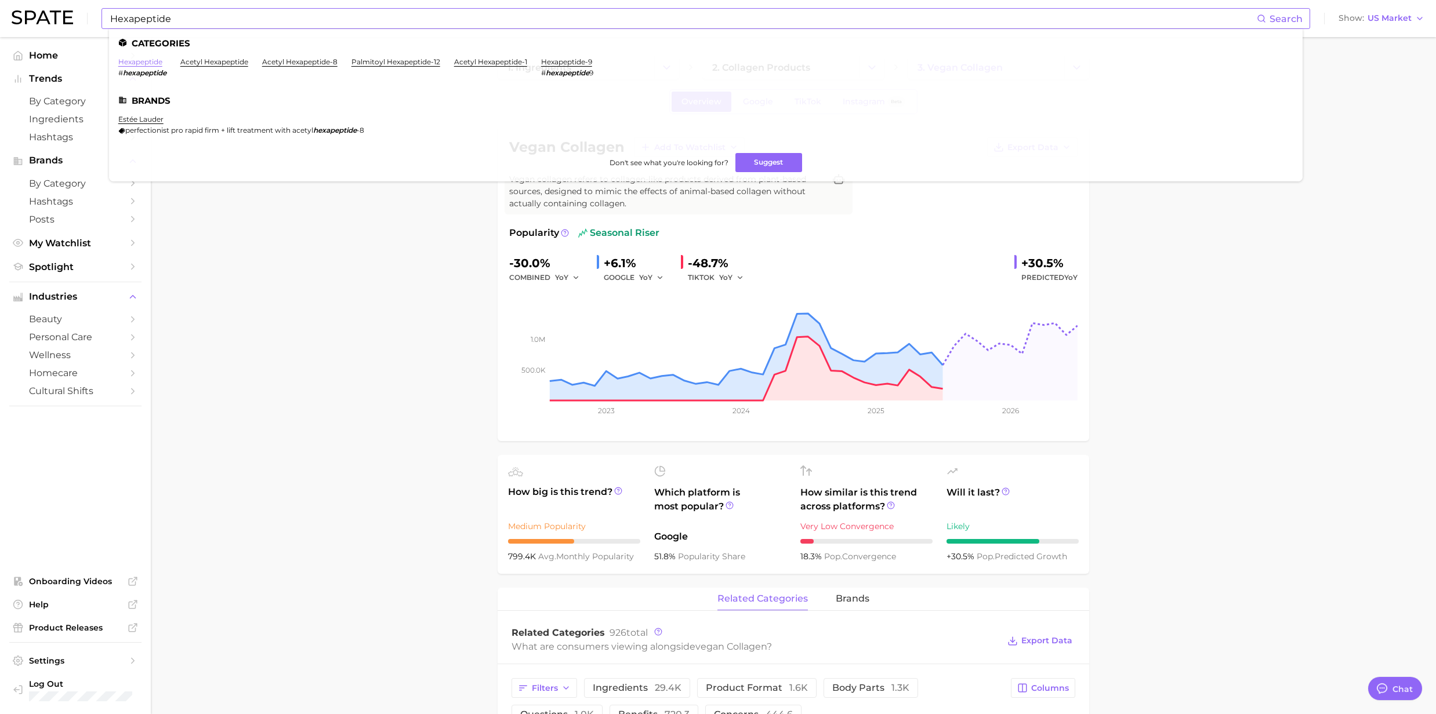
click at [136, 63] on link "hexapeptide" at bounding box center [140, 61] width 44 height 9
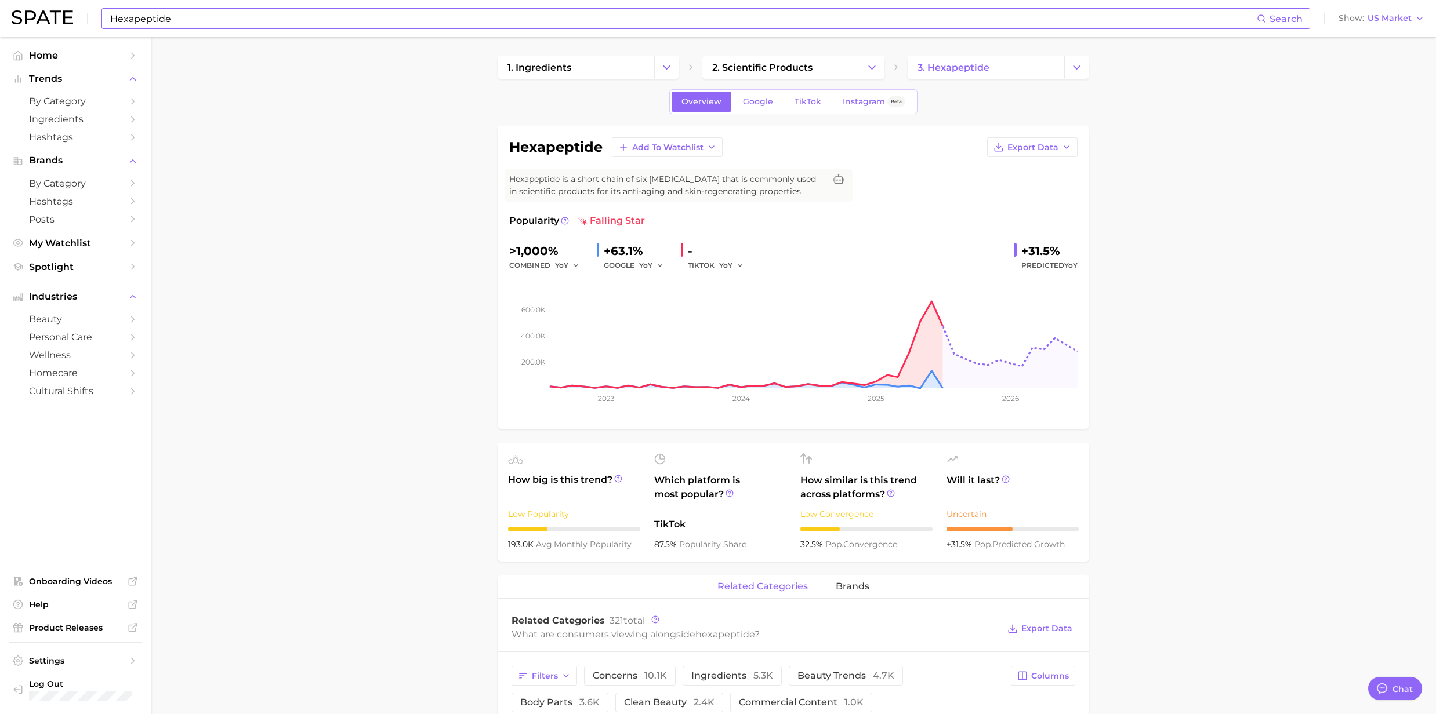
click at [182, 17] on input "Hexapeptide" at bounding box center [683, 19] width 1148 height 20
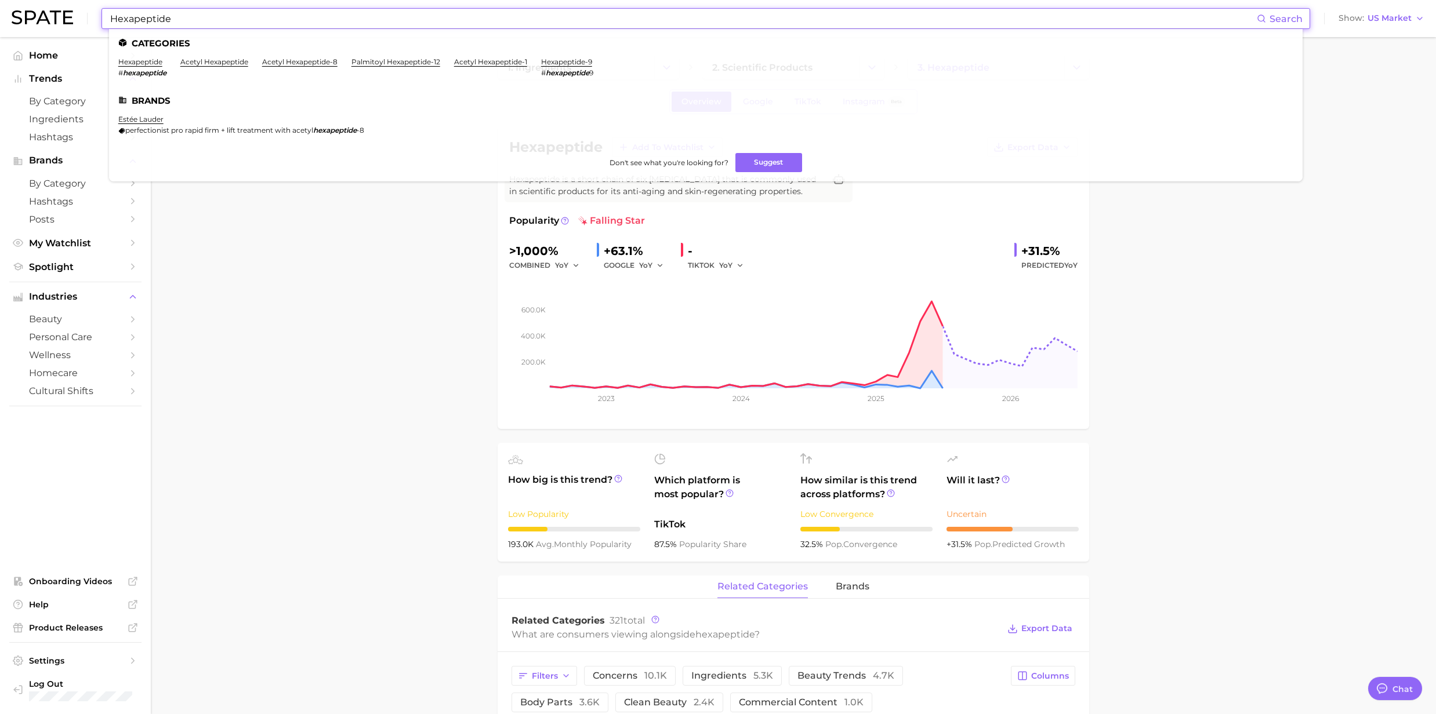
drag, startPoint x: 186, startPoint y: 19, endPoint x: 53, endPoint y: 22, distance: 132.8
click at [53, 22] on div "Hexapeptide Search Categories hexapeptide # hexapeptide acetyl hexapeptide acet…" at bounding box center [718, 18] width 1413 height 37
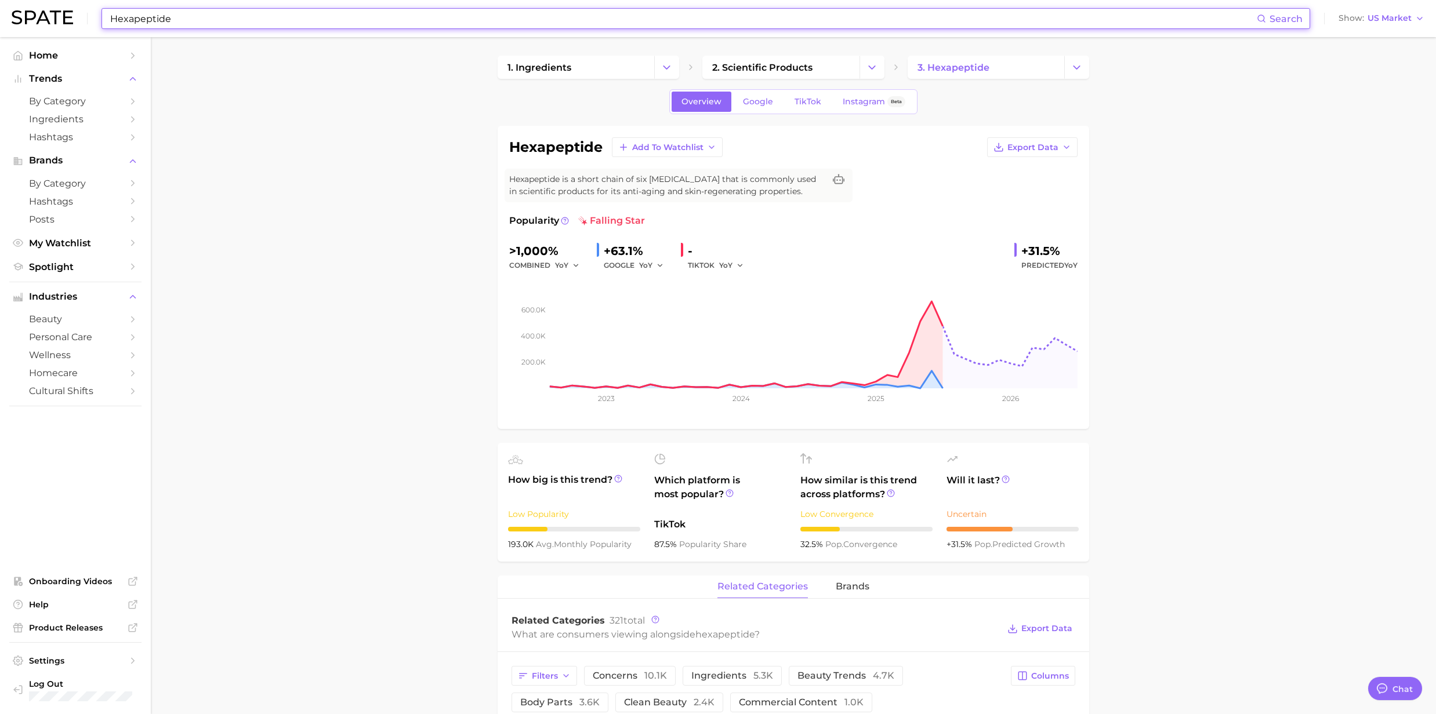
paste input "-40 Polypeptide"
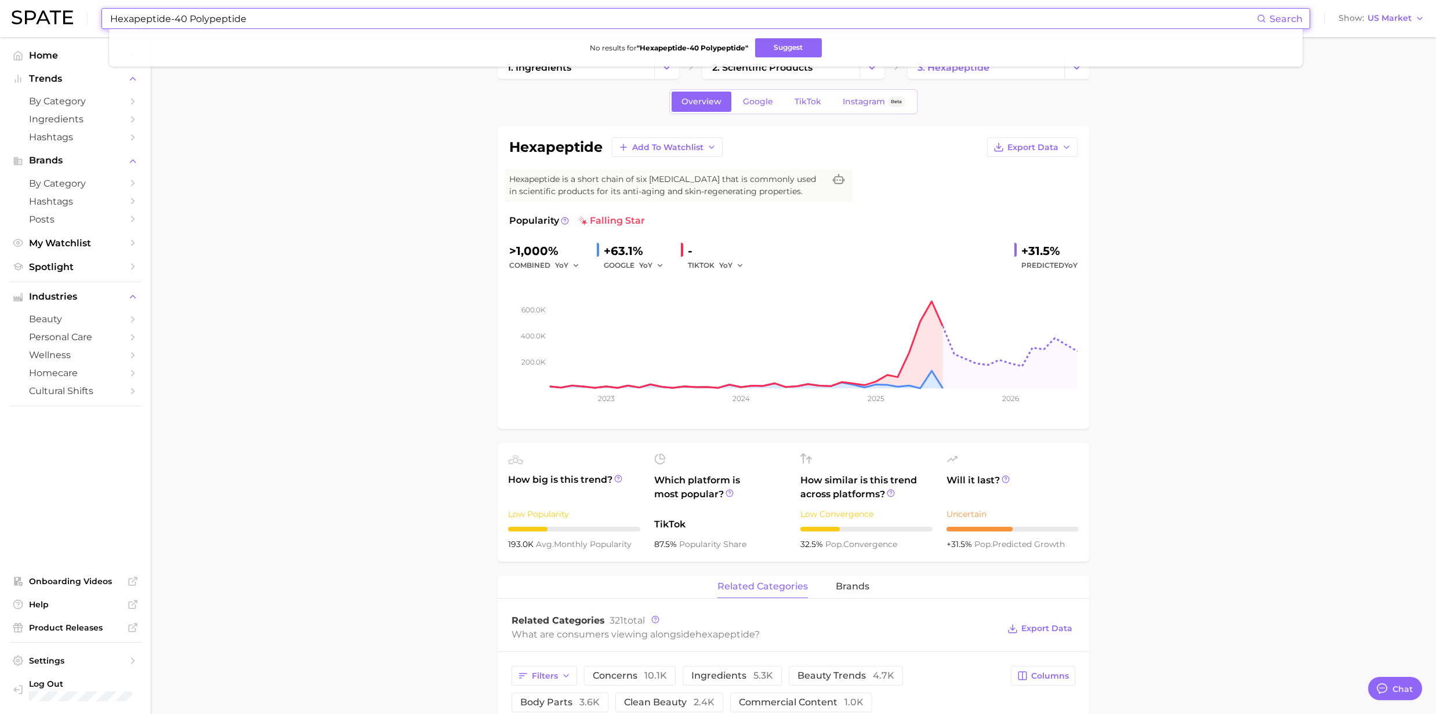
click at [186, 19] on input "Hexapeptide-40 Polypeptide" at bounding box center [683, 19] width 1148 height 20
drag, startPoint x: 188, startPoint y: 19, endPoint x: 90, endPoint y: 31, distance: 98.8
click at [90, 31] on div "Hexapeptide-40 Polypeptide Search No results for " Hexapeptide-40 Polypeptide "…" at bounding box center [718, 18] width 1413 height 37
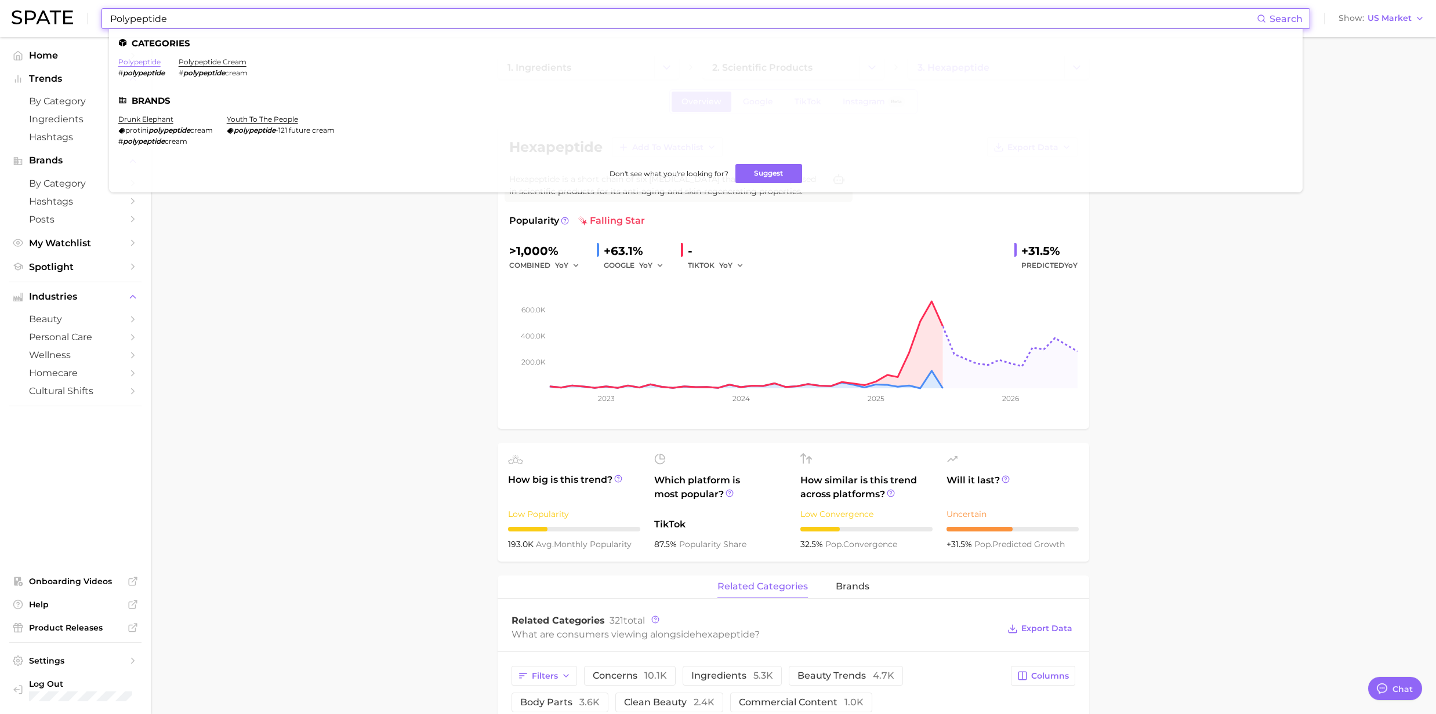
click at [153, 63] on link "polypeptide" at bounding box center [139, 61] width 42 height 9
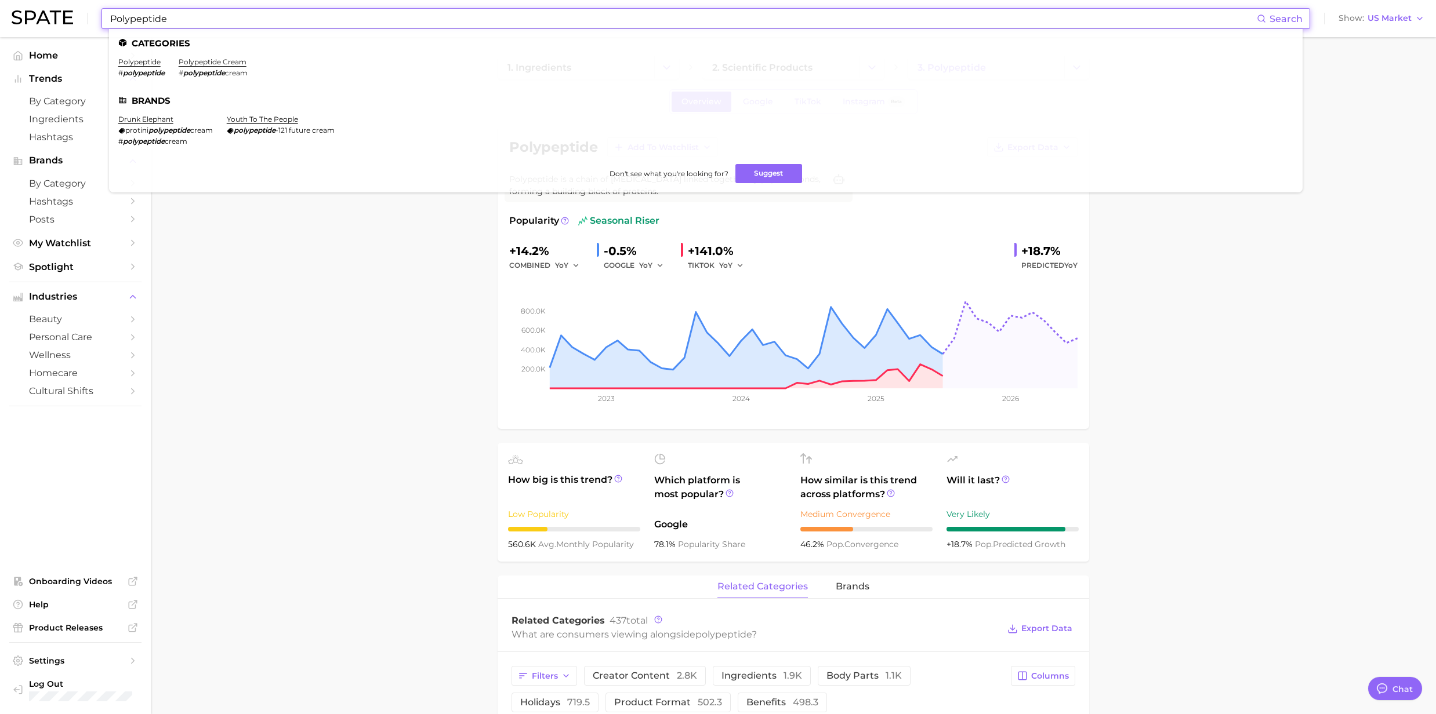
drag, startPoint x: 126, startPoint y: 19, endPoint x: 53, endPoint y: 28, distance: 73.2
click at [61, 21] on div "Polypeptide Search Categories polypeptide # polypeptide polypeptide cream # pol…" at bounding box center [718, 18] width 1413 height 37
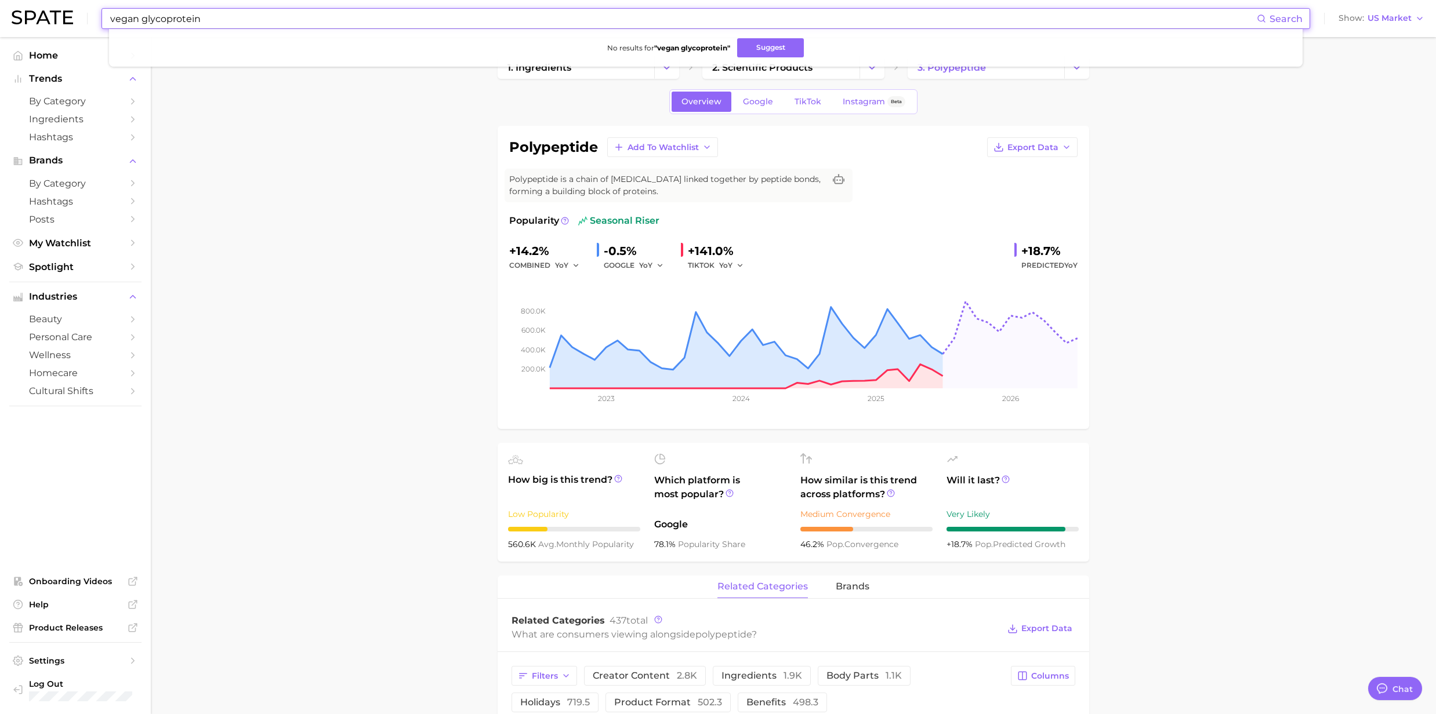
click at [253, 12] on input "vegan glycoprotein" at bounding box center [683, 19] width 1148 height 20
drag, startPoint x: 198, startPoint y: 17, endPoint x: 93, endPoint y: 17, distance: 105.0
click at [93, 17] on div "vegan glycoprotein Search No results for " vegan glycoprotein " Suggest Show US…" at bounding box center [718, 18] width 1413 height 37
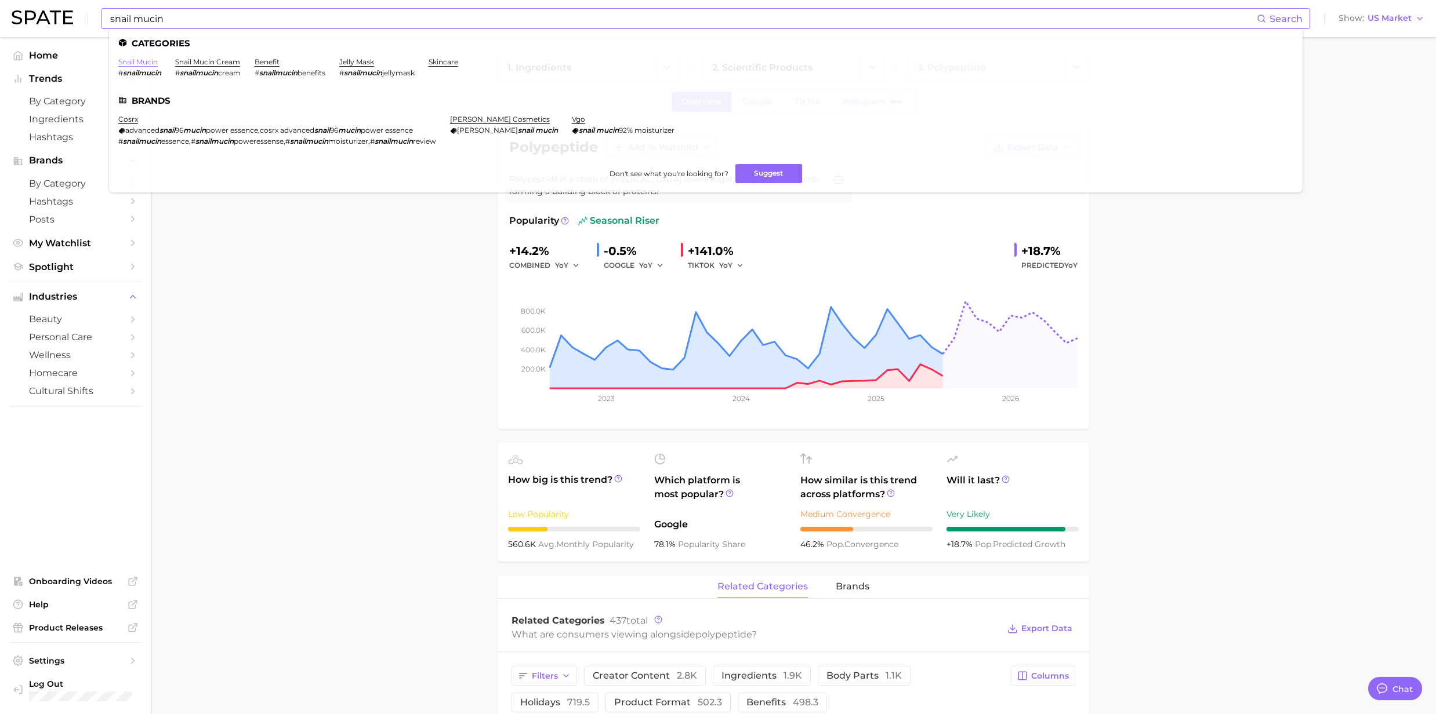
click at [140, 64] on link "snail mucin" at bounding box center [137, 61] width 39 height 9
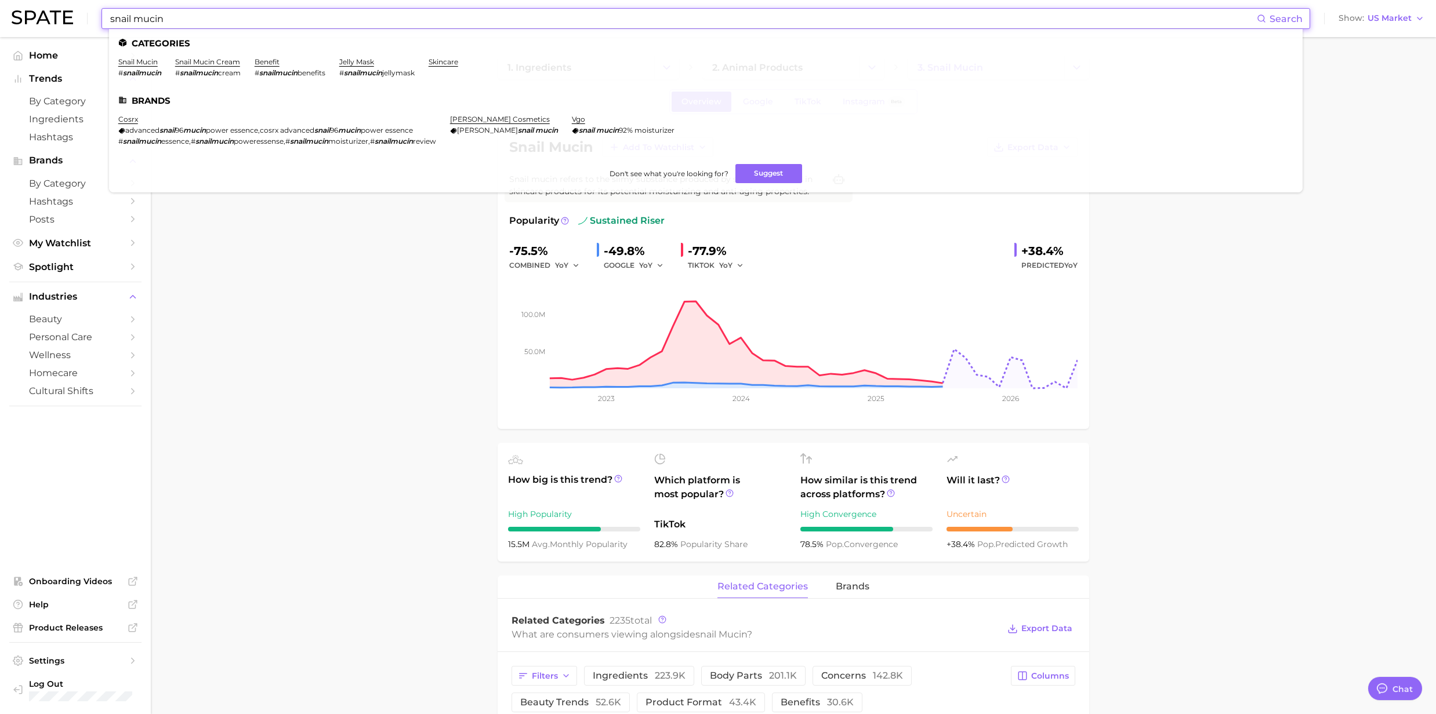
drag, startPoint x: 216, startPoint y: 20, endPoint x: 100, endPoint y: 10, distance: 115.8
click at [100, 10] on div "snail mucin Search Categories snail mucin # snailmucin snail mucin cream # snai…" at bounding box center [718, 18] width 1413 height 37
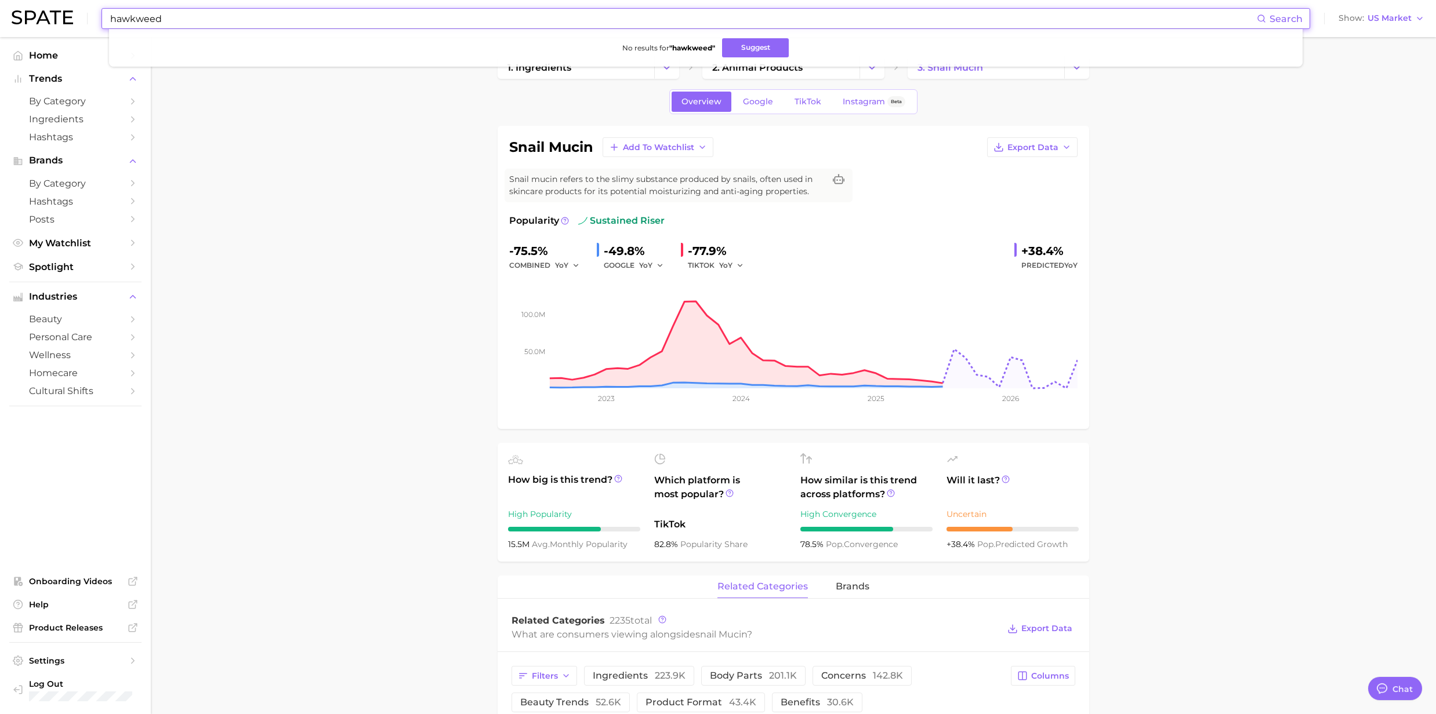
drag, startPoint x: 169, startPoint y: 26, endPoint x: 70, endPoint y: 24, distance: 99.7
click at [70, 24] on div "hawkweed Search No results for " hawkweed " Suggest Show US Market" at bounding box center [718, 18] width 1413 height 37
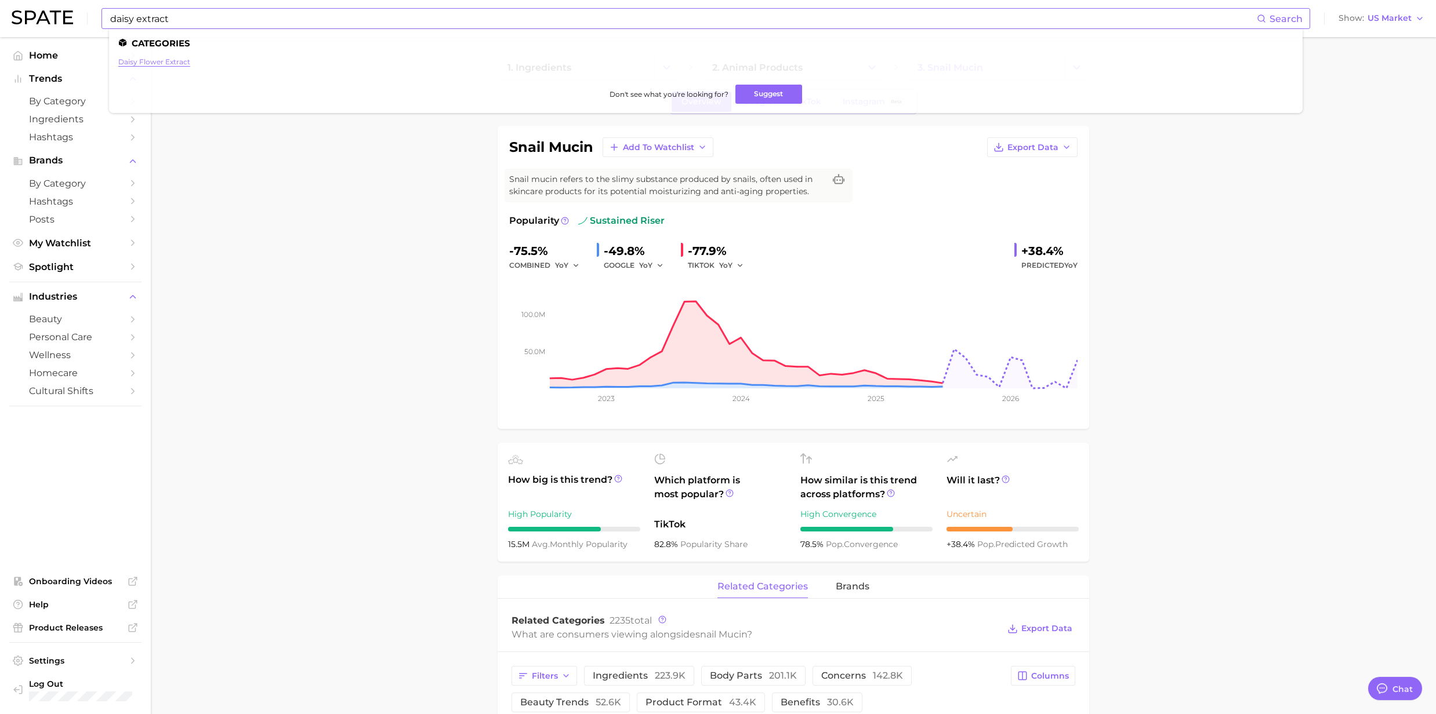
click at [173, 60] on link "daisy flower extract" at bounding box center [154, 61] width 72 height 9
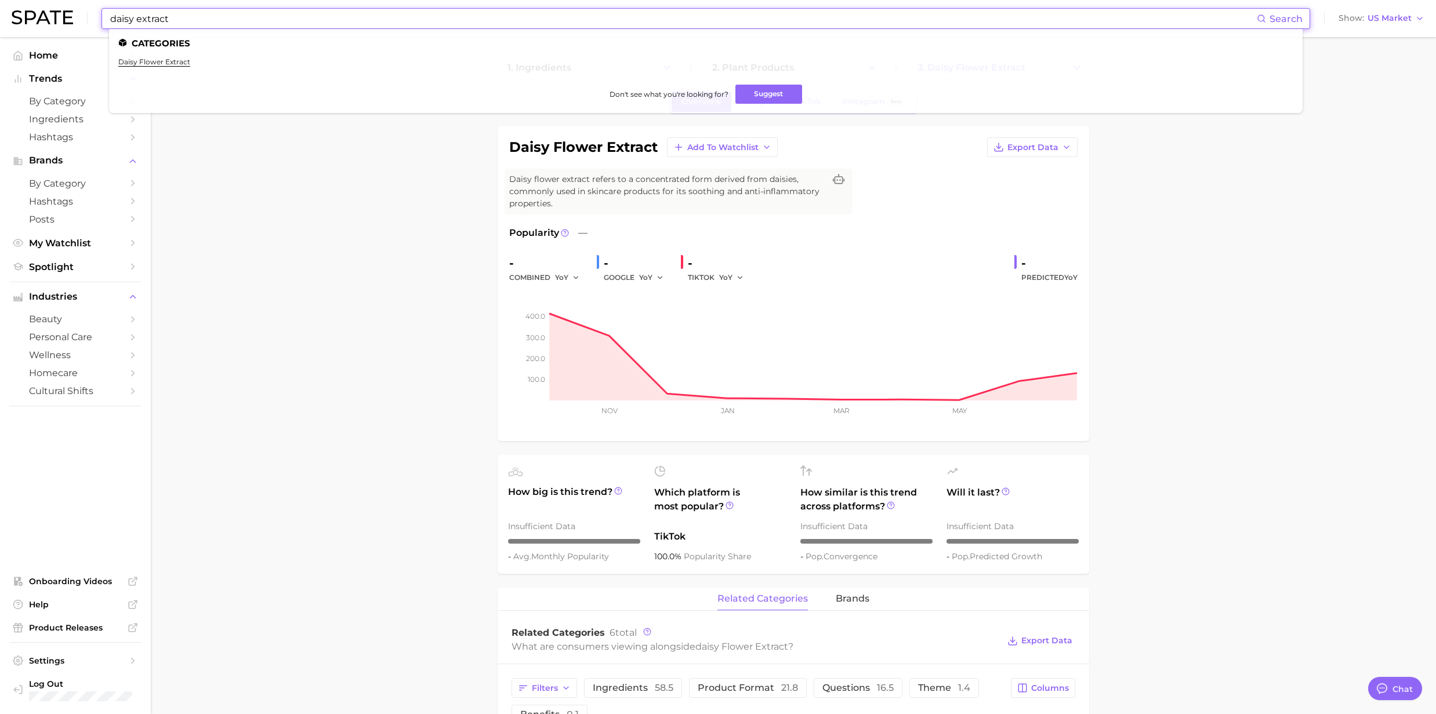
drag, startPoint x: 182, startPoint y: 20, endPoint x: 93, endPoint y: 30, distance: 89.9
click at [93, 30] on div "daisy extract Search Categories daisy flower extract Don't see what you're look…" at bounding box center [718, 18] width 1413 height 37
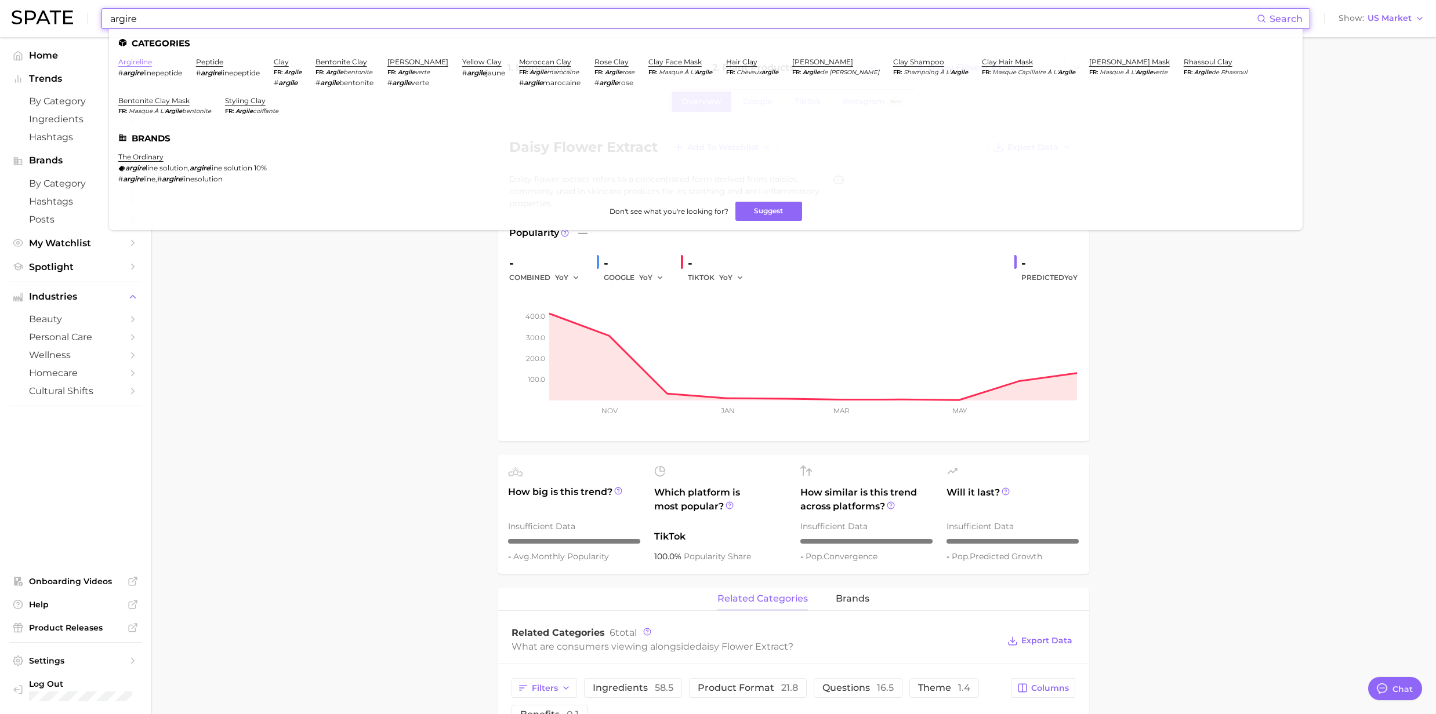
type input "argire"
click at [136, 61] on link "argireline" at bounding box center [135, 61] width 34 height 9
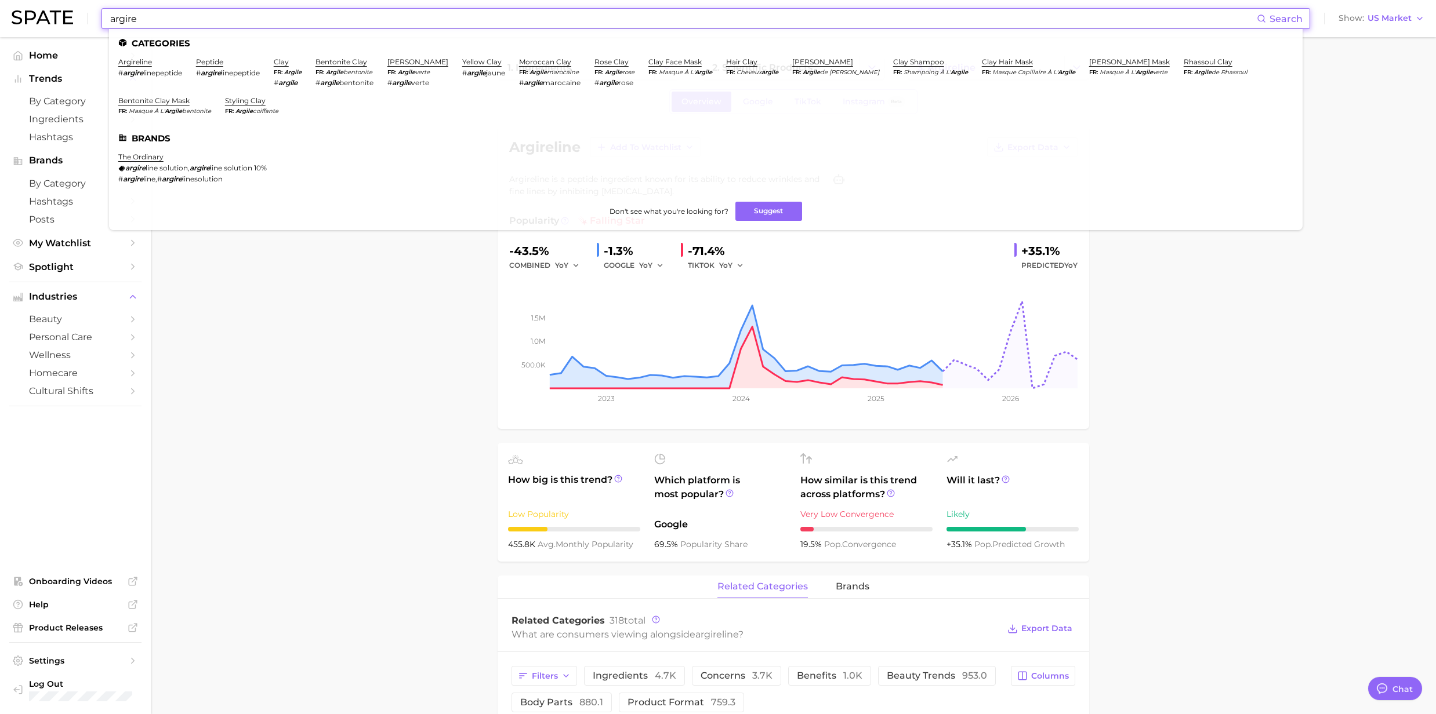
click at [138, 23] on input "argire" at bounding box center [683, 19] width 1148 height 20
click at [200, 60] on link "peptide" at bounding box center [209, 61] width 27 height 9
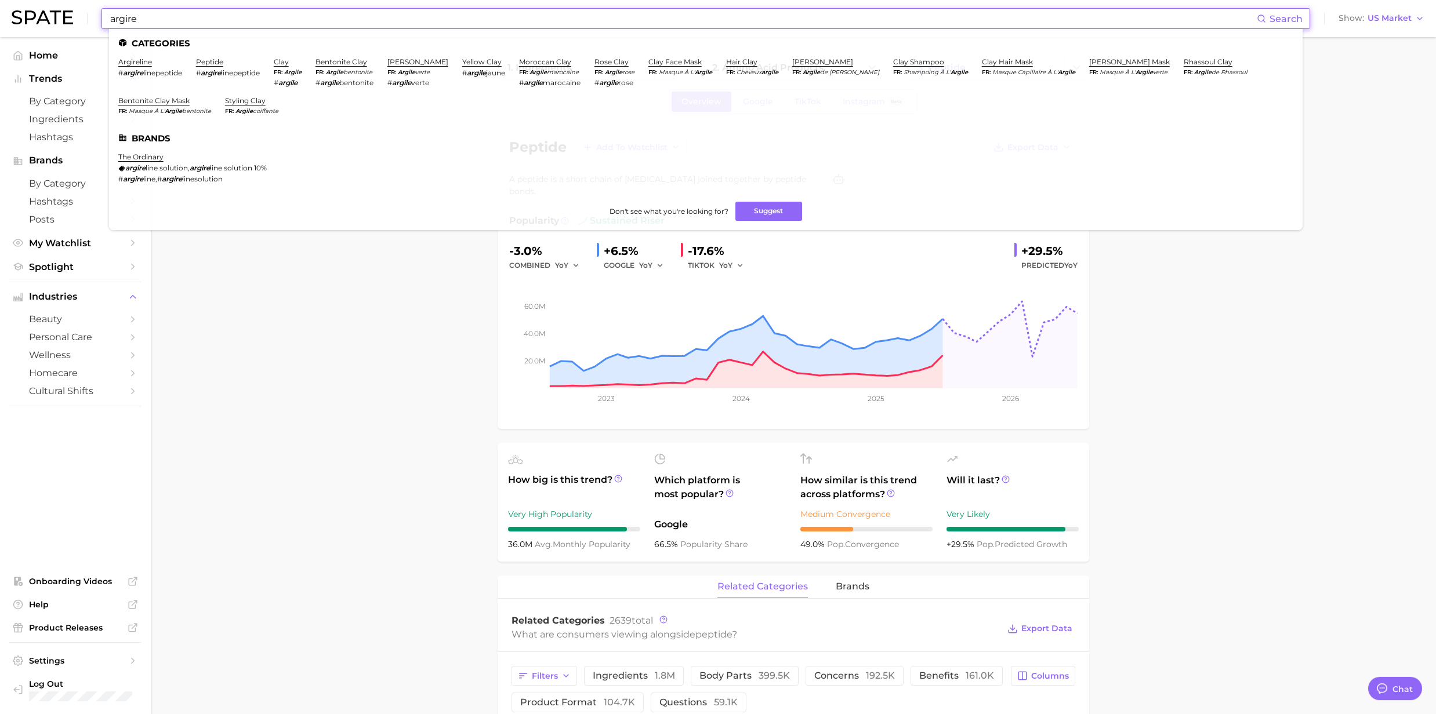
click at [187, 26] on input "argire" at bounding box center [683, 19] width 1148 height 20
click at [129, 63] on link "argireline" at bounding box center [135, 61] width 34 height 9
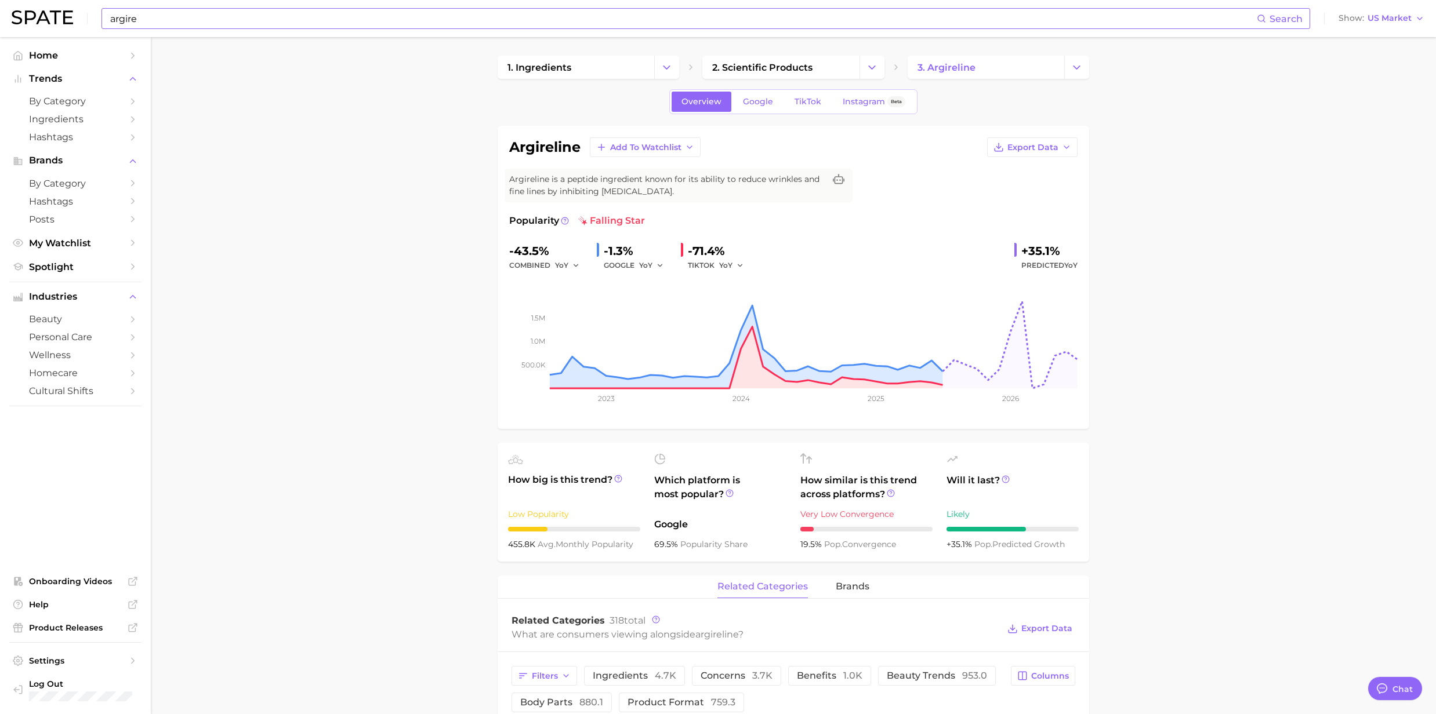
click at [129, 63] on link "Home" at bounding box center [75, 55] width 132 height 18
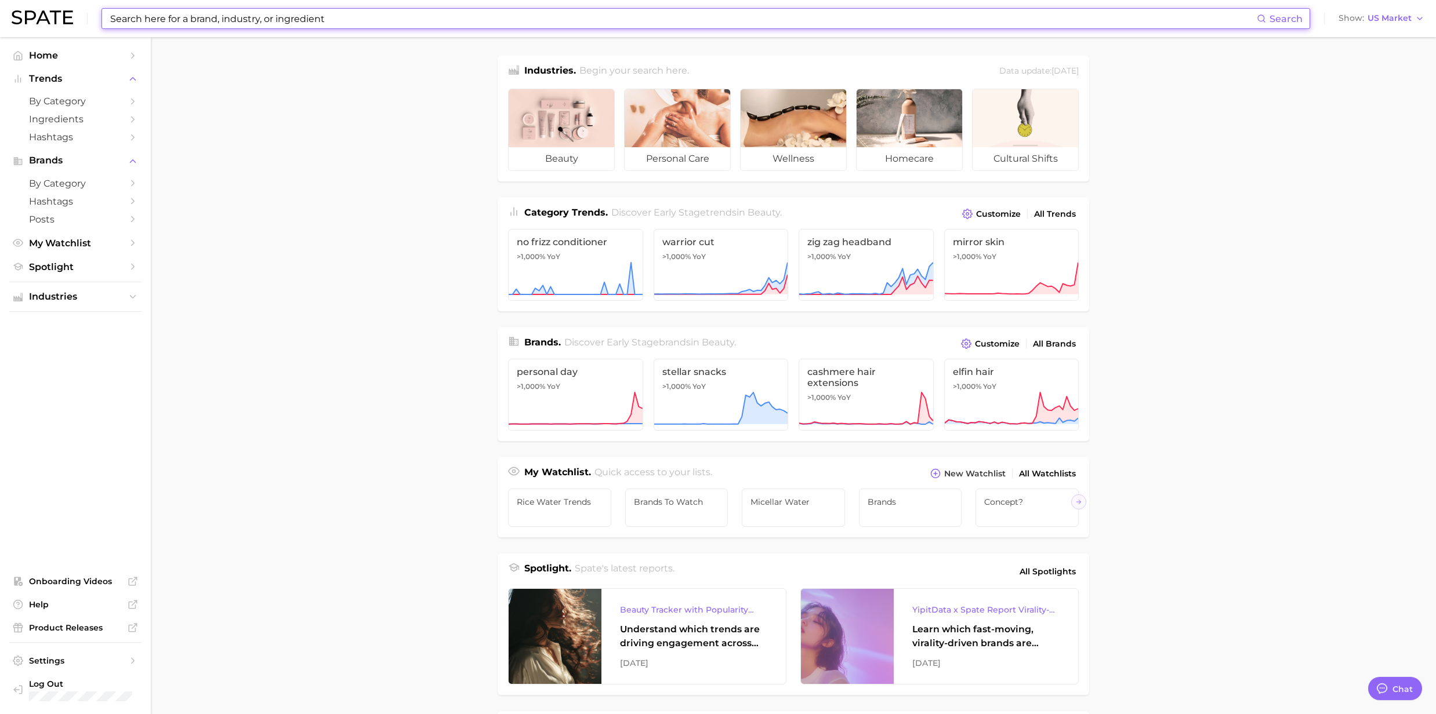
click at [144, 27] on input at bounding box center [683, 19] width 1148 height 20
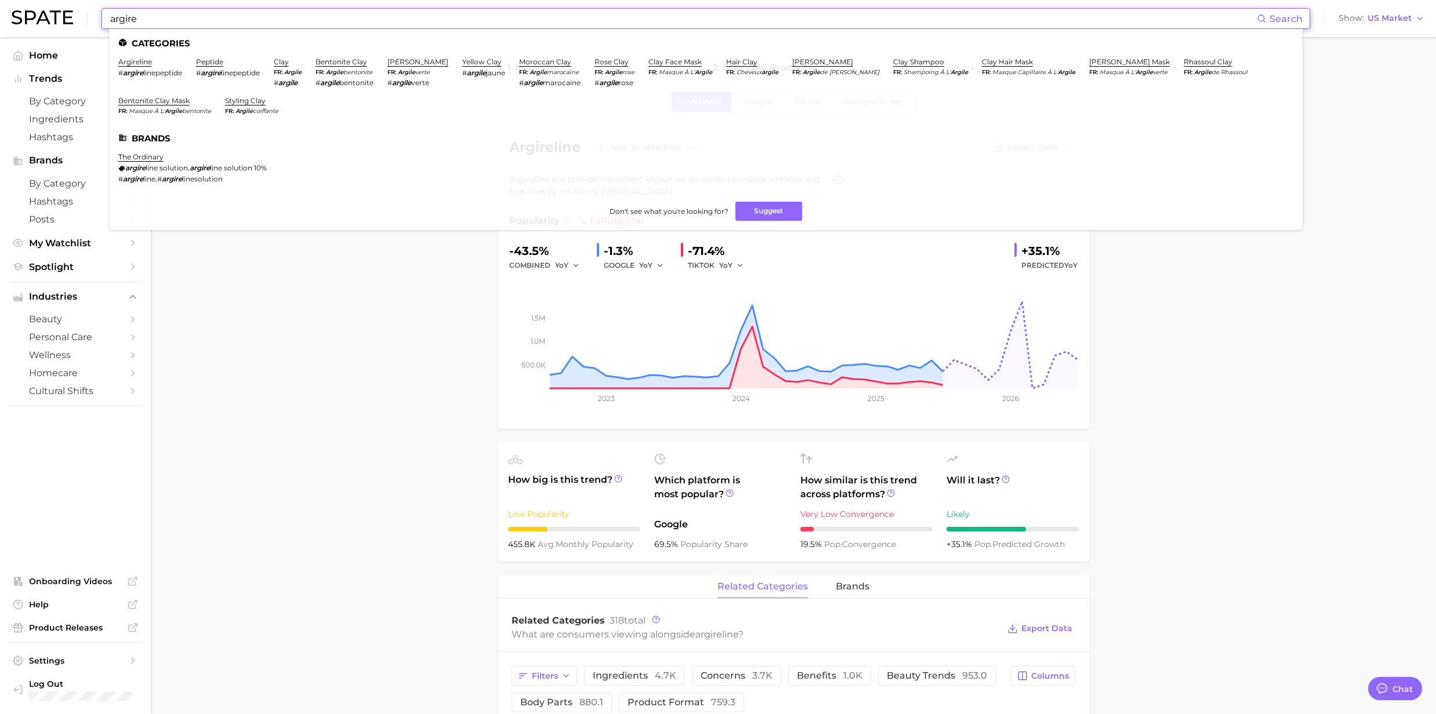
drag, startPoint x: 363, startPoint y: 300, endPoint x: 360, endPoint y: 293, distance: 7.8
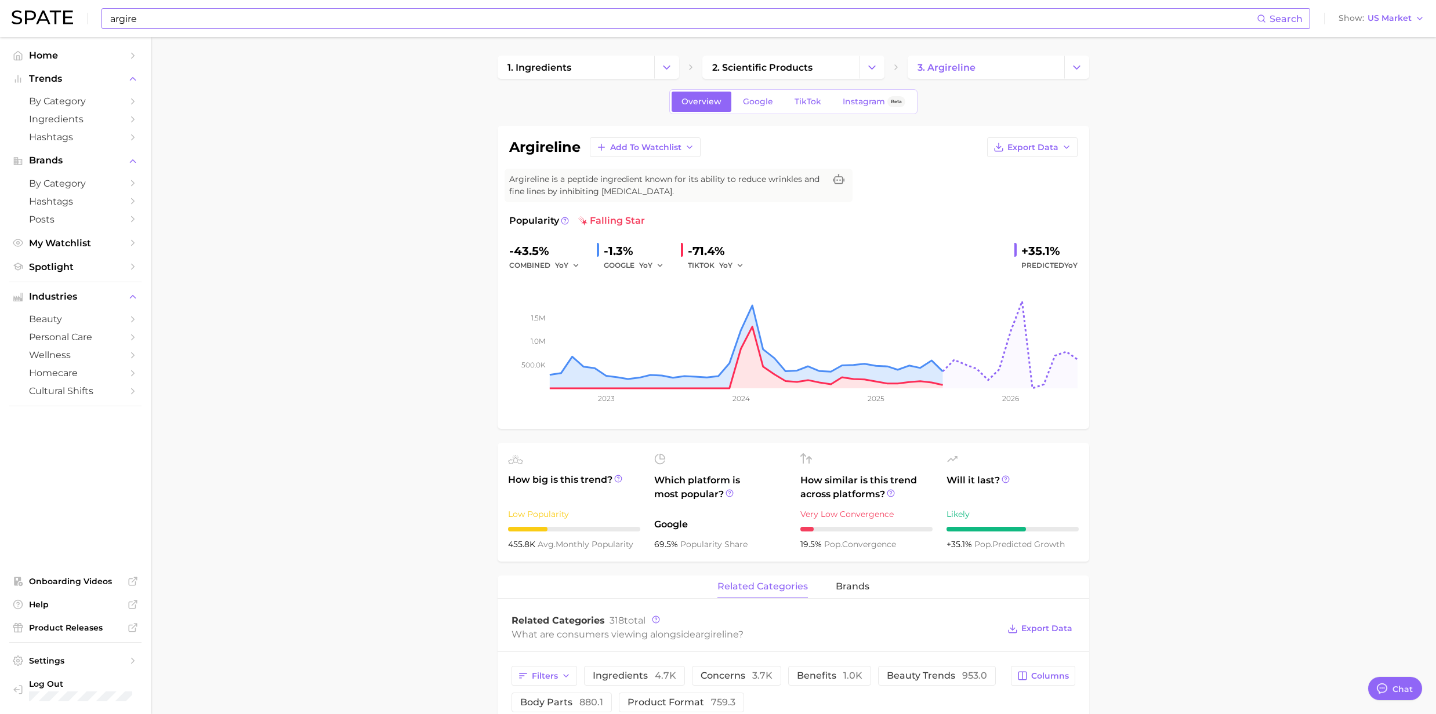
click at [182, 21] on input "argire" at bounding box center [683, 19] width 1148 height 20
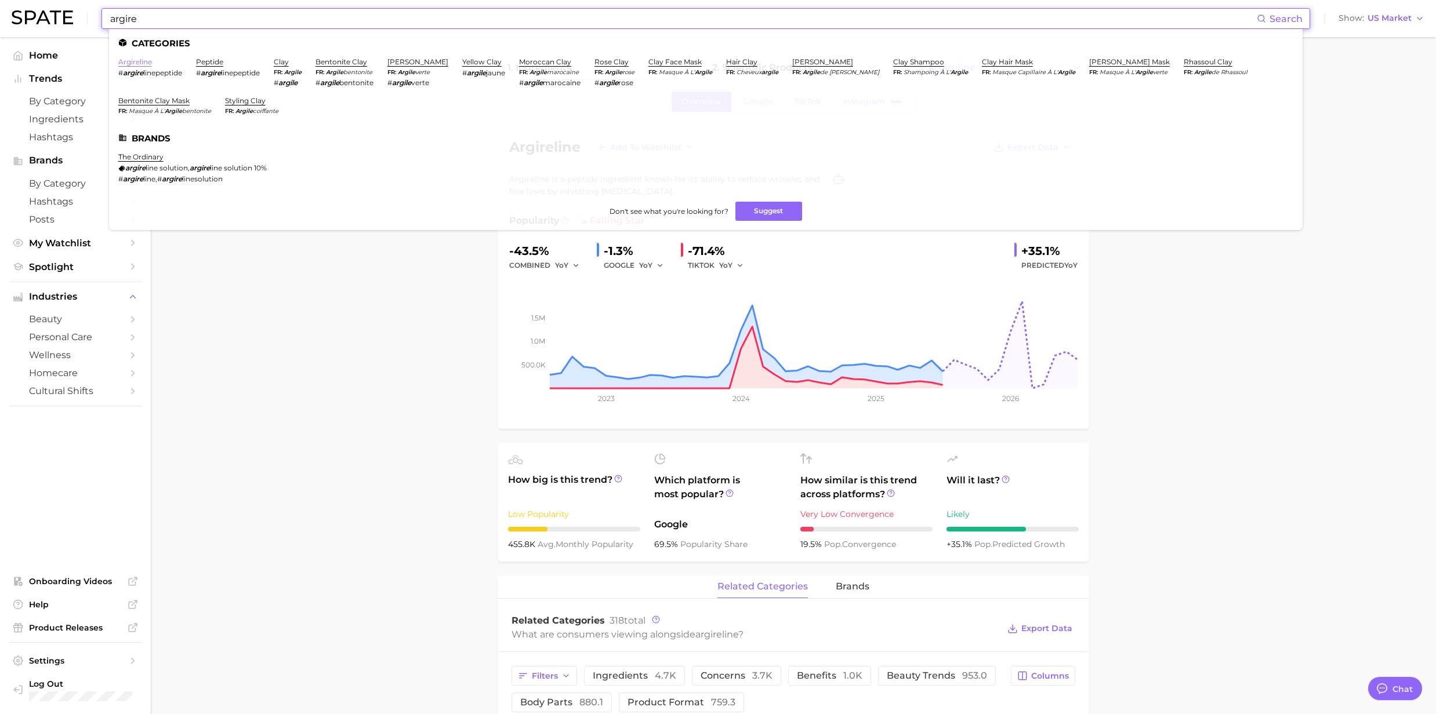
click at [139, 63] on link "argireline" at bounding box center [135, 61] width 34 height 9
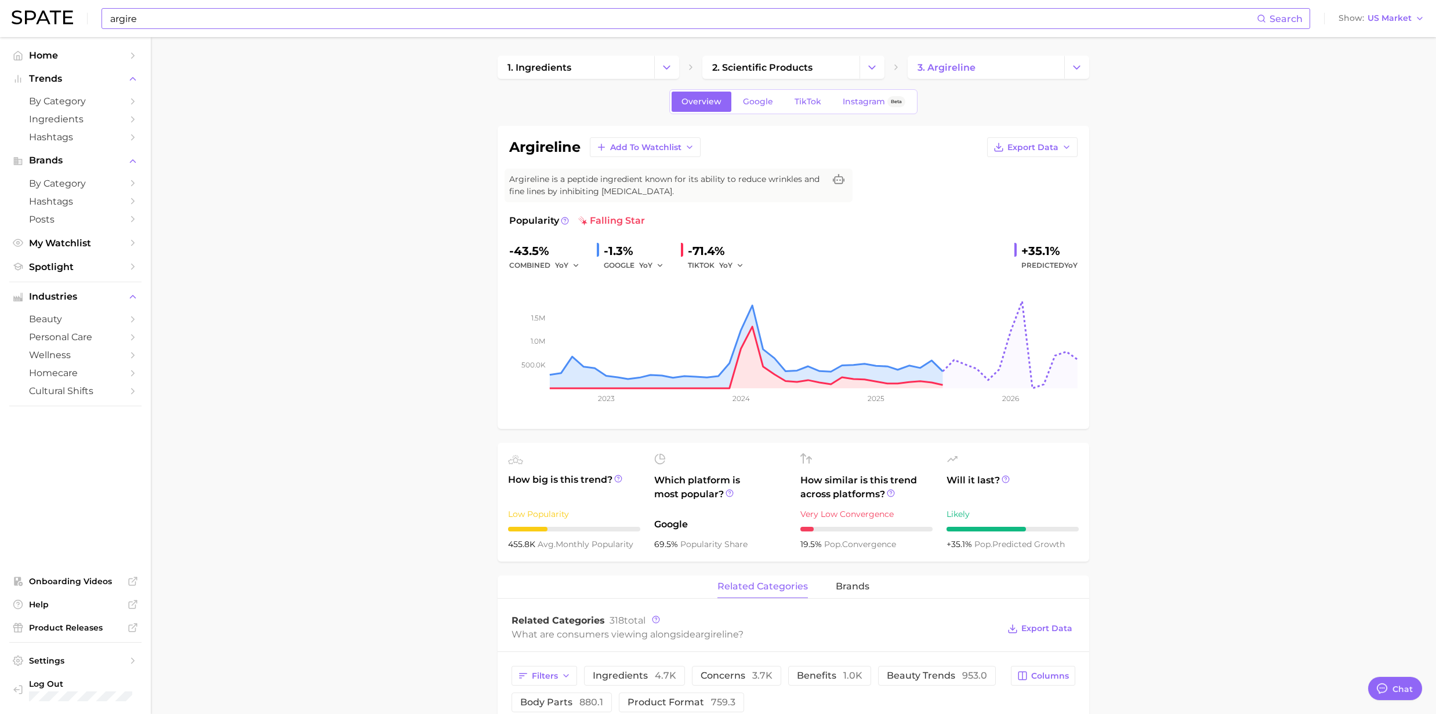
click at [165, 15] on input "argire" at bounding box center [683, 19] width 1148 height 20
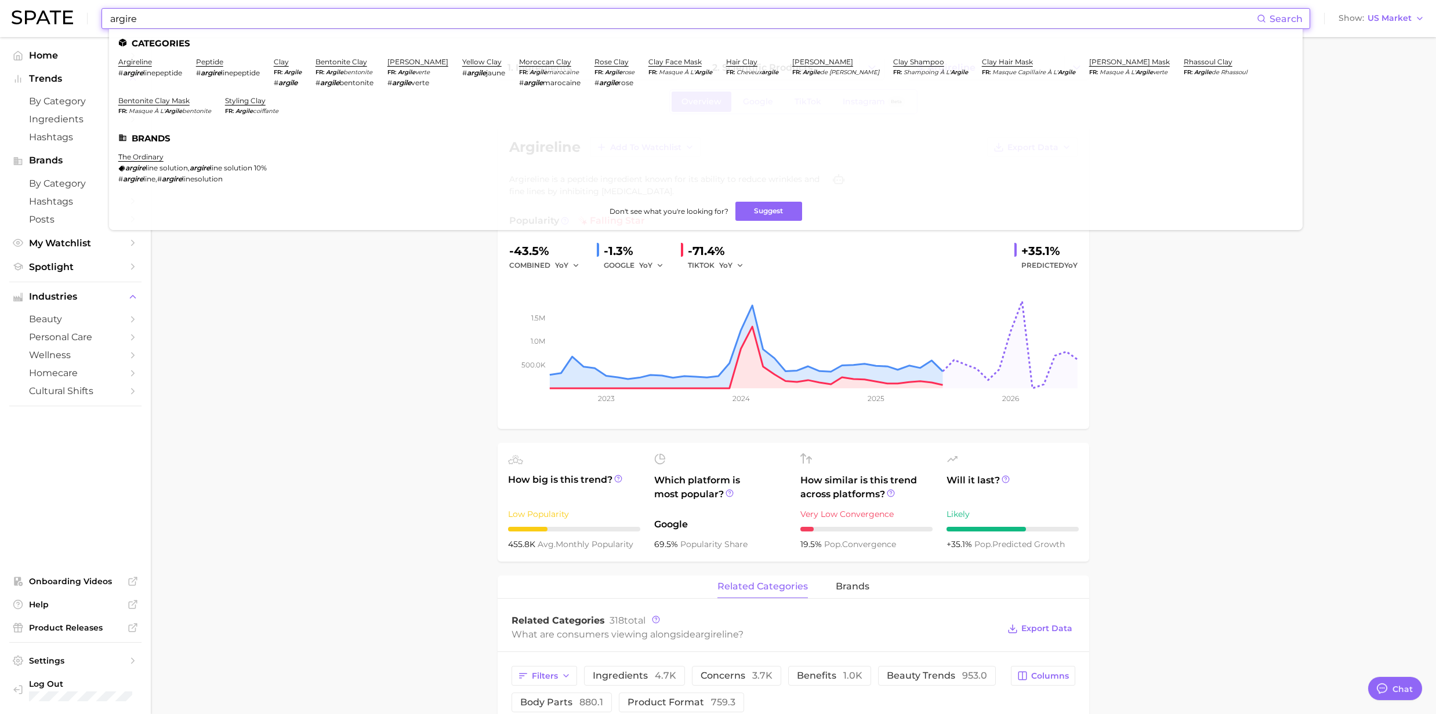
drag, startPoint x: 165, startPoint y: 15, endPoint x: 82, endPoint y: 19, distance: 83.6
click at [82, 19] on div "argire Search Categories argireline # argire linepeptide peptide # argire linep…" at bounding box center [718, 18] width 1413 height 37
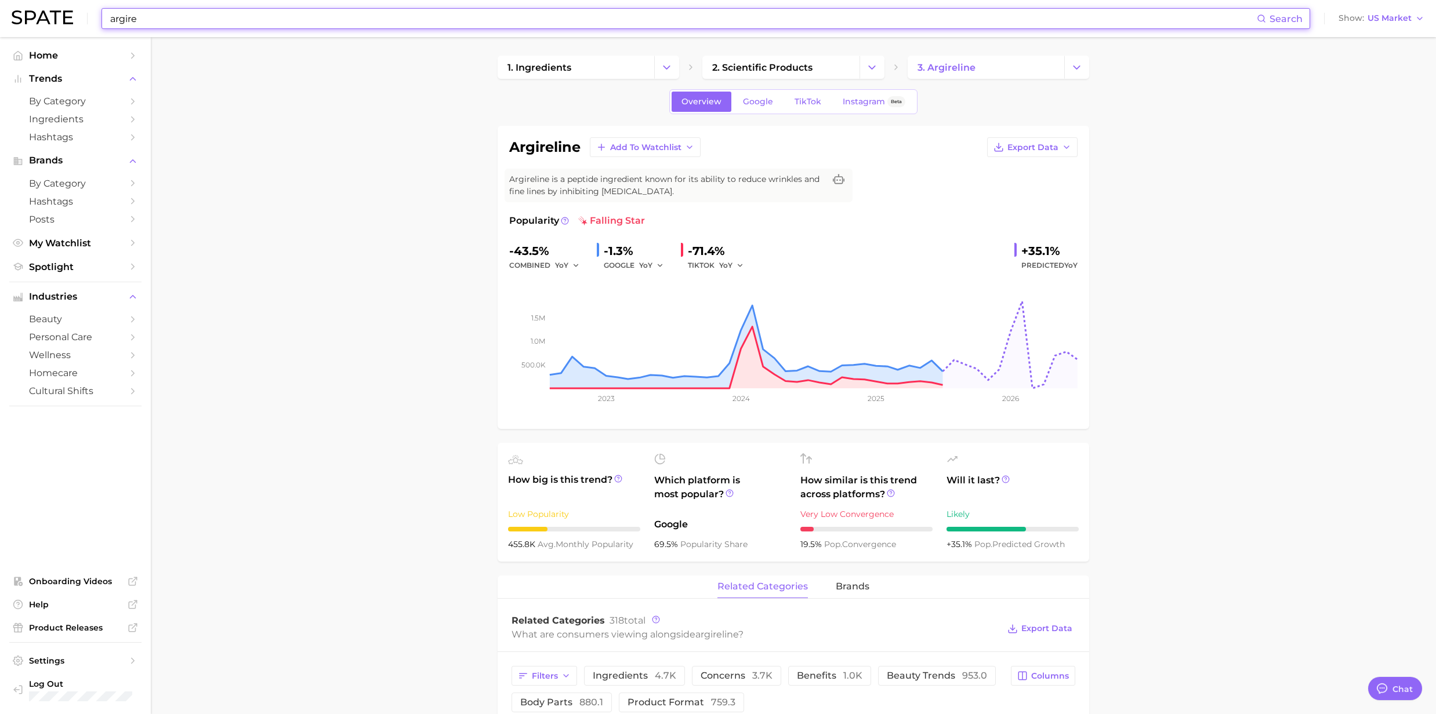
paste input "Copper Tripeptide-1"
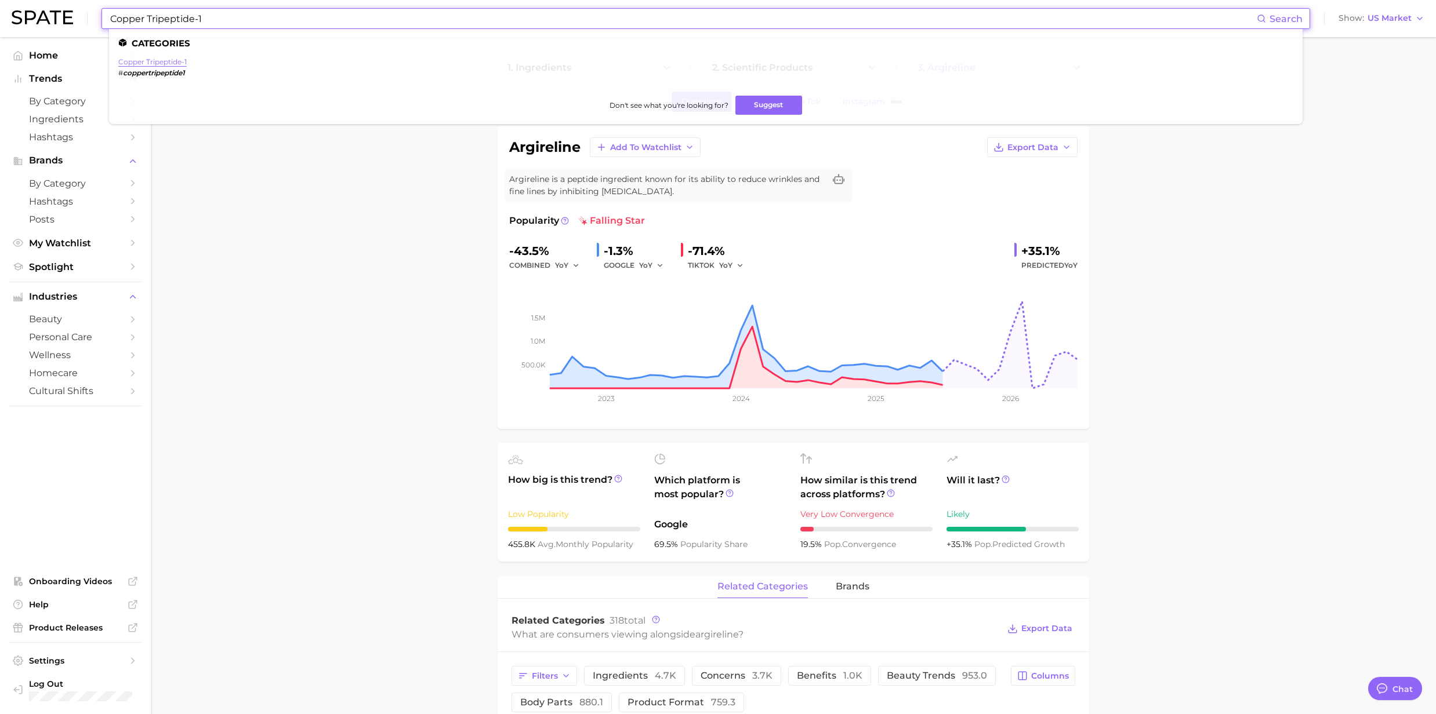
type input "Copper Tripeptide-1"
click at [128, 66] on link "copper tripeptide-1" at bounding box center [152, 61] width 68 height 9
